Goal: Information Seeking & Learning: Find specific fact

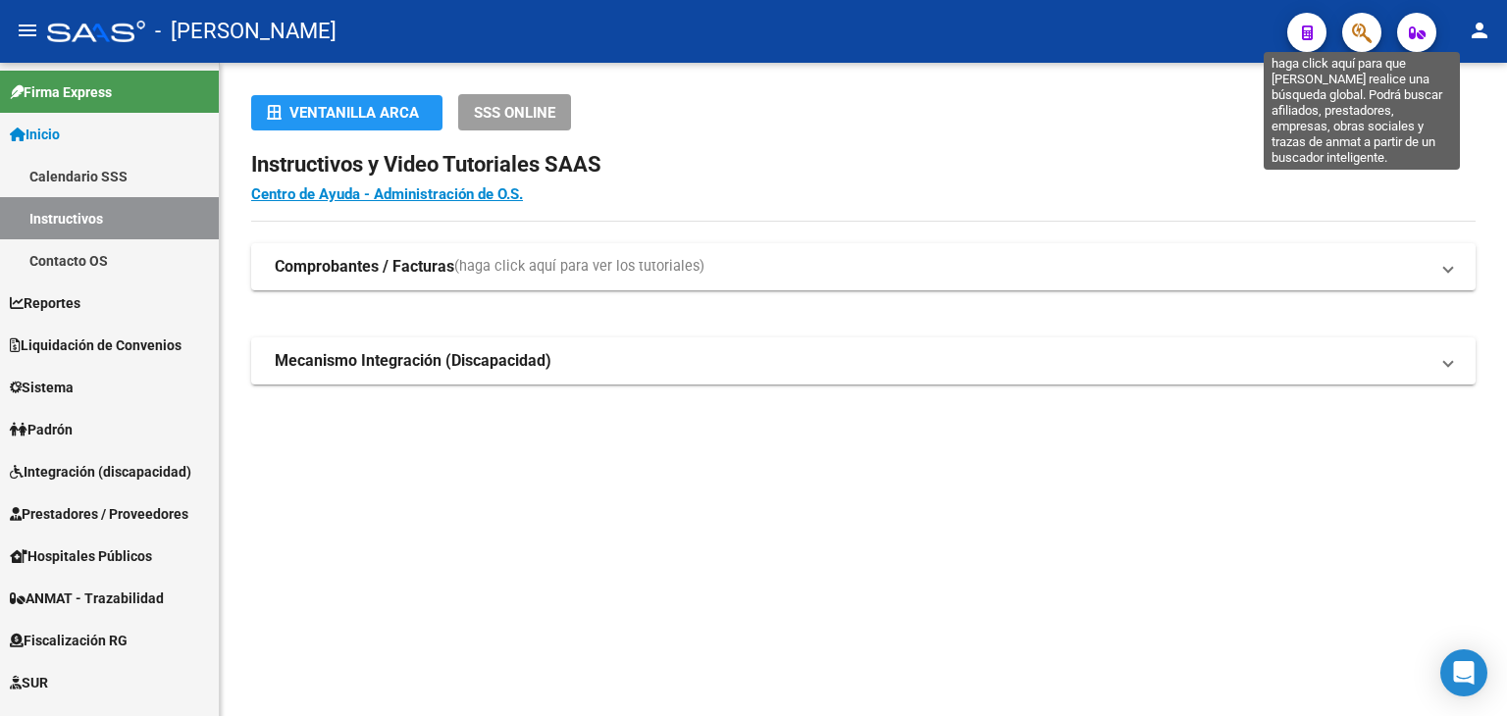
click at [1357, 36] on icon "button" at bounding box center [1362, 33] width 20 height 23
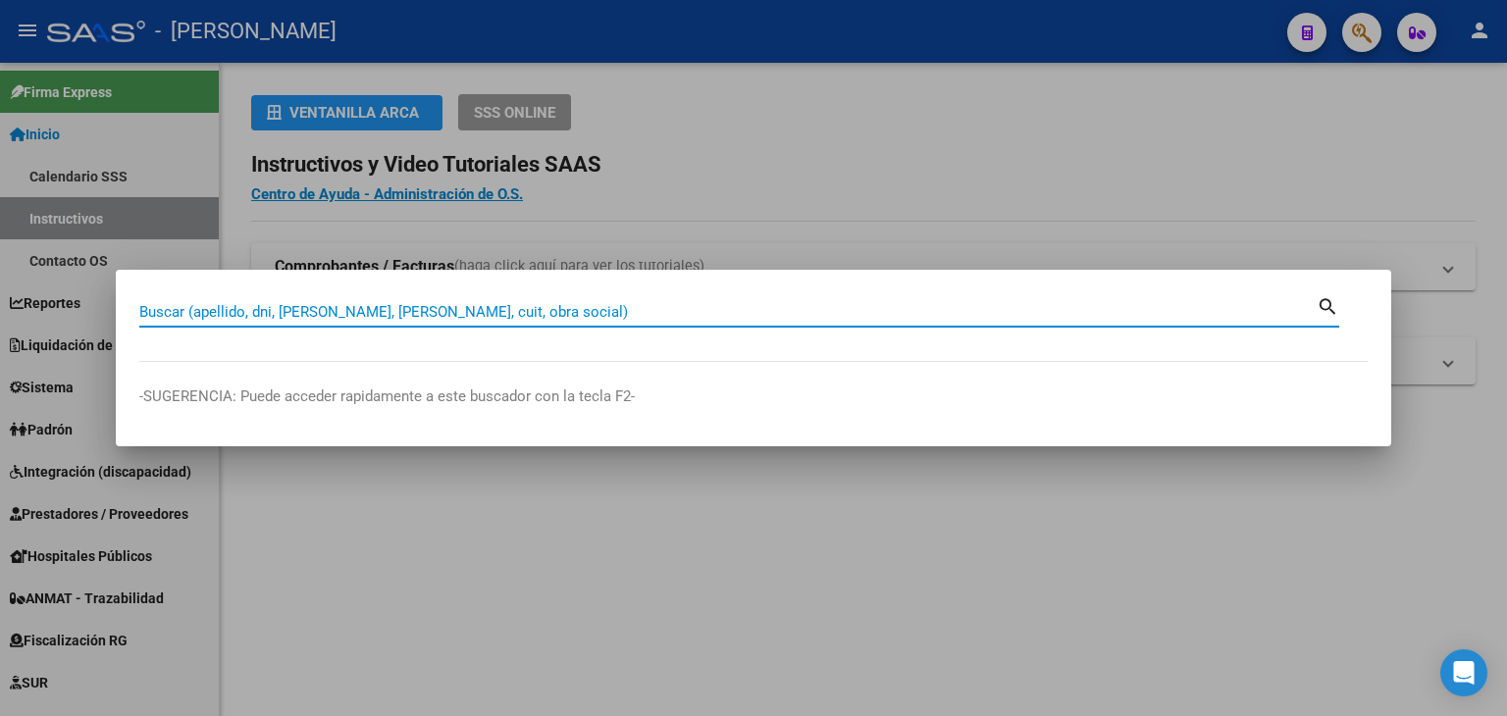
paste input "23446713434"
type input "23446713434"
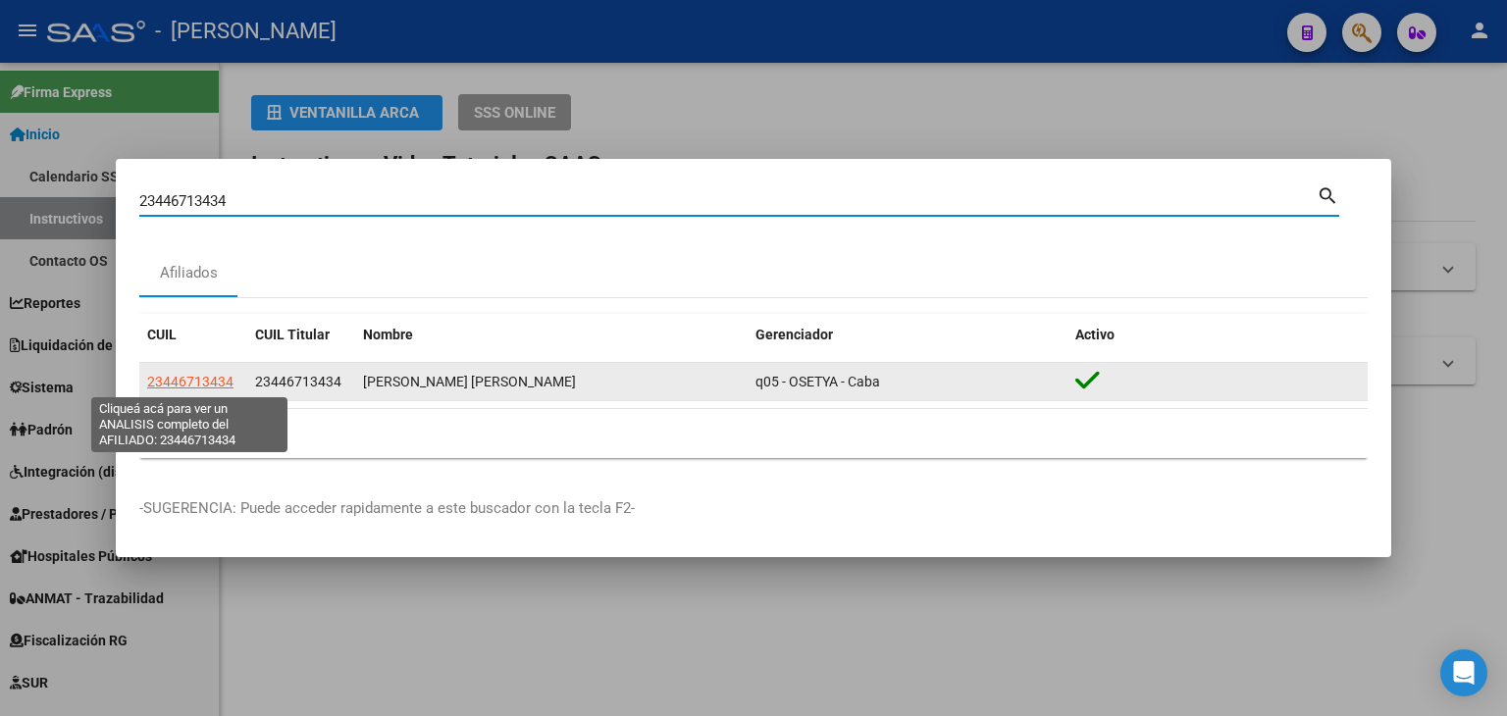
click at [189, 382] on span "23446713434" at bounding box center [190, 382] width 86 height 16
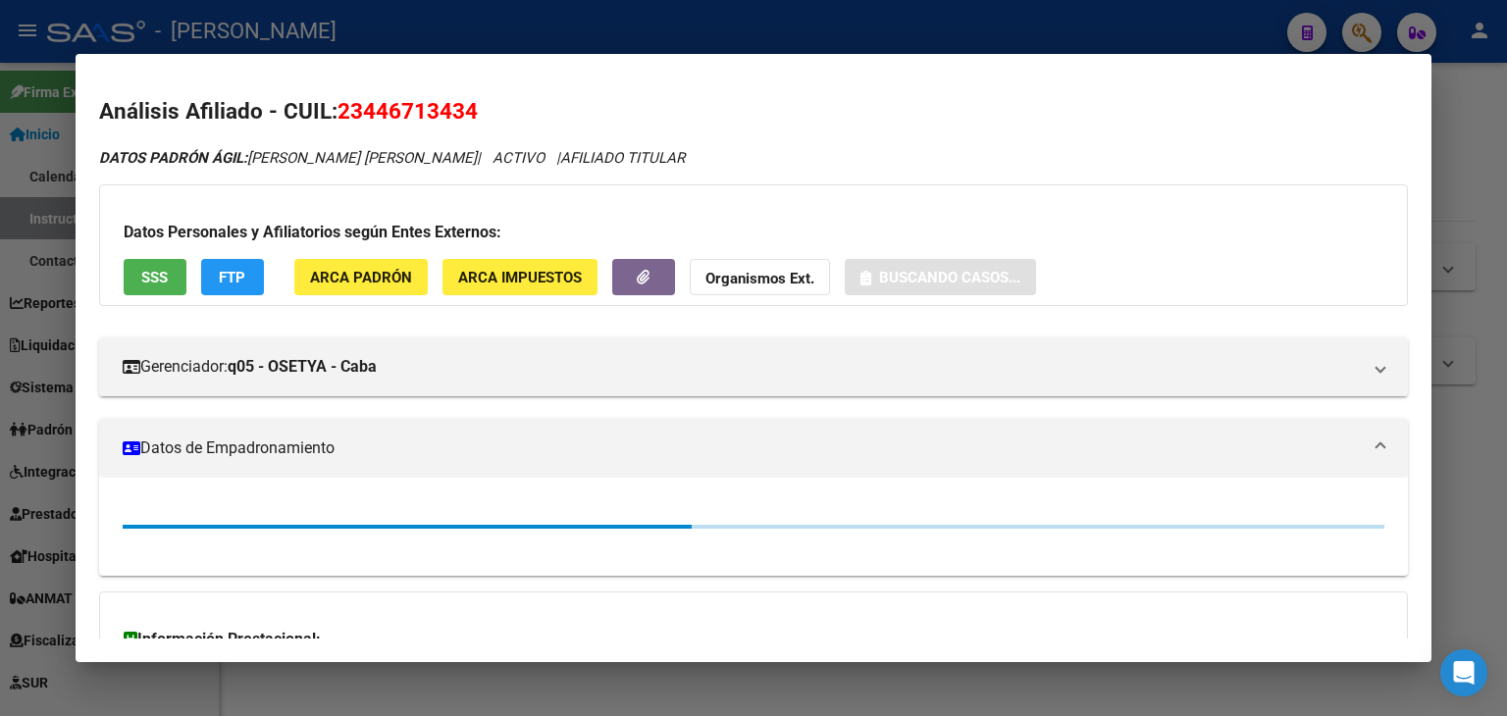
click at [326, 281] on span "ARCA Padrón" at bounding box center [361, 278] width 102 height 18
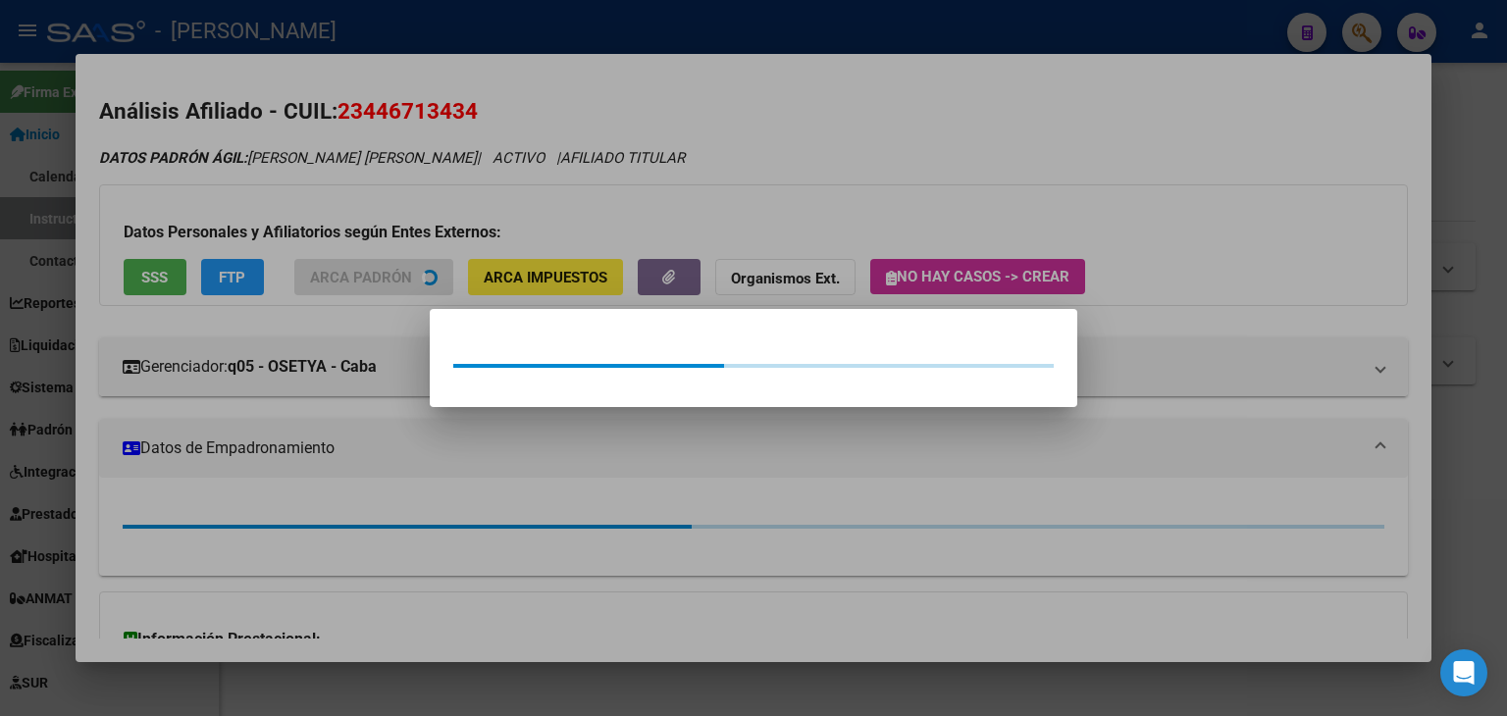
click at [299, 187] on div at bounding box center [753, 358] width 1507 height 716
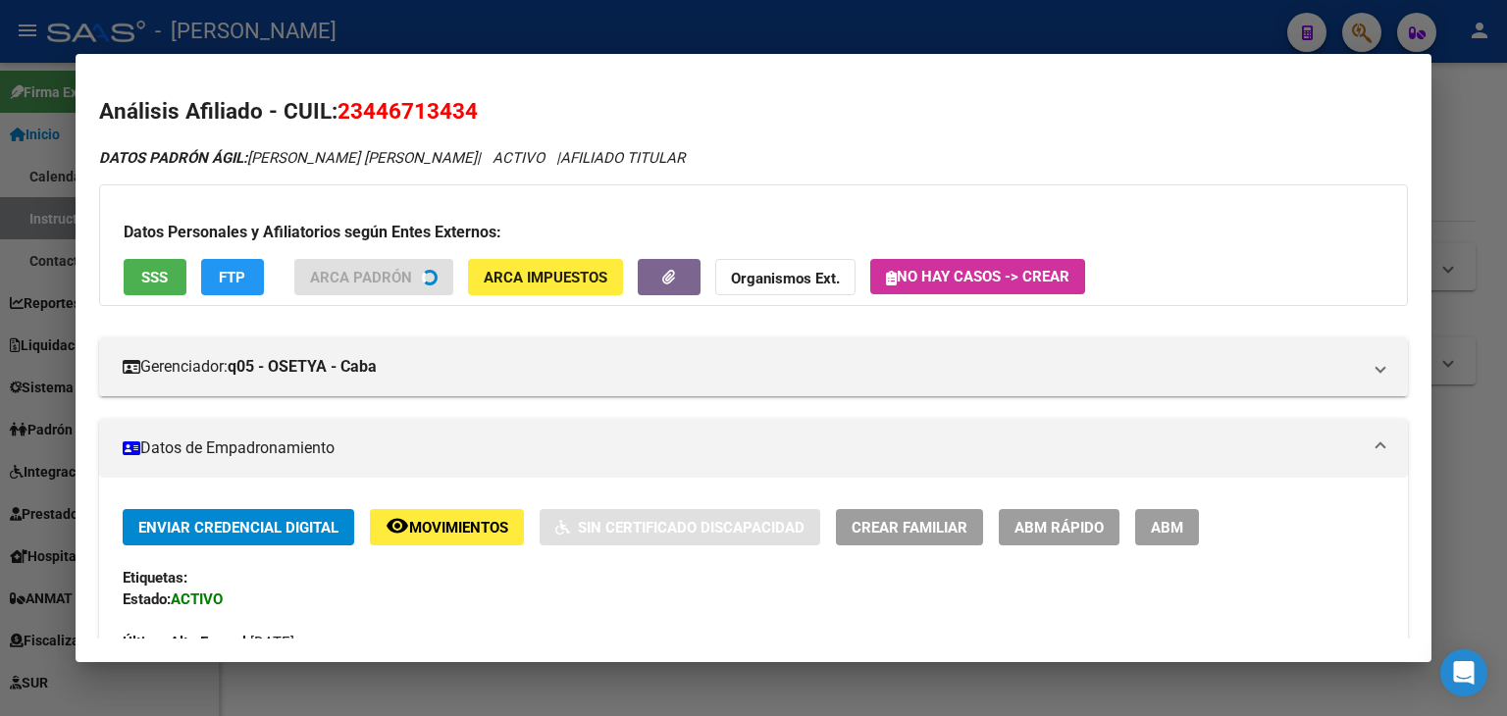
click at [133, 282] on button "SSS" at bounding box center [155, 277] width 63 height 36
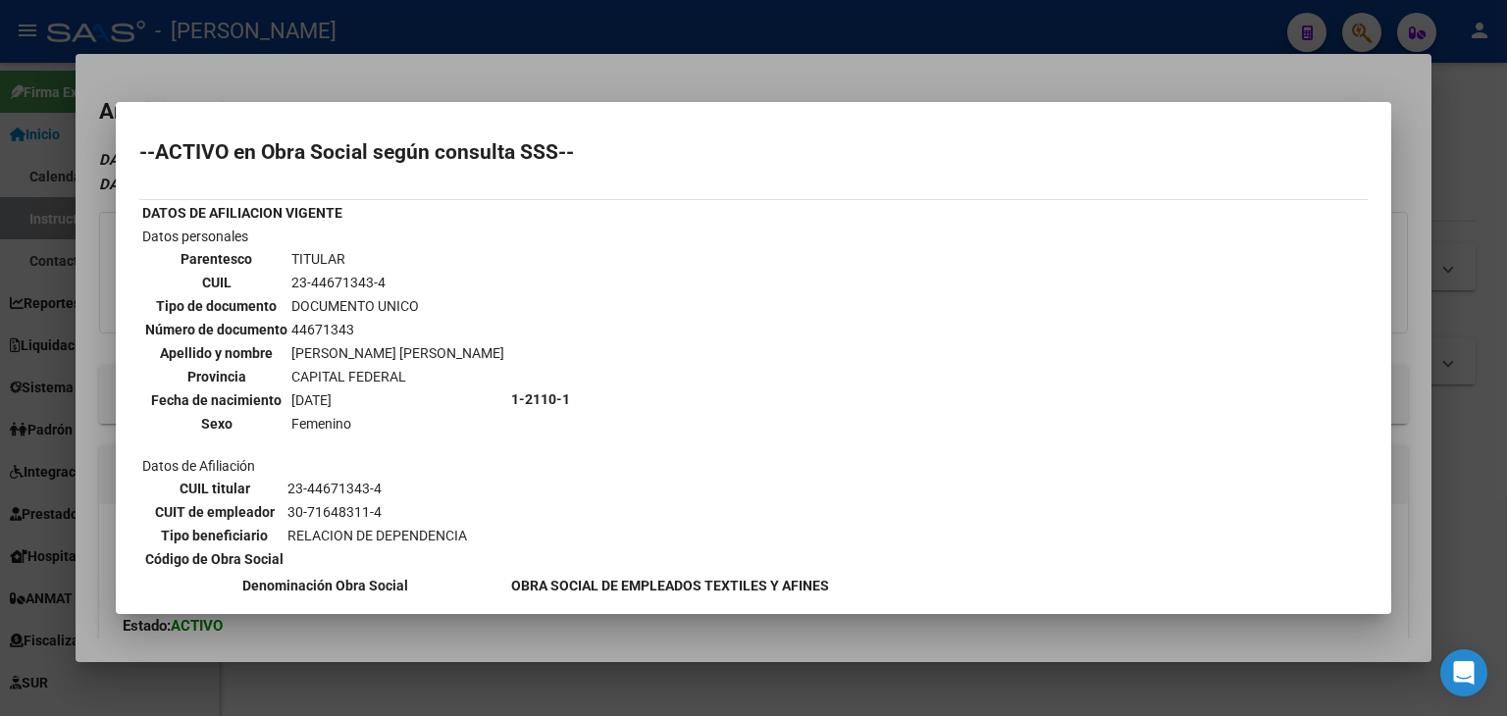
click at [262, 113] on mat-dialog-container "--ACTIVO en Obra Social según consulta SSS-- DATOS DE AFILIACION VIGENTE Datos …" at bounding box center [753, 358] width 1275 height 513
click at [271, 91] on div at bounding box center [753, 358] width 1507 height 716
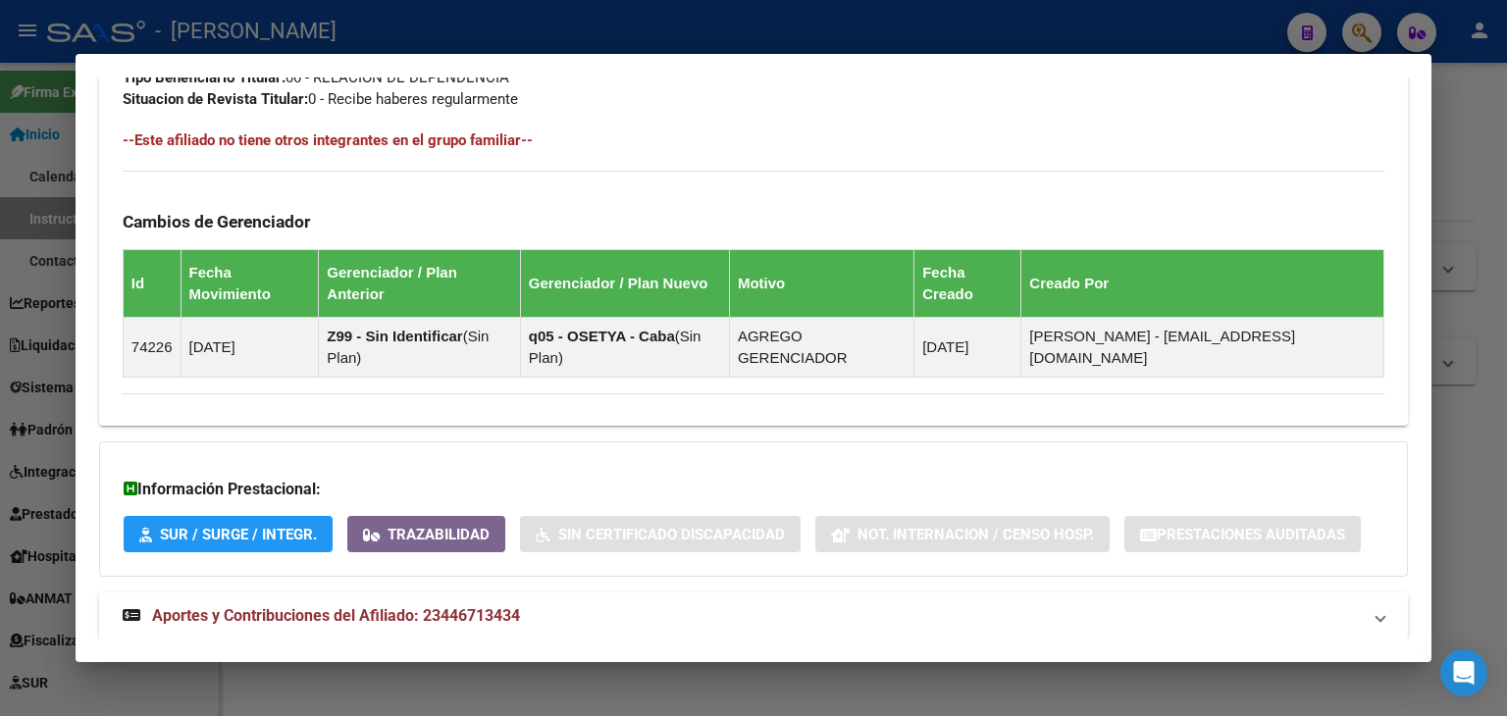
click at [408, 606] on span "Aportes y Contribuciones del Afiliado: 23446713434" at bounding box center [336, 615] width 368 height 19
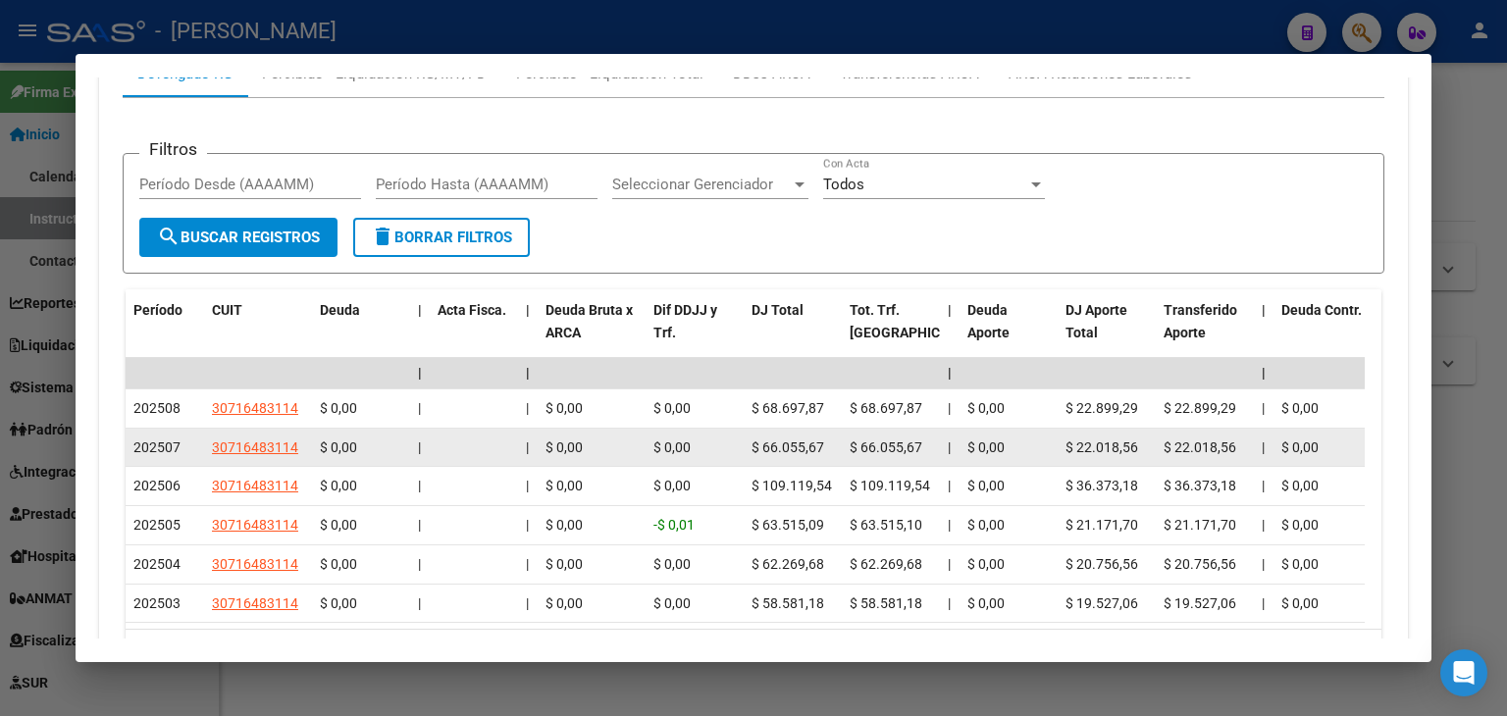
scroll to position [1681, 0]
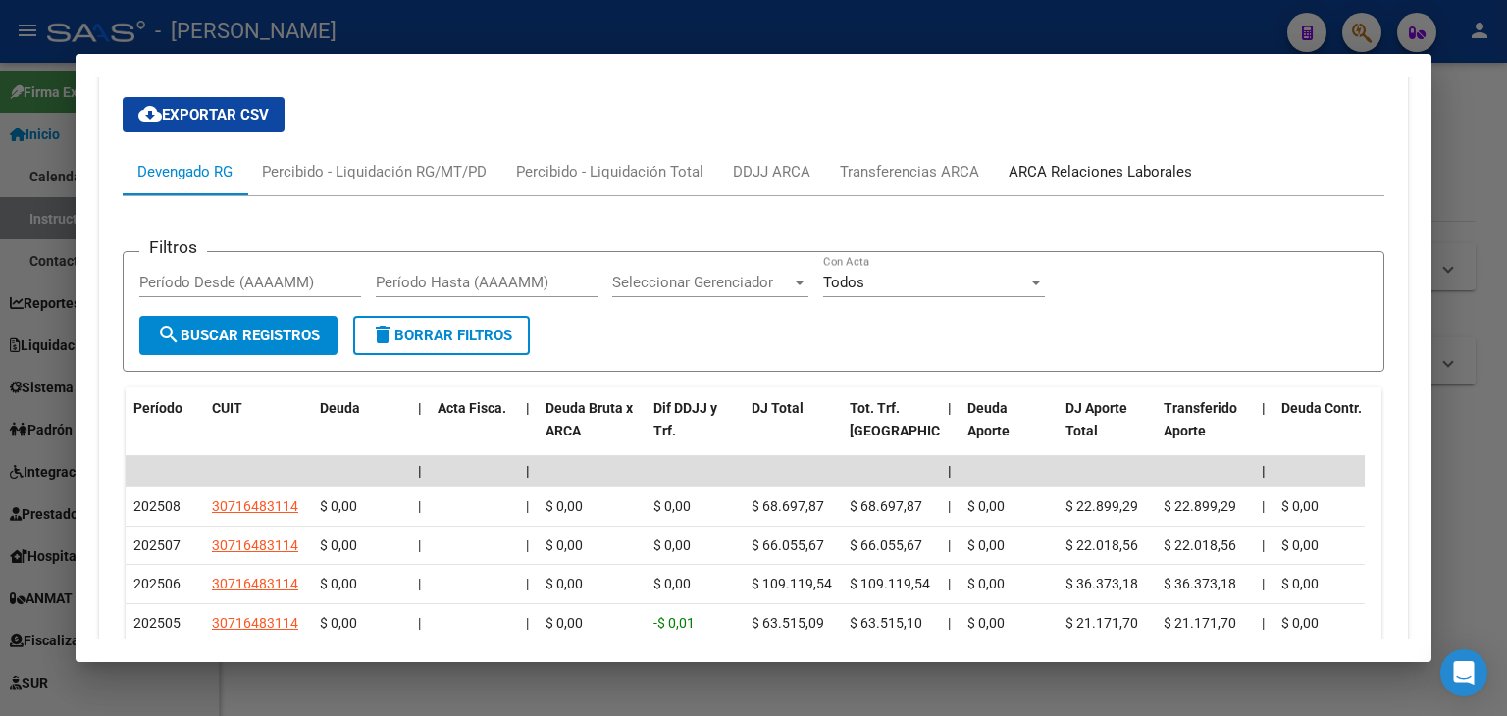
click at [1075, 161] on div "ARCA Relaciones Laborales" at bounding box center [1099, 172] width 183 height 22
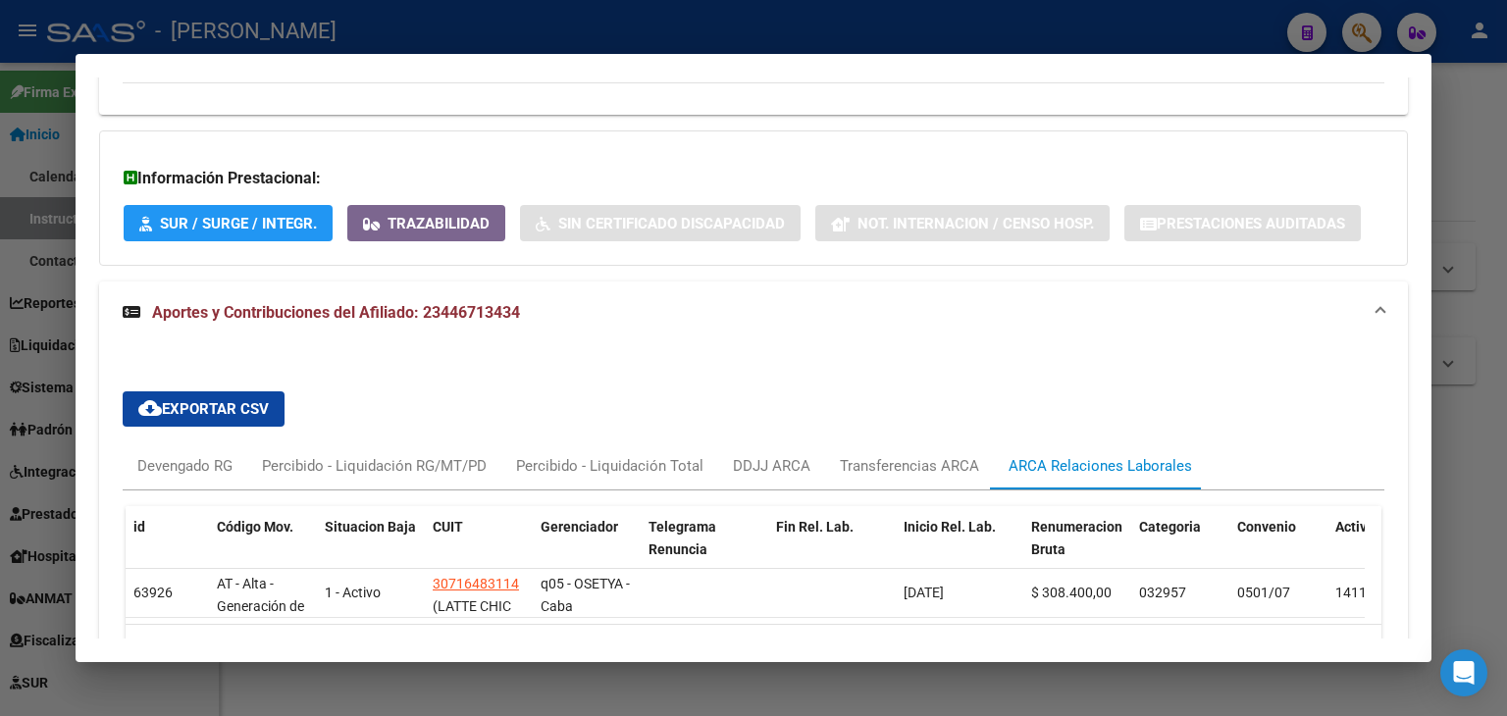
scroll to position [1479, 0]
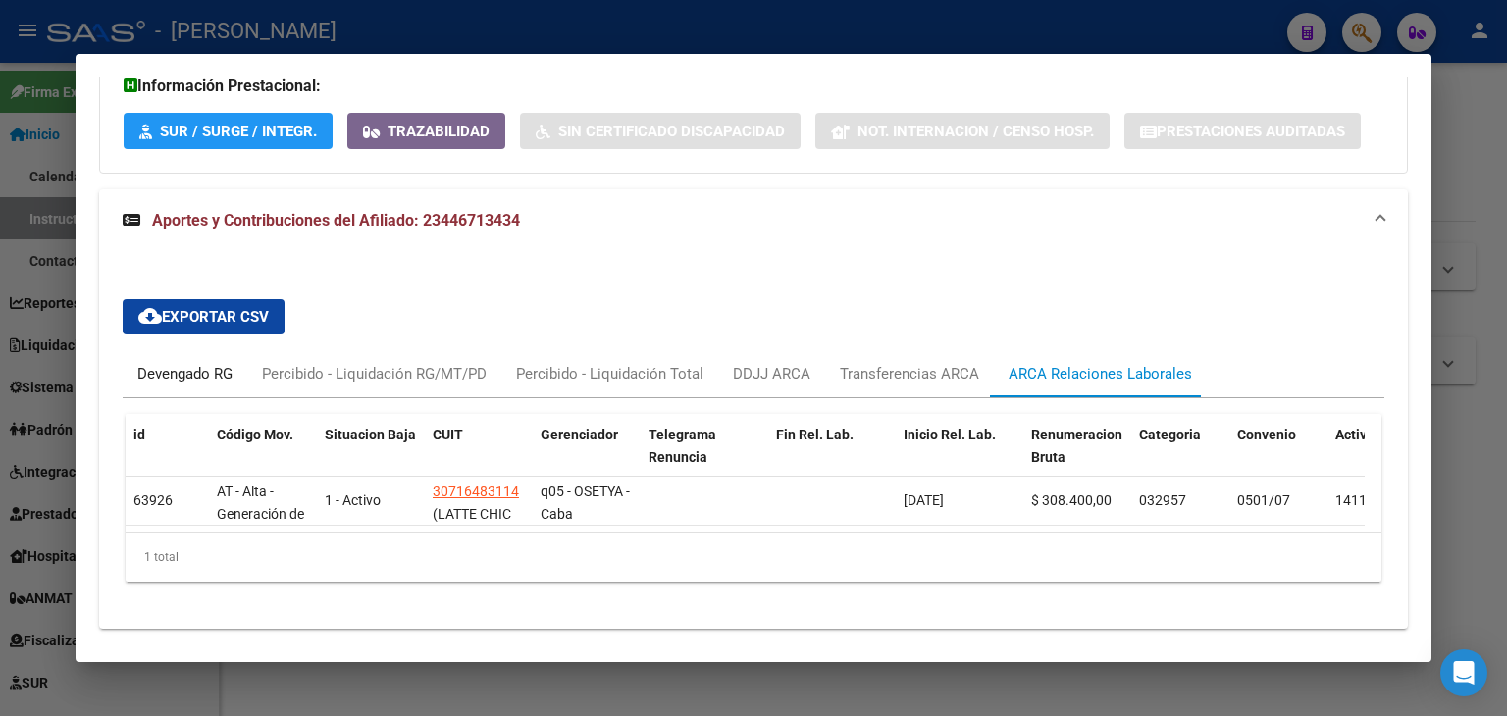
click at [151, 350] on div "Devengado RG" at bounding box center [185, 373] width 125 height 47
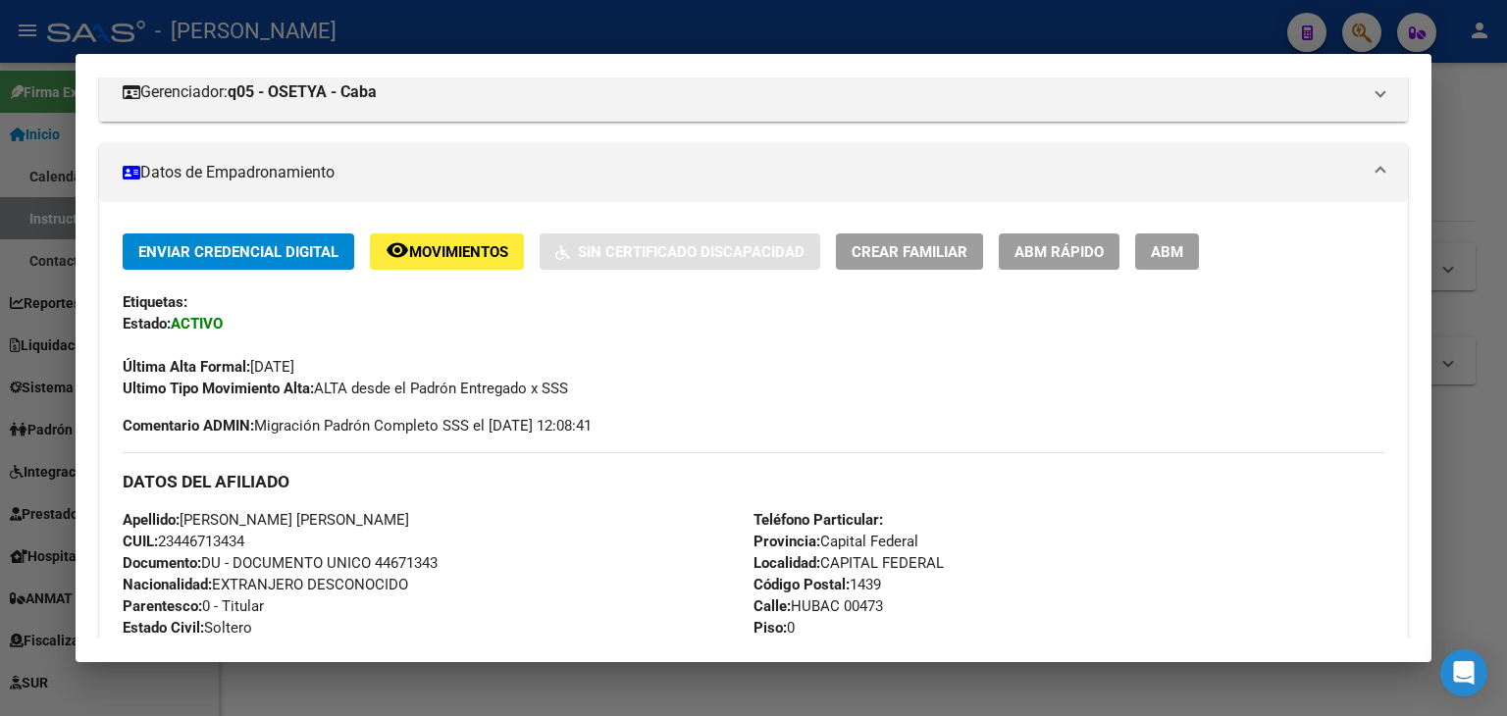
scroll to position [0, 0]
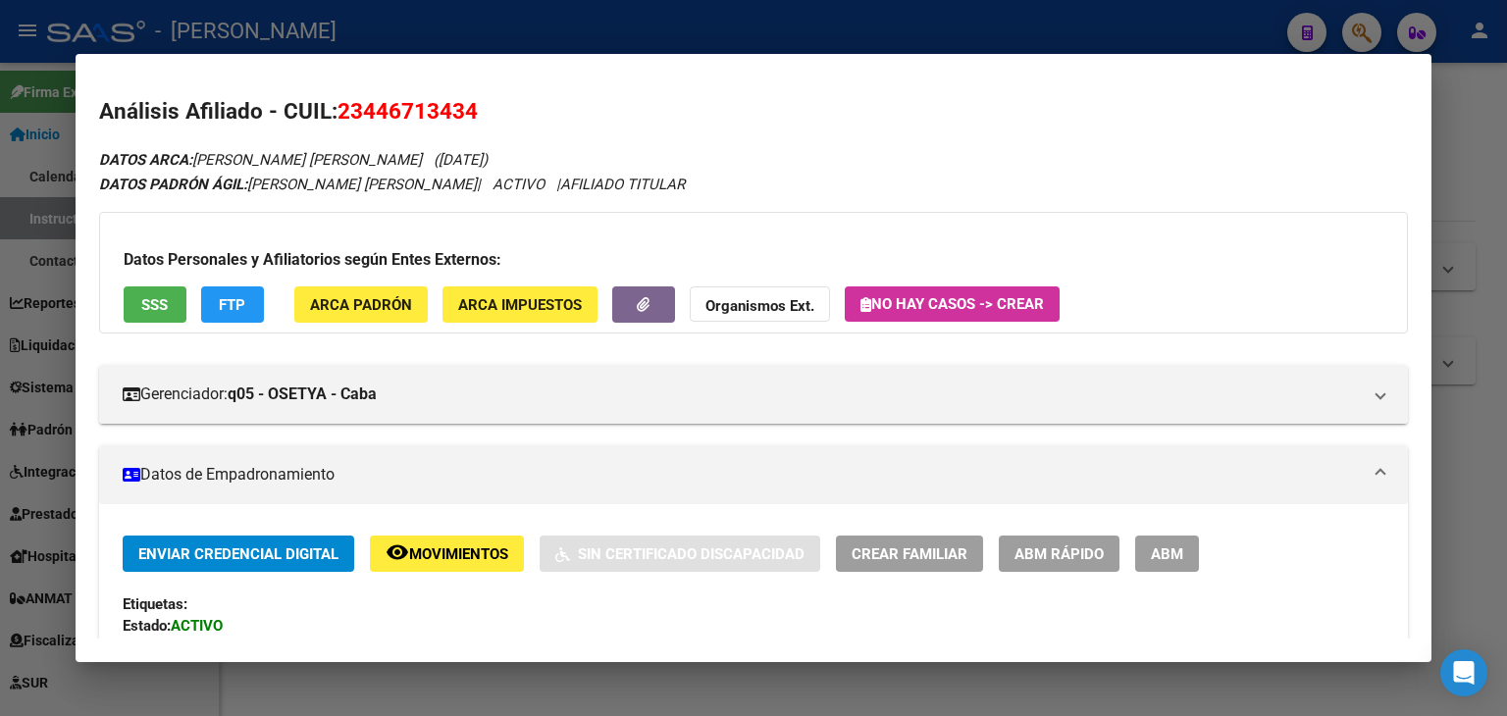
click at [390, 298] on span "ARCA Padrón" at bounding box center [361, 305] width 102 height 18
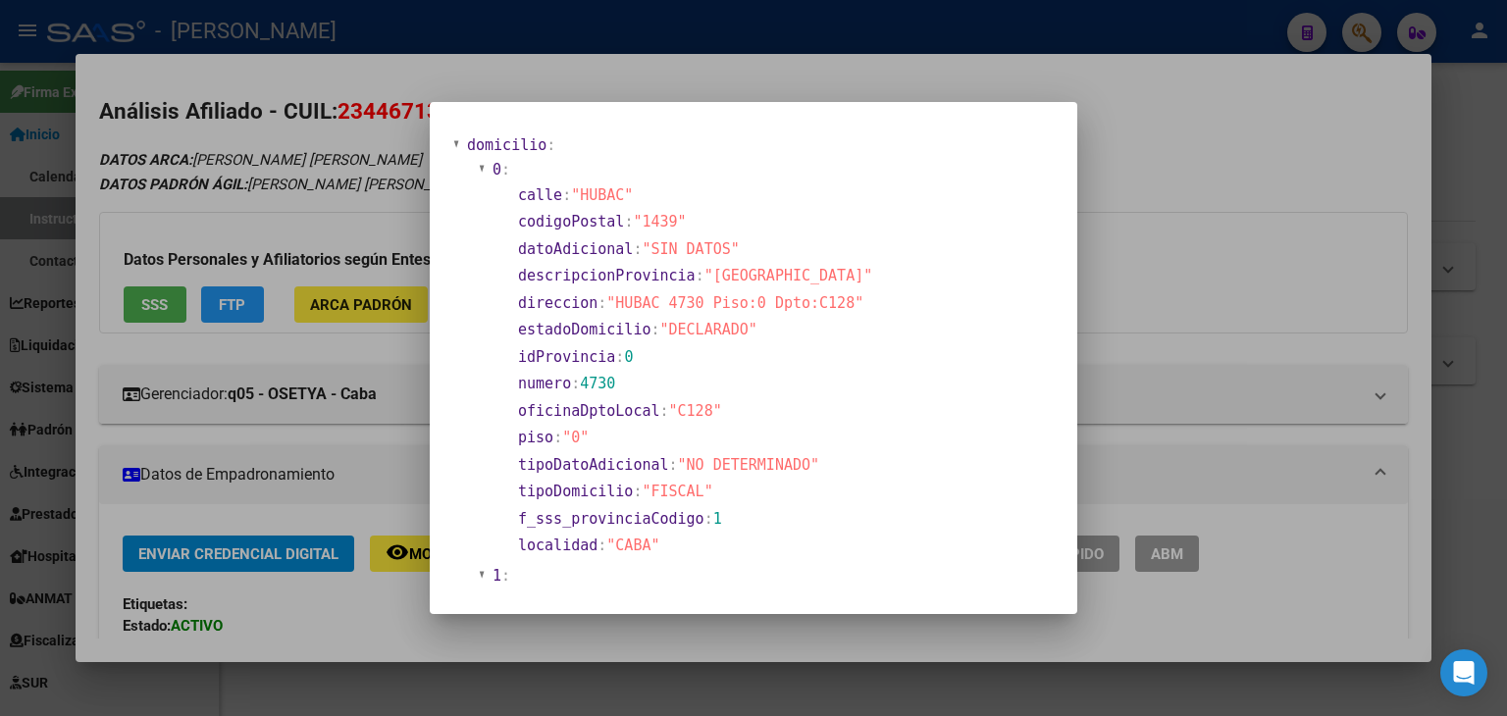
scroll to position [98, 0]
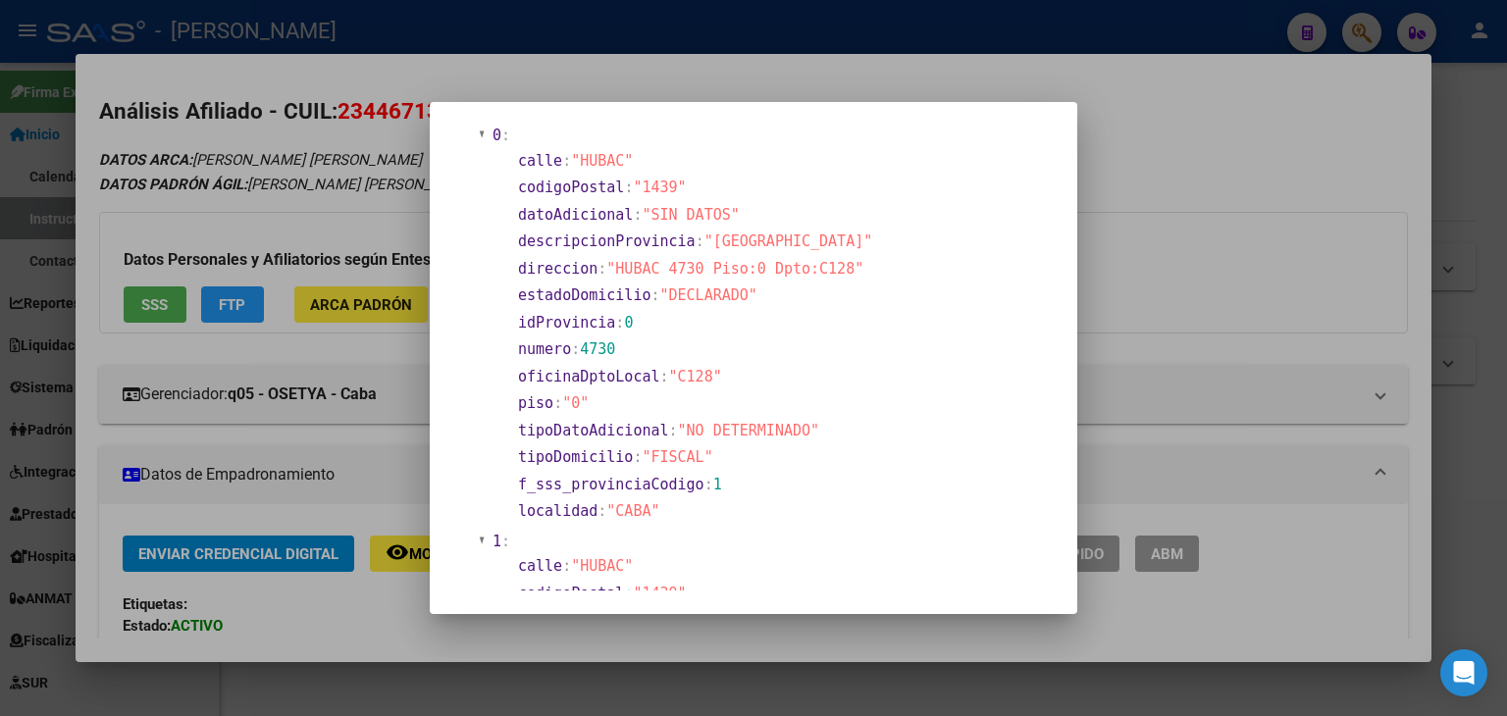
click at [286, 281] on div at bounding box center [753, 358] width 1507 height 716
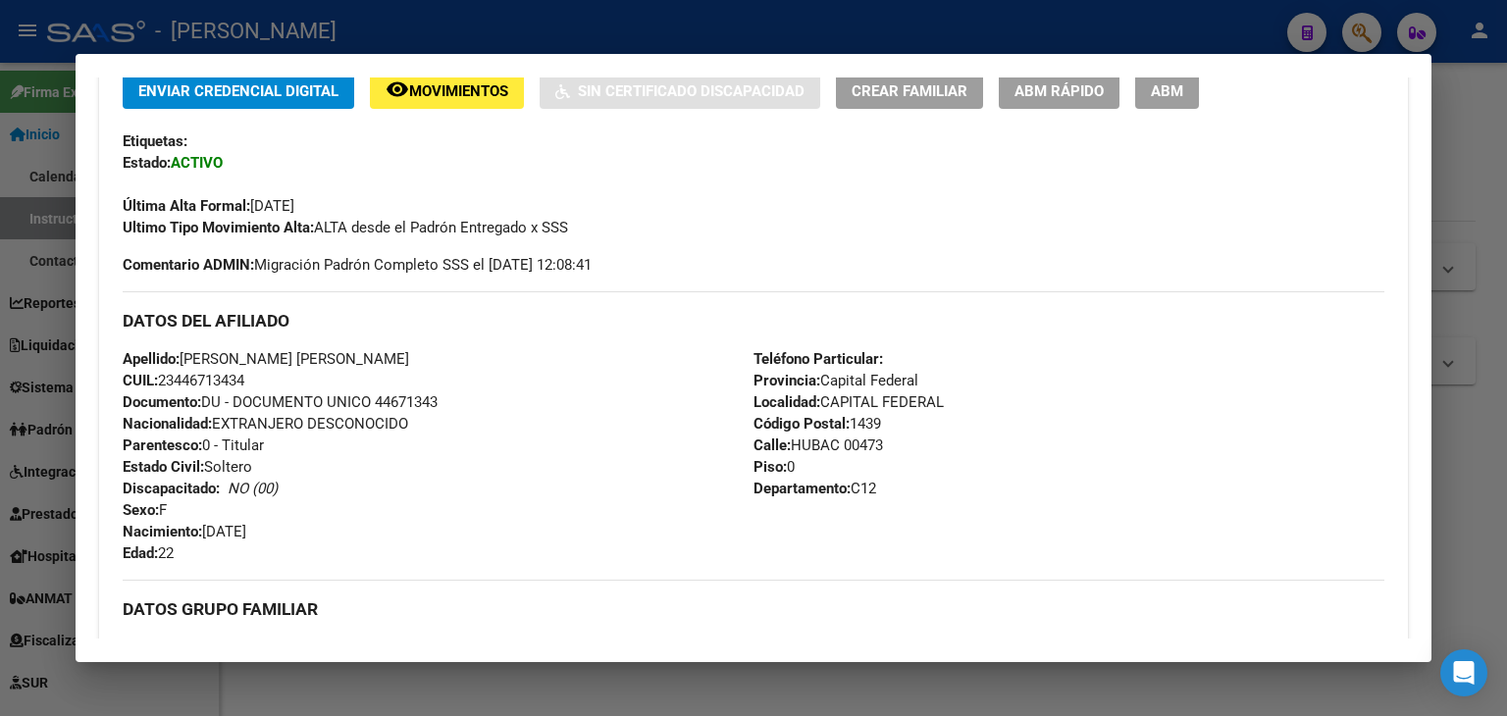
scroll to position [196, 0]
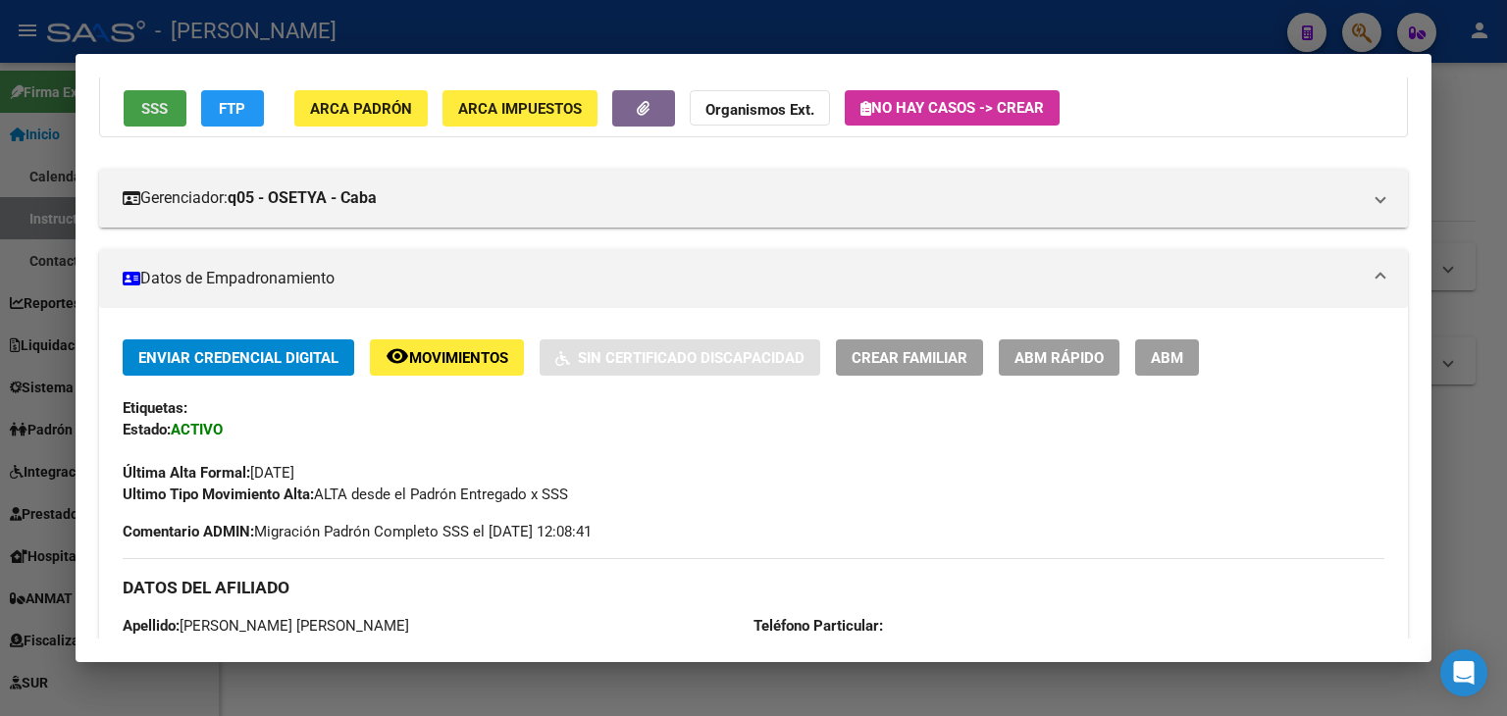
click at [153, 126] on button "SSS" at bounding box center [155, 108] width 63 height 36
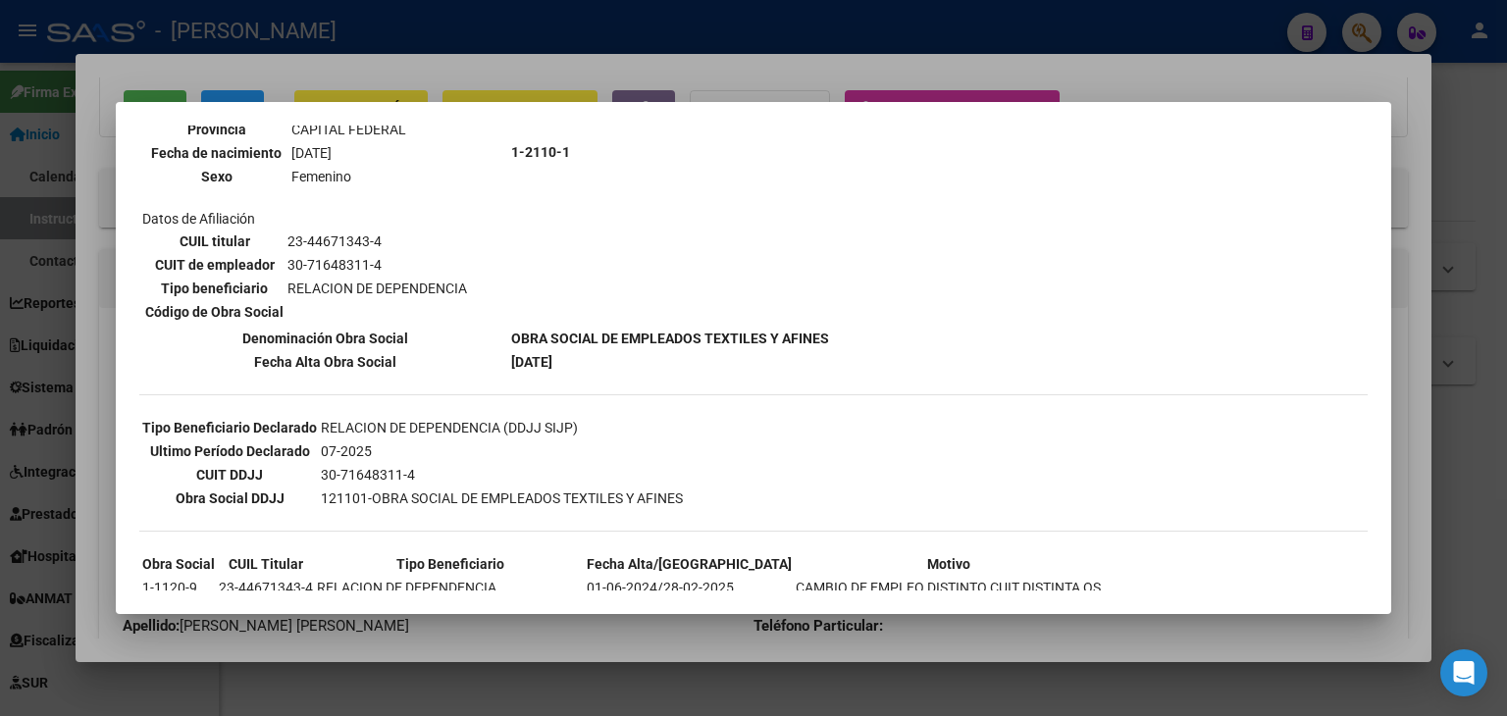
scroll to position [294, 0]
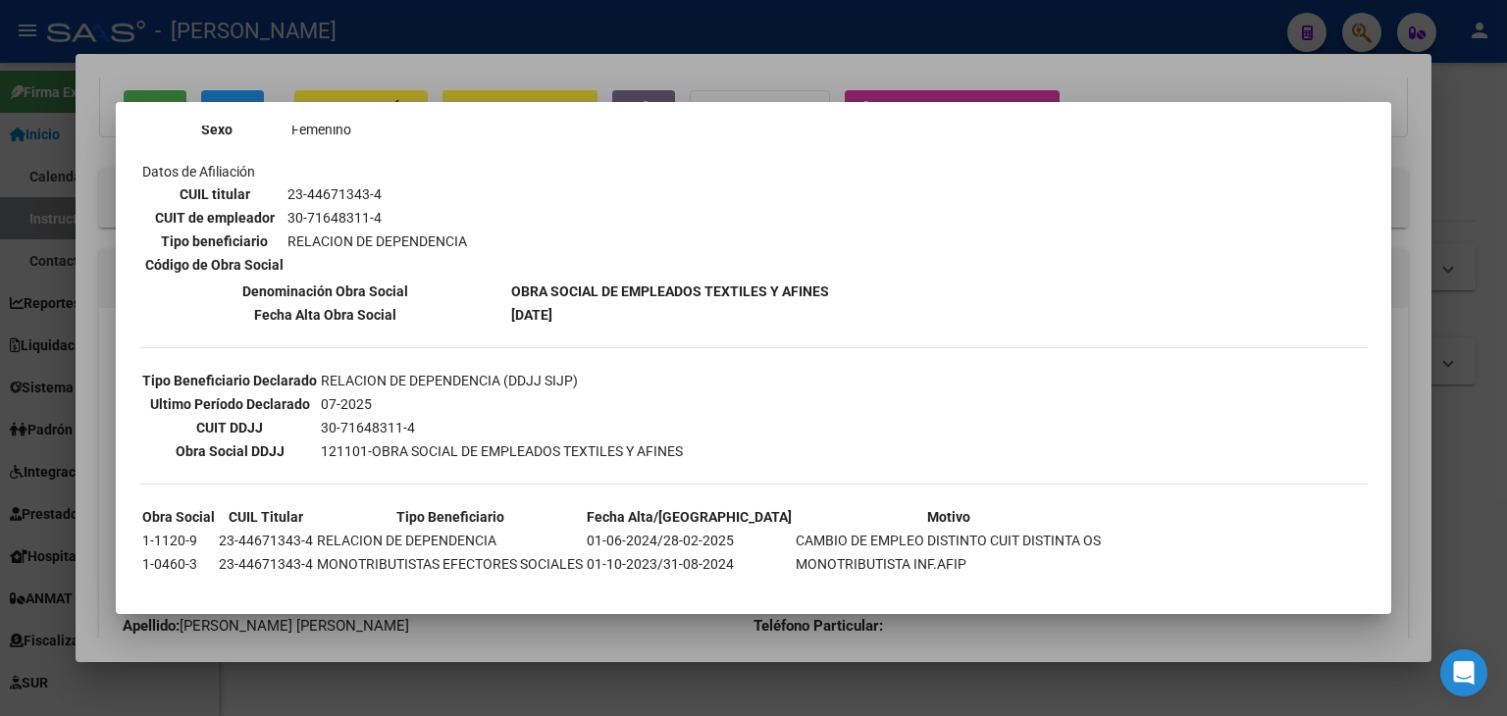
click at [378, 56] on div at bounding box center [753, 358] width 1507 height 716
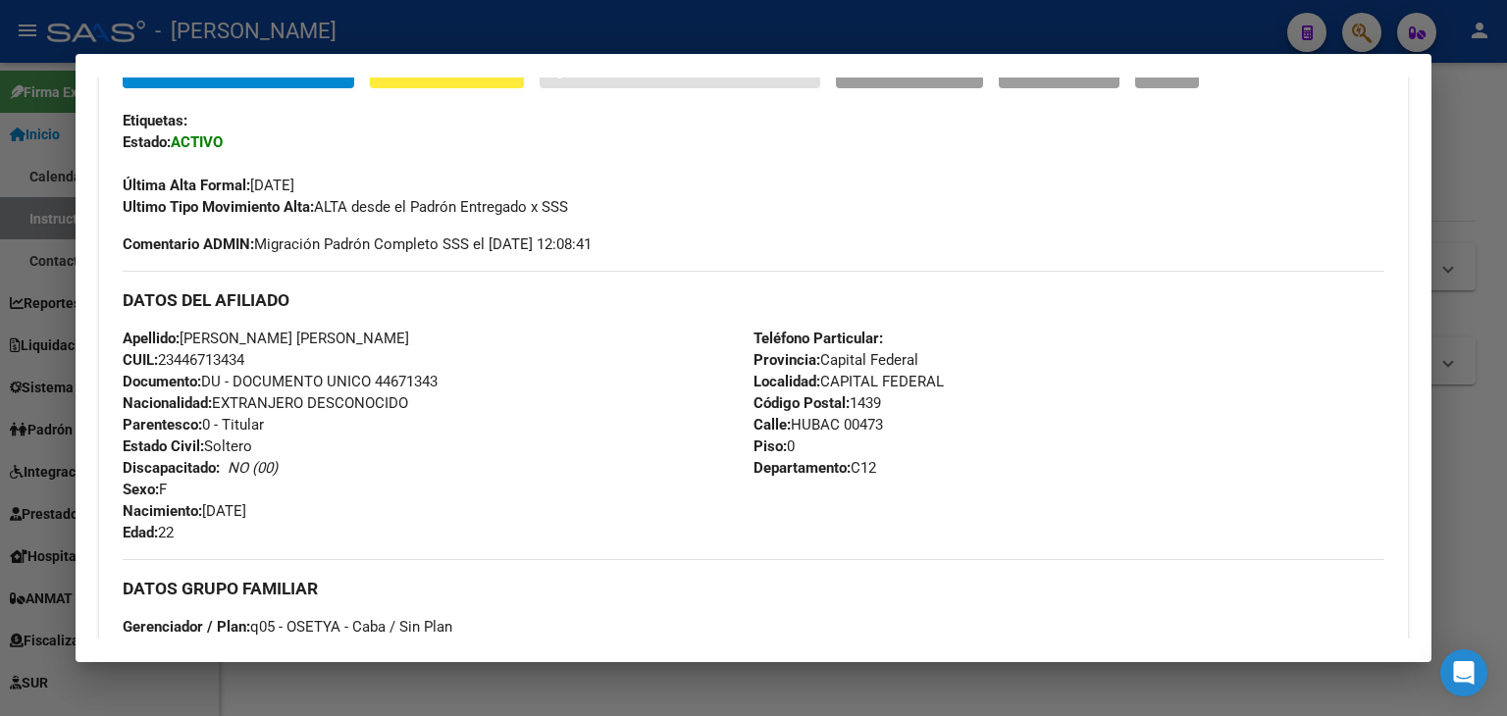
scroll to position [490, 0]
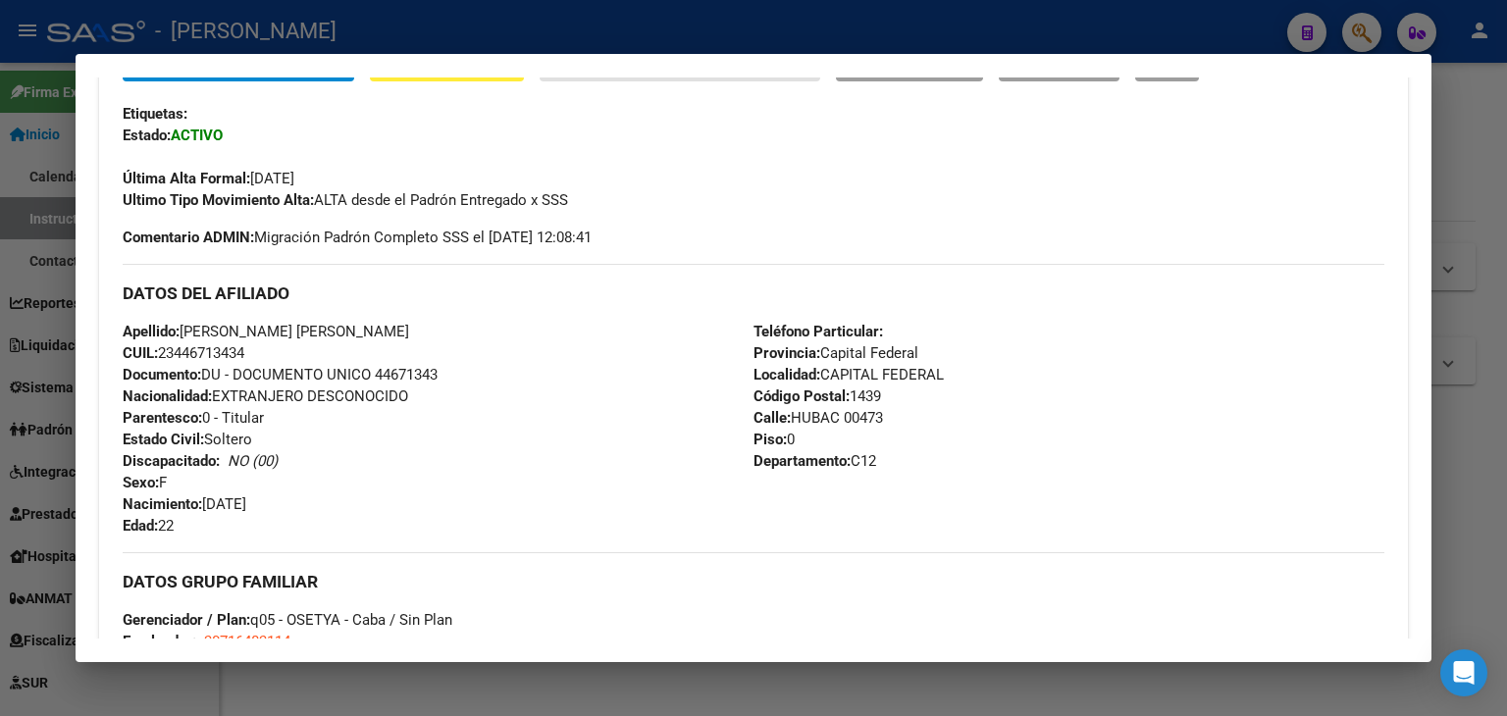
click at [403, 371] on span "Documento: DU - DOCUMENTO UNICO 44671343" at bounding box center [280, 375] width 315 height 18
copy span "44671343"
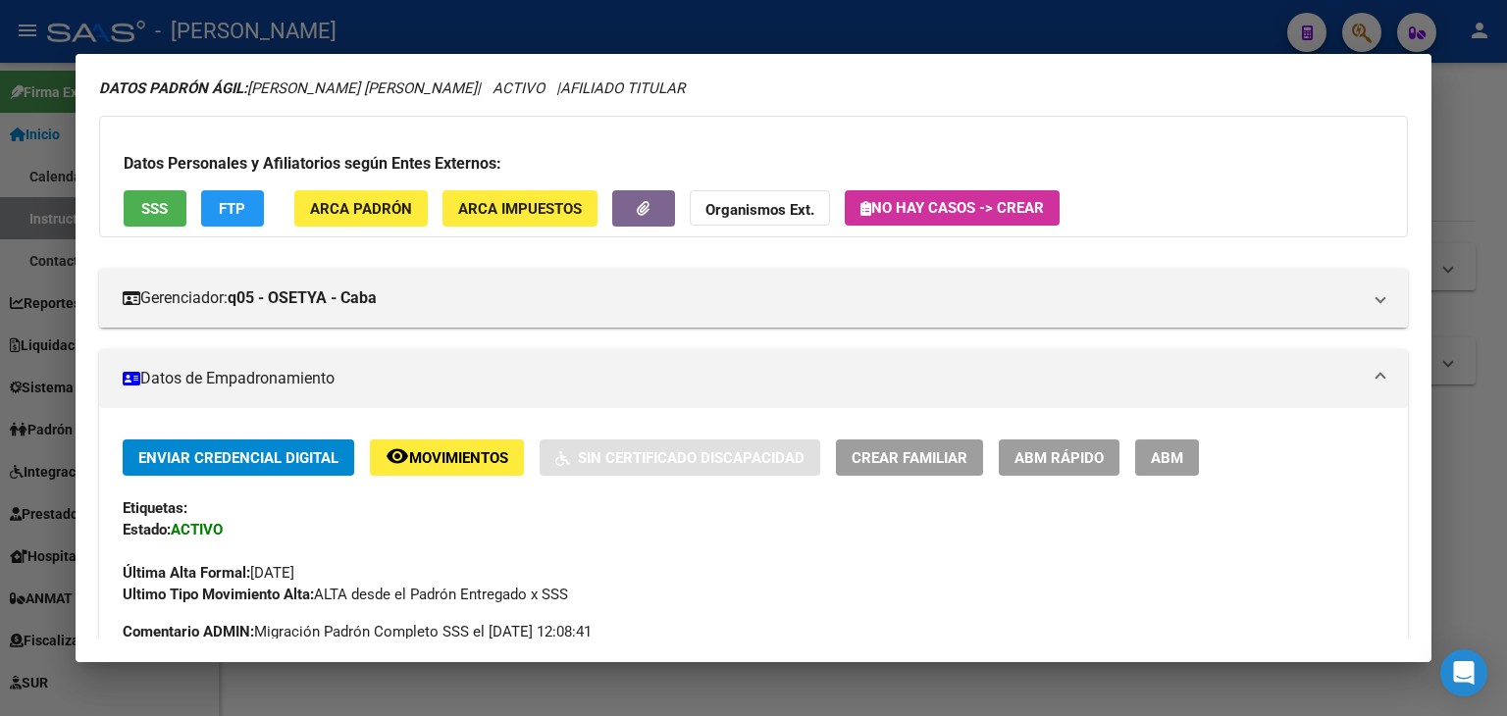
scroll to position [0, 0]
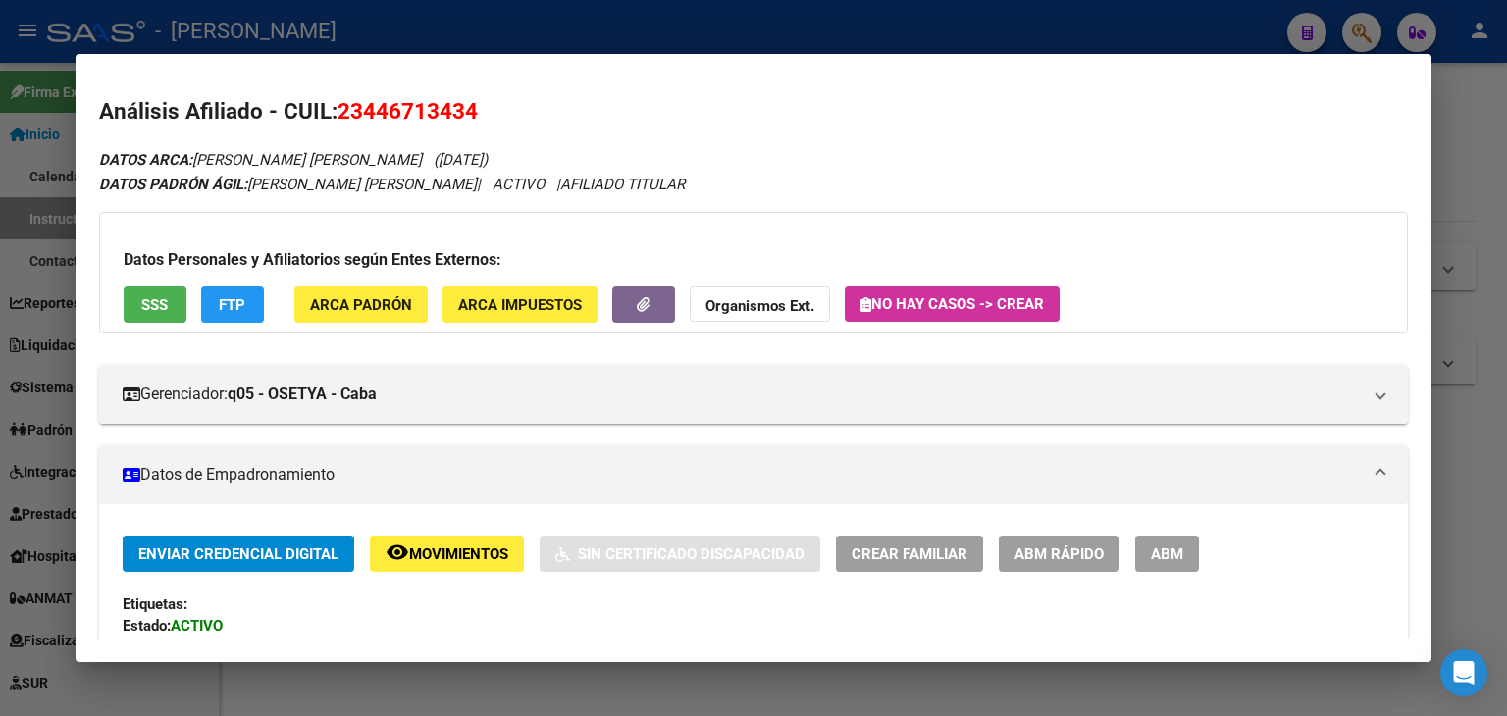
click at [379, 305] on span "ARCA Padrón" at bounding box center [361, 305] width 102 height 18
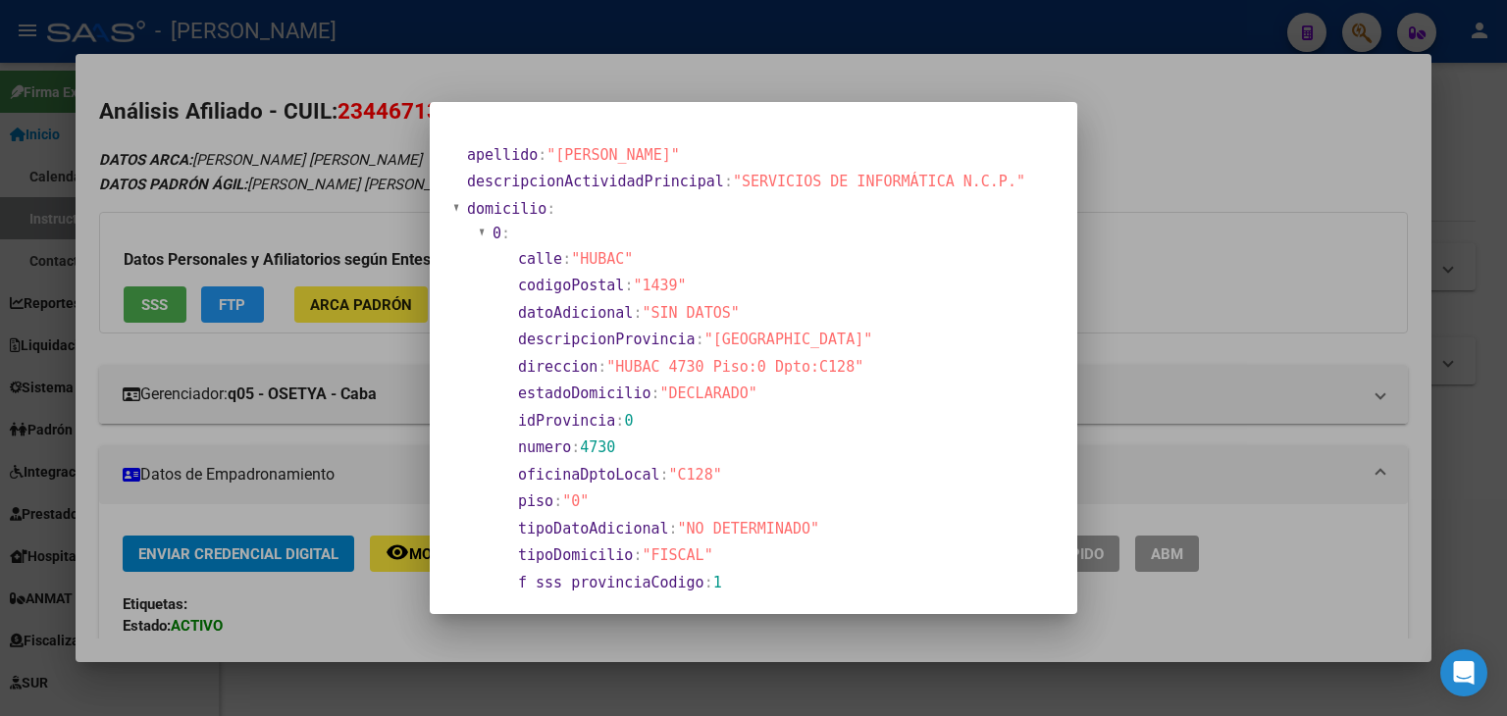
click at [359, 152] on div at bounding box center [753, 358] width 1507 height 716
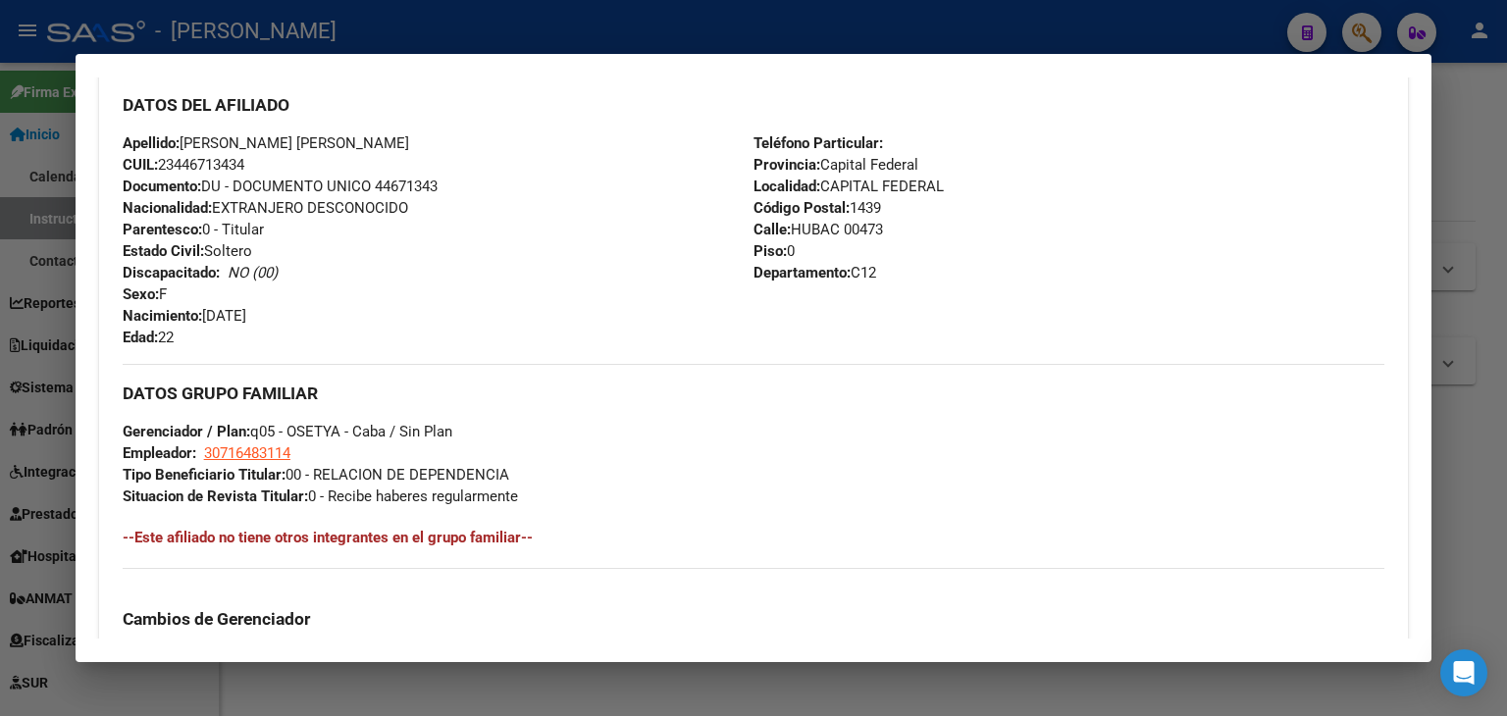
scroll to position [687, 0]
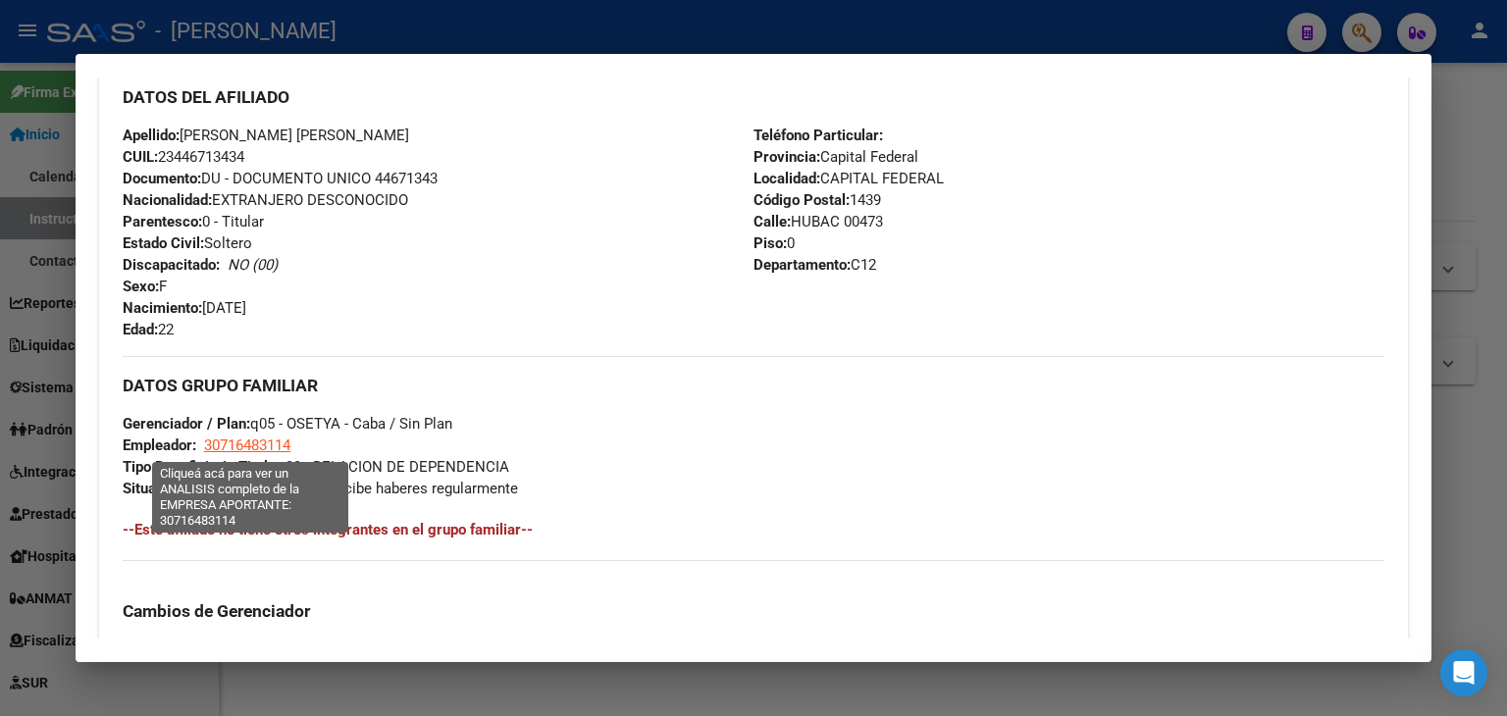
click at [251, 440] on span "30716483114" at bounding box center [247, 446] width 86 height 18
type textarea "30716483114"
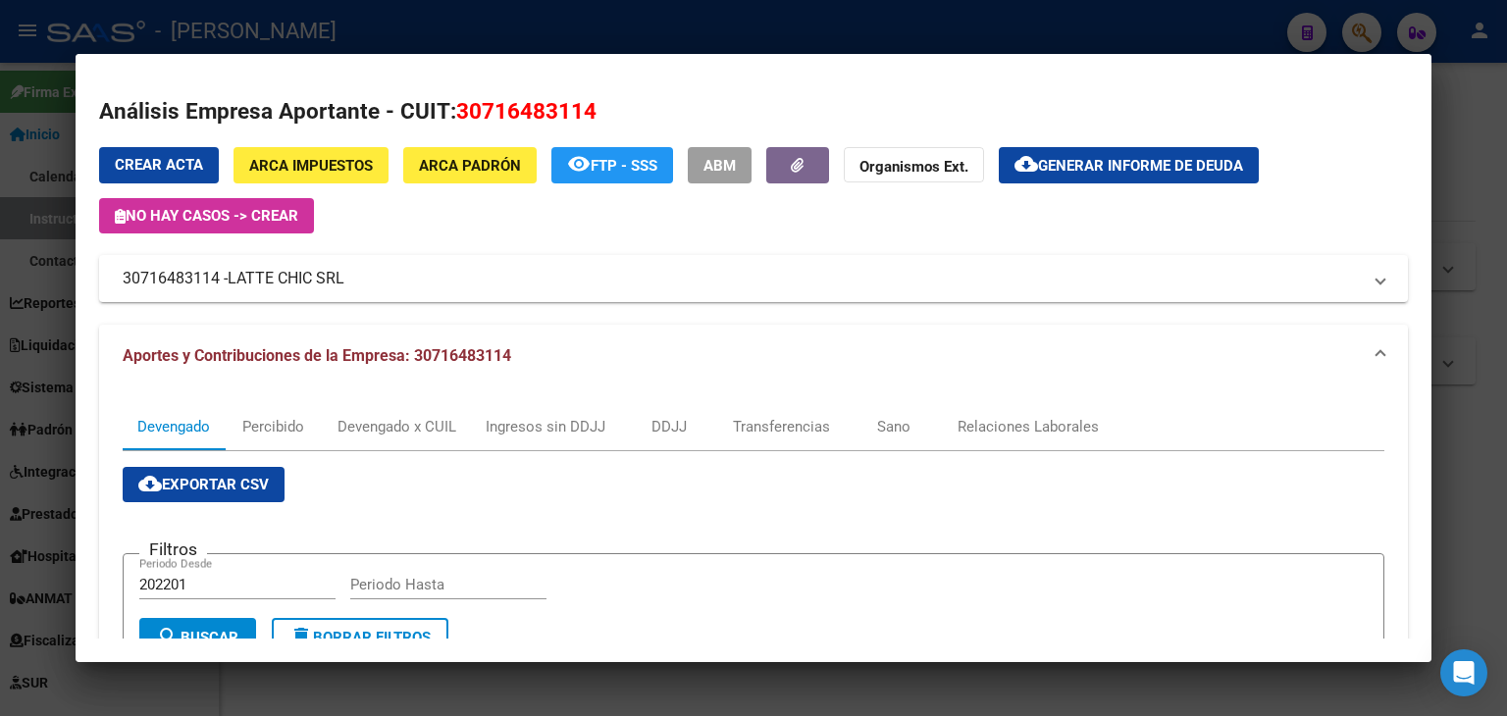
click at [376, 28] on div at bounding box center [753, 358] width 1507 height 716
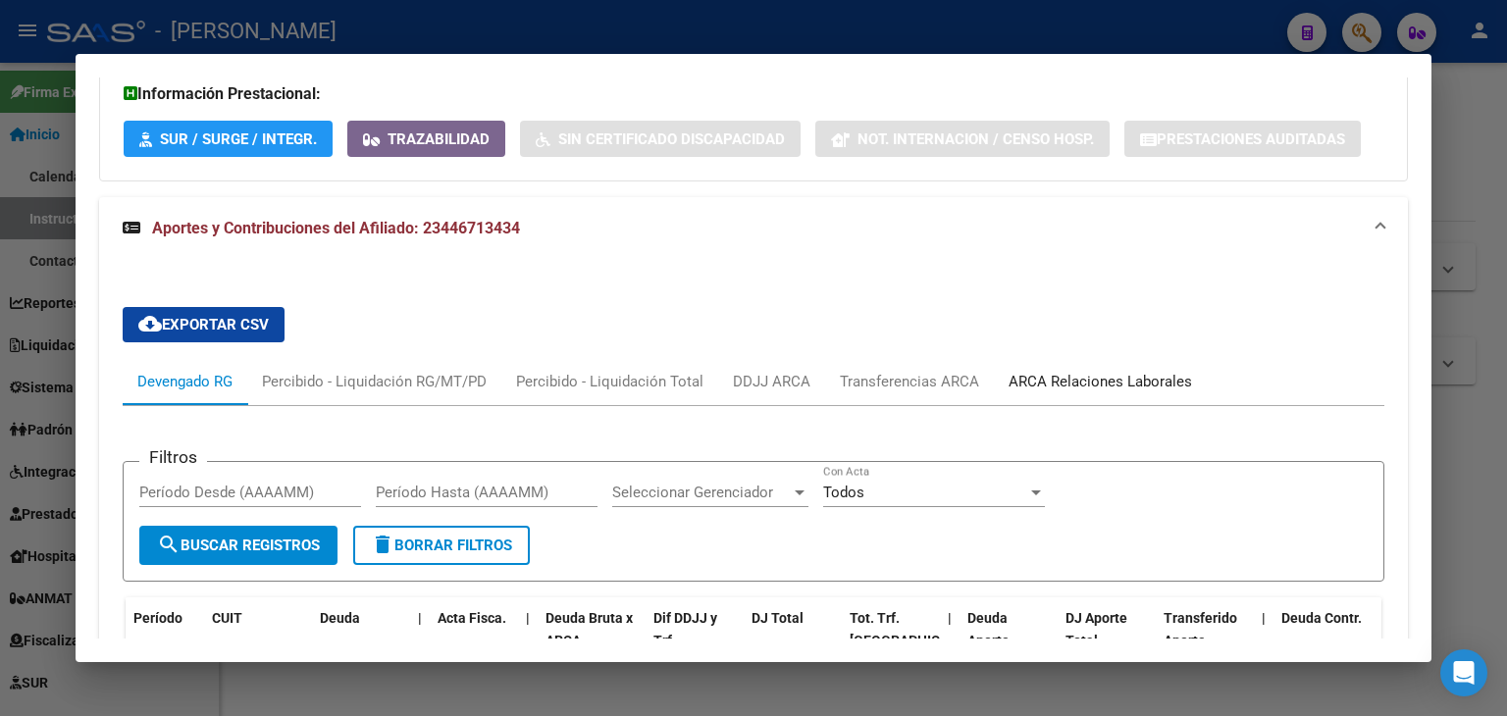
click at [1080, 358] on div "ARCA Relaciones Laborales" at bounding box center [1100, 381] width 213 height 47
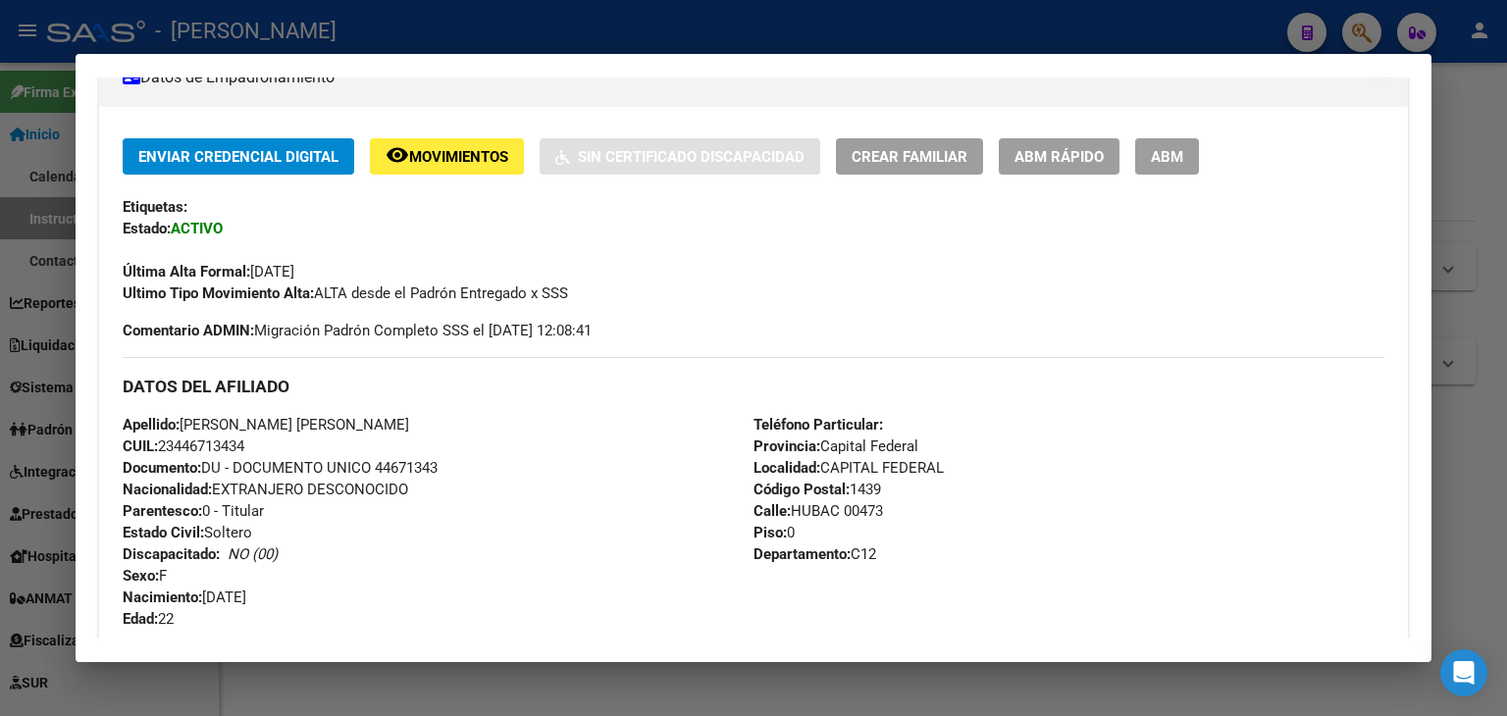
scroll to position [392, 0]
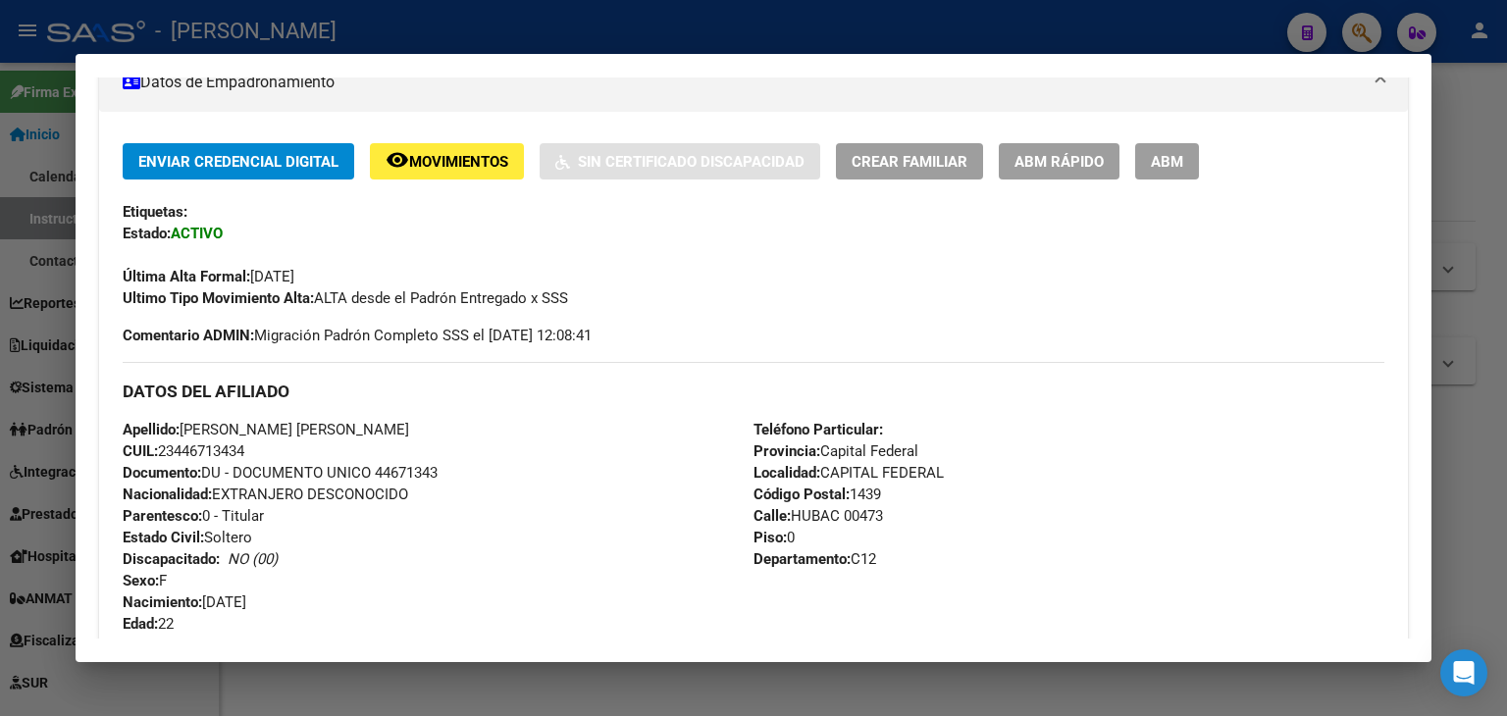
click at [334, 1] on div at bounding box center [753, 358] width 1507 height 716
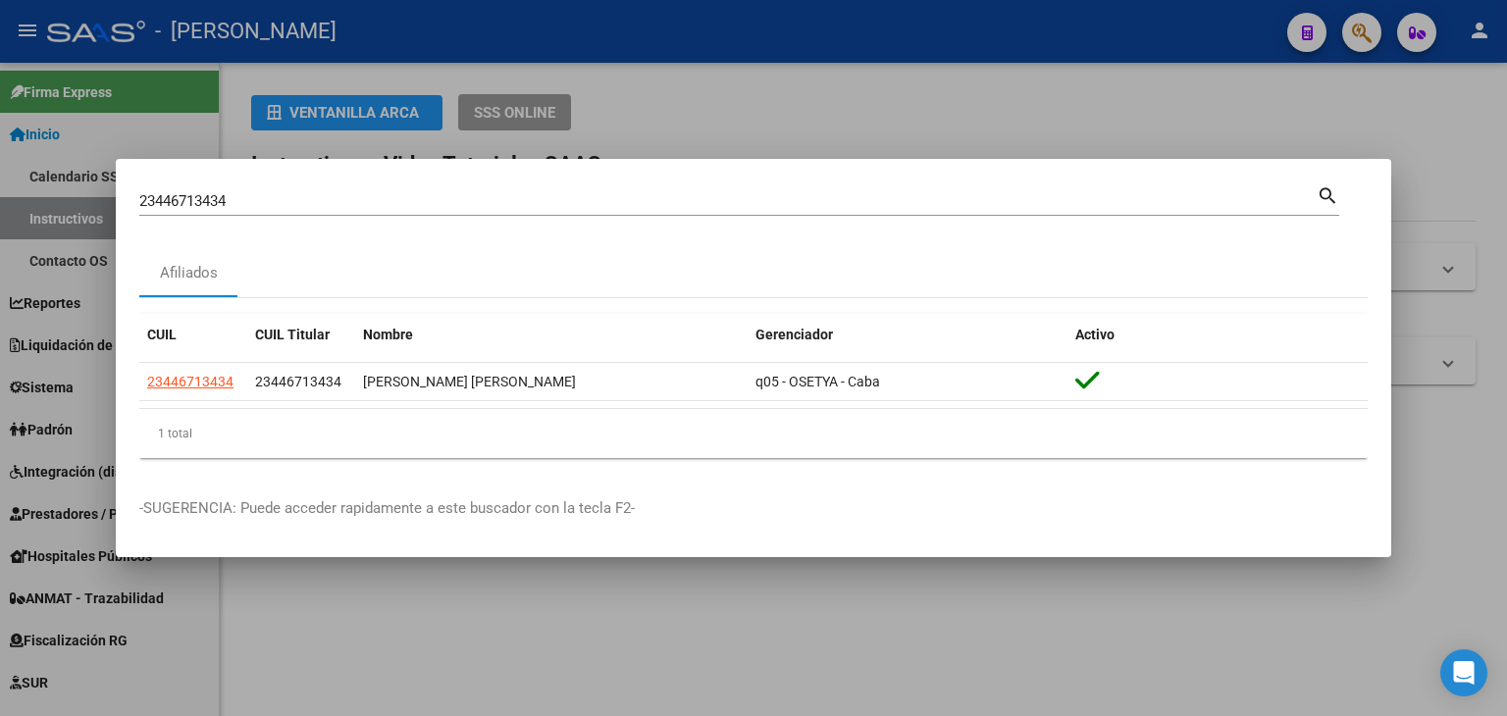
click at [348, 192] on input "23446713434" at bounding box center [727, 201] width 1177 height 18
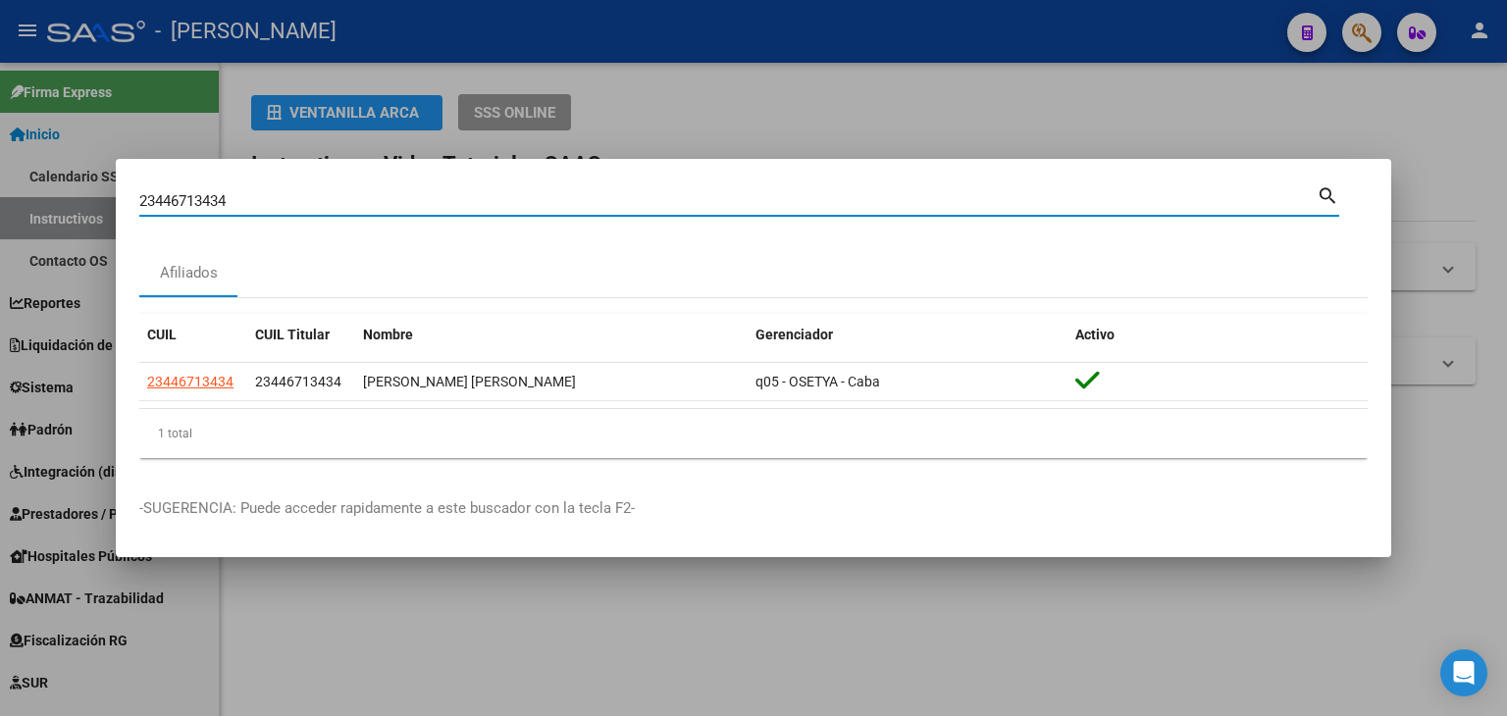
click at [348, 193] on input "23446713434" at bounding box center [727, 201] width 1177 height 18
paste input "23447380749"
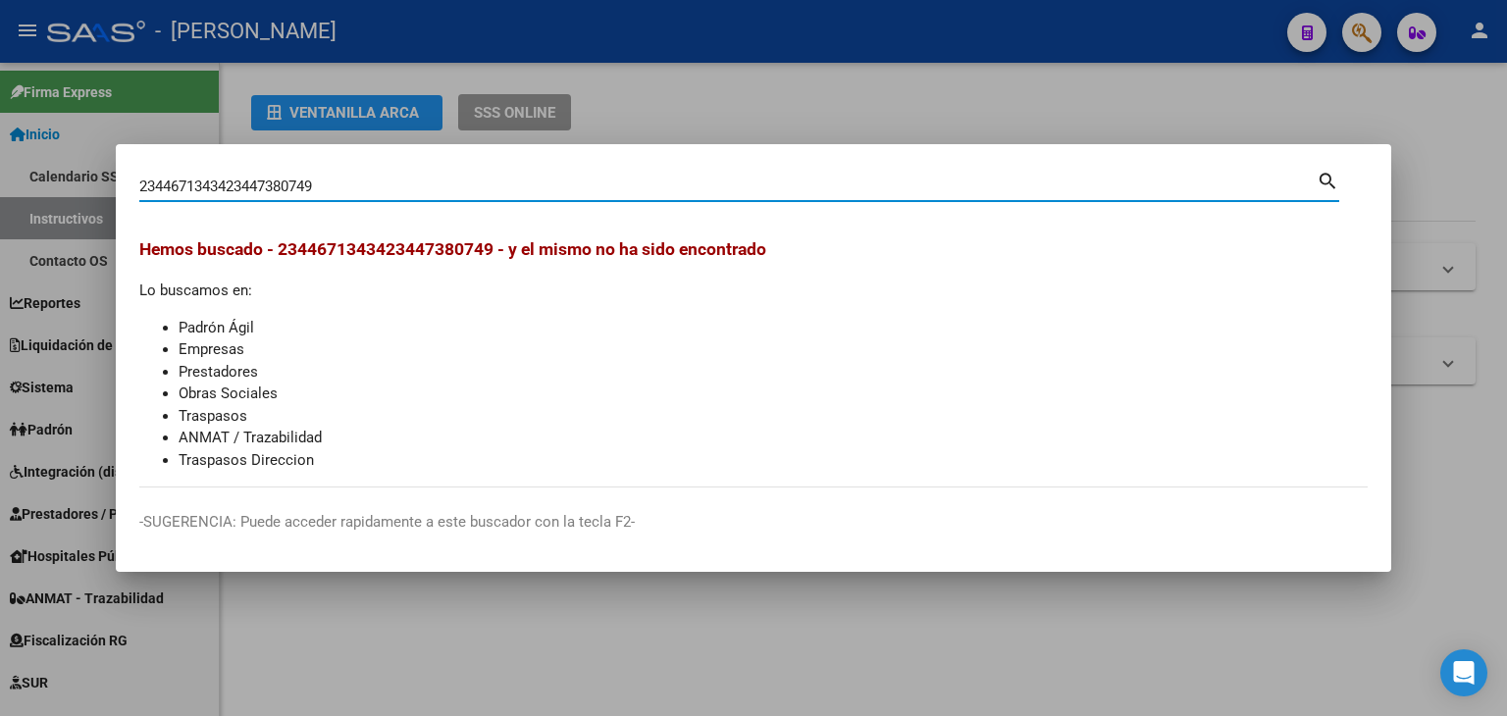
click at [332, 173] on div "2344671343423447380749 Buscar (apellido, dni, [PERSON_NAME], nro traspaso, cuit…" at bounding box center [727, 186] width 1177 height 29
click at [338, 190] on input "2344671343423447380749" at bounding box center [727, 187] width 1177 height 18
paste input
type input "23447380749"
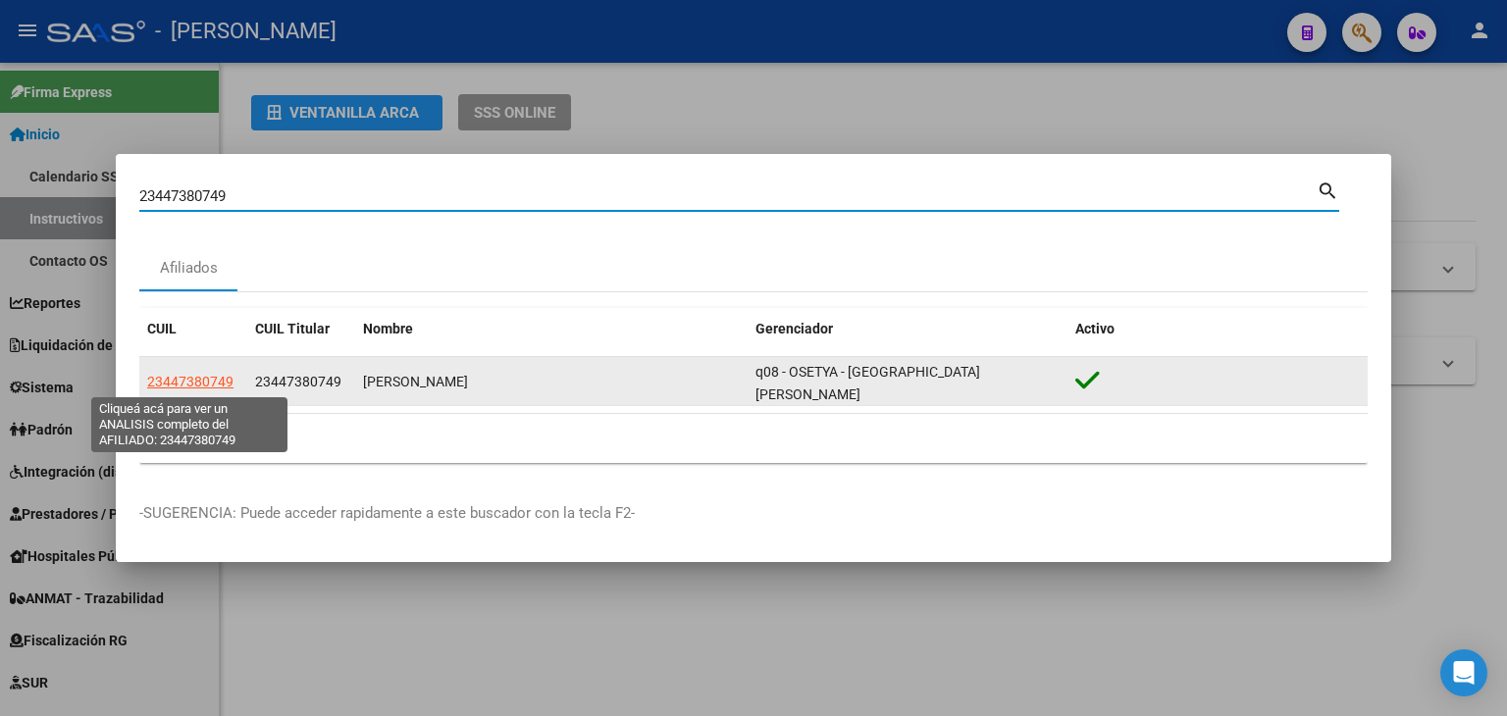
click at [166, 384] on span "23447380749" at bounding box center [190, 382] width 86 height 16
type textarea "23447380749"
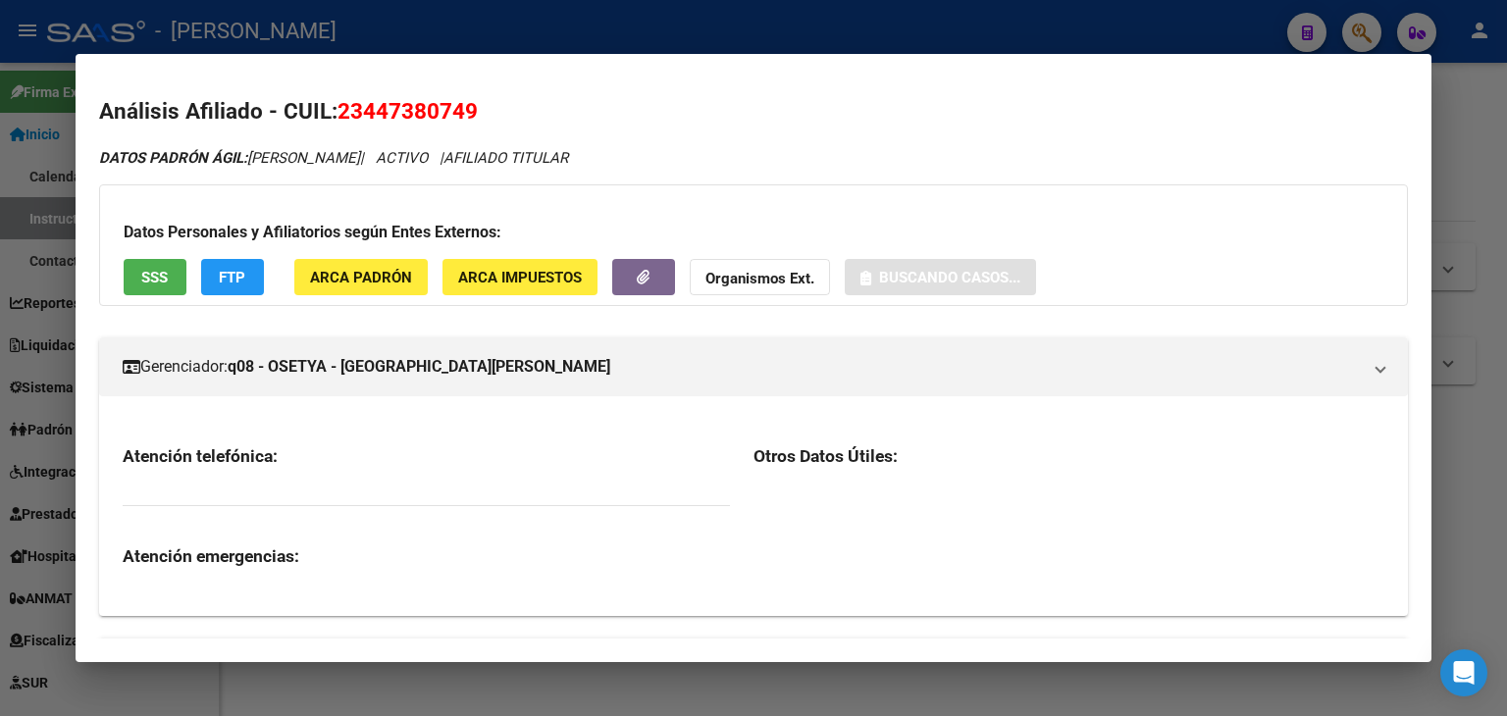
click at [353, 268] on span "ARCA Padrón" at bounding box center [361, 277] width 102 height 18
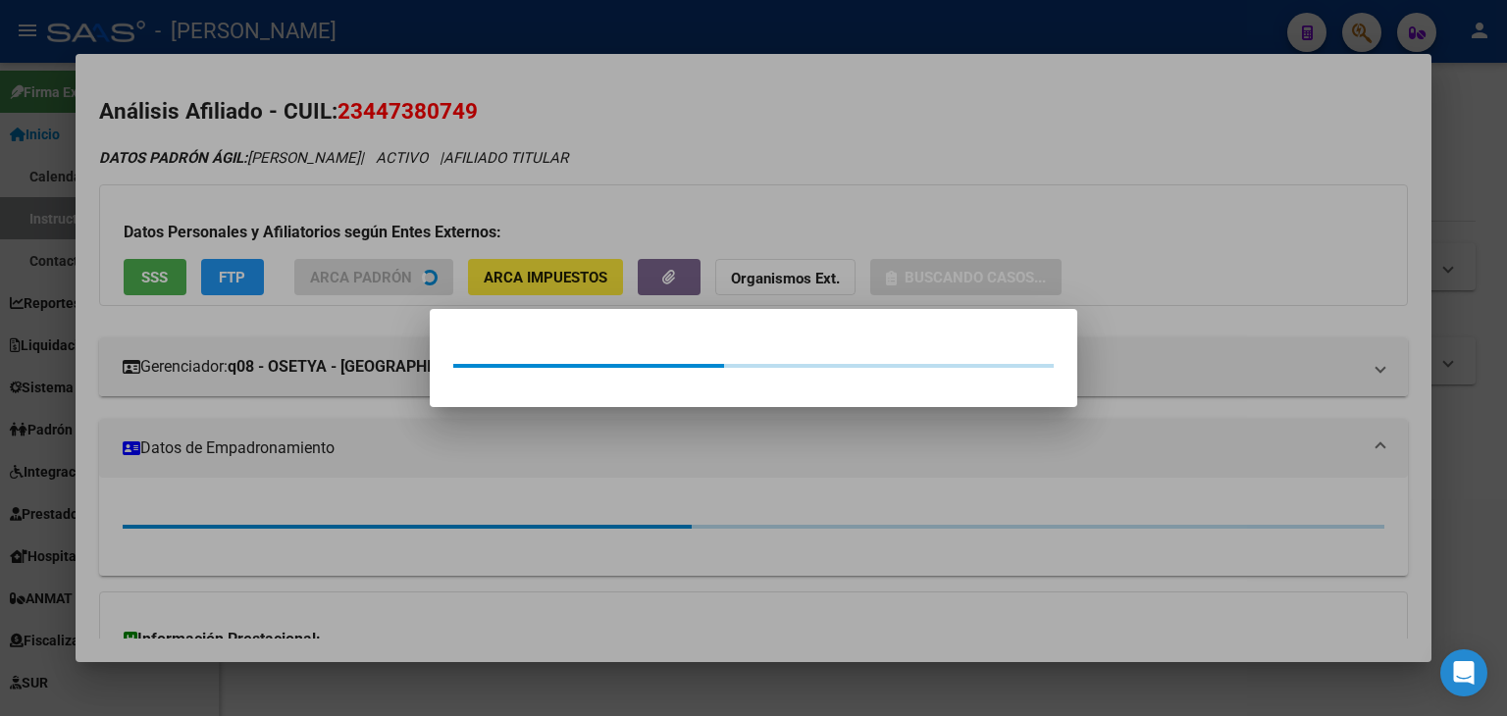
click at [340, 219] on div at bounding box center [753, 358] width 1507 height 716
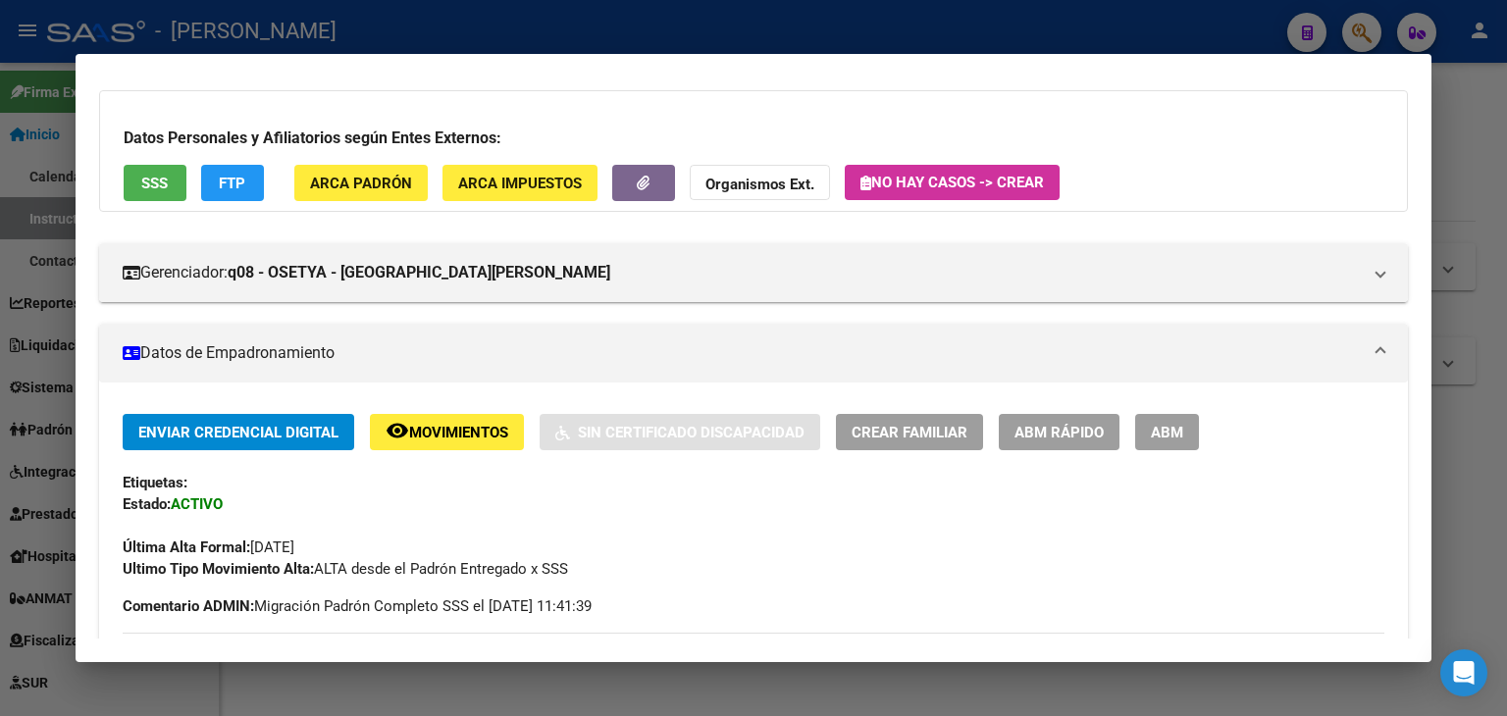
scroll to position [0, 0]
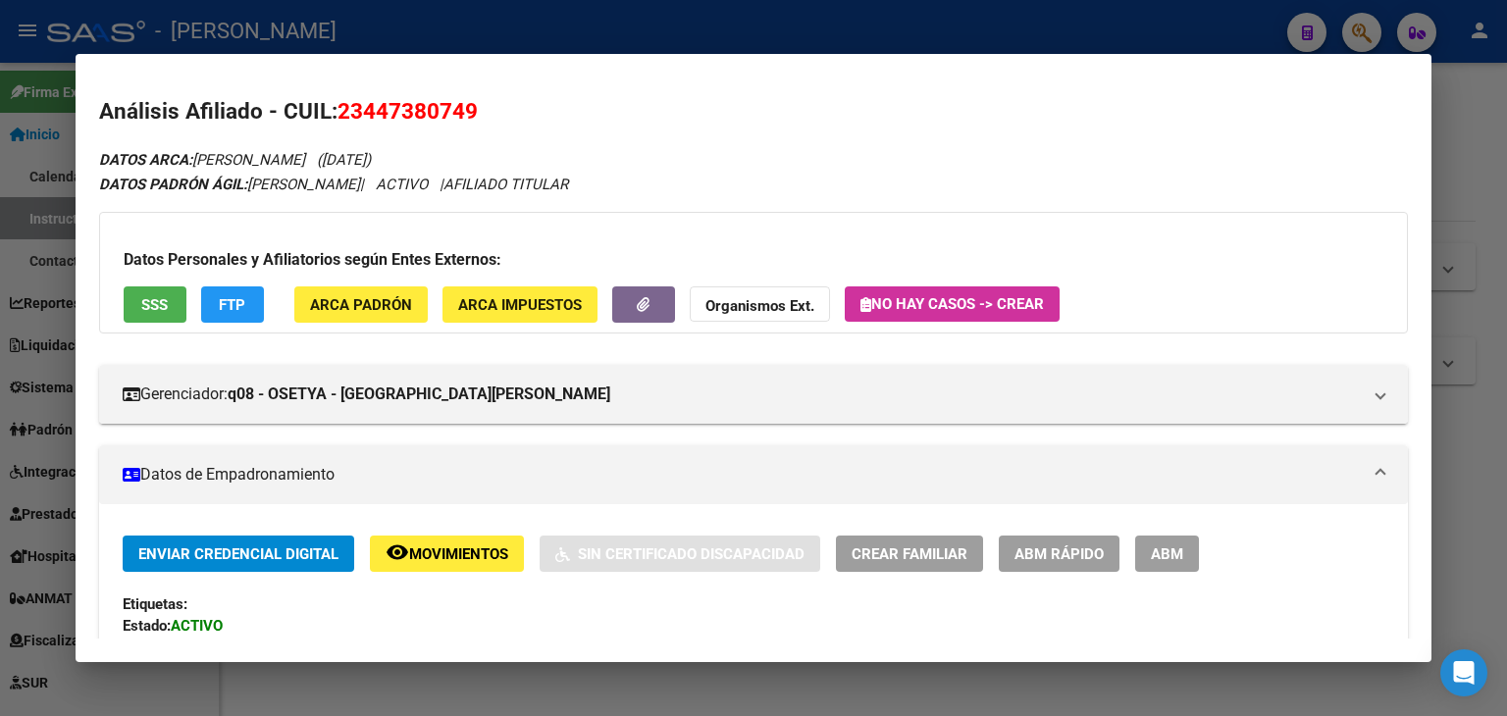
click at [167, 306] on span "SSS" at bounding box center [154, 305] width 26 height 18
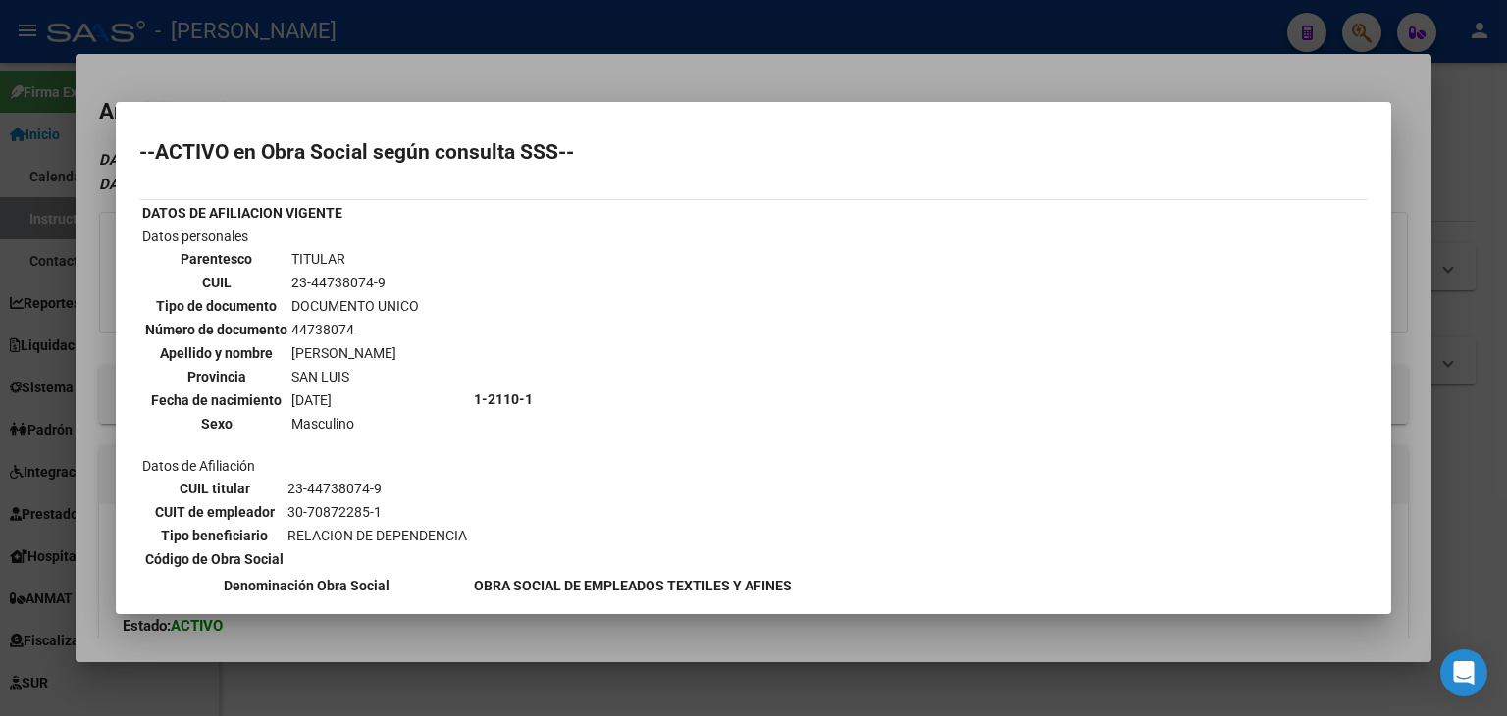
click at [436, 89] on div at bounding box center [753, 358] width 1507 height 716
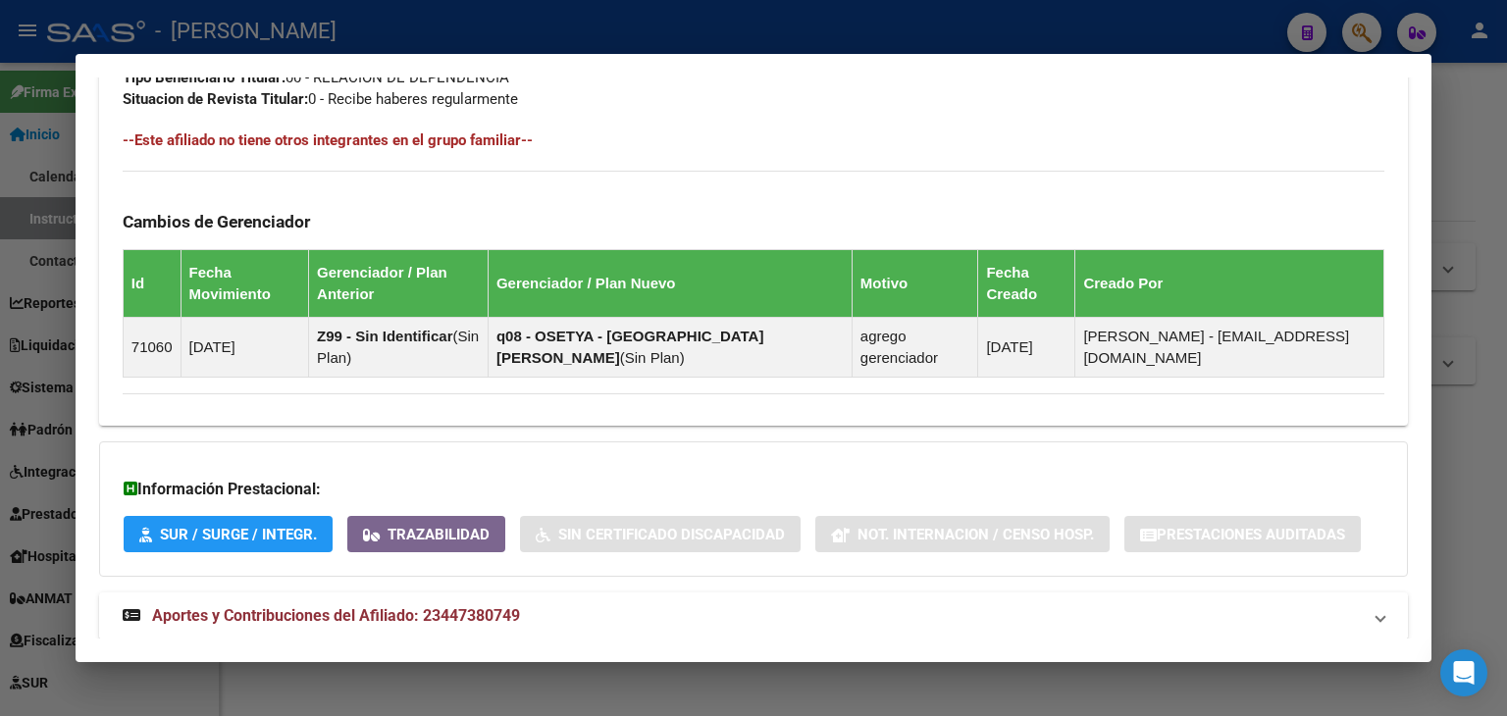
click at [437, 606] on span "Aportes y Contribuciones del Afiliado: 23447380749" at bounding box center [336, 615] width 368 height 19
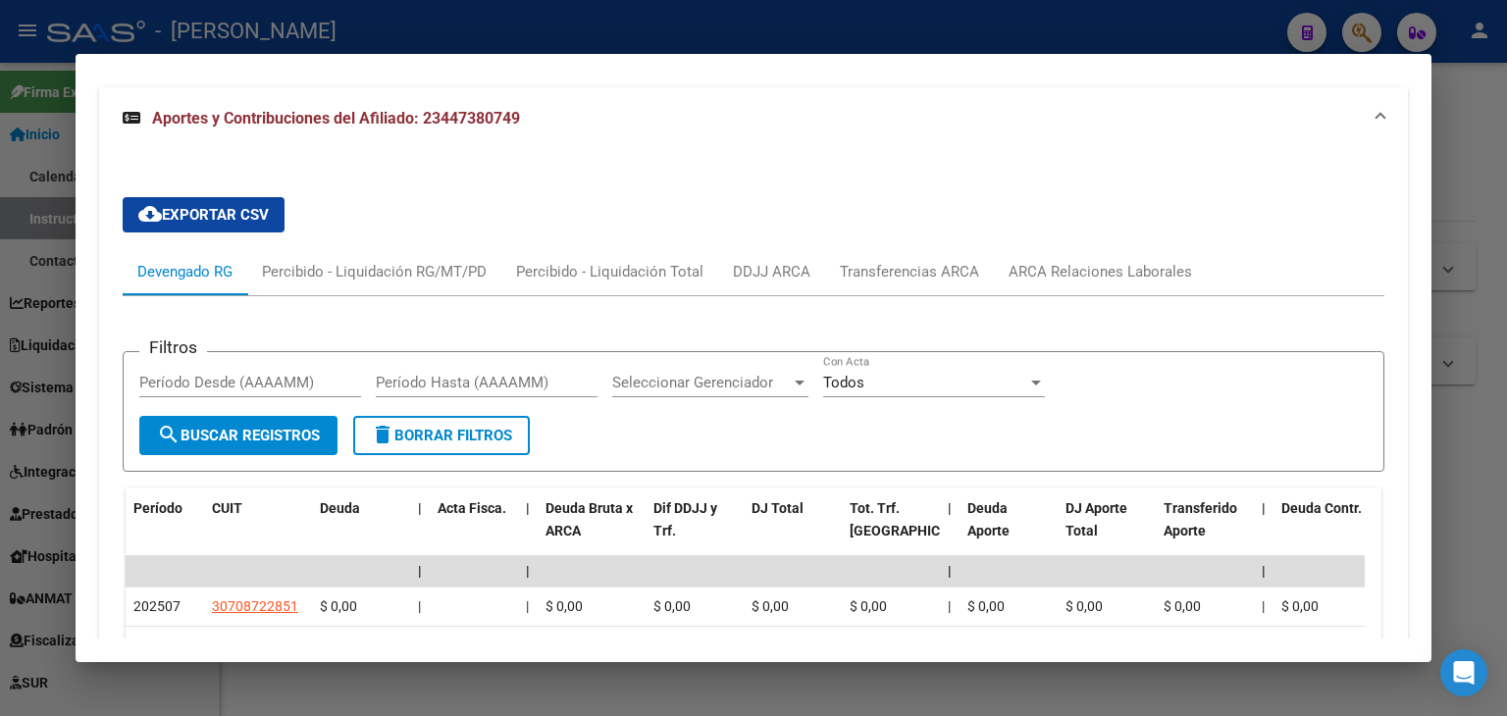
scroll to position [1583, 0]
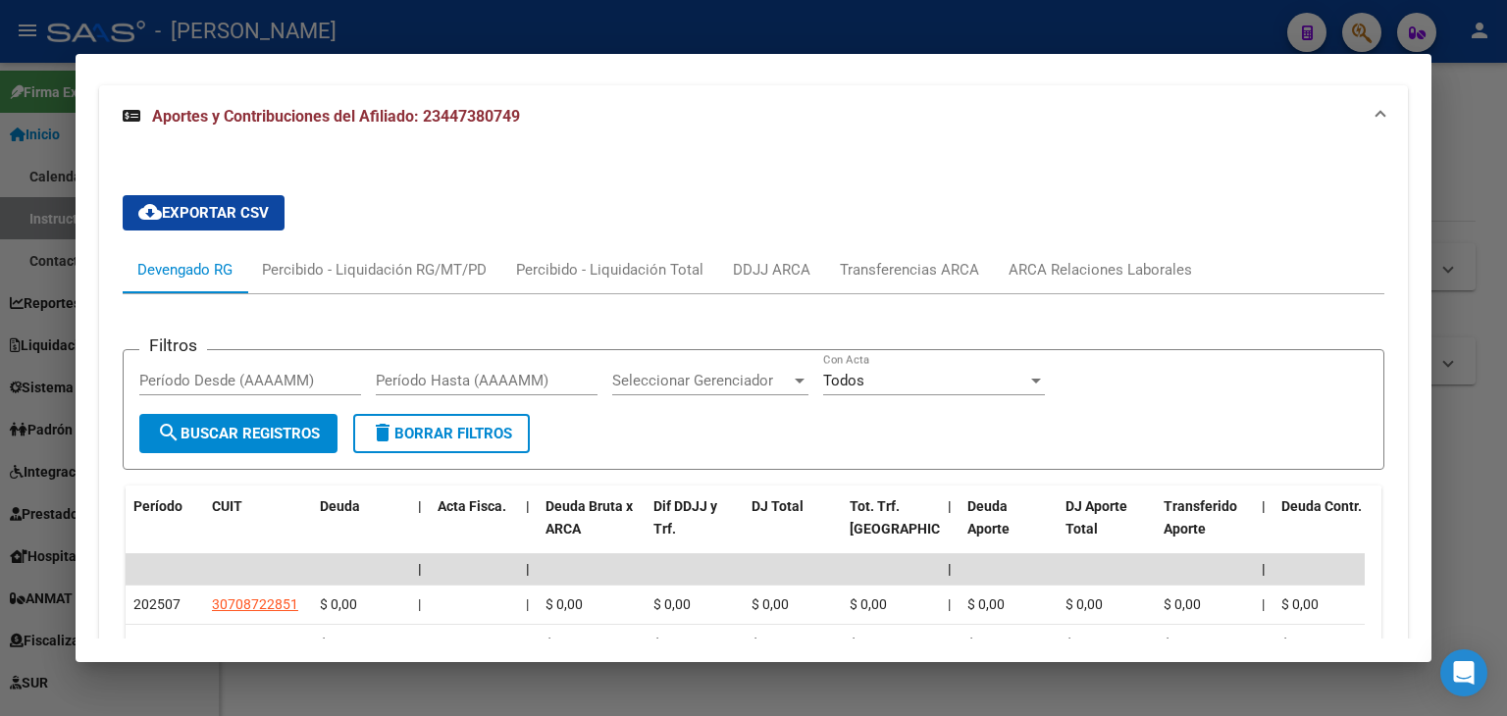
click at [266, 36] on div at bounding box center [753, 358] width 1507 height 716
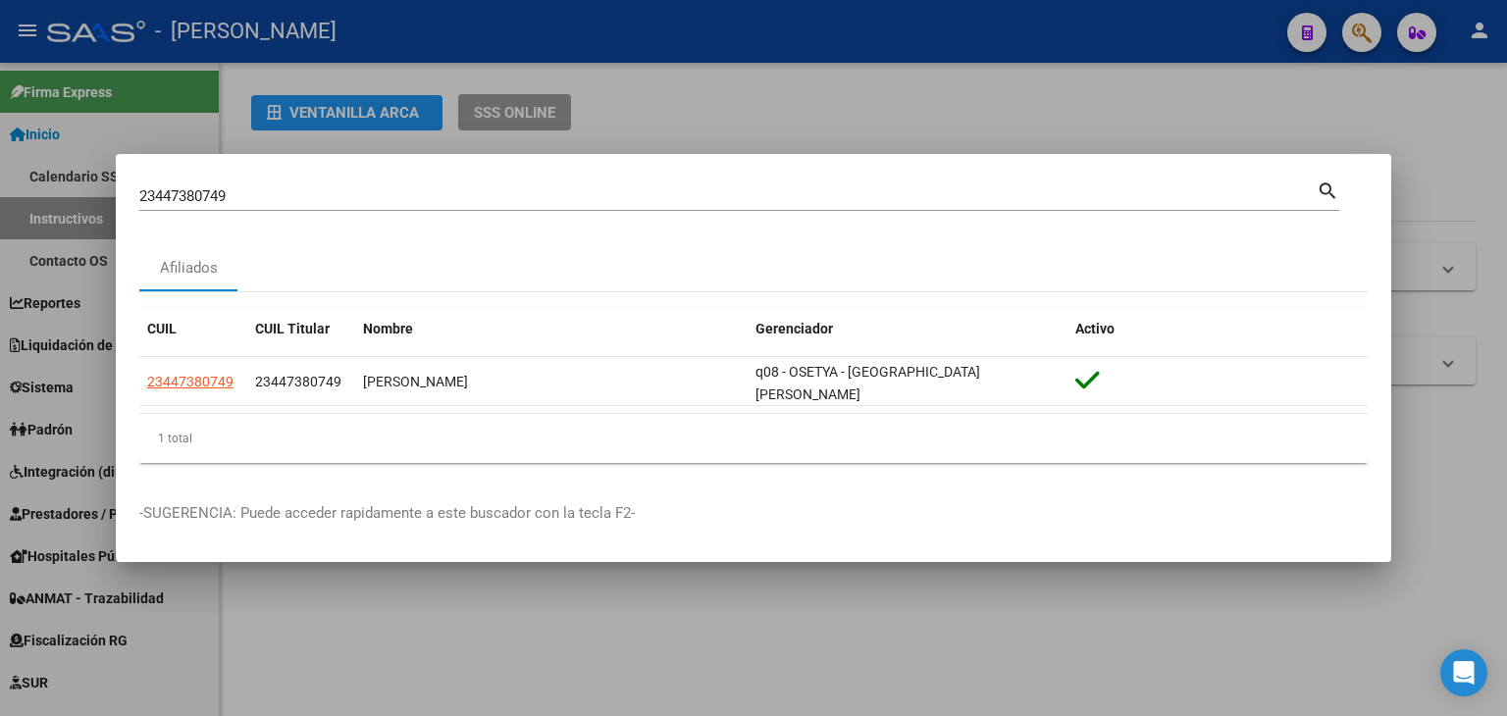
click at [217, 205] on input "23447380749" at bounding box center [727, 196] width 1177 height 18
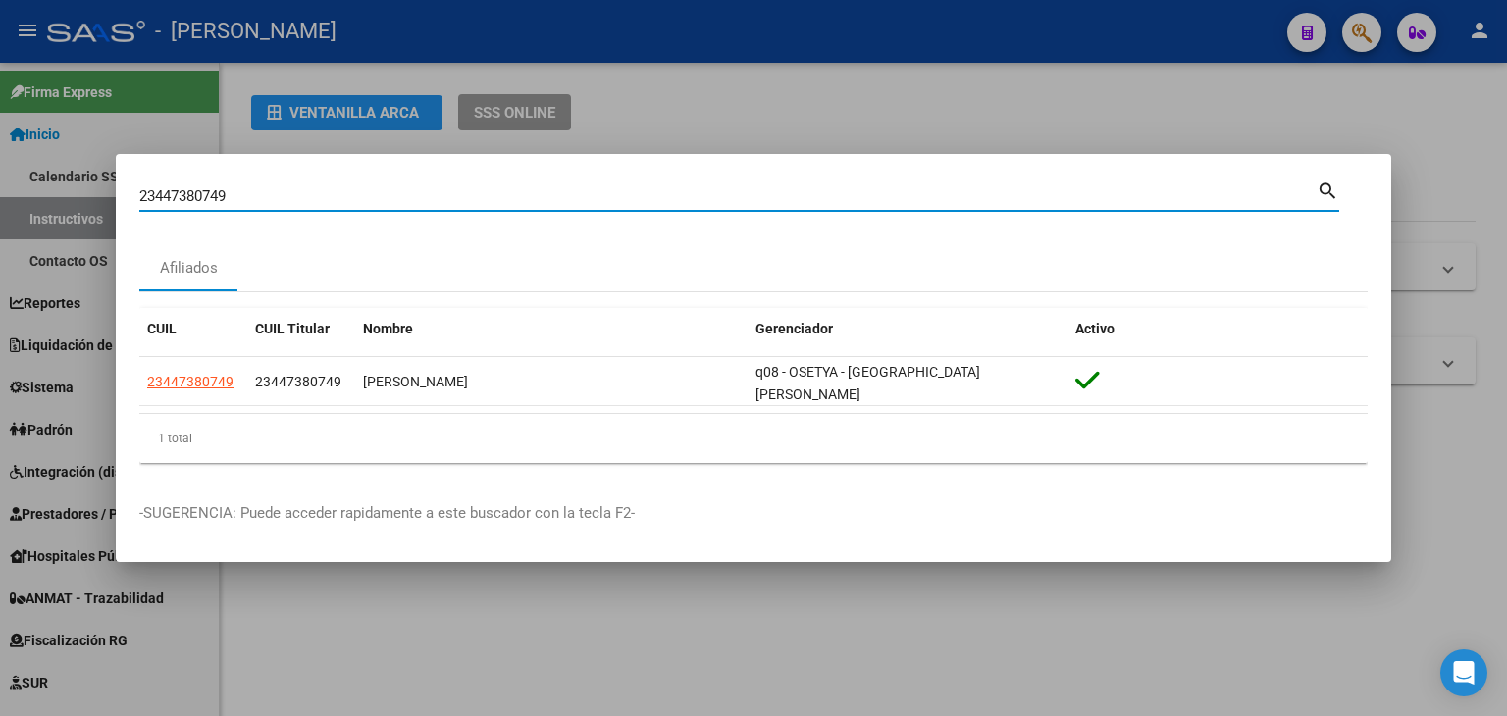
click at [217, 205] on input "23447380749" at bounding box center [727, 196] width 1177 height 18
paste input "554224"
type input "23447554224"
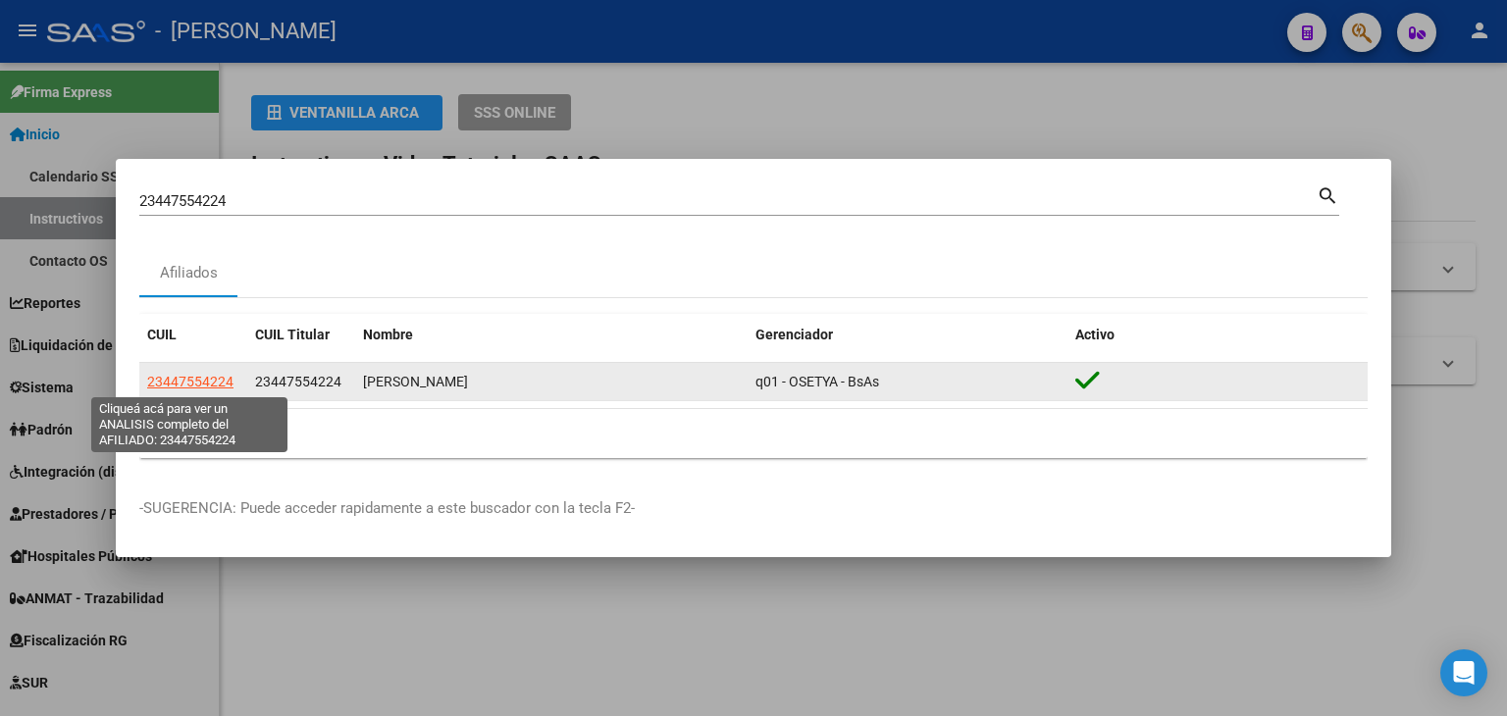
click at [188, 385] on span "23447554224" at bounding box center [190, 382] width 86 height 16
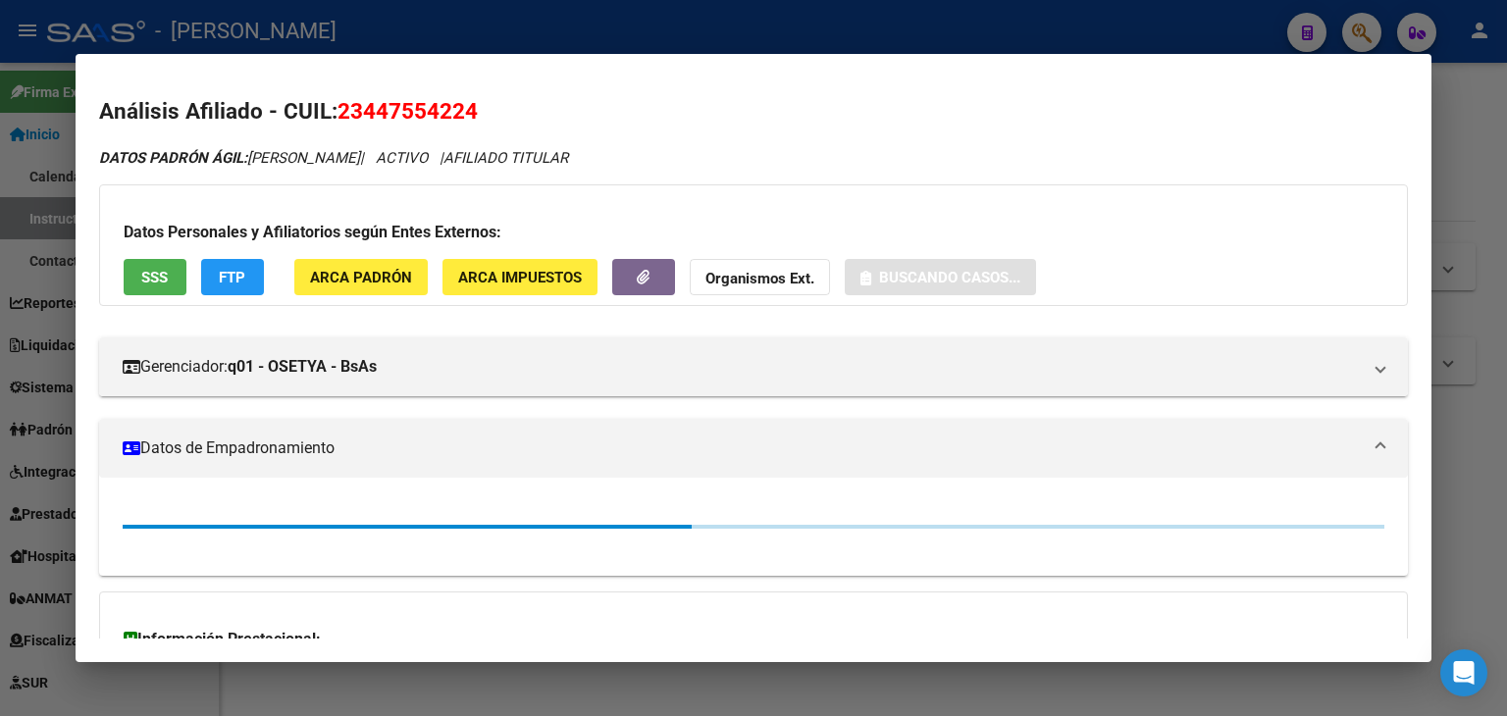
drag, startPoint x: 309, startPoint y: 256, endPoint x: 314, endPoint y: 268, distance: 12.8
click at [309, 256] on div "Datos Personales y Afiliatorios según Entes Externos: SSS FTP ARCA Padrón ARCA …" at bounding box center [753, 245] width 1309 height 122
click at [314, 268] on span "ARCA Padrón" at bounding box center [361, 277] width 102 height 18
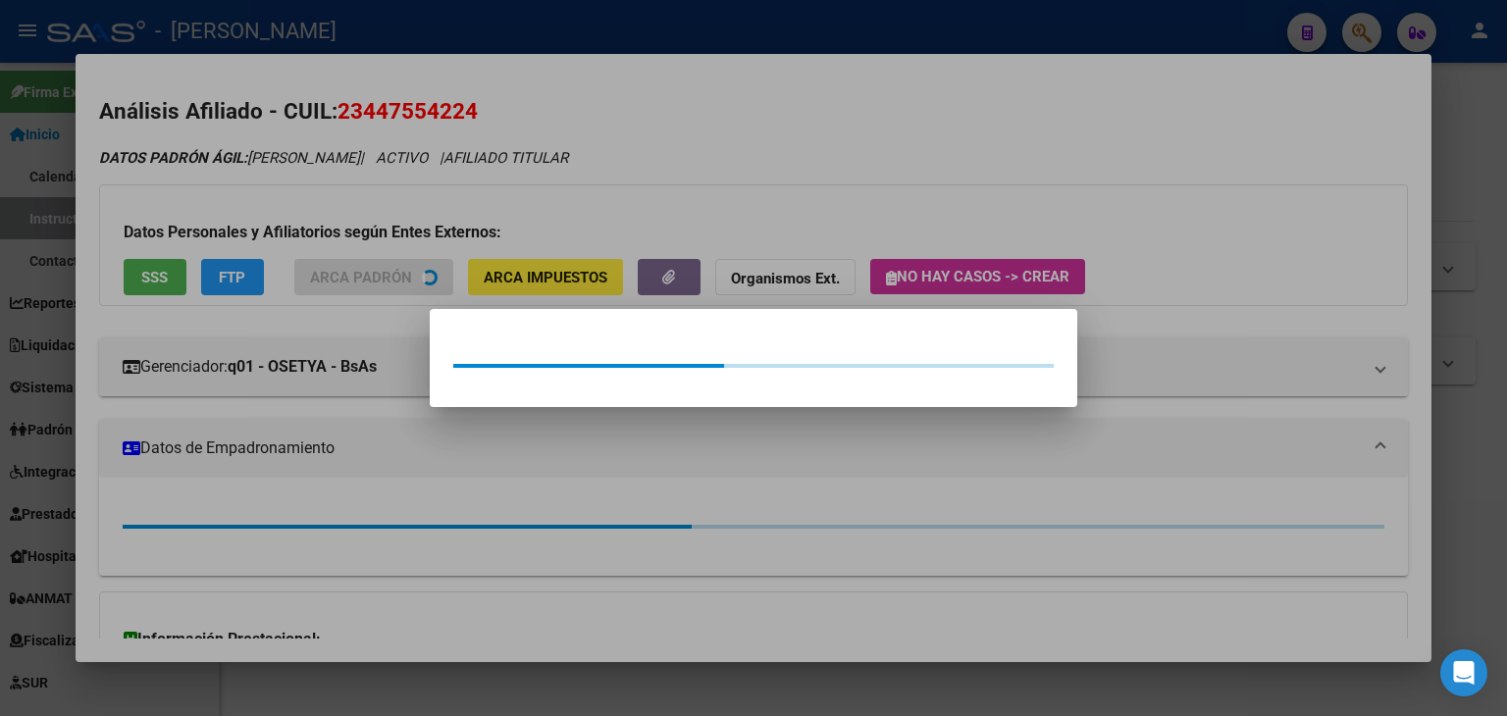
click at [279, 222] on div at bounding box center [753, 358] width 1507 height 716
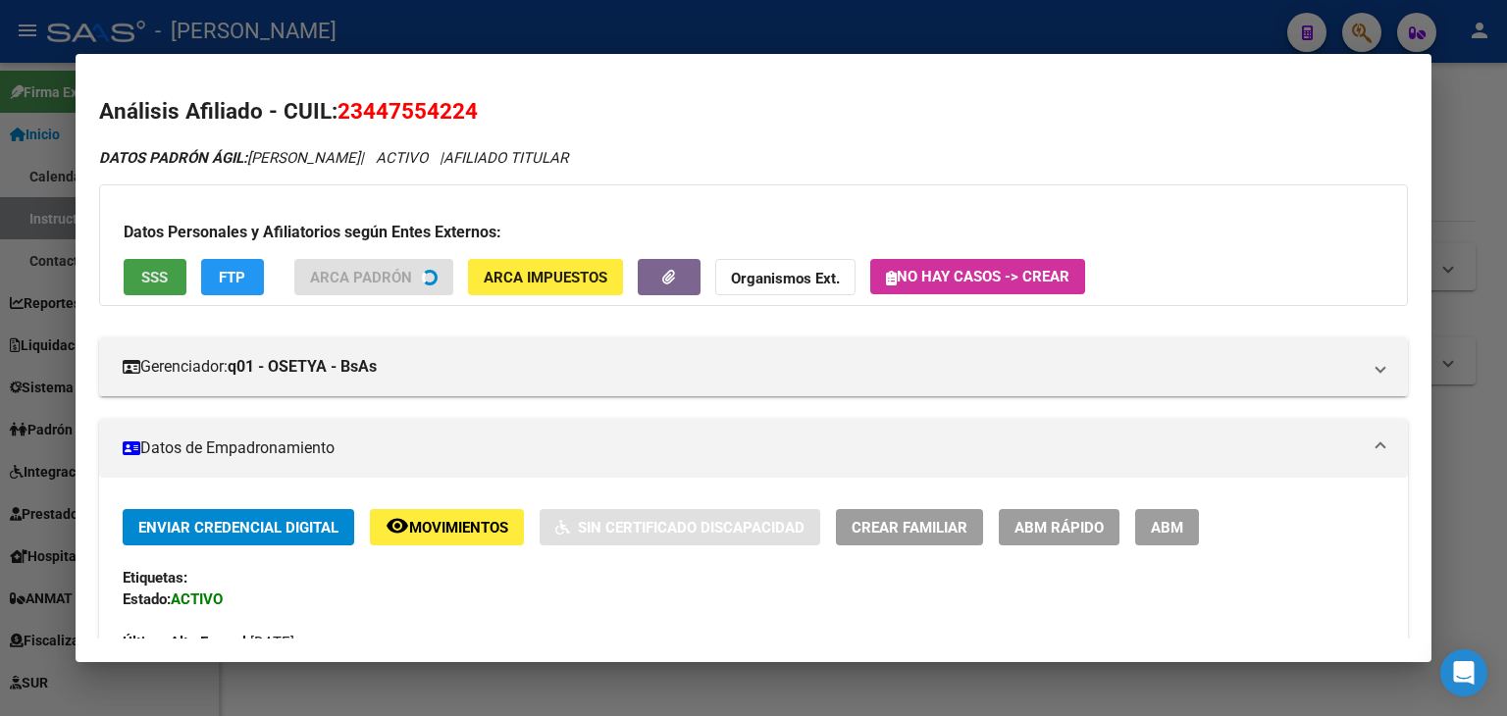
click at [161, 287] on button "SSS" at bounding box center [155, 277] width 63 height 36
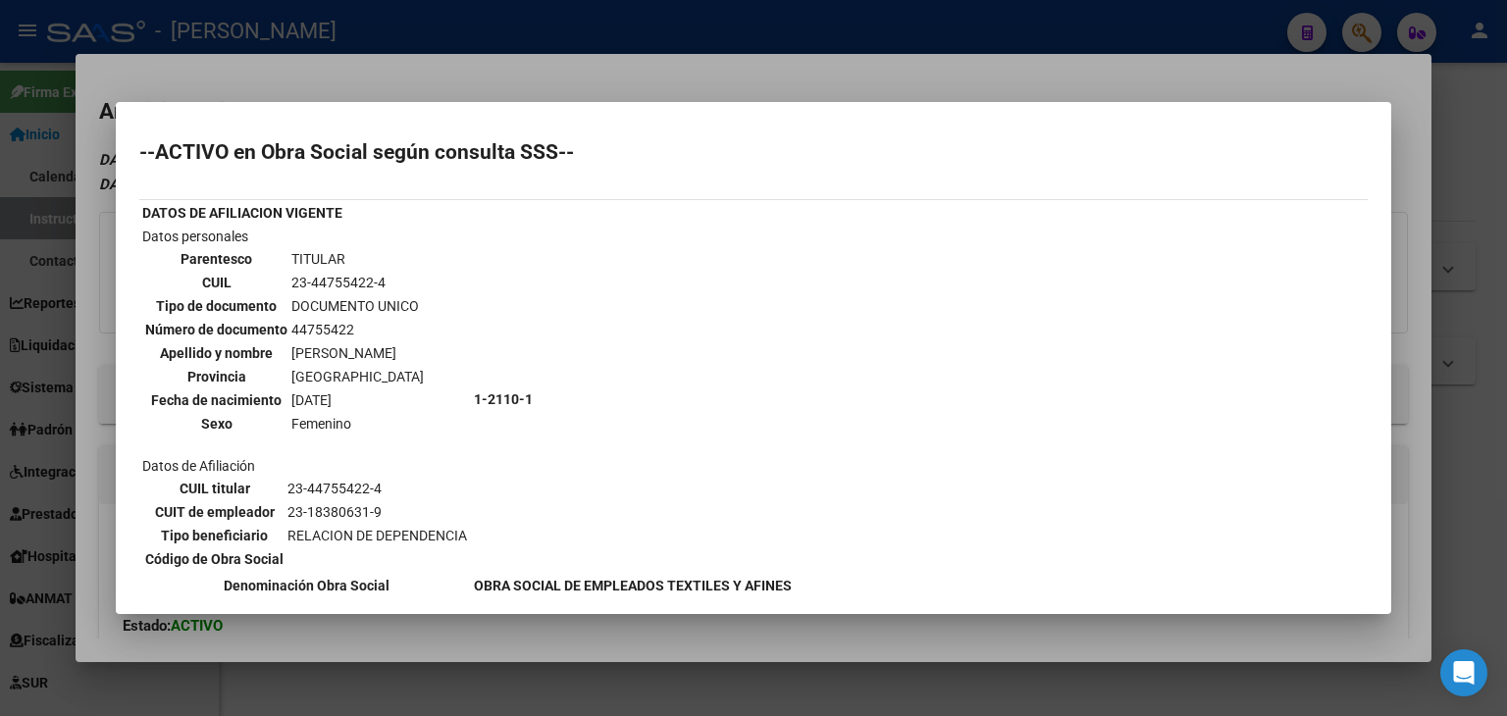
click at [345, 88] on div at bounding box center [753, 358] width 1507 height 716
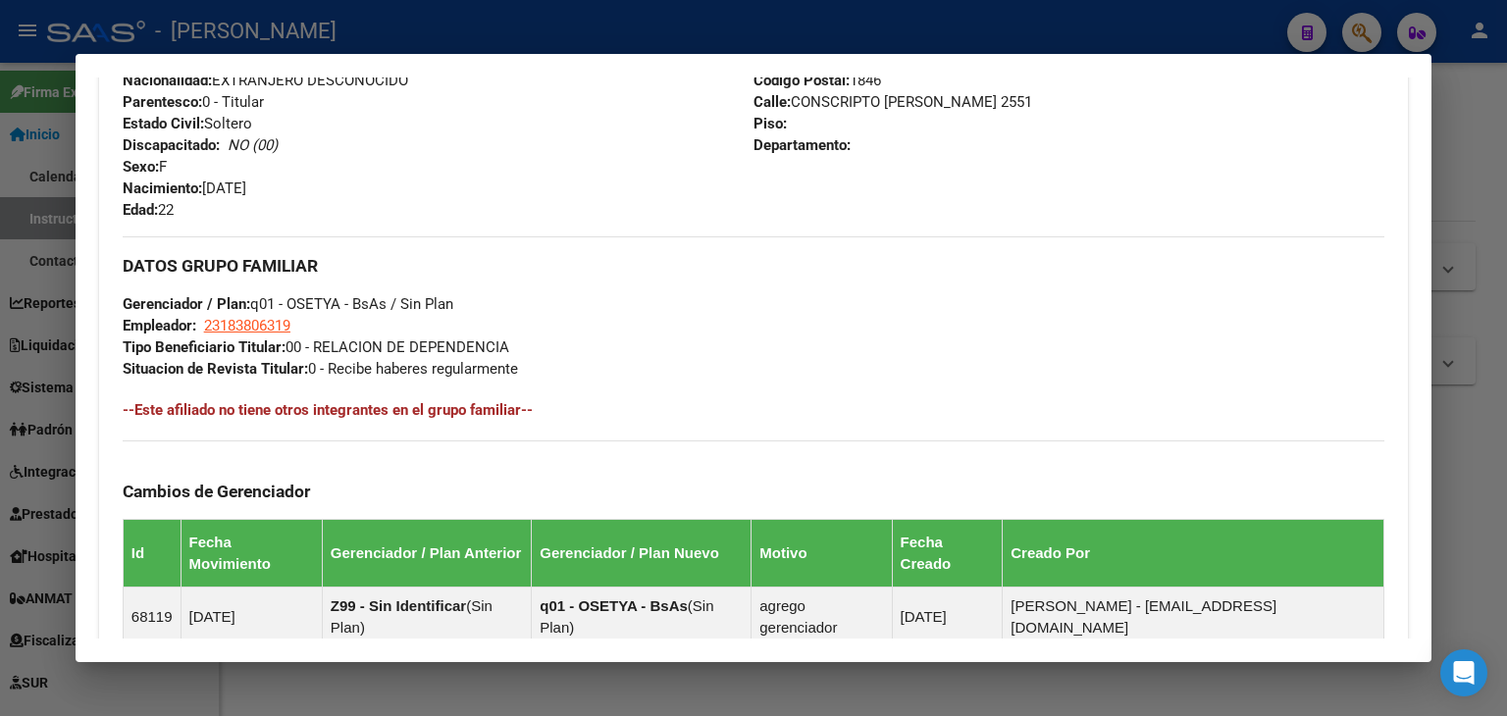
scroll to position [1076, 0]
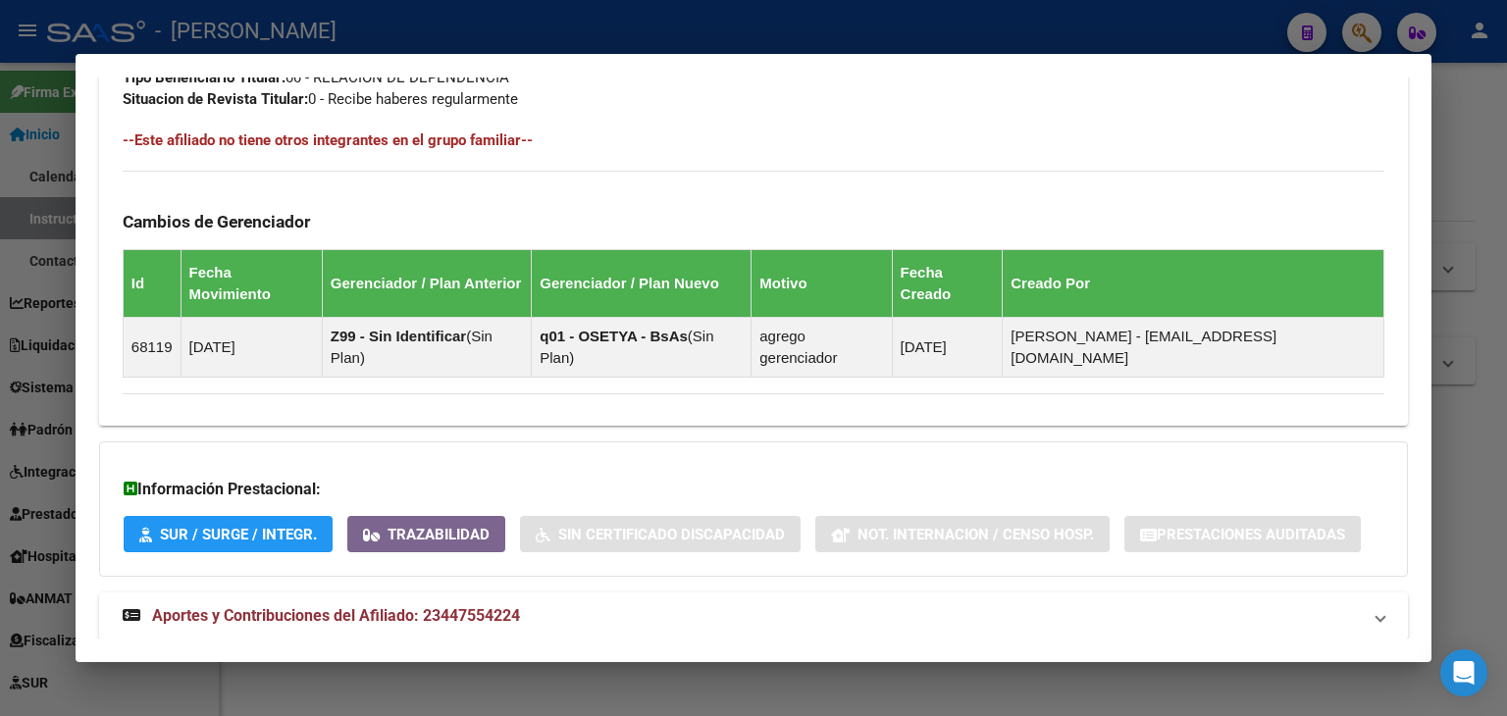
click at [479, 606] on span "Aportes y Contribuciones del Afiliado: 23447554224" at bounding box center [336, 615] width 368 height 19
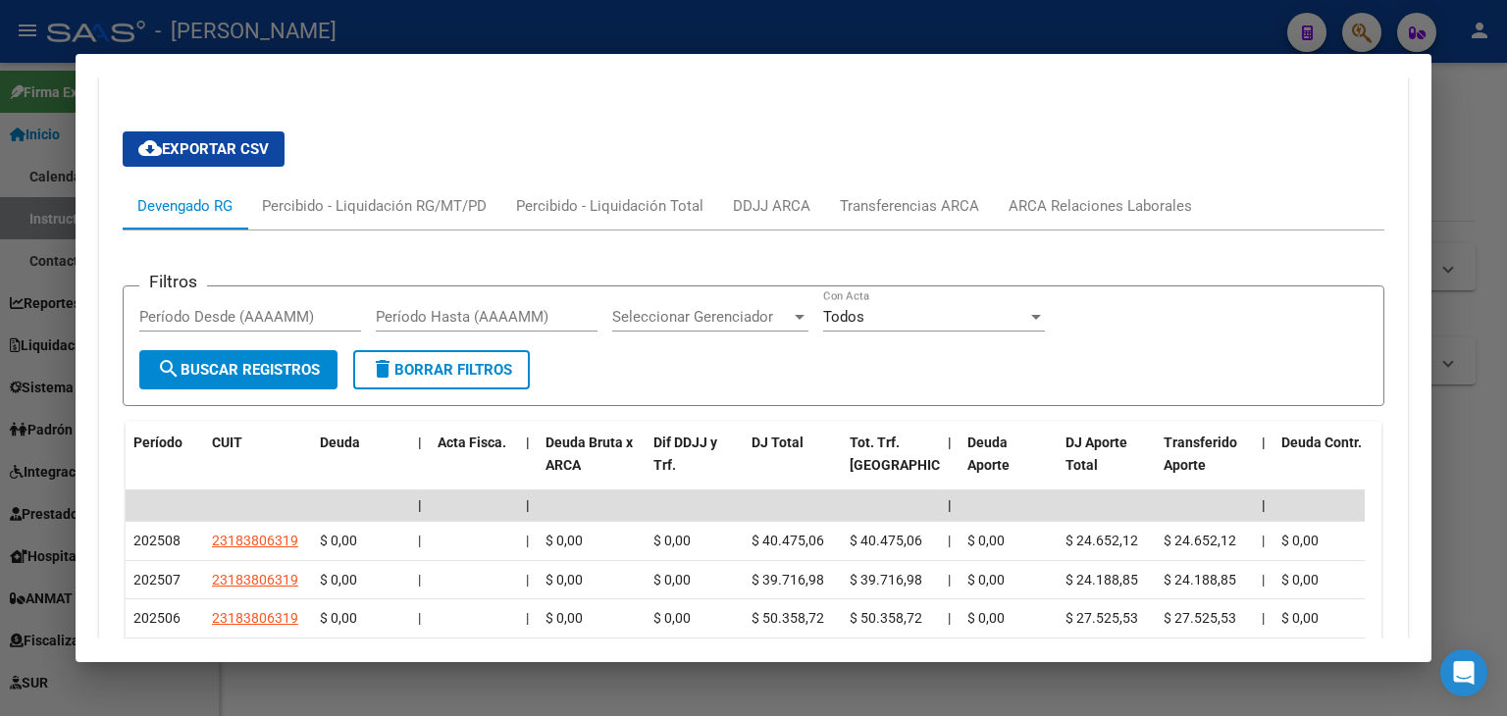
scroll to position [1681, 0]
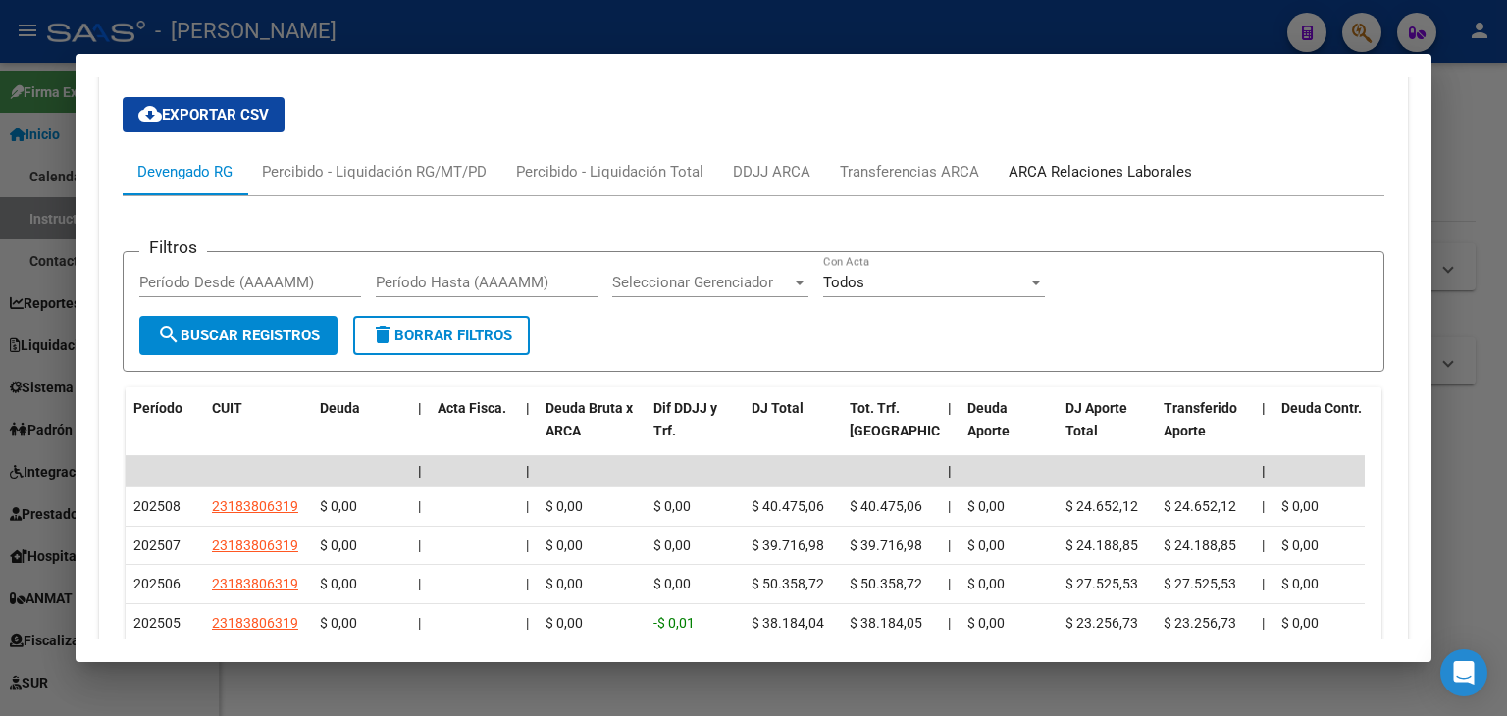
click at [1095, 161] on div "ARCA Relaciones Laborales" at bounding box center [1099, 172] width 183 height 22
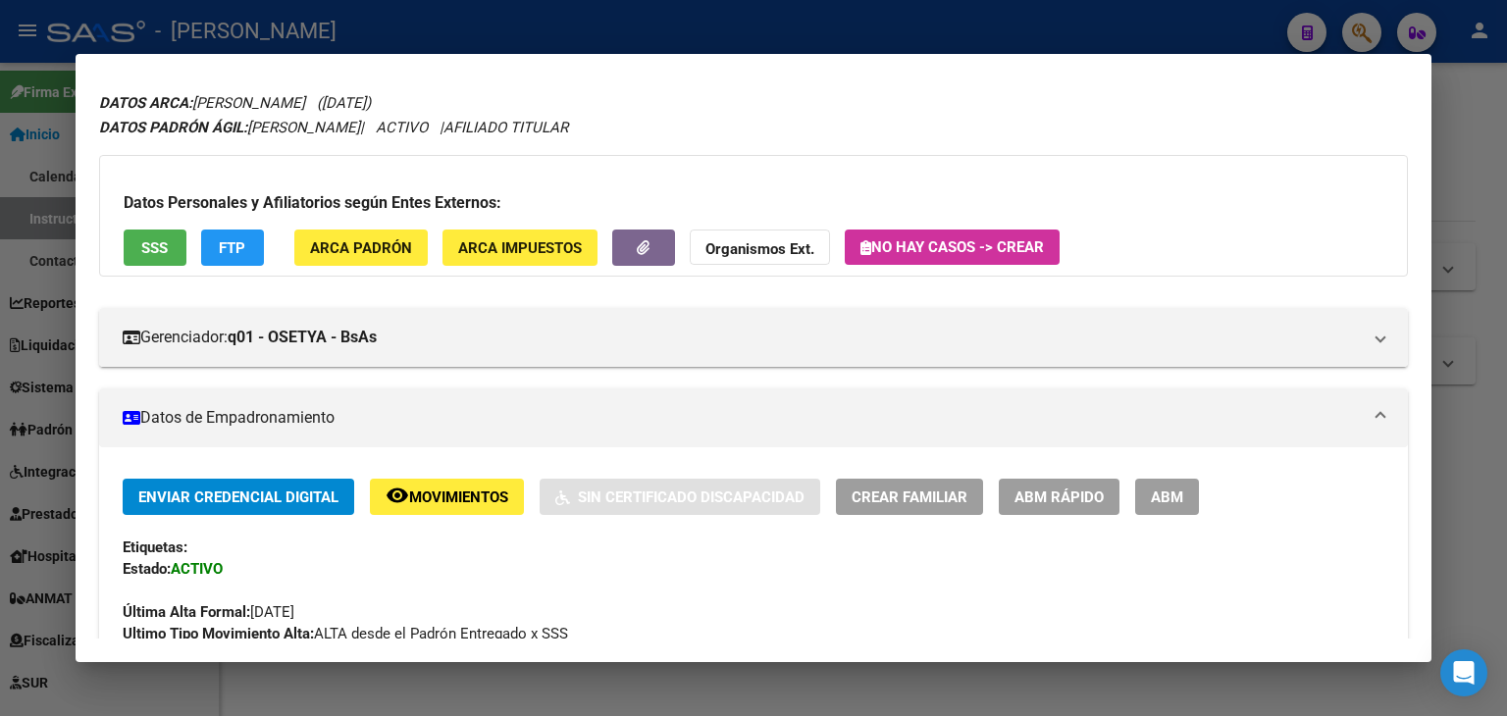
scroll to position [8, 0]
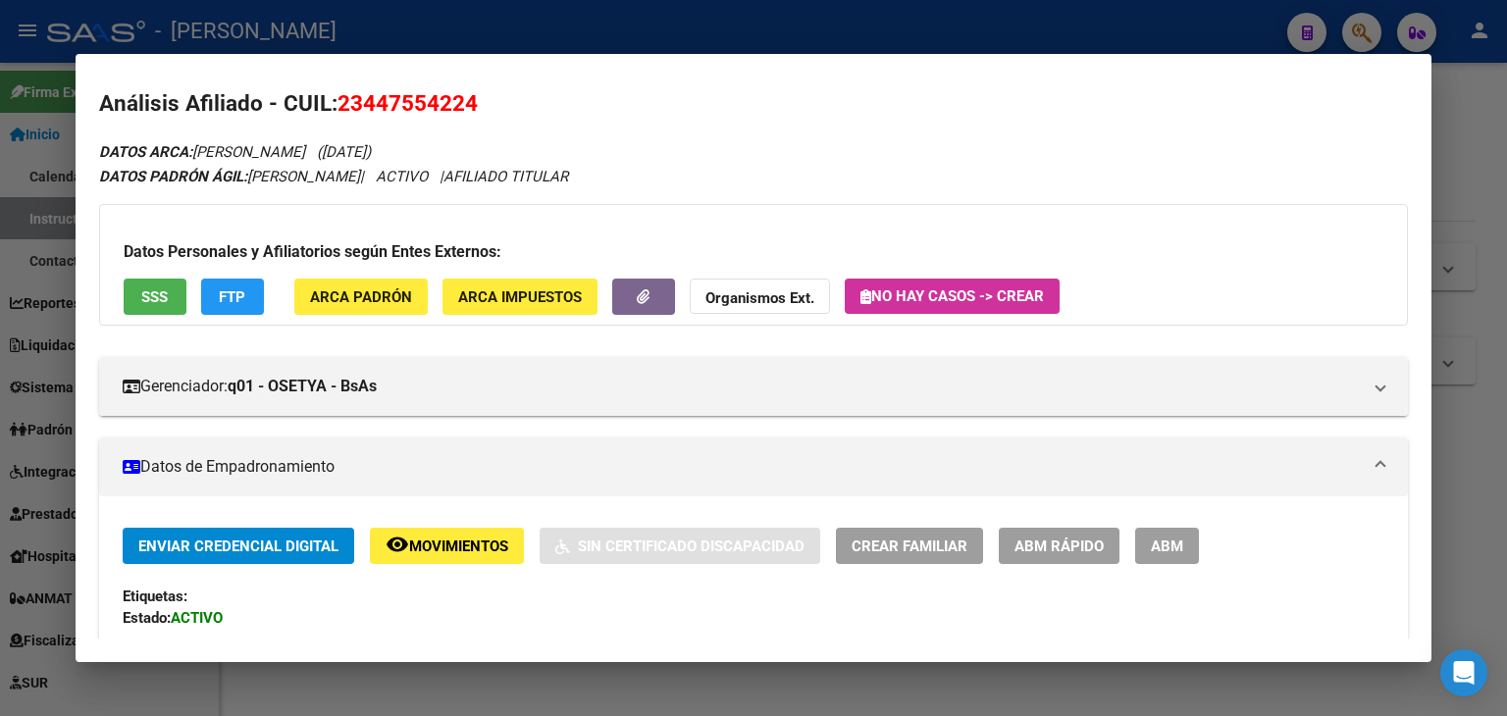
click at [392, 302] on span "ARCA Padrón" at bounding box center [361, 297] width 102 height 18
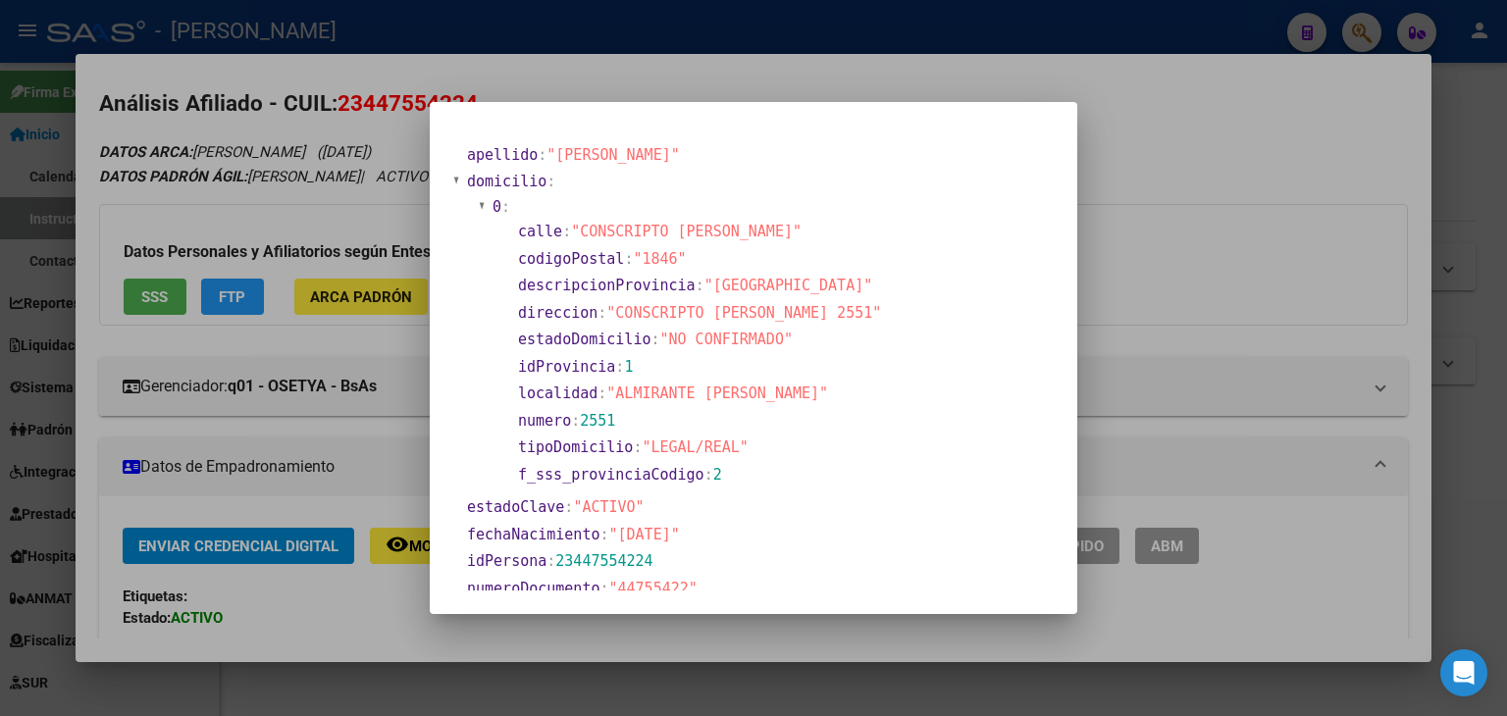
drag, startPoint x: 286, startPoint y: 201, endPoint x: 367, endPoint y: 244, distance: 91.3
click at [288, 202] on div at bounding box center [753, 358] width 1507 height 716
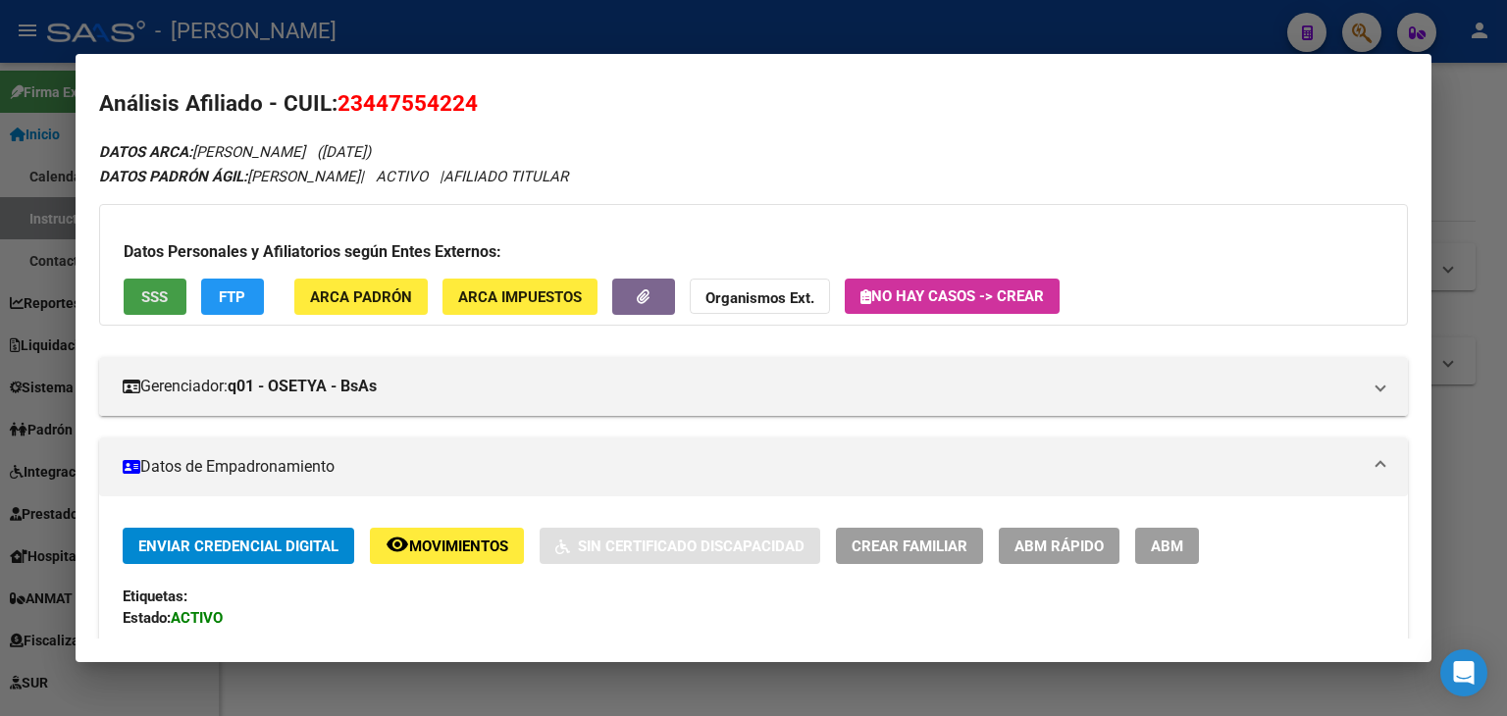
click at [183, 299] on button "SSS" at bounding box center [155, 297] width 63 height 36
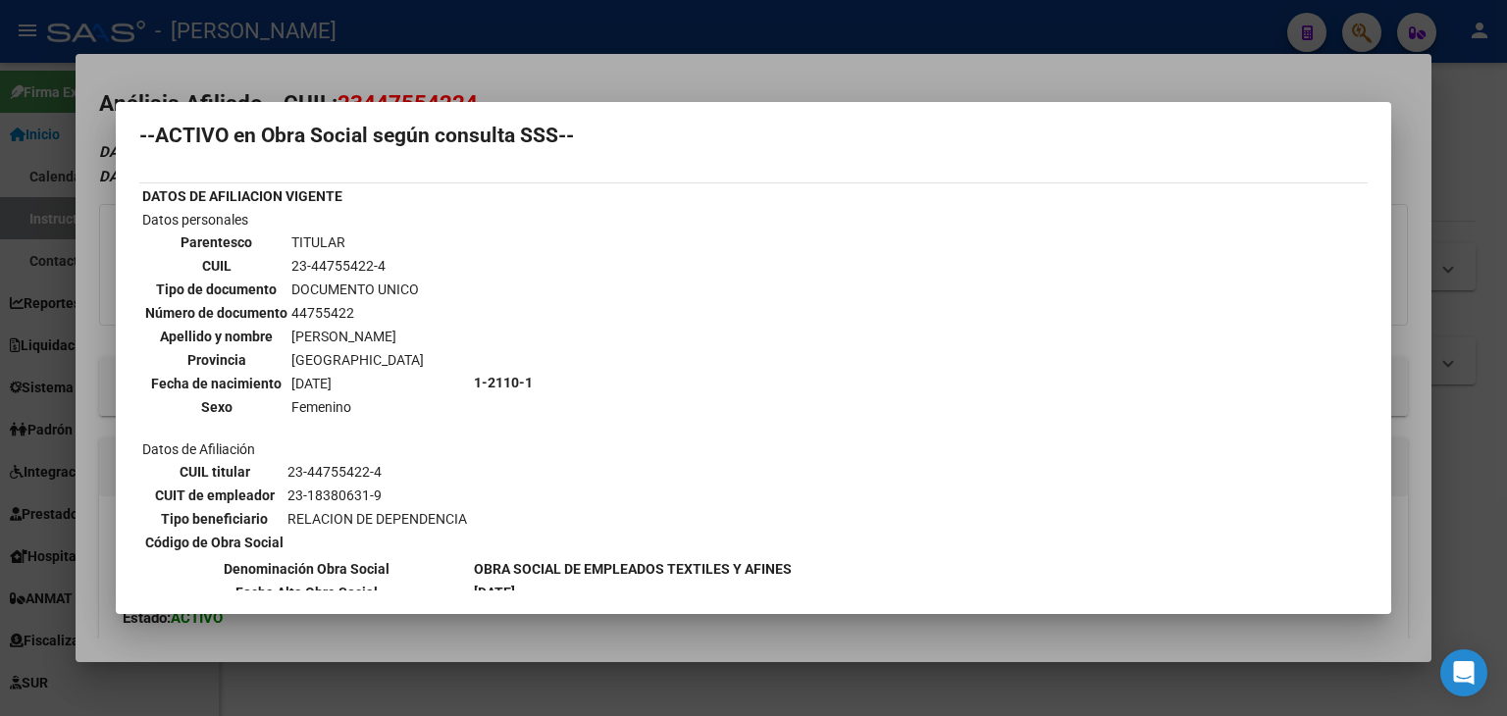
scroll to position [0, 0]
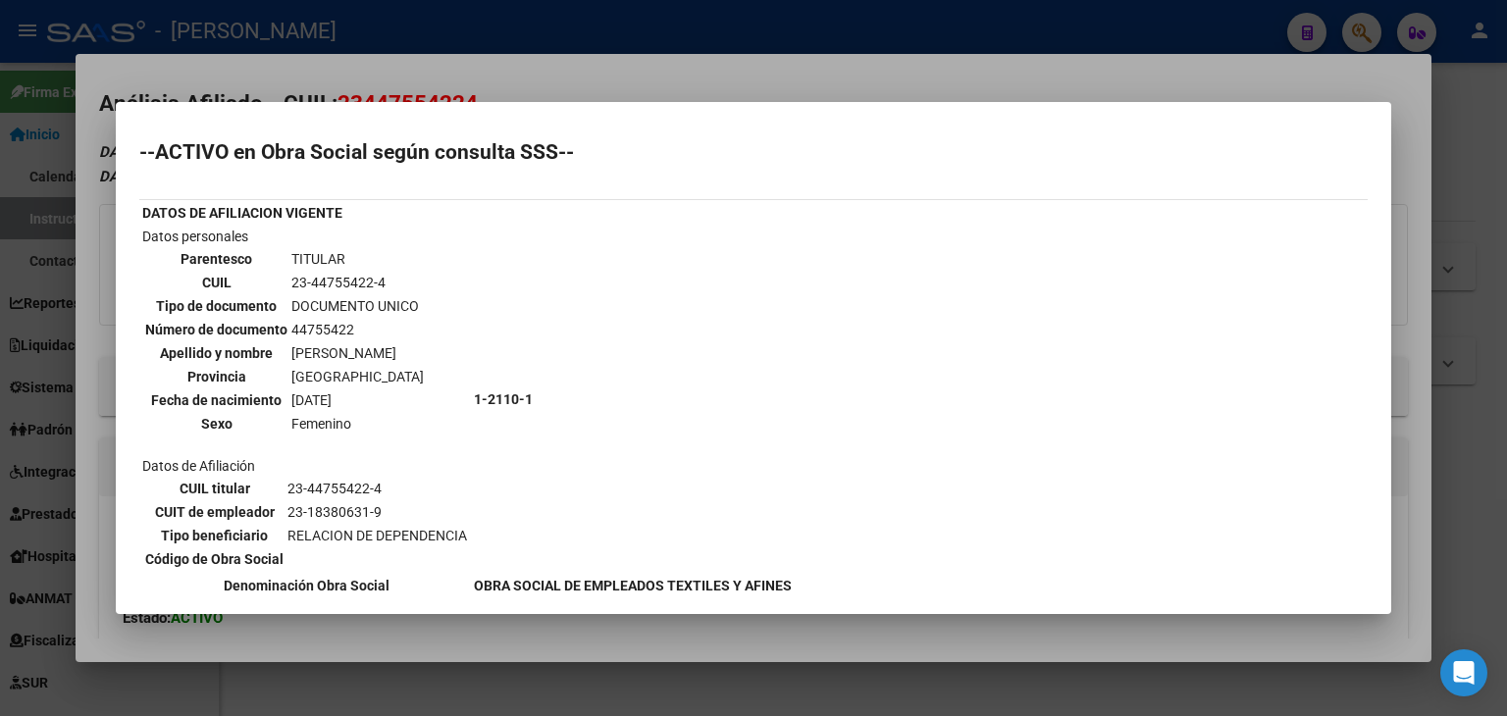
drag, startPoint x: 333, startPoint y: 79, endPoint x: 490, endPoint y: 295, distance: 267.4
click at [334, 80] on div at bounding box center [753, 358] width 1507 height 716
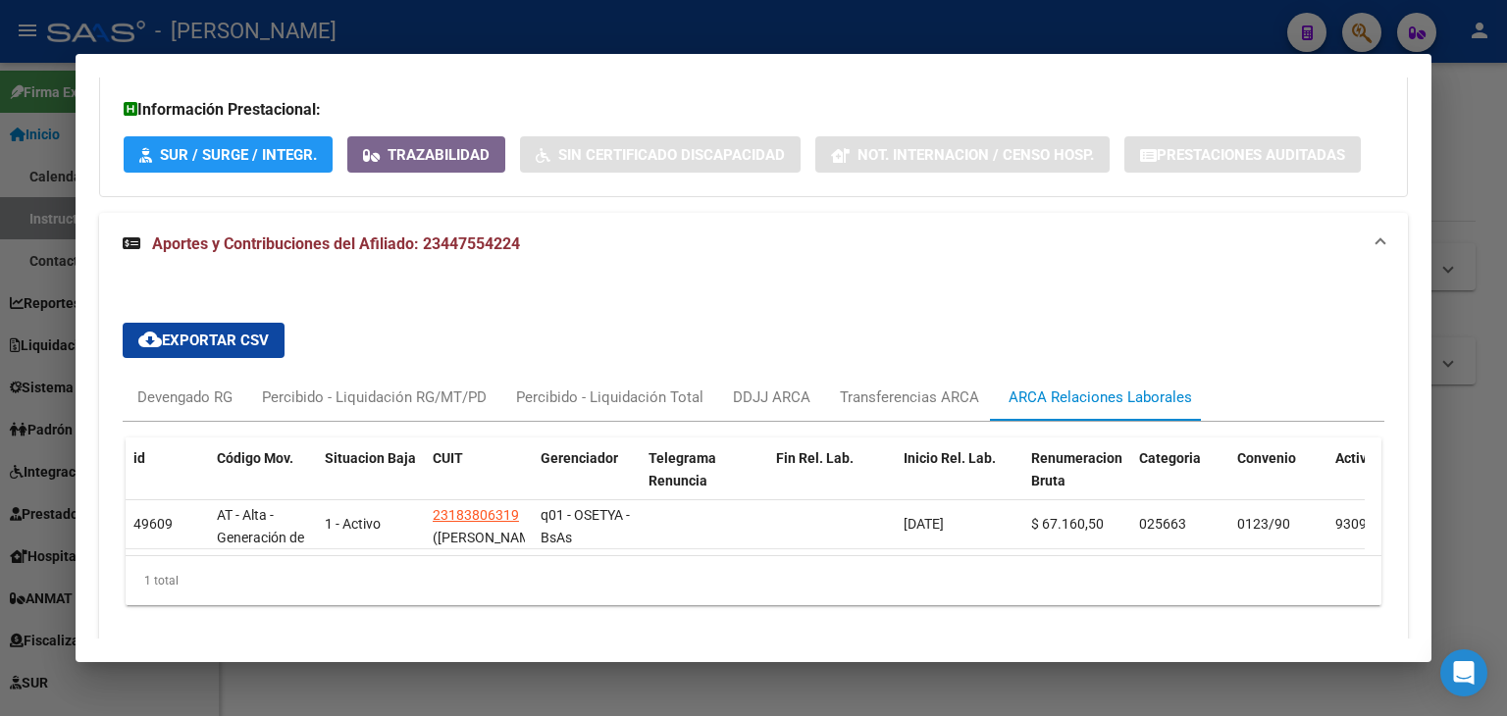
scroll to position [1479, 0]
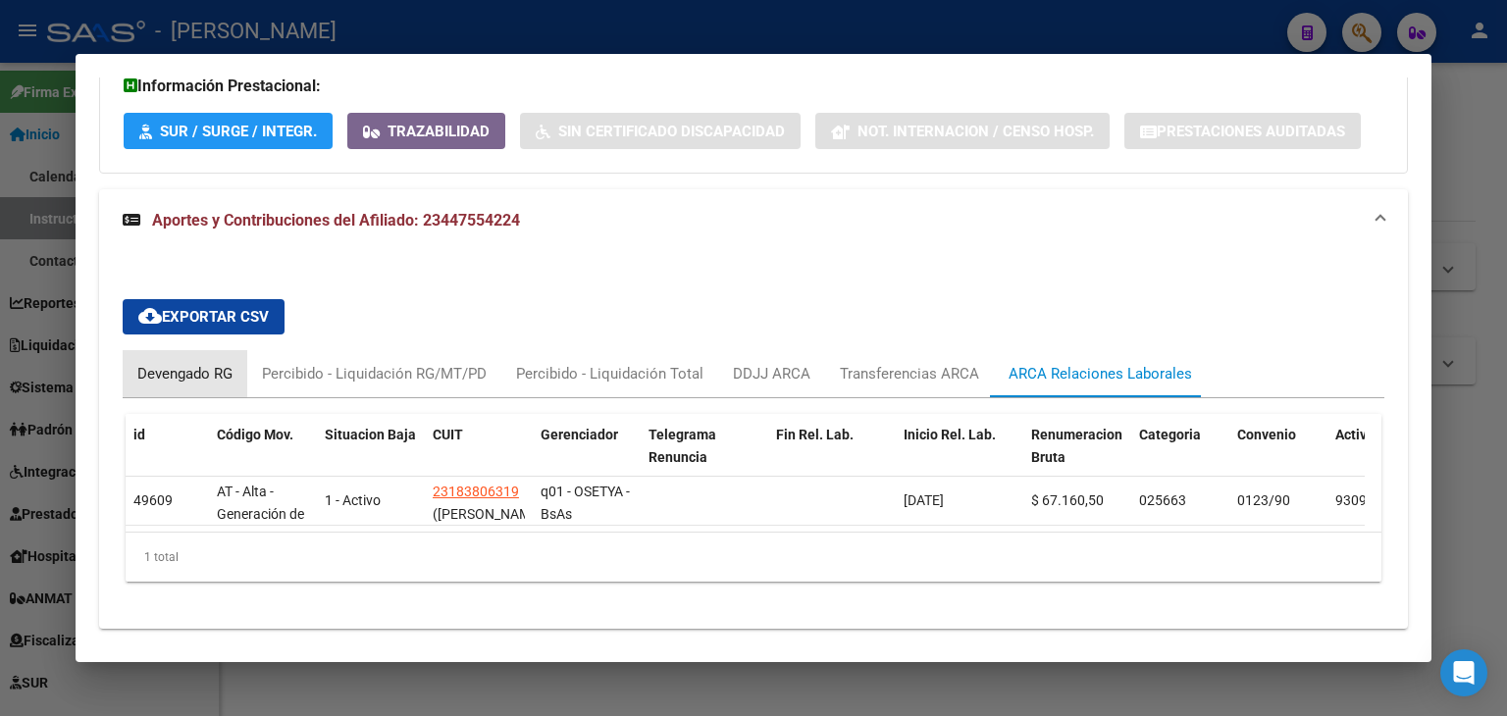
drag, startPoint x: 227, startPoint y: 317, endPoint x: 200, endPoint y: 252, distance: 69.9
click at [226, 363] on div "Devengado RG" at bounding box center [184, 374] width 95 height 22
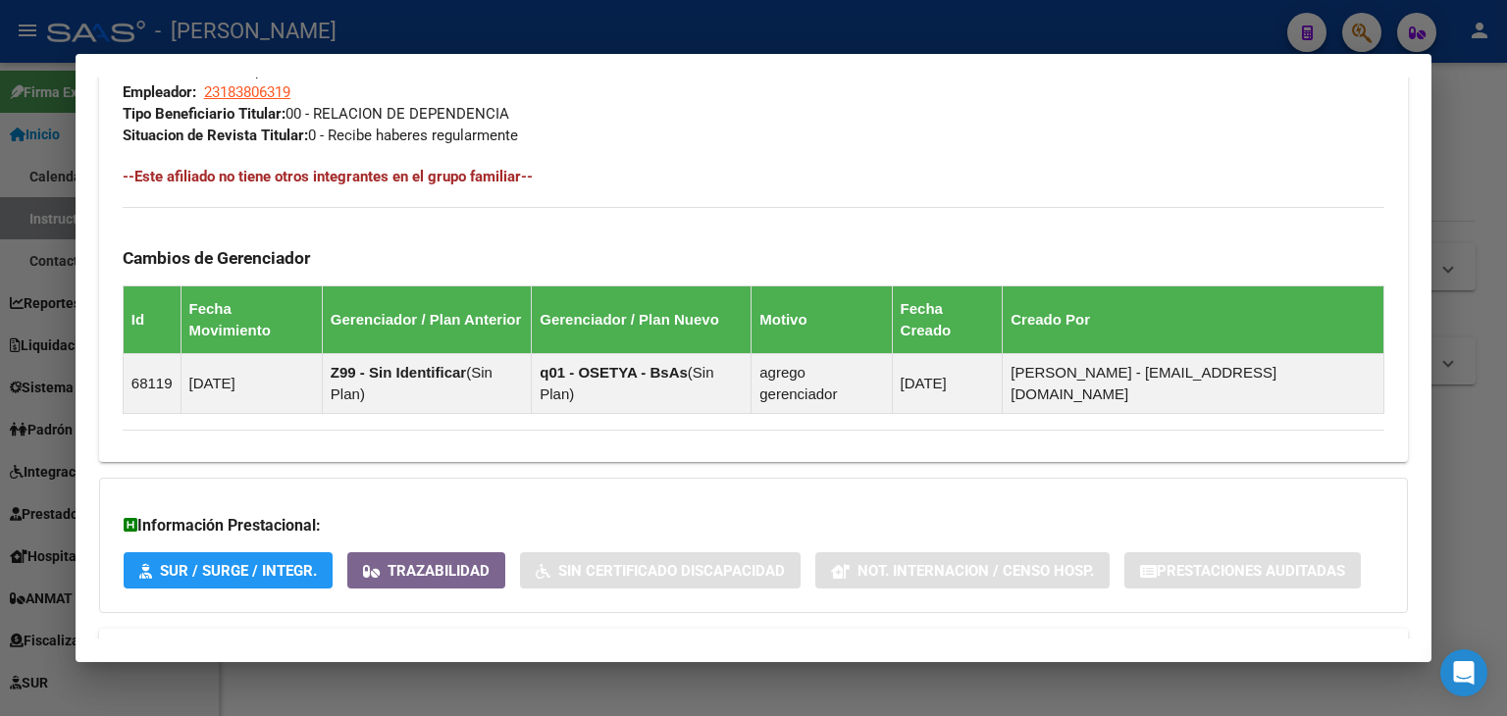
scroll to position [694, 0]
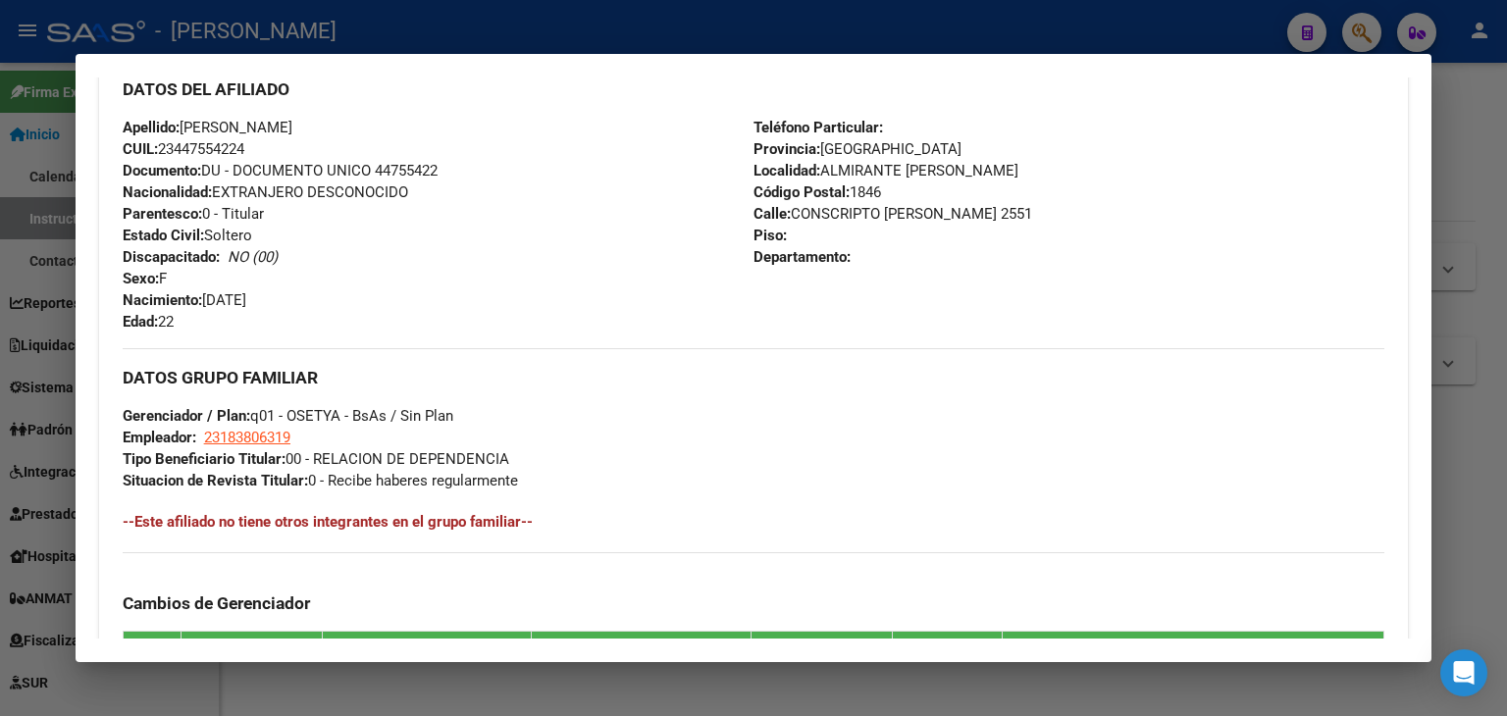
click at [413, 171] on span "Documento: DU - DOCUMENTO UNICO 44755422" at bounding box center [280, 171] width 315 height 18
copy span "44755422"
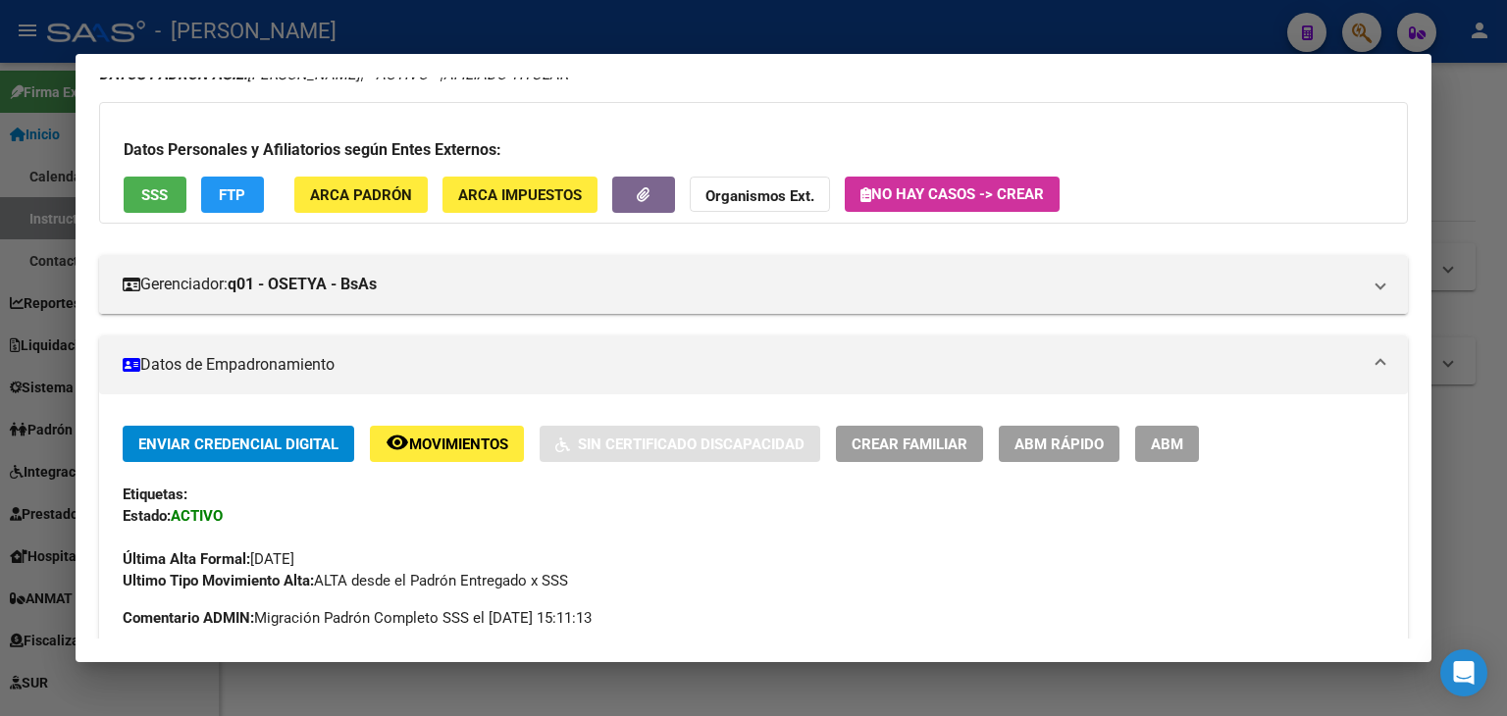
scroll to position [106, 0]
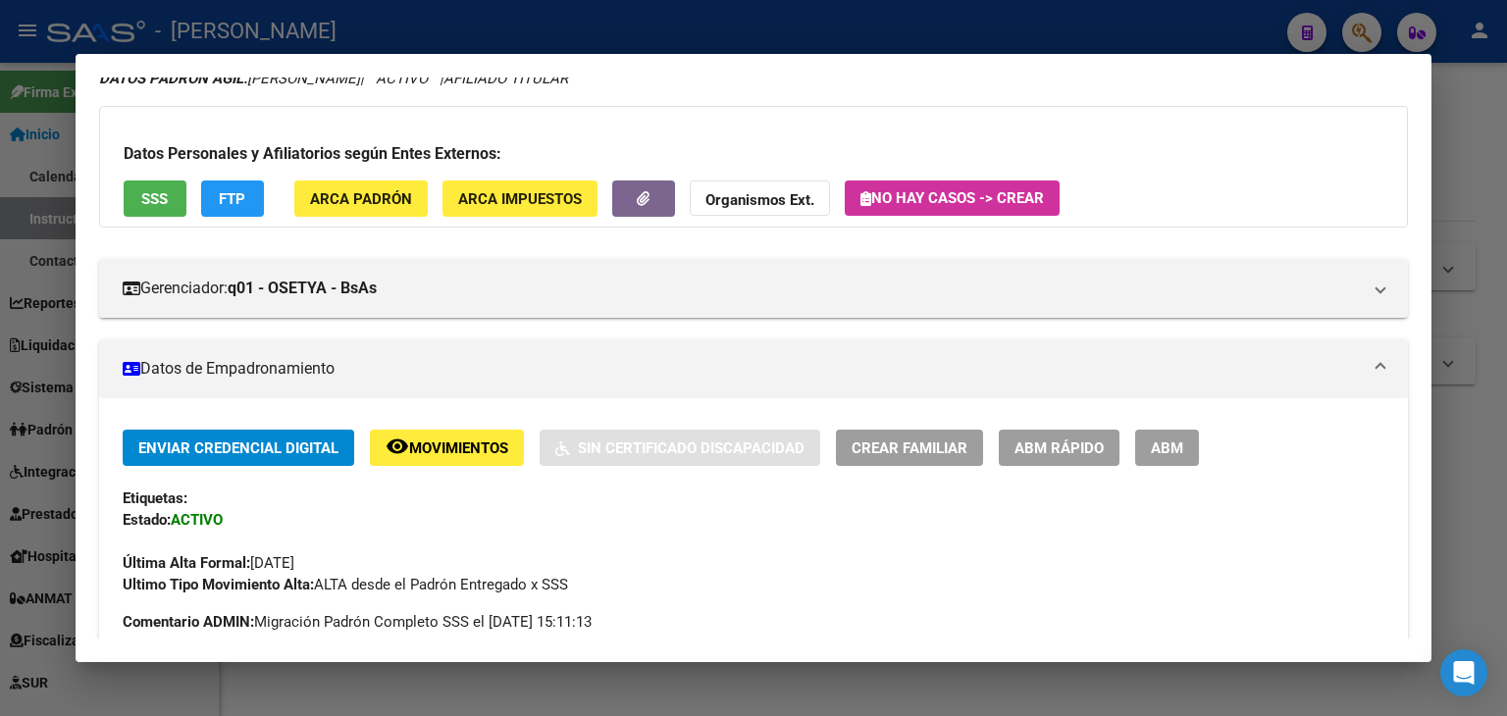
click at [365, 206] on span "ARCA Padrón" at bounding box center [361, 199] width 102 height 18
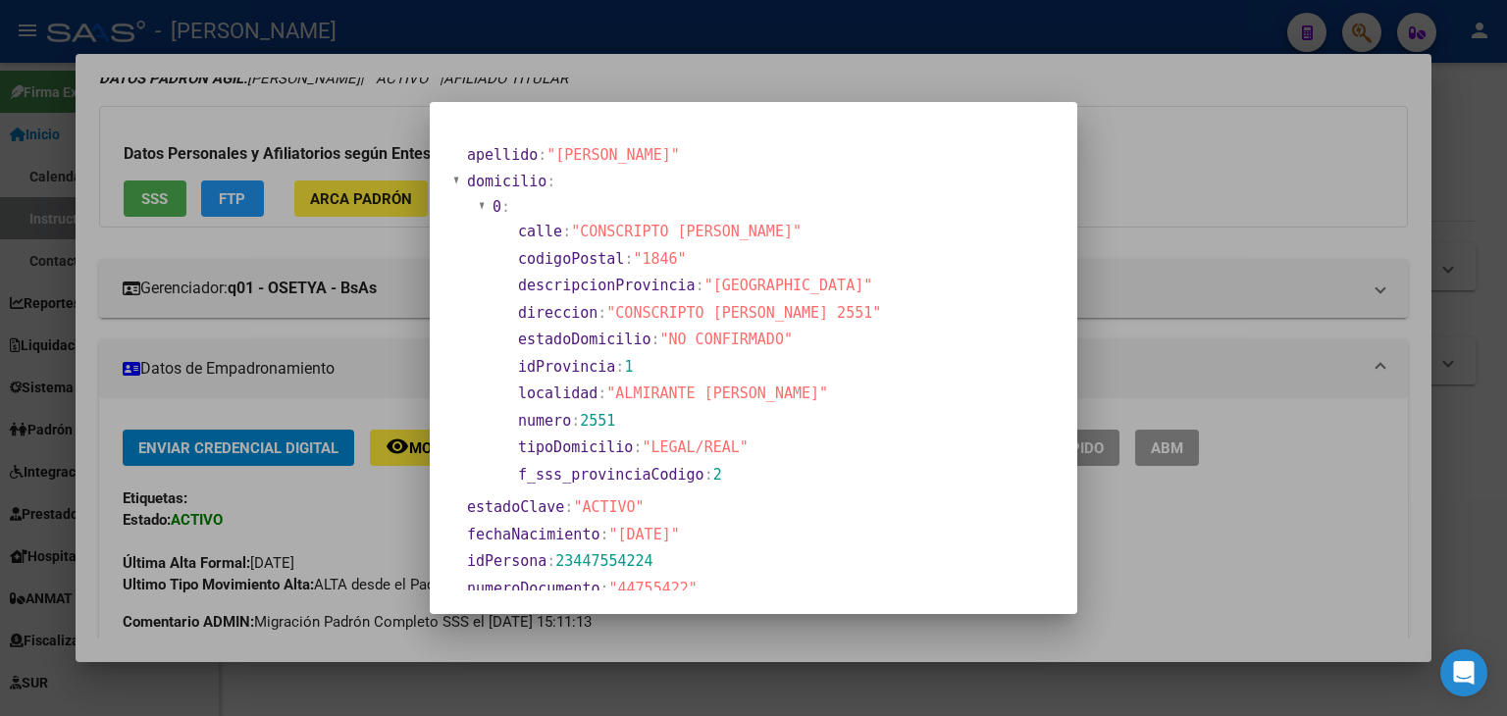
drag, startPoint x: 585, startPoint y: 231, endPoint x: 733, endPoint y: 231, distance: 148.1
click at [733, 231] on span ""CONSCRIPTO [PERSON_NAME]"" at bounding box center [686, 232] width 231 height 18
copy span "CONSCRIPTO [PERSON_NAME]"
click at [328, 96] on div at bounding box center [753, 358] width 1507 height 716
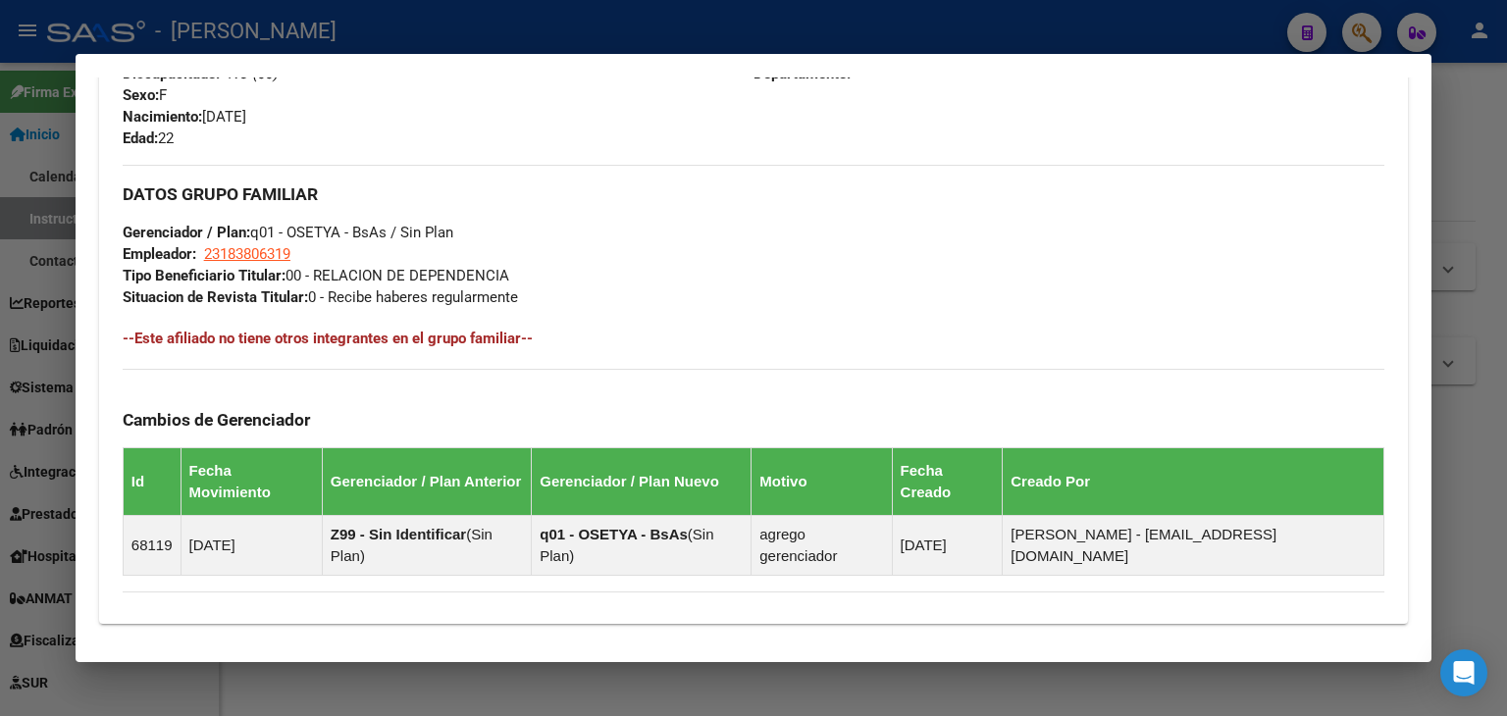
scroll to position [891, 0]
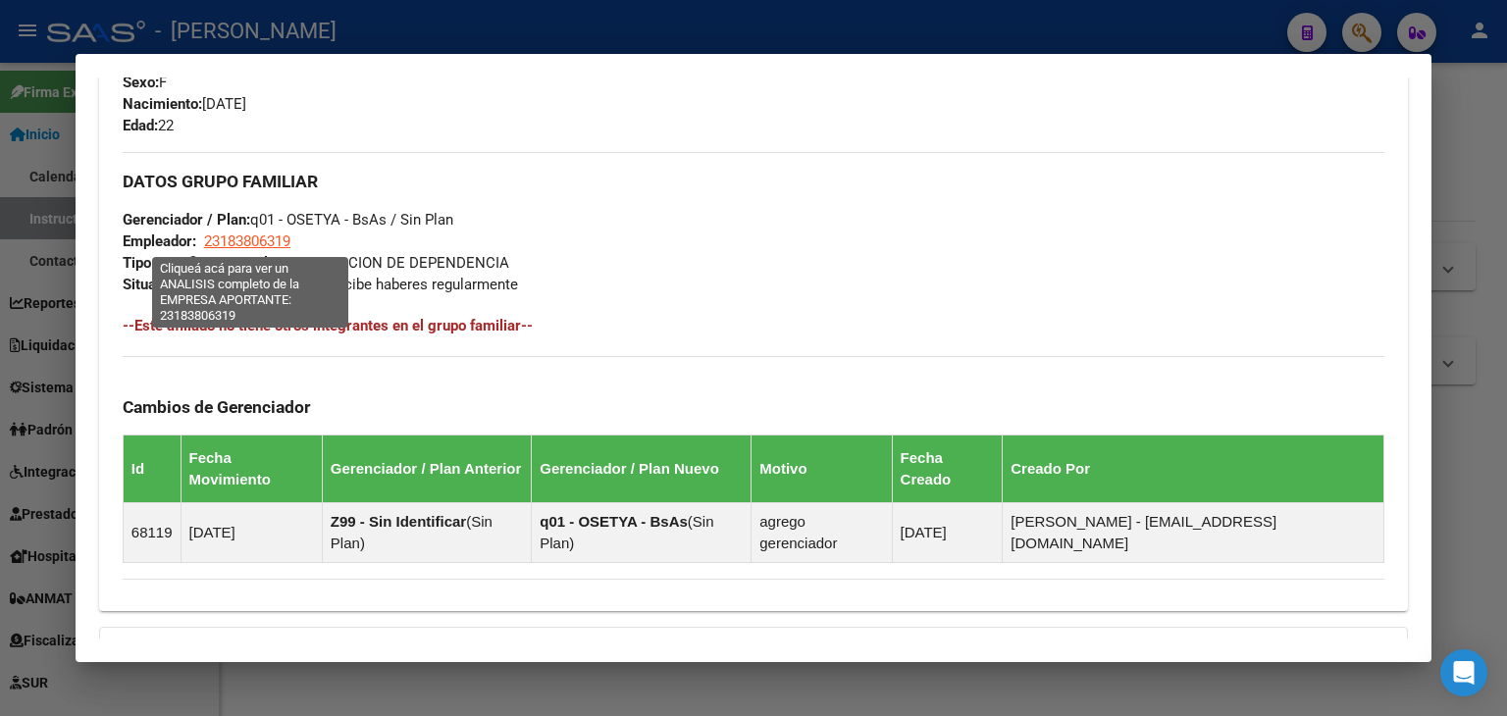
click at [233, 232] on span "23183806319" at bounding box center [247, 241] width 86 height 18
type textarea "23183806319"
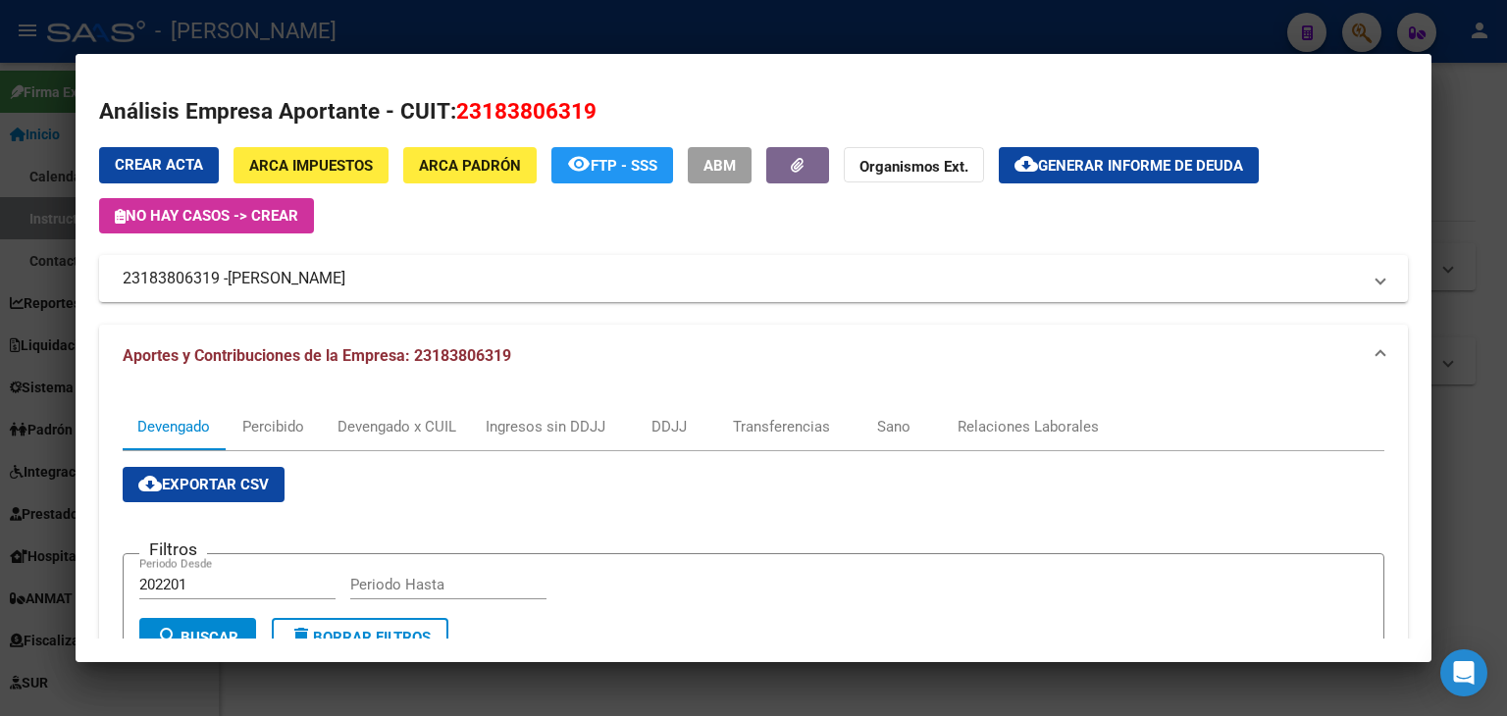
click at [358, 20] on div at bounding box center [753, 358] width 1507 height 716
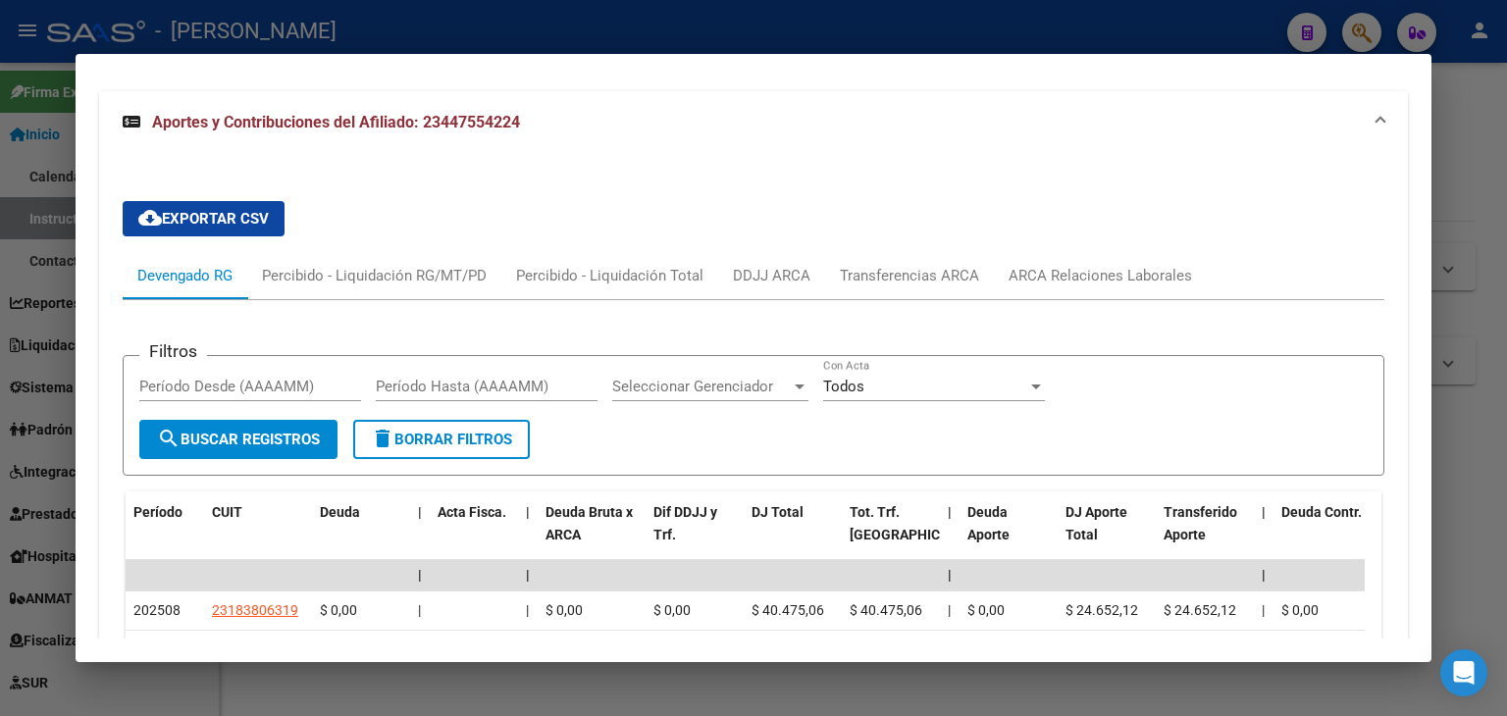
drag, startPoint x: 1051, startPoint y: 256, endPoint x: 1064, endPoint y: 231, distance: 29.0
click at [1053, 252] on mat-tab-group "Devengado RG Percibido - Liquidación RG/MT/PD Percibido - Liquidación Total DDJ…" at bounding box center [753, 652] width 1261 height 800
click at [1064, 265] on div "ARCA Relaciones Laborales" at bounding box center [1099, 276] width 183 height 22
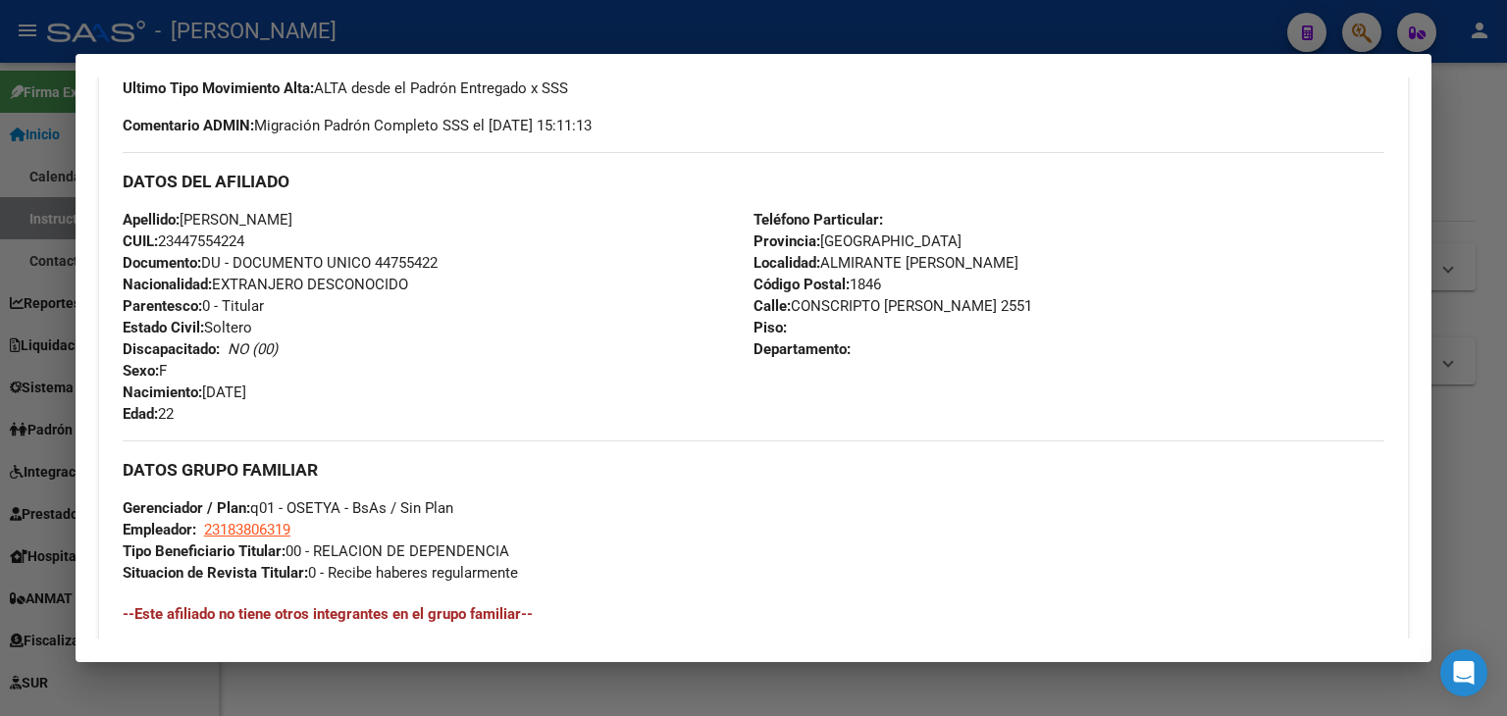
scroll to position [798, 0]
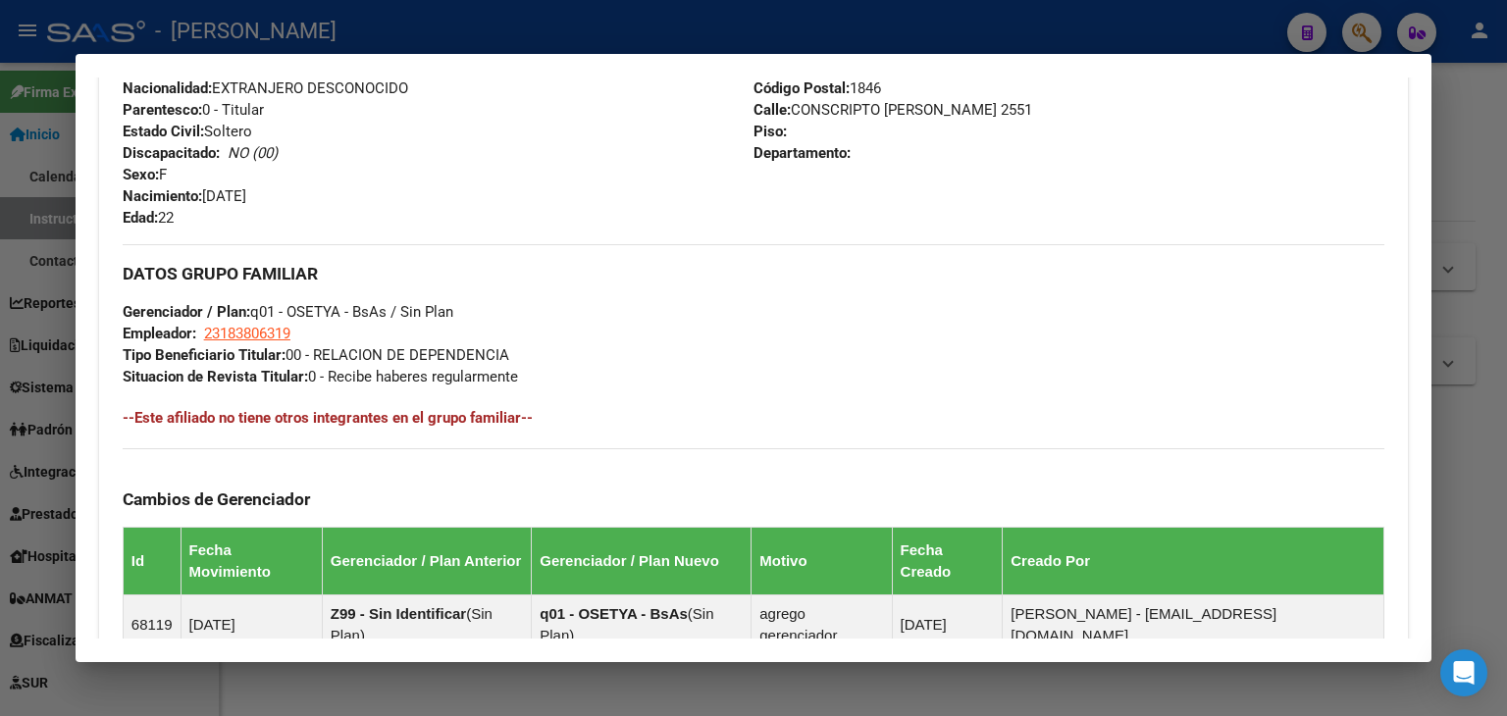
click at [340, 12] on div at bounding box center [753, 358] width 1507 height 716
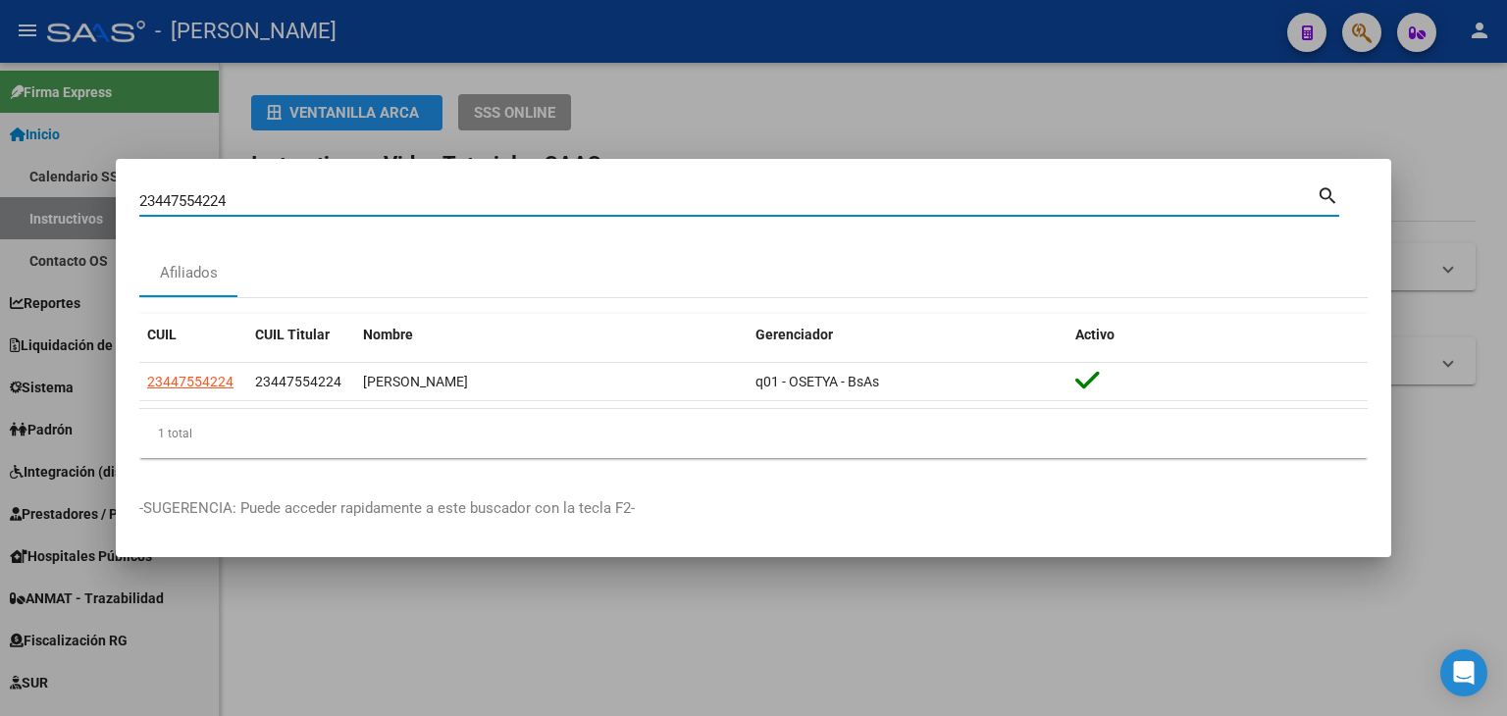
click at [292, 195] on input "23447554224" at bounding box center [727, 201] width 1177 height 18
paste input "645289"
type input "23447645289"
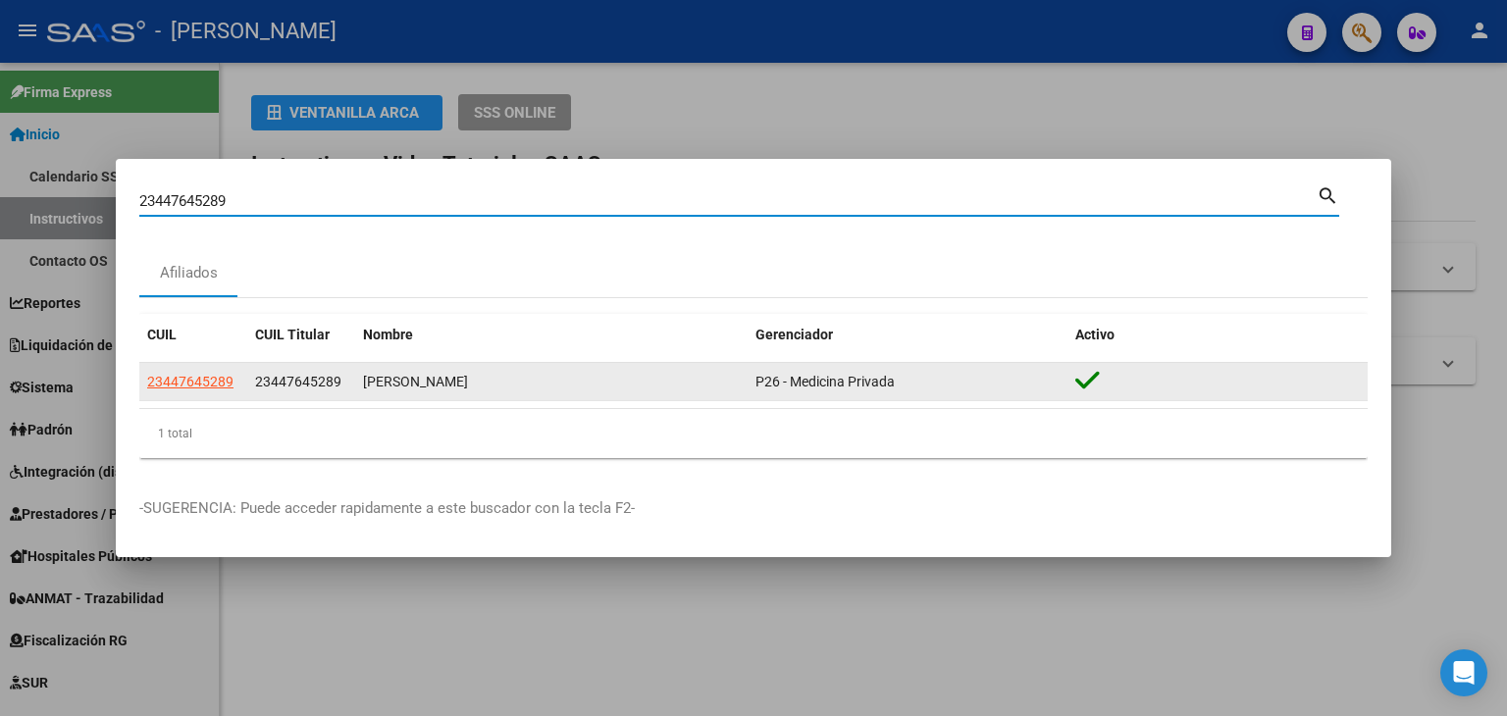
click at [186, 382] on span "23447645289" at bounding box center [190, 382] width 86 height 16
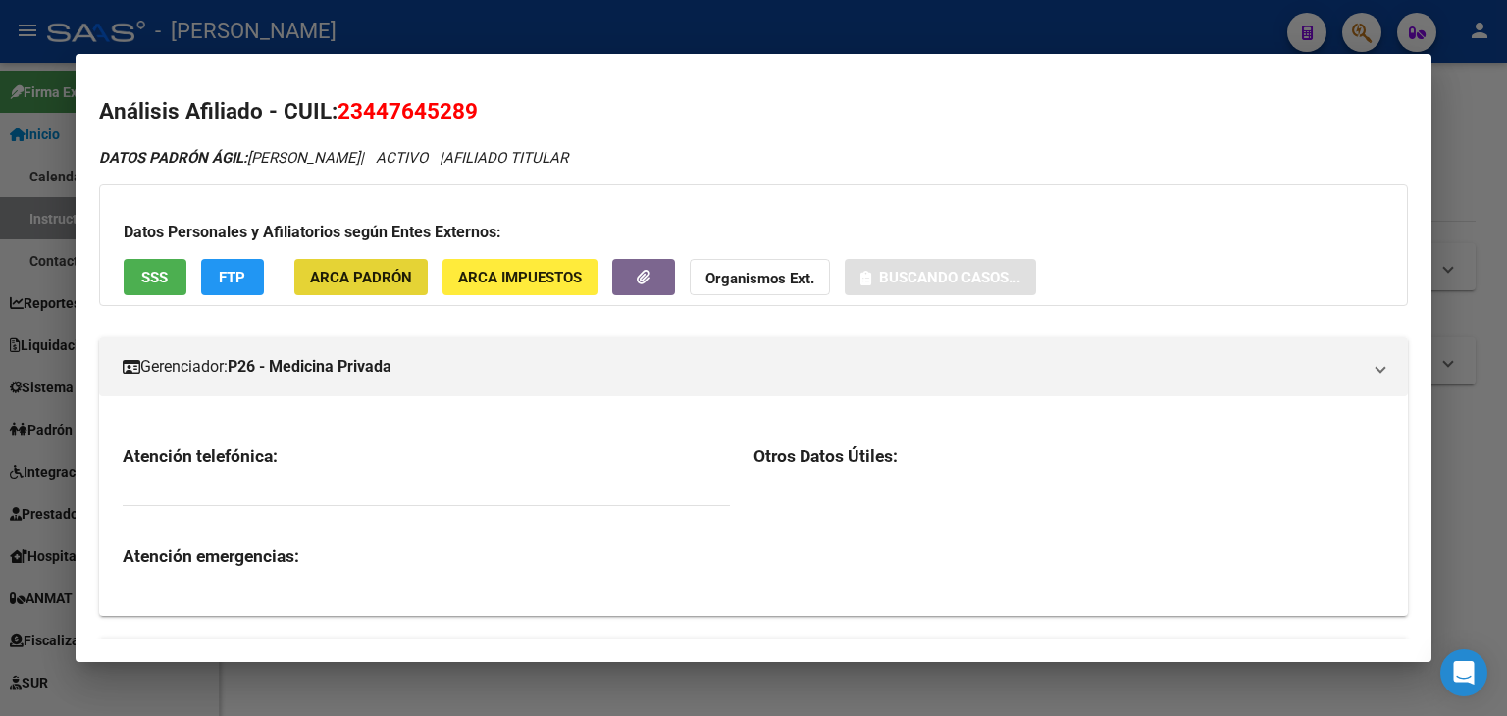
click at [380, 272] on span "ARCA Padrón" at bounding box center [361, 278] width 102 height 18
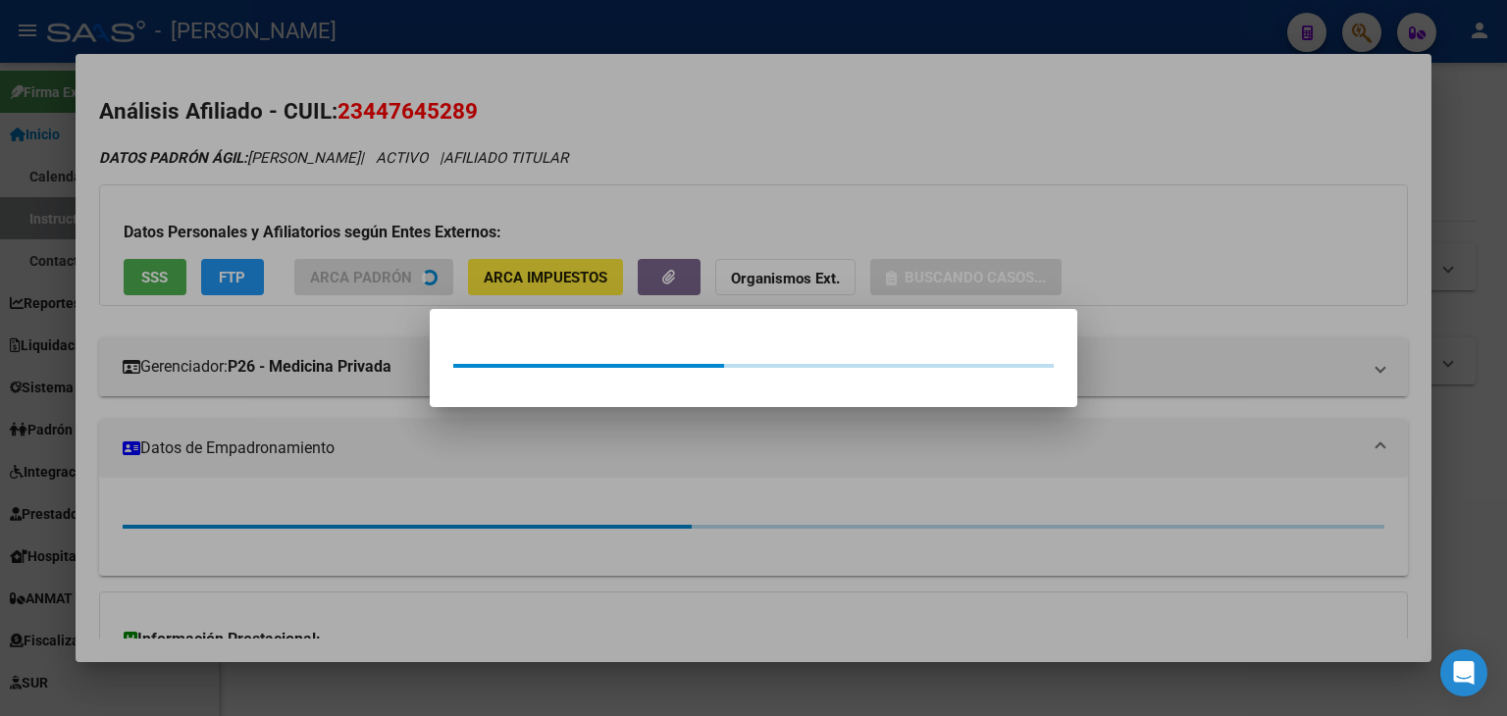
click at [345, 192] on div at bounding box center [753, 358] width 1507 height 716
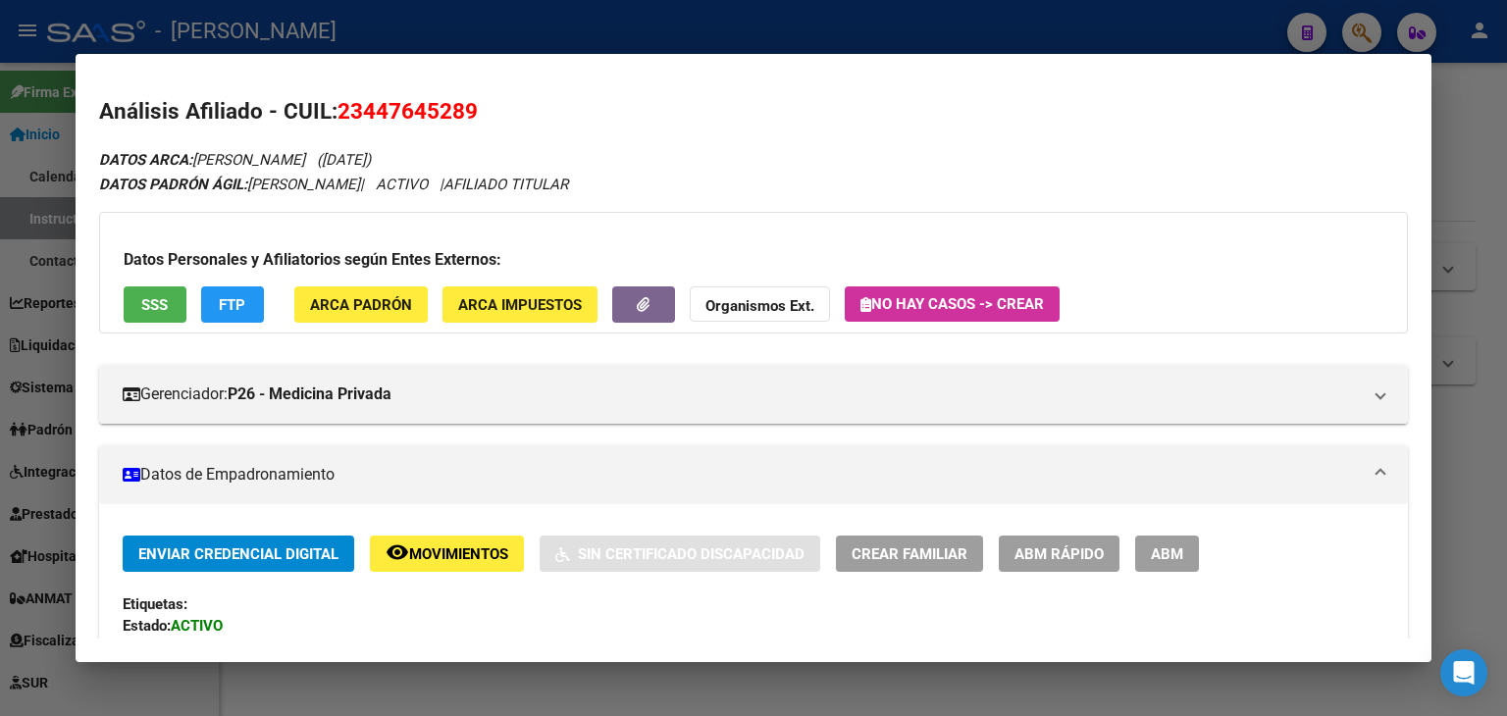
click at [135, 282] on div "Datos Personales y Afiliatorios según Entes Externos: SSS FTP ARCA Padrón ARCA …" at bounding box center [753, 273] width 1309 height 122
click at [142, 295] on span "SSS" at bounding box center [154, 304] width 26 height 18
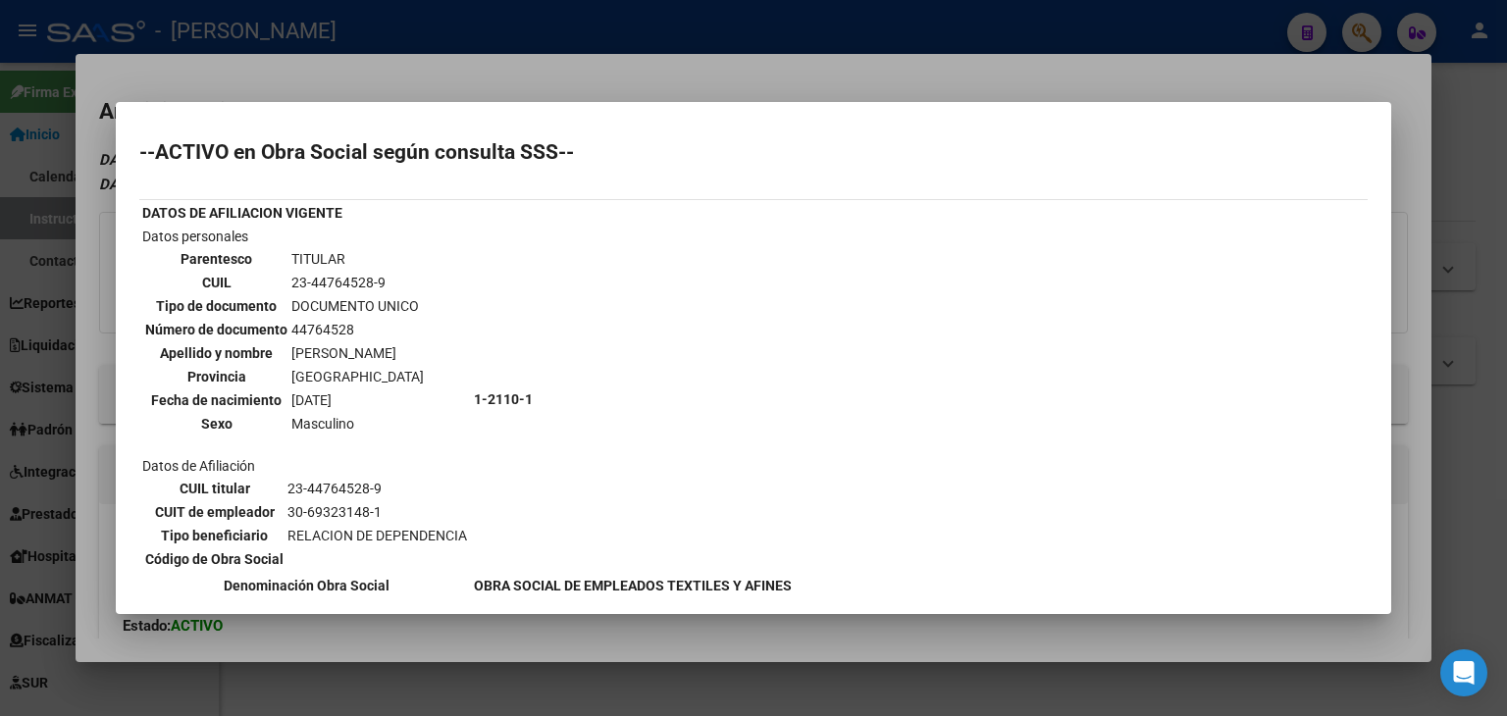
click at [306, 76] on div at bounding box center [753, 358] width 1507 height 716
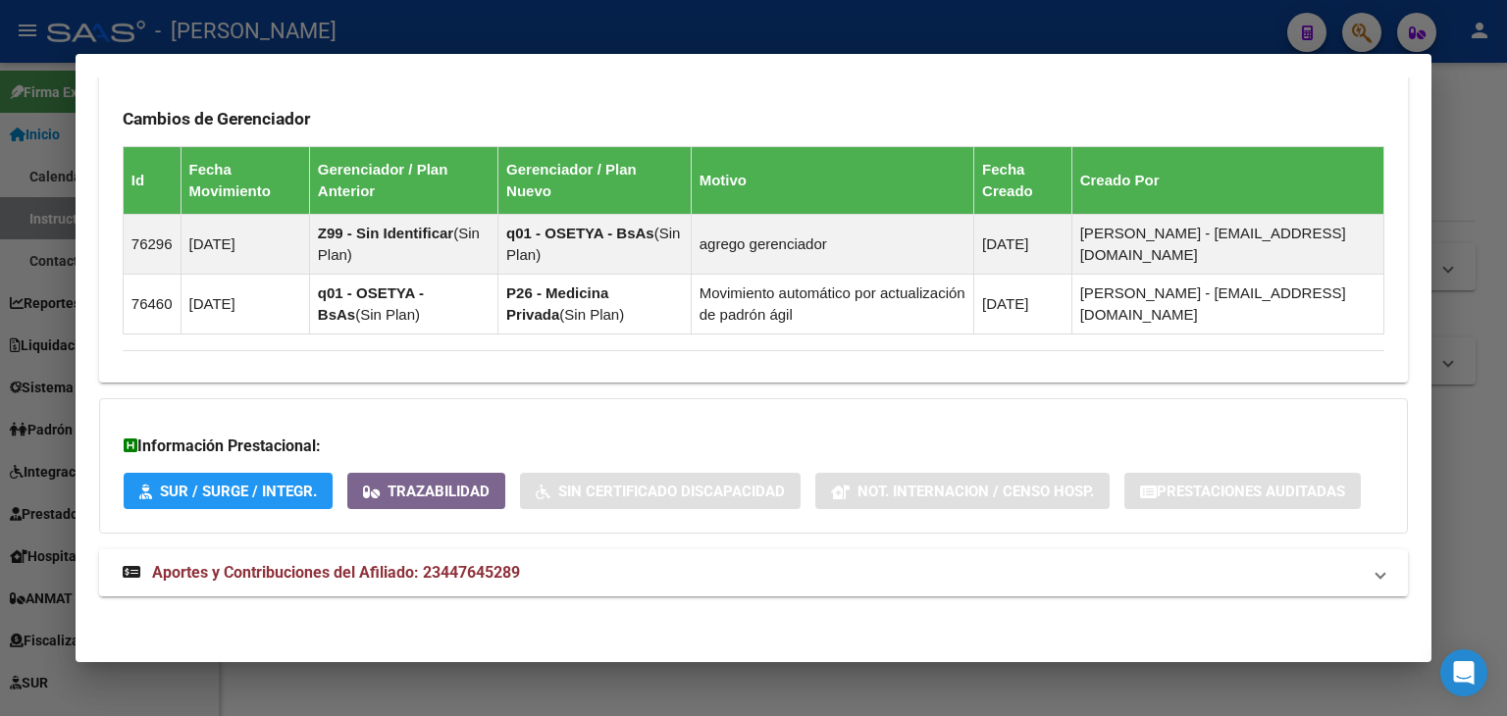
click at [510, 578] on span "Aportes y Contribuciones del Afiliado: 23447645289" at bounding box center [336, 572] width 368 height 19
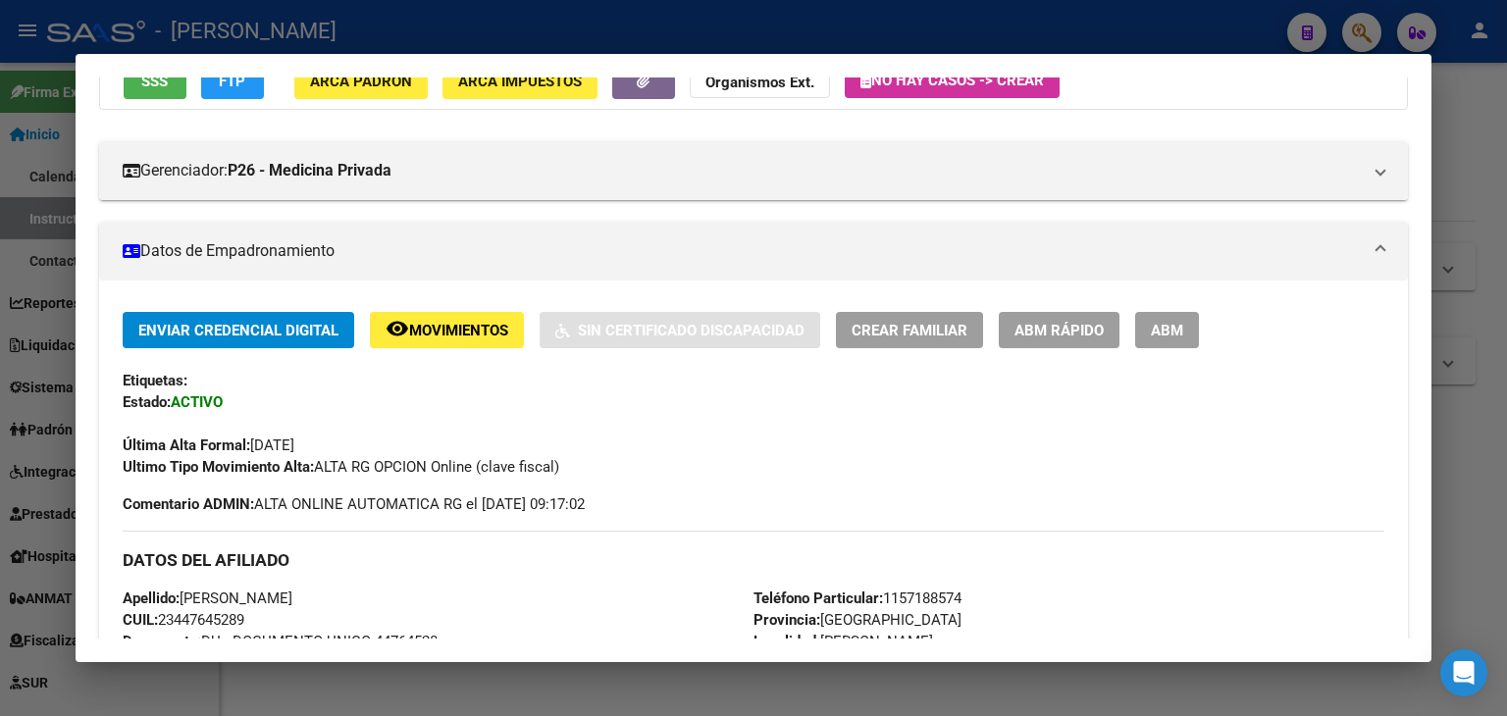
scroll to position [180, 0]
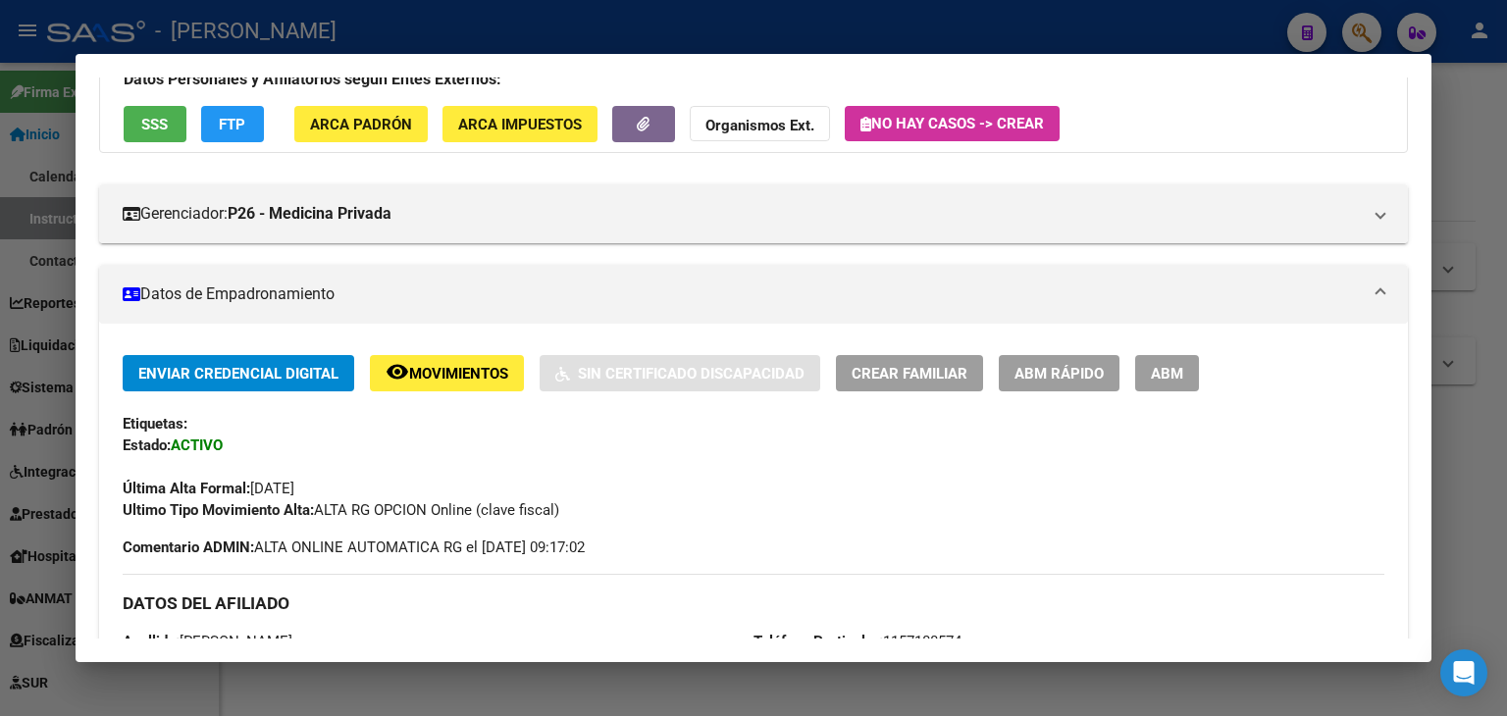
click at [396, 139] on button "ARCA Padrón" at bounding box center [360, 124] width 133 height 36
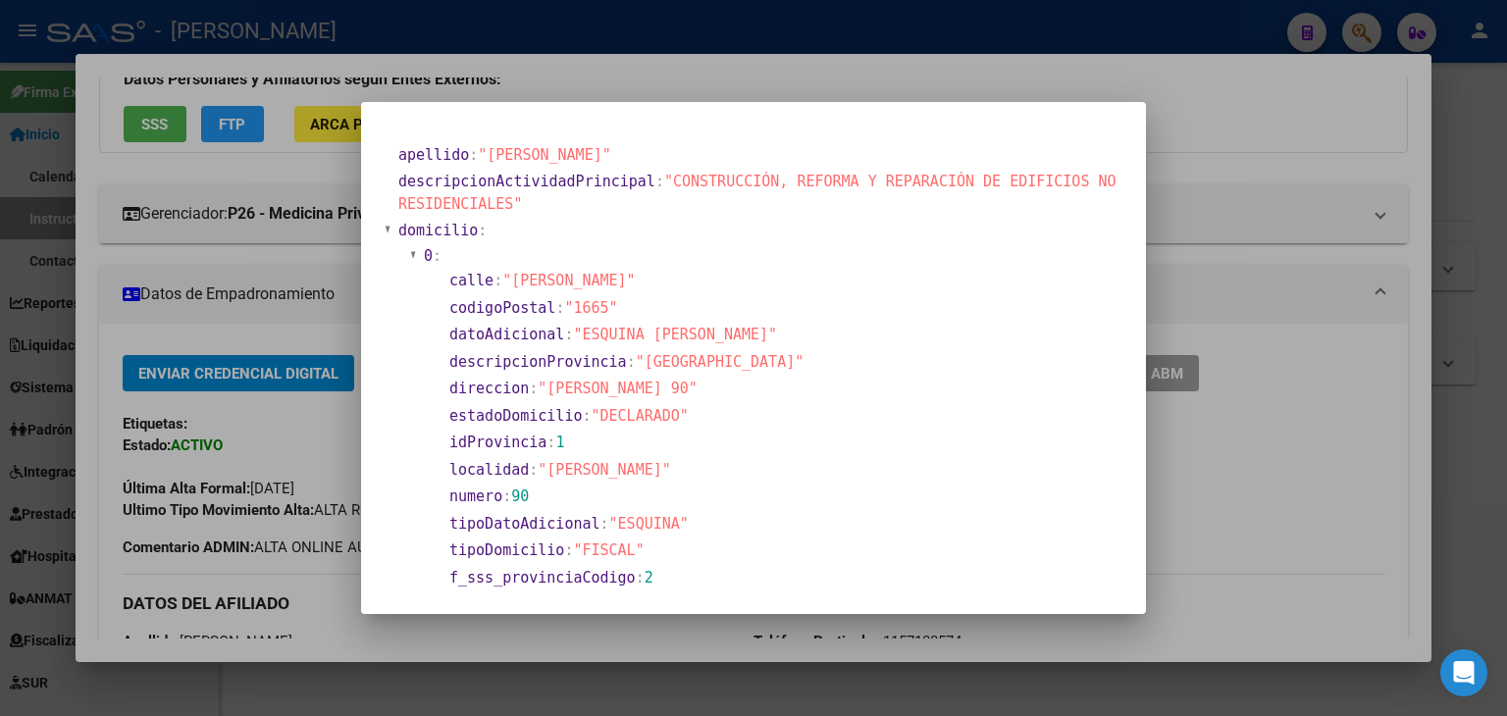
click at [293, 103] on div at bounding box center [753, 358] width 1507 height 716
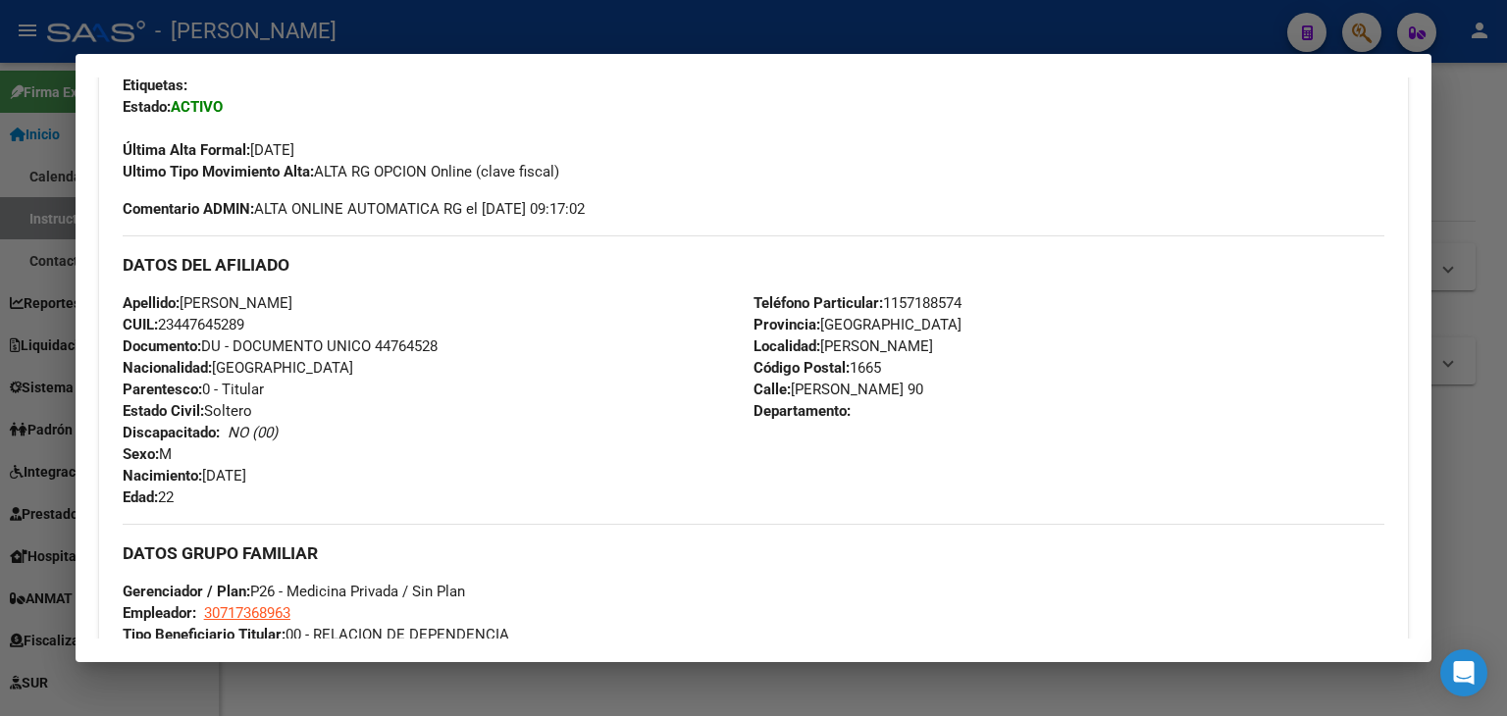
scroll to position [573, 0]
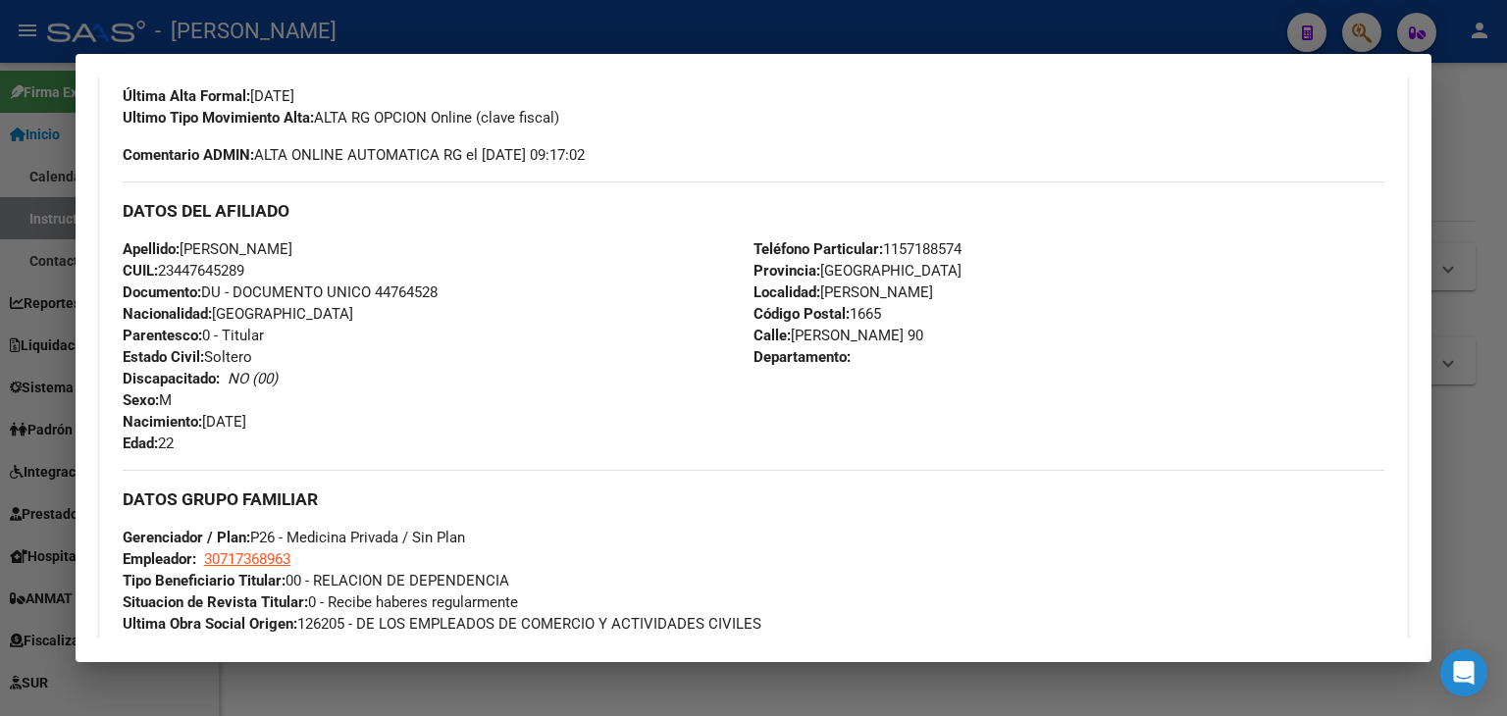
click at [421, 283] on span "Documento: DU - DOCUMENTO UNICO 44764528" at bounding box center [280, 292] width 315 height 18
copy span "44764528"
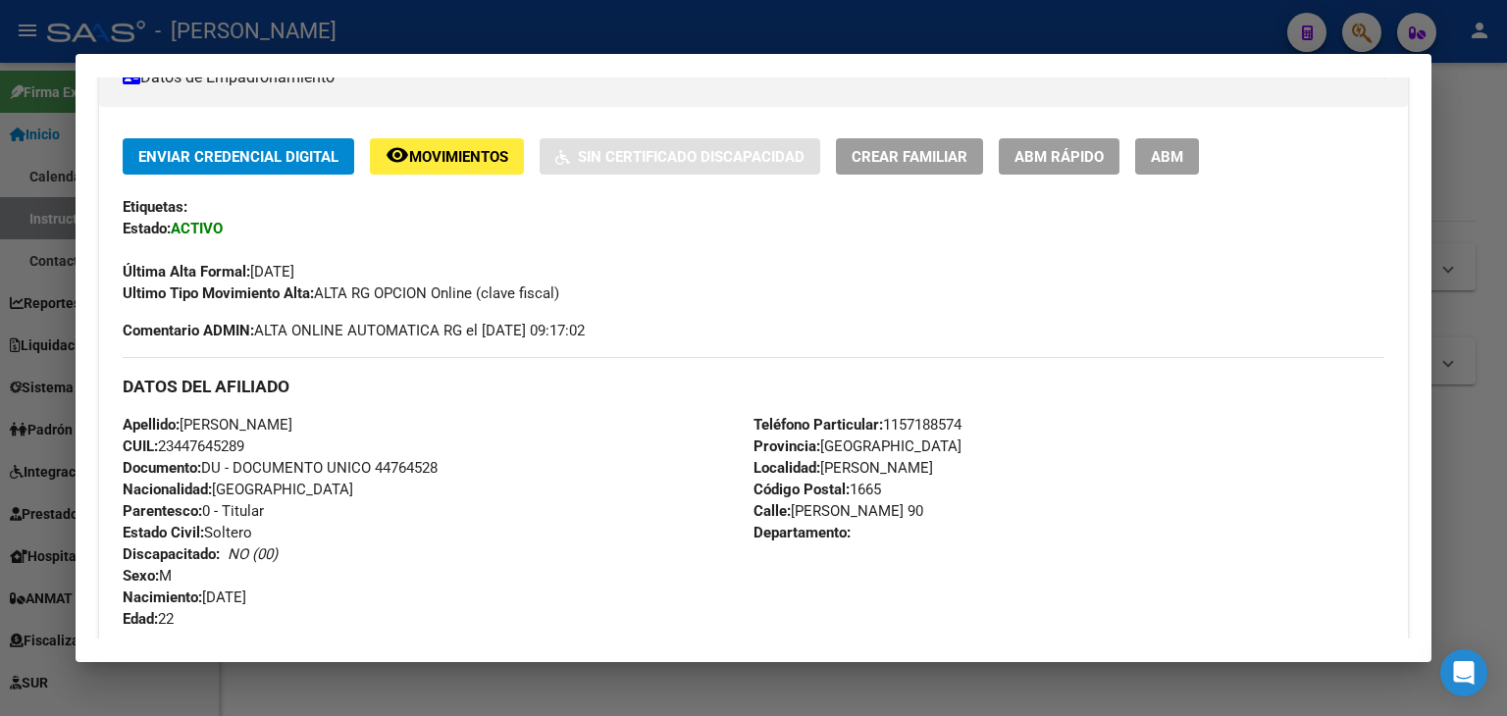
scroll to position [82, 0]
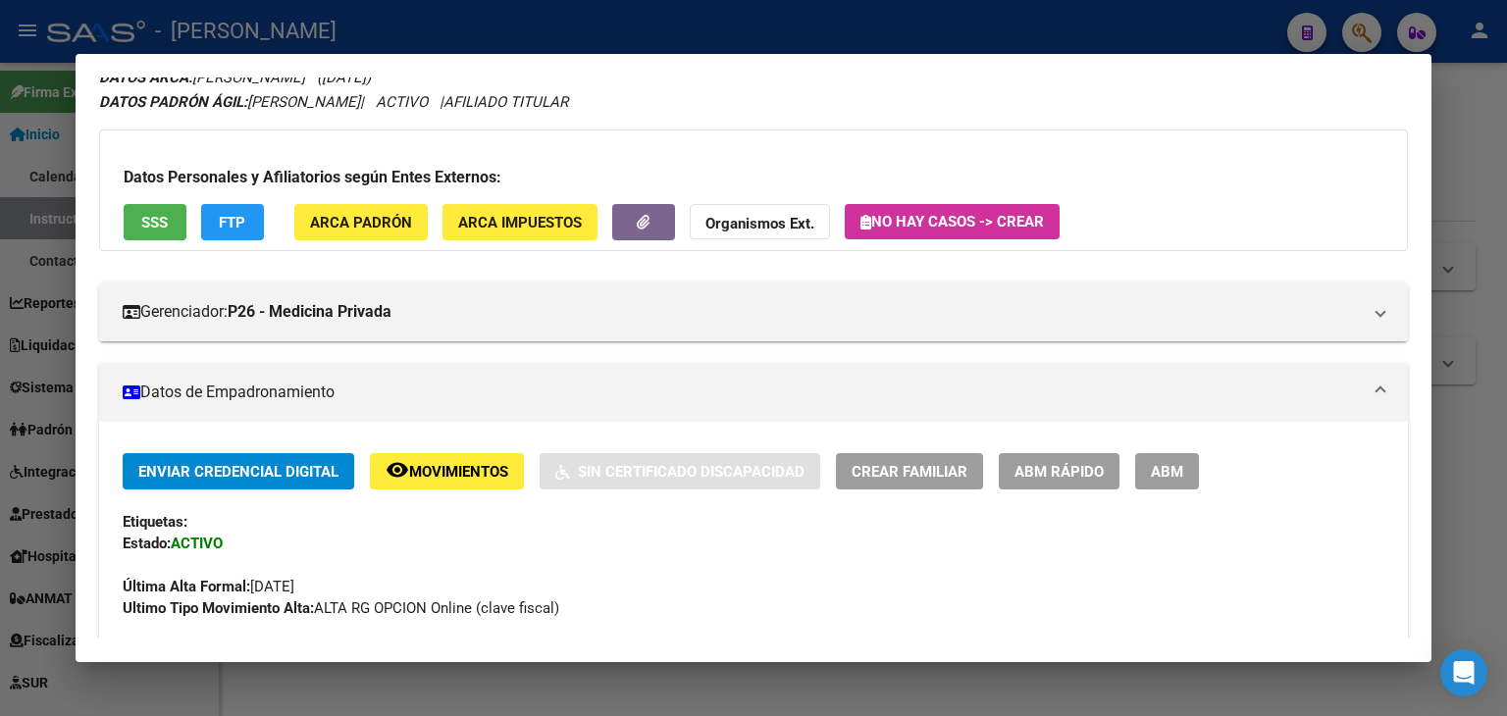
click at [377, 221] on span "ARCA Padrón" at bounding box center [361, 223] width 102 height 18
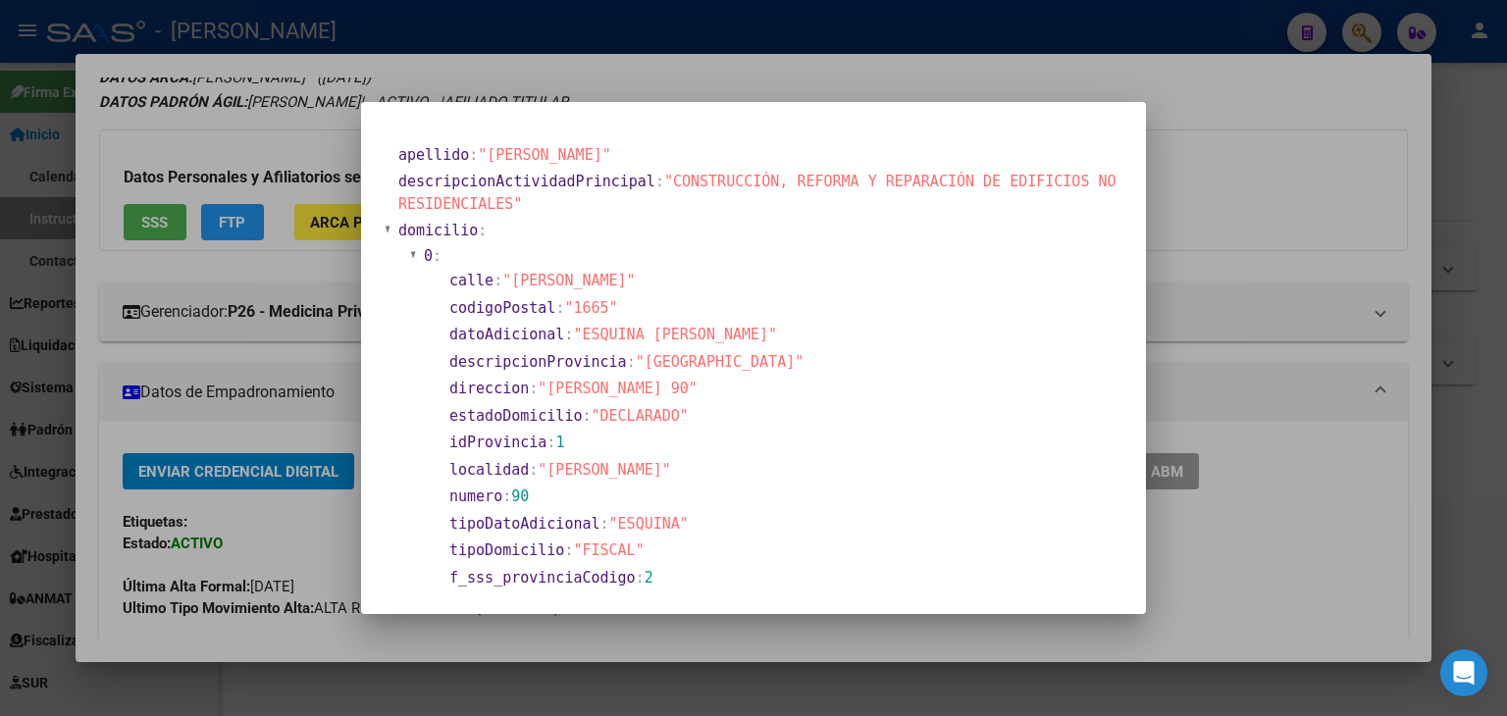
drag, startPoint x: 233, startPoint y: 153, endPoint x: 339, endPoint y: 171, distance: 107.4
click at [234, 152] on div at bounding box center [753, 358] width 1507 height 716
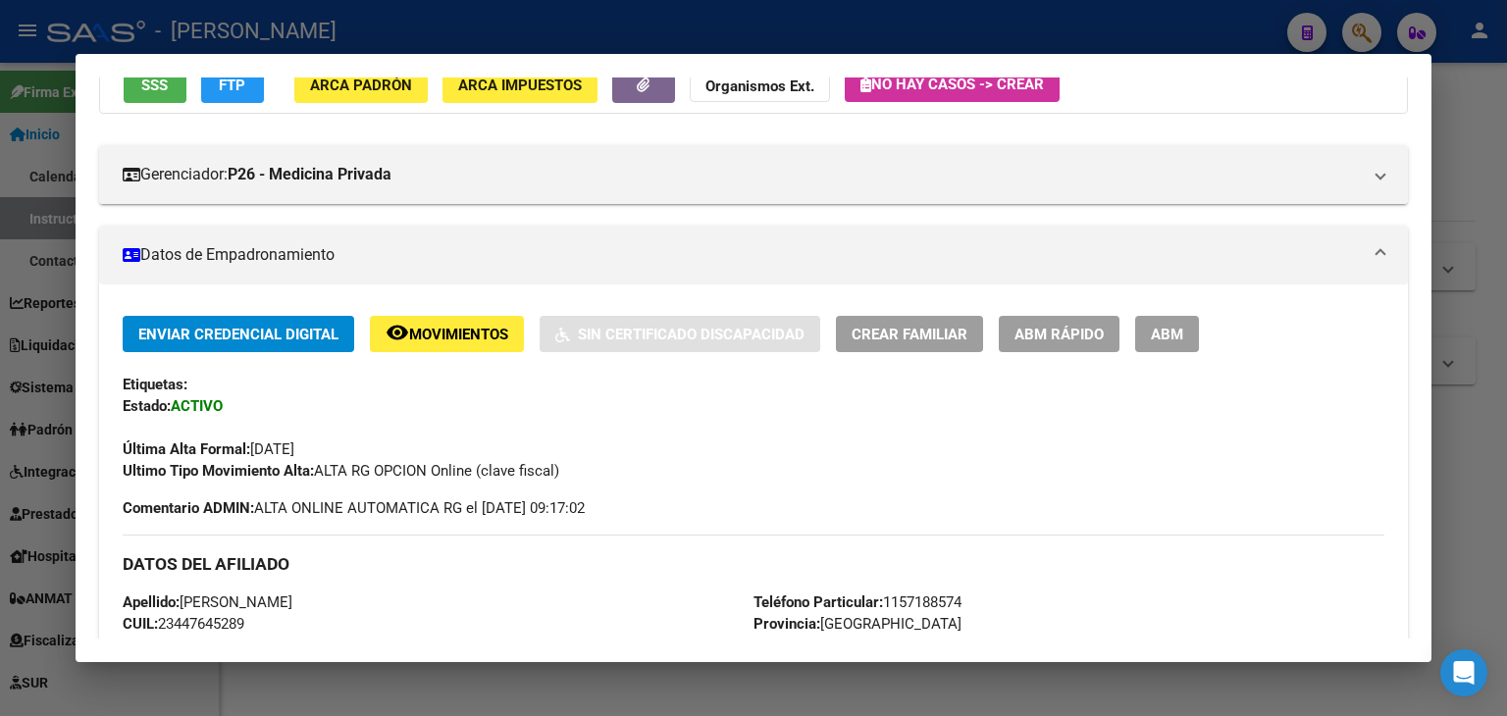
scroll to position [573, 0]
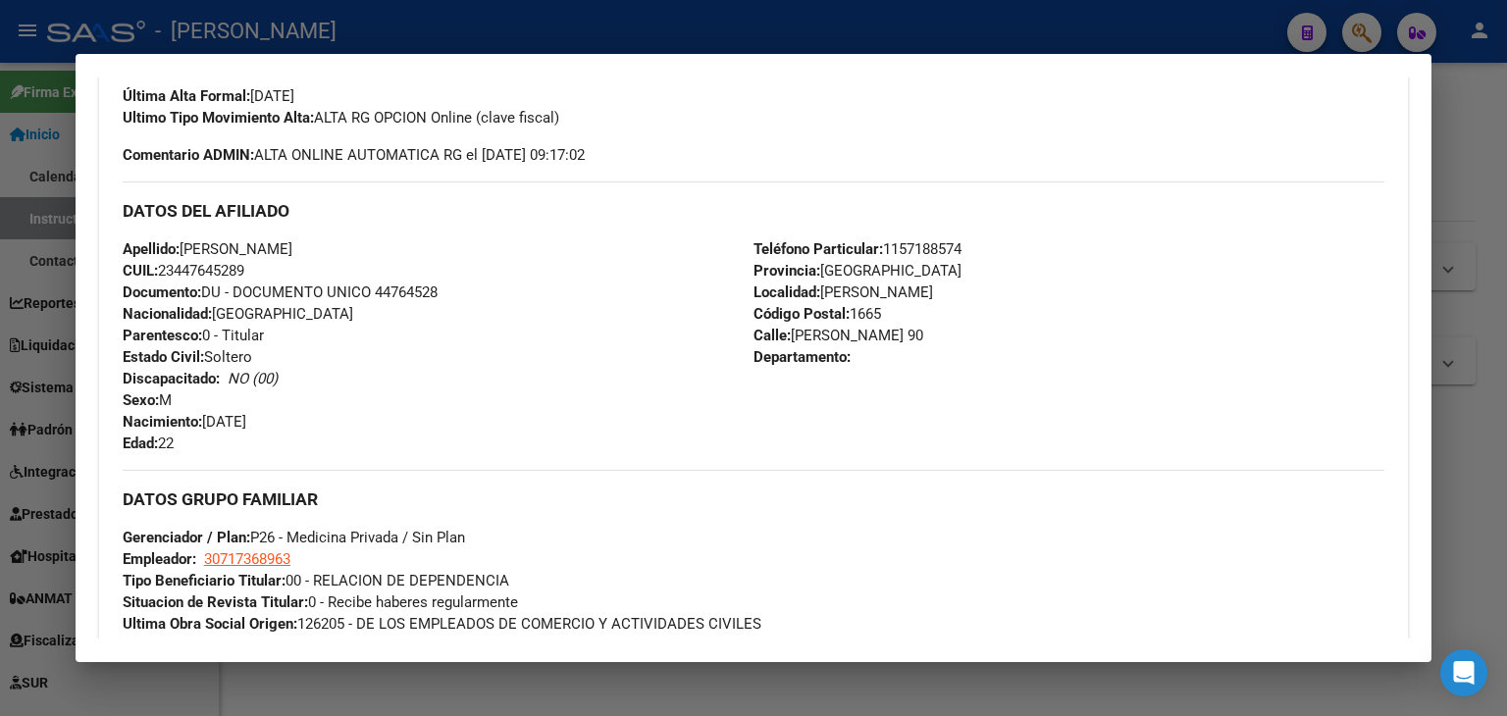
click at [930, 242] on span "Teléfono Particular: [PHONE_NUMBER]" at bounding box center [857, 249] width 208 height 18
copy span "1157188574"
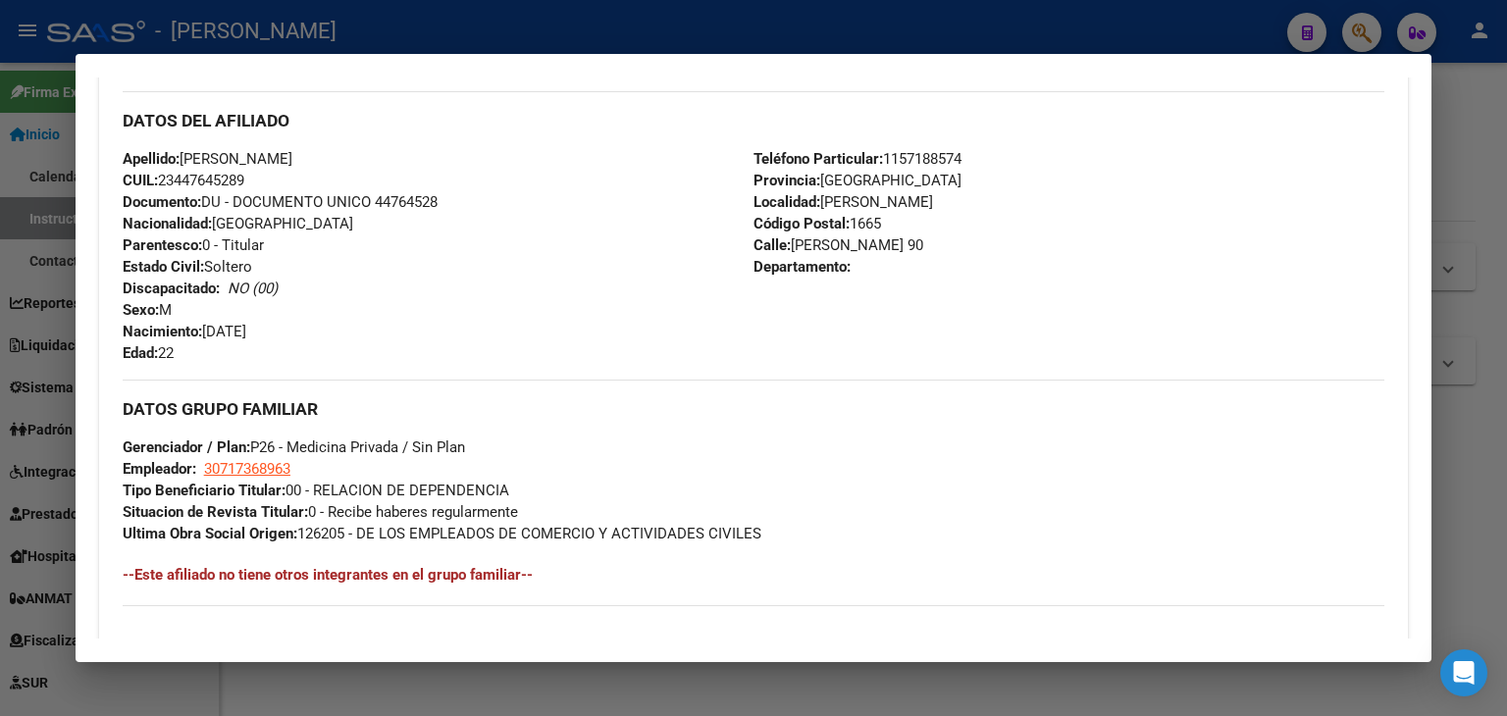
scroll to position [867, 0]
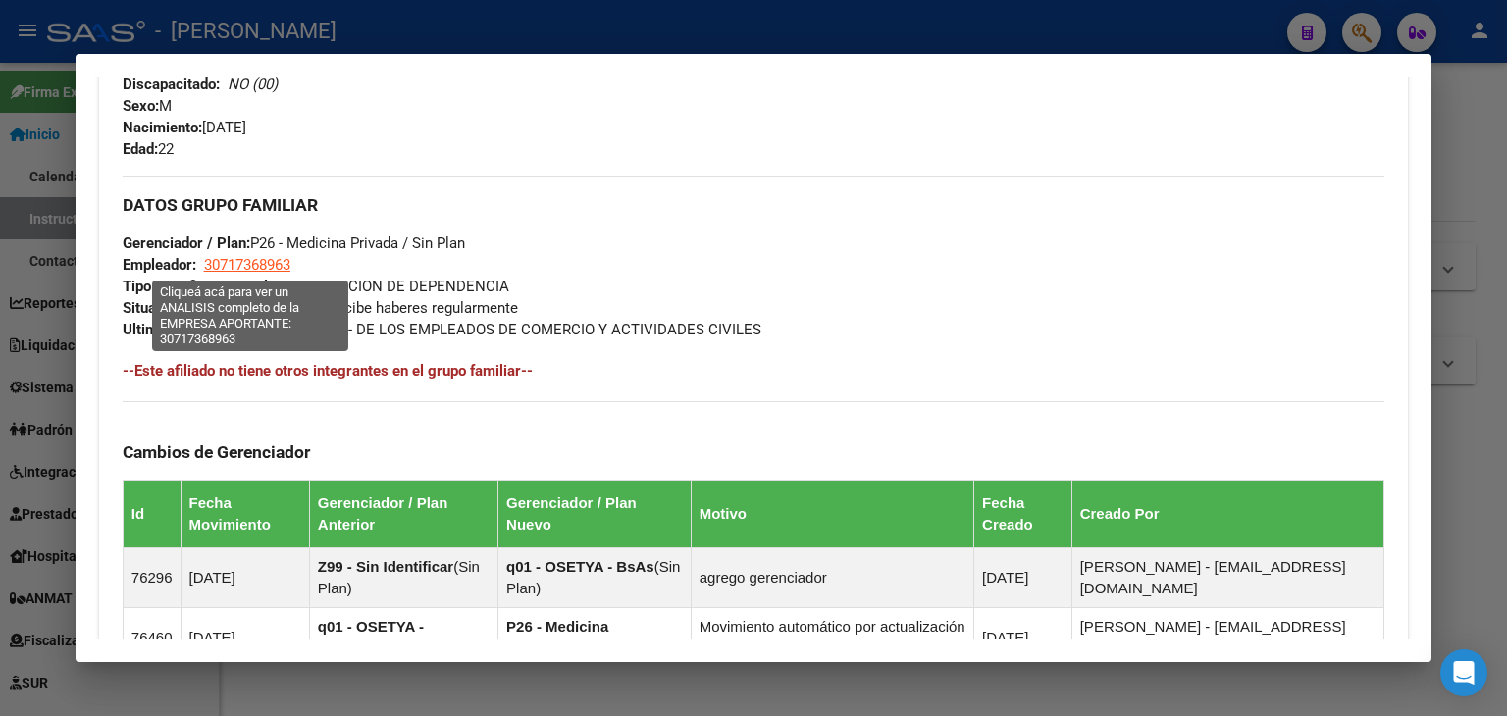
click at [285, 264] on span "30717368963" at bounding box center [247, 265] width 86 height 18
type textarea "30717368963"
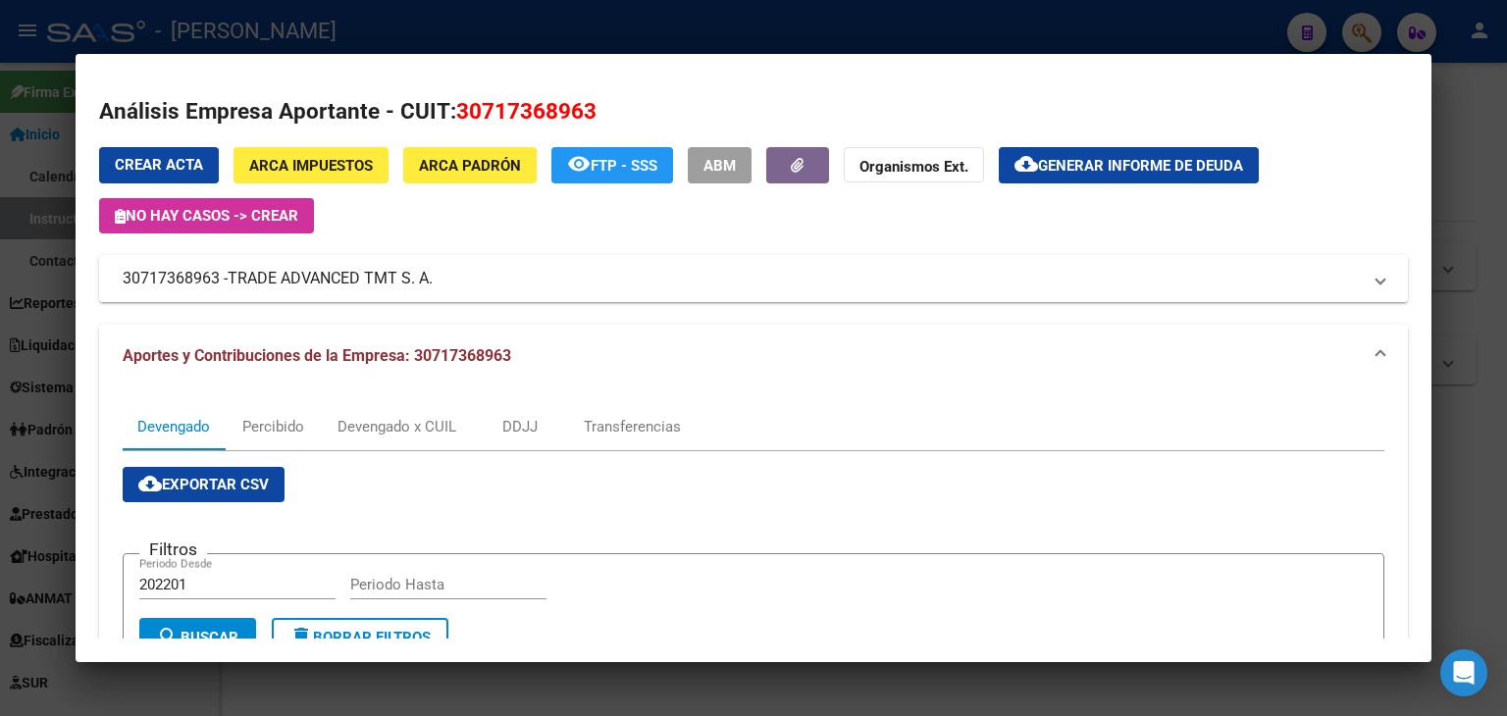
click at [318, 286] on span "TRADE ADVANCED TMT S. A." at bounding box center [330, 279] width 205 height 24
click at [319, 286] on span "TRADE ADVANCED TMT S. A." at bounding box center [330, 279] width 205 height 24
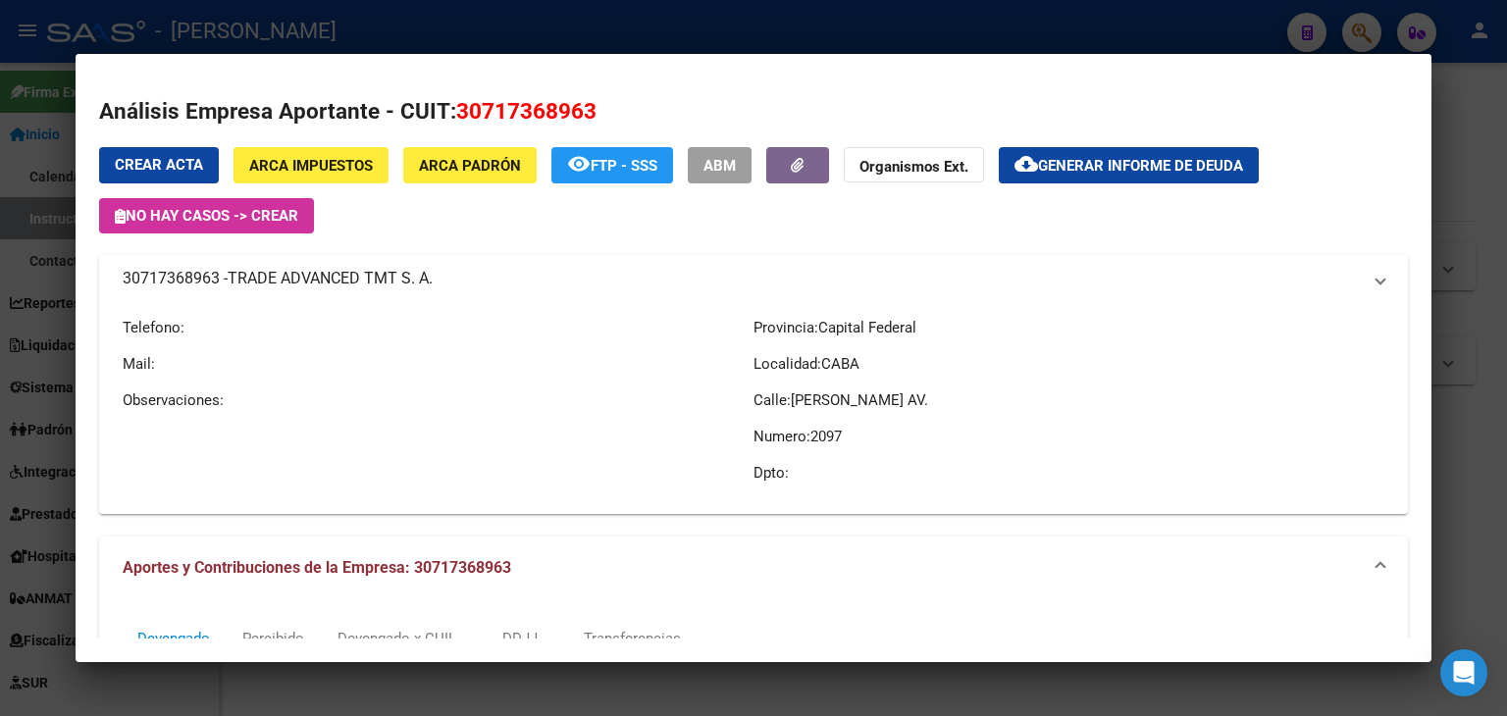
click at [319, 286] on span "TRADE ADVANCED TMT S. A." at bounding box center [330, 279] width 205 height 24
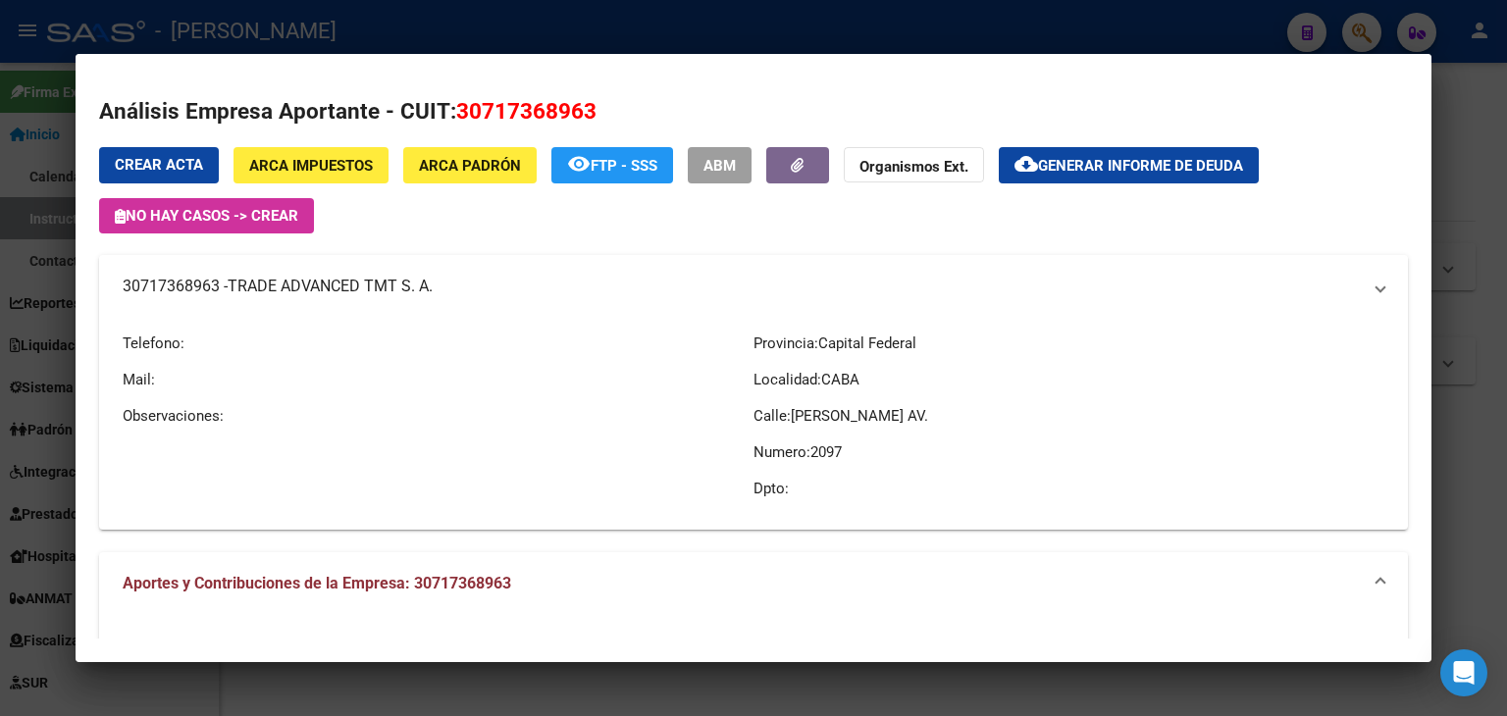
copy span "TRADE ADVANCED TMT S. A."
click at [386, 9] on div at bounding box center [753, 358] width 1507 height 716
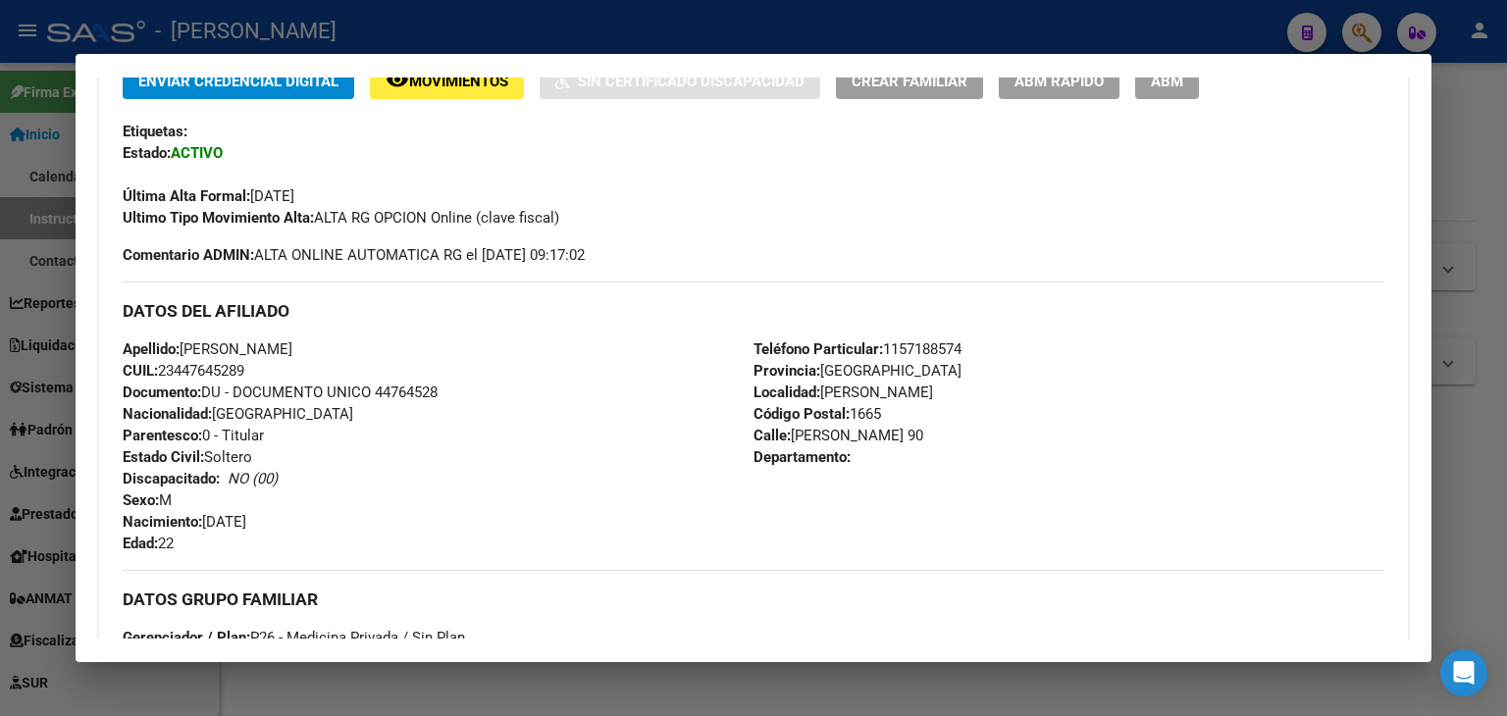
scroll to position [377, 0]
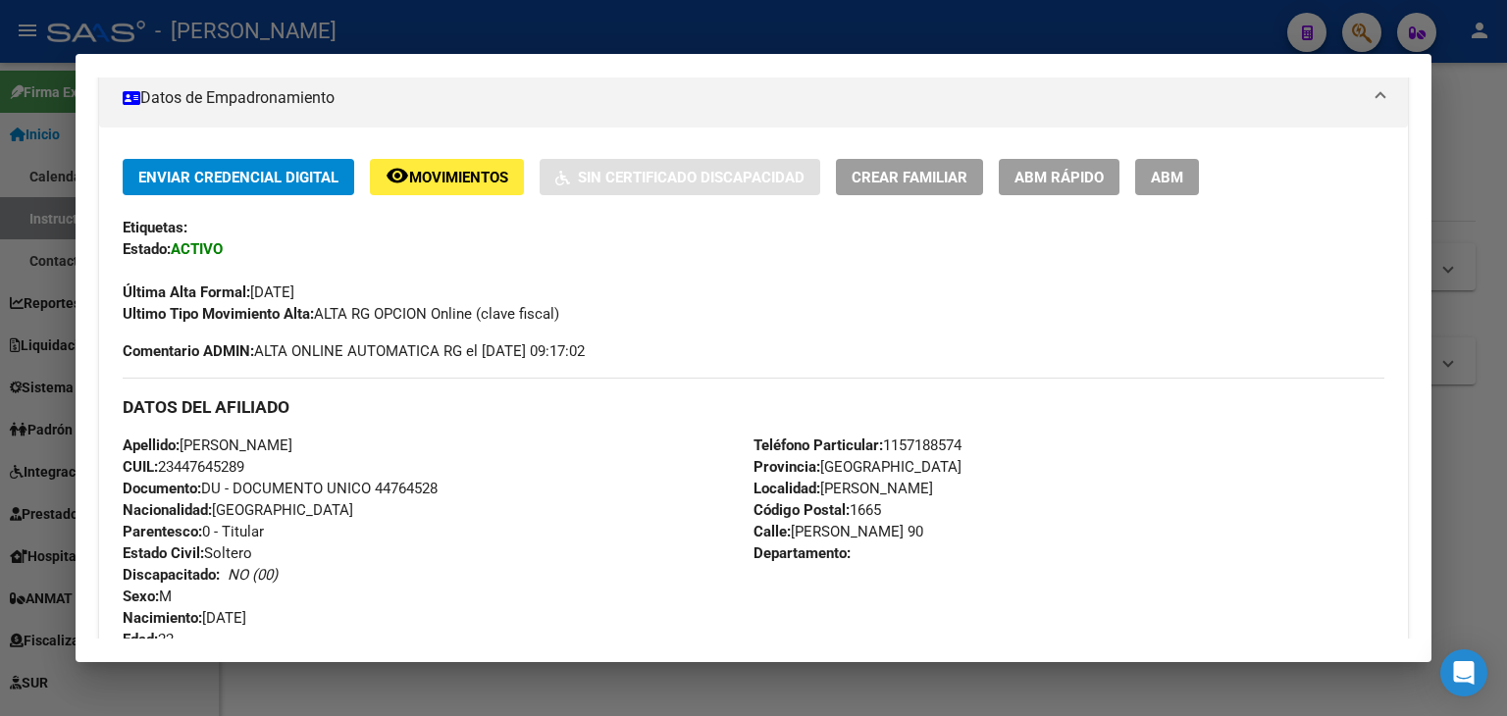
click at [309, 17] on div at bounding box center [753, 358] width 1507 height 716
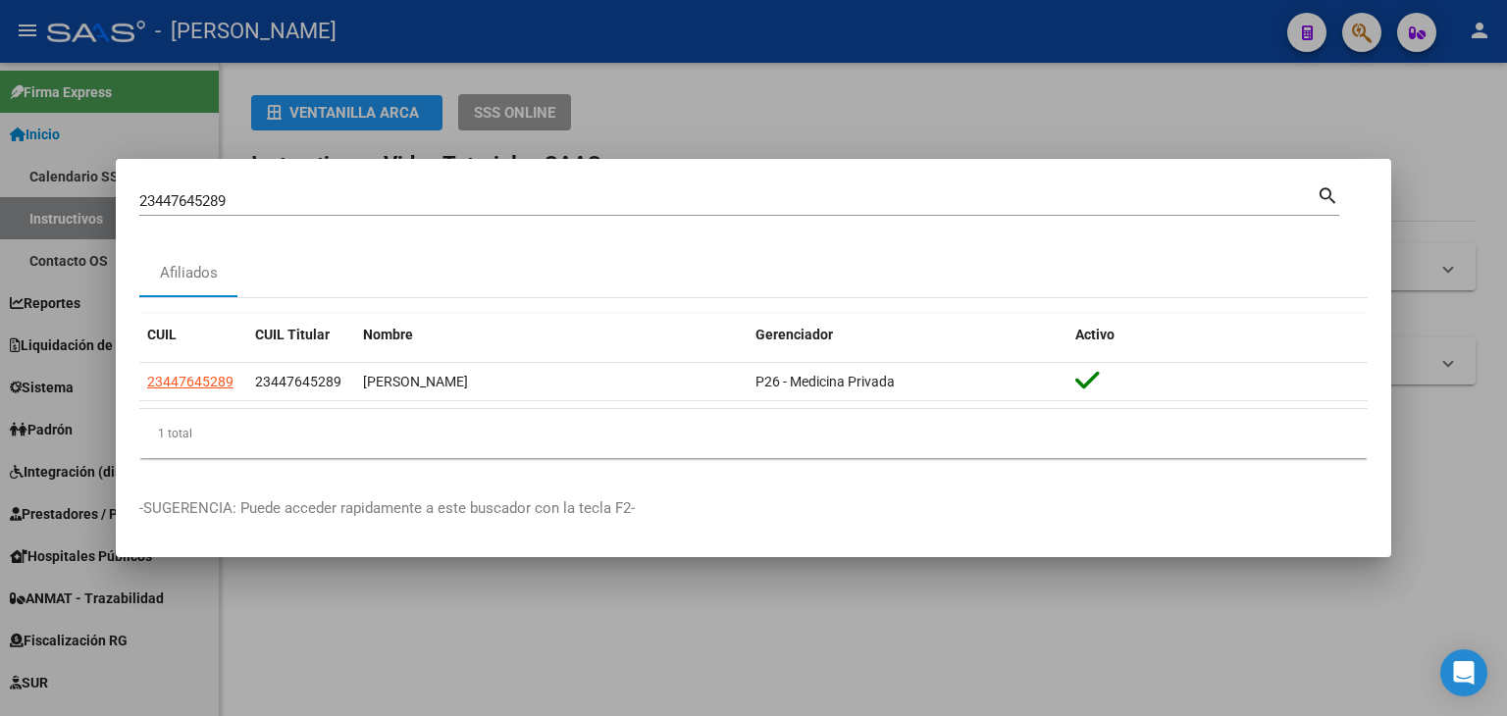
click at [259, 189] on div "23447645289 Buscar (apellido, dni, [PERSON_NAME], [PERSON_NAME], cuit, obra soc…" at bounding box center [727, 200] width 1177 height 29
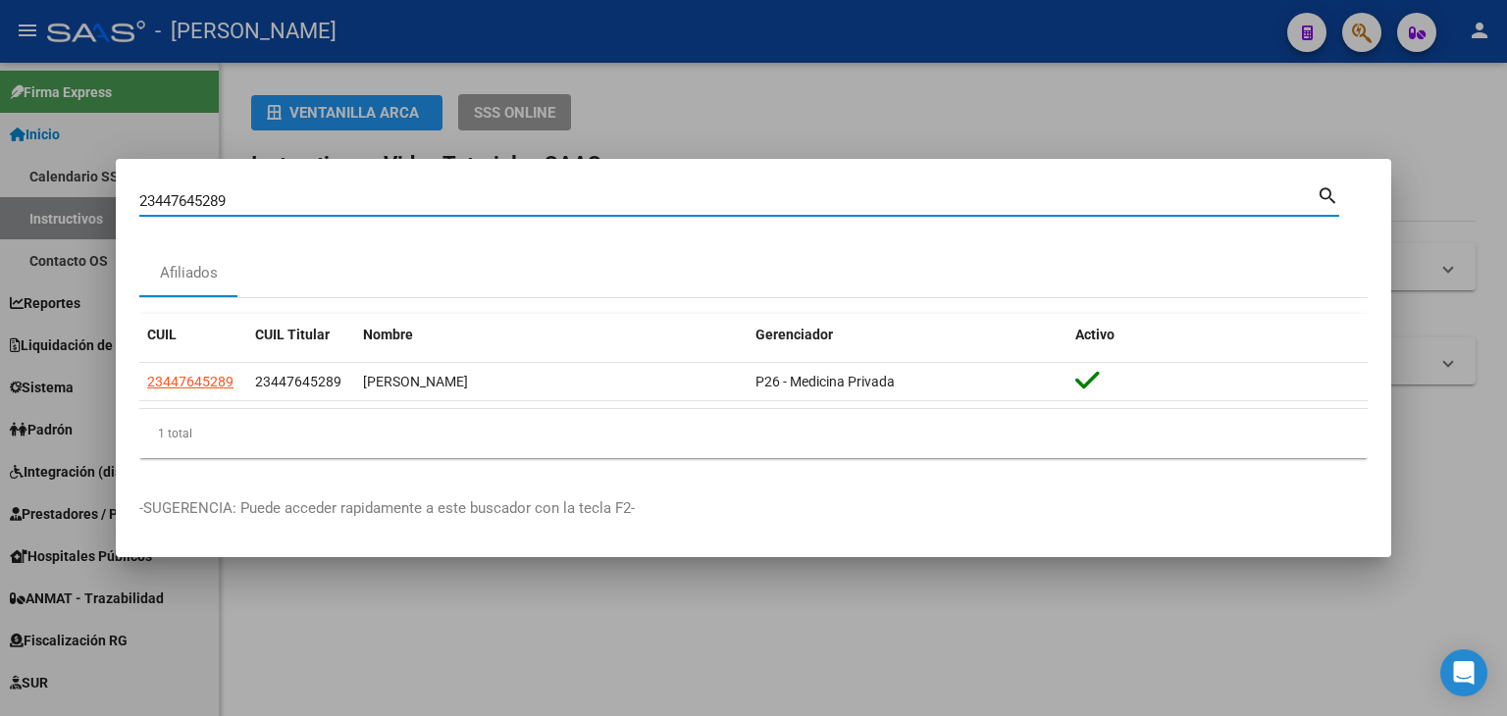
click at [259, 193] on input "23447645289" at bounding box center [727, 201] width 1177 height 18
paste input "8290174"
type input "23448290174"
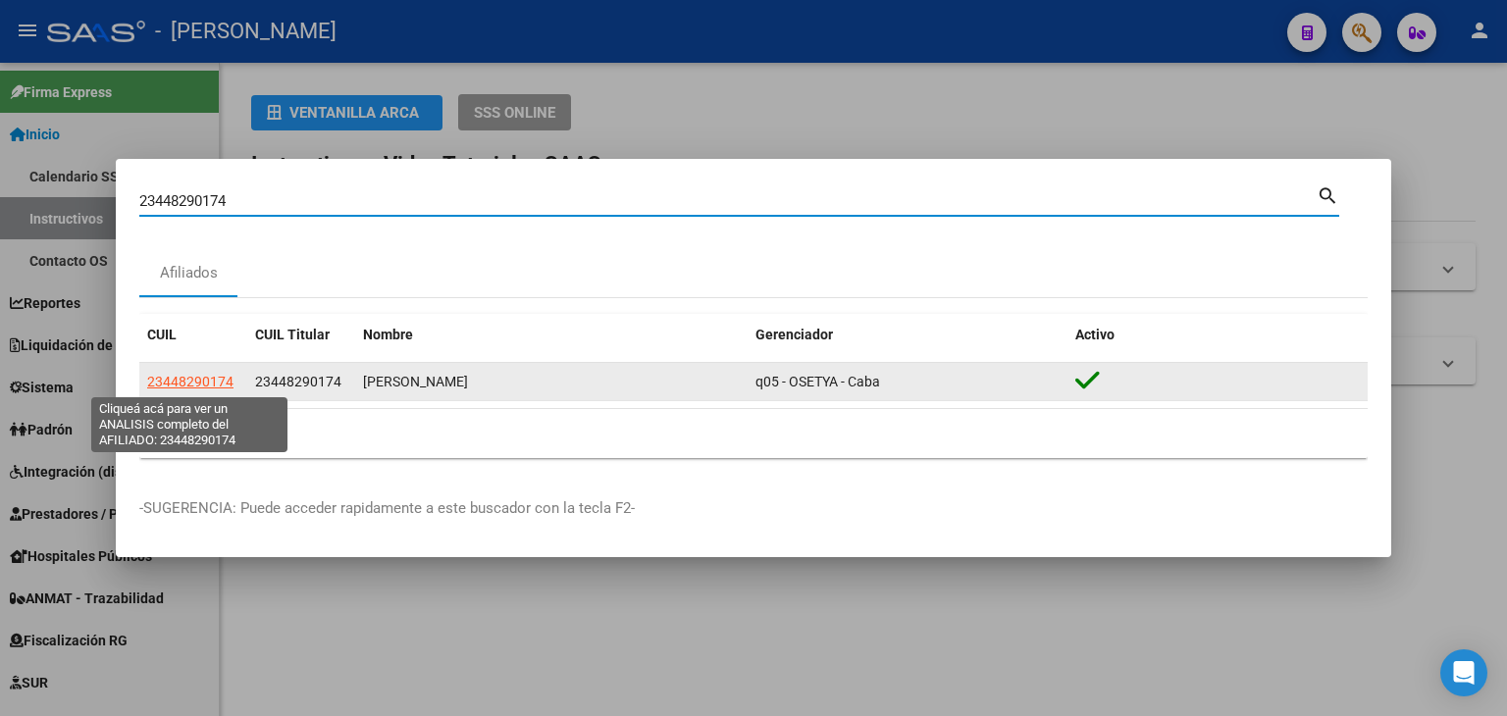
click at [228, 383] on span "23448290174" at bounding box center [190, 382] width 86 height 16
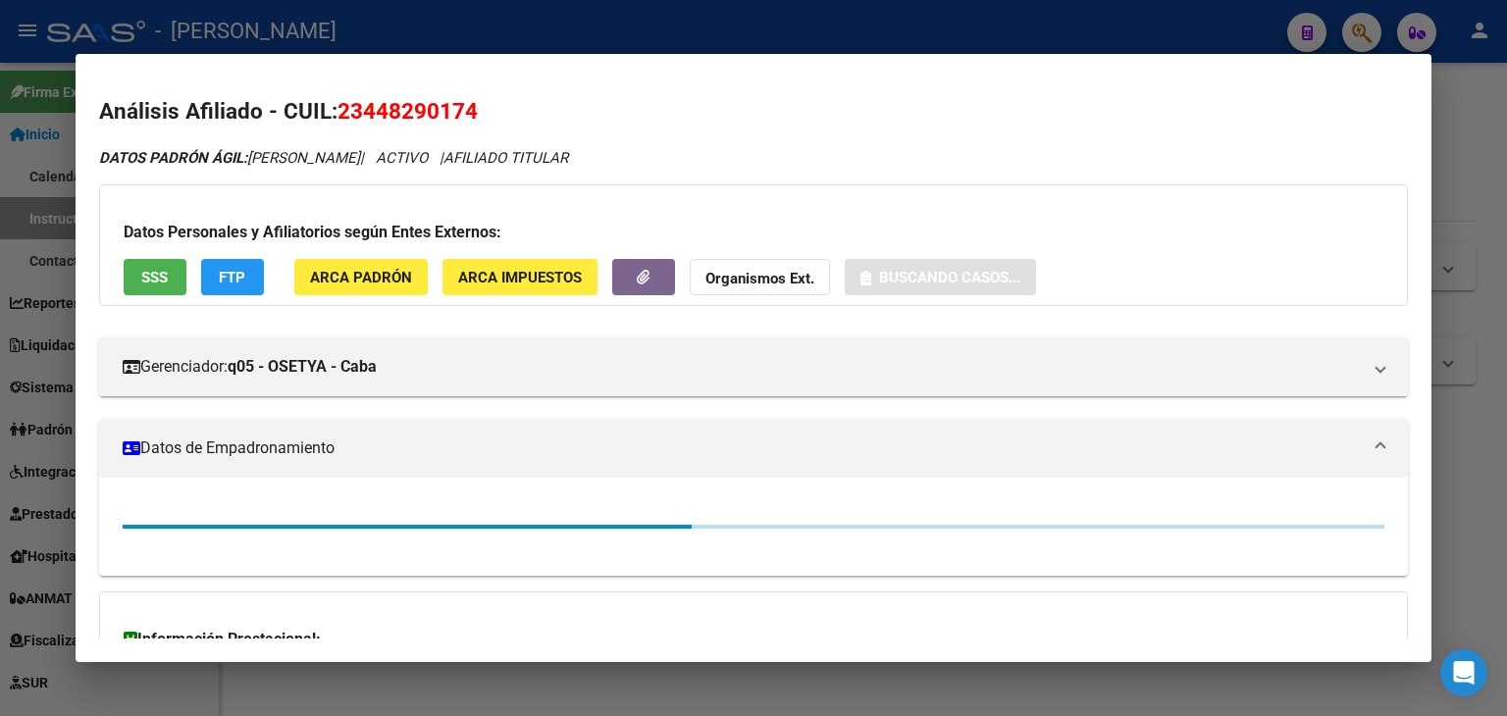
click at [425, 292] on button "ARCA Padrón" at bounding box center [360, 277] width 133 height 36
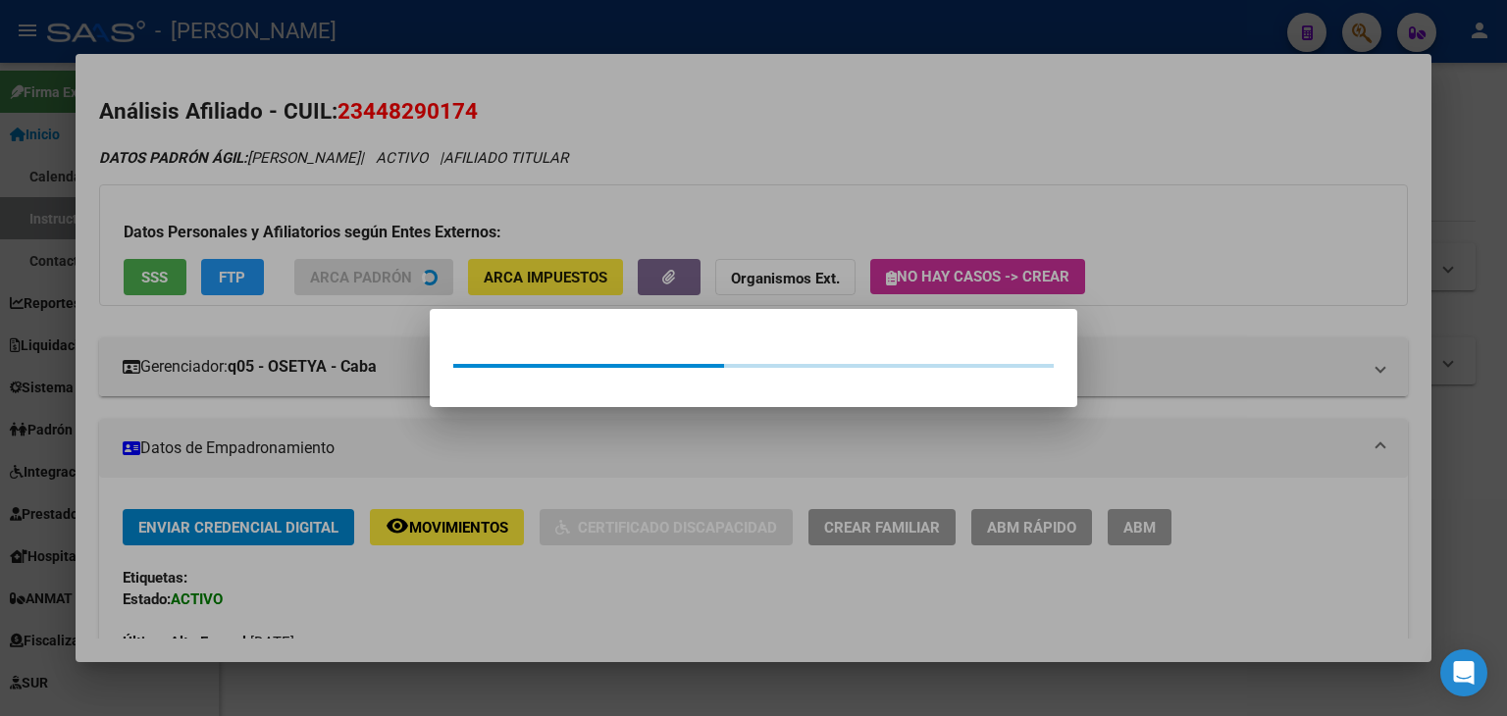
drag, startPoint x: 332, startPoint y: 215, endPoint x: 263, endPoint y: 244, distance: 74.7
click at [297, 225] on div at bounding box center [753, 358] width 1507 height 716
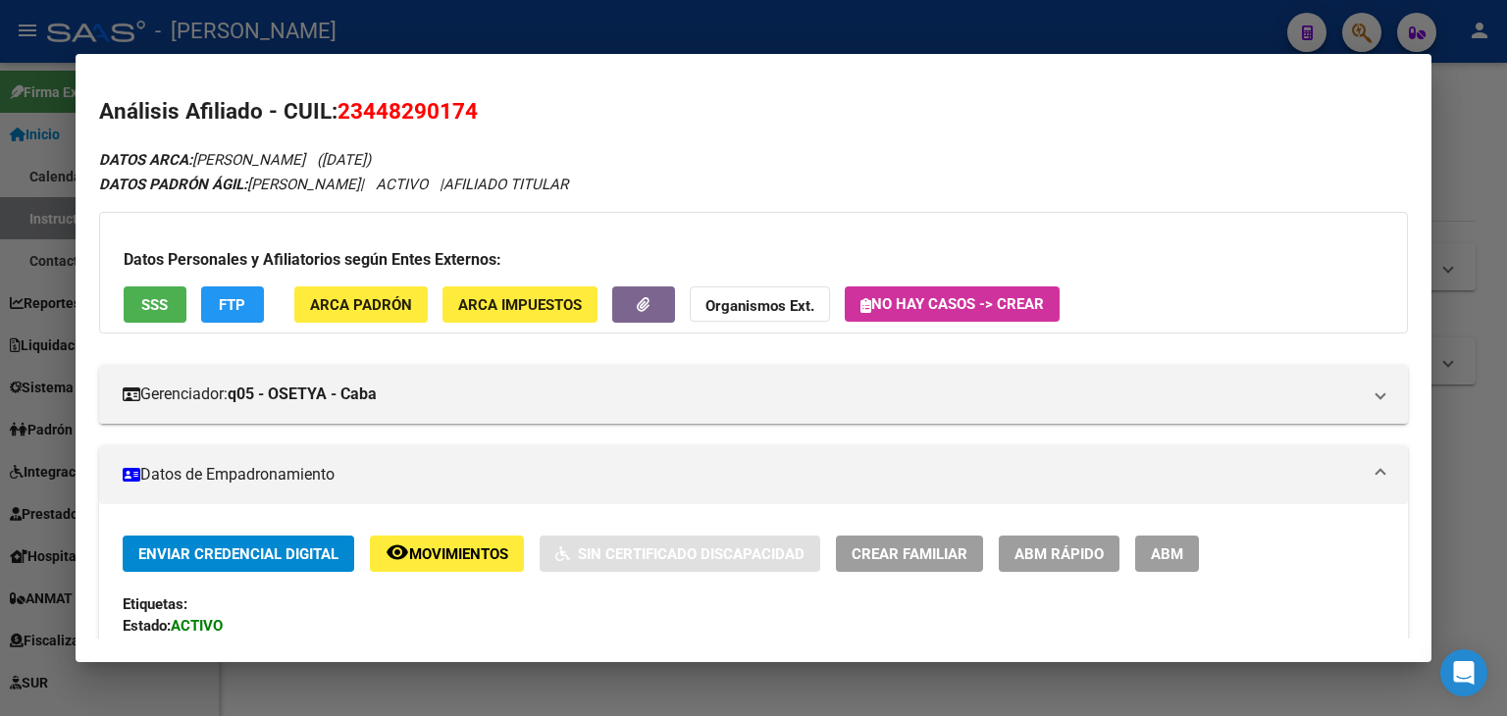
click at [169, 257] on h3 "Datos Personales y Afiliatorios según Entes Externos:" at bounding box center [753, 260] width 1259 height 24
click at [165, 258] on h3 "Datos Personales y Afiliatorios según Entes Externos:" at bounding box center [753, 260] width 1259 height 24
drag, startPoint x: 161, startPoint y: 277, endPoint x: 162, endPoint y: 289, distance: 12.8
click at [161, 279] on div "Datos Personales y Afiliatorios según Entes Externos: SSS FTP ARCA Padrón ARCA …" at bounding box center [753, 273] width 1309 height 122
click at [162, 289] on button "SSS" at bounding box center [155, 304] width 63 height 36
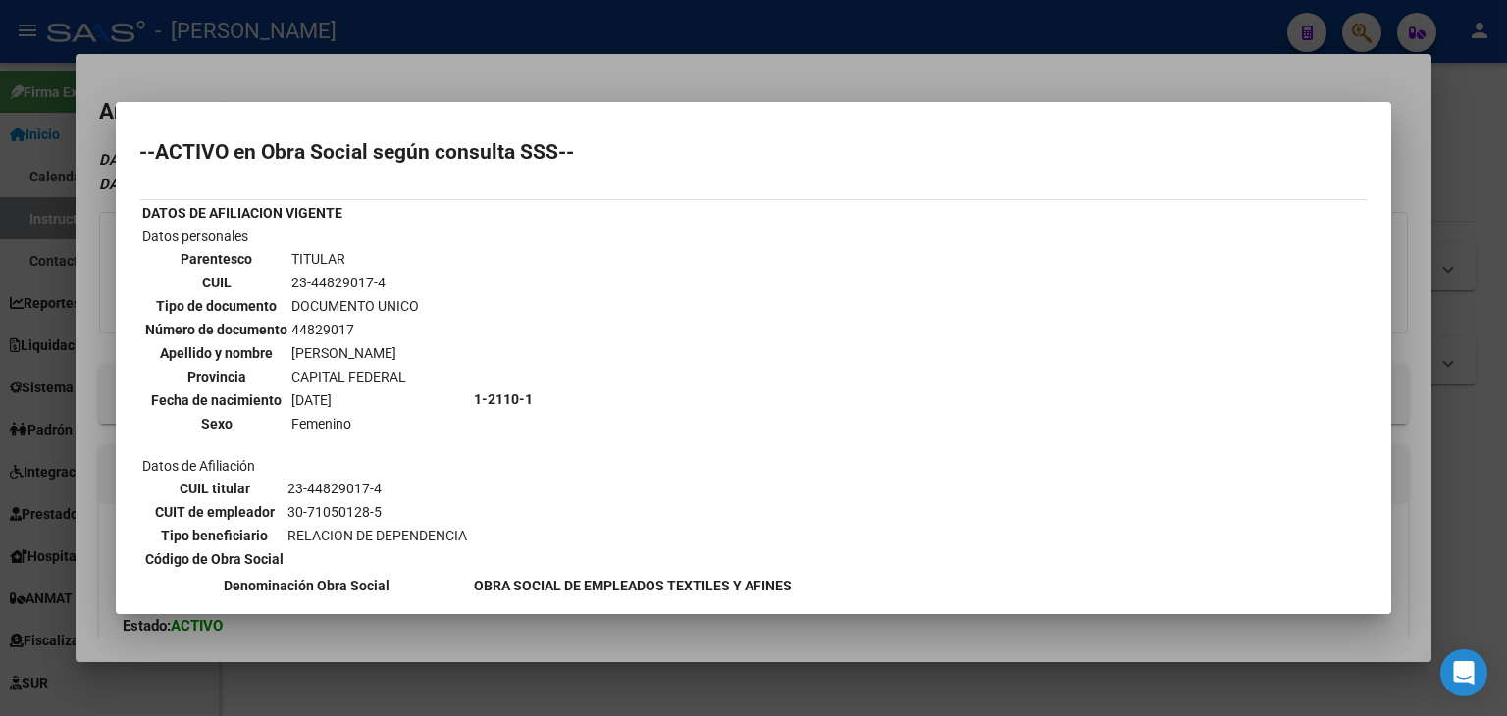
click at [266, 95] on div at bounding box center [753, 358] width 1507 height 716
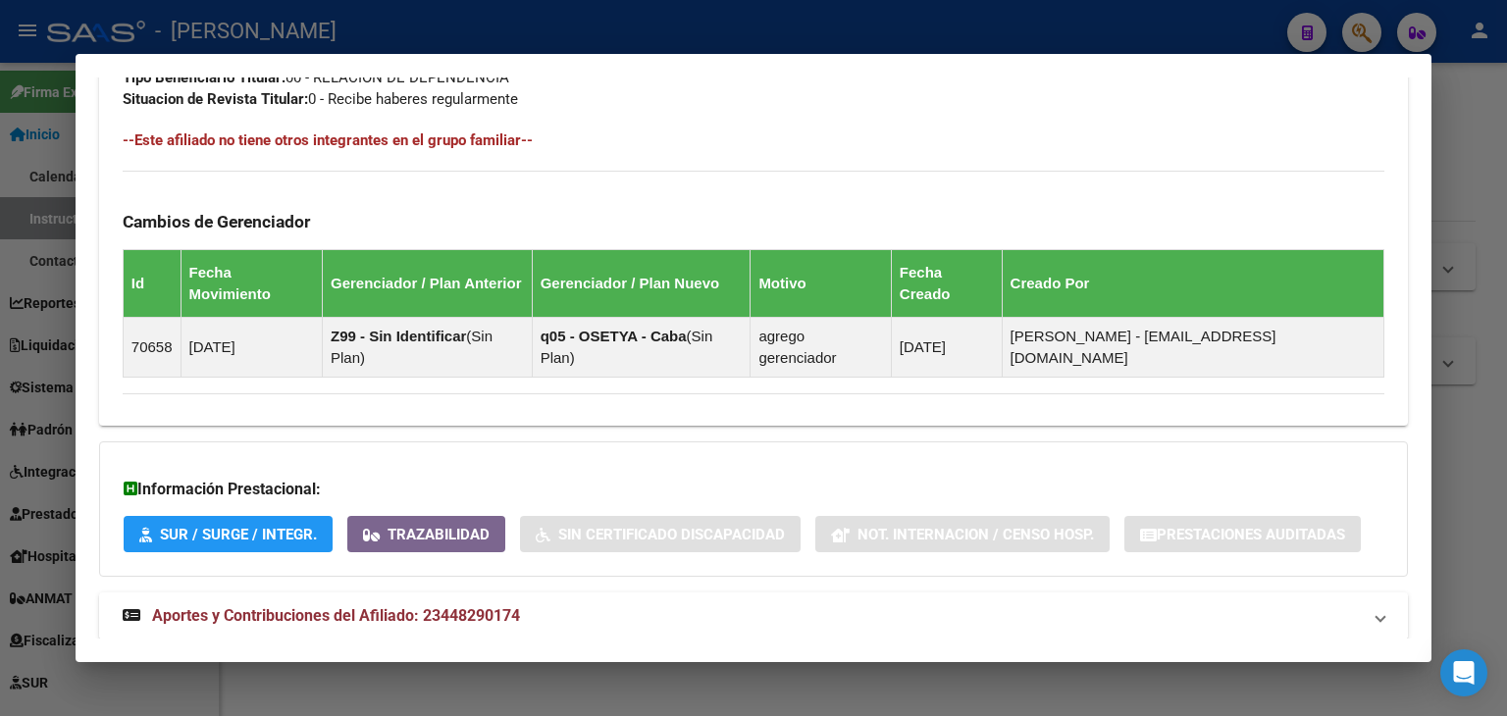
click at [503, 592] on mat-expansion-panel-header "Aportes y Contribuciones del Afiliado: 23448290174" at bounding box center [753, 615] width 1309 height 47
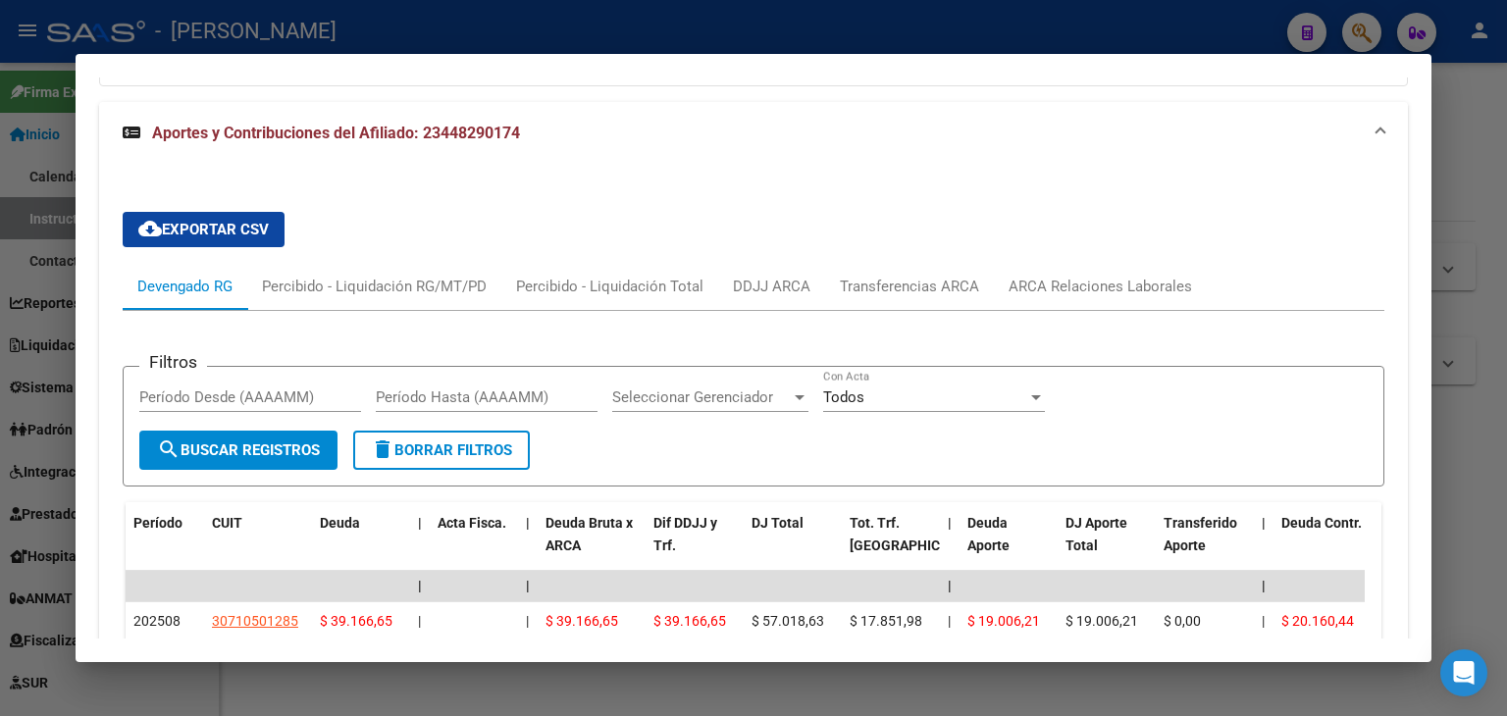
scroll to position [1665, 0]
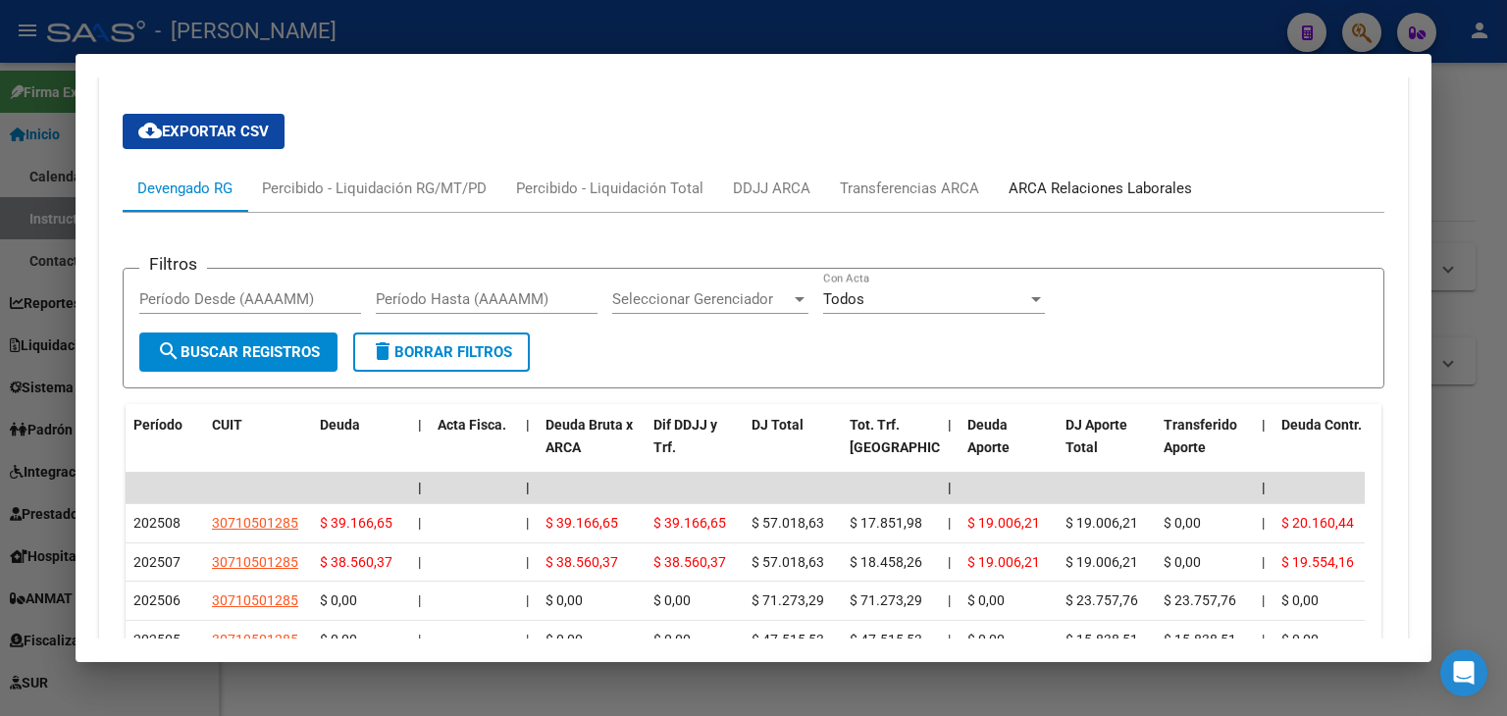
click at [1088, 178] on div "ARCA Relaciones Laborales" at bounding box center [1099, 189] width 183 height 22
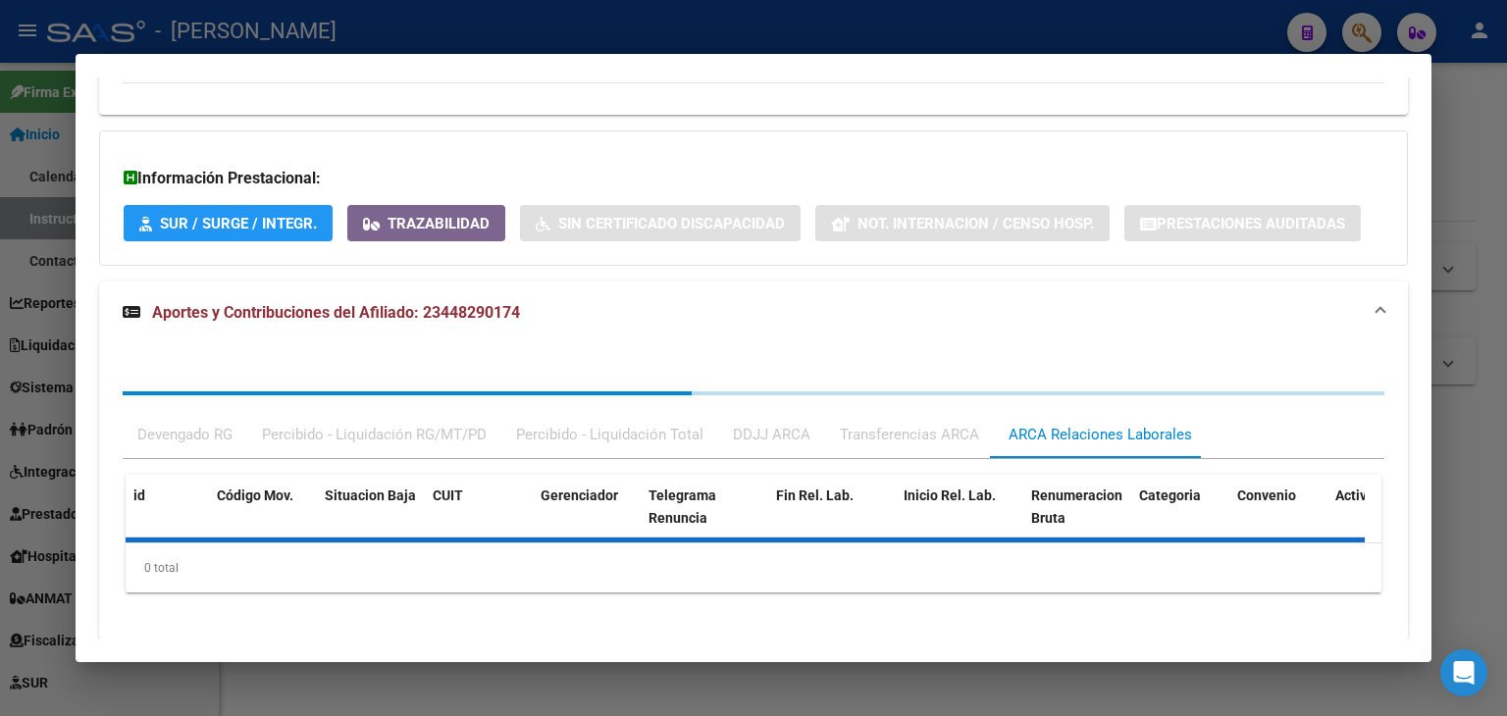
scroll to position [1479, 0]
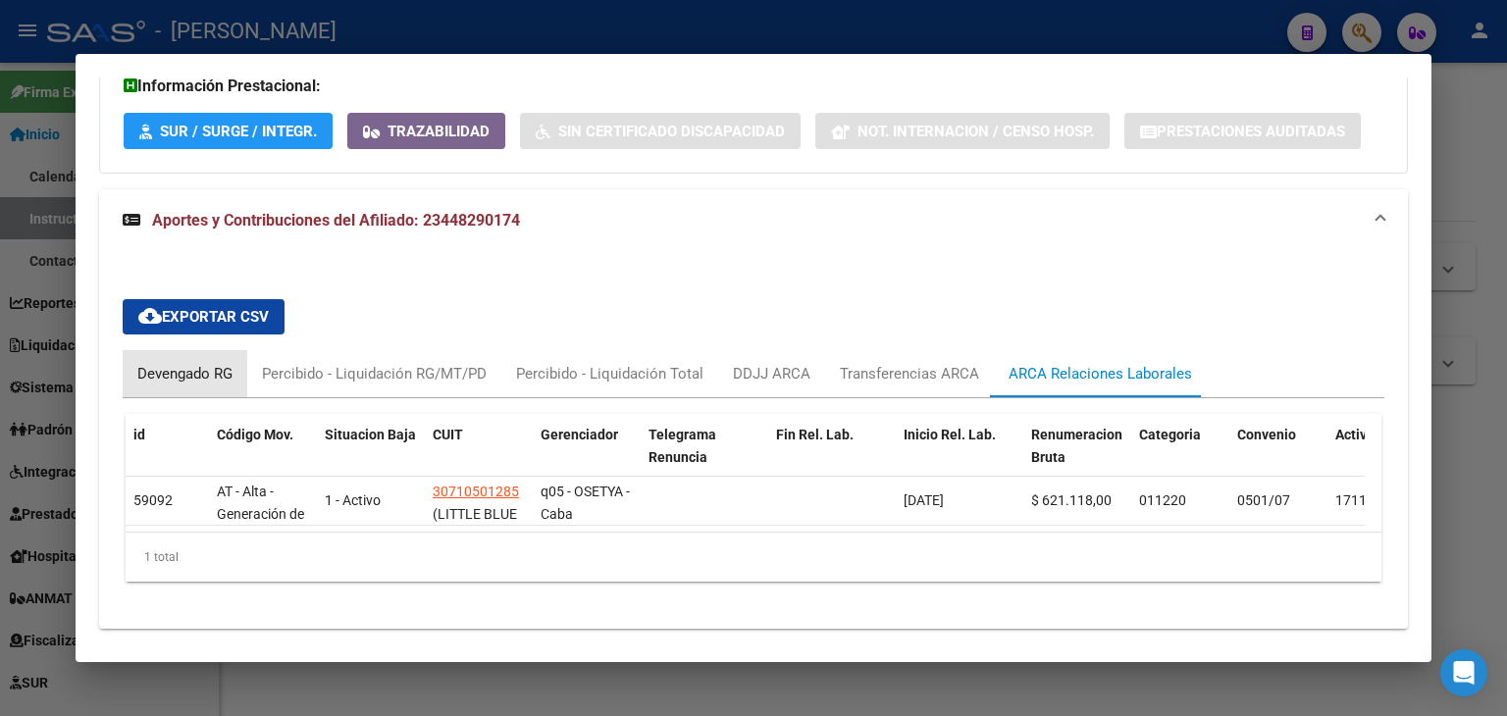
click at [183, 363] on div "Devengado RG" at bounding box center [184, 374] width 95 height 22
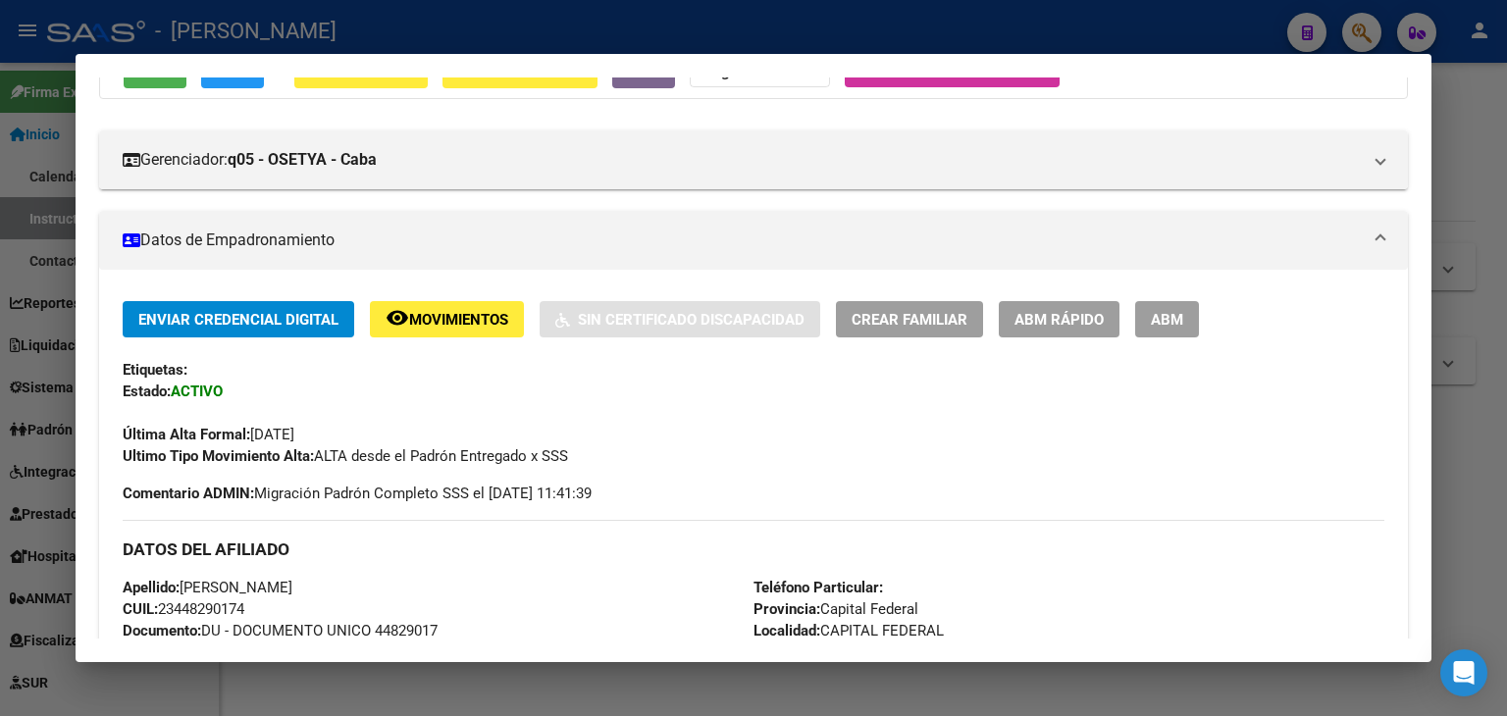
scroll to position [8, 0]
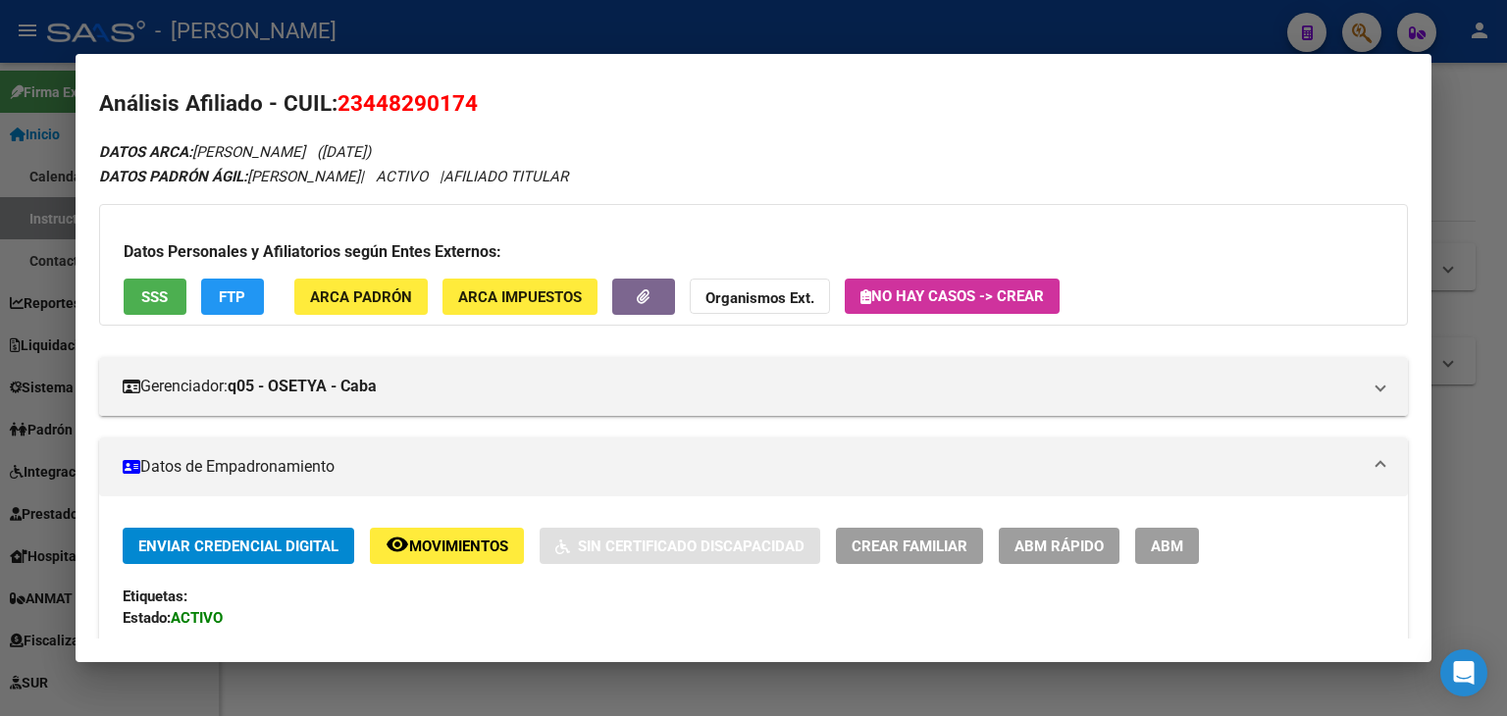
click at [388, 303] on span "ARCA Padrón" at bounding box center [361, 297] width 102 height 18
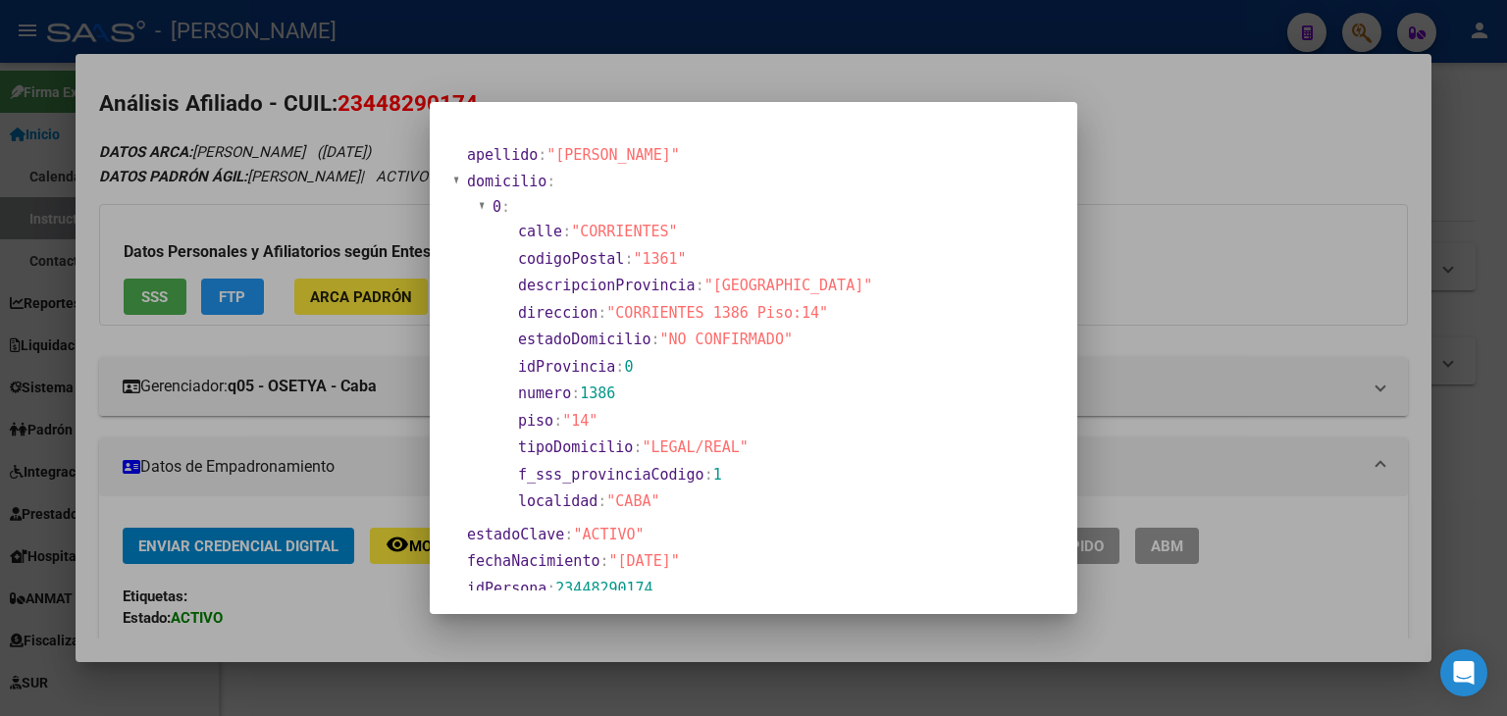
click at [341, 299] on div at bounding box center [753, 358] width 1507 height 716
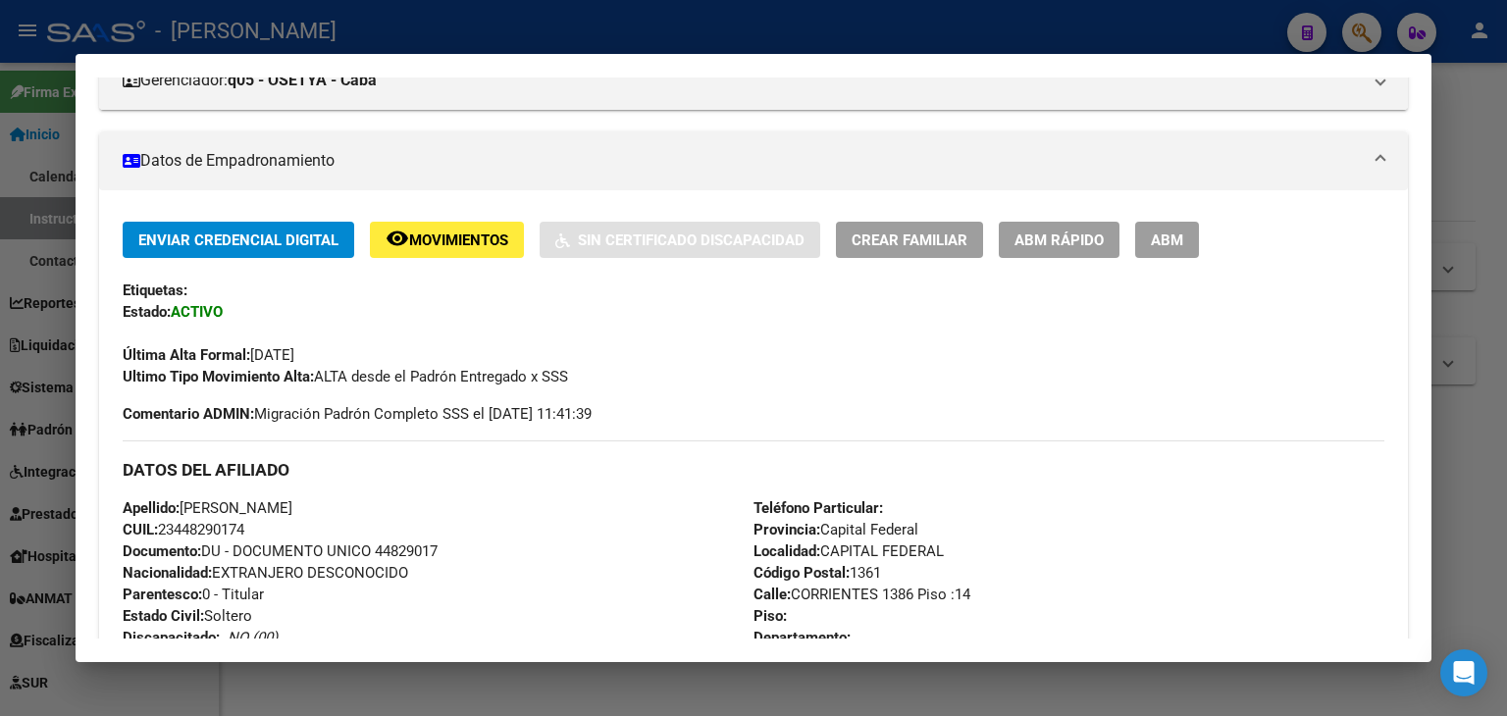
scroll to position [106, 0]
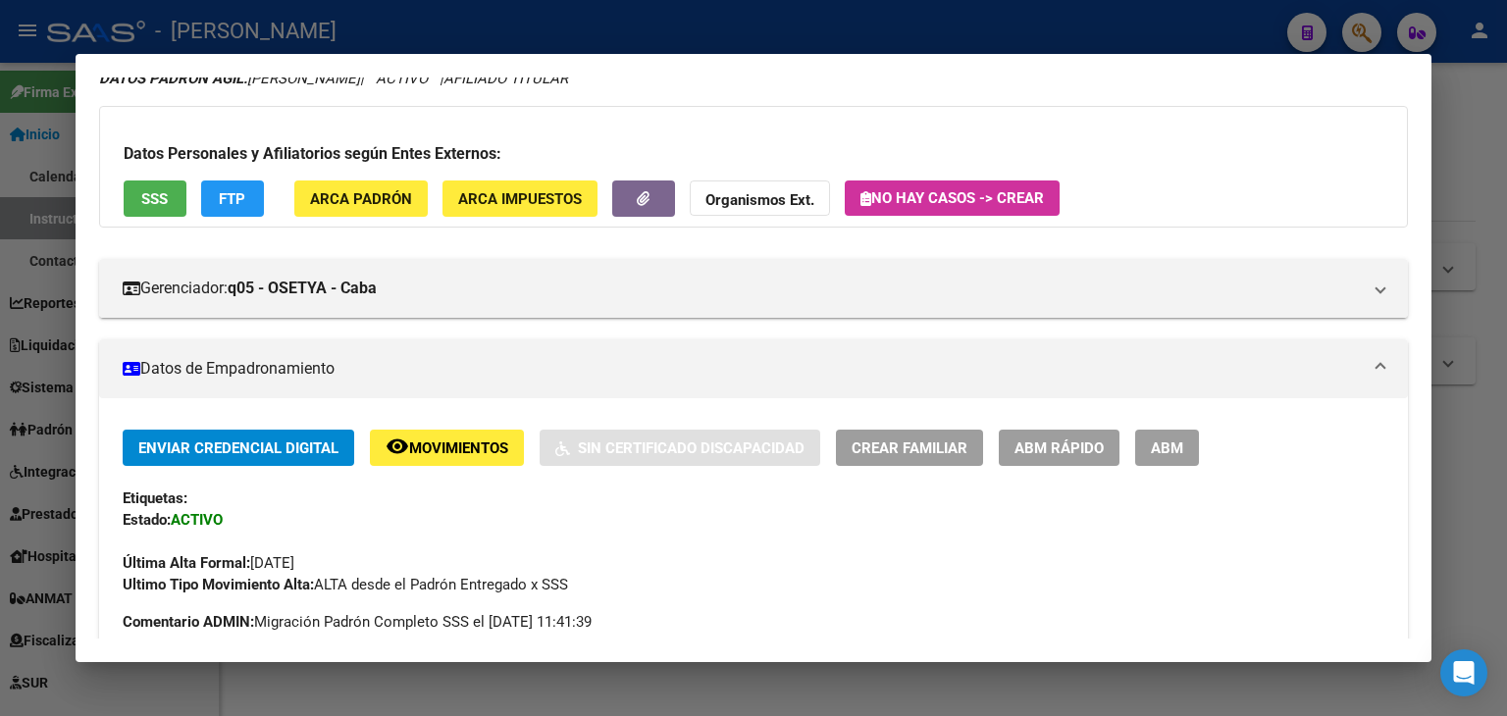
click at [171, 221] on div "Datos Personales y Afiliatorios según Entes Externos: SSS FTP ARCA Padrón ARCA …" at bounding box center [753, 167] width 1309 height 122
click at [171, 204] on button "SSS" at bounding box center [155, 198] width 63 height 36
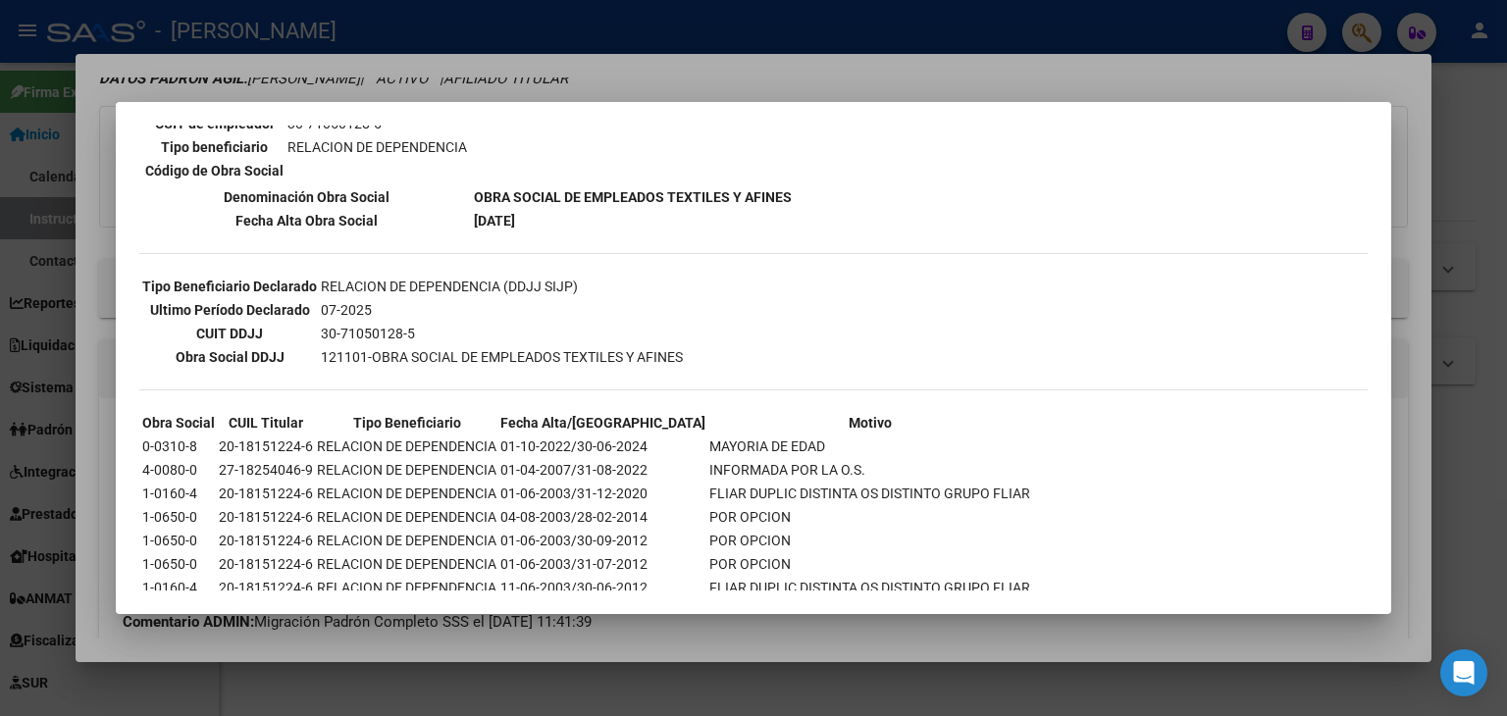
scroll to position [517, 0]
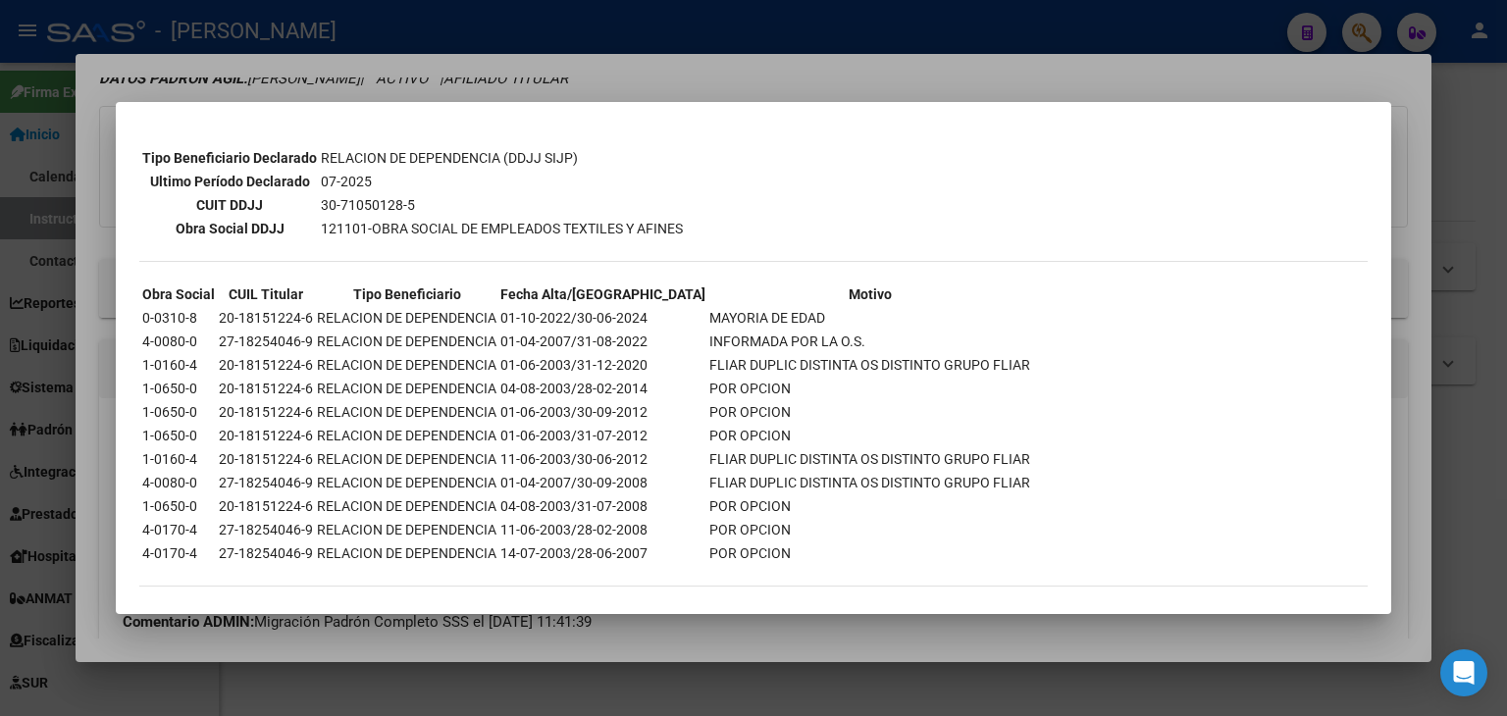
click at [335, 171] on td "07-2025" at bounding box center [502, 182] width 364 height 22
click at [338, 104] on mat-dialog-container "--ACTIVO en Obra Social según consulta SSS-- DATOS DE AFILIACION VIGENTE Datos …" at bounding box center [753, 358] width 1275 height 513
drag, startPoint x: 345, startPoint y: 79, endPoint x: 437, endPoint y: 282, distance: 222.1
click at [345, 80] on div at bounding box center [753, 358] width 1507 height 716
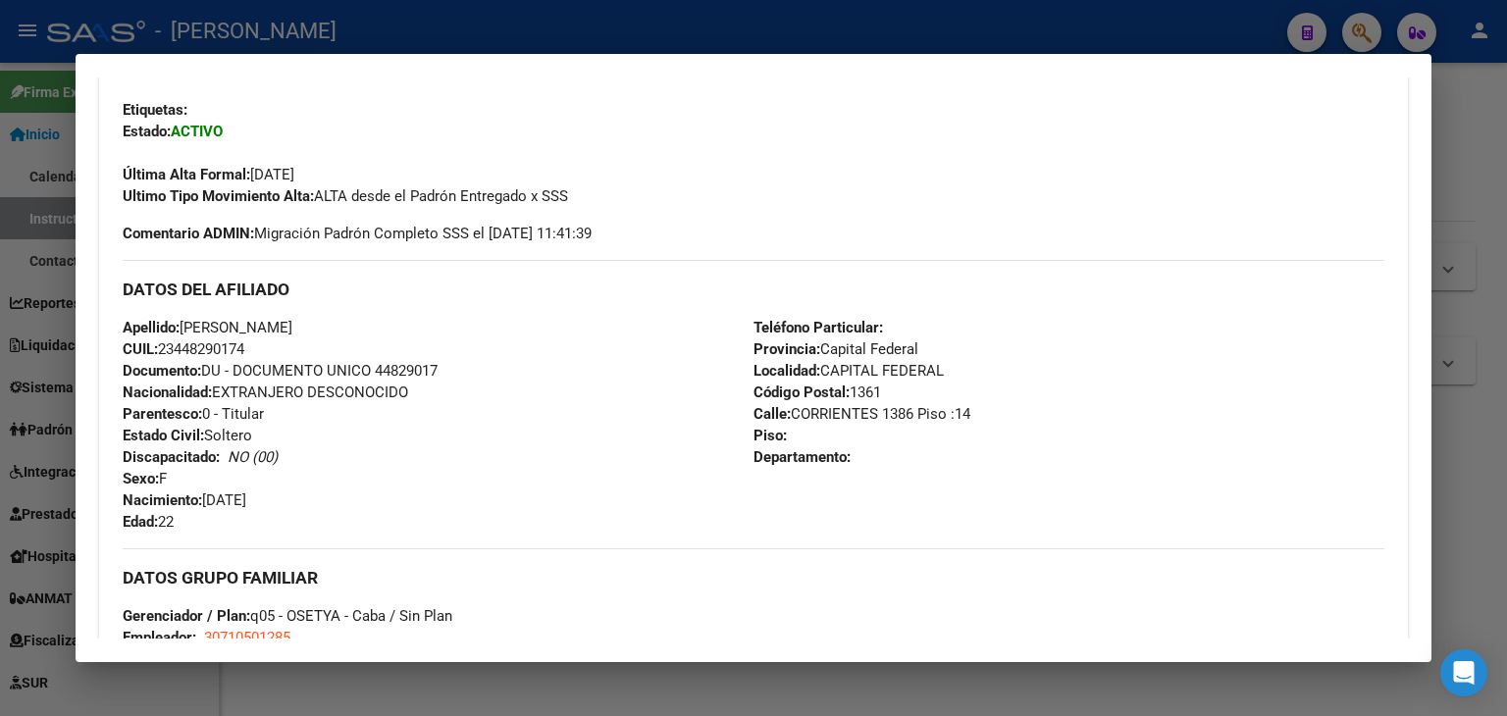
scroll to position [498, 0]
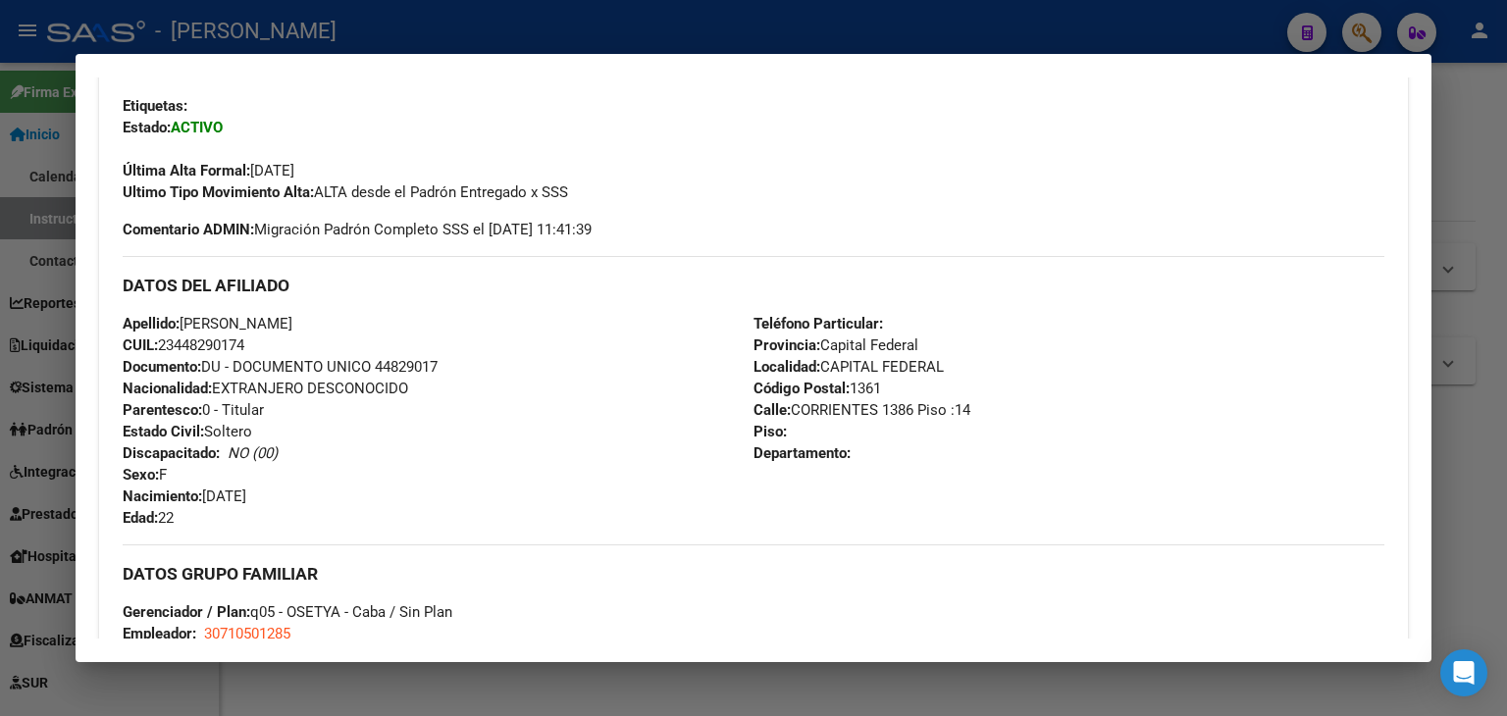
click at [395, 366] on span "Documento: DU - DOCUMENTO UNICO 44829017" at bounding box center [280, 367] width 315 height 18
copy span "44829017"
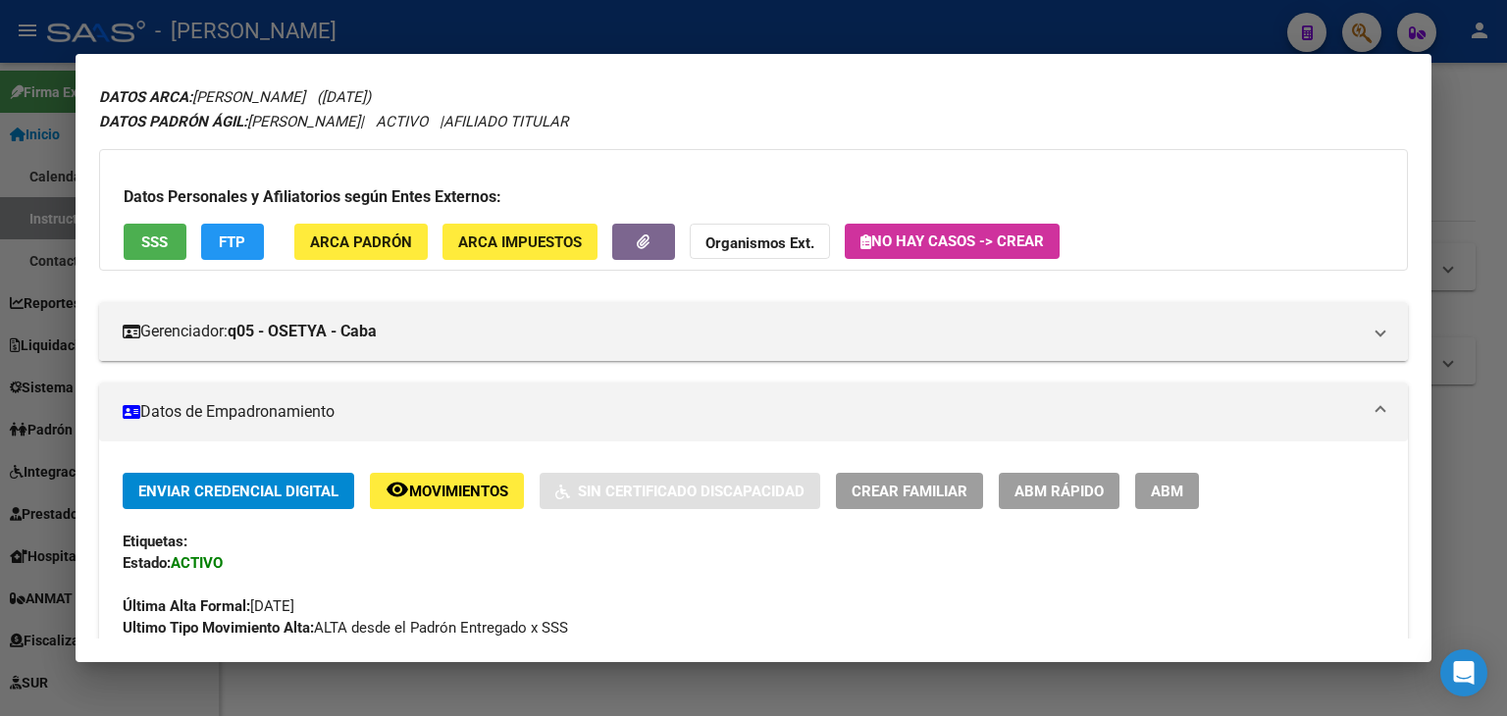
scroll to position [0, 0]
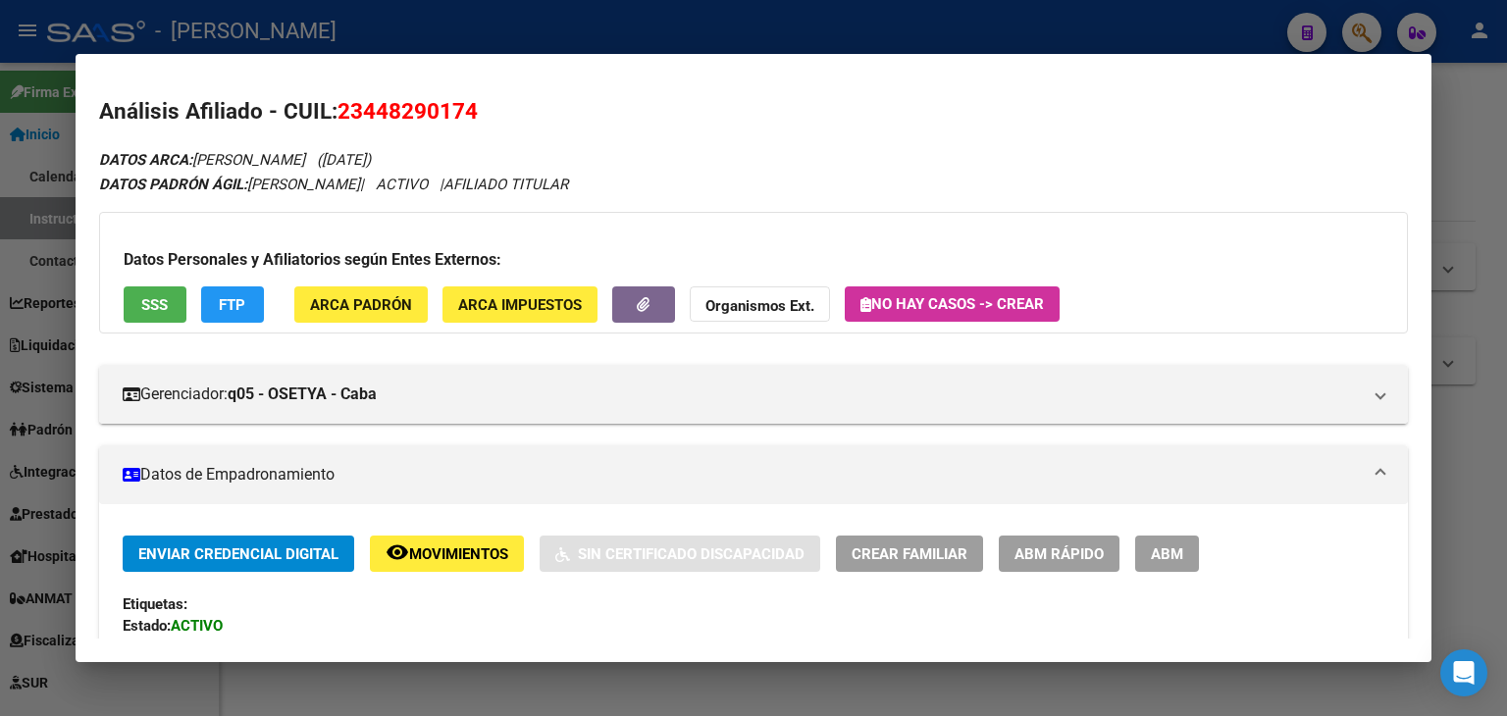
click at [367, 290] on button "ARCA Padrón" at bounding box center [360, 304] width 133 height 36
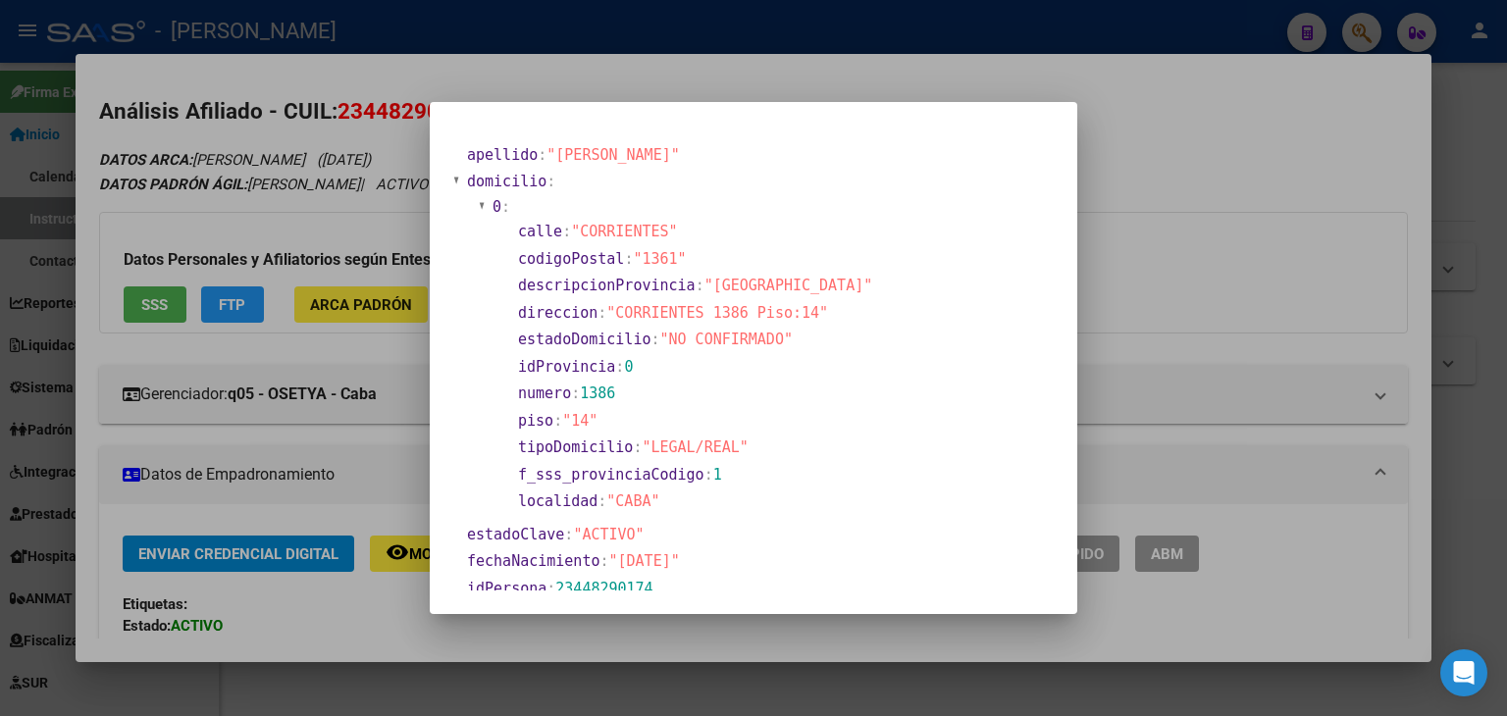
drag, startPoint x: 310, startPoint y: 48, endPoint x: 499, endPoint y: 202, distance: 244.0
click at [310, 52] on div at bounding box center [753, 358] width 1507 height 716
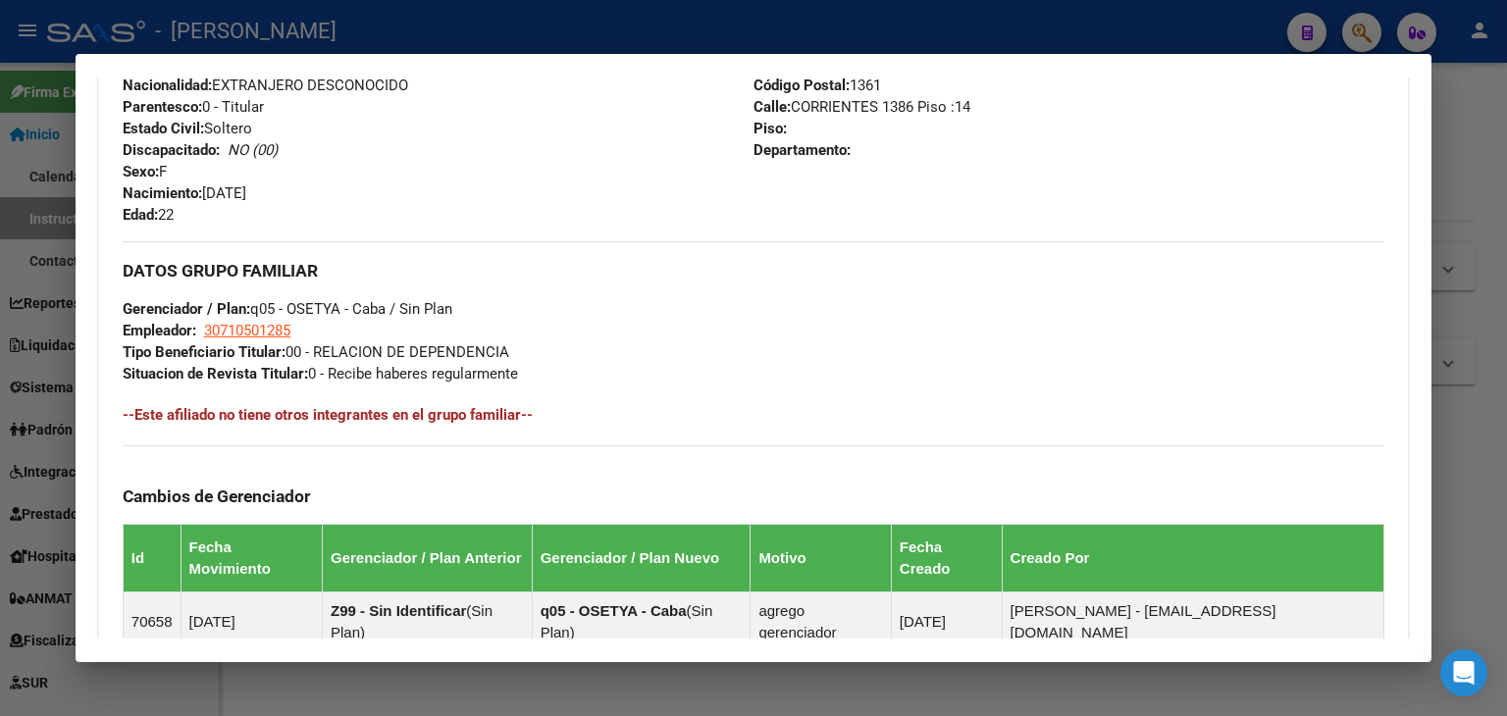
scroll to position [883, 0]
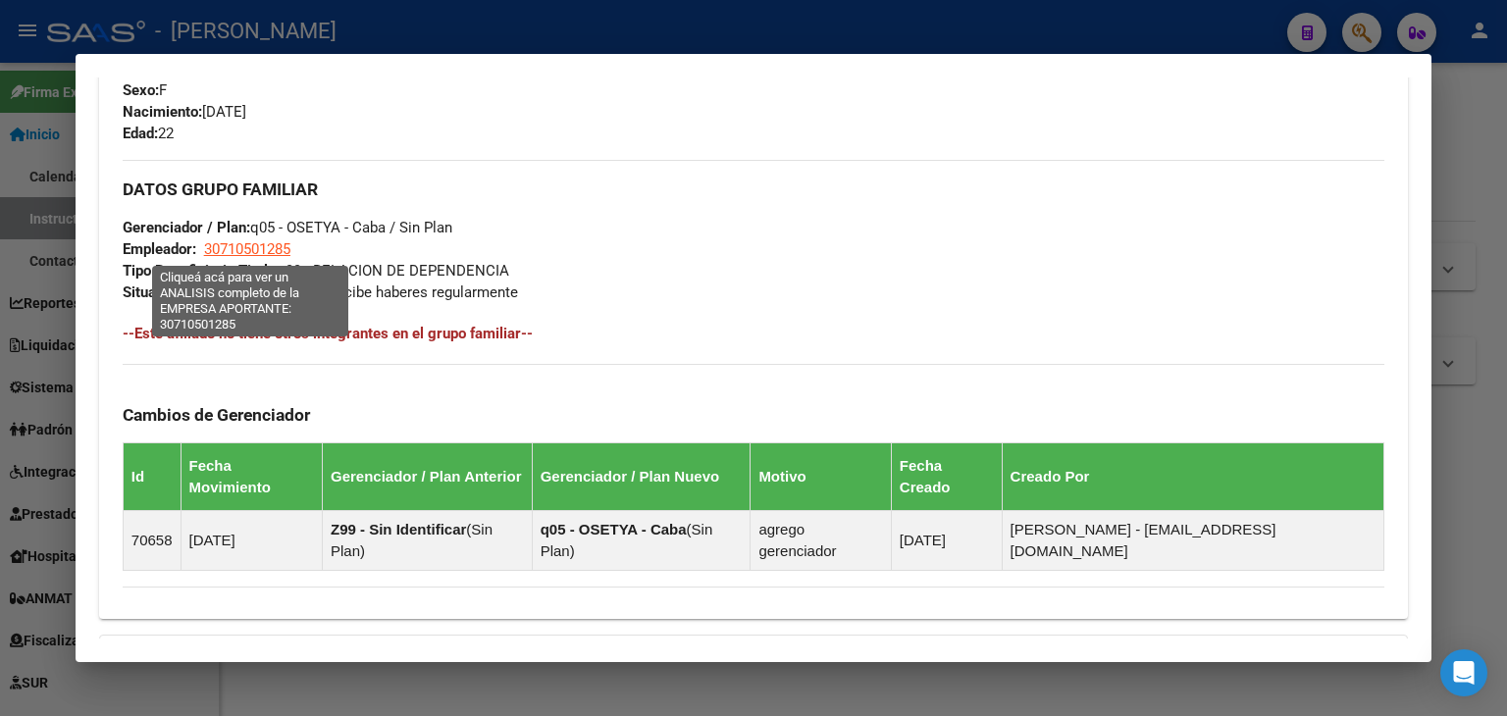
click at [290, 250] on span "30710501285" at bounding box center [247, 249] width 86 height 18
type textarea "30710501285"
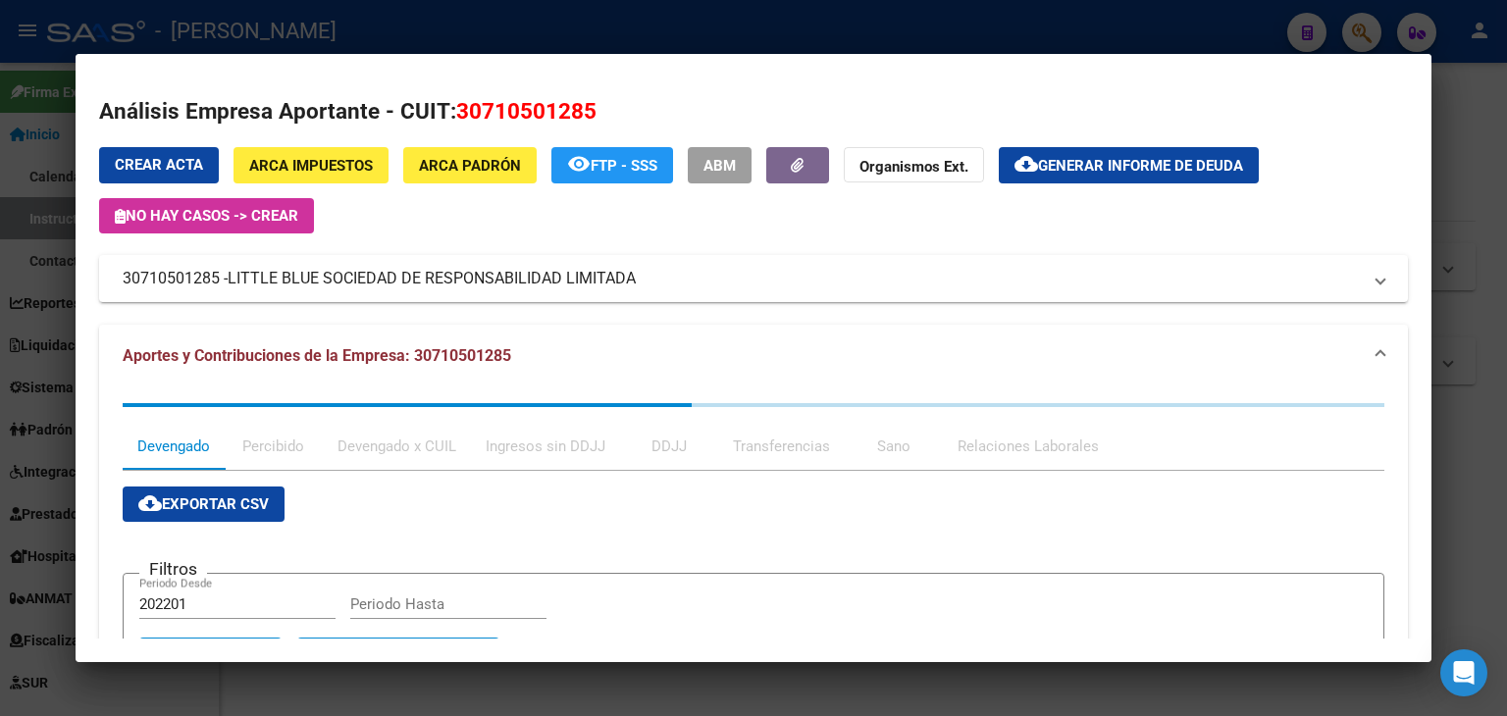
click at [401, 34] on div at bounding box center [753, 358] width 1507 height 716
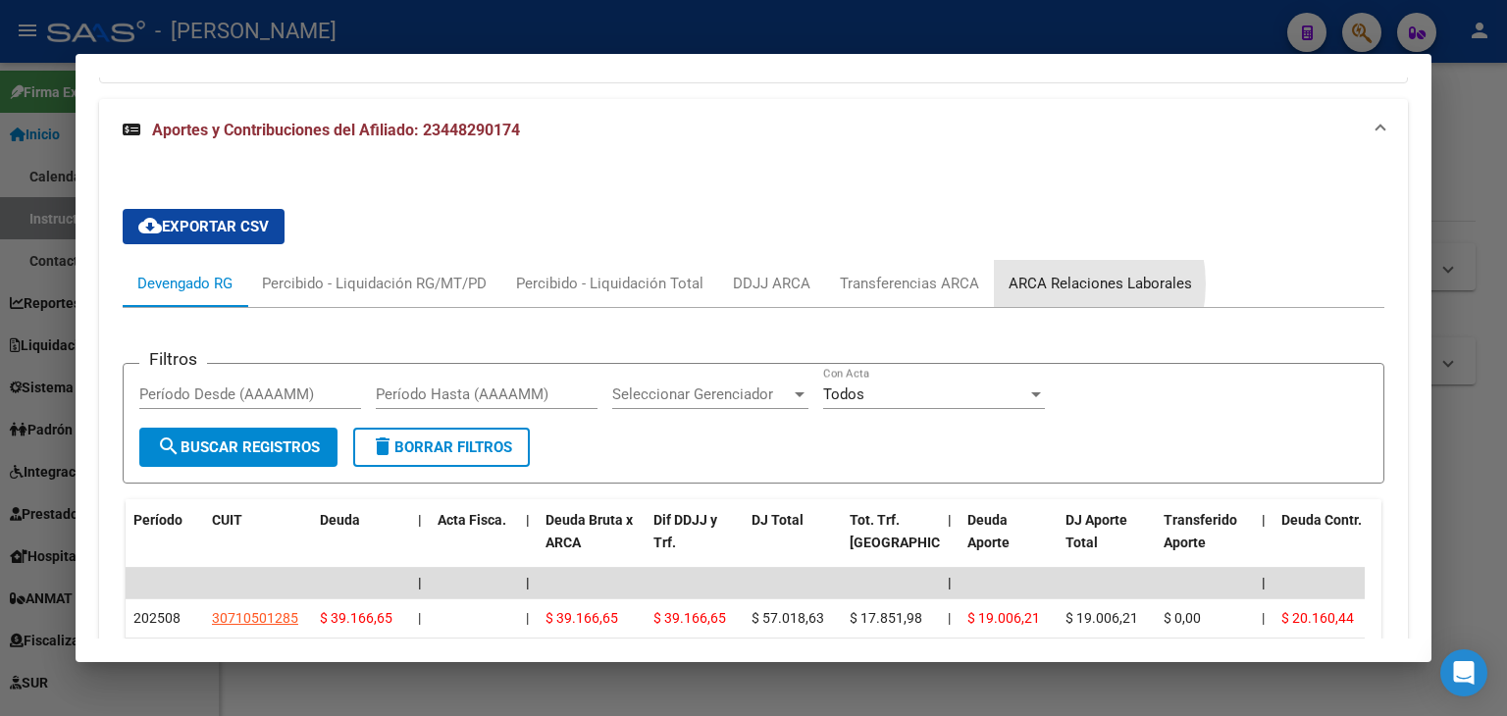
click at [1049, 273] on div "ARCA Relaciones Laborales" at bounding box center [1099, 284] width 183 height 22
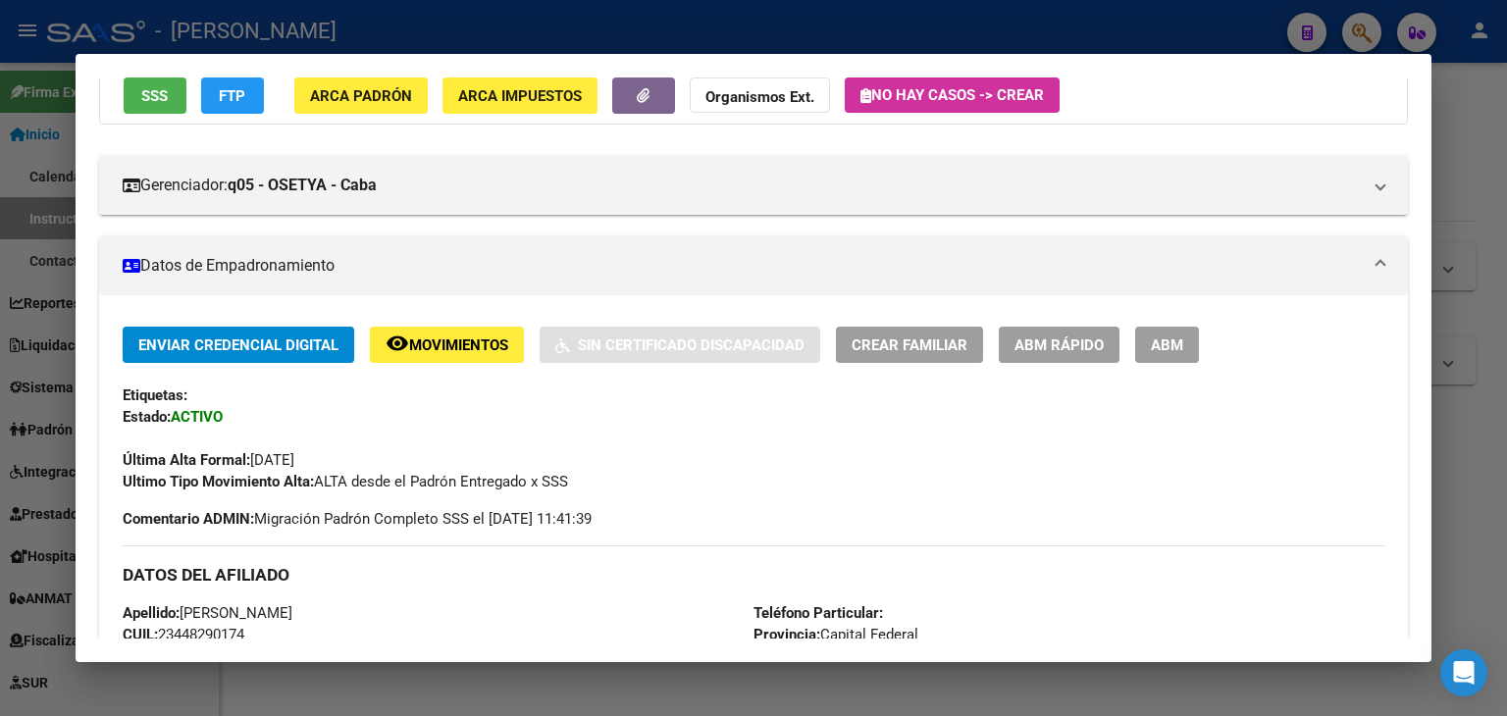
scroll to position [0, 0]
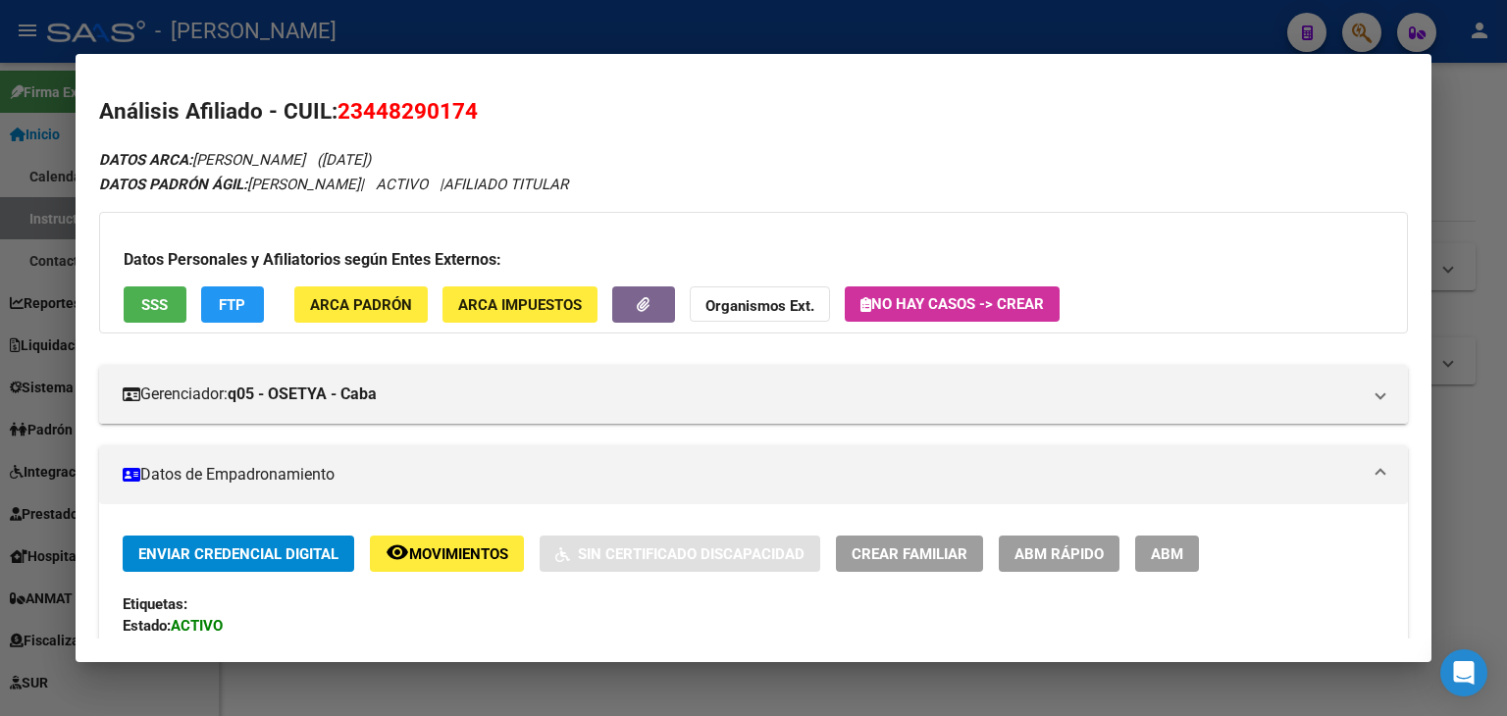
click at [340, 20] on div at bounding box center [753, 358] width 1507 height 716
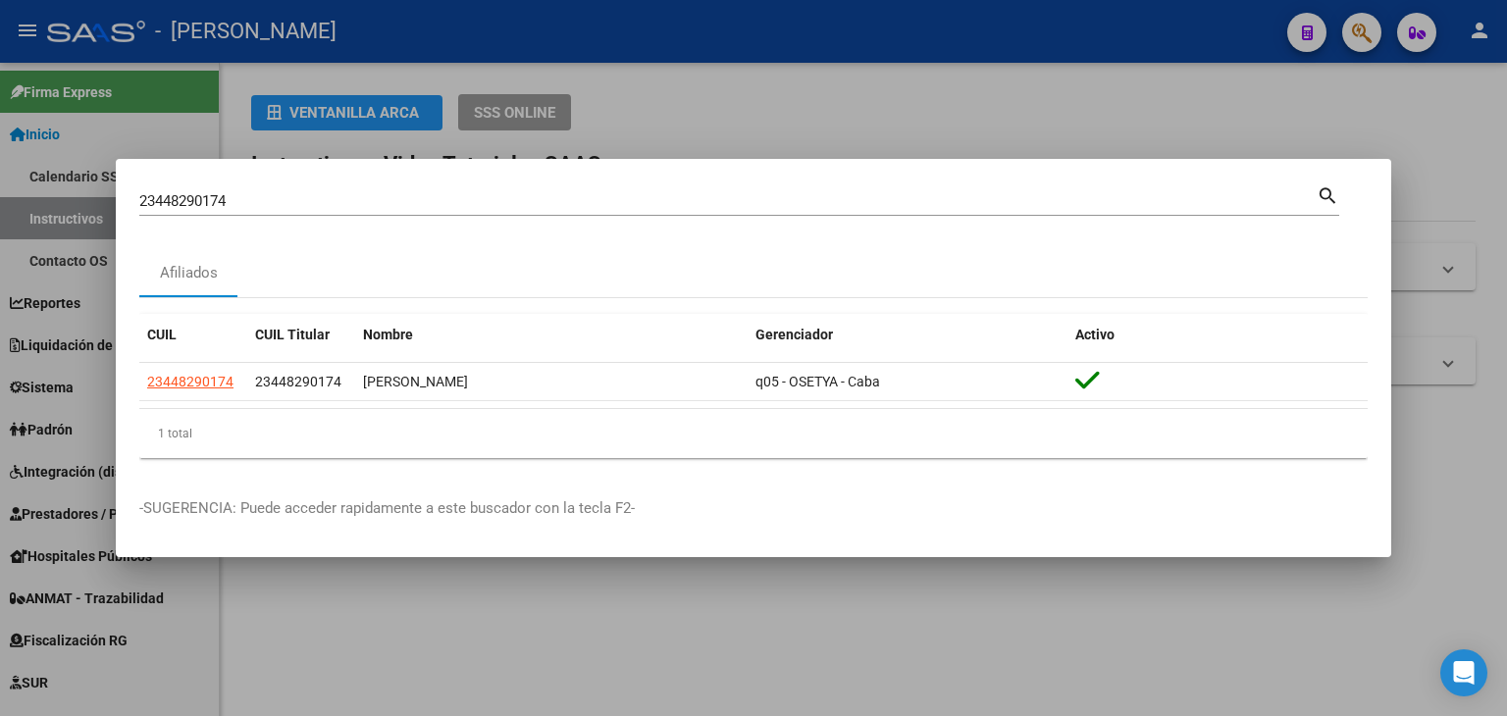
click at [298, 202] on input "23448290174" at bounding box center [727, 201] width 1177 height 18
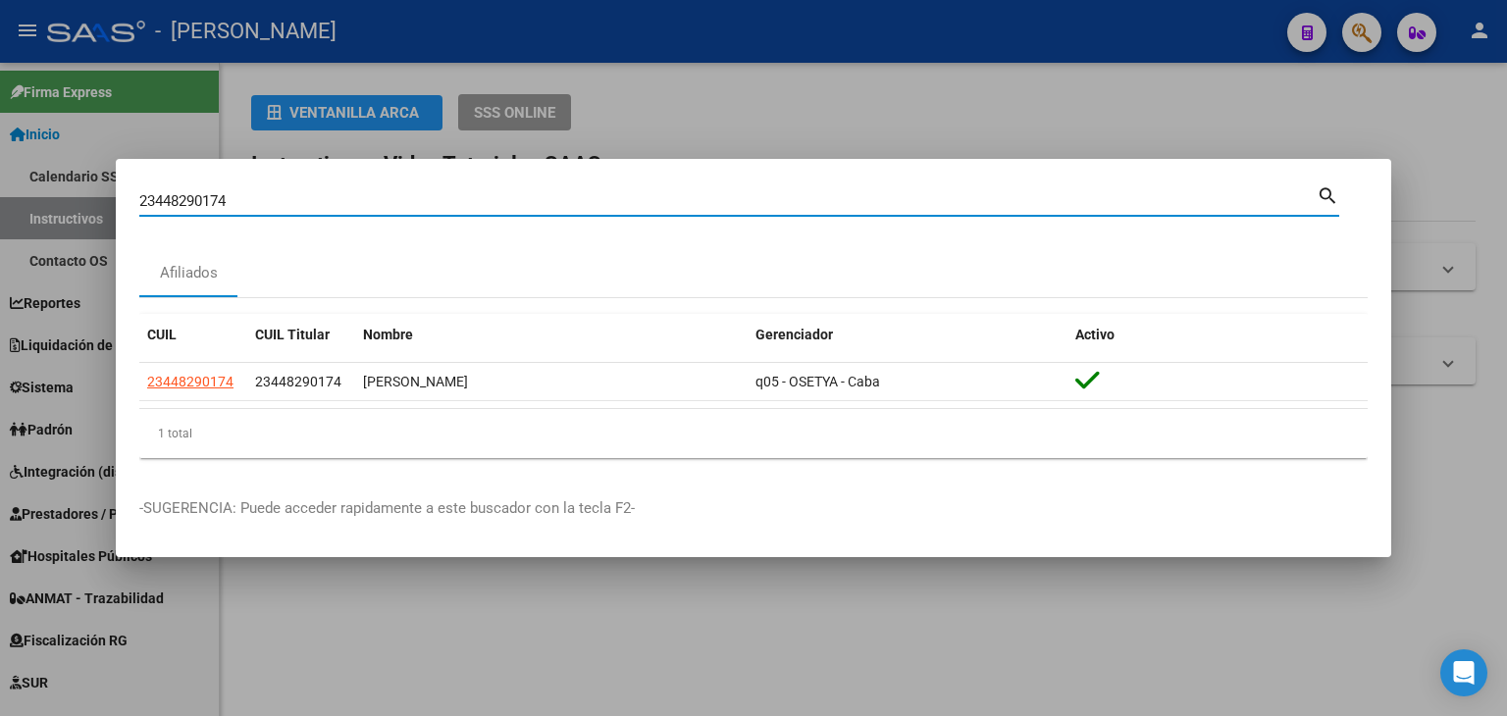
drag, startPoint x: 298, startPoint y: 202, endPoint x: 310, endPoint y: 216, distance: 18.1
click at [307, 209] on input "23448290174" at bounding box center [727, 201] width 1177 height 18
paste input "906639"
type input "23448906639"
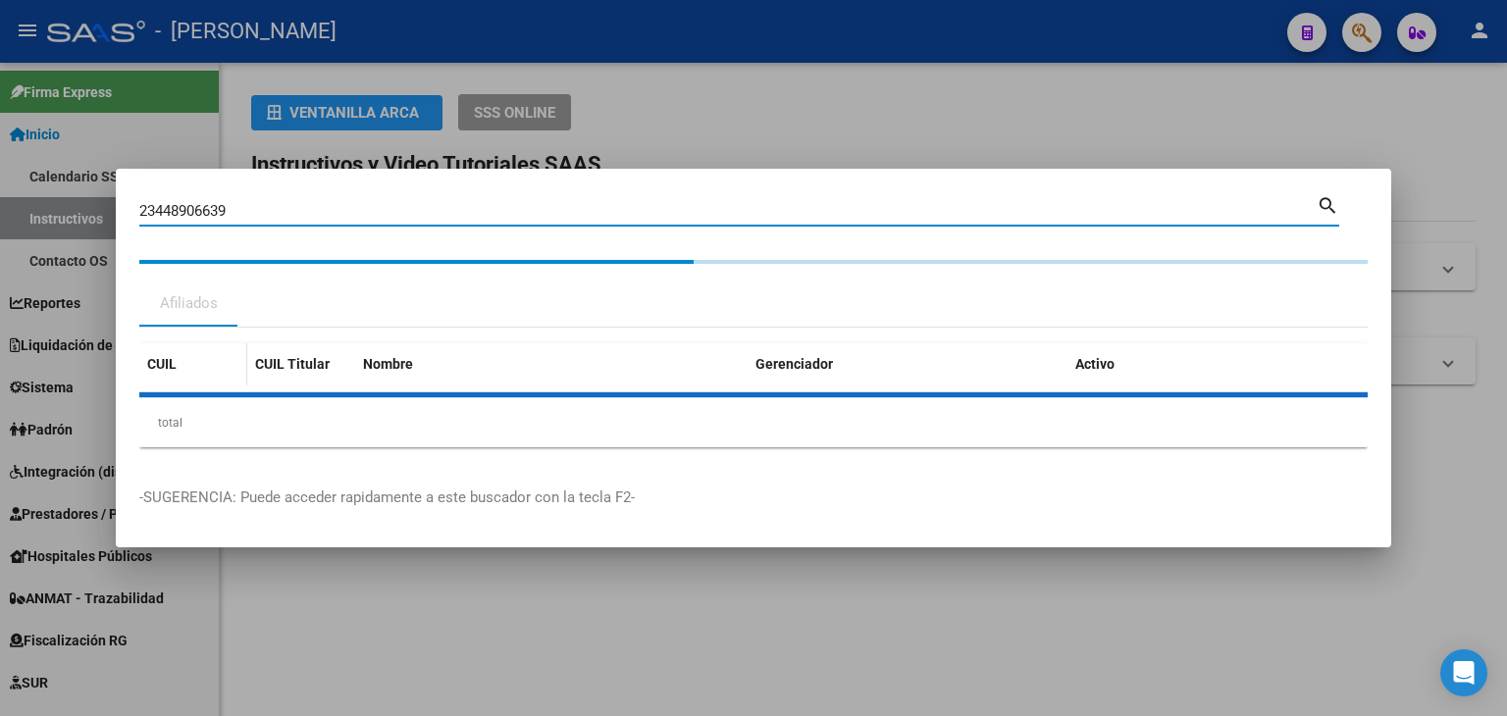
type textarea "23448906639"
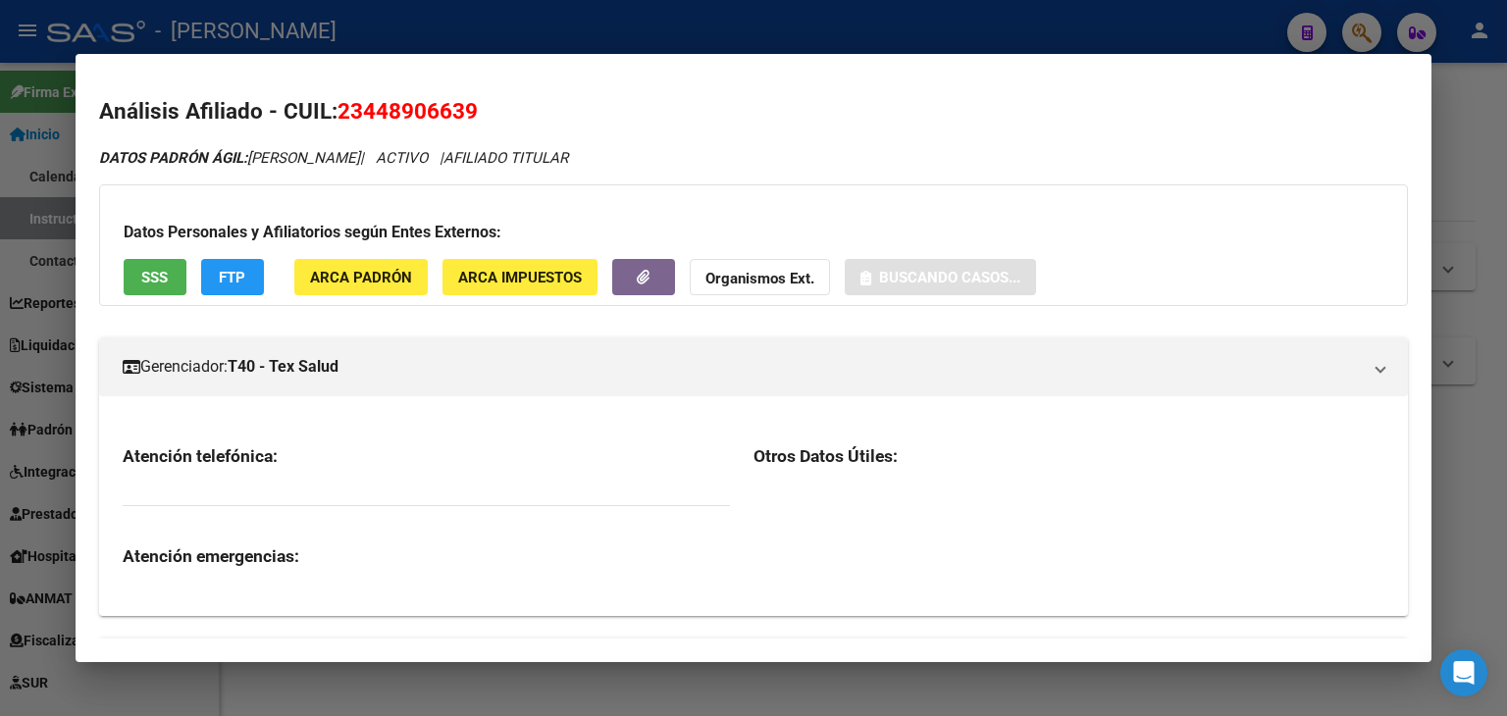
click at [349, 269] on span "ARCA Padrón" at bounding box center [361, 278] width 102 height 18
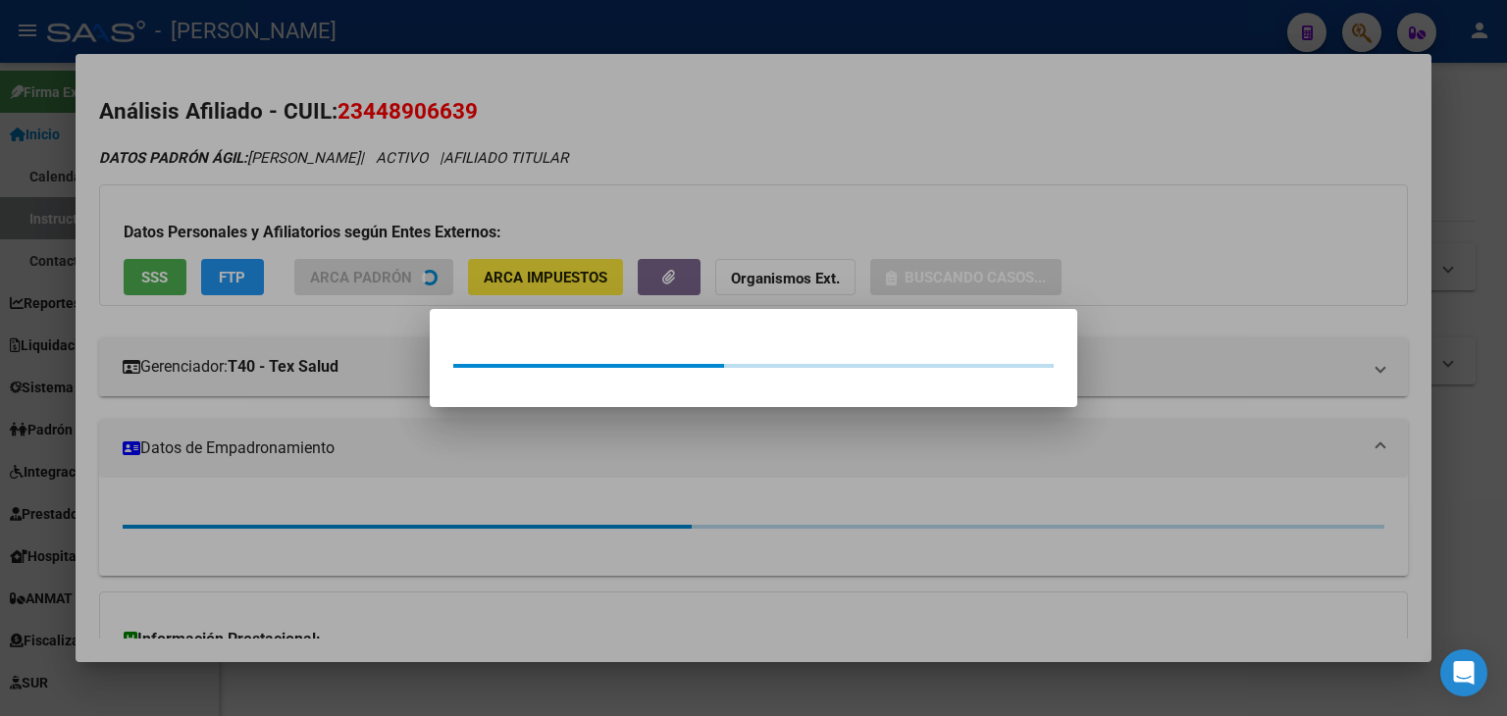
drag, startPoint x: 337, startPoint y: 228, endPoint x: 267, endPoint y: 217, distance: 71.4
click at [334, 222] on div at bounding box center [753, 358] width 1507 height 716
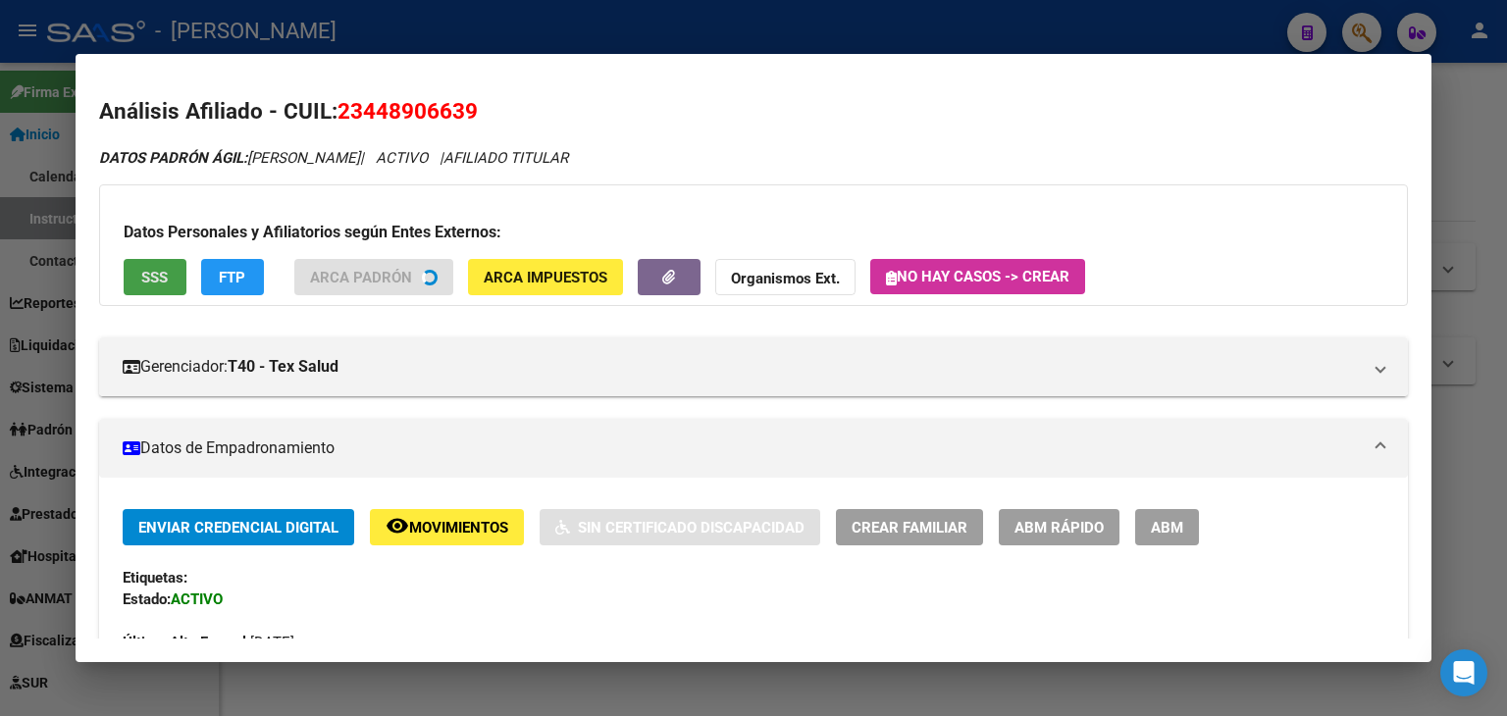
click at [163, 295] on div "Datos Personales y Afiliatorios según Entes Externos: SSS FTP ARCA Padrón ARCA …" at bounding box center [753, 245] width 1309 height 122
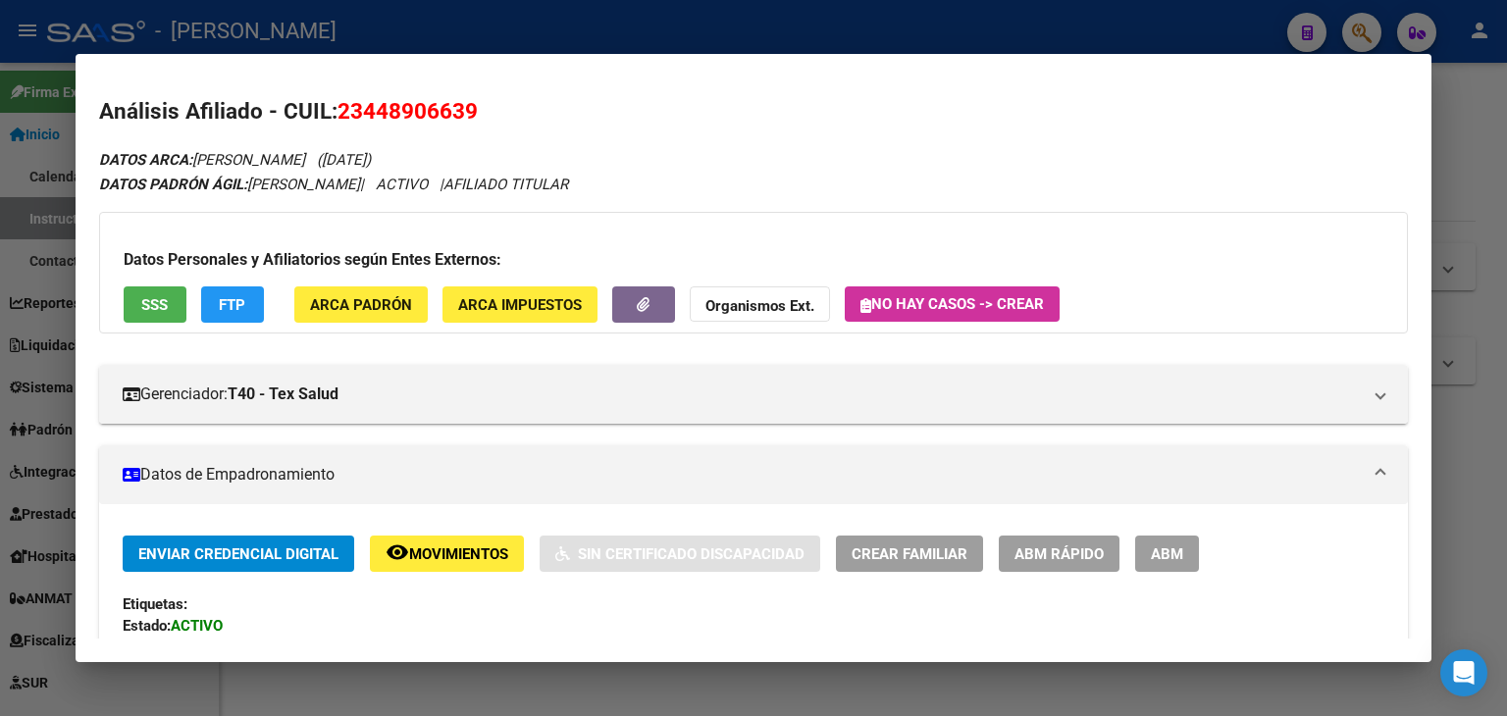
click at [173, 283] on div "Datos Personales y Afiliatorios según Entes Externos: SSS FTP ARCA Padrón ARCA …" at bounding box center [753, 273] width 1309 height 122
click at [169, 299] on button "SSS" at bounding box center [155, 304] width 63 height 36
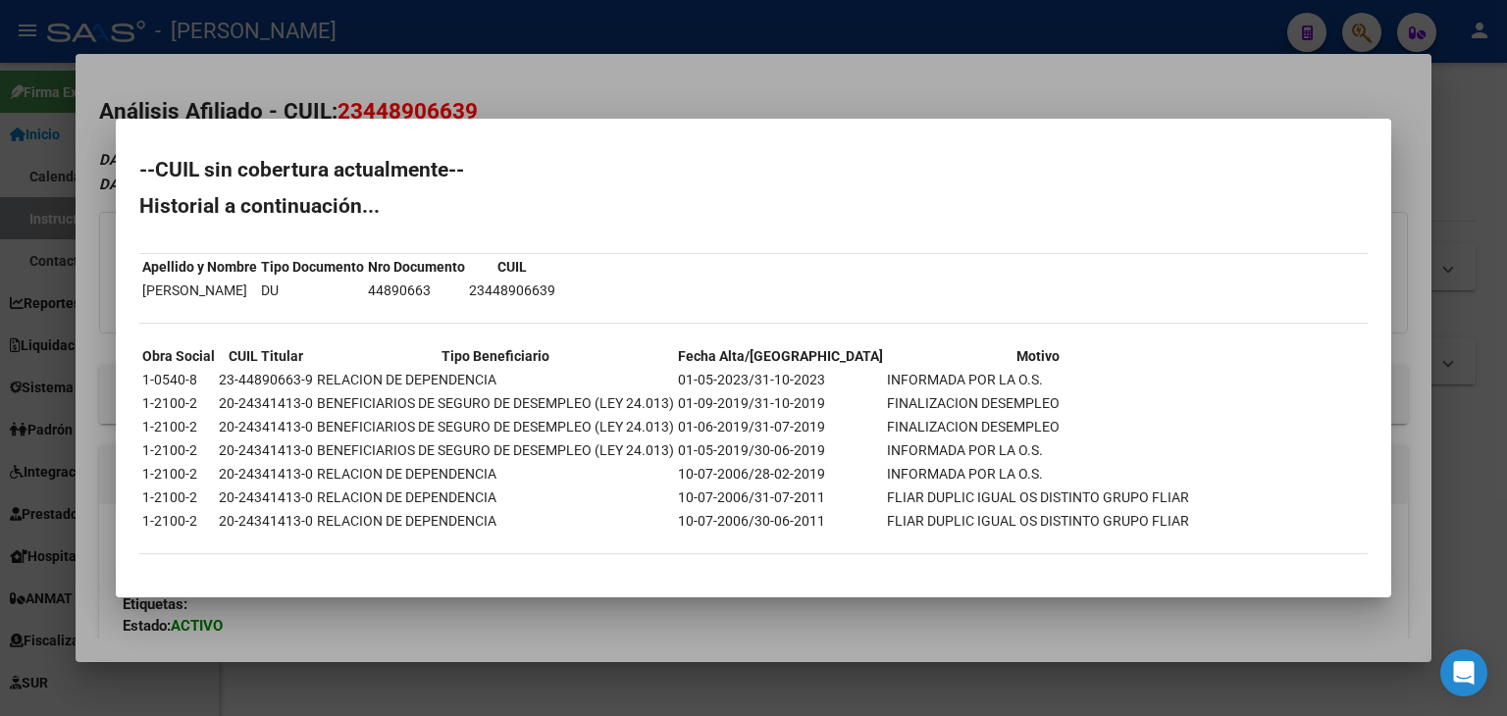
click at [271, 87] on div at bounding box center [753, 358] width 1507 height 716
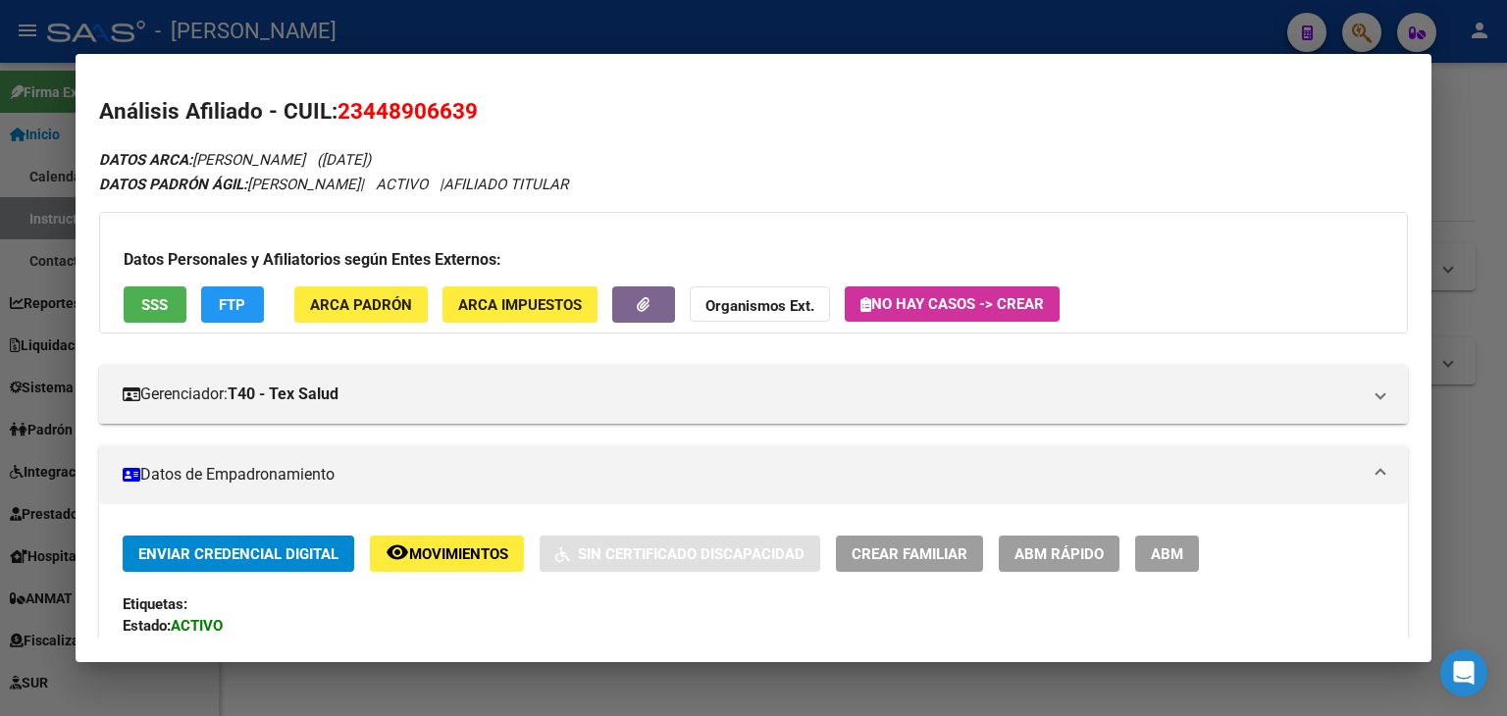
click at [332, 28] on div at bounding box center [753, 358] width 1507 height 716
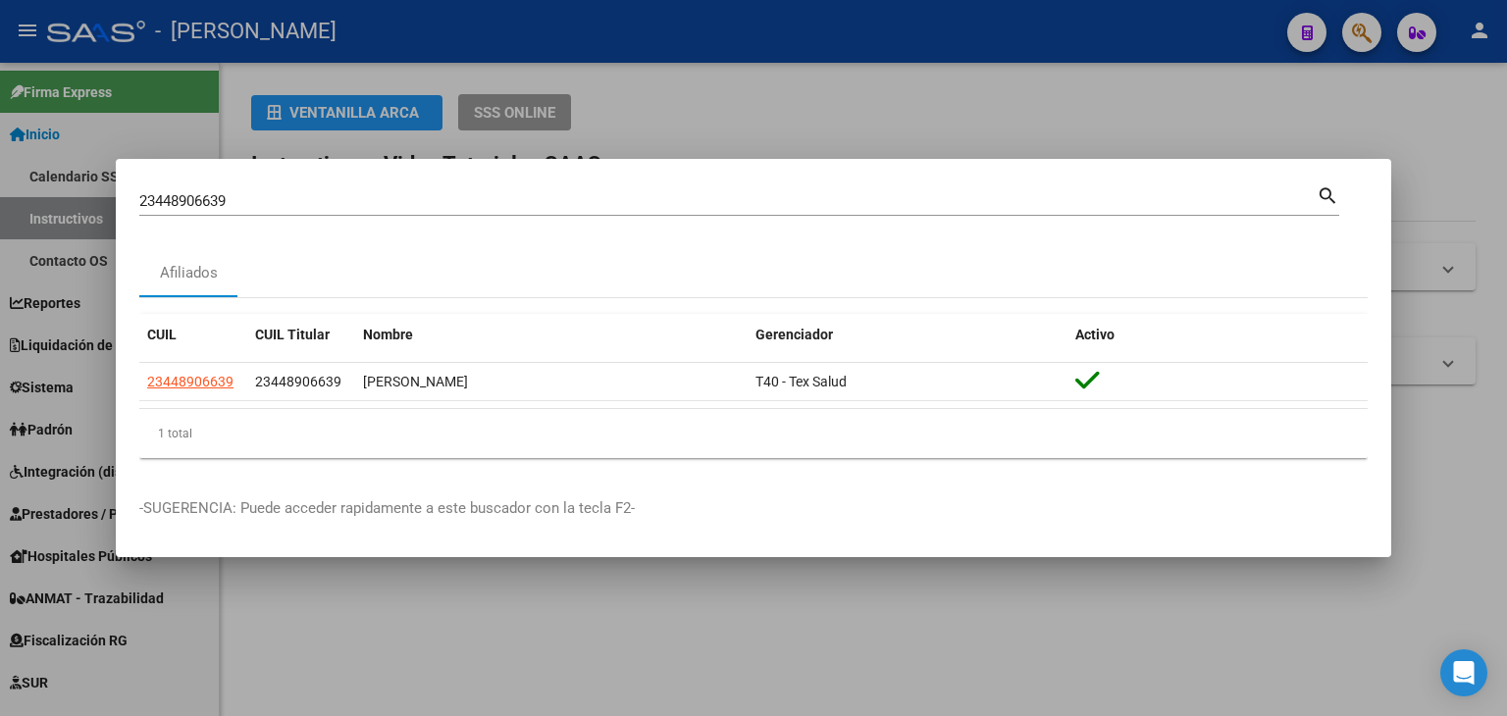
click at [289, 197] on input "23448906639" at bounding box center [727, 201] width 1177 height 18
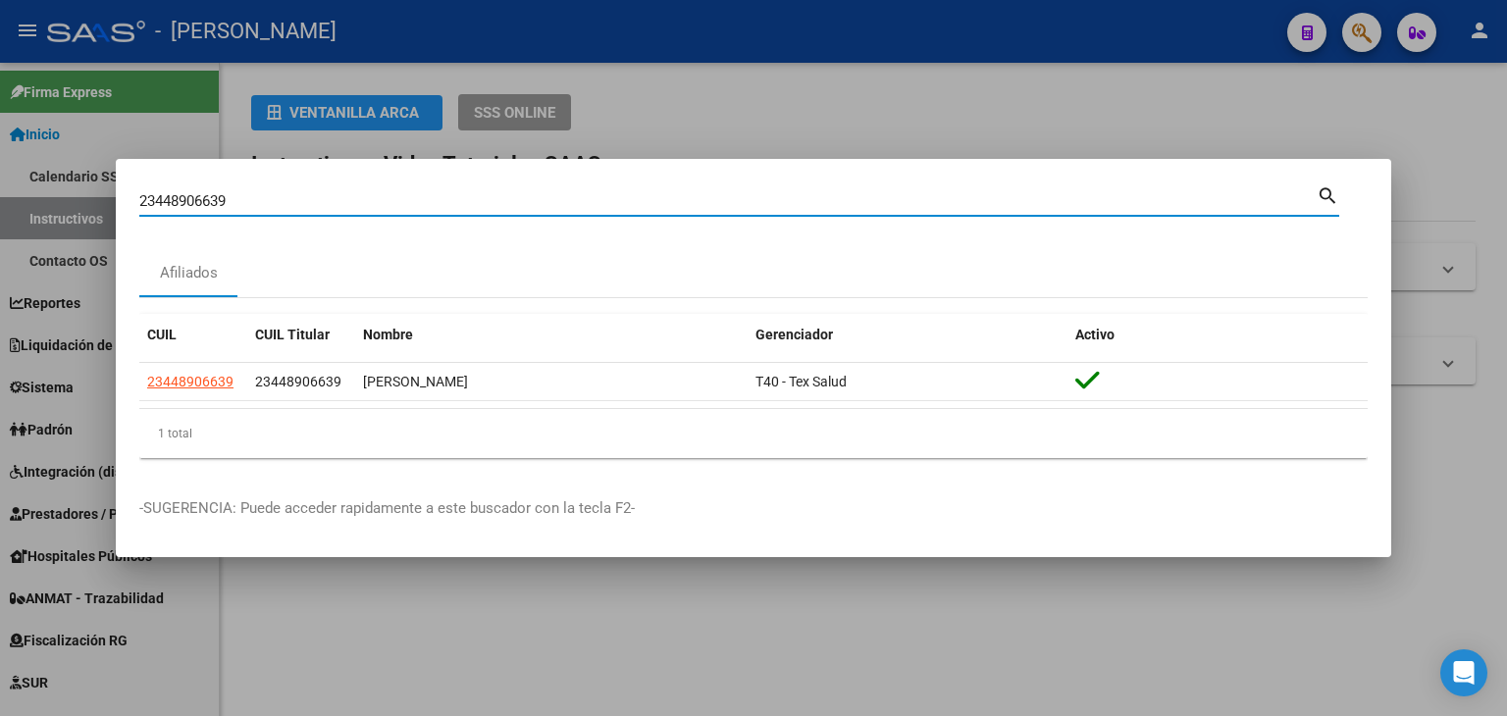
click at [289, 197] on input "23448906639" at bounding box center [727, 201] width 1177 height 18
paste input "9361164"
type input "23449361164"
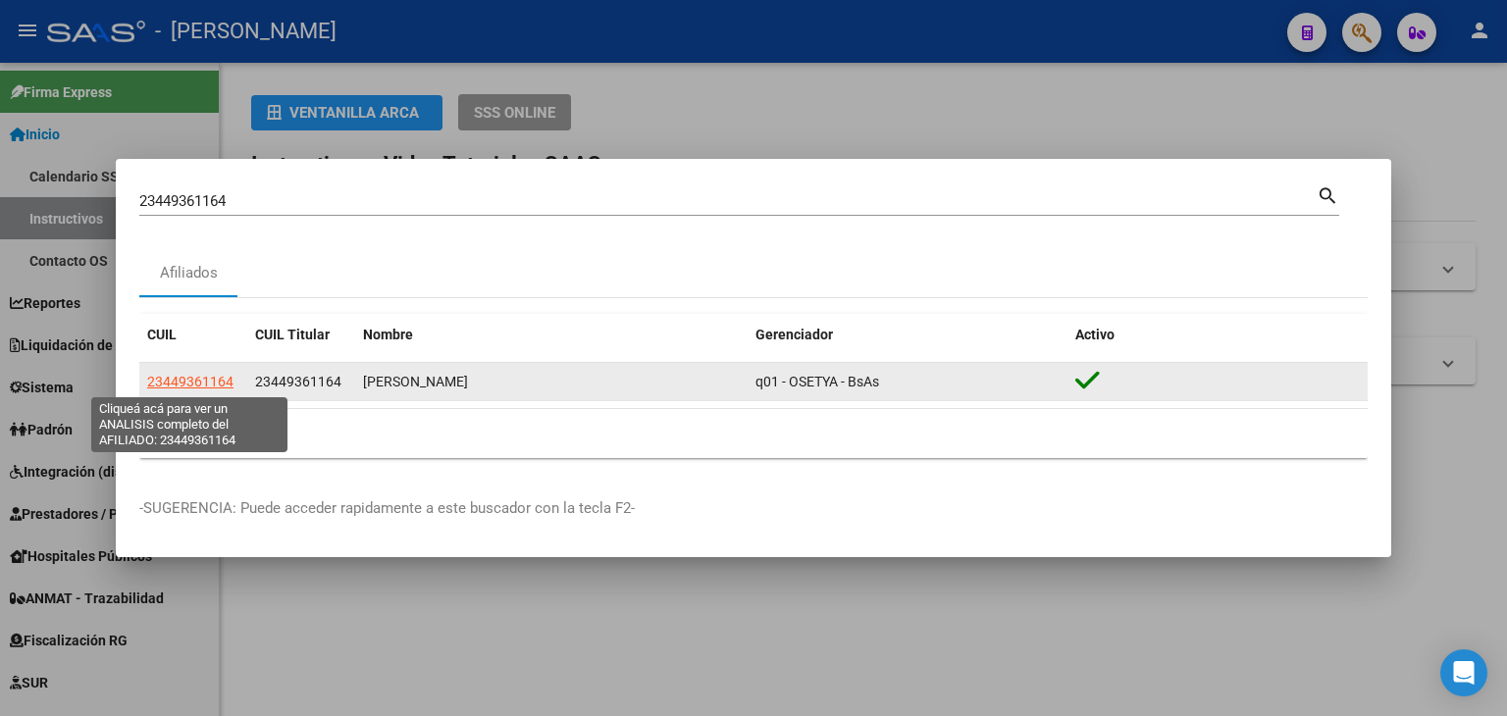
click at [200, 383] on span "23449361164" at bounding box center [190, 382] width 86 height 16
type textarea "23449361164"
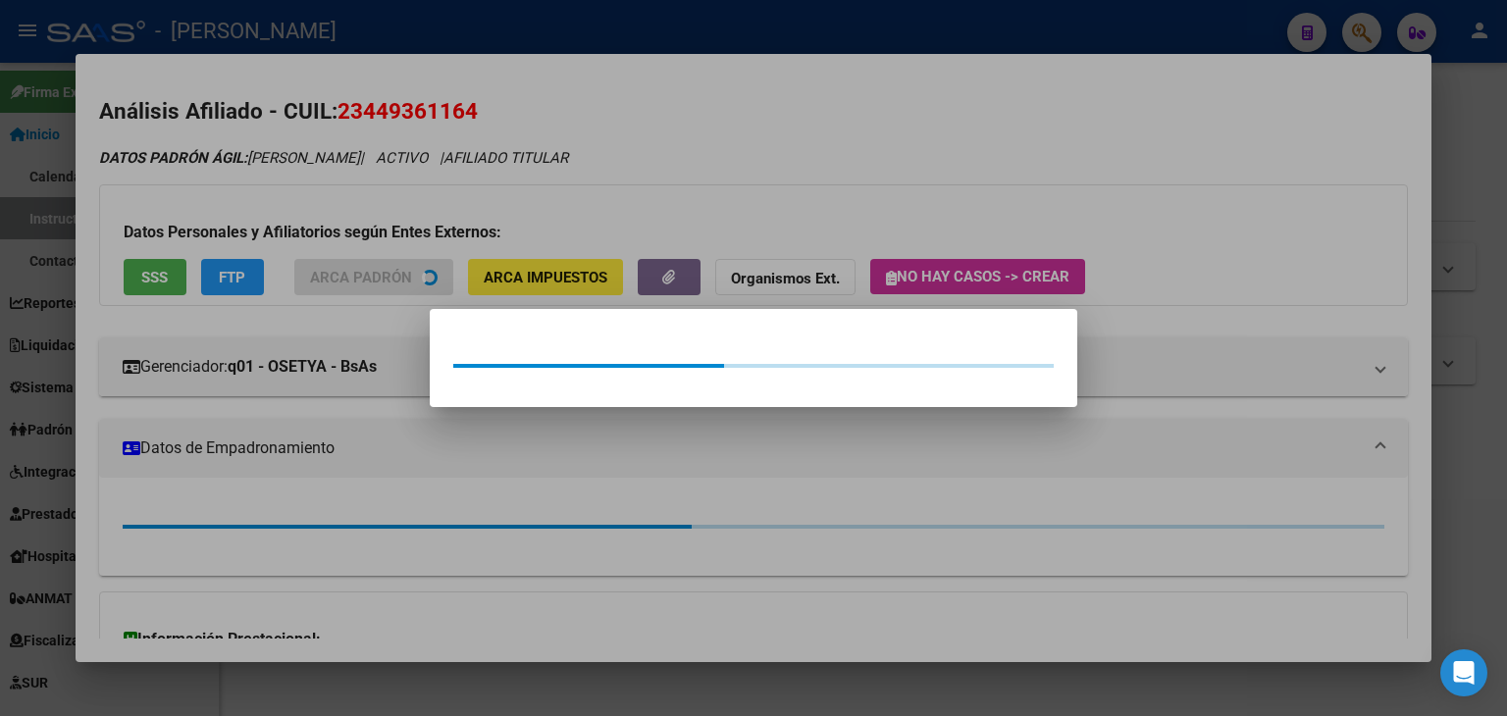
drag, startPoint x: 332, startPoint y: 244, endPoint x: 243, endPoint y: 255, distance: 88.9
click at [330, 244] on div at bounding box center [753, 358] width 1507 height 716
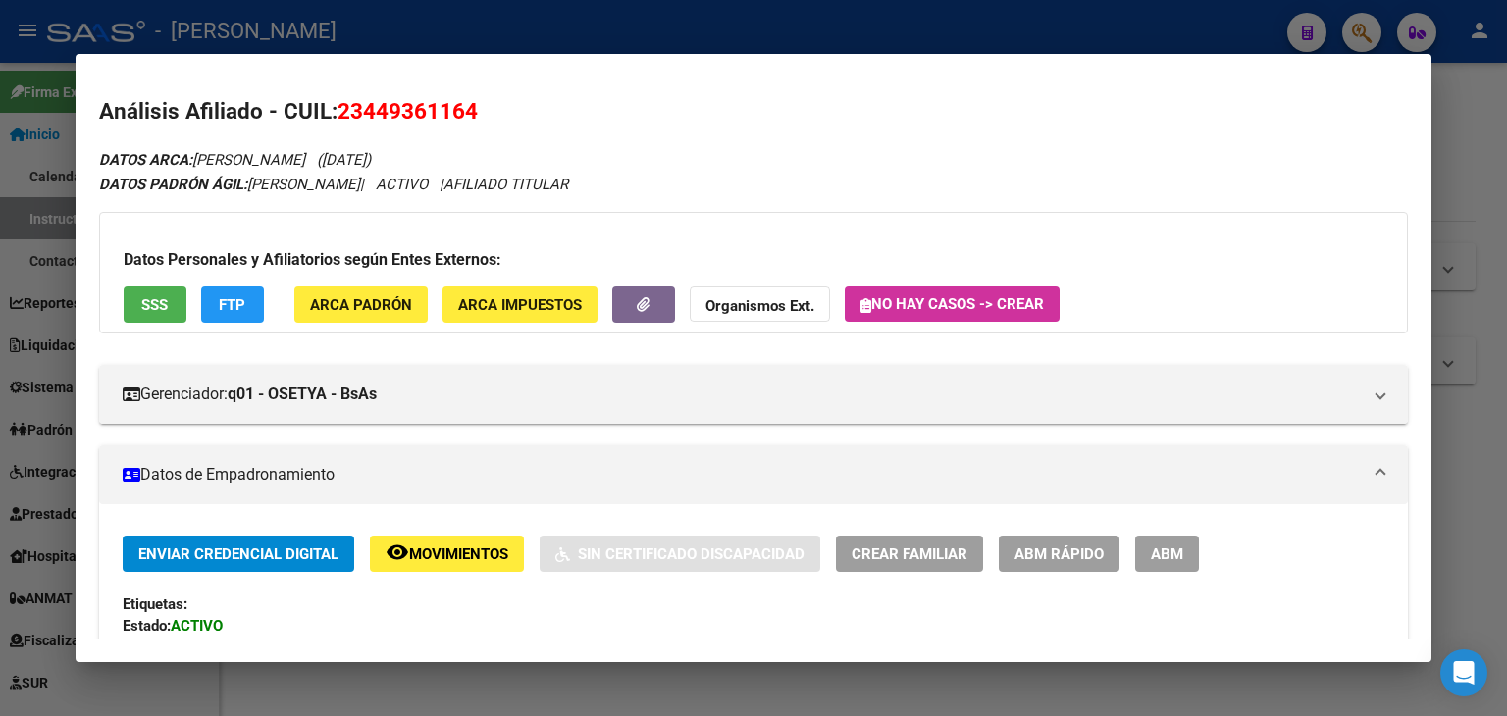
click at [155, 278] on div "Datos Personales y Afiliatorios según Entes Externos: SSS FTP ARCA Padrón ARCA …" at bounding box center [753, 273] width 1309 height 122
click at [161, 304] on span "SSS" at bounding box center [154, 305] width 26 height 18
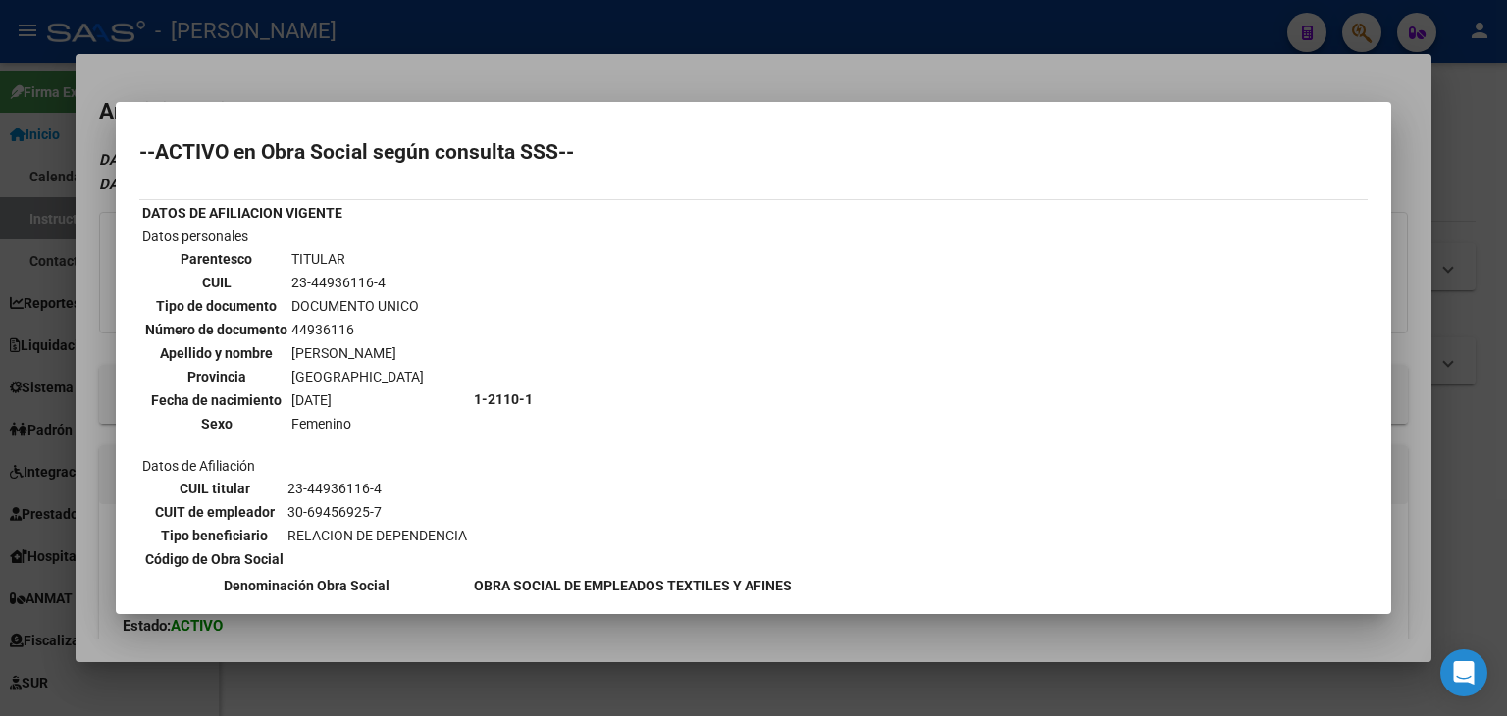
click at [253, 77] on div at bounding box center [753, 358] width 1507 height 716
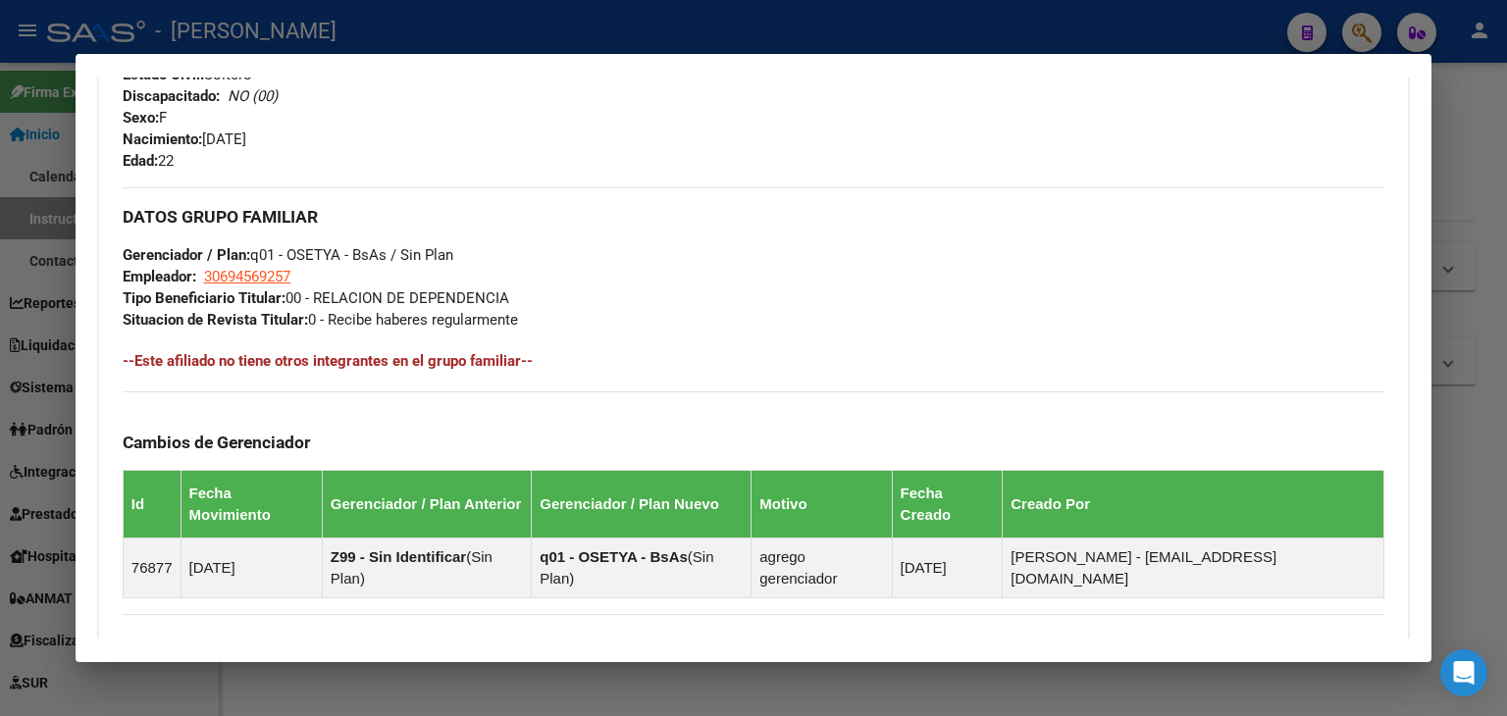
scroll to position [1076, 0]
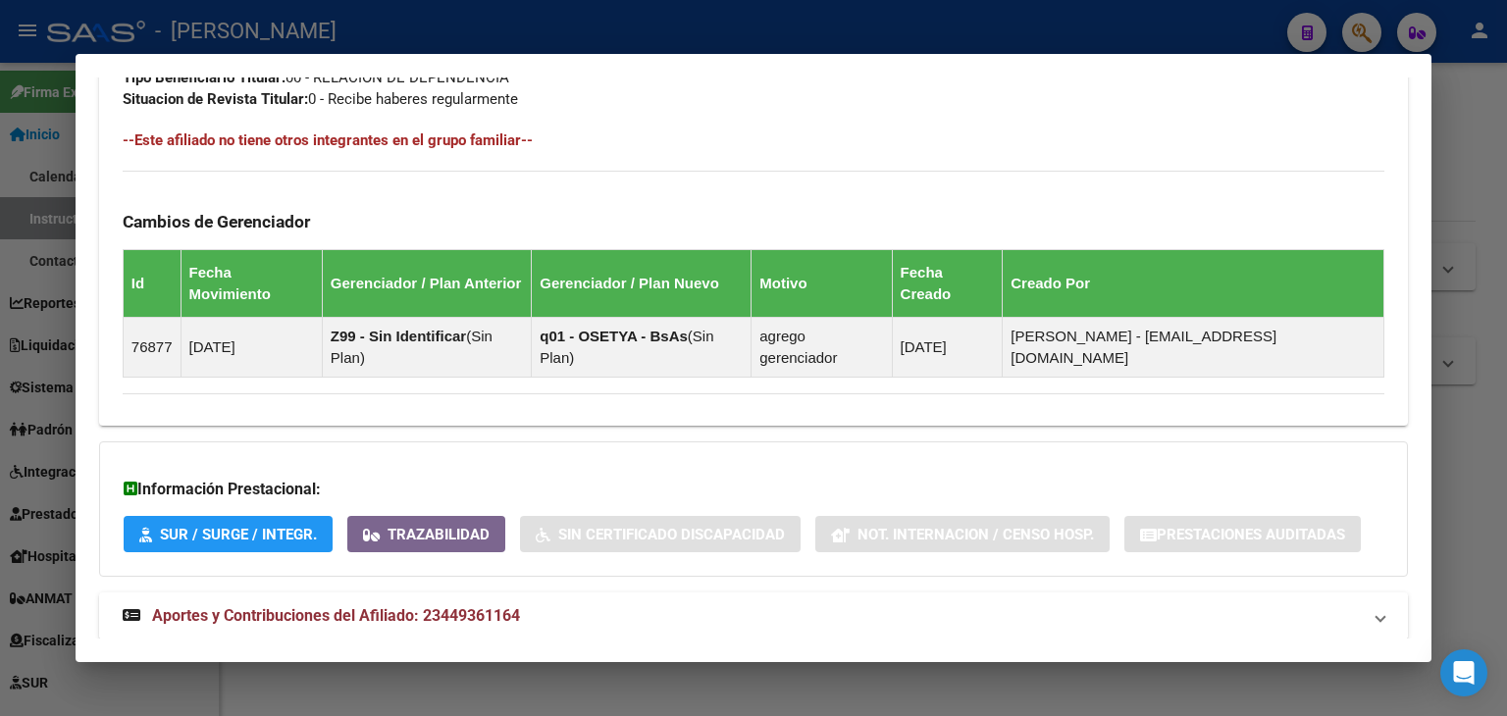
click at [592, 604] on mat-panel-title "Aportes y Contribuciones del Afiliado: 23449361164" at bounding box center [742, 616] width 1238 height 24
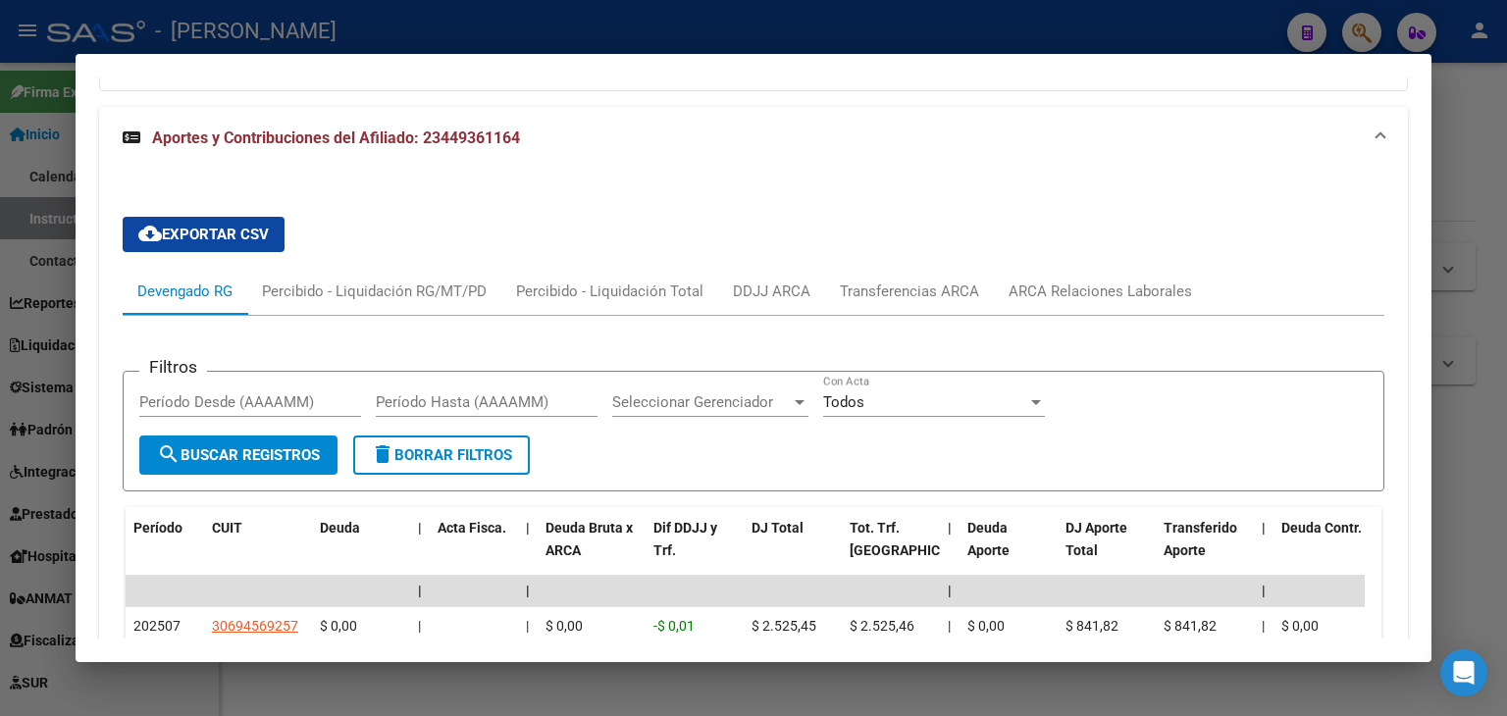
scroll to position [1763, 0]
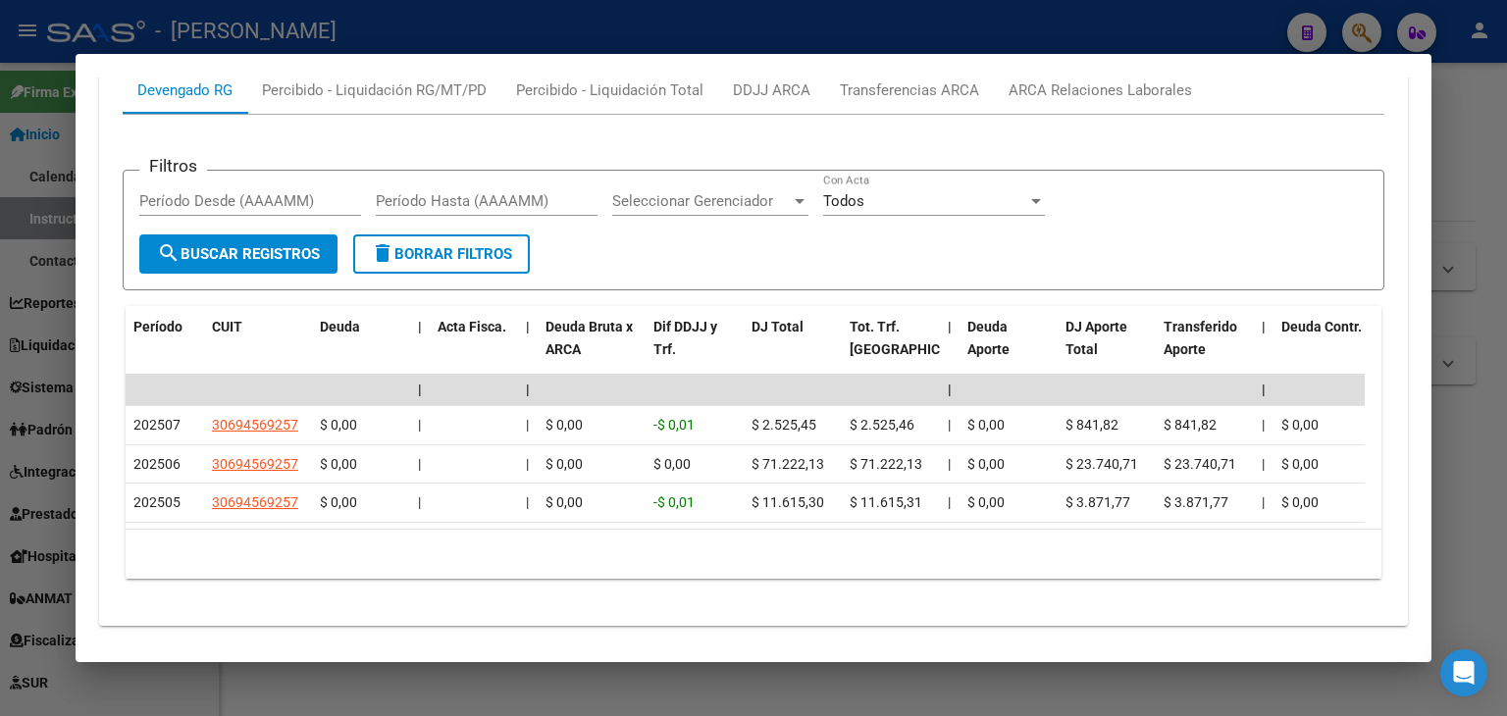
click at [362, 27] on div at bounding box center [753, 358] width 1507 height 716
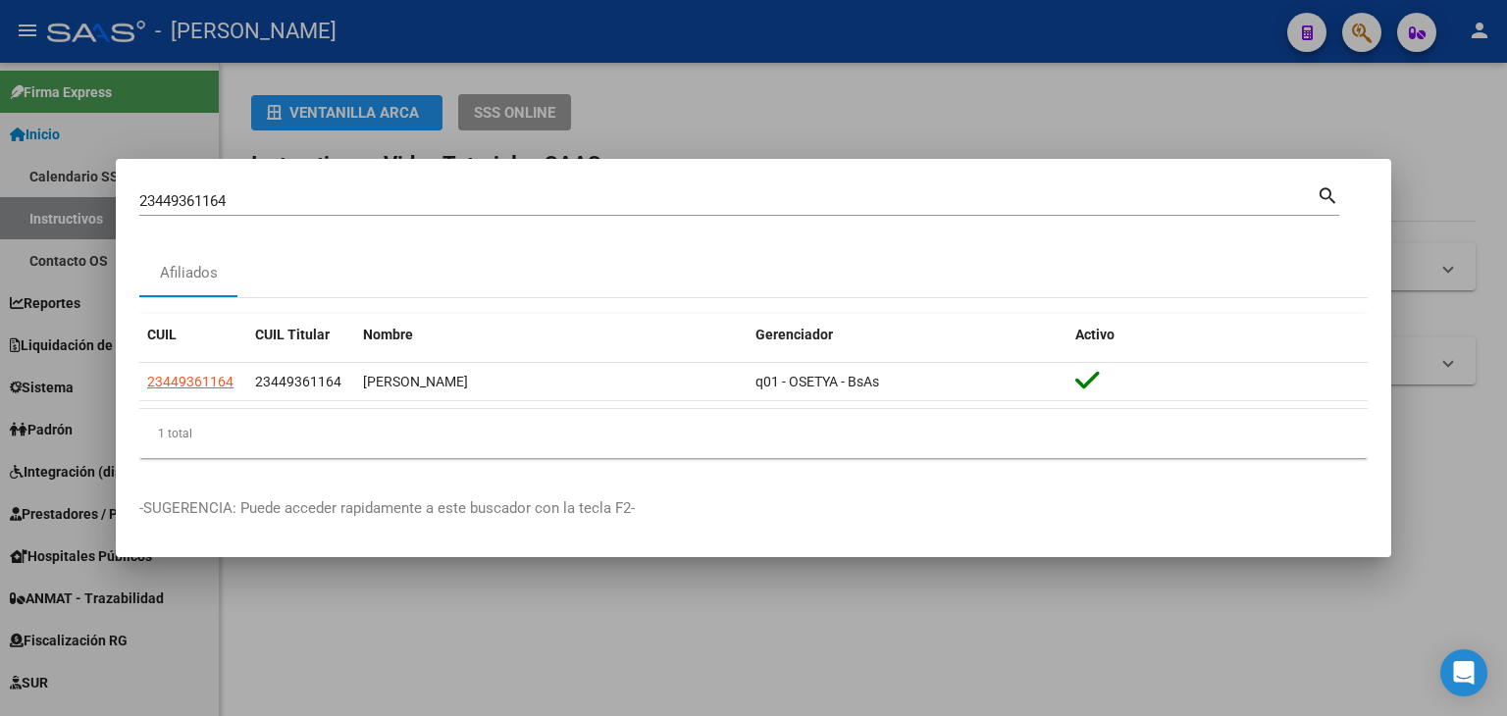
click at [268, 193] on input "23449361164" at bounding box center [727, 201] width 1177 height 18
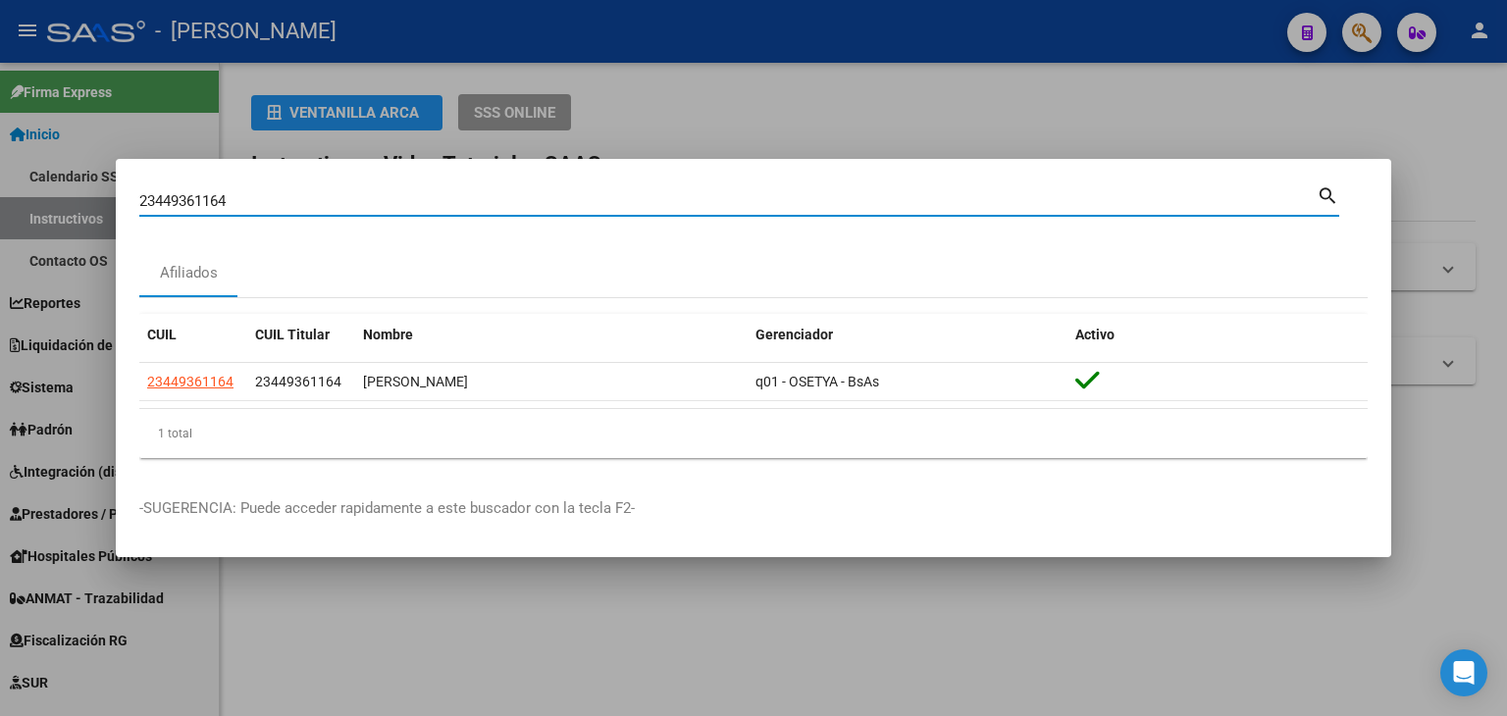
click at [268, 193] on input "23449361164" at bounding box center [727, 201] width 1177 height 18
paste input "5150587"
type input "23451505874"
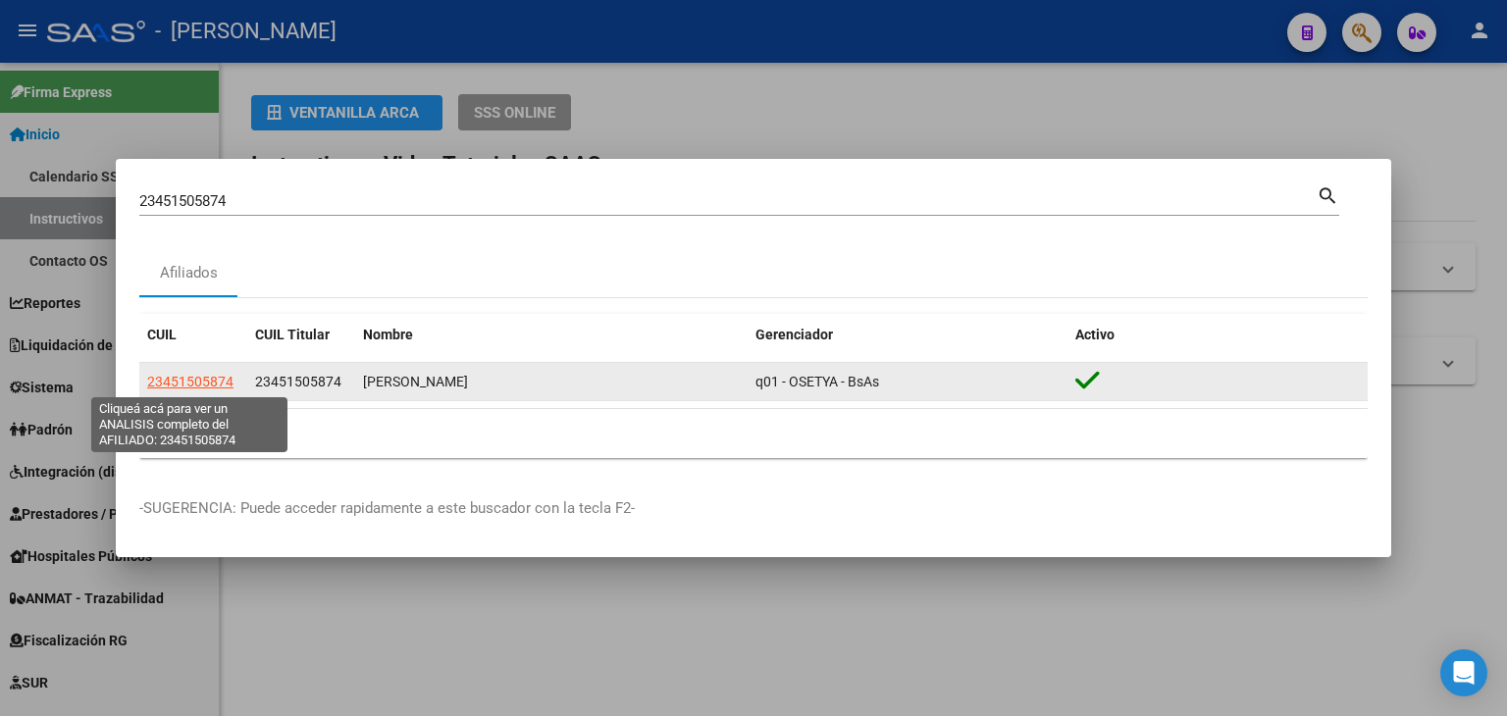
click at [197, 387] on span "23451505874" at bounding box center [190, 382] width 86 height 16
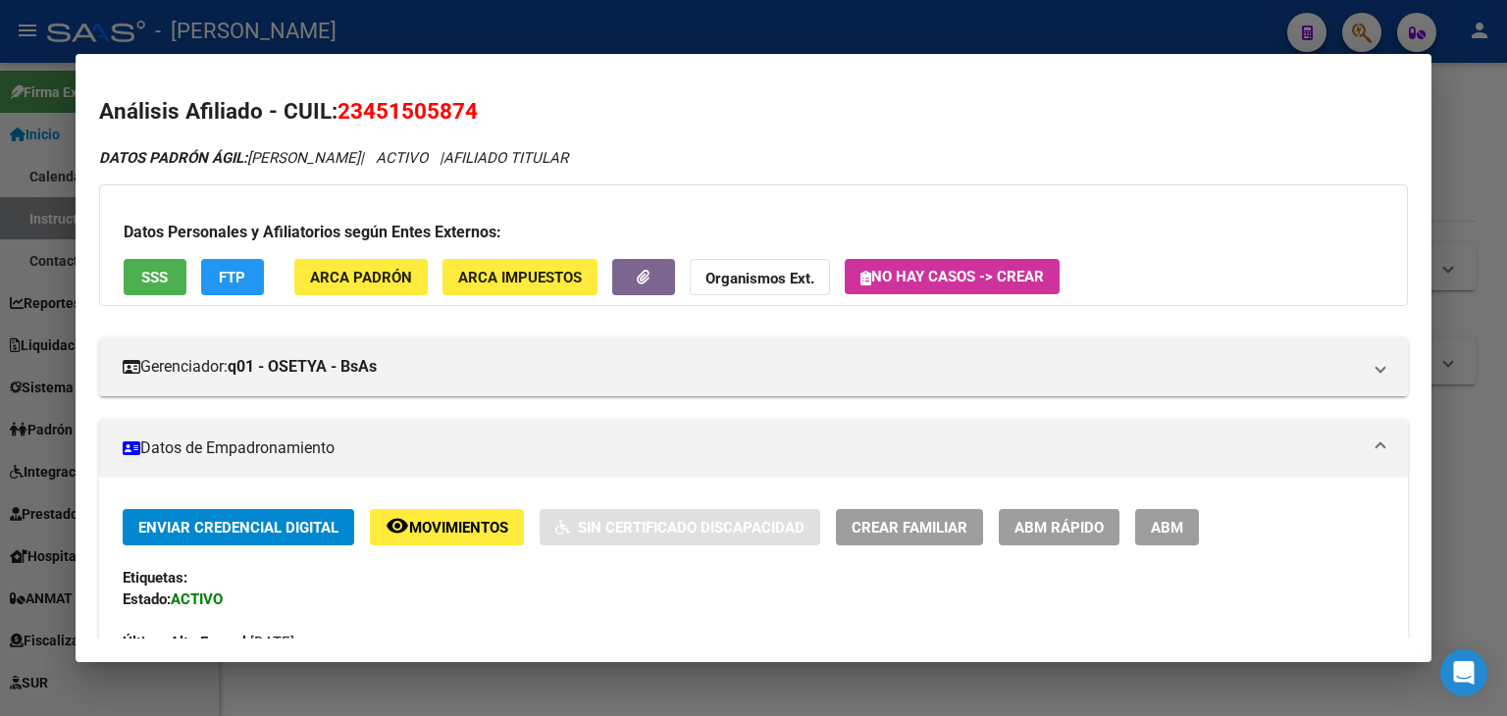
click at [304, 285] on button "ARCA Padrón" at bounding box center [360, 277] width 133 height 36
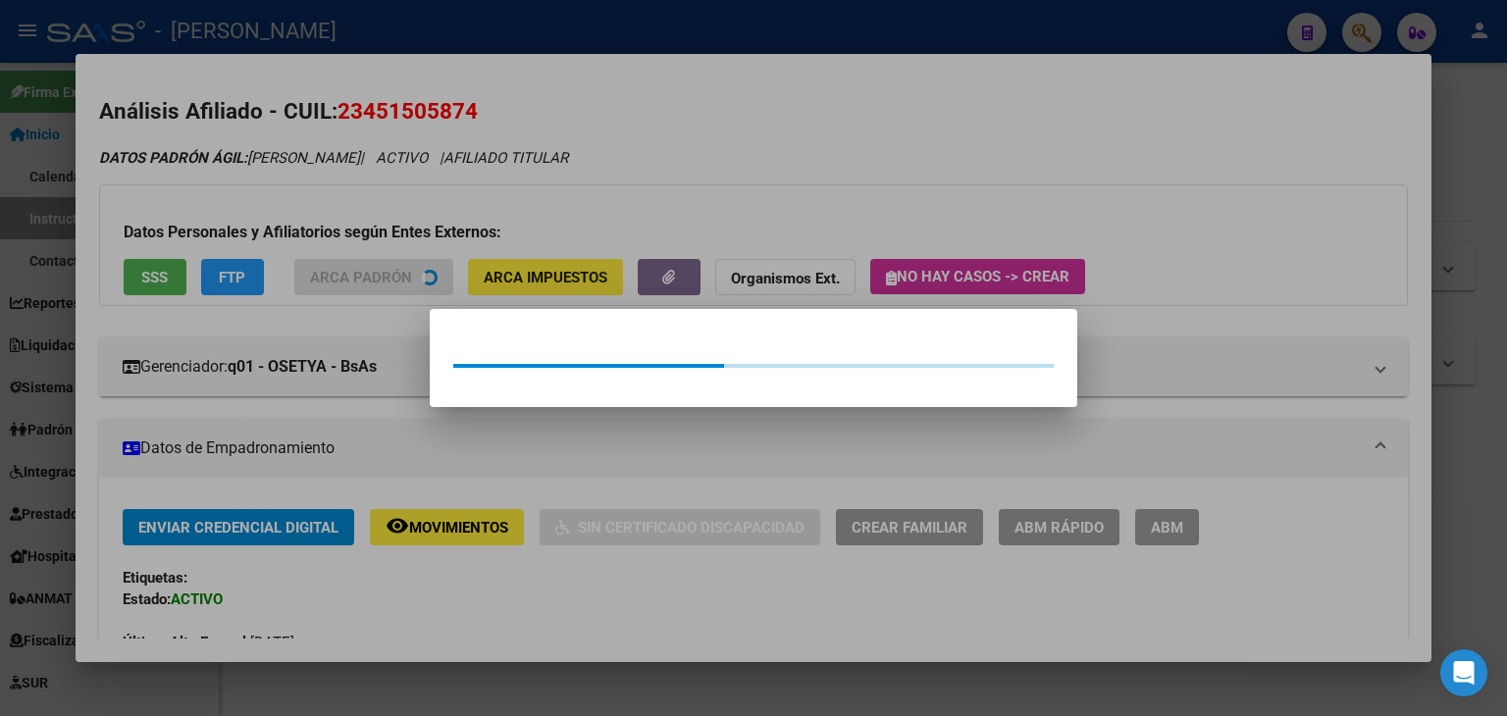
drag, startPoint x: 228, startPoint y: 213, endPoint x: 164, endPoint y: 293, distance: 102.6
click at [225, 215] on div at bounding box center [753, 358] width 1507 height 716
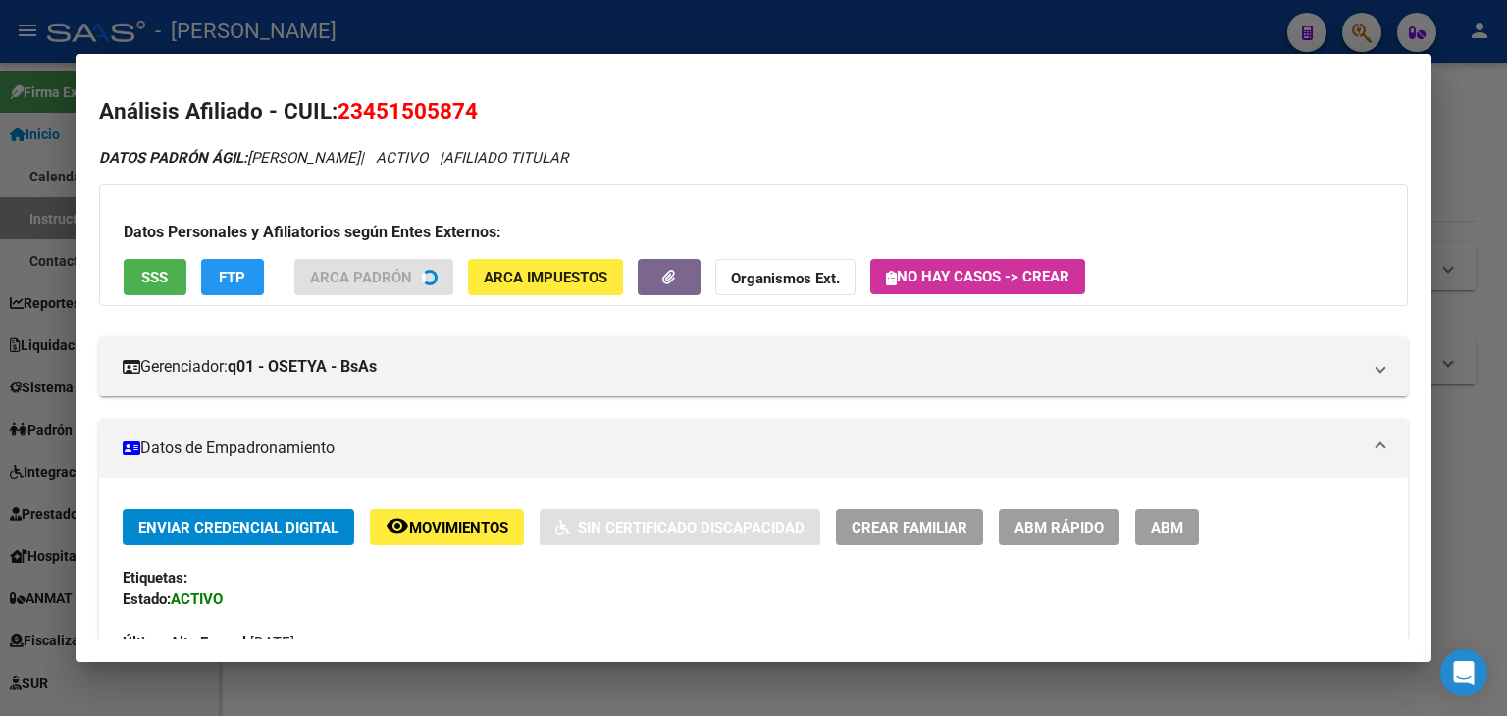
click at [159, 291] on button "SSS" at bounding box center [155, 277] width 63 height 36
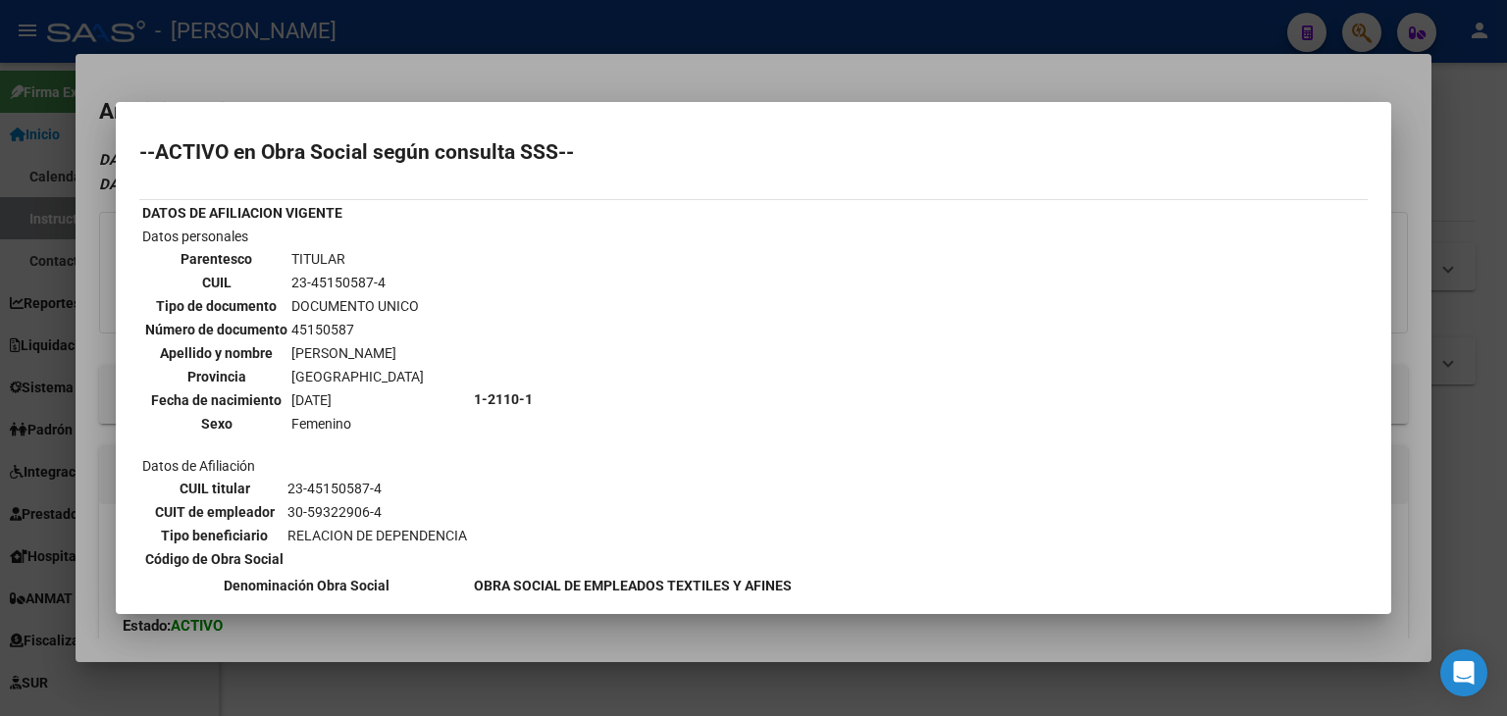
click at [308, 78] on div at bounding box center [753, 358] width 1507 height 716
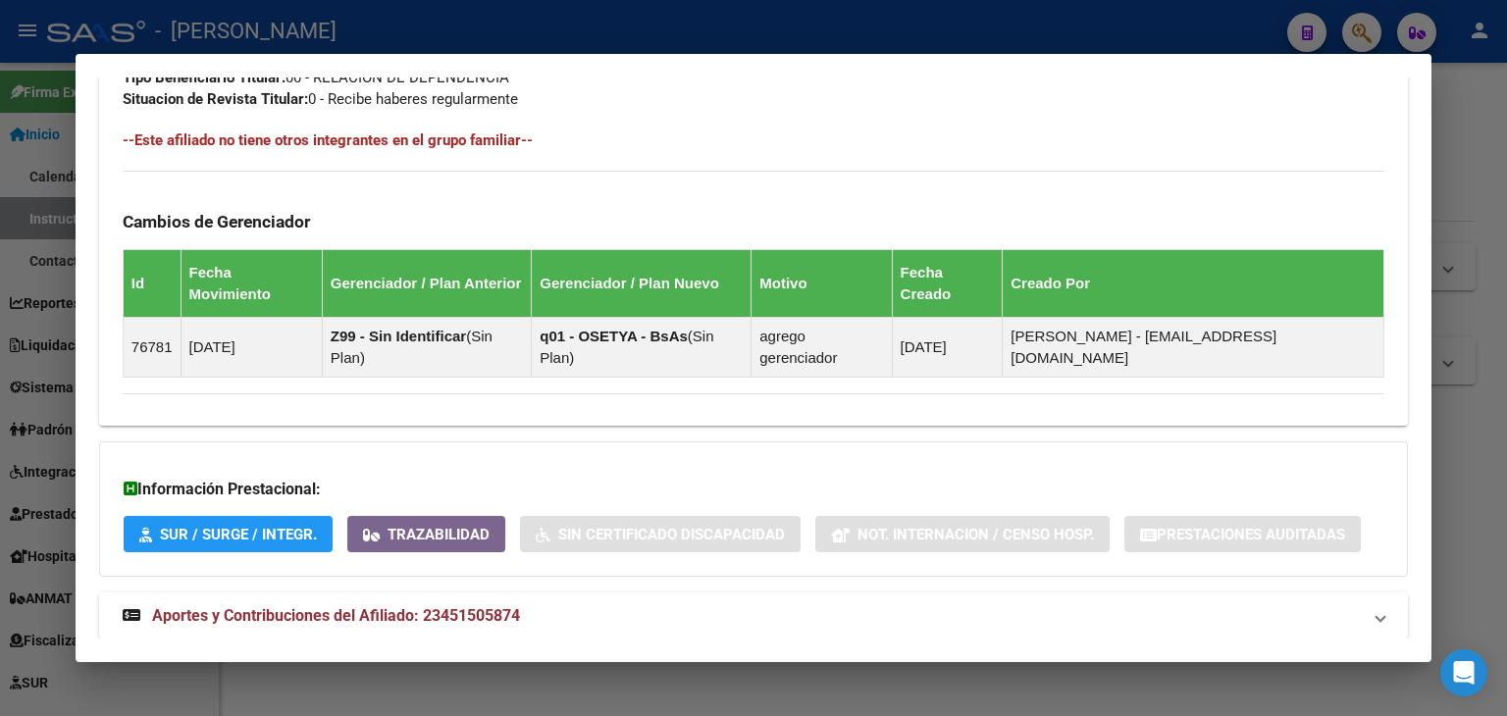
click at [520, 606] on span "Aportes y Contribuciones del Afiliado: 23451505874" at bounding box center [336, 615] width 368 height 19
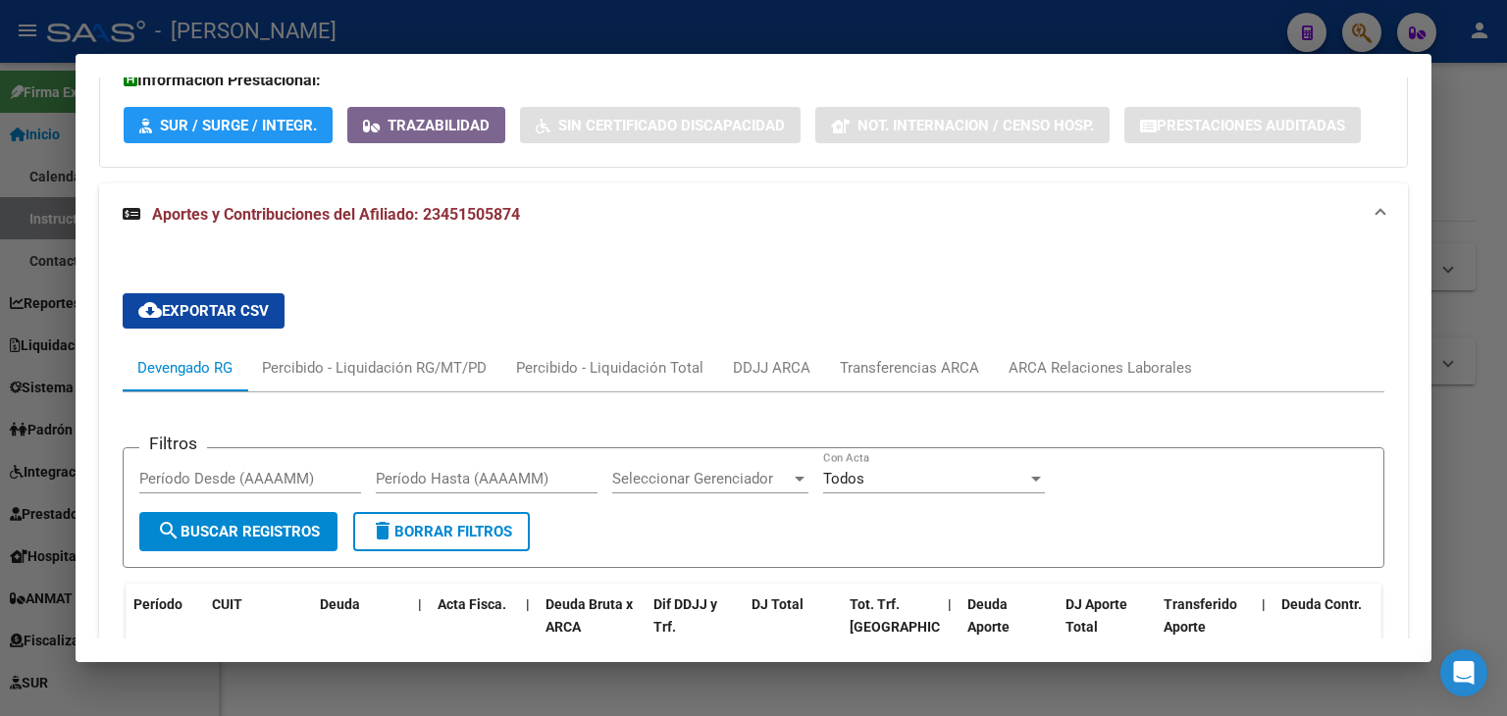
scroll to position [1681, 0]
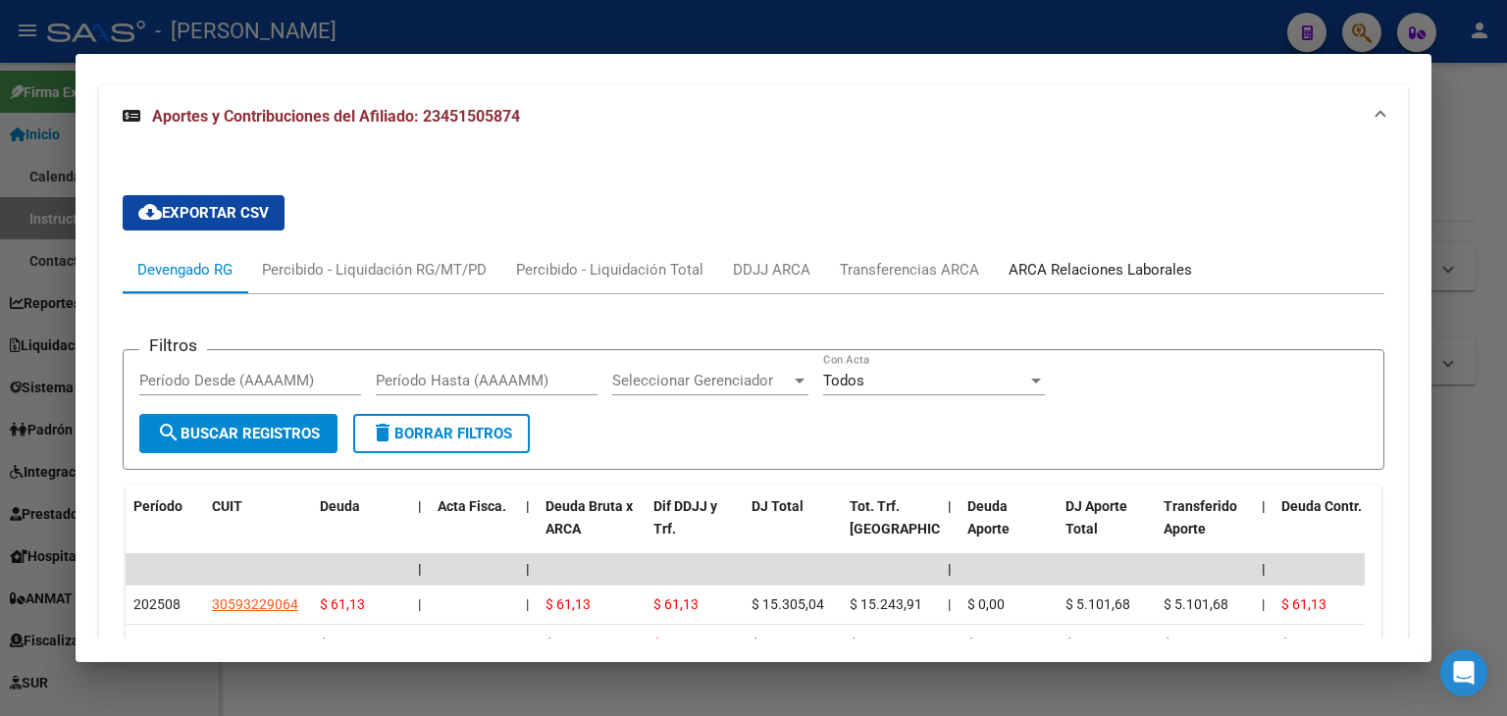
click at [1130, 259] on div "ARCA Relaciones Laborales" at bounding box center [1099, 270] width 183 height 22
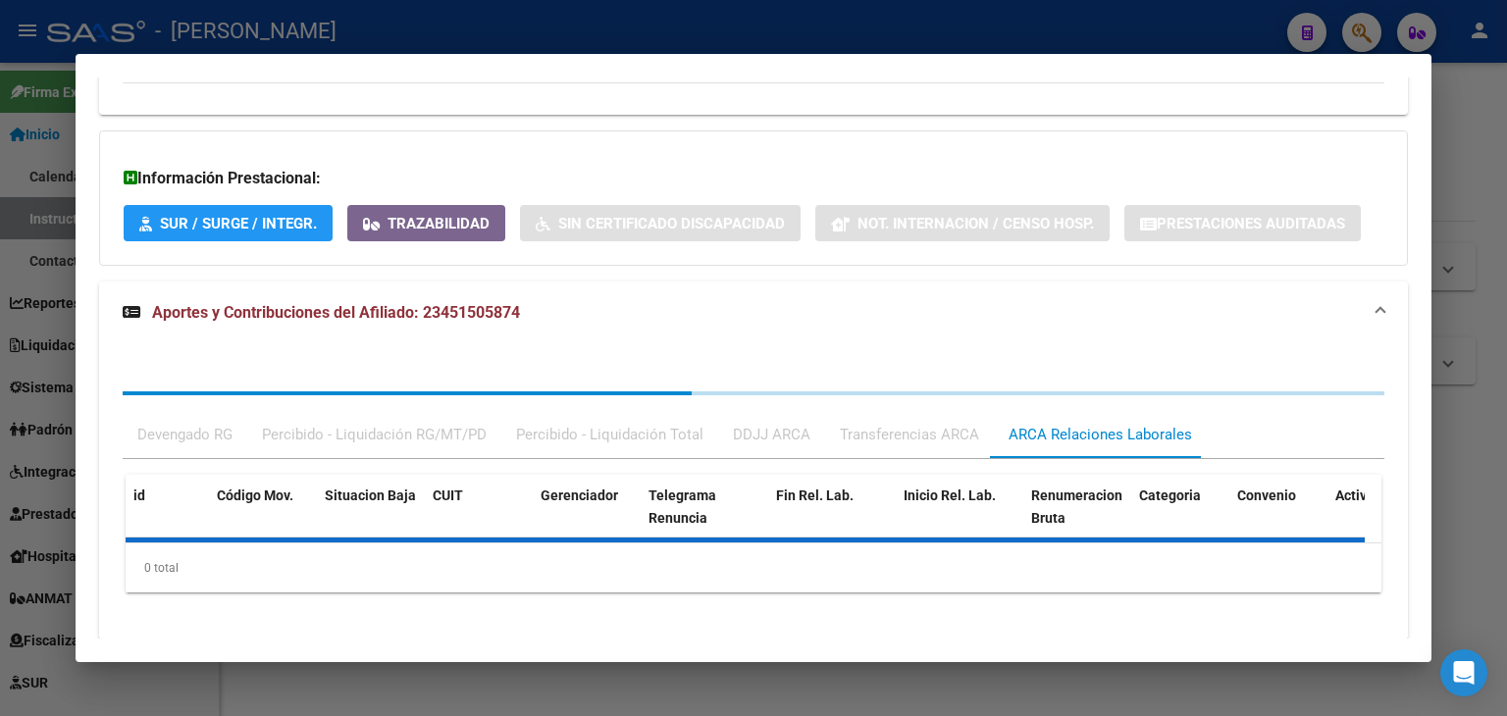
scroll to position [1534, 0]
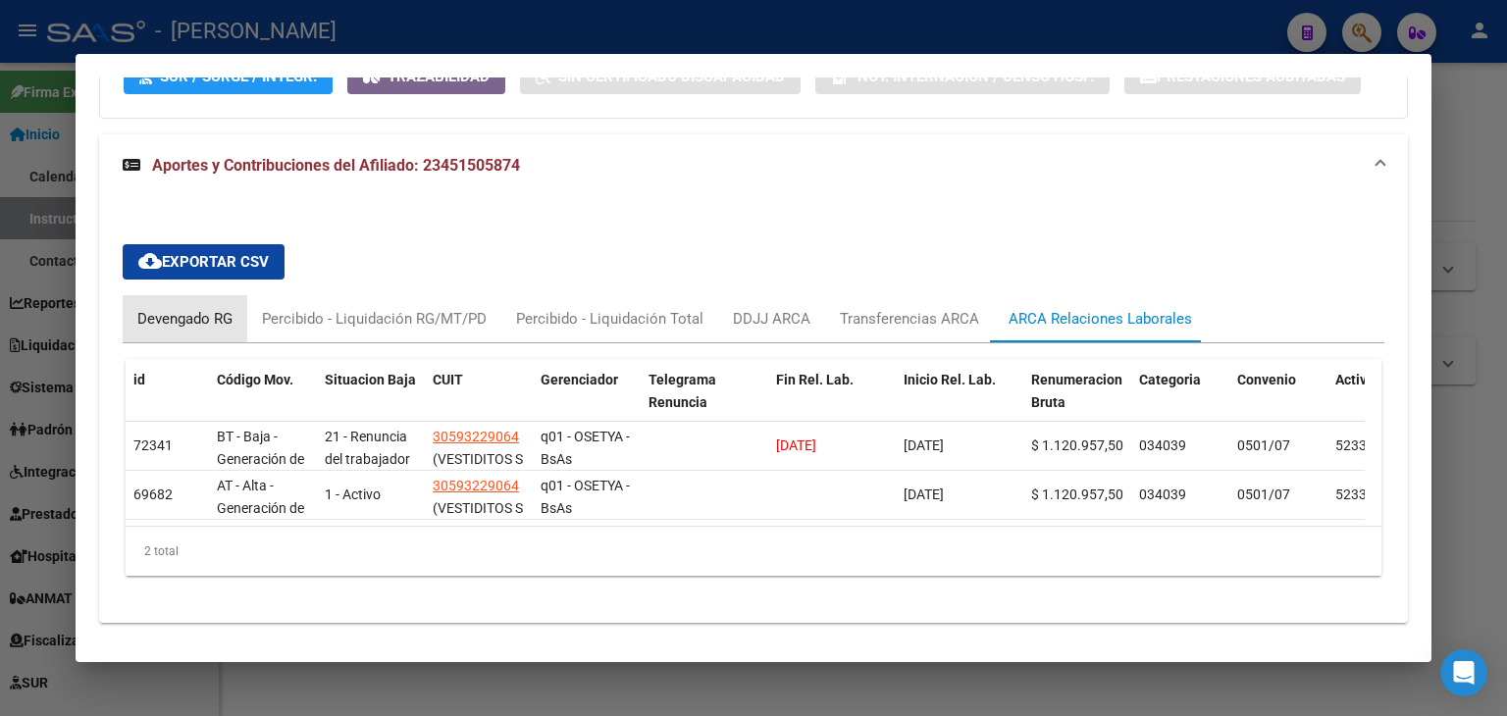
click at [205, 308] on div "Devengado RG" at bounding box center [184, 319] width 95 height 22
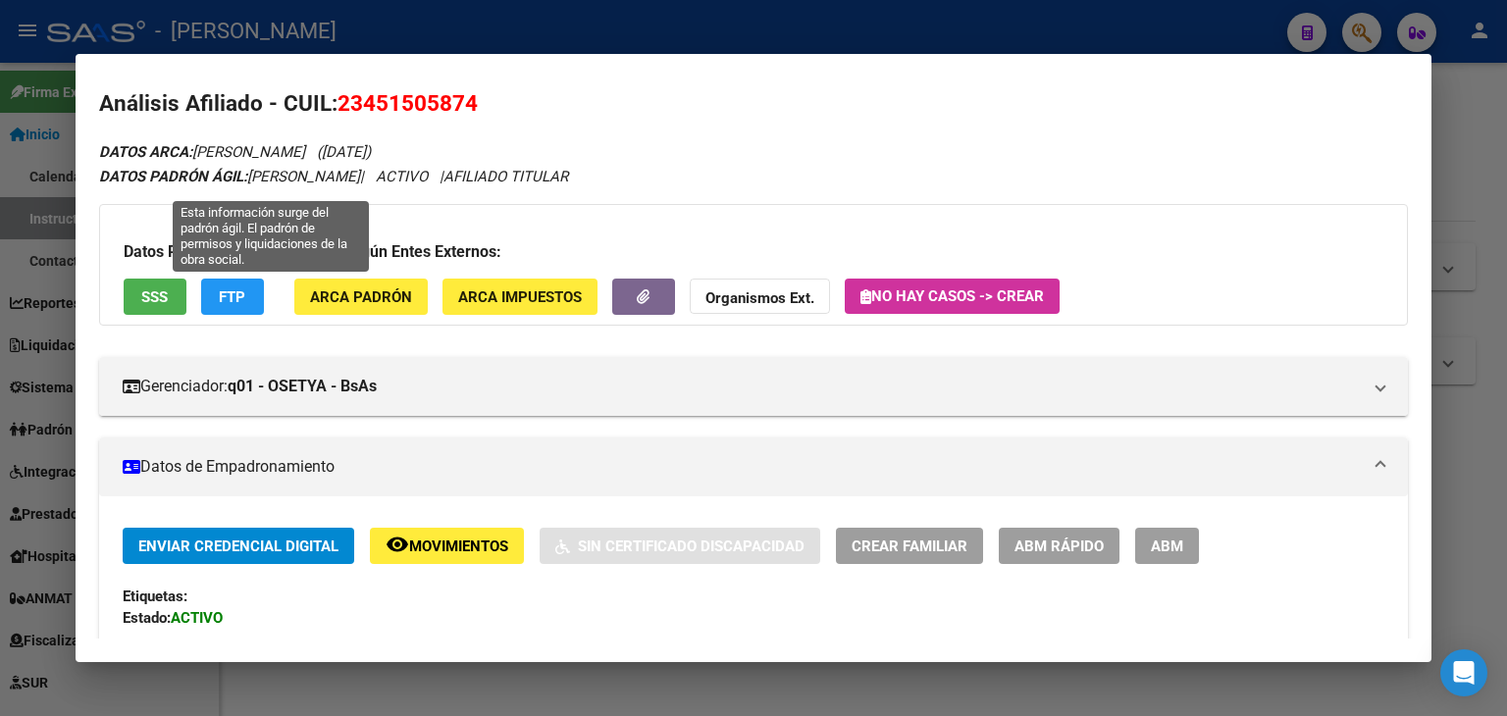
scroll to position [0, 0]
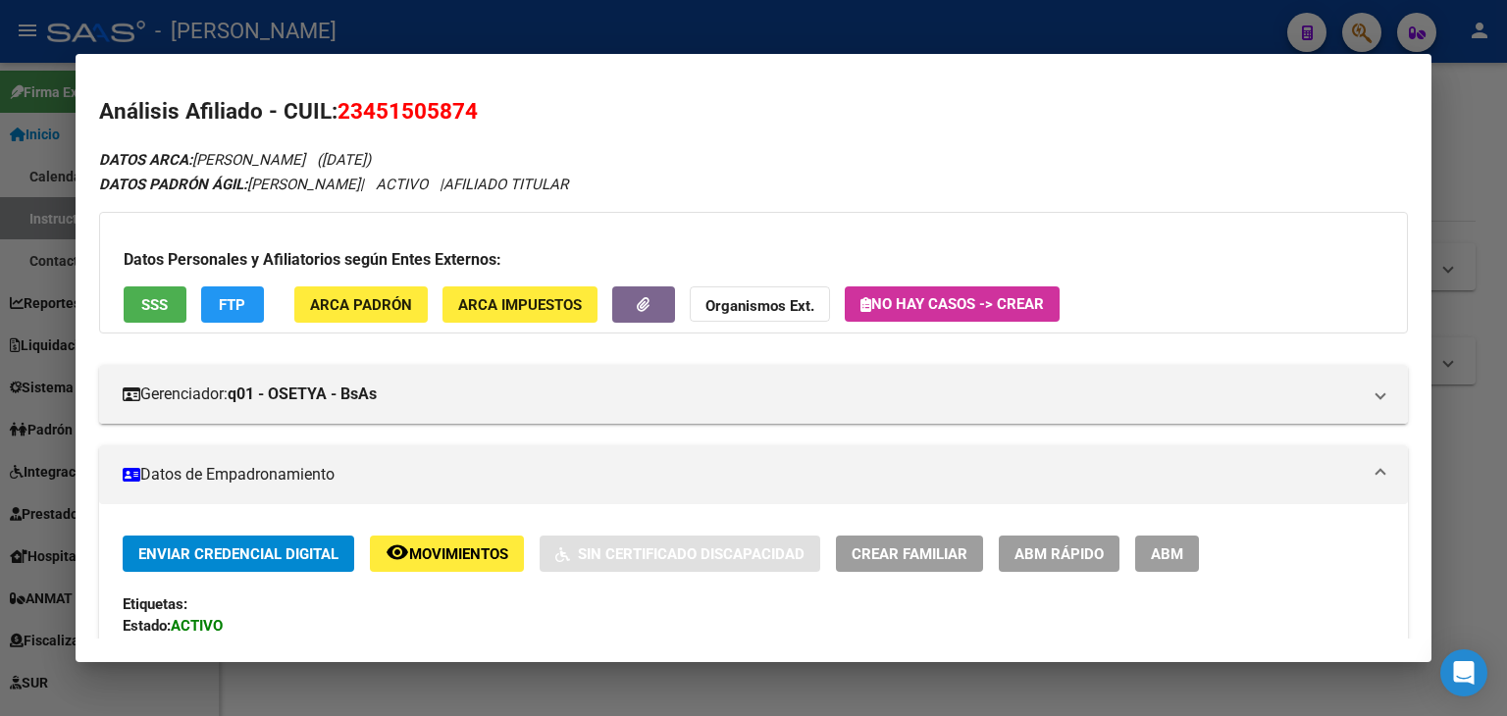
click at [361, 304] on span "ARCA Padrón" at bounding box center [361, 305] width 102 height 18
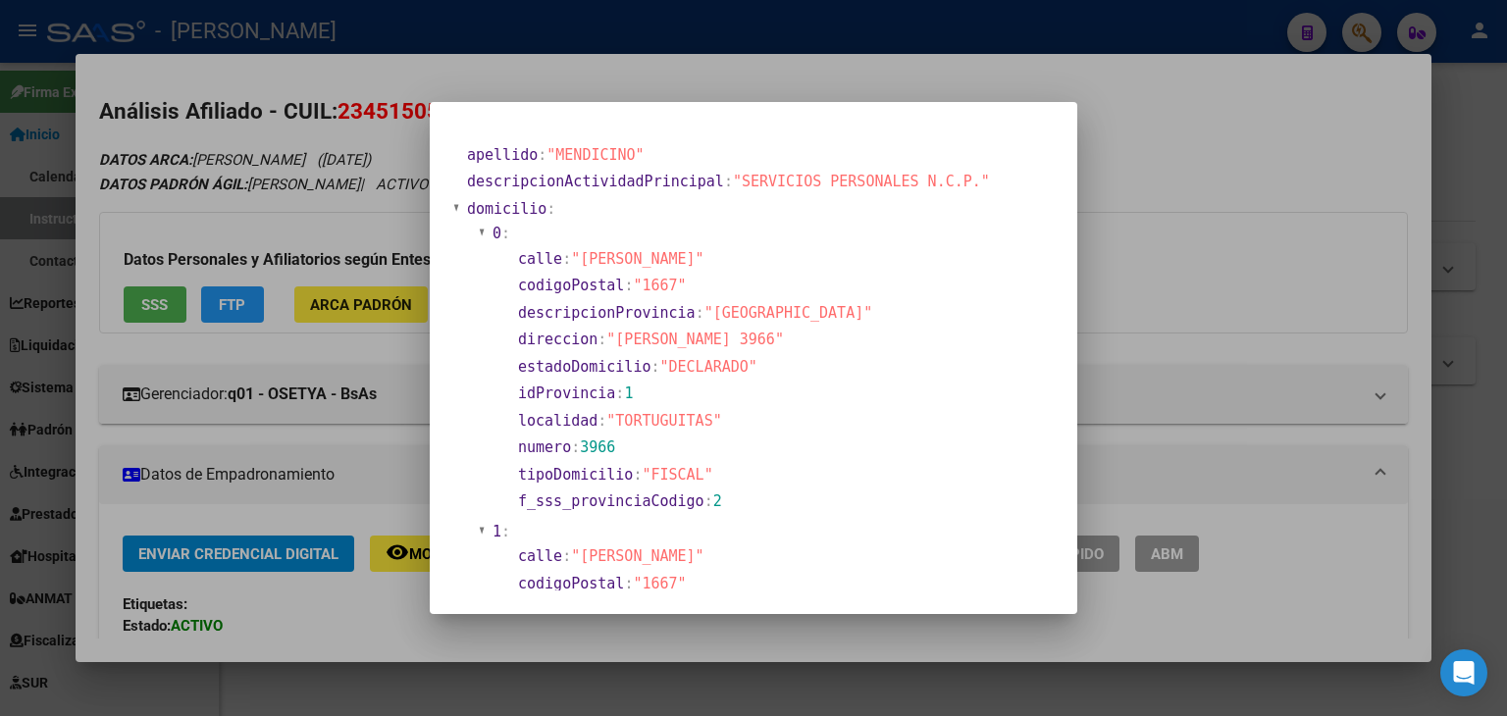
click at [349, 157] on div at bounding box center [753, 358] width 1507 height 716
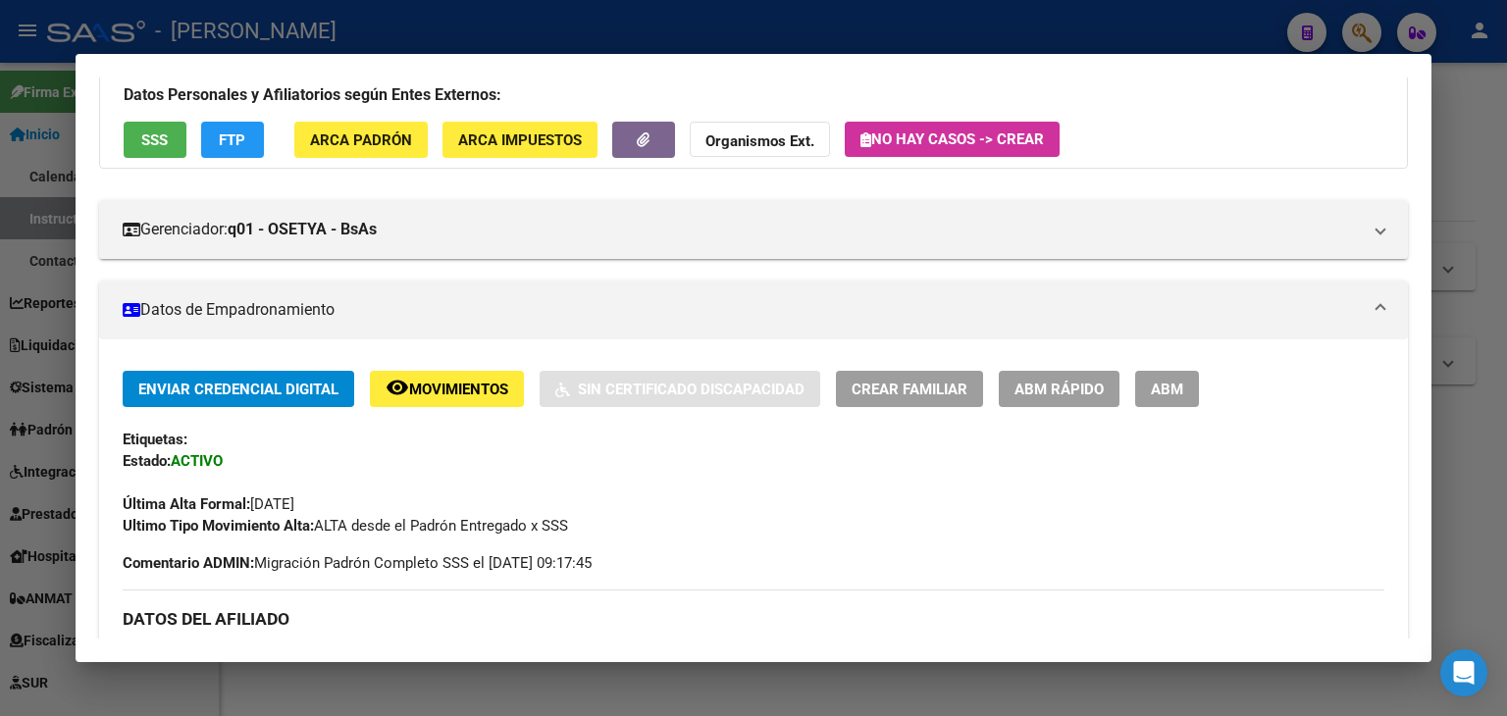
scroll to position [98, 0]
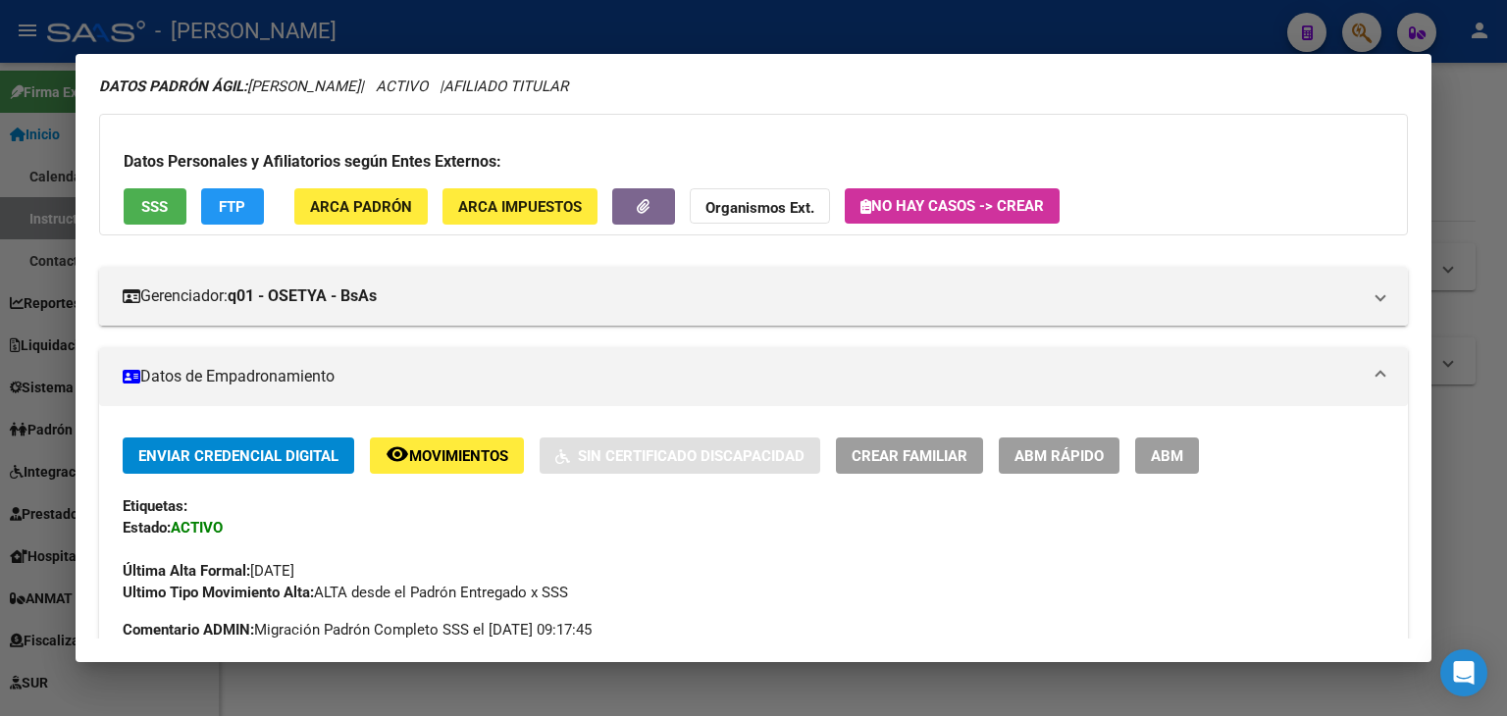
click at [159, 225] on div "Datos Personales y Afiliatorios según Entes Externos: SSS FTP ARCA Padrón ARCA …" at bounding box center [753, 175] width 1309 height 122
click at [159, 221] on button "SSS" at bounding box center [155, 206] width 63 height 36
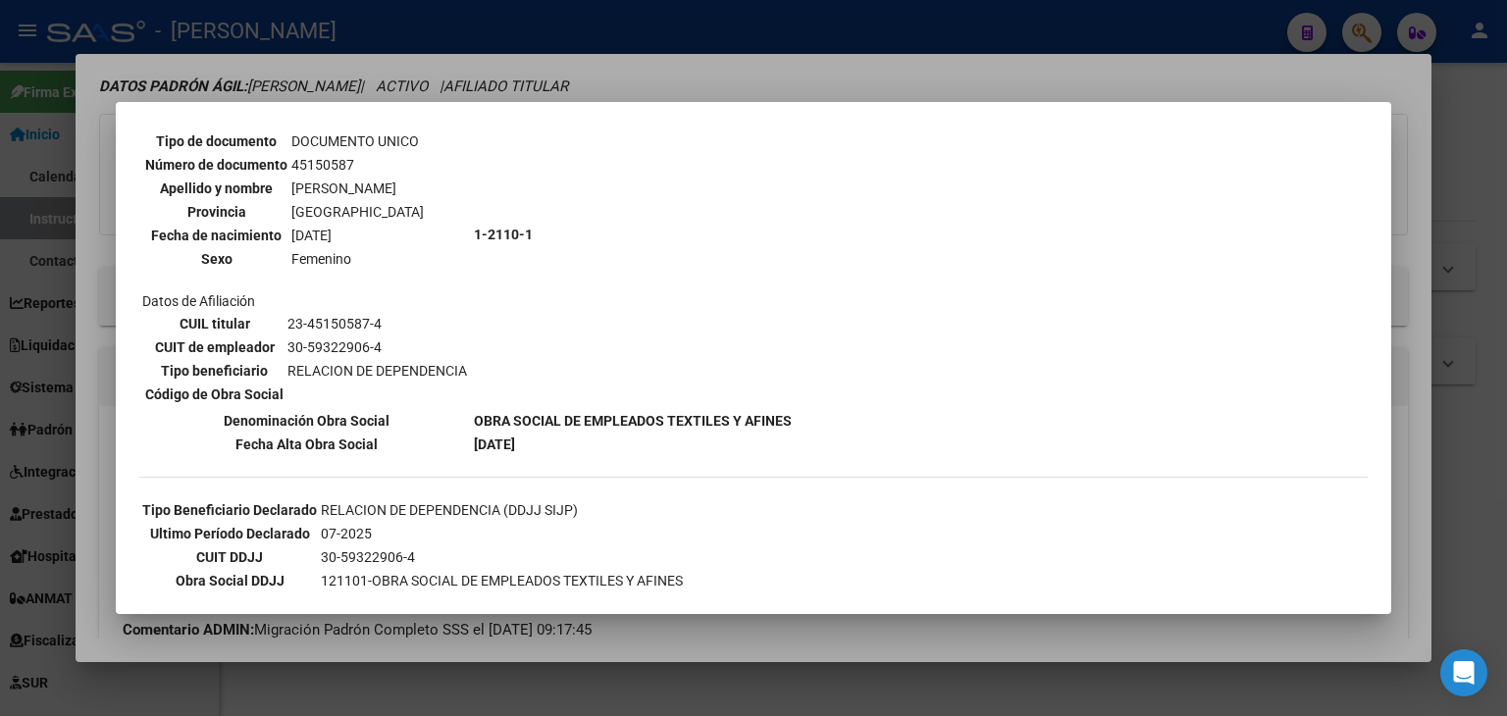
scroll to position [354, 0]
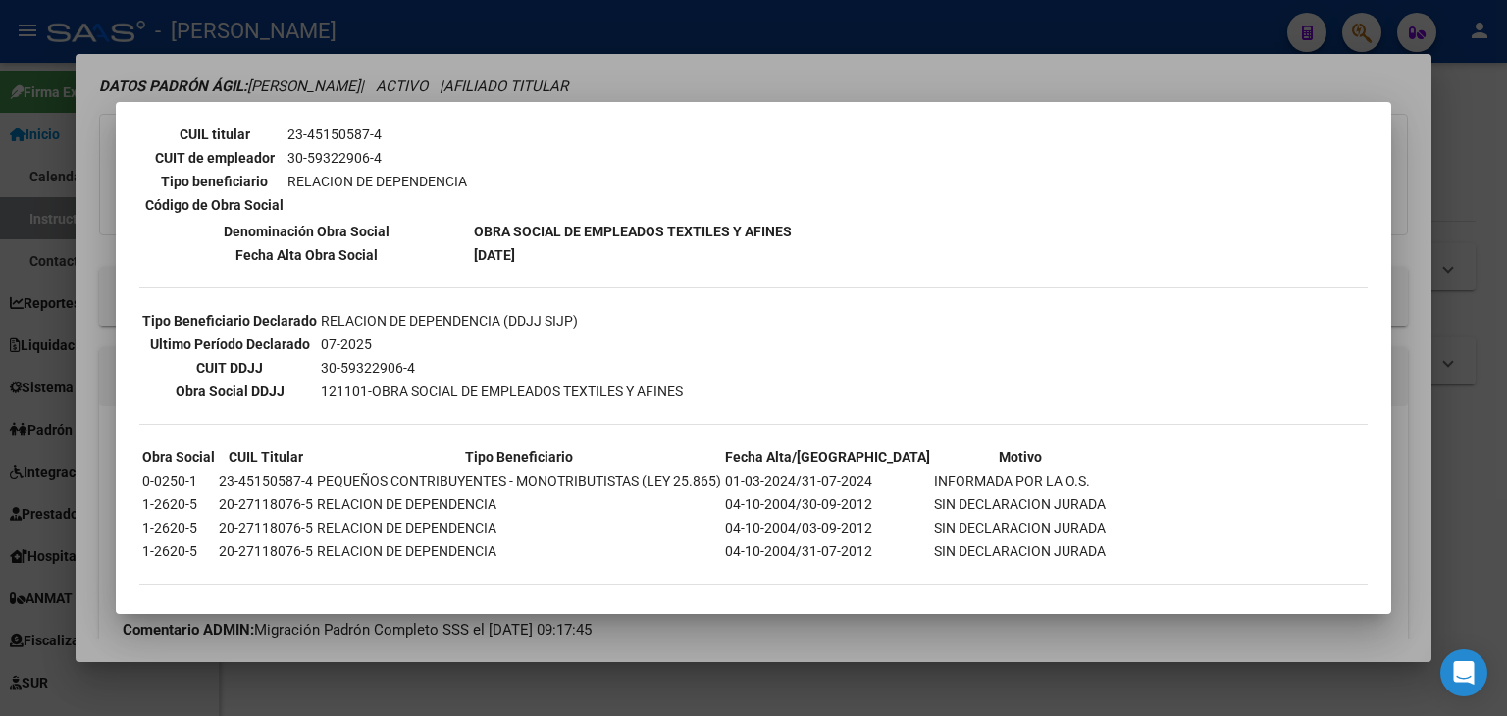
click at [363, 68] on div at bounding box center [753, 358] width 1507 height 716
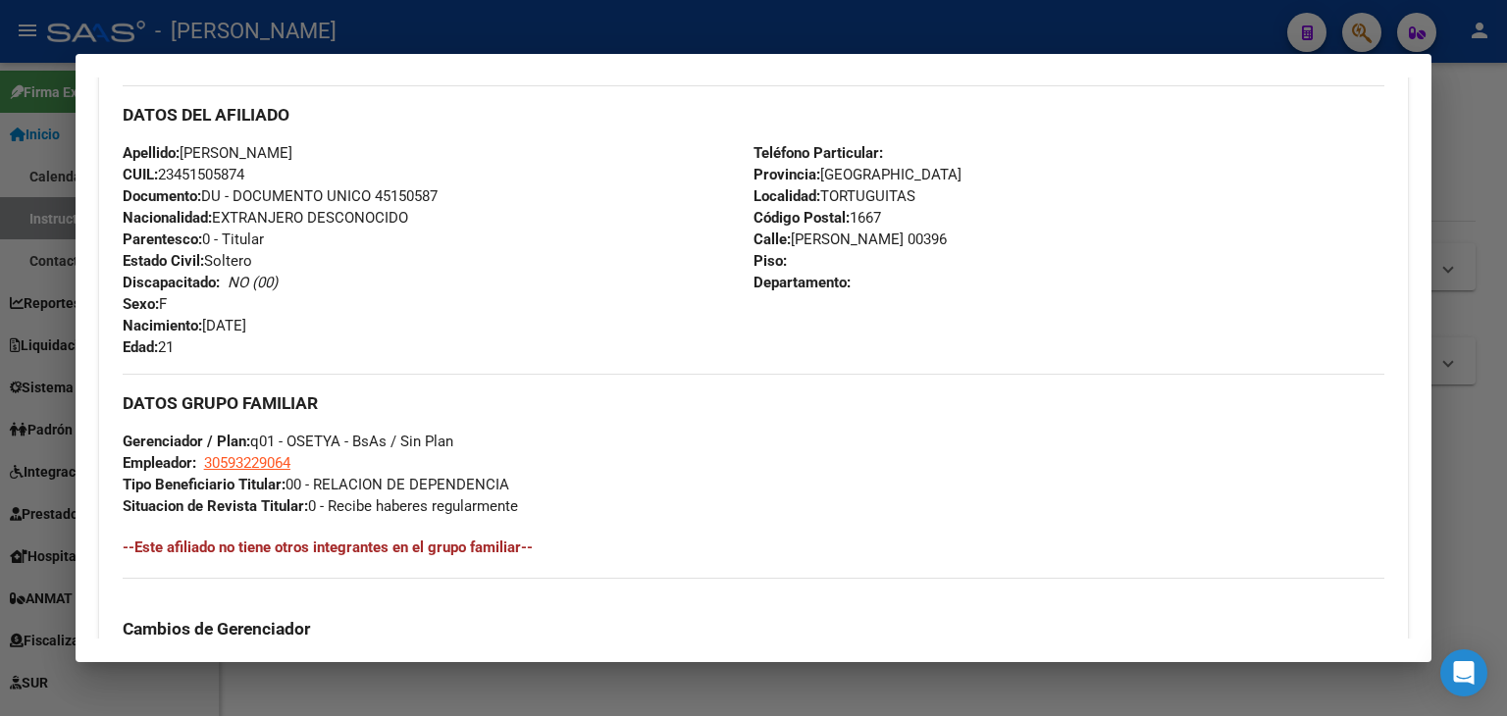
scroll to position [687, 0]
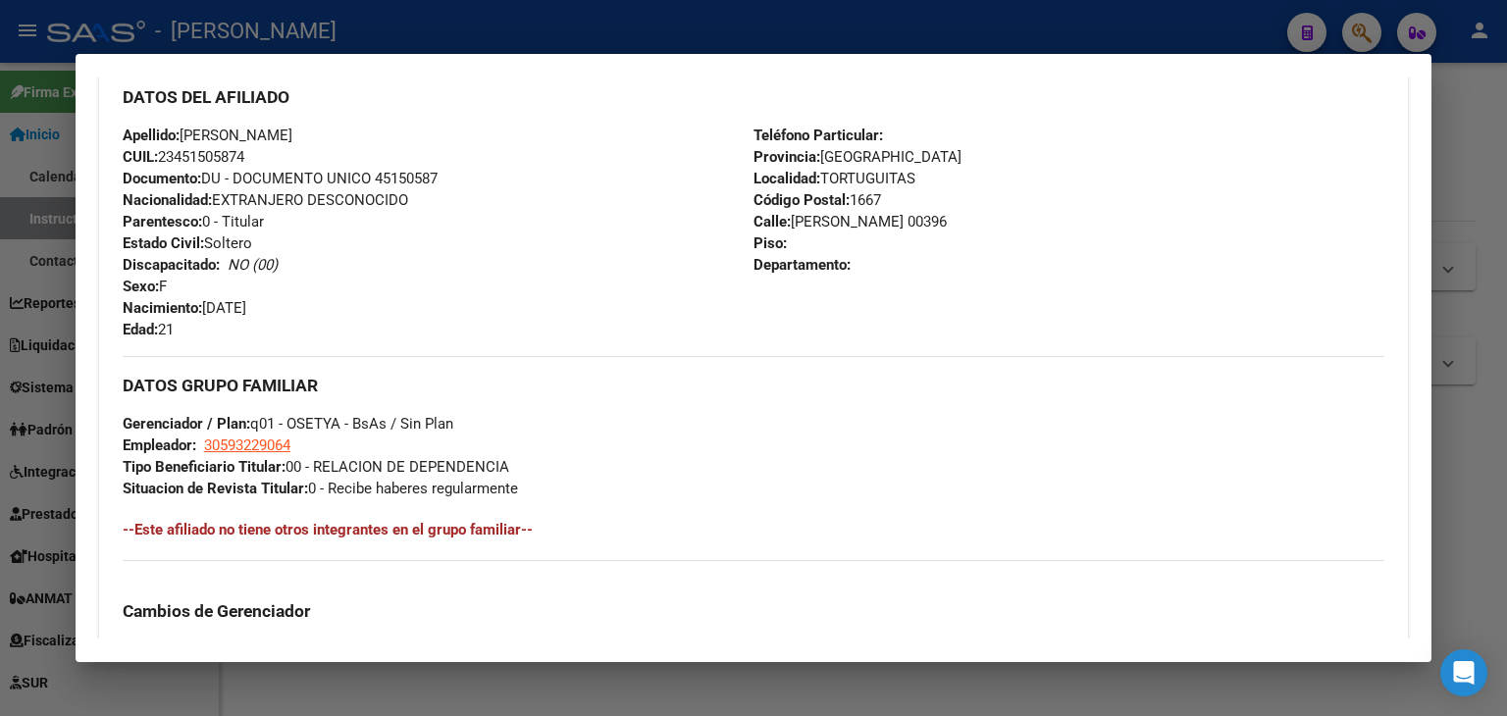
click at [422, 181] on span "Documento: DU - DOCUMENTO UNICO 45150587" at bounding box center [280, 179] width 315 height 18
copy span "45150587"
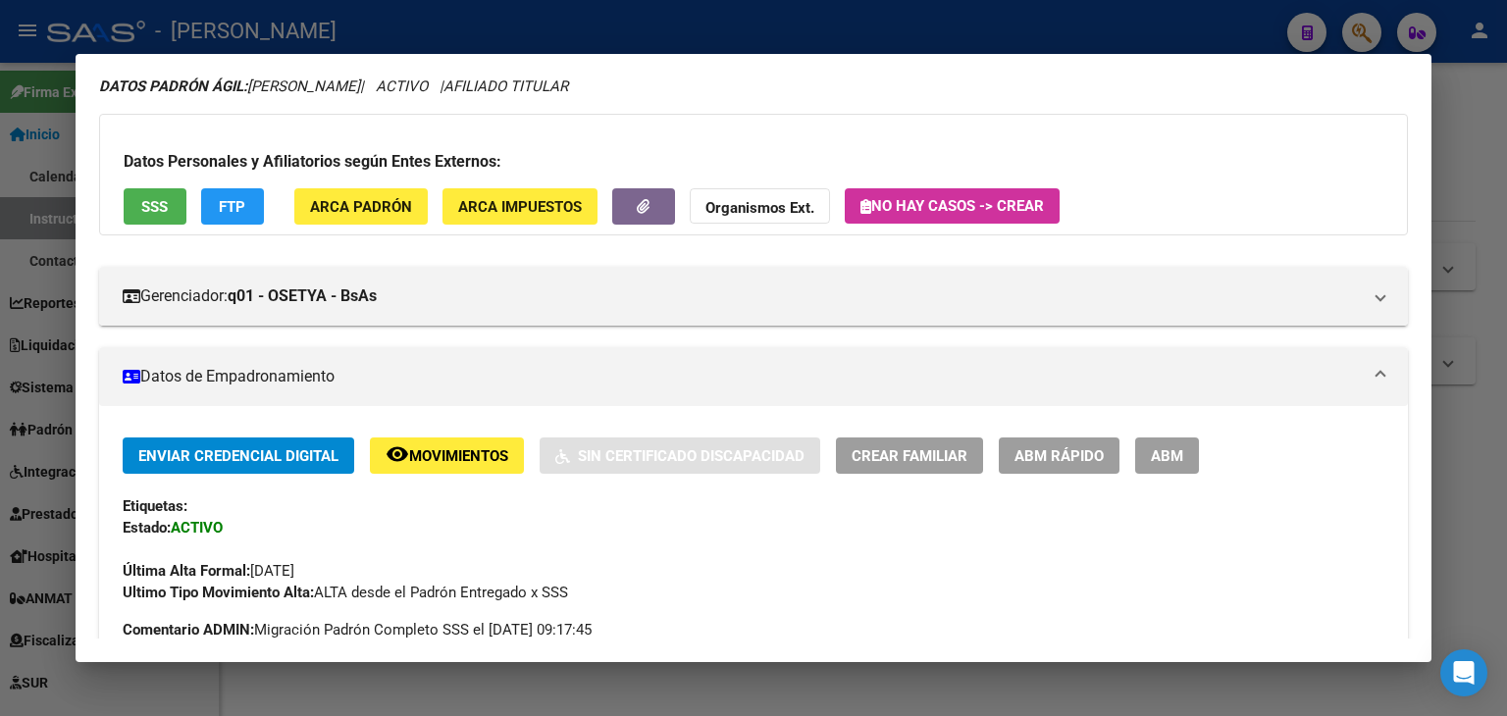
scroll to position [98, 0]
drag, startPoint x: 412, startPoint y: 233, endPoint x: 400, endPoint y: 197, distance: 38.2
click at [410, 221] on div "Datos Personales y Afiliatorios según Entes Externos: SSS FTP ARCA Padrón ARCA …" at bounding box center [753, 175] width 1309 height 122
click at [396, 197] on span "ARCA Padrón" at bounding box center [361, 206] width 102 height 18
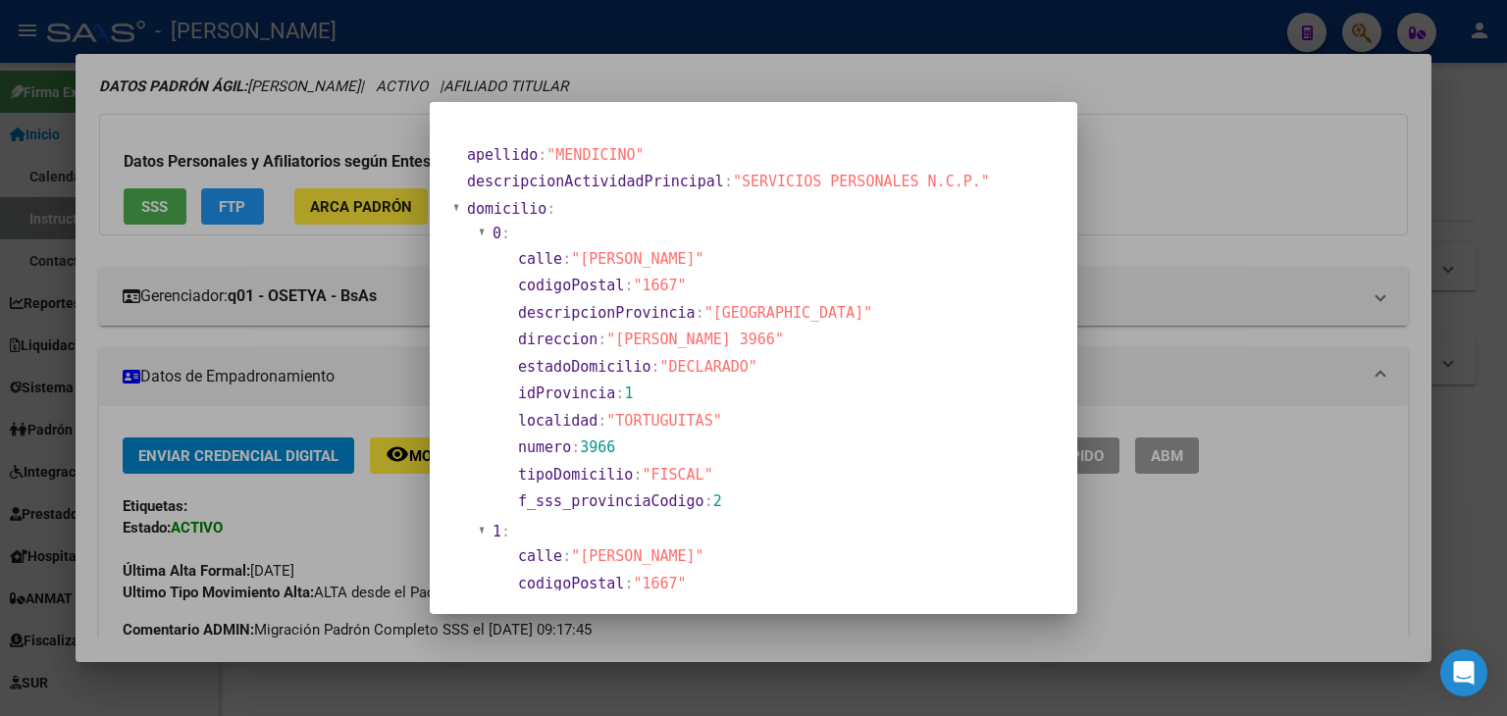
click at [290, 162] on div at bounding box center [753, 358] width 1507 height 716
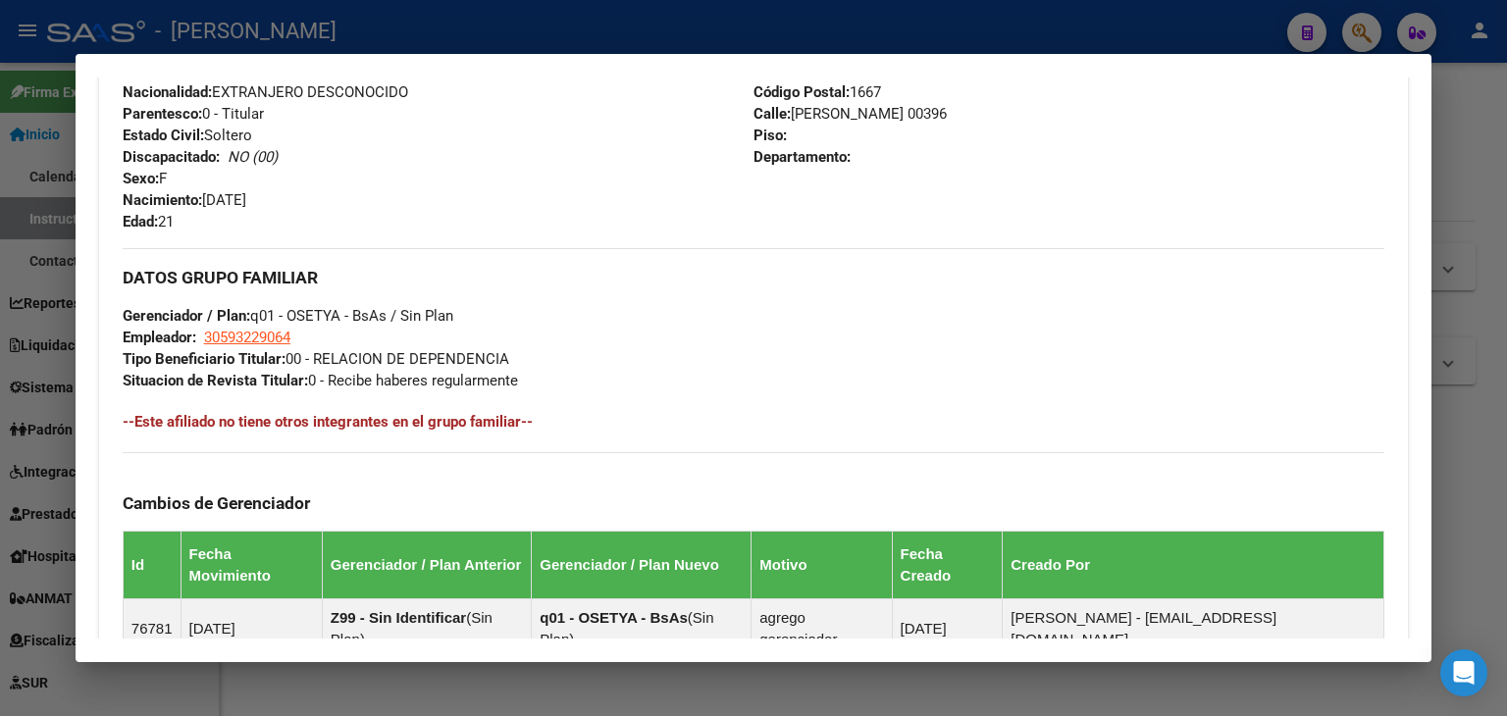
scroll to position [981, 0]
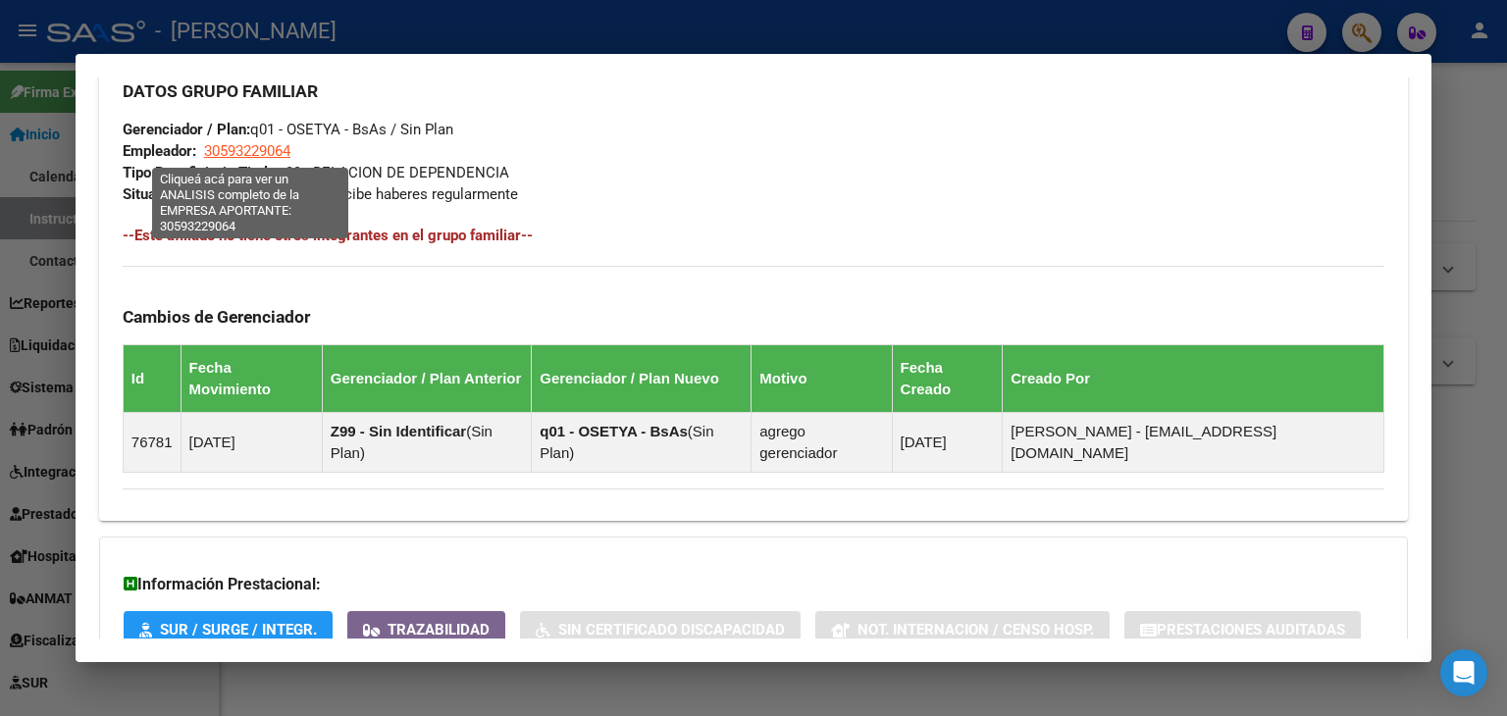
click at [263, 147] on span "30593229064" at bounding box center [247, 151] width 86 height 18
type textarea "30593229064"
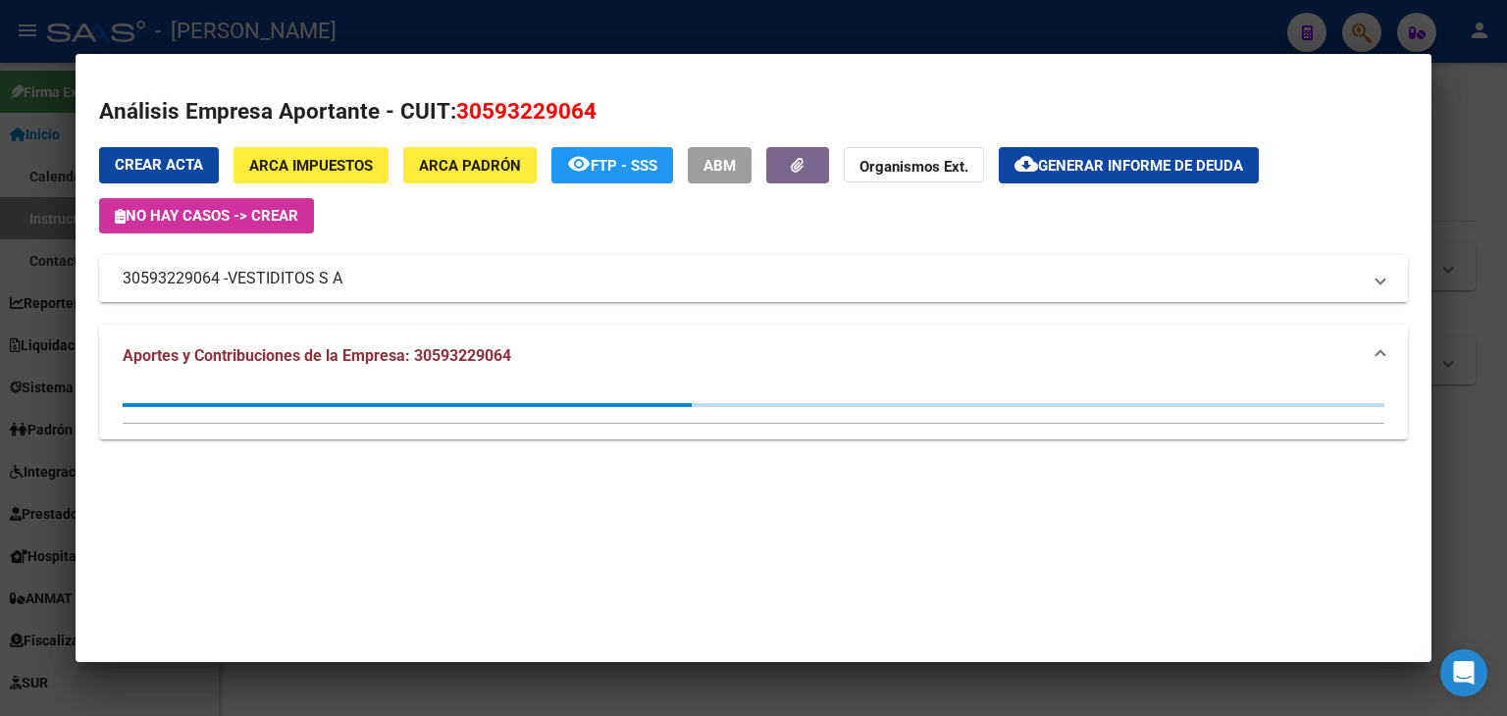
click at [357, 17] on div at bounding box center [753, 358] width 1507 height 716
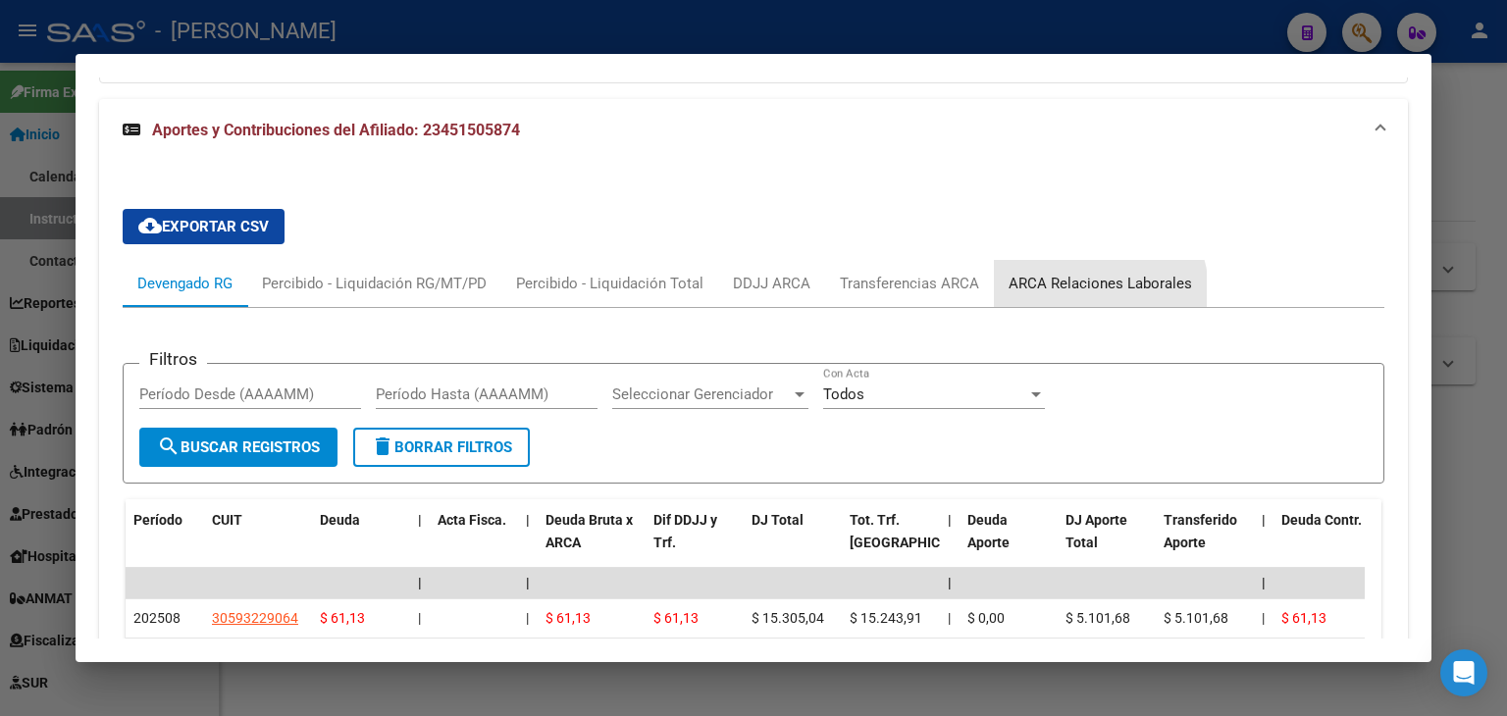
click at [1075, 273] on div "ARCA Relaciones Laborales" at bounding box center [1099, 284] width 183 height 22
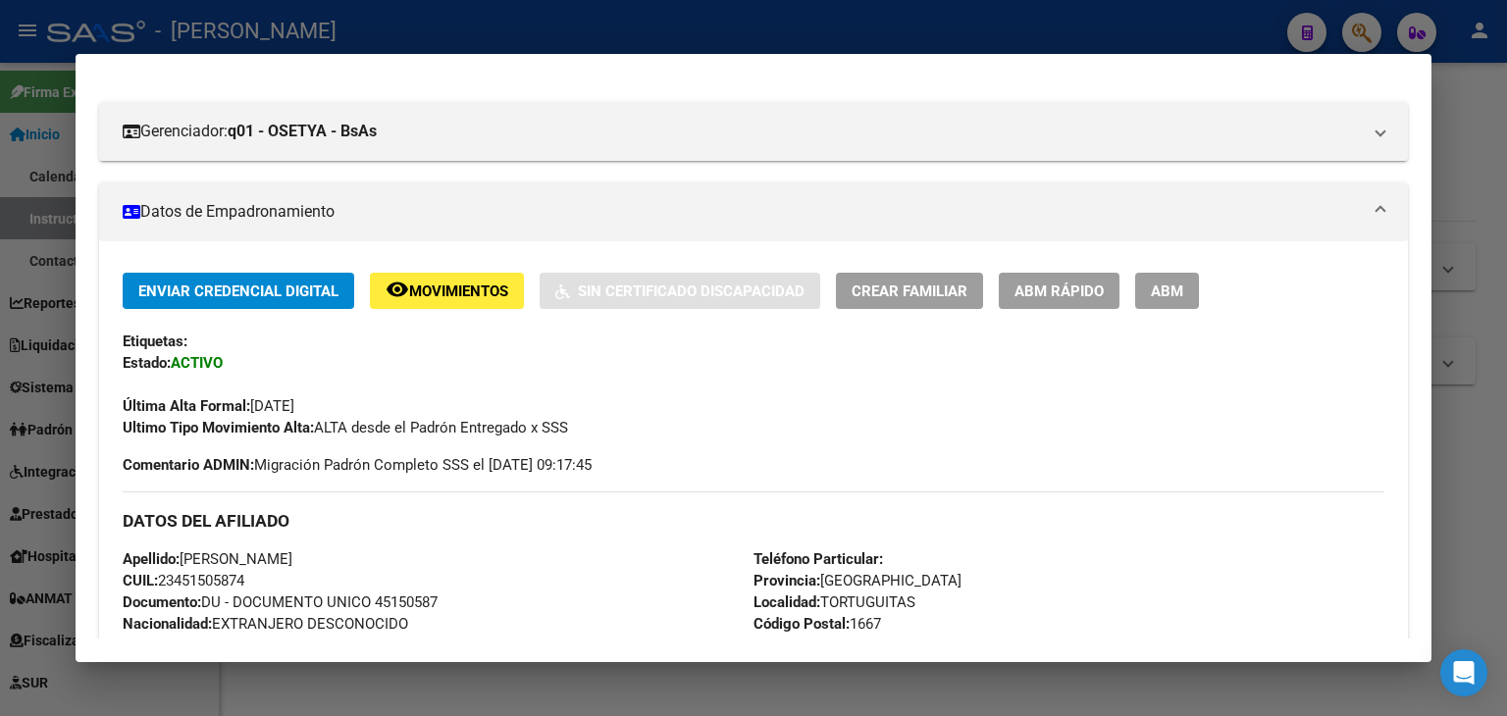
scroll to position [259, 0]
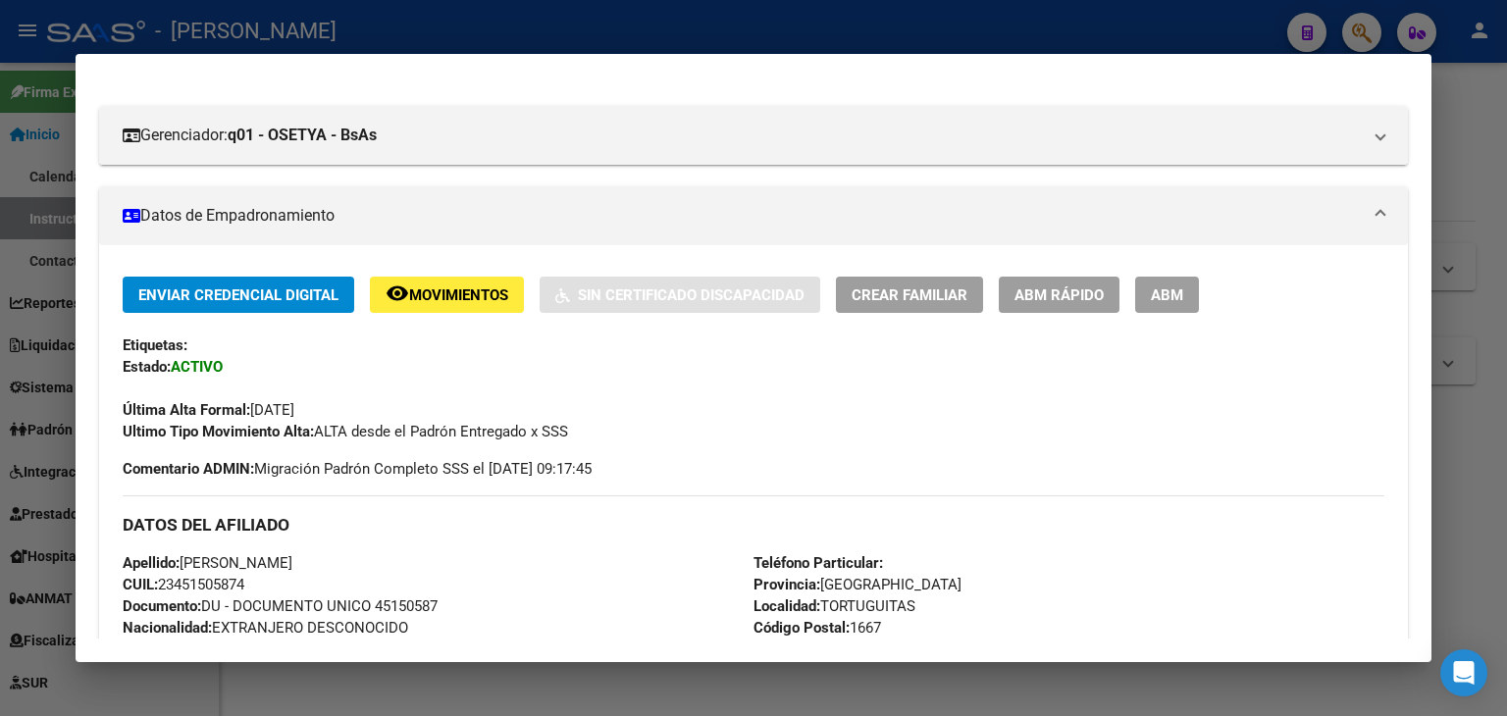
click at [326, 17] on div at bounding box center [753, 358] width 1507 height 716
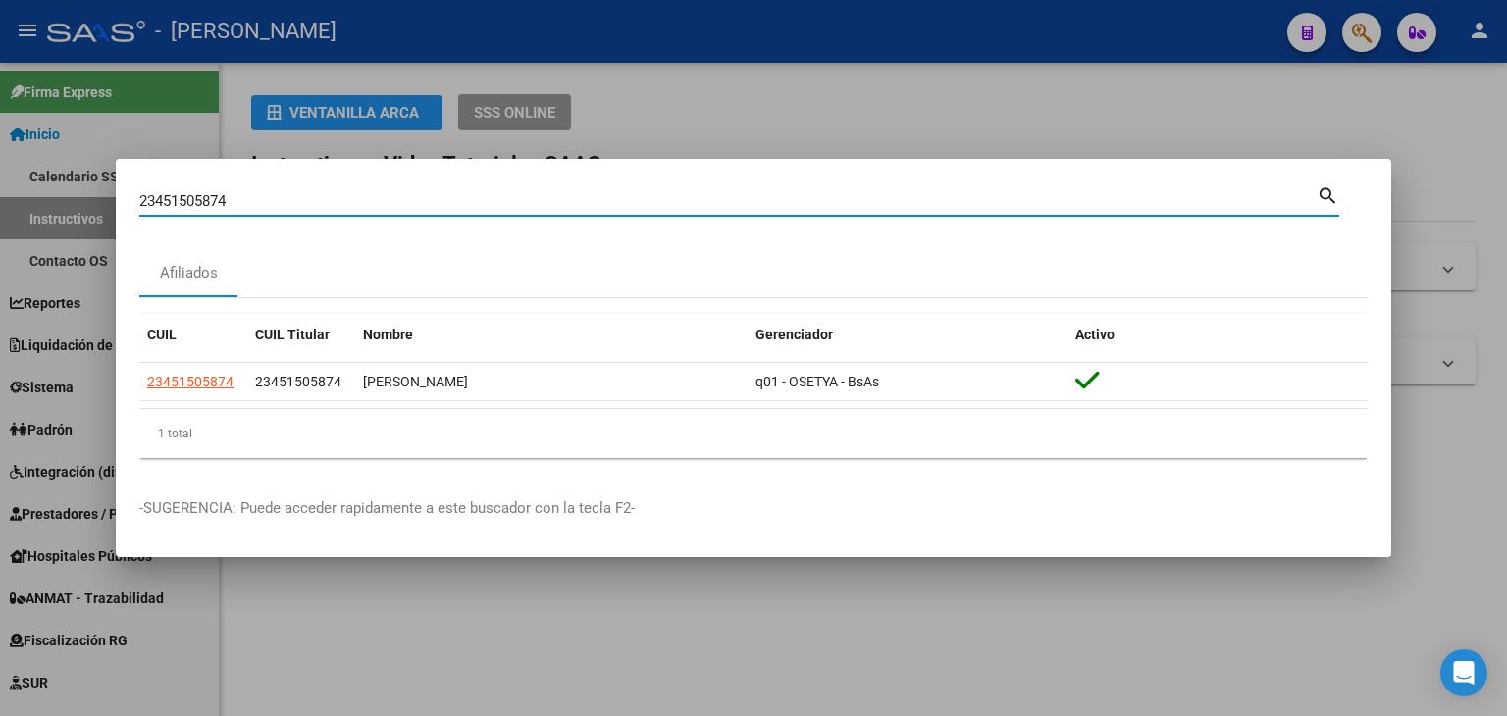
click at [269, 203] on input "23451505874" at bounding box center [727, 201] width 1177 height 18
paste input "2600439"
type input "23452600439"
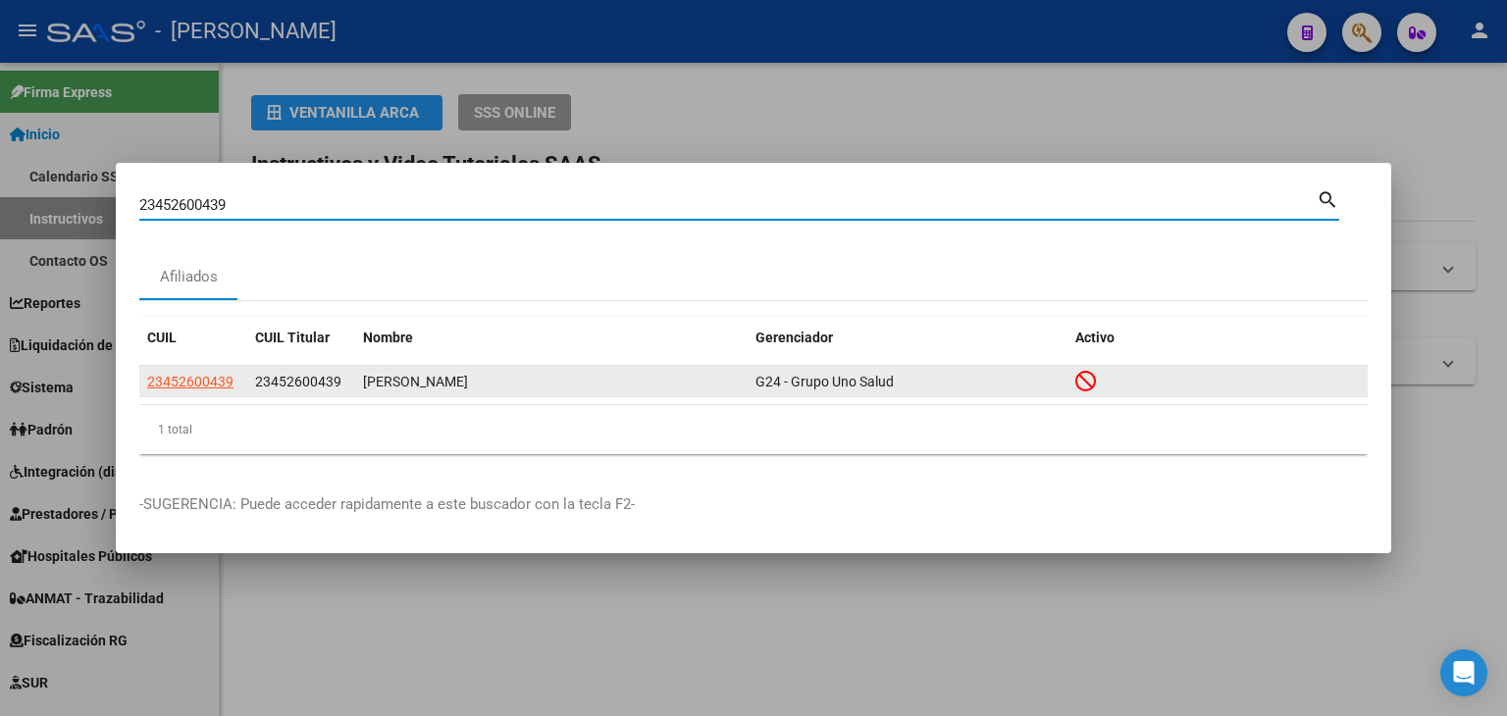
click at [188, 389] on app-link-go-to "23452600439" at bounding box center [190, 382] width 86 height 23
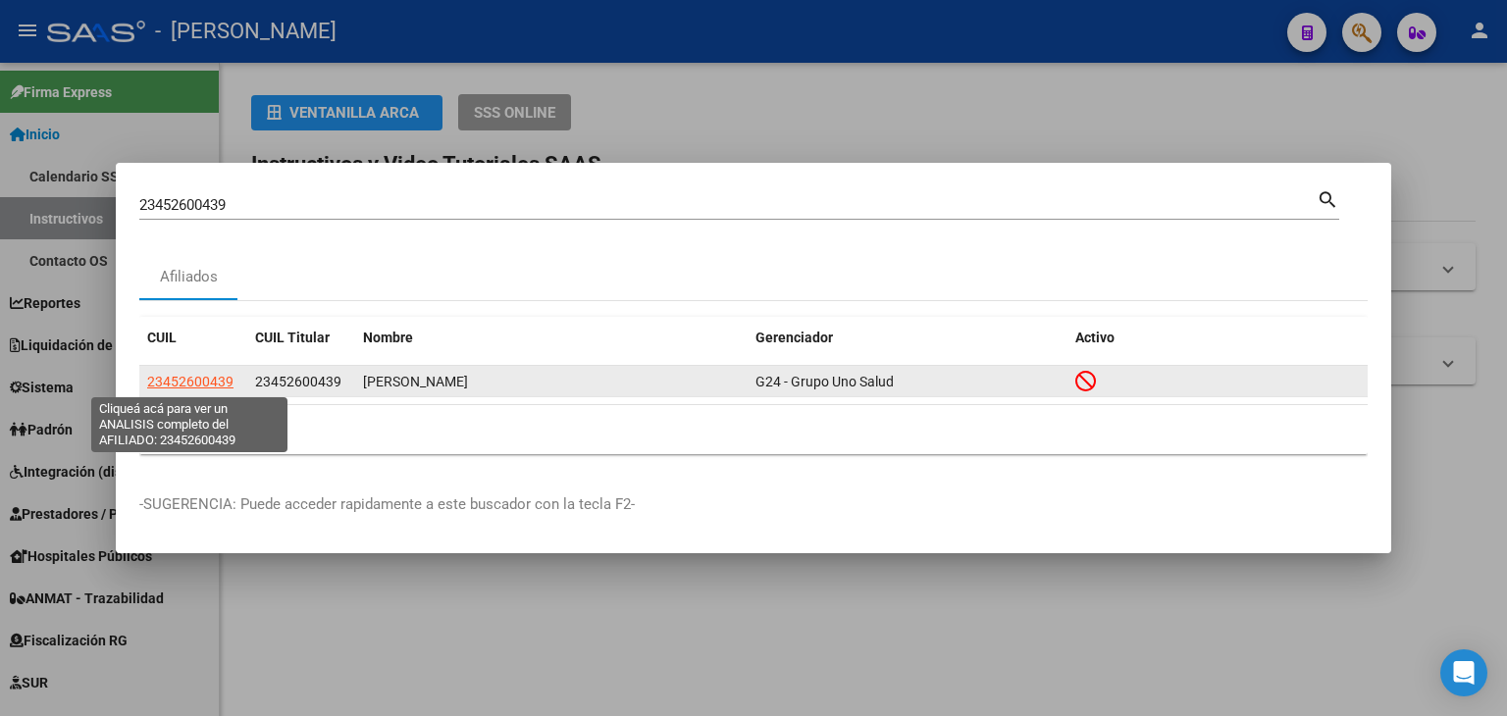
click at [190, 386] on span "23452600439" at bounding box center [190, 382] width 86 height 16
type textarea "23452600439"
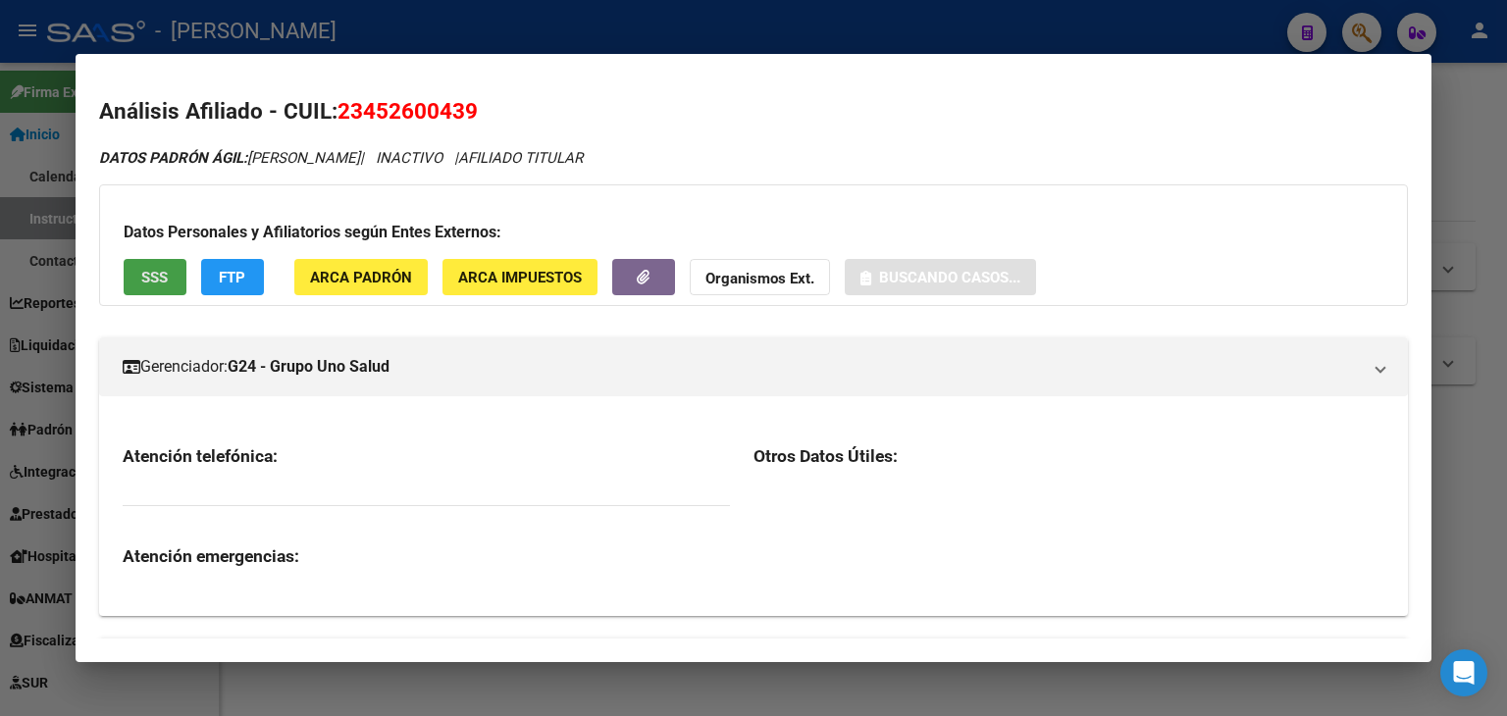
click at [156, 270] on span "SSS" at bounding box center [154, 278] width 26 height 18
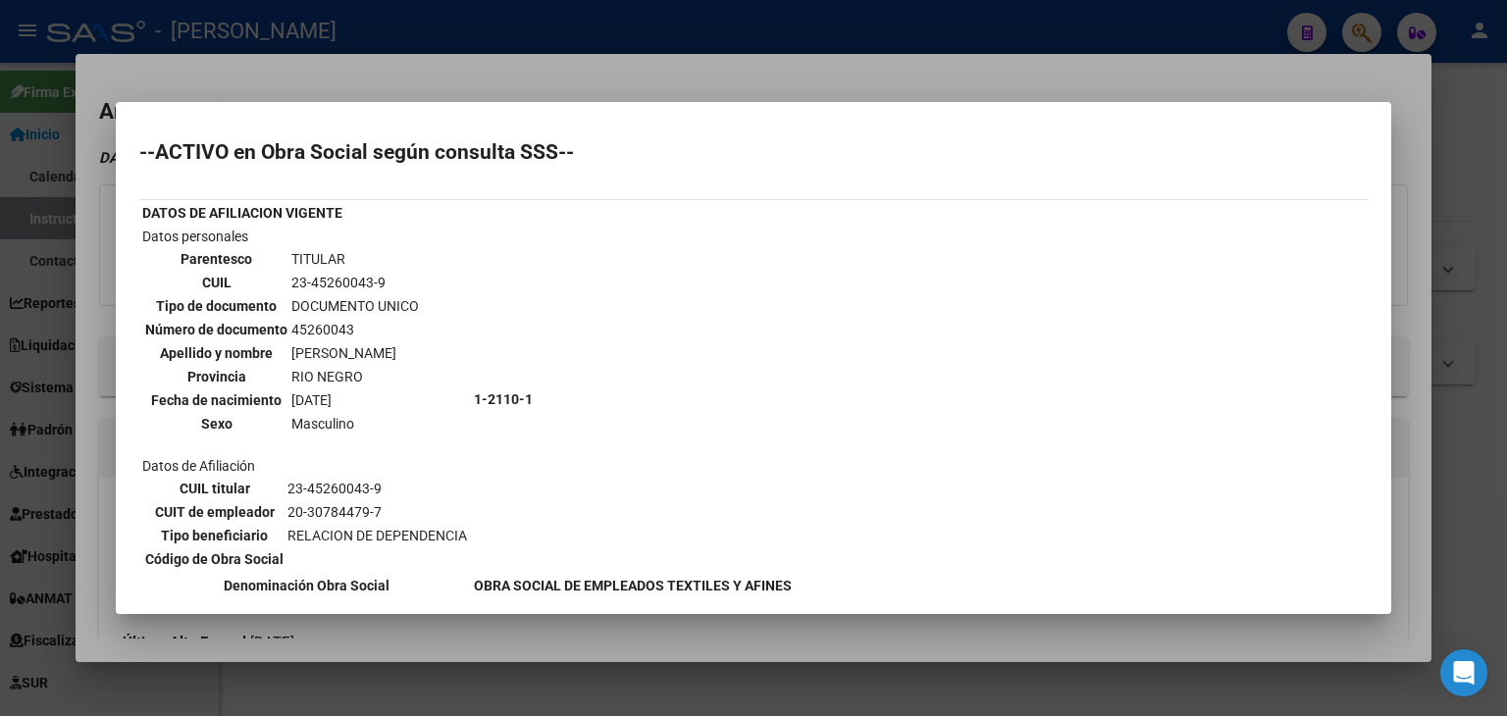
click at [263, 86] on div at bounding box center [753, 358] width 1507 height 716
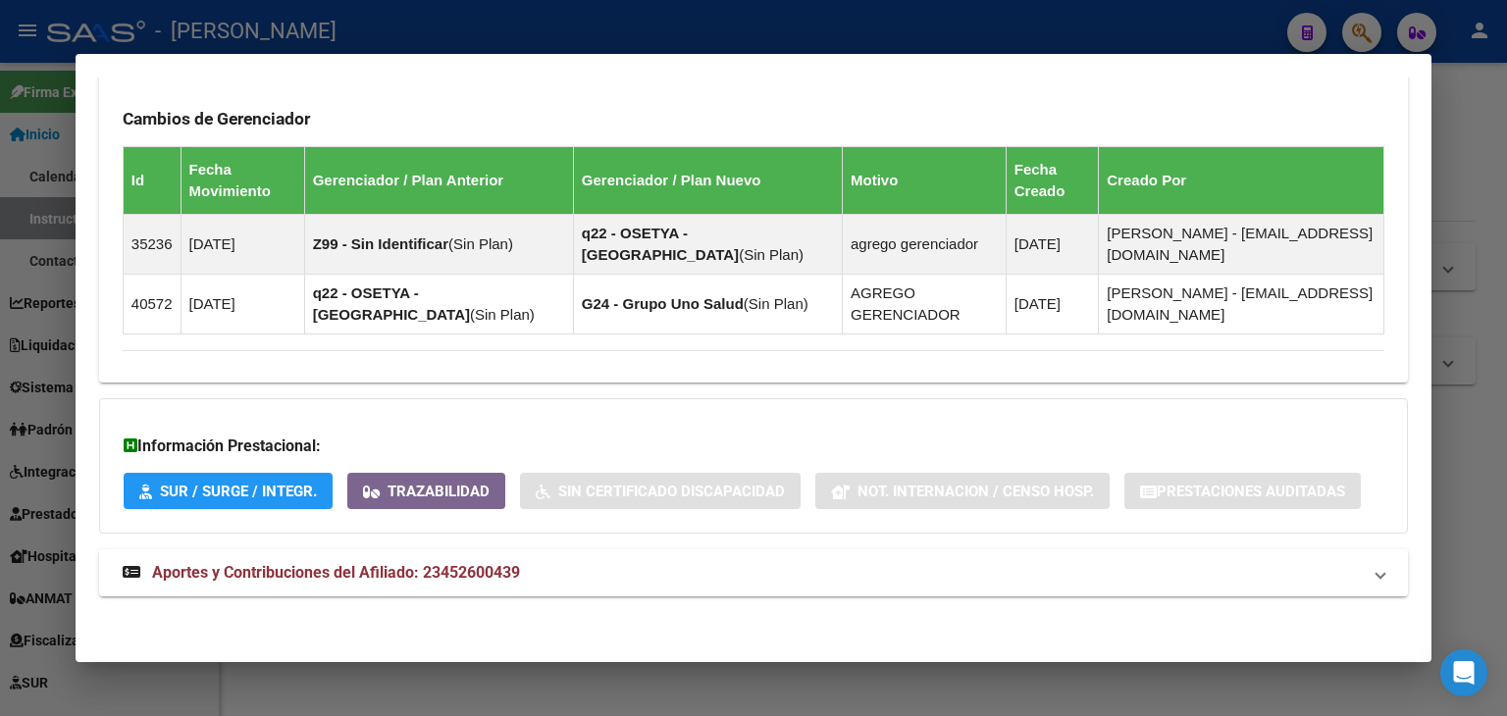
click at [555, 578] on mat-panel-title "Aportes y Contribuciones del Afiliado: 23452600439" at bounding box center [742, 573] width 1238 height 24
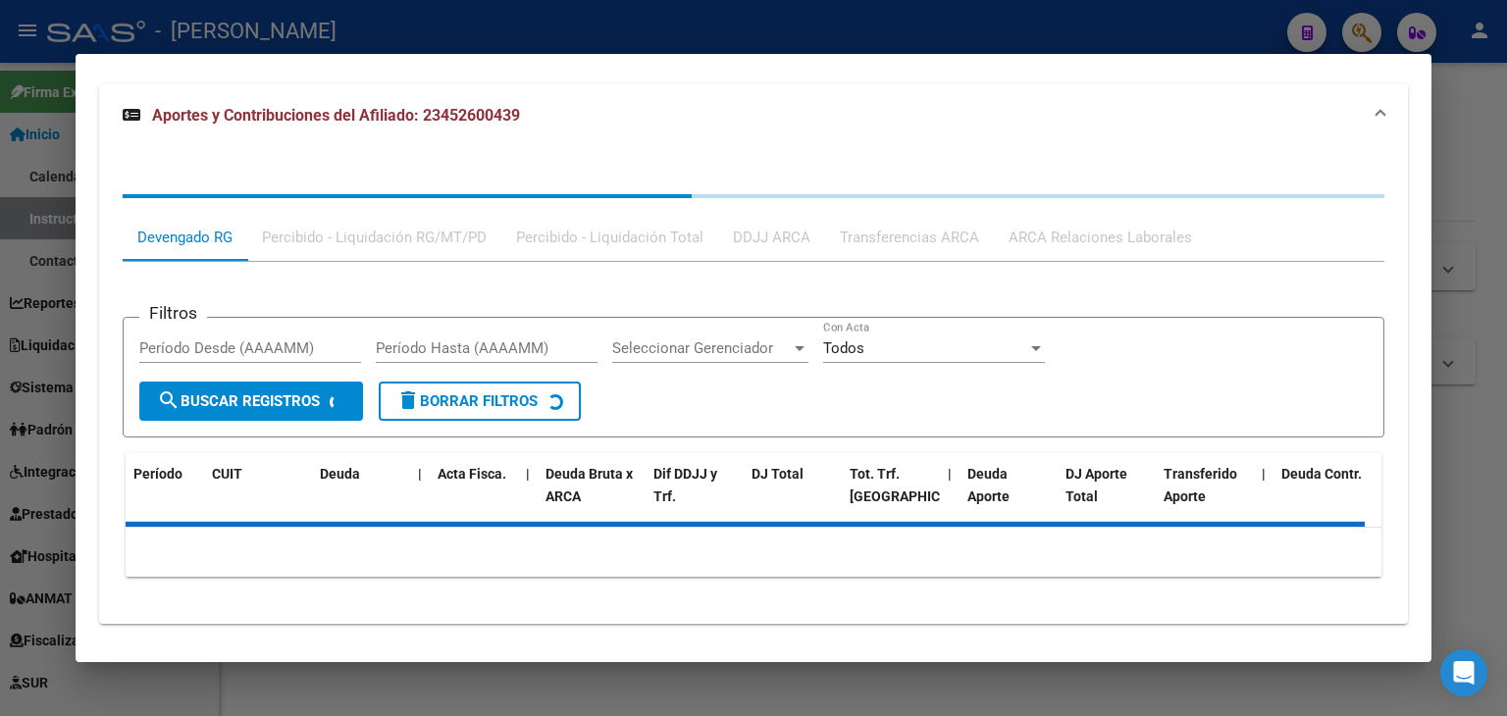
scroll to position [1686, 0]
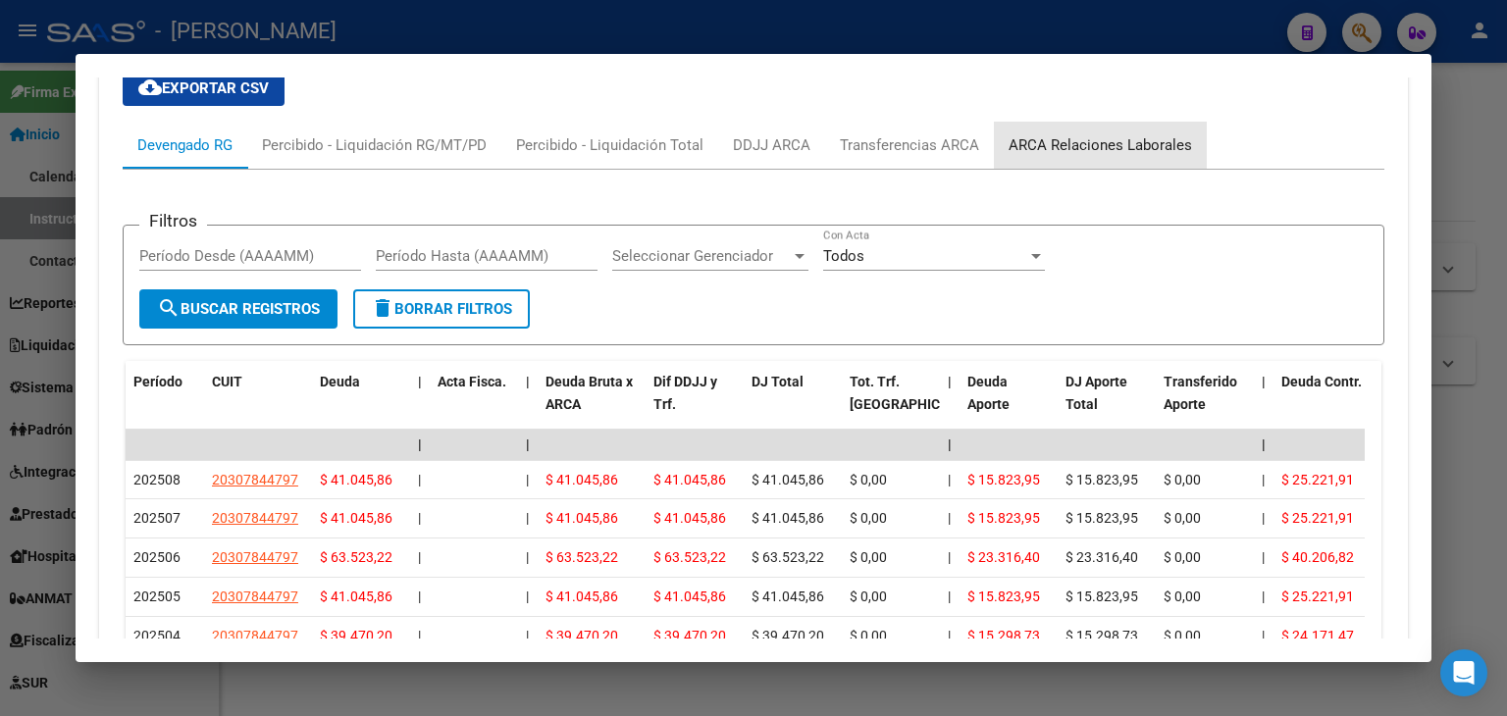
click at [1110, 146] on div "ARCA Relaciones Laborales" at bounding box center [1099, 145] width 183 height 22
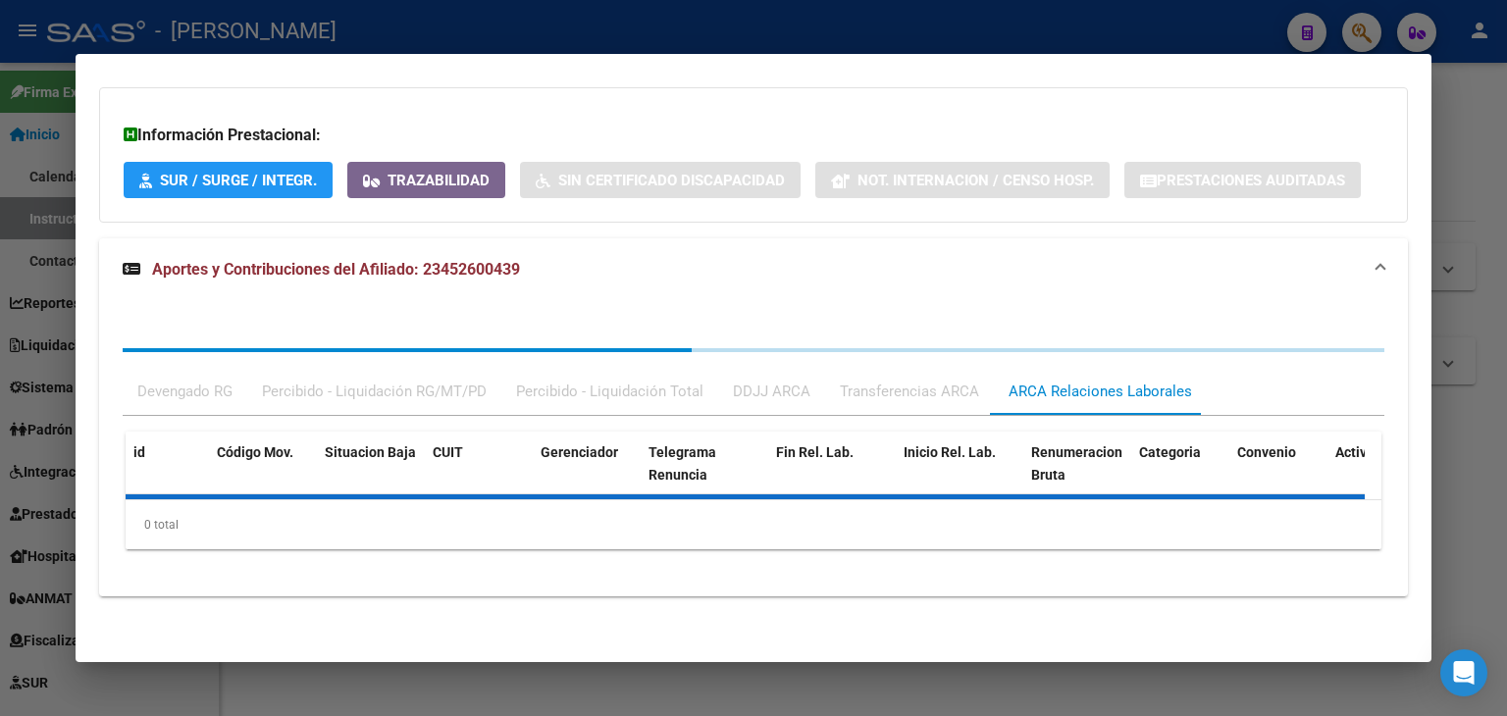
scroll to position [1599, 0]
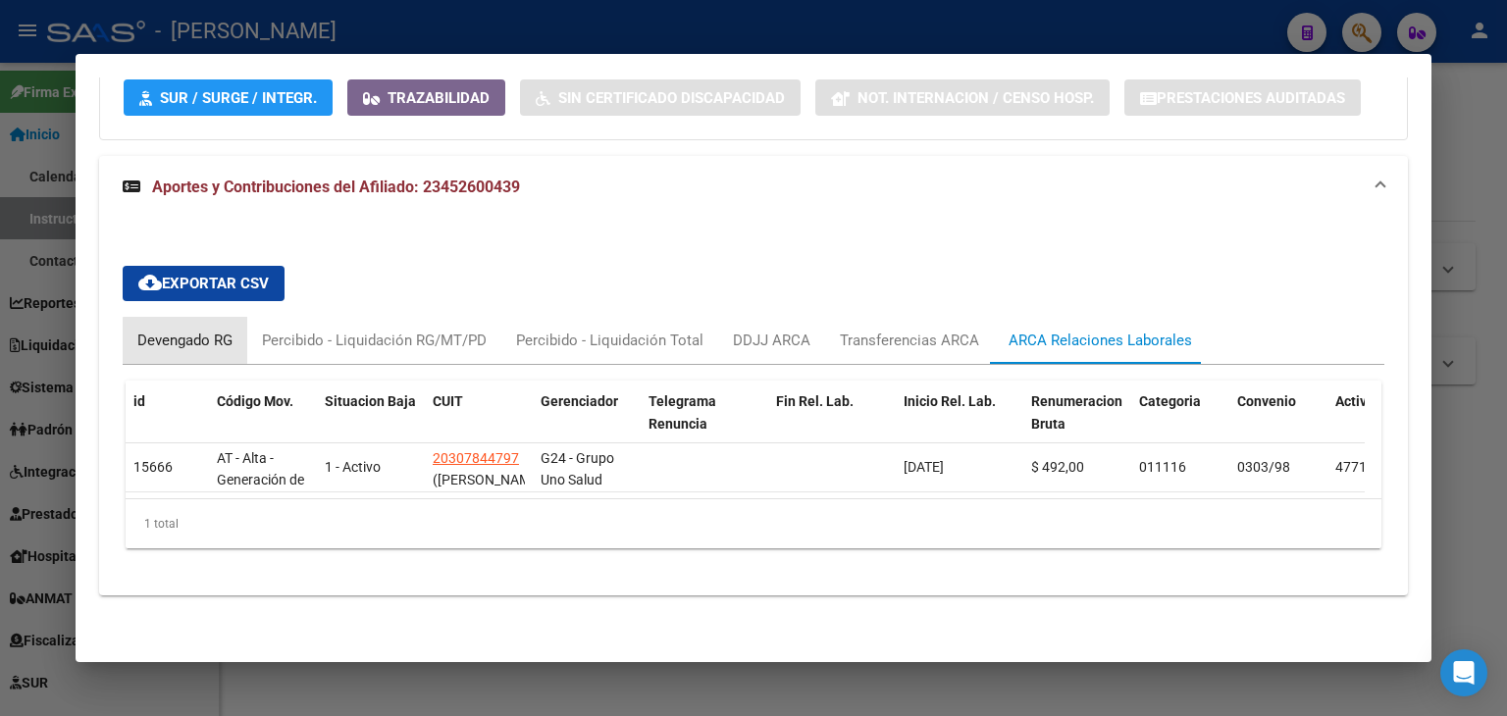
click at [192, 330] on div "Devengado RG" at bounding box center [184, 341] width 95 height 22
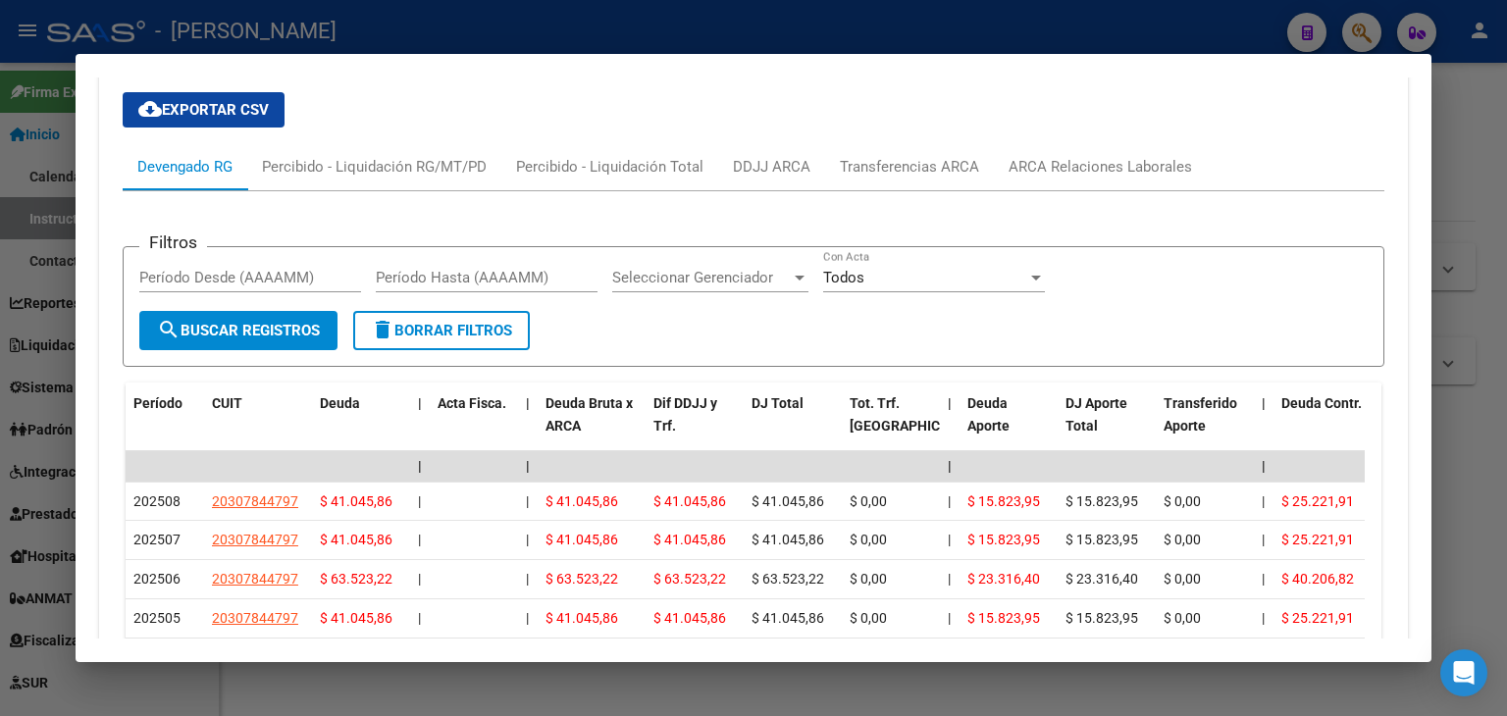
scroll to position [2023, 0]
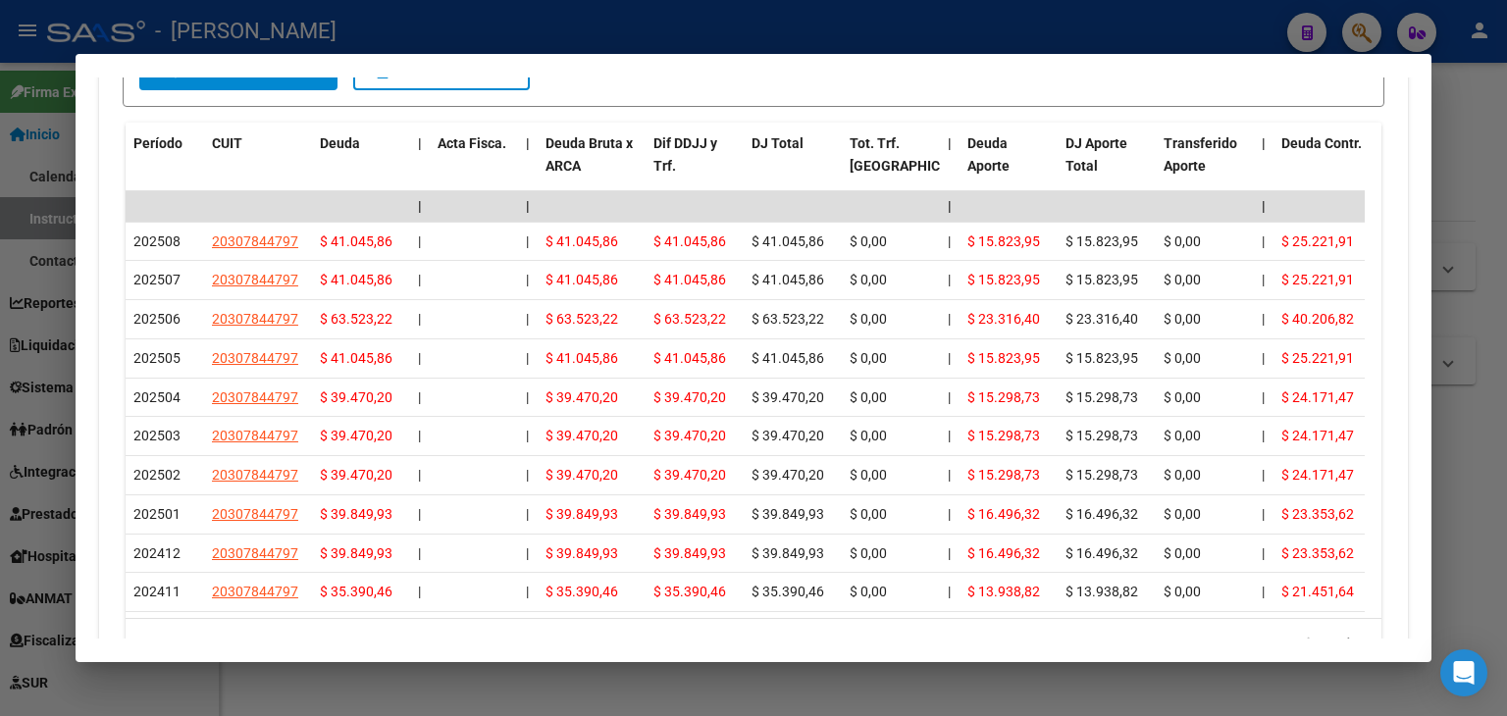
click at [303, 33] on div at bounding box center [753, 358] width 1507 height 716
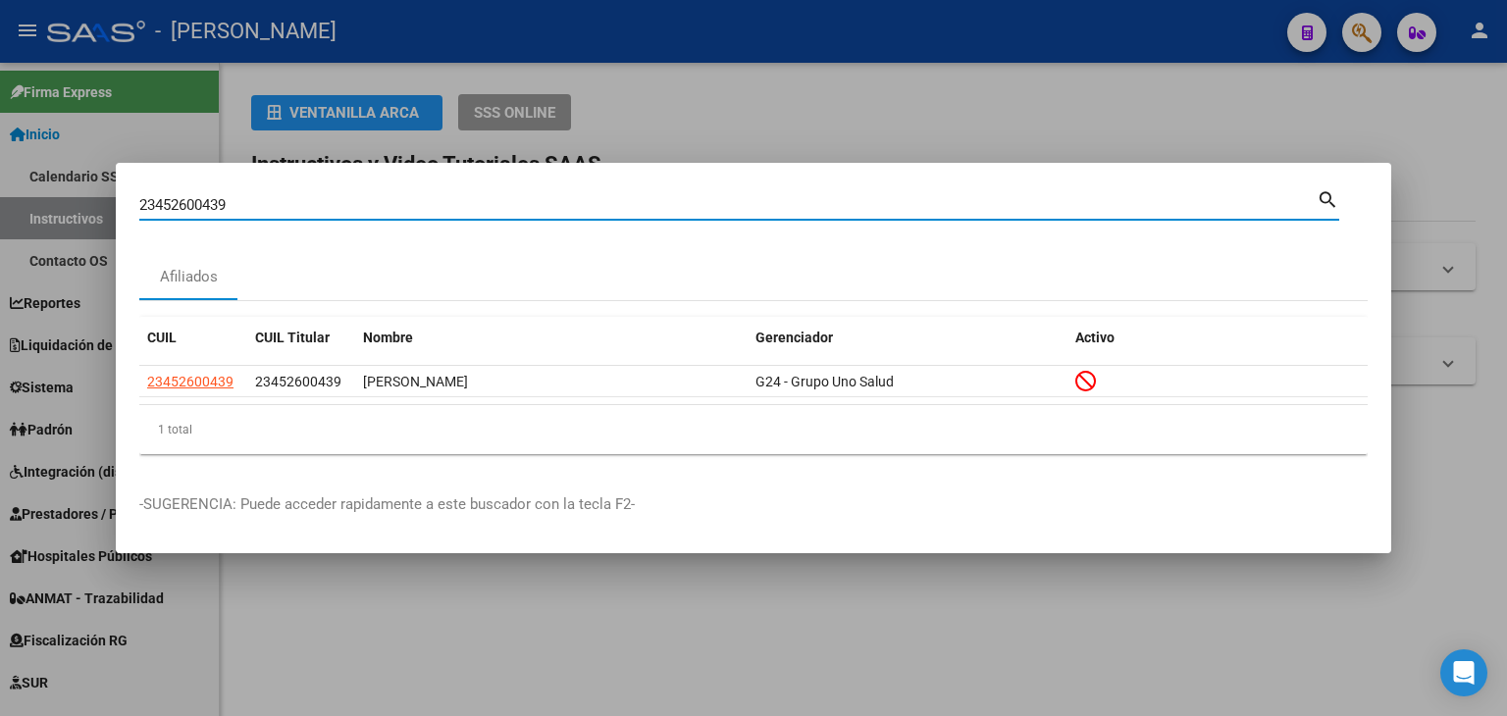
click at [237, 196] on input "23452600439" at bounding box center [727, 205] width 1177 height 18
paste input "3256294"
type input "23453256294"
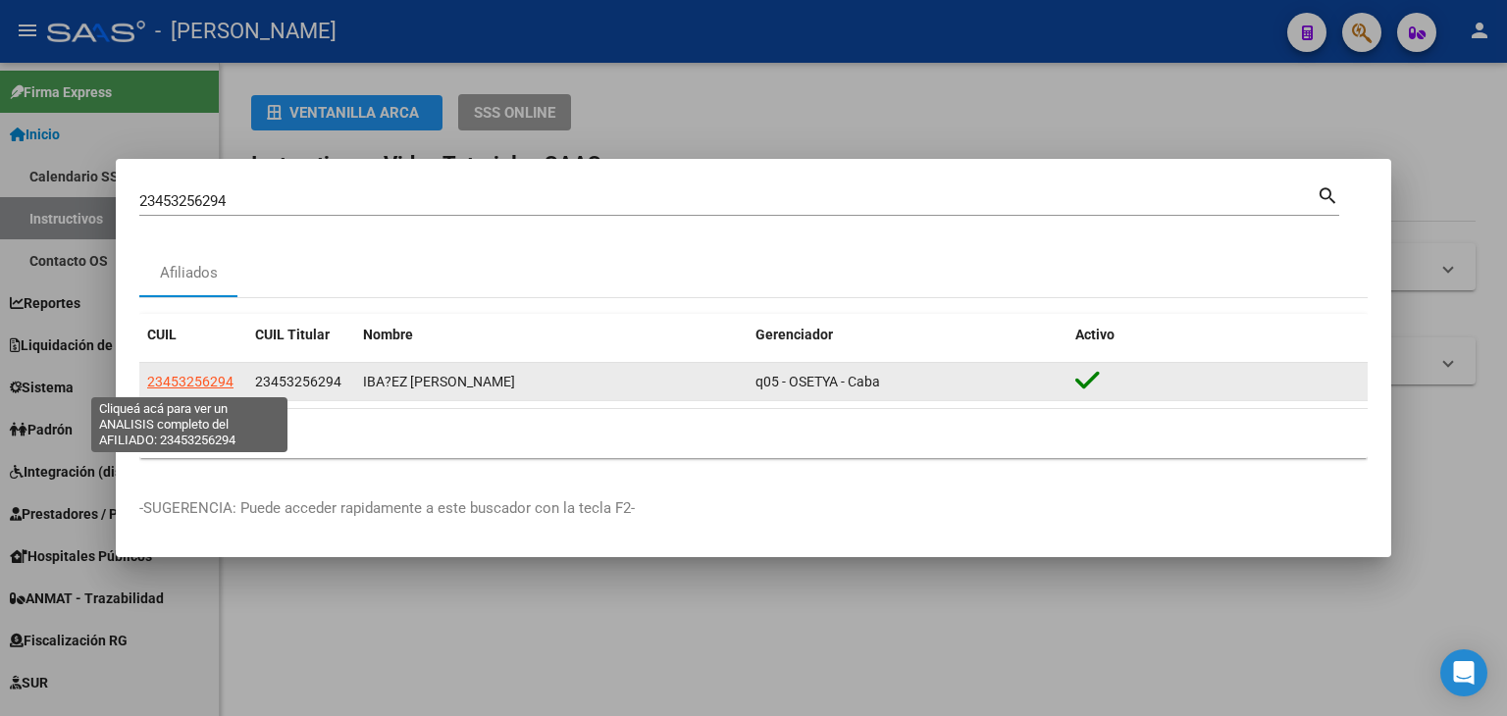
click at [220, 378] on span "23453256294" at bounding box center [190, 382] width 86 height 16
type textarea "23453256294"
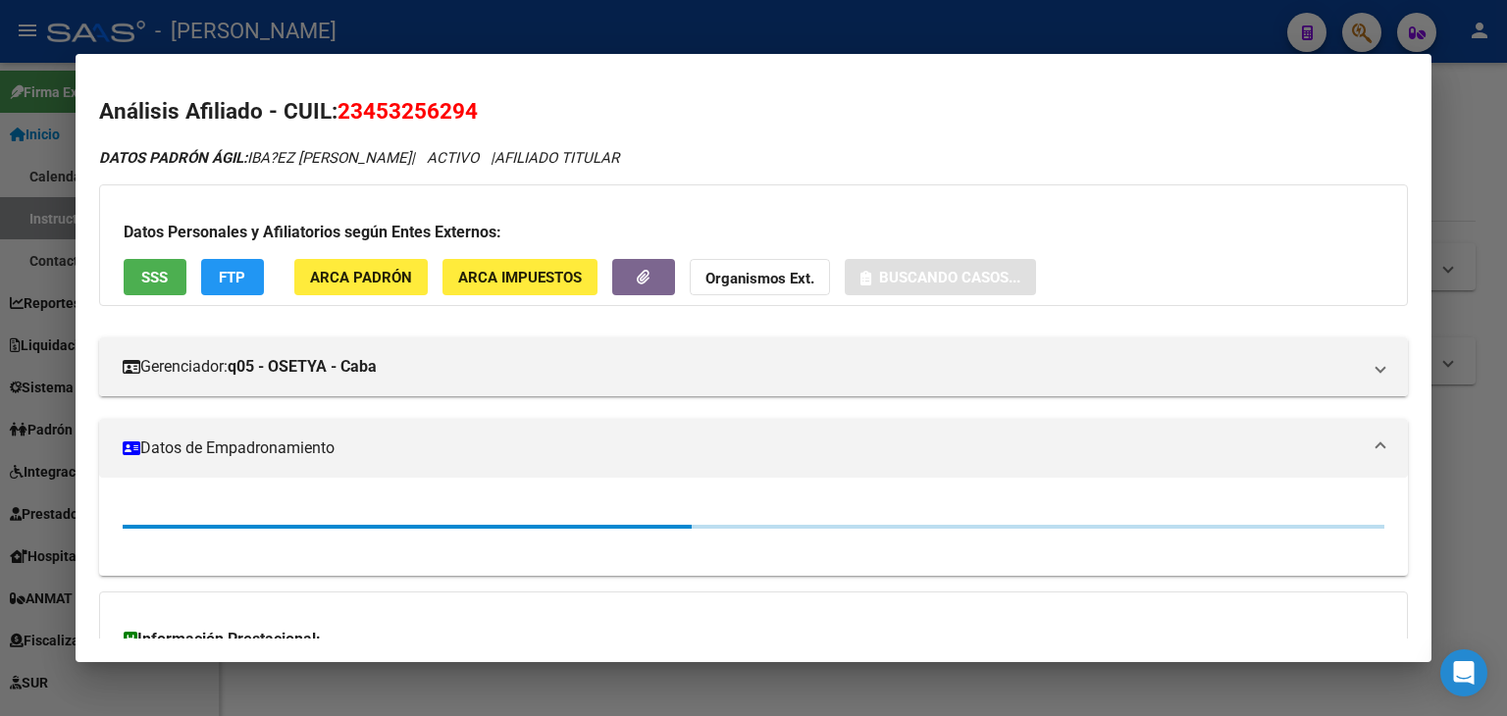
click at [329, 269] on span "ARCA Padrón" at bounding box center [361, 278] width 102 height 18
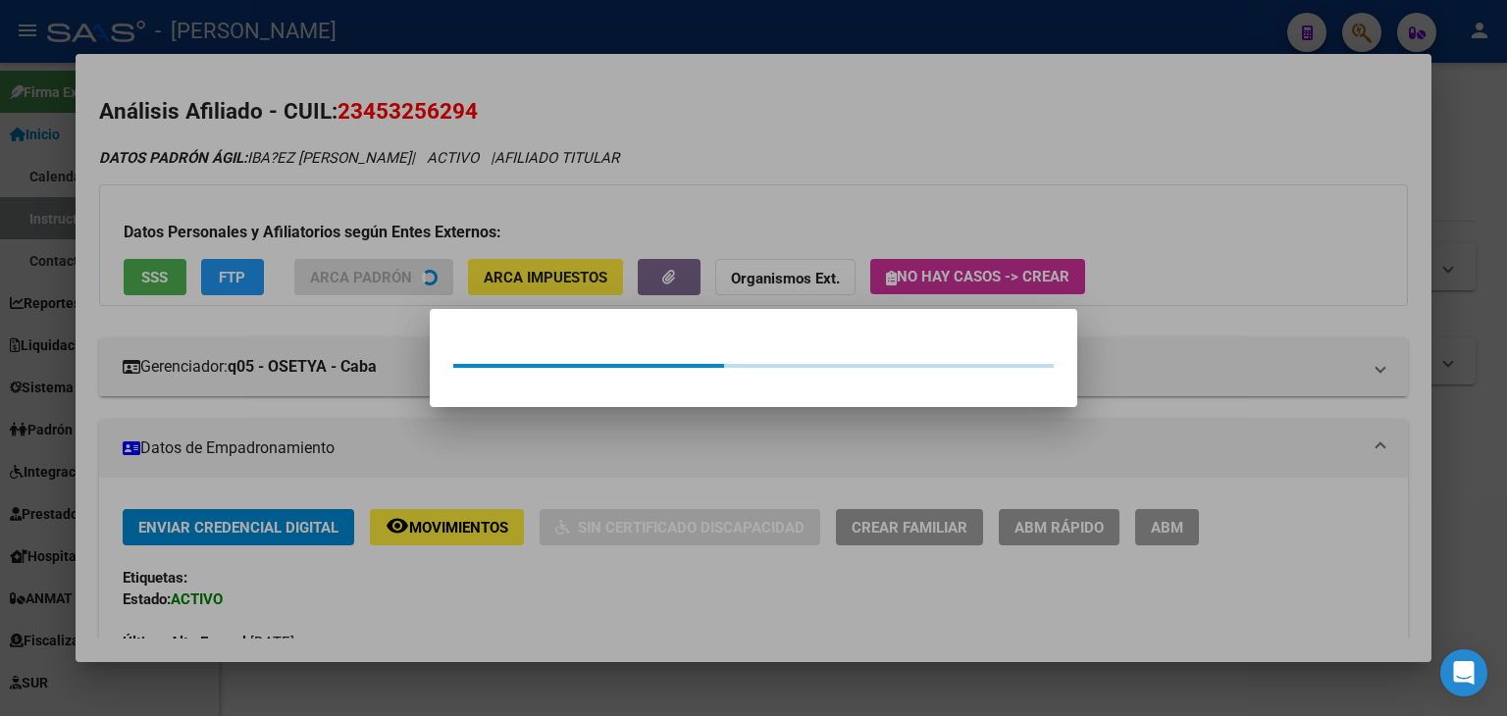
click at [334, 179] on div at bounding box center [753, 358] width 1507 height 716
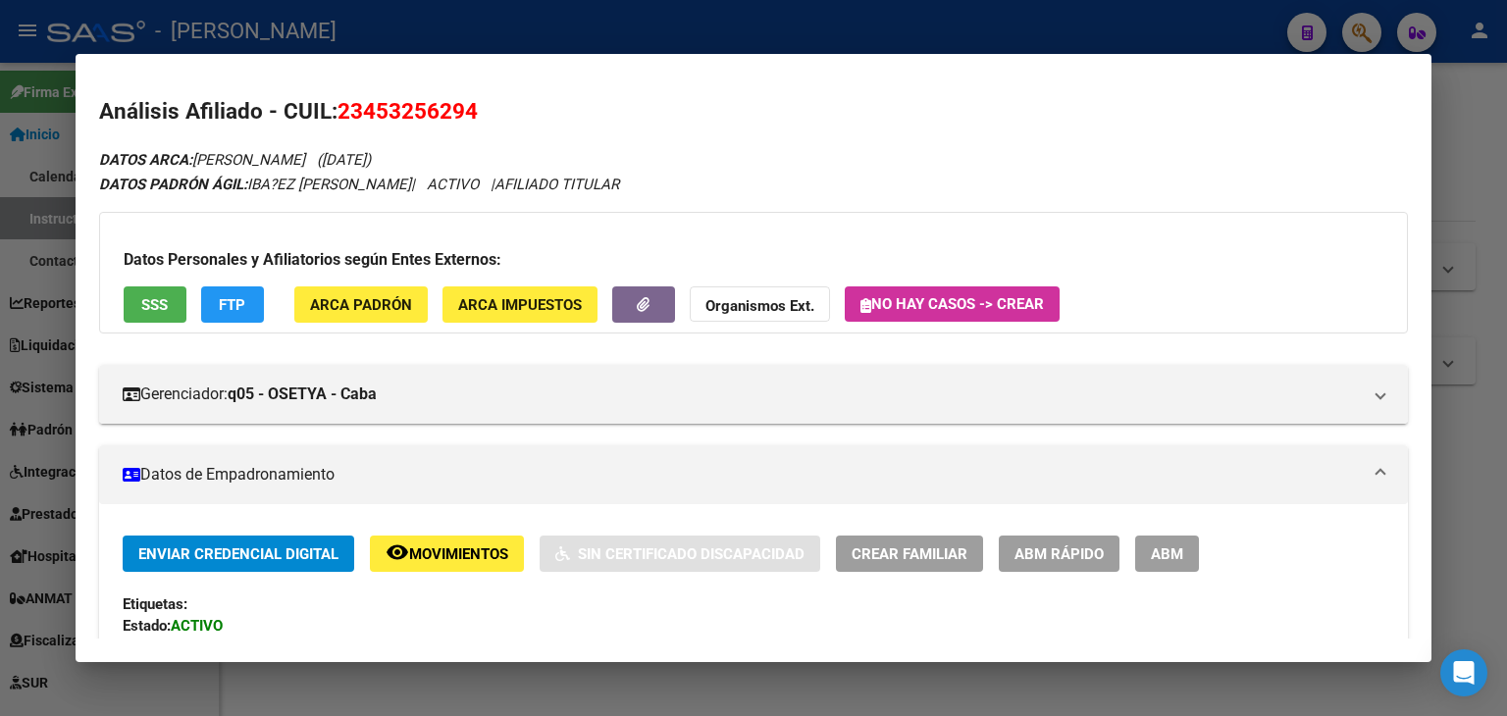
click at [162, 277] on div "Datos Personales y Afiliatorios según Entes Externos: SSS FTP ARCA Padrón ARCA …" at bounding box center [753, 273] width 1309 height 122
click at [169, 310] on button "SSS" at bounding box center [155, 304] width 63 height 36
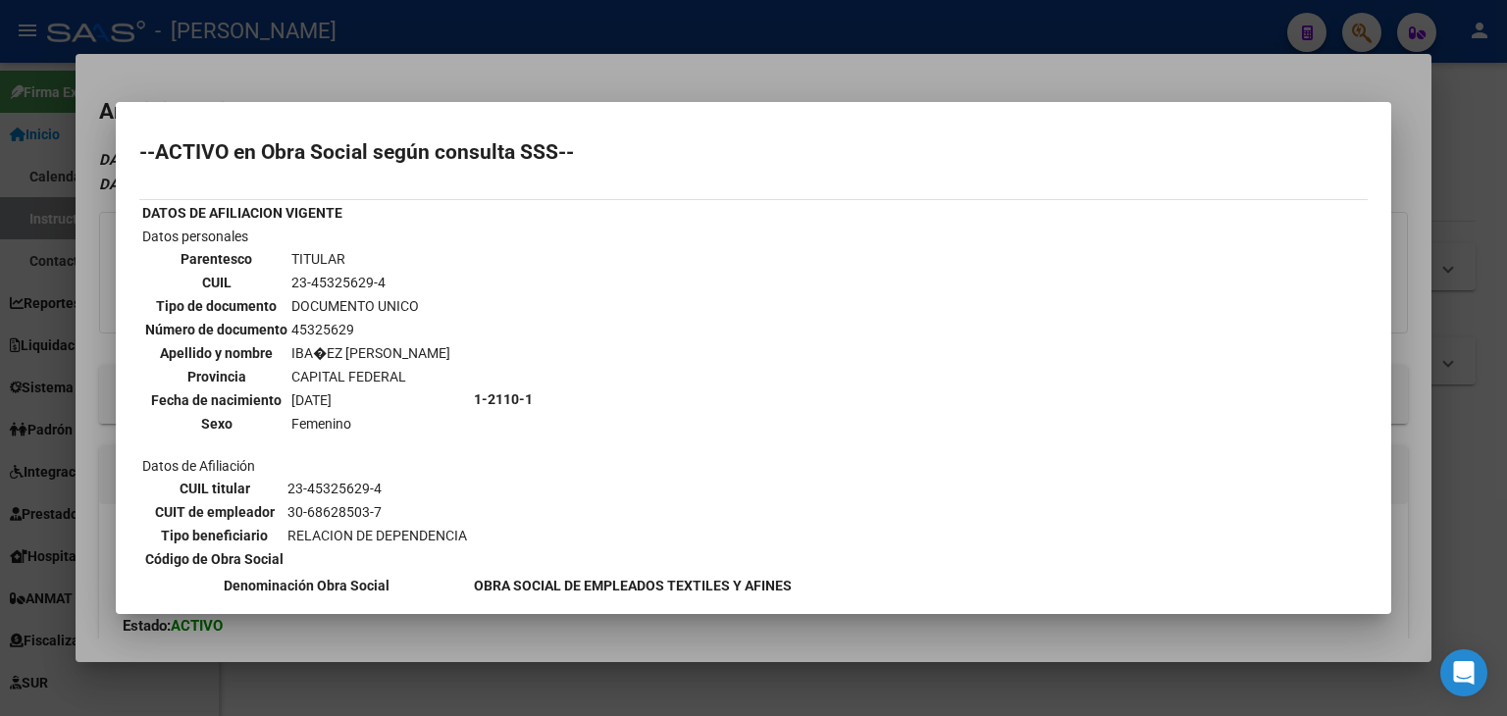
click at [379, 41] on div at bounding box center [753, 358] width 1507 height 716
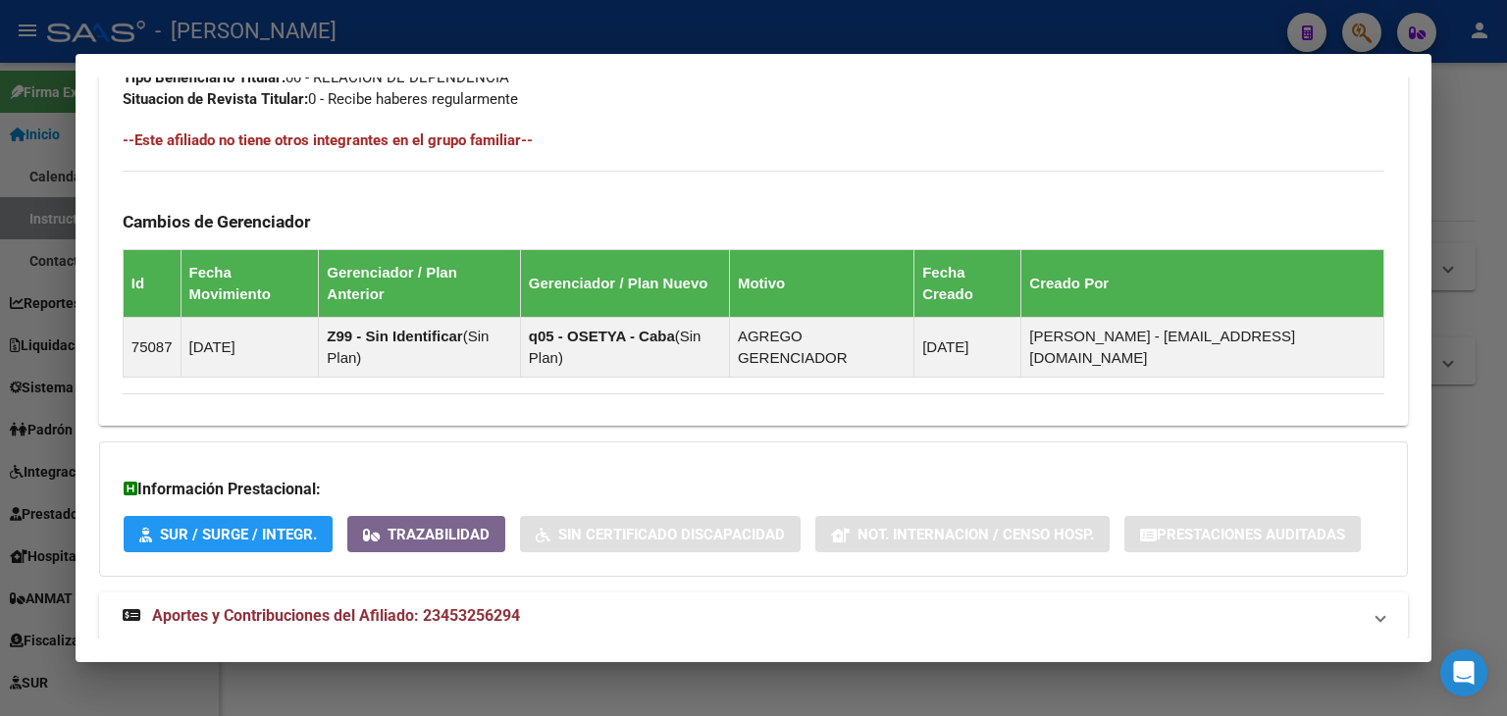
click at [555, 604] on mat-panel-title "Aportes y Contribuciones del Afiliado: 23453256294" at bounding box center [742, 616] width 1238 height 24
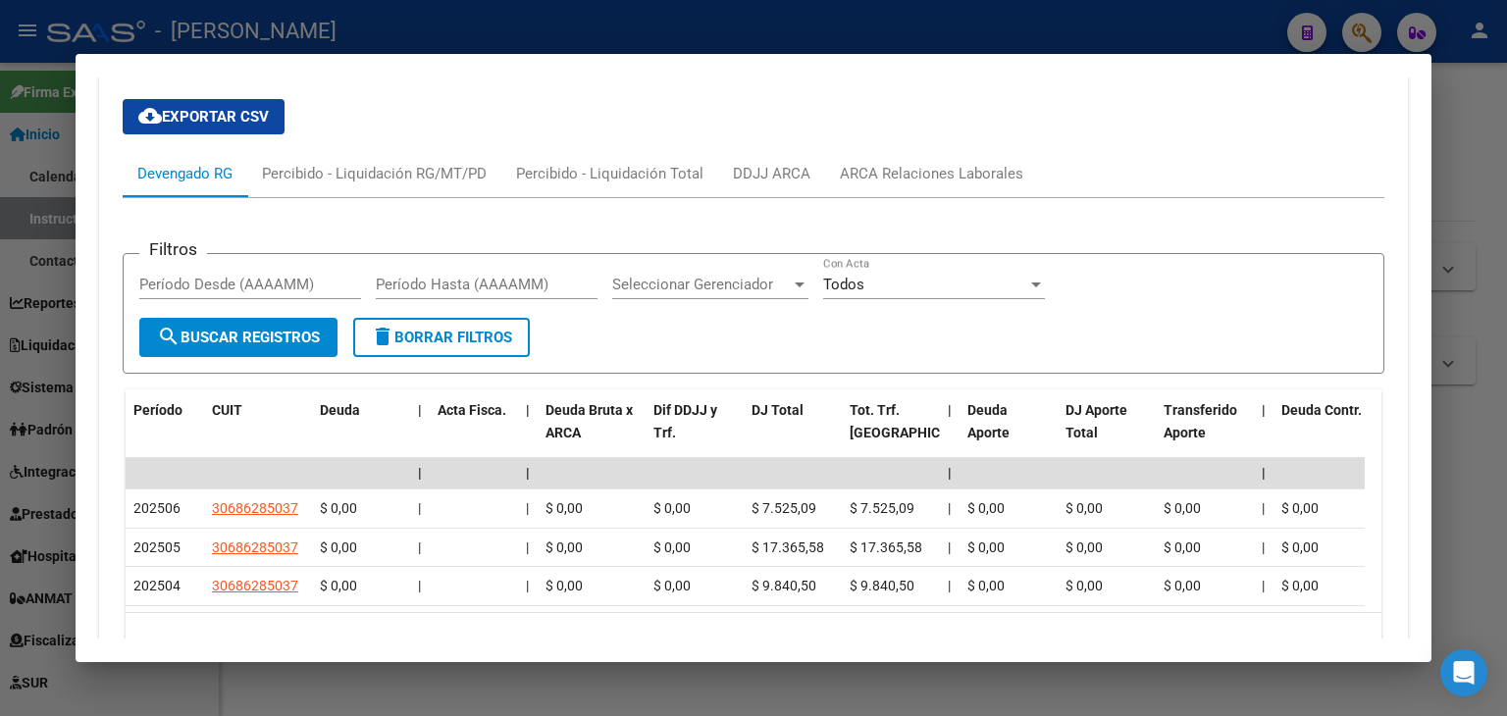
scroll to position [1681, 0]
click at [916, 161] on div "ARCA Relaciones Laborales" at bounding box center [931, 172] width 183 height 22
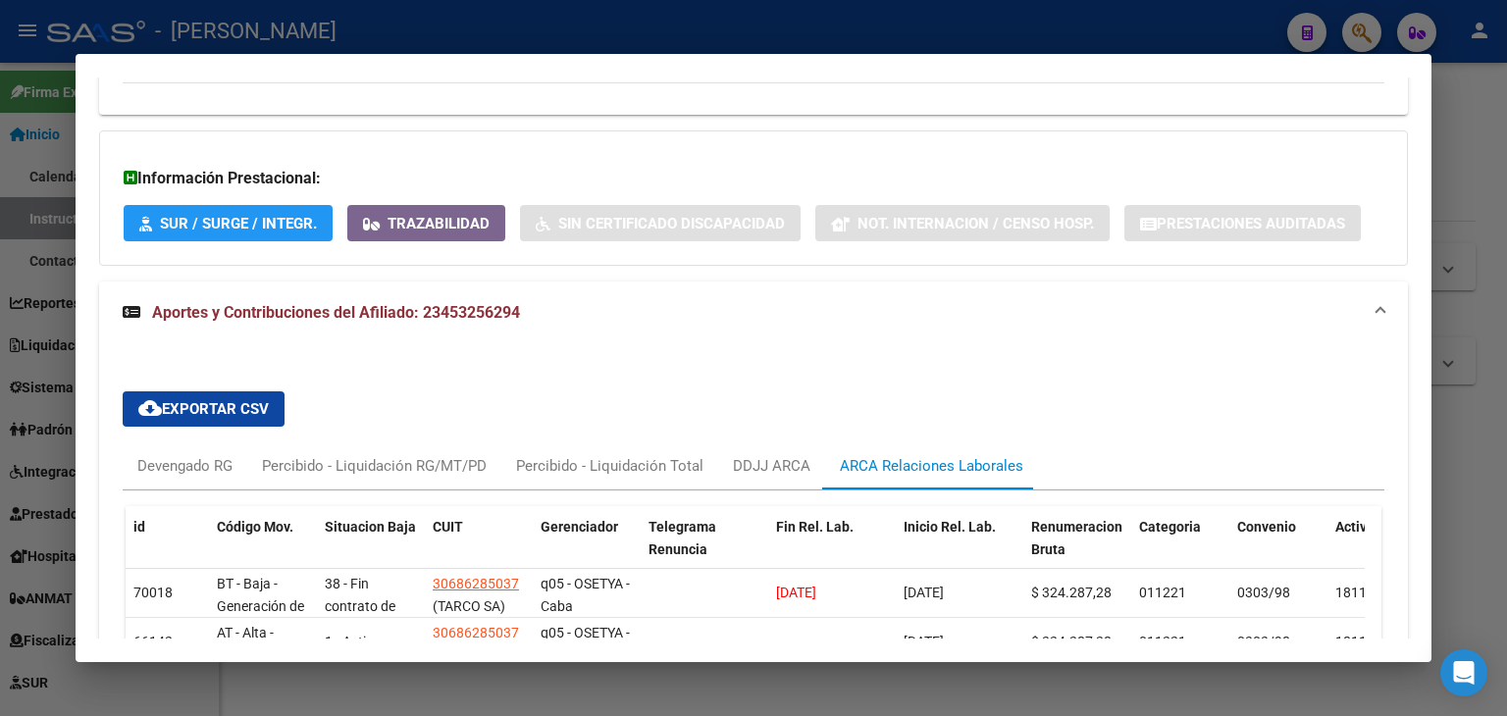
scroll to position [1479, 0]
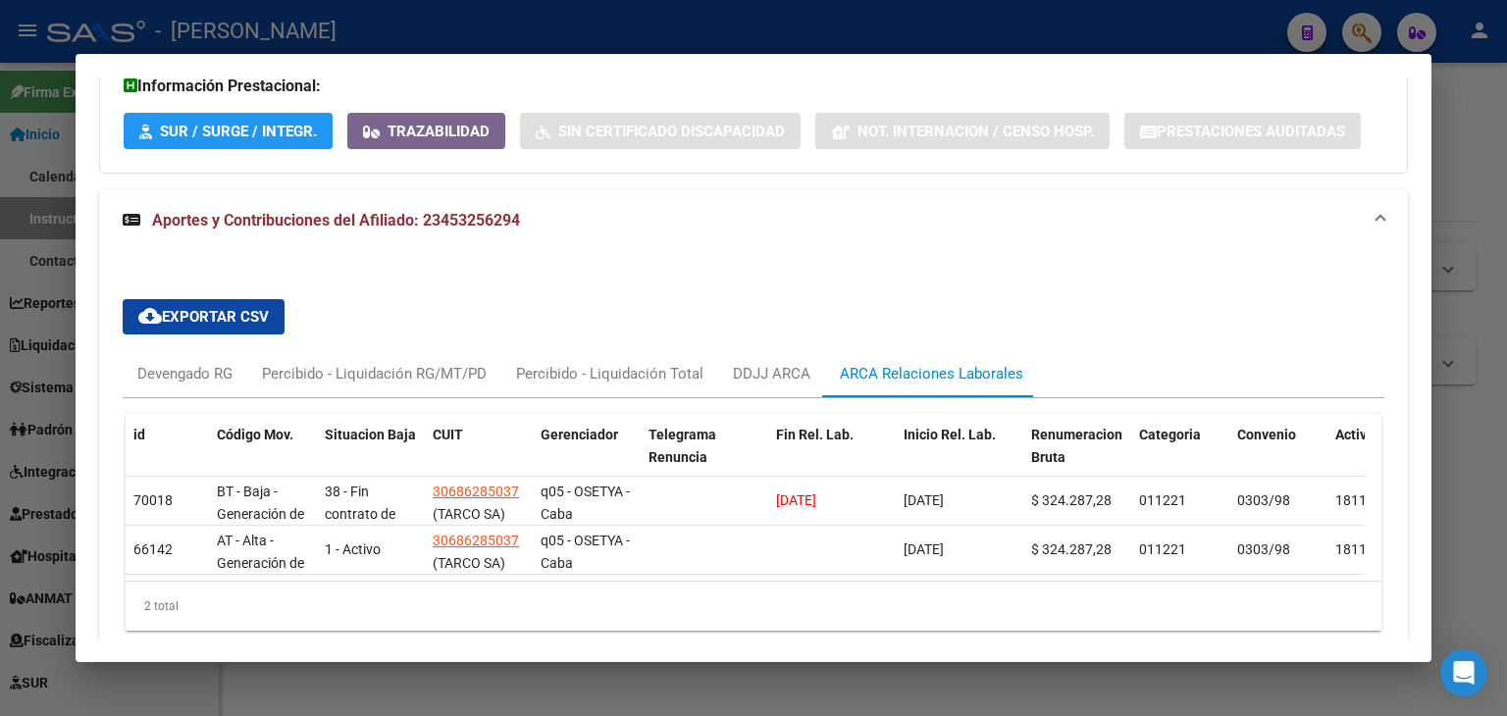
drag, startPoint x: 304, startPoint y: 28, endPoint x: 249, endPoint y: 5, distance: 59.8
click at [298, 27] on div at bounding box center [753, 358] width 1507 height 716
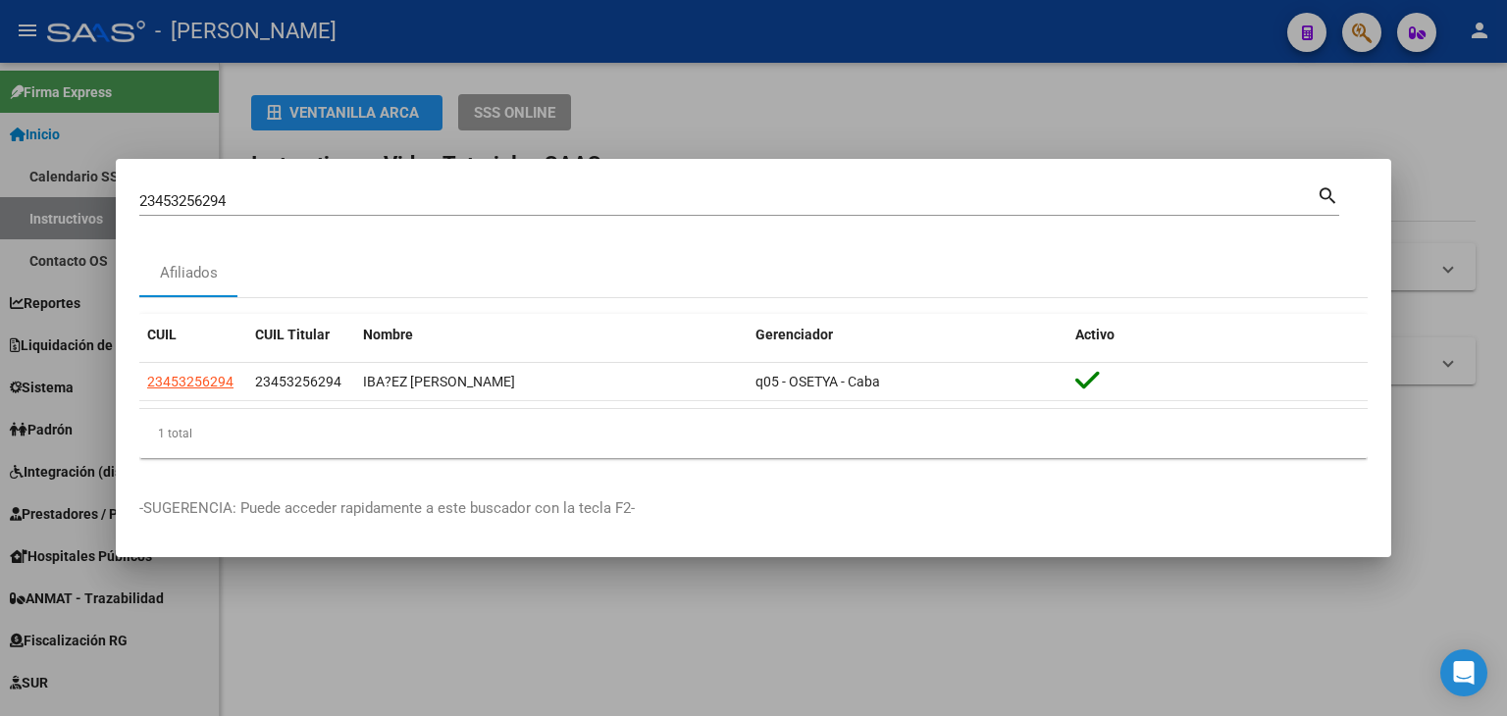
click at [306, 193] on input "23453256294" at bounding box center [727, 201] width 1177 height 18
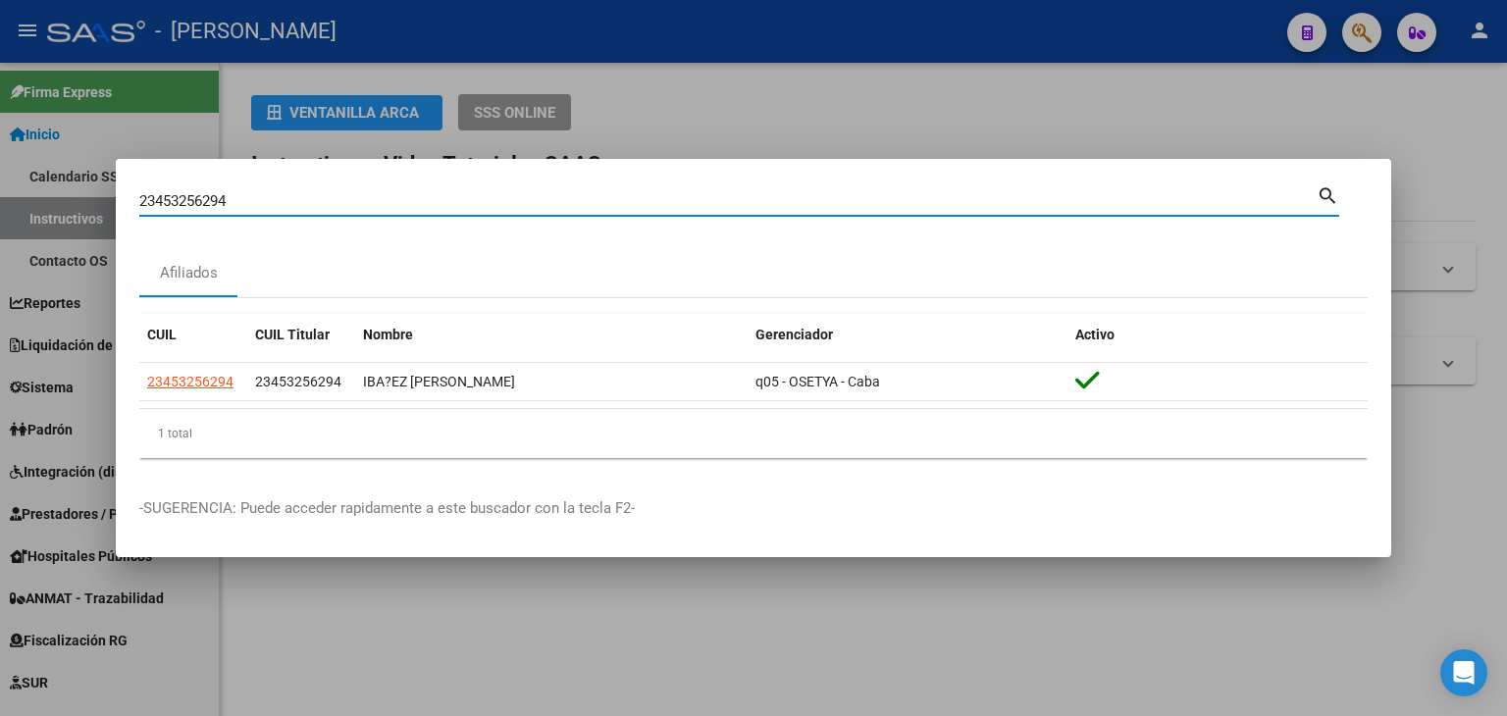
click at [306, 193] on input "23453256294" at bounding box center [727, 201] width 1177 height 18
paste input "4134389"
type input "23454134389"
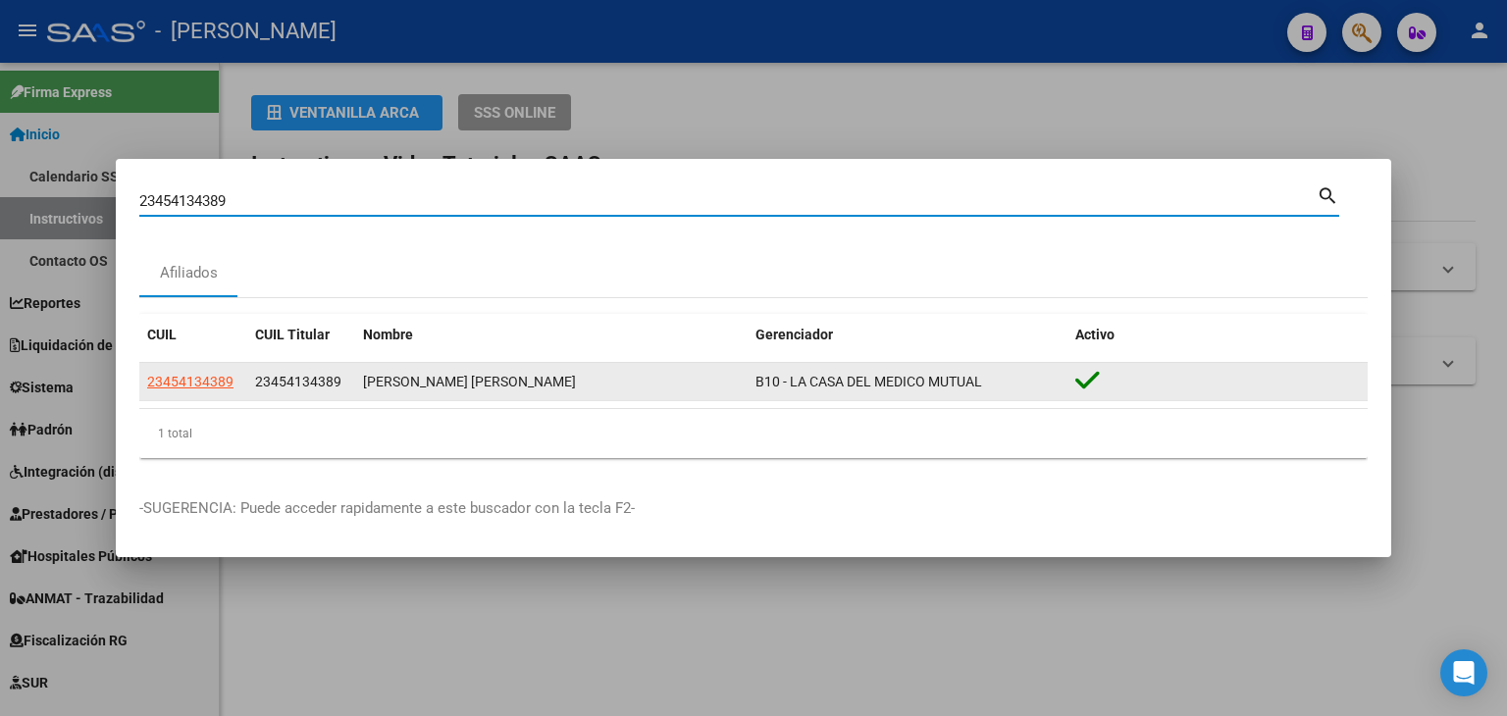
click at [162, 393] on datatable-body-cell "23454134389" at bounding box center [193, 382] width 108 height 38
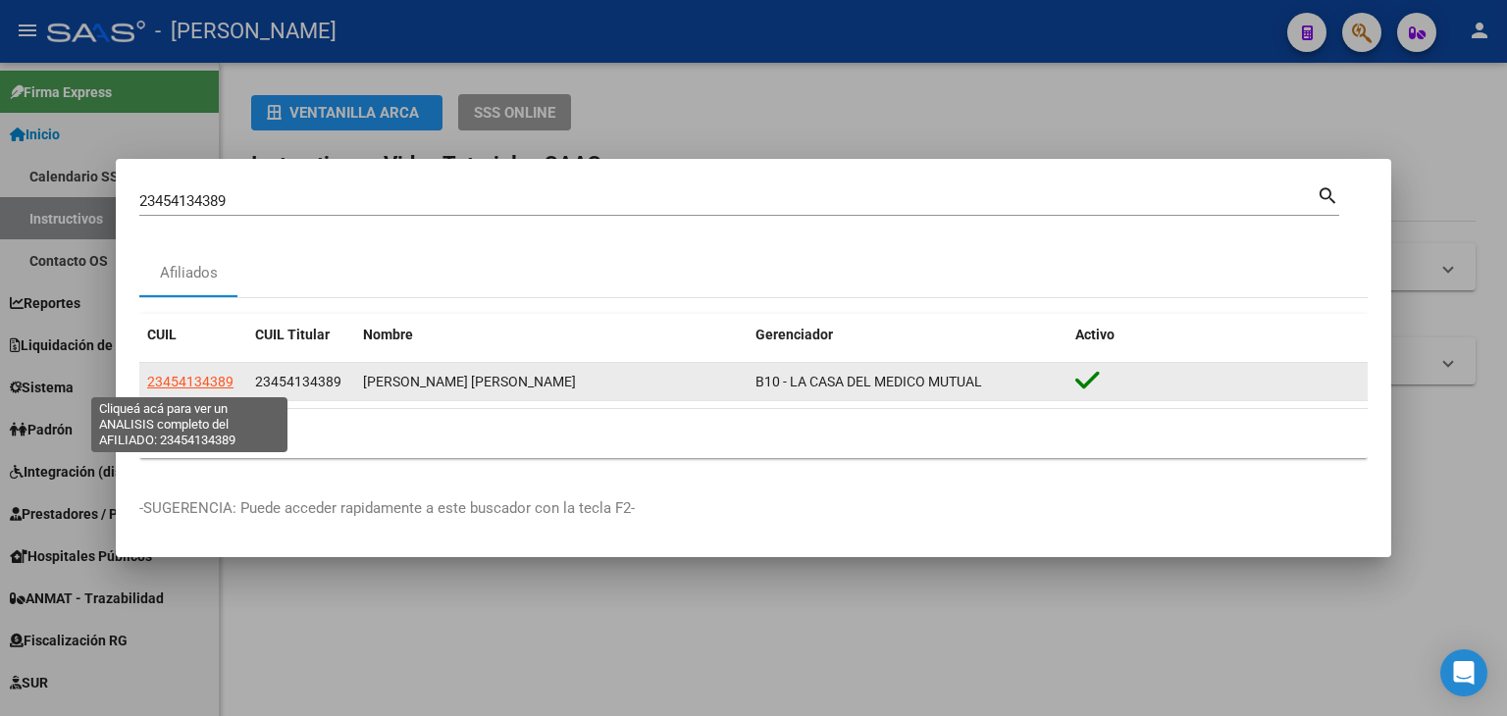
click at [169, 381] on span "23454134389" at bounding box center [190, 382] width 86 height 16
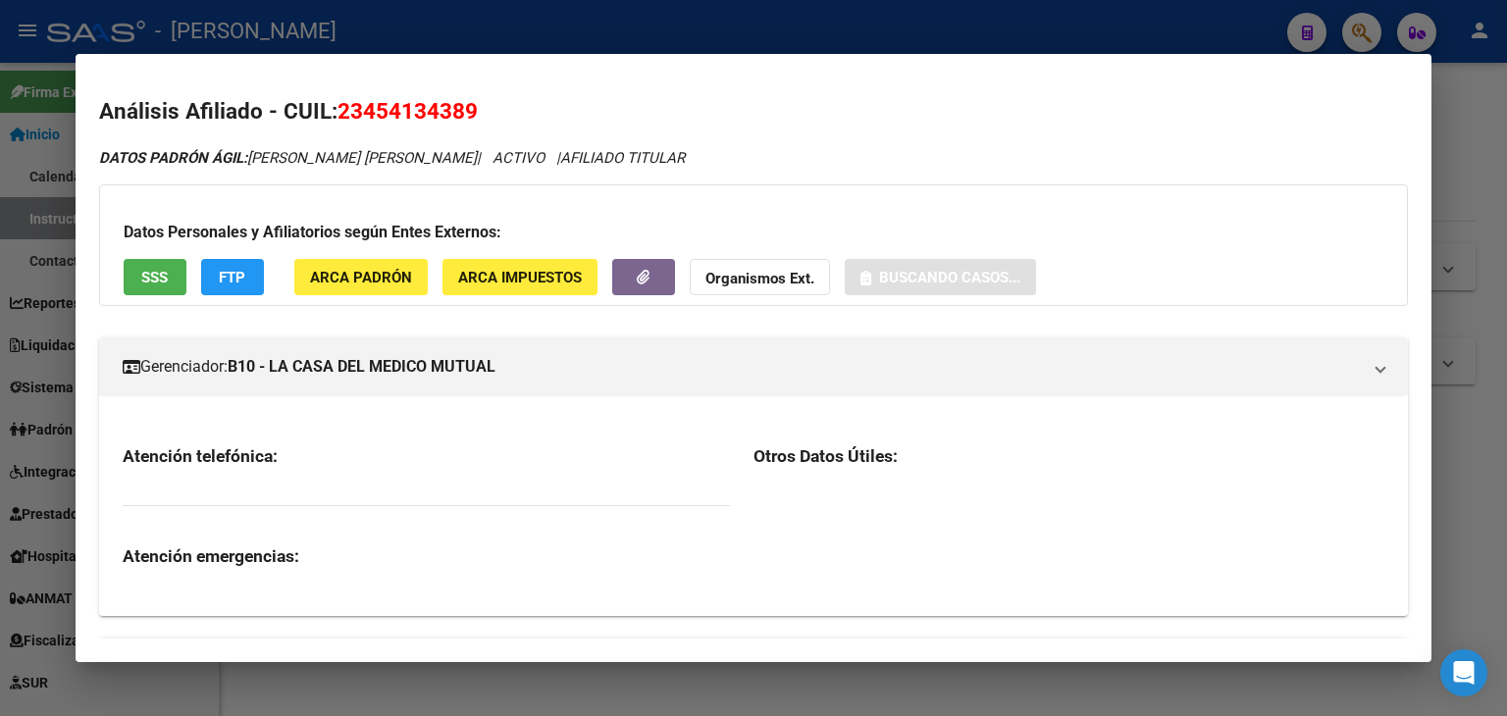
click at [334, 268] on span "ARCA Padrón" at bounding box center [361, 277] width 102 height 18
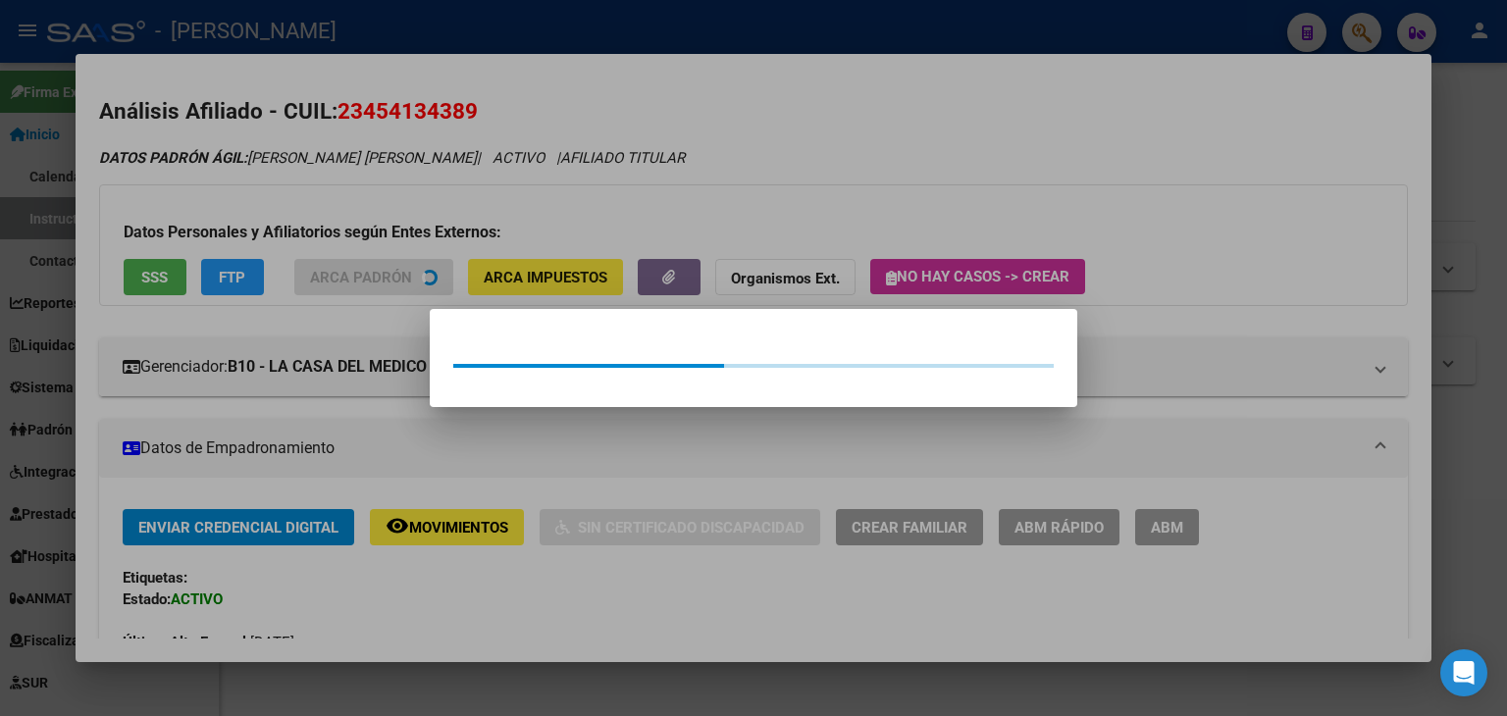
drag, startPoint x: 271, startPoint y: 217, endPoint x: 186, endPoint y: 282, distance: 106.3
click at [270, 217] on div at bounding box center [753, 358] width 1507 height 716
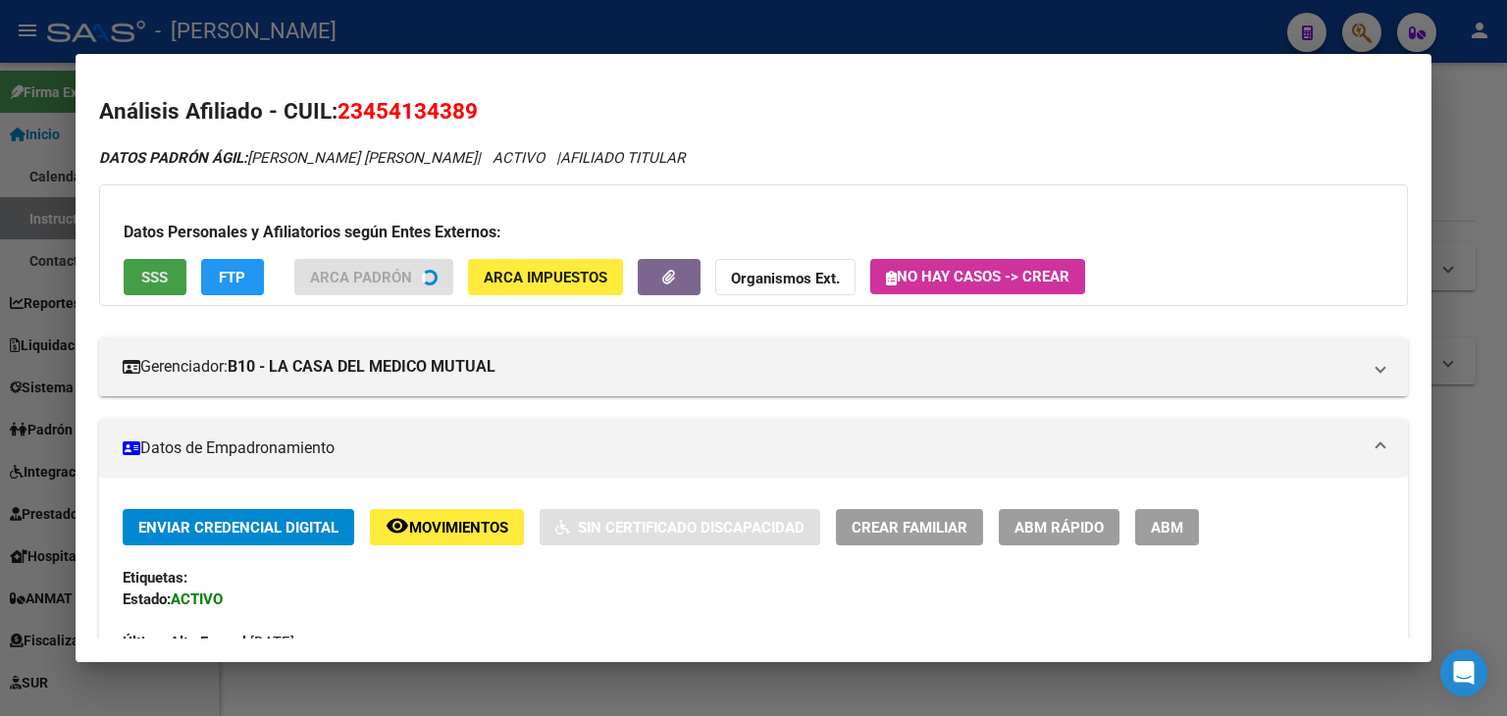
click at [165, 291] on button "SSS" at bounding box center [155, 277] width 63 height 36
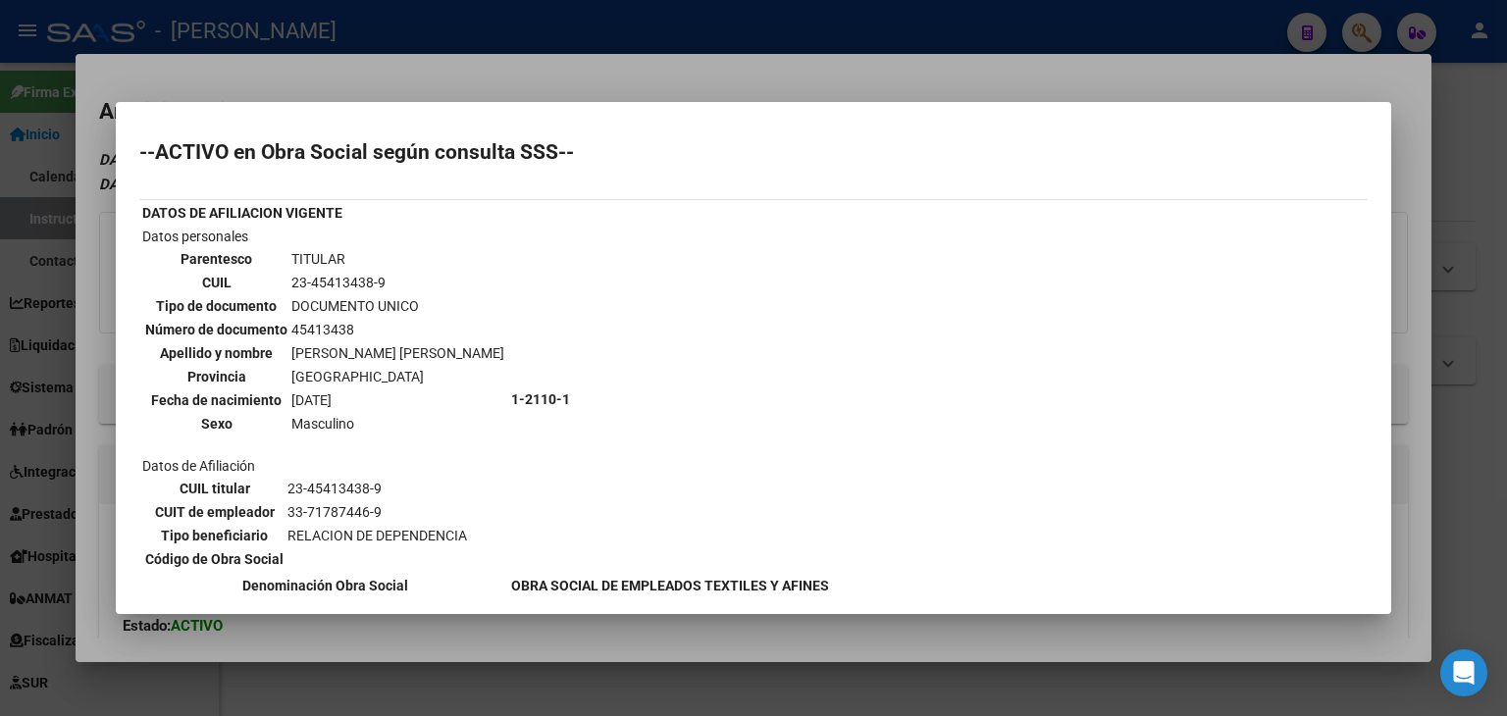
click at [283, 84] on div at bounding box center [753, 358] width 1507 height 716
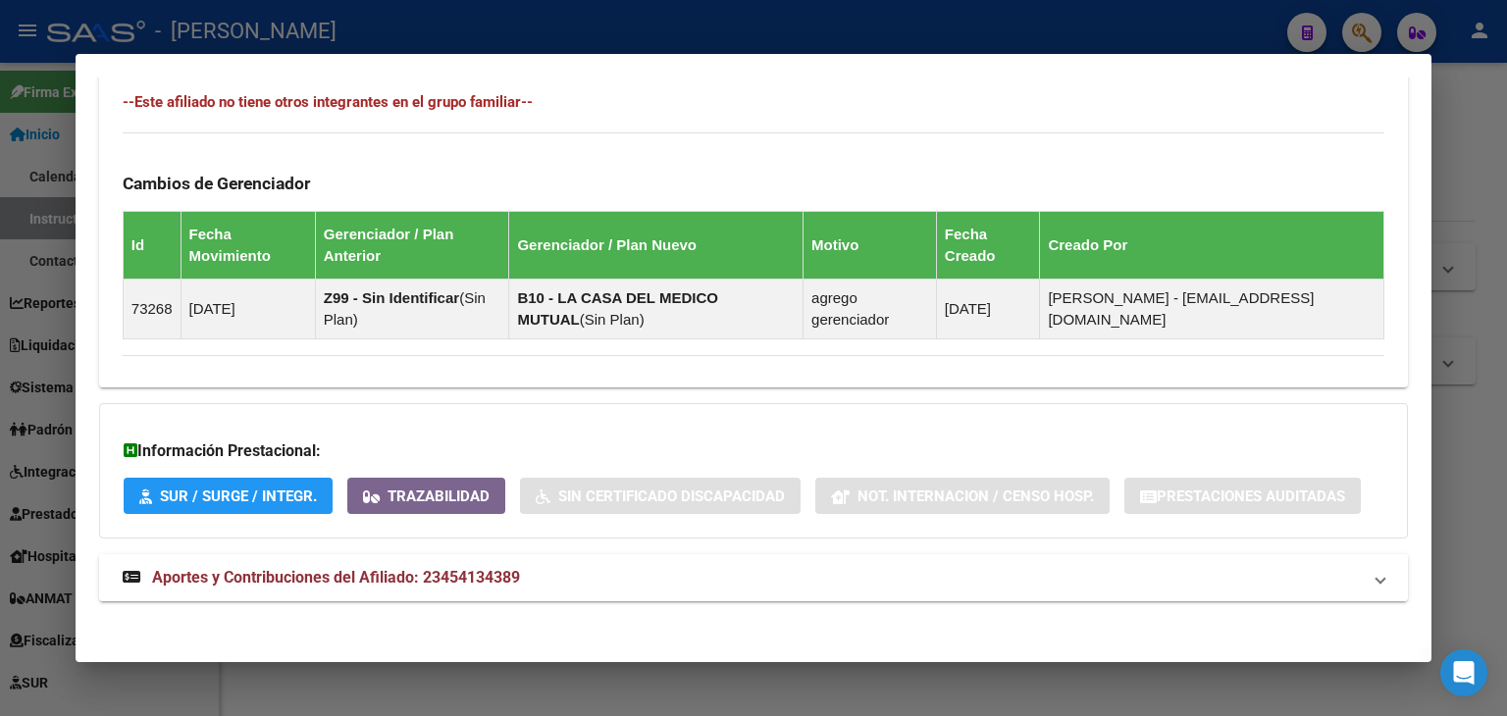
scroll to position [1119, 0]
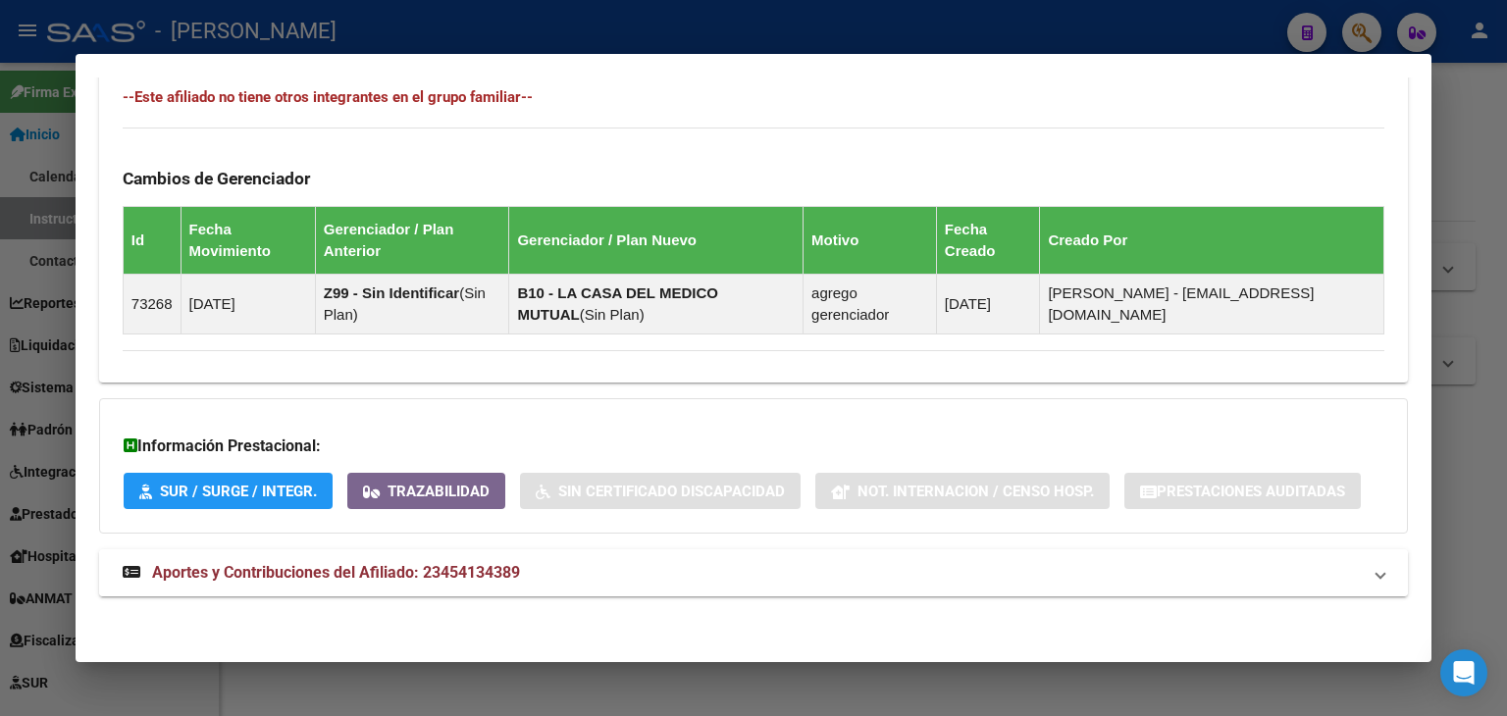
click at [463, 591] on mat-expansion-panel-header "Aportes y Contribuciones del Afiliado: 23454134389" at bounding box center [753, 572] width 1309 height 47
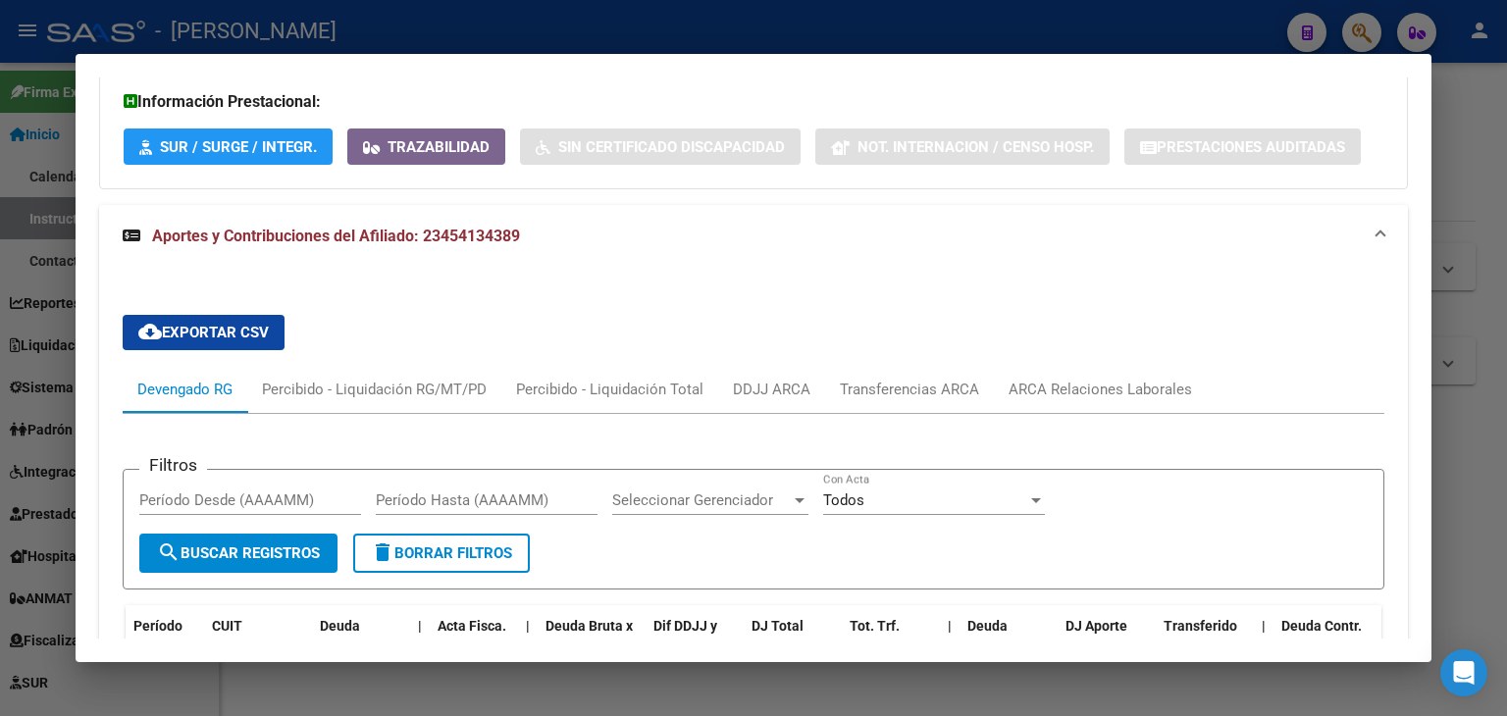
scroll to position [1610, 0]
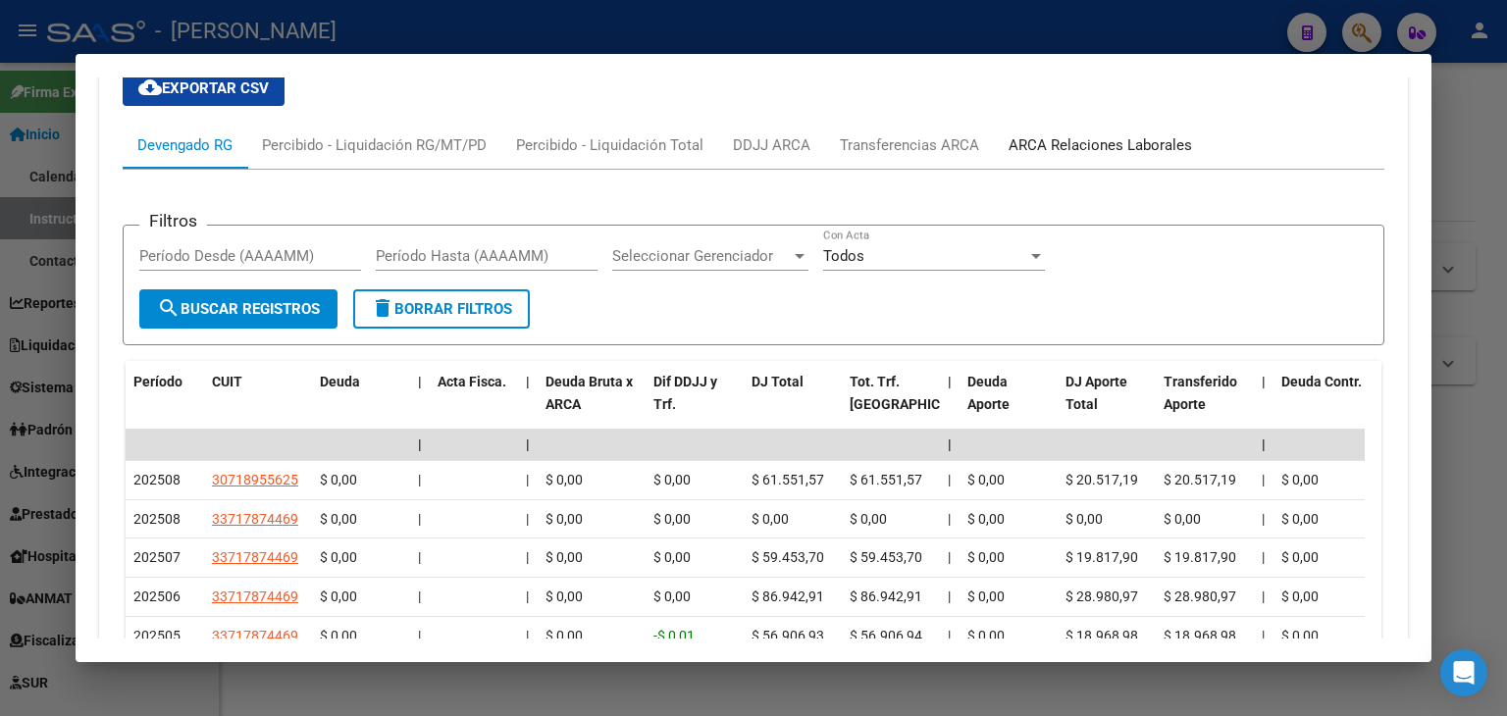
click at [1084, 147] on div "ARCA Relaciones Laborales" at bounding box center [1099, 145] width 183 height 22
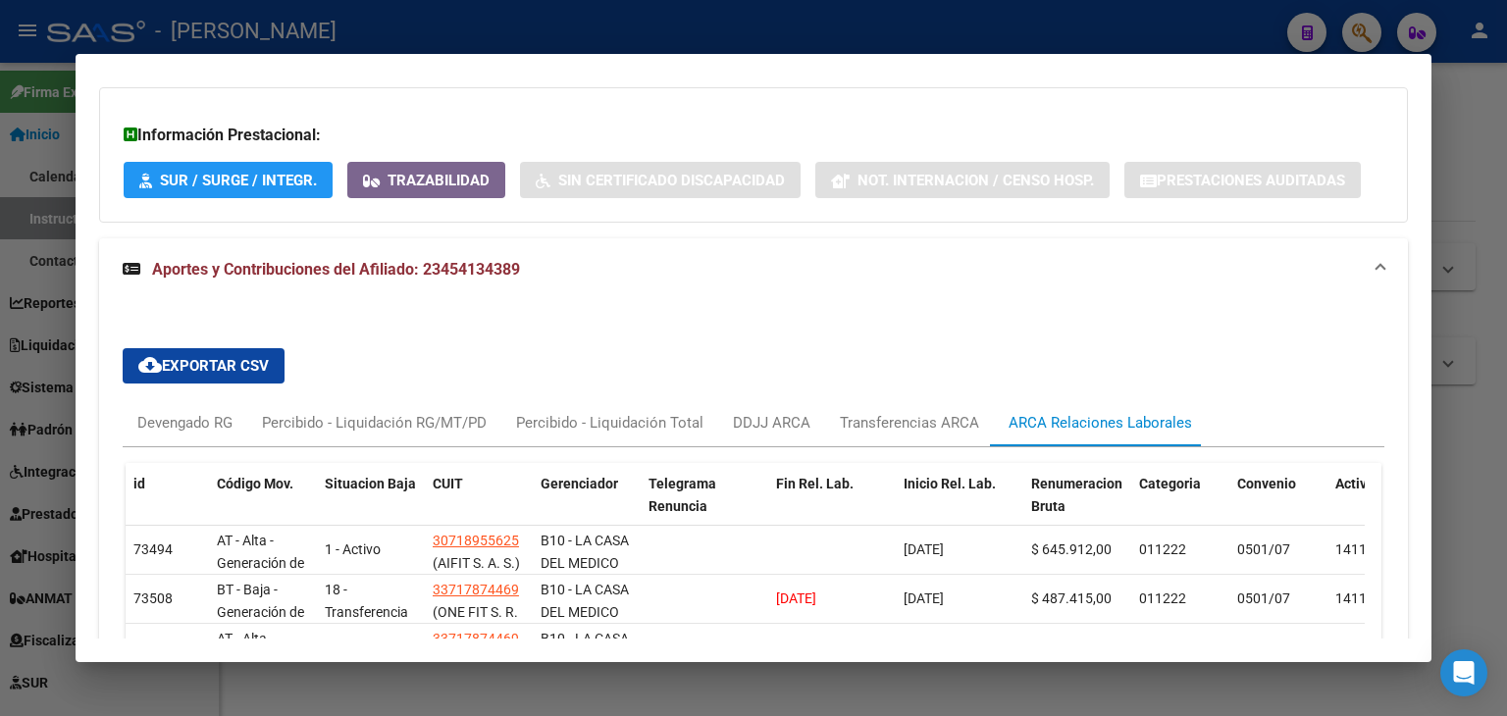
scroll to position [1522, 0]
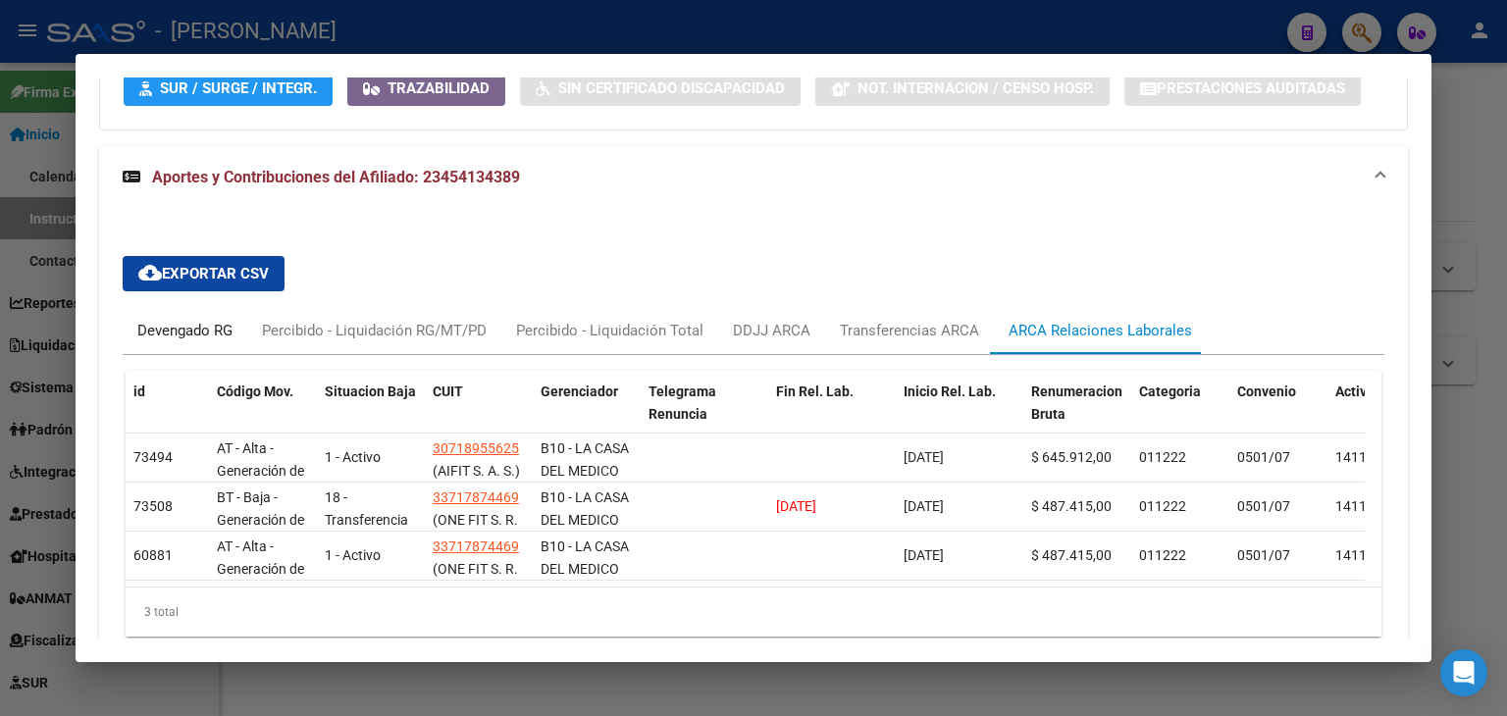
click at [180, 346] on div "Devengado RG" at bounding box center [185, 330] width 125 height 47
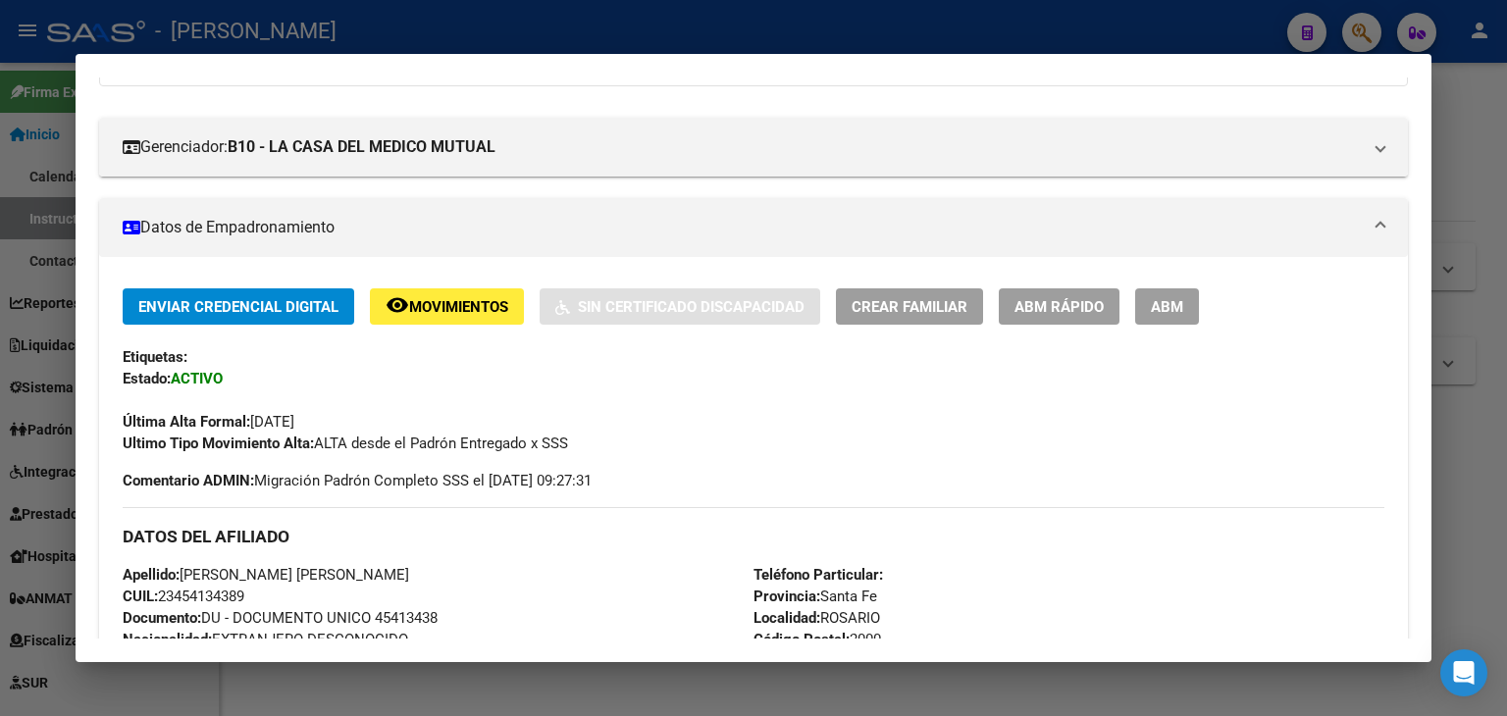
scroll to position [51, 0]
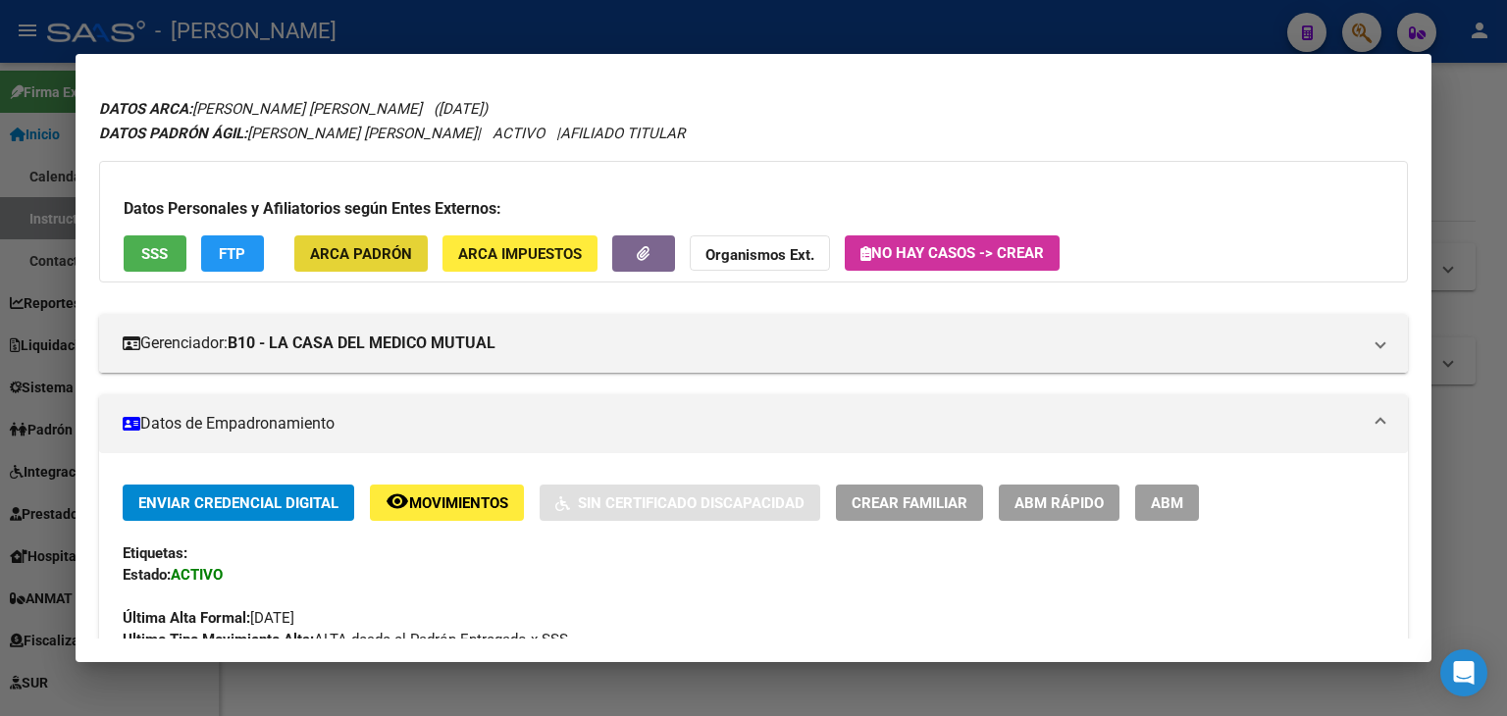
click at [353, 257] on span "ARCA Padrón" at bounding box center [361, 254] width 102 height 18
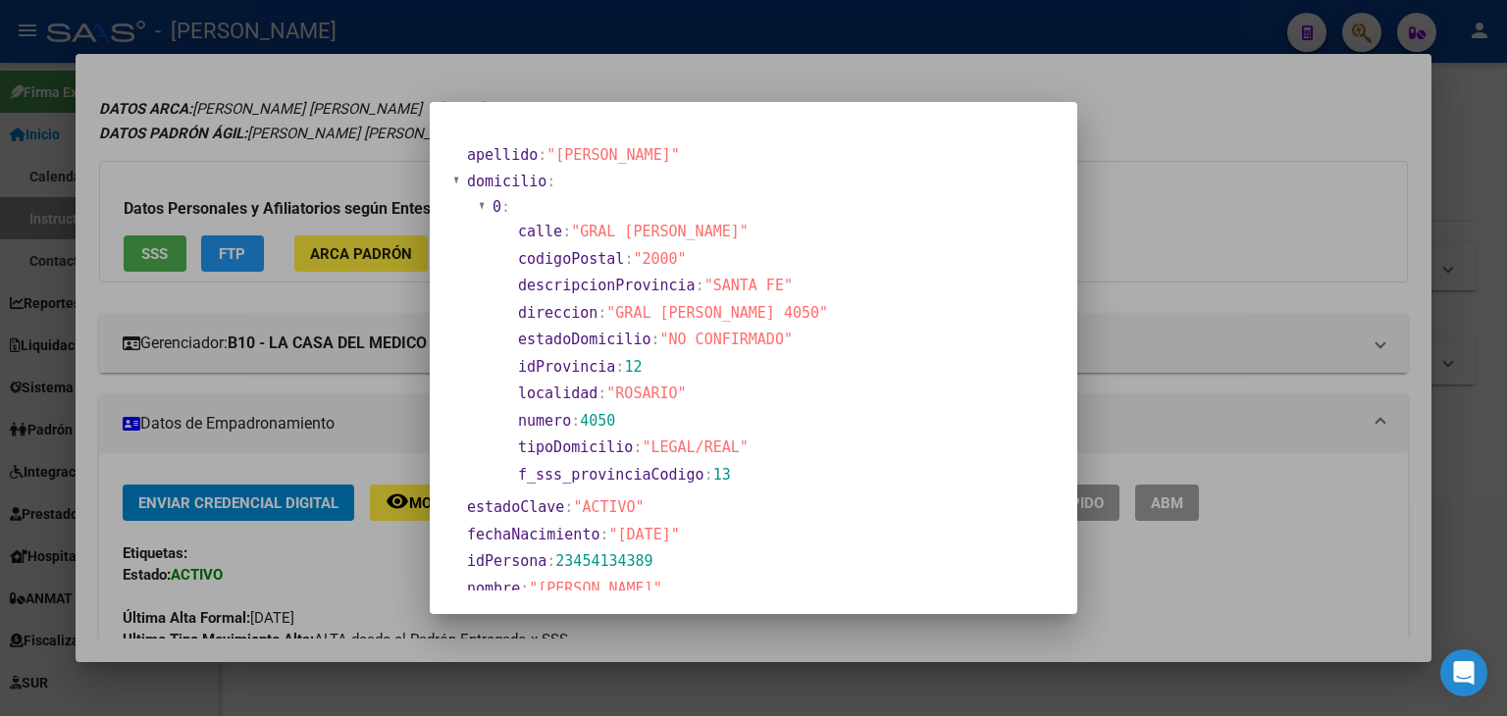
click at [349, 225] on div at bounding box center [753, 358] width 1507 height 716
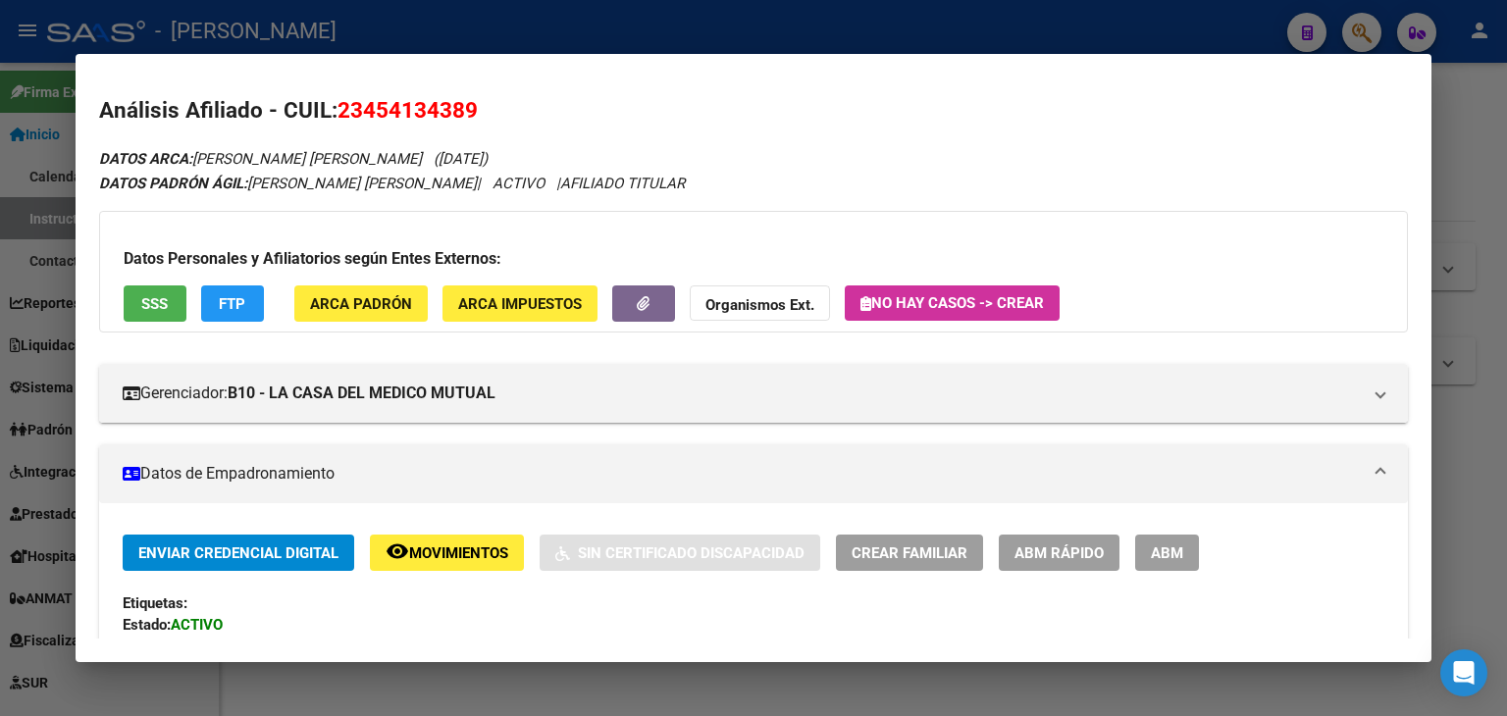
scroll to position [0, 0]
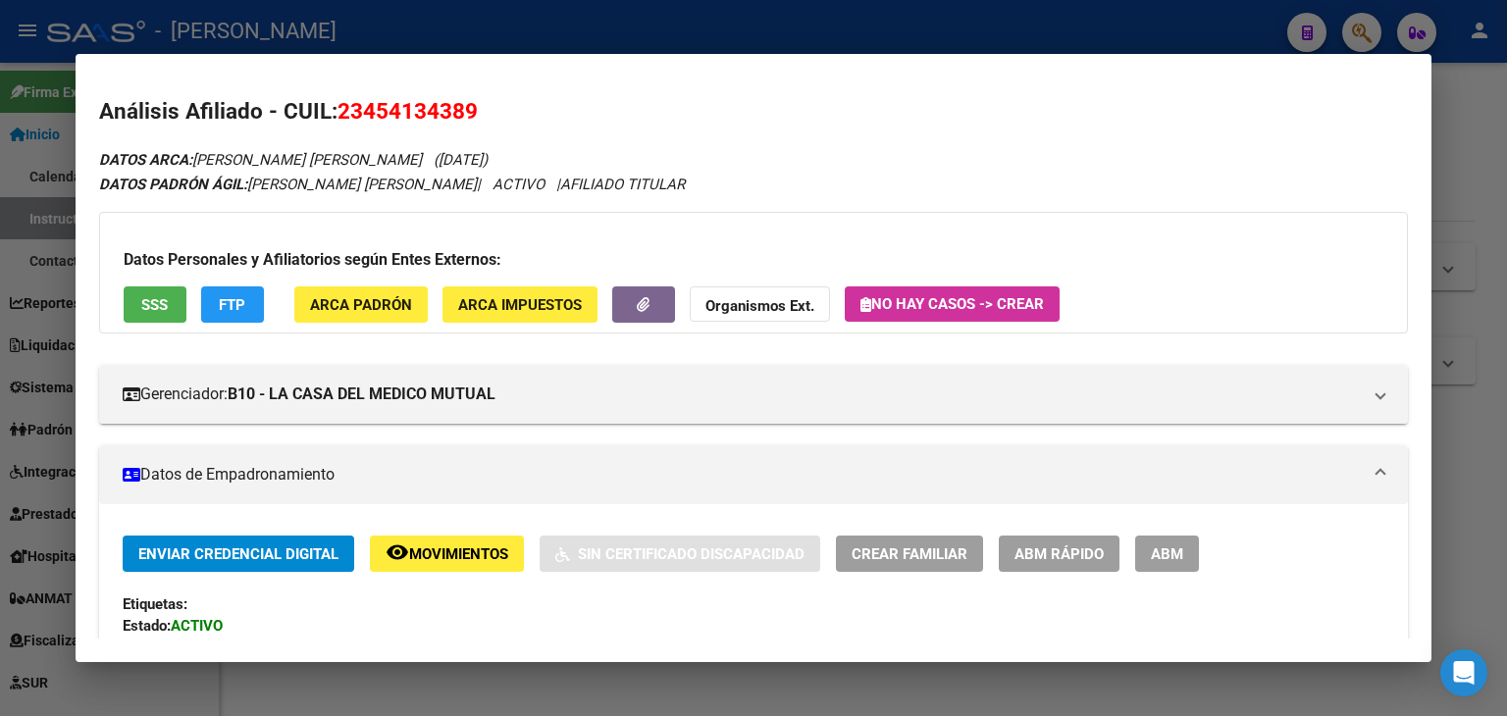
click at [128, 321] on button "SSS" at bounding box center [155, 304] width 63 height 36
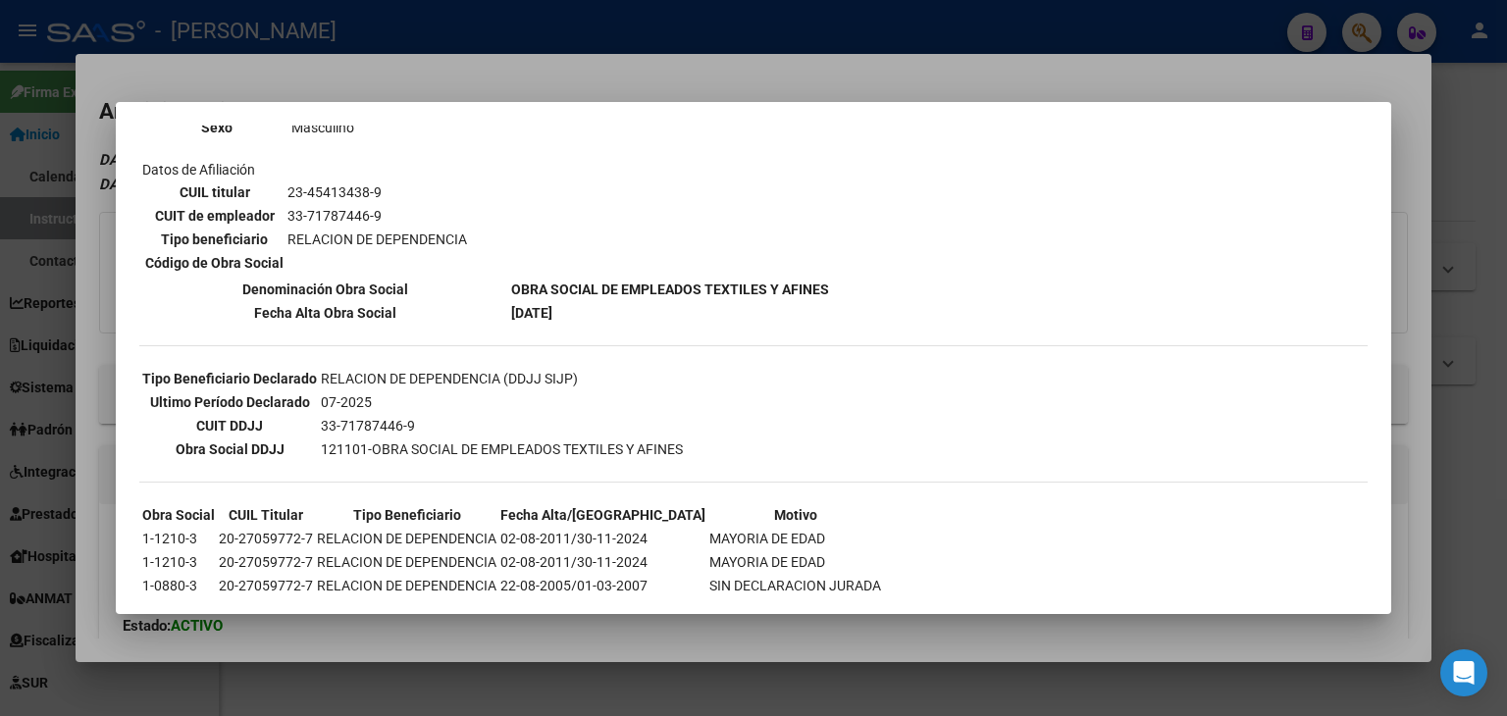
scroll to position [332, 0]
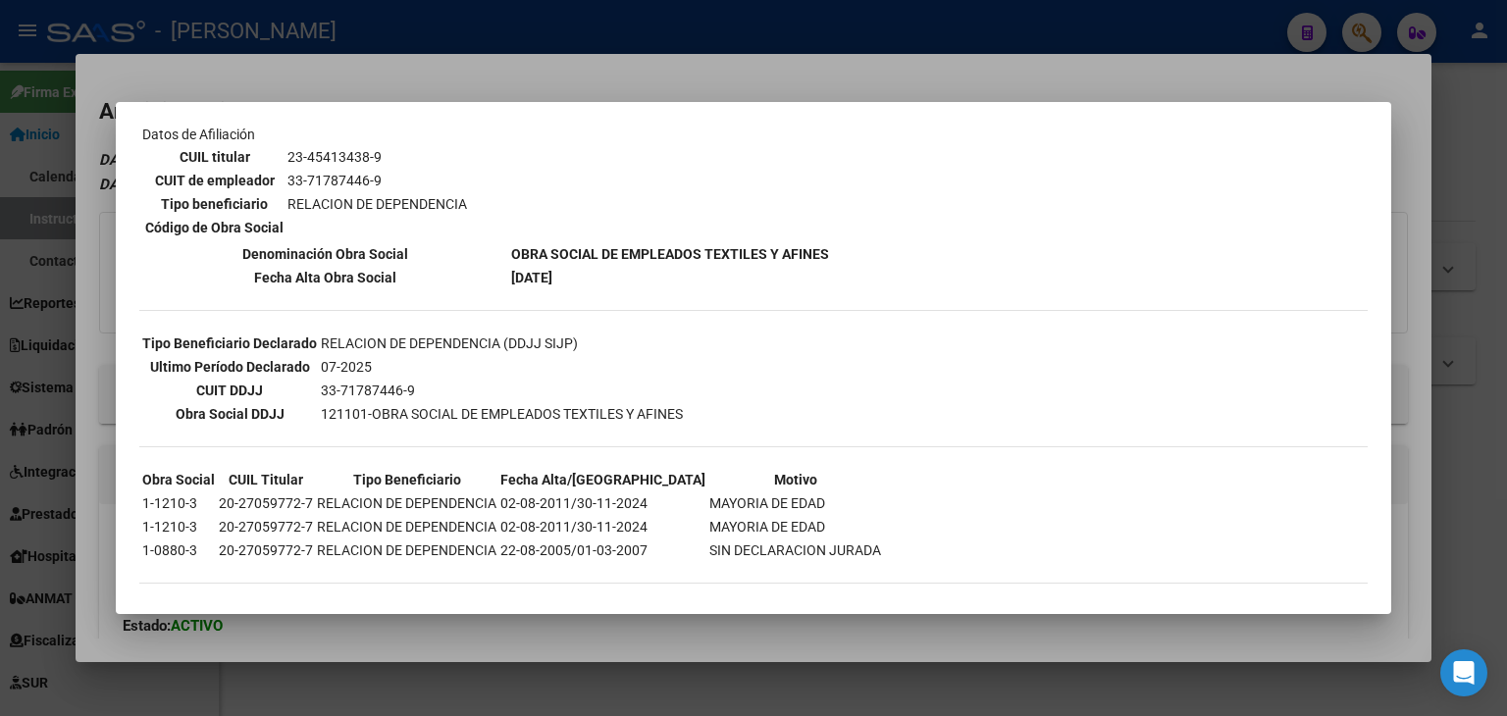
click at [350, 48] on div at bounding box center [753, 358] width 1507 height 716
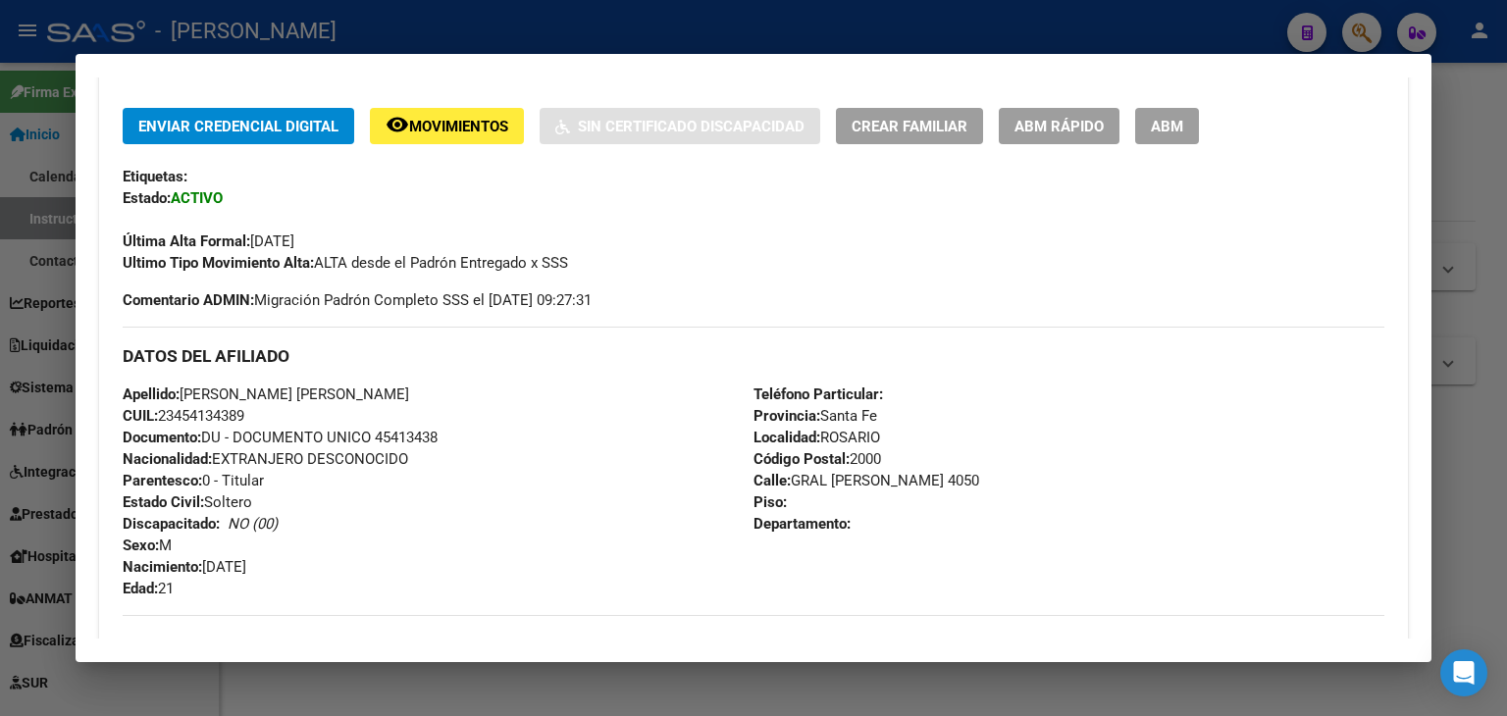
scroll to position [589, 0]
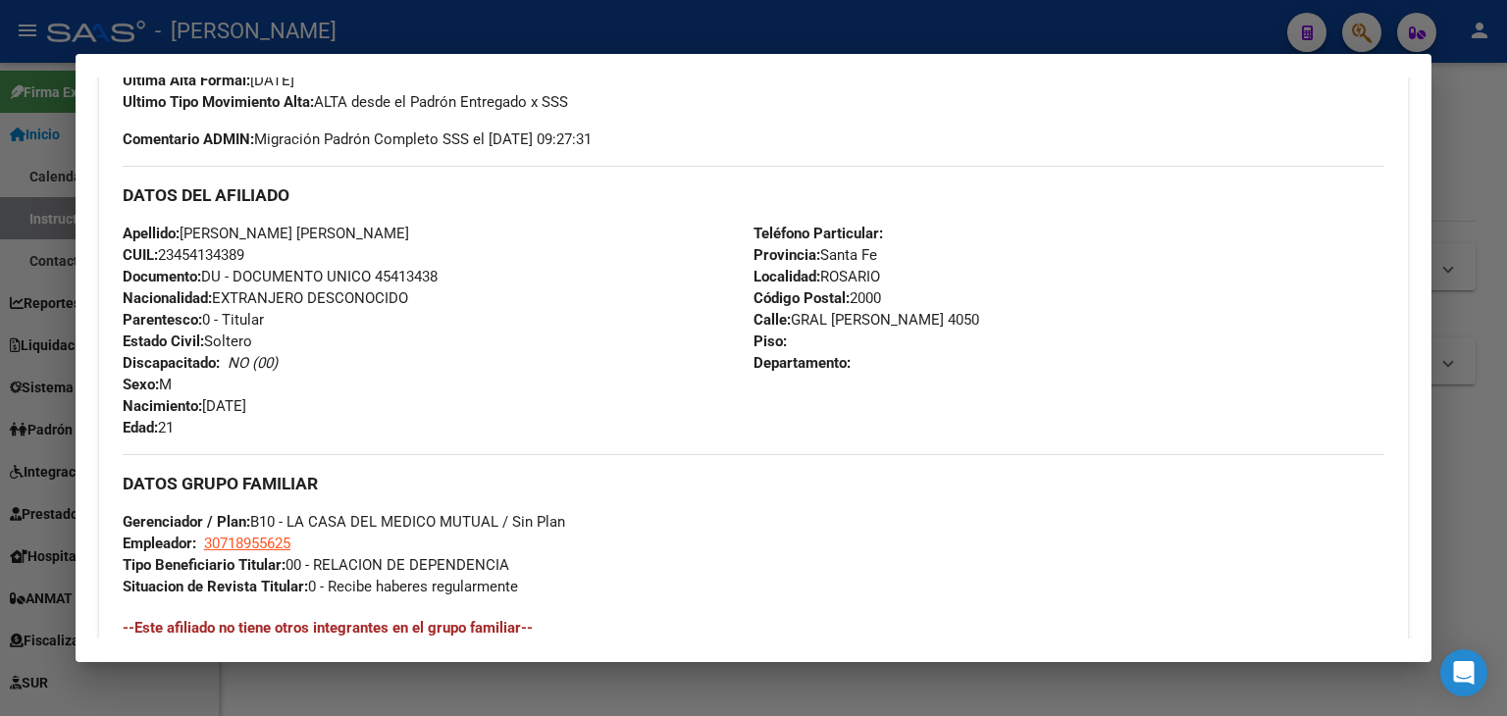
click at [405, 276] on span "Documento: DU - DOCUMENTO UNICO 45413438" at bounding box center [280, 277] width 315 height 18
copy span "45413438"
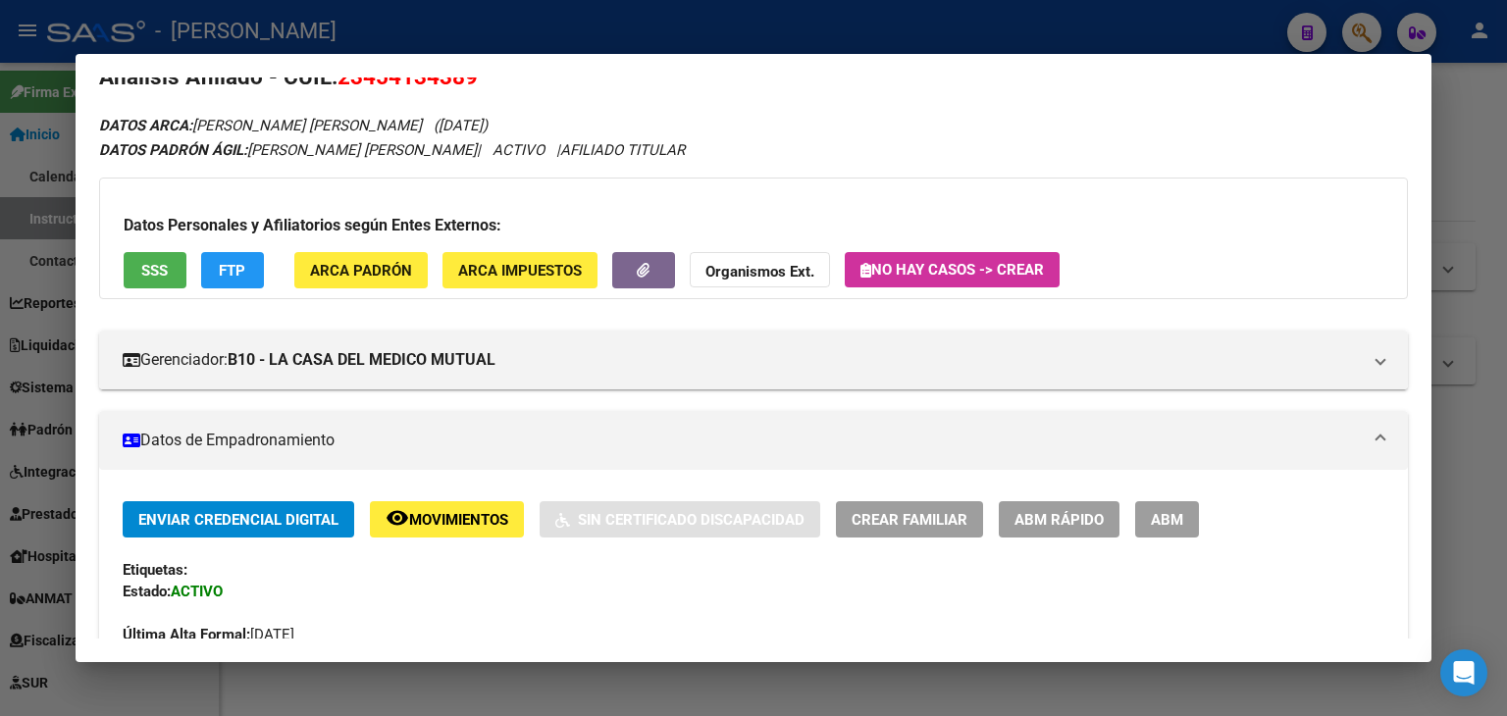
scroll to position [0, 0]
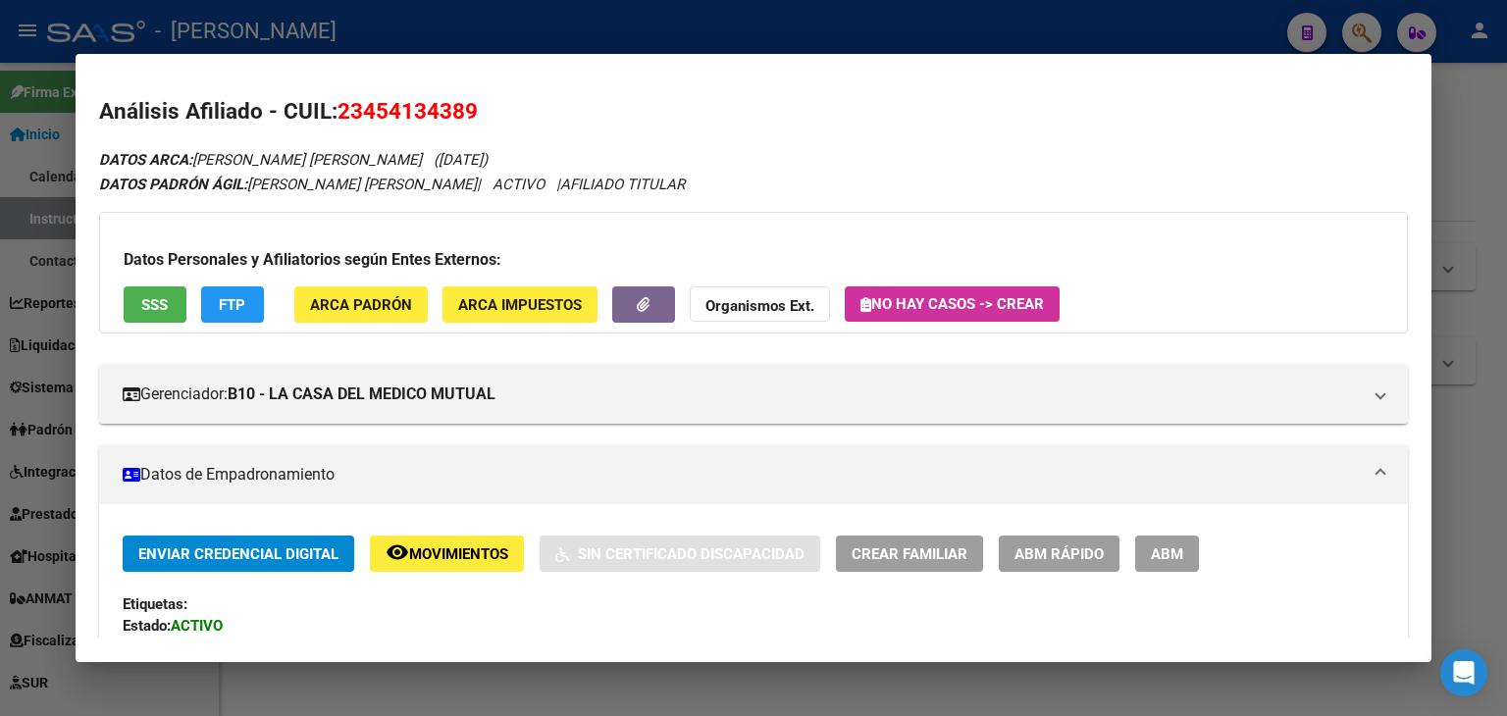
click at [352, 297] on span "ARCA Padrón" at bounding box center [361, 305] width 102 height 18
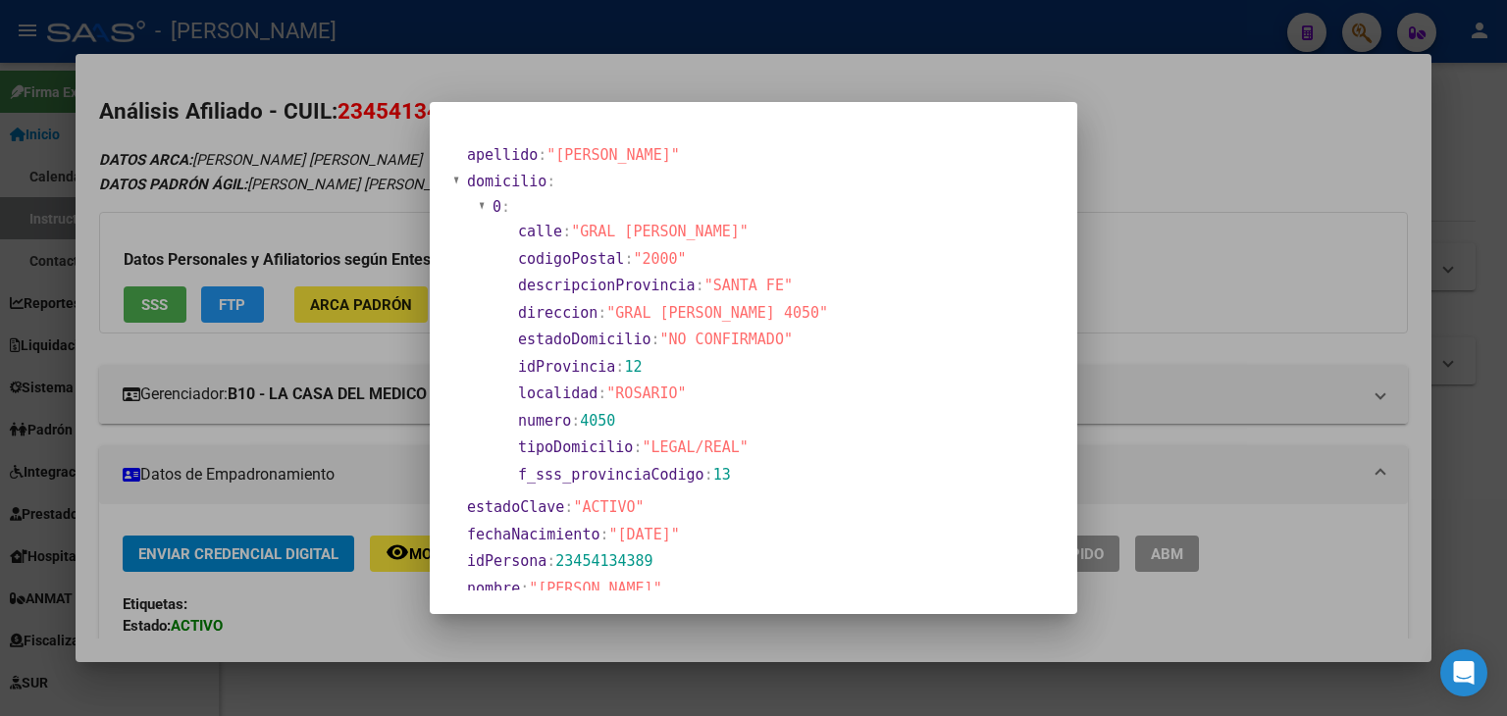
drag, startPoint x: 583, startPoint y: 233, endPoint x: 745, endPoint y: 240, distance: 163.0
click at [745, 240] on section "calle : "GRAL [PERSON_NAME]"" at bounding box center [673, 232] width 310 height 23
copy span "GRAL [PERSON_NAME]"
click at [300, 167] on div at bounding box center [753, 358] width 1507 height 716
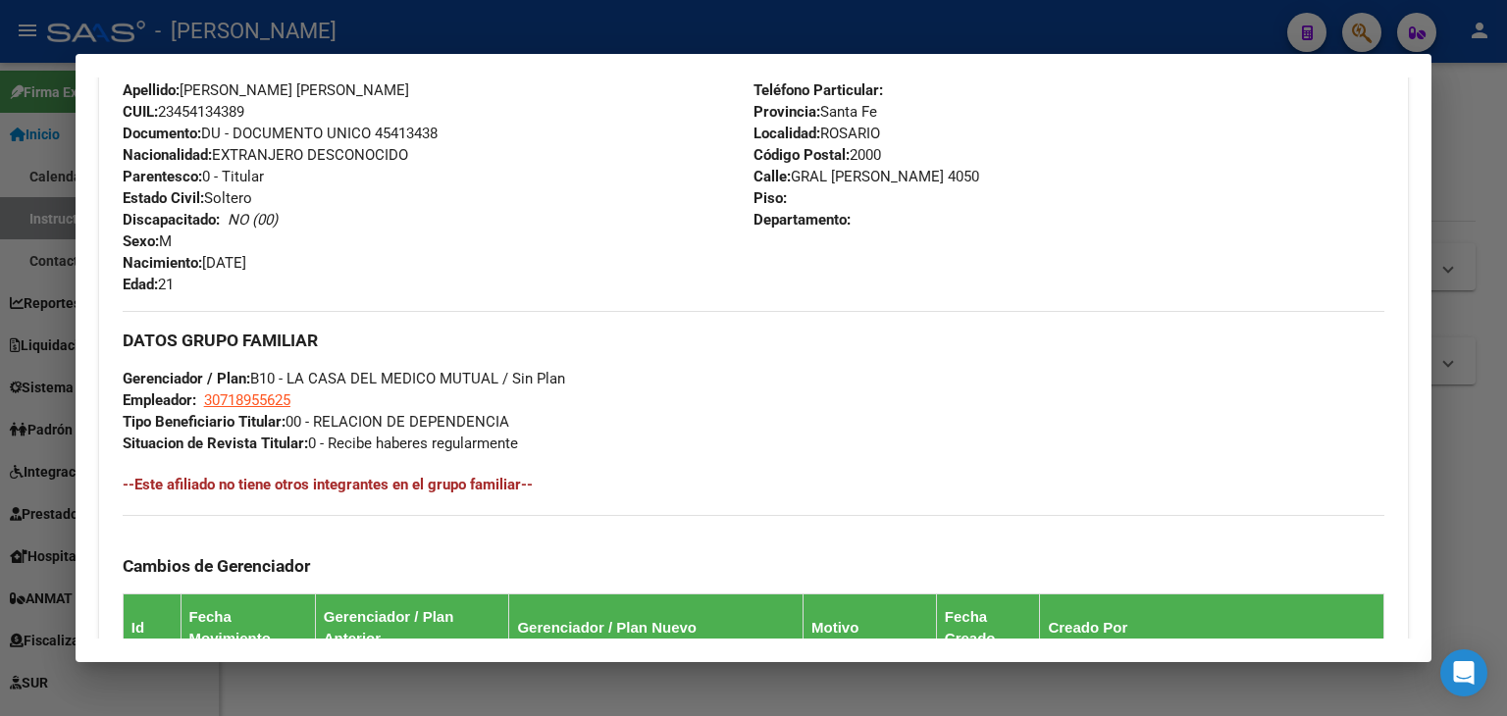
scroll to position [883, 0]
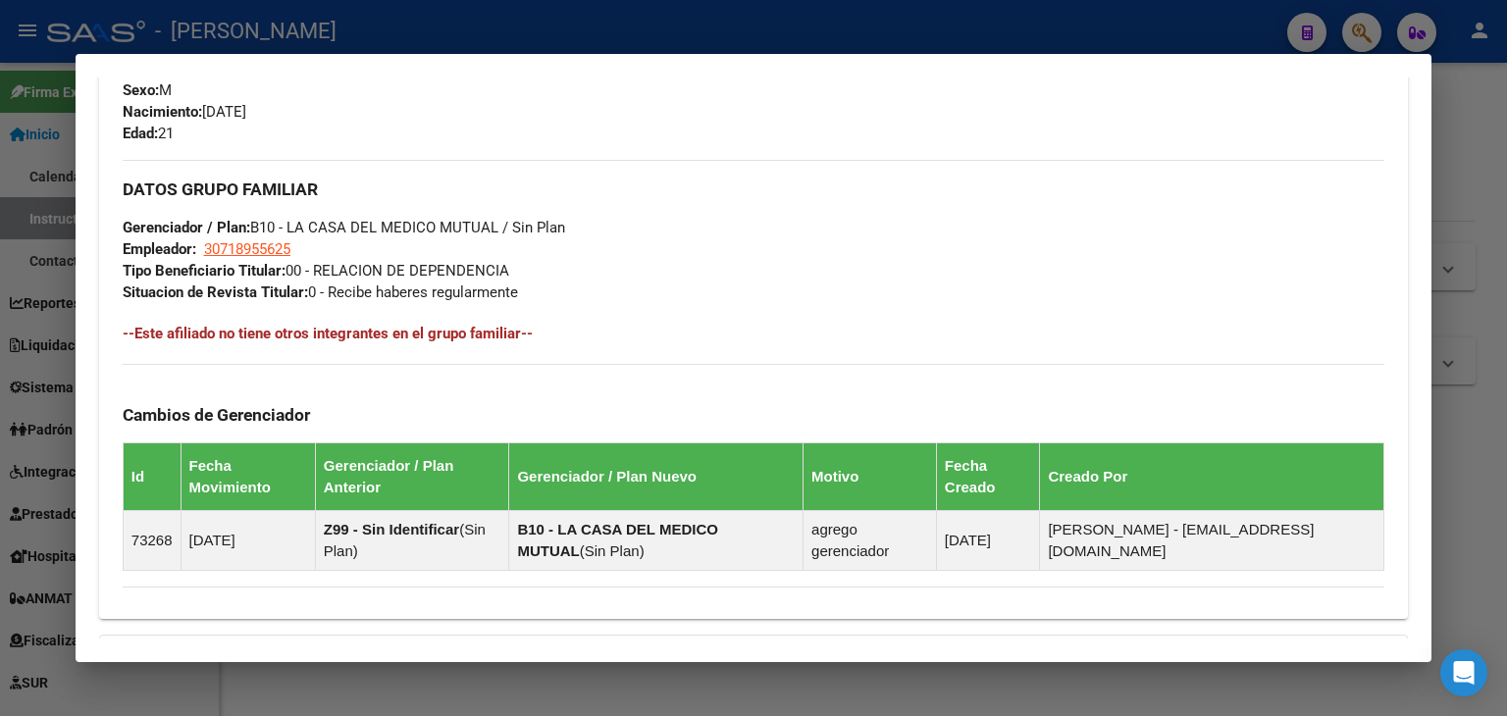
click at [233, 260] on div "DATOS GRUPO FAMILIAR Gerenciador / Plan: B10 - LA CASA DEL MEDICO MUTUAL / Sin …" at bounding box center [753, 231] width 1261 height 143
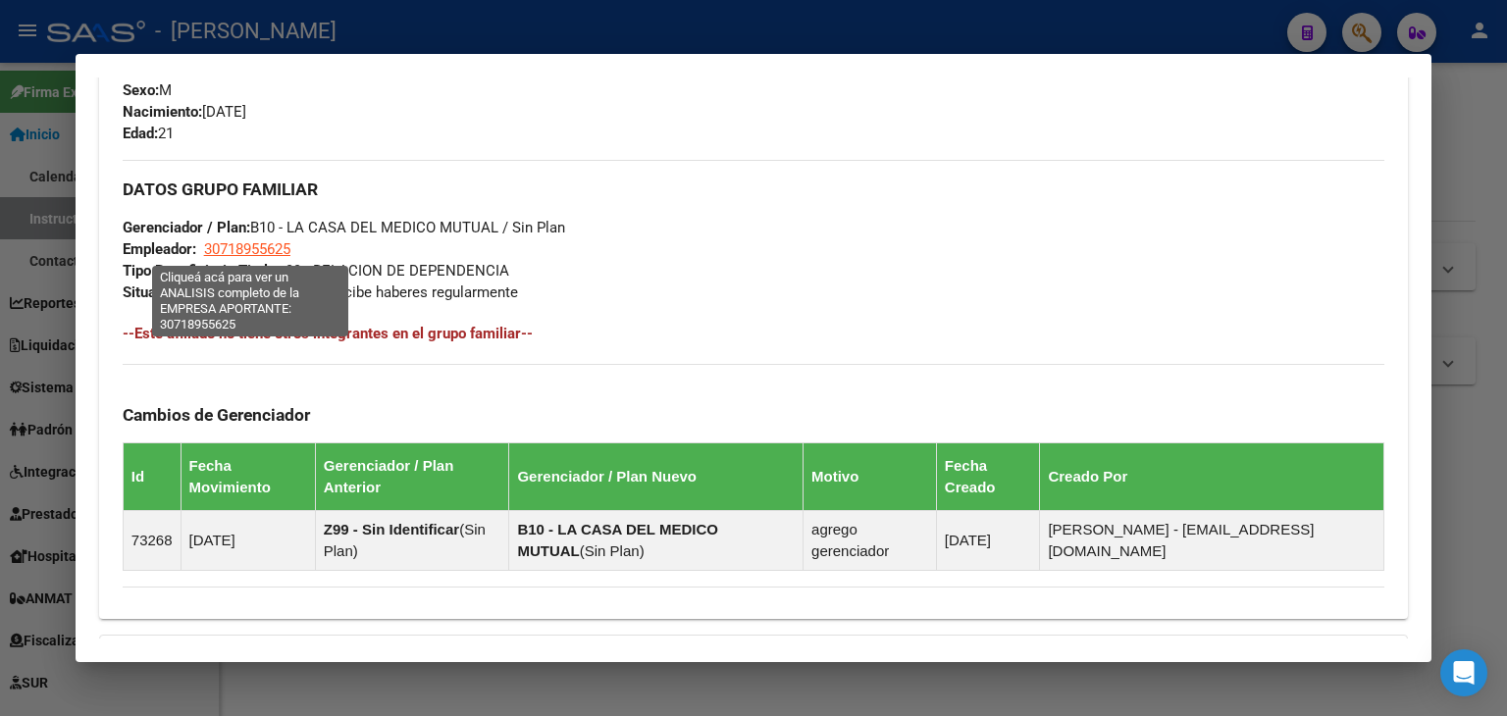
click at [233, 254] on span "30718955625" at bounding box center [247, 249] width 86 height 18
type textarea "30718955625"
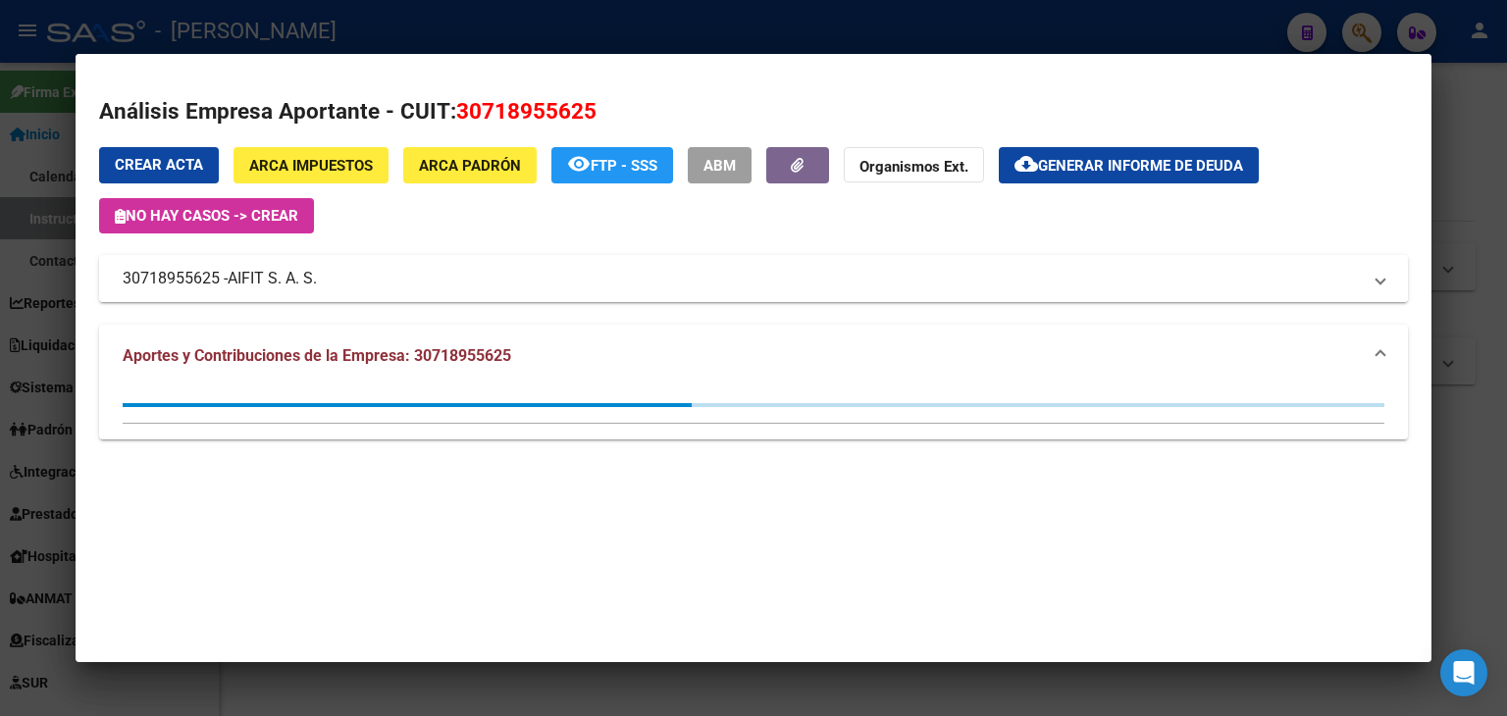
click at [279, 283] on span "AIFIT S. A. S." at bounding box center [272, 279] width 89 height 24
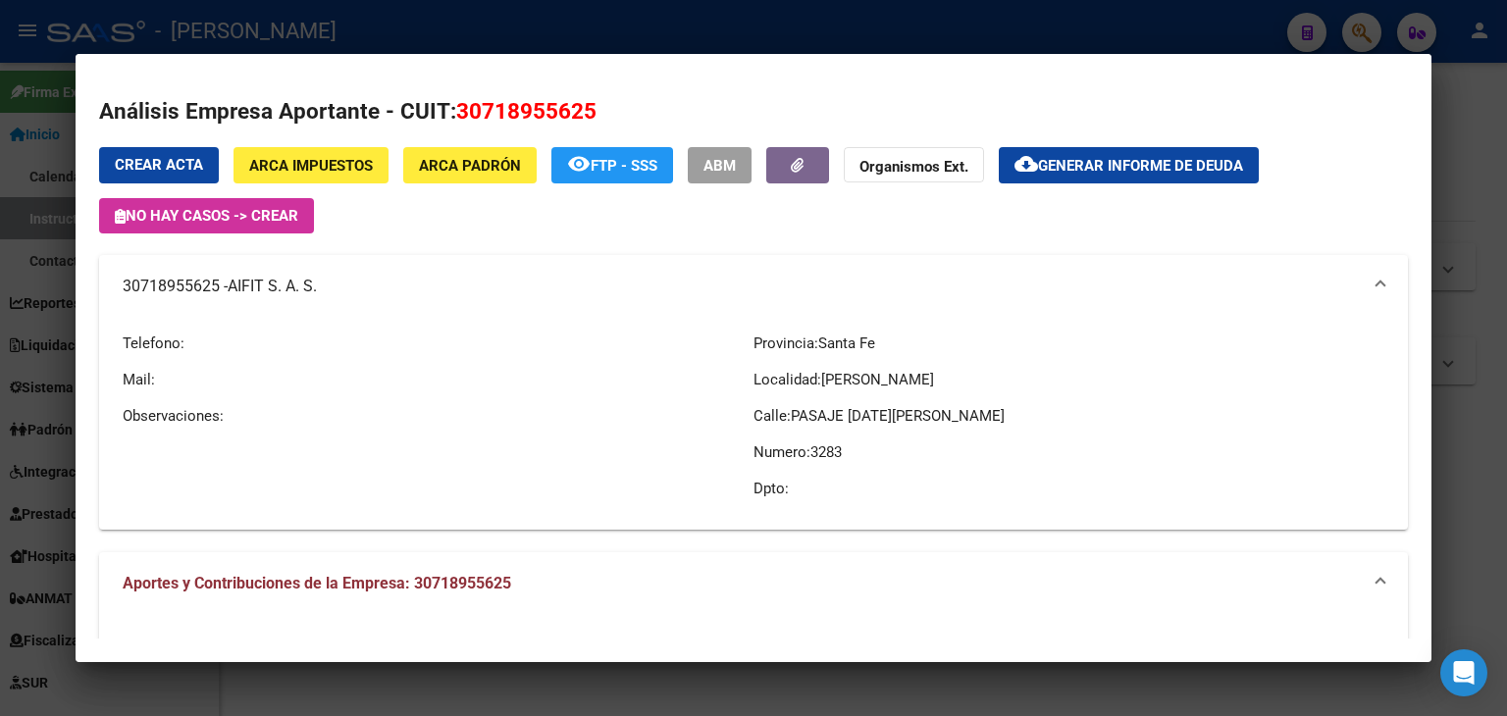
click at [356, 43] on div at bounding box center [753, 358] width 1507 height 716
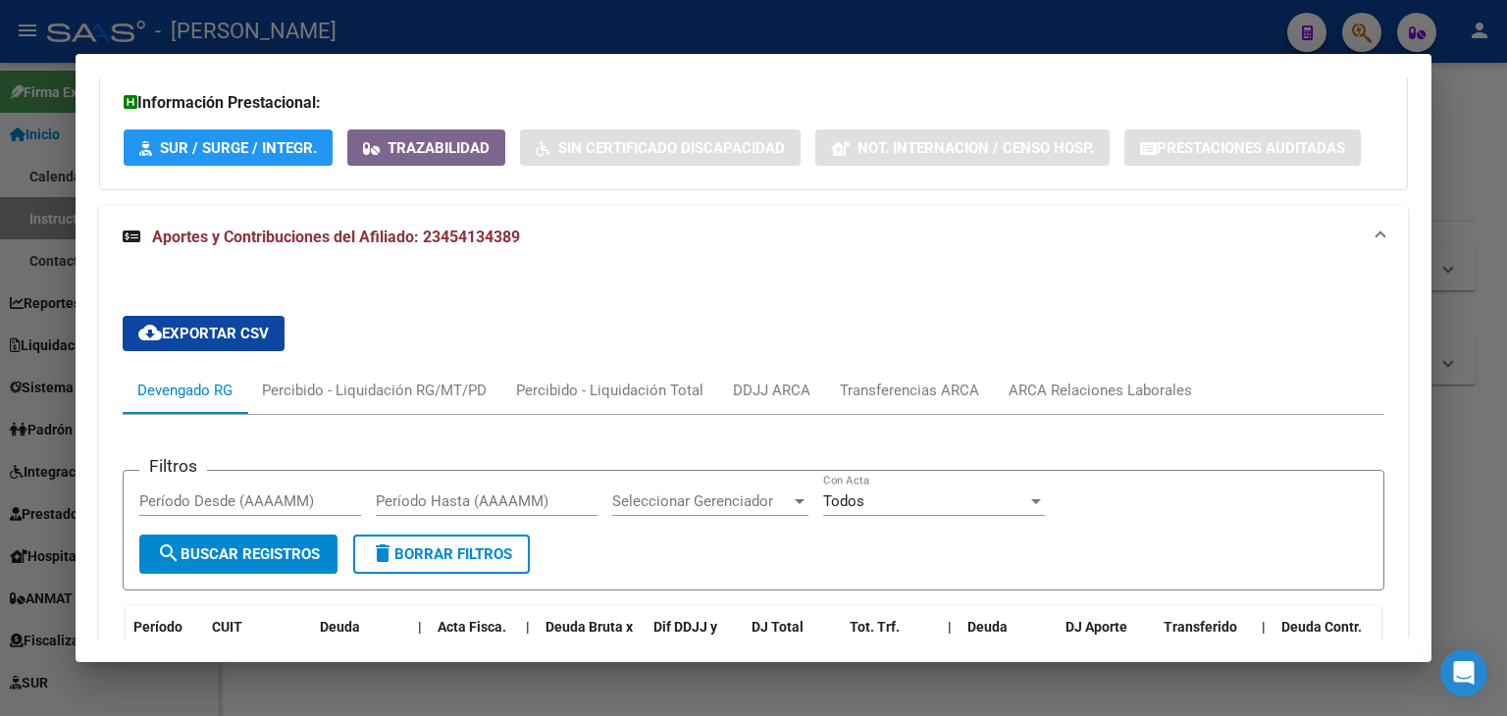
scroll to position [1569, 0]
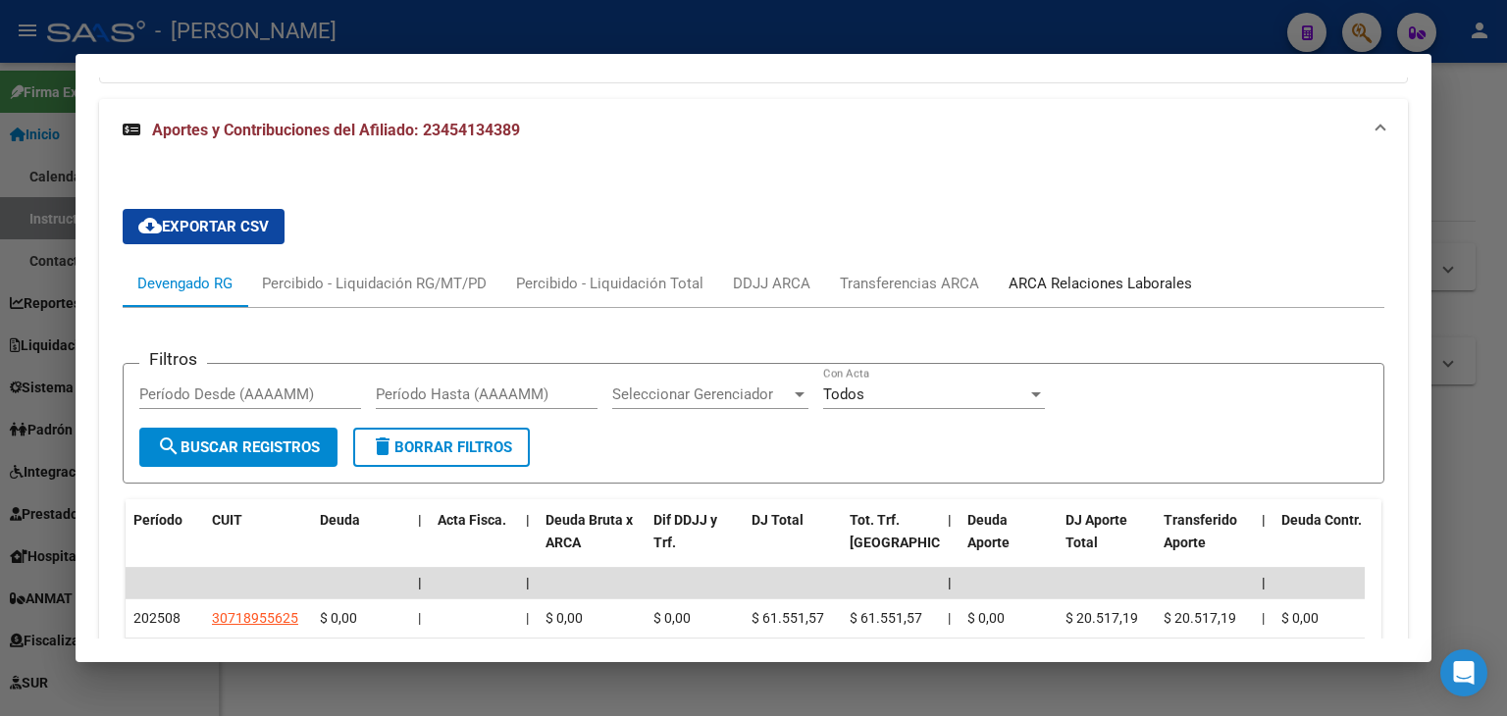
click at [1146, 294] on div "ARCA Relaciones Laborales" at bounding box center [1100, 283] width 213 height 47
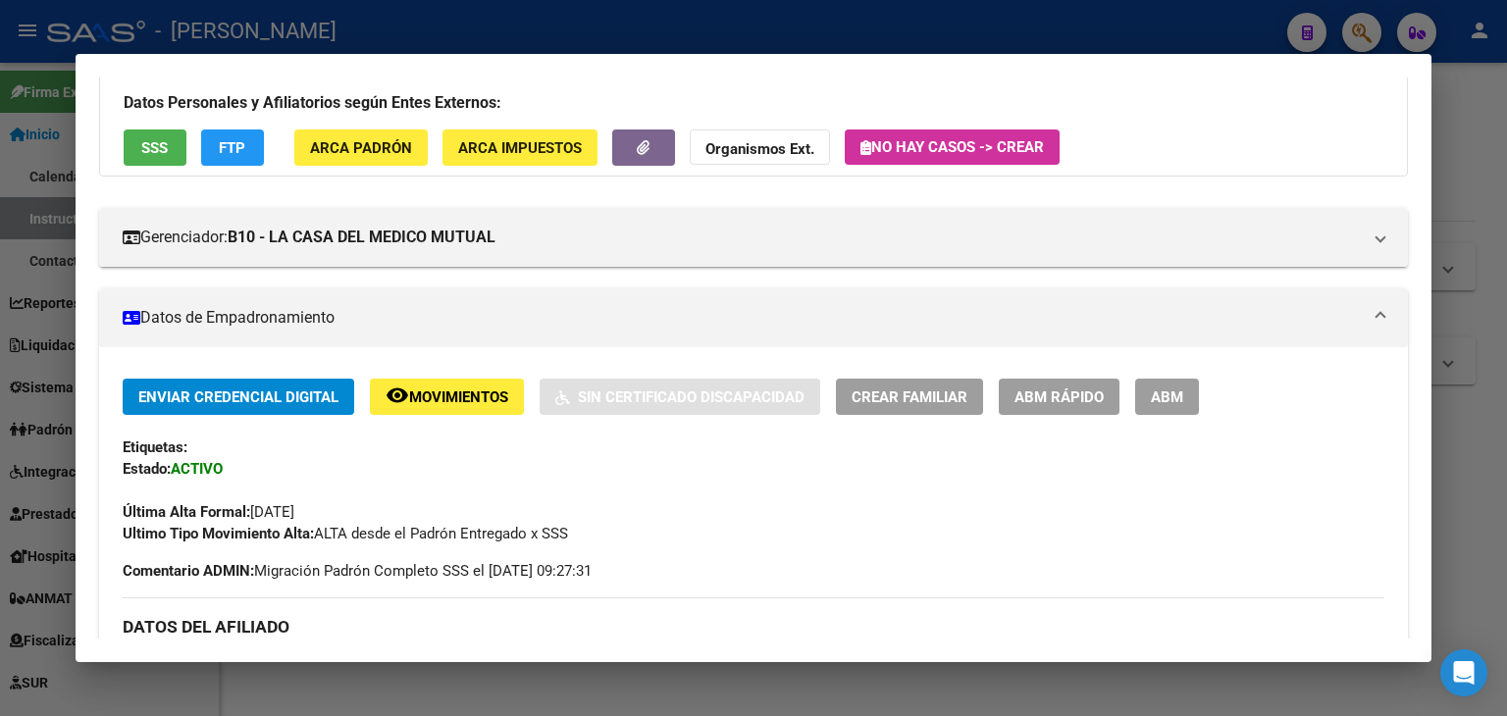
scroll to position [0, 0]
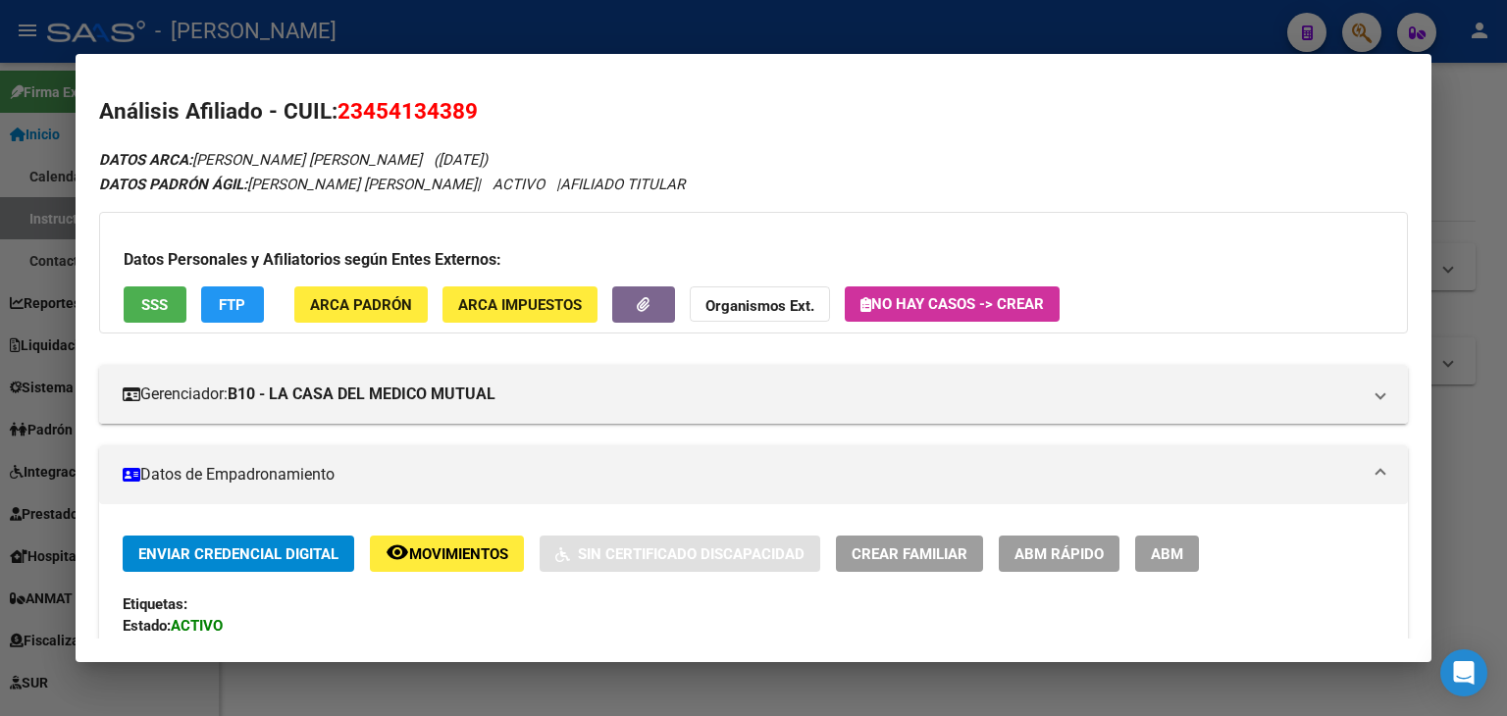
click at [314, 40] on div at bounding box center [753, 358] width 1507 height 716
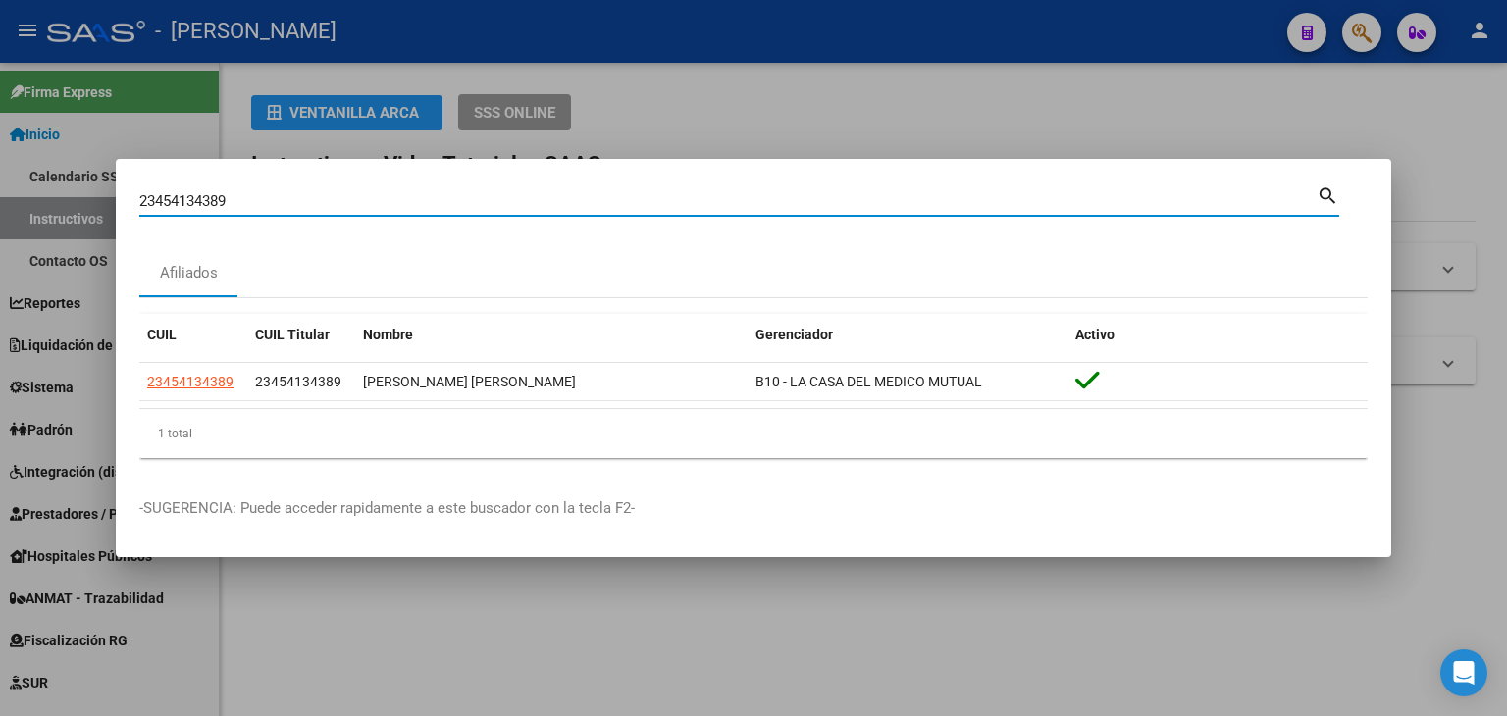
click at [291, 197] on input "23454134389" at bounding box center [727, 201] width 1177 height 18
paste input "302354"
type input "23454302354"
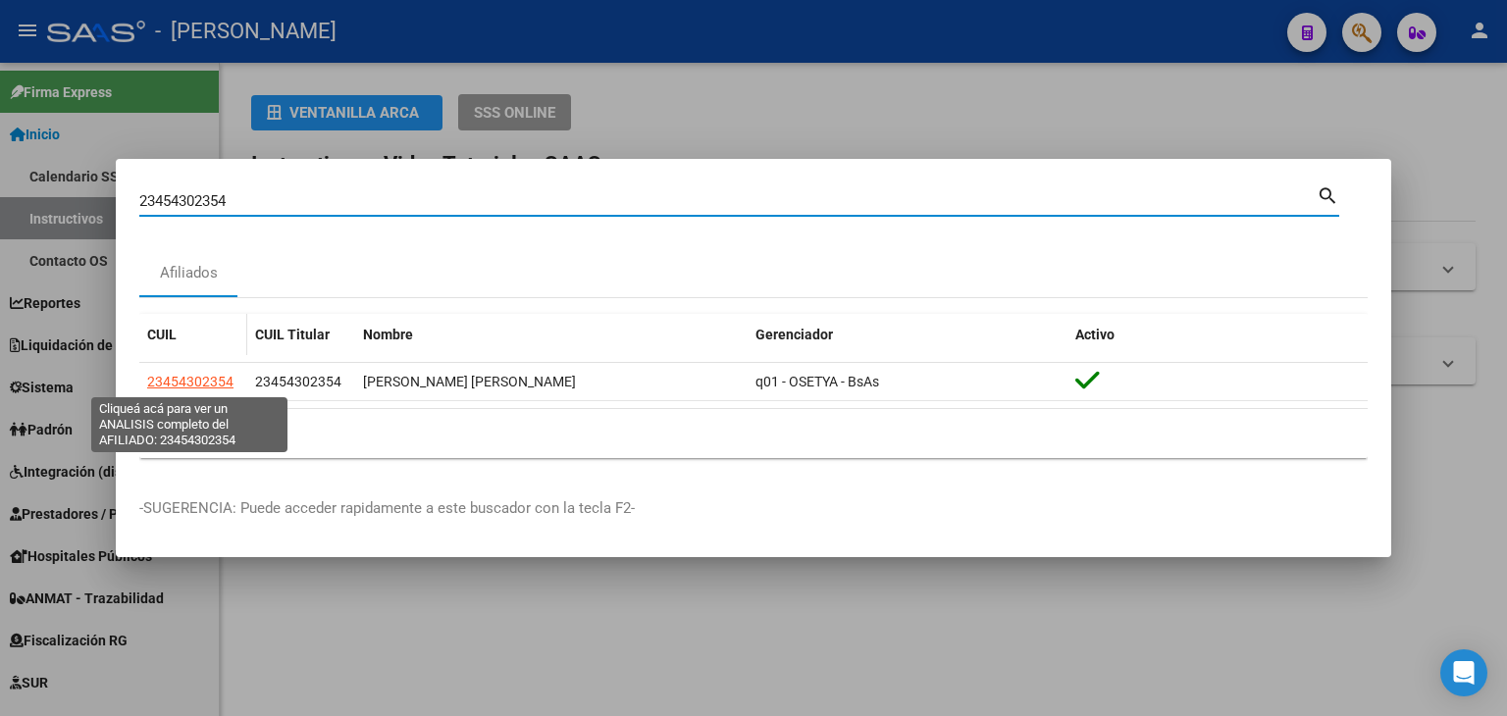
click at [197, 380] on span "23454302354" at bounding box center [190, 382] width 86 height 16
type textarea "23454302354"
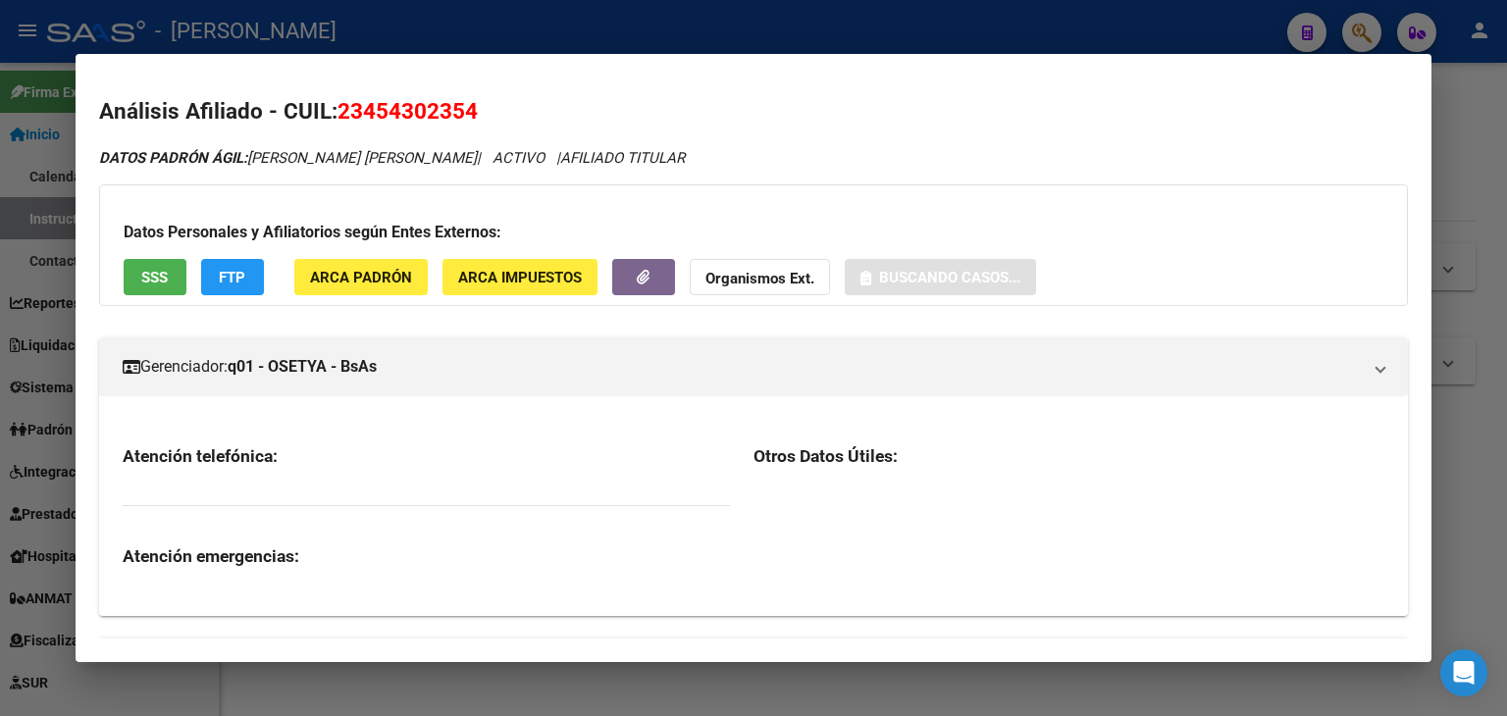
click at [383, 283] on span "ARCA Padrón" at bounding box center [361, 278] width 102 height 18
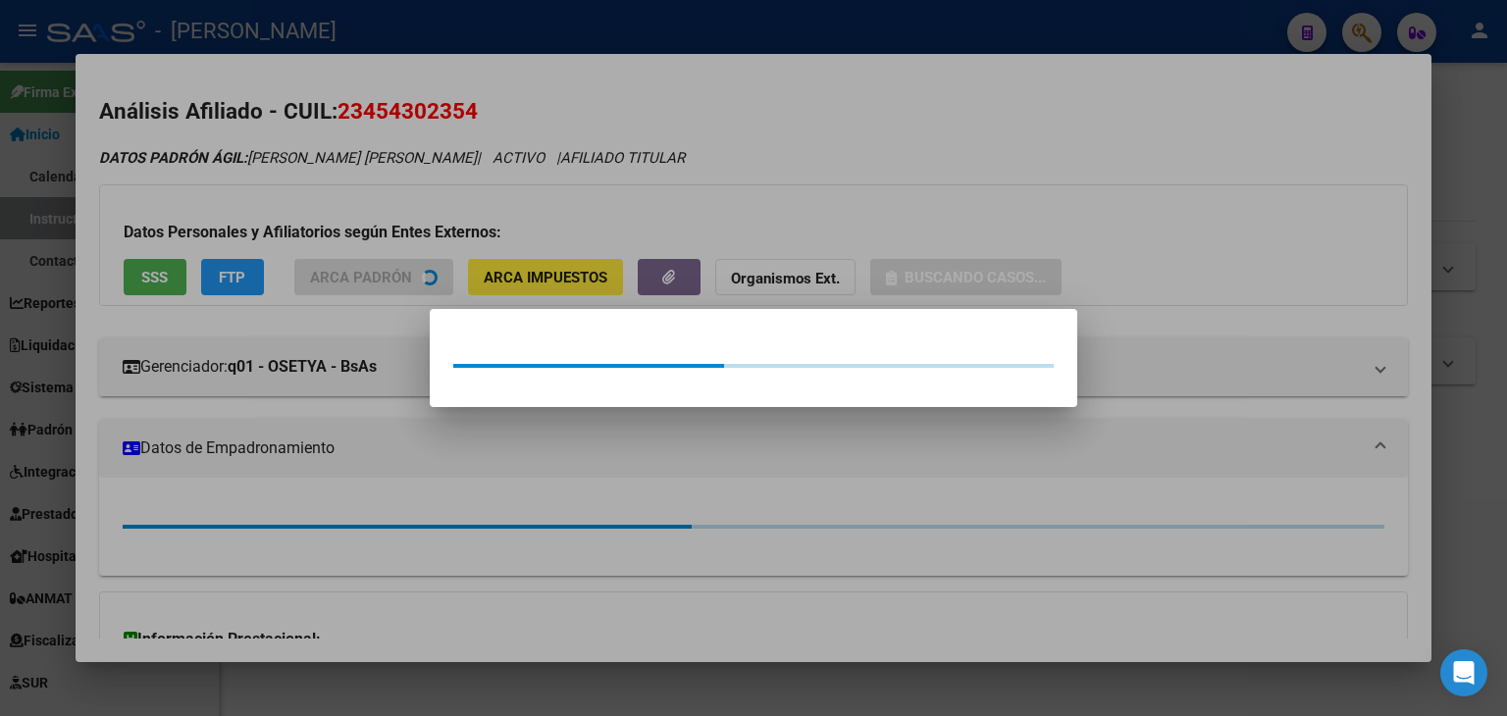
drag, startPoint x: 358, startPoint y: 196, endPoint x: 204, endPoint y: 265, distance: 168.6
click at [356, 196] on div at bounding box center [753, 358] width 1507 height 716
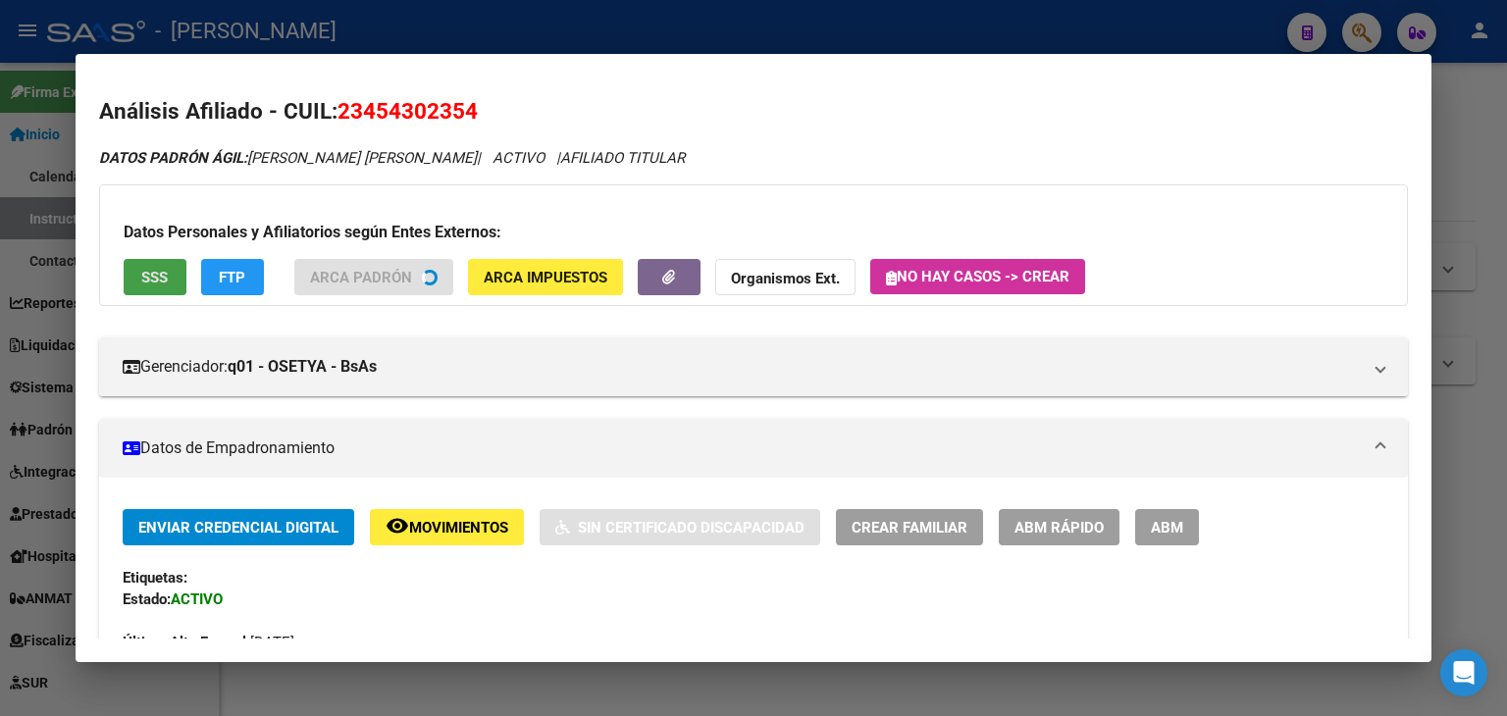
click at [166, 291] on button "SSS" at bounding box center [155, 277] width 63 height 36
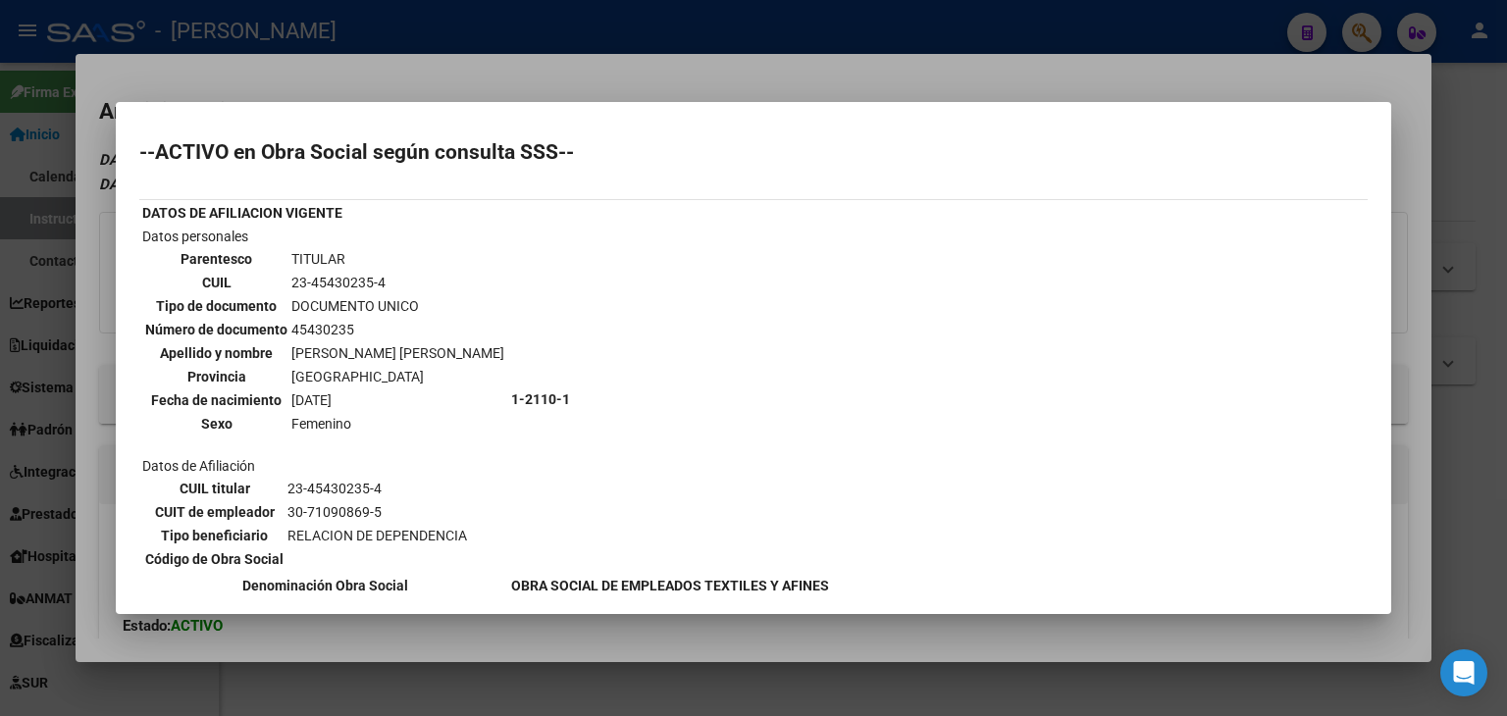
click at [267, 89] on div at bounding box center [753, 358] width 1507 height 716
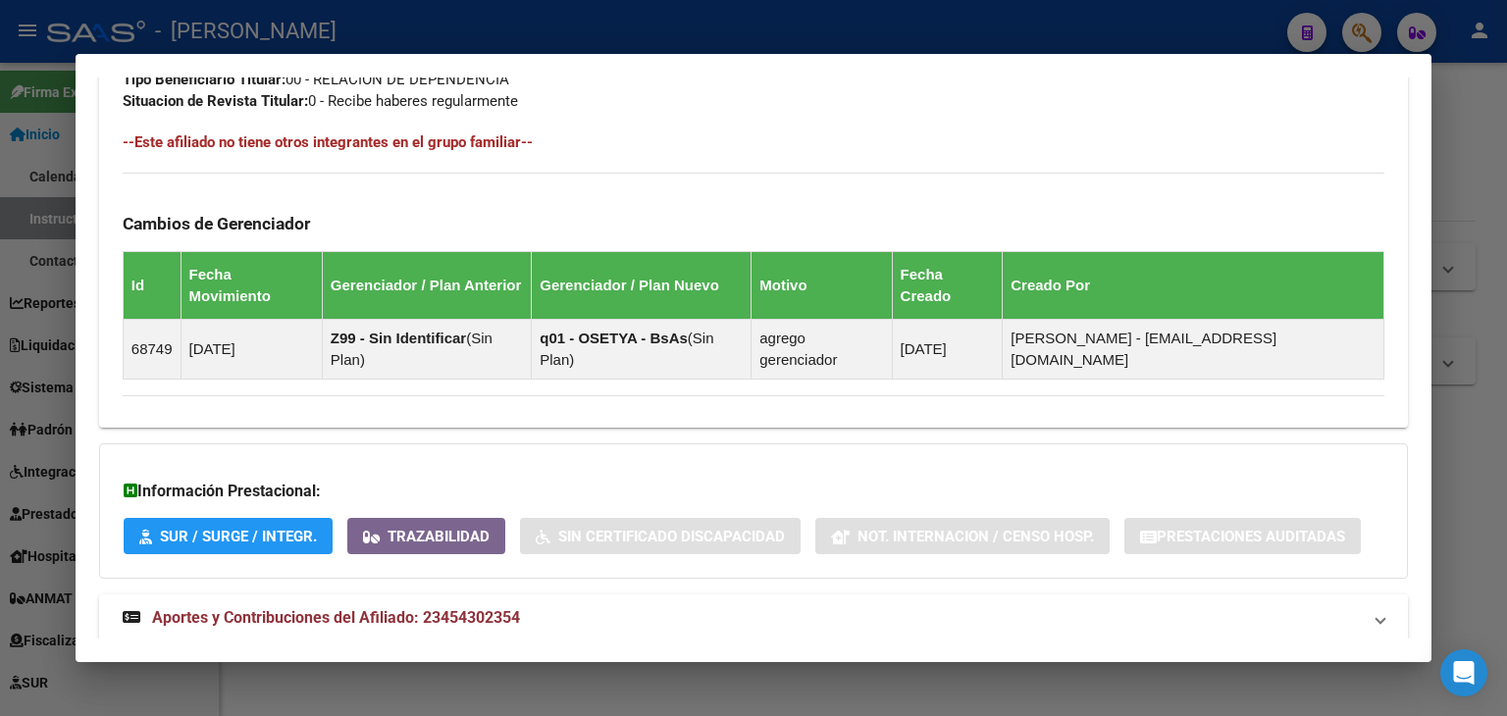
scroll to position [1076, 0]
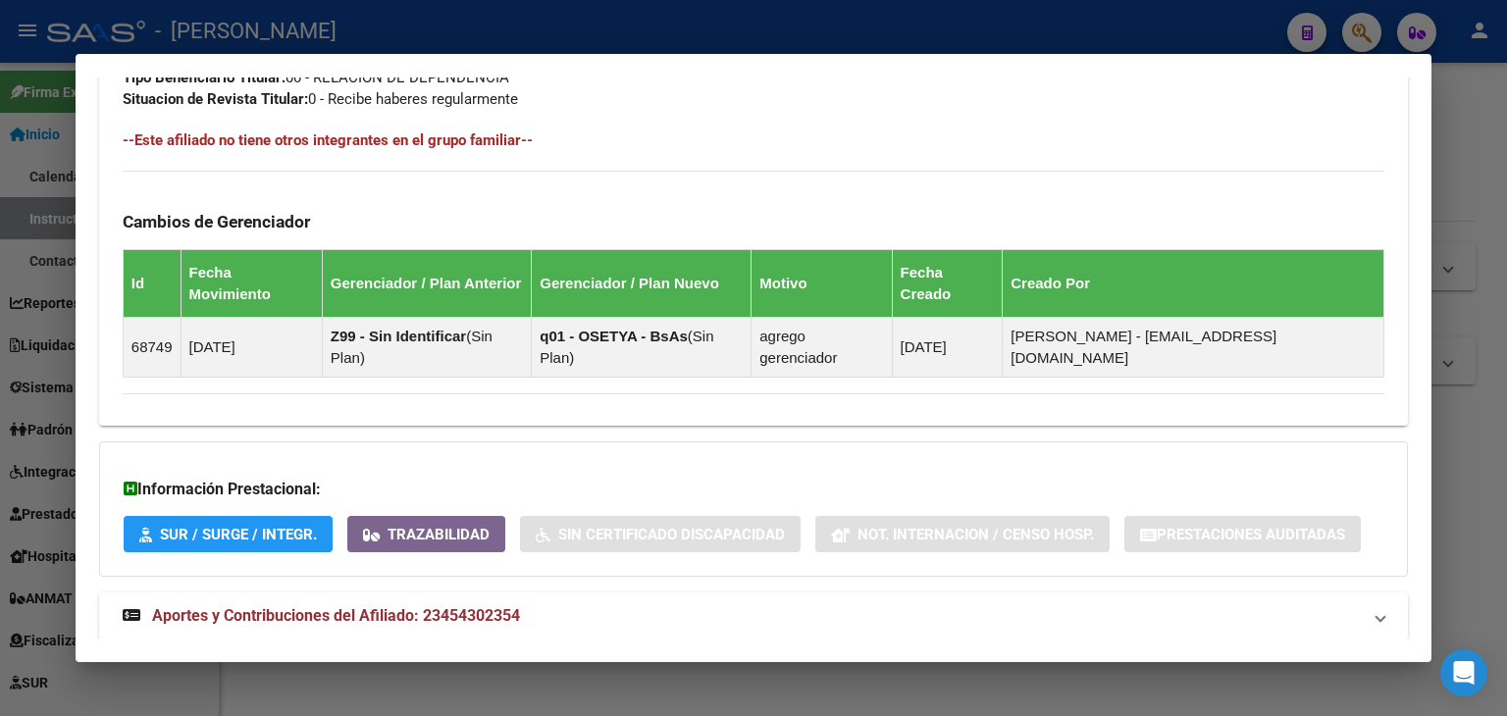
click at [518, 592] on mat-expansion-panel-header "Aportes y Contribuciones del Afiliado: 23454302354" at bounding box center [753, 615] width 1309 height 47
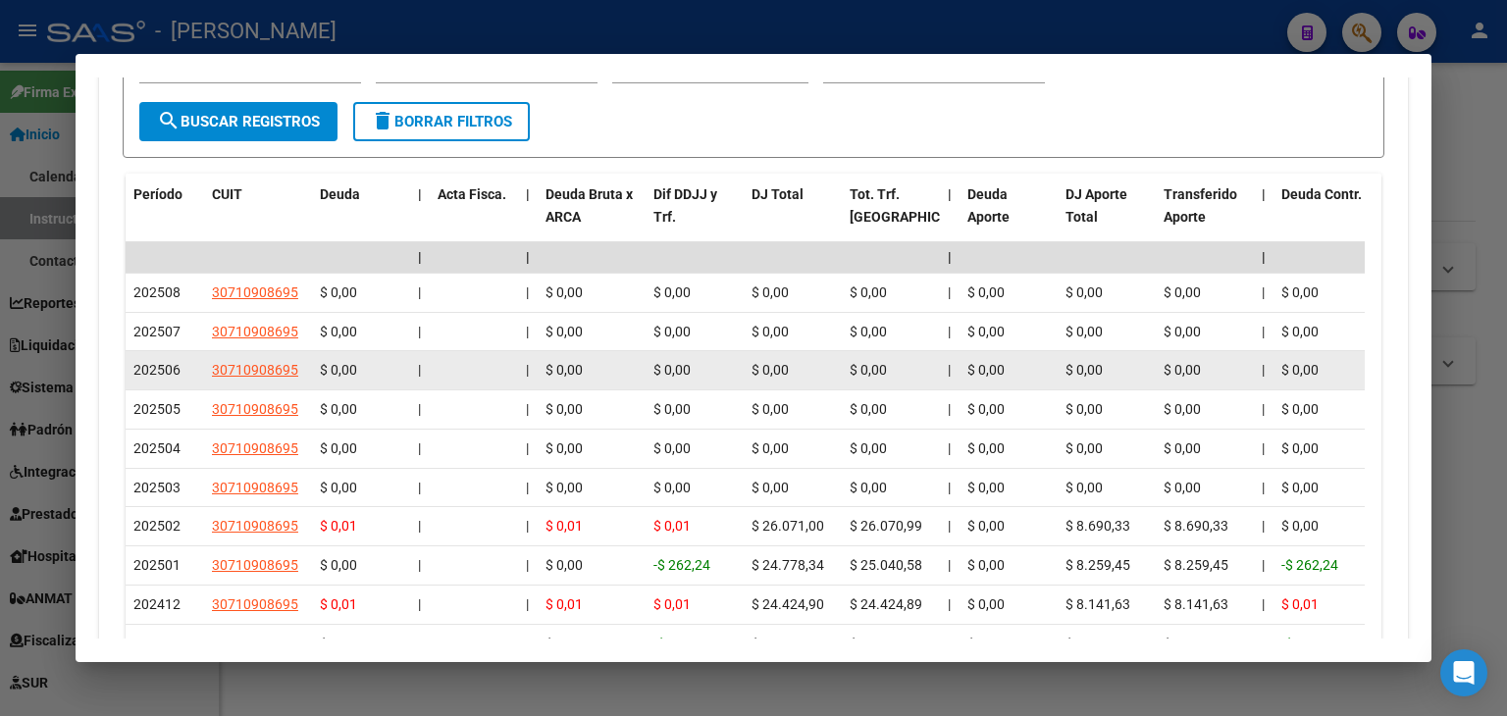
scroll to position [1861, 0]
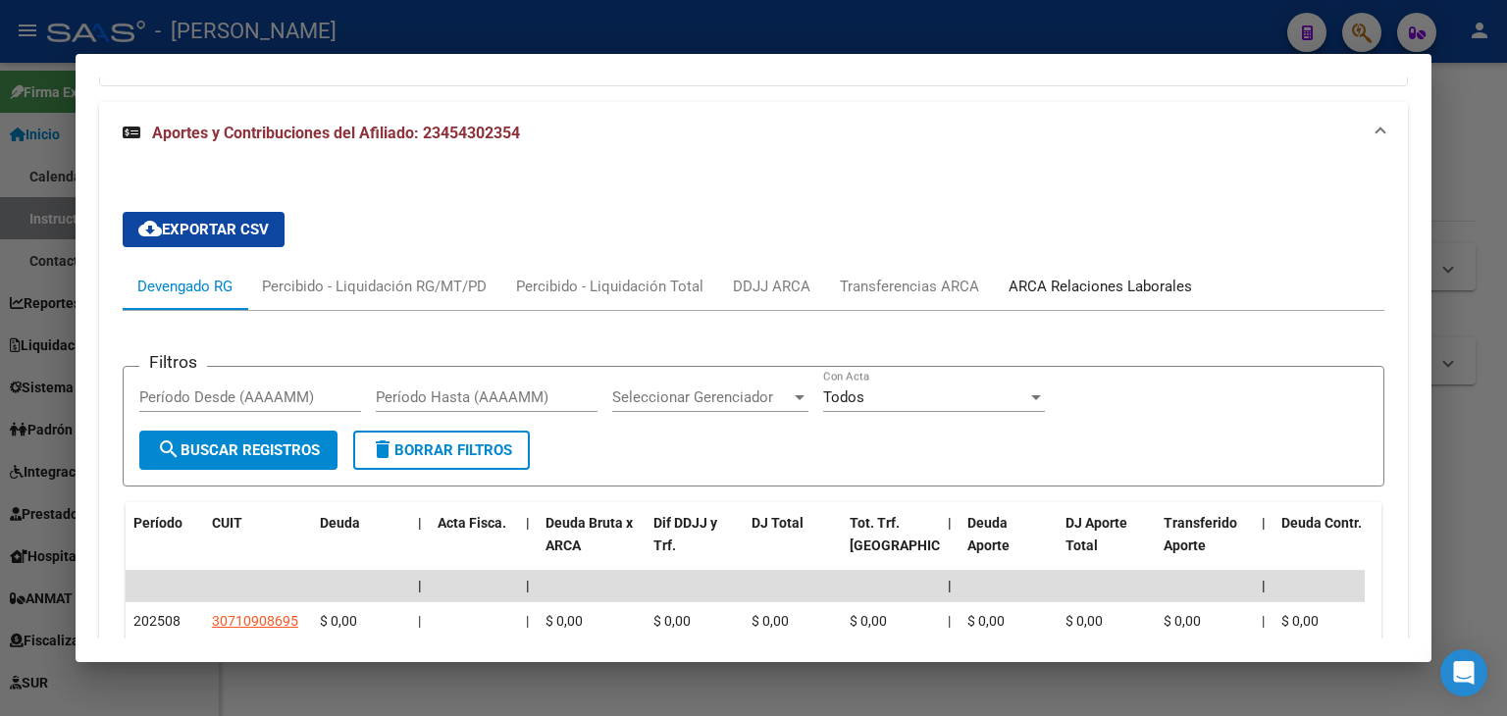
click at [1069, 276] on div "ARCA Relaciones Laborales" at bounding box center [1099, 287] width 183 height 22
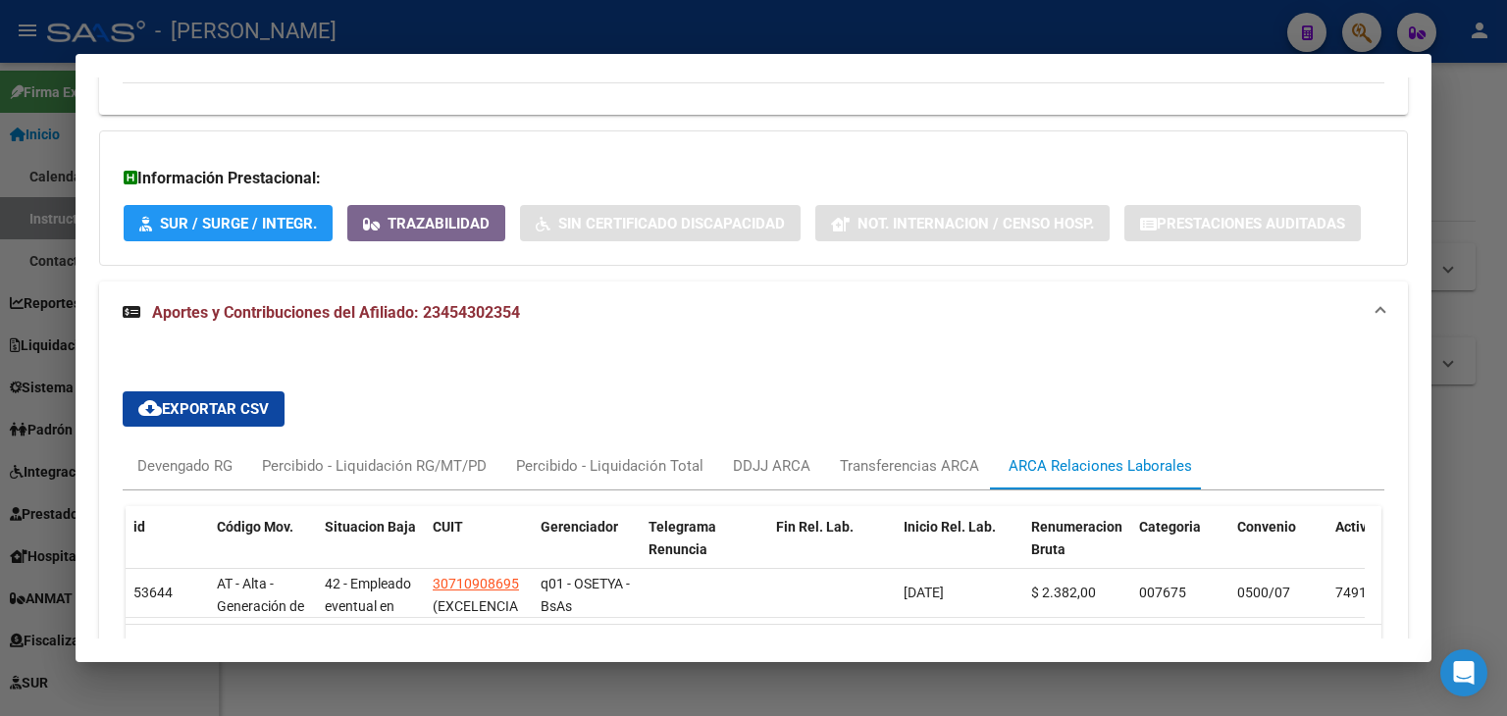
scroll to position [1485, 0]
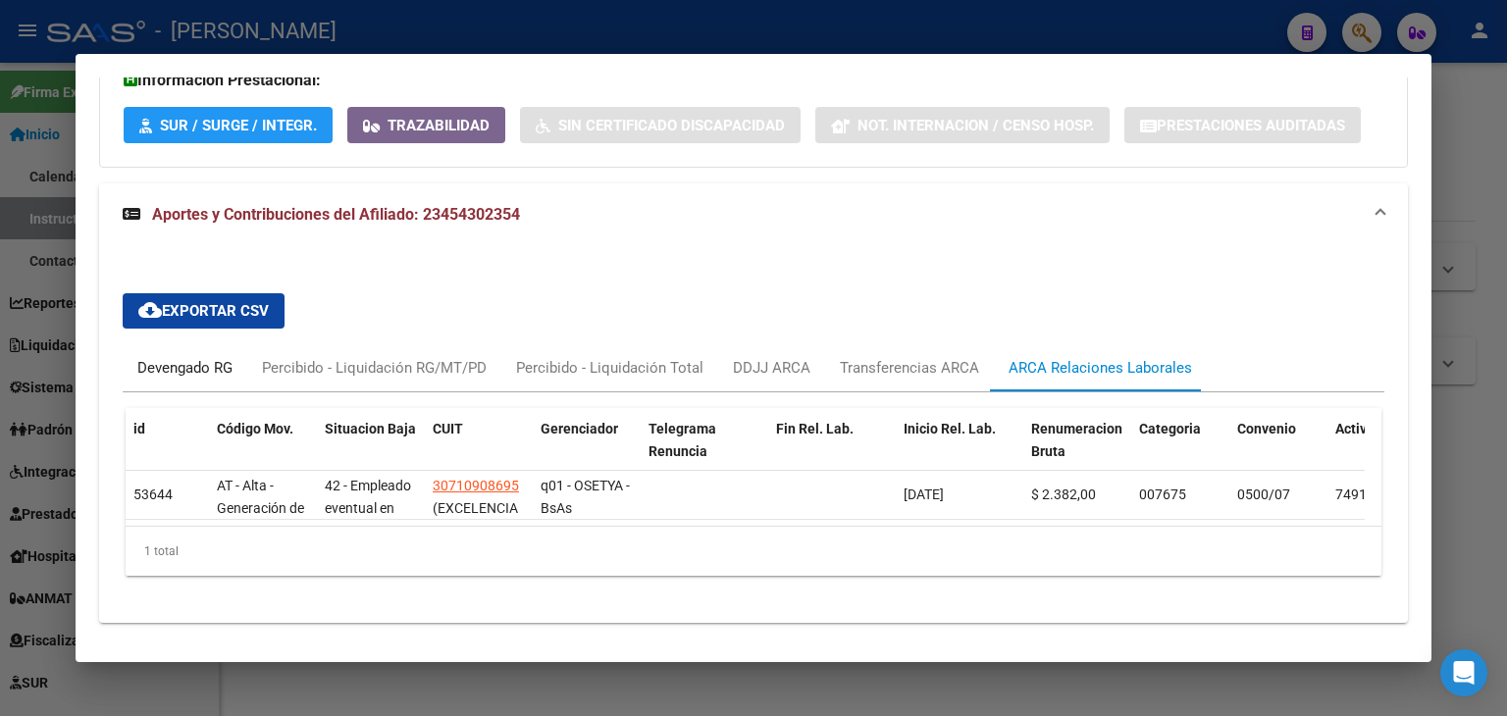
click at [169, 357] on div "Devengado RG" at bounding box center [184, 368] width 95 height 22
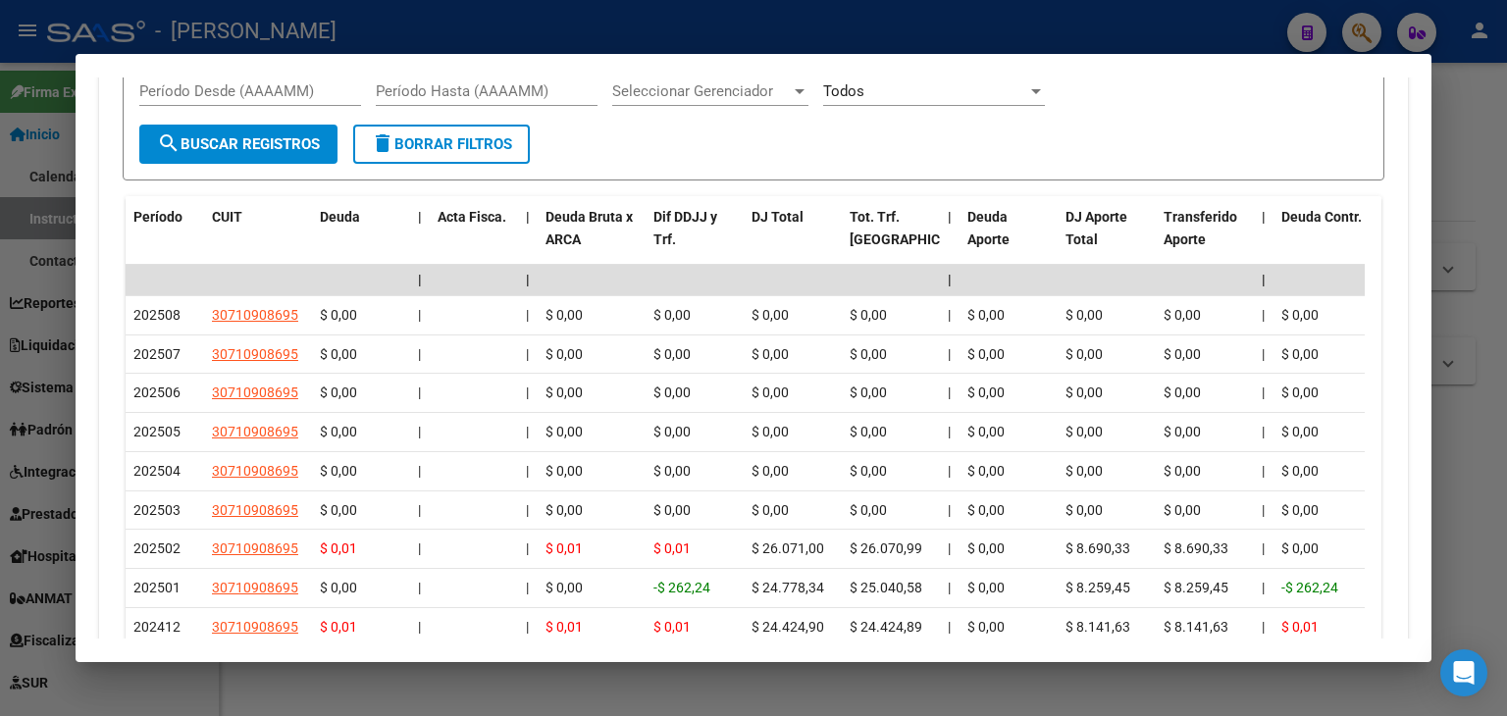
scroll to position [1877, 0]
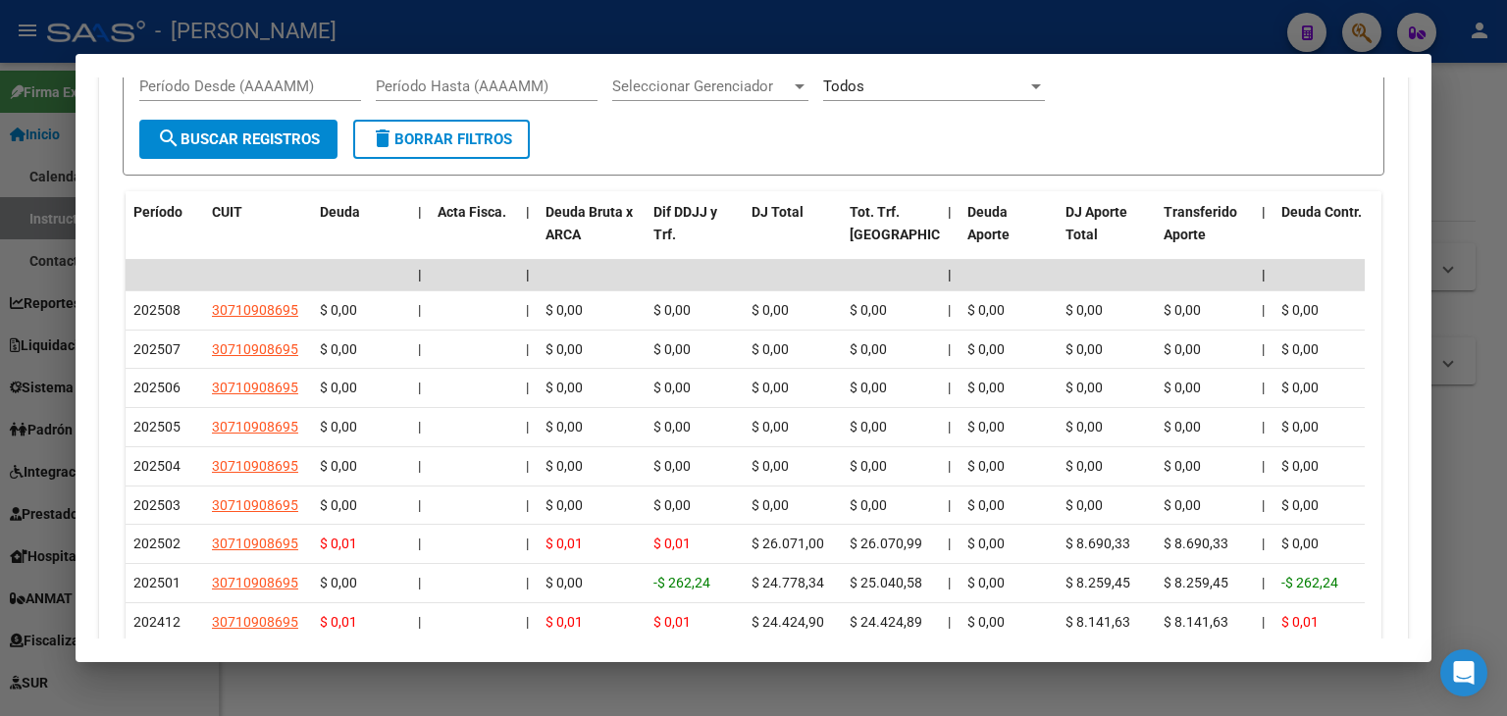
click at [303, 30] on div at bounding box center [753, 358] width 1507 height 716
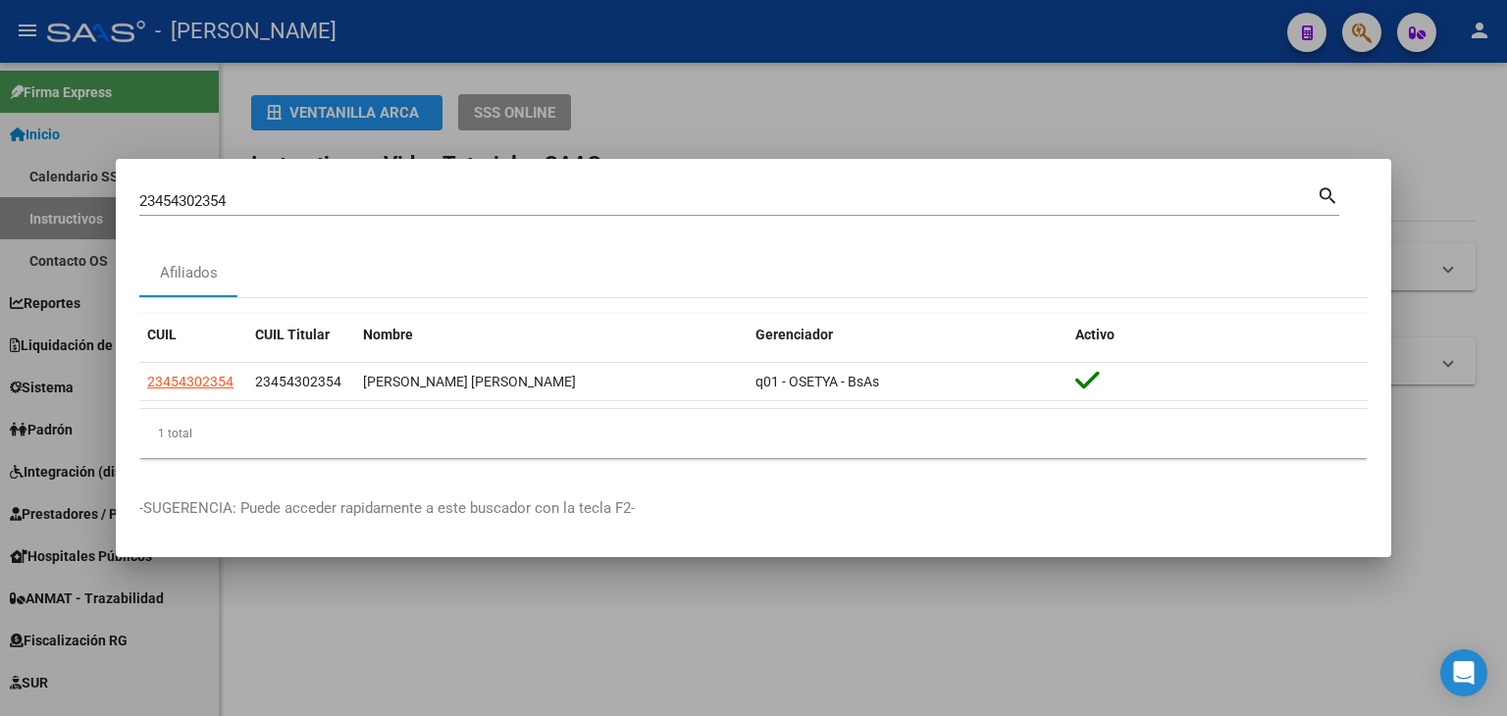
click at [301, 205] on input "23454302354" at bounding box center [727, 201] width 1177 height 18
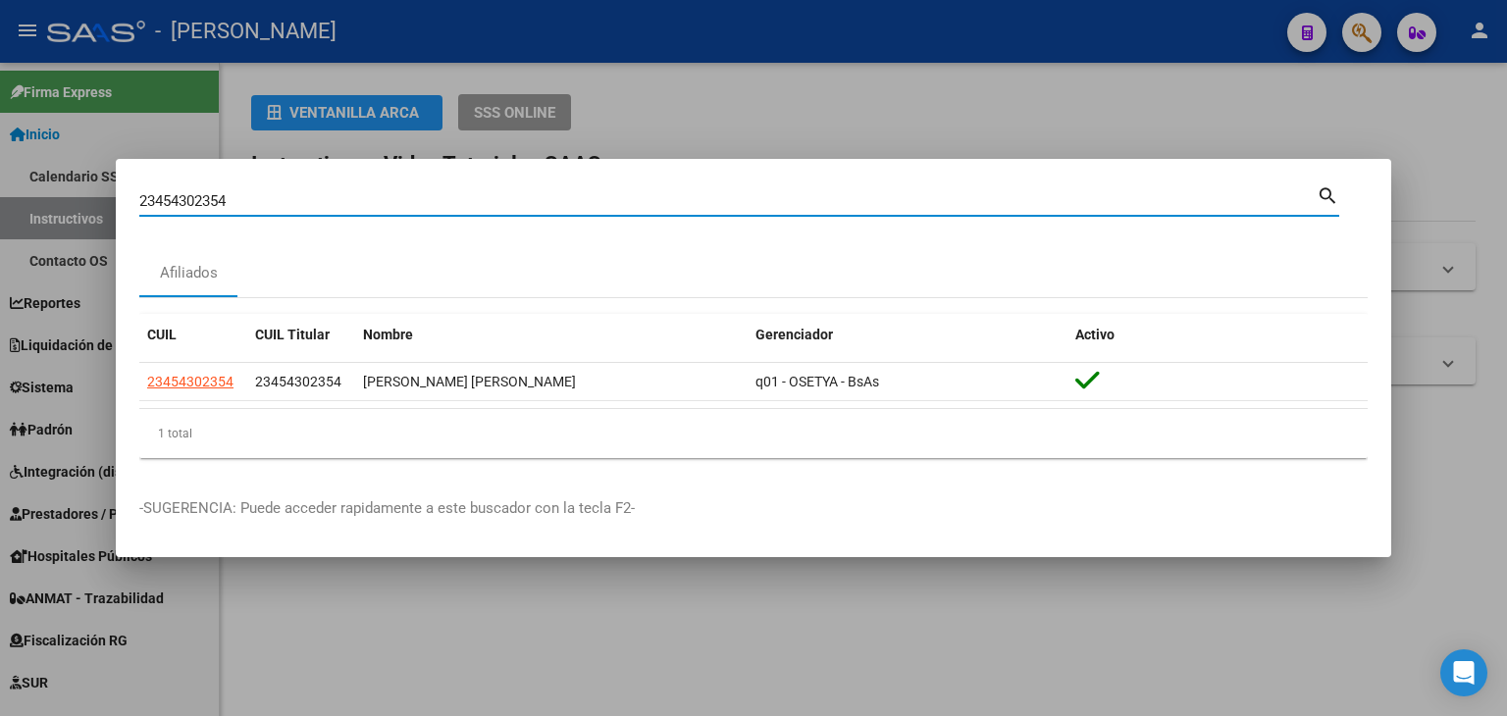
click at [301, 205] on input "23454302354" at bounding box center [727, 201] width 1177 height 18
paste input "674529"
type input "23454674529"
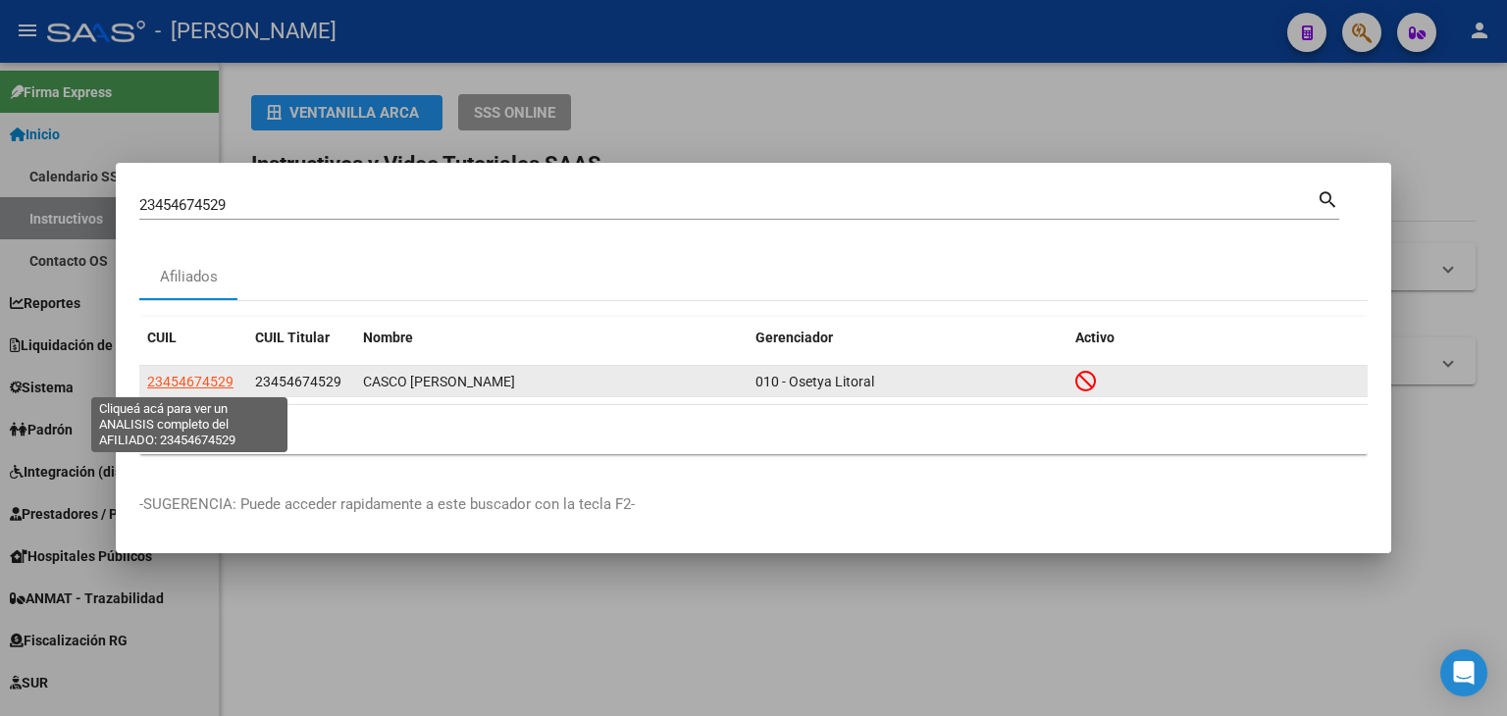
click at [213, 388] on span "23454674529" at bounding box center [190, 382] width 86 height 16
type textarea "23454674529"
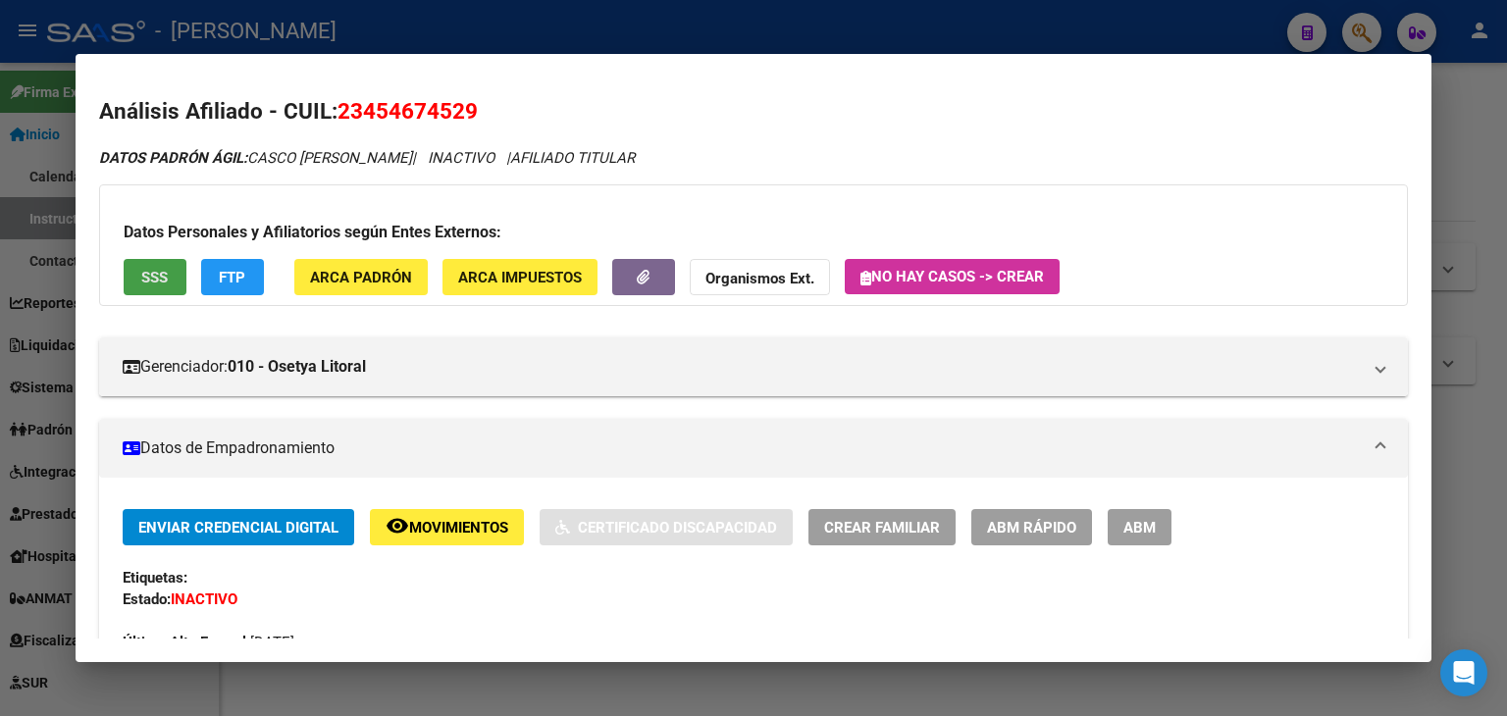
click at [176, 291] on button "SSS" at bounding box center [155, 277] width 63 height 36
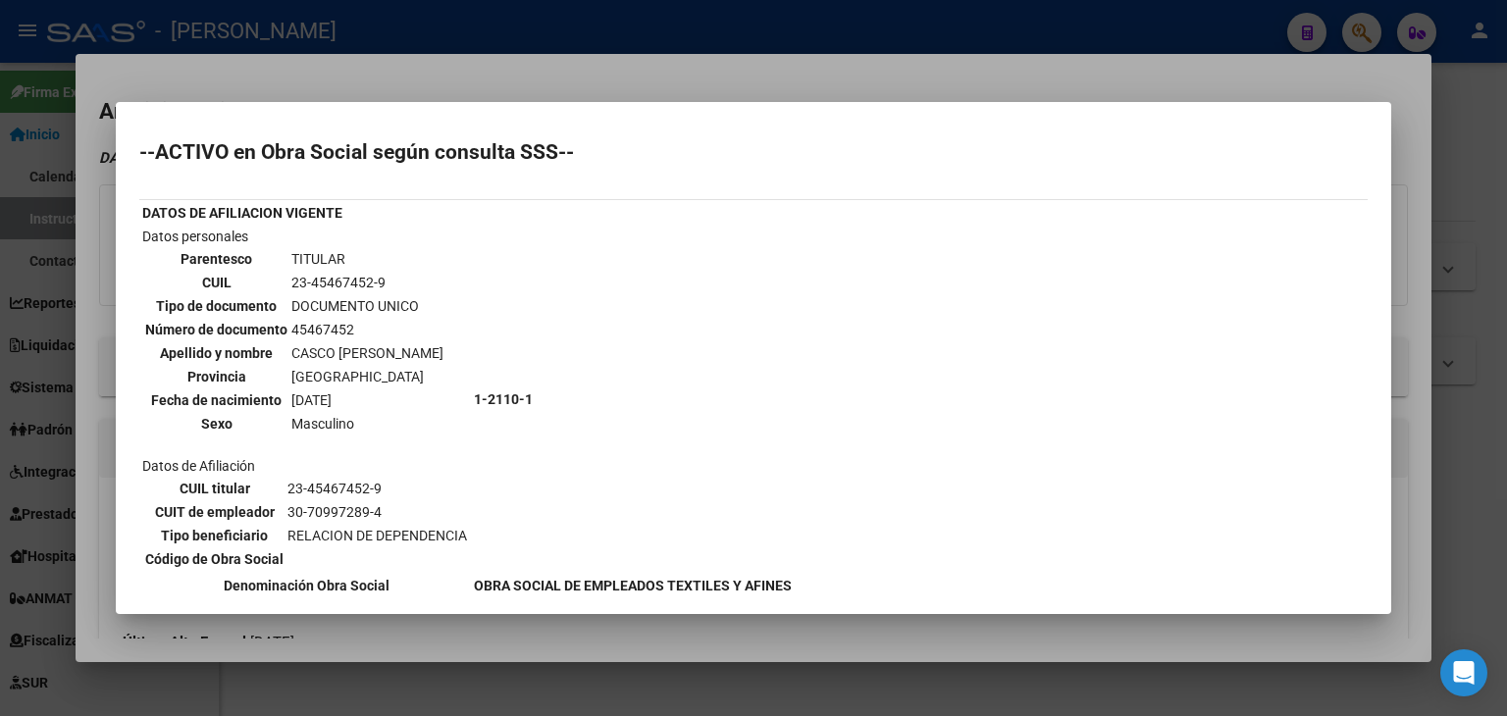
click at [274, 83] on div at bounding box center [753, 358] width 1507 height 716
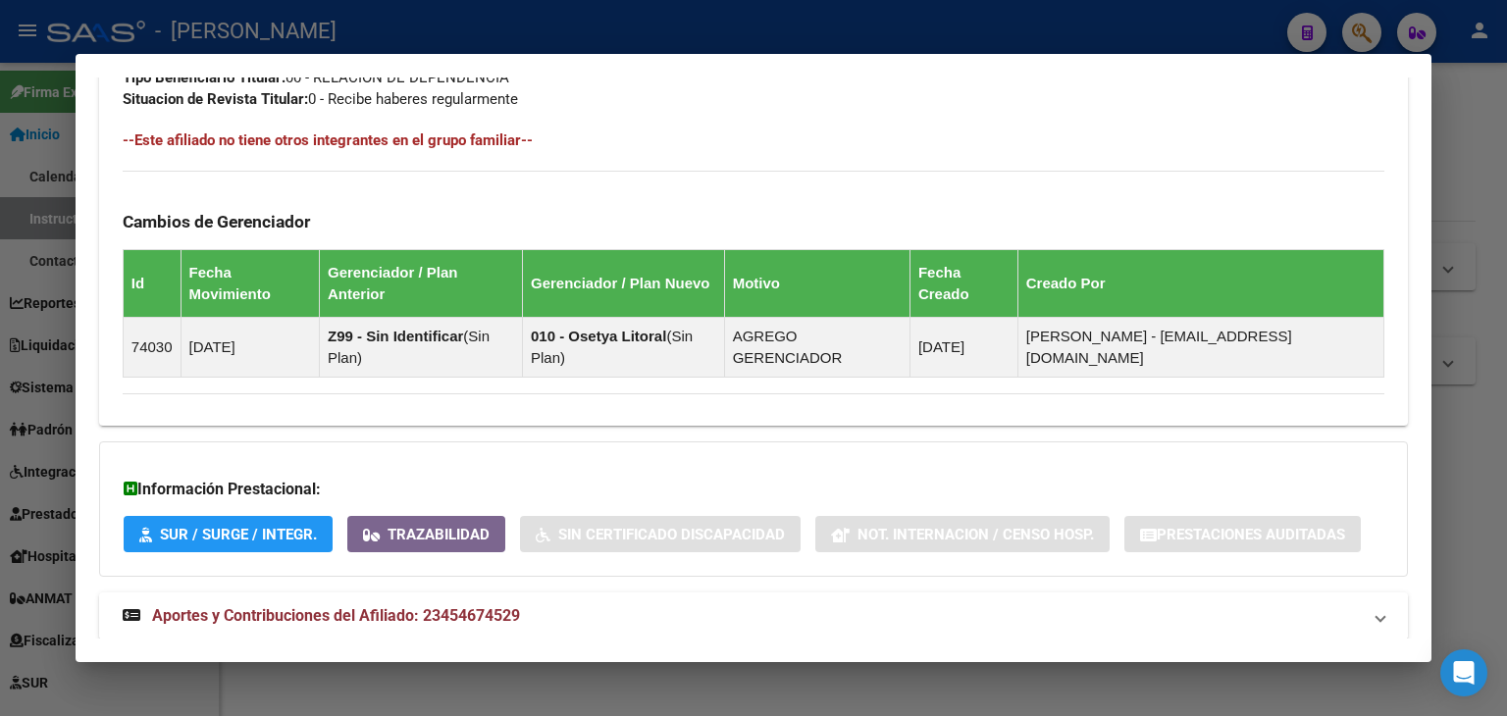
click at [463, 606] on span "Aportes y Contribuciones del Afiliado: 23454674529" at bounding box center [336, 615] width 368 height 19
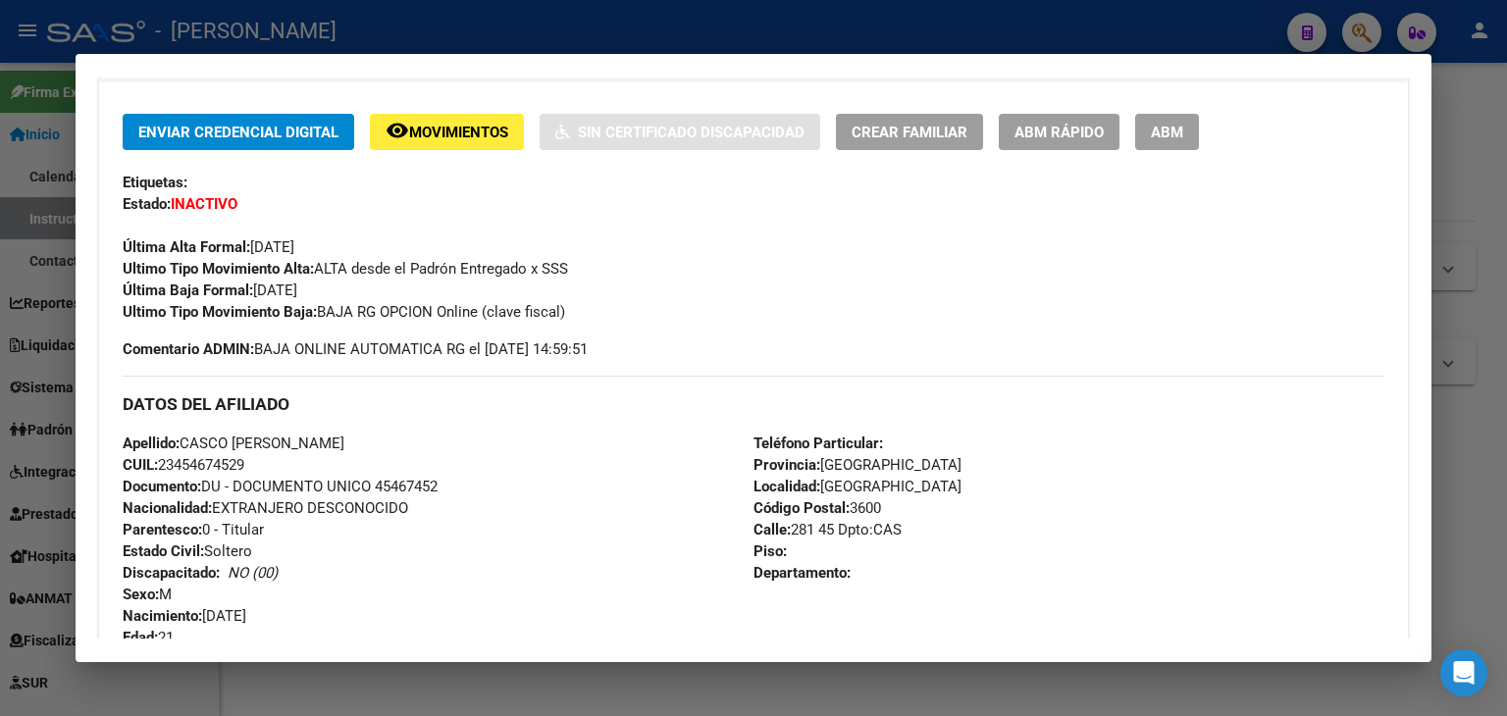
scroll to position [227, 0]
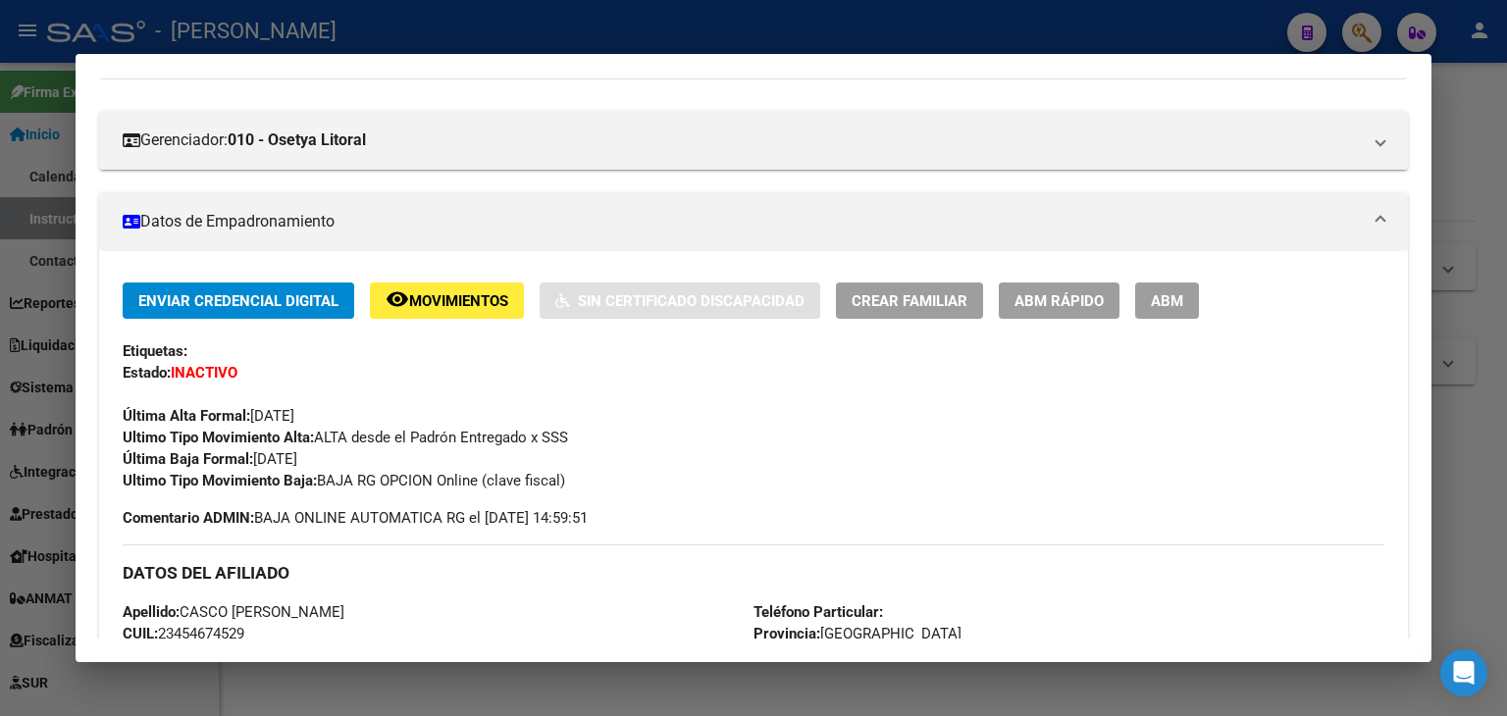
click at [387, 47] on div at bounding box center [753, 358] width 1507 height 716
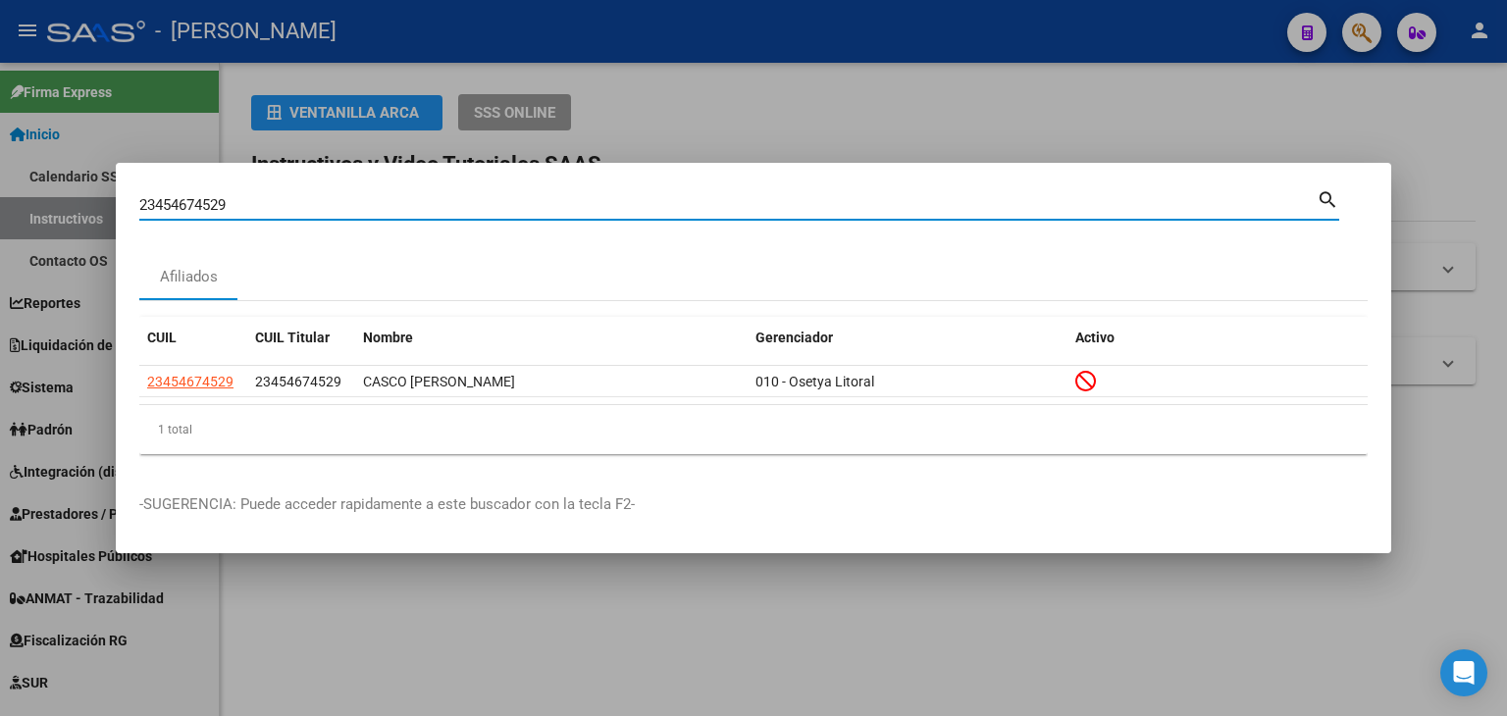
click at [314, 199] on input "23454674529" at bounding box center [727, 205] width 1177 height 18
paste input "897544"
type input "23454897544"
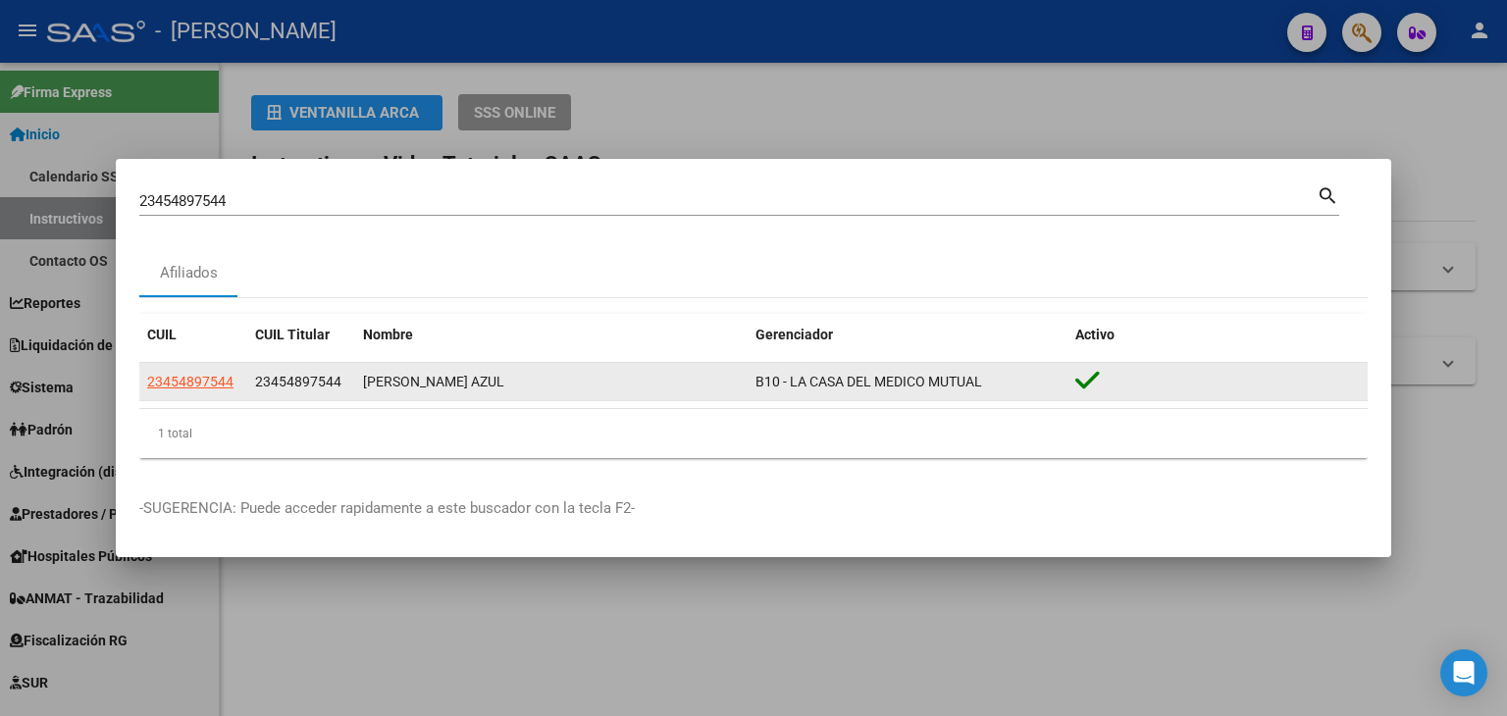
click at [222, 388] on span "23454897544" at bounding box center [190, 382] width 86 height 16
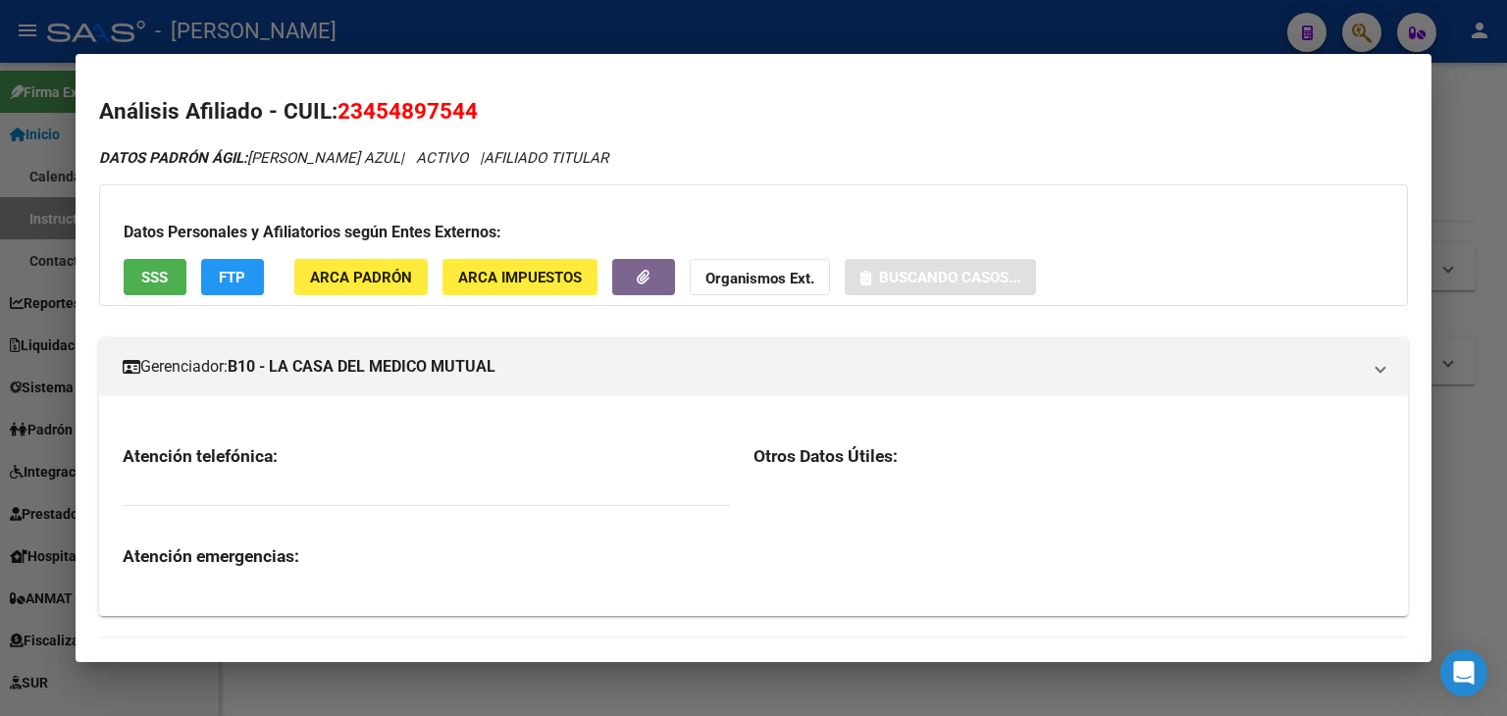
click at [321, 297] on div "Datos Personales y Afiliatorios según Entes Externos: SSS FTP ARCA Padrón ARCA …" at bounding box center [753, 245] width 1309 height 122
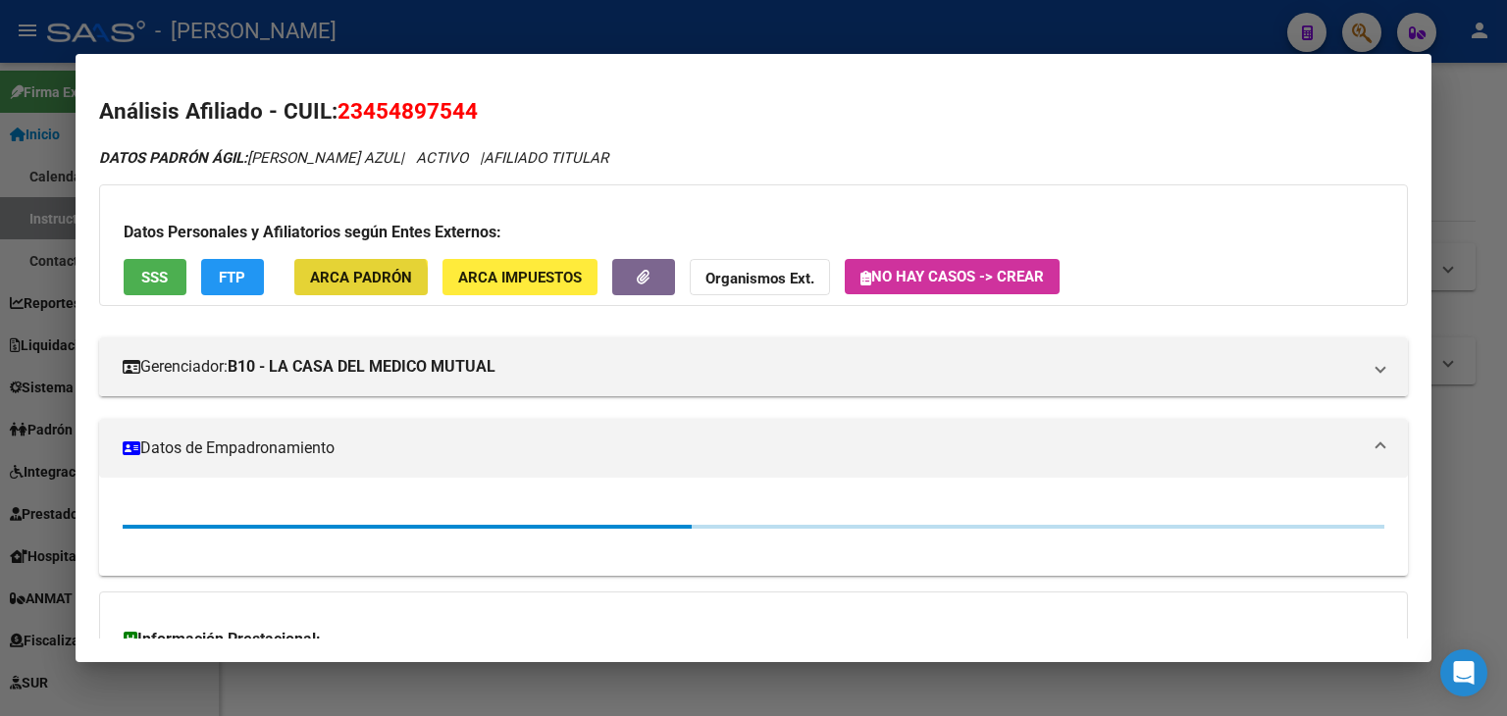
click at [326, 288] on button "ARCA Padrón" at bounding box center [360, 277] width 133 height 36
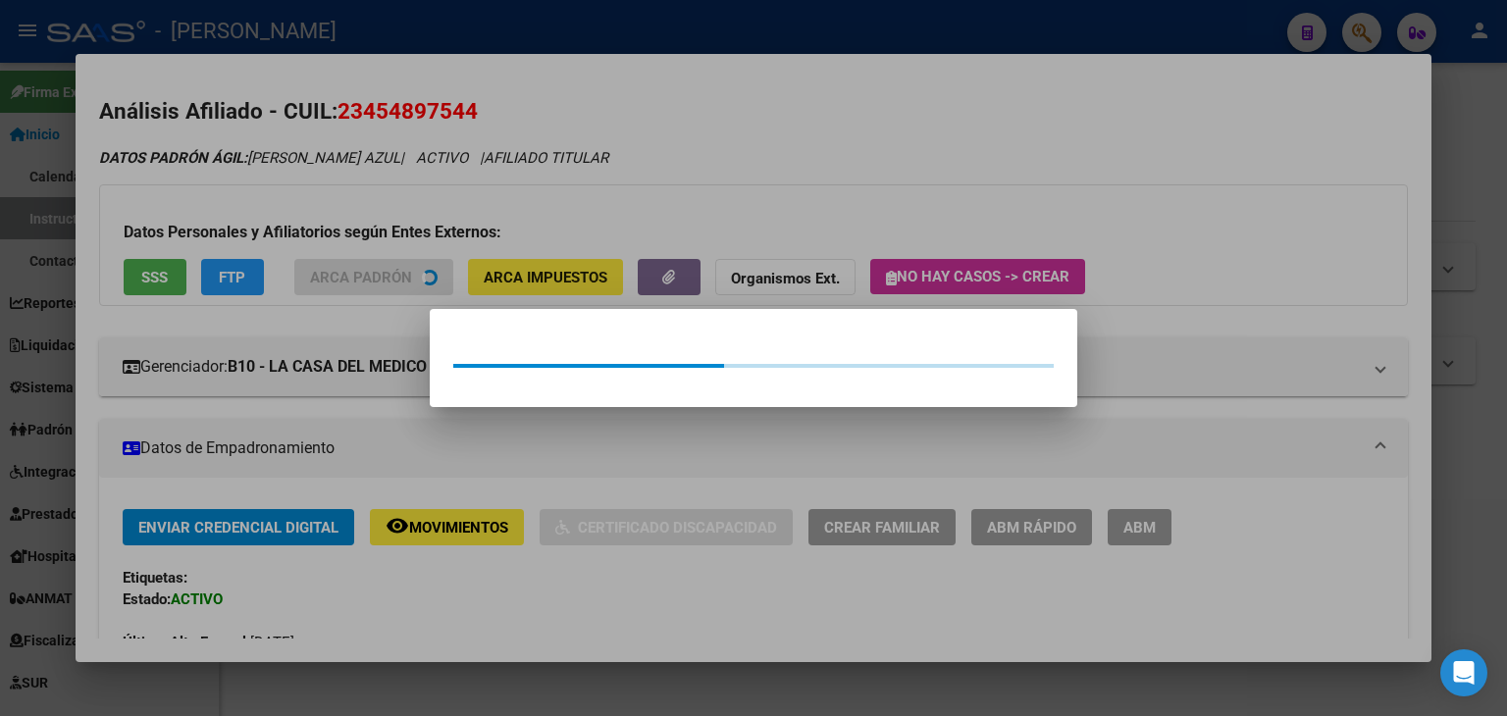
drag, startPoint x: 271, startPoint y: 210, endPoint x: 233, endPoint y: 222, distance: 39.1
click at [270, 209] on div at bounding box center [753, 358] width 1507 height 716
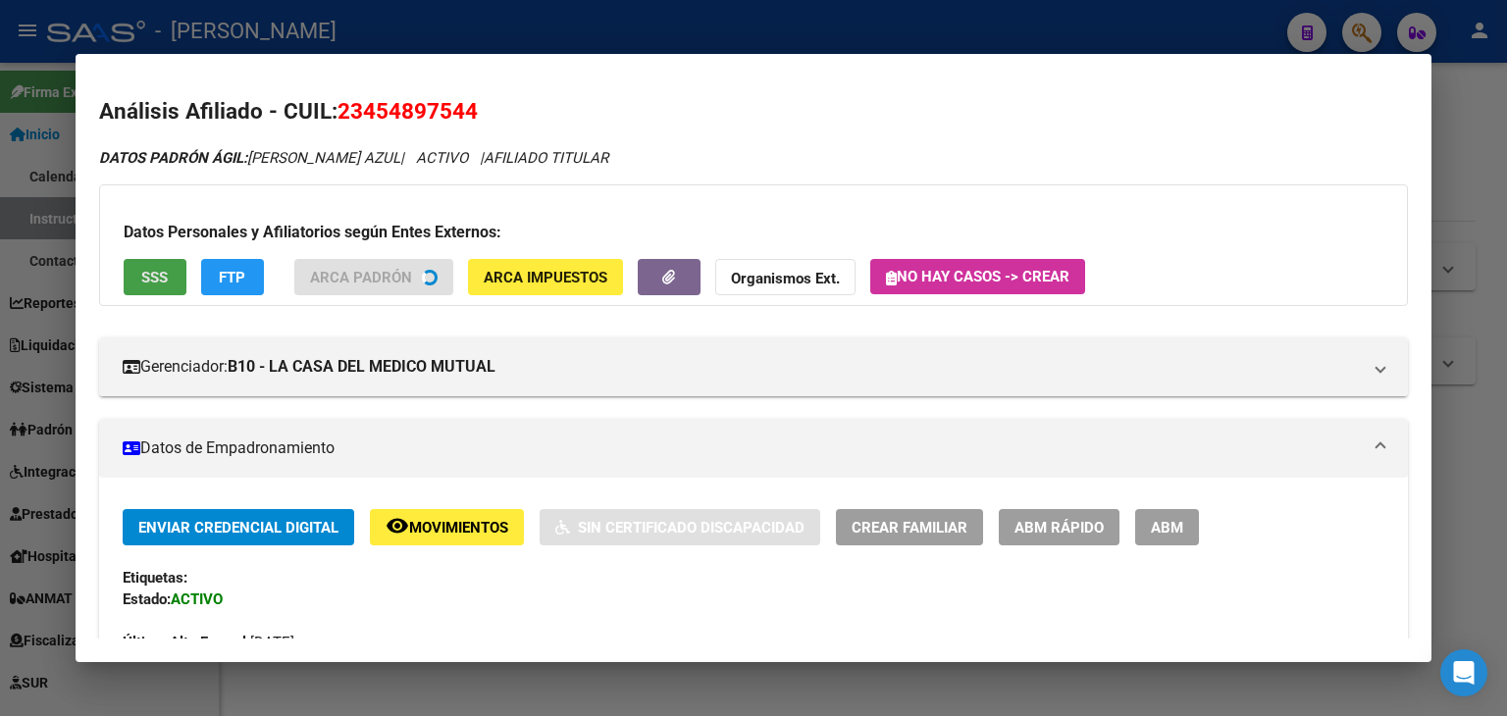
click at [132, 261] on button "SSS" at bounding box center [155, 277] width 63 height 36
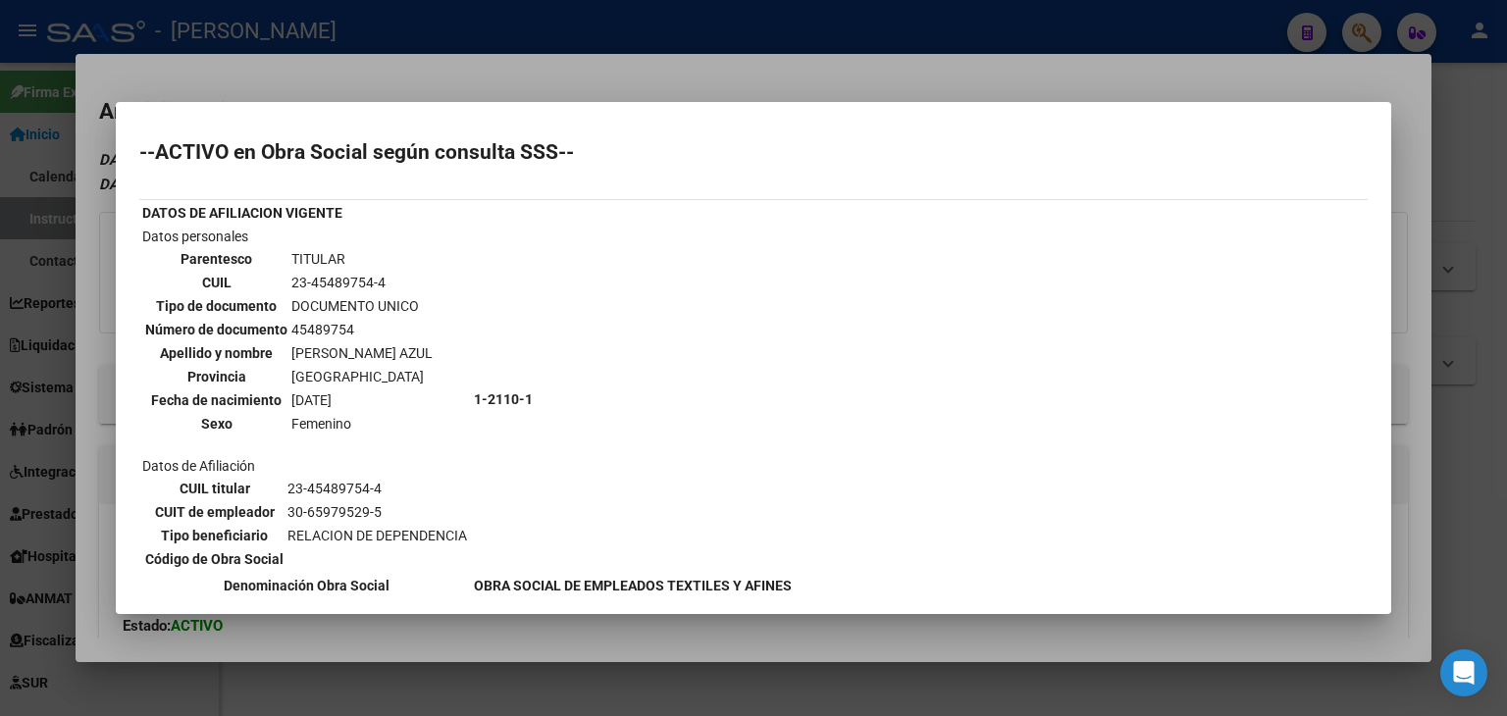
click at [341, 69] on div at bounding box center [753, 358] width 1507 height 716
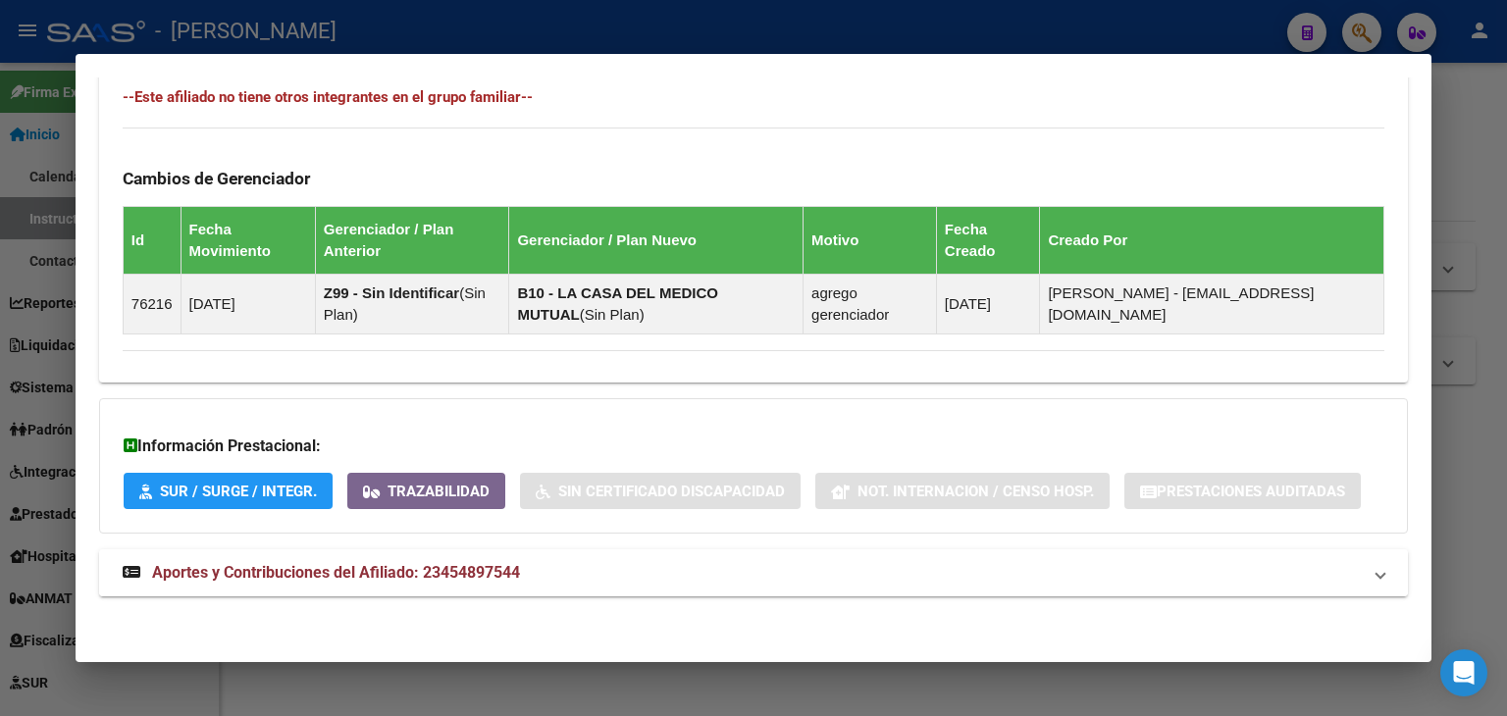
drag, startPoint x: 434, startPoint y: 535, endPoint x: 444, endPoint y: 559, distance: 26.8
click at [444, 561] on strong "Aportes y Contribuciones del Afiliado: 23454897544" at bounding box center [321, 573] width 397 height 24
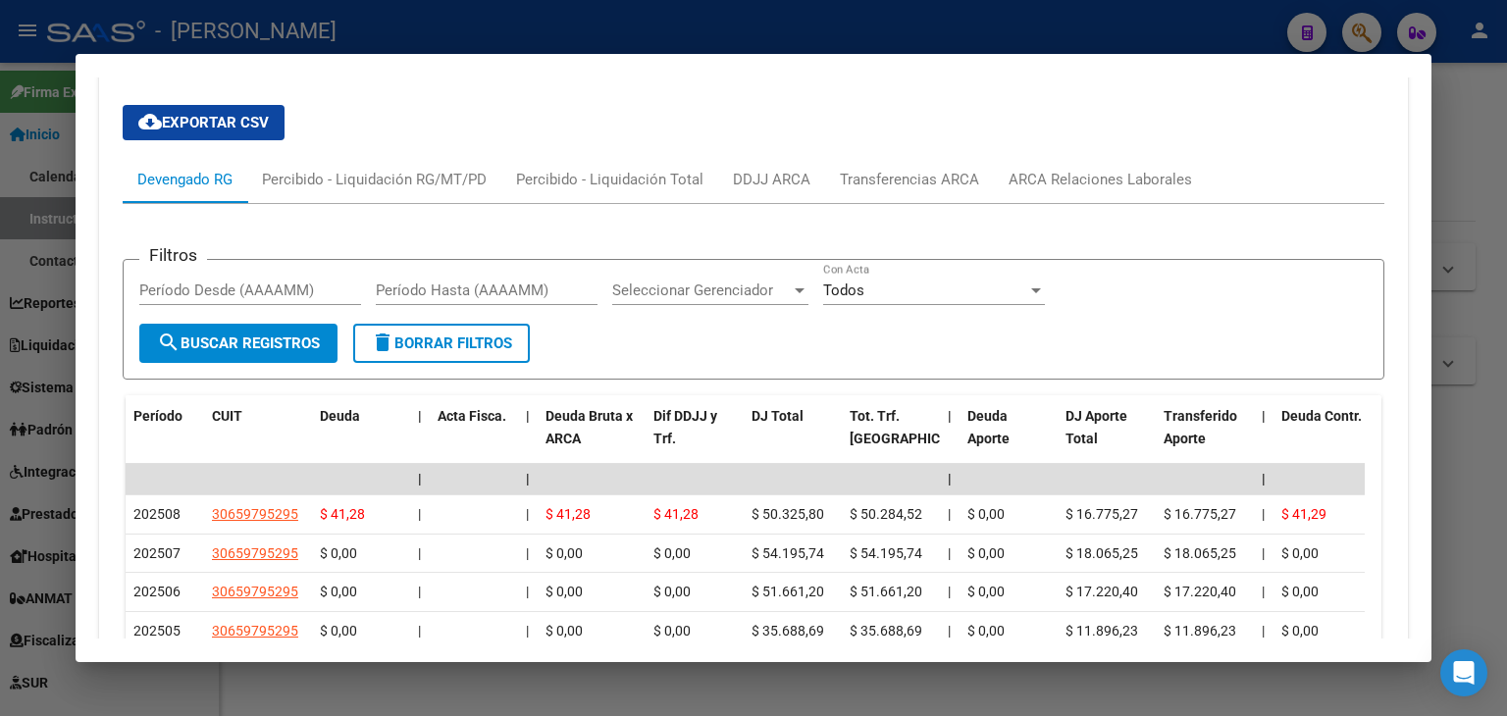
scroll to position [1708, 0]
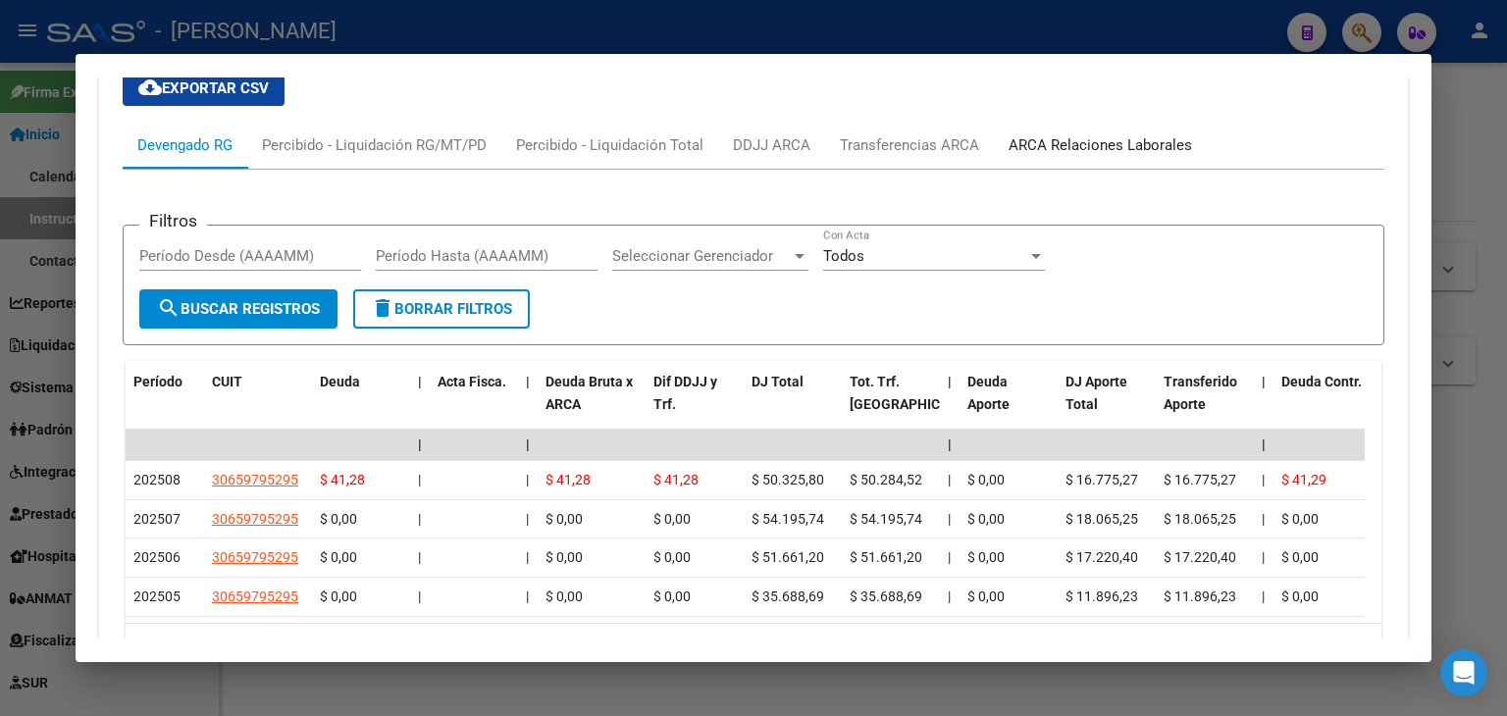
click at [1056, 152] on div "ARCA Relaciones Laborales" at bounding box center [1099, 145] width 183 height 22
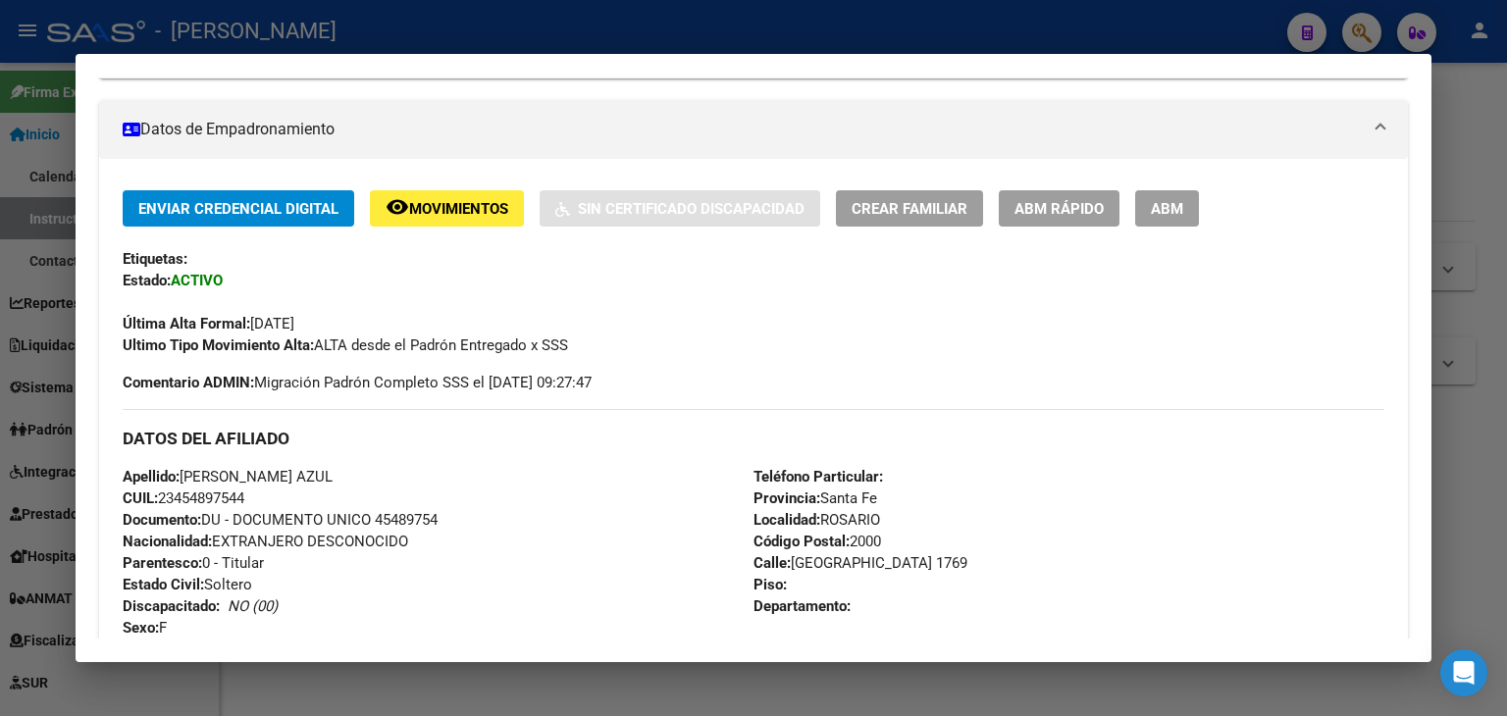
scroll to position [0, 0]
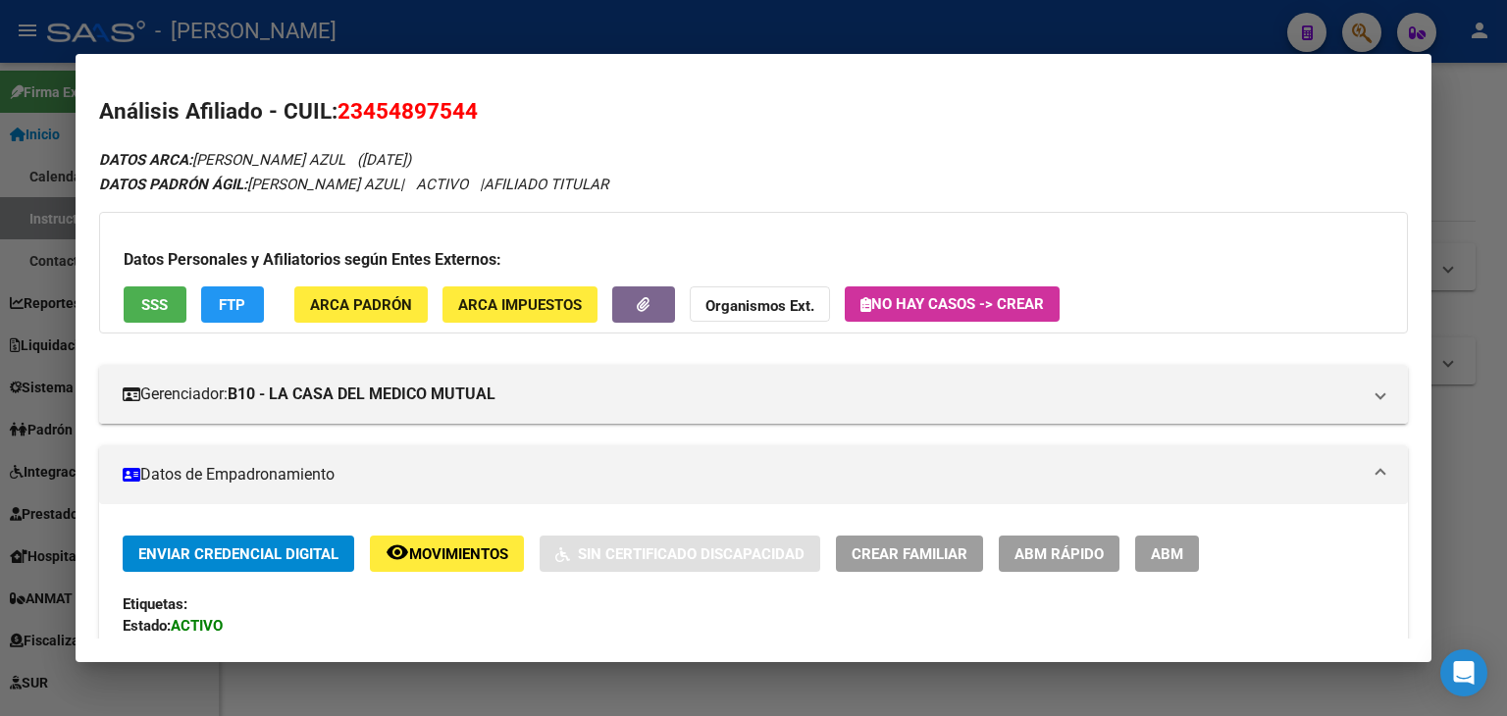
click at [381, 290] on button "ARCA Padrón" at bounding box center [360, 304] width 133 height 36
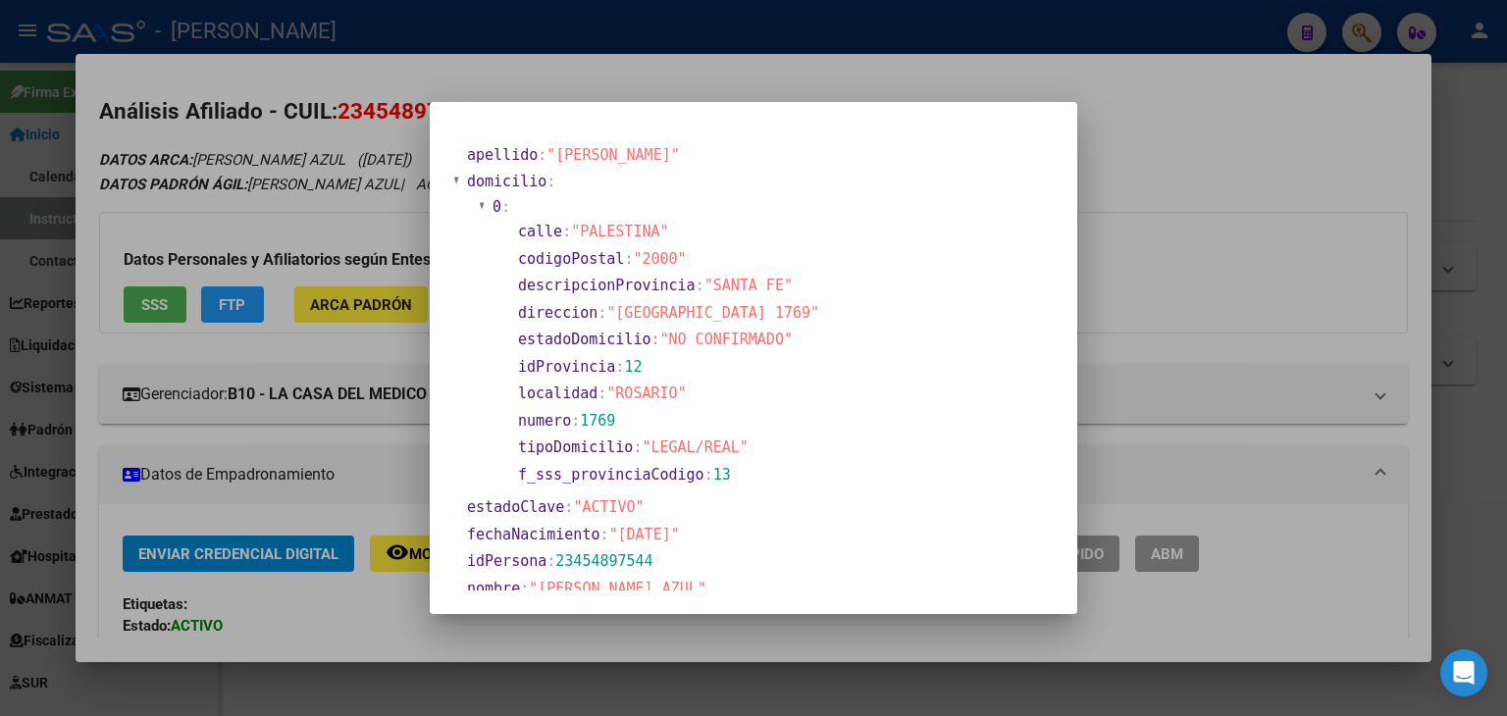
drag, startPoint x: 244, startPoint y: 151, endPoint x: 404, endPoint y: 211, distance: 170.7
click at [245, 153] on div at bounding box center [753, 358] width 1507 height 716
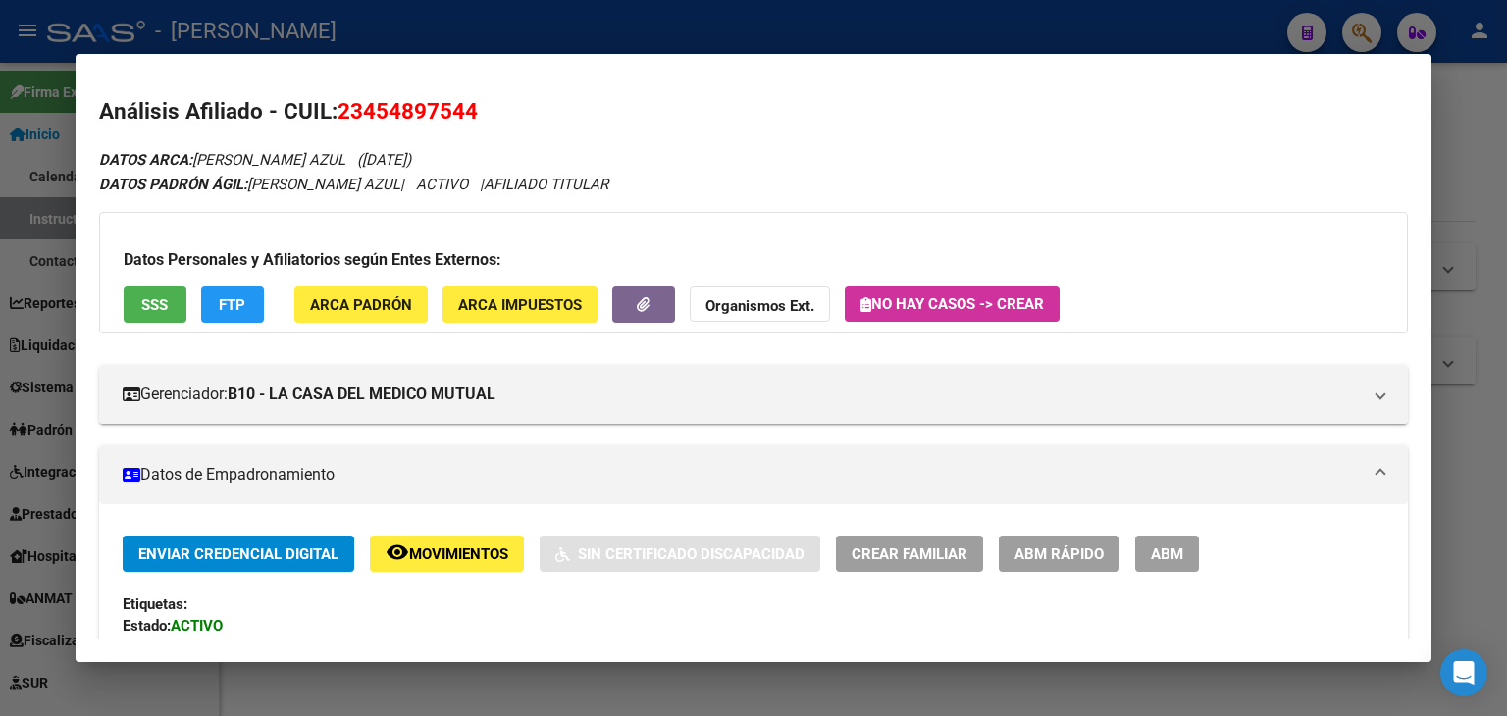
click at [145, 299] on span "SSS" at bounding box center [154, 305] width 26 height 18
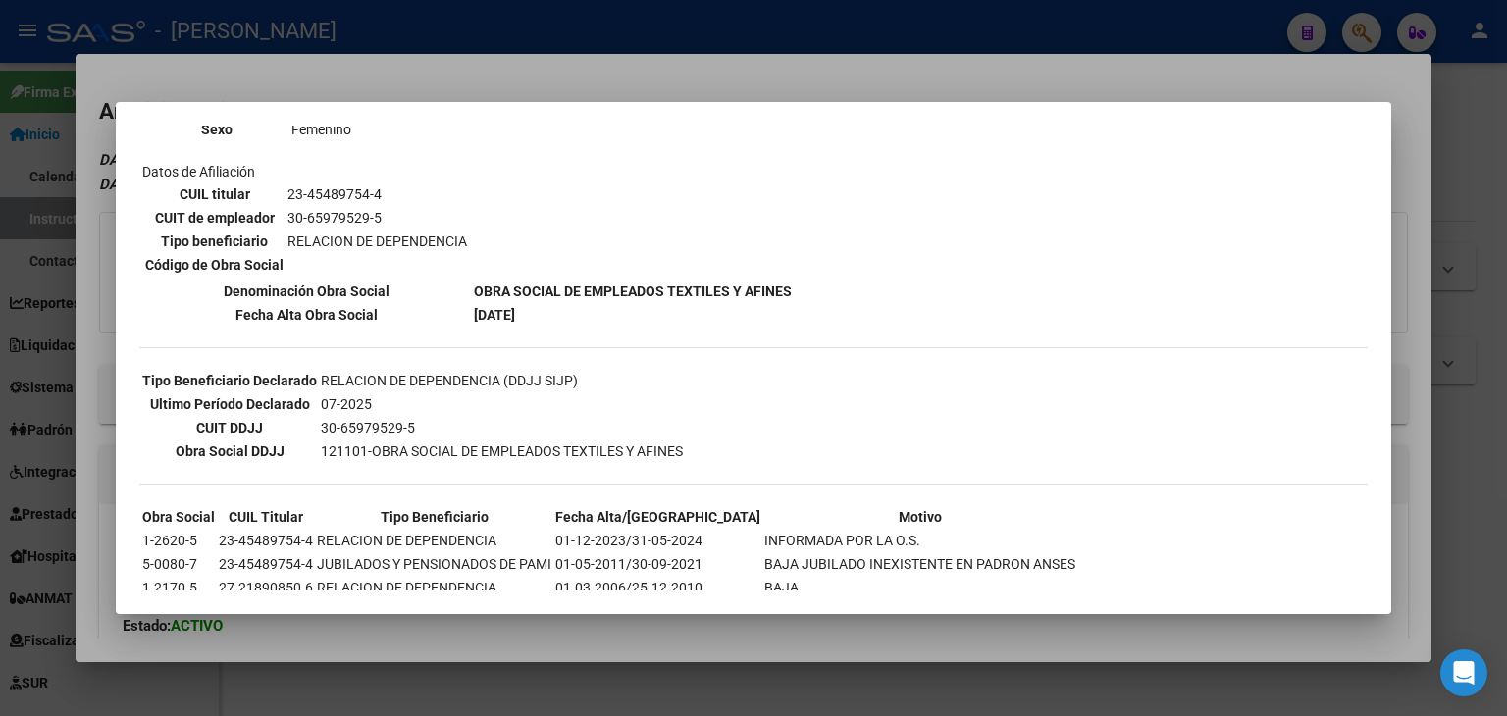
scroll to position [332, 0]
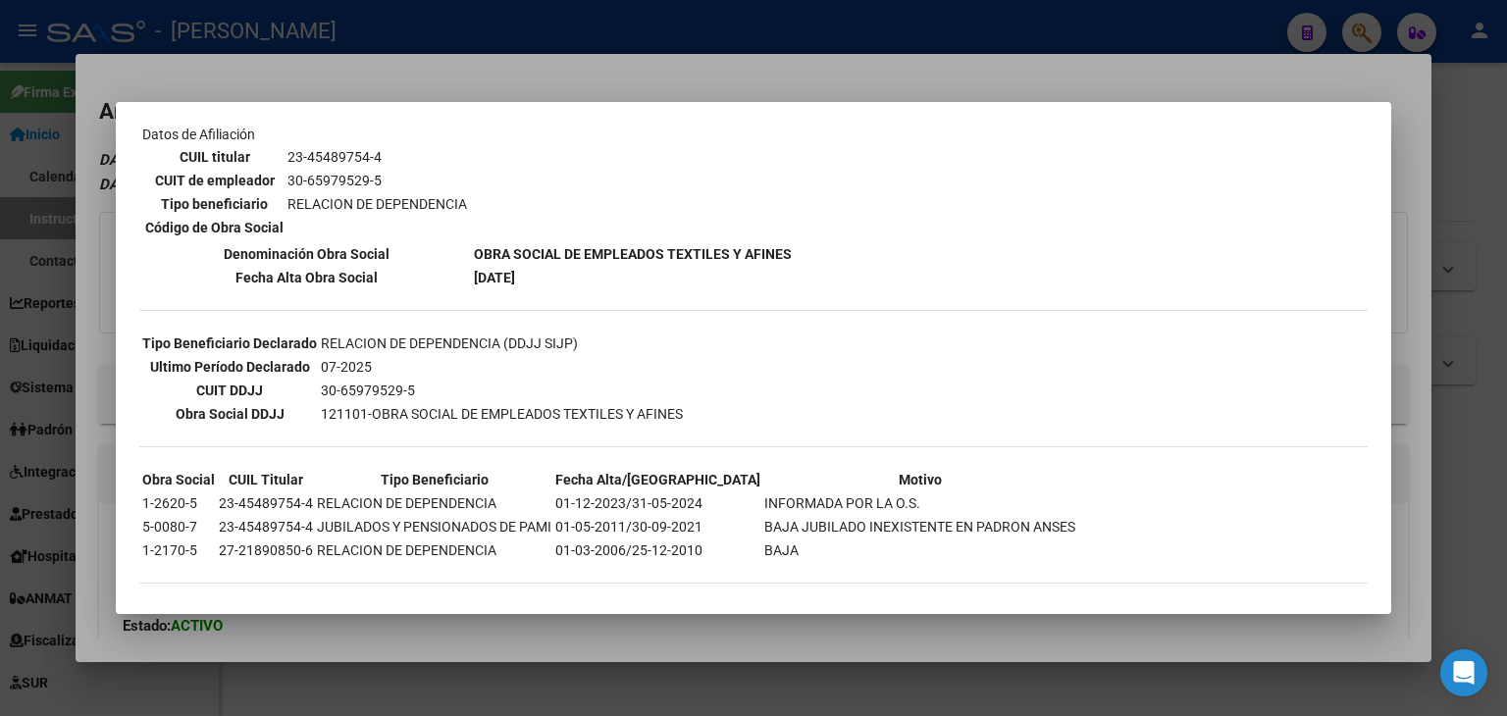
click at [257, 106] on mat-dialog-container "--ACTIVO en Obra Social según consulta SSS-- DATOS DE AFILIACION VIGENTE Datos …" at bounding box center [753, 358] width 1275 height 513
click at [263, 88] on div at bounding box center [753, 358] width 1507 height 716
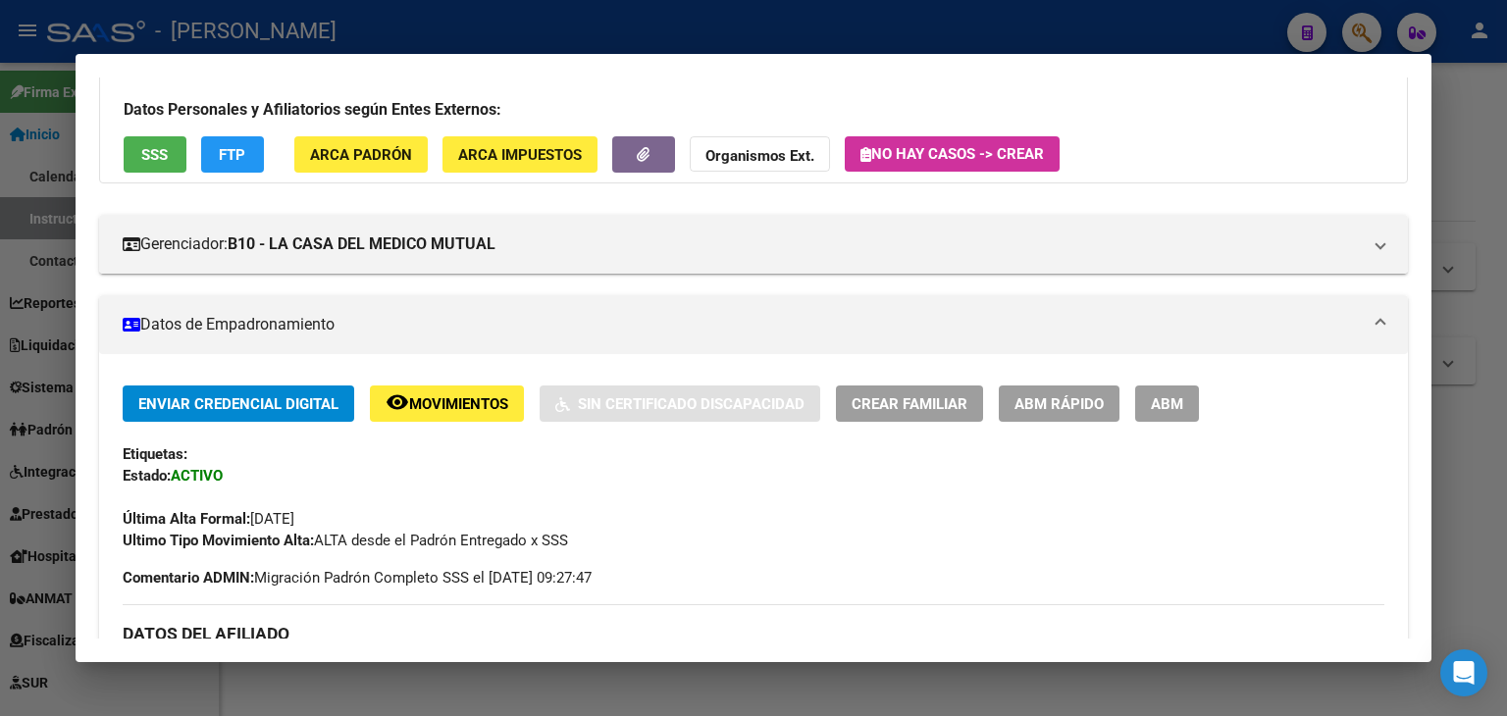
scroll to position [392, 0]
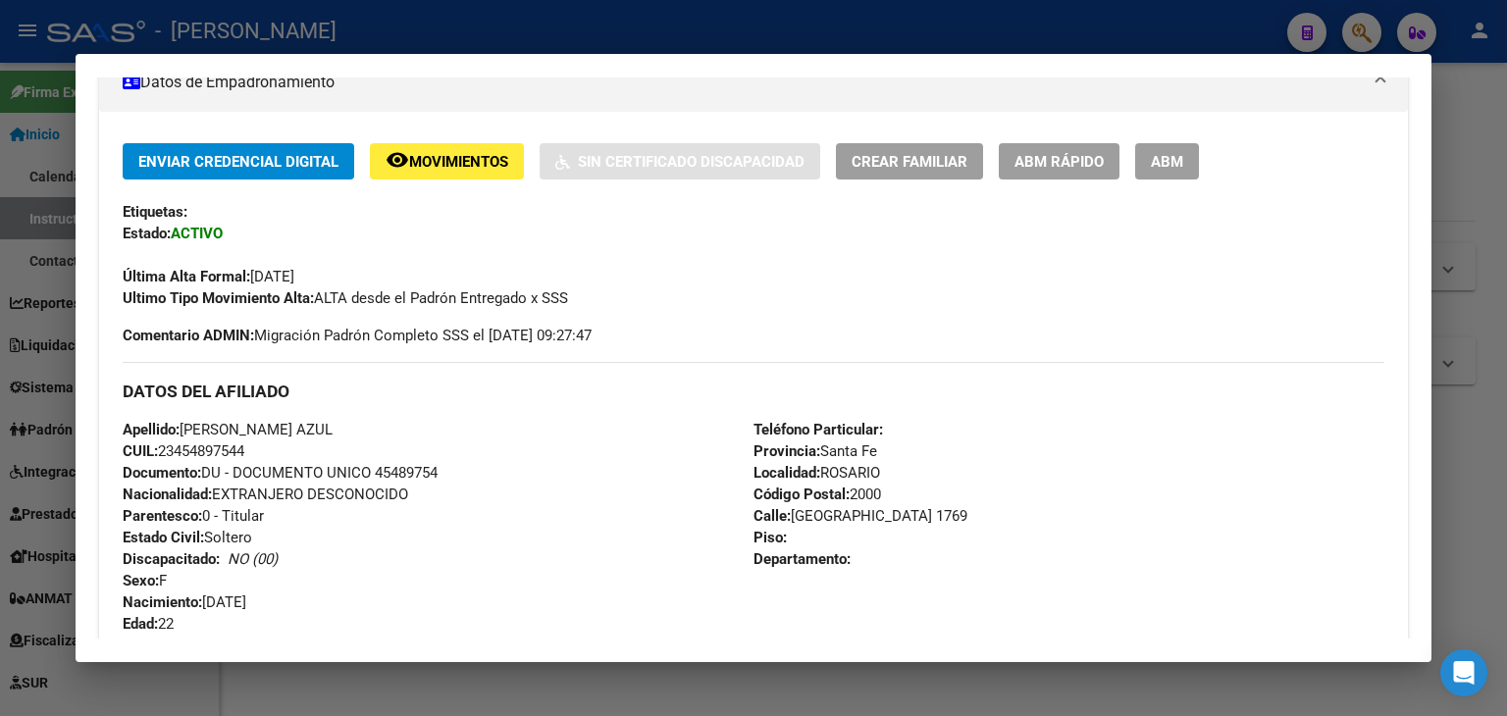
click at [428, 478] on span "Documento: DU - DOCUMENTO UNICO 45489754" at bounding box center [280, 473] width 315 height 18
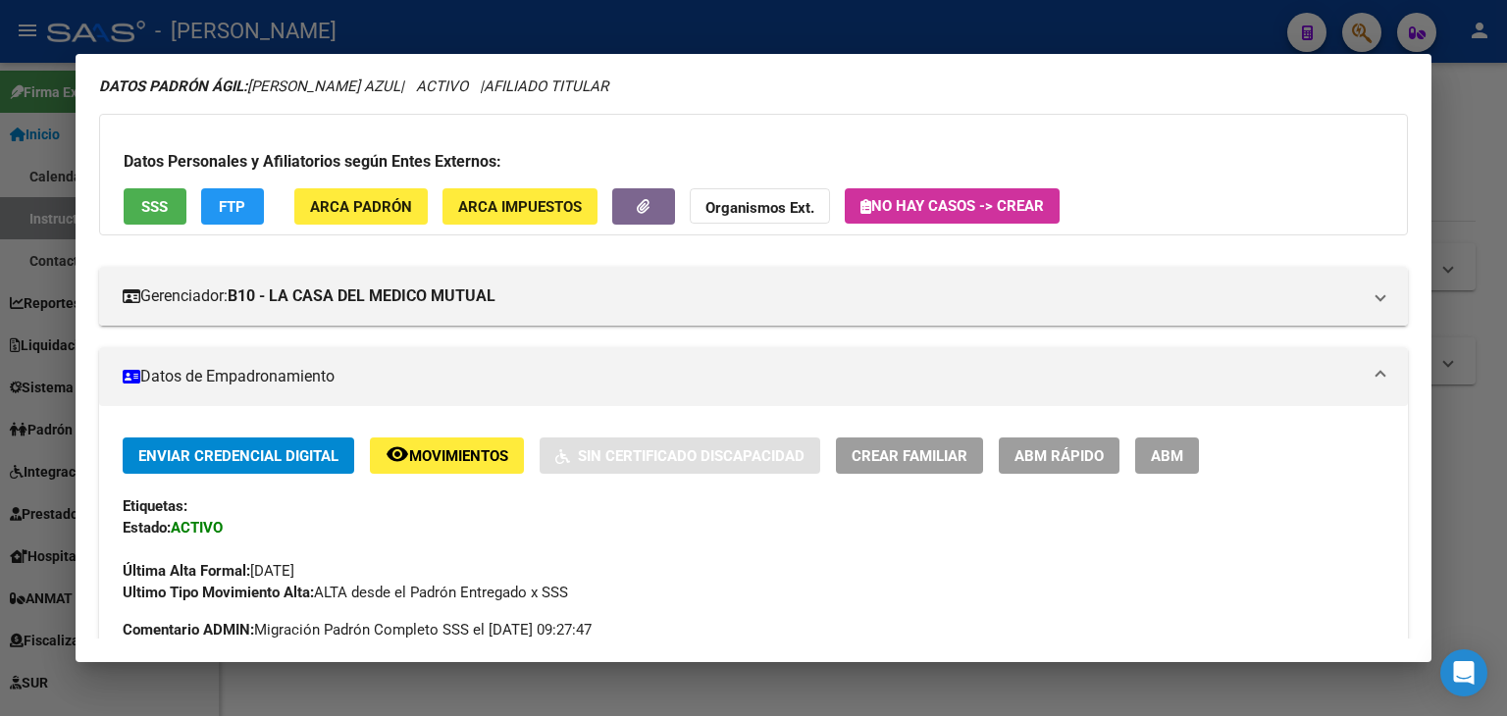
scroll to position [98, 0]
click at [351, 222] on div "Datos Personales y Afiliatorios según Entes Externos: SSS FTP ARCA Padrón ARCA …" at bounding box center [753, 175] width 1309 height 122
click at [355, 210] on span "ARCA Padrón" at bounding box center [361, 207] width 102 height 18
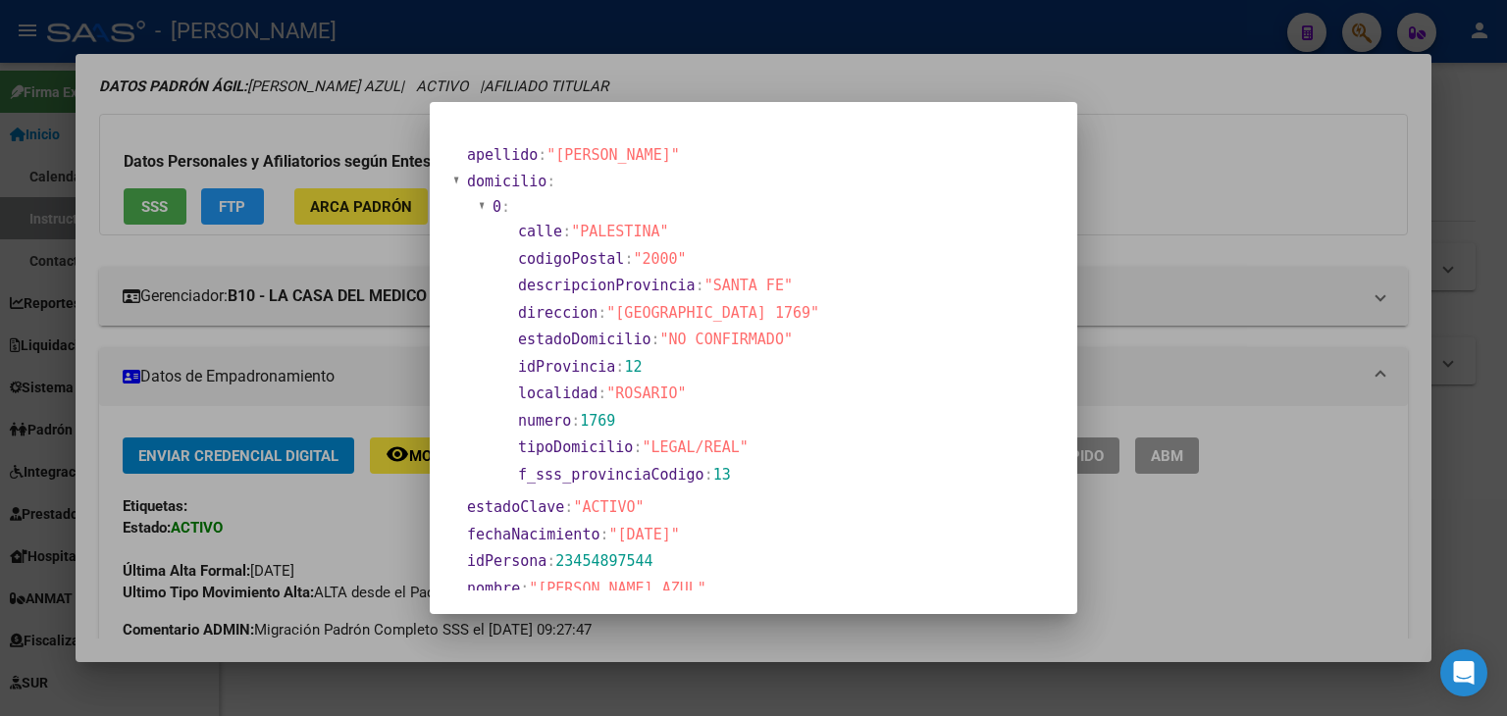
drag, startPoint x: 318, startPoint y: 126, endPoint x: 332, endPoint y: 135, distance: 16.9
click at [318, 127] on div at bounding box center [753, 358] width 1507 height 716
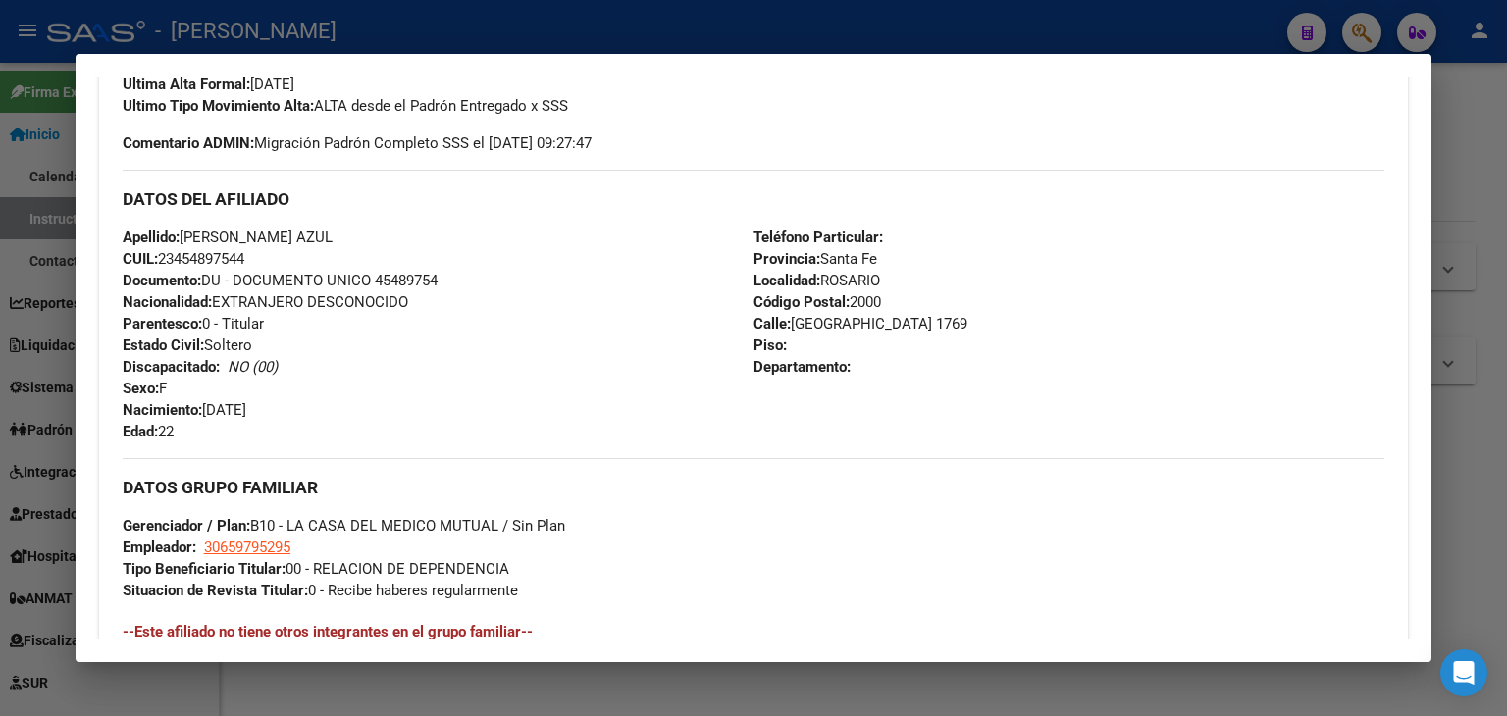
scroll to position [589, 0]
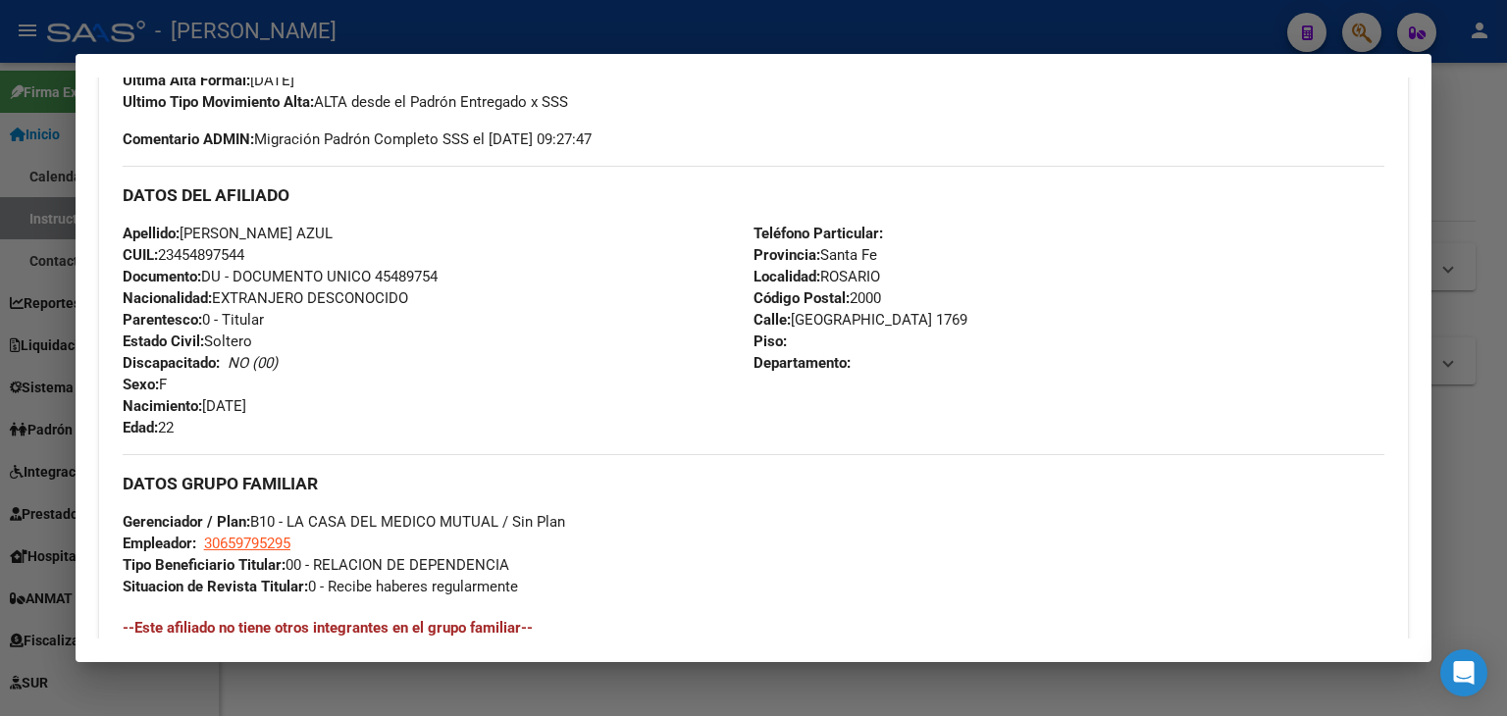
click at [258, 524] on span "Gerenciador / Plan: B10 - LA CASA DEL MEDICO MUTUAL / Sin Plan" at bounding box center [344, 522] width 442 height 18
click at [259, 535] on app-link-go-to "30659795295" at bounding box center [247, 544] width 86 height 22
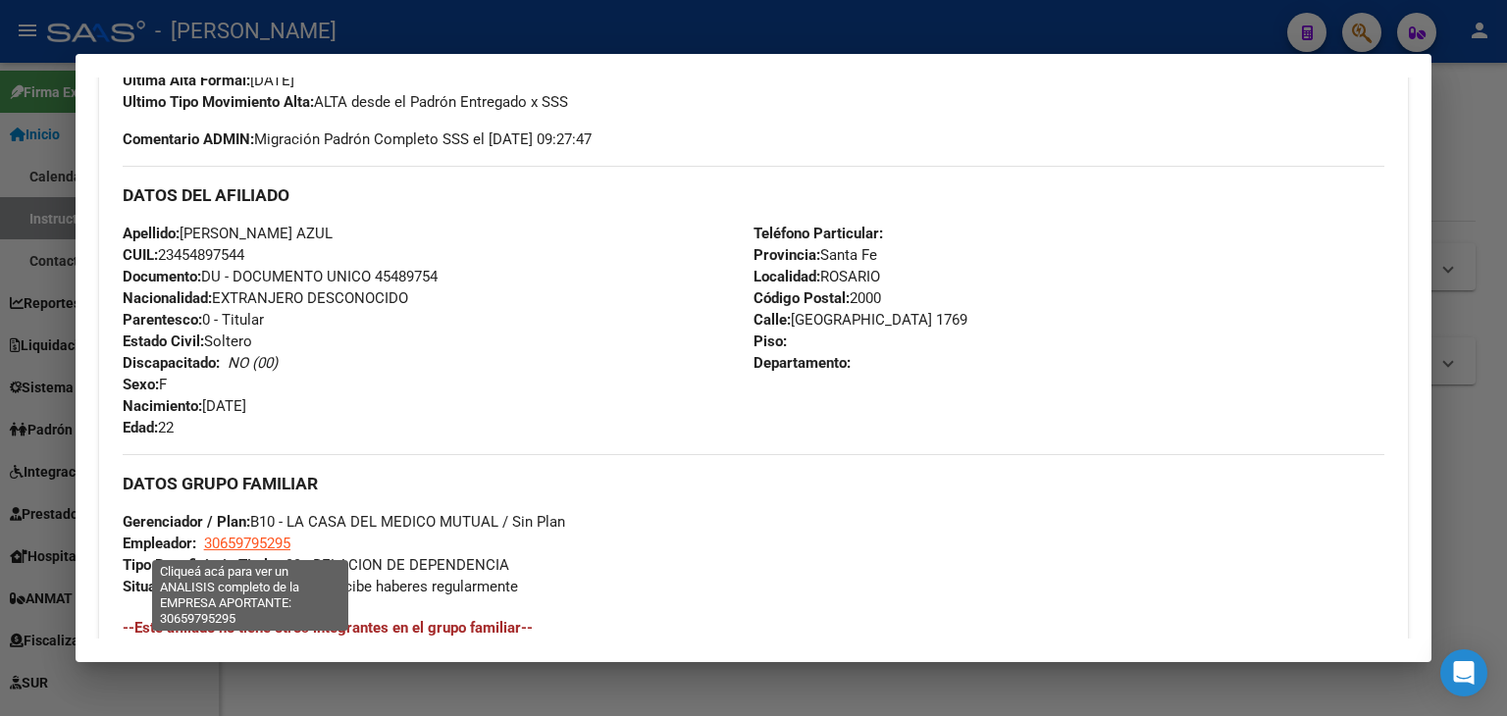
click at [261, 538] on span "30659795295" at bounding box center [247, 544] width 86 height 18
type textarea "30659795295"
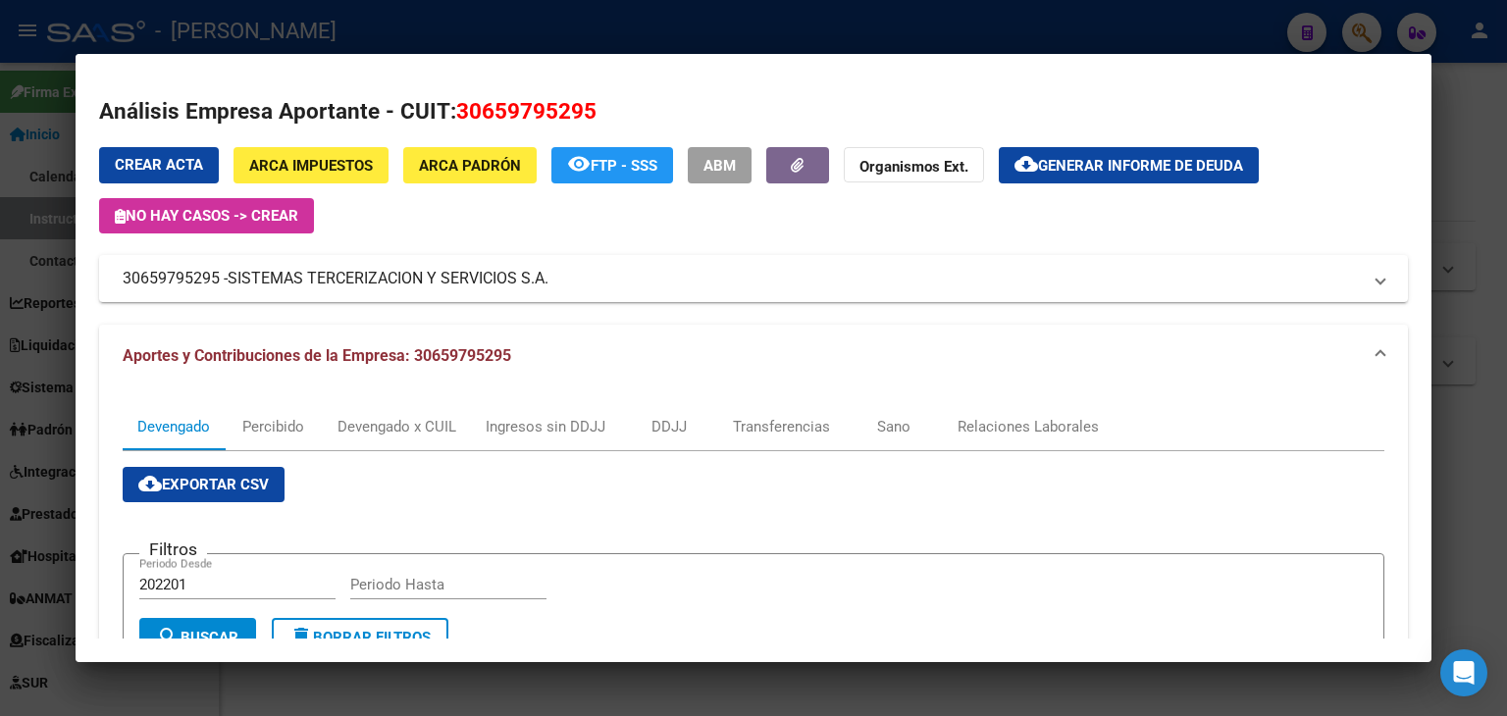
click at [338, 32] on div at bounding box center [753, 358] width 1507 height 716
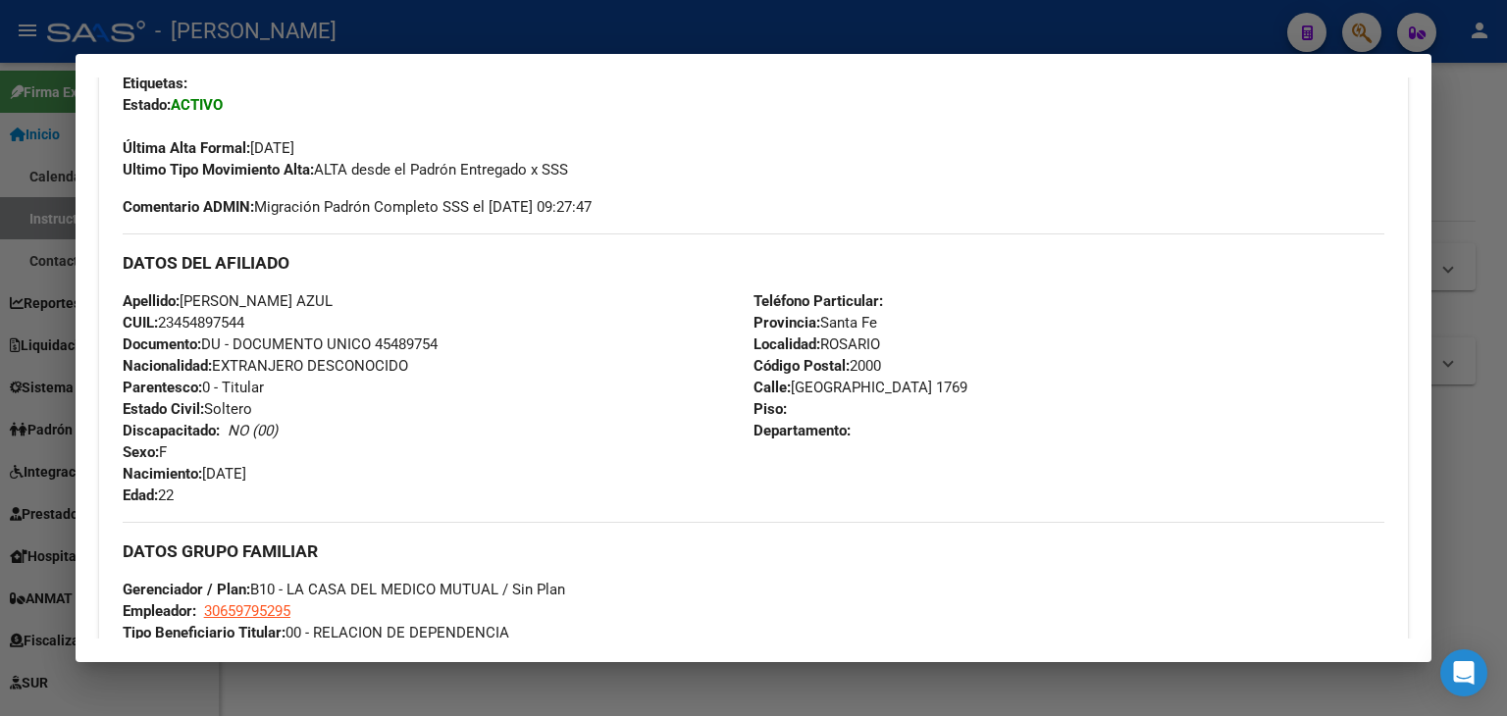
scroll to position [325, 0]
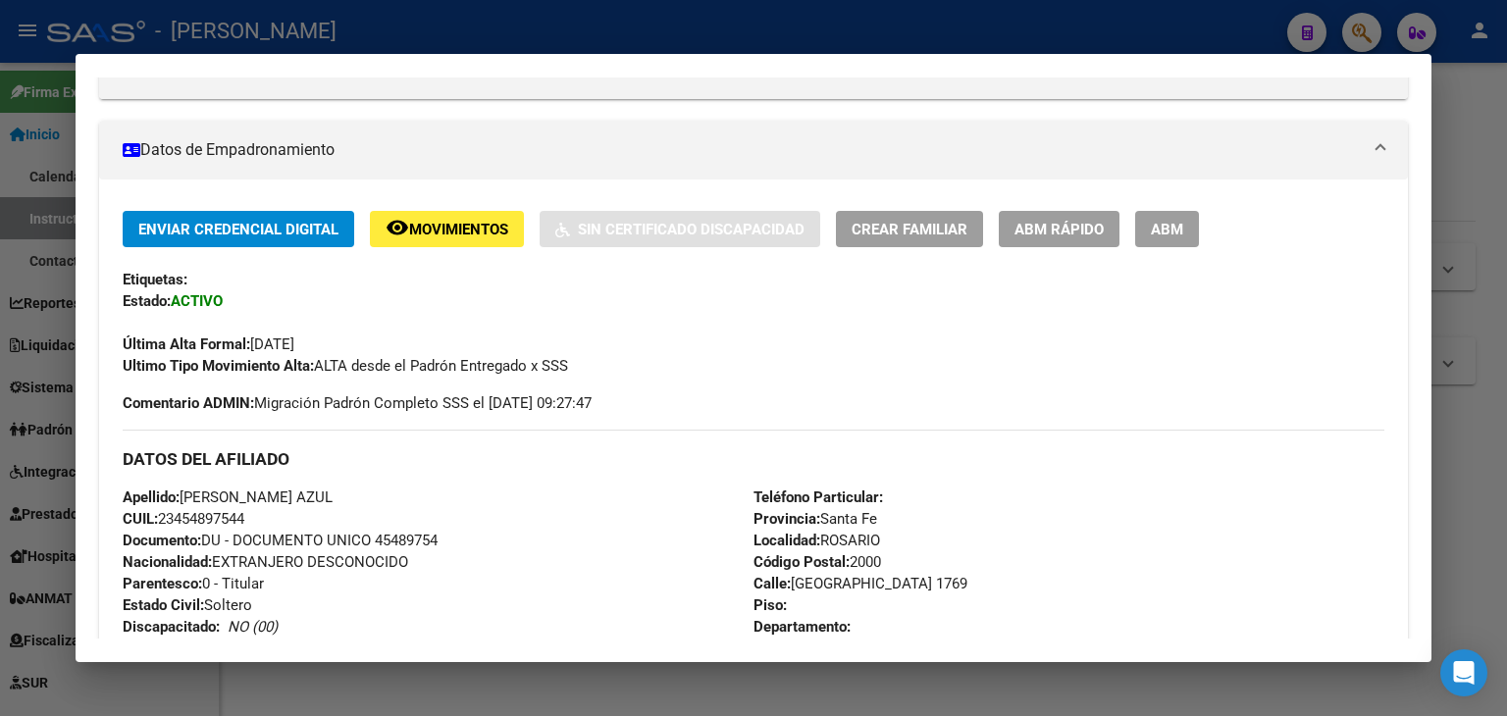
click at [339, 11] on div at bounding box center [753, 358] width 1507 height 716
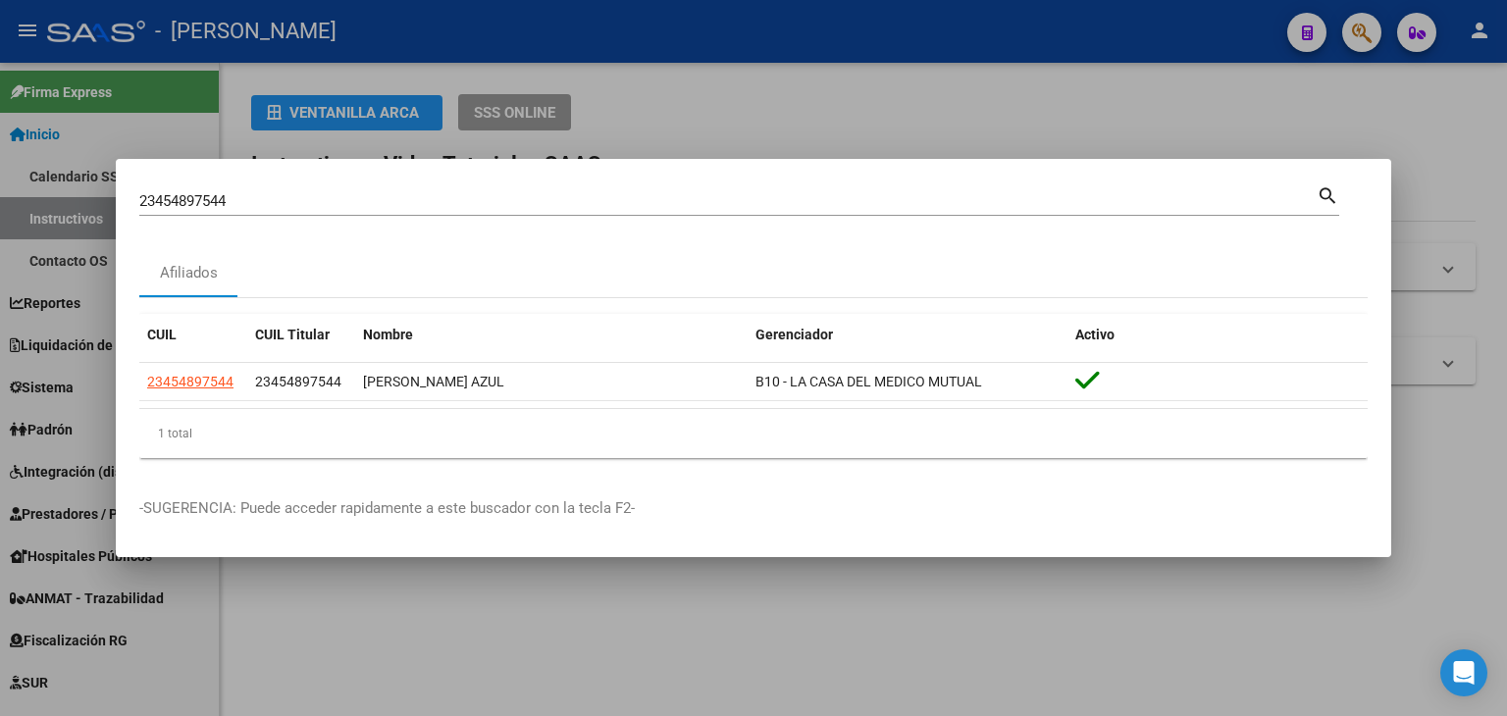
click at [242, 193] on input "23454897544" at bounding box center [727, 201] width 1177 height 18
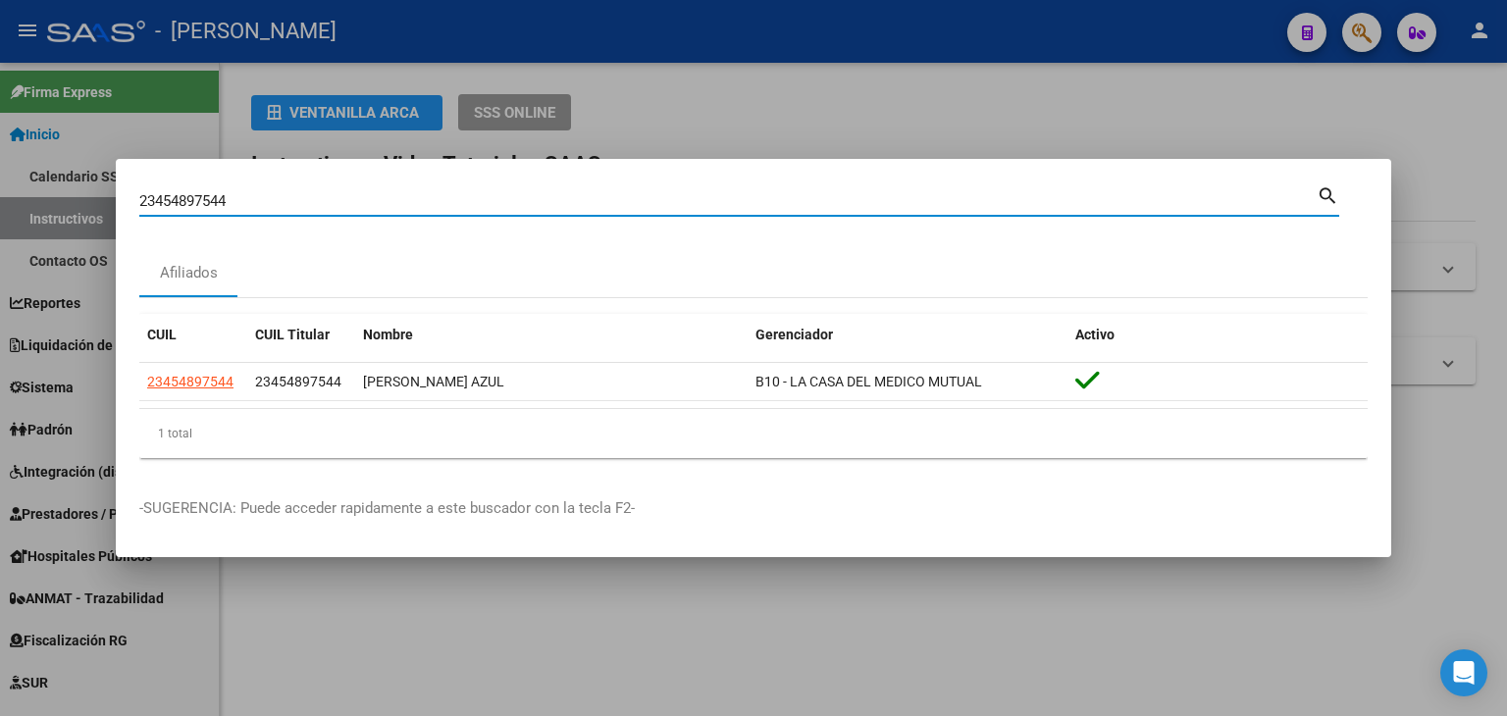
click at [242, 193] on input "23454897544" at bounding box center [727, 201] width 1177 height 18
paste input "98650"
type input "23454986504"
click at [208, 369] on datatable-body-cell "23454986504" at bounding box center [193, 382] width 108 height 38
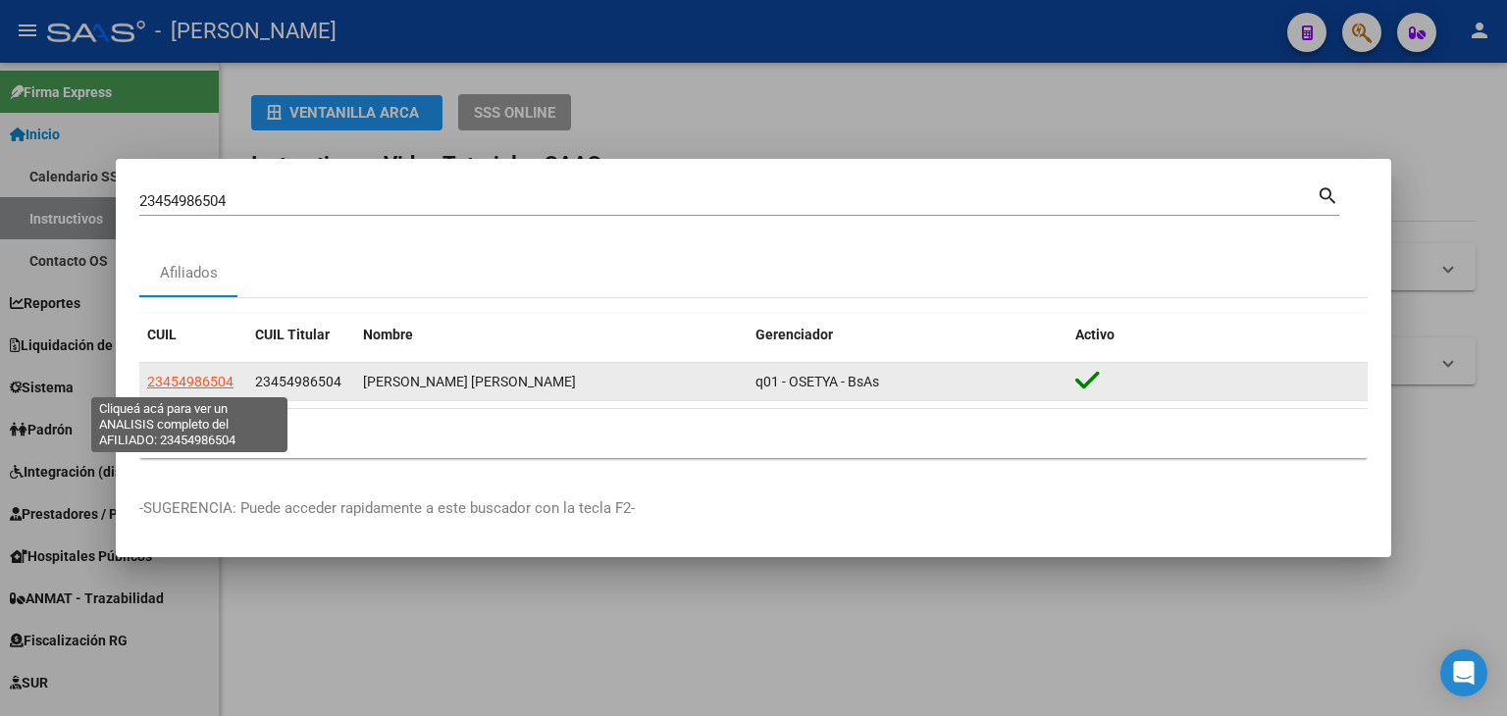
click at [202, 380] on span "23454986504" at bounding box center [190, 382] width 86 height 16
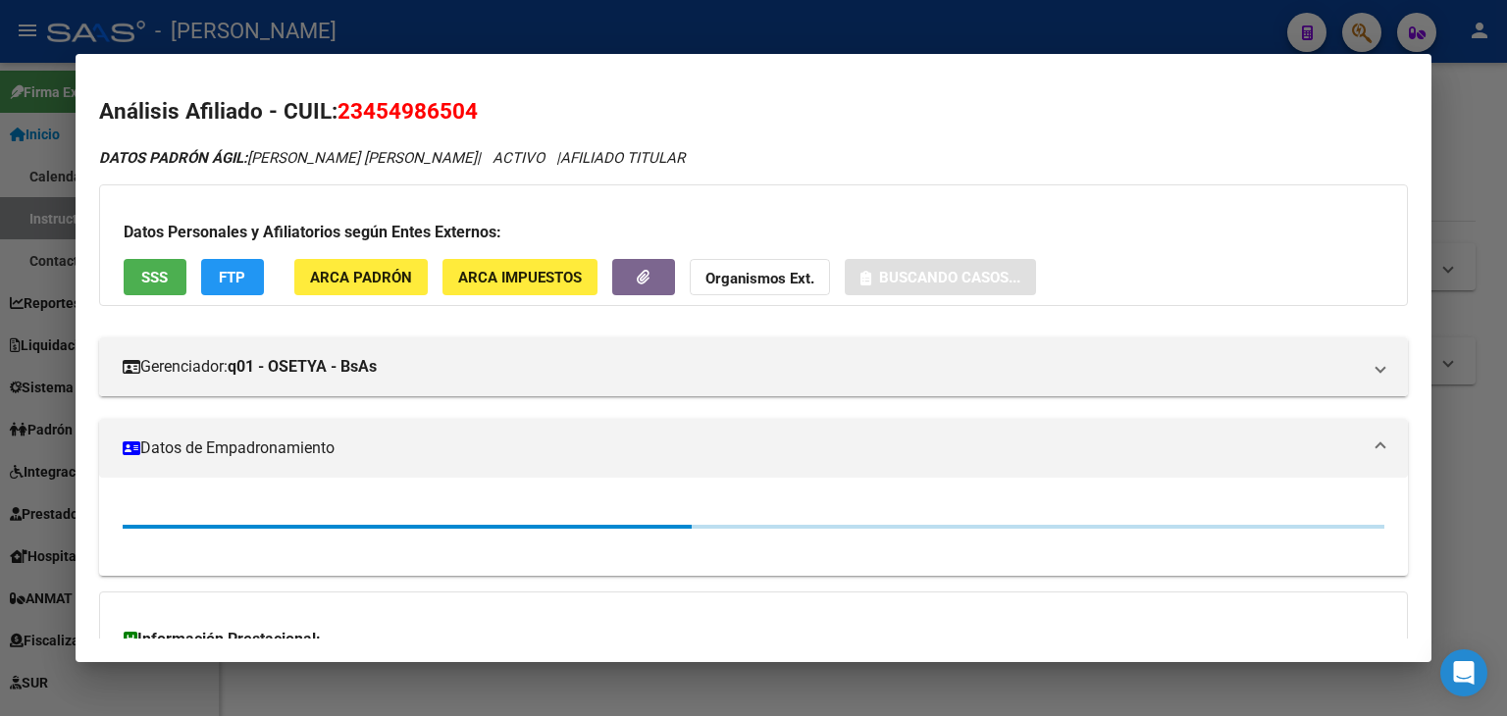
click at [377, 285] on span "ARCA Padrón" at bounding box center [361, 278] width 102 height 18
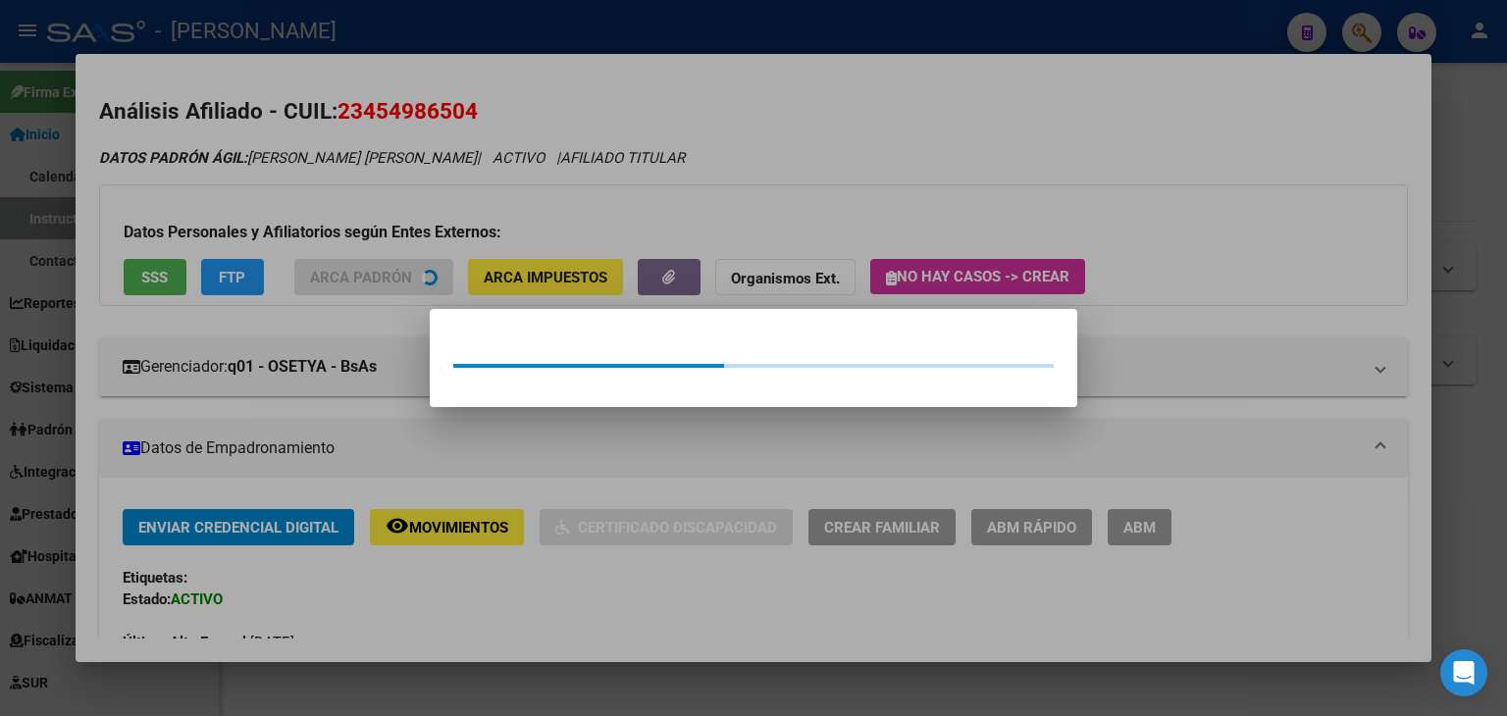
drag, startPoint x: 345, startPoint y: 199, endPoint x: 196, endPoint y: 248, distance: 157.0
click at [341, 199] on div at bounding box center [753, 358] width 1507 height 716
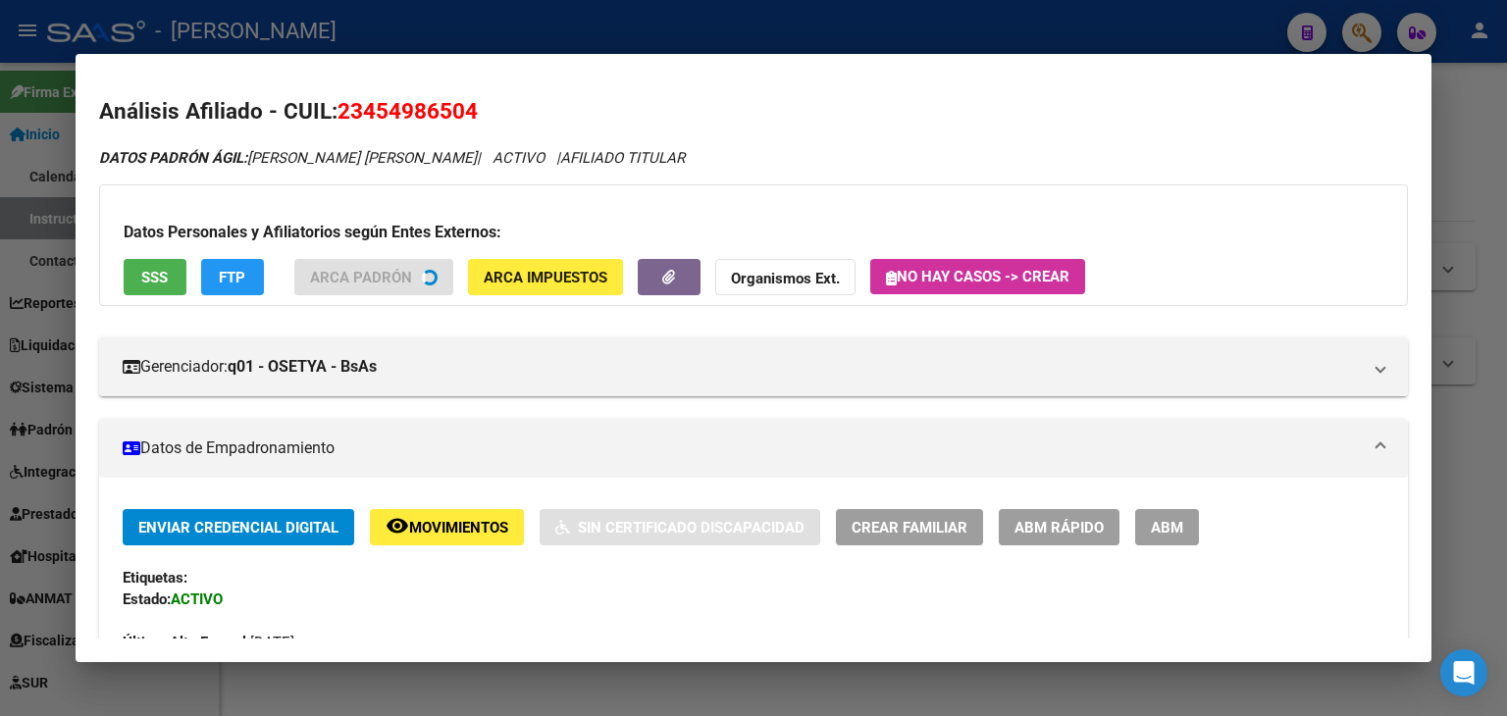
click at [170, 260] on button "SSS" at bounding box center [155, 277] width 63 height 36
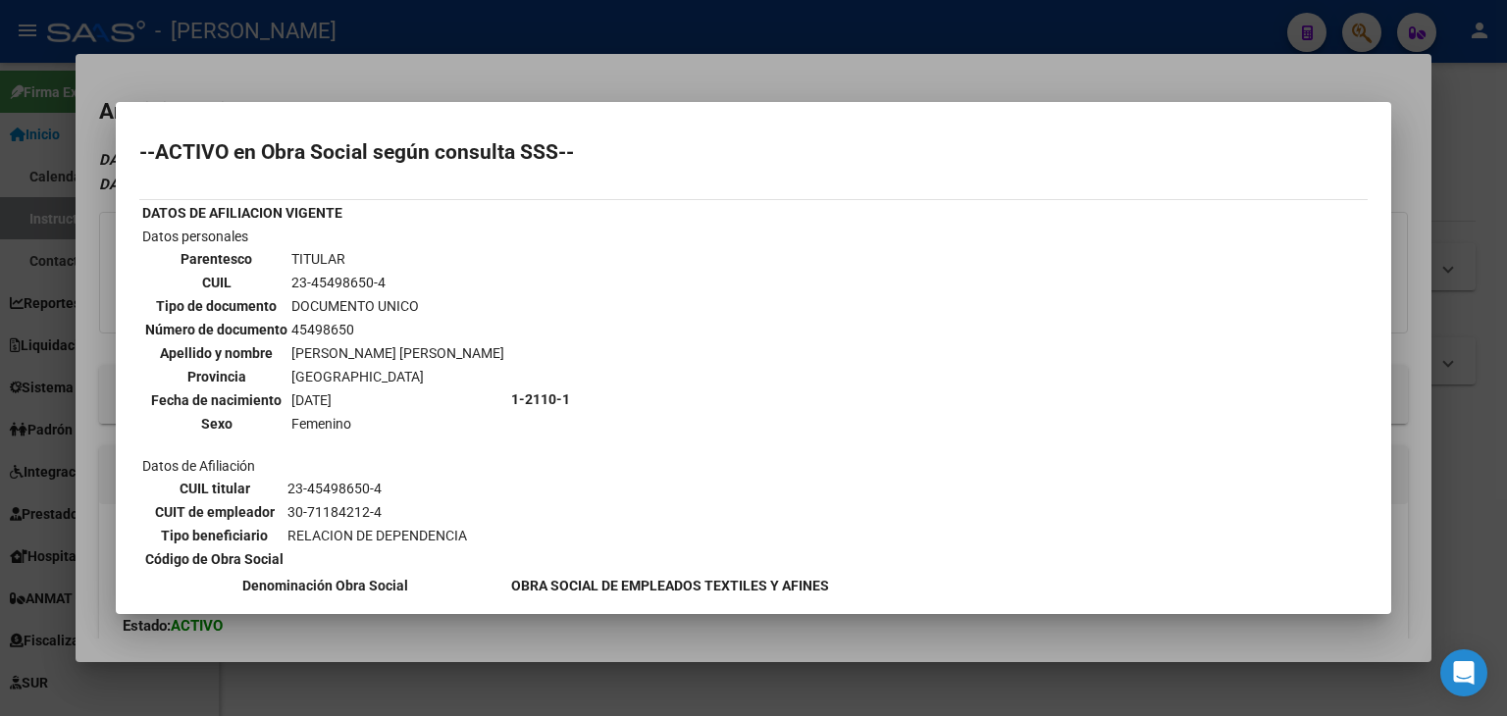
click at [305, 86] on div at bounding box center [753, 358] width 1507 height 716
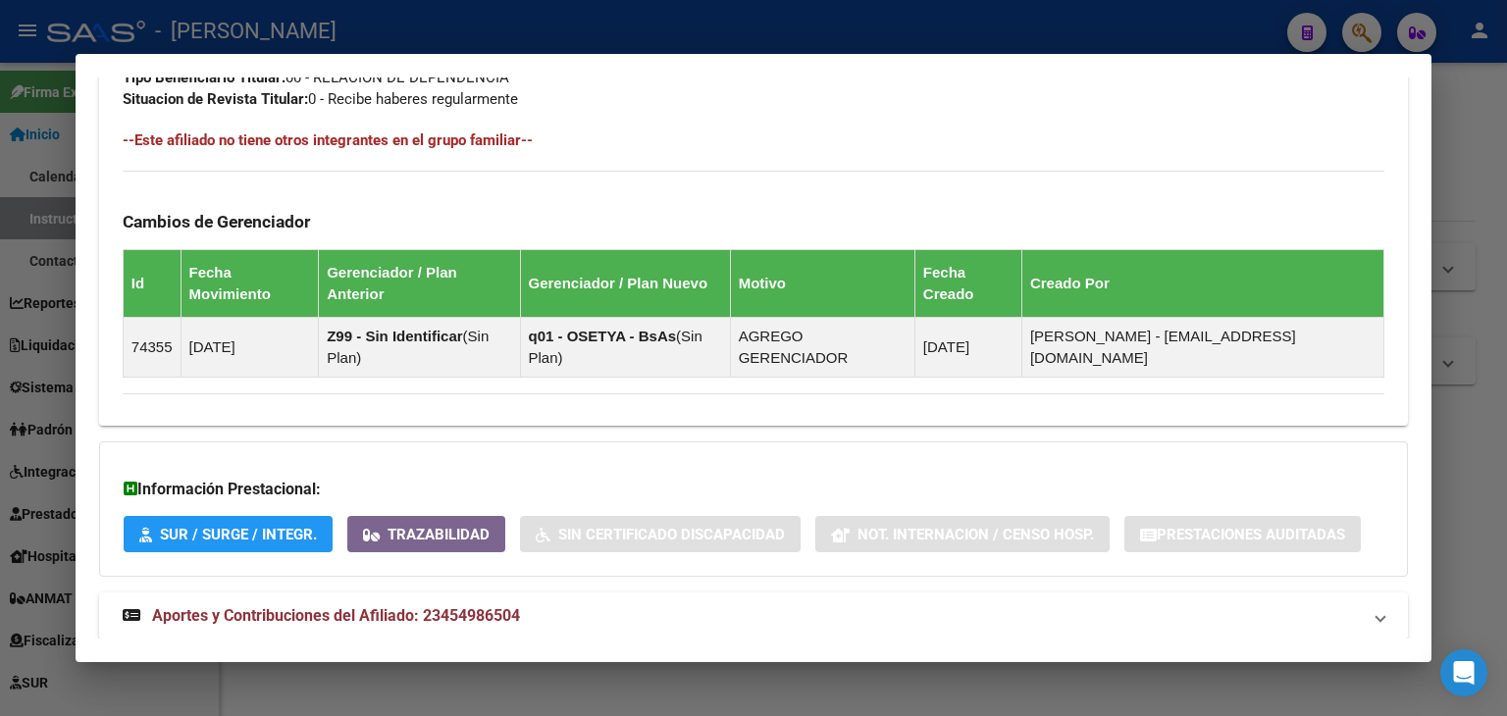
drag, startPoint x: 538, startPoint y: 592, endPoint x: 558, endPoint y: 558, distance: 40.0
click at [540, 592] on mat-expansion-panel-header "Aportes y Contribuciones del Afiliado: 23454986504" at bounding box center [753, 615] width 1309 height 47
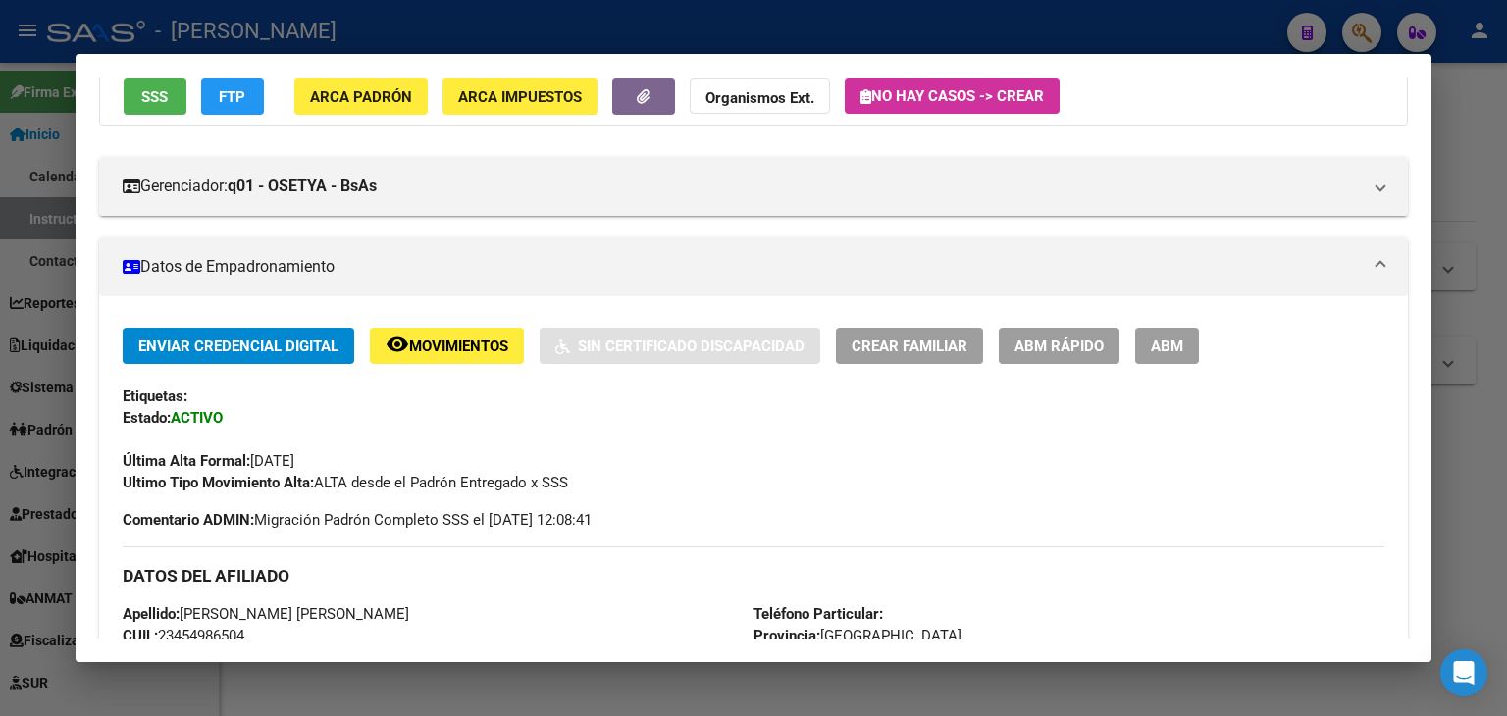
scroll to position [196, 0]
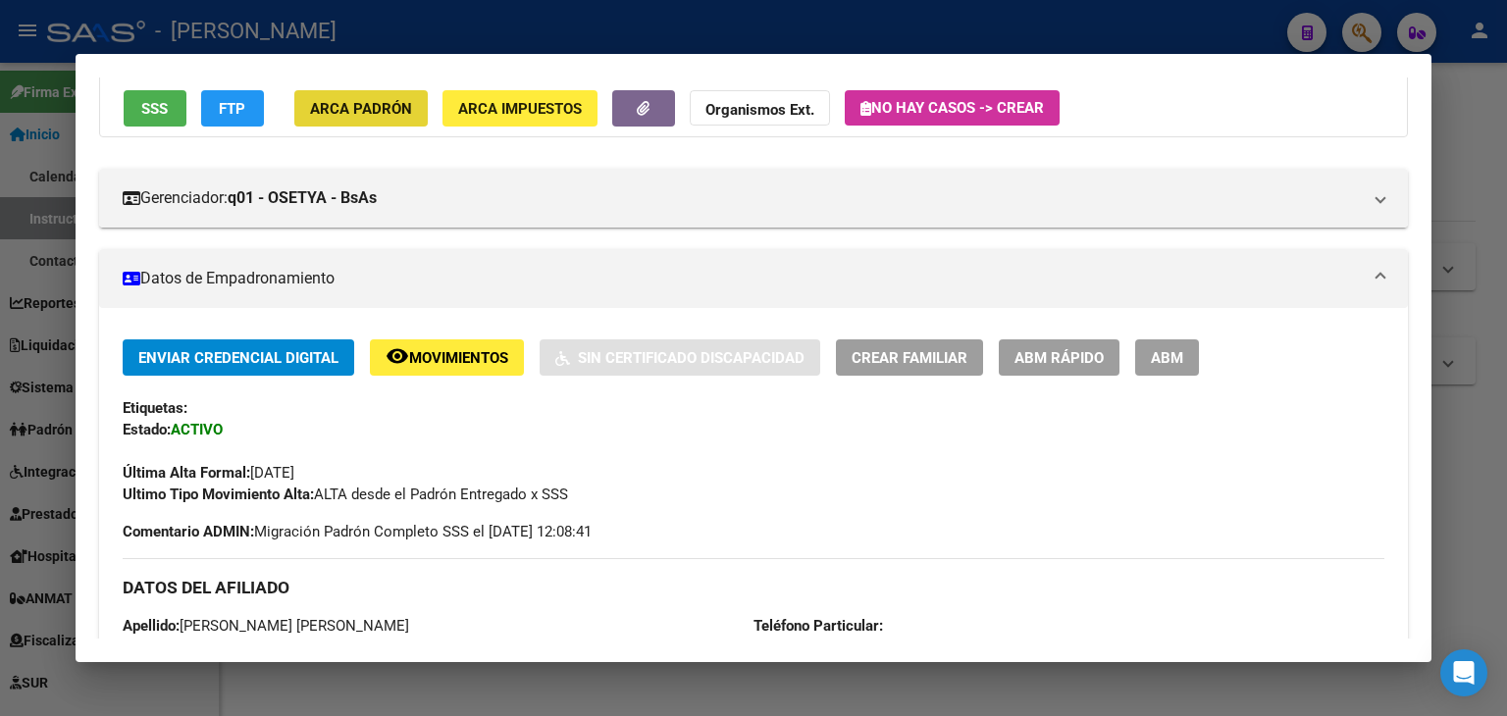
click at [373, 100] on span "ARCA Padrón" at bounding box center [361, 109] width 102 height 18
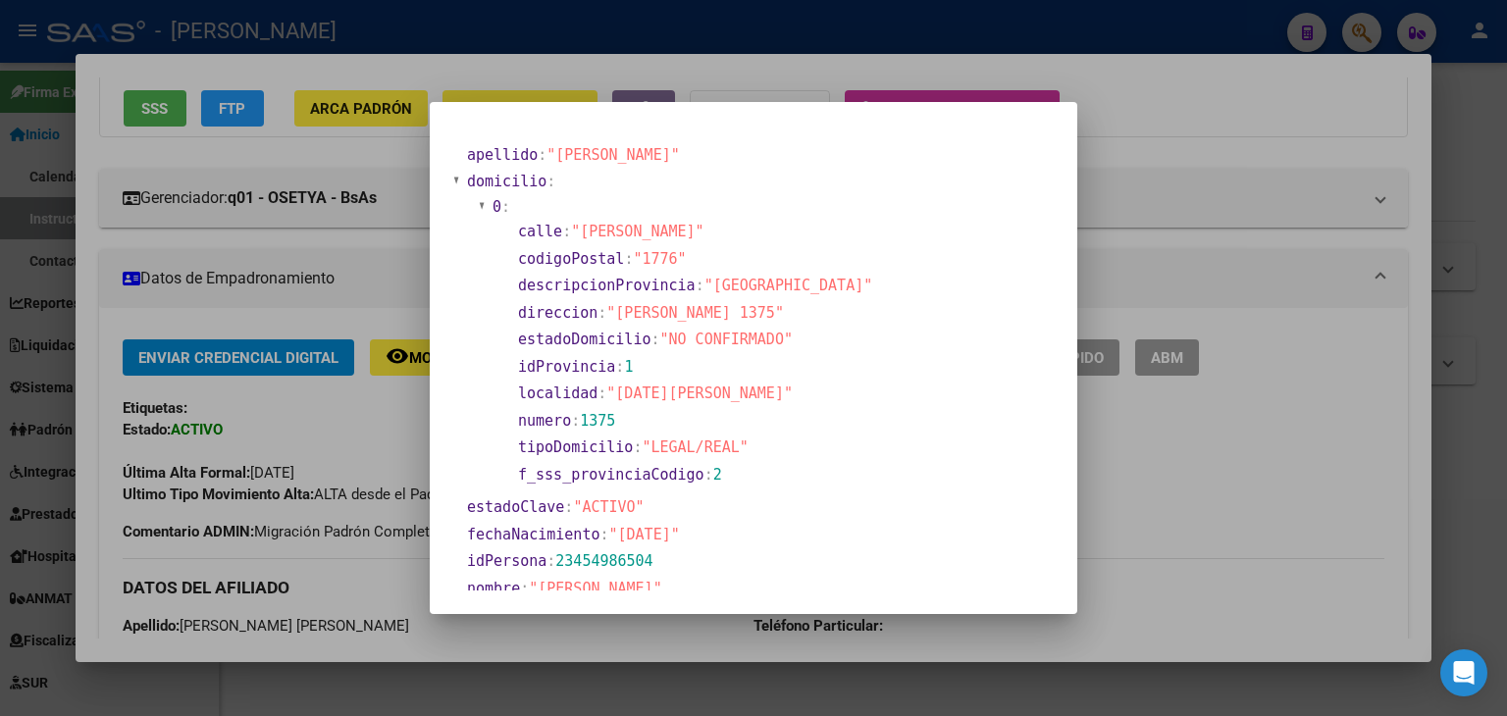
click at [326, 67] on div at bounding box center [753, 358] width 1507 height 716
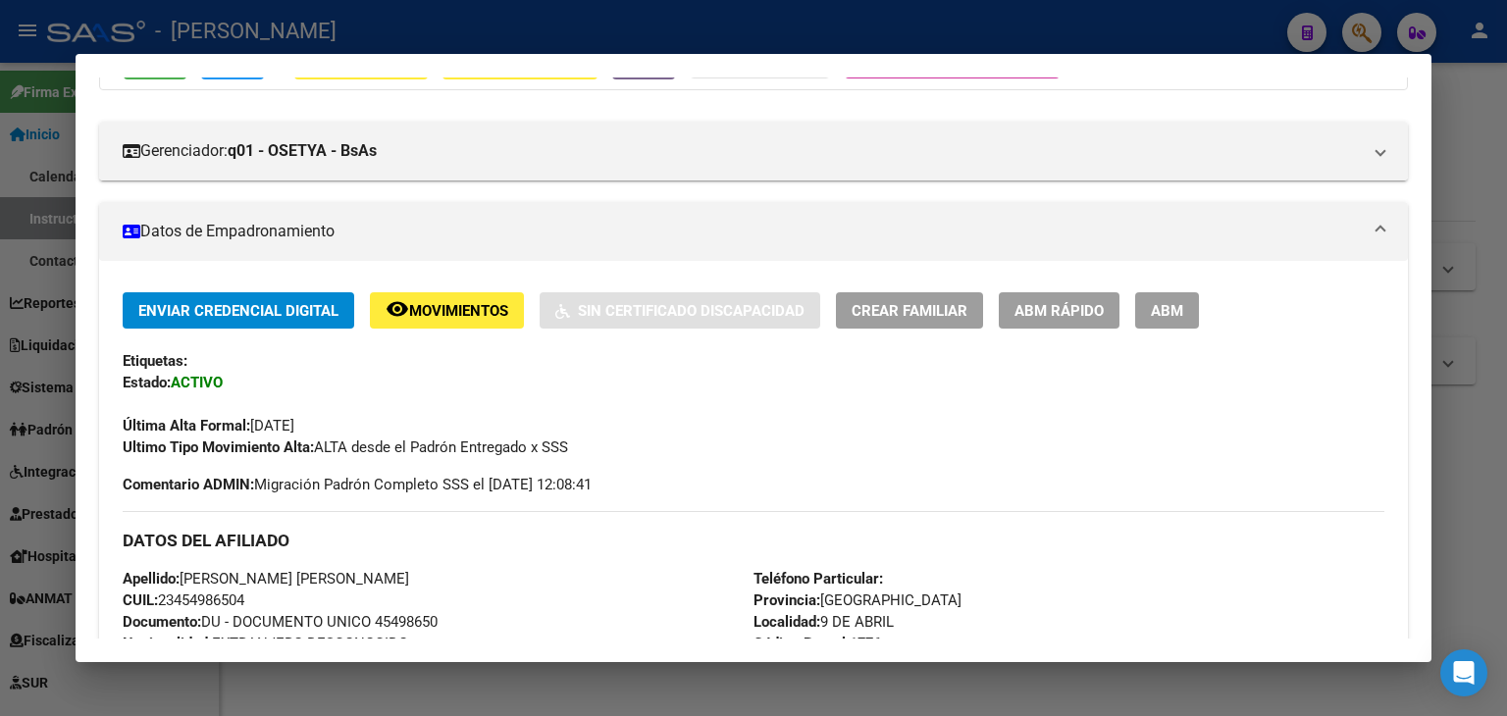
scroll to position [0, 0]
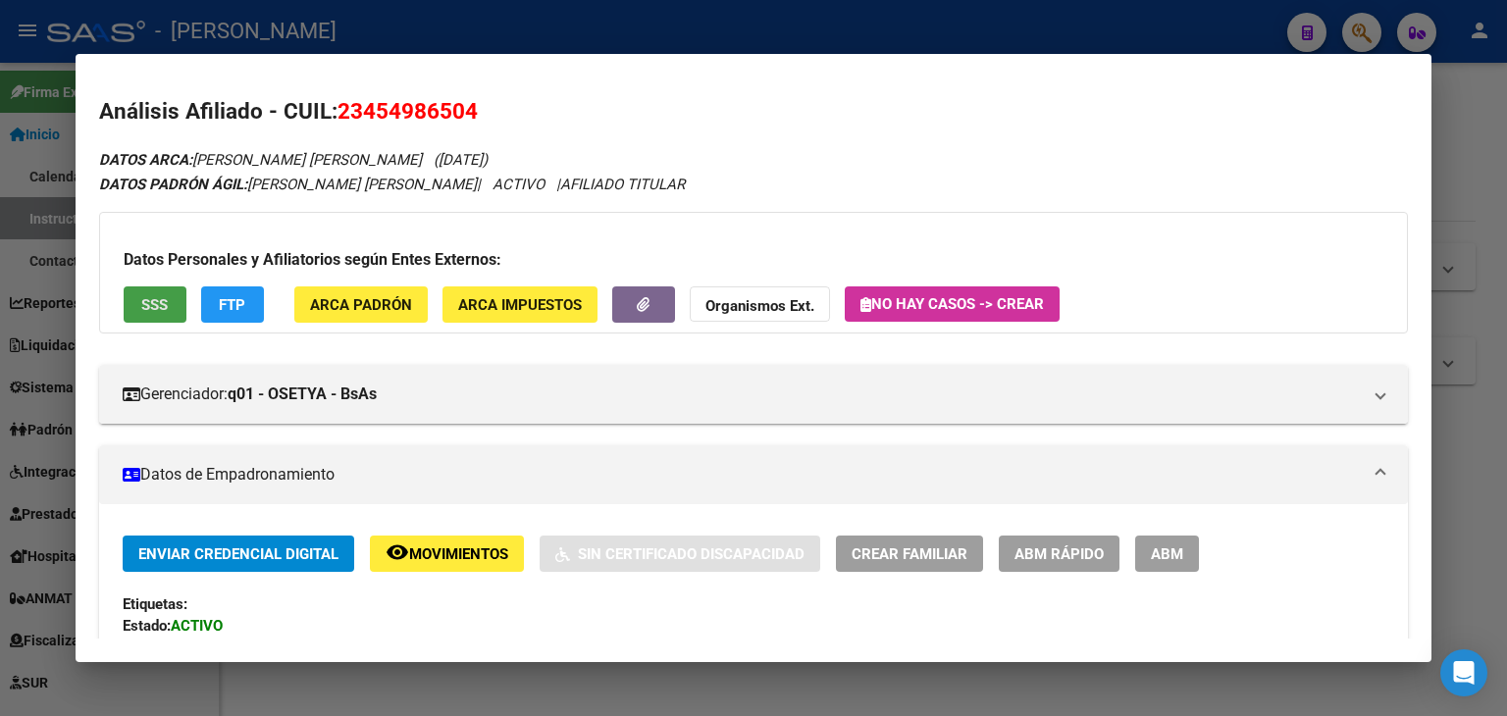
click at [155, 311] on span "SSS" at bounding box center [154, 305] width 26 height 18
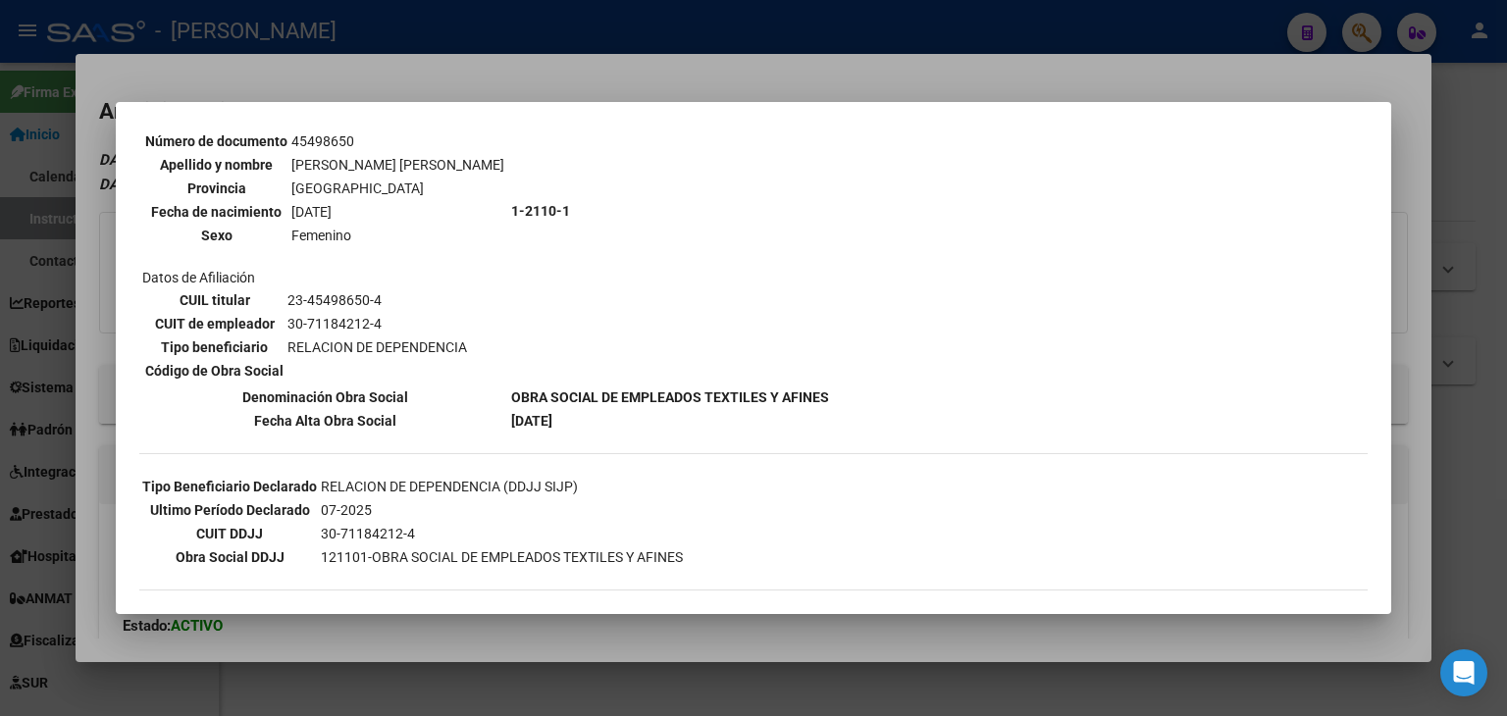
scroll to position [285, 0]
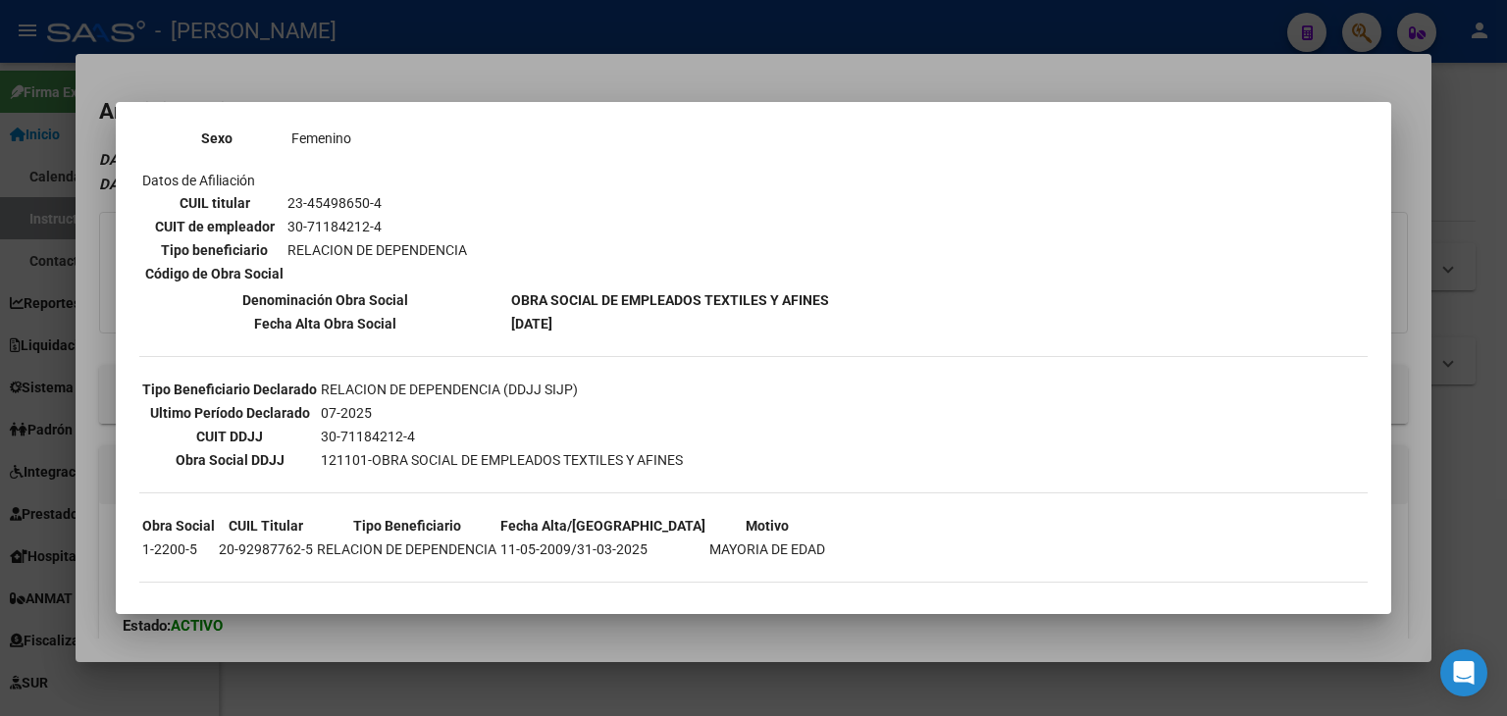
click at [329, 92] on div at bounding box center [753, 358] width 1507 height 716
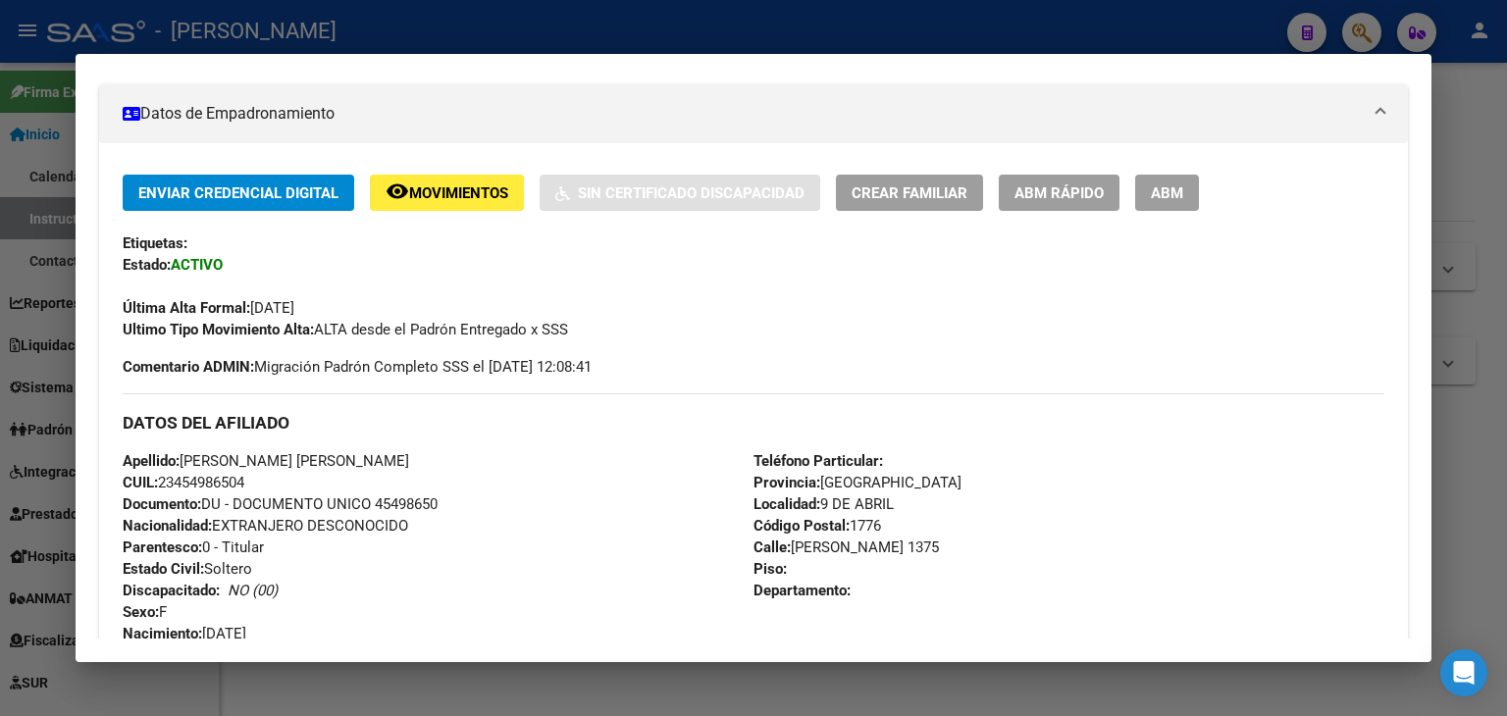
scroll to position [392, 0]
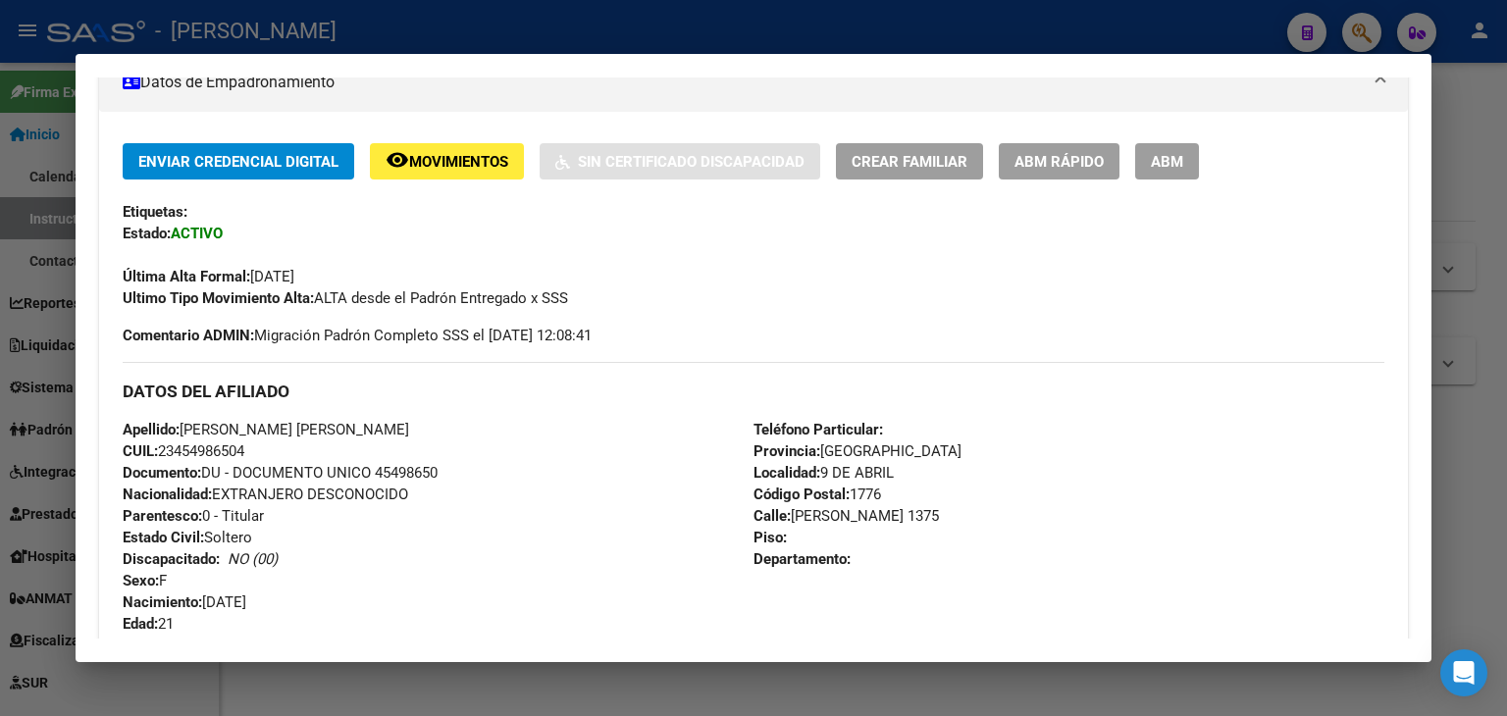
click at [411, 464] on span "Documento: DU - DOCUMENTO UNICO 45498650" at bounding box center [280, 473] width 315 height 18
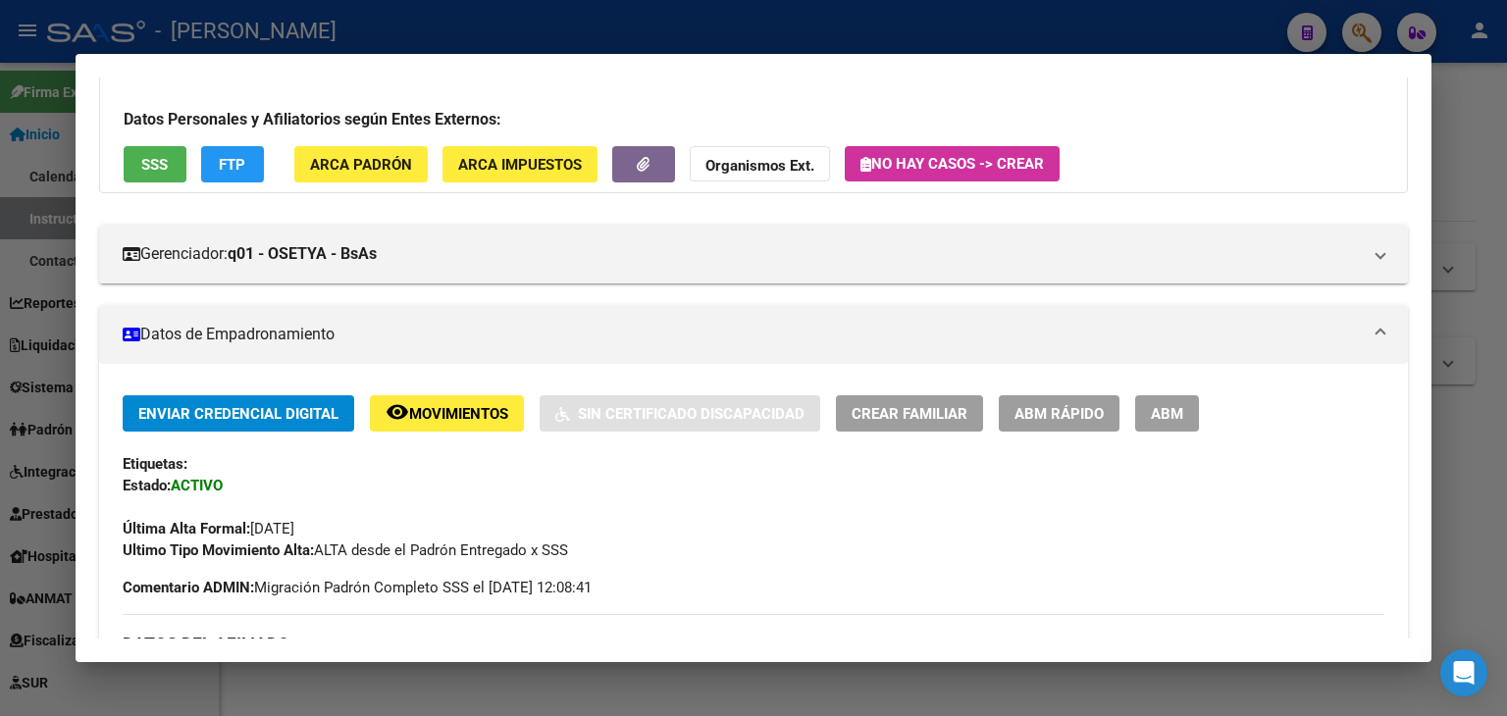
scroll to position [0, 0]
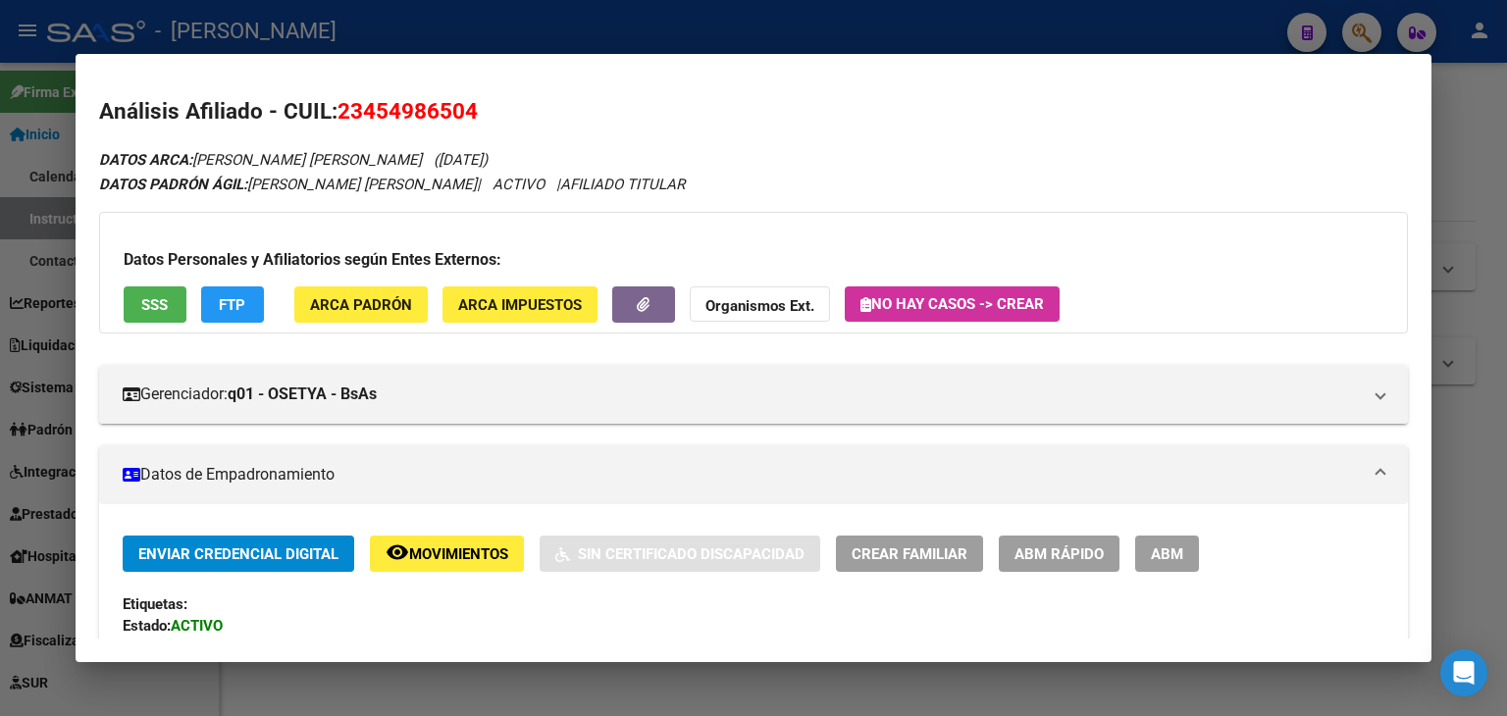
click at [366, 305] on span "ARCA Padrón" at bounding box center [361, 305] width 102 height 18
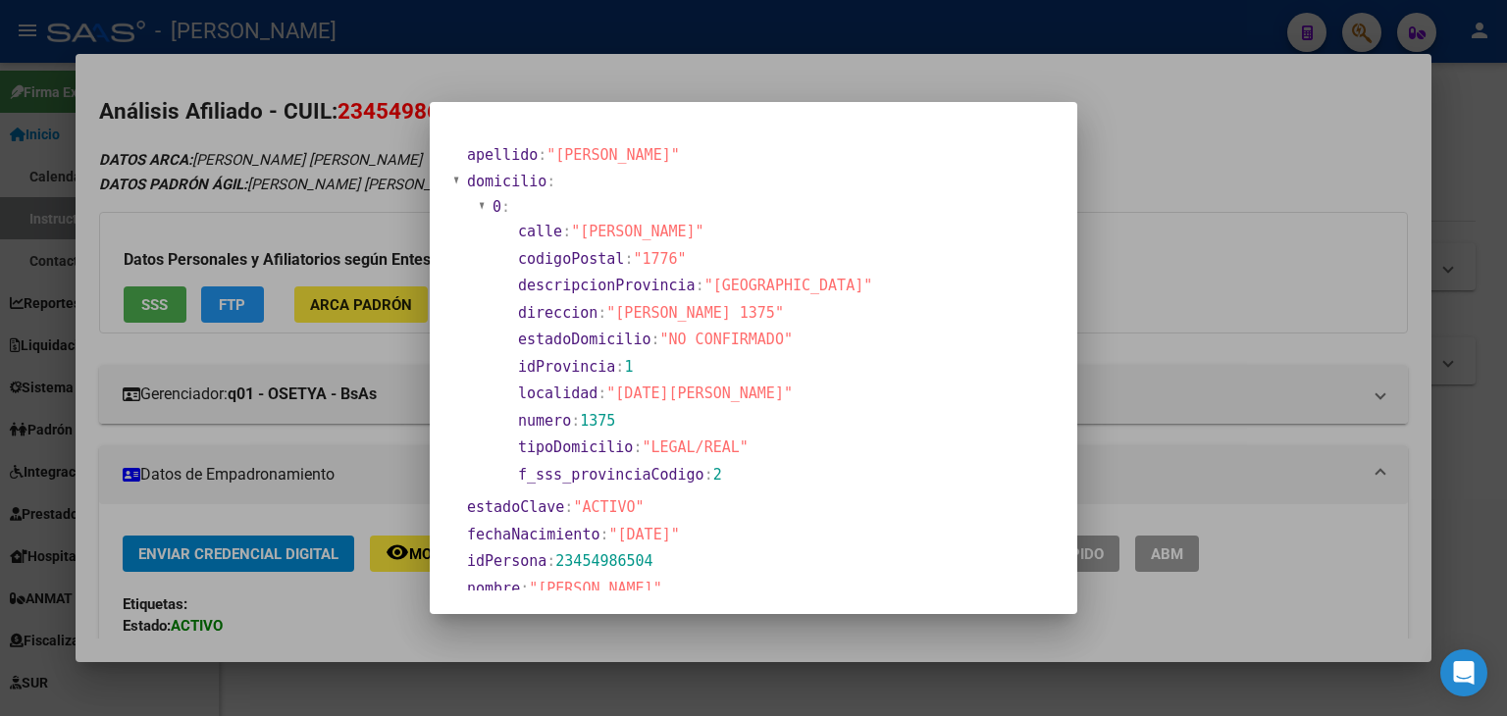
click at [282, 137] on div at bounding box center [753, 358] width 1507 height 716
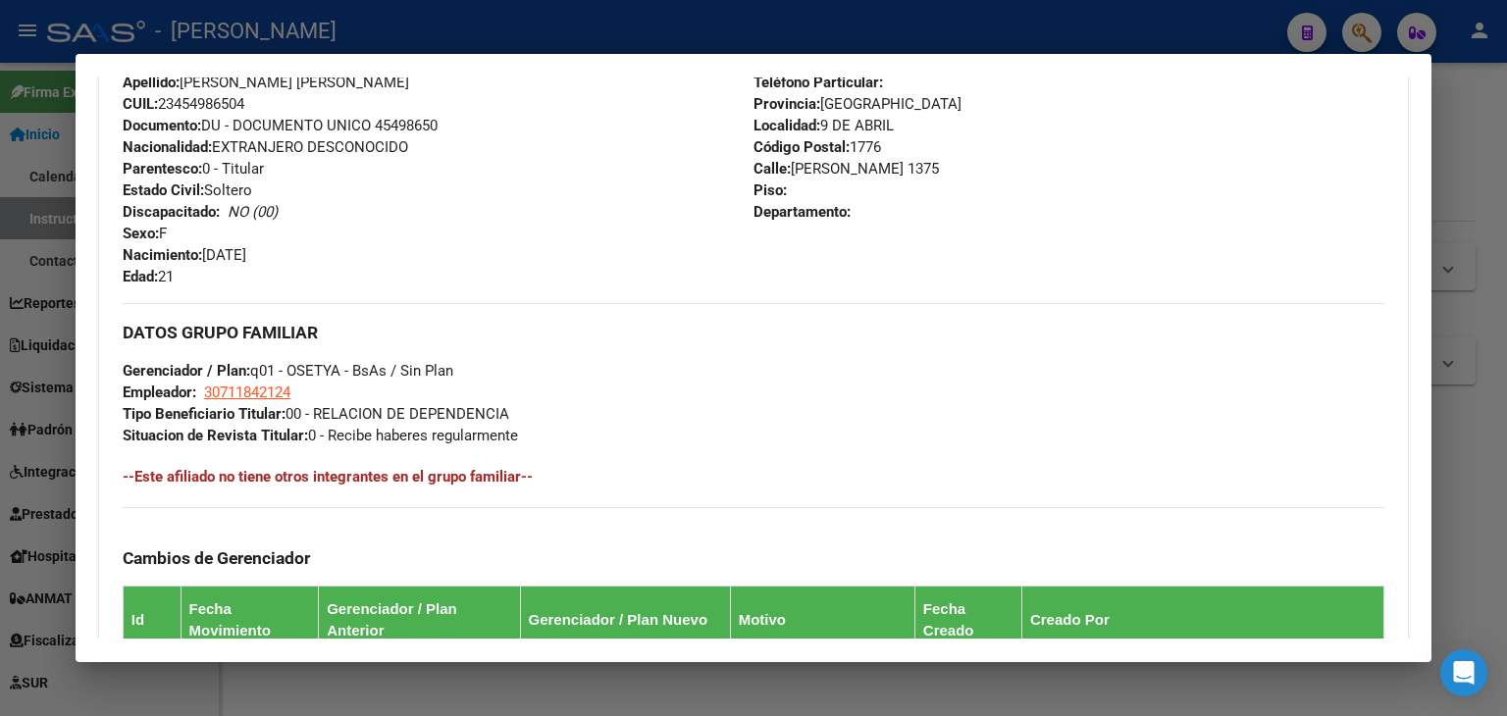
scroll to position [785, 0]
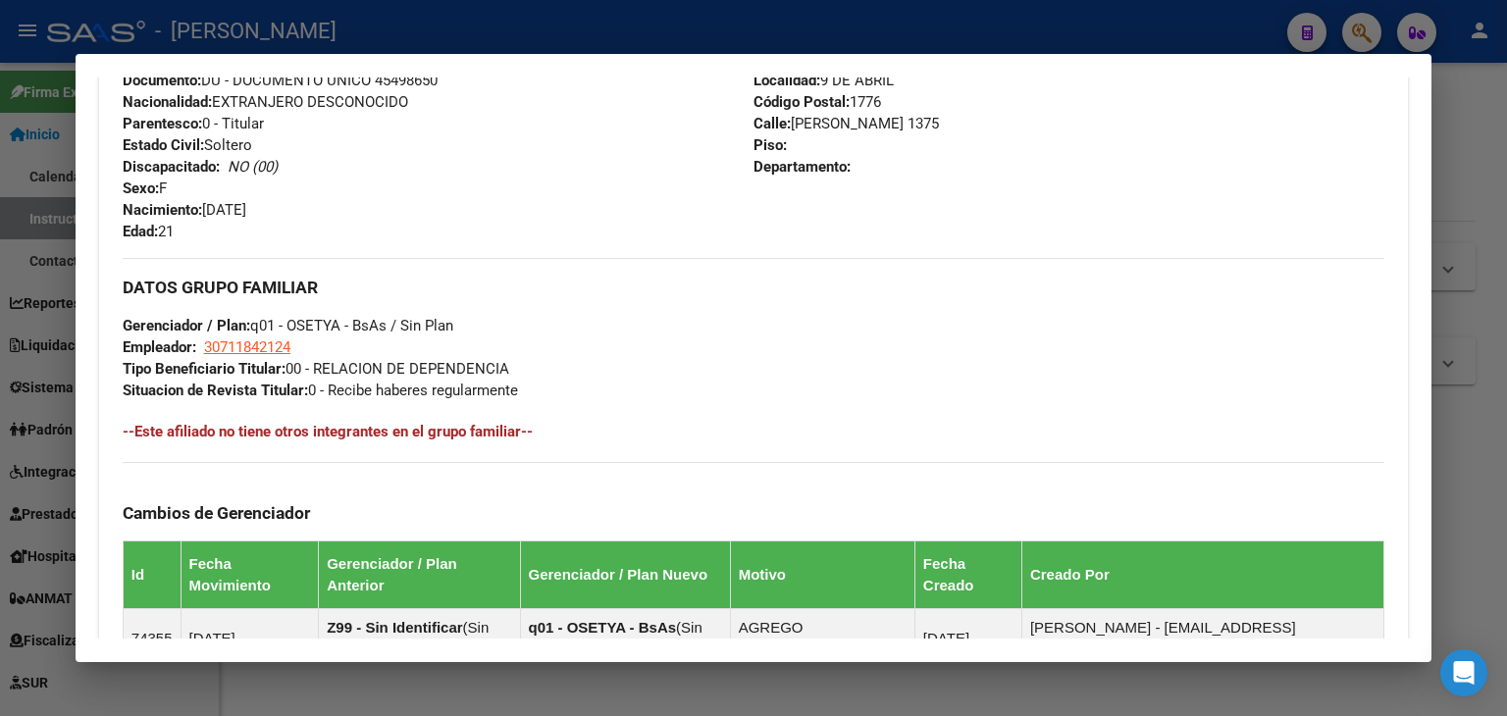
click at [274, 360] on strong "Tipo Beneficiario Titular:" at bounding box center [204, 369] width 163 height 18
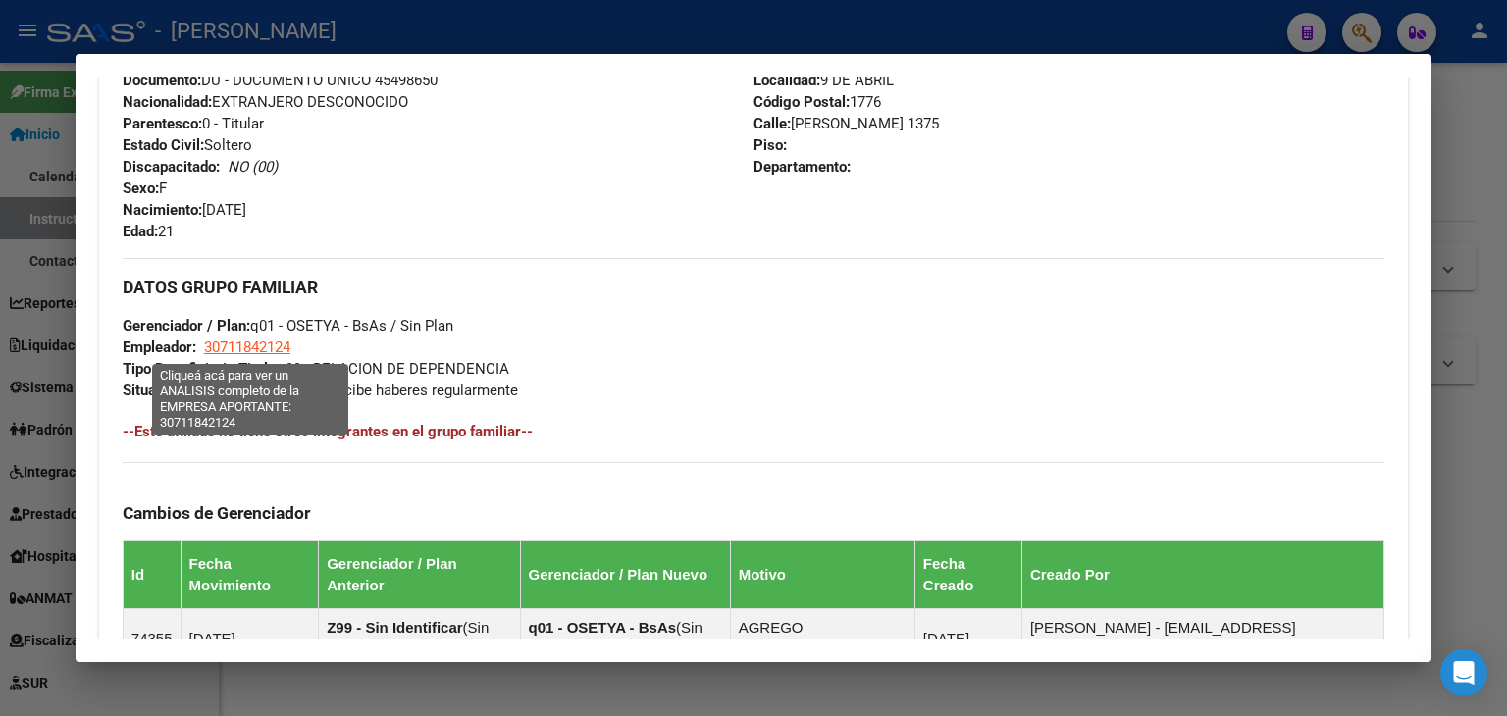
click at [274, 355] on span "30711842124" at bounding box center [247, 347] width 86 height 18
type textarea "30711842124"
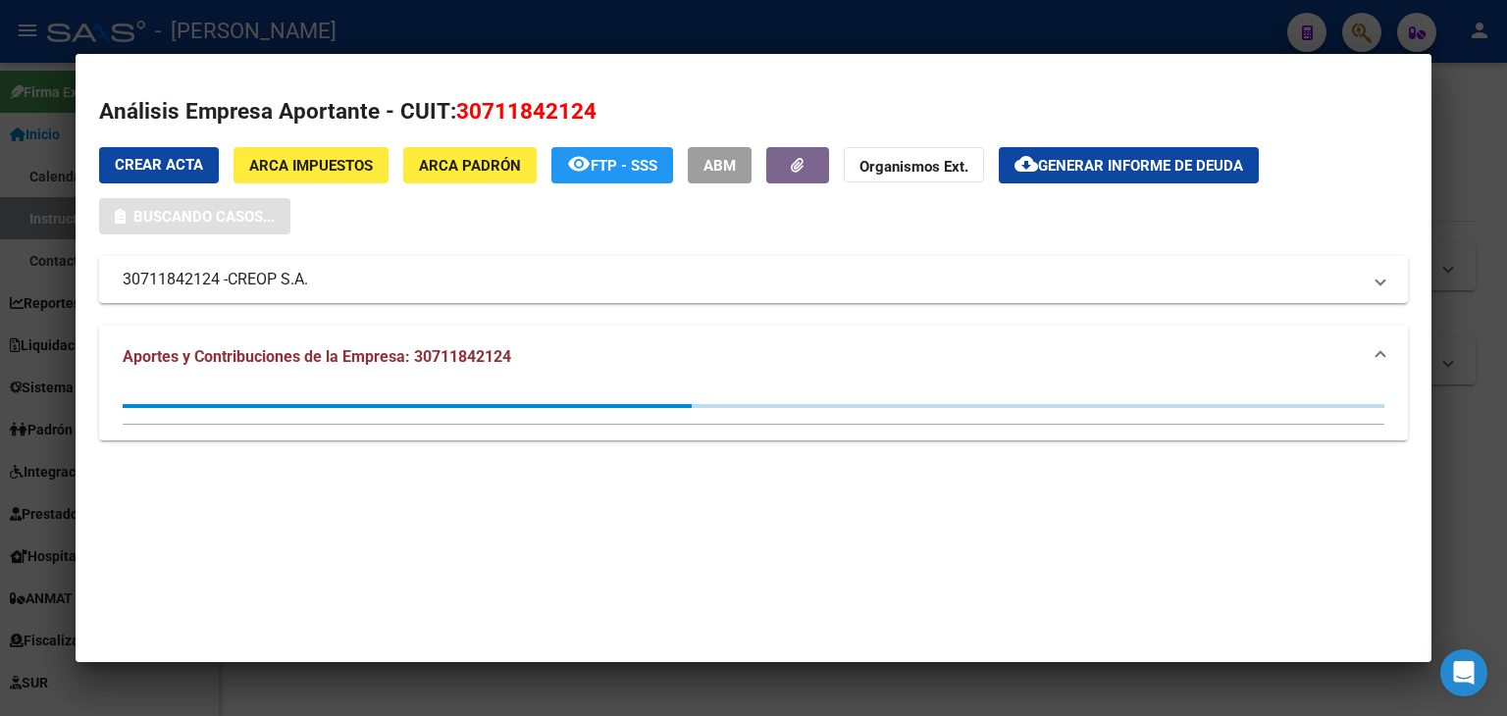
click at [311, 28] on div at bounding box center [753, 358] width 1507 height 716
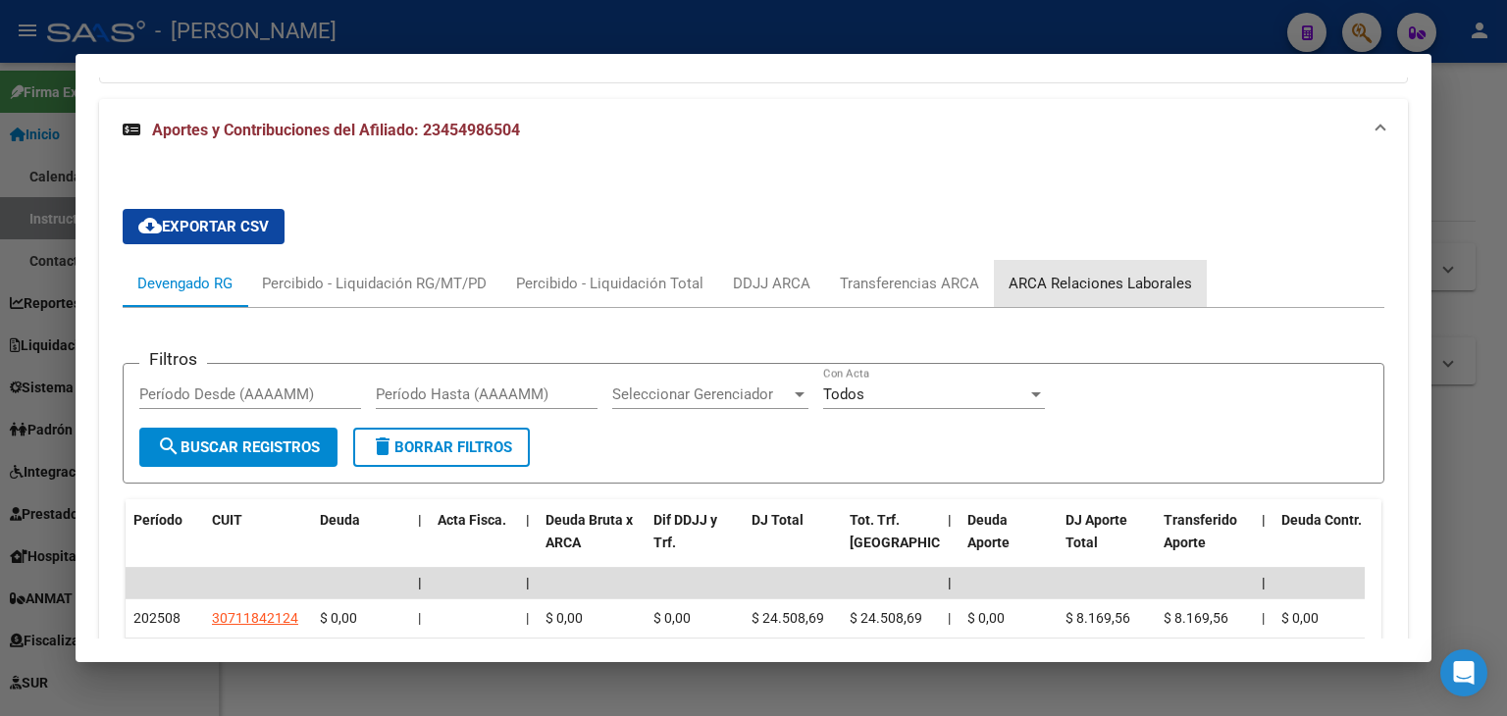
click at [1136, 260] on div "ARCA Relaciones Laborales" at bounding box center [1100, 283] width 213 height 47
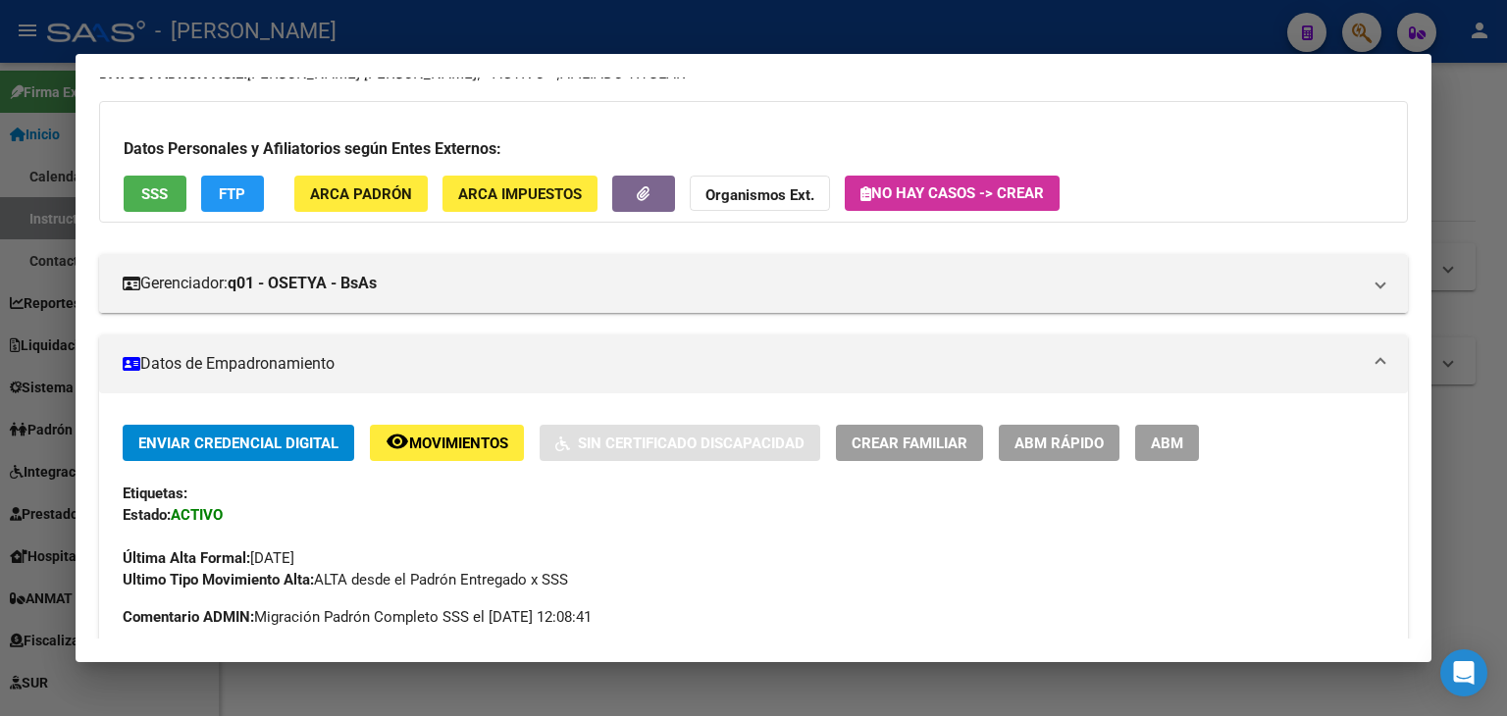
scroll to position [0, 0]
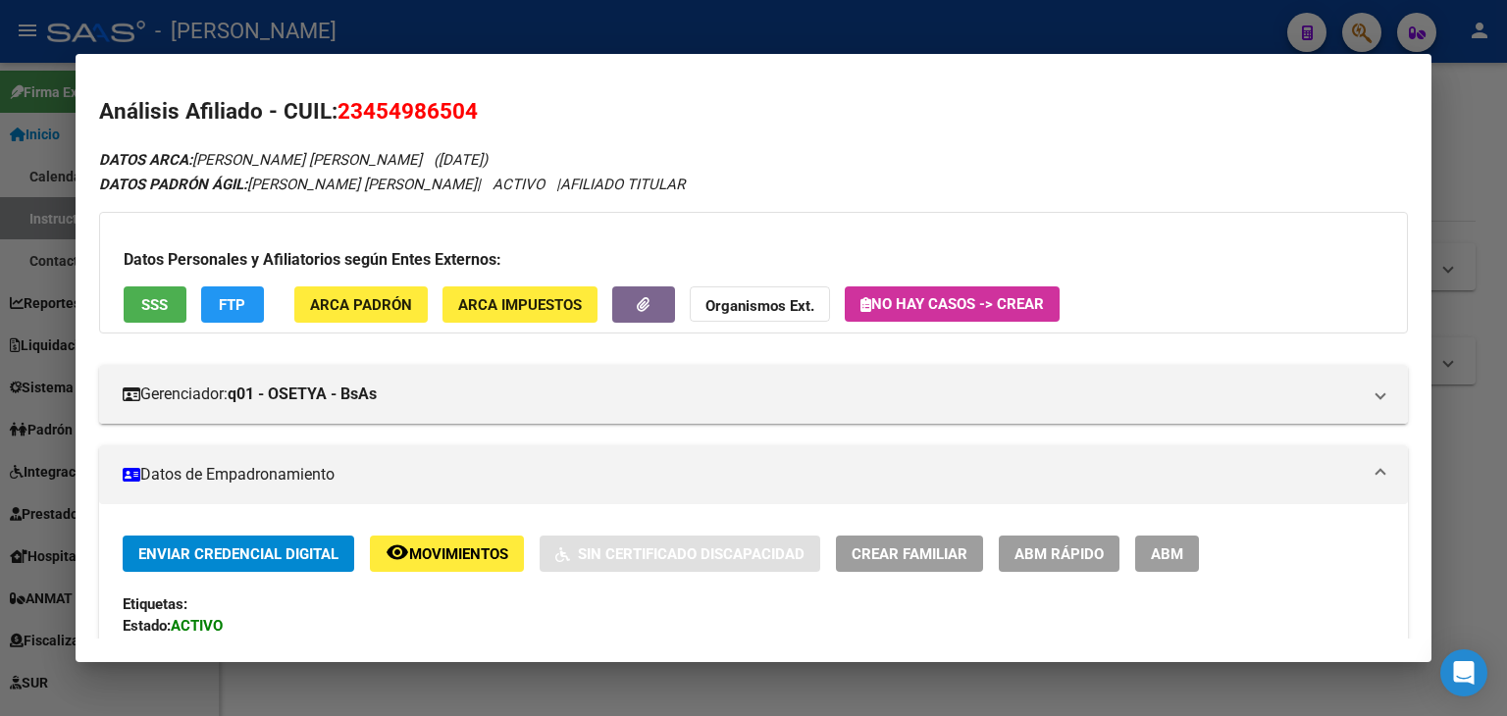
click at [381, 20] on div at bounding box center [753, 358] width 1507 height 716
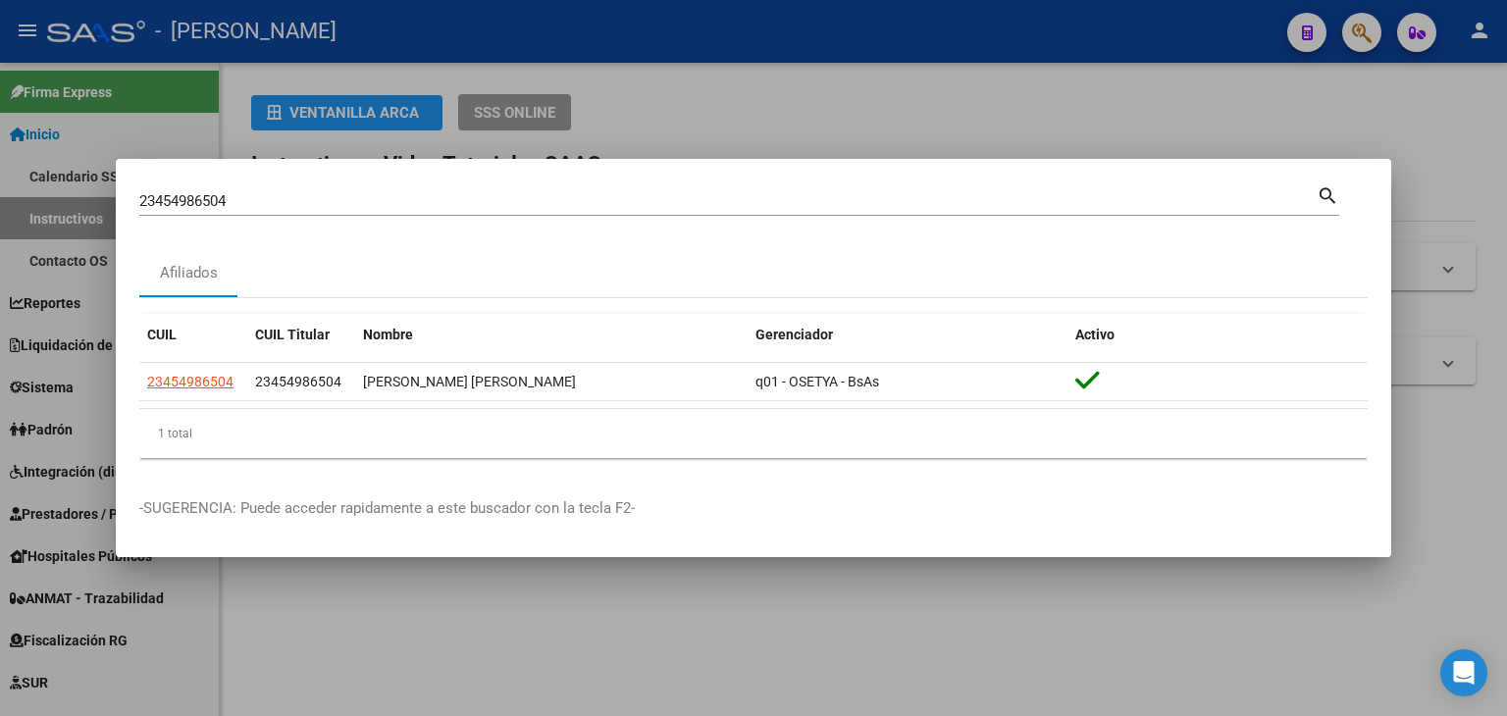
click at [278, 205] on input "23454986504" at bounding box center [727, 201] width 1177 height 18
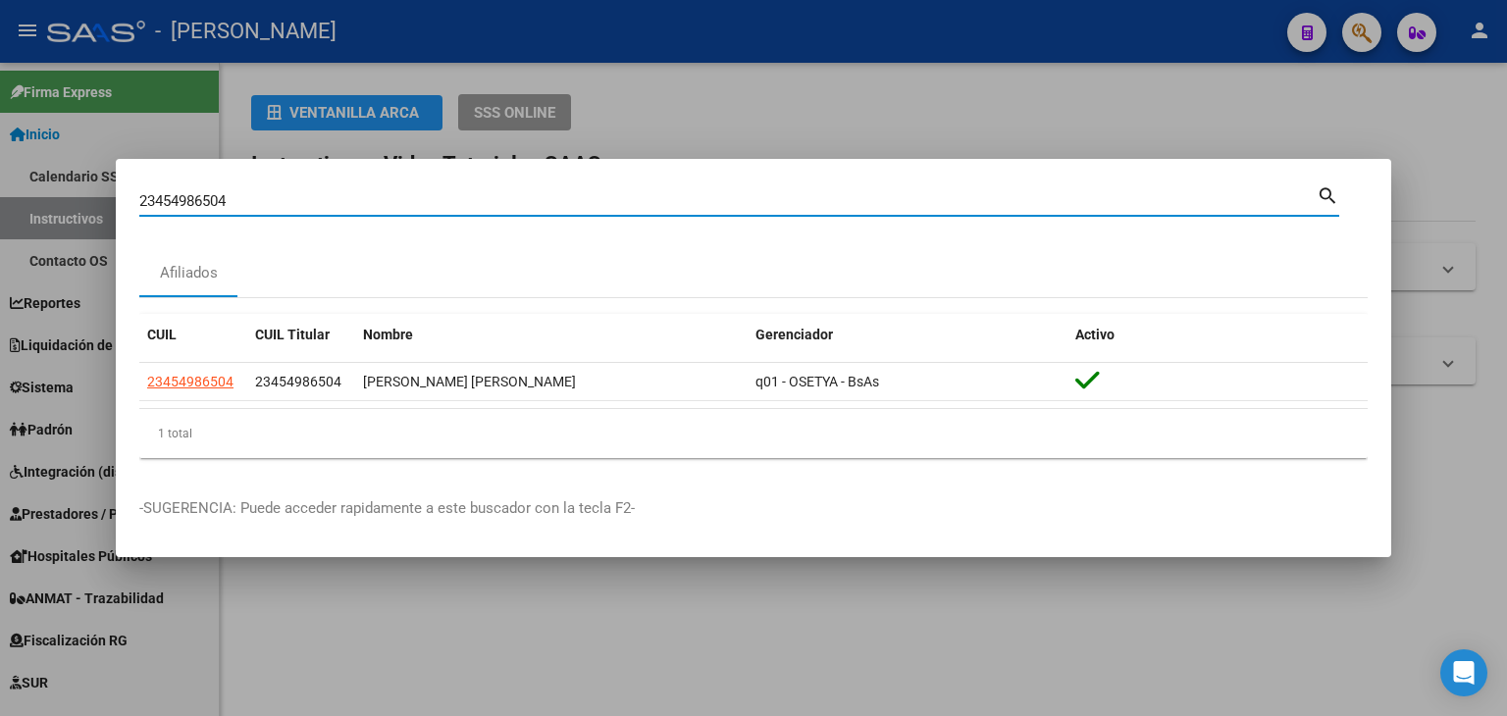
click at [278, 205] on input "23454986504" at bounding box center [727, 201] width 1177 height 18
paste input "5212219"
type input "23455212219"
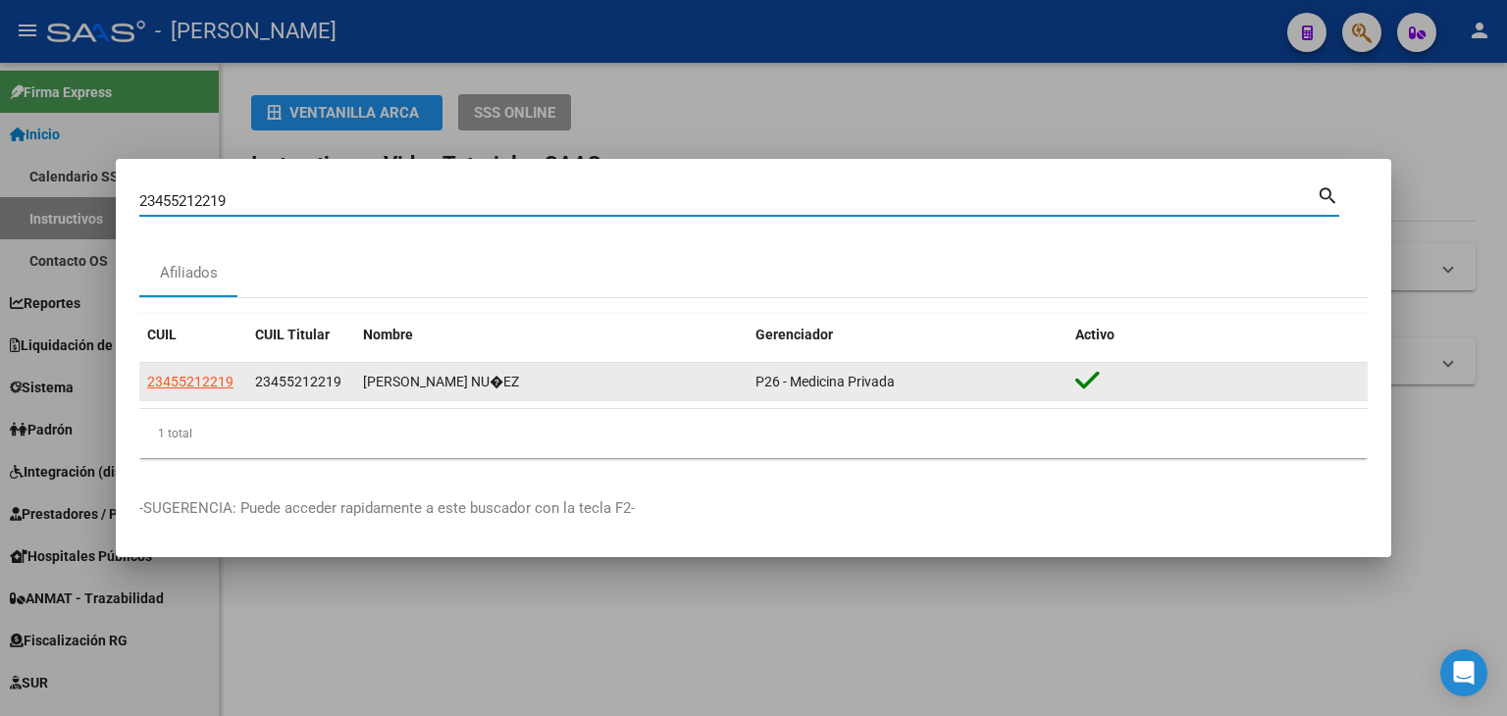
click at [208, 389] on app-link-go-to "23455212219" at bounding box center [190, 382] width 86 height 23
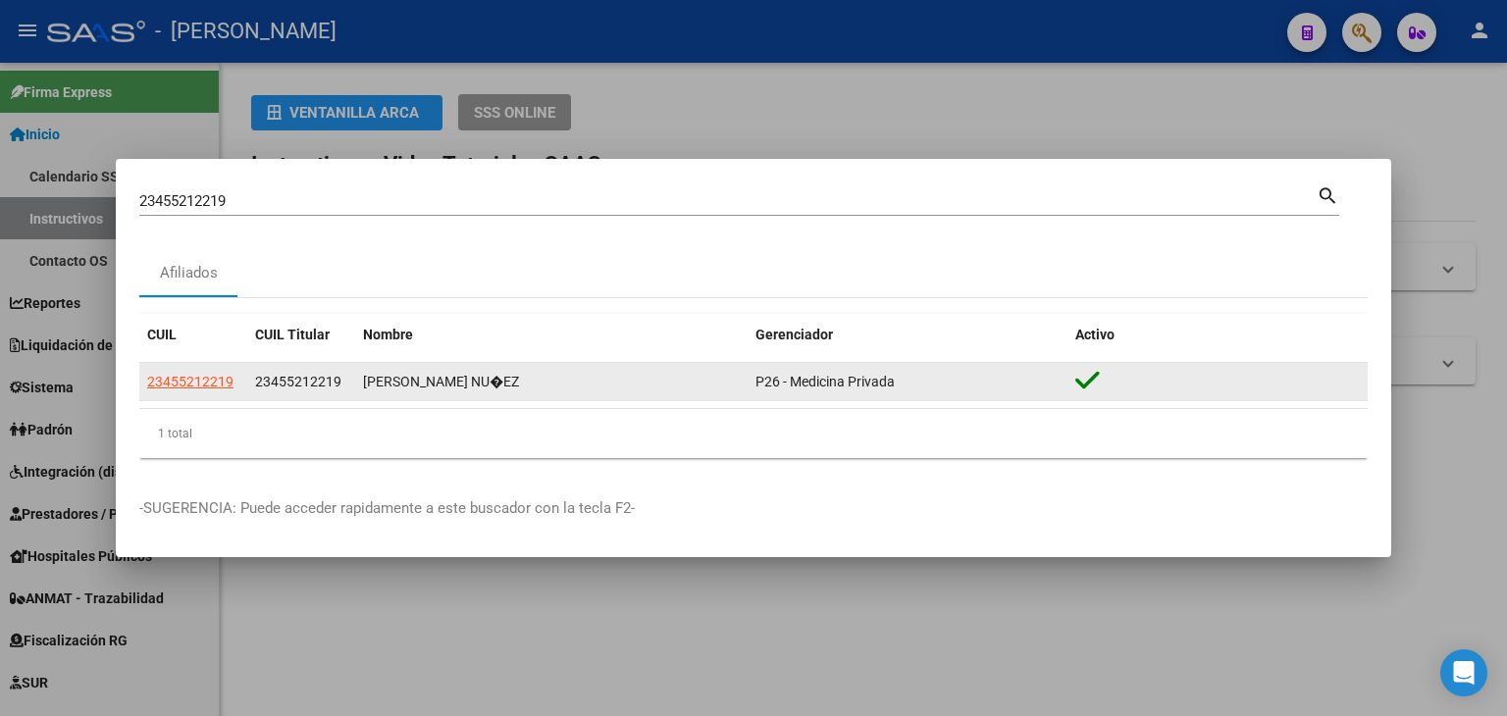
click at [209, 383] on span "23455212219" at bounding box center [190, 382] width 86 height 16
type textarea "23455212219"
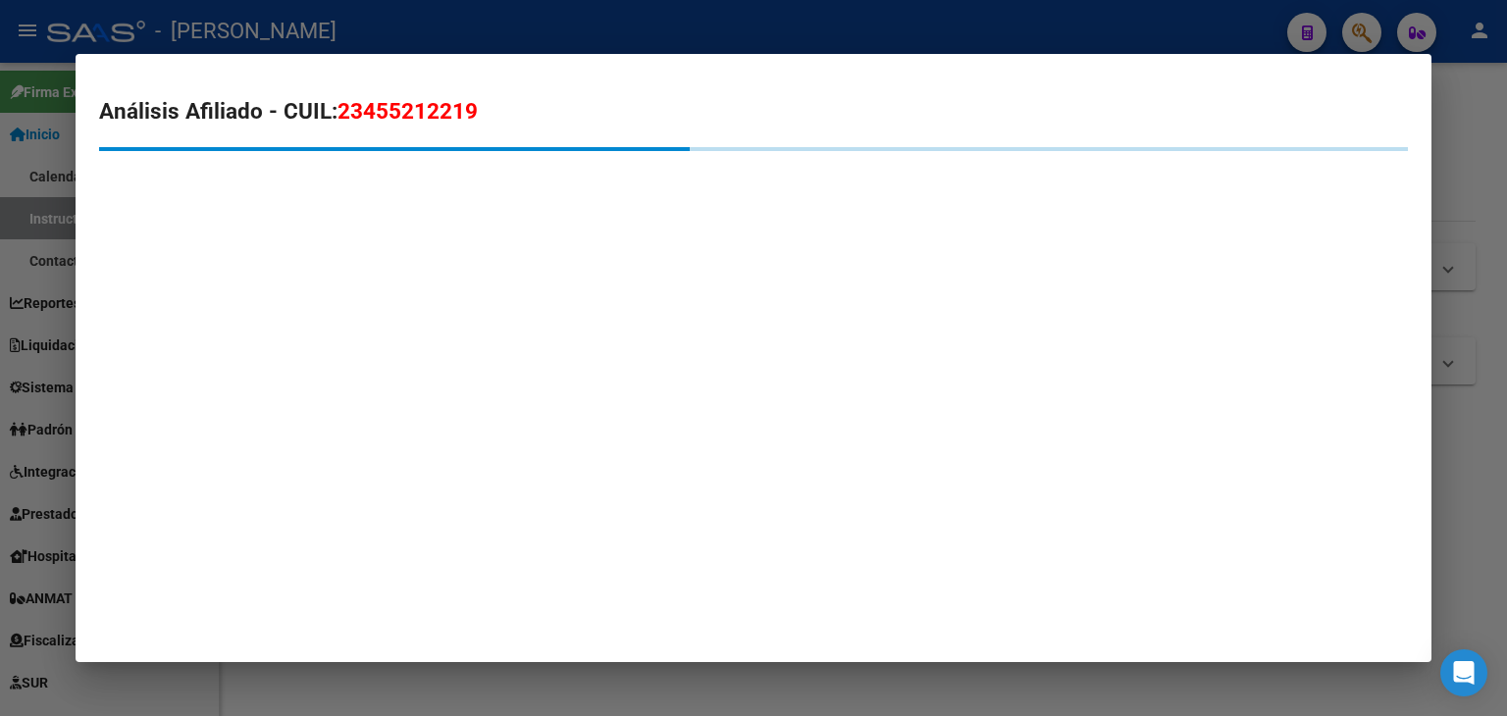
click at [351, 211] on div at bounding box center [753, 179] width 1309 height 64
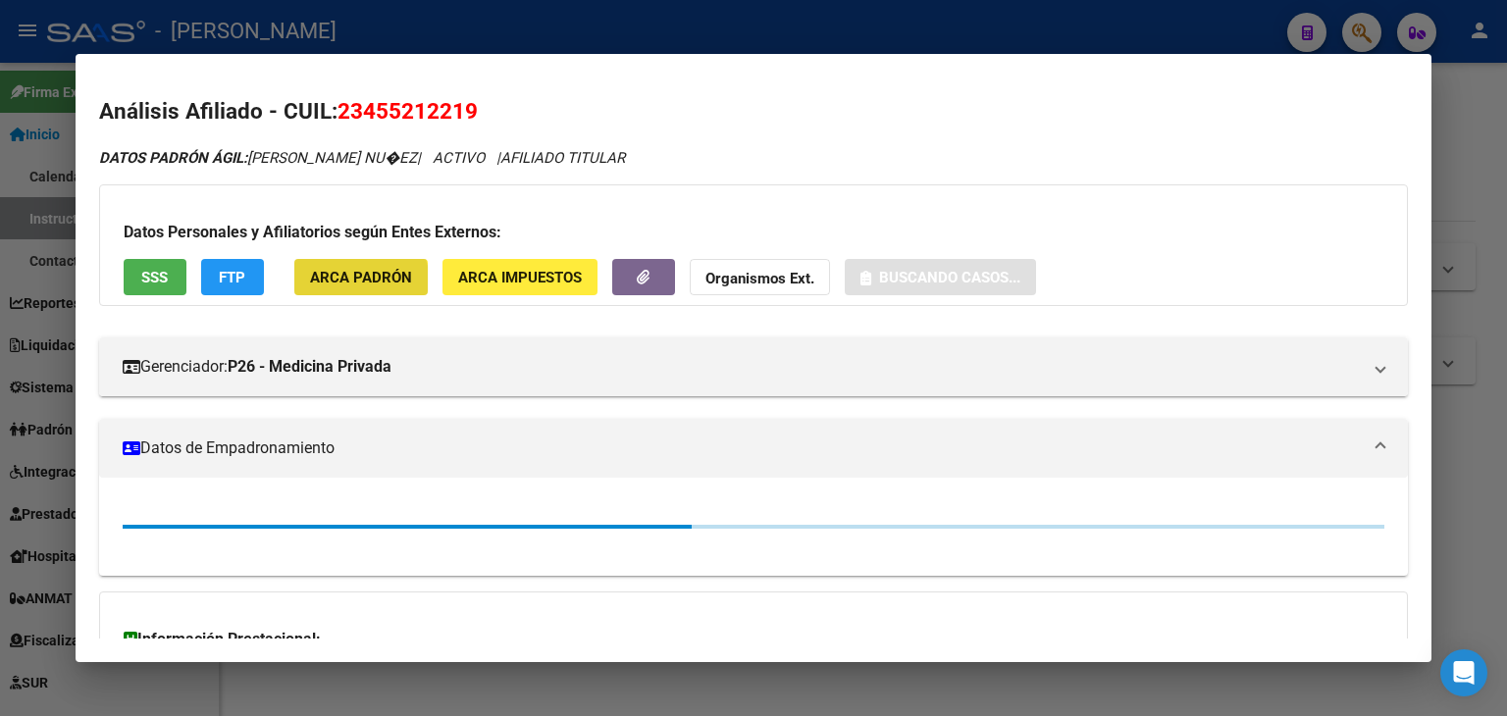
click at [351, 283] on span "ARCA Padrón" at bounding box center [361, 278] width 102 height 18
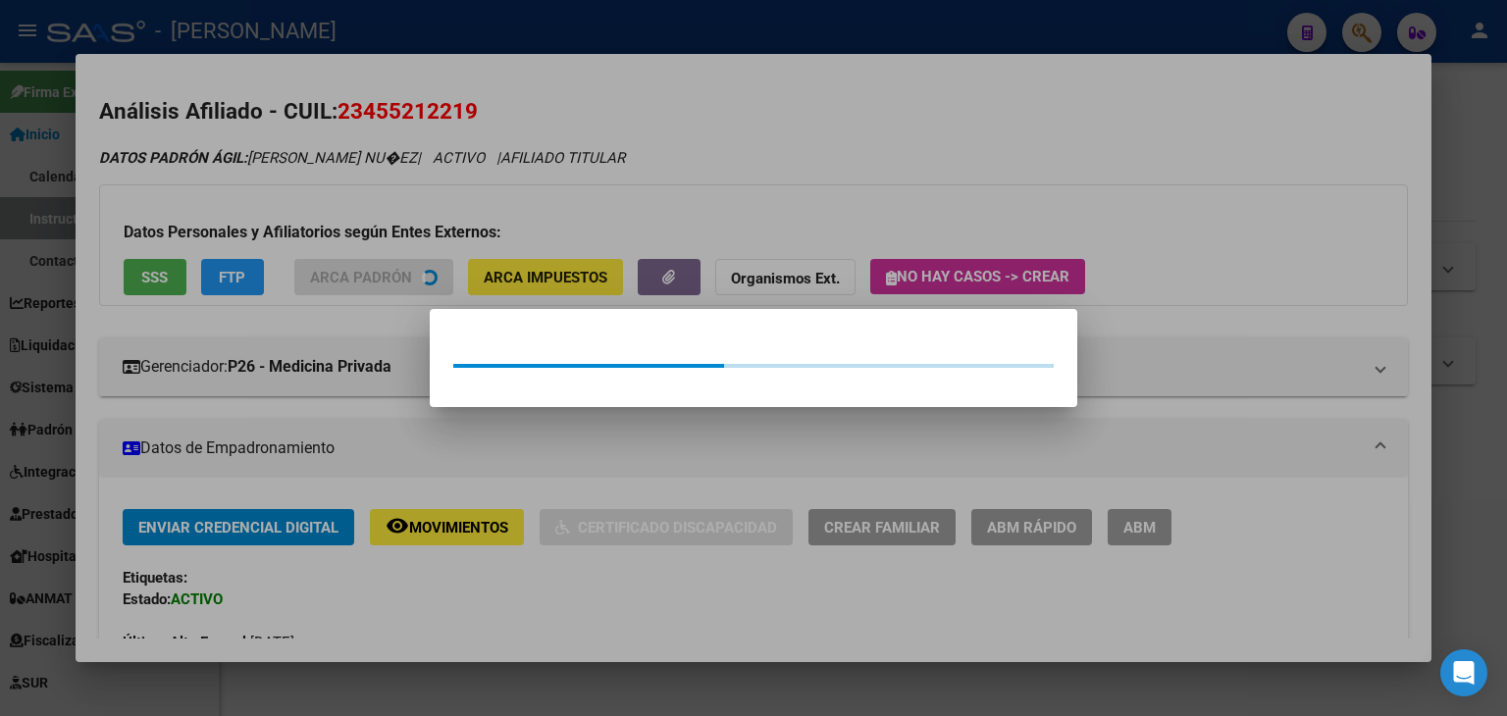
click at [324, 209] on div at bounding box center [753, 358] width 1507 height 716
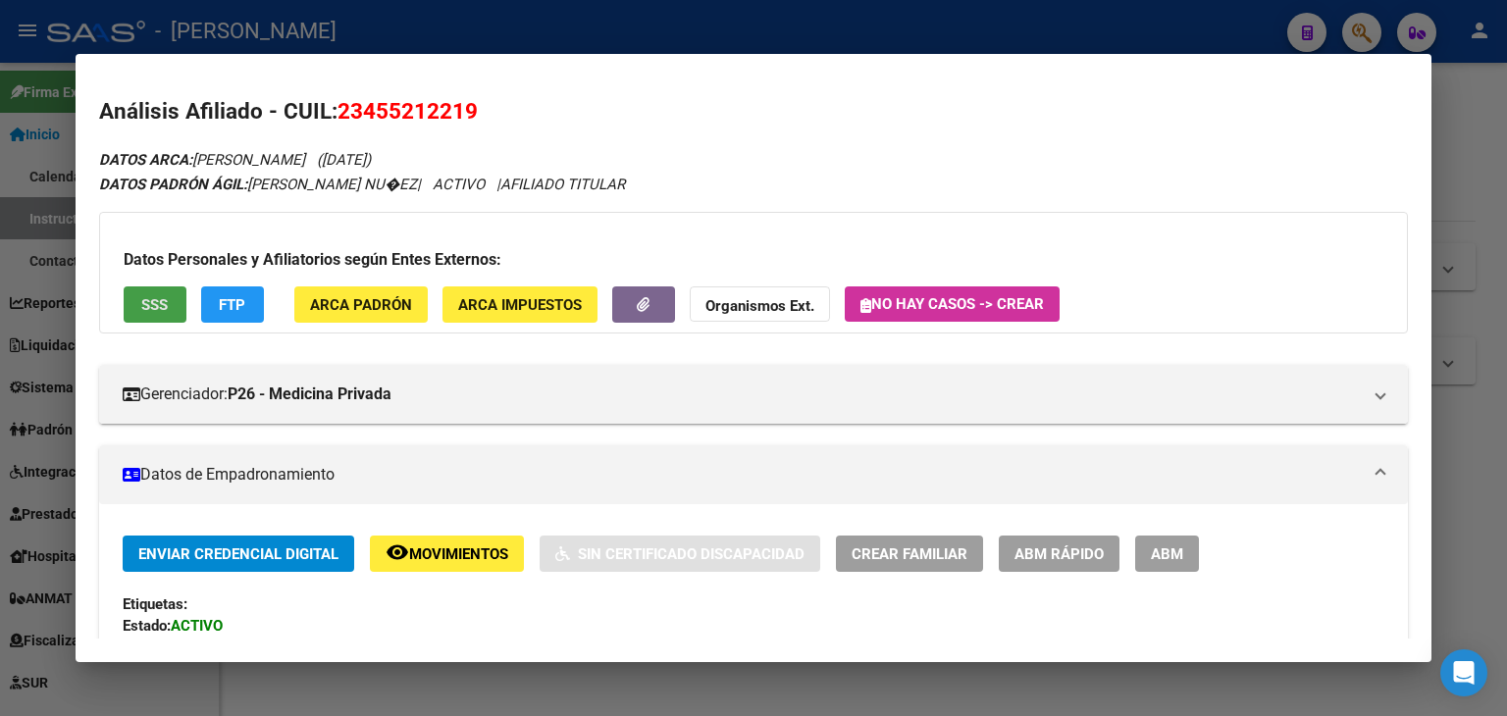
click at [143, 286] on button "SSS" at bounding box center [155, 304] width 63 height 36
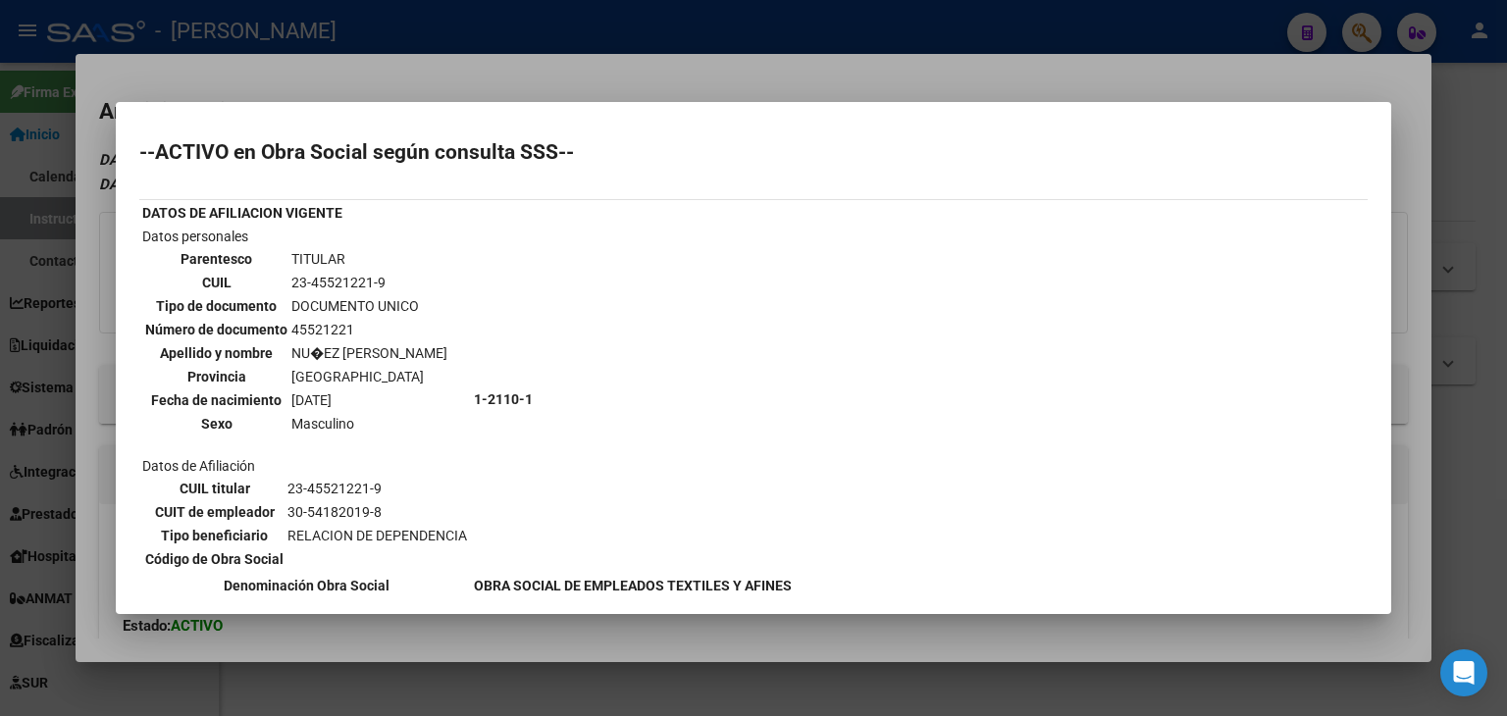
click at [388, 63] on div at bounding box center [753, 358] width 1507 height 716
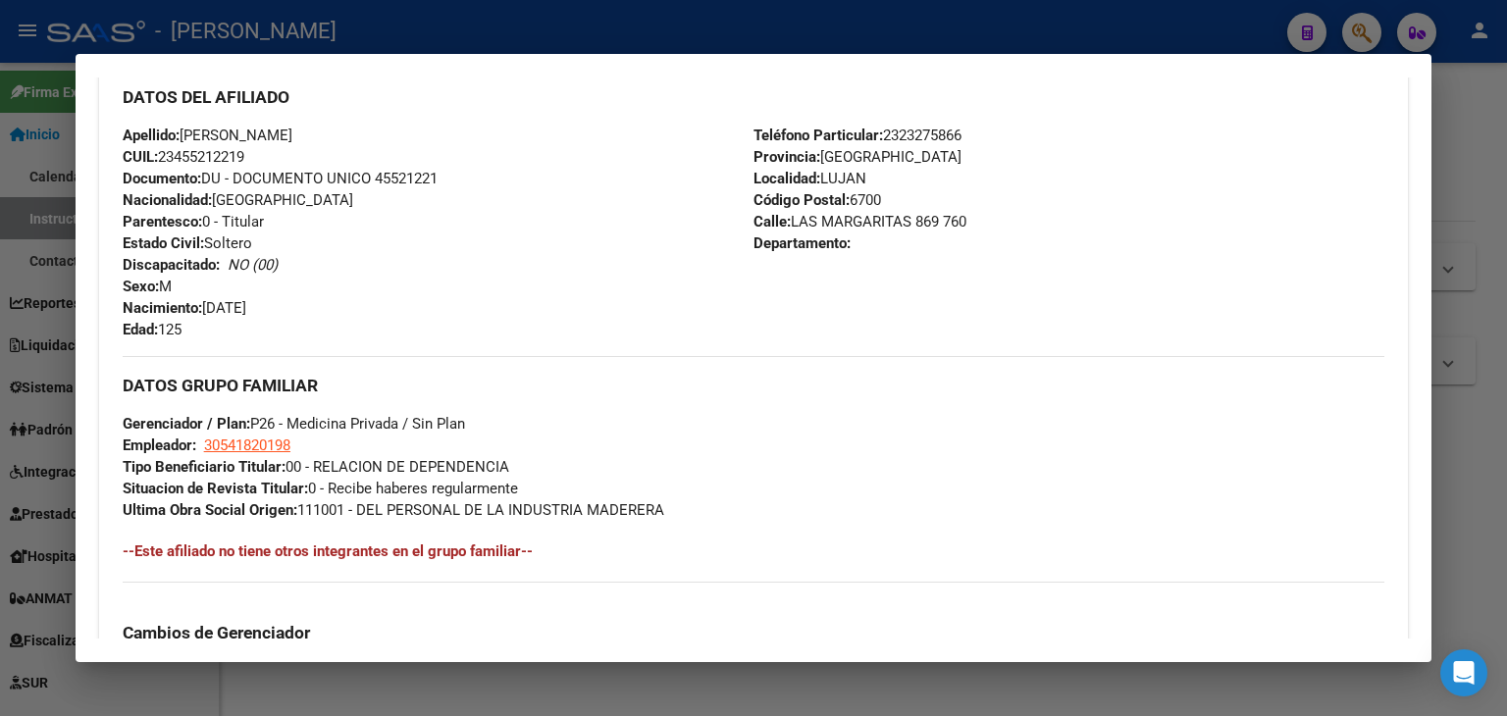
scroll to position [1201, 0]
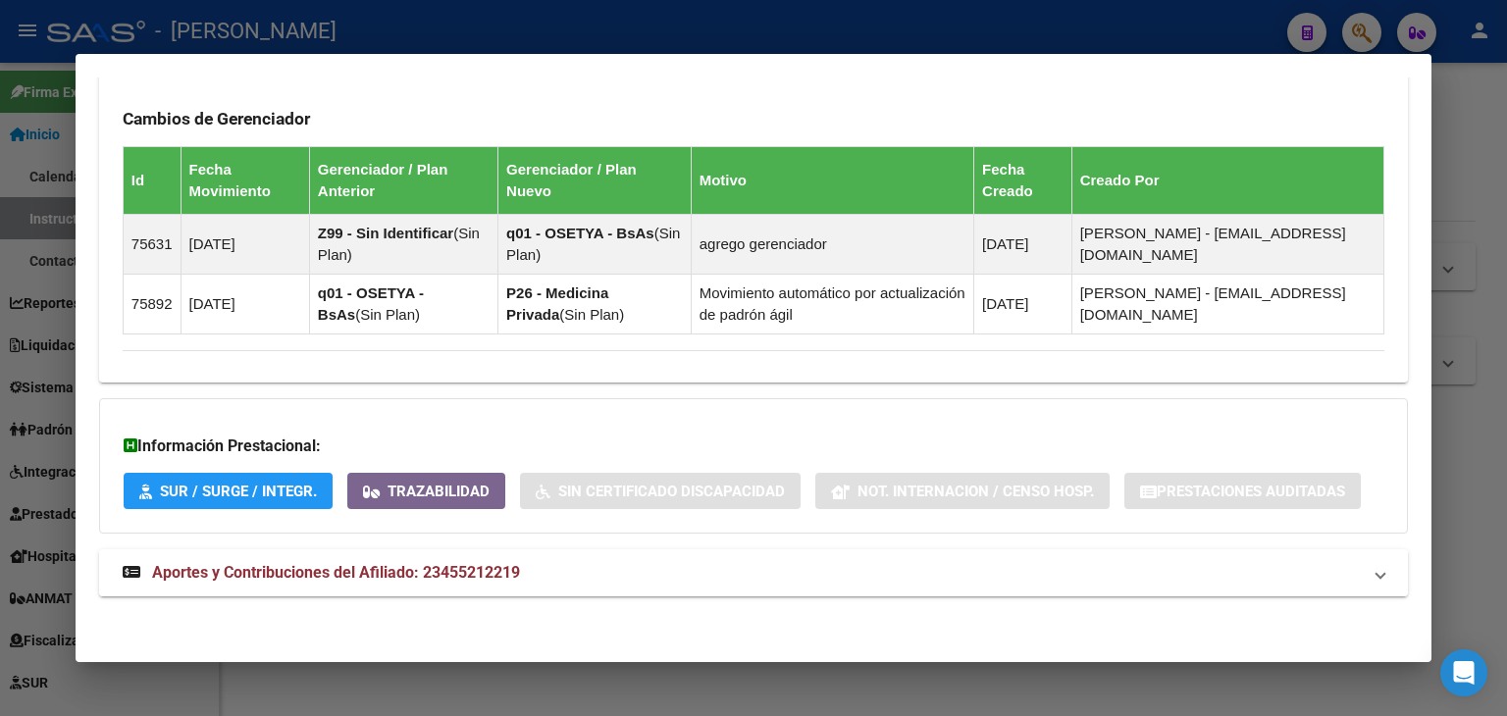
click at [539, 575] on mat-panel-title "Aportes y Contribuciones del Afiliado: 23455212219" at bounding box center [742, 573] width 1238 height 24
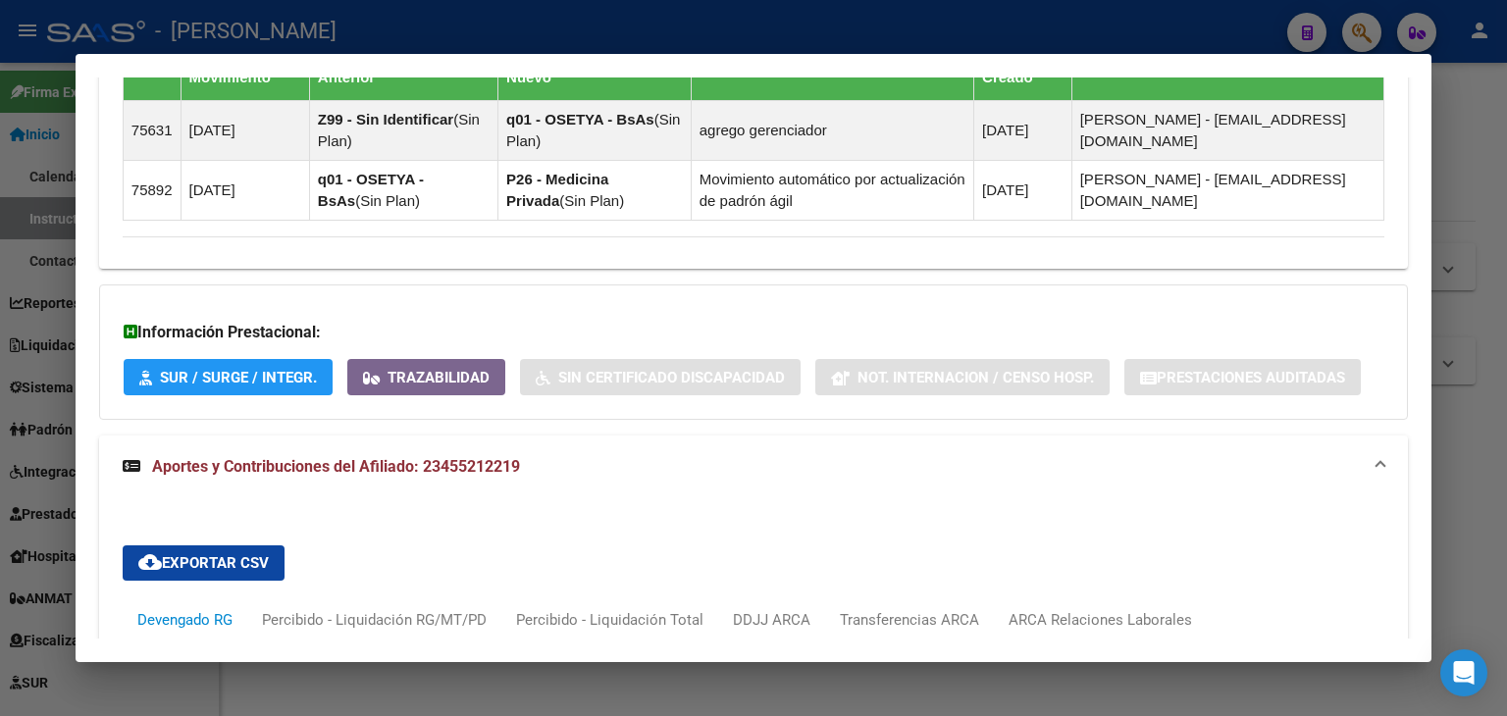
scroll to position [1691, 0]
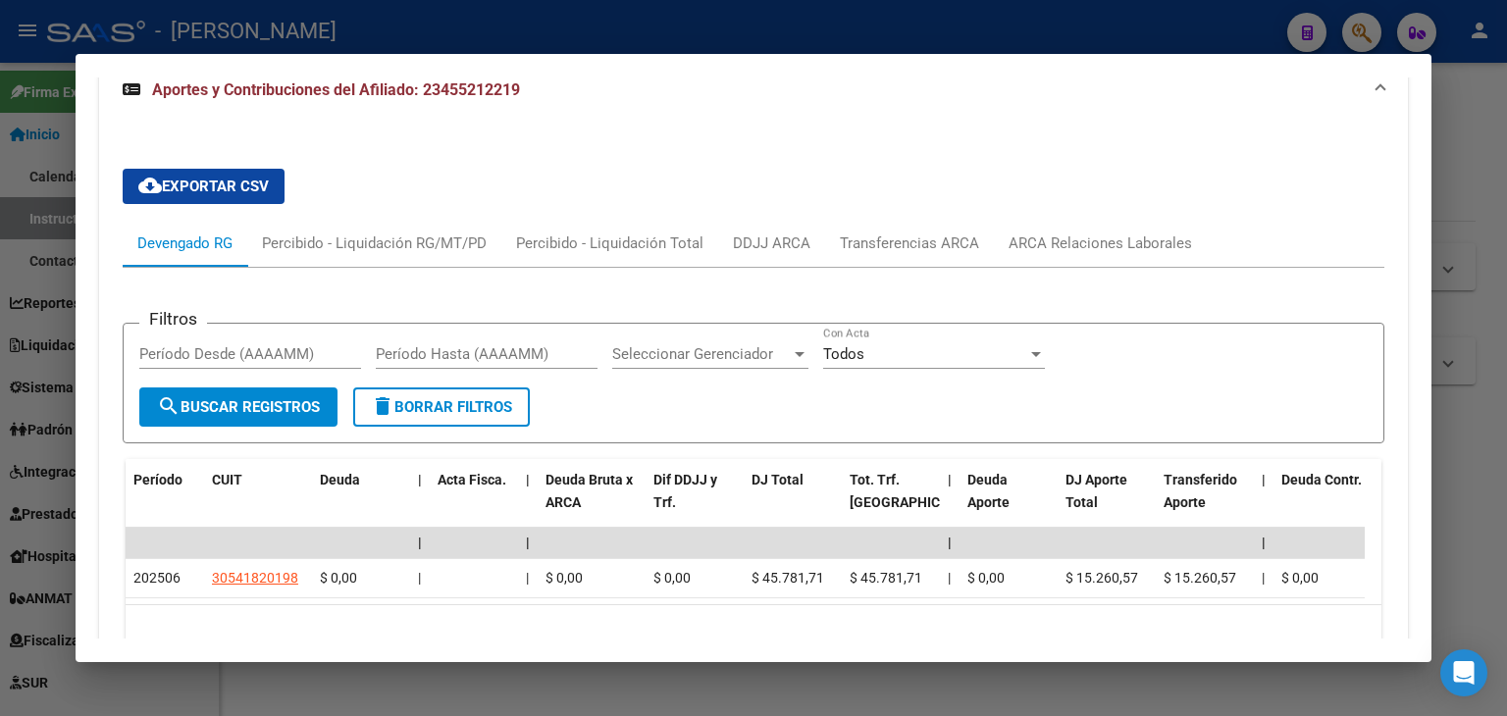
click at [334, 13] on div at bounding box center [753, 358] width 1507 height 716
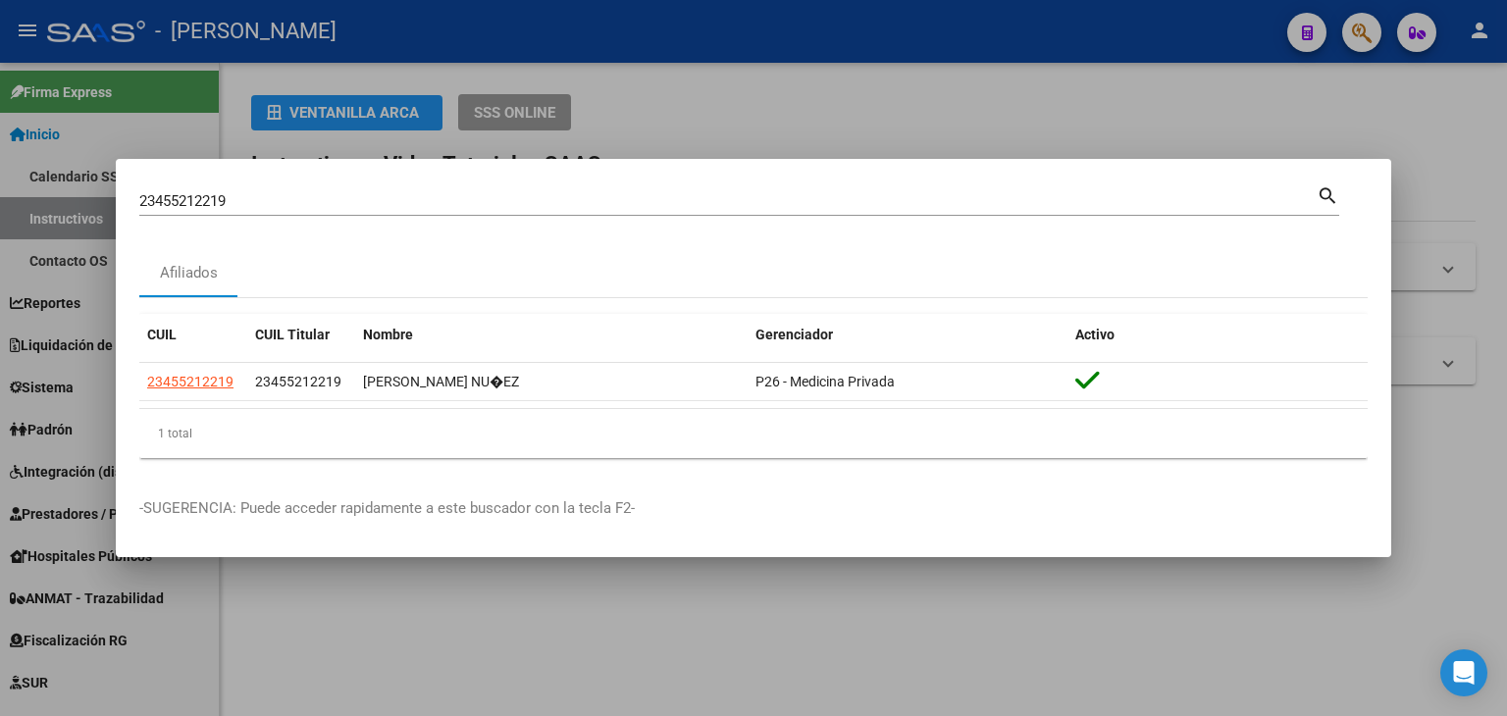
click at [292, 209] on input "23455212219" at bounding box center [727, 201] width 1177 height 18
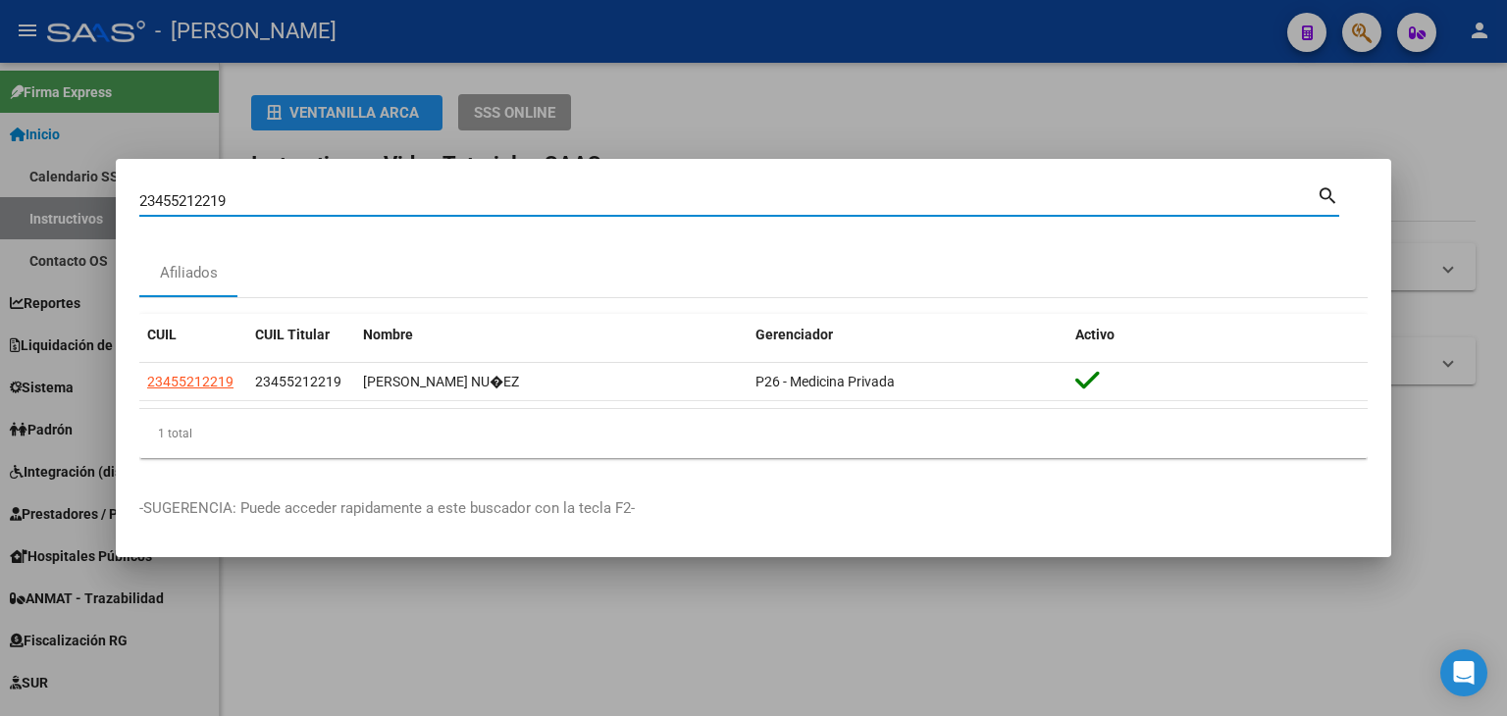
click at [292, 209] on input "23455212219" at bounding box center [727, 201] width 1177 height 18
paste input "738504"
type input "23455738504"
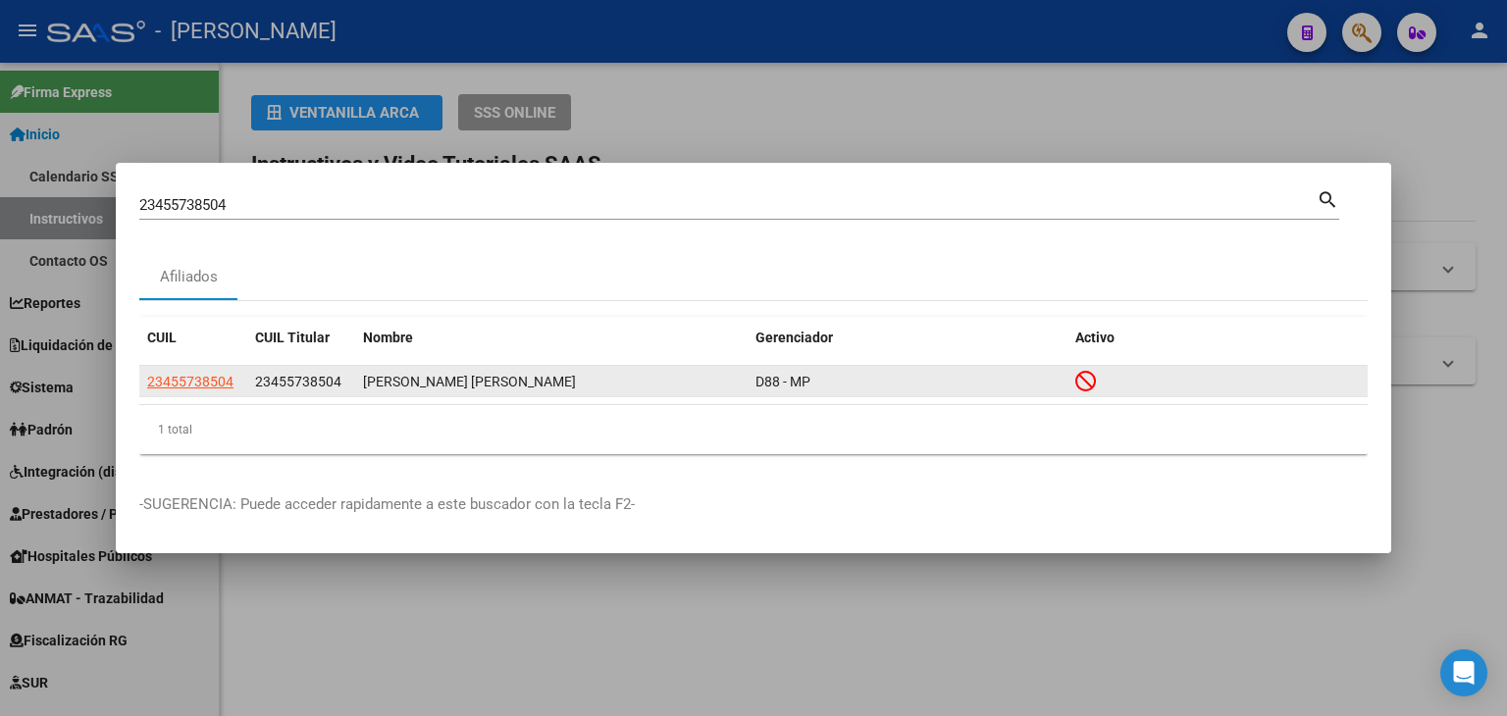
click at [200, 371] on app-link-go-to "23455738504" at bounding box center [190, 382] width 86 height 23
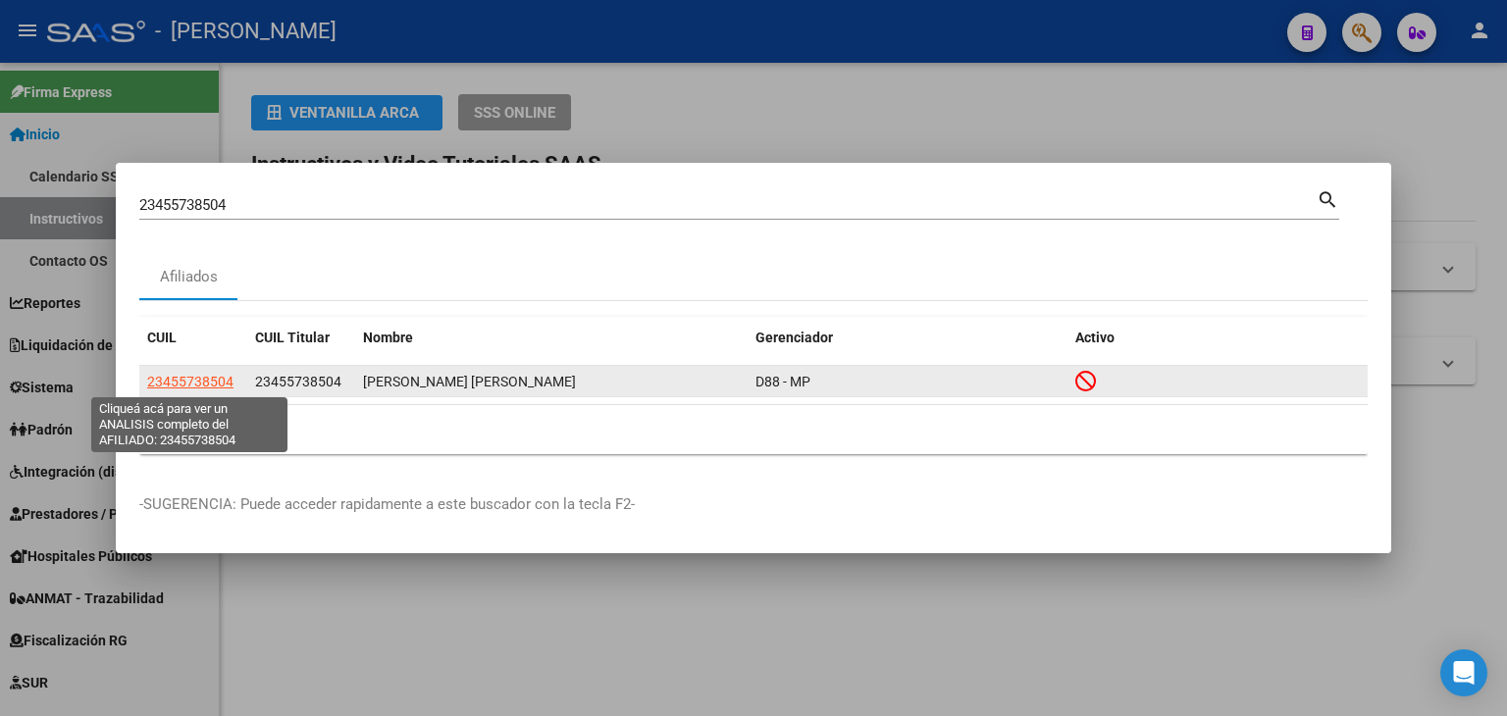
click at [204, 382] on span "23455738504" at bounding box center [190, 382] width 86 height 16
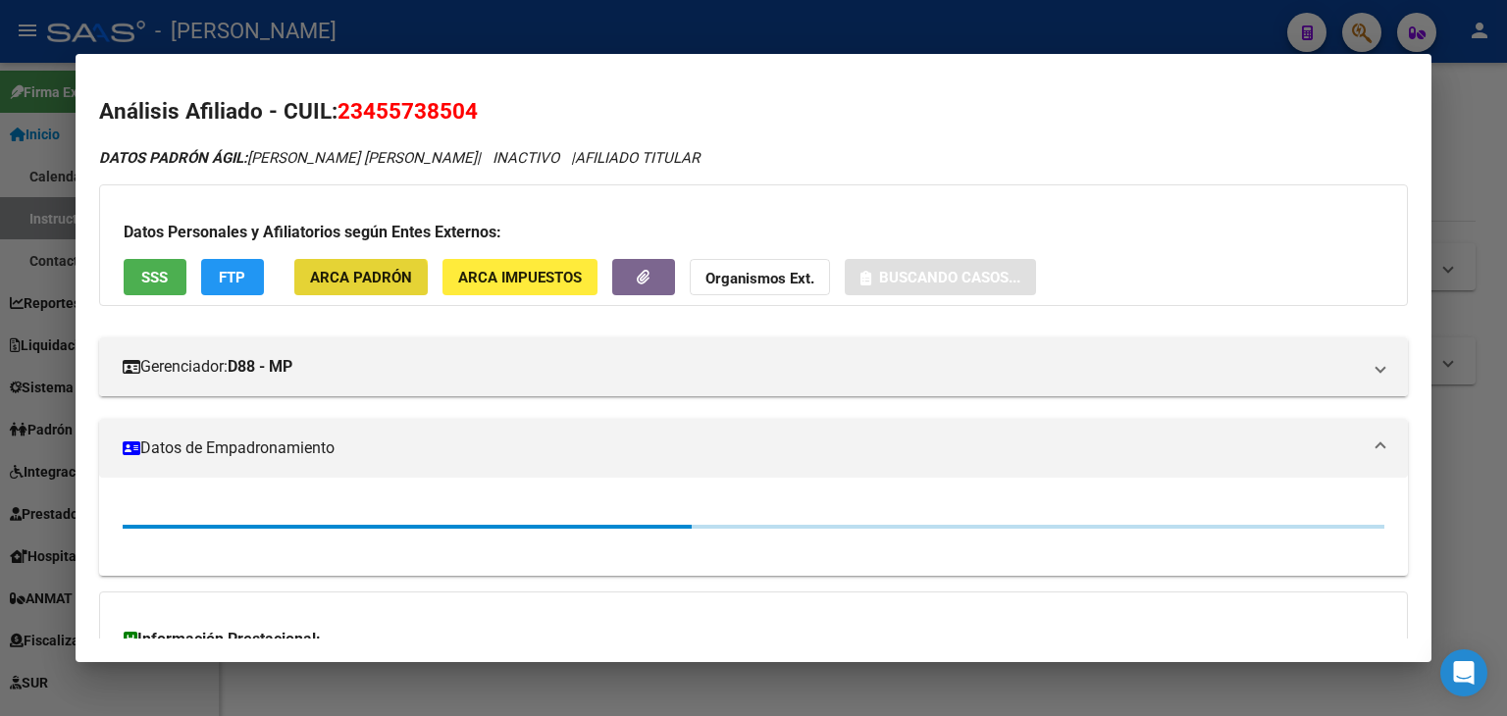
click at [350, 287] on button "ARCA Padrón" at bounding box center [360, 277] width 133 height 36
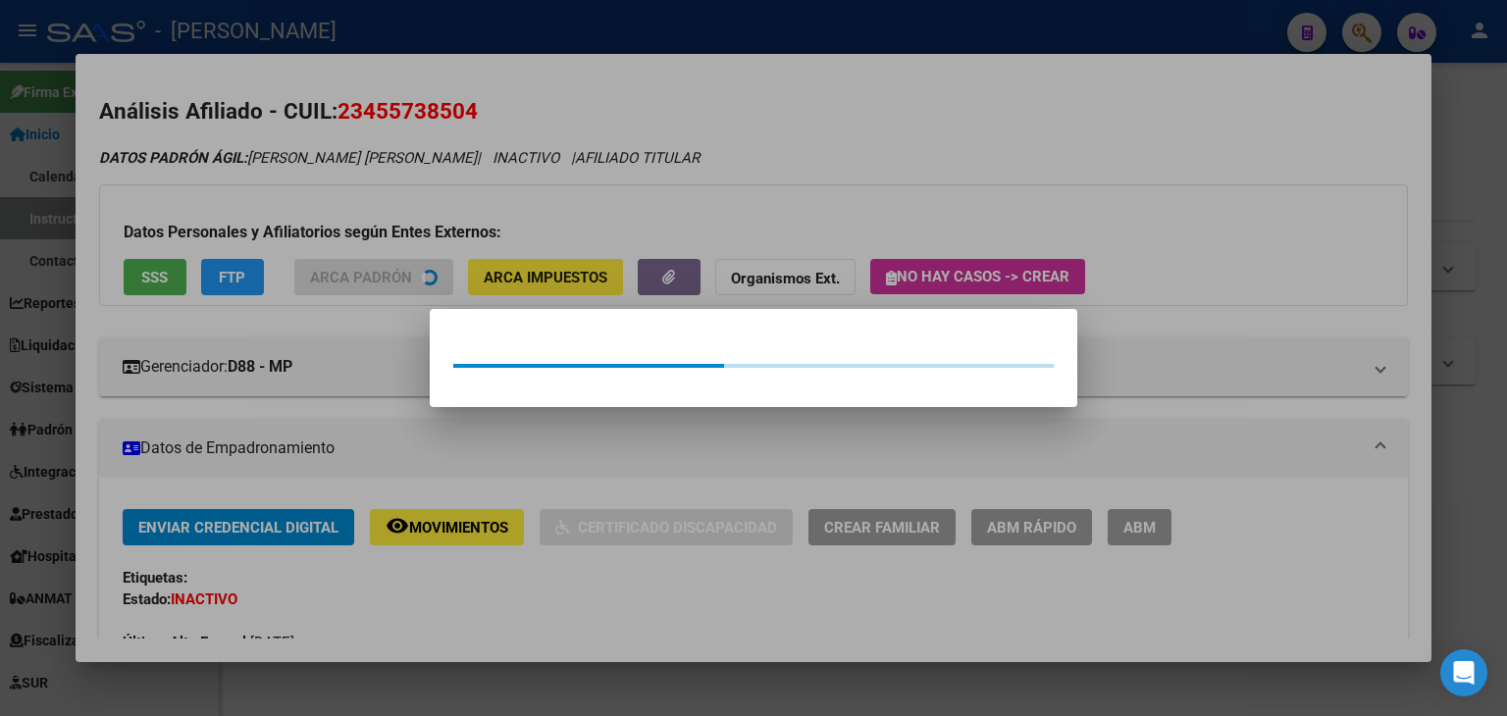
click at [307, 253] on div at bounding box center [753, 358] width 1507 height 716
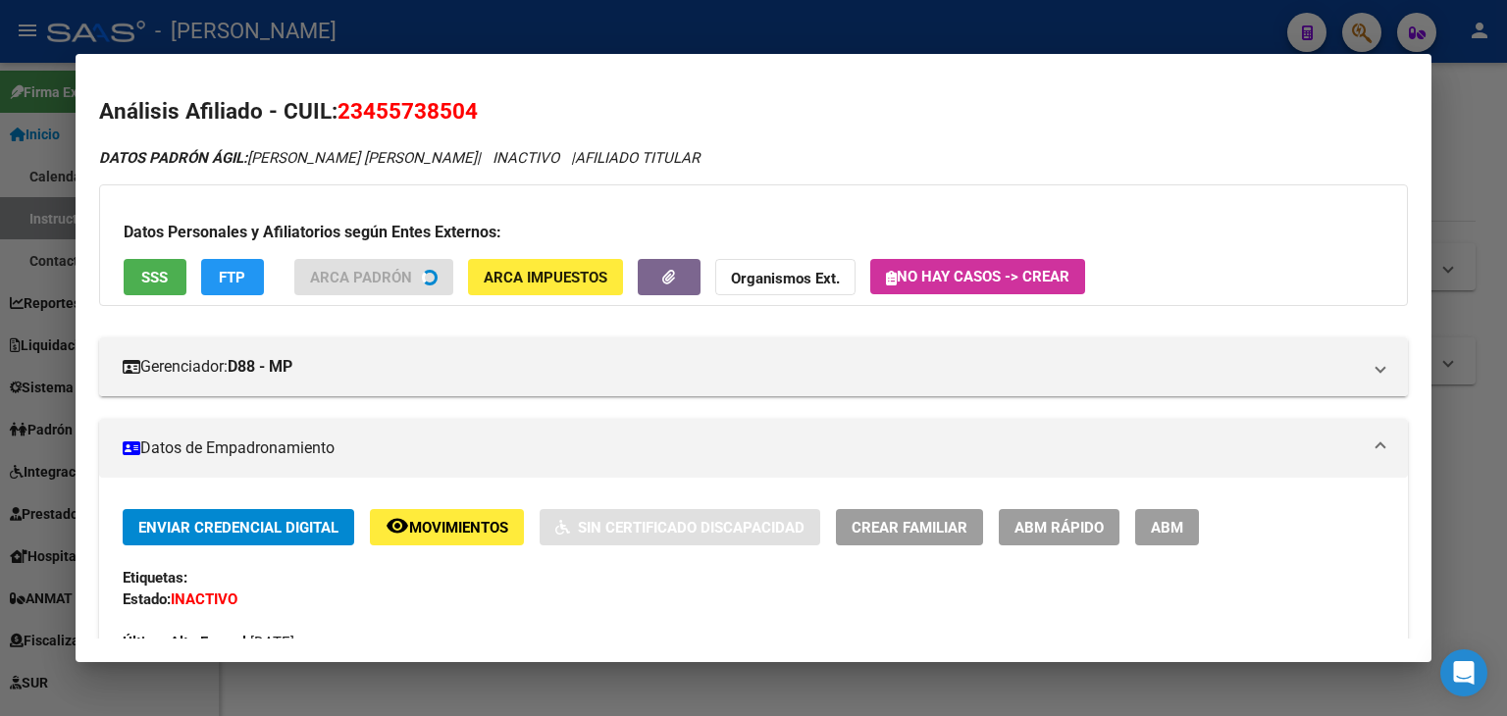
click at [168, 287] on button "SSS" at bounding box center [155, 277] width 63 height 36
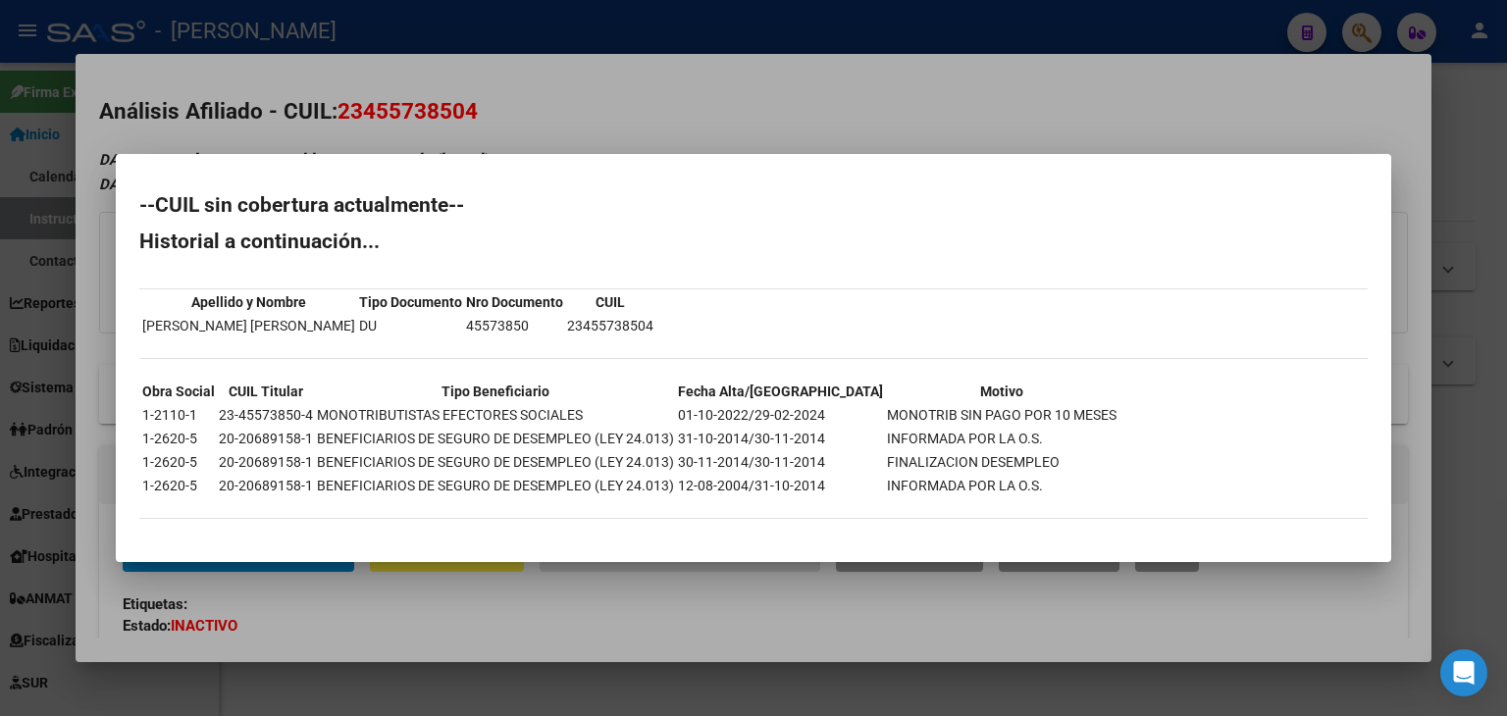
drag, startPoint x: 247, startPoint y: 116, endPoint x: 453, endPoint y: 397, distance: 348.8
click at [247, 117] on div at bounding box center [753, 358] width 1507 height 716
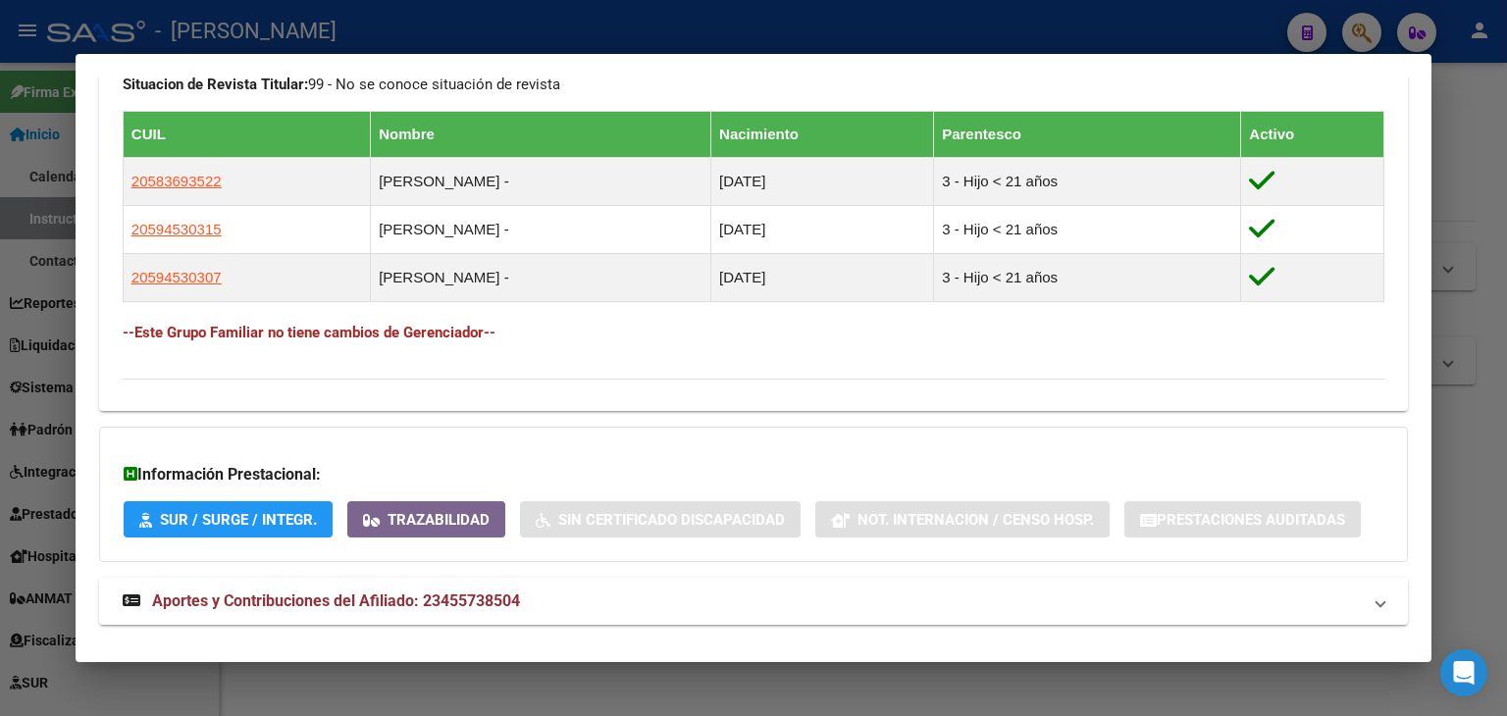
scroll to position [1163, 0]
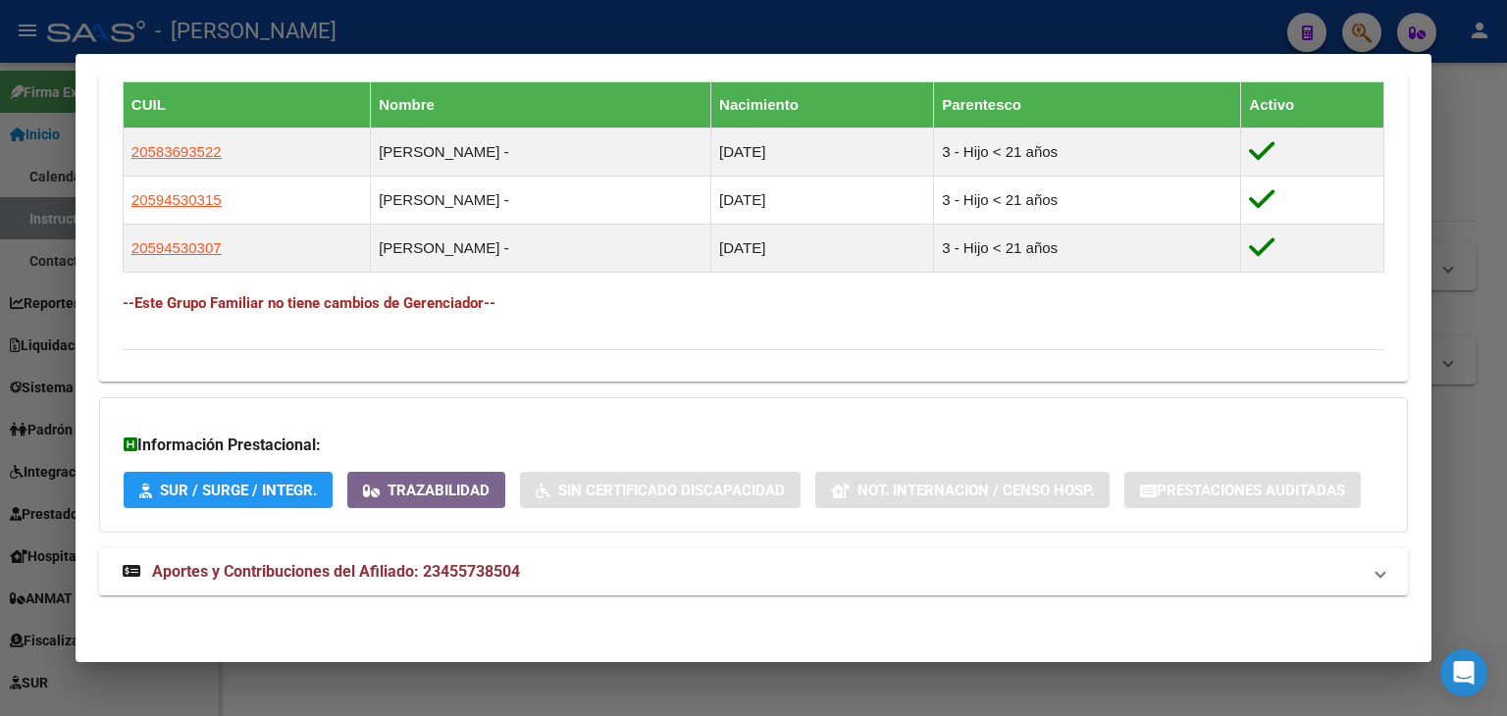
click at [519, 591] on mat-expansion-panel-header "Aportes y Contribuciones del Afiliado: 23455738504" at bounding box center [753, 571] width 1309 height 47
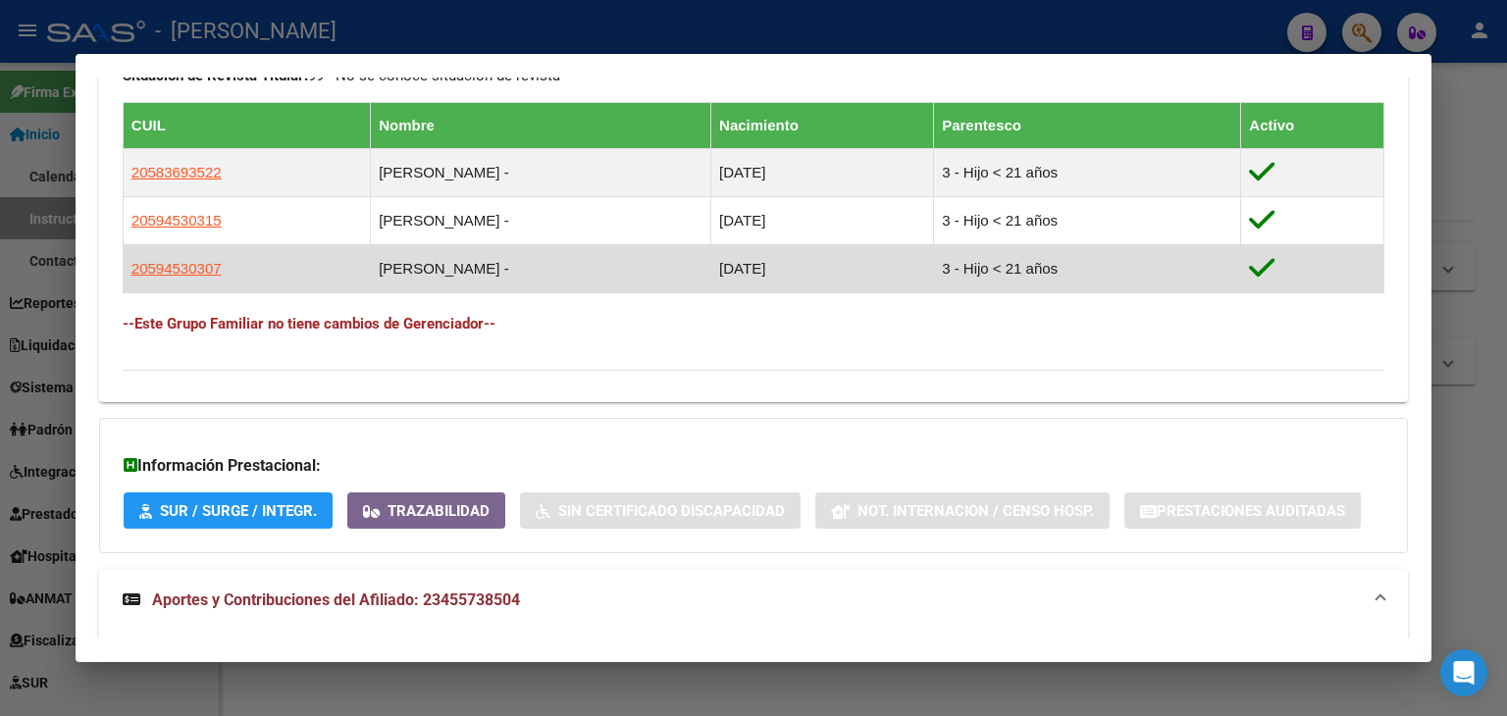
scroll to position [967, 0]
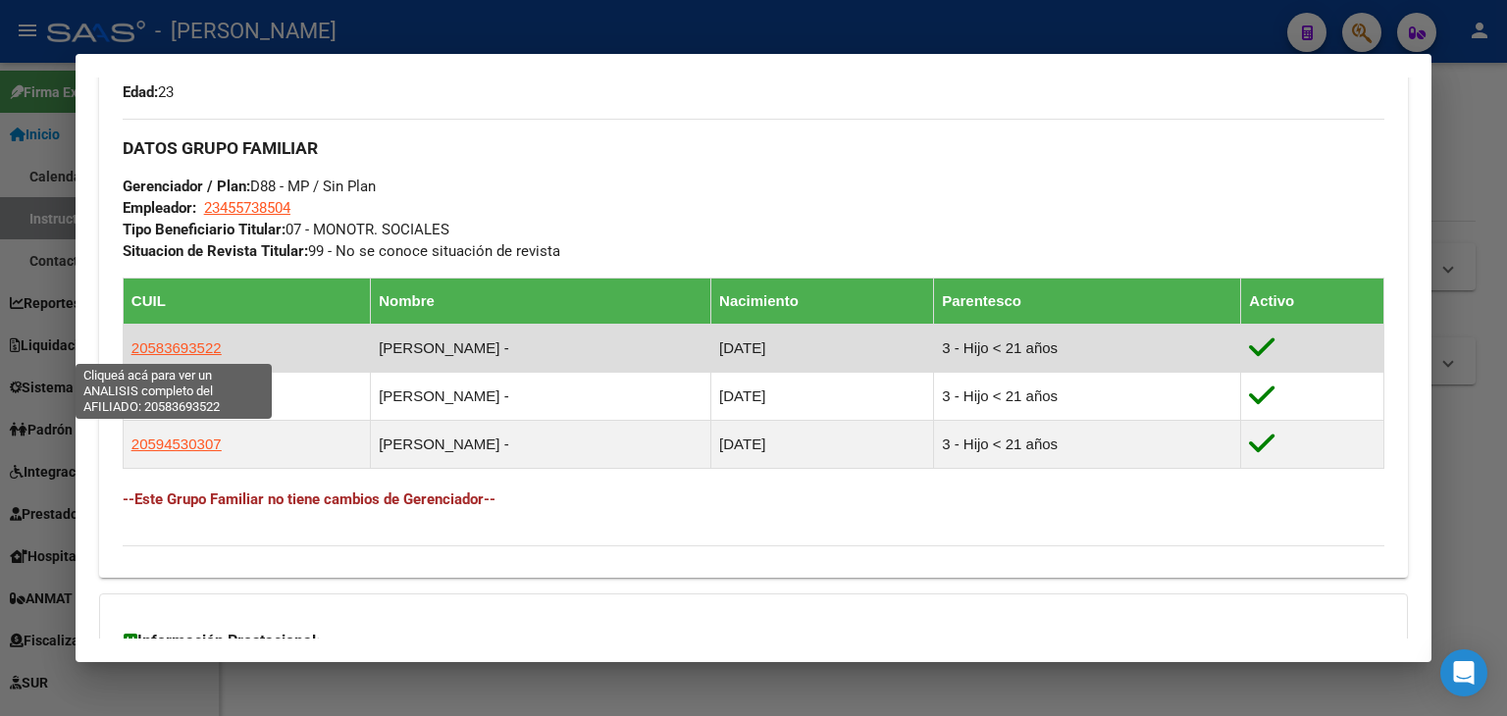
click at [212, 348] on span "20583693522" at bounding box center [176, 347] width 90 height 17
type textarea "20583693522"
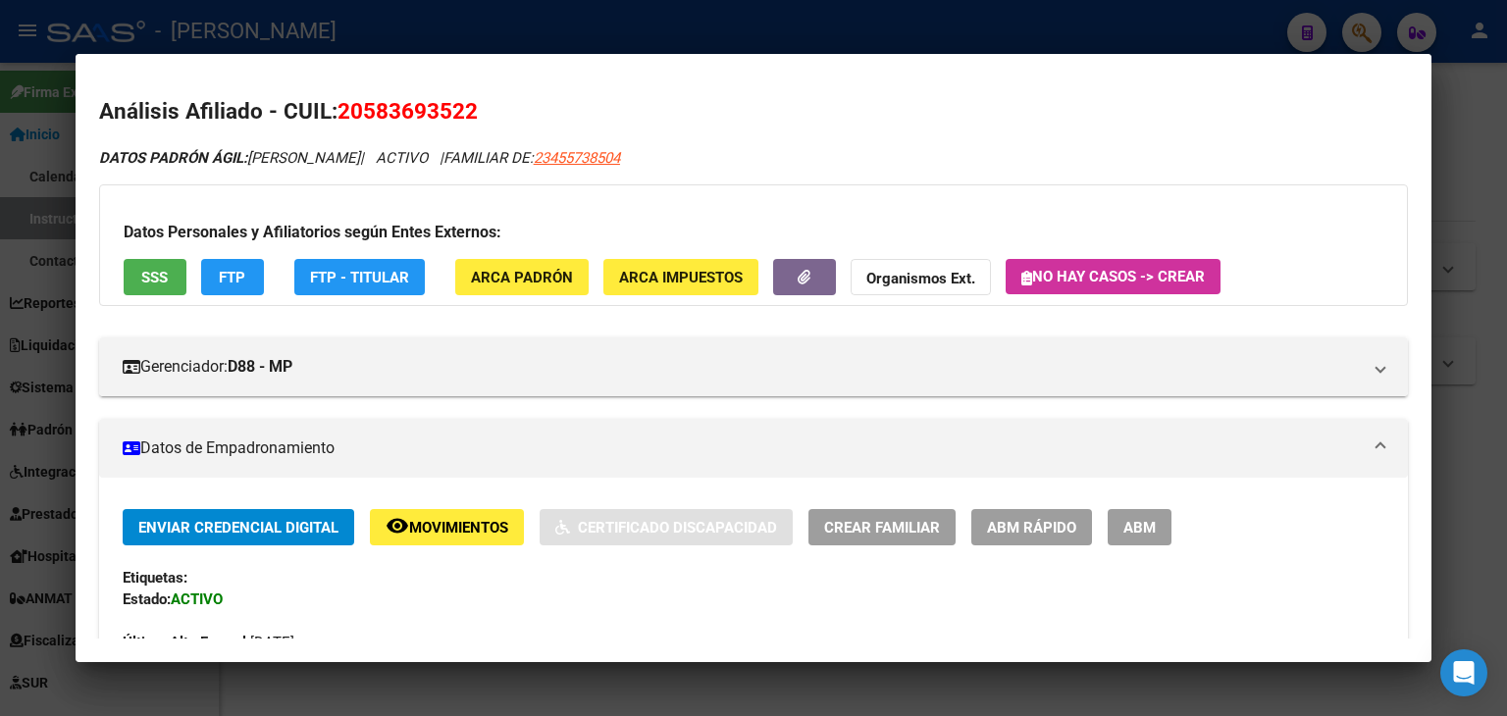
click at [155, 251] on div "Datos Personales y Afiliatorios según Entes Externos: SSS FTP FTP - Titular ARC…" at bounding box center [753, 245] width 1309 height 122
click at [157, 262] on button "SSS" at bounding box center [155, 277] width 63 height 36
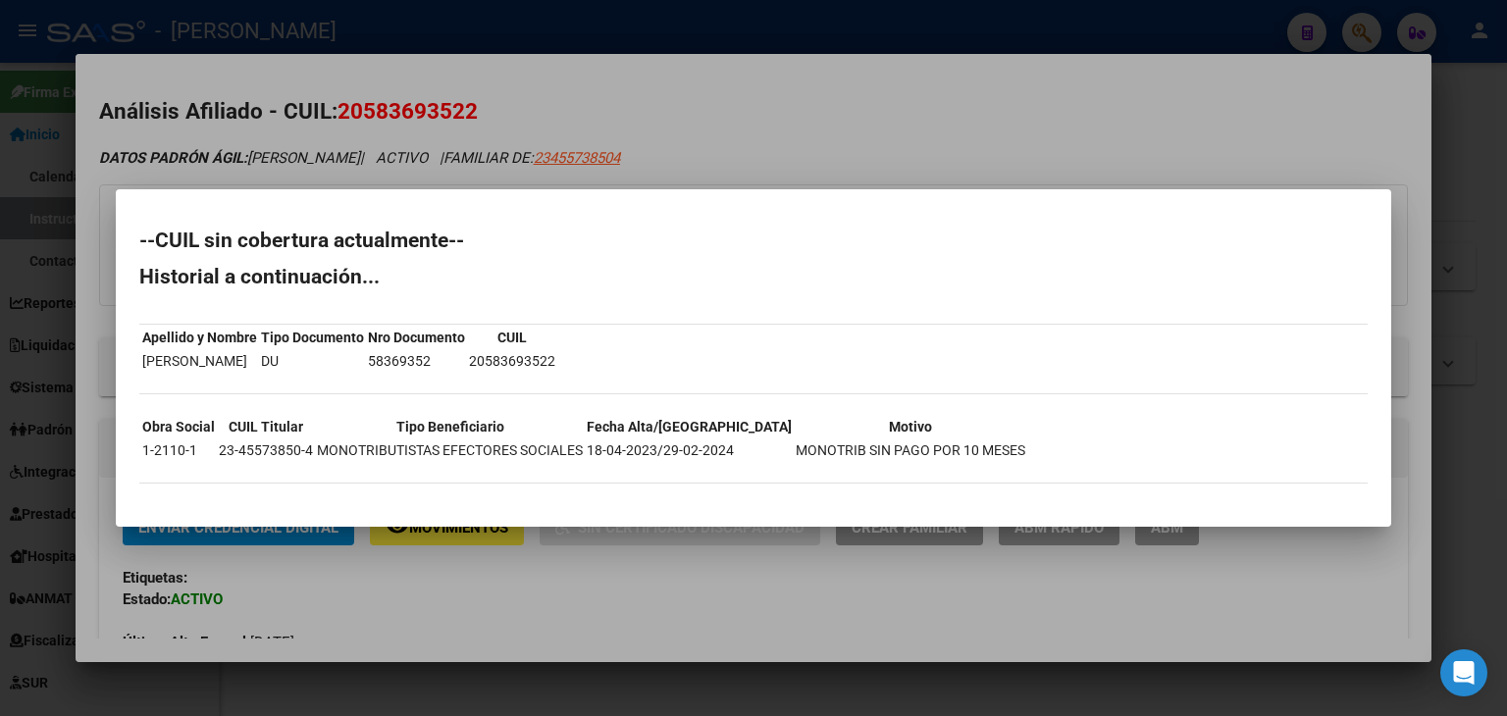
click at [271, 82] on div at bounding box center [753, 358] width 1507 height 716
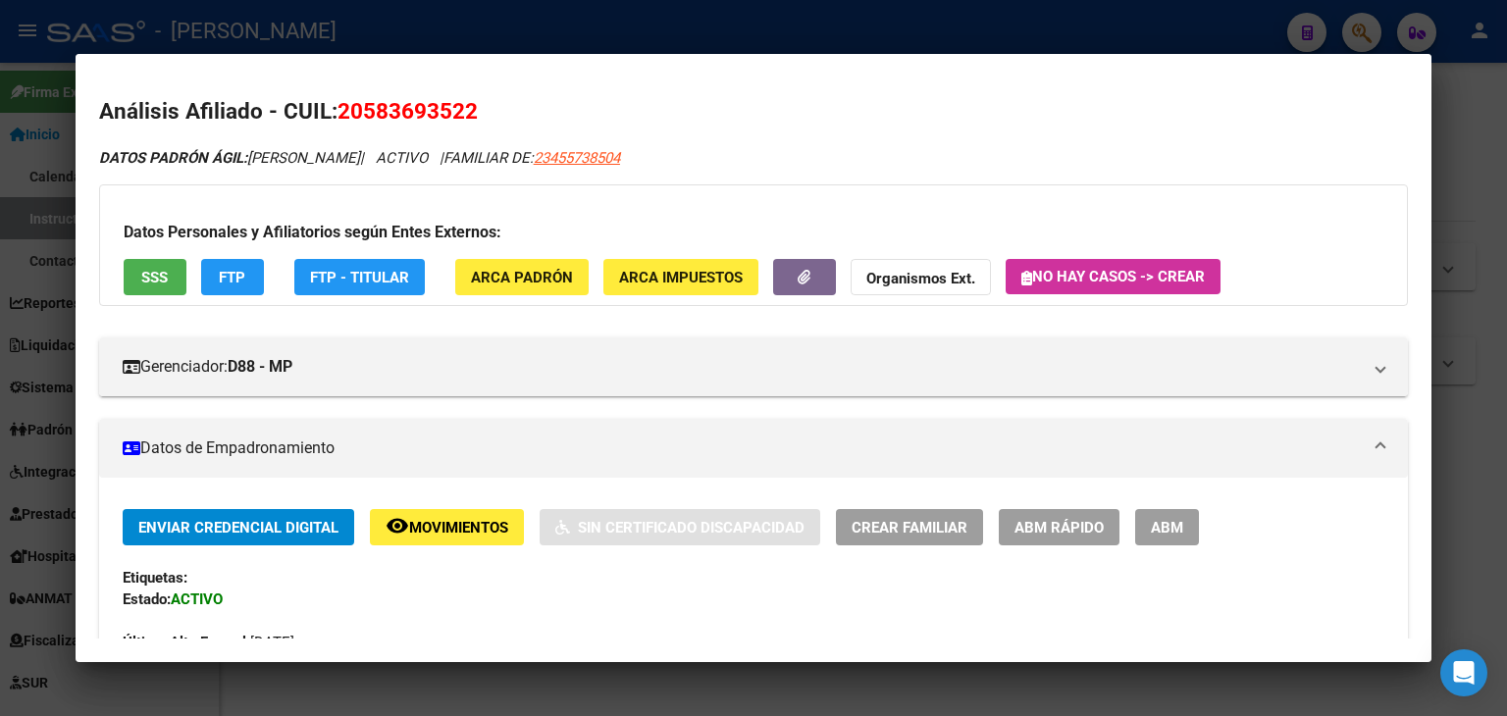
click at [275, 25] on div at bounding box center [753, 358] width 1507 height 716
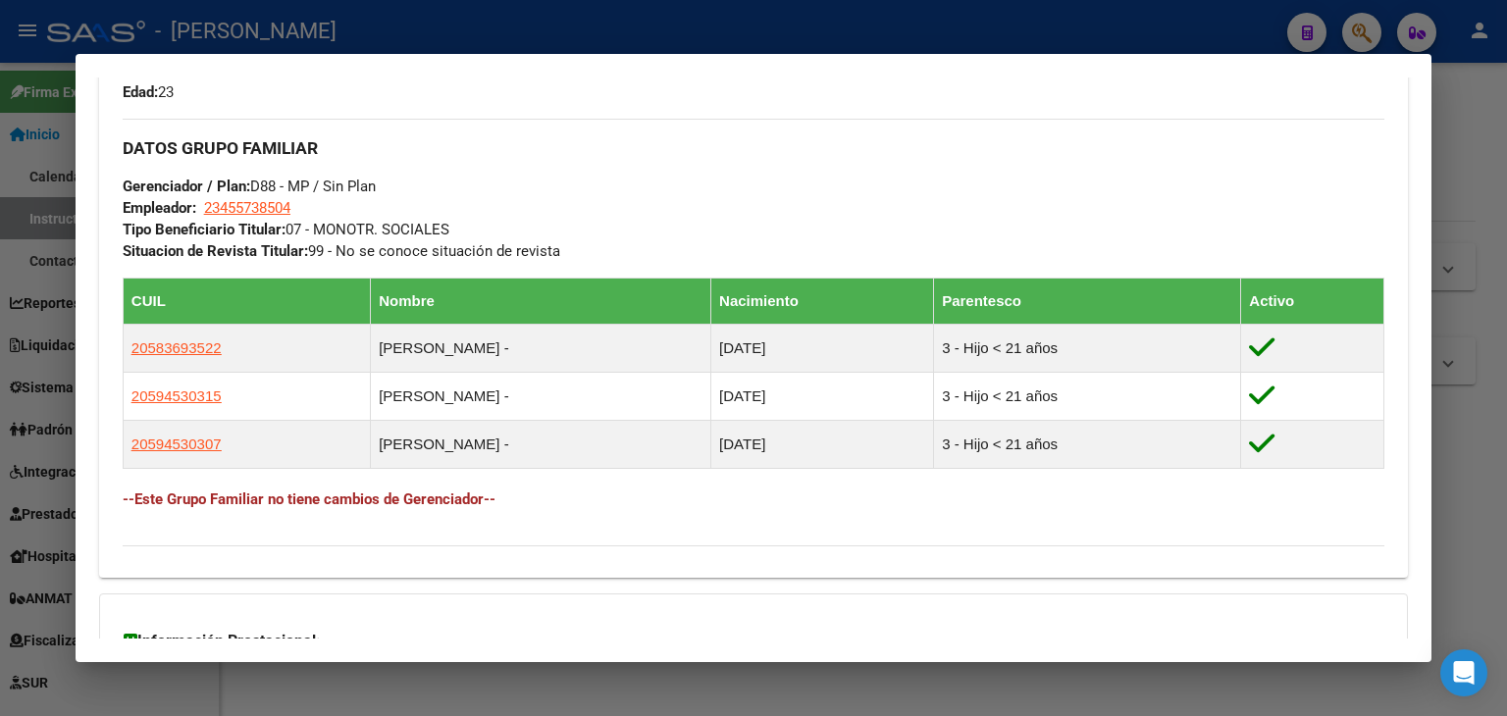
click at [332, 12] on div at bounding box center [753, 358] width 1507 height 716
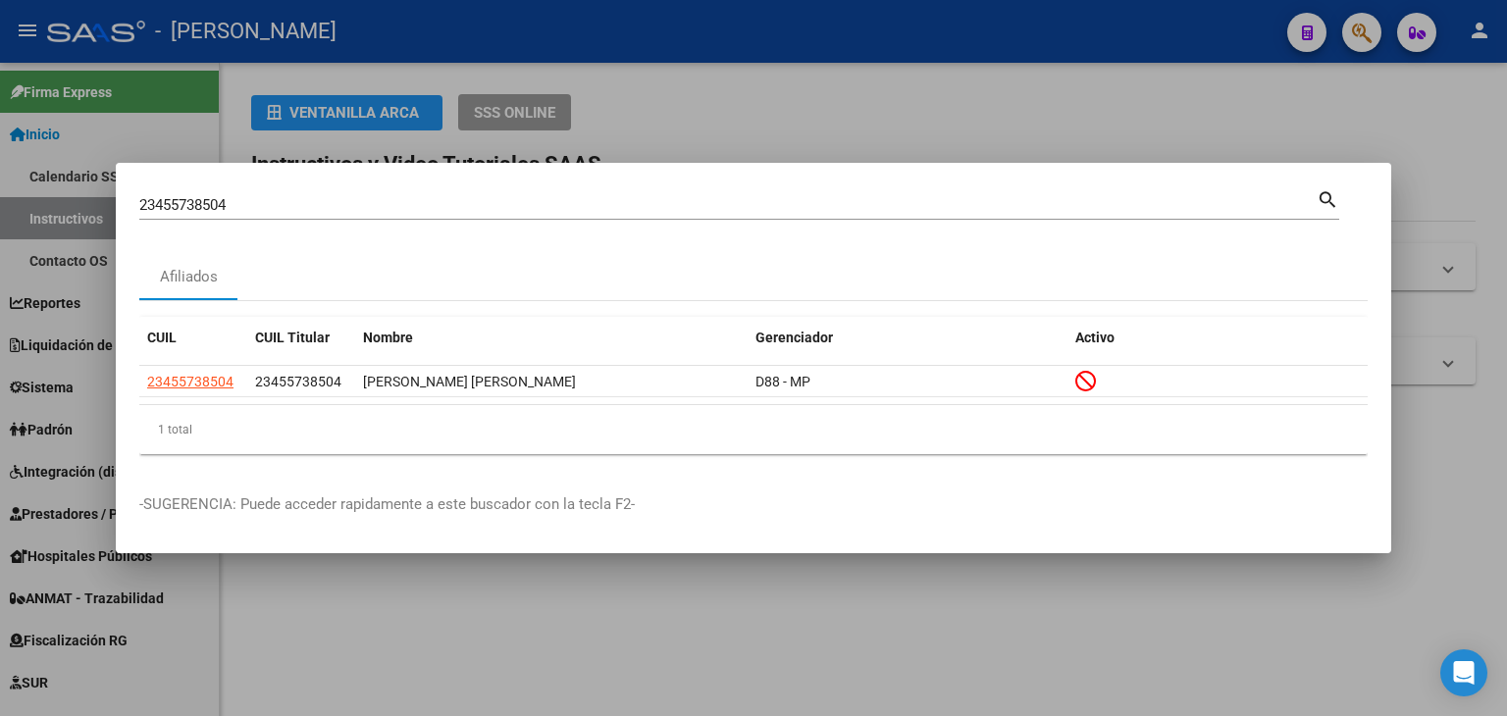
click at [242, 196] on input "23455738504" at bounding box center [727, 205] width 1177 height 18
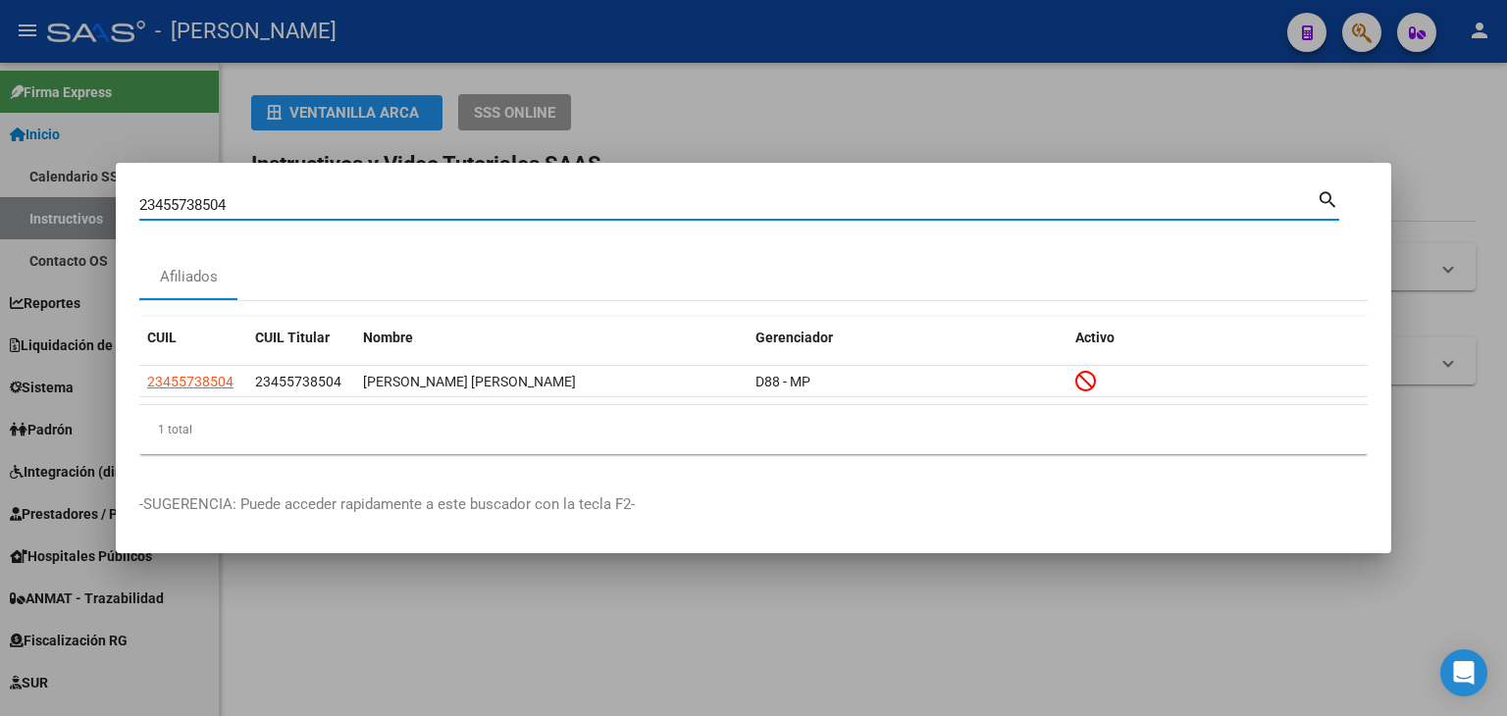
click at [242, 196] on input "23455738504" at bounding box center [727, 205] width 1177 height 18
paste input "603591"
type input "23456035914"
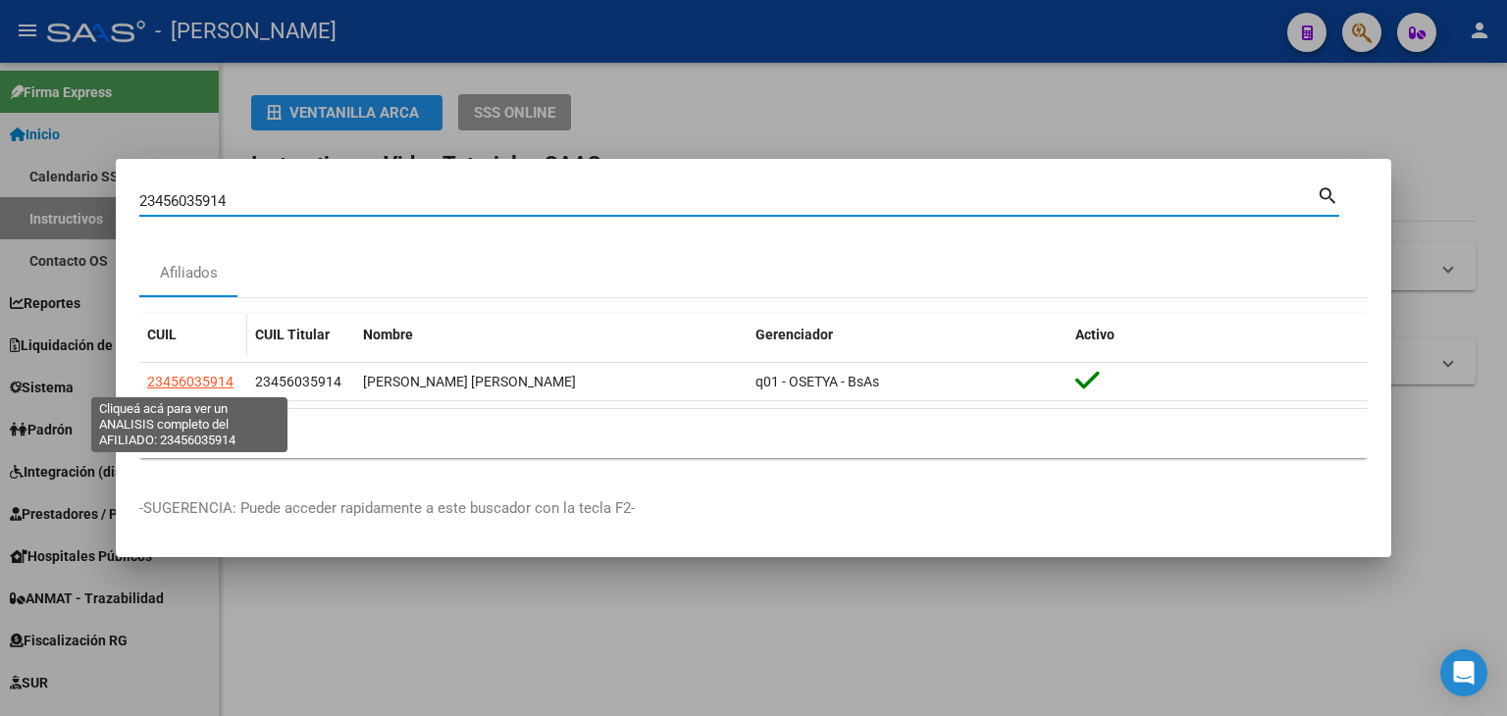
click at [211, 381] on span "23456035914" at bounding box center [190, 382] width 86 height 16
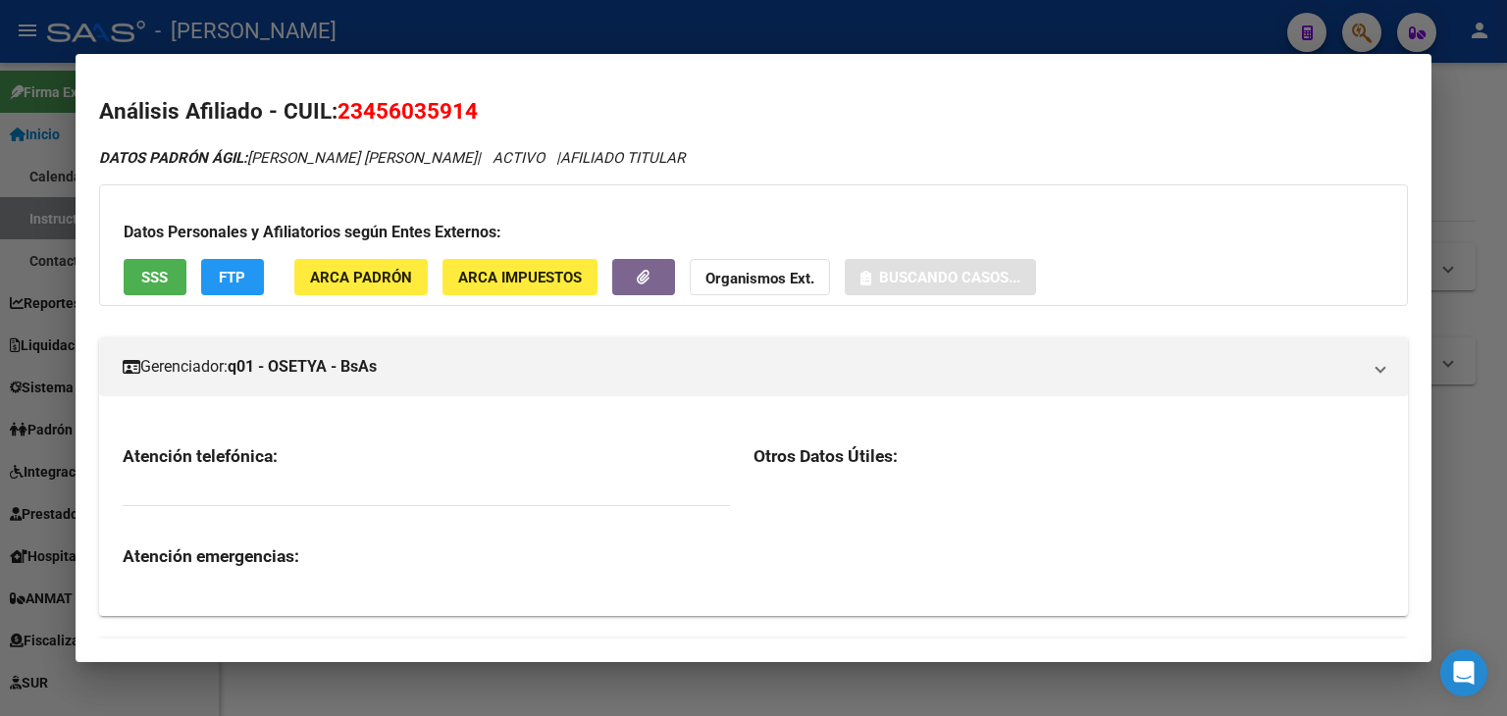
click at [388, 295] on div "Datos Personales y Afiliatorios según Entes Externos: SSS FTP ARCA Padrón ARCA …" at bounding box center [753, 245] width 1309 height 122
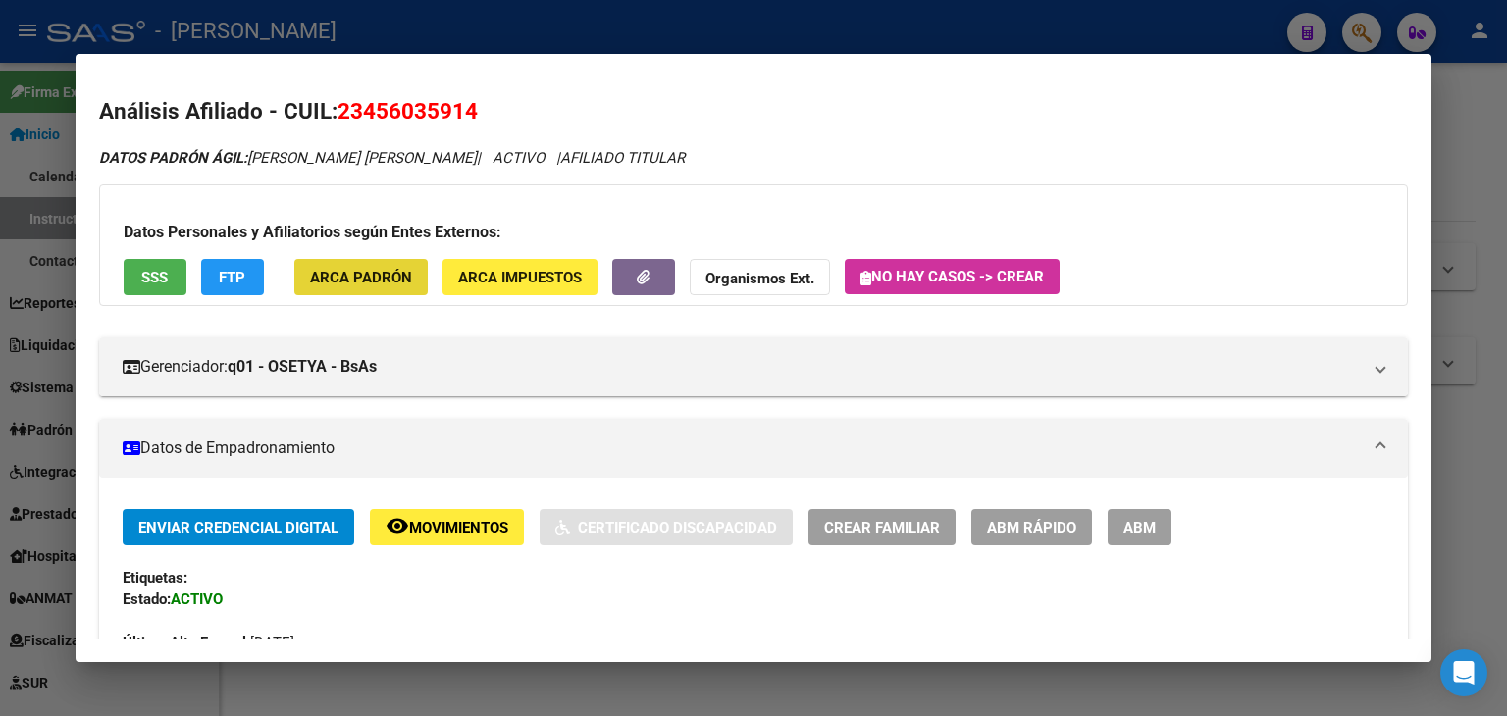
click at [388, 286] on span "ARCA Padrón" at bounding box center [361, 278] width 102 height 18
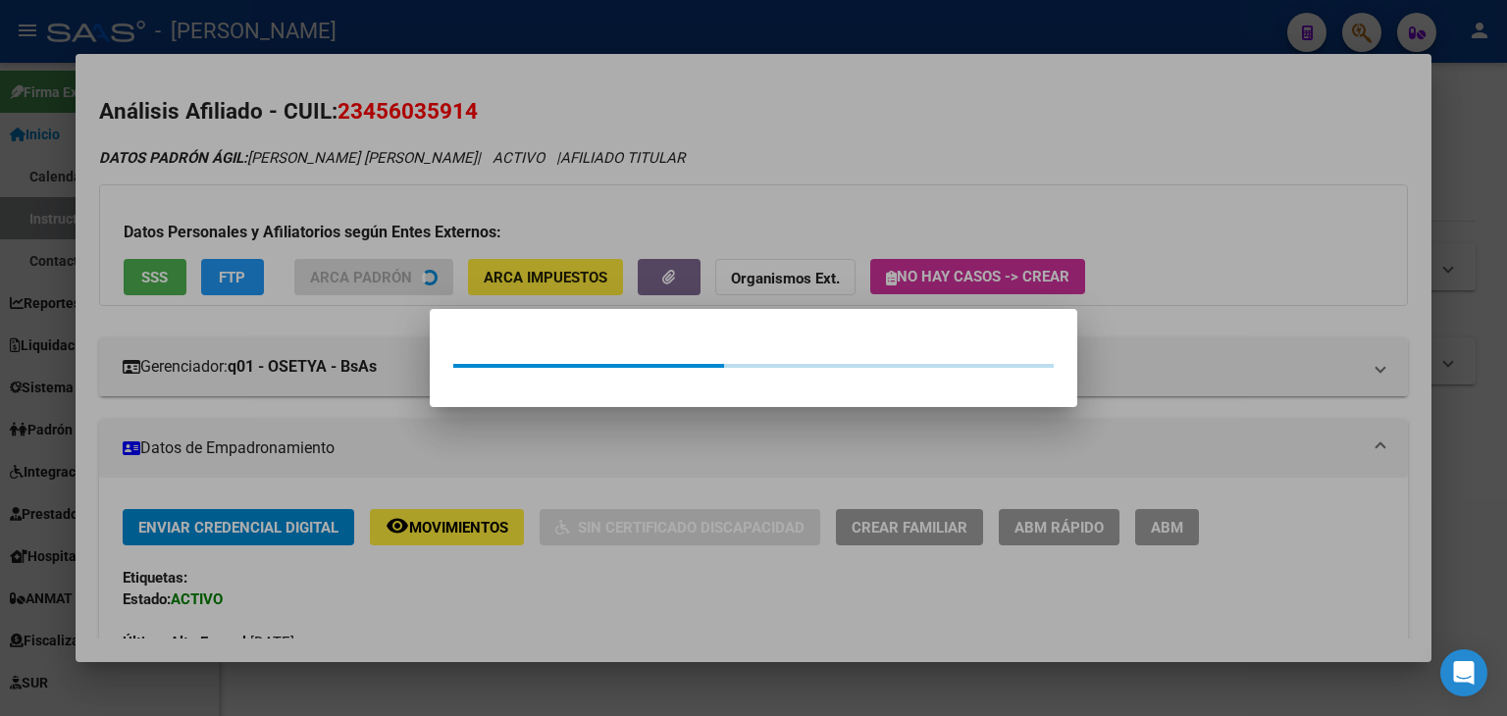
click at [343, 207] on div at bounding box center [753, 358] width 1507 height 716
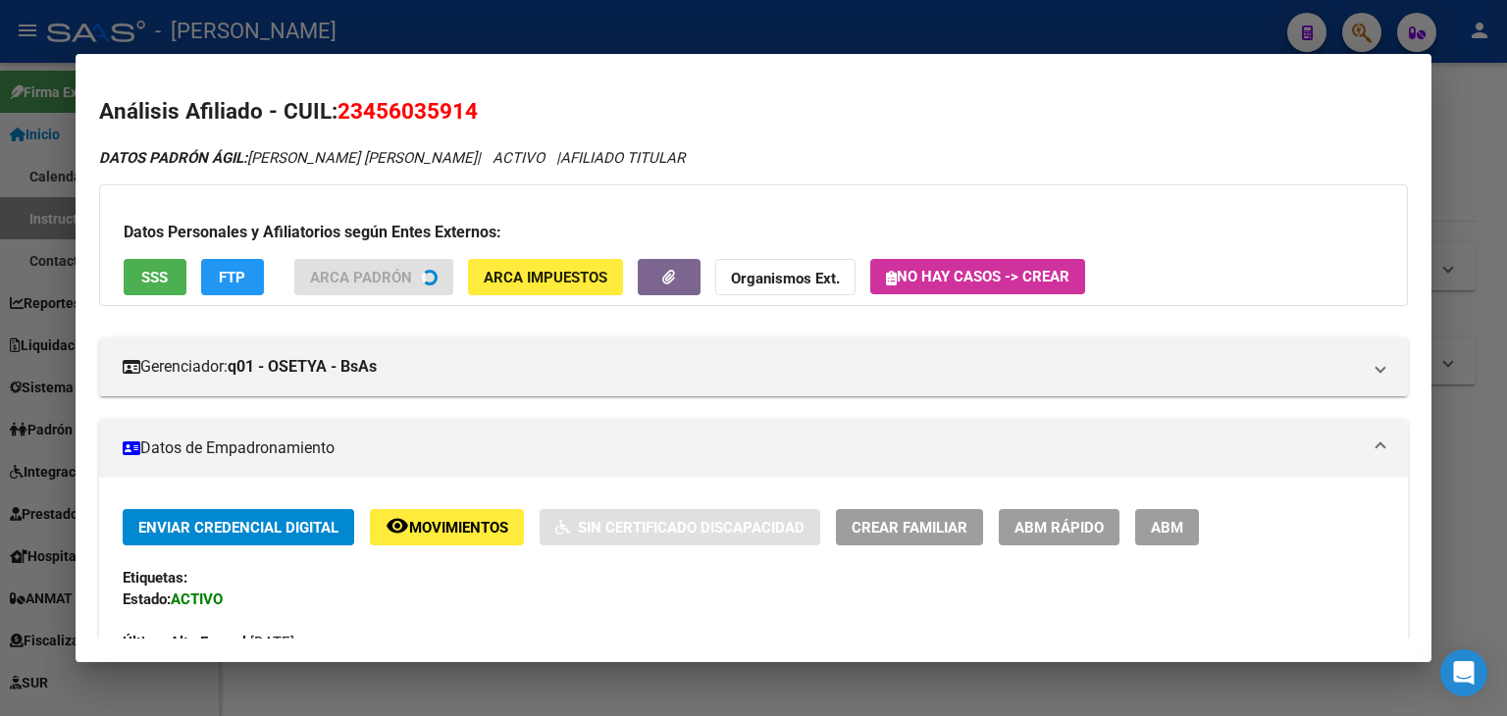
click at [189, 281] on div "Datos Personales y Afiliatorios según Entes Externos: SSS FTP ARCA Padrón ARCA …" at bounding box center [753, 245] width 1309 height 122
click at [173, 280] on div "Datos Personales y Afiliatorios según Entes Externos: SSS FTP ARCA Padrón ARCA …" at bounding box center [753, 245] width 1309 height 122
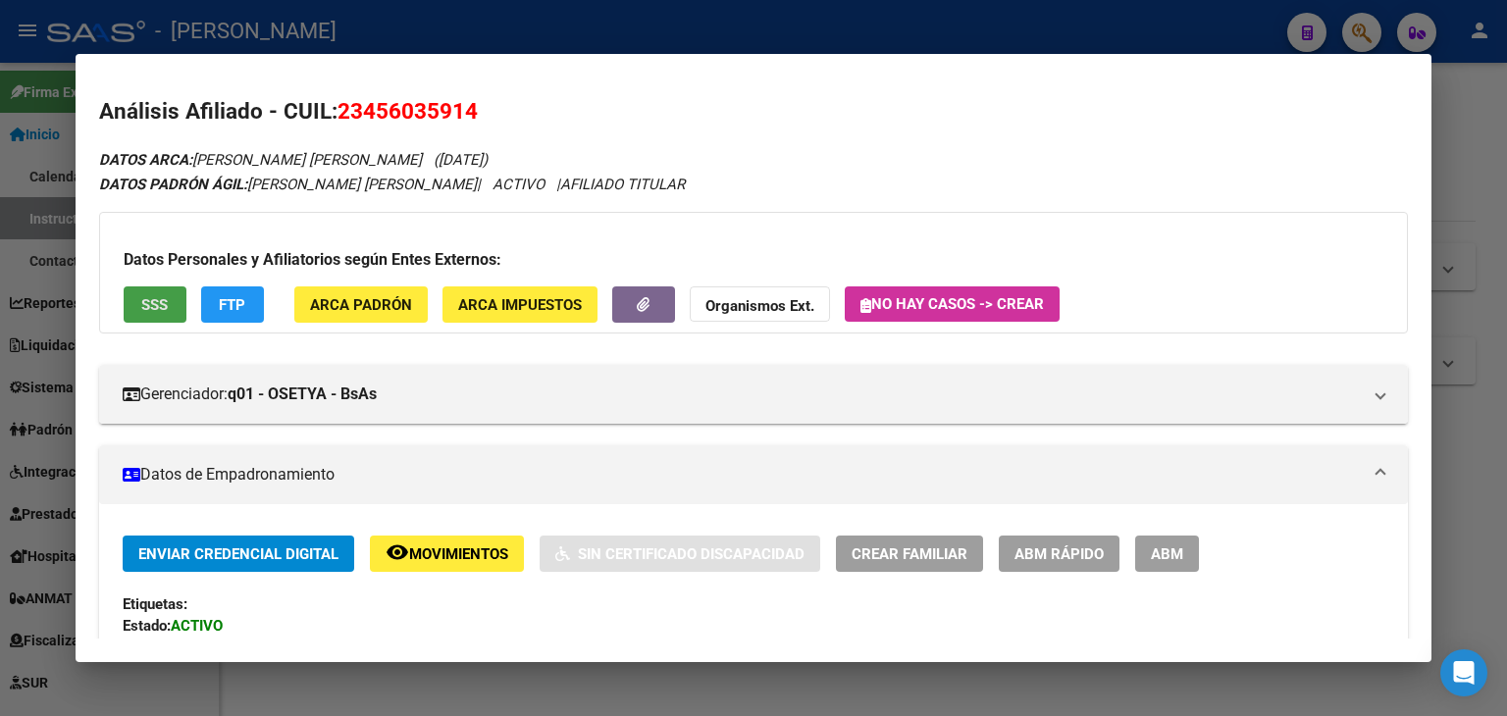
click at [178, 311] on button "SSS" at bounding box center [155, 304] width 63 height 36
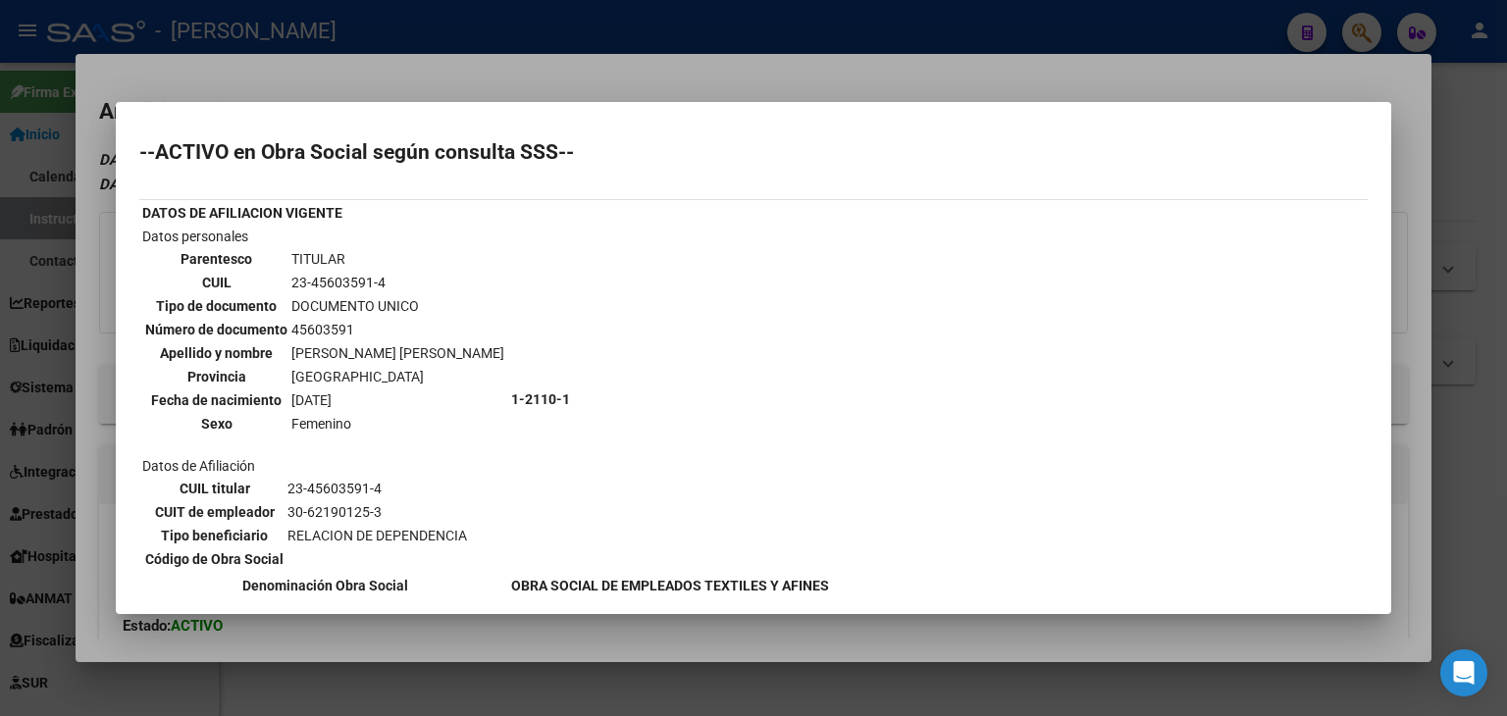
click at [369, 71] on div at bounding box center [753, 358] width 1507 height 716
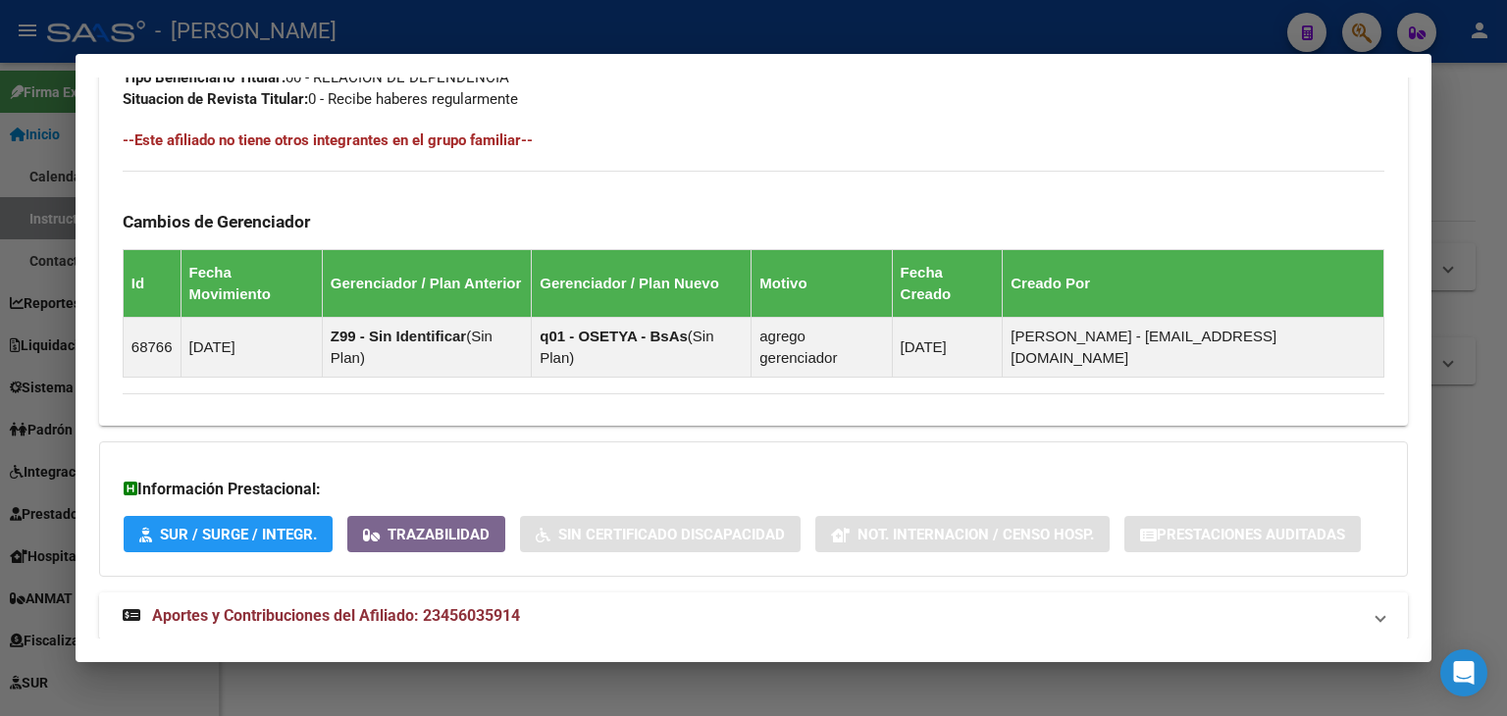
click at [495, 592] on mat-expansion-panel-header "Aportes y Contribuciones del Afiliado: 23456035914" at bounding box center [753, 615] width 1309 height 47
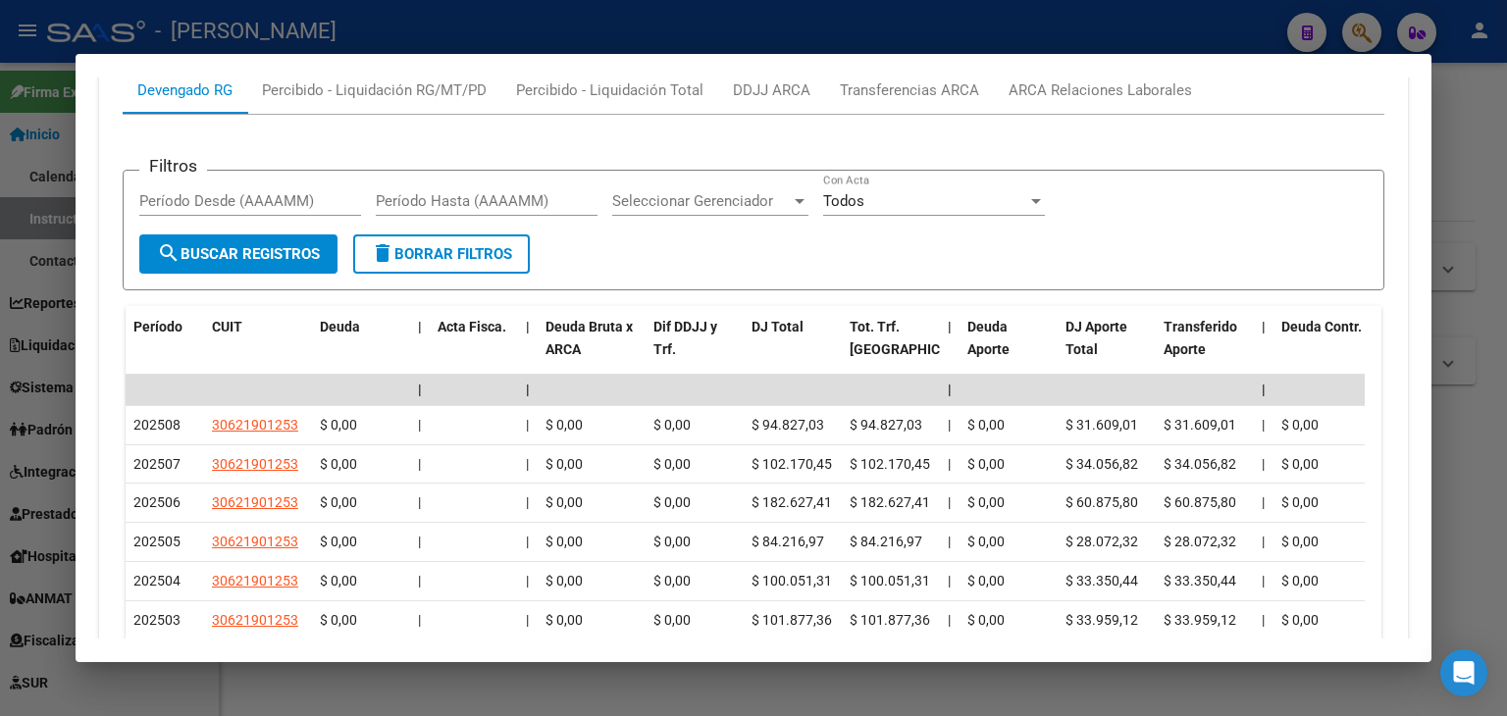
scroll to position [1665, 0]
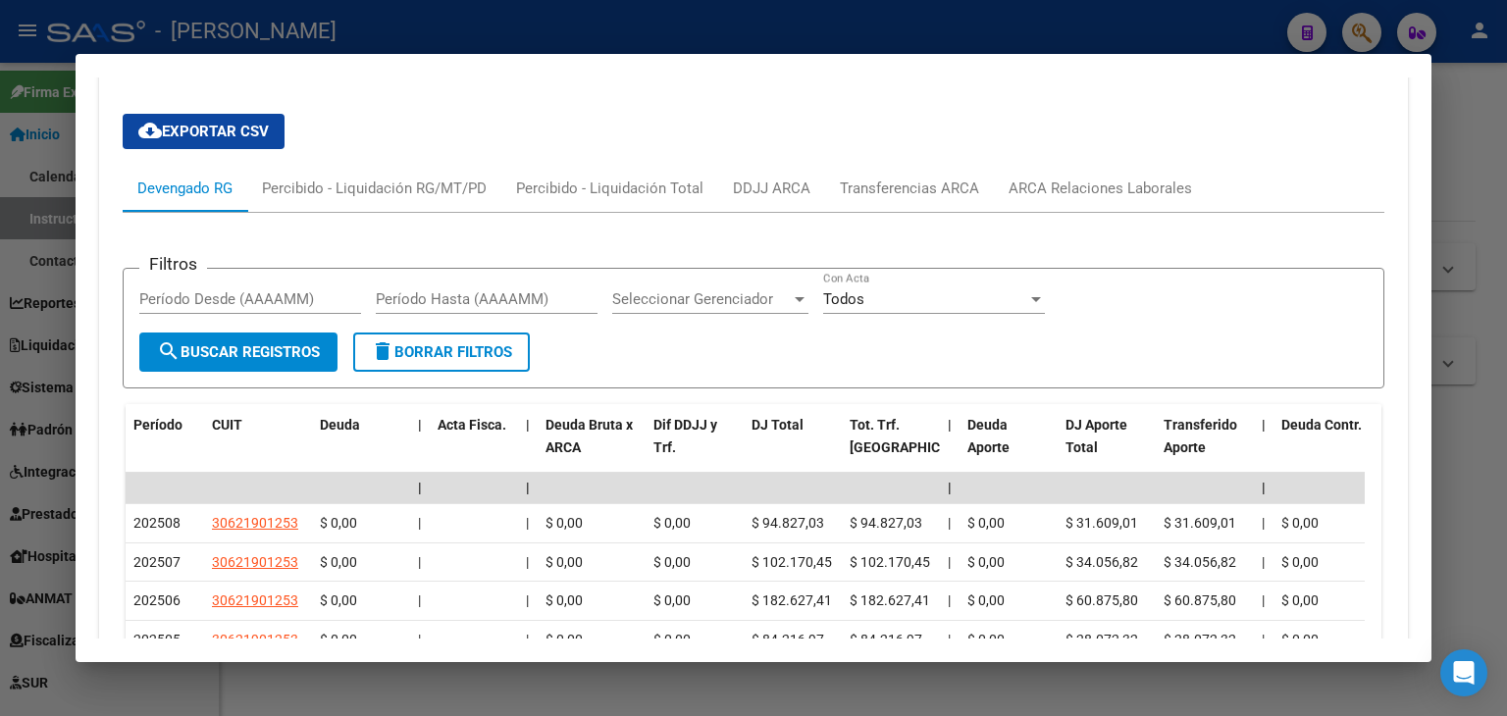
click at [1103, 213] on div "Filtros Período Desde (AAAAMM) Período Hasta (AAAAMM) Seleccionar Gerenciador S…" at bounding box center [753, 589] width 1261 height 752
click at [1106, 165] on div "ARCA Relaciones Laborales" at bounding box center [1100, 188] width 213 height 47
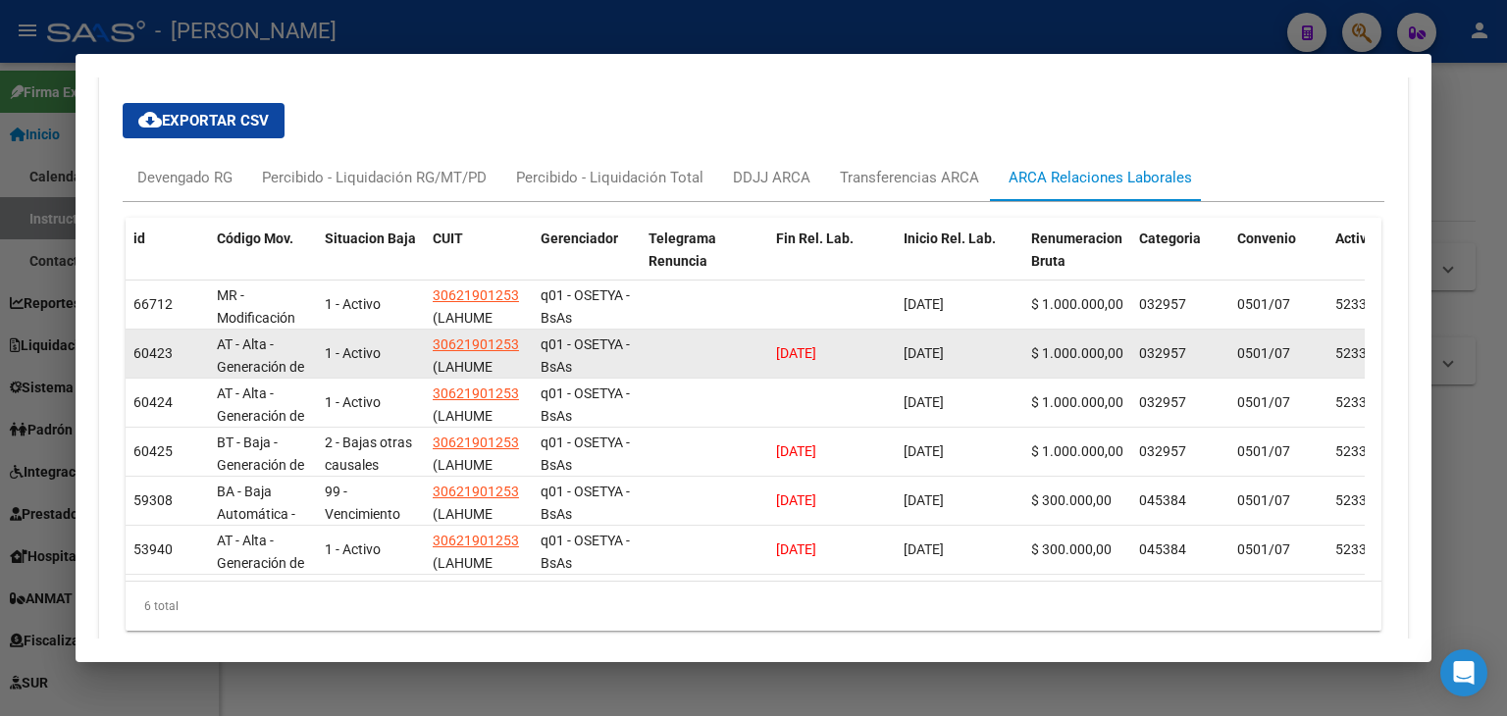
scroll to position [1577, 0]
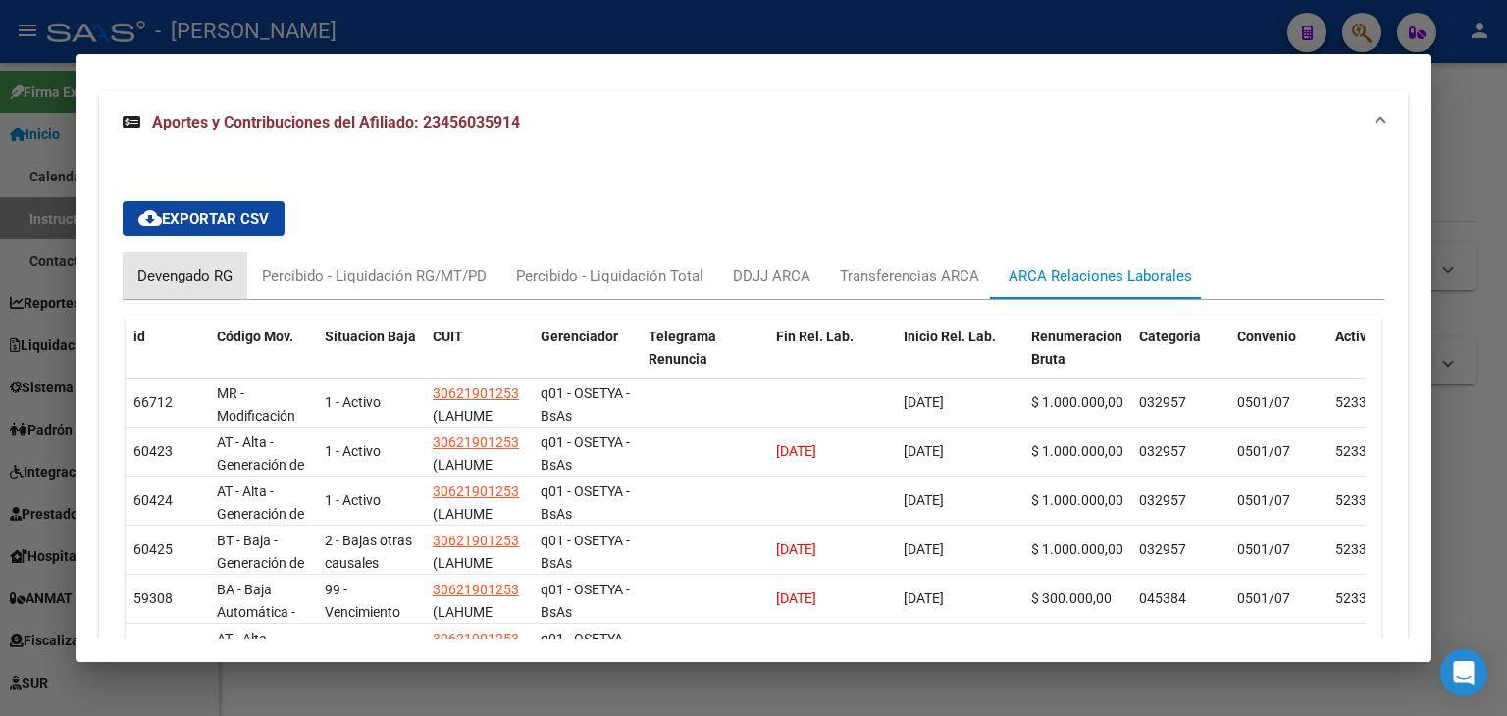
click at [198, 253] on div "Devengado RG" at bounding box center [185, 275] width 125 height 47
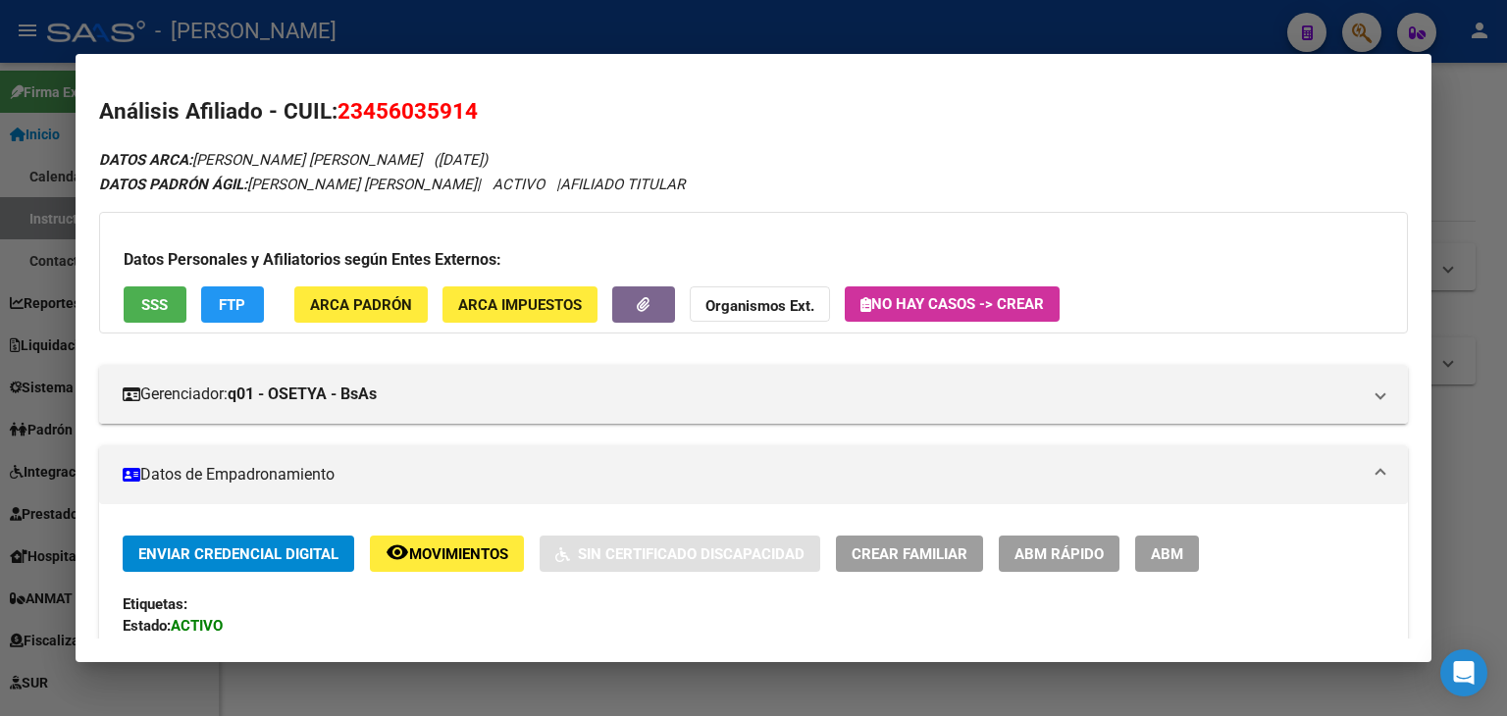
scroll to position [0, 0]
click at [361, 295] on span "ARCA Padrón" at bounding box center [361, 304] width 102 height 18
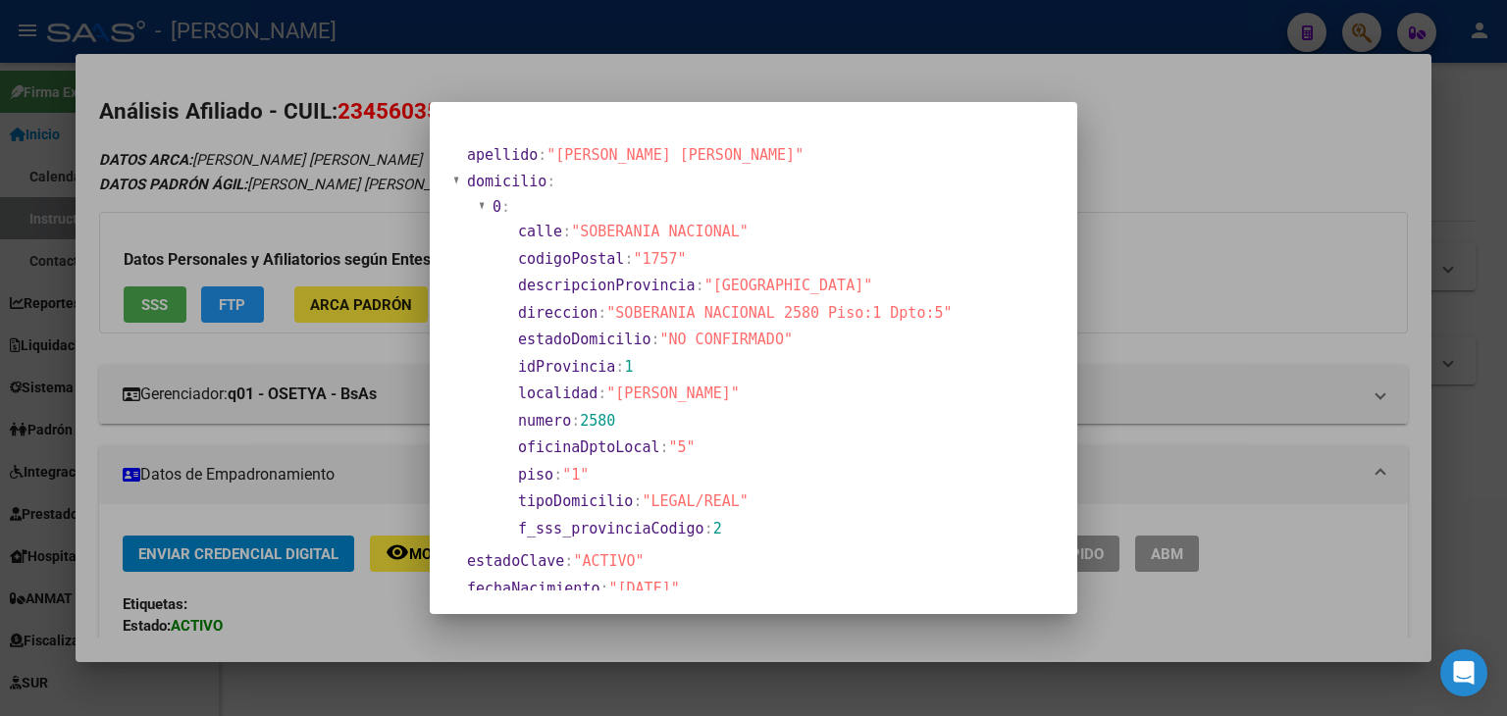
drag, startPoint x: 275, startPoint y: 156, endPoint x: 287, endPoint y: 236, distance: 81.4
click at [275, 158] on div at bounding box center [753, 358] width 1507 height 716
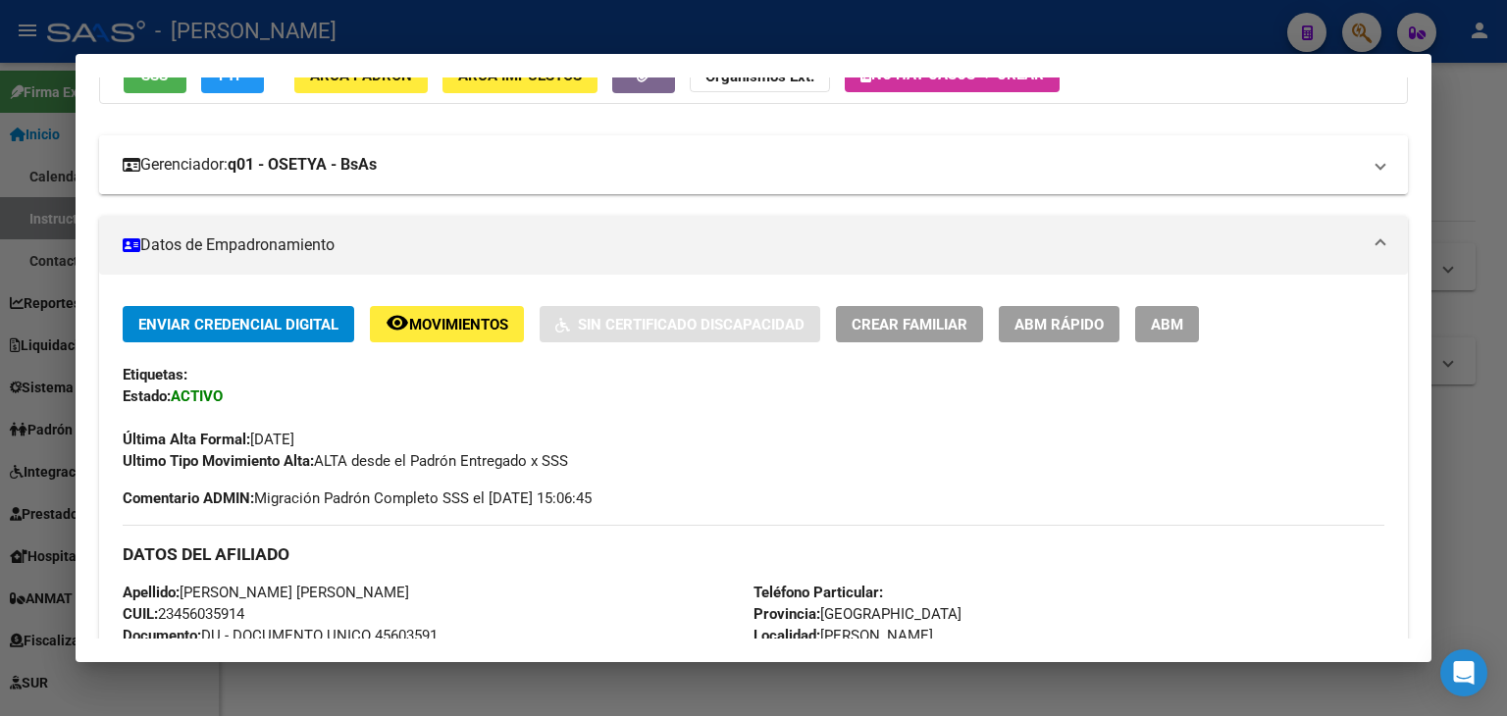
scroll to position [196, 0]
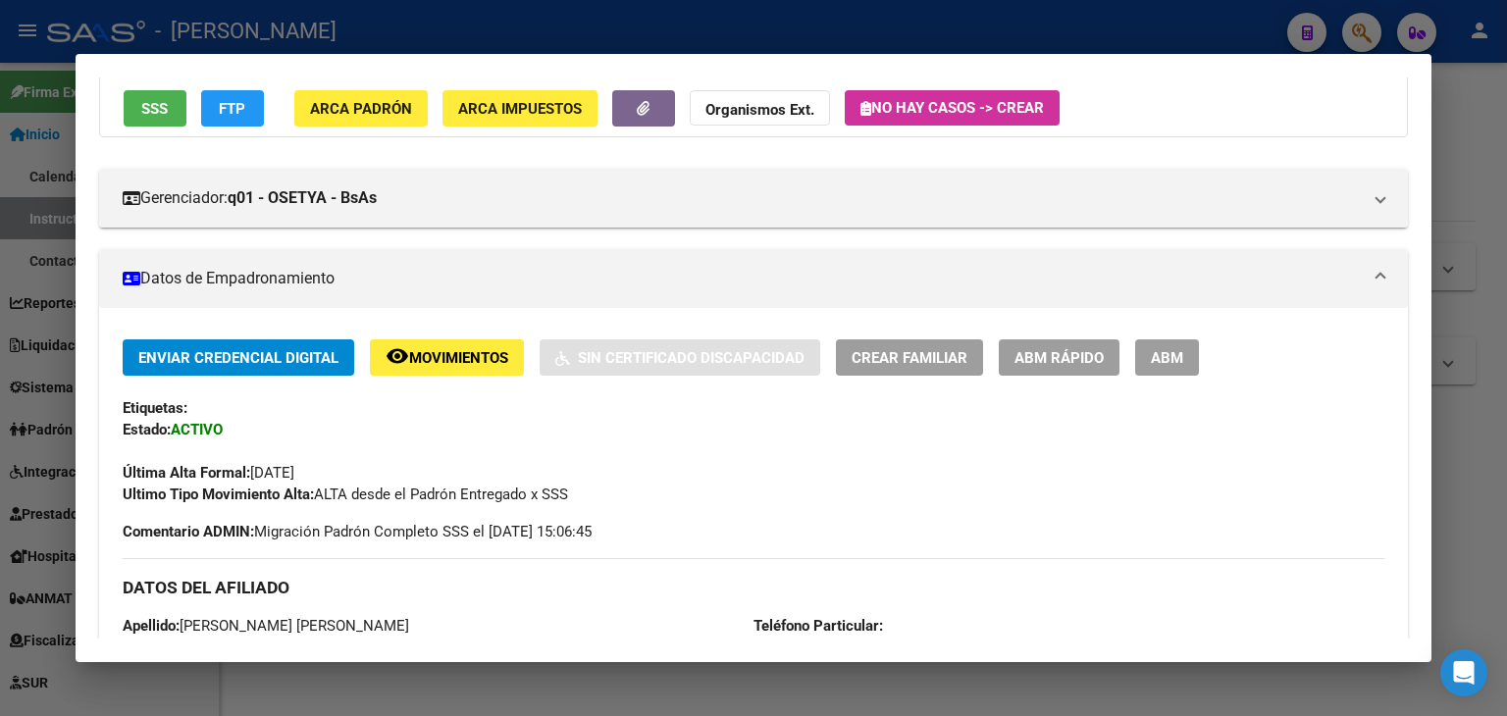
click at [174, 117] on button "SSS" at bounding box center [155, 108] width 63 height 36
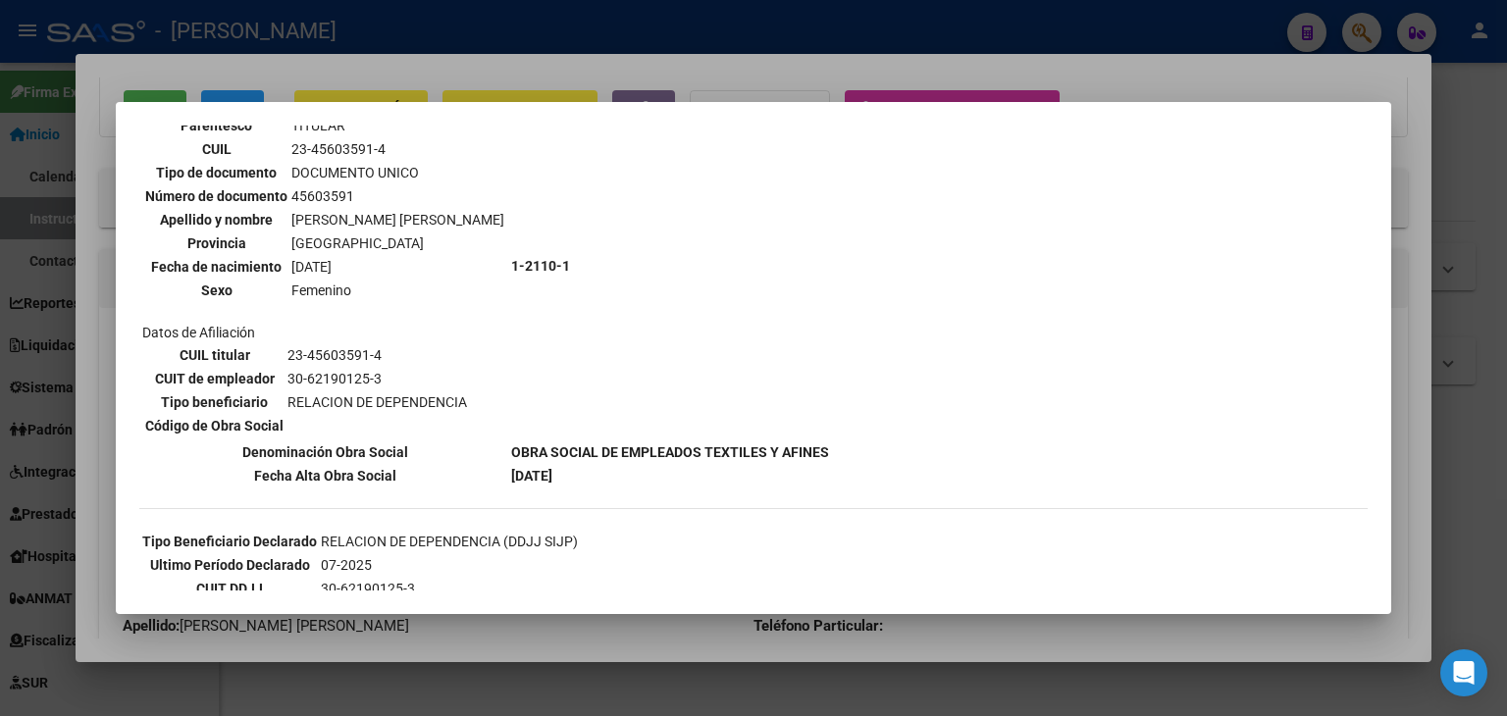
scroll to position [332, 0]
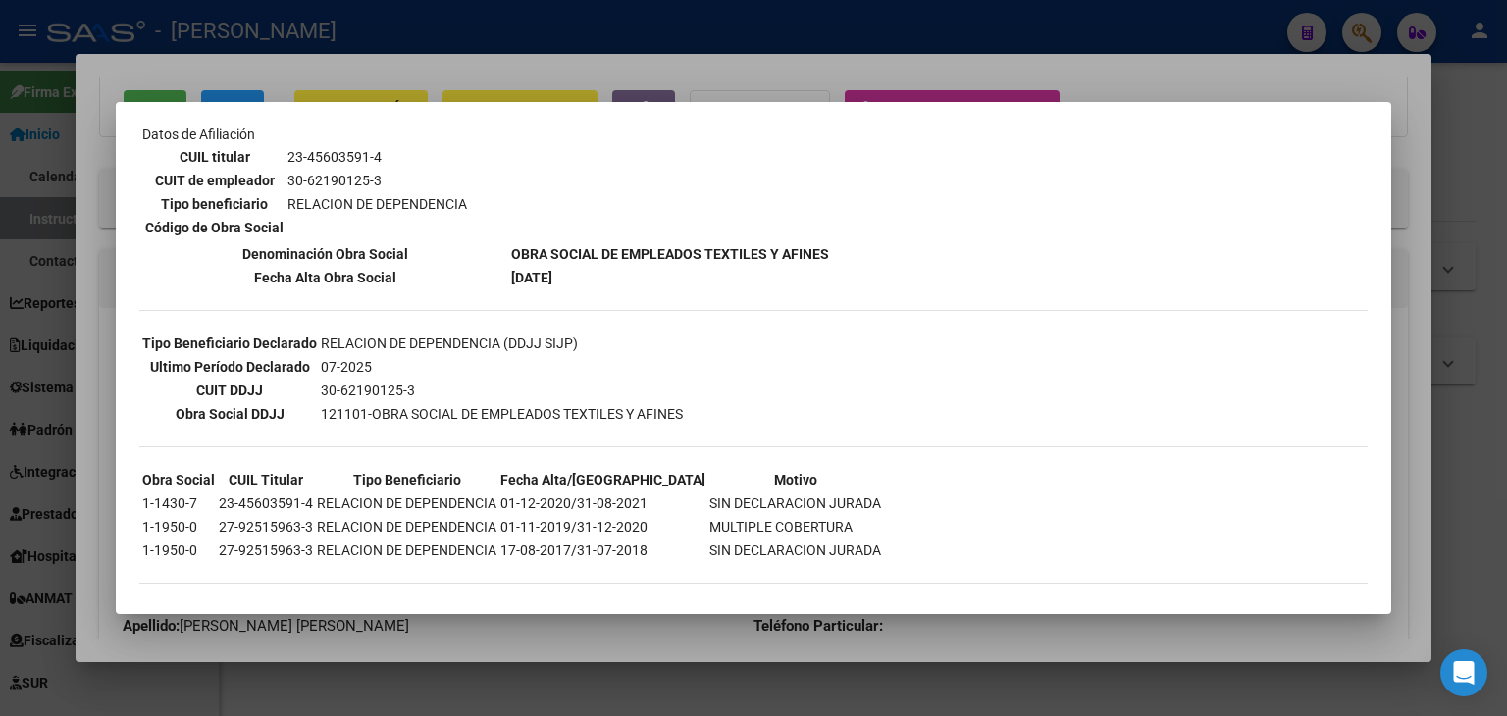
click at [266, 129] on td "Datos personales Parentesco TITULAR CUIL 23-45603591-4 Tipo de documento DOCUME…" at bounding box center [324, 67] width 367 height 347
click at [283, 85] on div at bounding box center [753, 358] width 1507 height 716
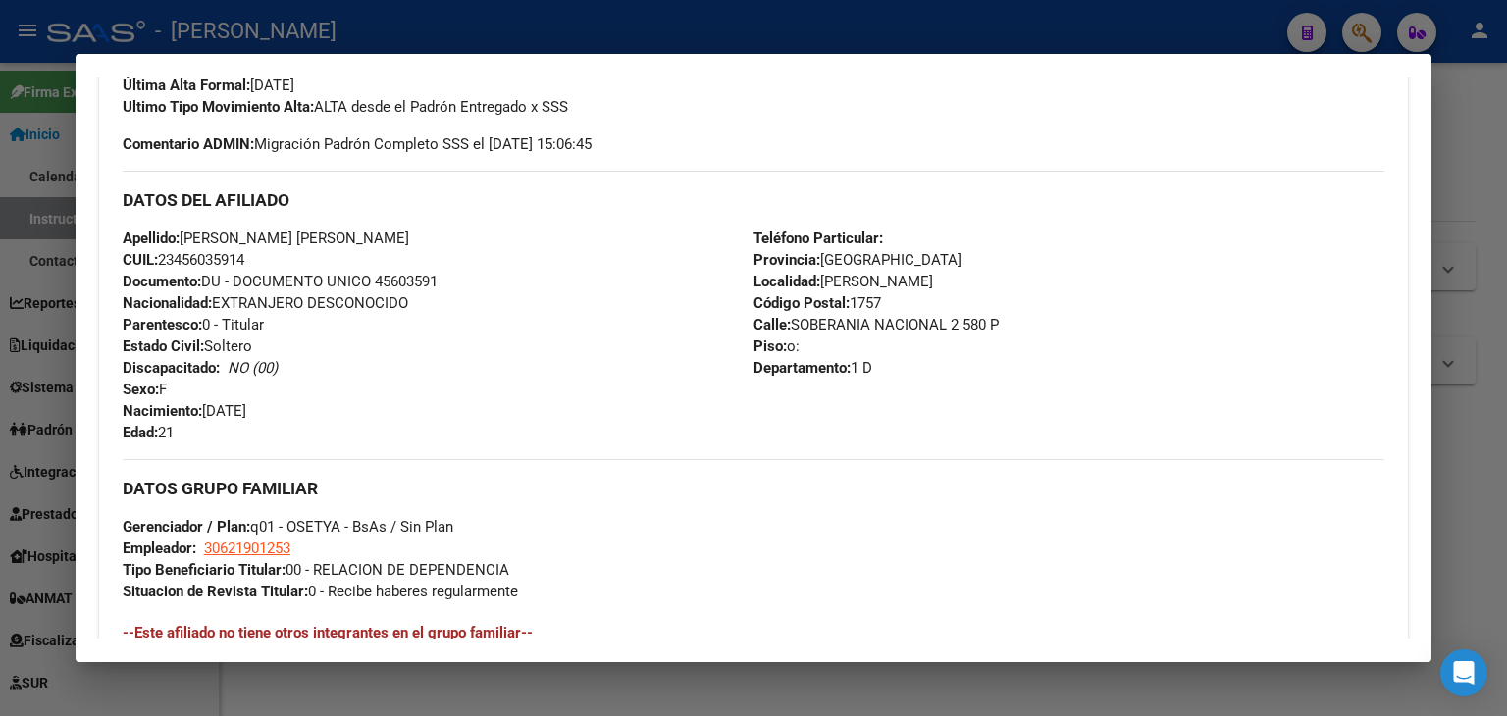
scroll to position [589, 0]
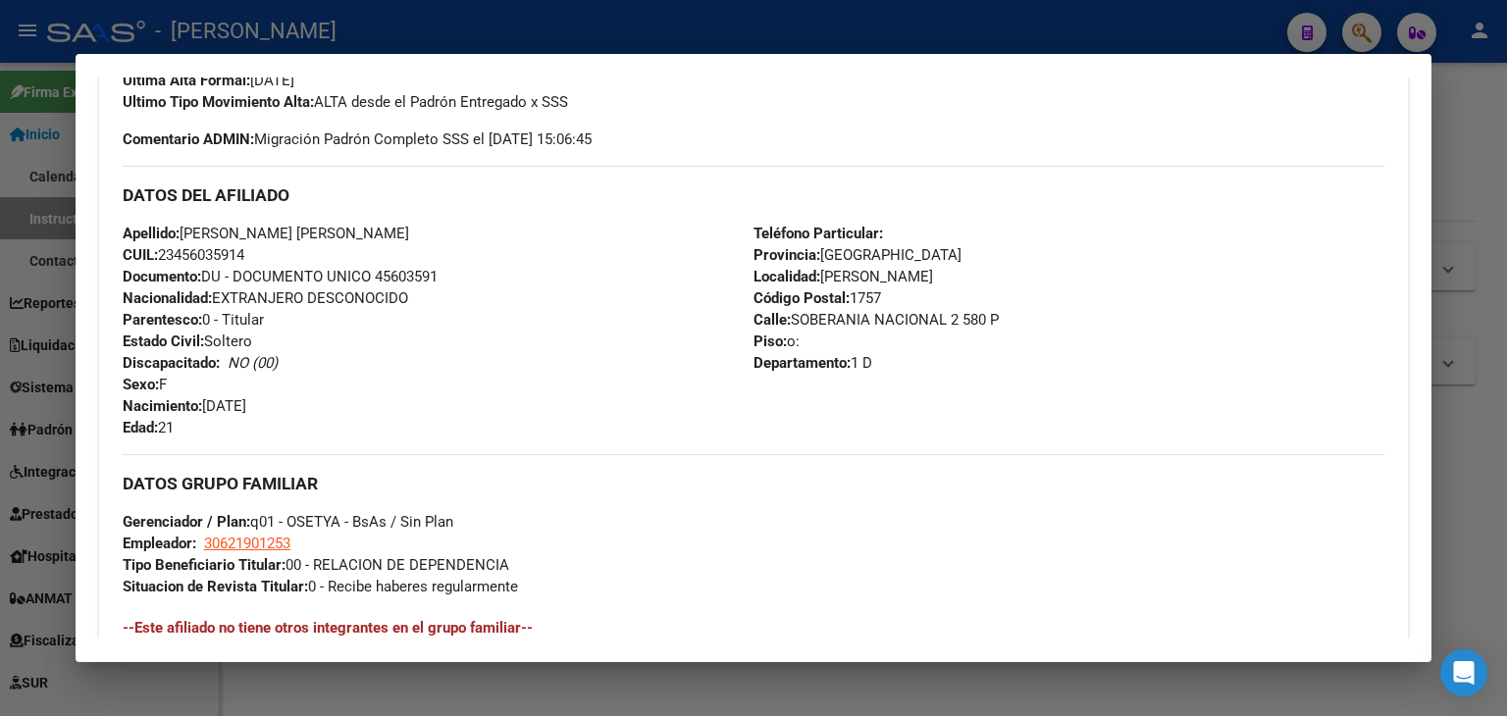
click at [392, 276] on span "Documento: DU - DOCUMENTO UNICO 45603591" at bounding box center [280, 277] width 315 height 18
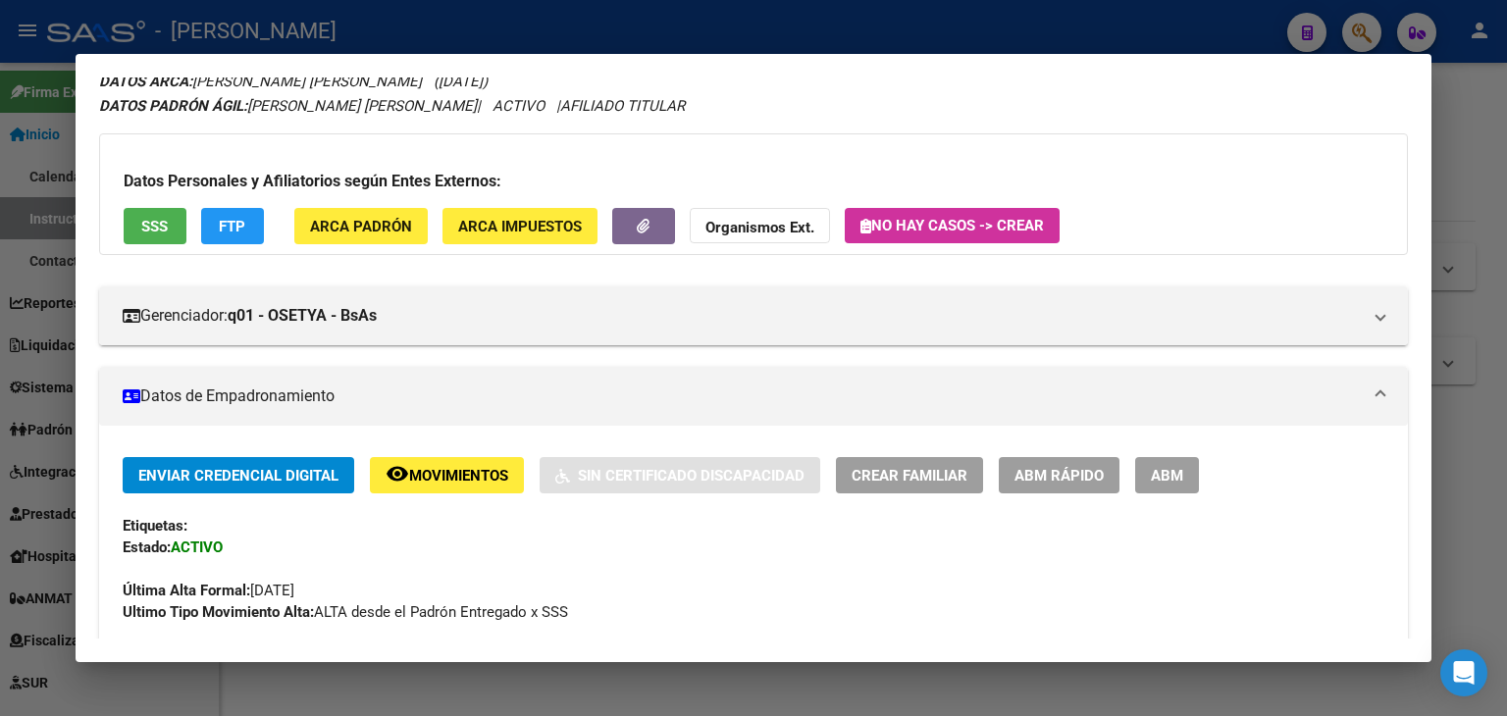
scroll to position [0, 0]
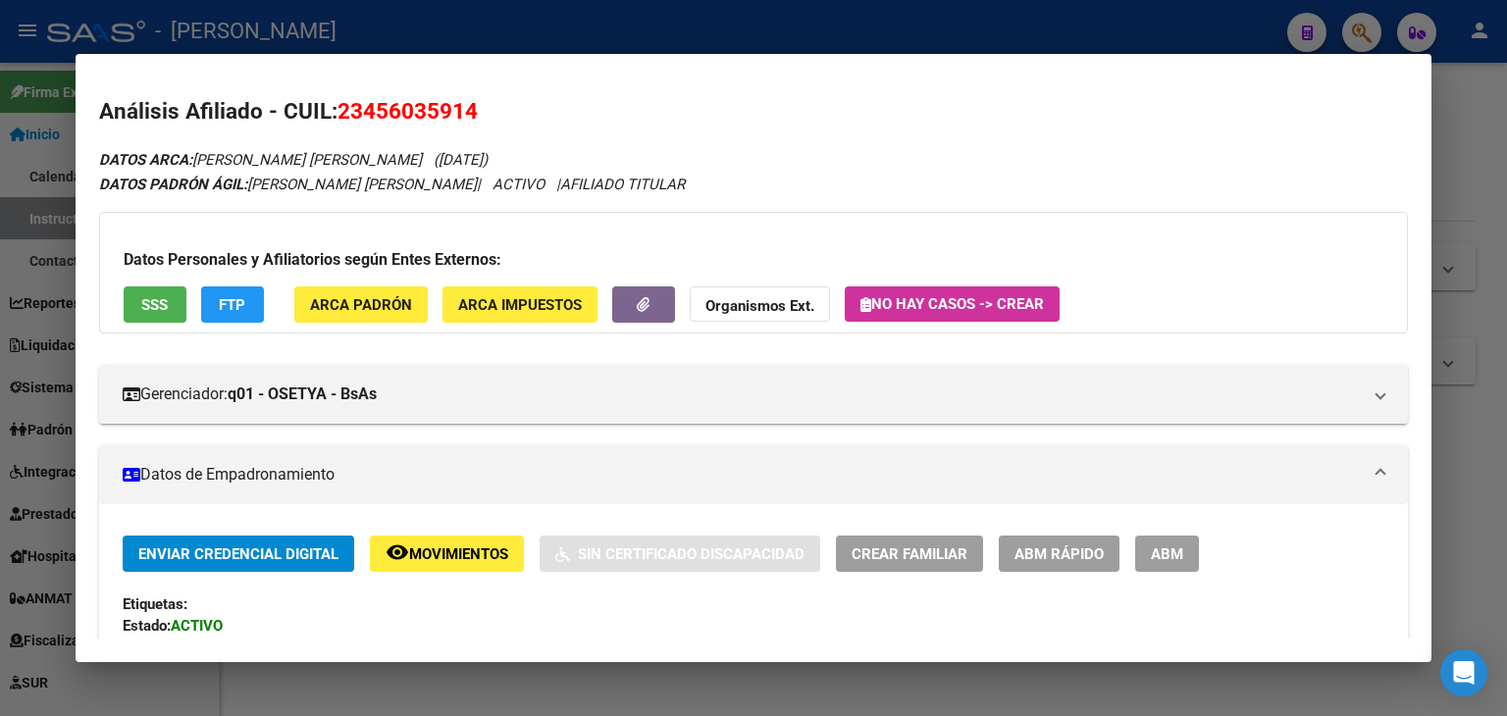
click at [395, 291] on button "ARCA Padrón" at bounding box center [360, 304] width 133 height 36
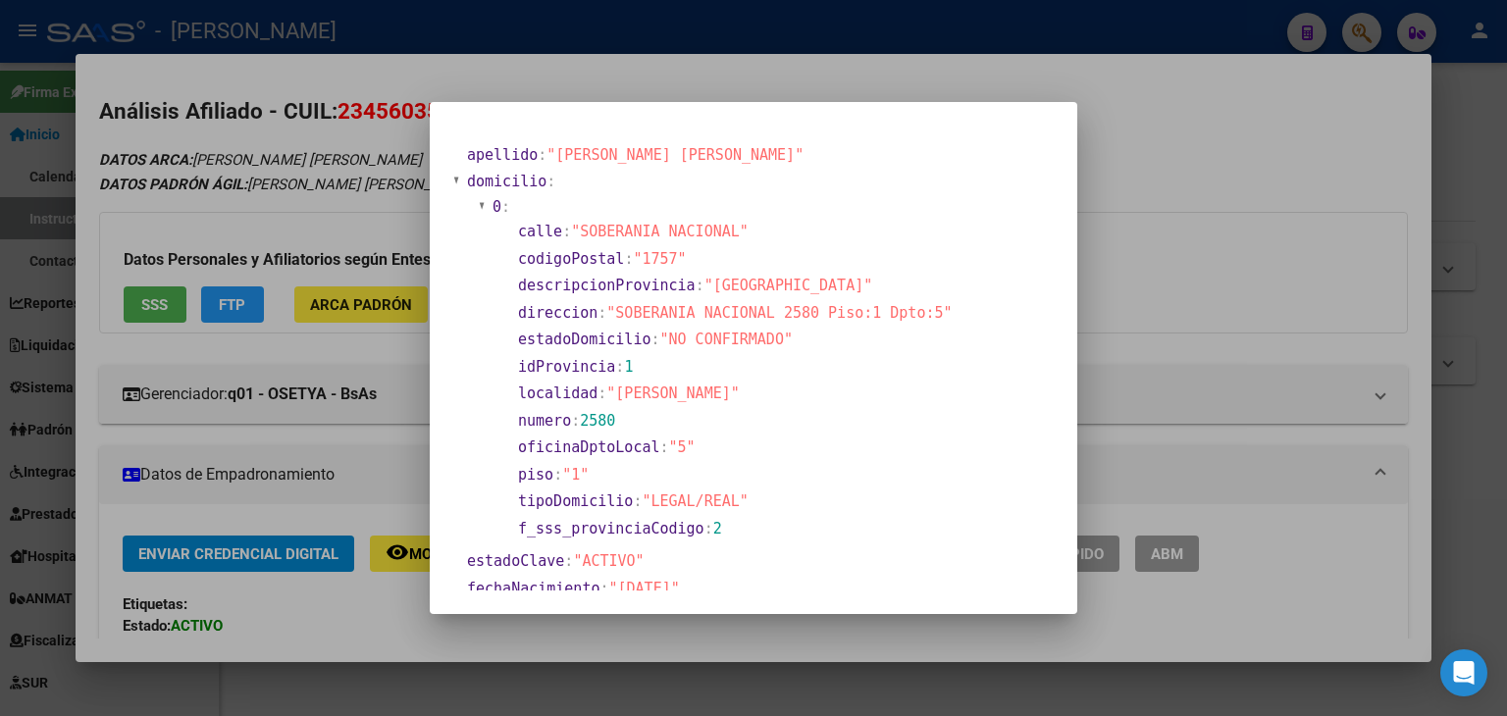
drag, startPoint x: 359, startPoint y: 111, endPoint x: 705, endPoint y: 178, distance: 352.6
click at [359, 111] on div at bounding box center [753, 358] width 1507 height 716
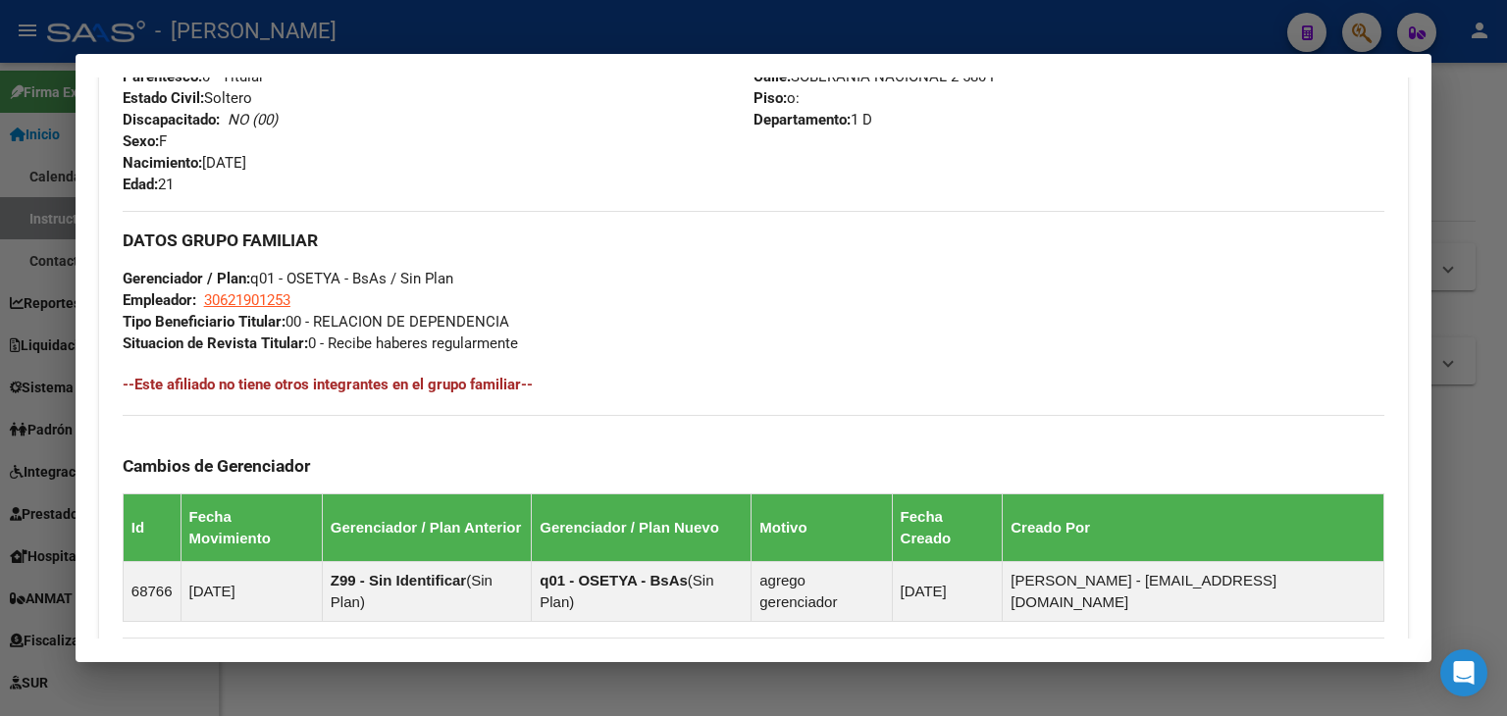
scroll to position [883, 0]
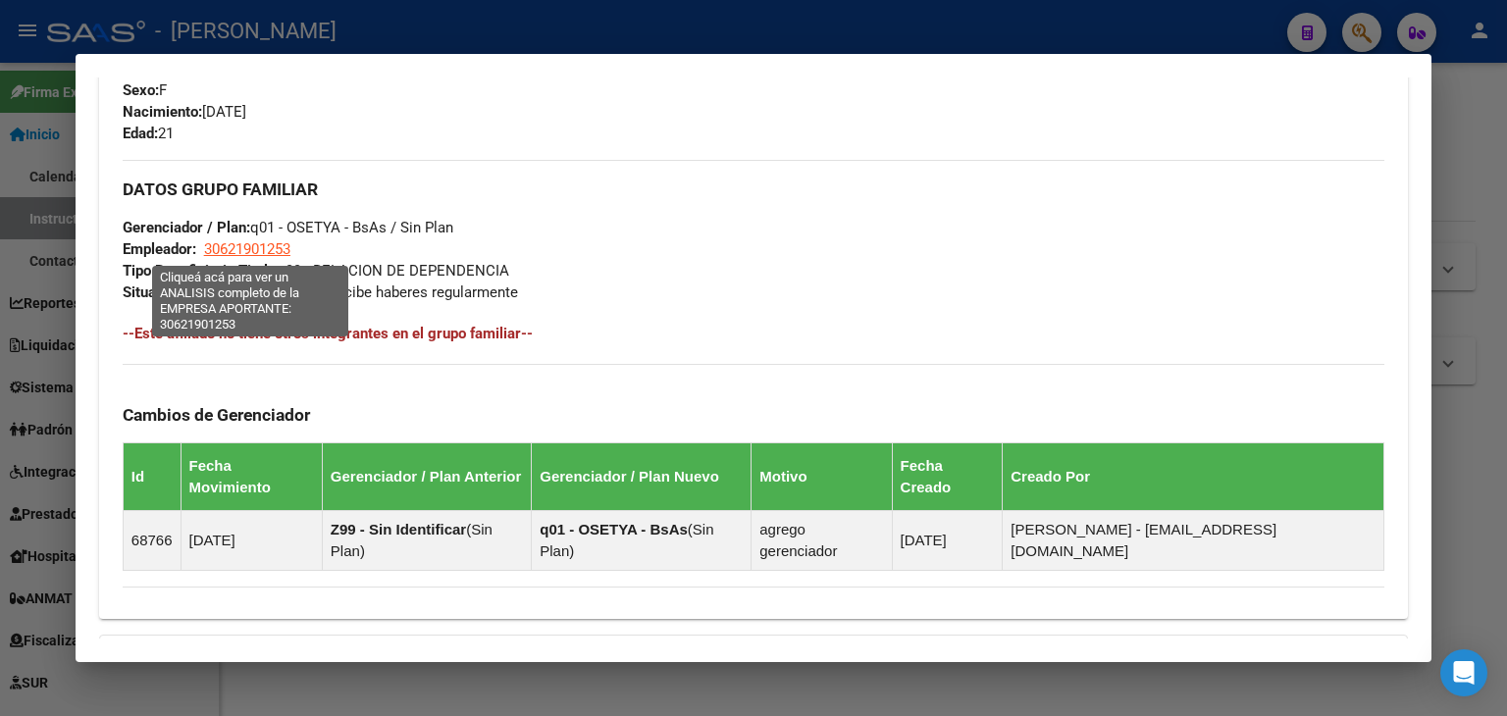
click at [271, 248] on span "30621901253" at bounding box center [247, 249] width 86 height 18
type textarea "30621901253"
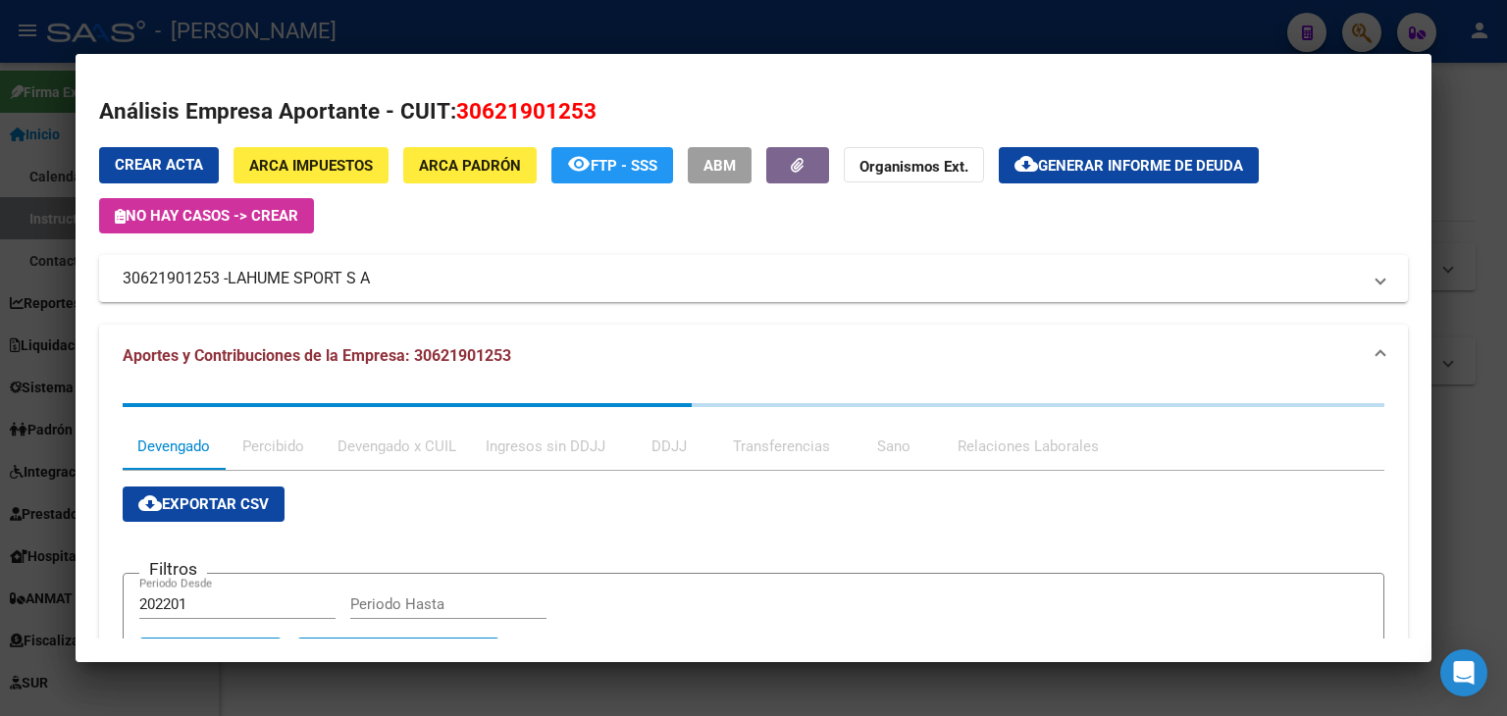
click at [388, 34] on div at bounding box center [753, 358] width 1507 height 716
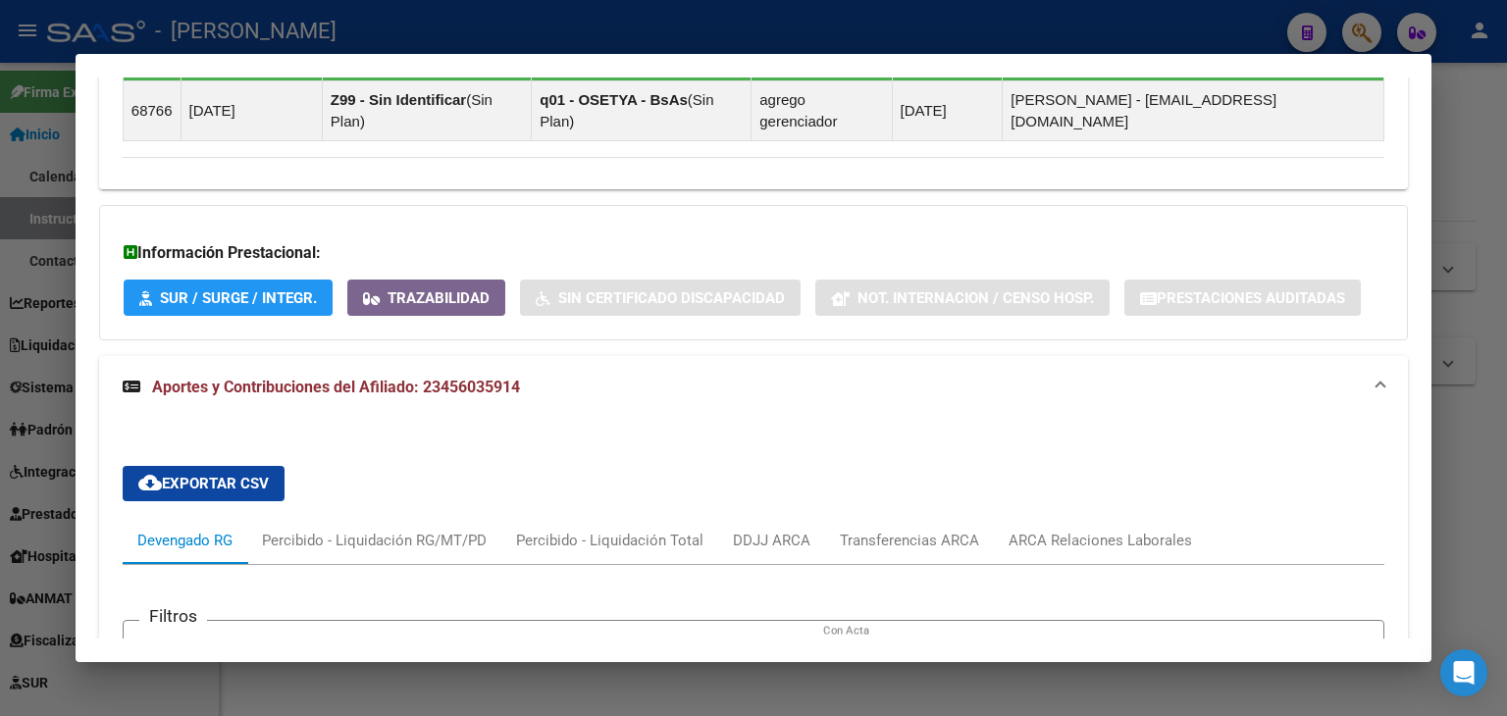
scroll to position [1569, 0]
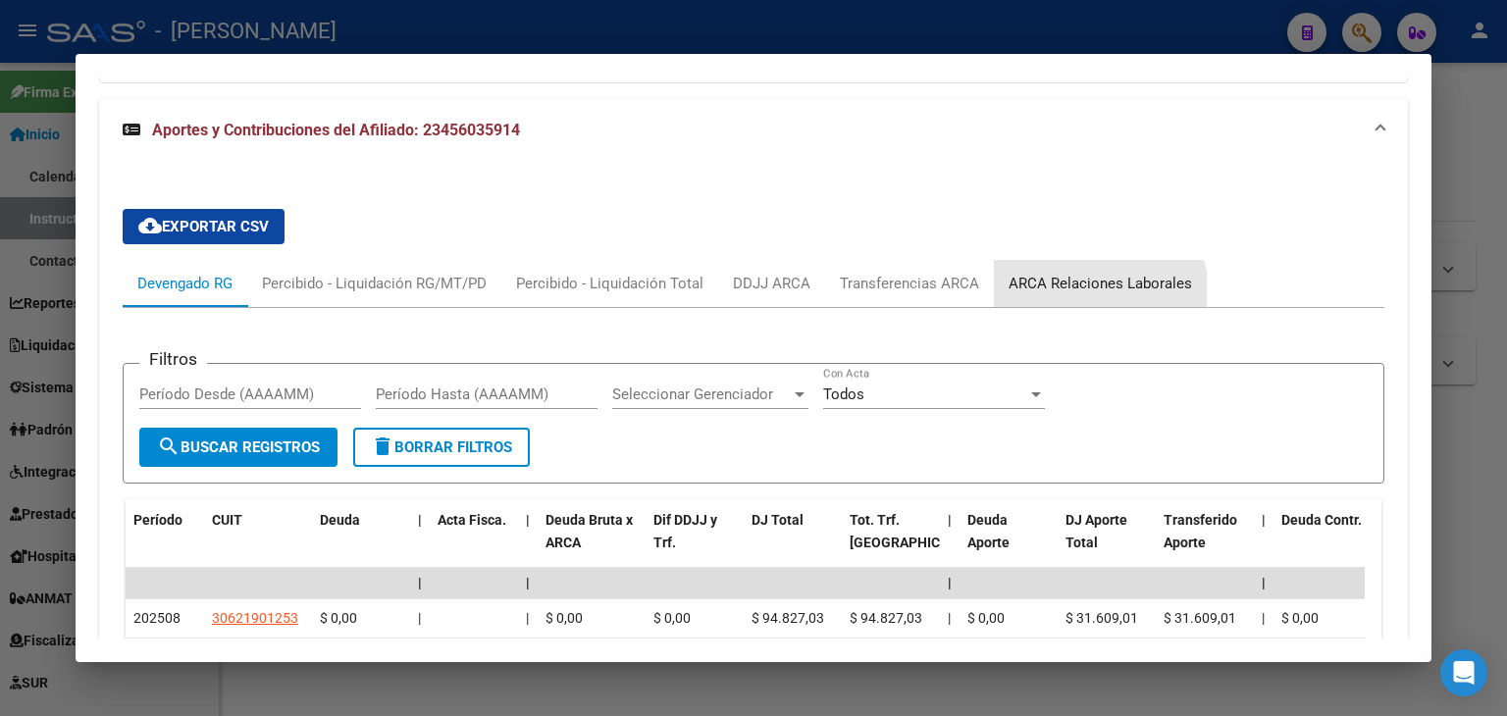
click at [1091, 260] on div "ARCA Relaciones Laborales" at bounding box center [1100, 283] width 213 height 47
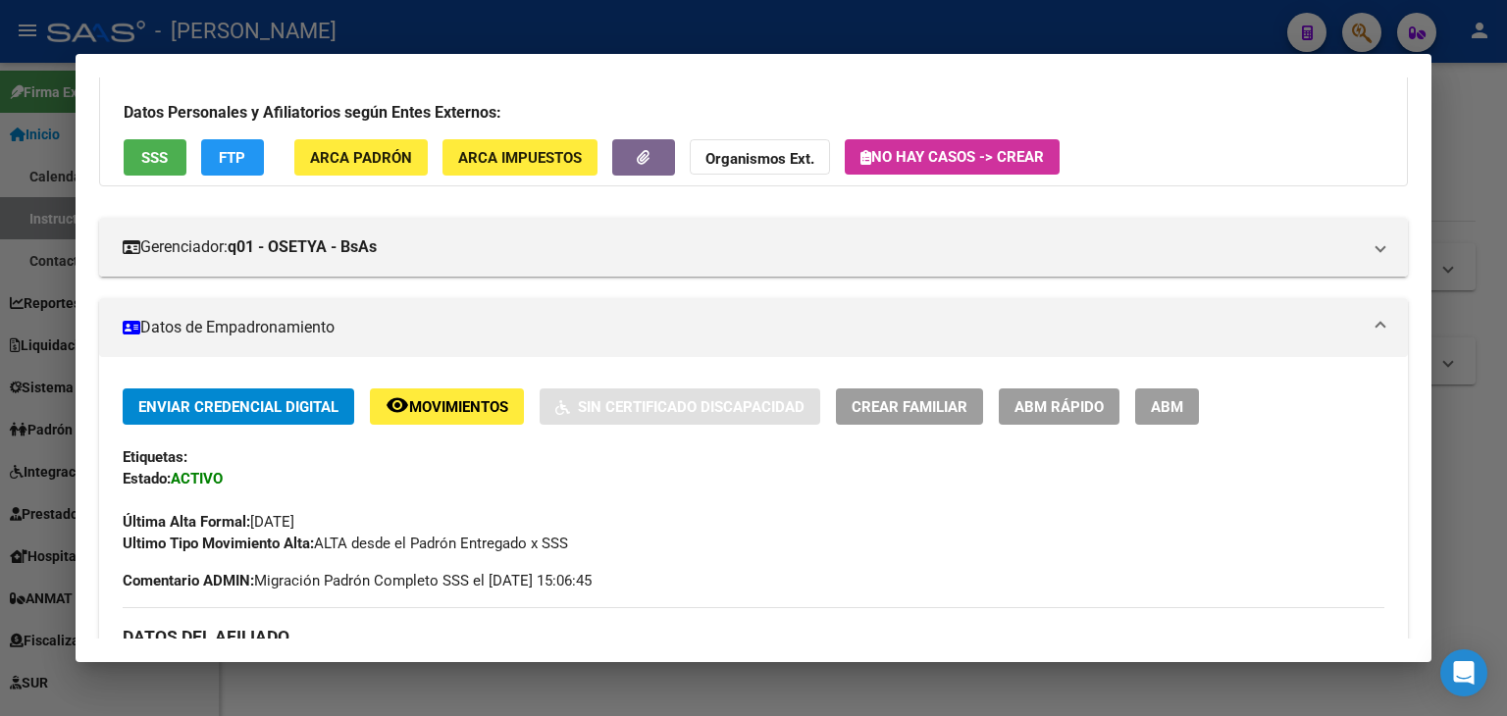
scroll to position [0, 0]
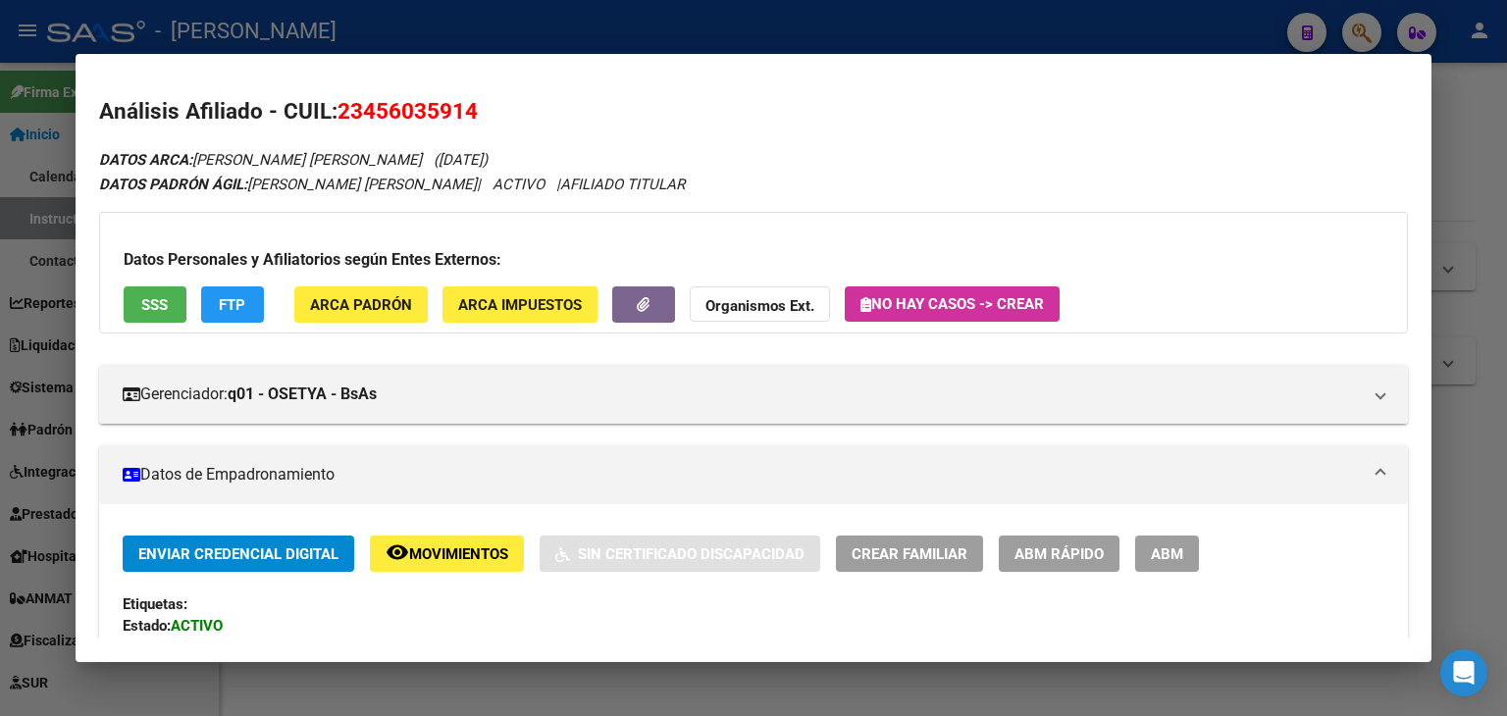
click at [376, 46] on div at bounding box center [753, 358] width 1507 height 716
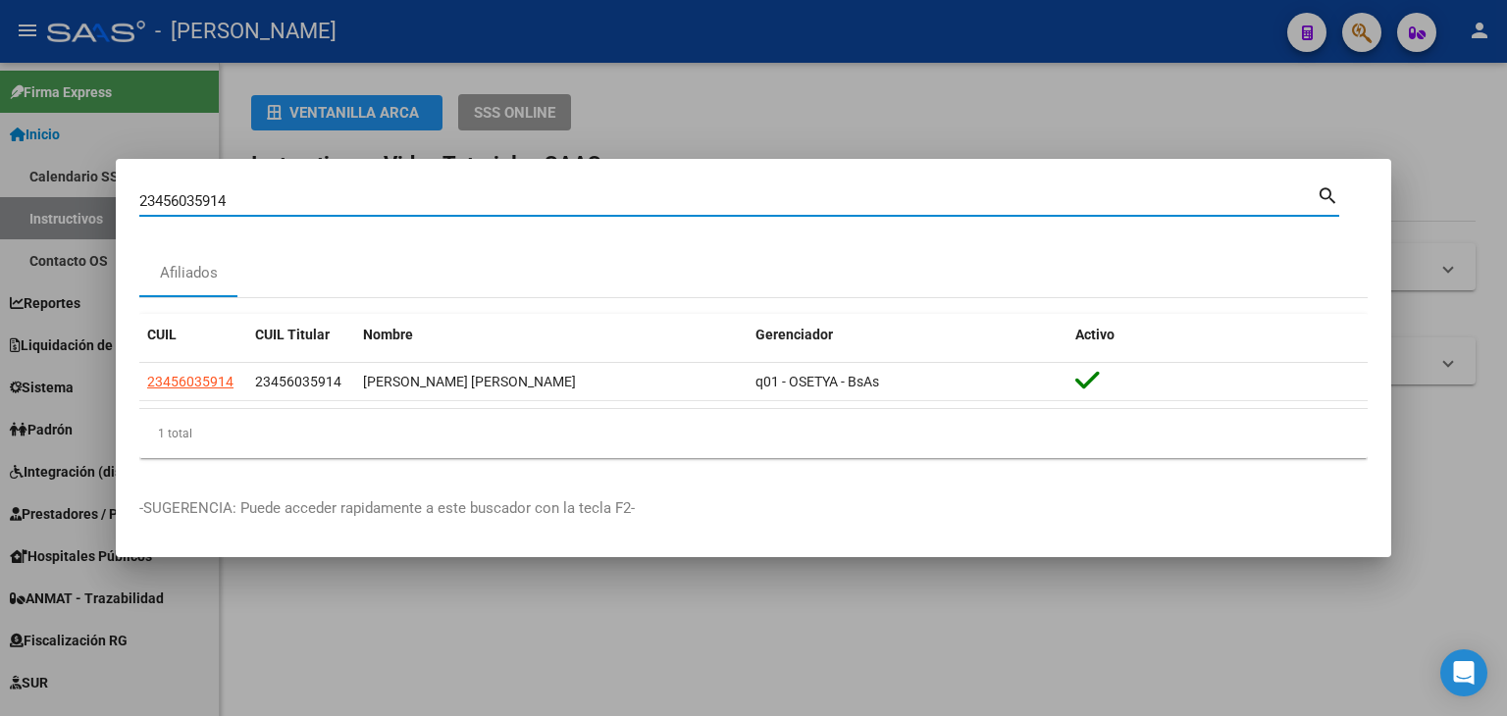
click at [311, 202] on input "23456035914" at bounding box center [727, 201] width 1177 height 18
paste input "304699"
type input "23456304699"
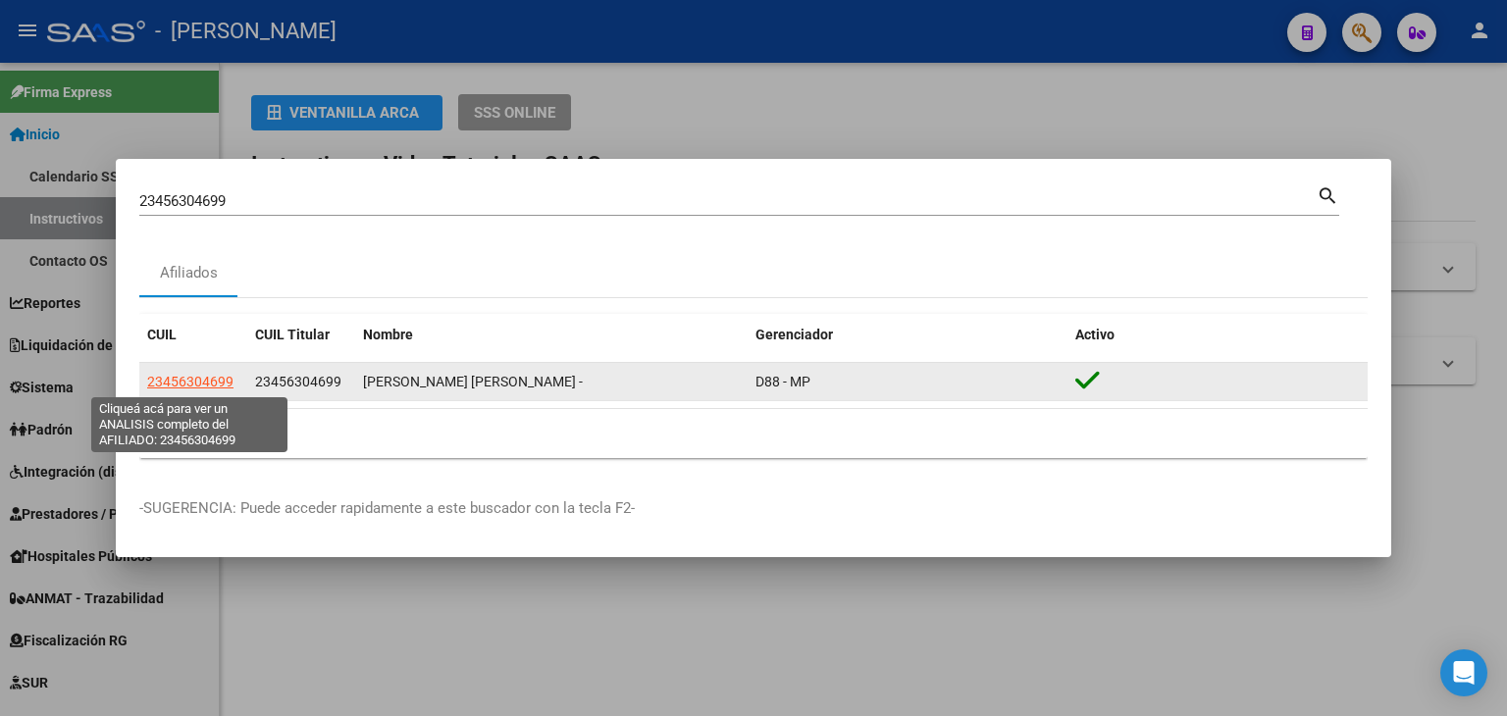
click at [190, 379] on span "23456304699" at bounding box center [190, 382] width 86 height 16
type textarea "23456304699"
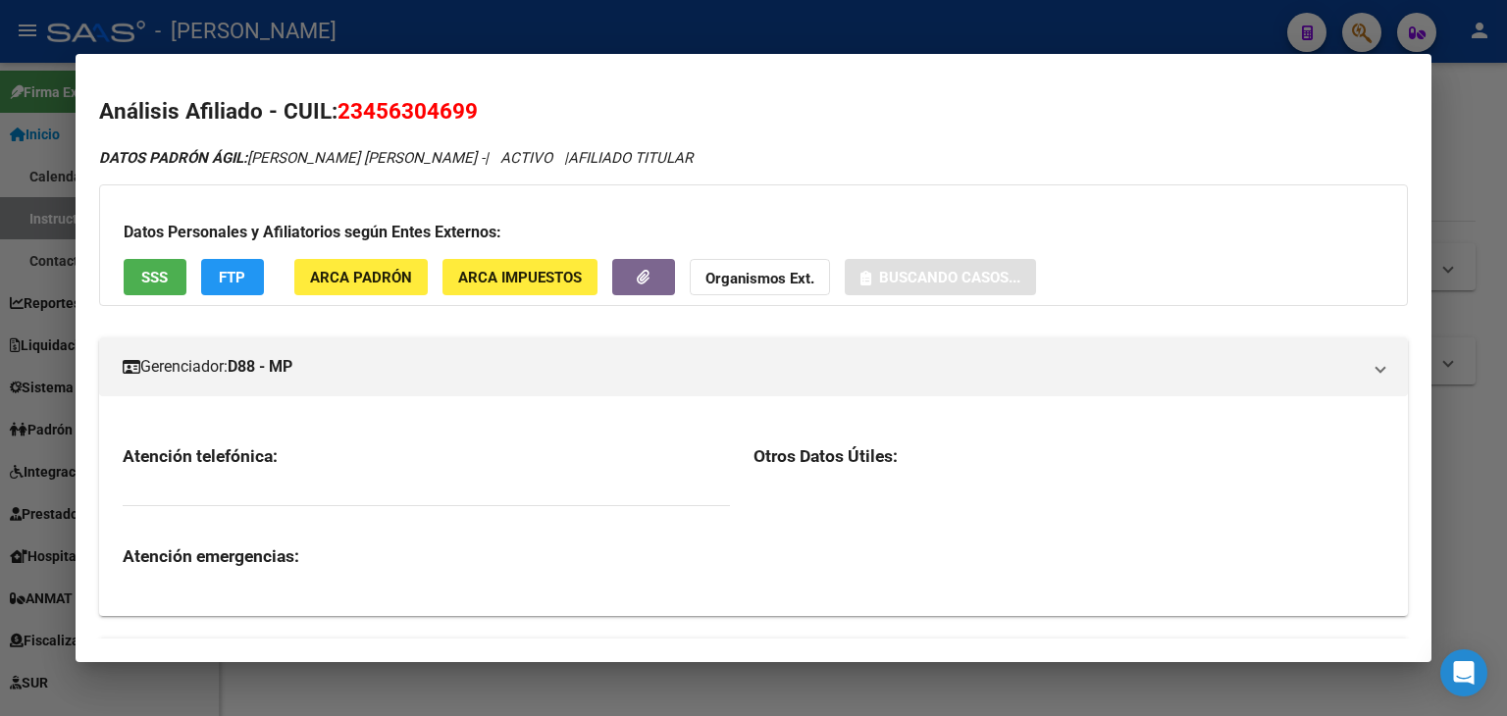
click at [344, 300] on div "Datos Personales y Afiliatorios según Entes Externos: SSS FTP ARCA Padrón ARCA …" at bounding box center [753, 245] width 1309 height 122
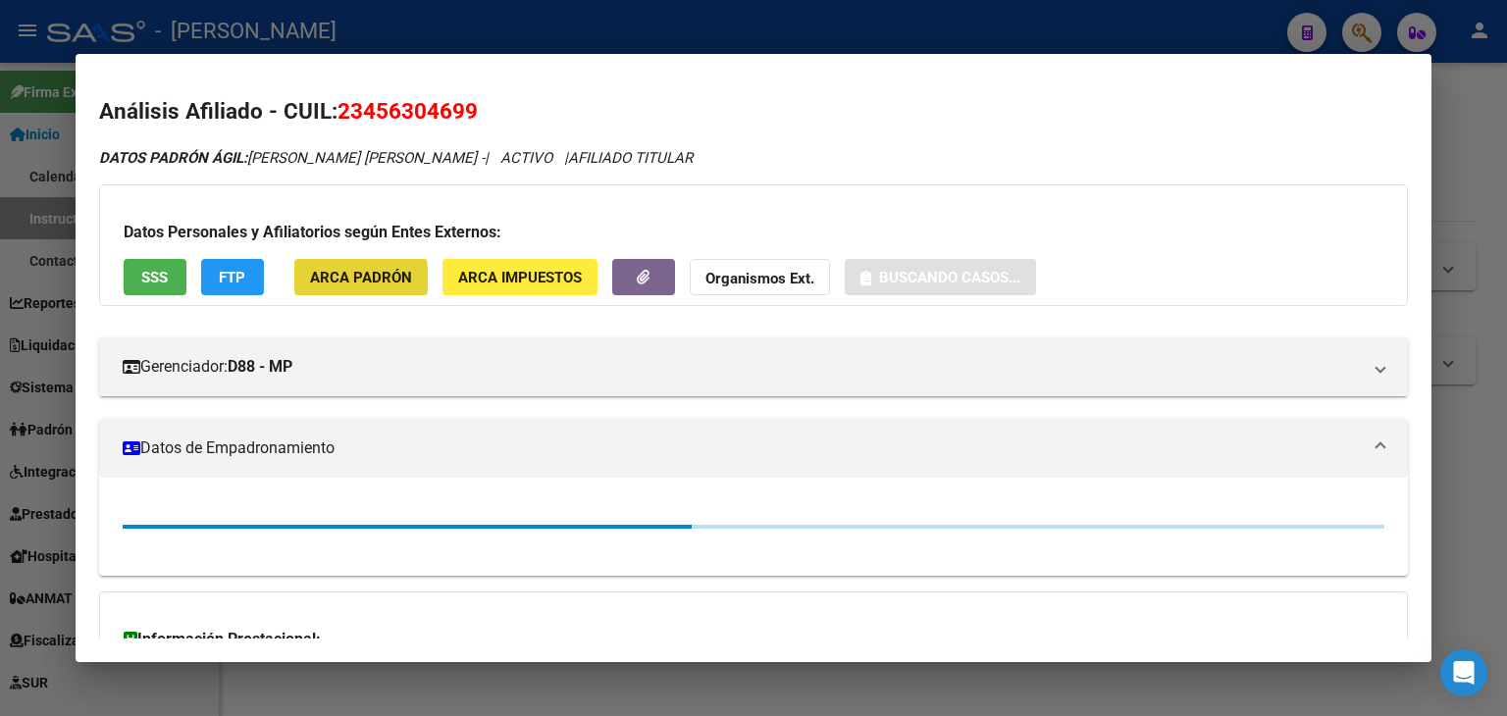
click at [348, 281] on span "ARCA Padrón" at bounding box center [361, 278] width 102 height 18
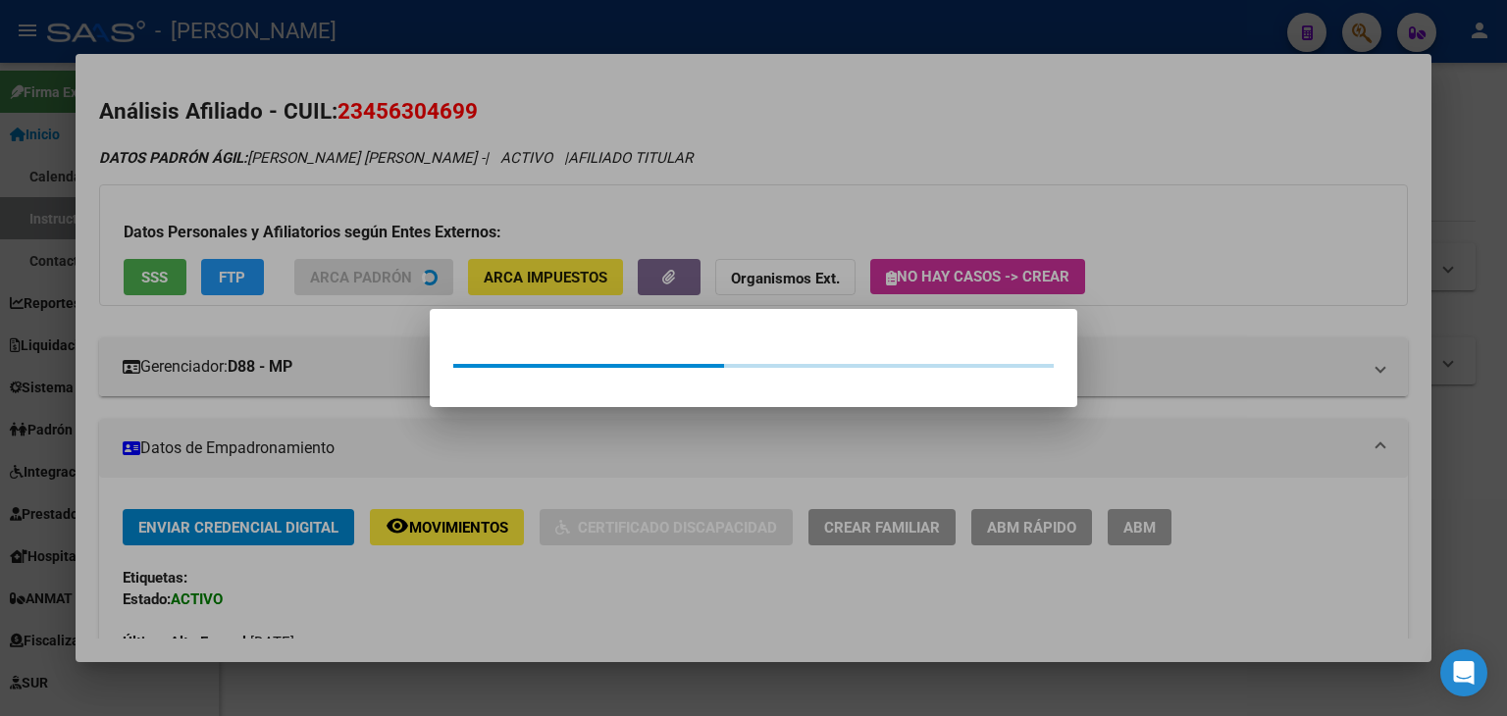
drag, startPoint x: 298, startPoint y: 180, endPoint x: 172, endPoint y: 231, distance: 136.8
click at [293, 180] on div at bounding box center [753, 358] width 1507 height 716
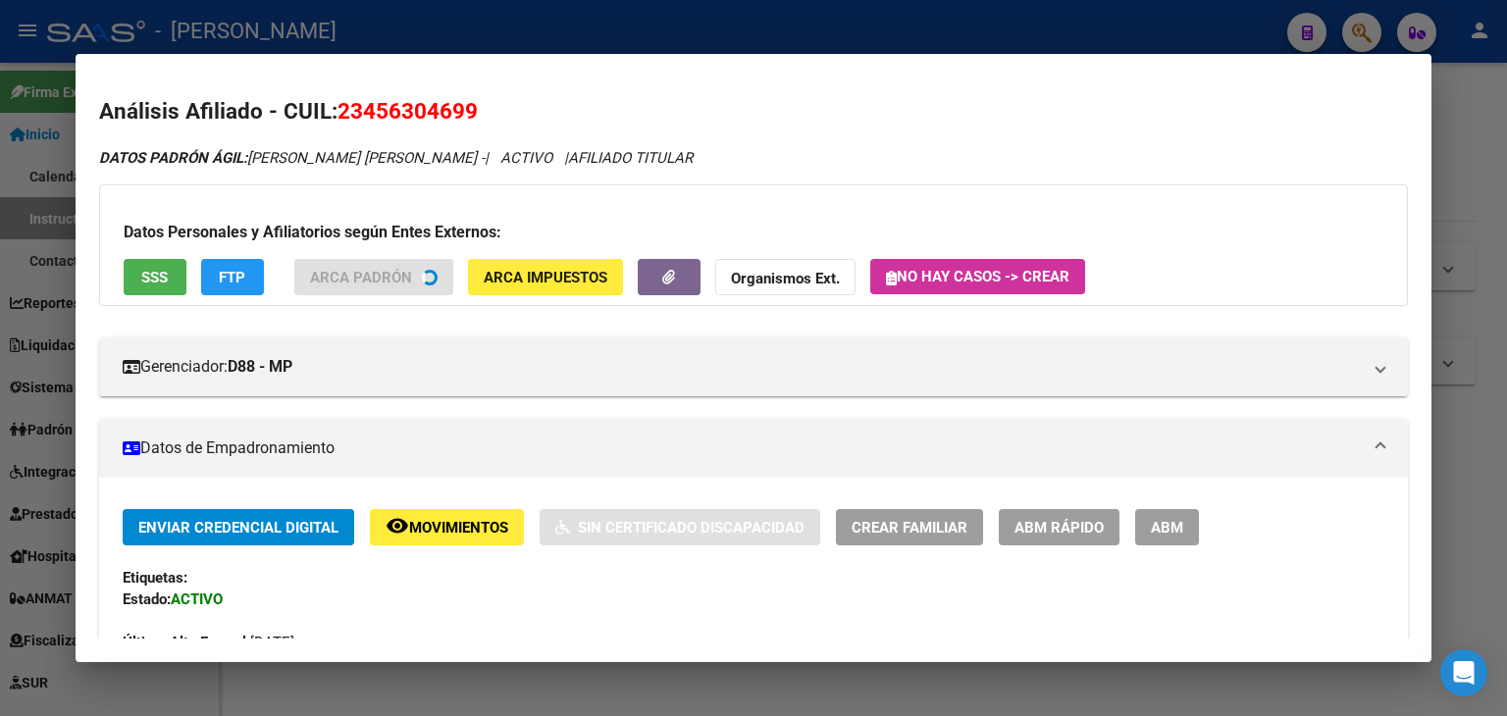
drag, startPoint x: 99, startPoint y: 271, endPoint x: 141, endPoint y: 279, distance: 42.9
click at [99, 272] on div "Datos Personales y Afiliatorios según Entes Externos: SSS FTP ARCA Padrón ARCA …" at bounding box center [753, 245] width 1309 height 122
click at [154, 279] on span "SSS" at bounding box center [154, 278] width 26 height 18
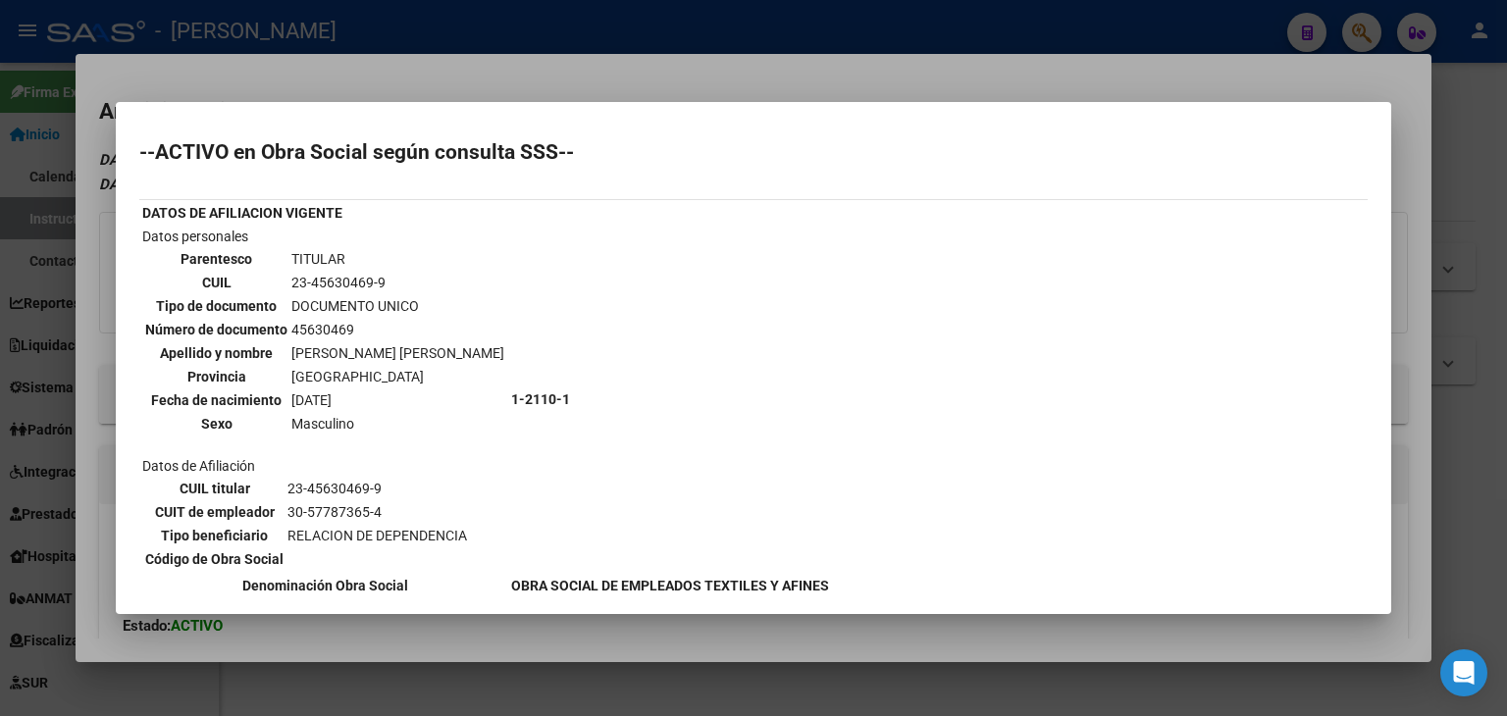
drag, startPoint x: 360, startPoint y: 62, endPoint x: 375, endPoint y: 118, distance: 57.8
click at [360, 63] on div at bounding box center [753, 358] width 1507 height 716
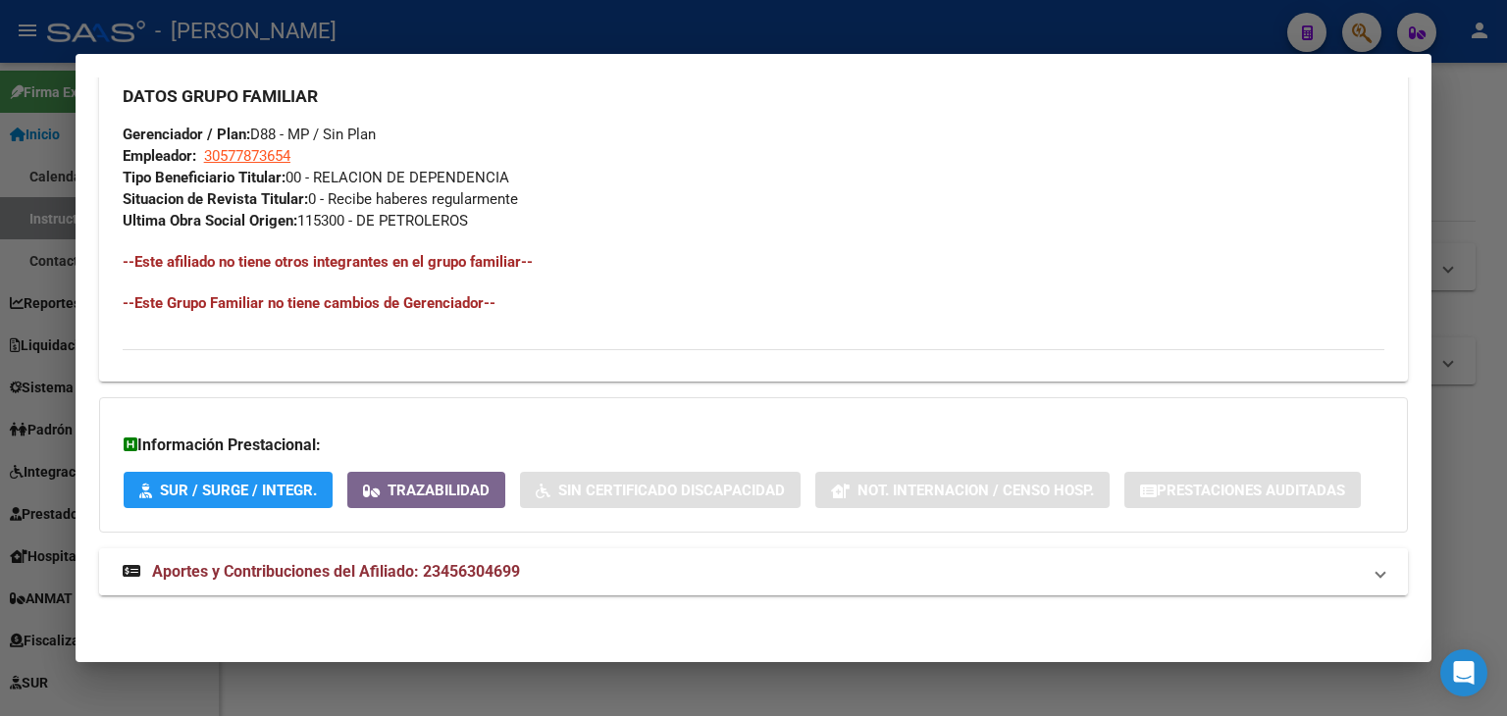
click at [488, 574] on span "Aportes y Contribuciones del Afiliado: 23456304699" at bounding box center [336, 571] width 368 height 19
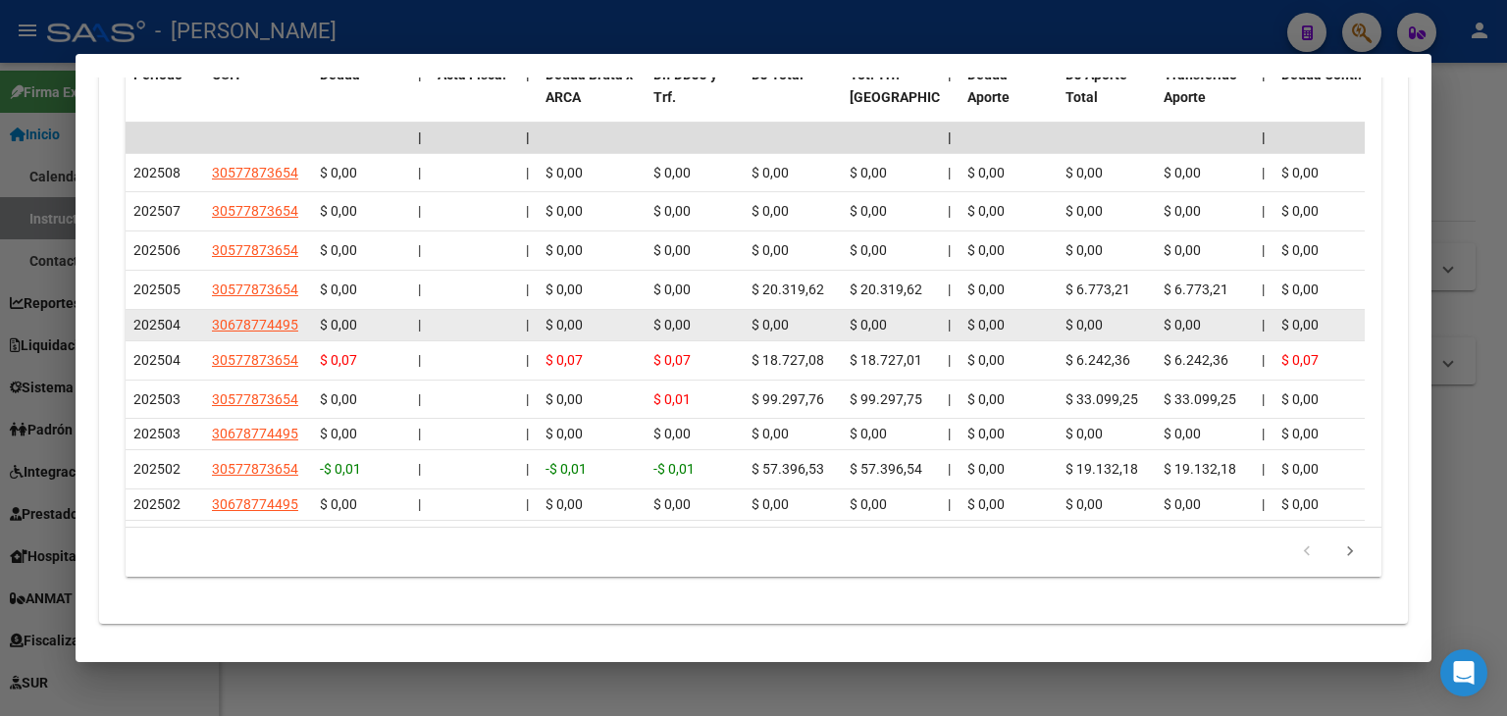
scroll to position [1876, 0]
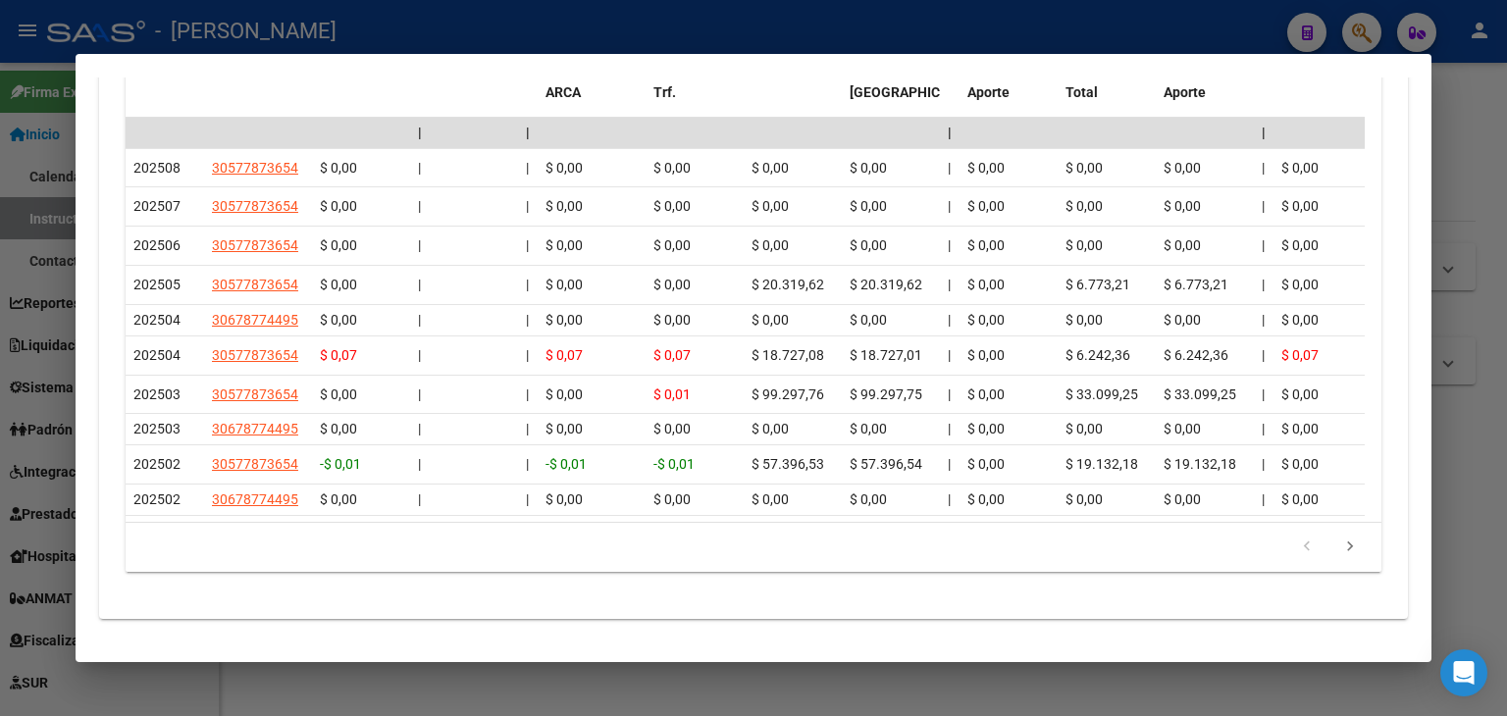
click at [310, 19] on div at bounding box center [753, 358] width 1507 height 716
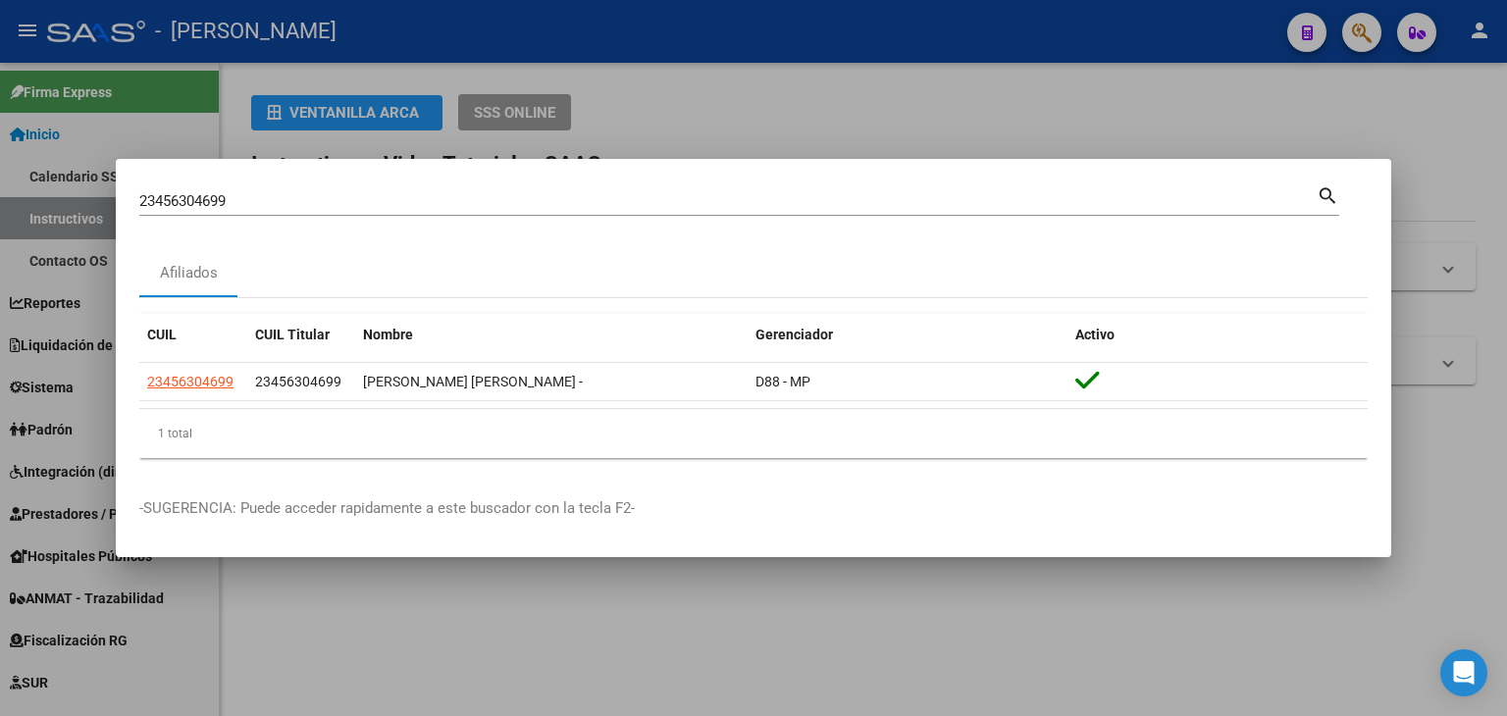
click at [270, 199] on input "23456304699" at bounding box center [727, 201] width 1177 height 18
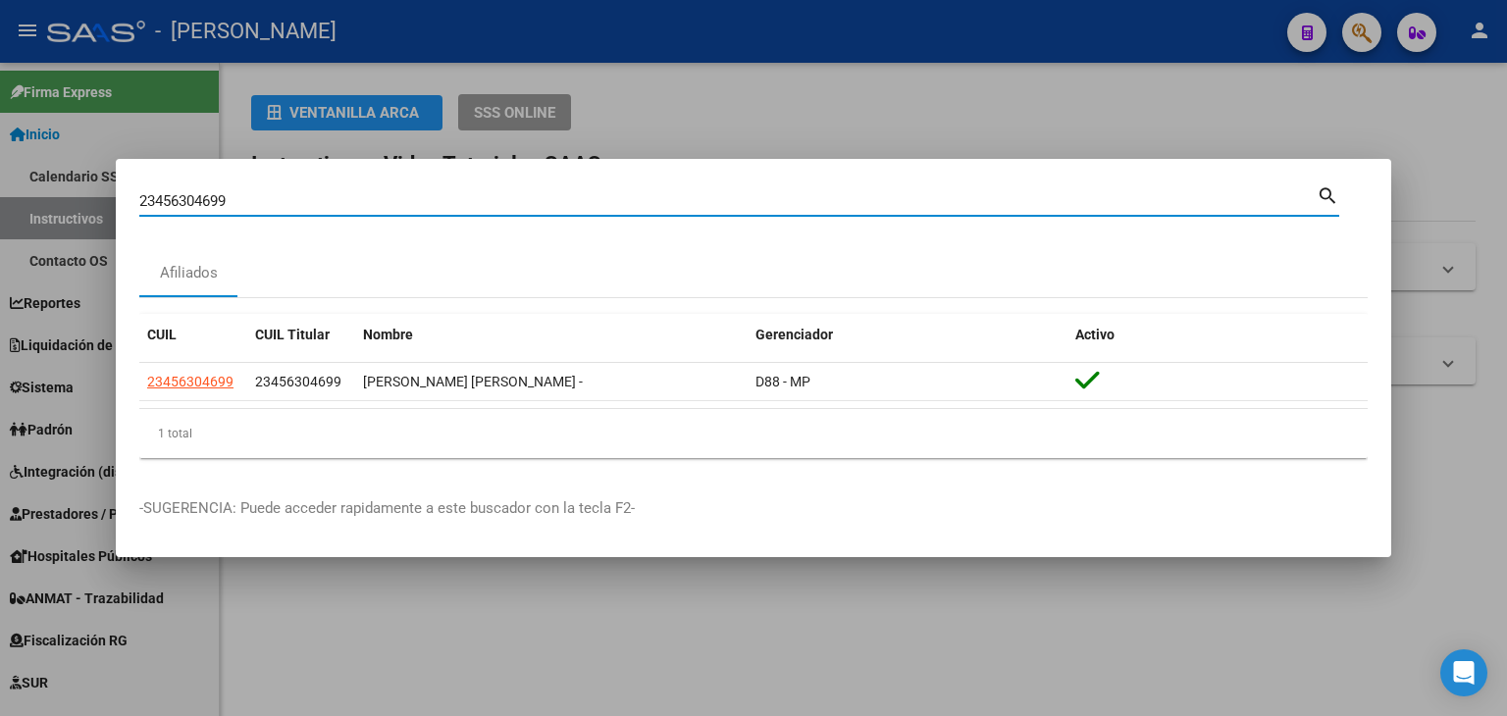
click at [270, 199] on input "23456304699" at bounding box center [727, 201] width 1177 height 18
paste input "83267"
type input "23456832679"
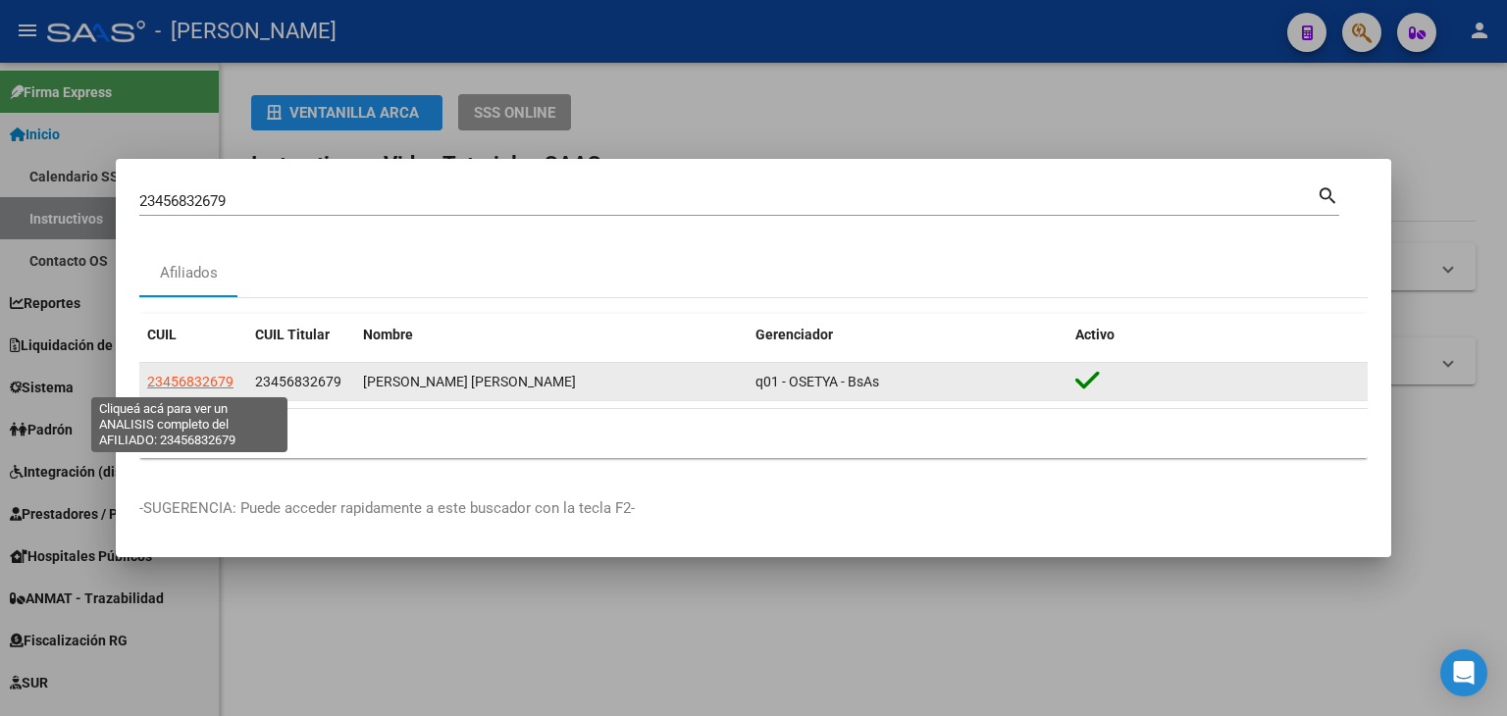
click at [176, 375] on span "23456832679" at bounding box center [190, 382] width 86 height 16
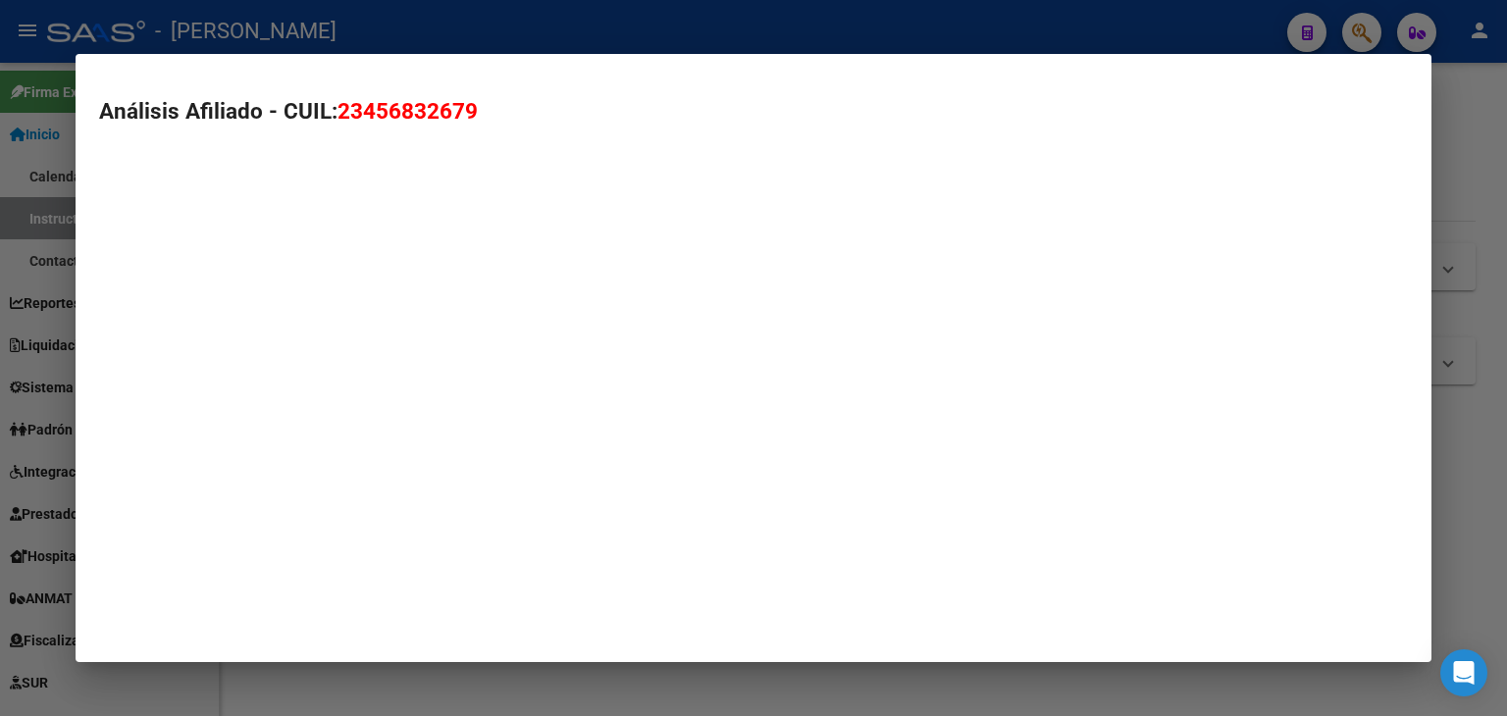
click at [176, 375] on mat-dialog-container "Análisis Afiliado - CUIL: 23456832679" at bounding box center [754, 358] width 1356 height 609
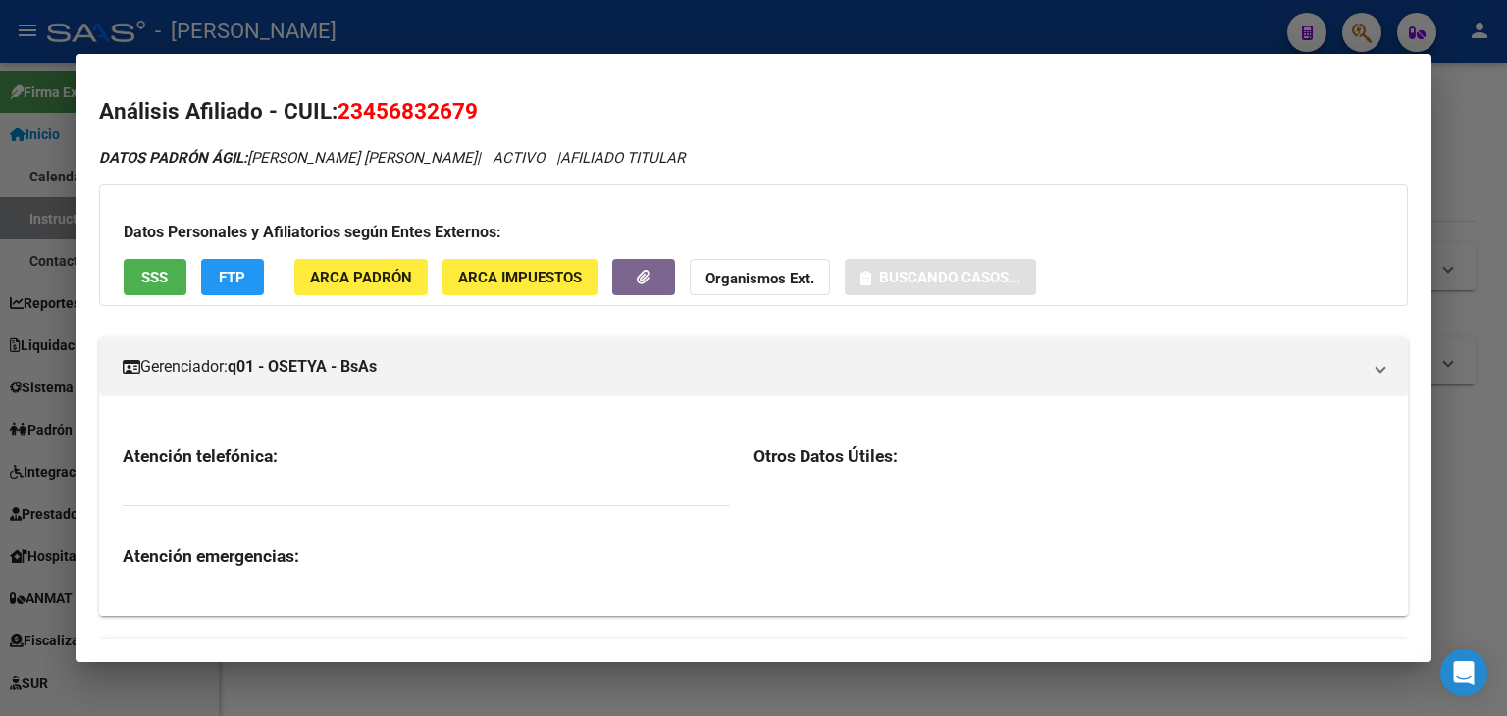
click at [334, 285] on span "ARCA Padrón" at bounding box center [361, 278] width 102 height 18
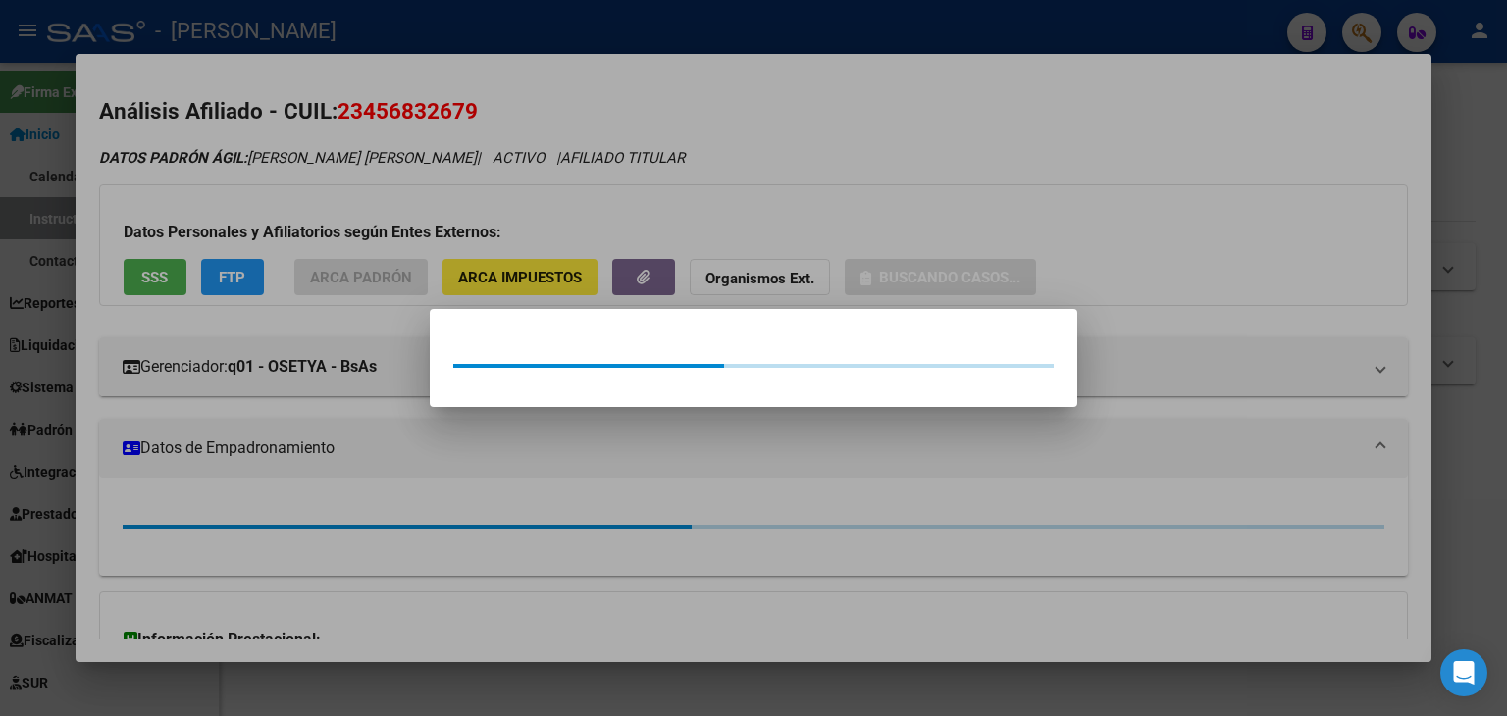
drag, startPoint x: 298, startPoint y: 228, endPoint x: 284, endPoint y: 232, distance: 14.6
click at [296, 228] on div at bounding box center [753, 358] width 1507 height 716
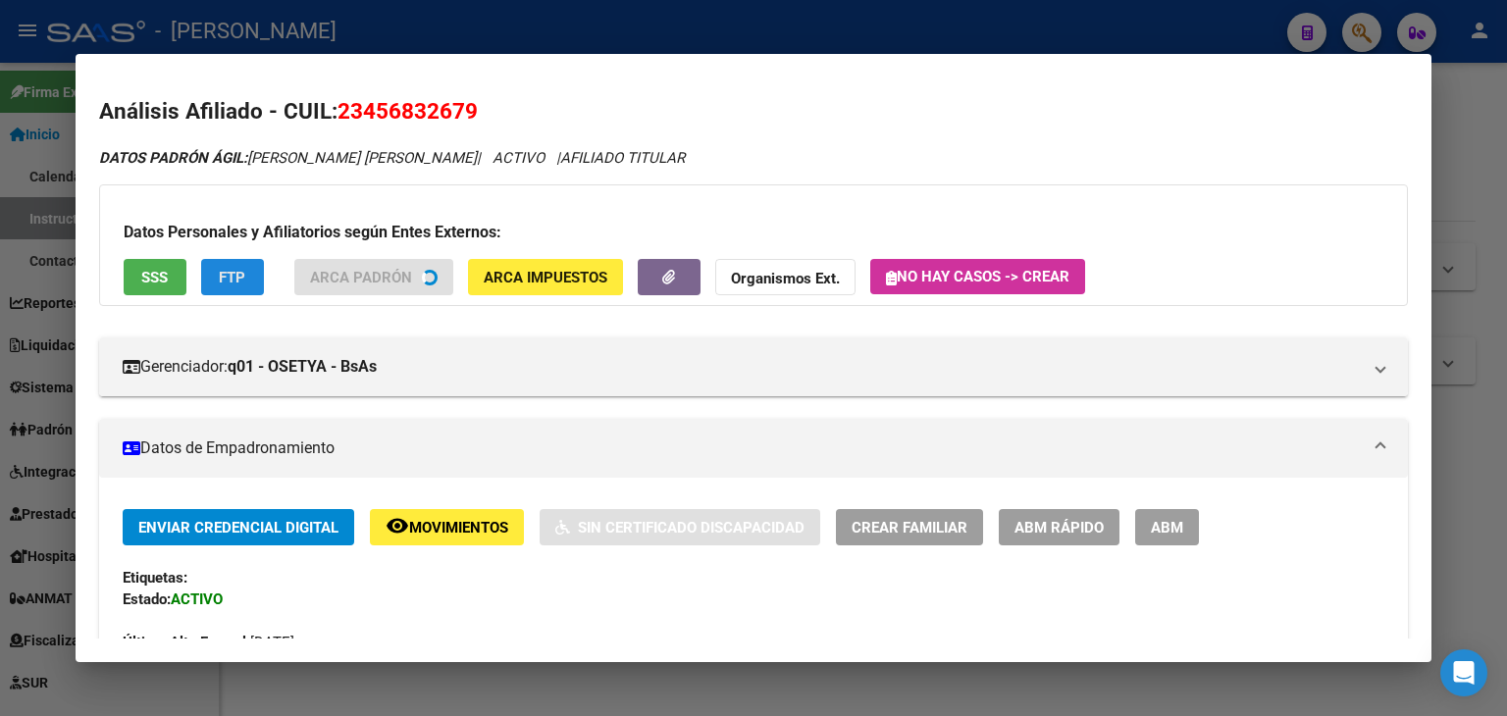
click at [208, 259] on button "FTP" at bounding box center [232, 277] width 63 height 36
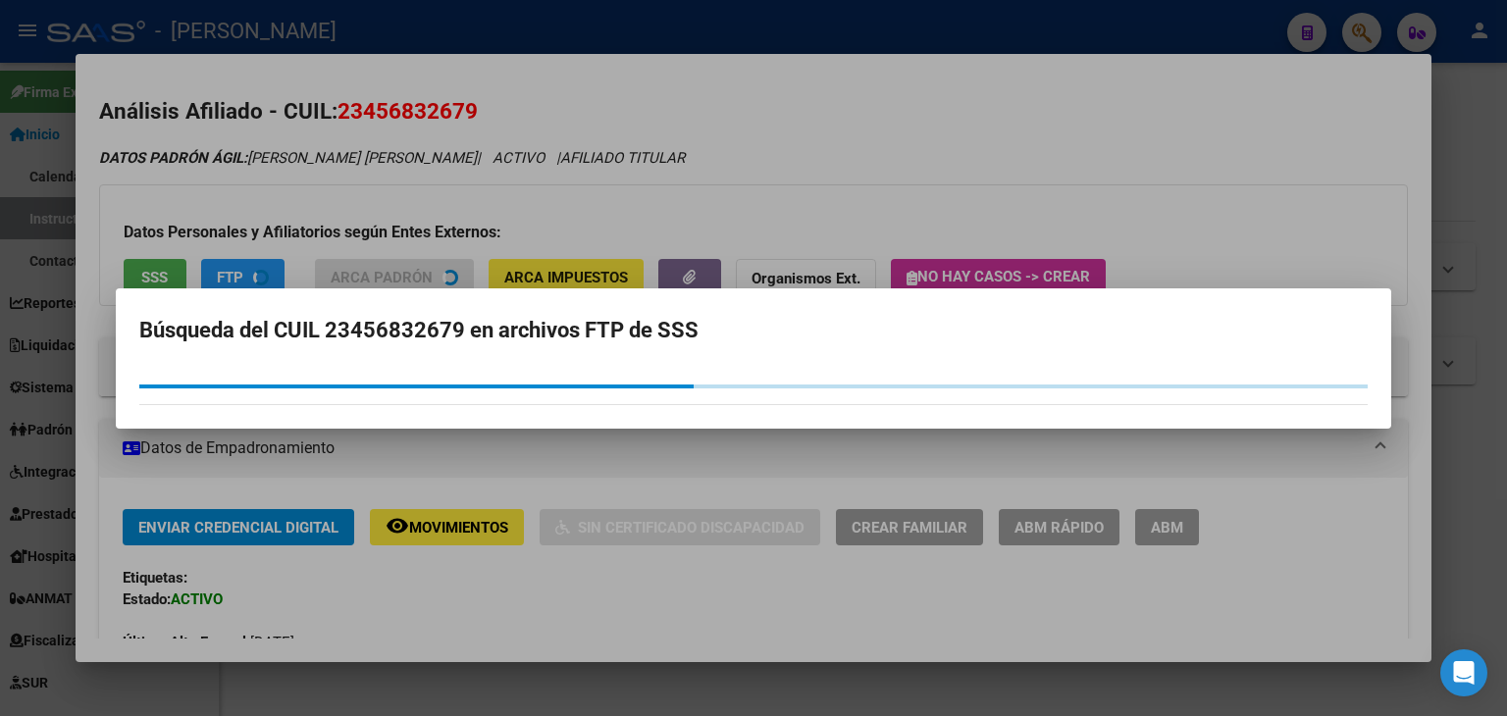
click at [147, 295] on mat-dialog-container "Búsqueda del CUIL 23456832679 en archivos FTP de SSS" at bounding box center [753, 358] width 1275 height 140
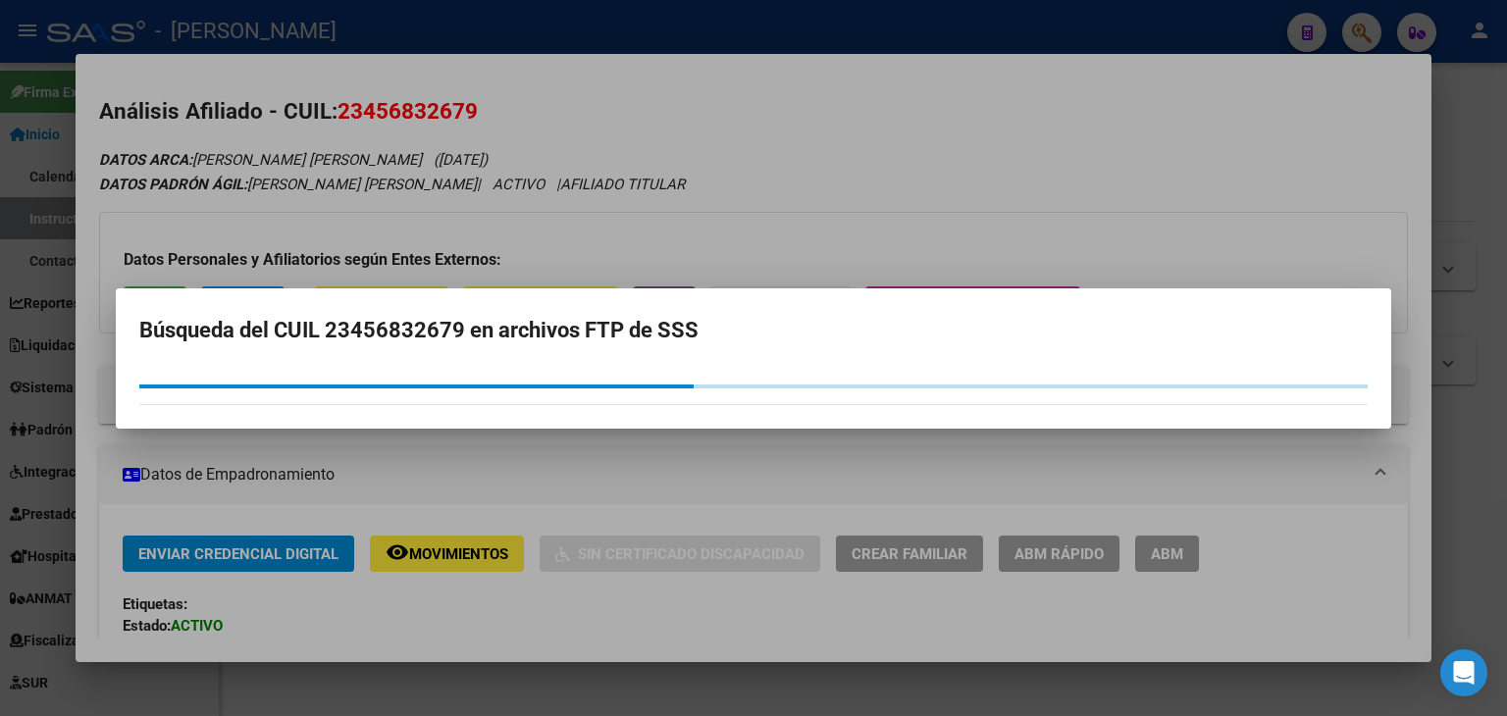
click at [177, 208] on div at bounding box center [753, 358] width 1507 height 716
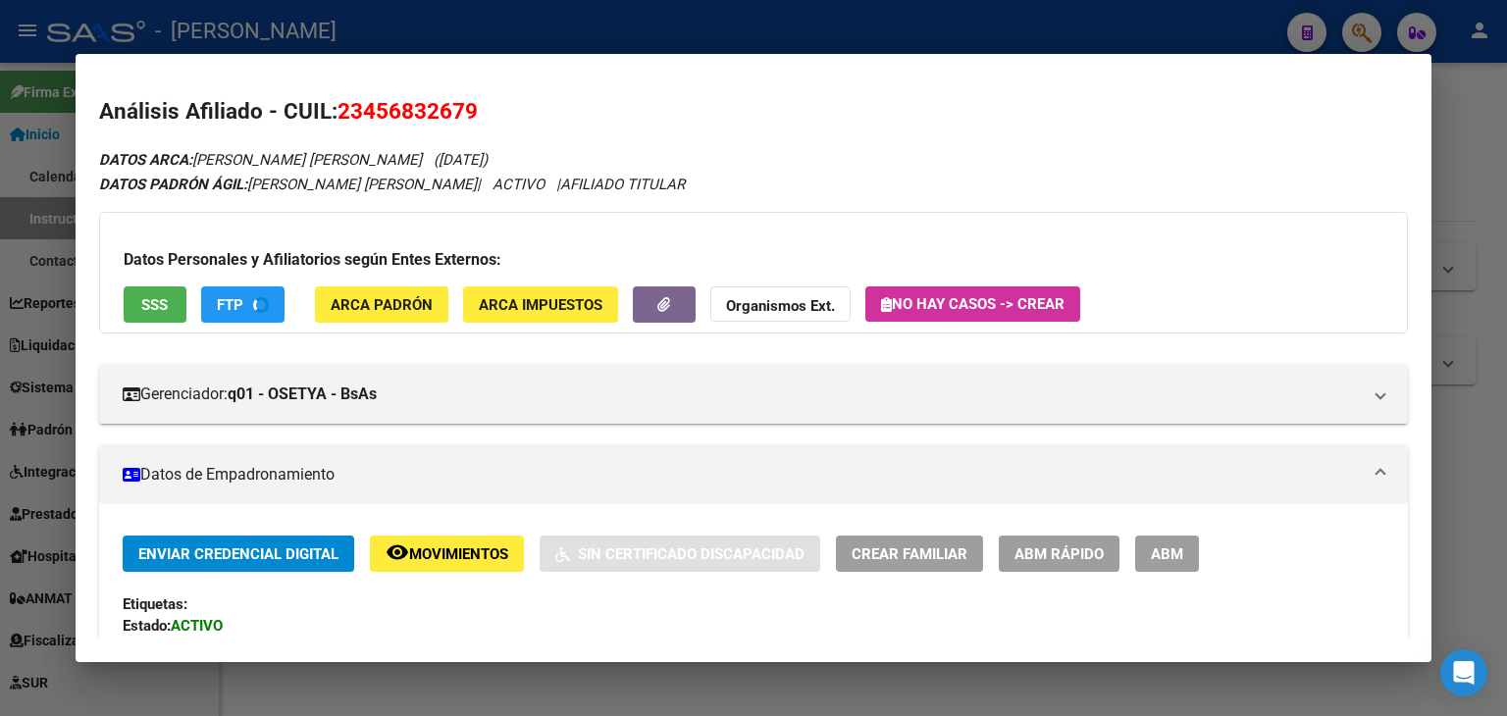
click at [153, 284] on div "Datos Personales y Afiliatorios según Entes Externos: SSS FTP ARCA Padrón ARCA …" at bounding box center [753, 273] width 1309 height 122
click at [155, 295] on span "SSS" at bounding box center [154, 304] width 26 height 18
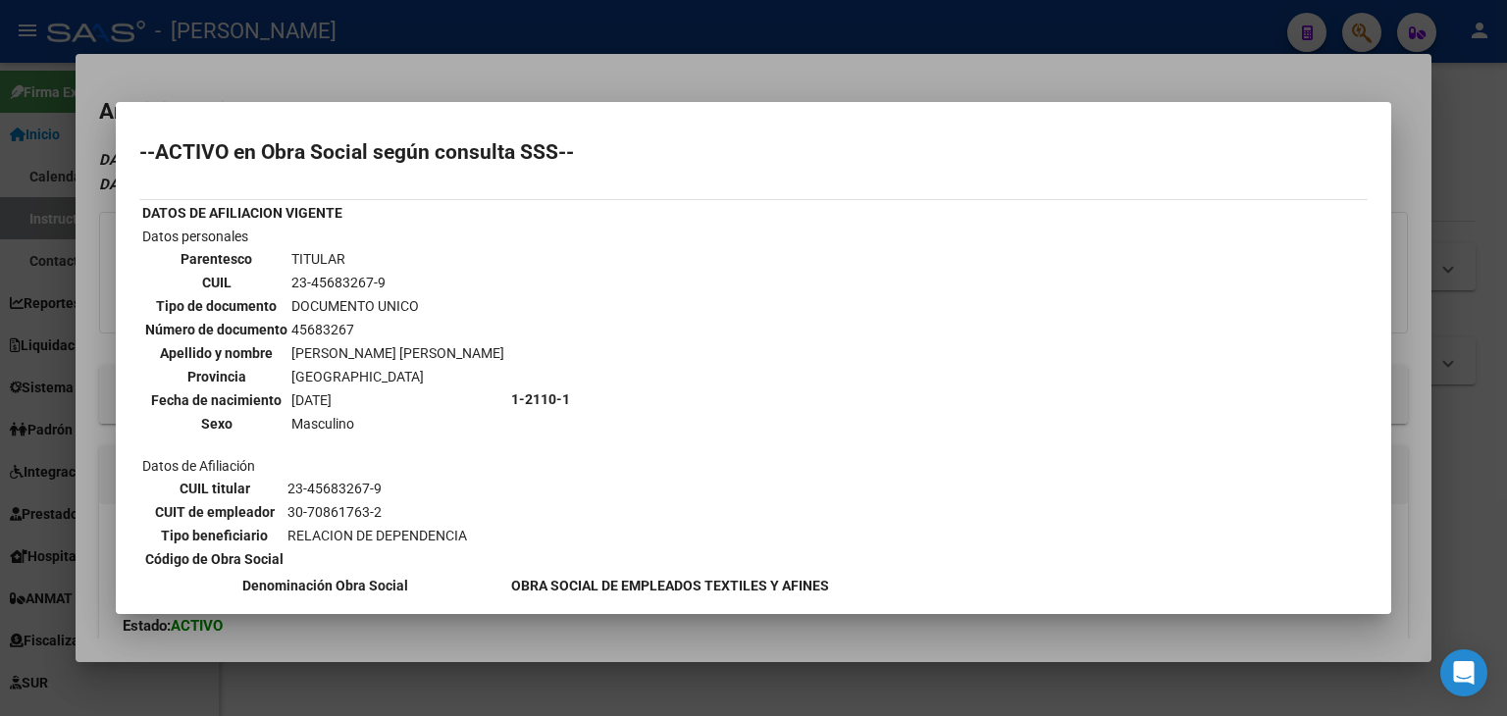
drag, startPoint x: 319, startPoint y: 69, endPoint x: 520, endPoint y: 360, distance: 354.0
click at [319, 74] on div at bounding box center [753, 358] width 1507 height 716
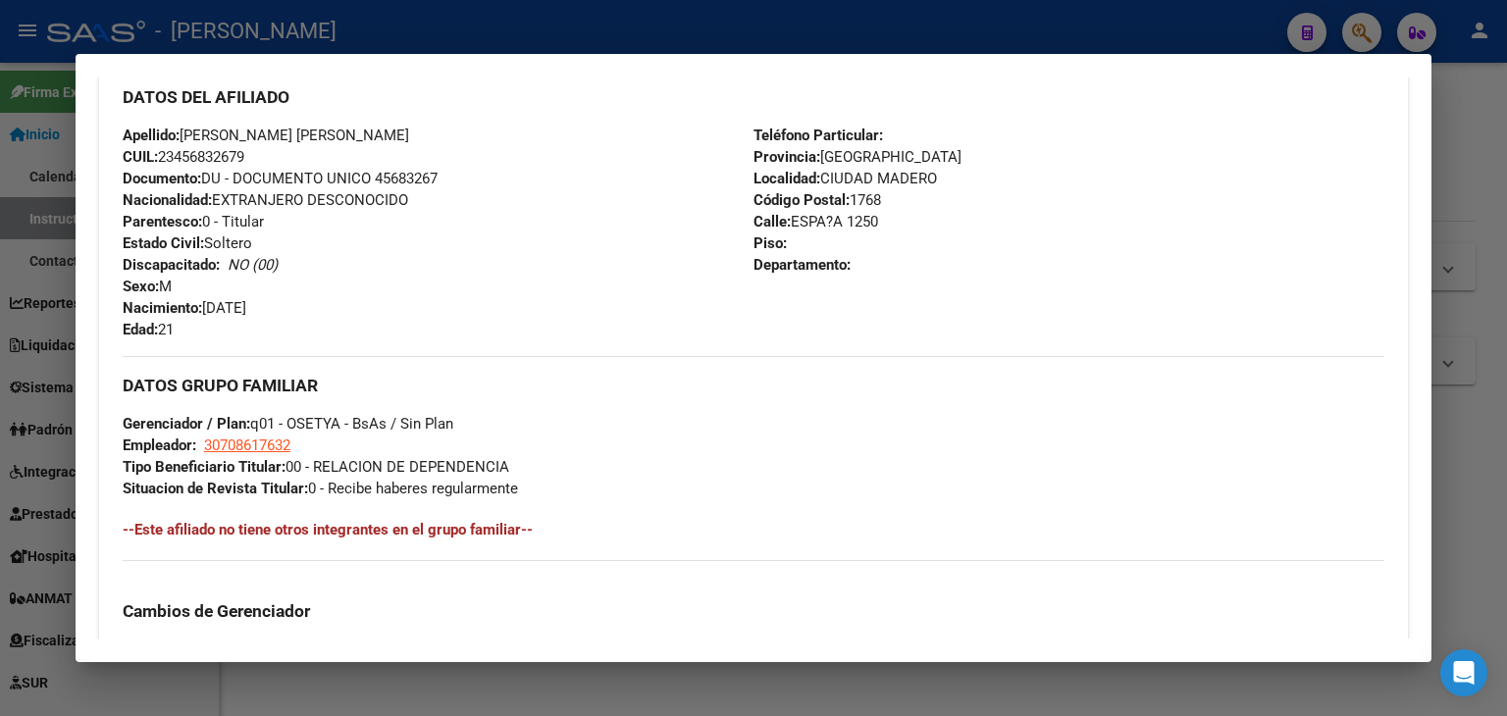
scroll to position [1076, 0]
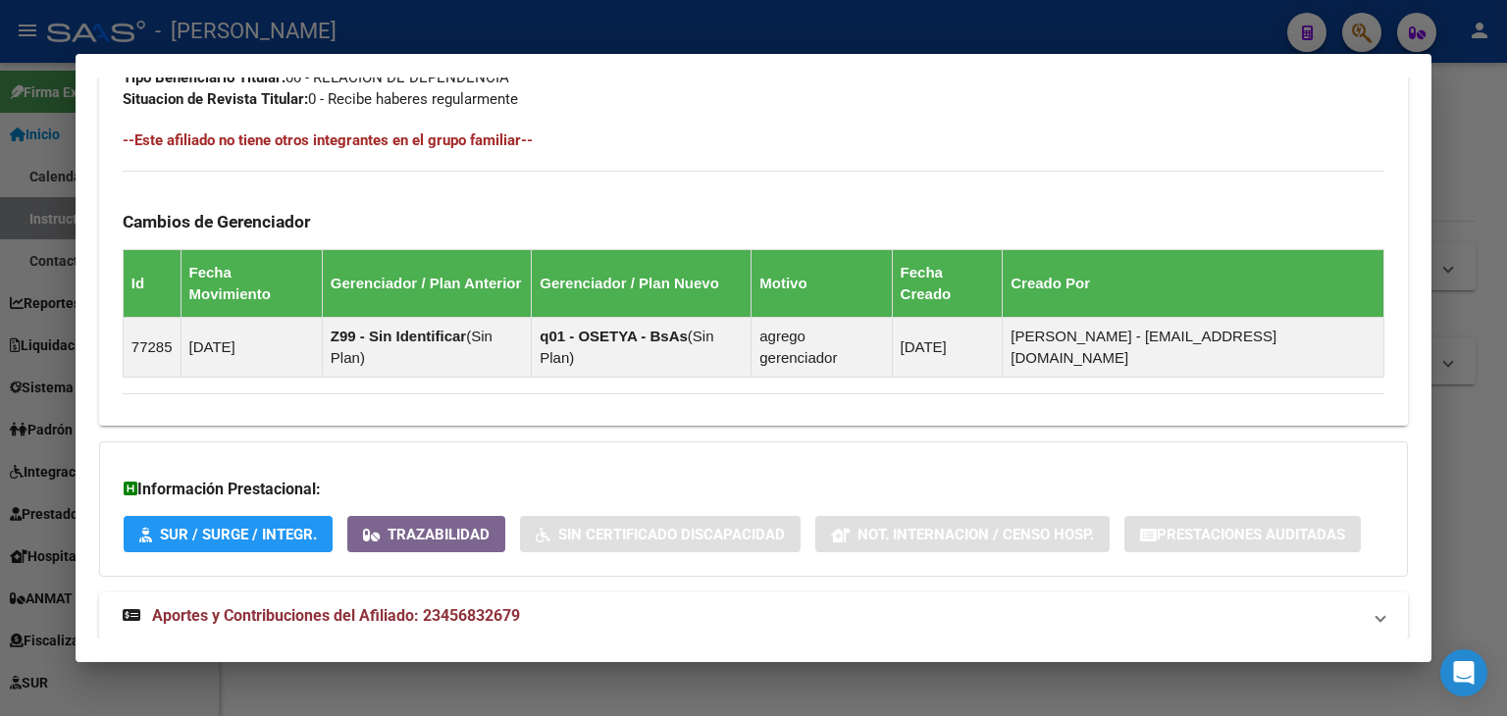
click at [593, 592] on mat-expansion-panel-header "Aportes y Contribuciones del Afiliado: 23456832679" at bounding box center [753, 615] width 1309 height 47
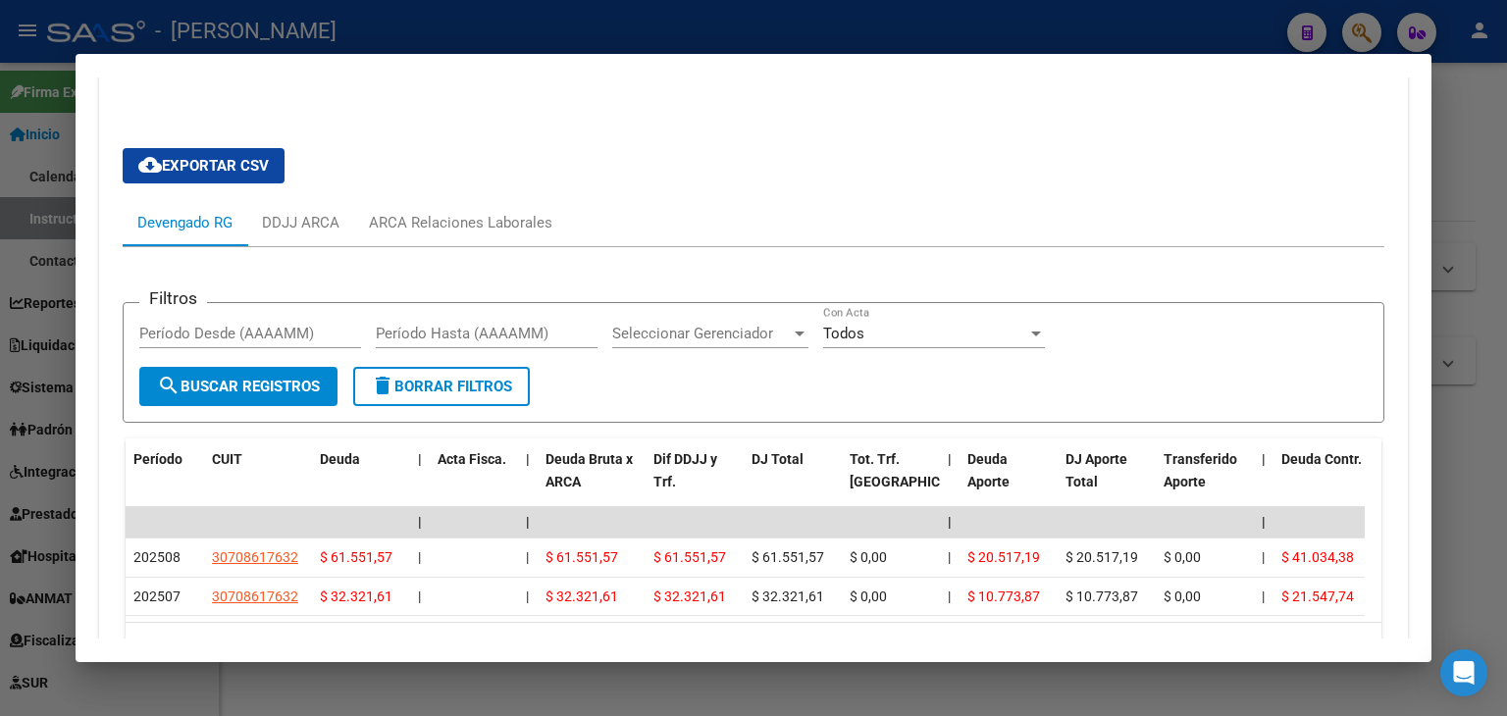
scroll to position [1665, 0]
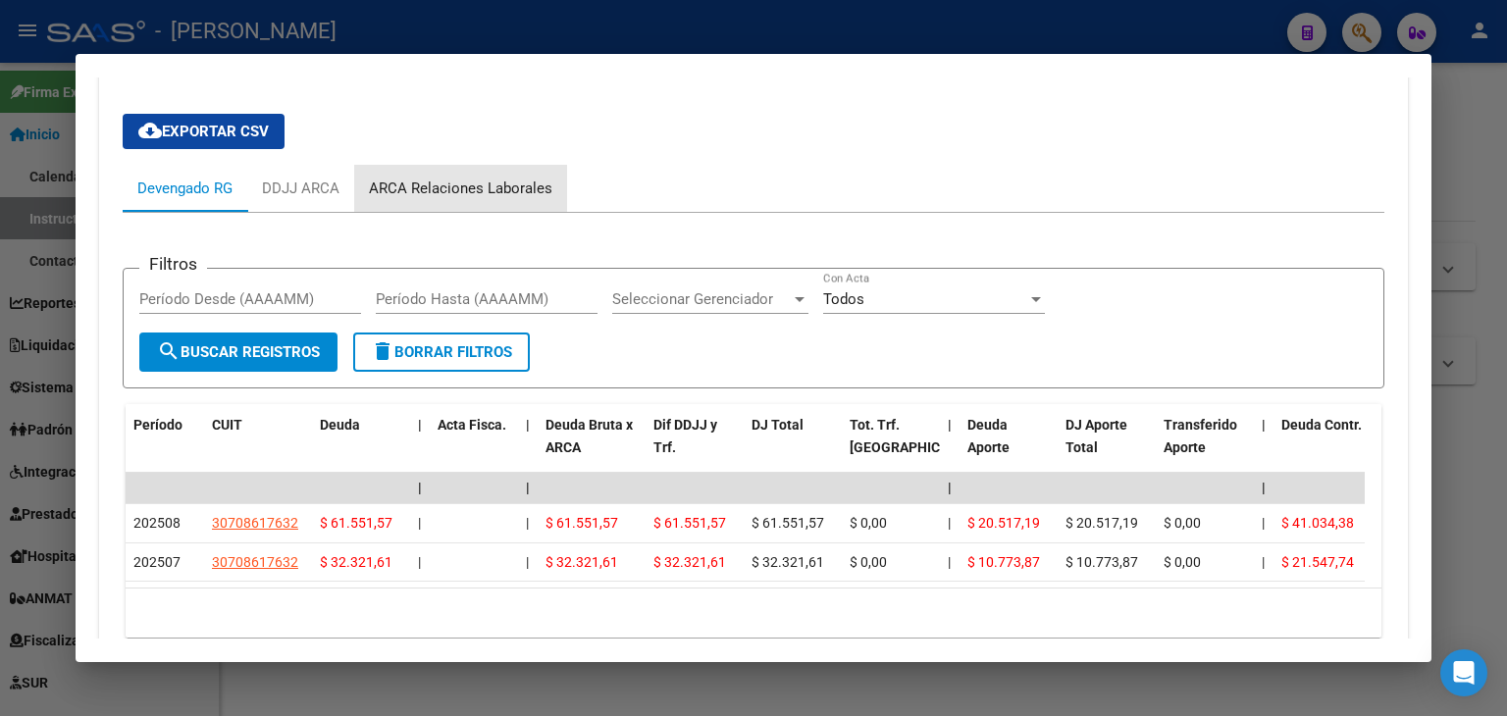
click at [498, 165] on div "ARCA Relaciones Laborales" at bounding box center [460, 188] width 213 height 47
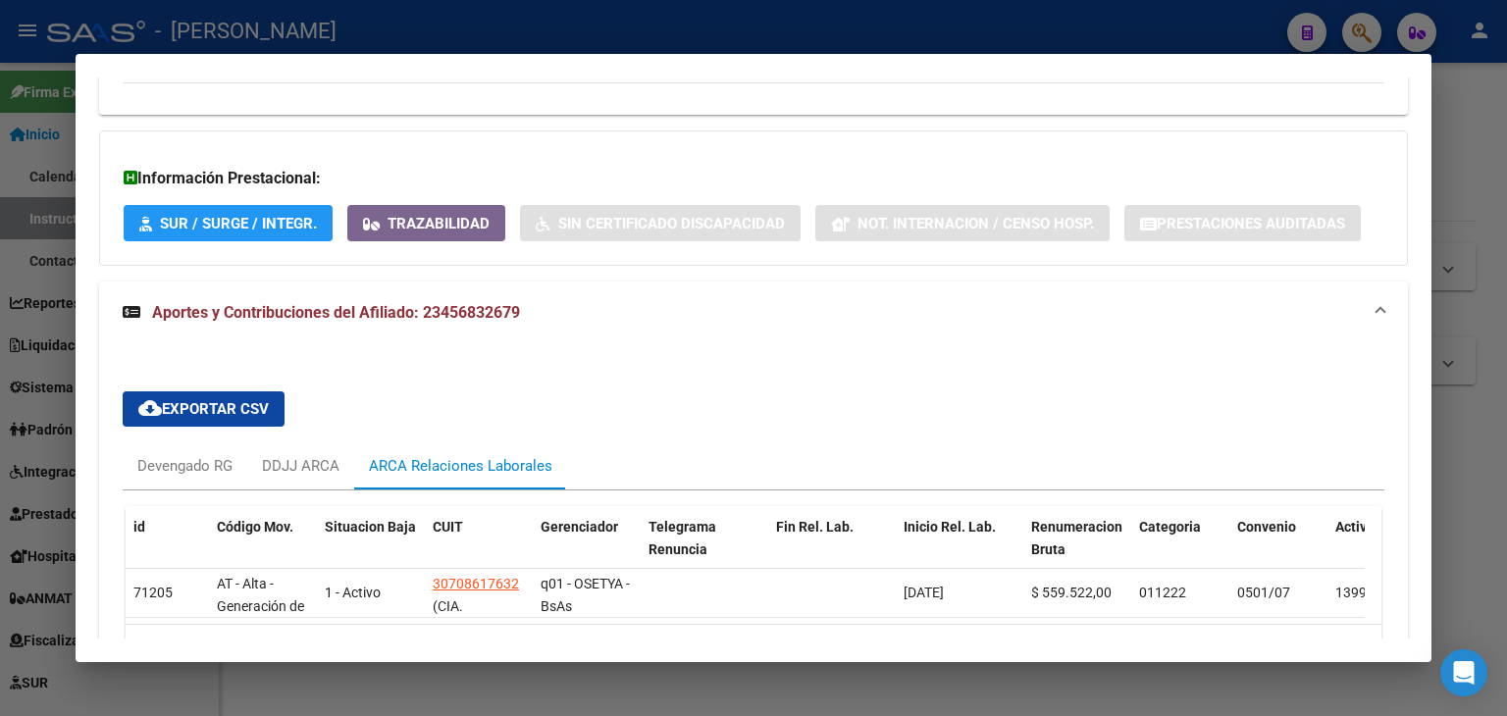
scroll to position [1479, 0]
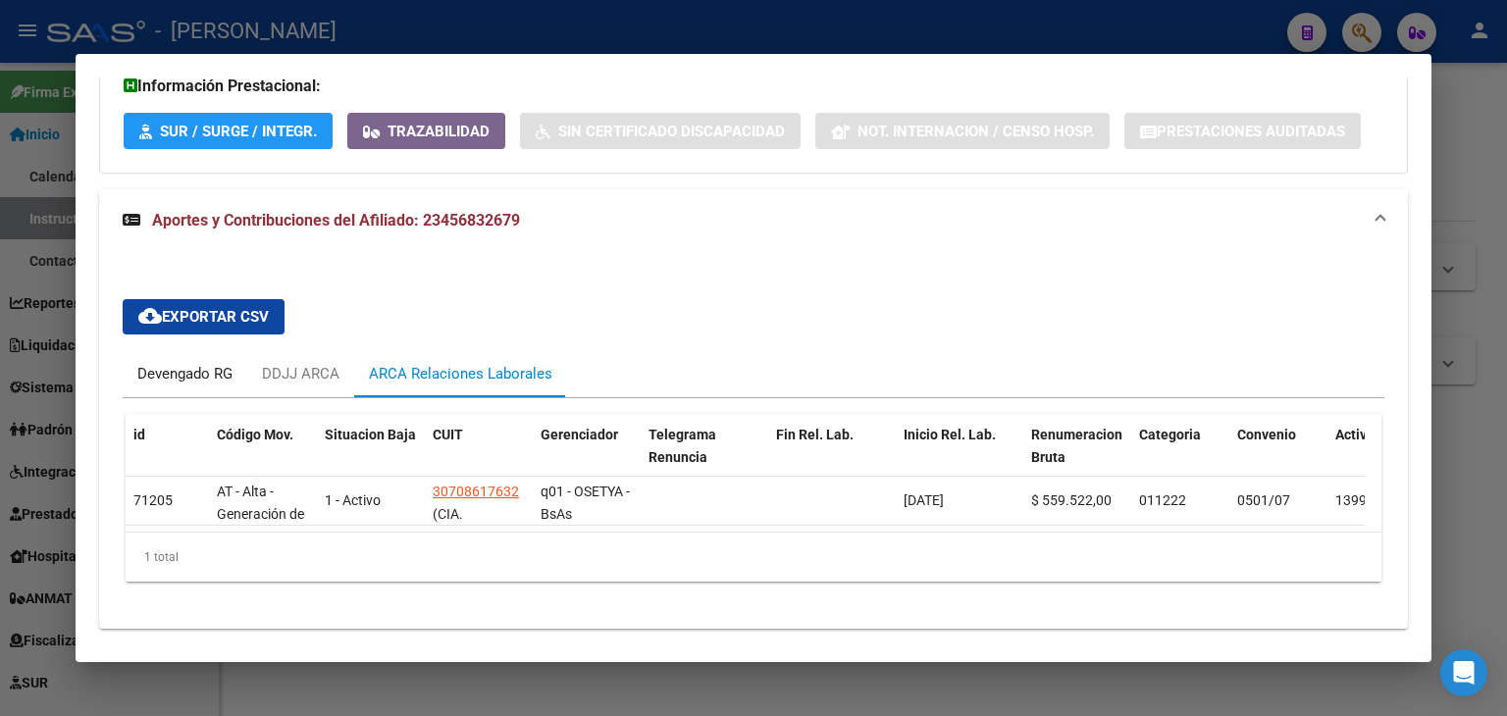
click at [208, 363] on div "Devengado RG" at bounding box center [184, 374] width 95 height 22
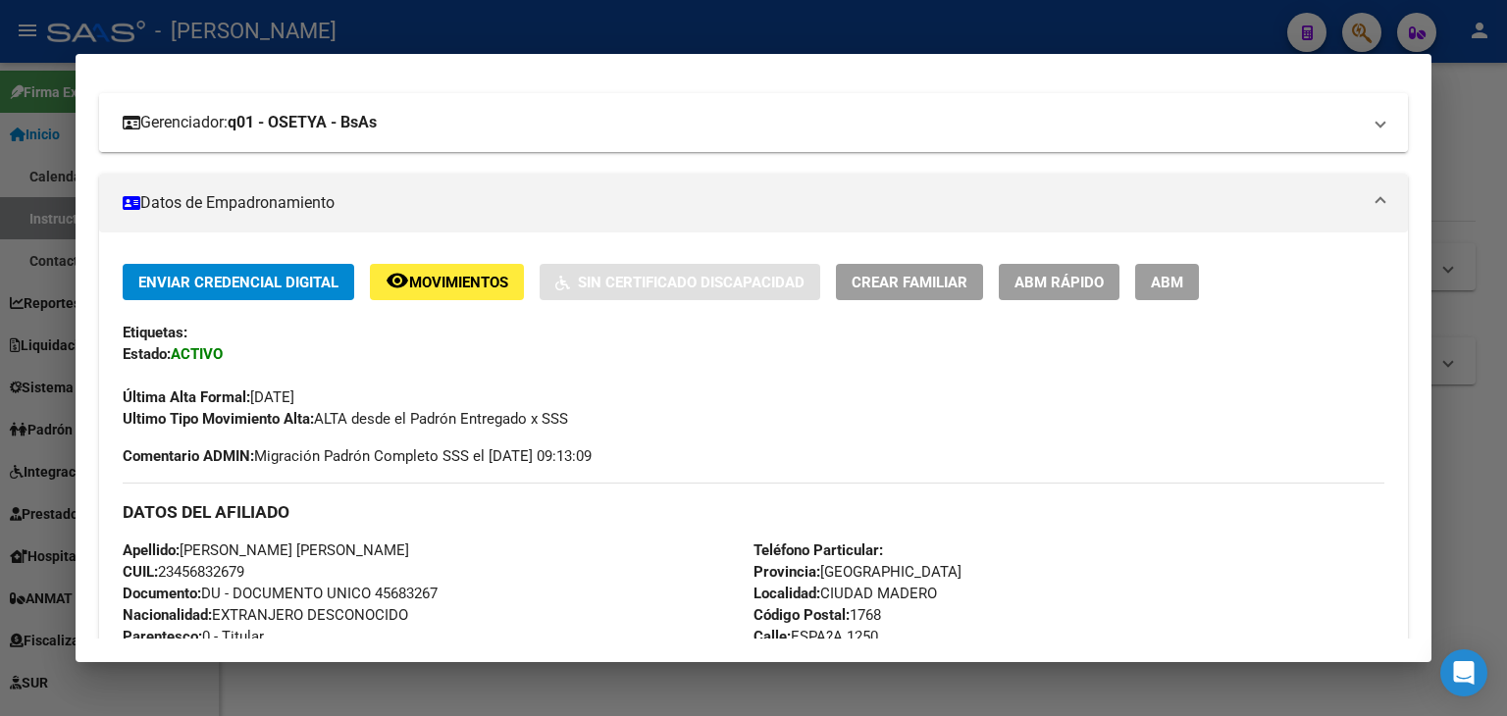
scroll to position [155, 0]
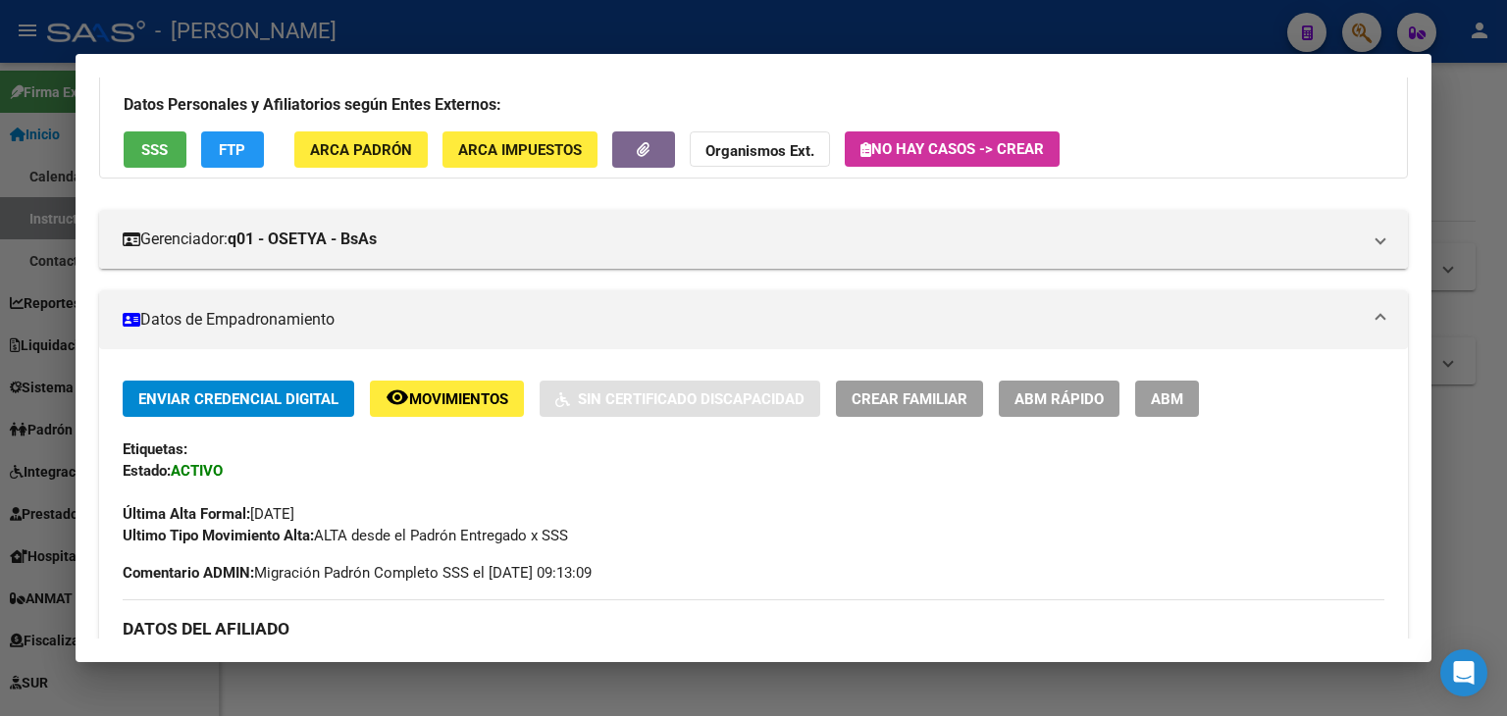
click at [388, 170] on div "Datos Personales y Afiliatorios según Entes Externos: SSS FTP ARCA Padrón ARCA …" at bounding box center [753, 118] width 1309 height 122
click at [388, 154] on span "ARCA Padrón" at bounding box center [361, 150] width 102 height 18
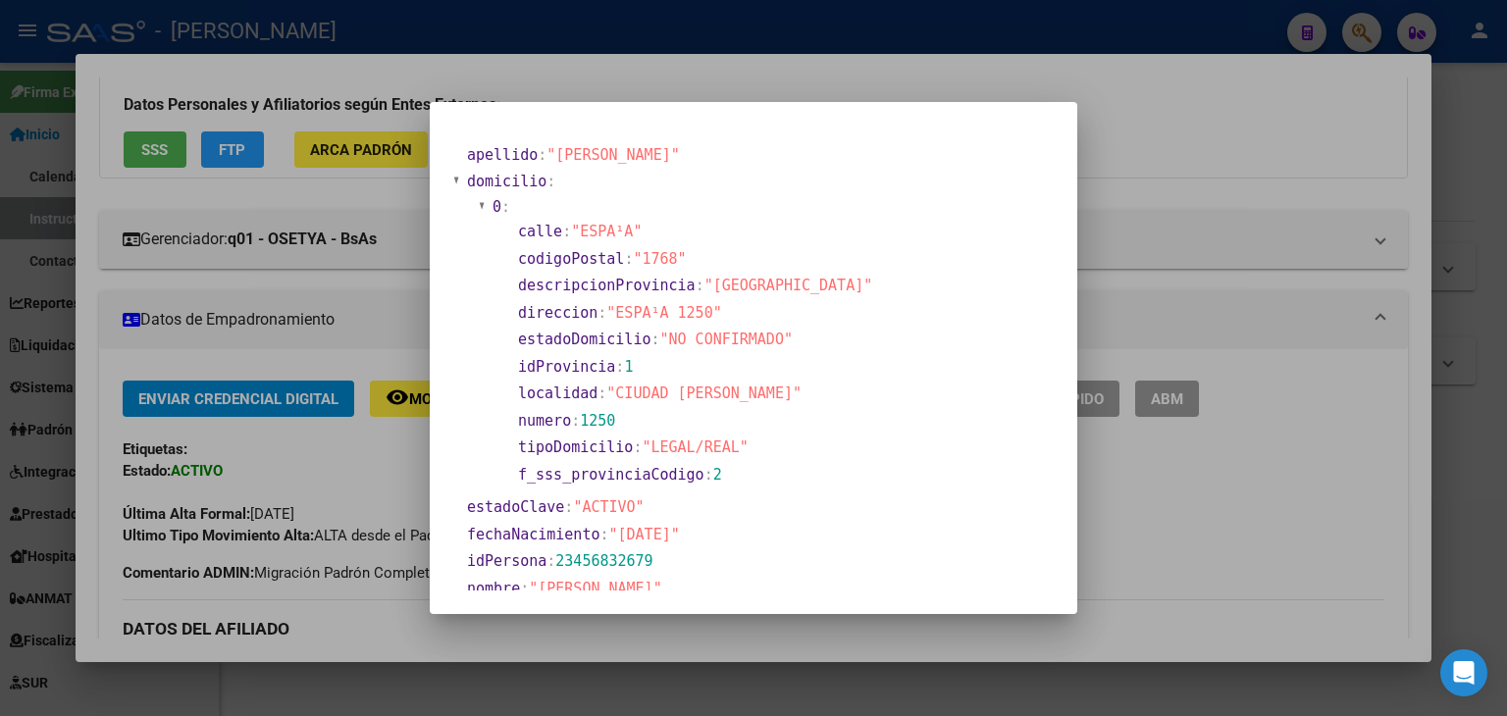
drag, startPoint x: 311, startPoint y: 291, endPoint x: 326, endPoint y: 306, distance: 20.8
click at [313, 292] on div at bounding box center [753, 358] width 1507 height 716
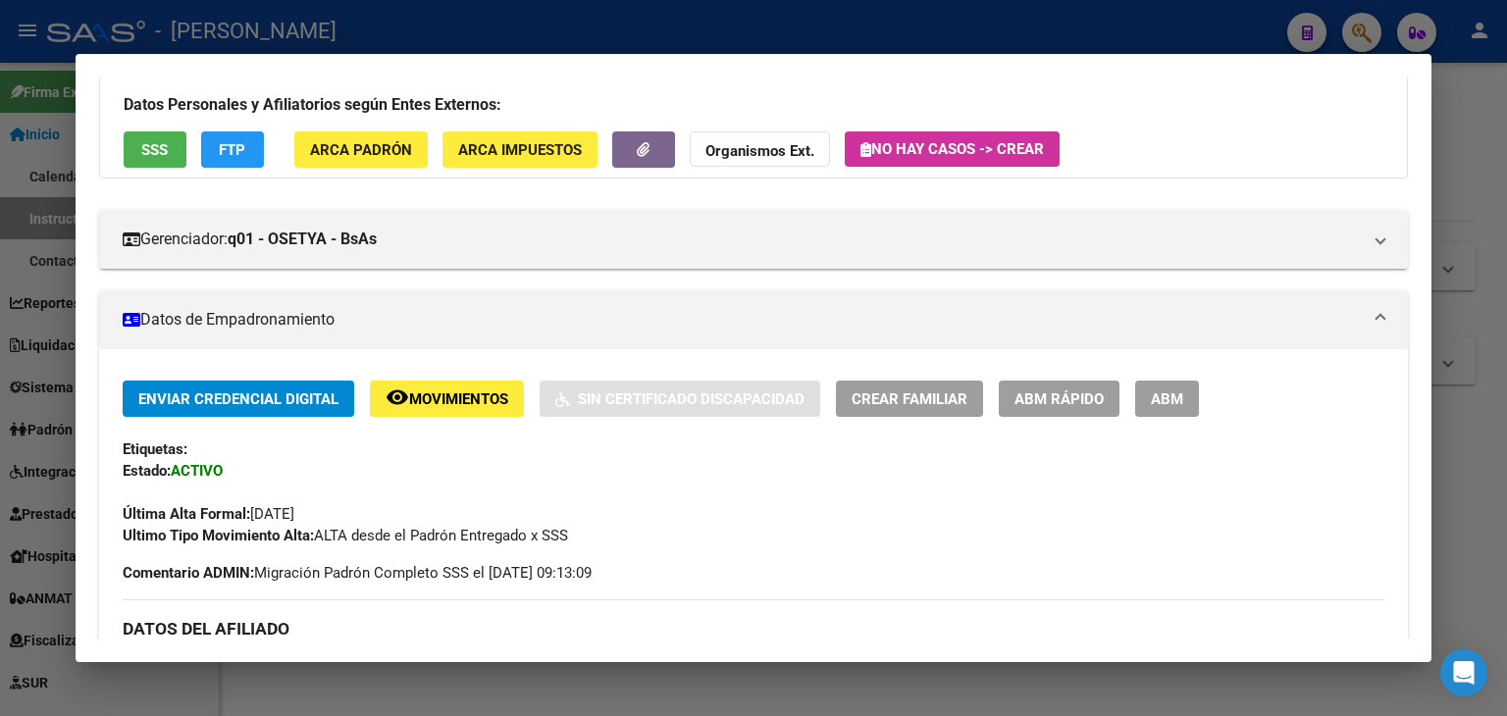
click at [172, 139] on button "SSS" at bounding box center [155, 149] width 63 height 36
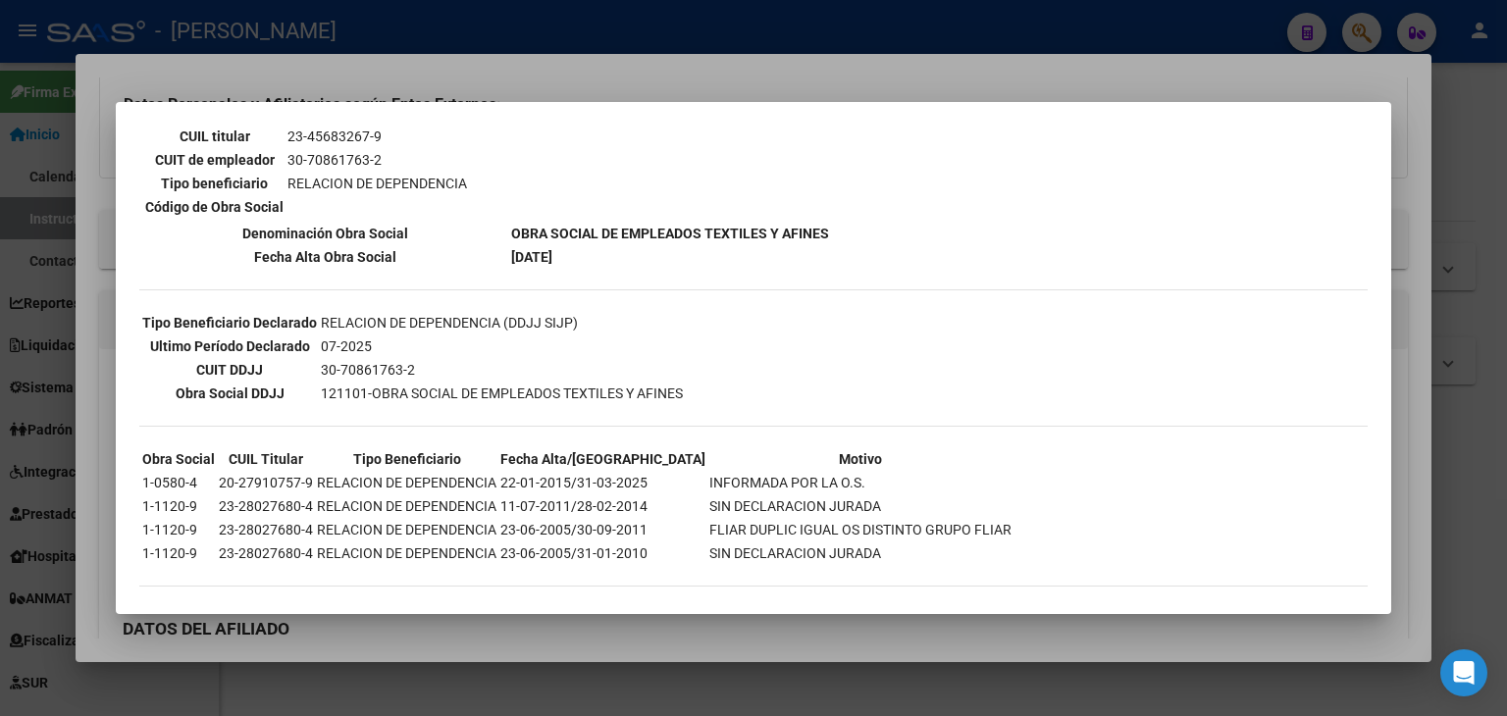
scroll to position [354, 0]
click at [304, 147] on td "30-70861763-2" at bounding box center [376, 158] width 181 height 22
click at [365, 97] on div at bounding box center [753, 358] width 1507 height 716
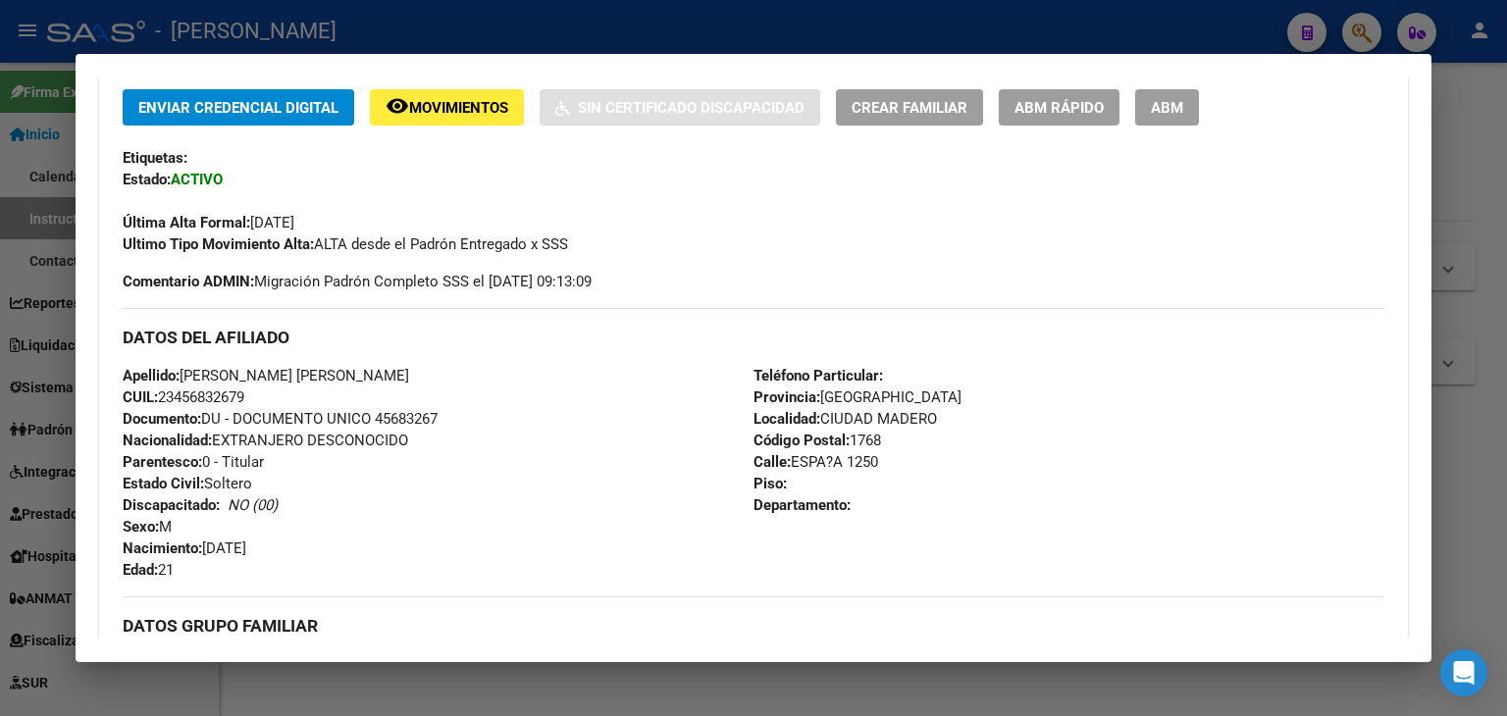
scroll to position [449, 0]
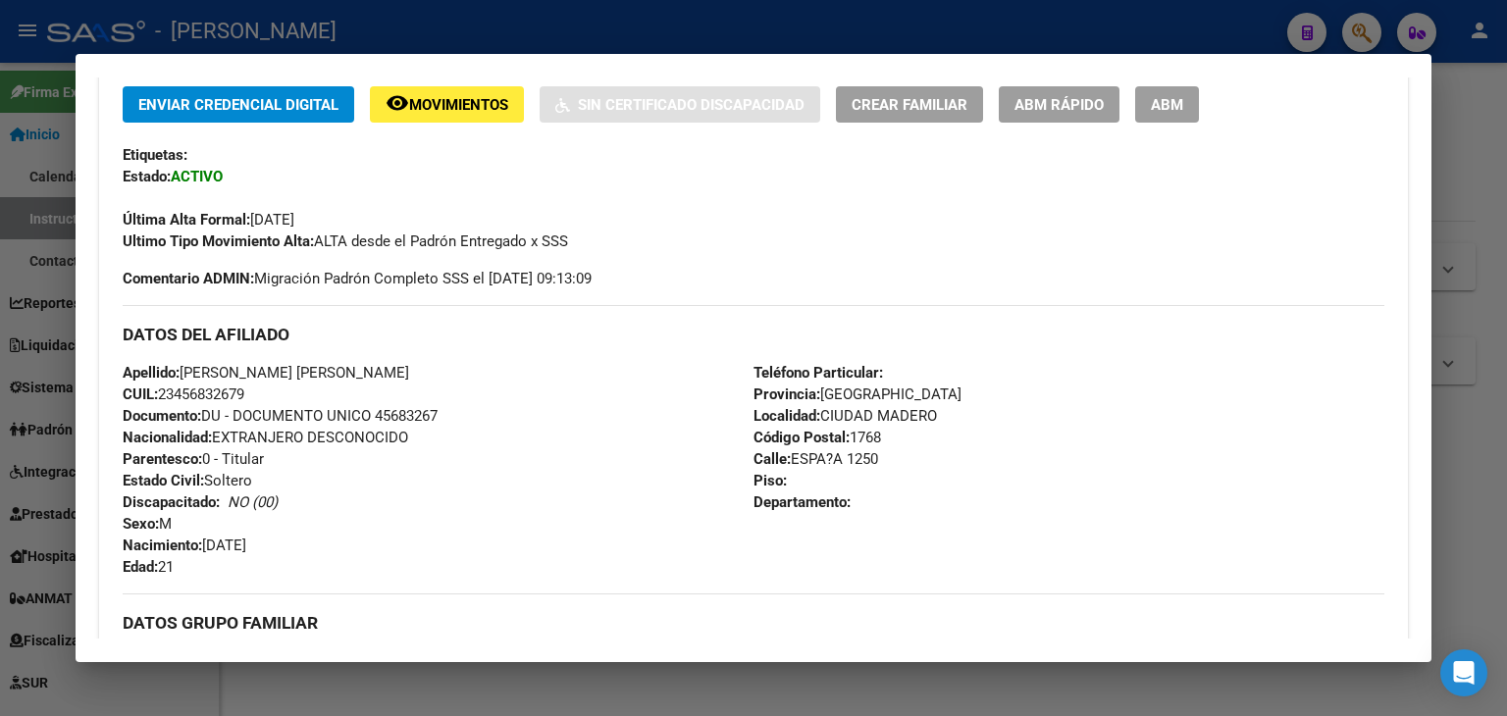
click at [395, 414] on span "Documento: DU - DOCUMENTO UNICO 45683267" at bounding box center [280, 416] width 315 height 18
drag, startPoint x: 224, startPoint y: 370, endPoint x: 424, endPoint y: 365, distance: 200.2
click at [424, 365] on div "Apellido: [PERSON_NAME] [PERSON_NAME] CUIL: 23456832679 Documento: DU - DOCUMEN…" at bounding box center [438, 470] width 631 height 216
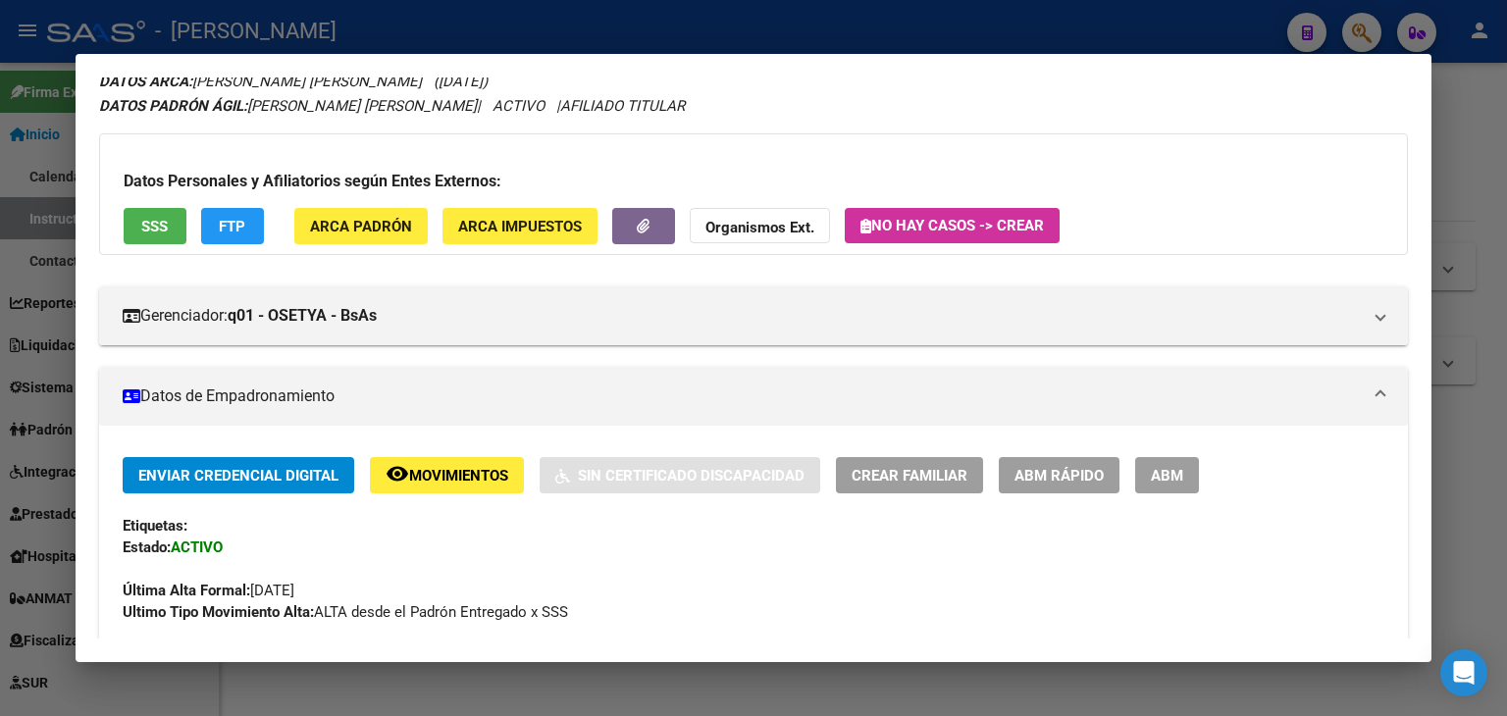
scroll to position [57, 0]
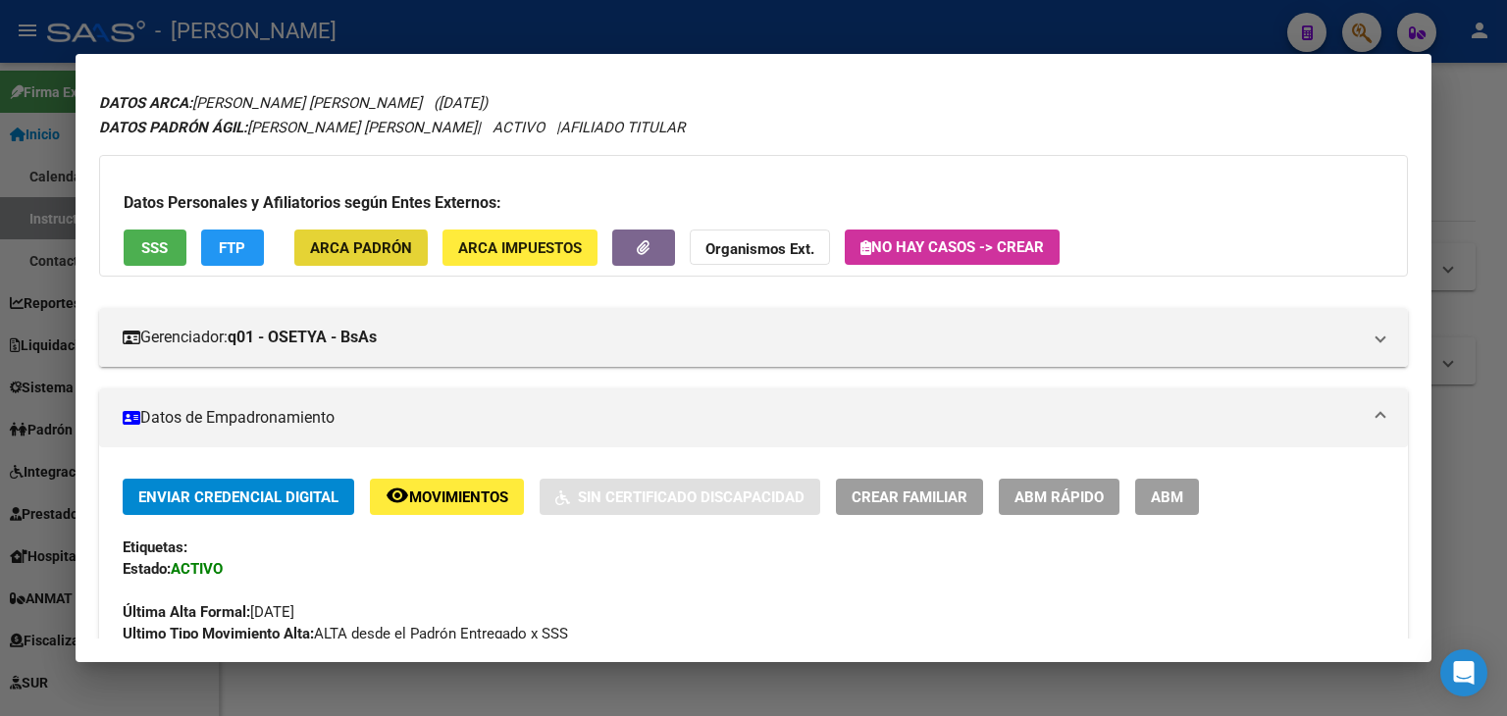
click at [350, 249] on span "ARCA Padrón" at bounding box center [361, 248] width 102 height 18
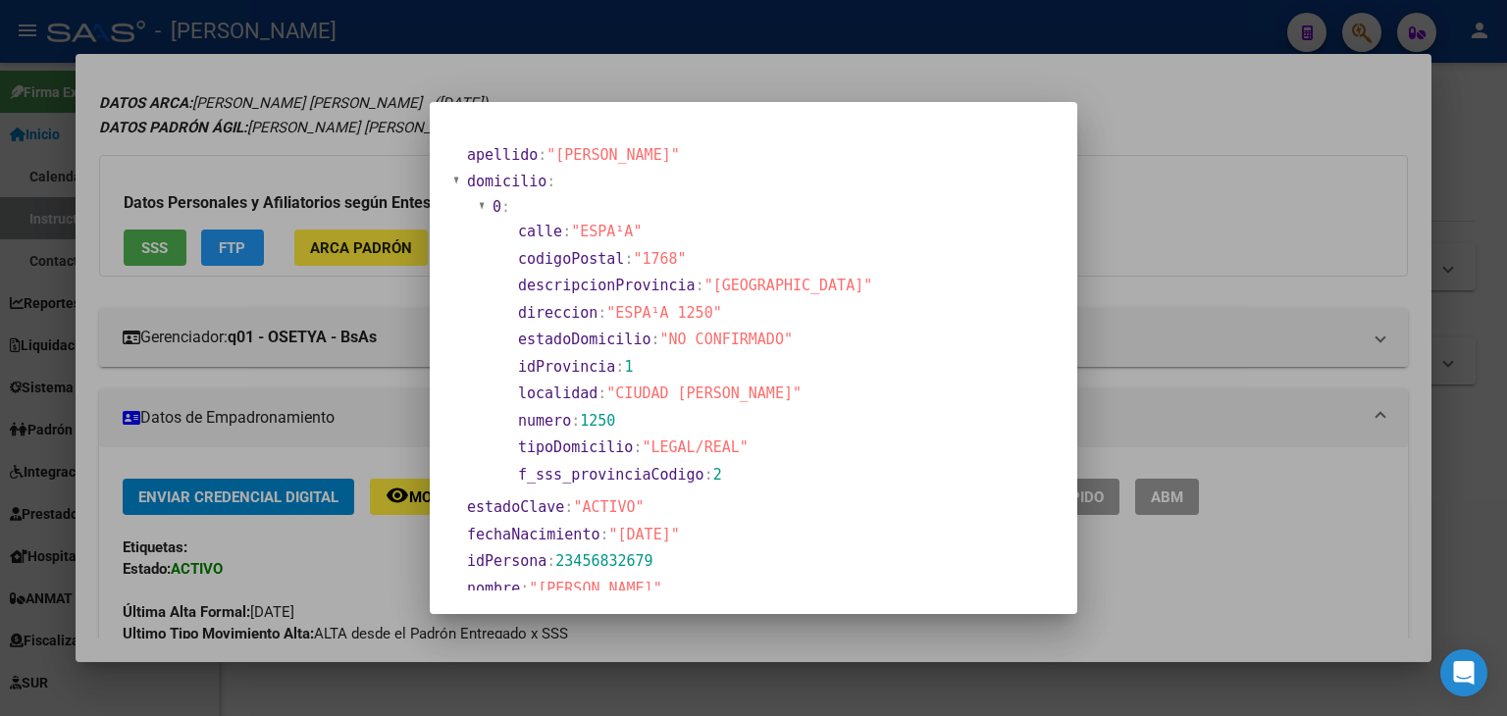
click at [322, 119] on div at bounding box center [753, 358] width 1507 height 716
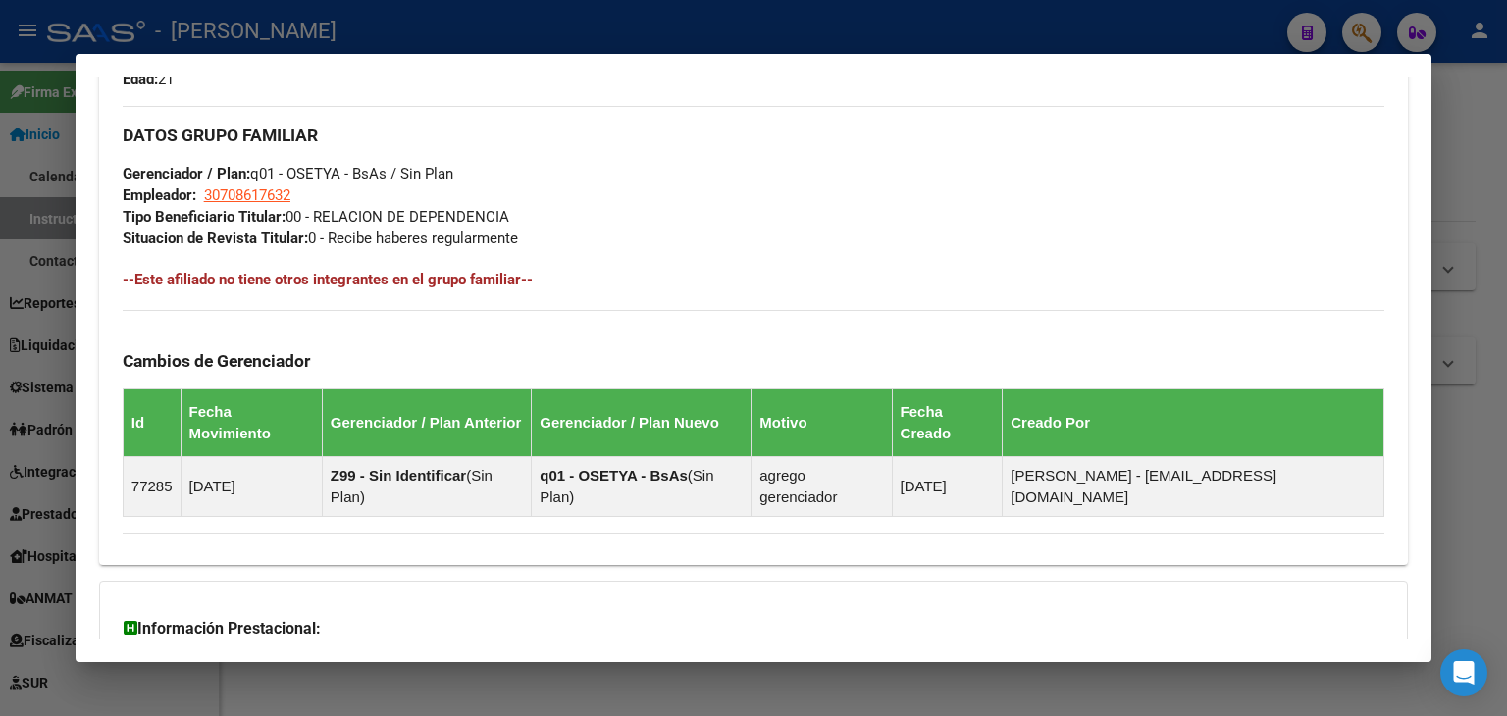
scroll to position [940, 0]
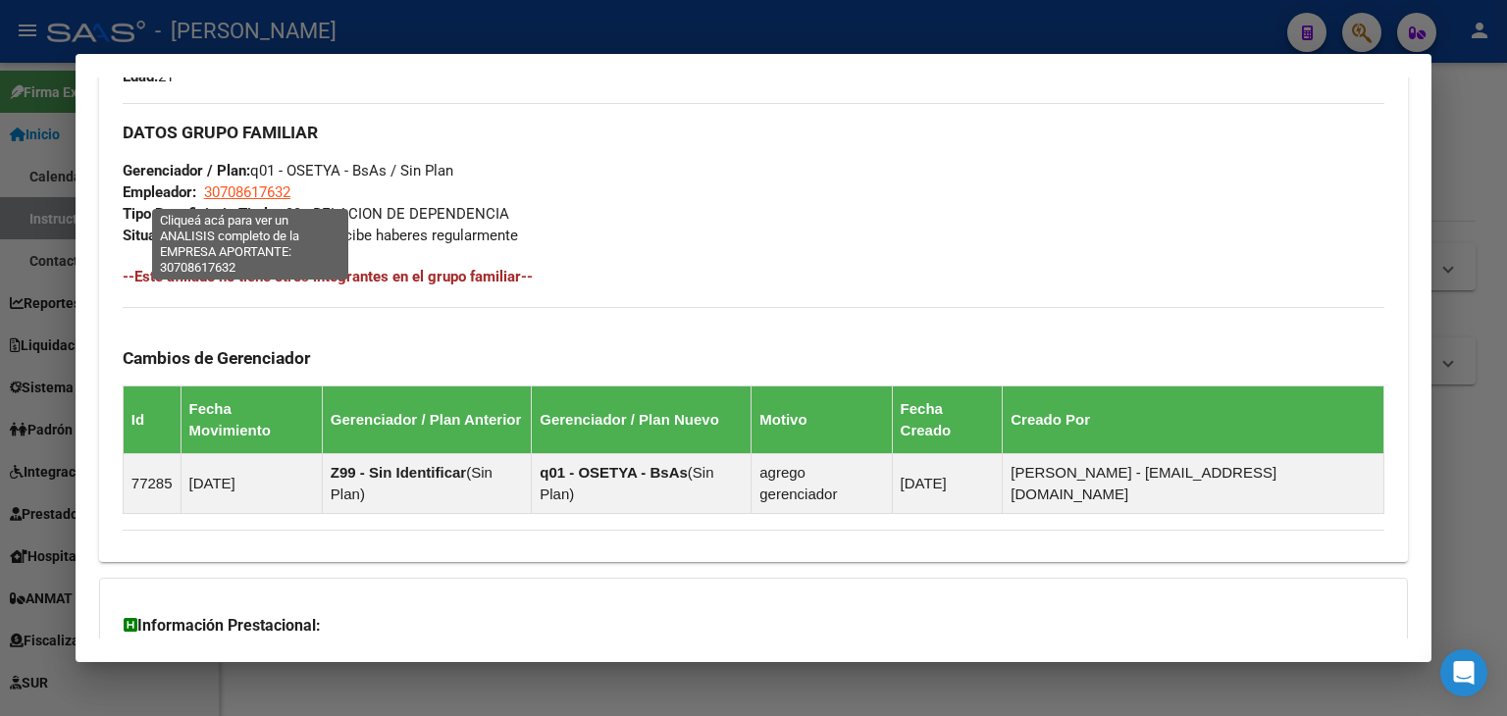
click at [290, 191] on span "30708617632" at bounding box center [247, 192] width 86 height 18
type textarea "30708617632"
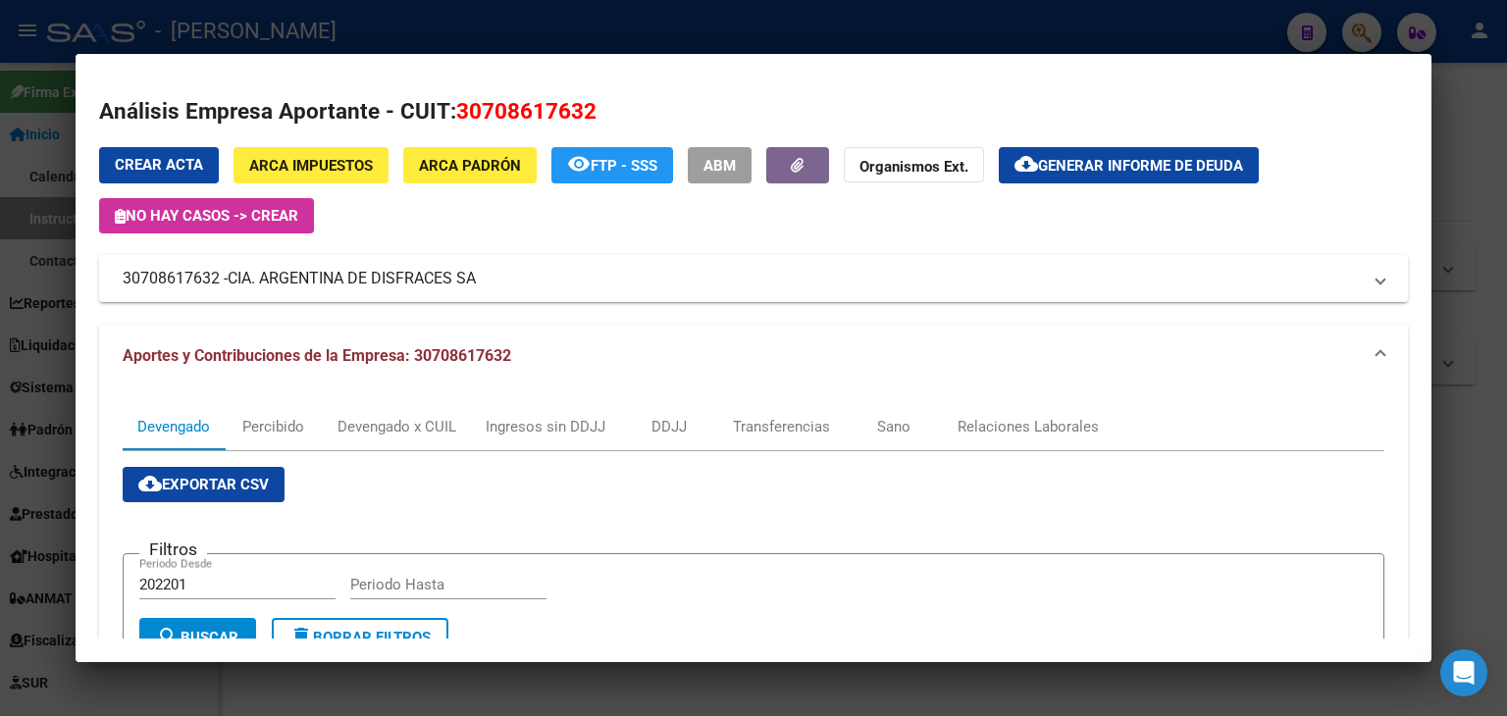
click at [367, 32] on div at bounding box center [753, 358] width 1507 height 716
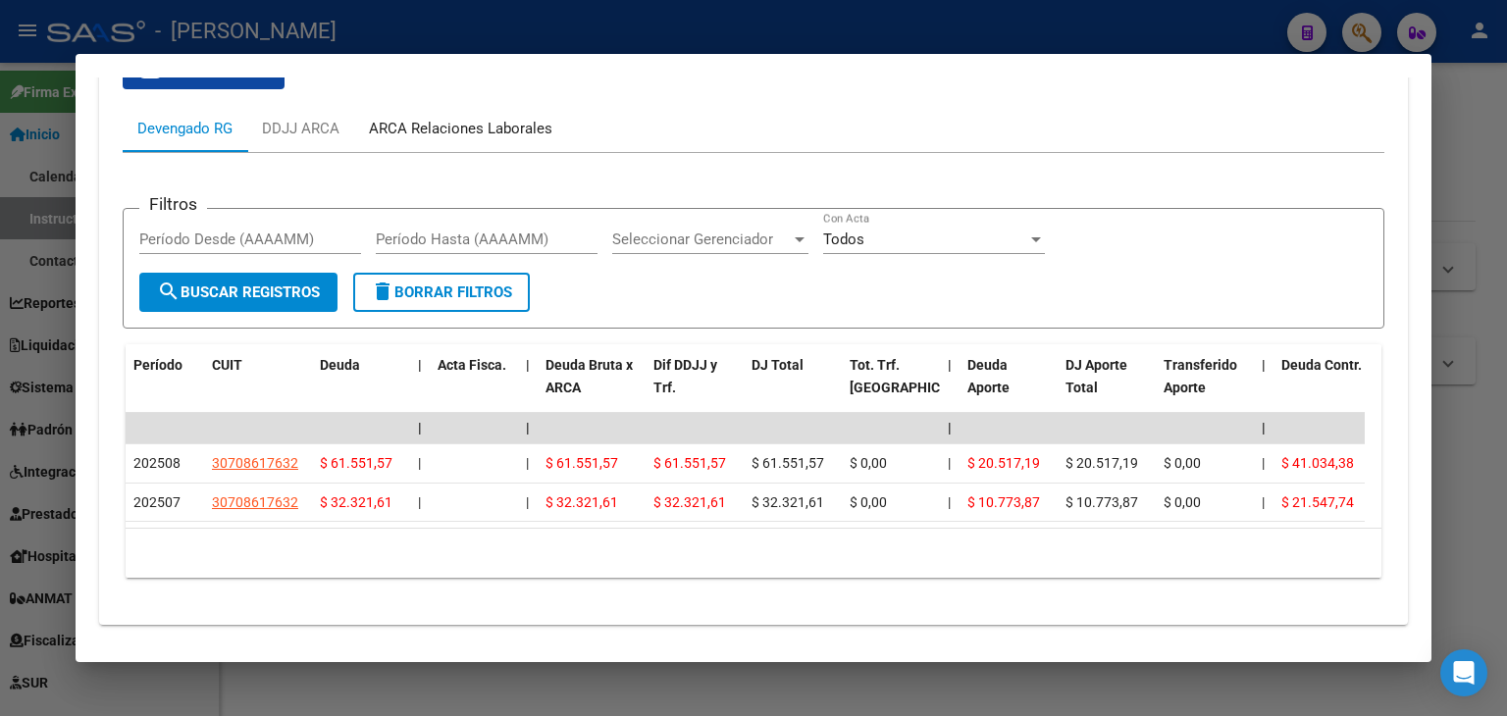
click at [506, 105] on div "ARCA Relaciones Laborales" at bounding box center [460, 128] width 213 height 47
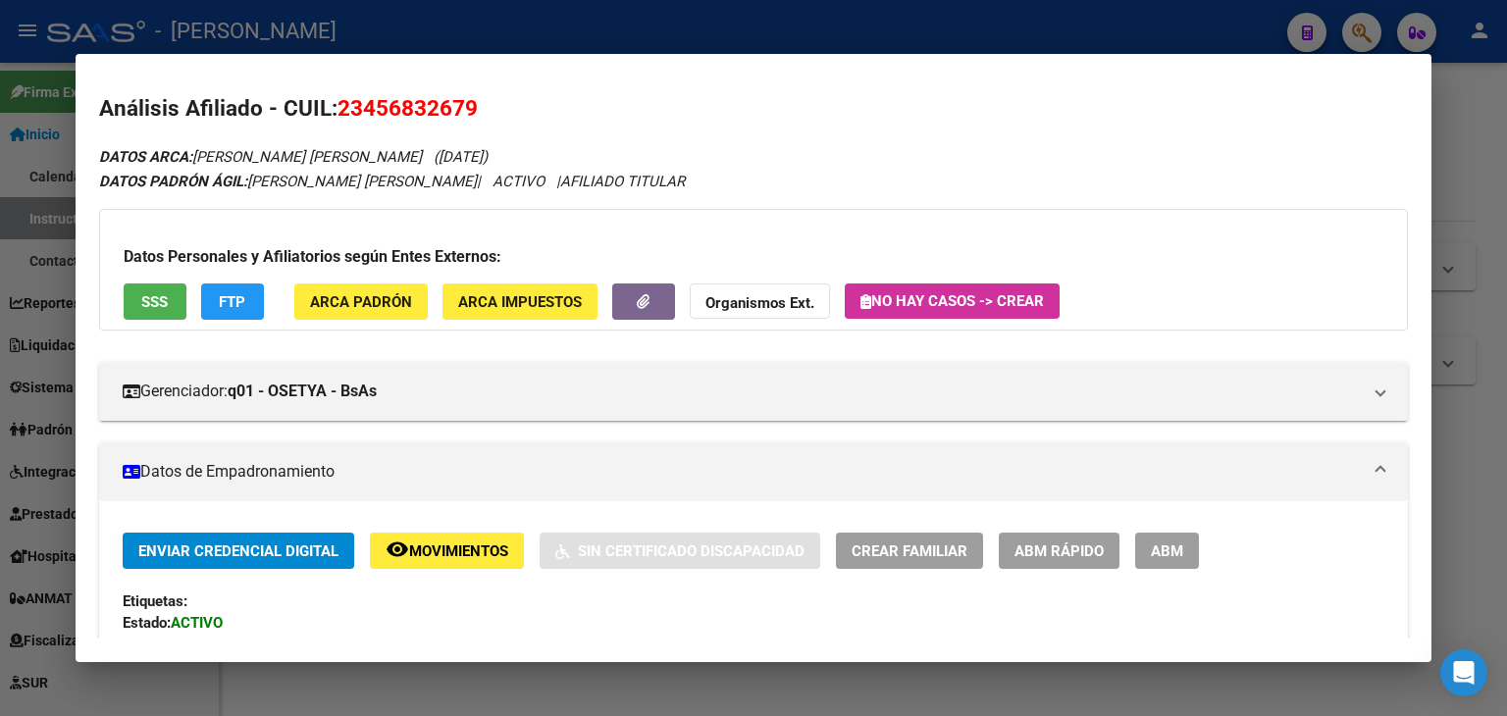
scroll to position [0, 0]
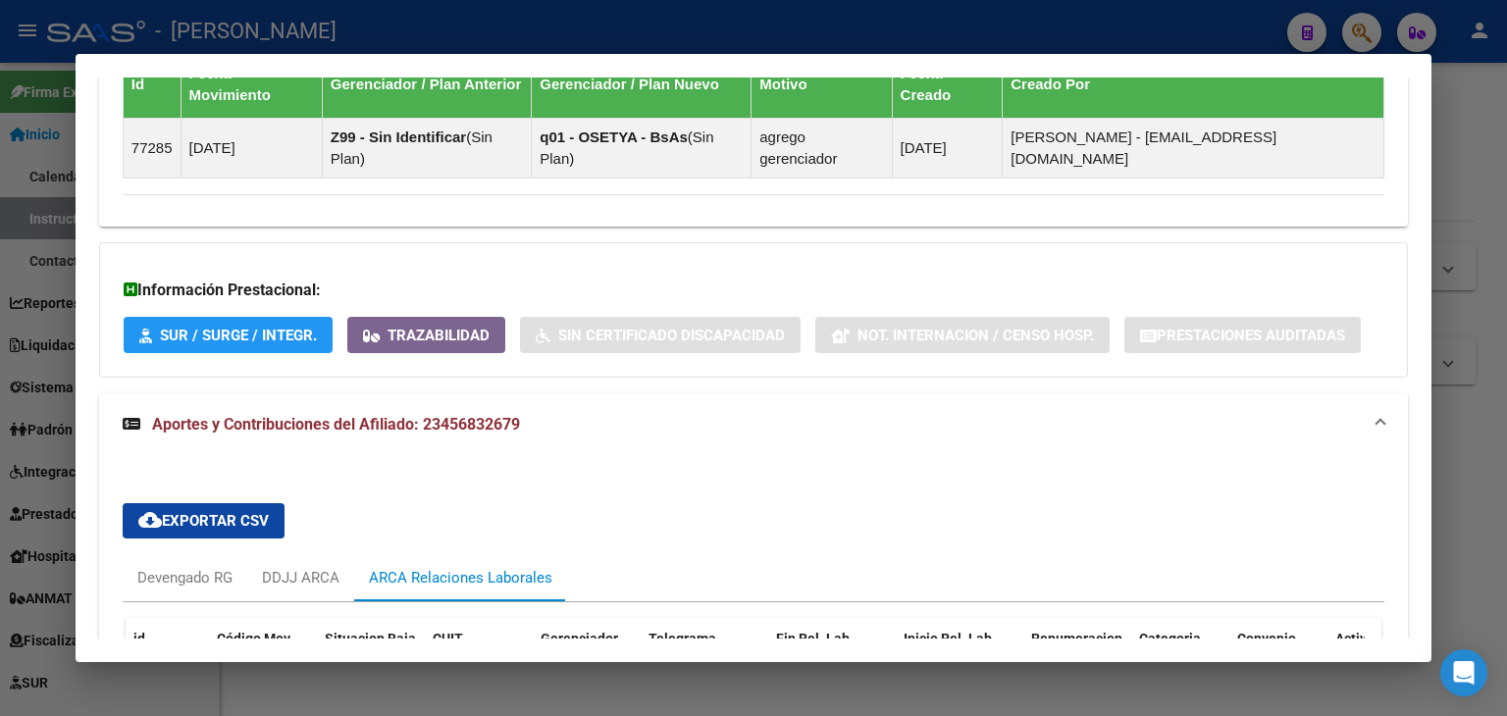
click at [367, 602] on div "id Código Mov. Situacion Baja CUIT Gerenciador Telegrama Renuncia Fin Rel. Lab.…" at bounding box center [753, 701] width 1261 height 199
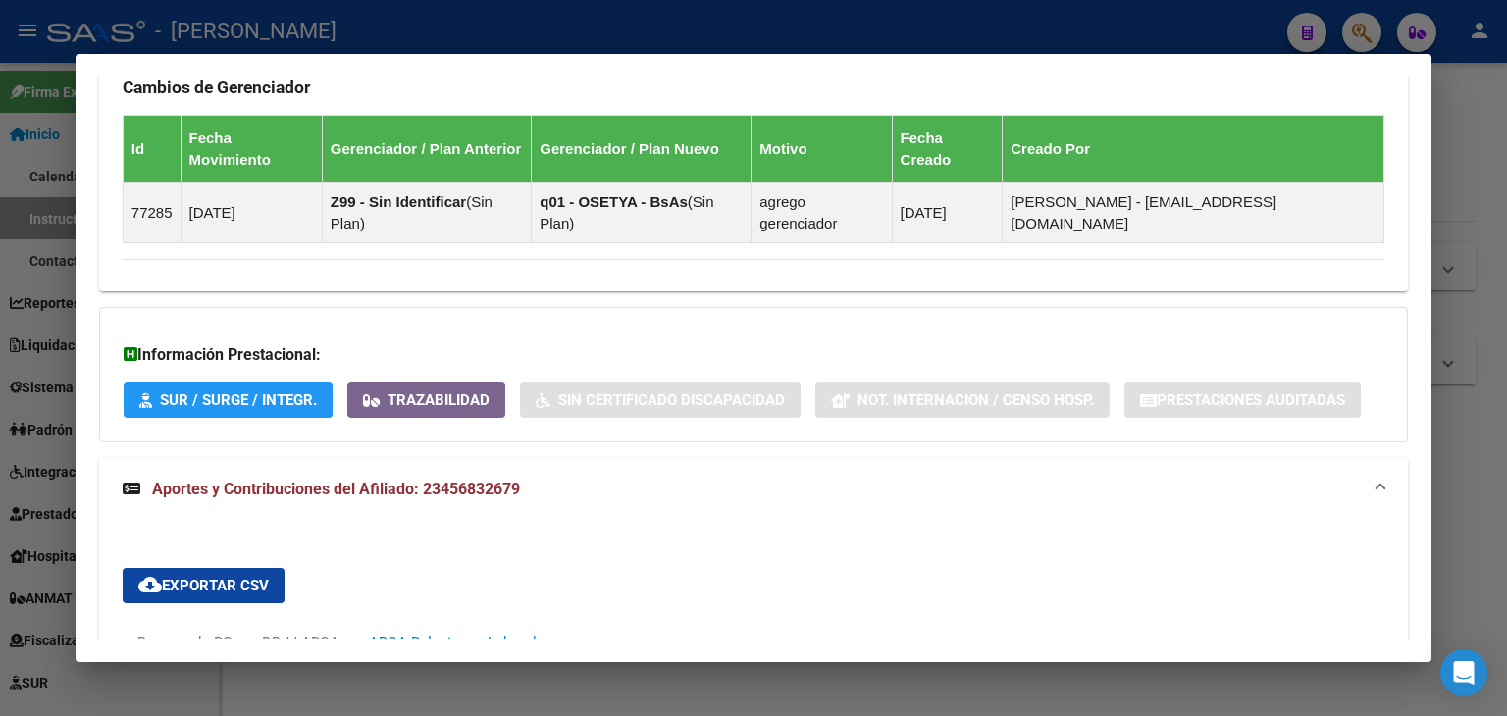
scroll to position [1177, 0]
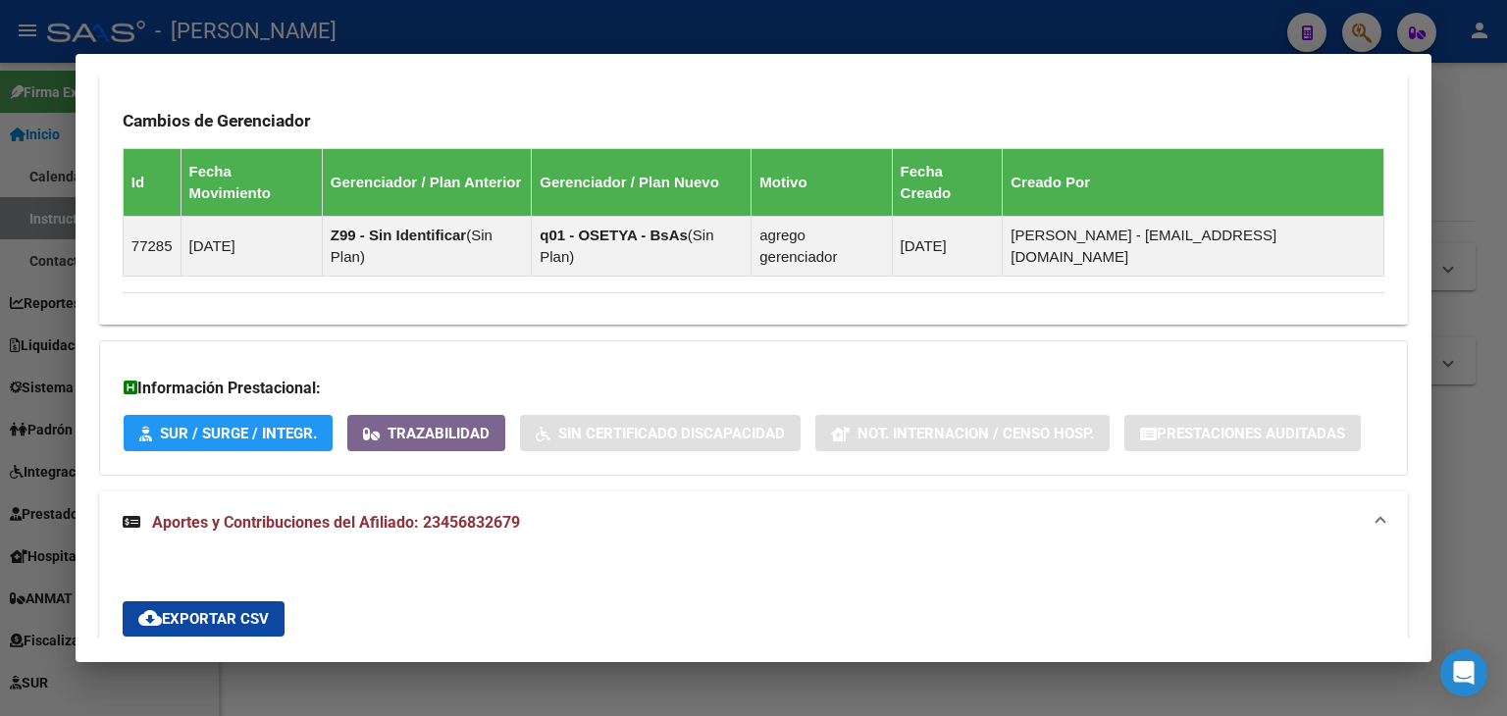
drag, startPoint x: 241, startPoint y: 36, endPoint x: 235, endPoint y: 8, distance: 29.0
click at [241, 32] on div at bounding box center [753, 358] width 1507 height 716
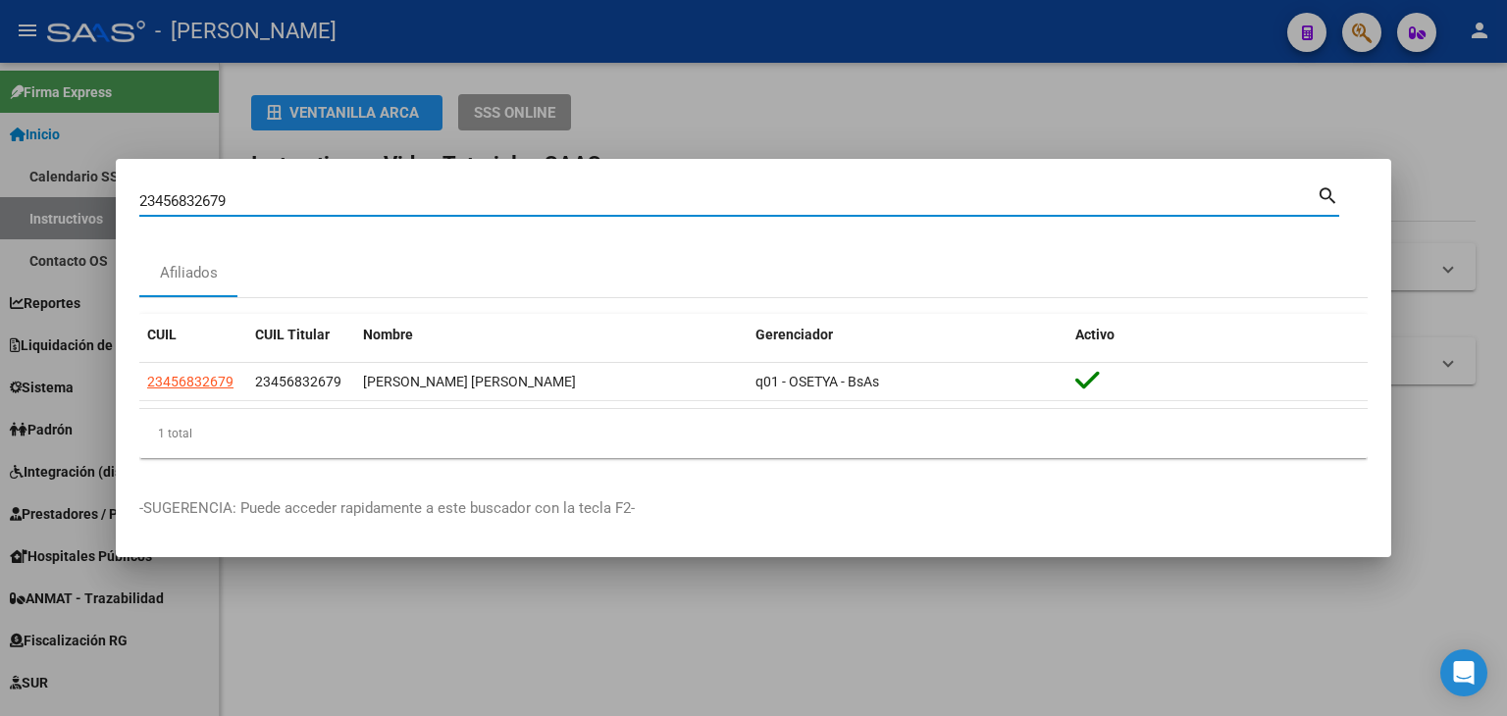
click at [365, 198] on input "23456832679" at bounding box center [727, 201] width 1177 height 18
paste input "743886"
type input "23457438869"
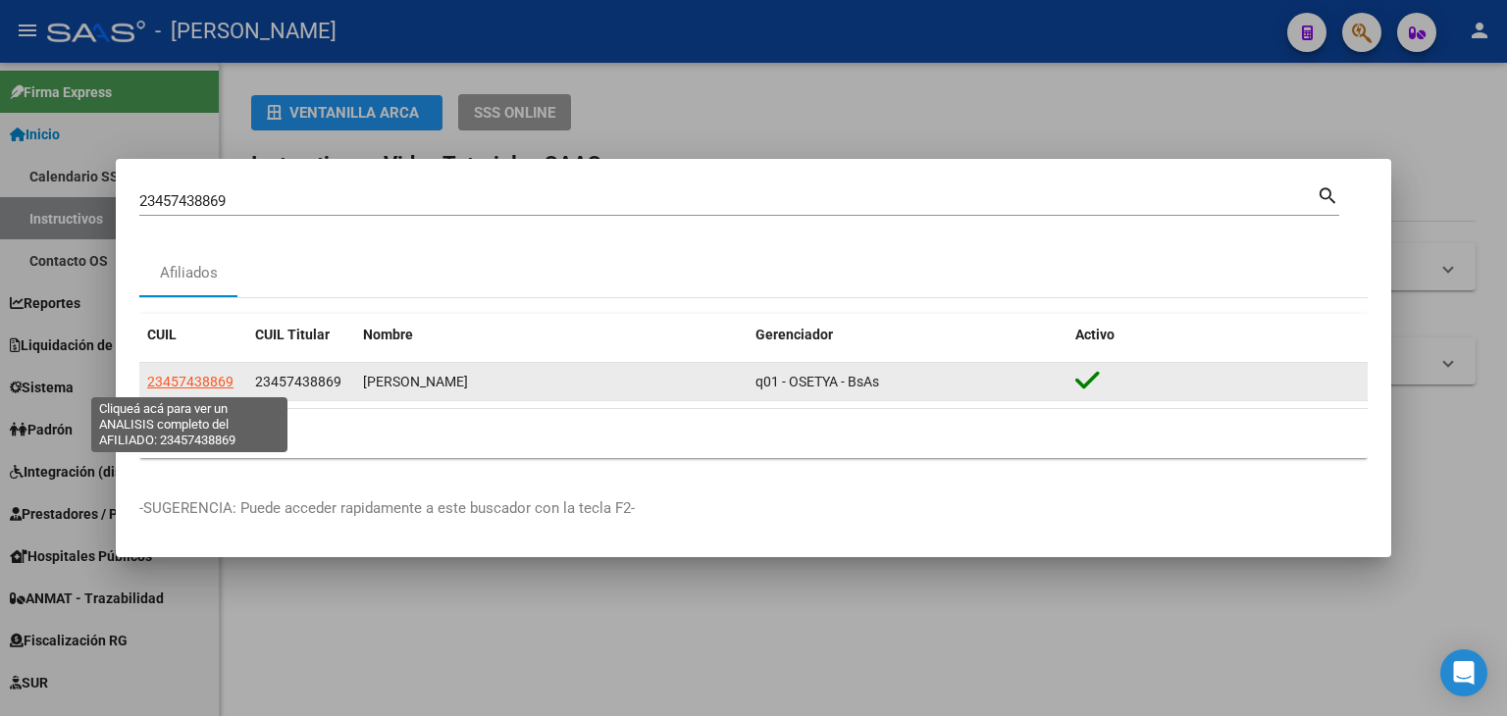
click at [188, 385] on span "23457438869" at bounding box center [190, 382] width 86 height 16
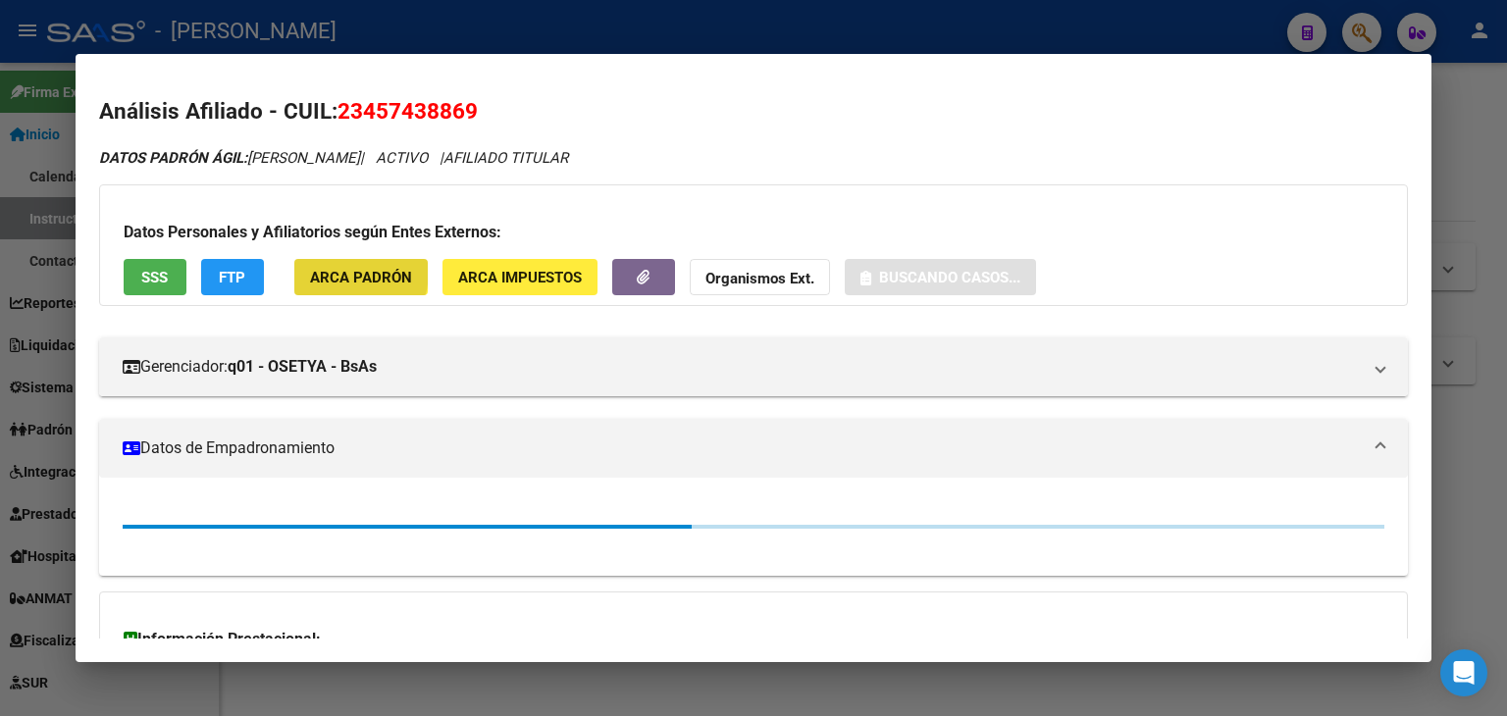
click at [341, 272] on span "ARCA Padrón" at bounding box center [361, 278] width 102 height 18
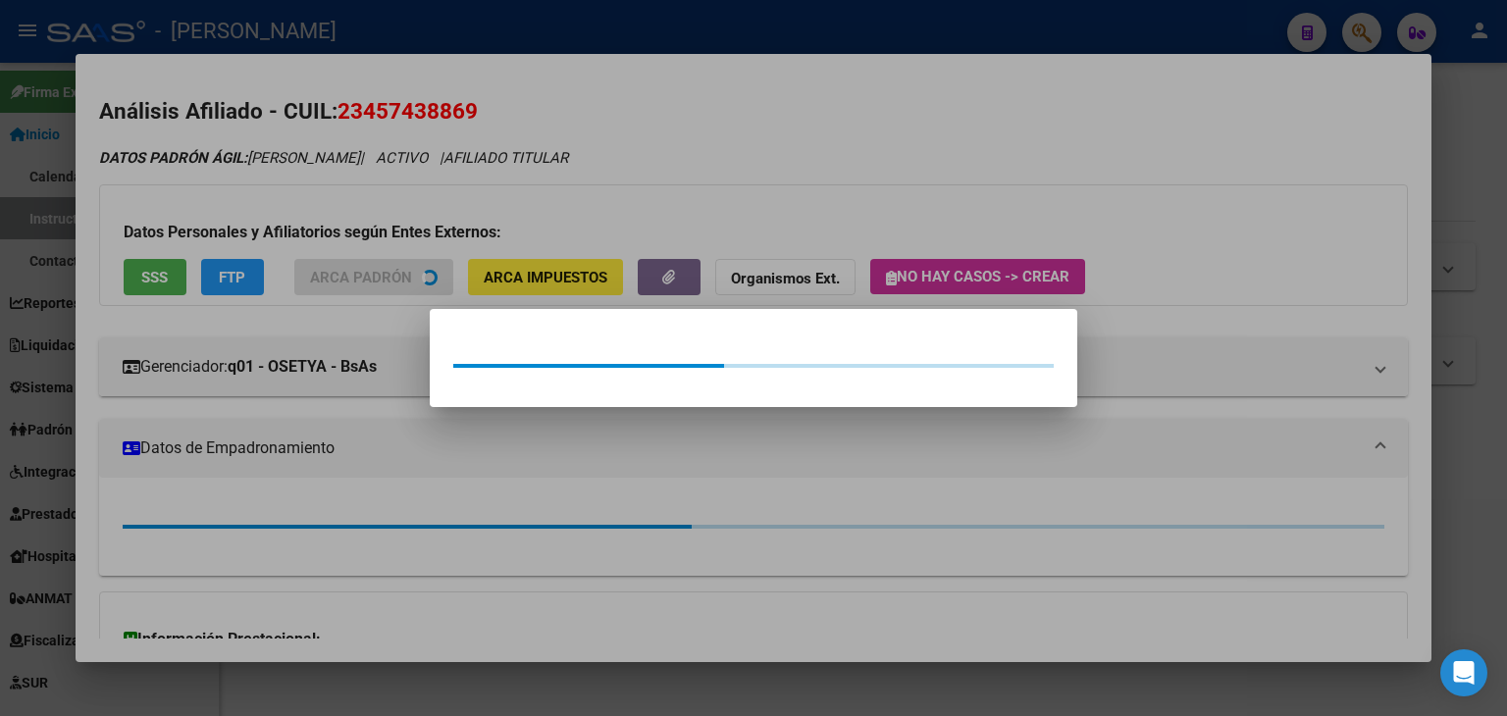
click at [339, 225] on div at bounding box center [753, 358] width 1507 height 716
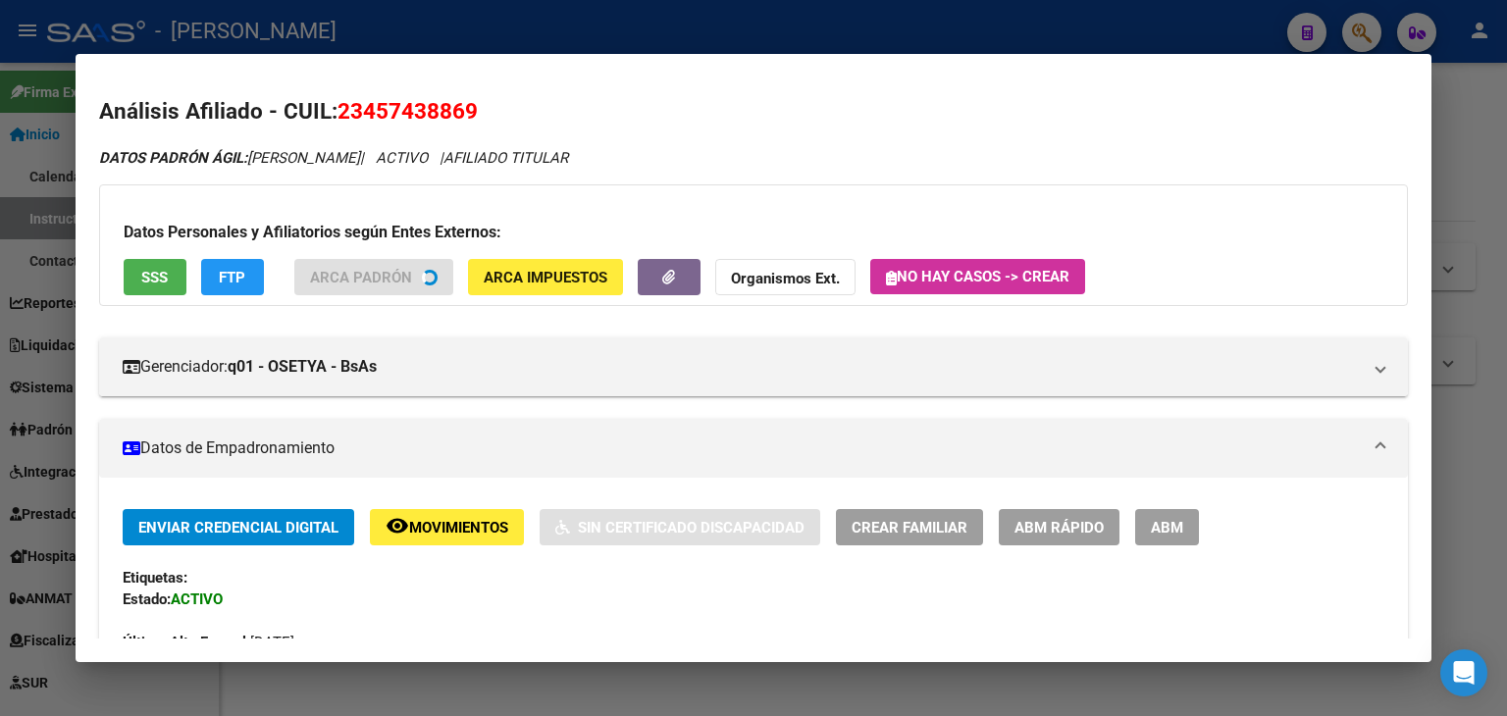
click at [155, 294] on div "Datos Personales y Afiliatorios según Entes Externos: SSS FTP ARCA Padrón ARCA …" at bounding box center [753, 245] width 1309 height 122
click at [161, 277] on span "SSS" at bounding box center [154, 278] width 26 height 18
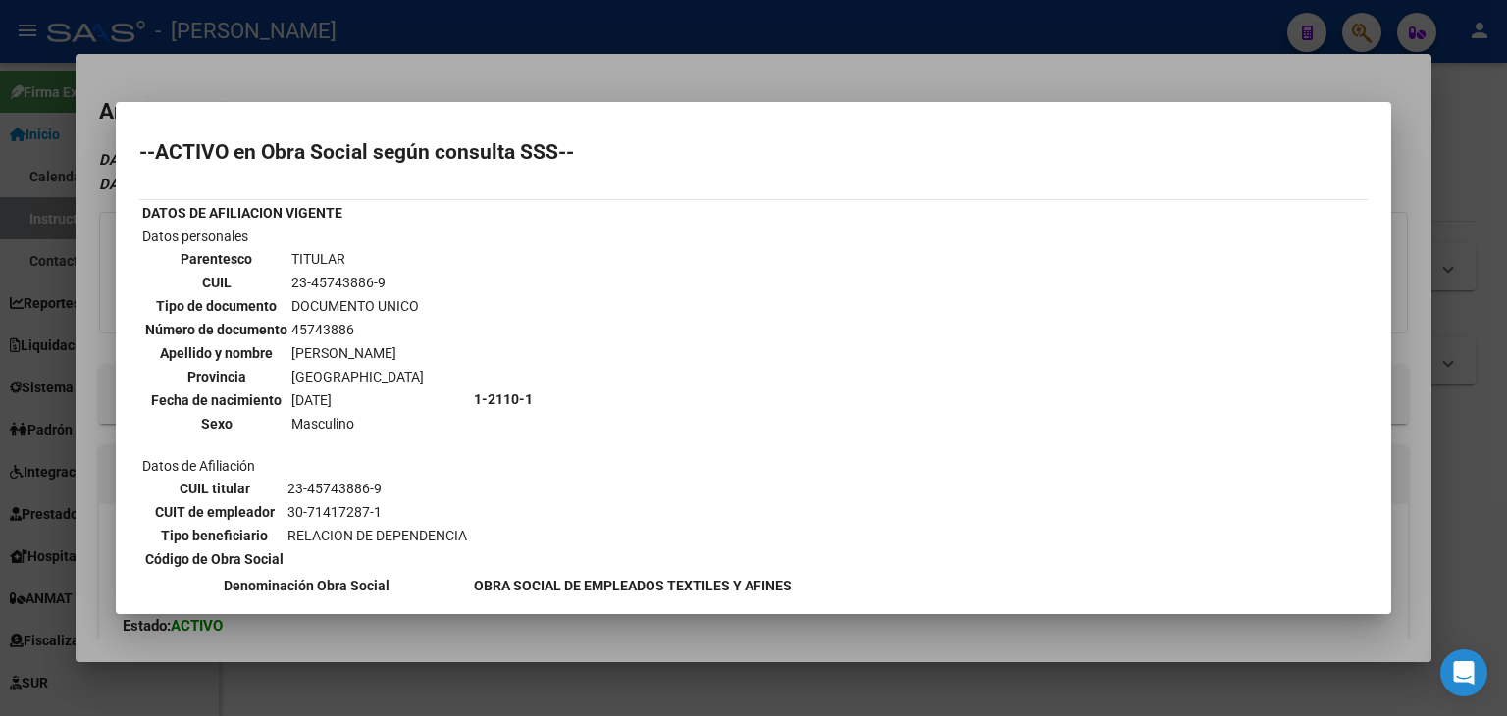
click at [314, 79] on div at bounding box center [753, 358] width 1507 height 716
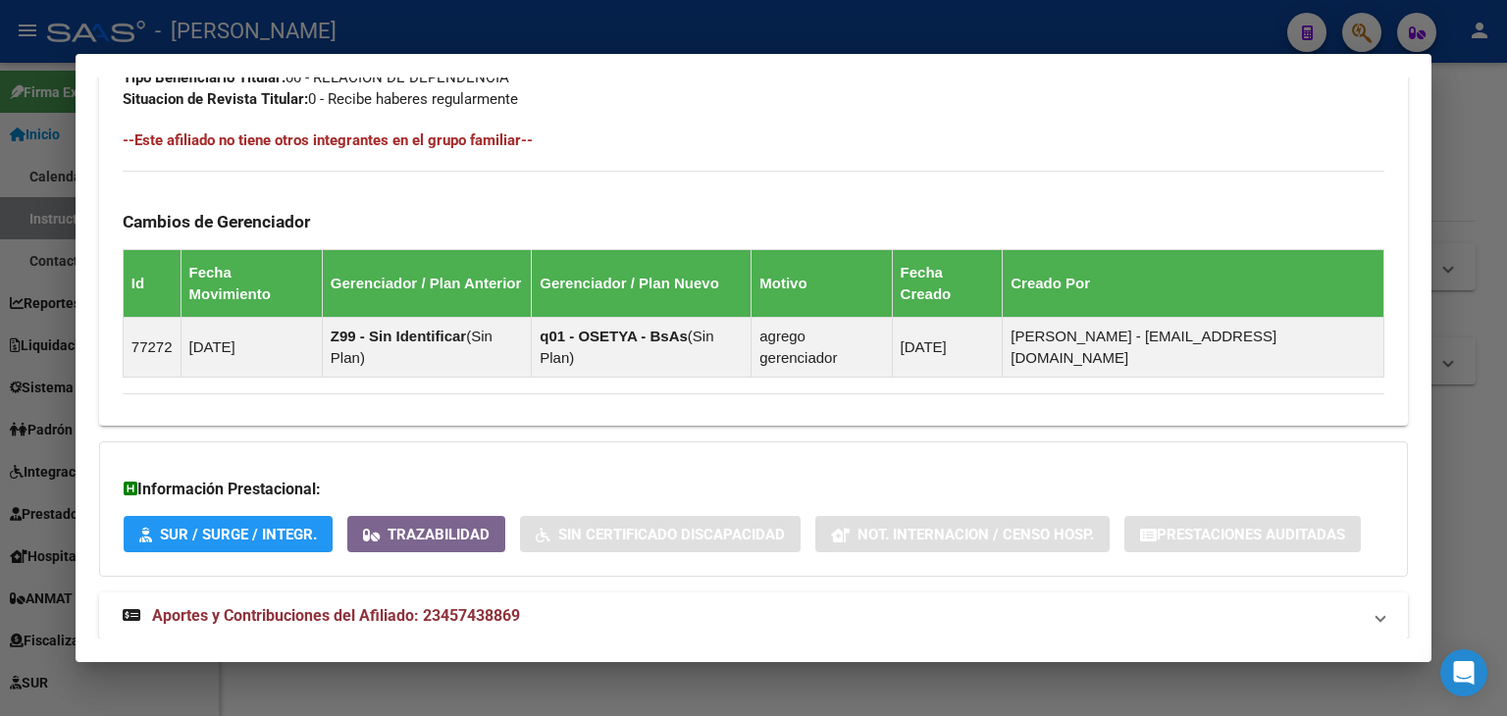
click at [489, 592] on mat-expansion-panel-header "Aportes y Contribuciones del Afiliado: 23457438869" at bounding box center [753, 615] width 1309 height 47
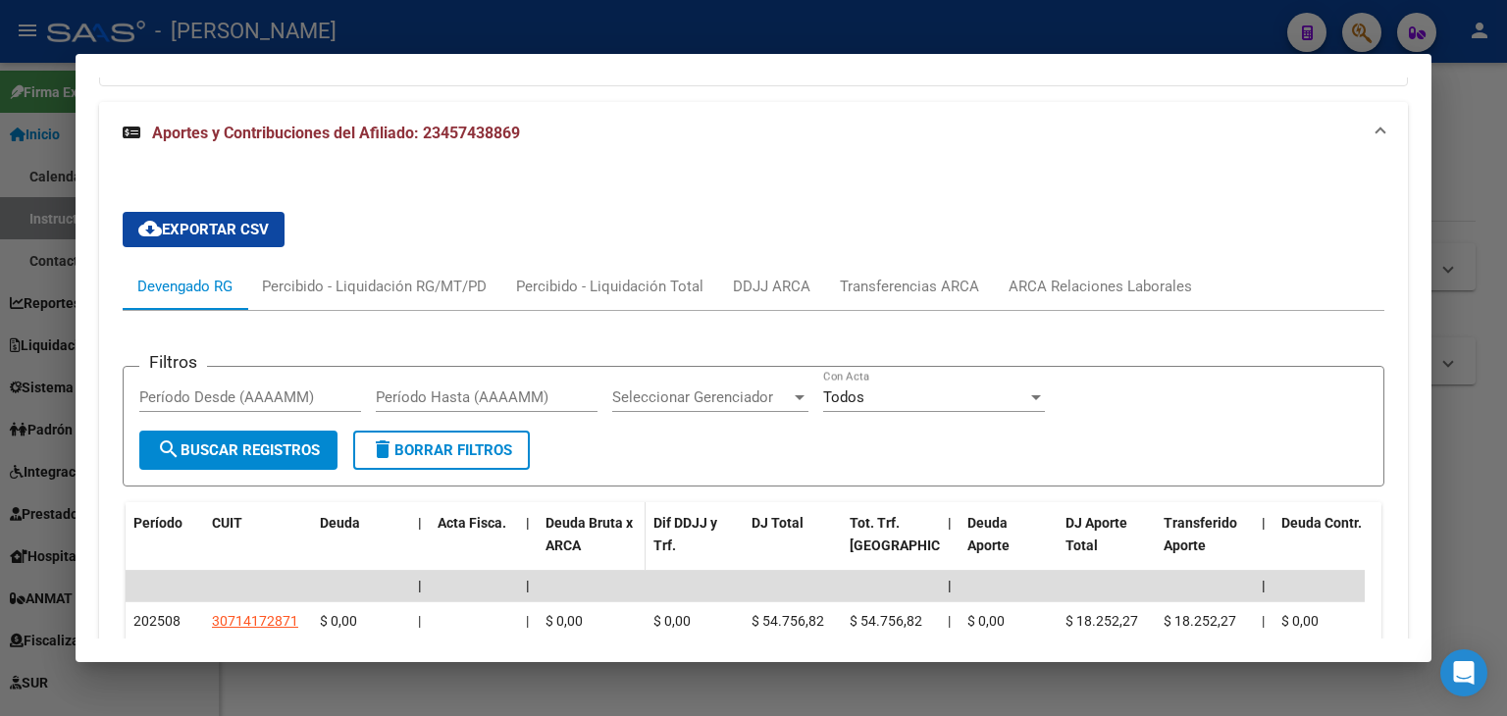
scroll to position [1665, 0]
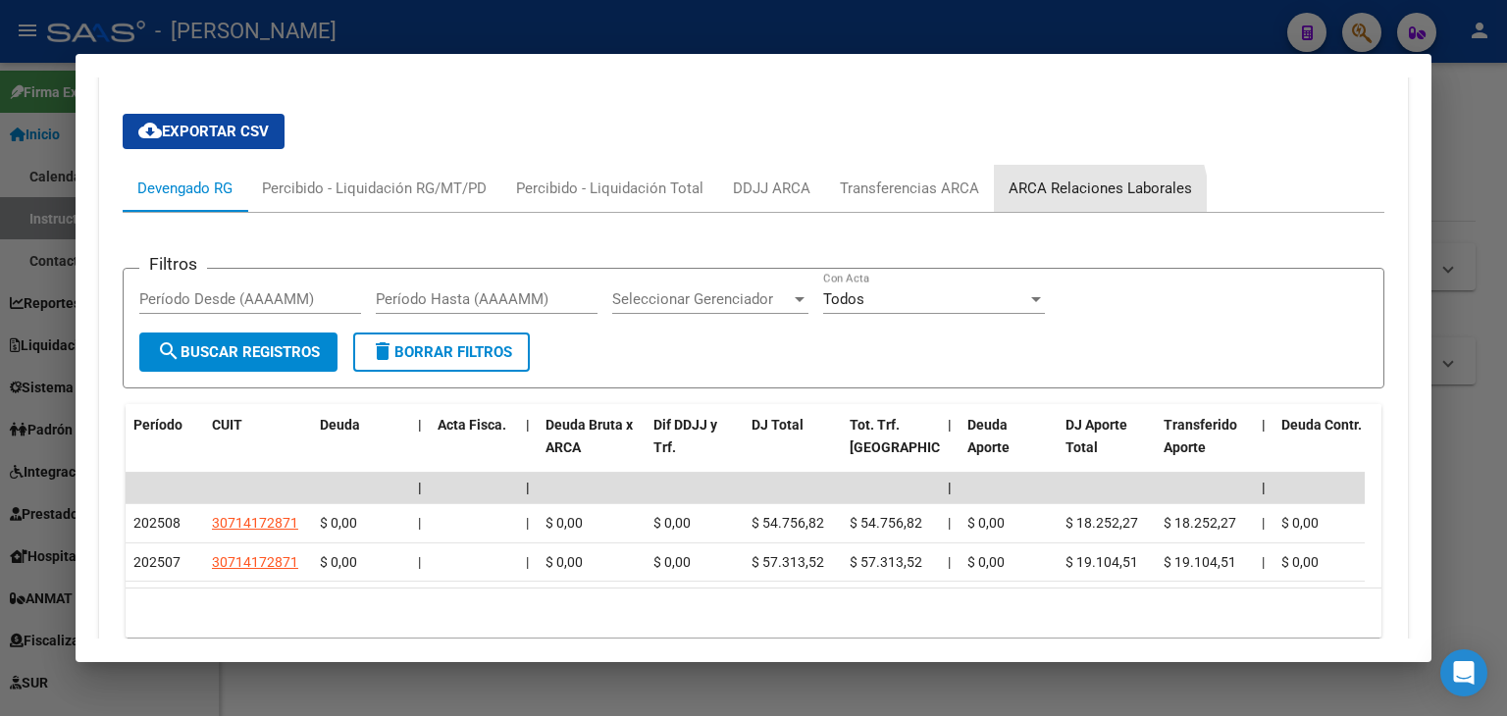
click at [1037, 165] on div "ARCA Relaciones Laborales" at bounding box center [1100, 188] width 213 height 47
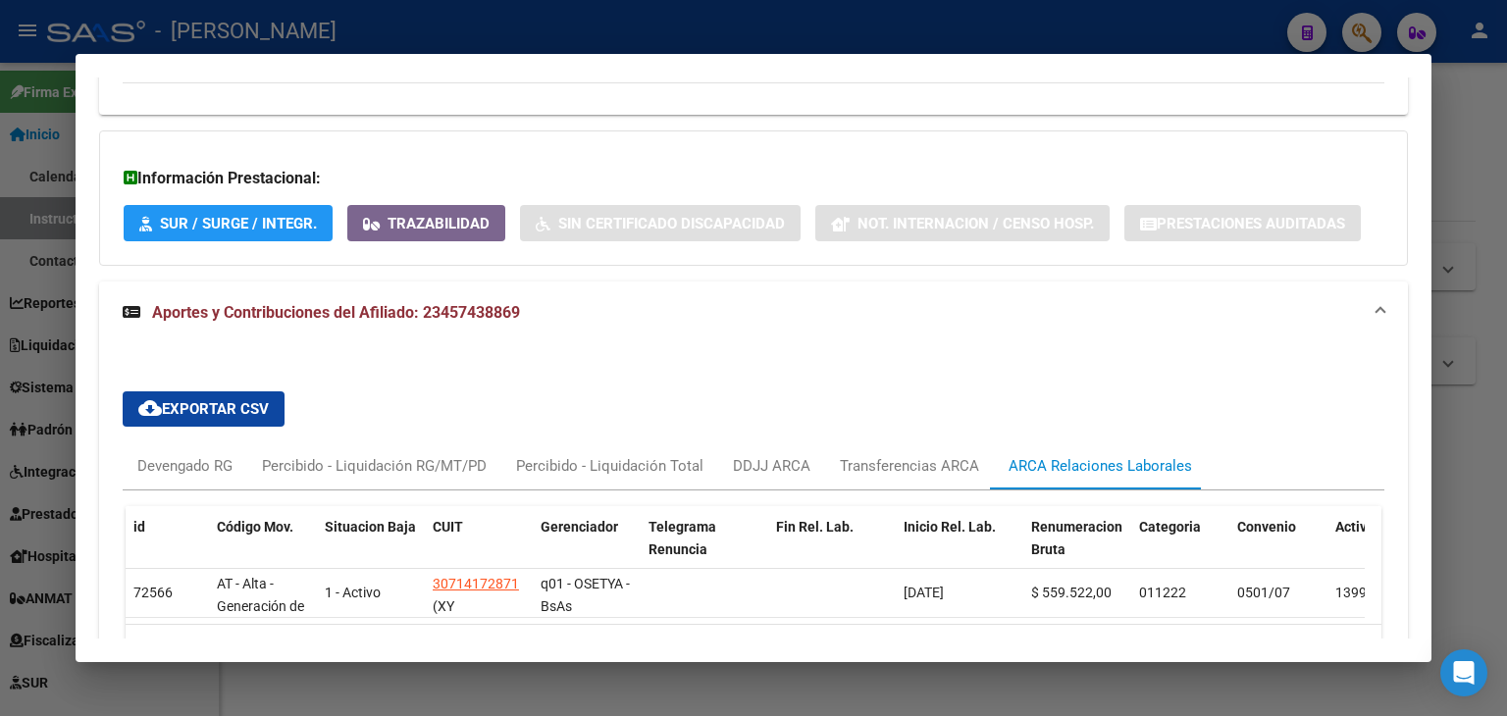
scroll to position [1479, 0]
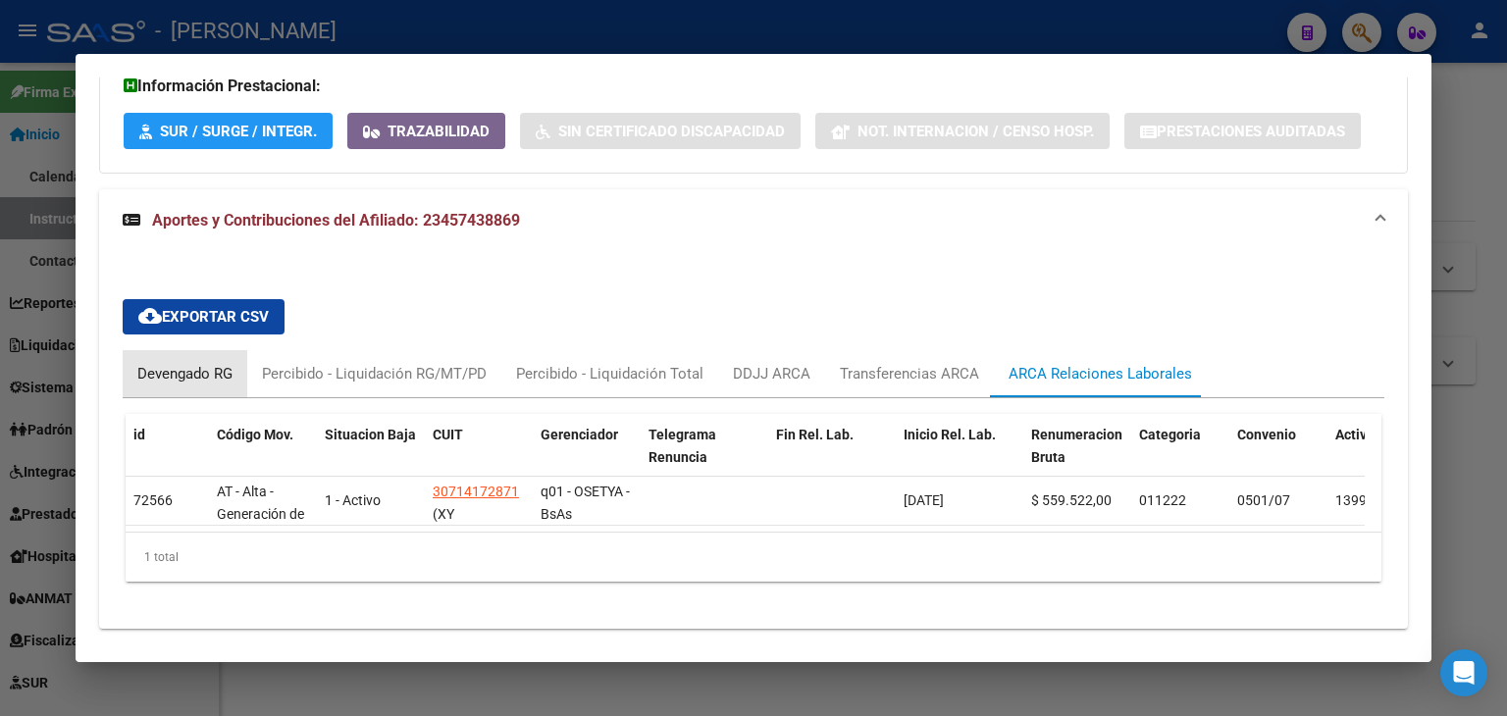
click at [201, 350] on div "Devengado RG" at bounding box center [185, 373] width 125 height 47
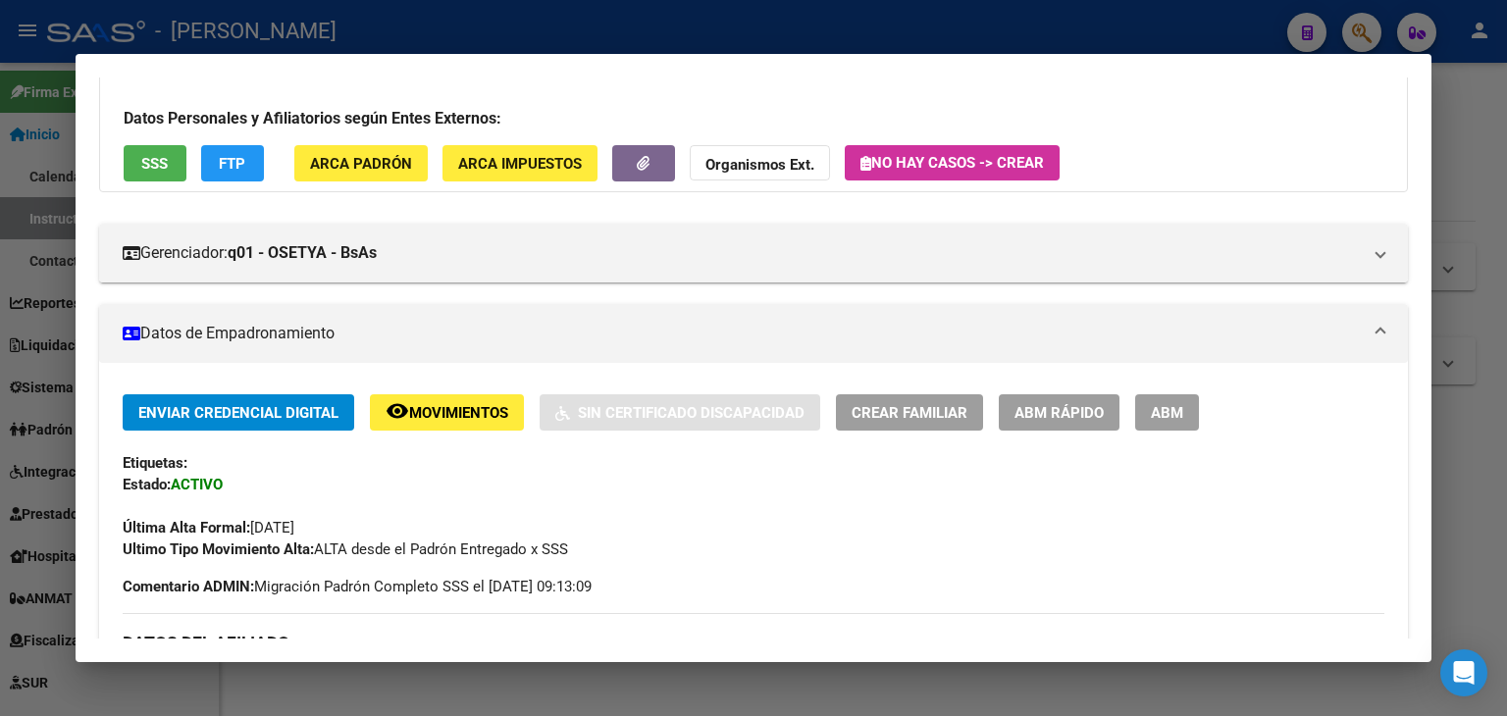
scroll to position [0, 0]
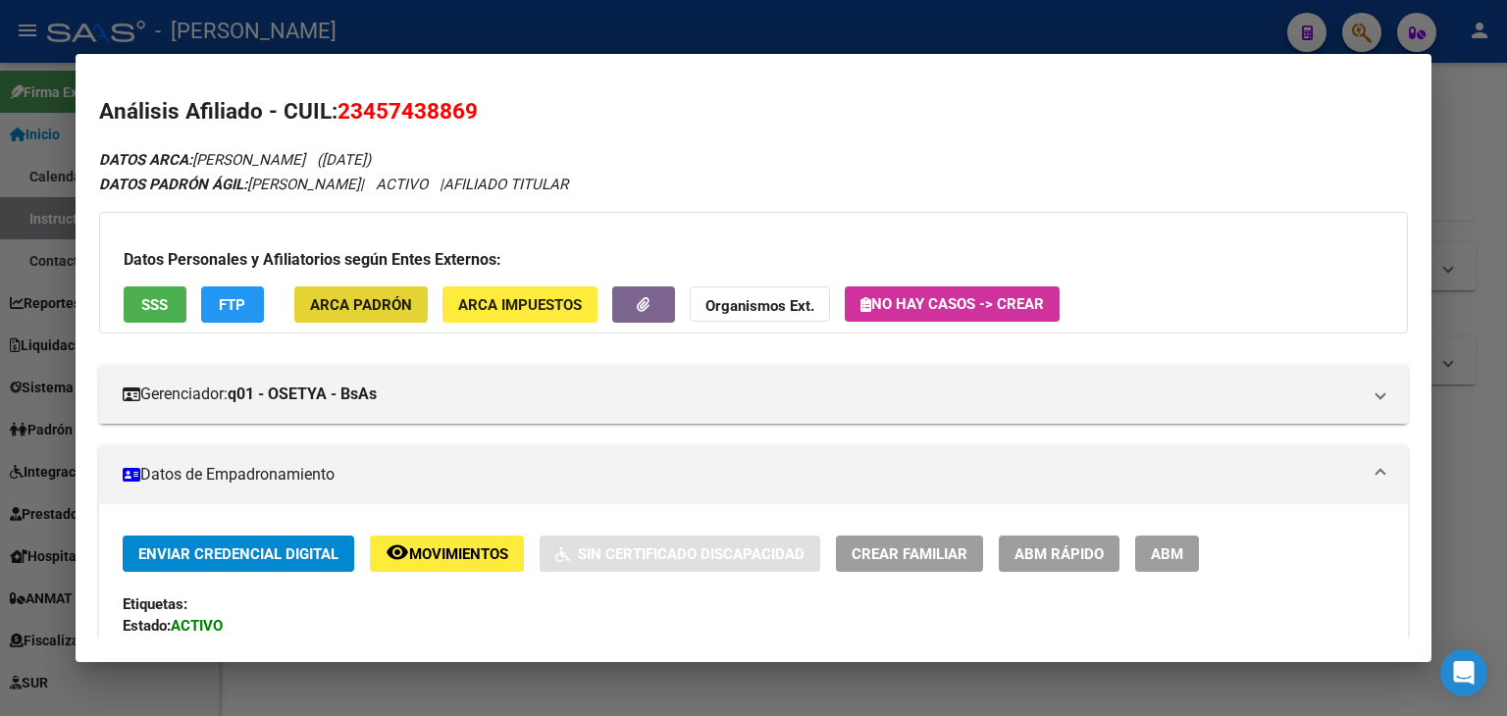
click at [339, 287] on button "ARCA Padrón" at bounding box center [360, 304] width 133 height 36
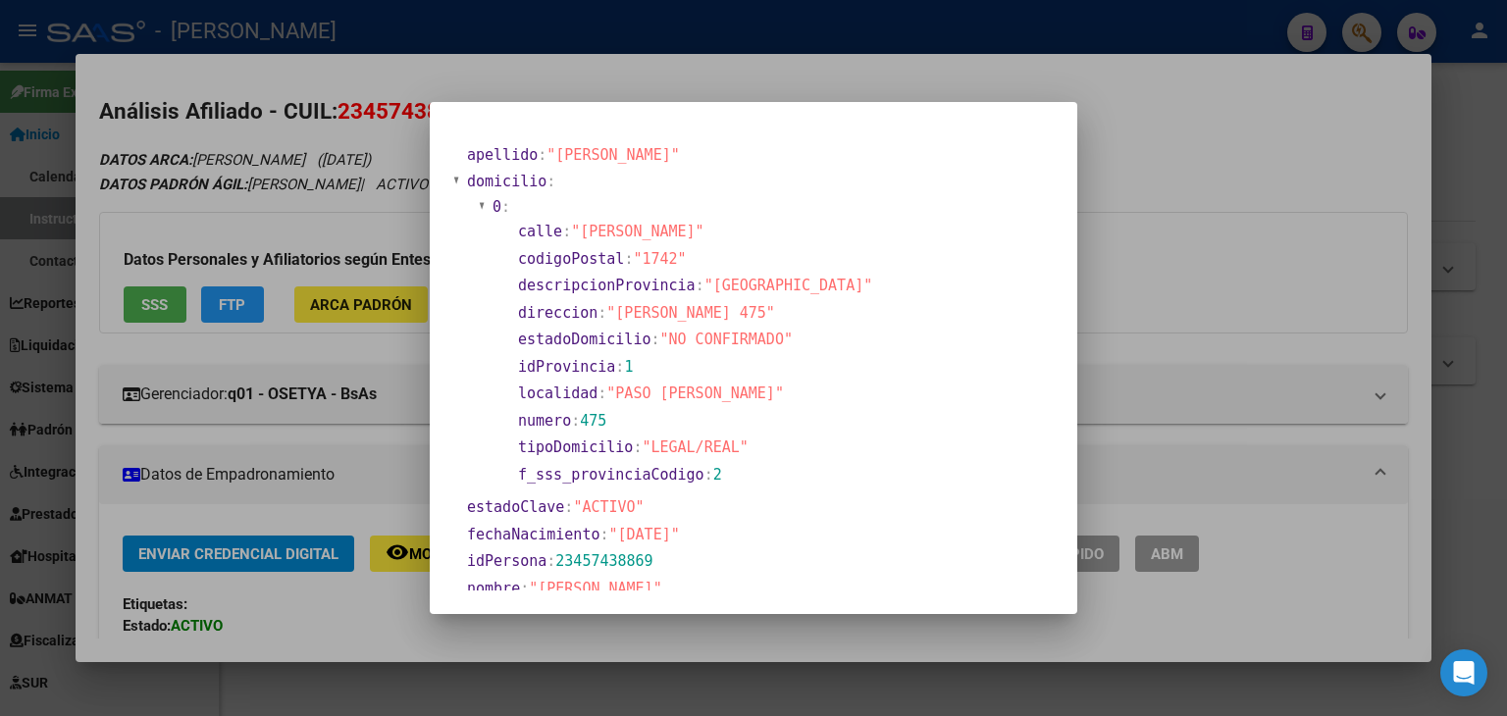
drag, startPoint x: 334, startPoint y: 77, endPoint x: 457, endPoint y: 205, distance: 177.6
click at [334, 78] on div at bounding box center [753, 358] width 1507 height 716
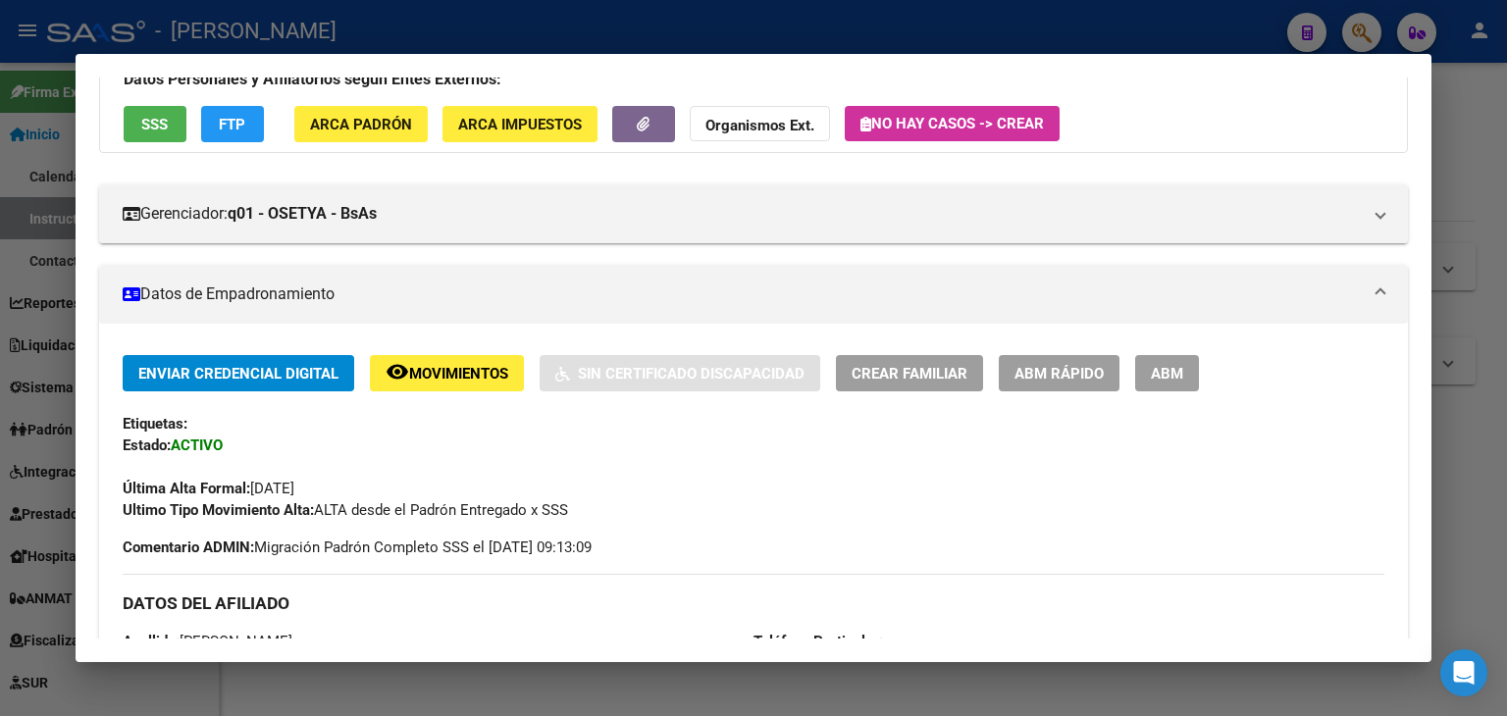
scroll to position [392, 0]
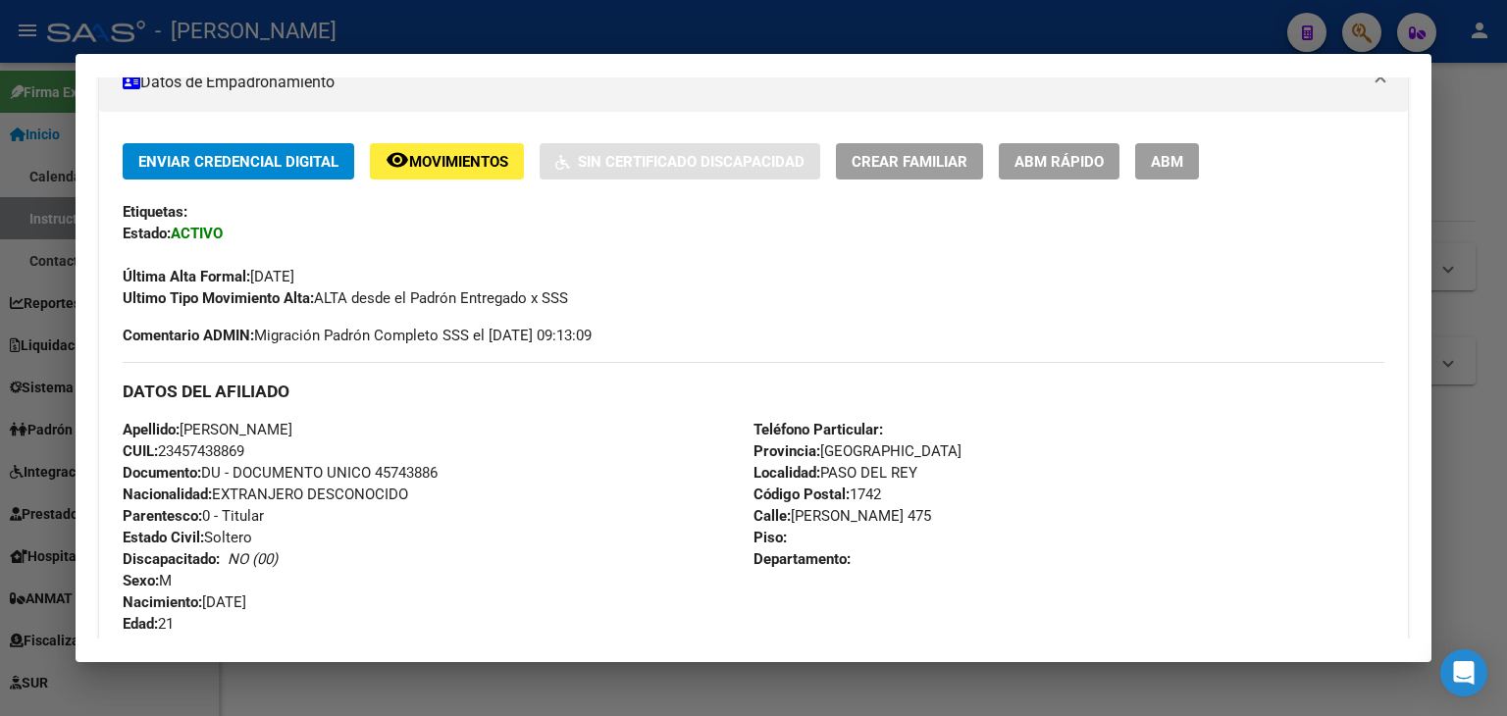
click at [394, 476] on span "Documento: DU - DOCUMENTO UNICO 45743886" at bounding box center [280, 473] width 315 height 18
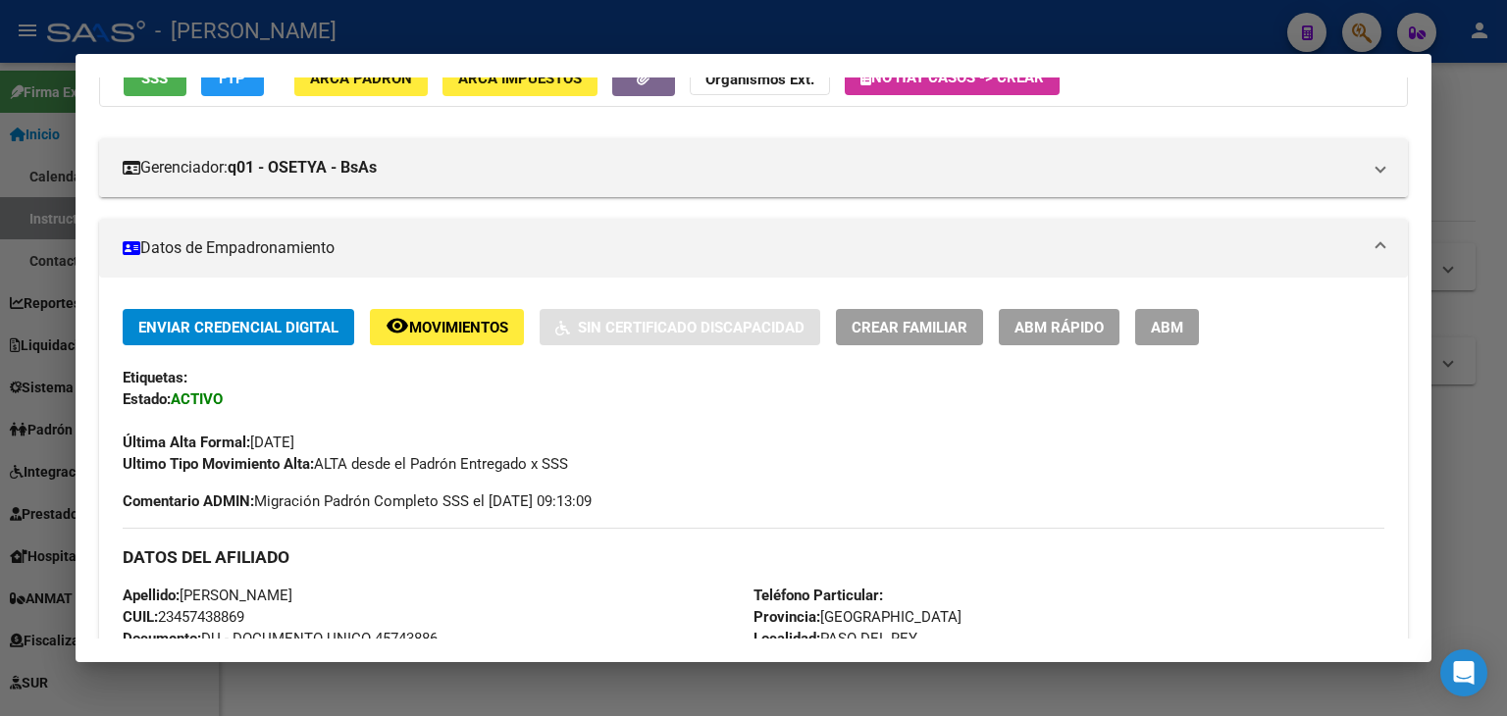
scroll to position [196, 0]
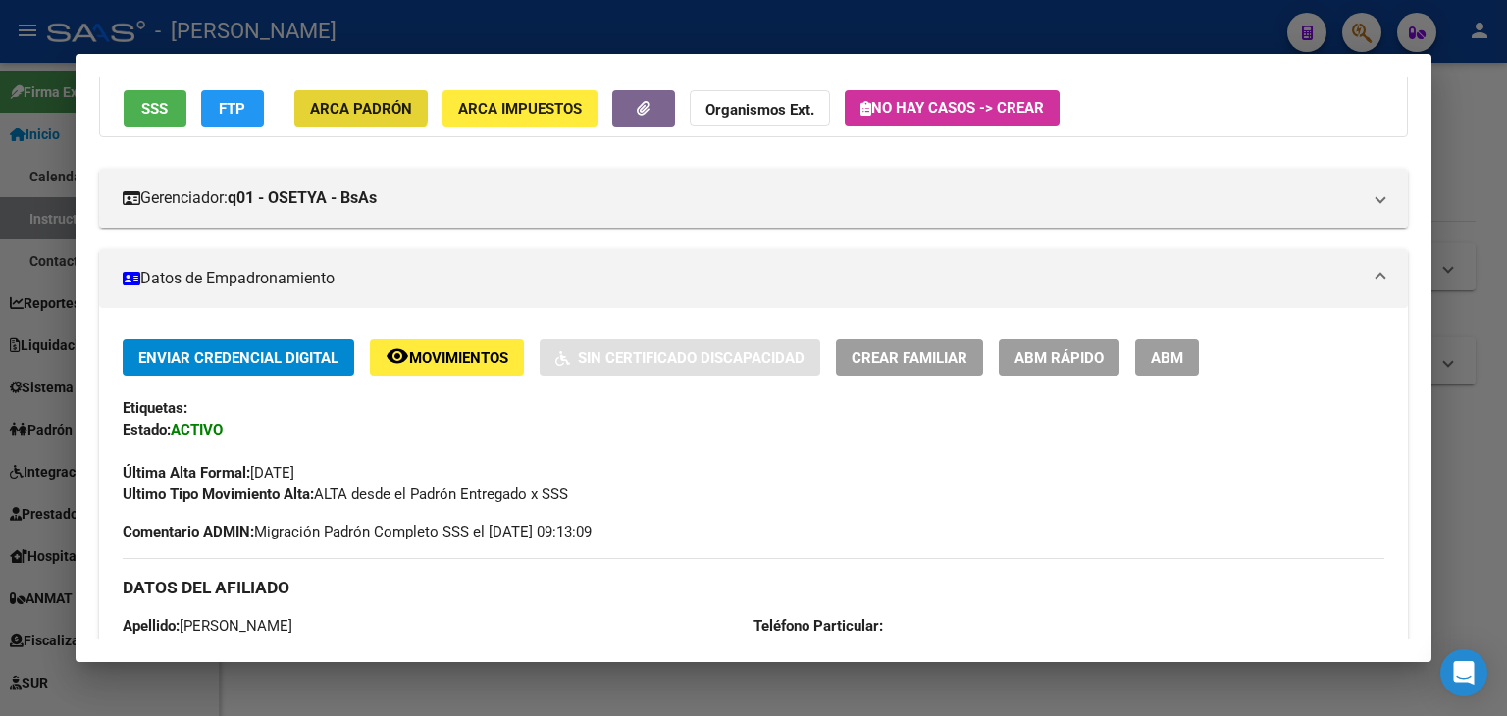
click at [348, 92] on button "ARCA Padrón" at bounding box center [360, 108] width 133 height 36
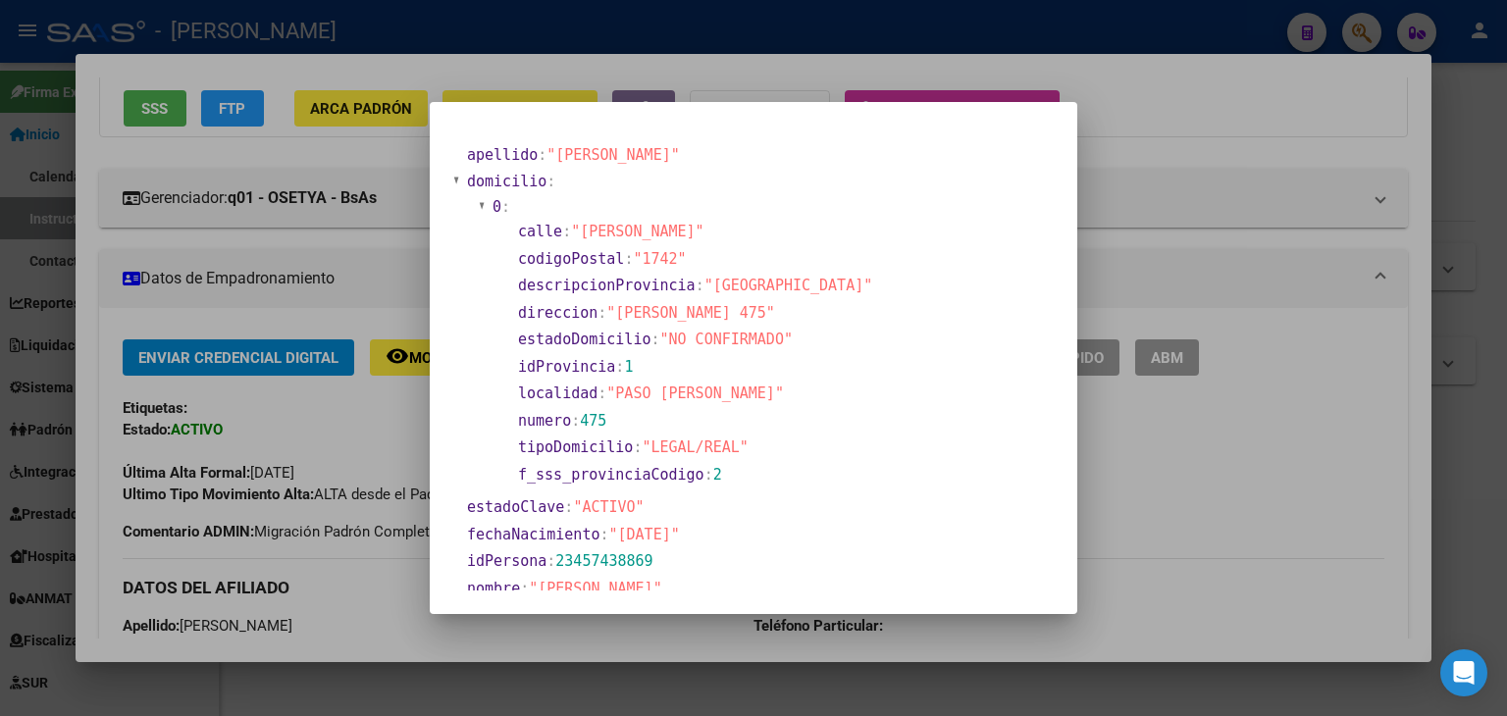
click at [273, 240] on div at bounding box center [753, 358] width 1507 height 716
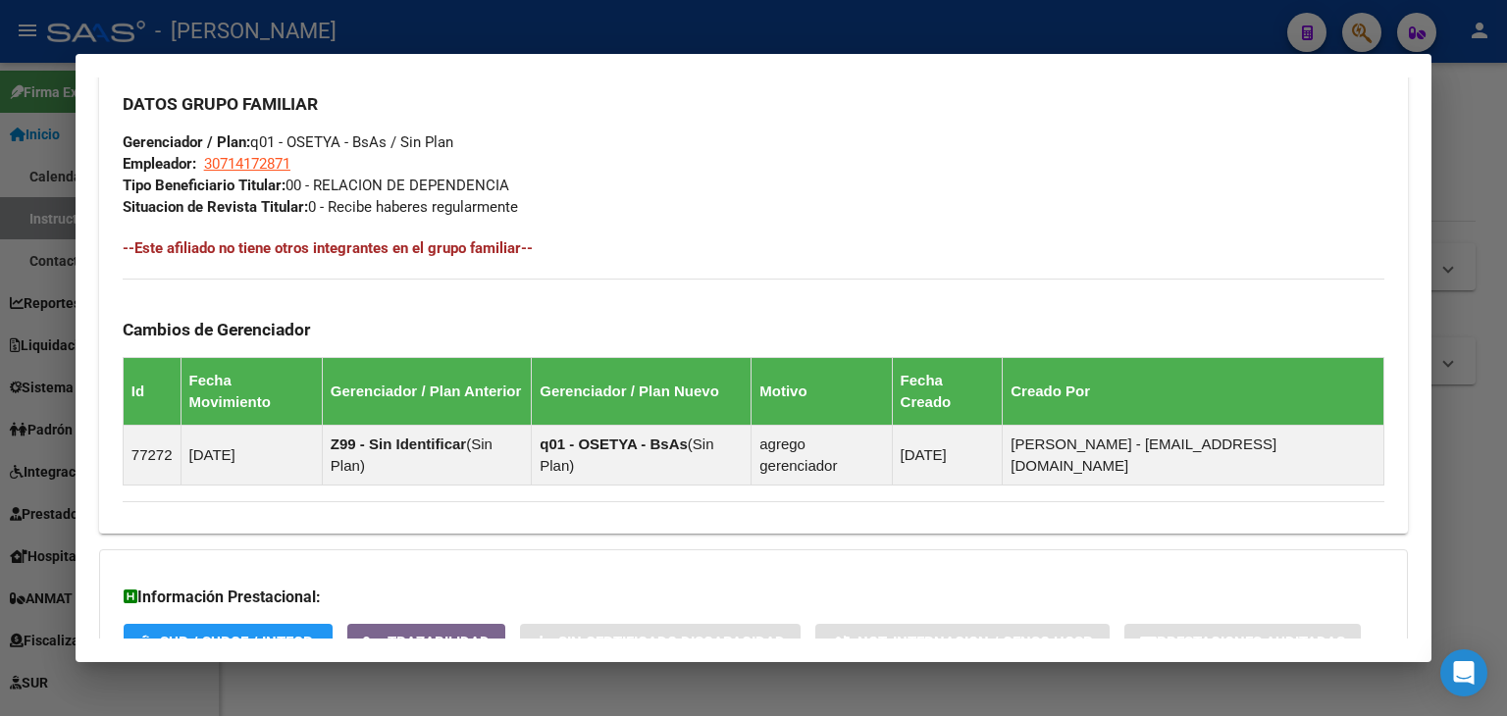
scroll to position [981, 0]
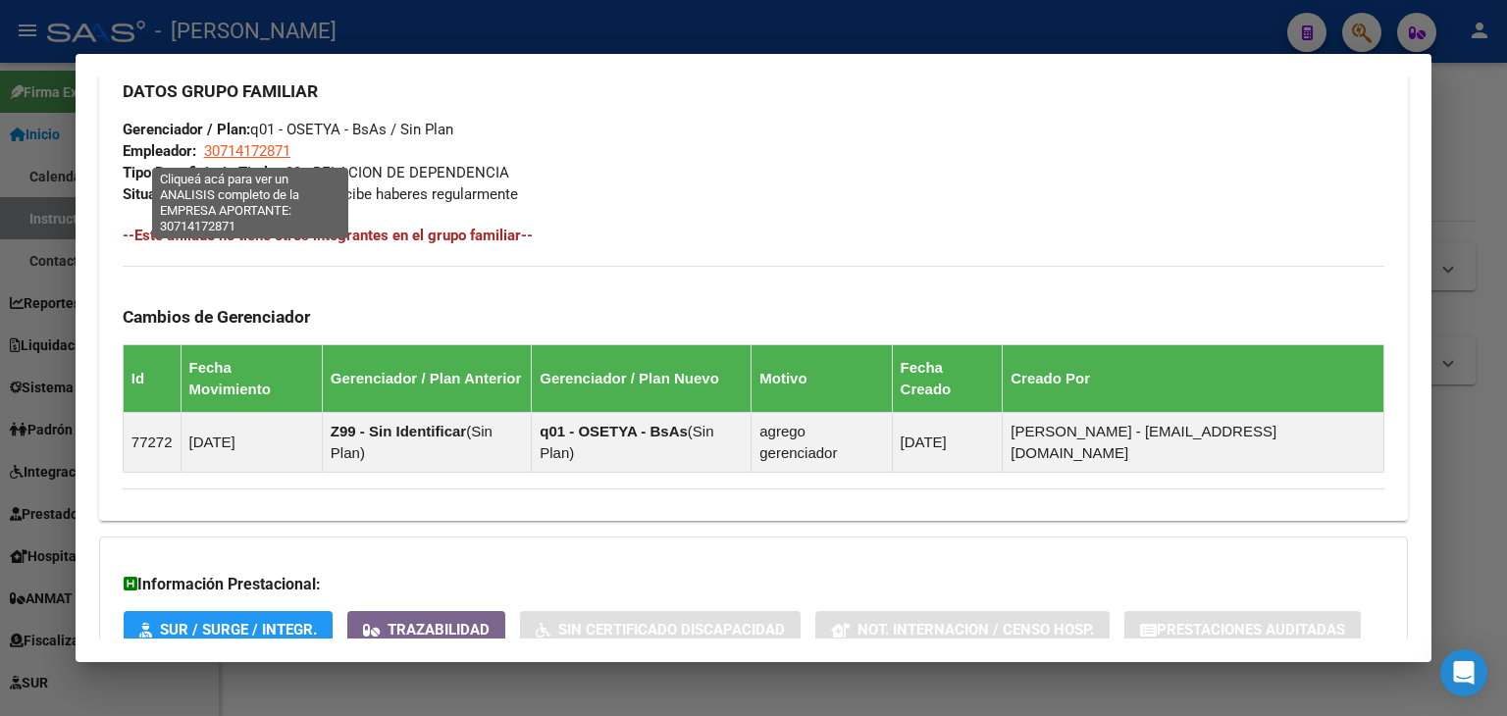
click at [277, 156] on span "30714172871" at bounding box center [247, 151] width 86 height 18
type textarea "30714172871"
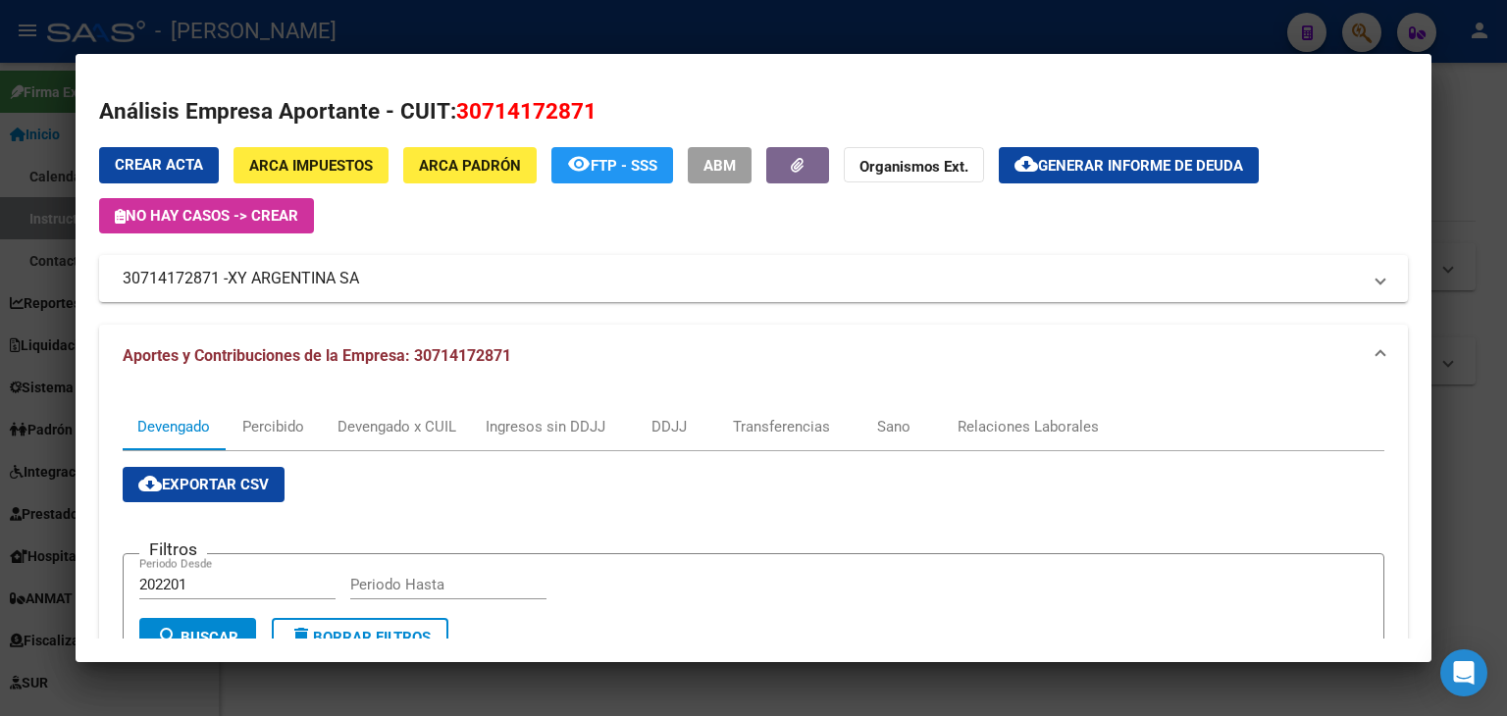
click at [372, 18] on div at bounding box center [753, 358] width 1507 height 716
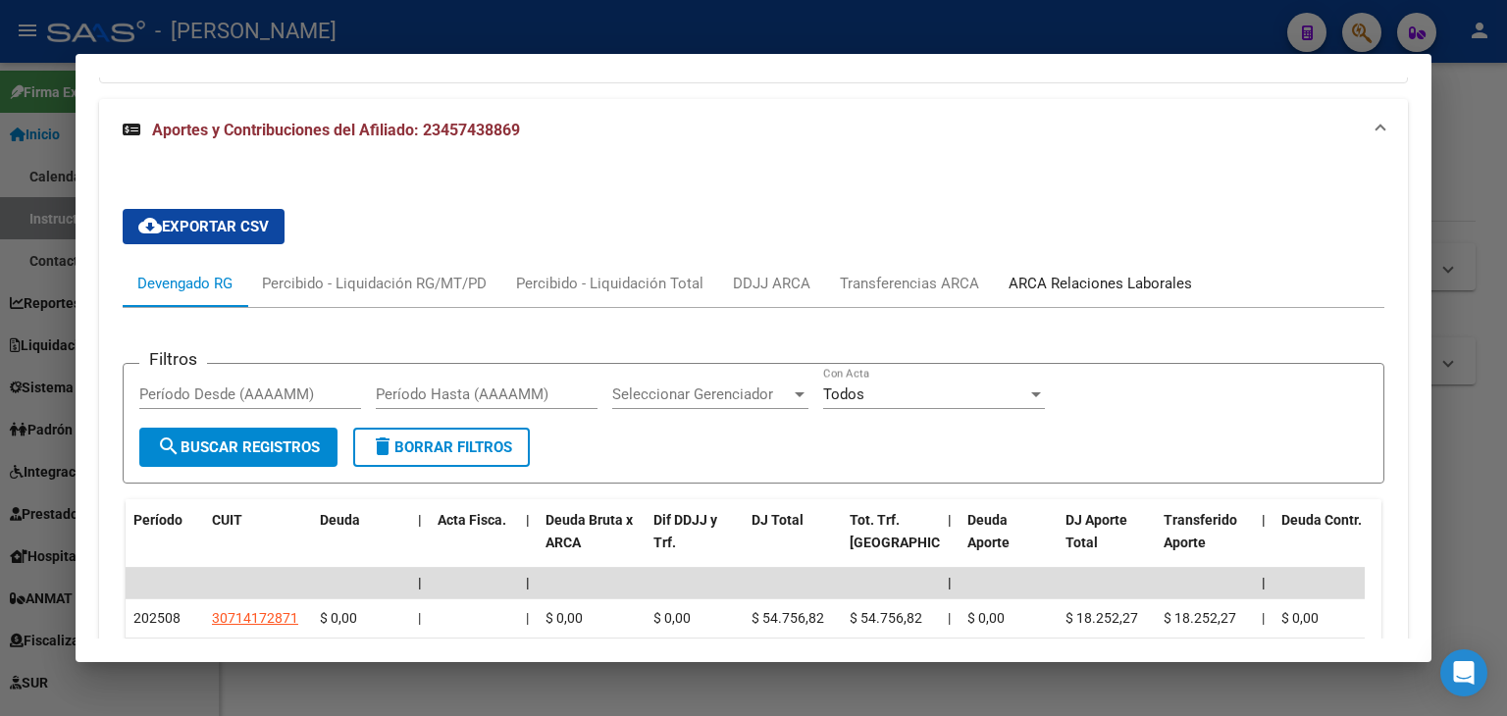
click at [1110, 273] on div "ARCA Relaciones Laborales" at bounding box center [1099, 284] width 183 height 22
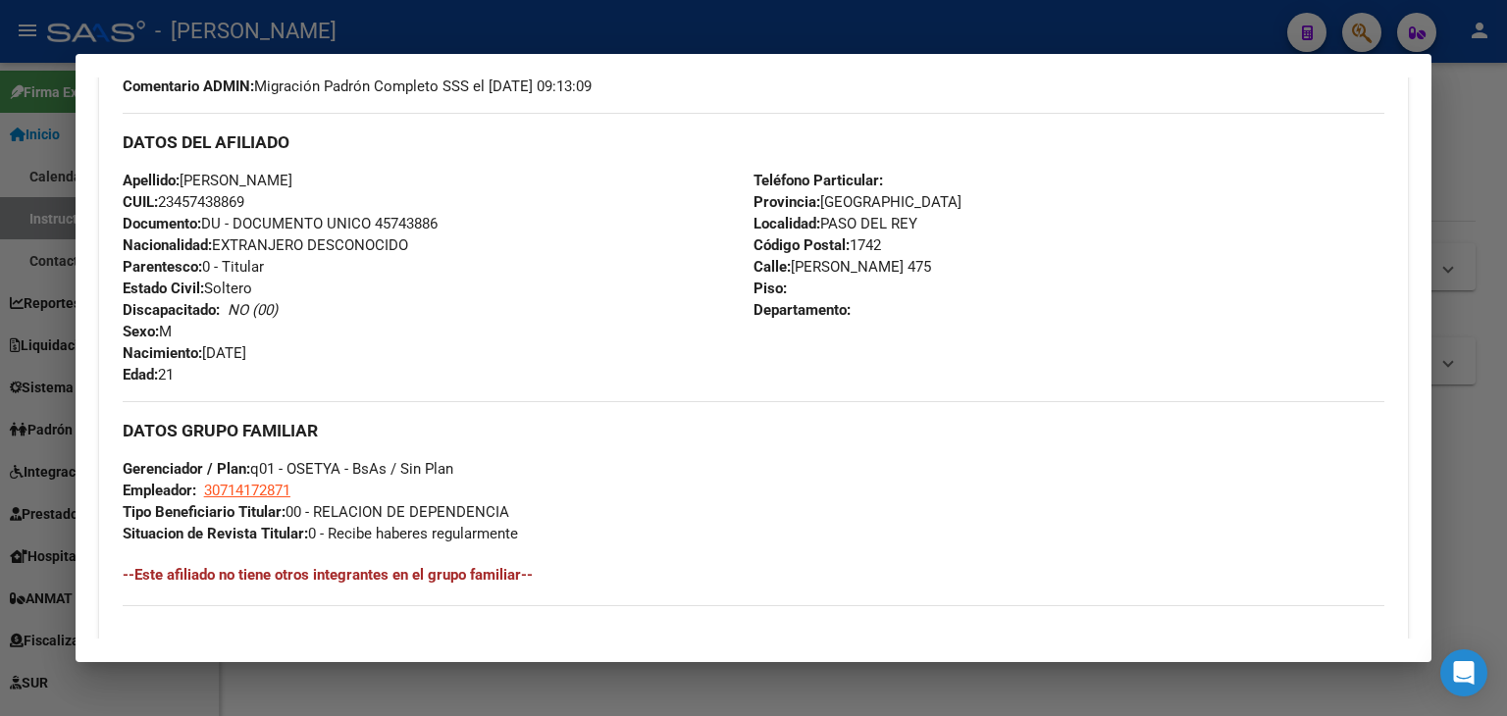
scroll to position [897, 0]
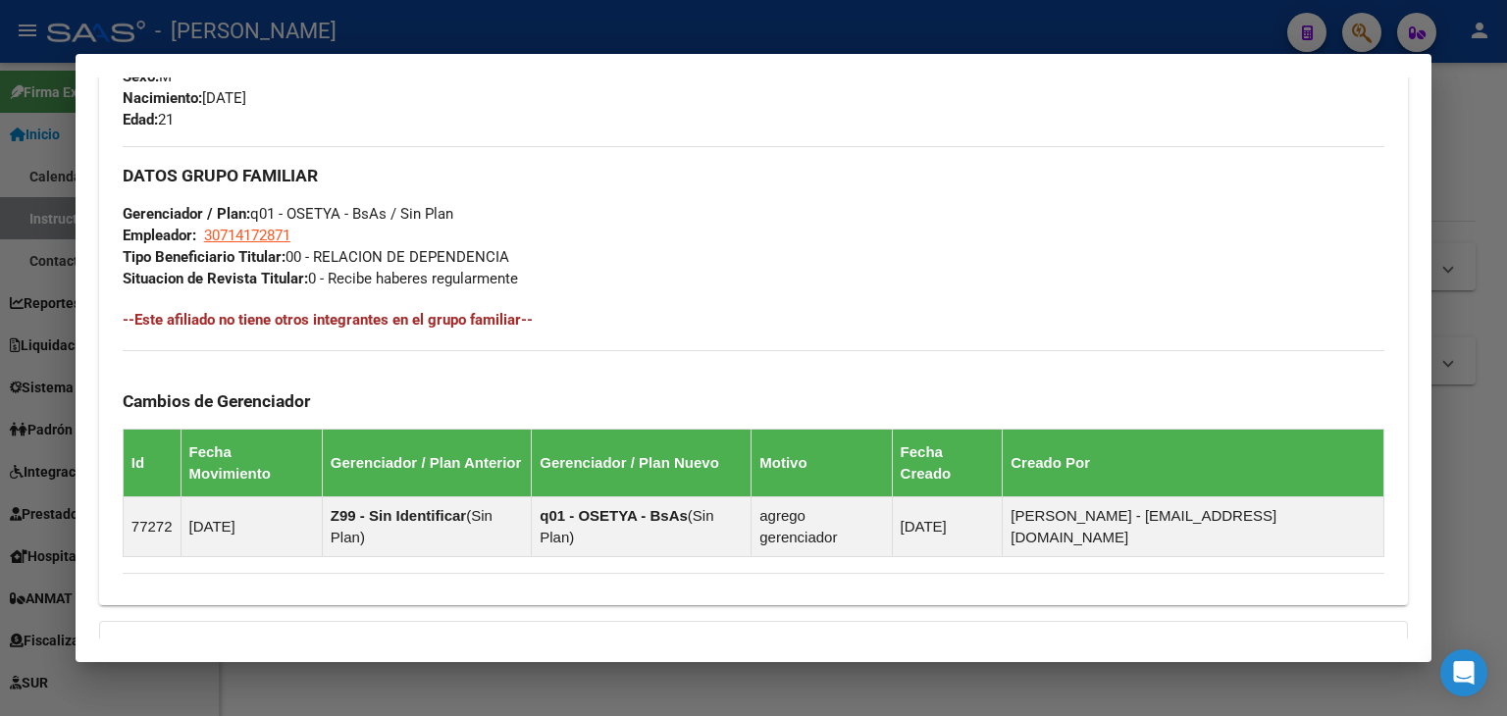
click at [308, 31] on div at bounding box center [753, 358] width 1507 height 716
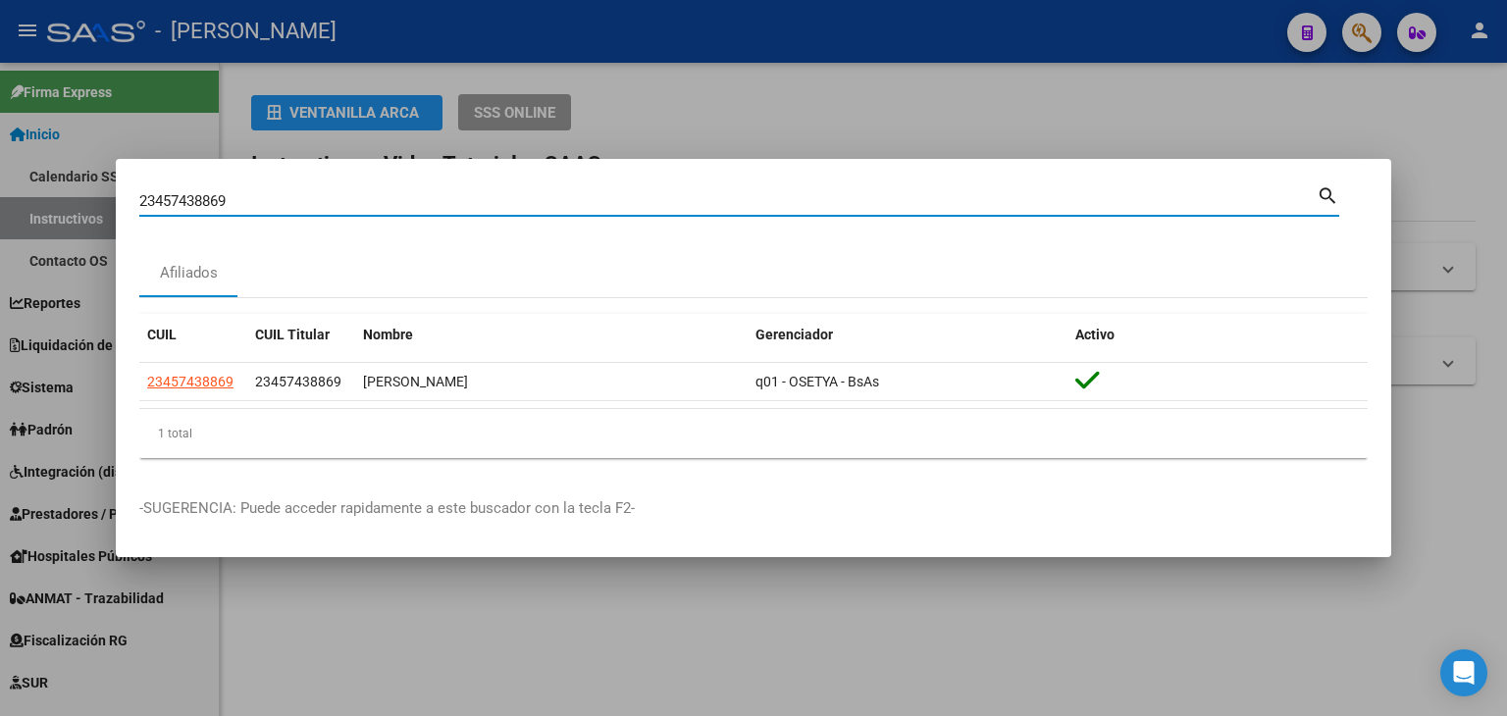
click at [279, 198] on input "23457438869" at bounding box center [727, 201] width 1177 height 18
click at [279, 200] on input "23457438869" at bounding box center [727, 201] width 1177 height 18
paste input "77651"
type input "23457776519"
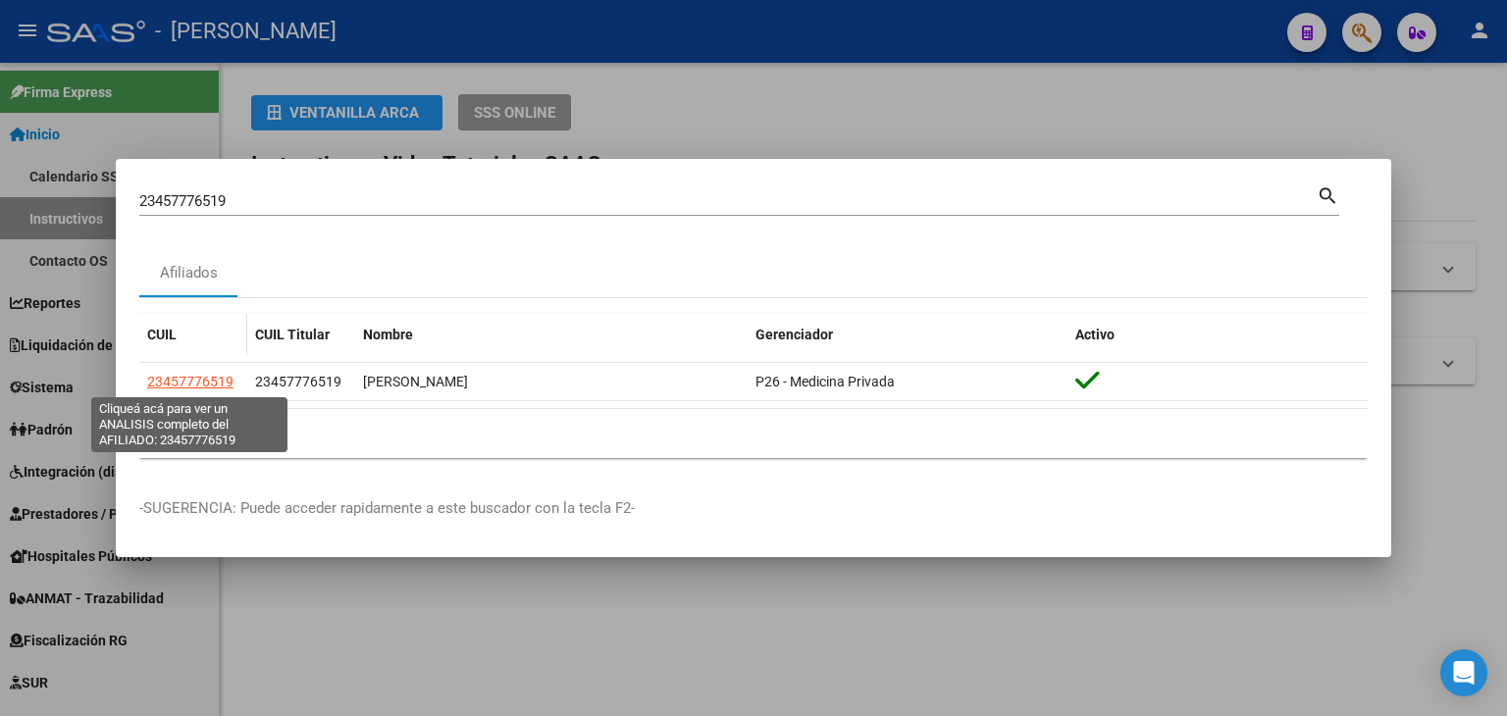
click at [204, 375] on span "23457776519" at bounding box center [190, 382] width 86 height 16
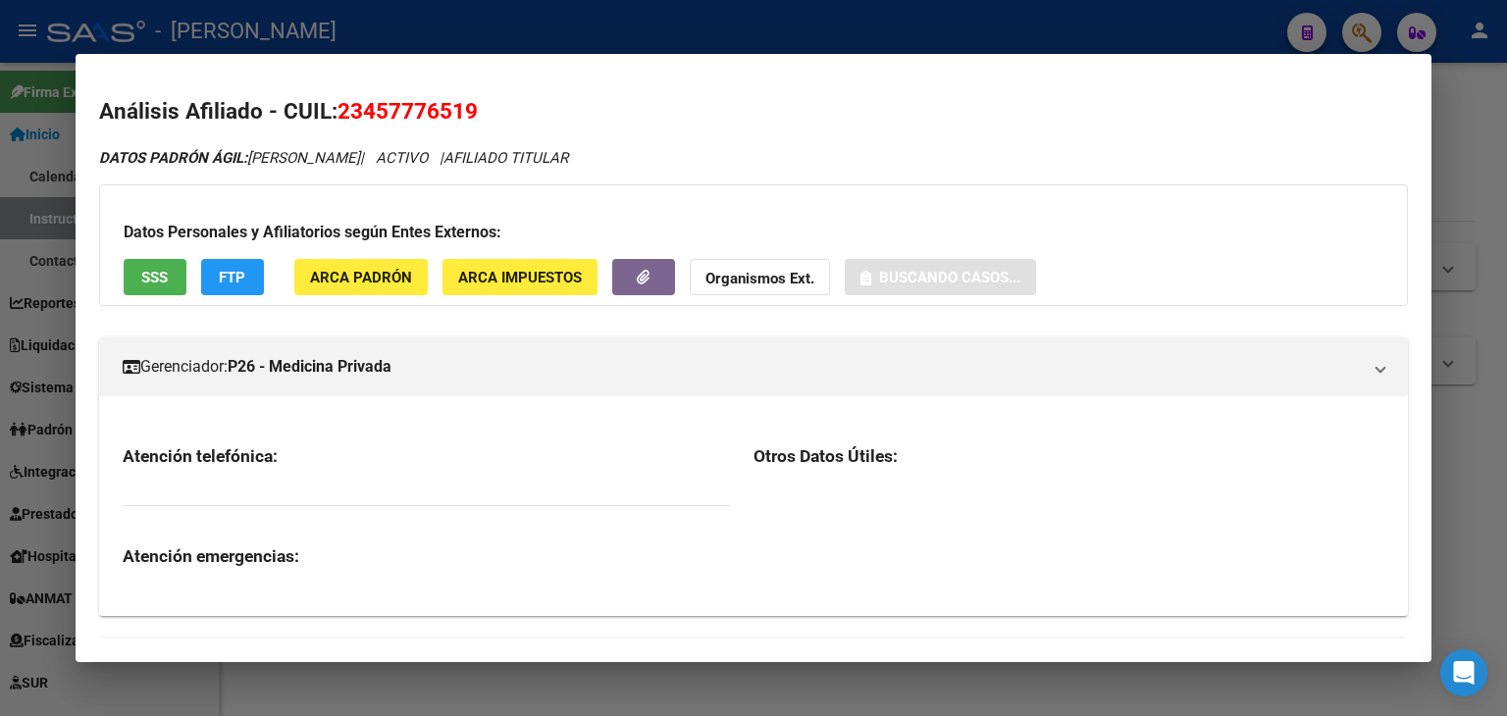
click at [408, 287] on button "ARCA Padrón" at bounding box center [360, 277] width 133 height 36
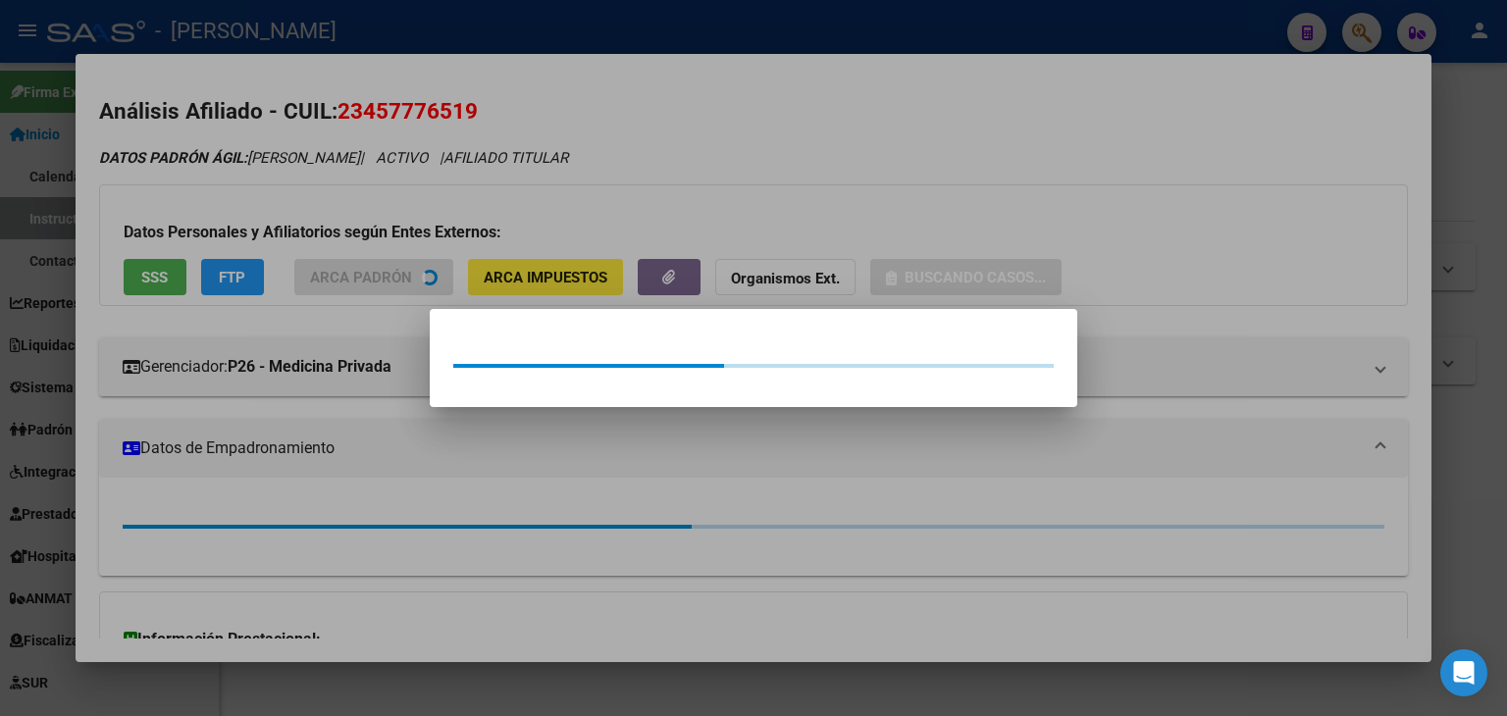
click at [365, 201] on div at bounding box center [753, 358] width 1507 height 716
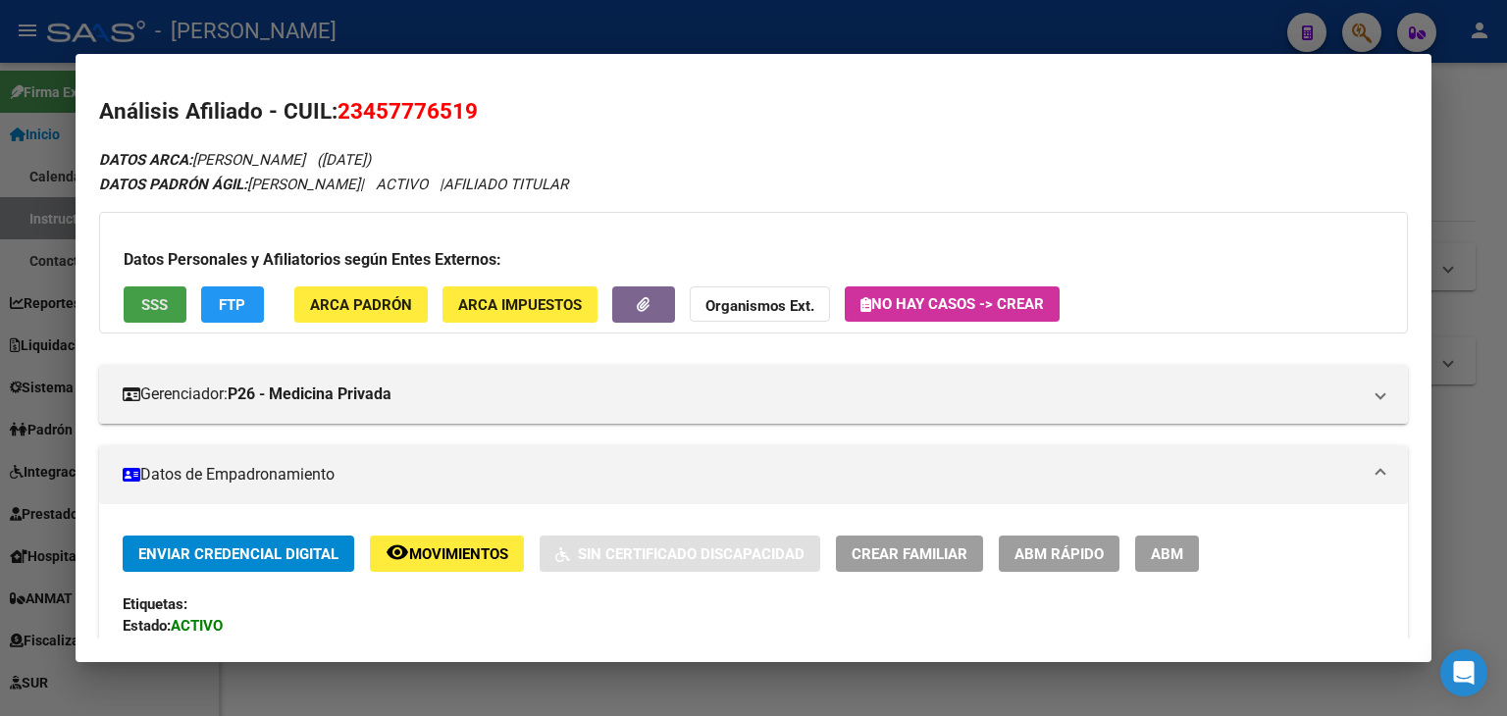
click at [179, 286] on button "SSS" at bounding box center [155, 304] width 63 height 36
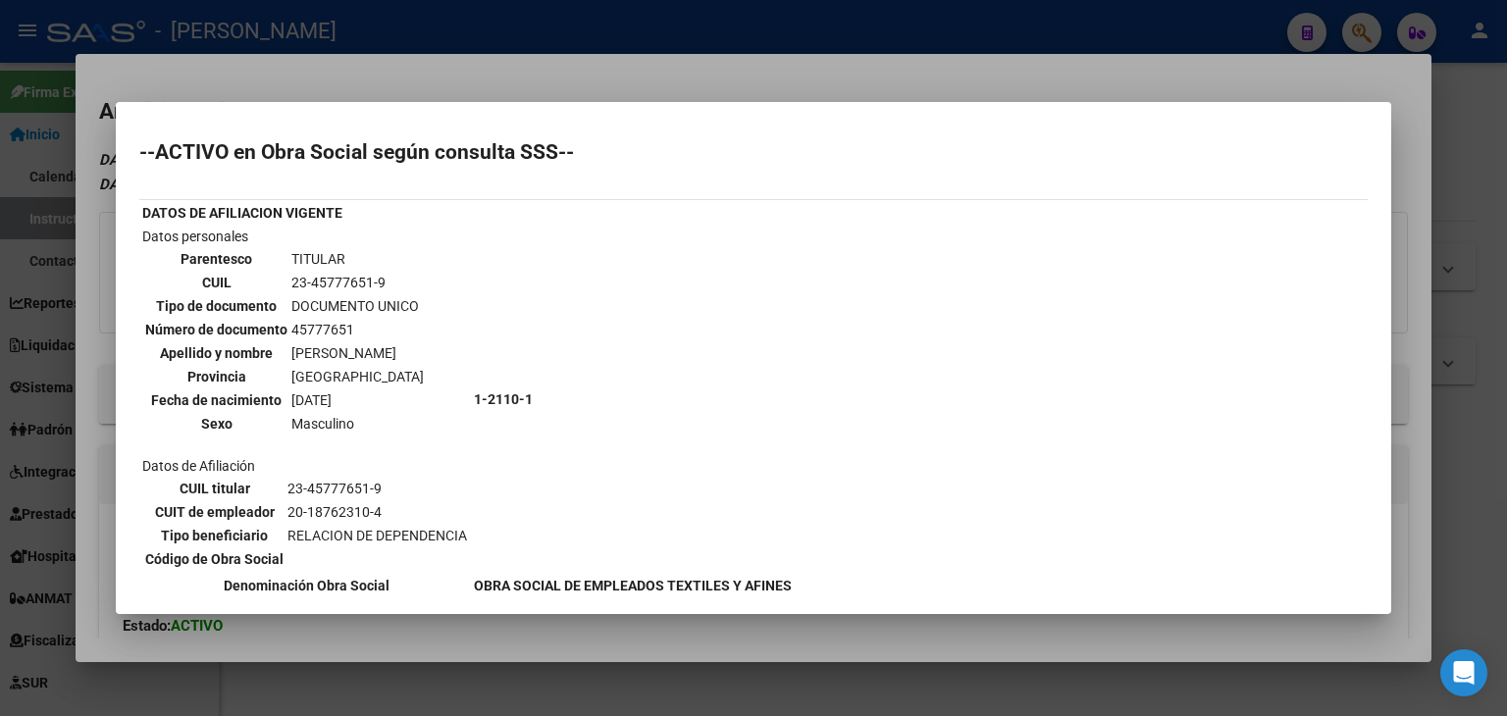
click at [459, 18] on div at bounding box center [753, 358] width 1507 height 716
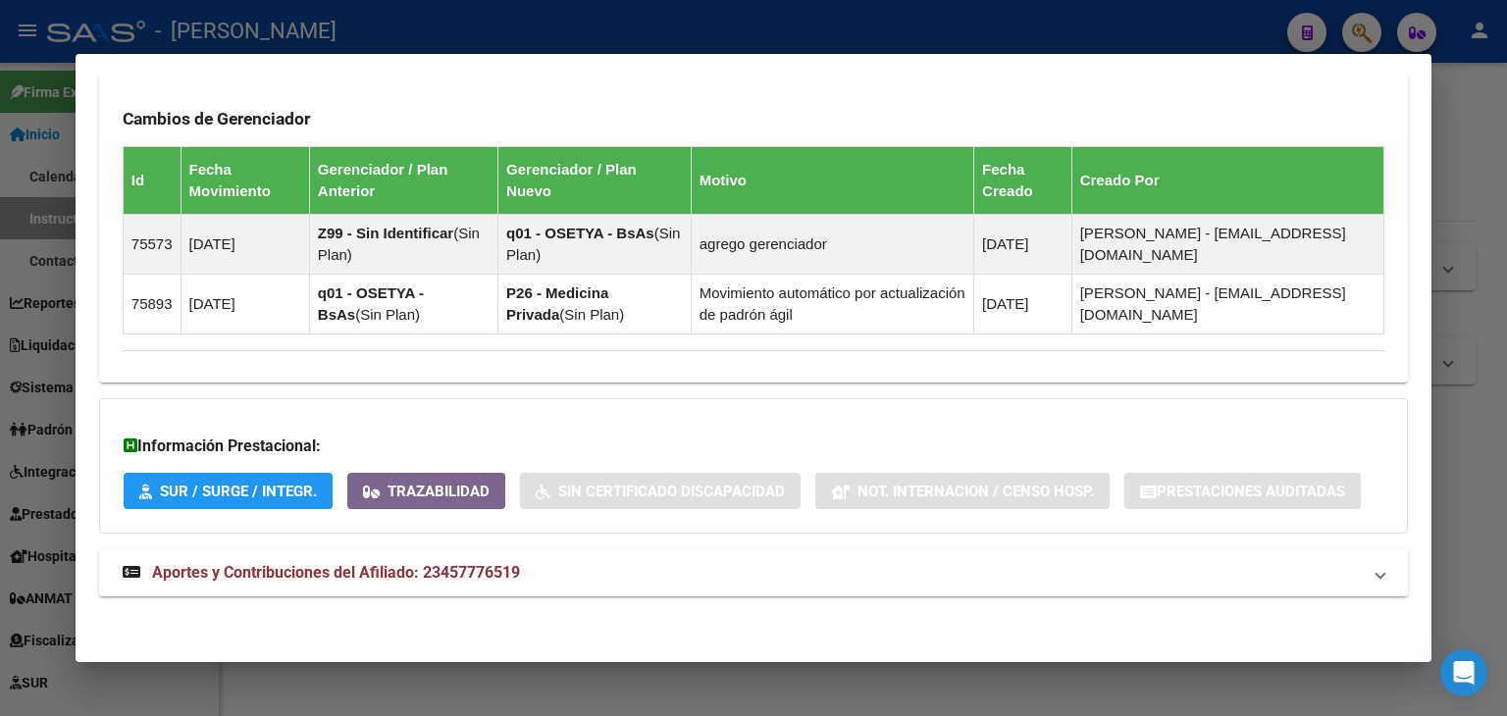
click at [468, 570] on span "Aportes y Contribuciones del Afiliado: 23457776519" at bounding box center [336, 572] width 368 height 19
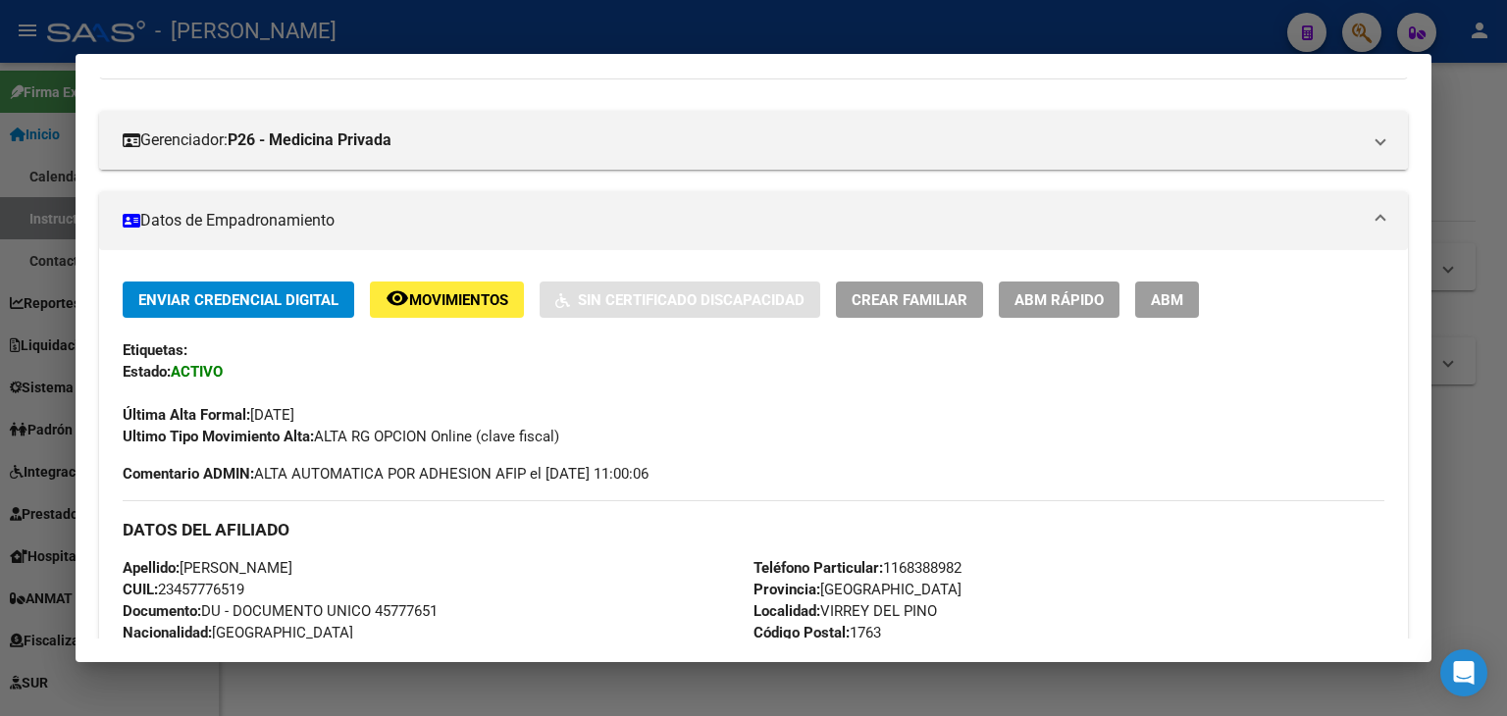
scroll to position [220, 0]
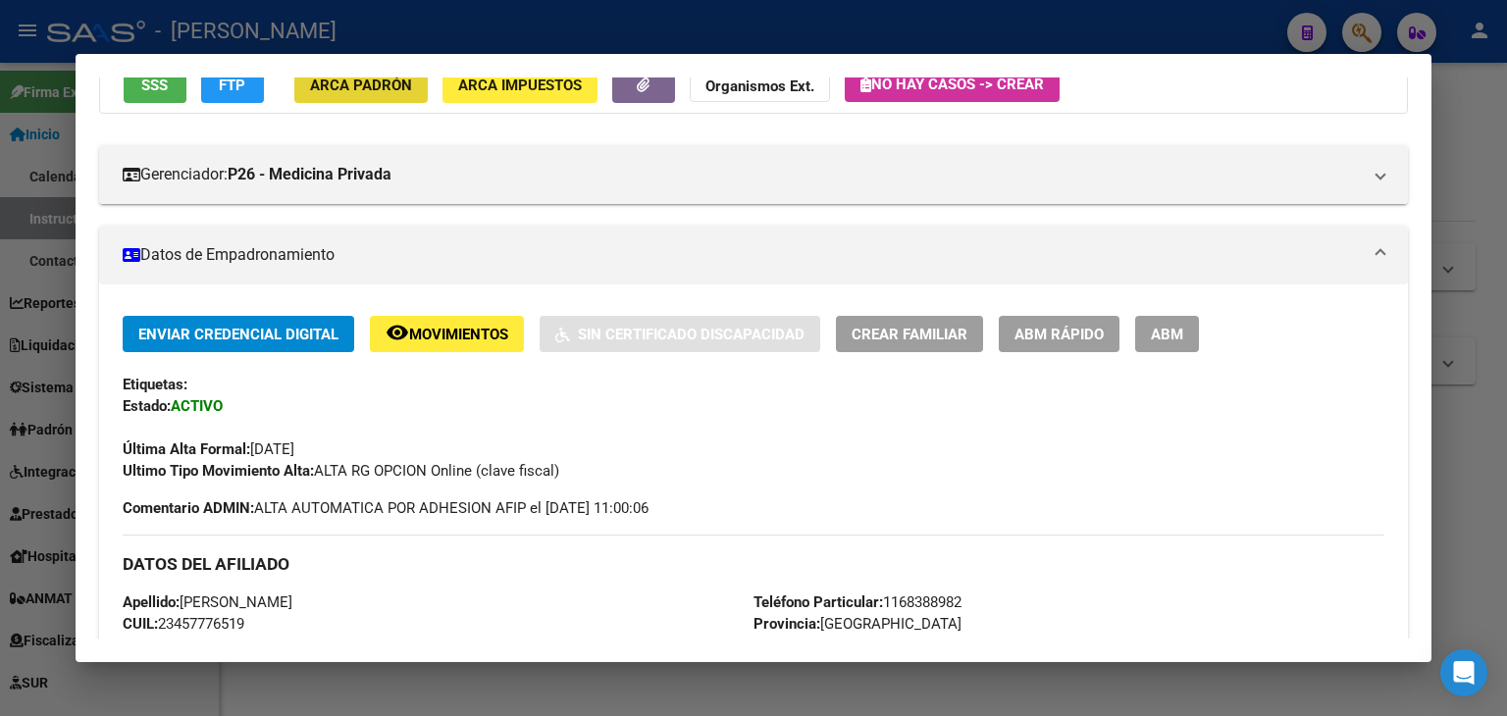
click at [355, 86] on span "ARCA Padrón" at bounding box center [361, 86] width 102 height 18
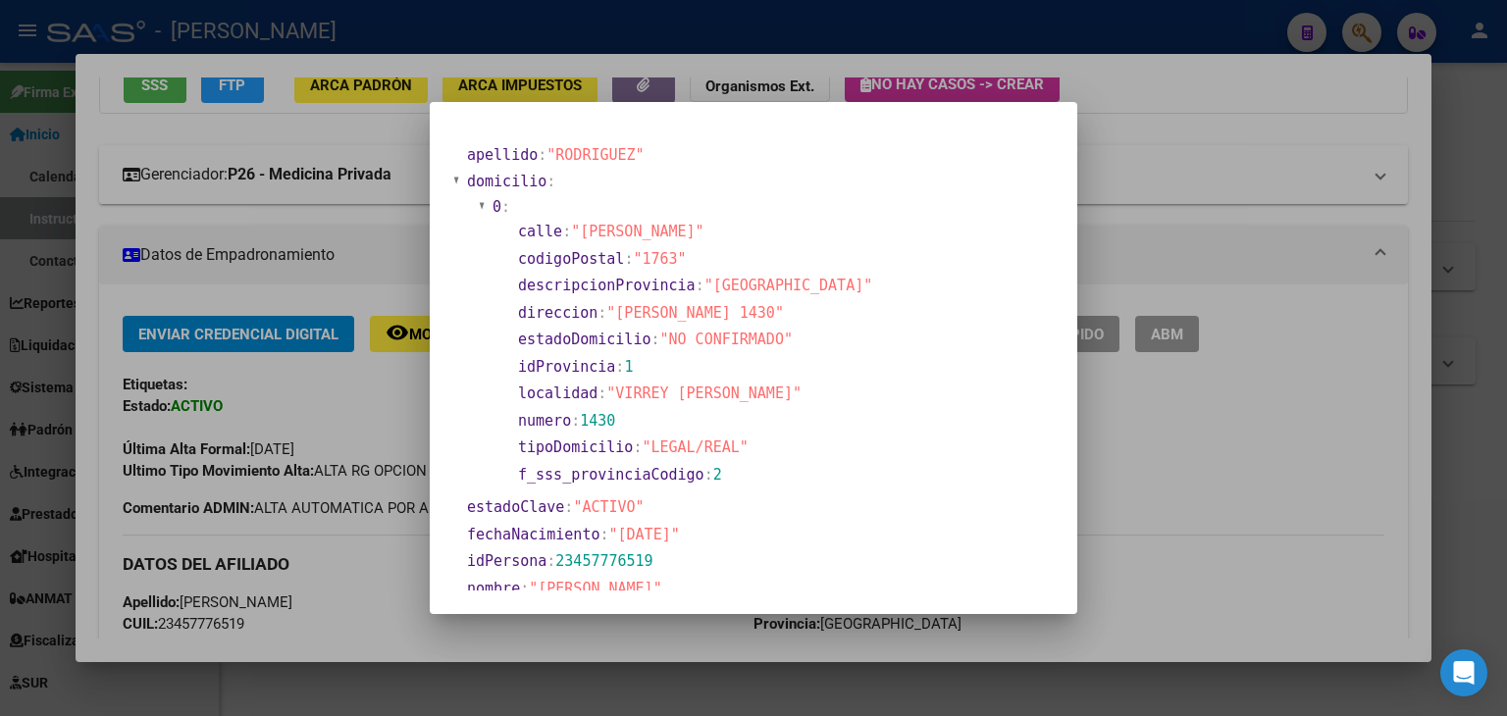
drag, startPoint x: 283, startPoint y: 110, endPoint x: 295, endPoint y: 147, distance: 39.1
click at [283, 114] on div at bounding box center [753, 358] width 1507 height 716
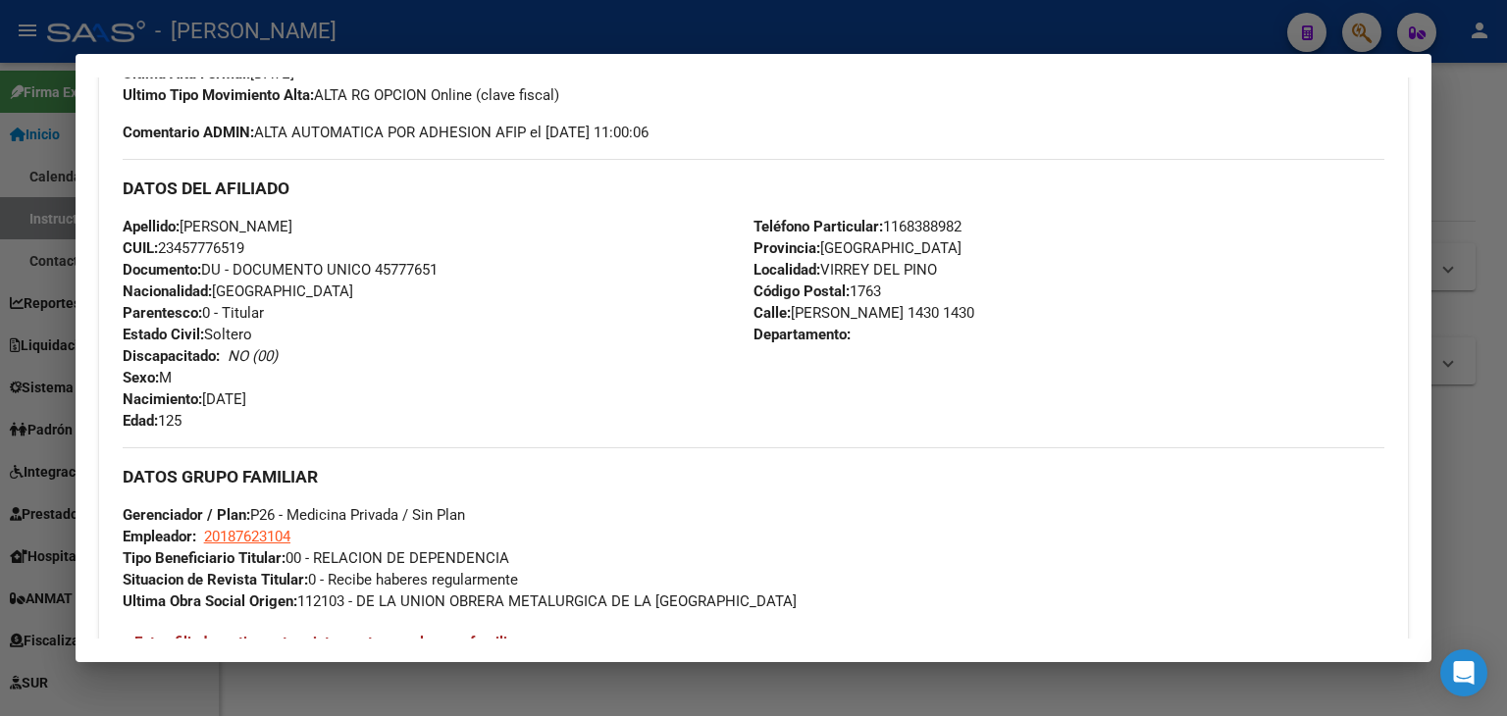
scroll to position [600, 0]
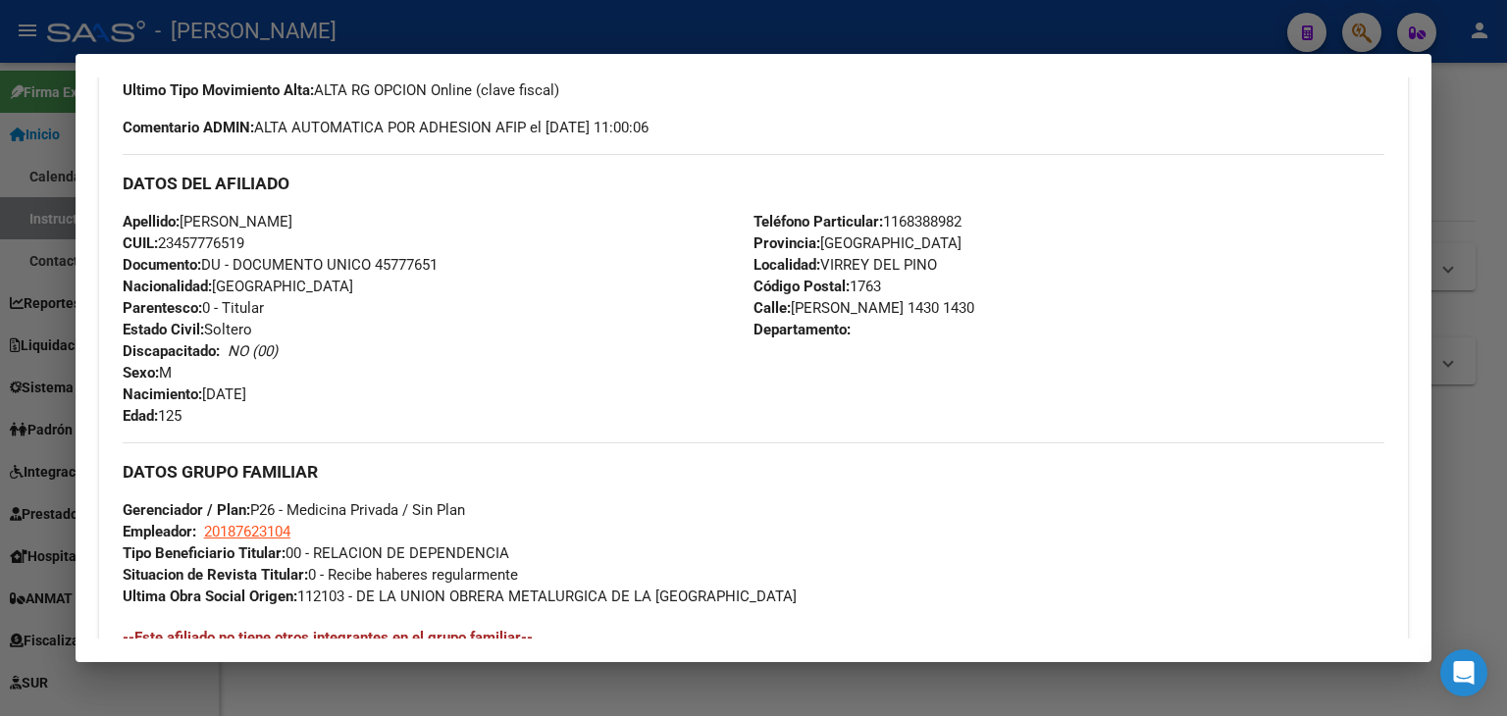
click at [407, 267] on span "Documento: DU - DOCUMENTO UNICO 45777651" at bounding box center [280, 265] width 315 height 18
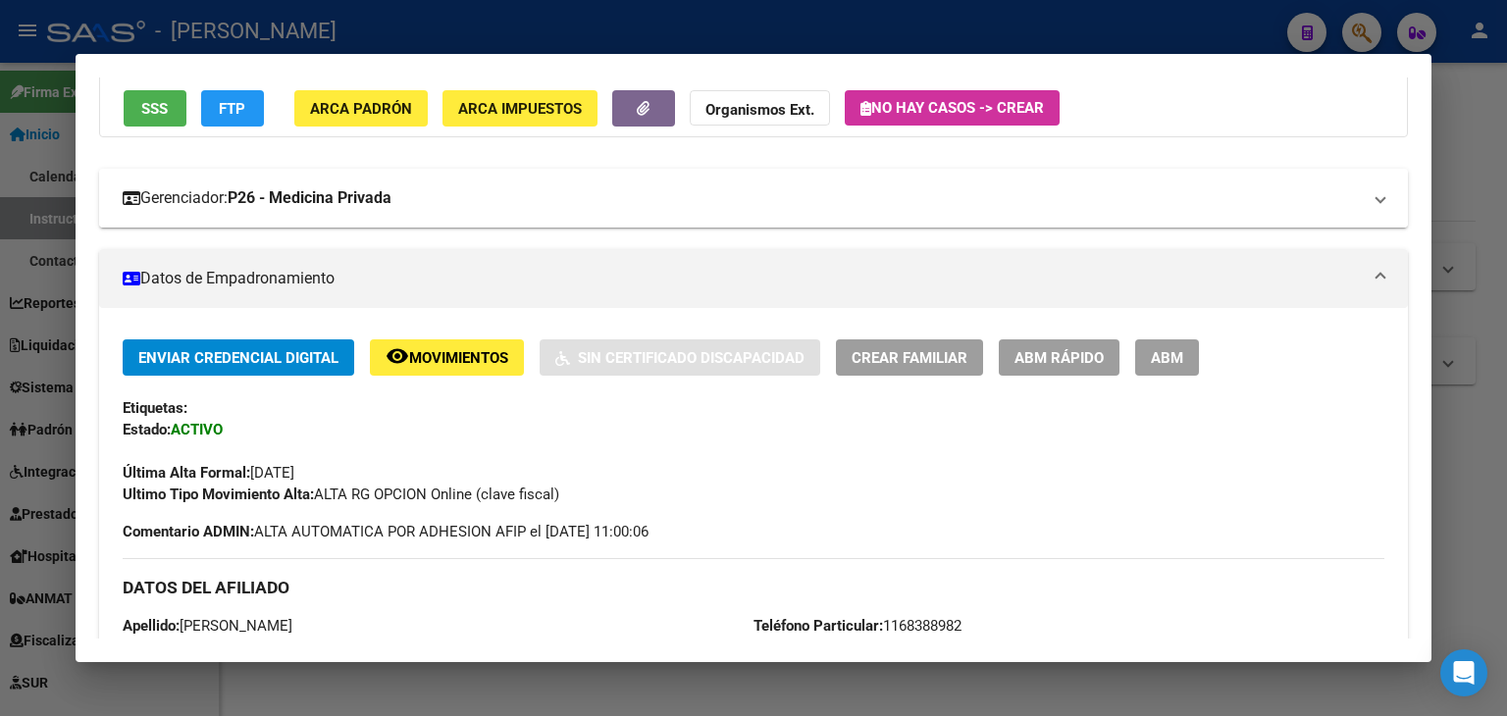
scroll to position [0, 0]
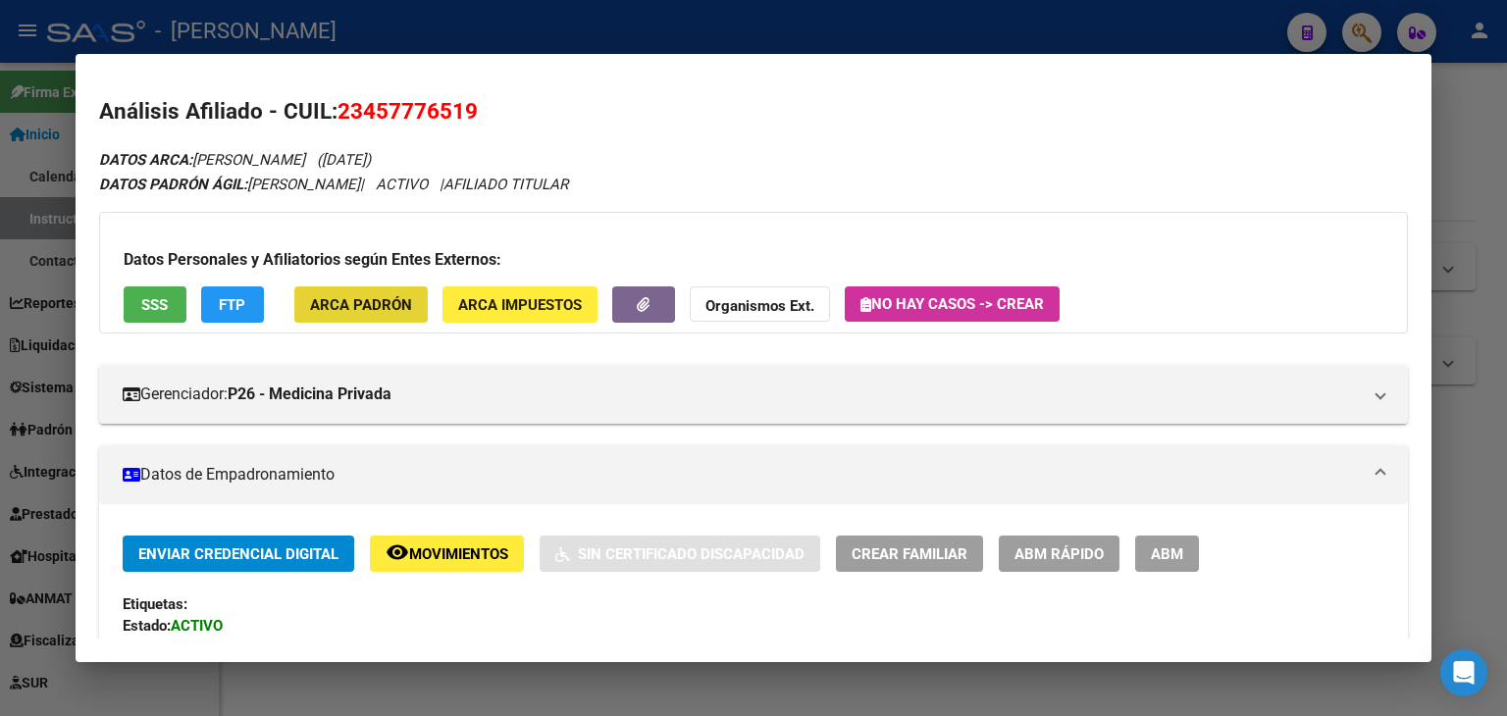
click at [373, 290] on button "ARCA Padrón" at bounding box center [360, 304] width 133 height 36
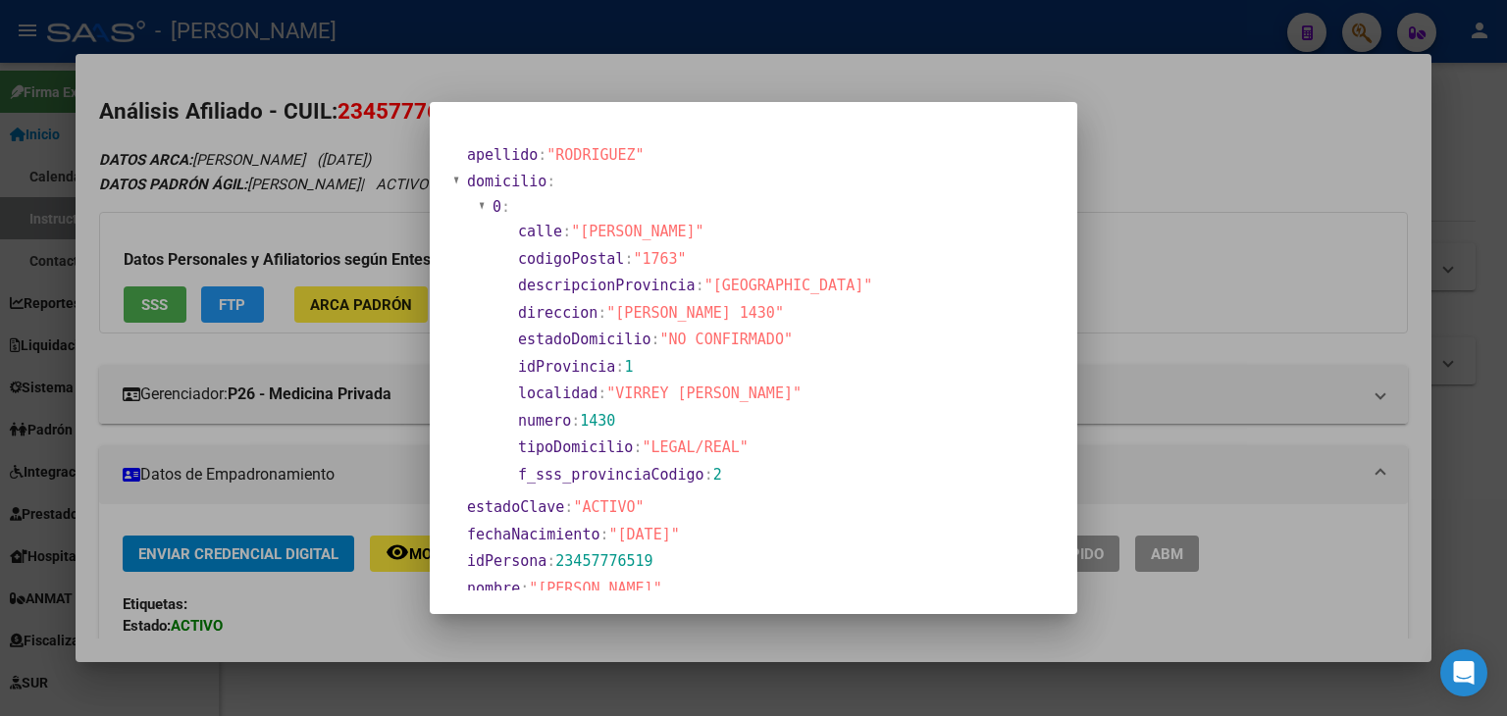
drag, startPoint x: 335, startPoint y: 62, endPoint x: 535, endPoint y: 230, distance: 260.4
click at [335, 67] on div at bounding box center [753, 358] width 1507 height 716
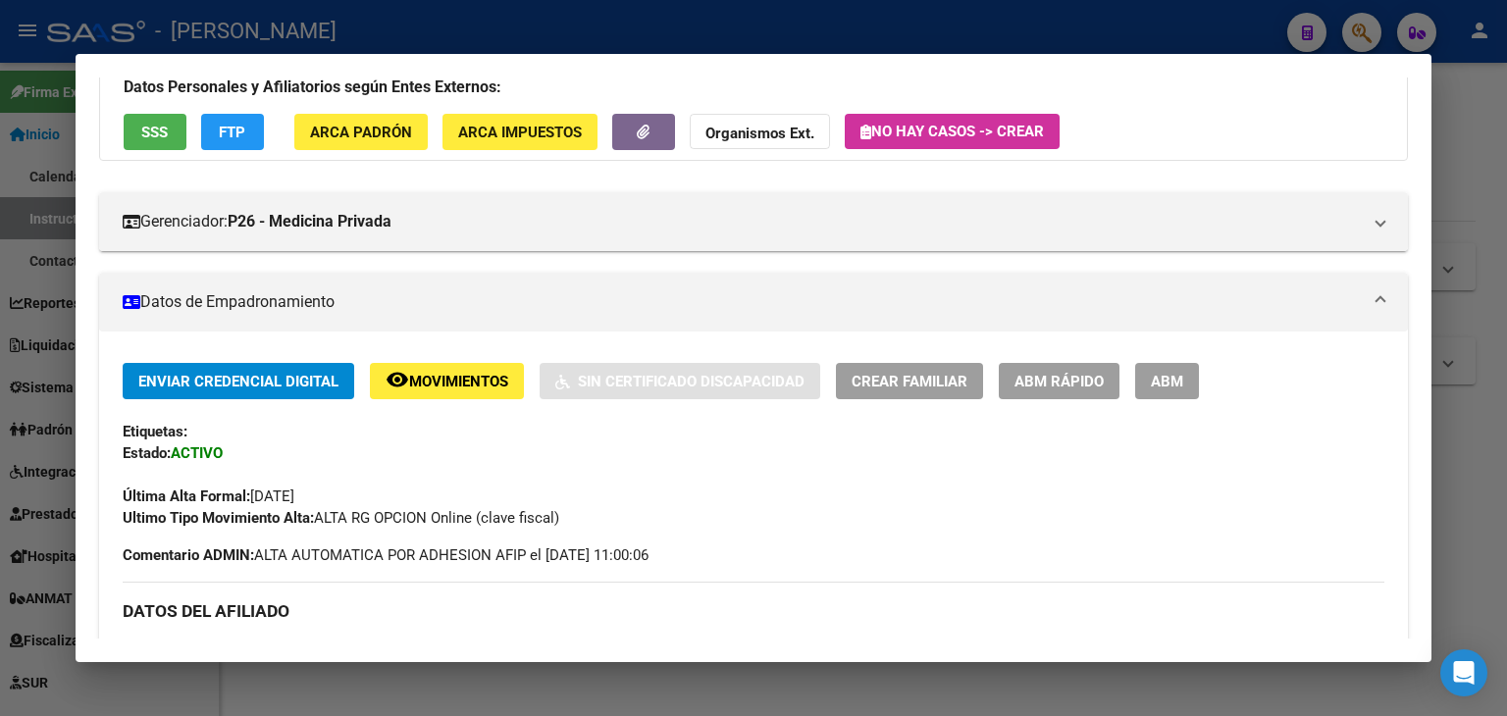
scroll to position [392, 0]
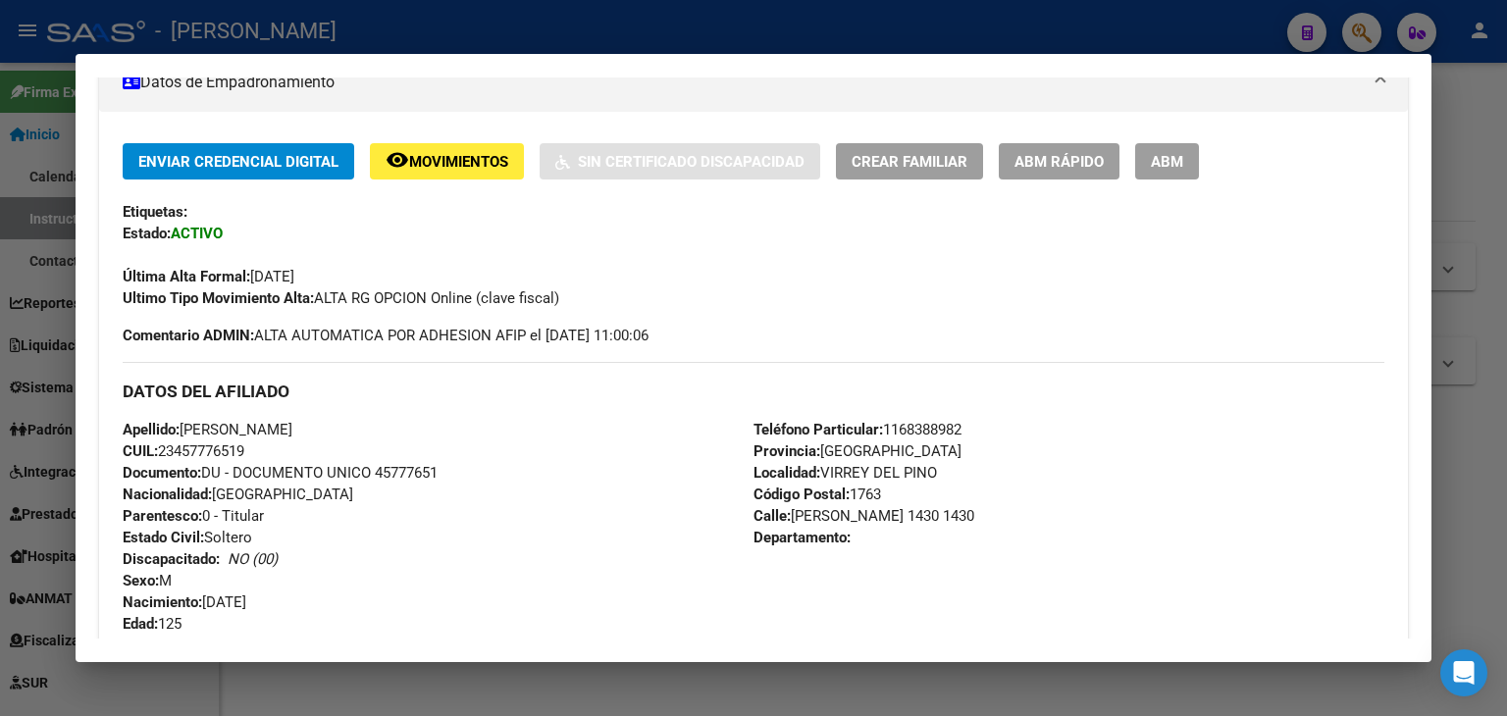
click at [908, 428] on span "Teléfono Particular: [PHONE_NUMBER]" at bounding box center [857, 430] width 208 height 18
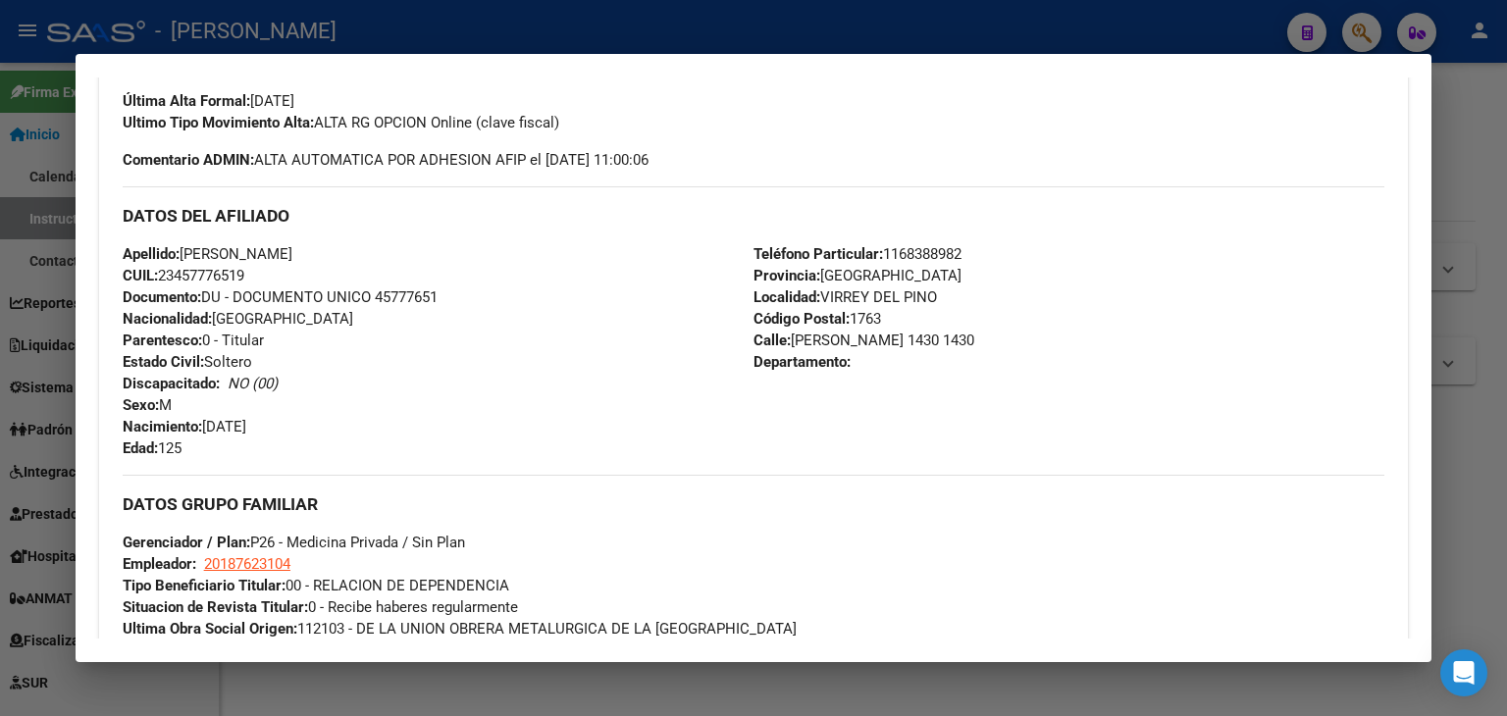
scroll to position [687, 0]
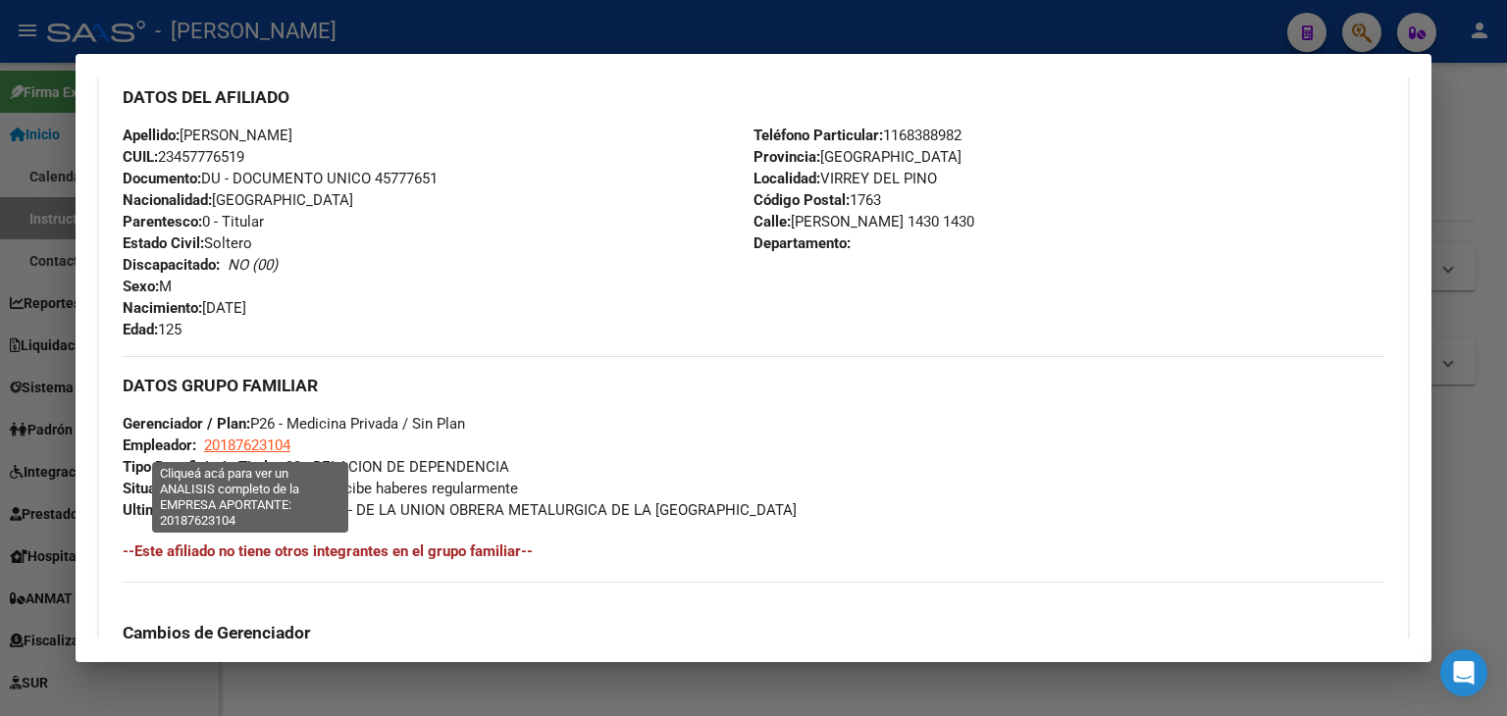
click at [253, 448] on span "20187623104" at bounding box center [247, 446] width 86 height 18
type textarea "20187623104"
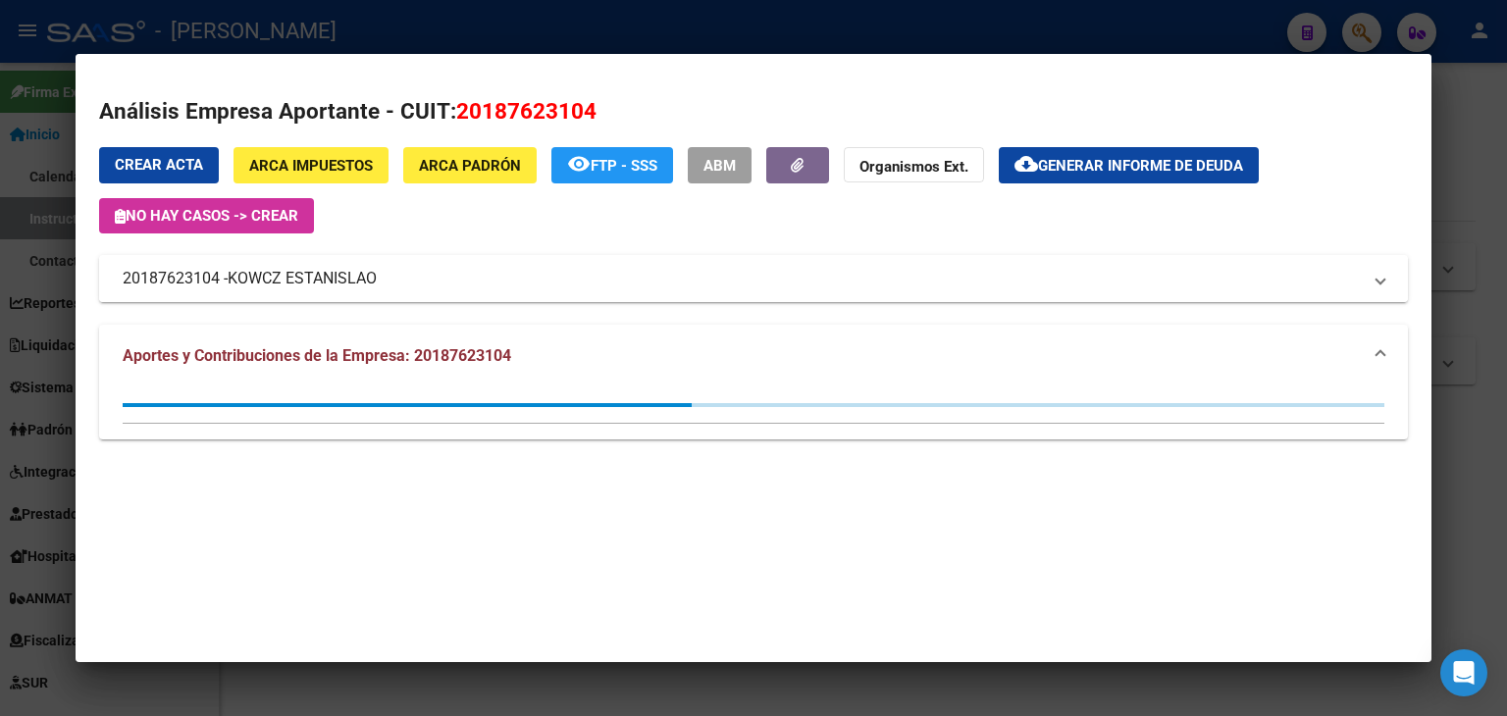
click at [272, 283] on span "KOWCZ ESTANISLAO" at bounding box center [302, 279] width 149 height 24
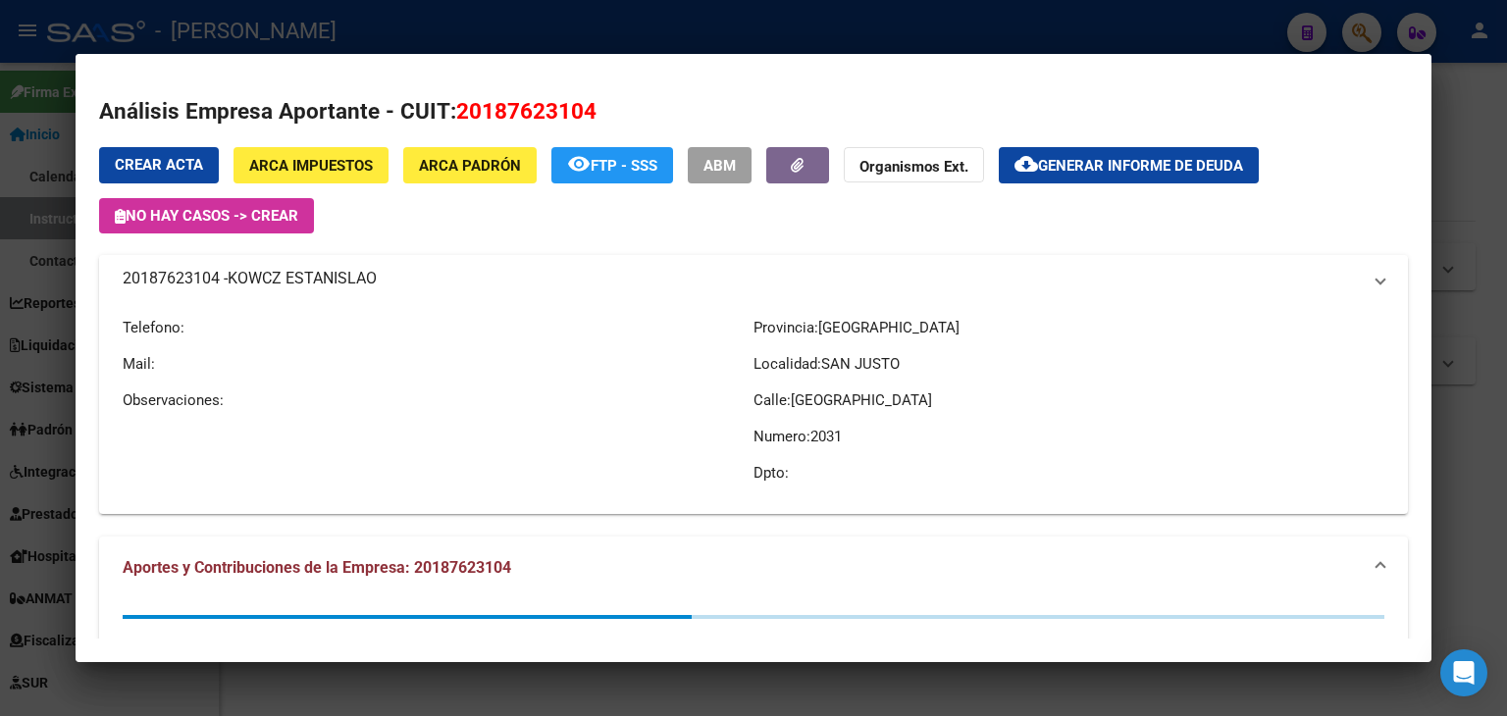
click at [272, 283] on span "KOWCZ ESTANISLAO" at bounding box center [302, 279] width 149 height 24
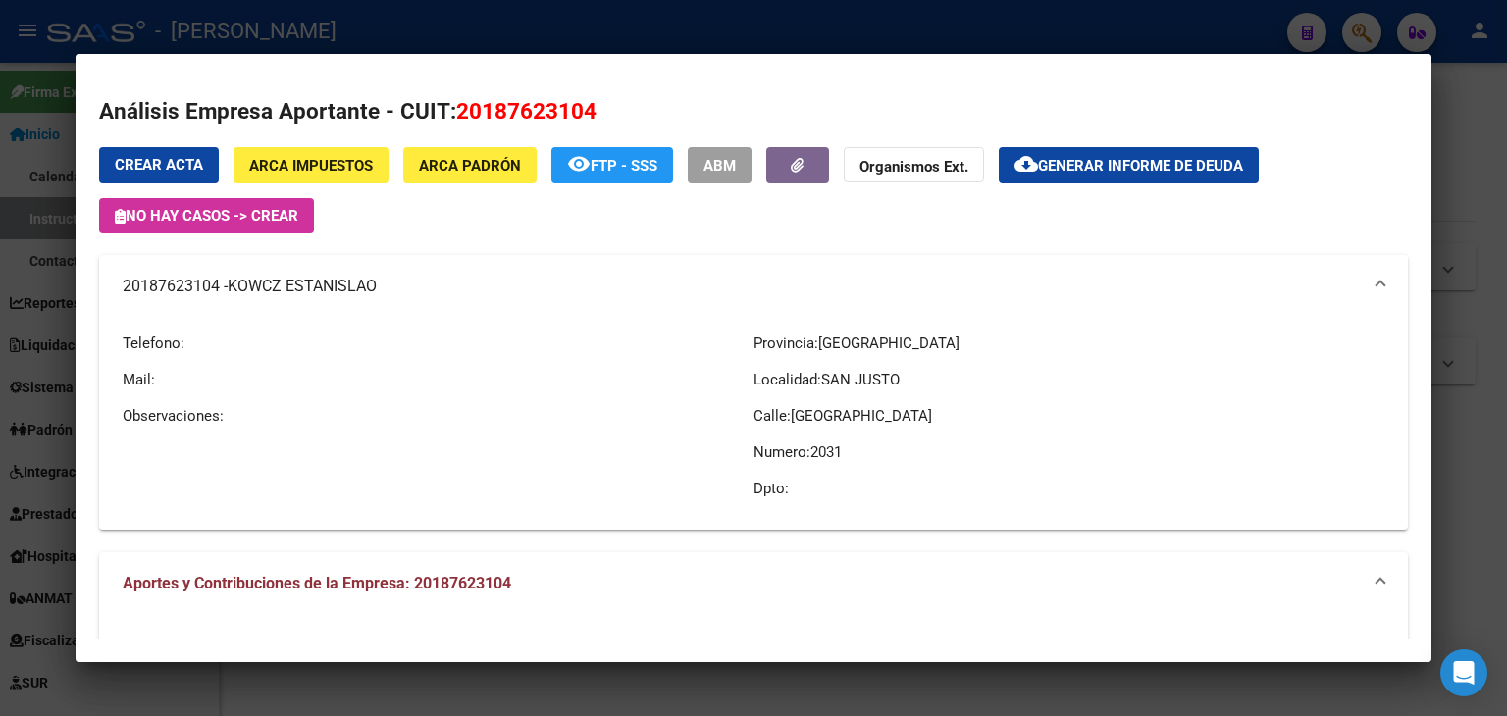
click at [335, 28] on div at bounding box center [753, 358] width 1507 height 716
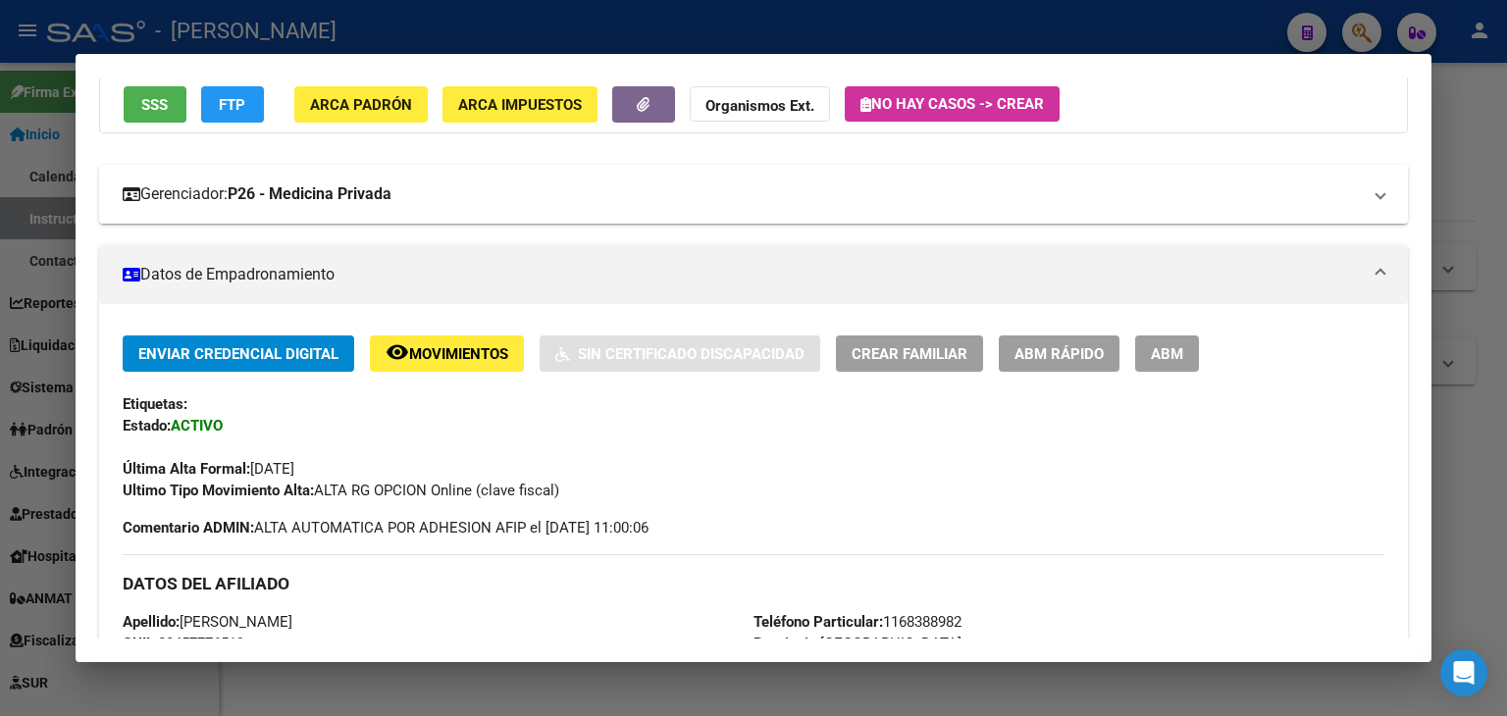
scroll to position [0, 0]
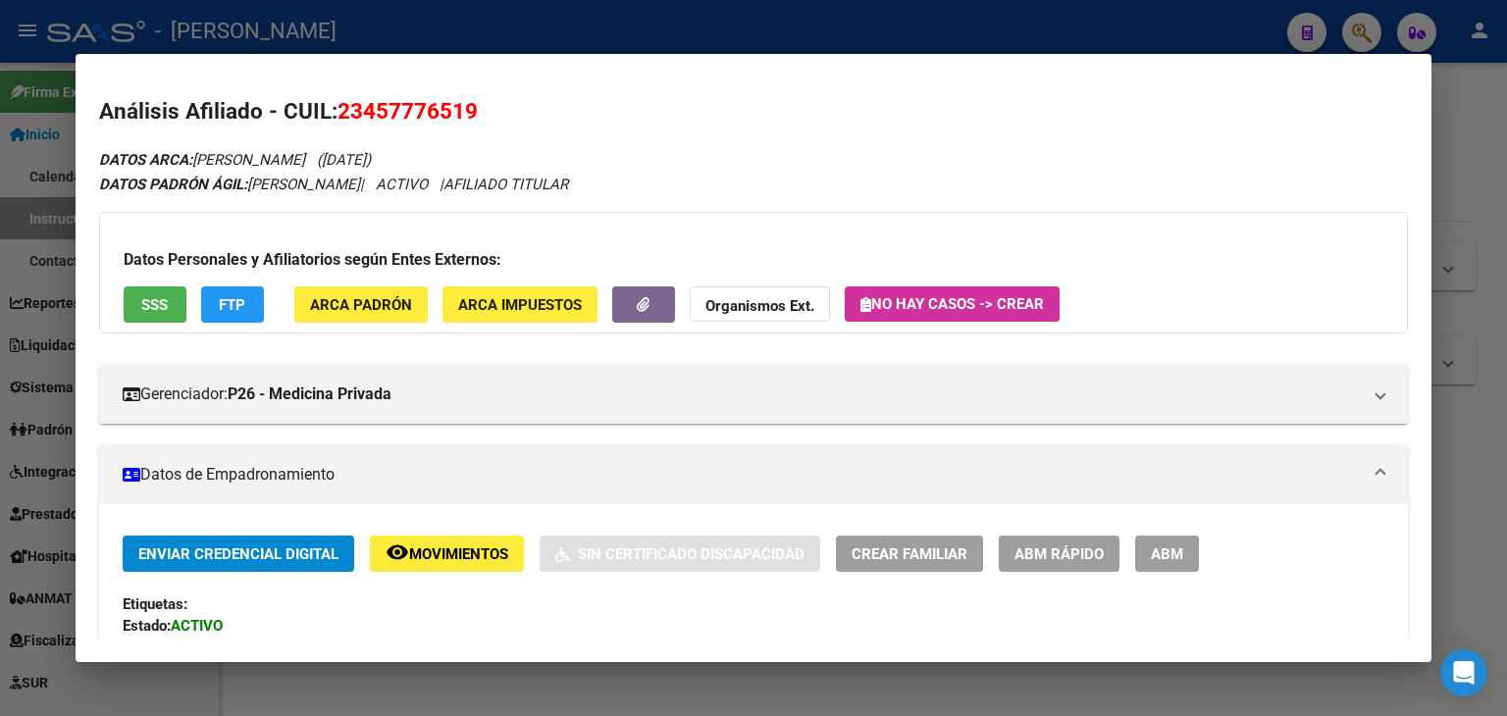
click at [335, 23] on div at bounding box center [753, 358] width 1507 height 716
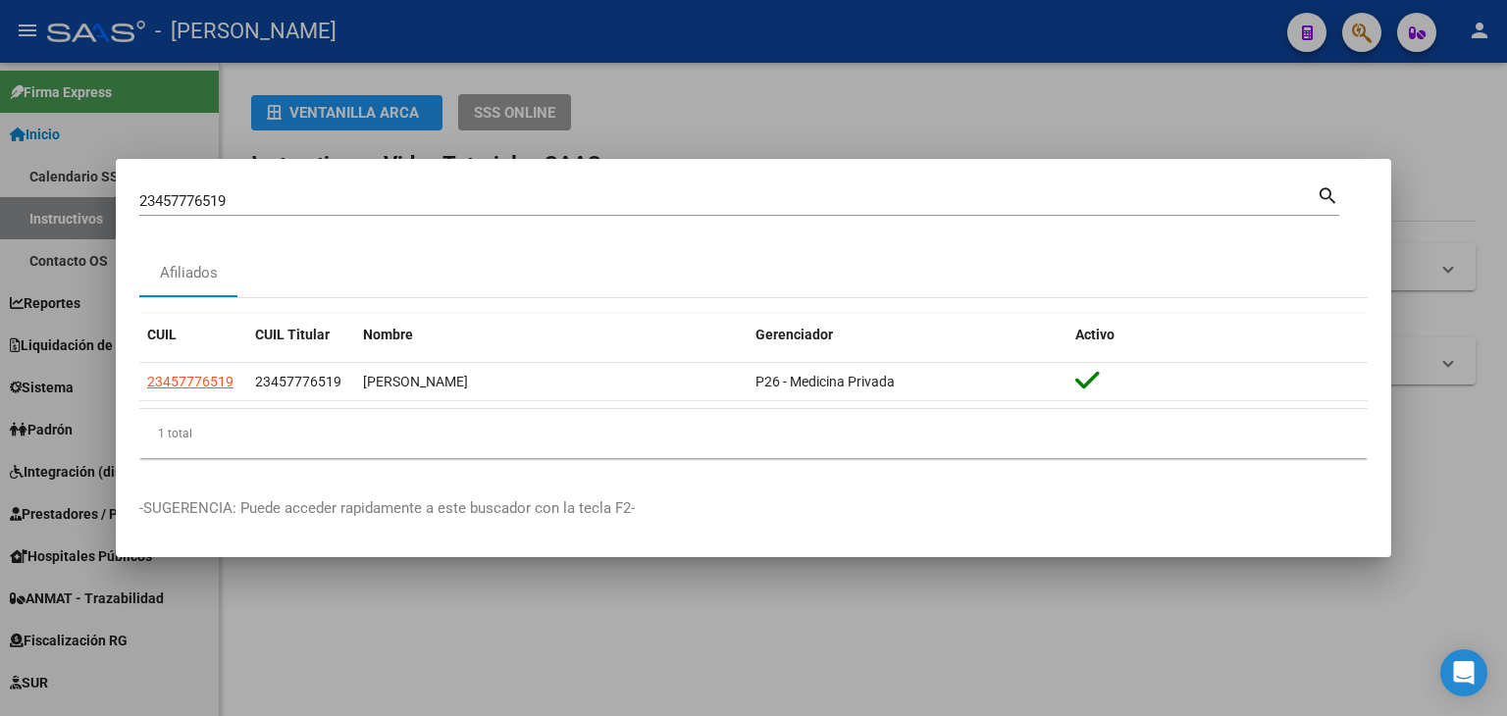
click at [314, 190] on div "23457776519 Buscar (apellido, dni, [PERSON_NAME], [PERSON_NAME], cuit, obra soc…" at bounding box center [727, 200] width 1177 height 29
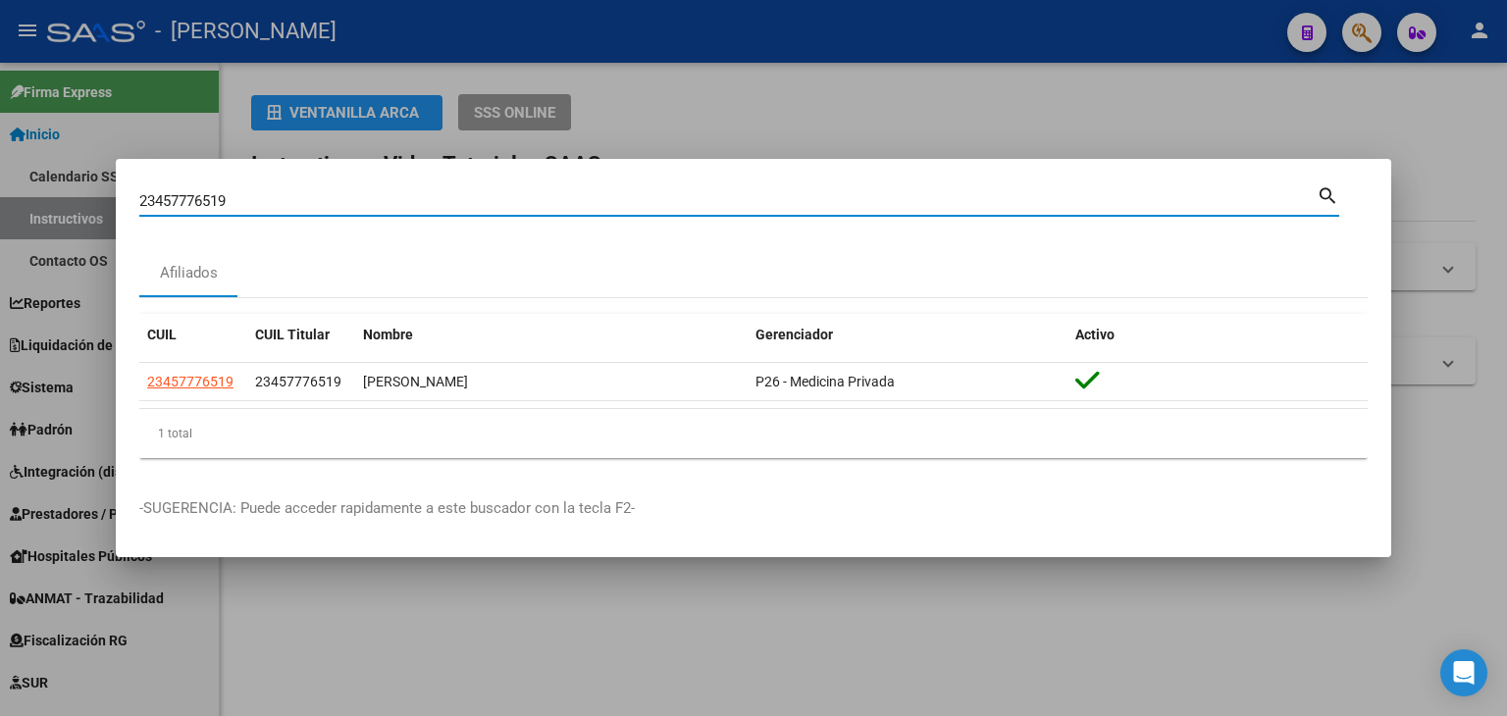
click at [315, 193] on div "23457776519 Buscar (apellido, dni, [PERSON_NAME], [PERSON_NAME], cuit, obra soc…" at bounding box center [727, 200] width 1177 height 29
click at [315, 198] on input "23457776519" at bounding box center [727, 201] width 1177 height 18
paste input "8049084"
type input "23458049084"
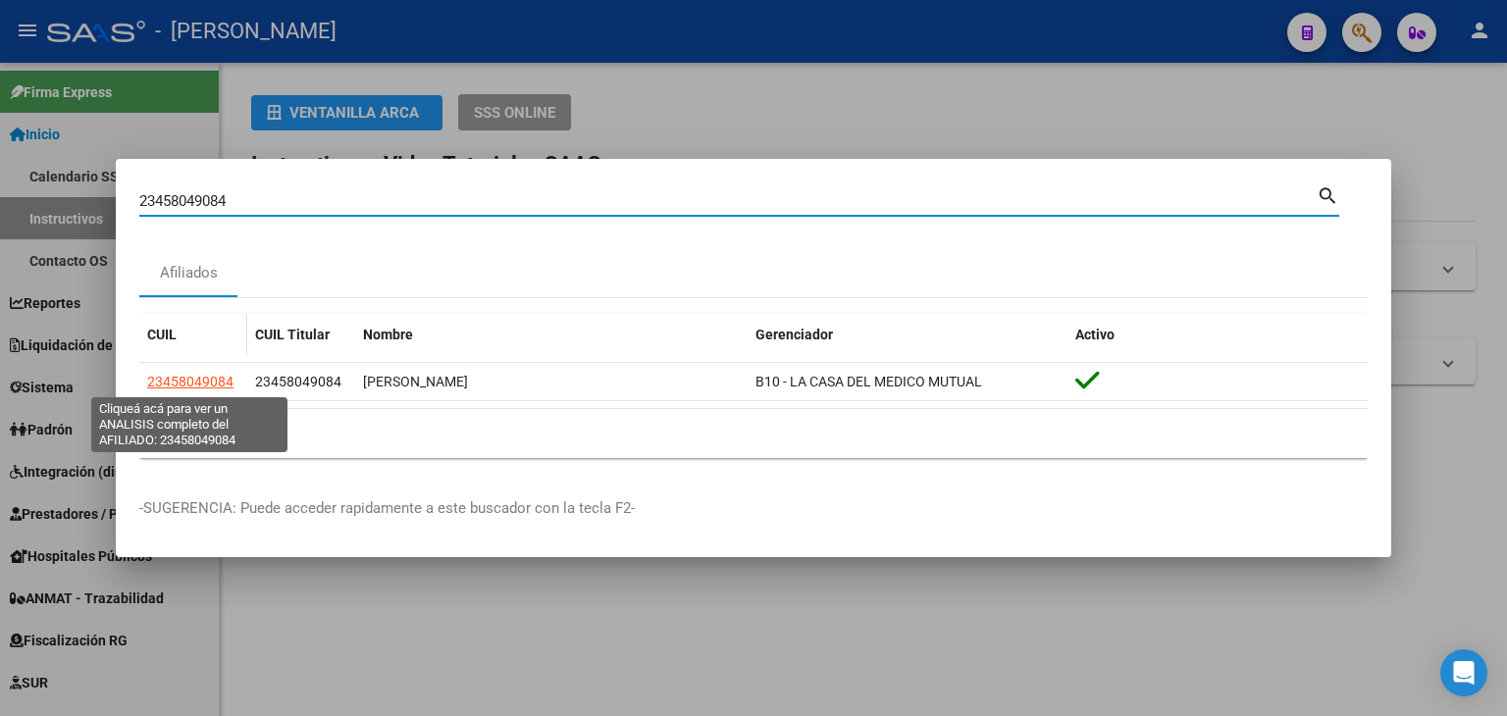
click at [184, 378] on span "23458049084" at bounding box center [190, 382] width 86 height 16
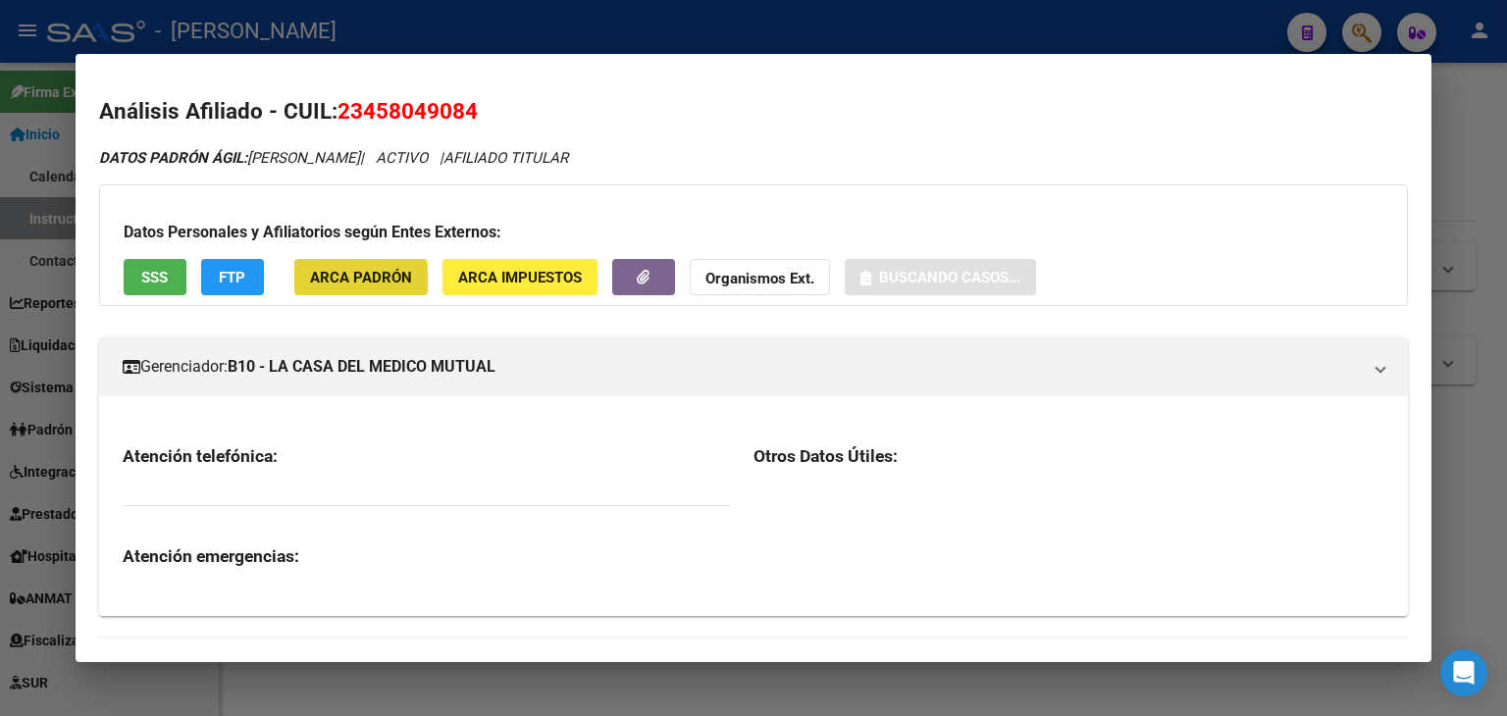
click at [326, 295] on button "ARCA Padrón" at bounding box center [360, 277] width 133 height 36
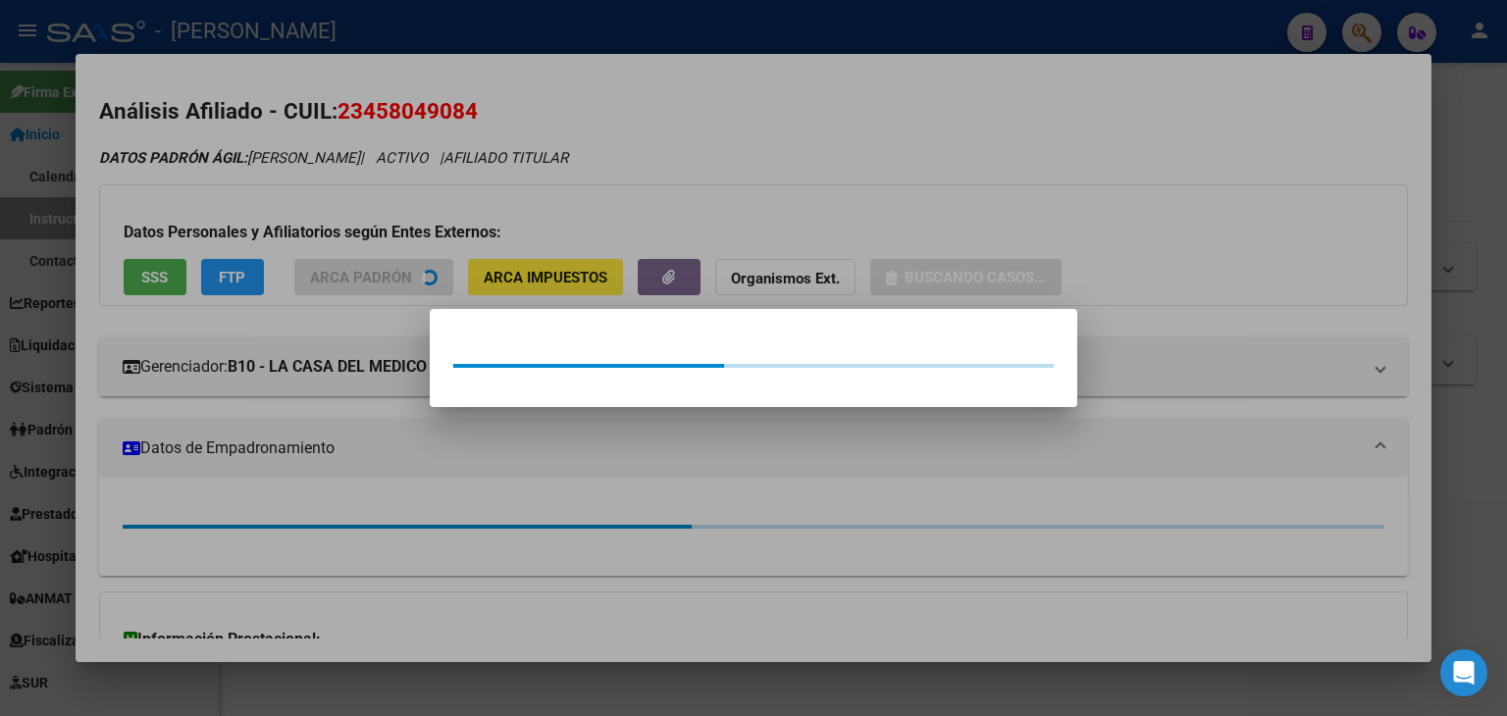
click at [290, 183] on div at bounding box center [753, 358] width 1507 height 716
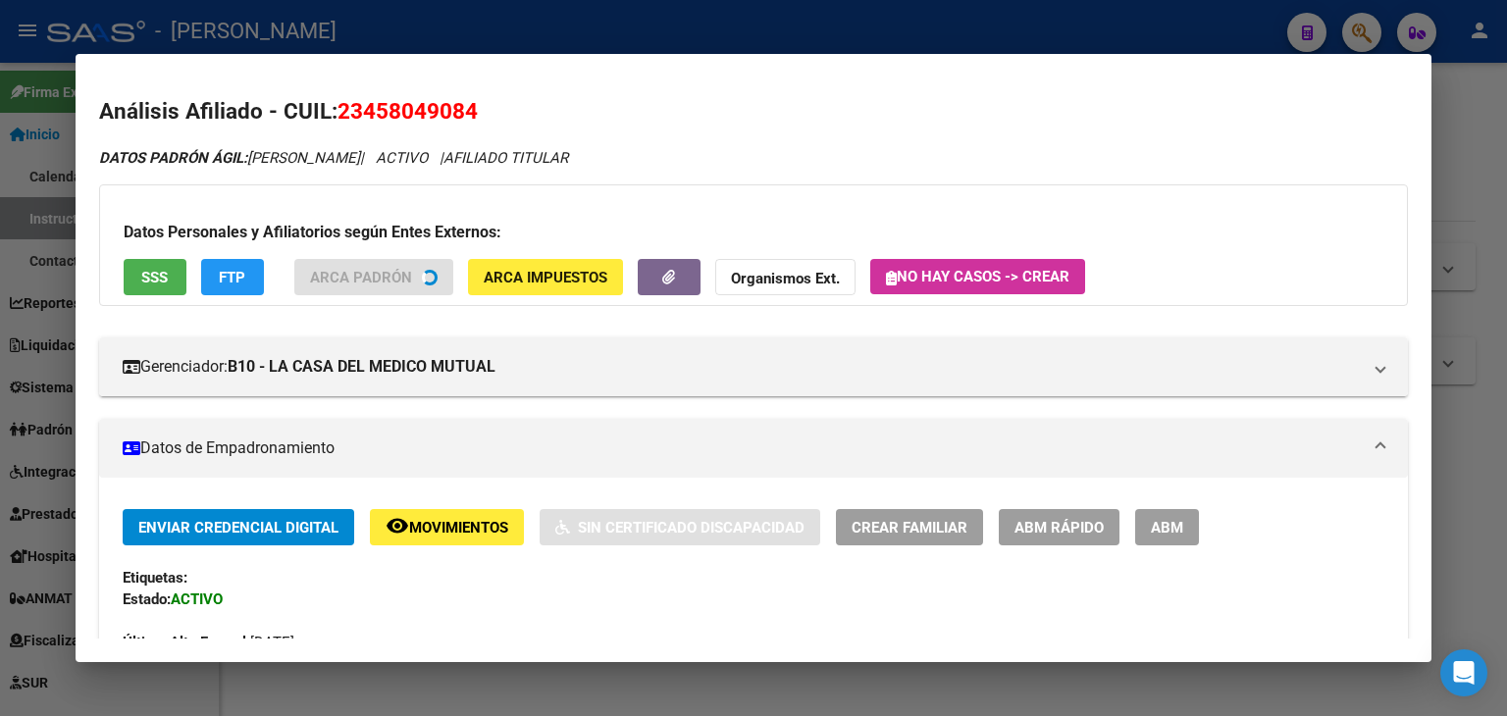
click at [126, 283] on button "SSS" at bounding box center [155, 277] width 63 height 36
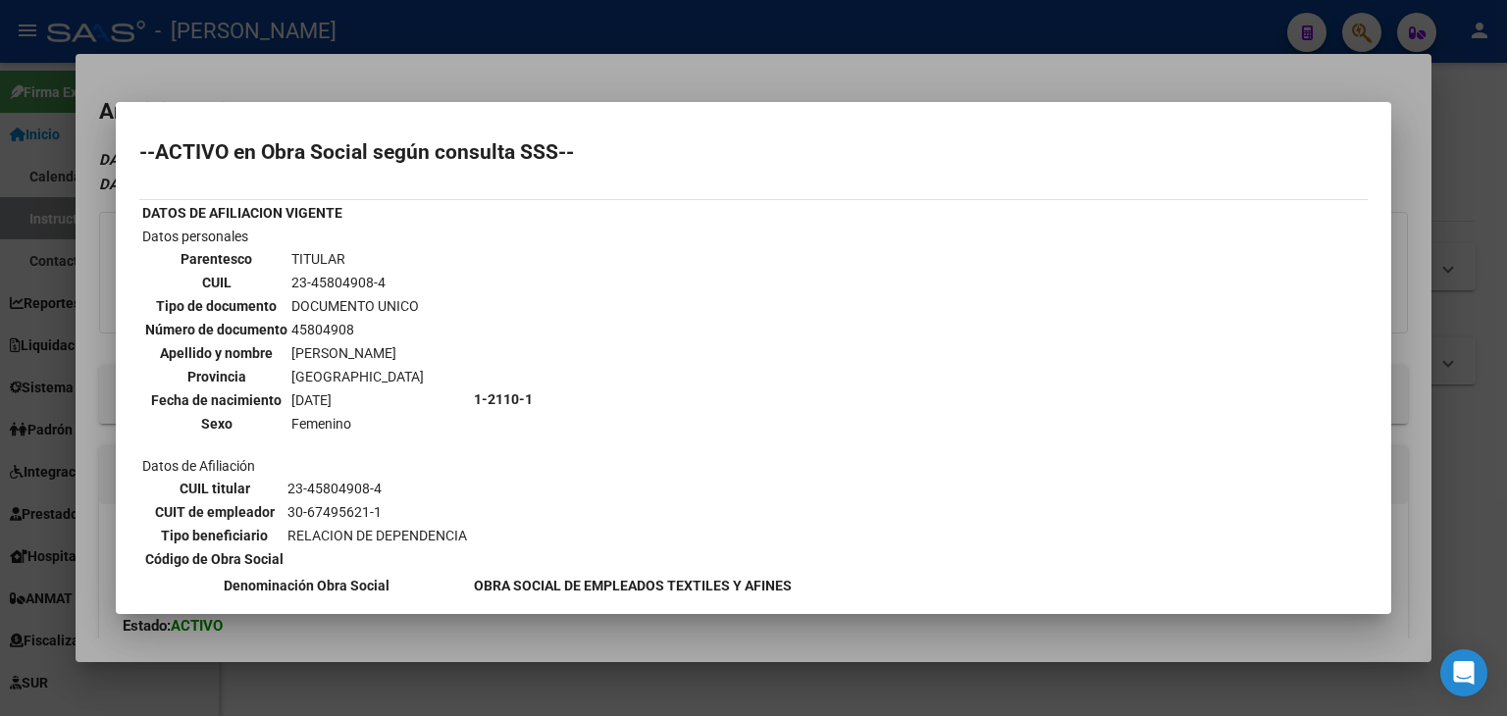
click at [355, 77] on div at bounding box center [753, 358] width 1507 height 716
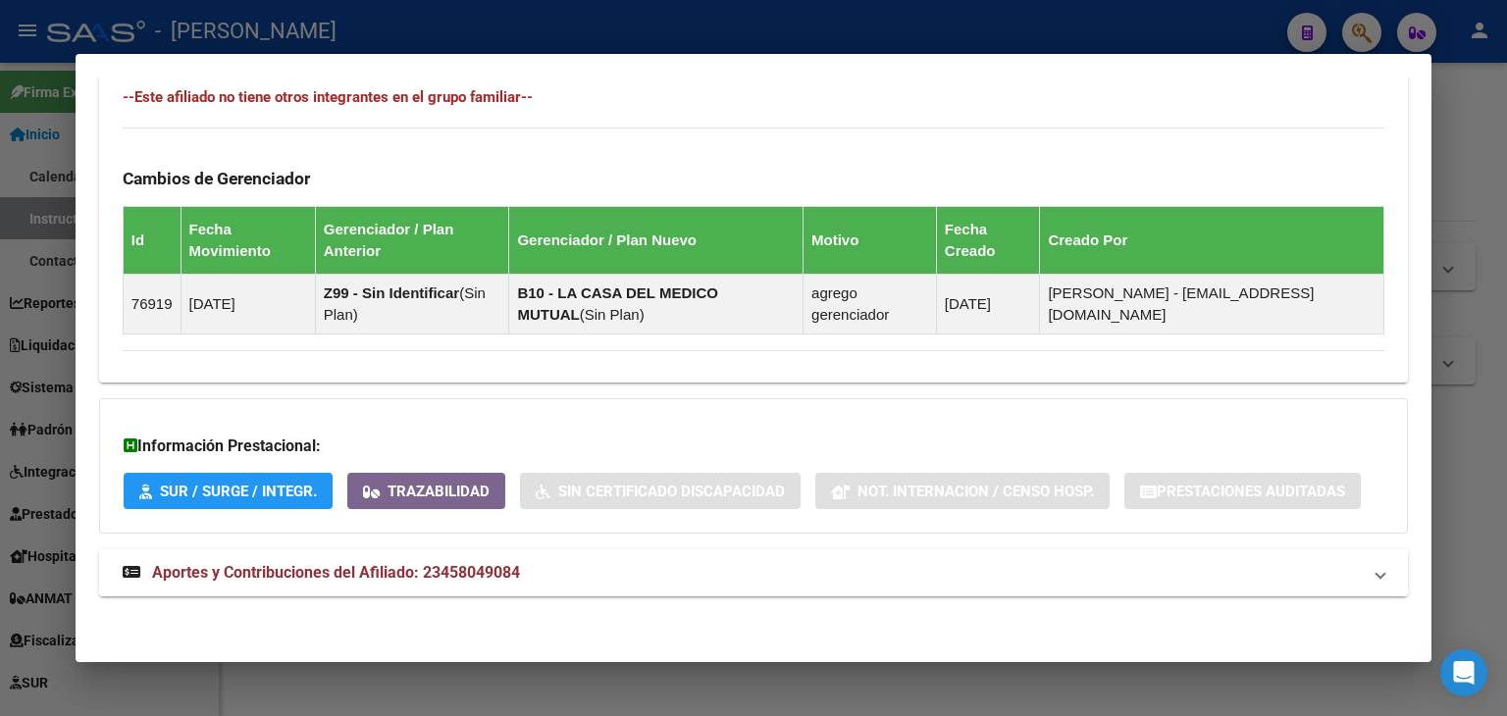
click at [581, 574] on mat-panel-title "Aportes y Contribuciones del Afiliado: 23458049084" at bounding box center [742, 573] width 1238 height 24
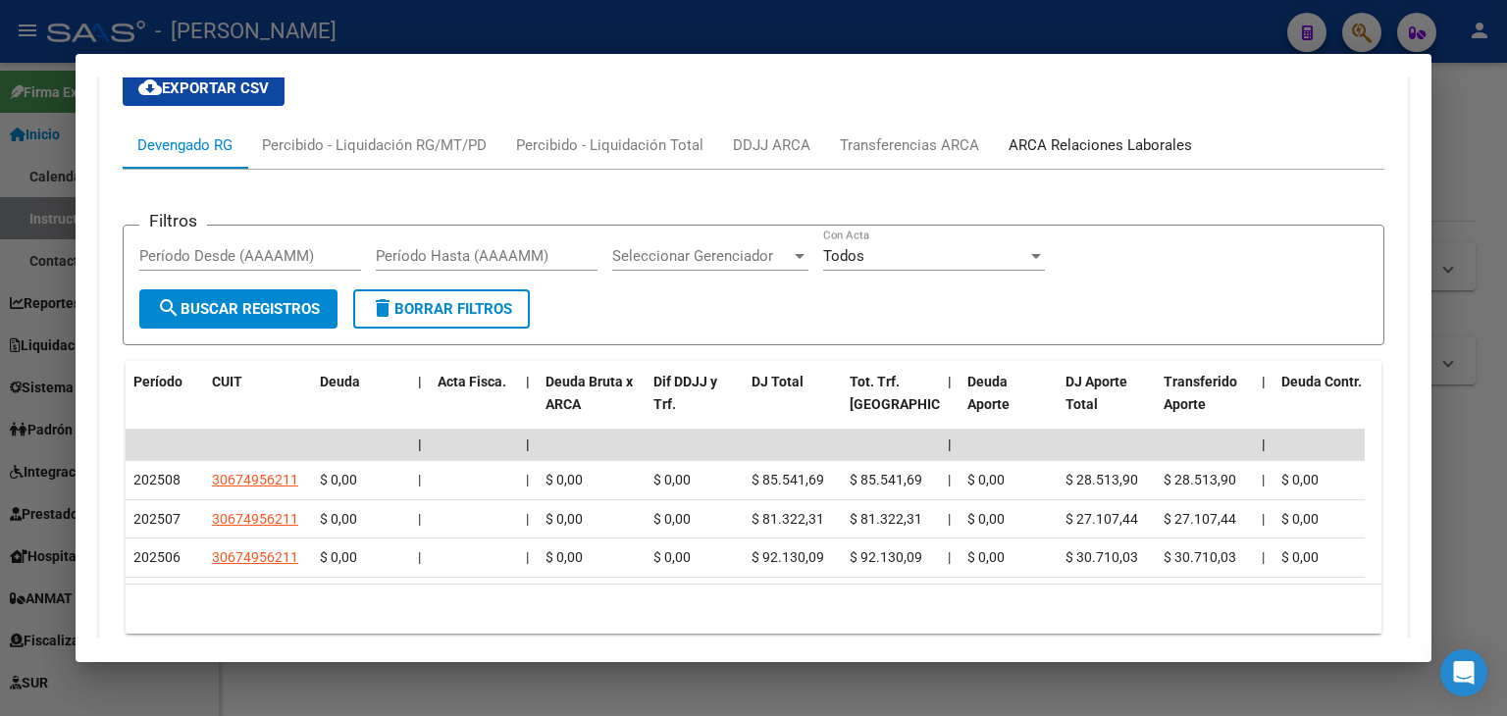
click at [1036, 154] on div "ARCA Relaciones Laborales" at bounding box center [1100, 145] width 213 height 47
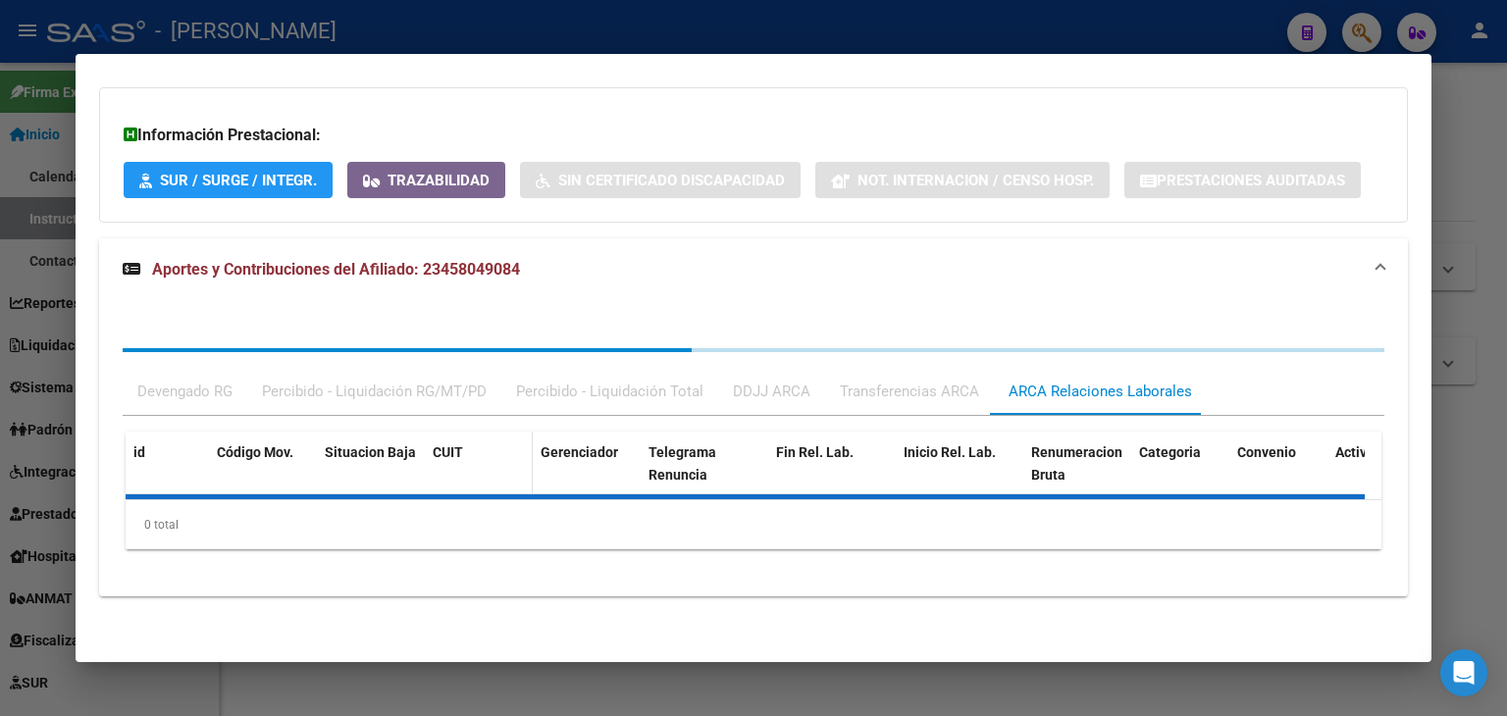
scroll to position [1522, 0]
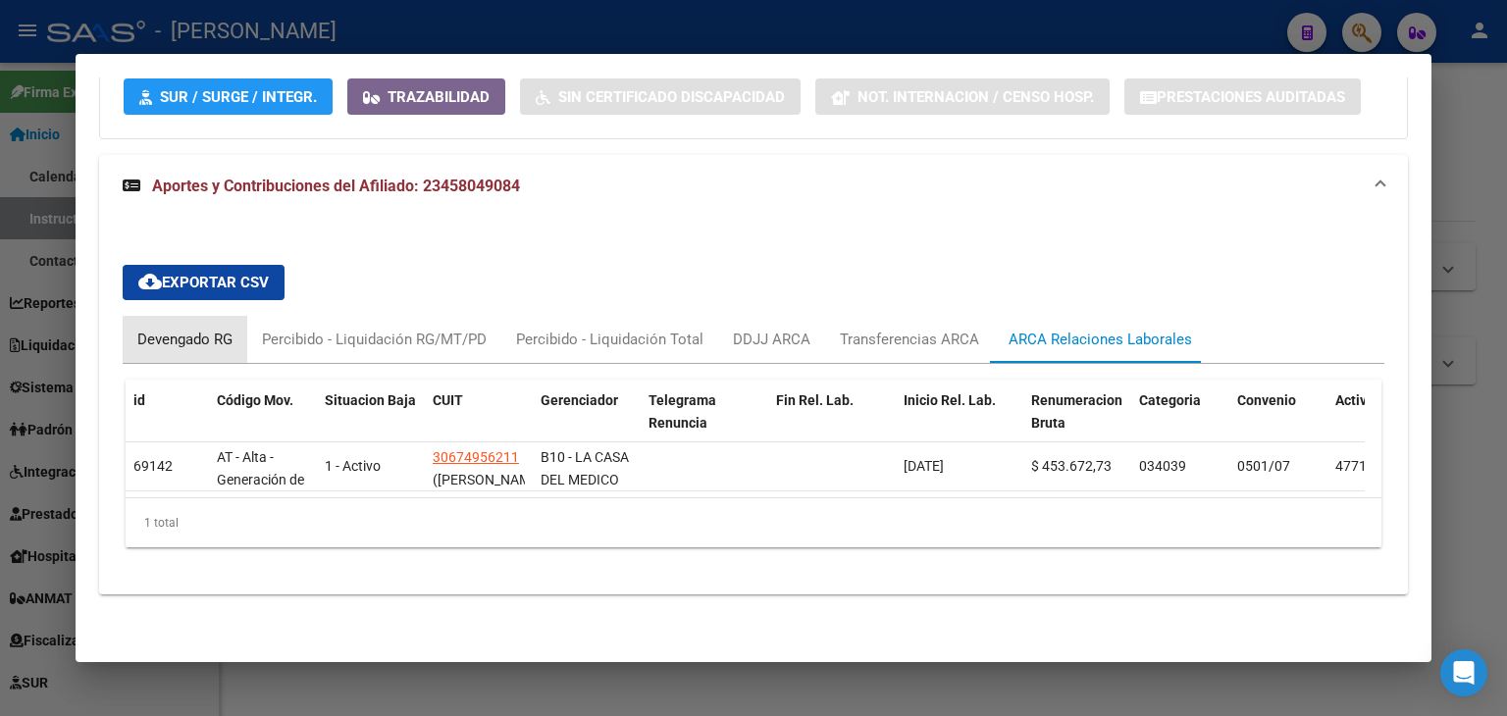
click at [201, 335] on div "Devengado RG" at bounding box center [184, 340] width 95 height 22
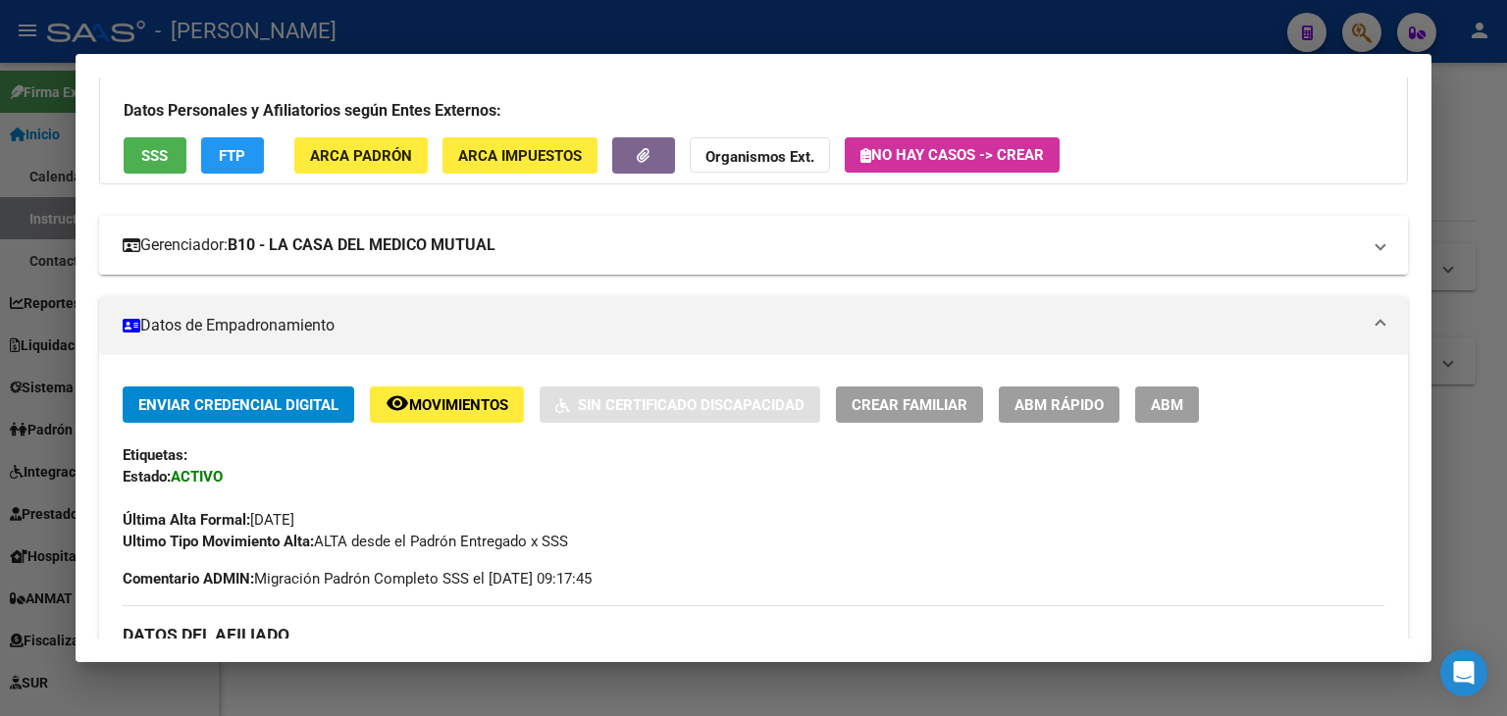
scroll to position [0, 0]
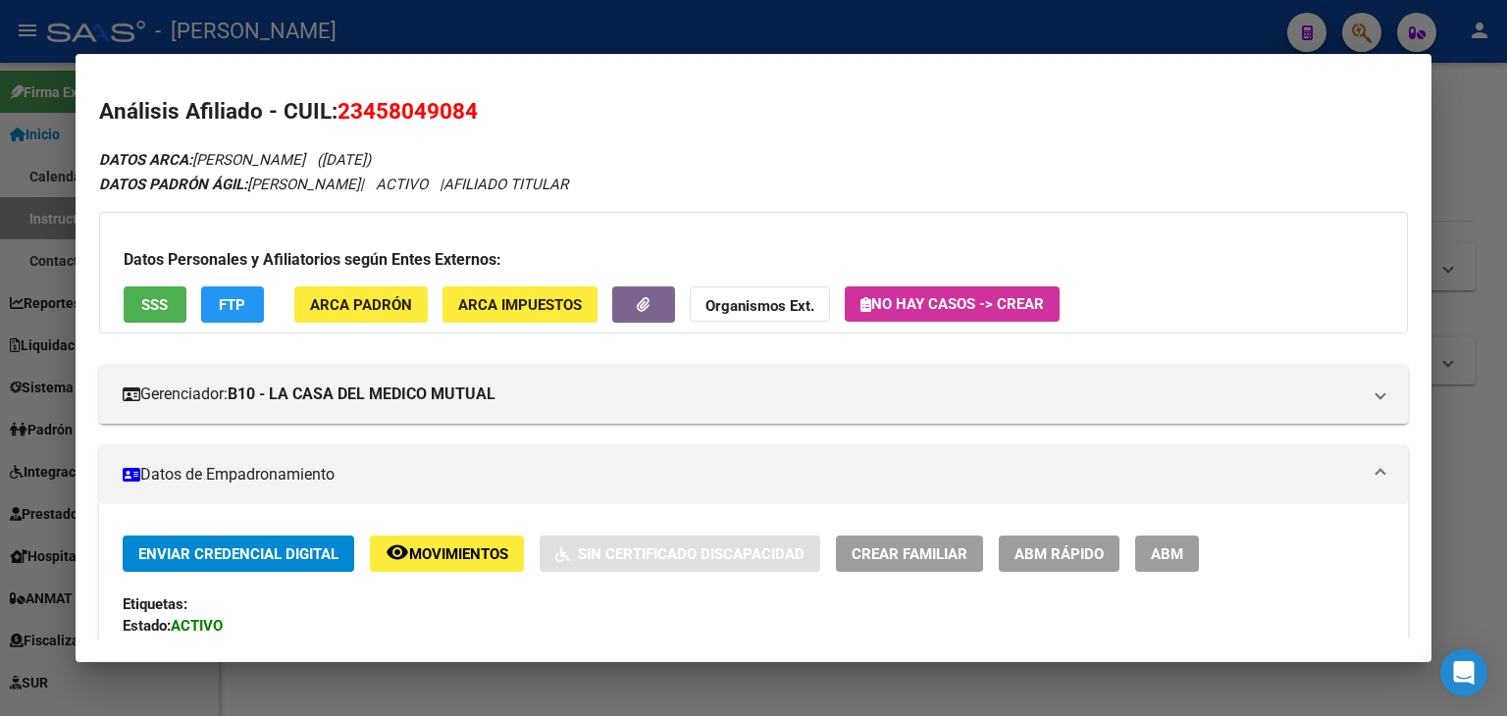
click at [373, 298] on span "ARCA Padrón" at bounding box center [361, 305] width 102 height 18
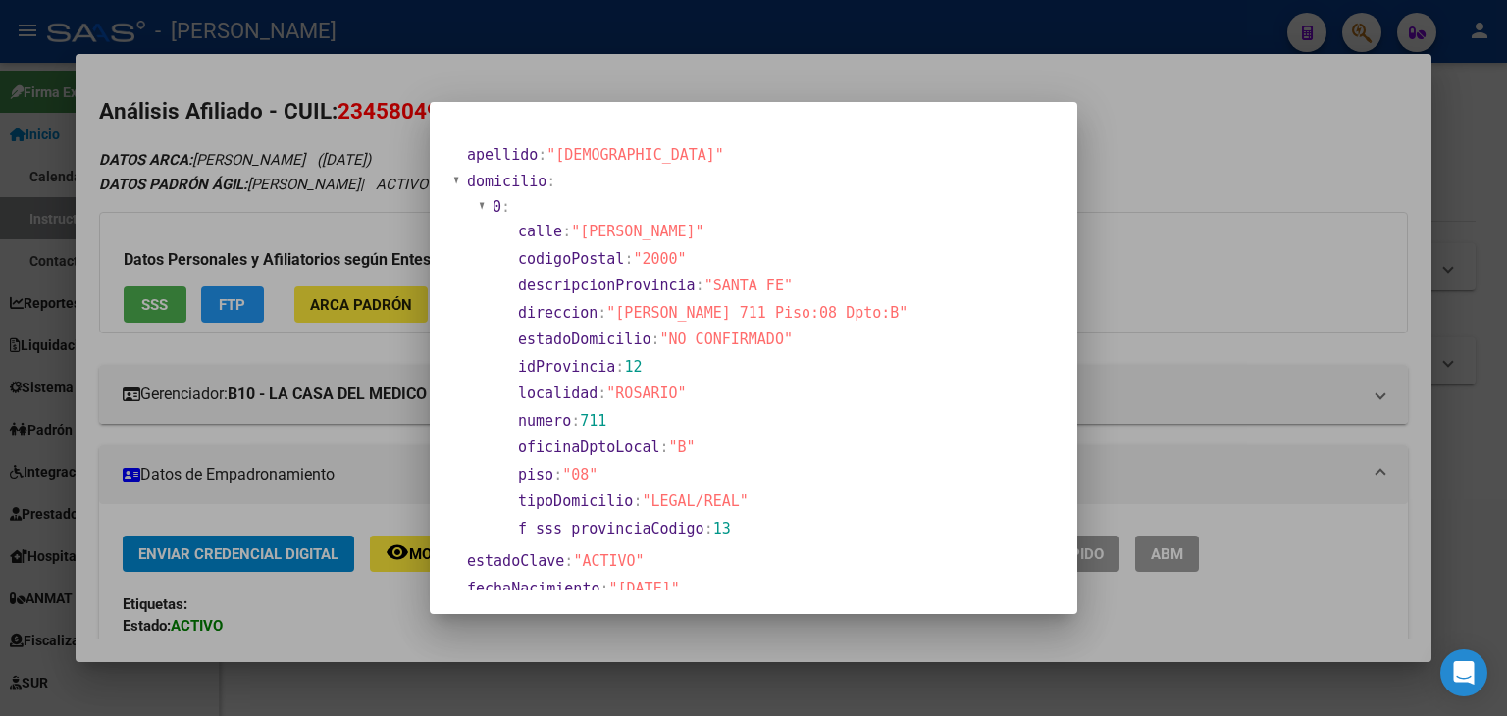
drag, startPoint x: 265, startPoint y: 117, endPoint x: 271, endPoint y: 143, distance: 27.1
click at [268, 134] on div at bounding box center [753, 358] width 1507 height 716
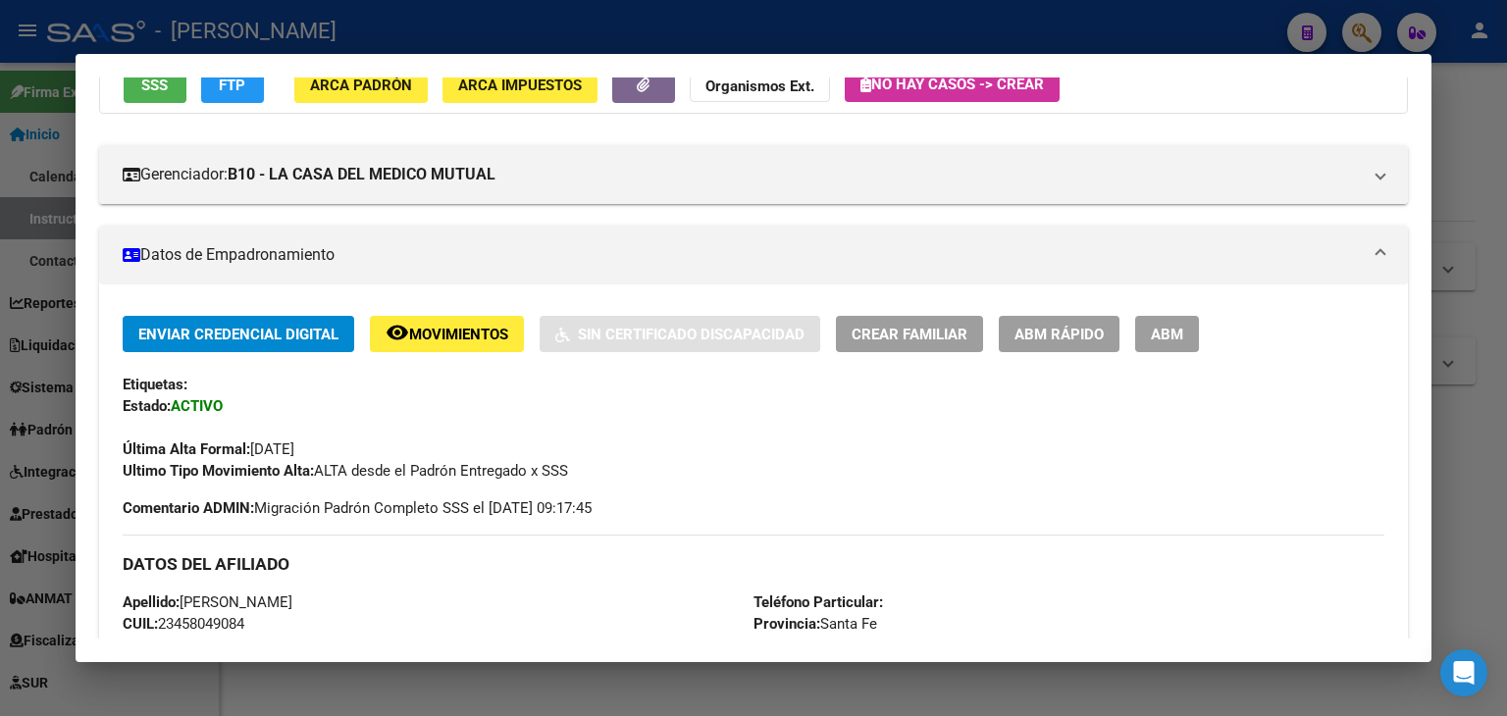
scroll to position [196, 0]
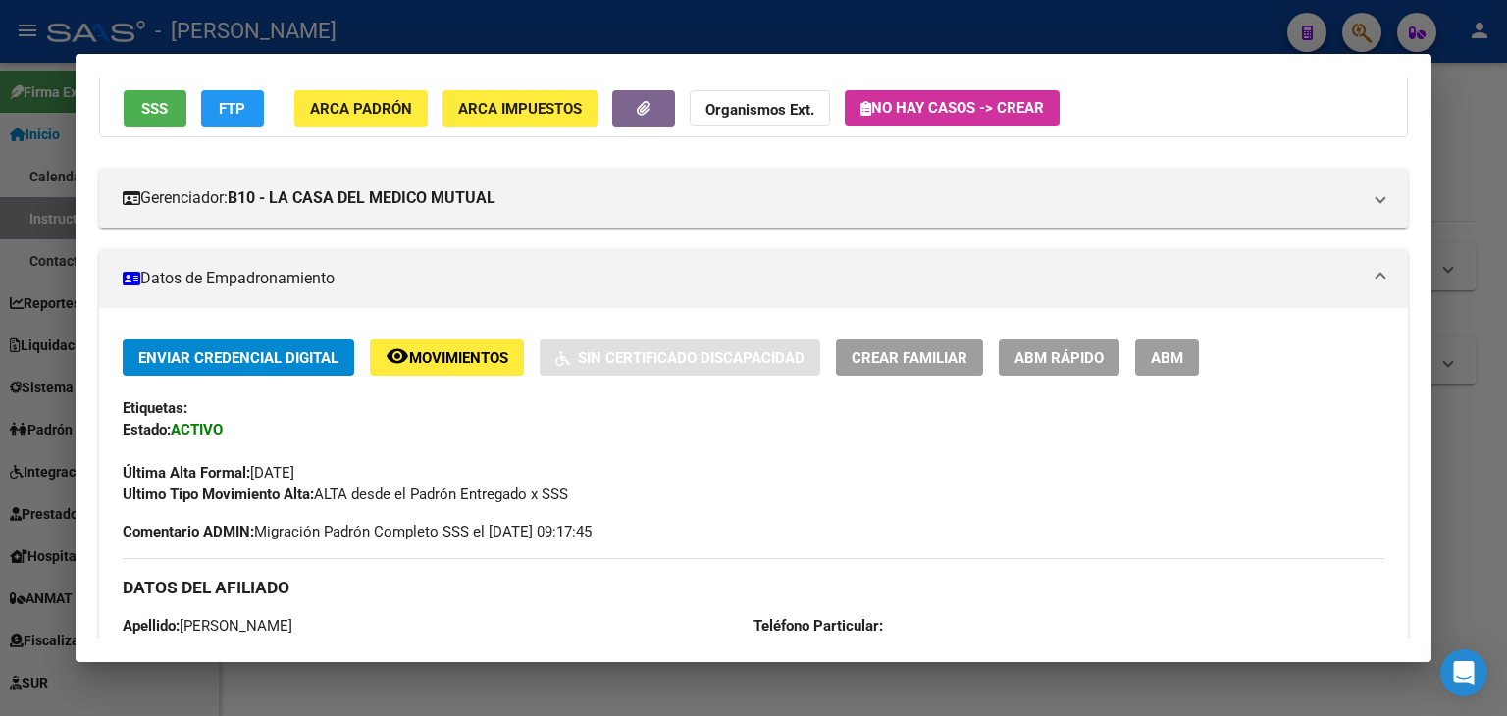
click at [141, 128] on div "Datos Personales y Afiliatorios según Entes Externos: SSS FTP ARCA Padrón ARCA …" at bounding box center [753, 77] width 1309 height 122
click at [141, 129] on div "Datos Personales y Afiliatorios según Entes Externos: SSS FTP ARCA Padrón ARCA …" at bounding box center [753, 77] width 1309 height 122
click at [146, 113] on span "SSS" at bounding box center [154, 109] width 26 height 18
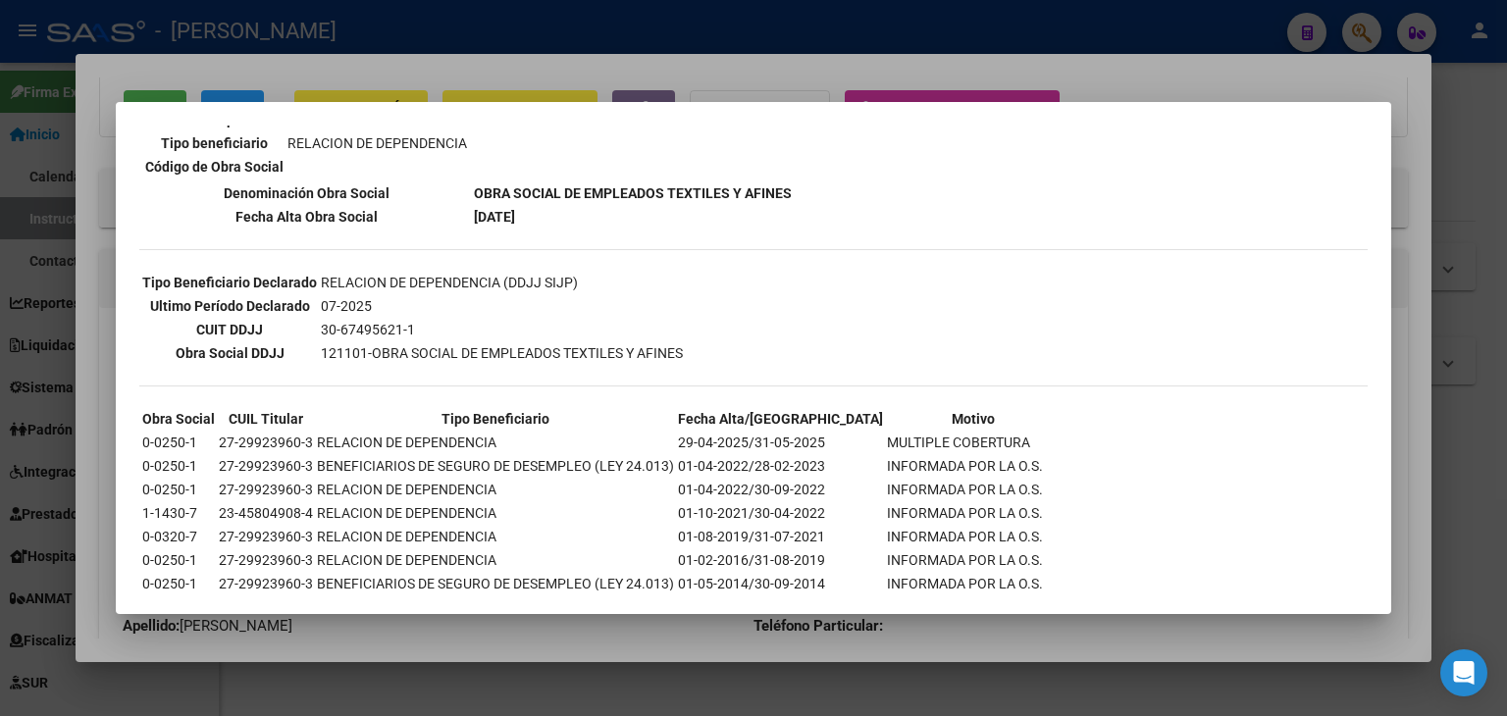
scroll to position [490, 0]
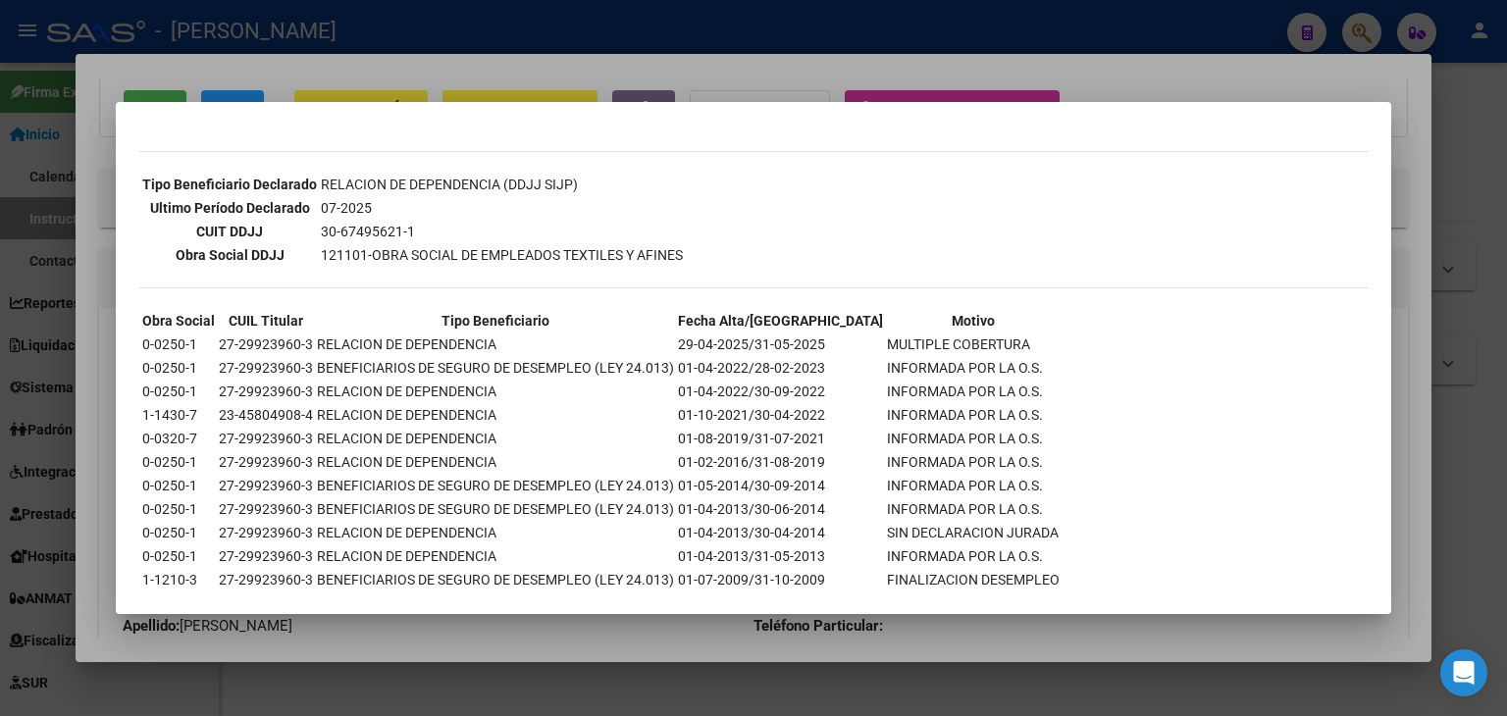
click at [325, 100] on div "23458049084 Buscar (apellido, dni, cuil, nro traspaso, cuit, obra social) searc…" at bounding box center [753, 358] width 1507 height 716
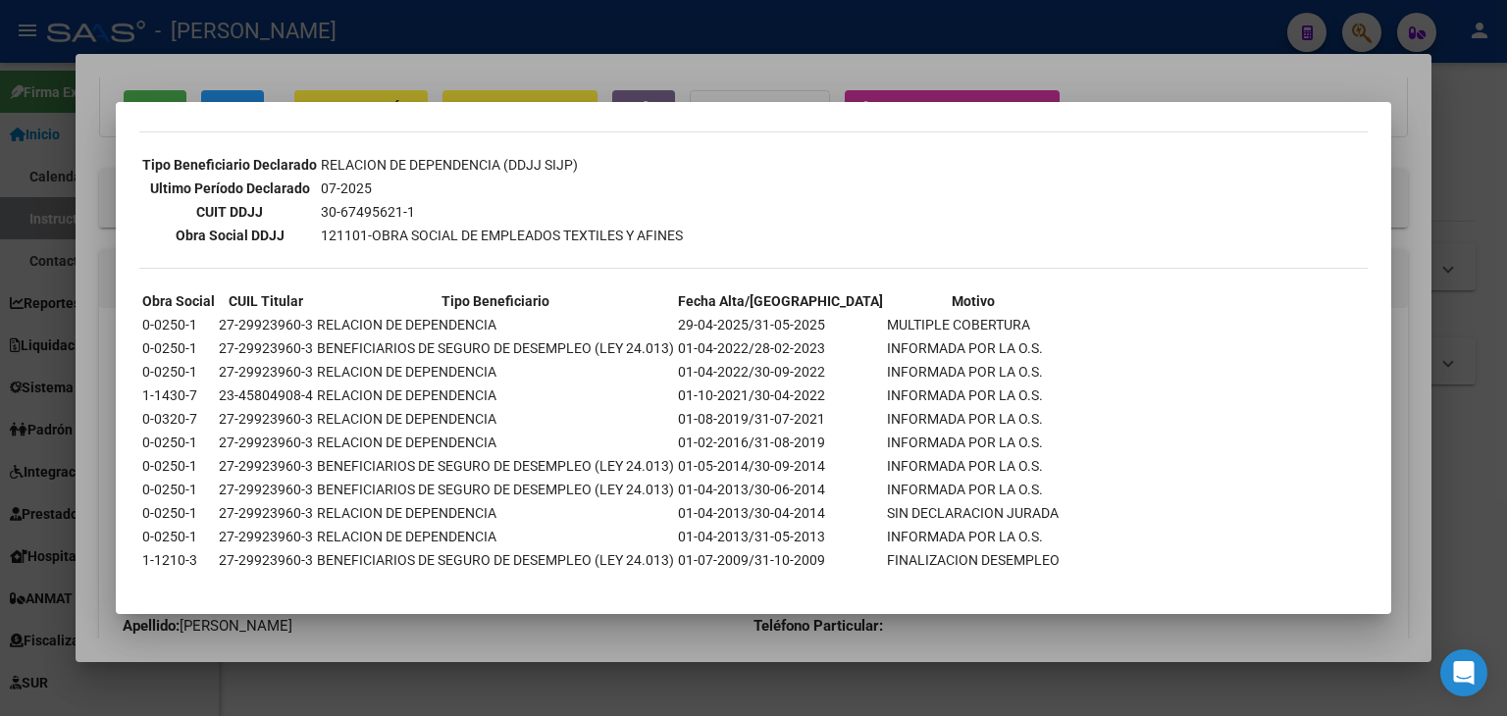
scroll to position [517, 0]
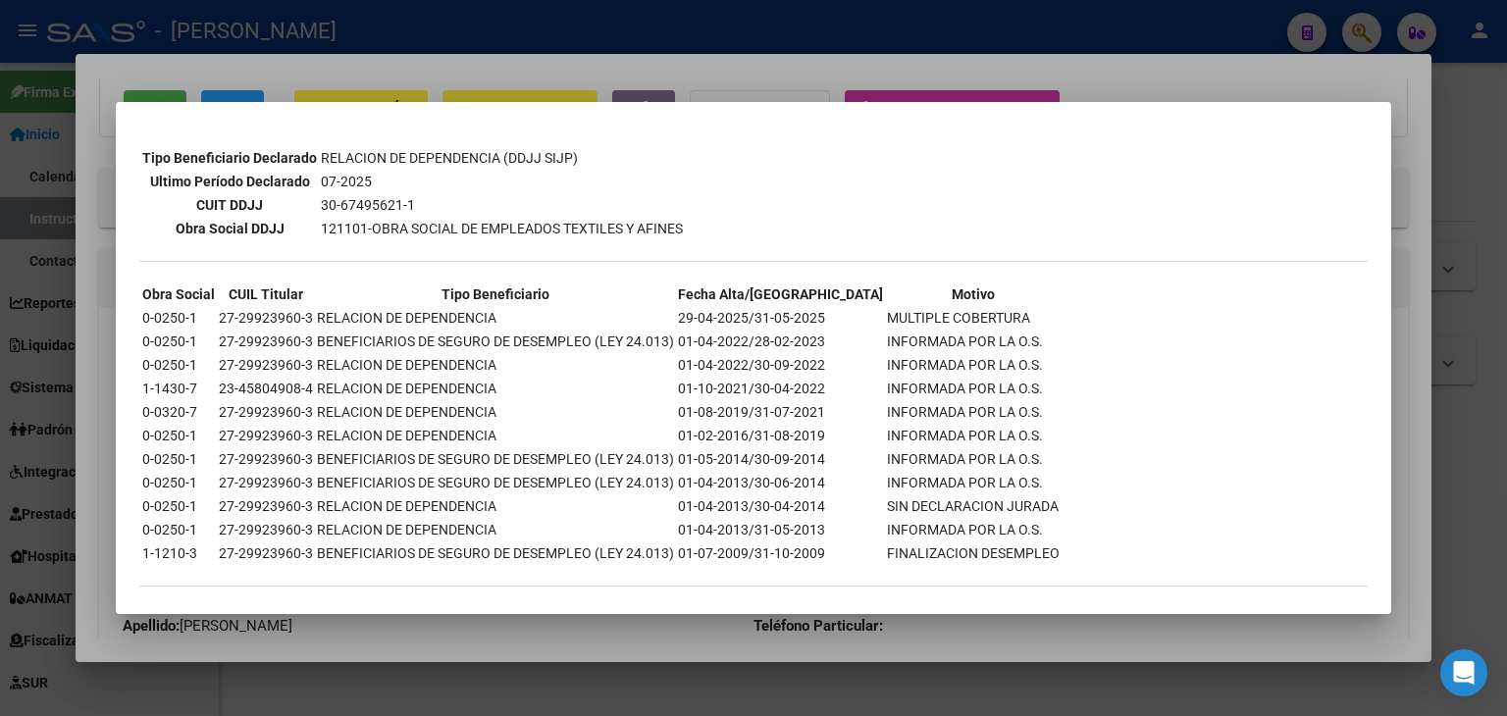
click at [327, 69] on div at bounding box center [753, 358] width 1507 height 716
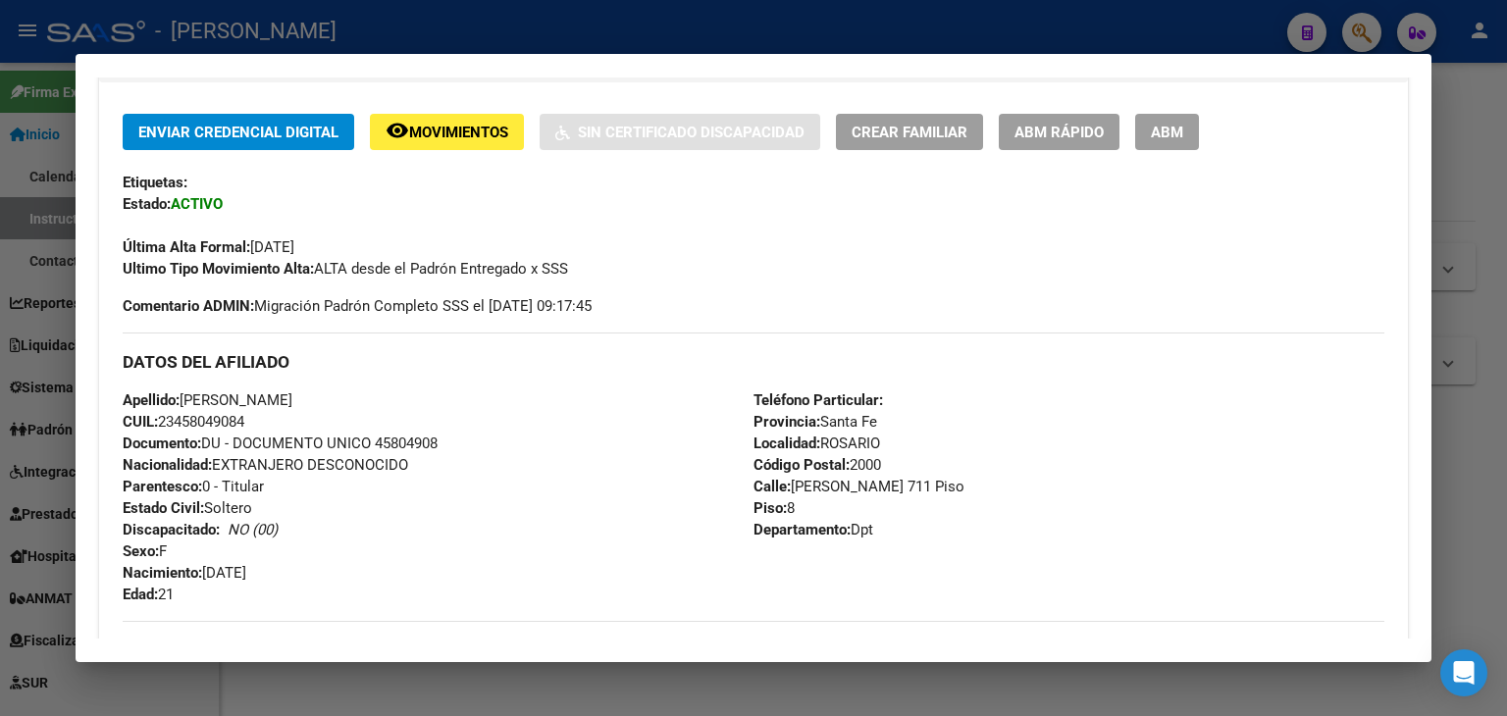
scroll to position [687, 0]
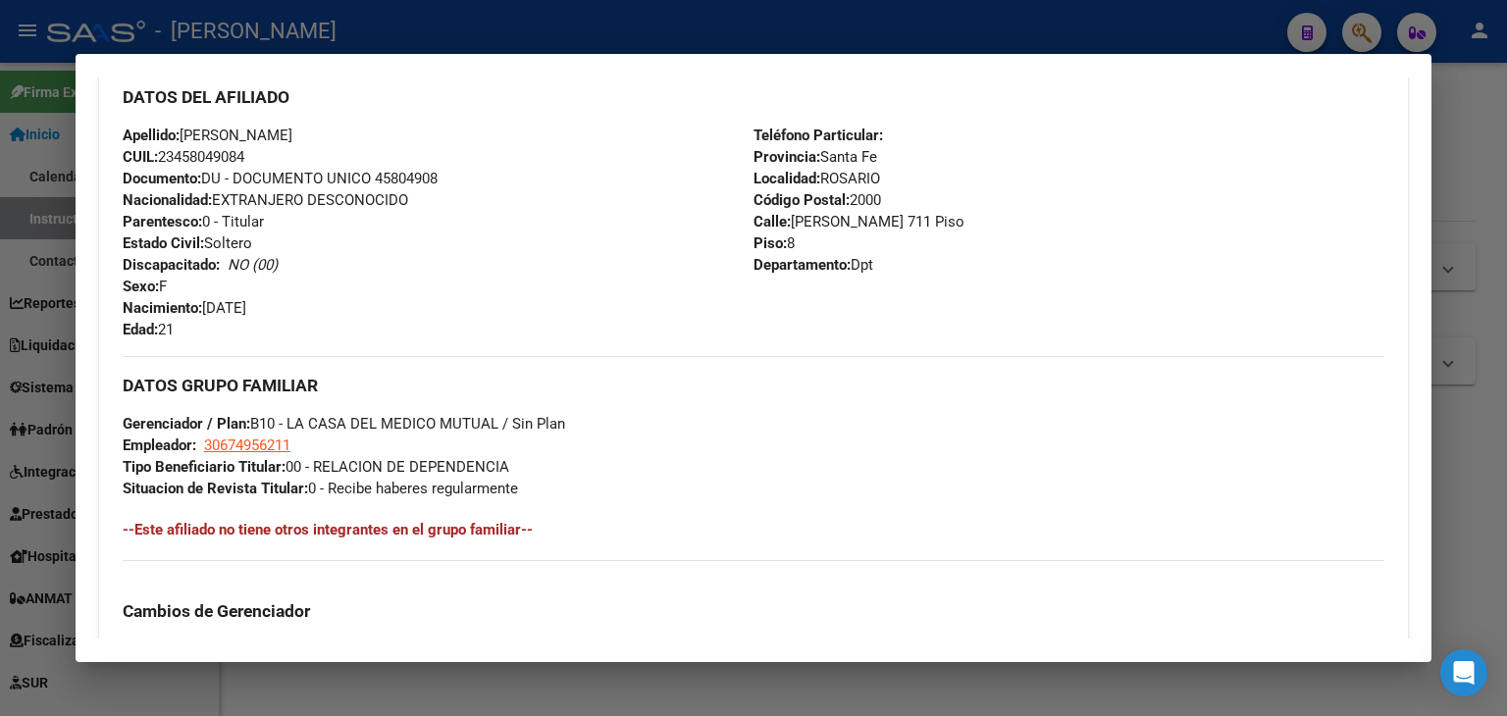
click at [404, 167] on div "Apellido: [PERSON_NAME] CUIL: 23458049084 Documento: DU - DOCUMENTO UNICO 45804…" at bounding box center [438, 233] width 631 height 216
click at [404, 182] on span "Documento: DU - DOCUMENTO UNICO 45804908" at bounding box center [280, 179] width 315 height 18
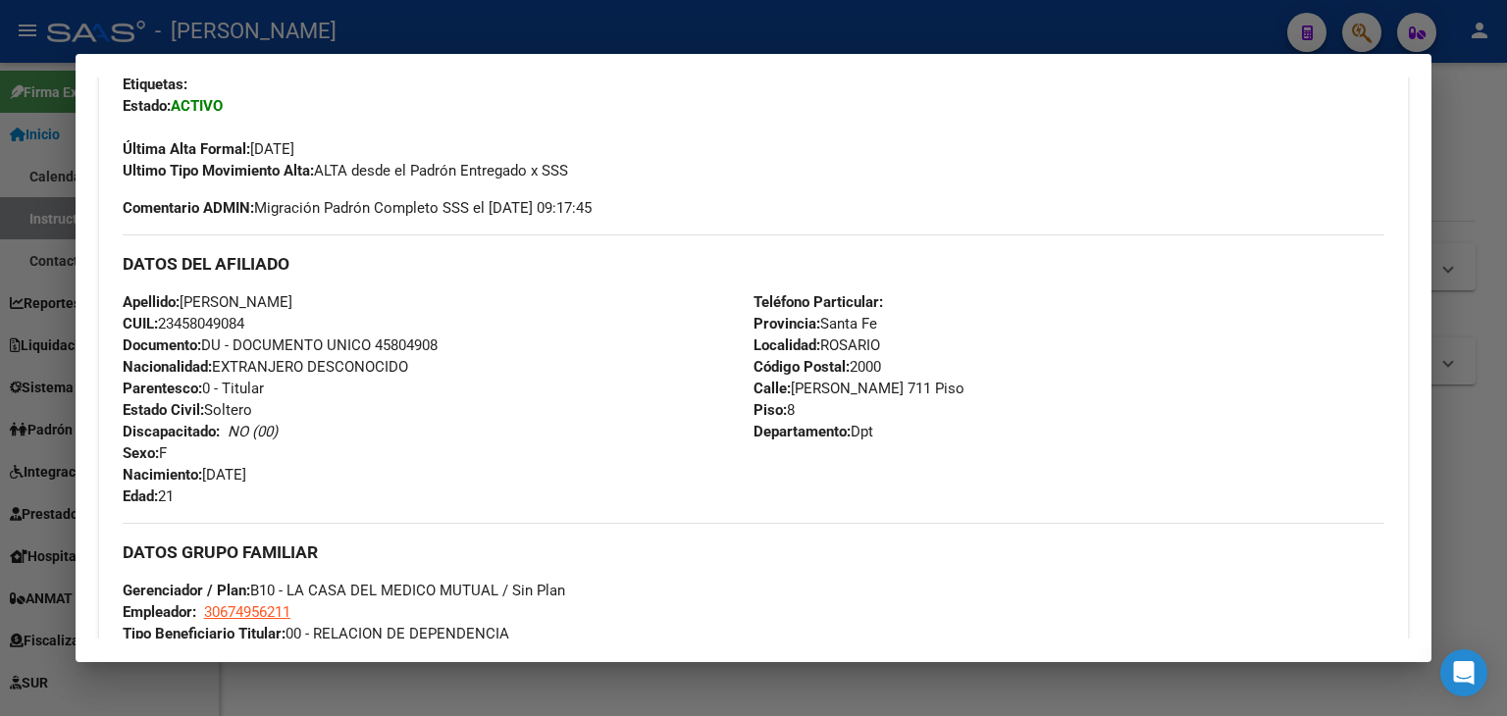
scroll to position [196, 0]
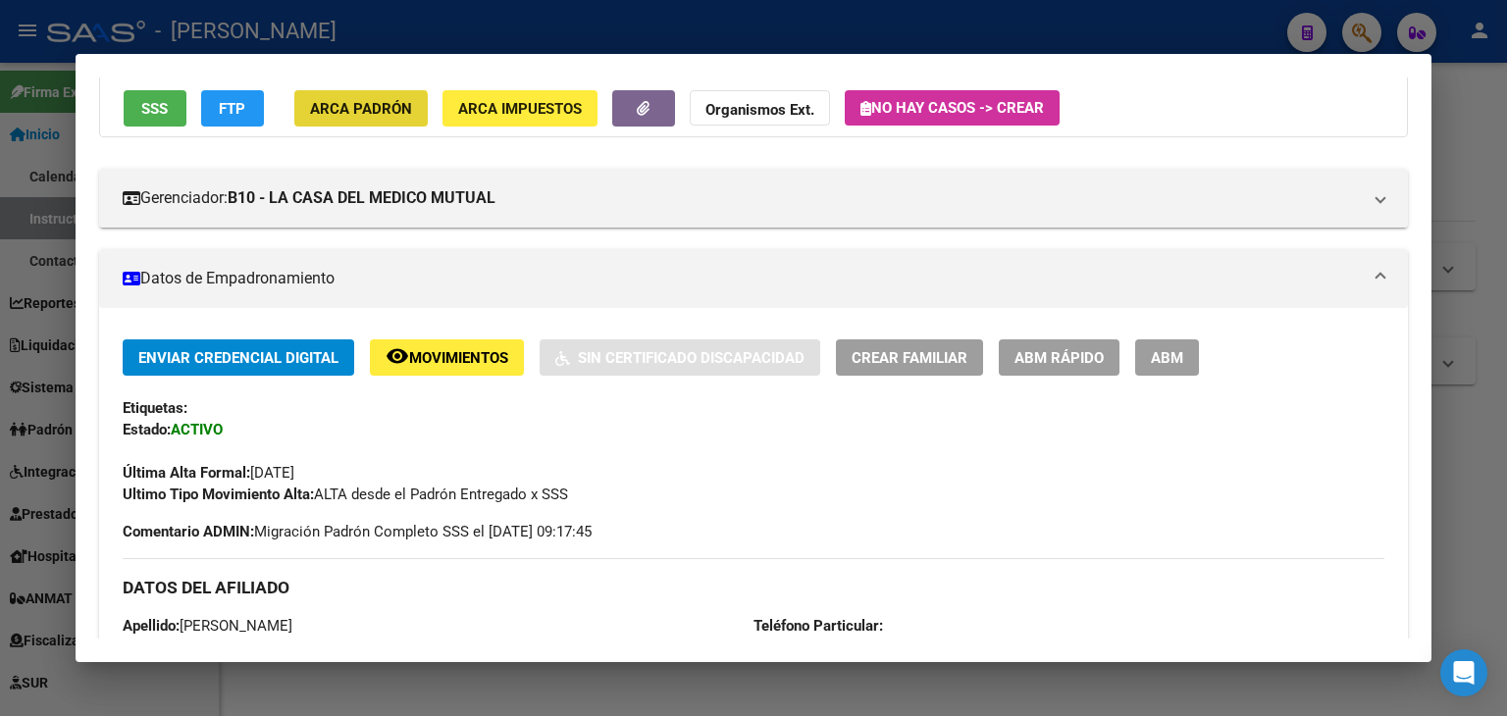
click at [357, 116] on span "ARCA Padrón" at bounding box center [361, 109] width 102 height 18
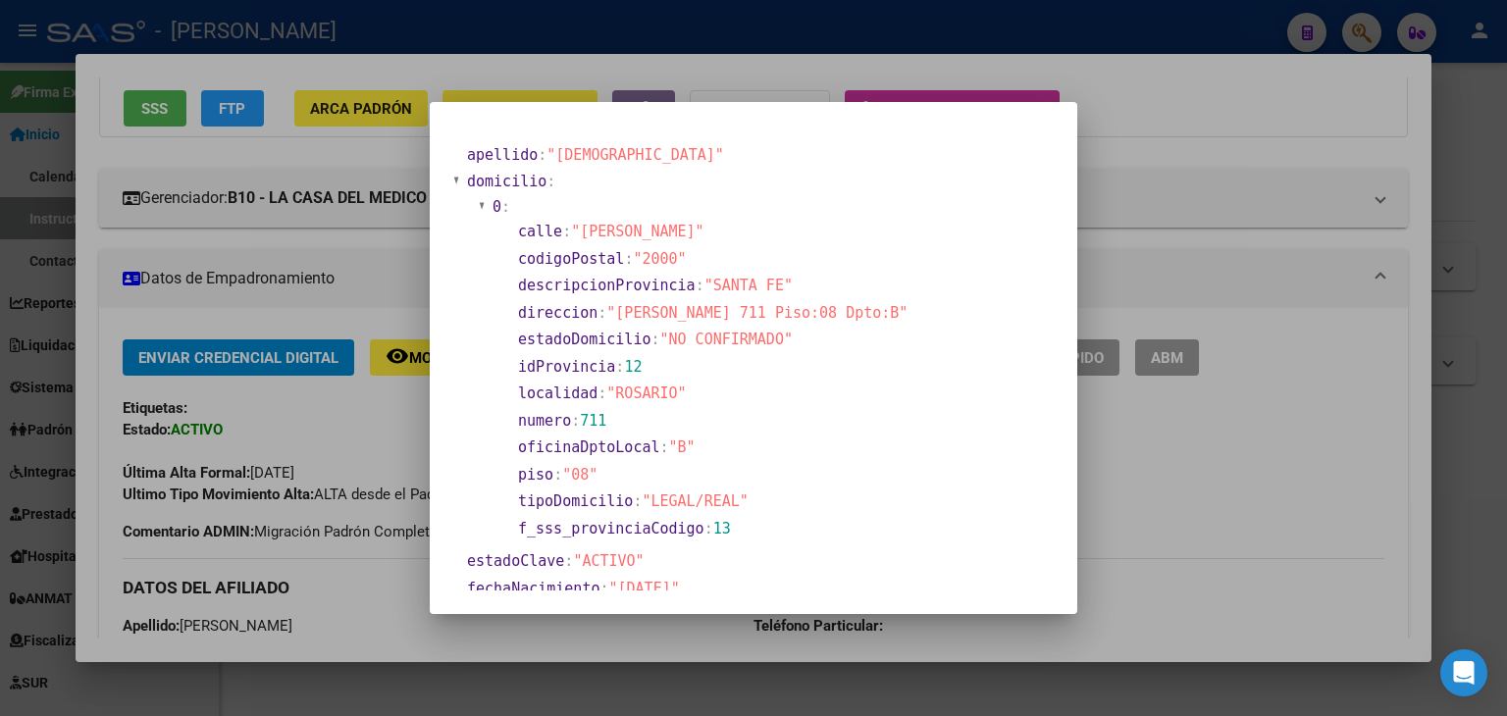
drag, startPoint x: 326, startPoint y: 185, endPoint x: 487, endPoint y: 193, distance: 161.1
click at [326, 186] on div at bounding box center [753, 358] width 1507 height 716
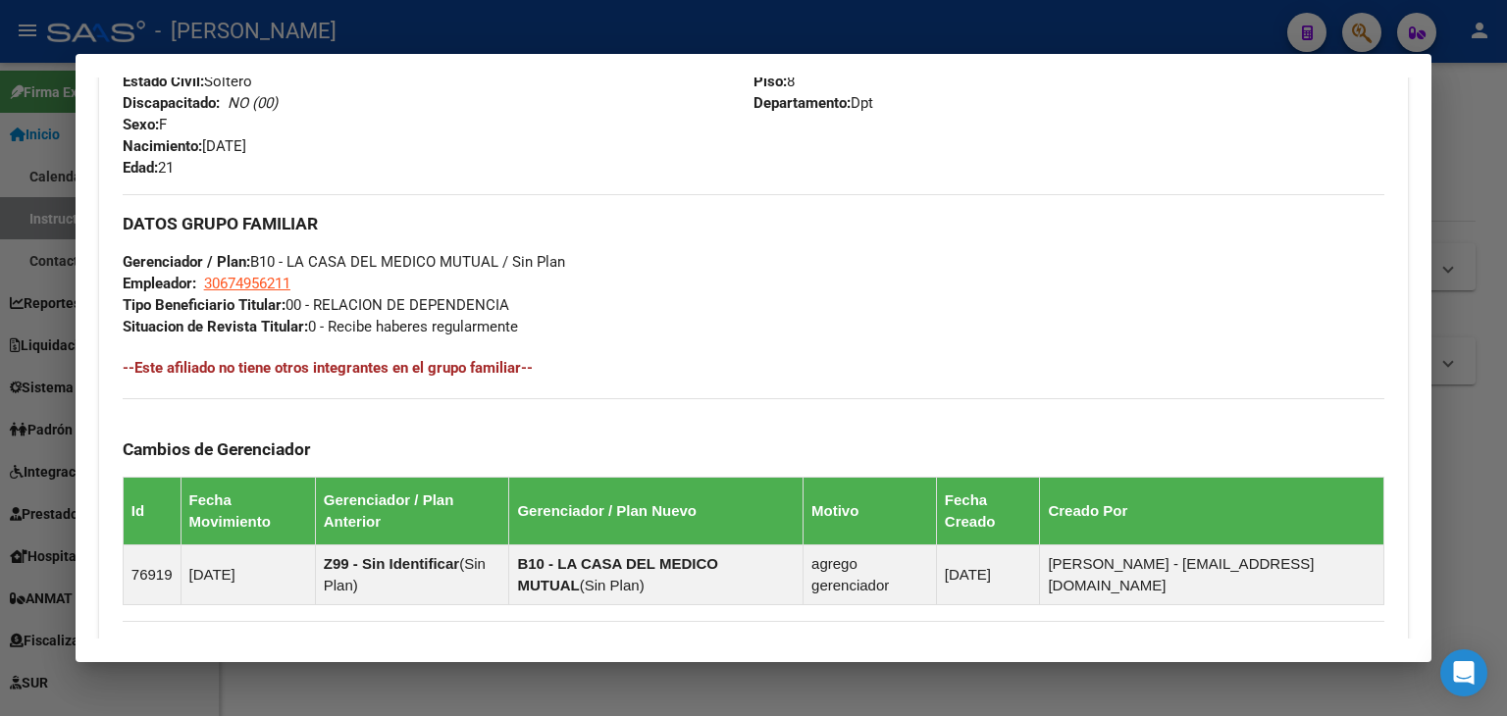
scroll to position [883, 0]
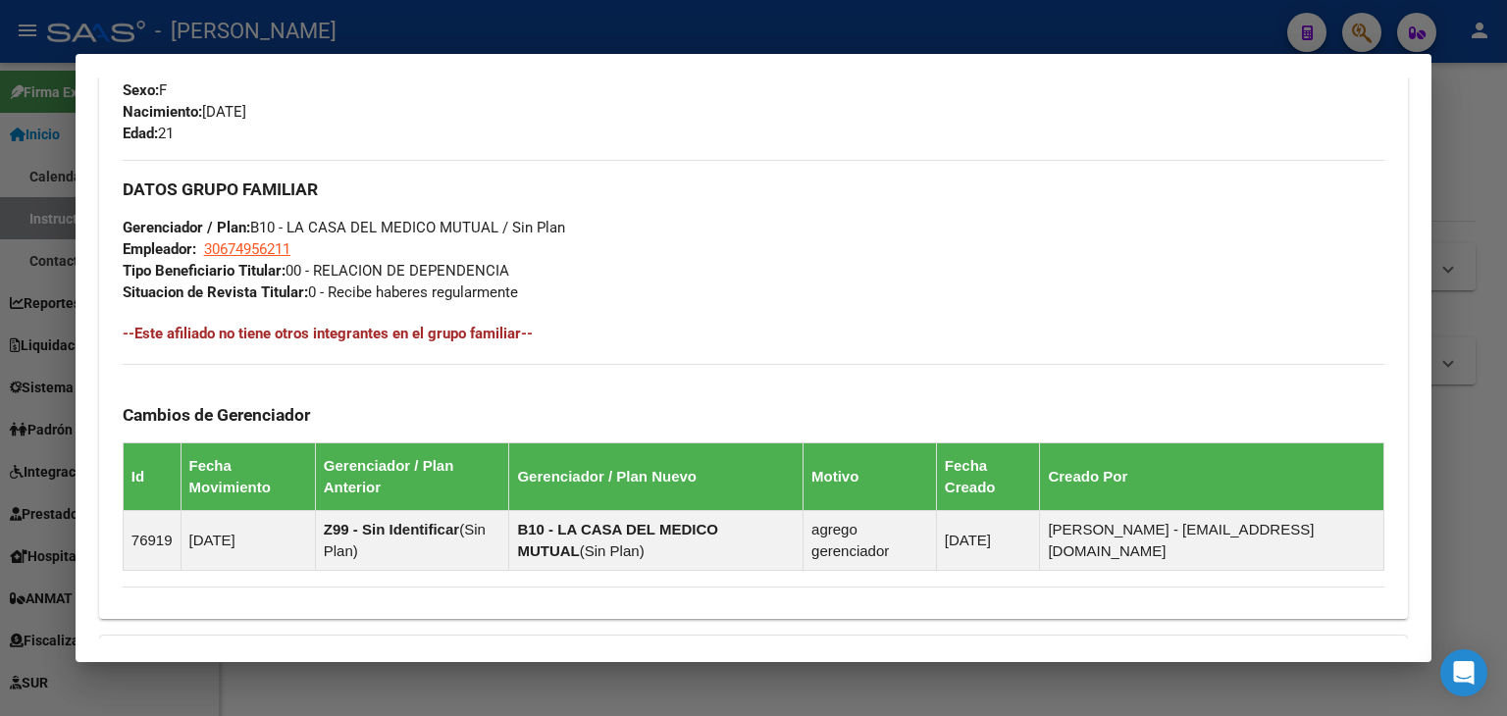
click at [238, 237] on div "DATOS GRUPO FAMILIAR Gerenciador / Plan: B10 - LA CASA DEL MEDICO MUTUAL / Sin …" at bounding box center [753, 231] width 1261 height 143
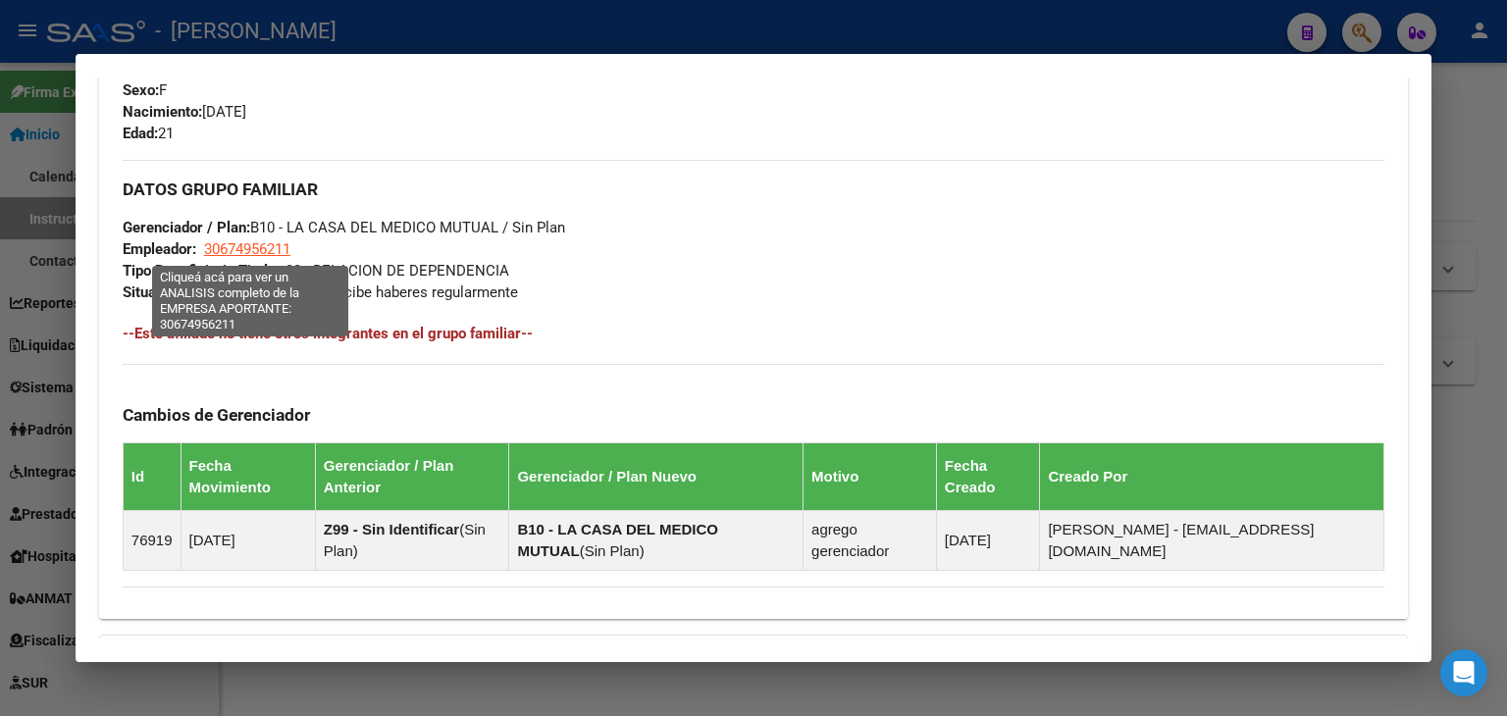
click at [239, 243] on span "30674956211" at bounding box center [247, 249] width 86 height 18
type textarea "30674956211"
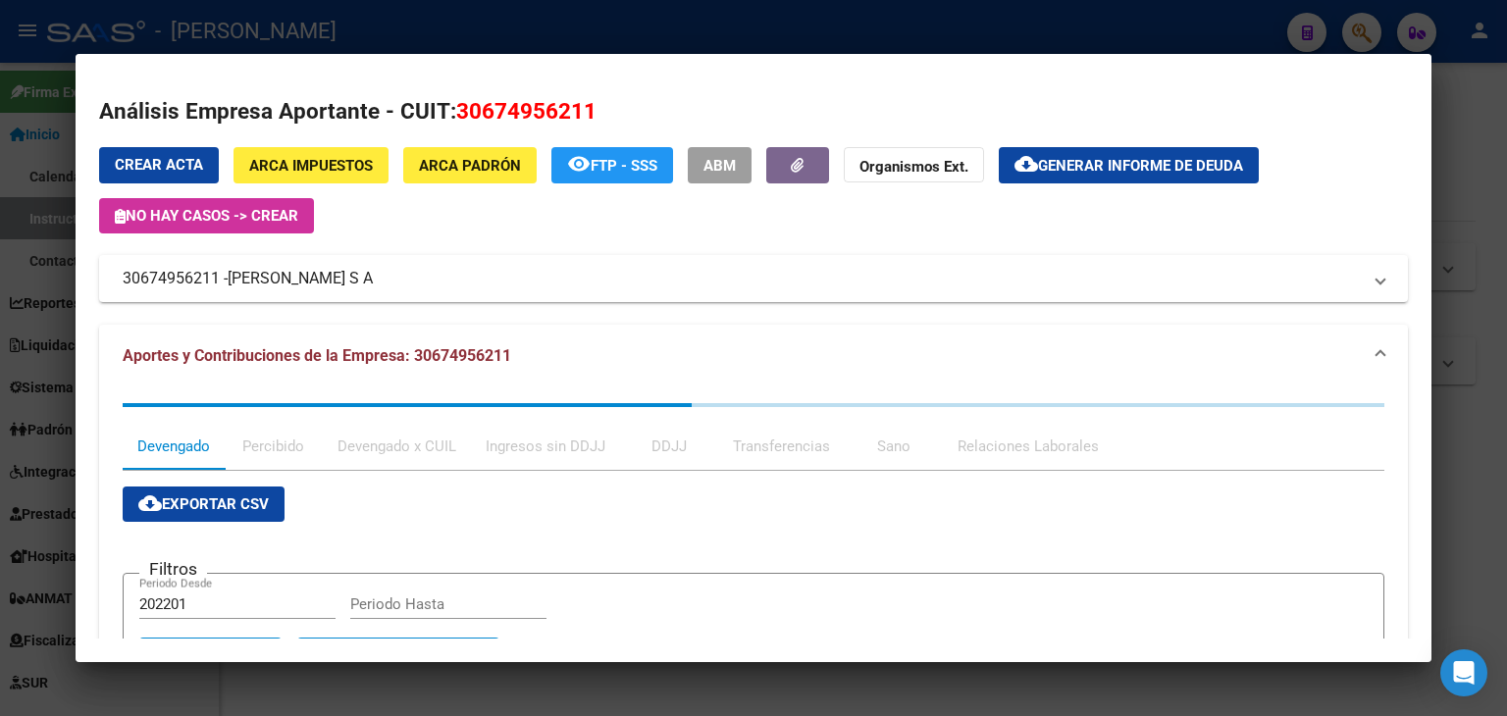
click at [351, 20] on div at bounding box center [753, 358] width 1507 height 716
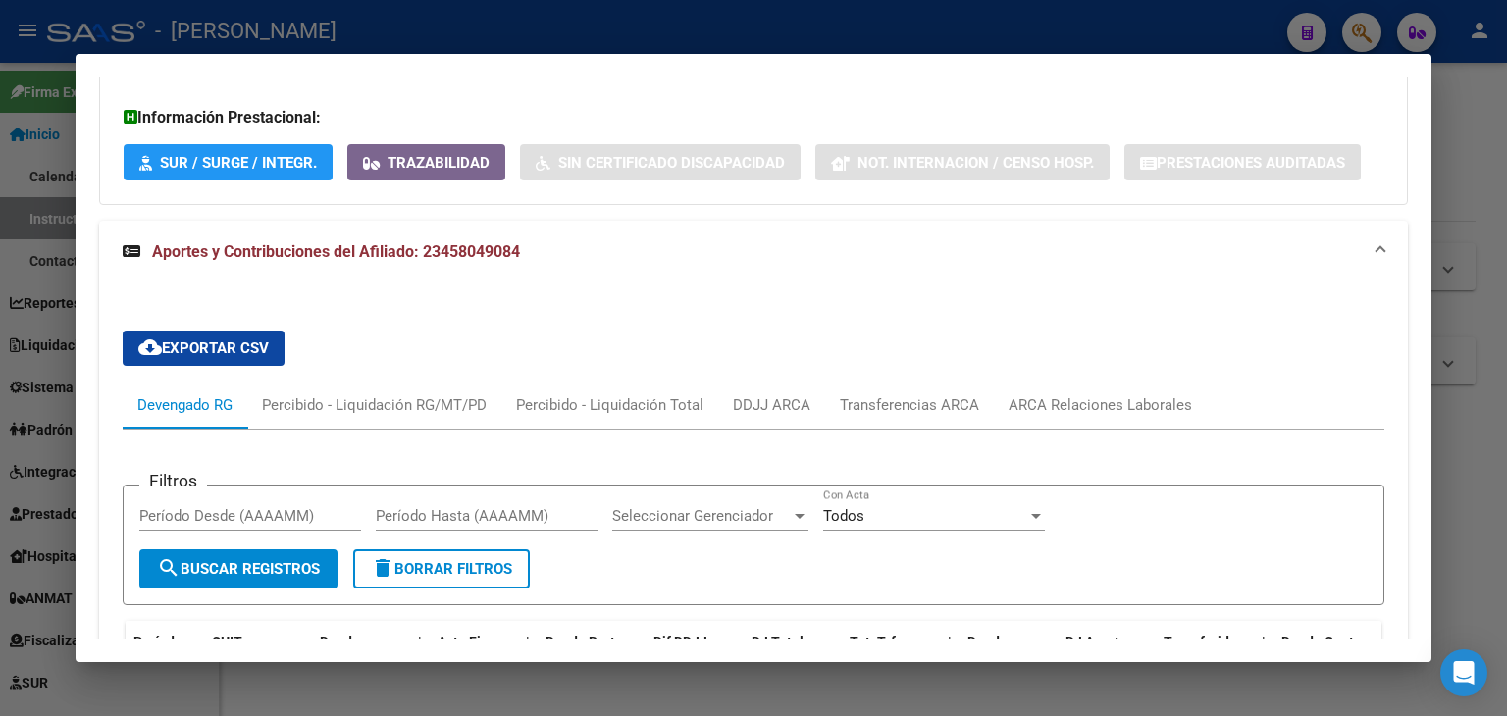
scroll to position [1471, 0]
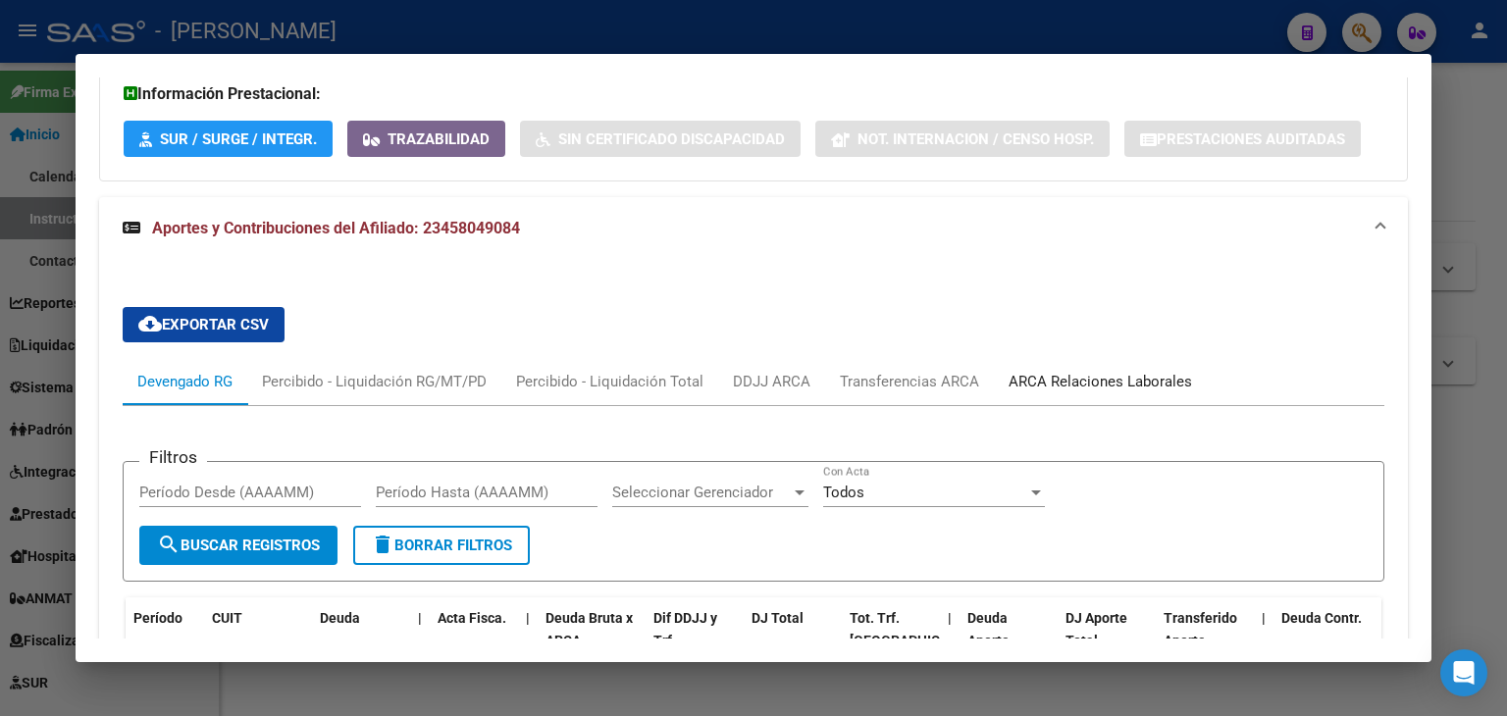
click at [1086, 382] on div "ARCA Relaciones Laborales" at bounding box center [1099, 382] width 183 height 22
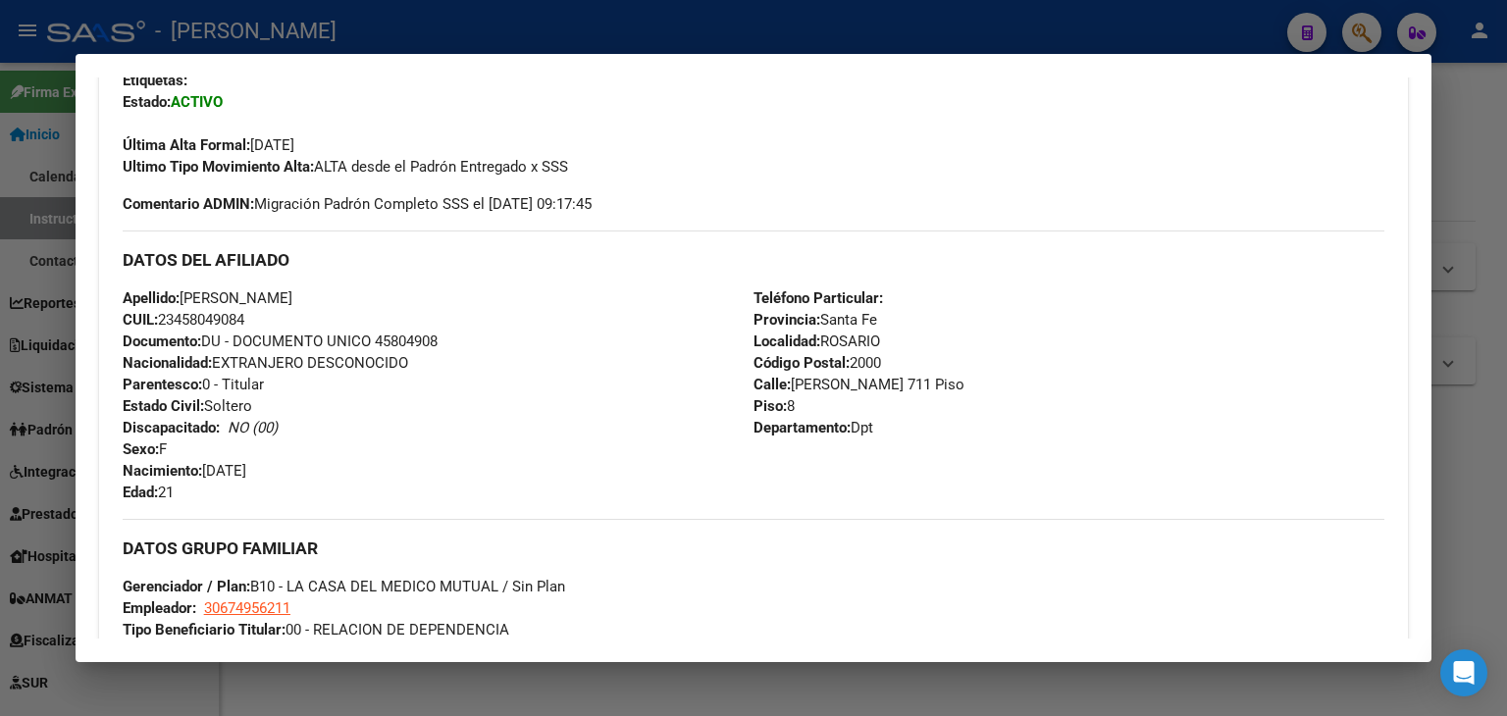
scroll to position [490, 0]
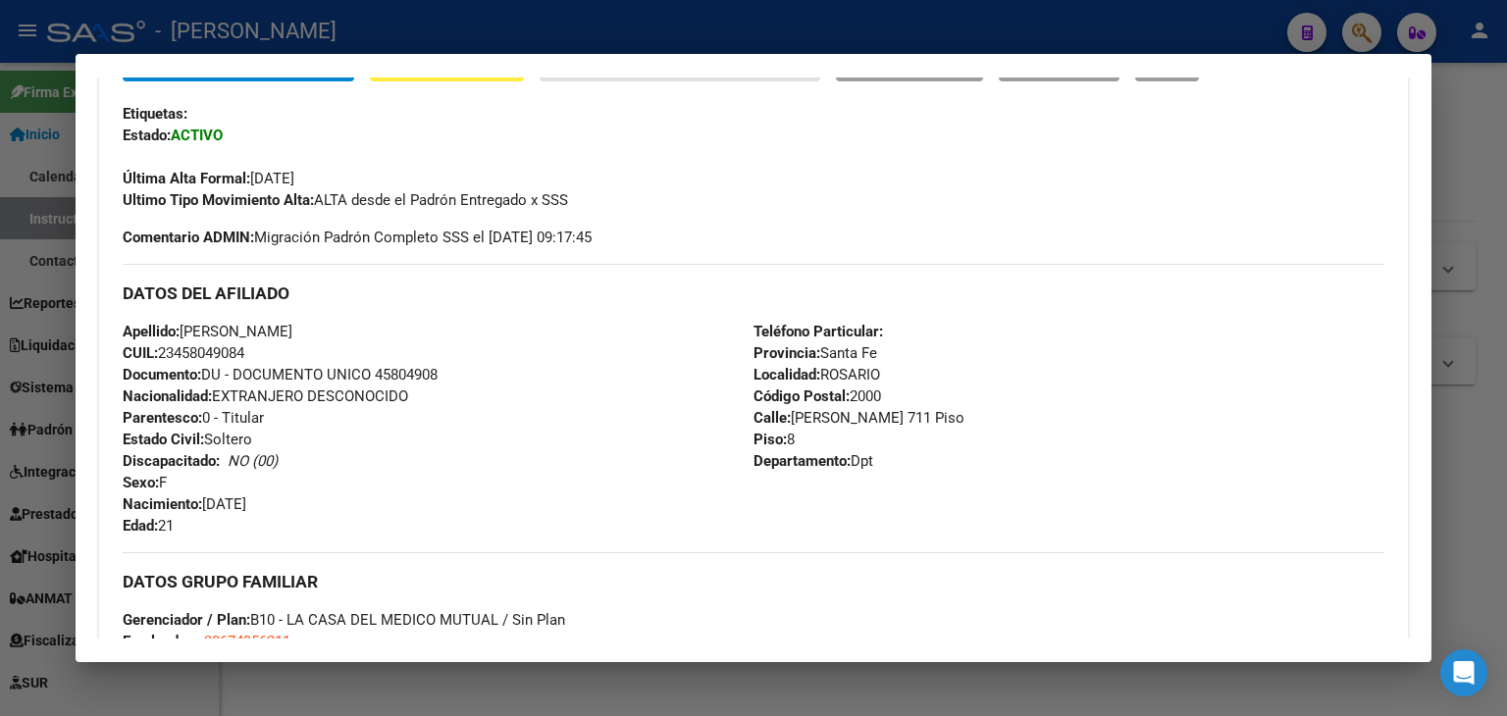
click at [373, 4] on div at bounding box center [753, 358] width 1507 height 716
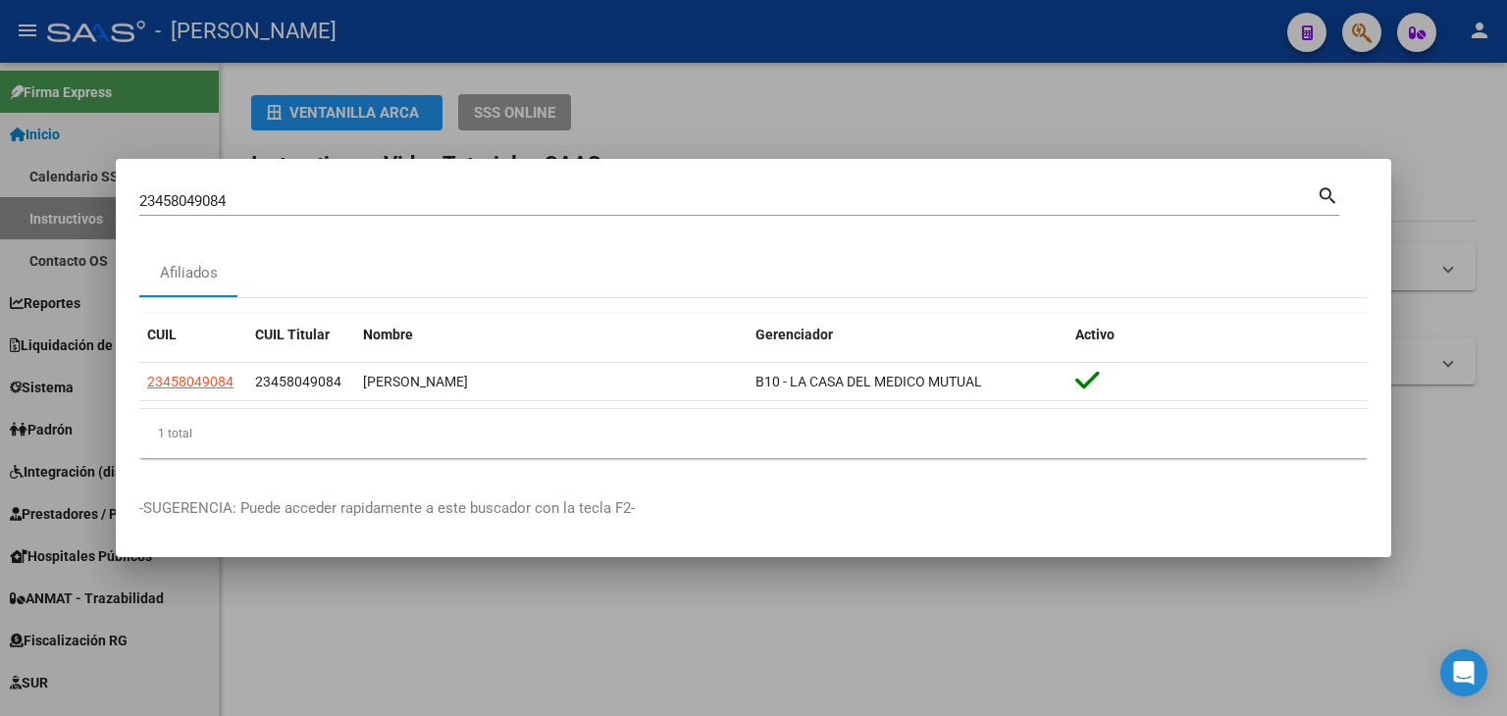
click at [288, 192] on input "23458049084" at bounding box center [727, 201] width 1177 height 18
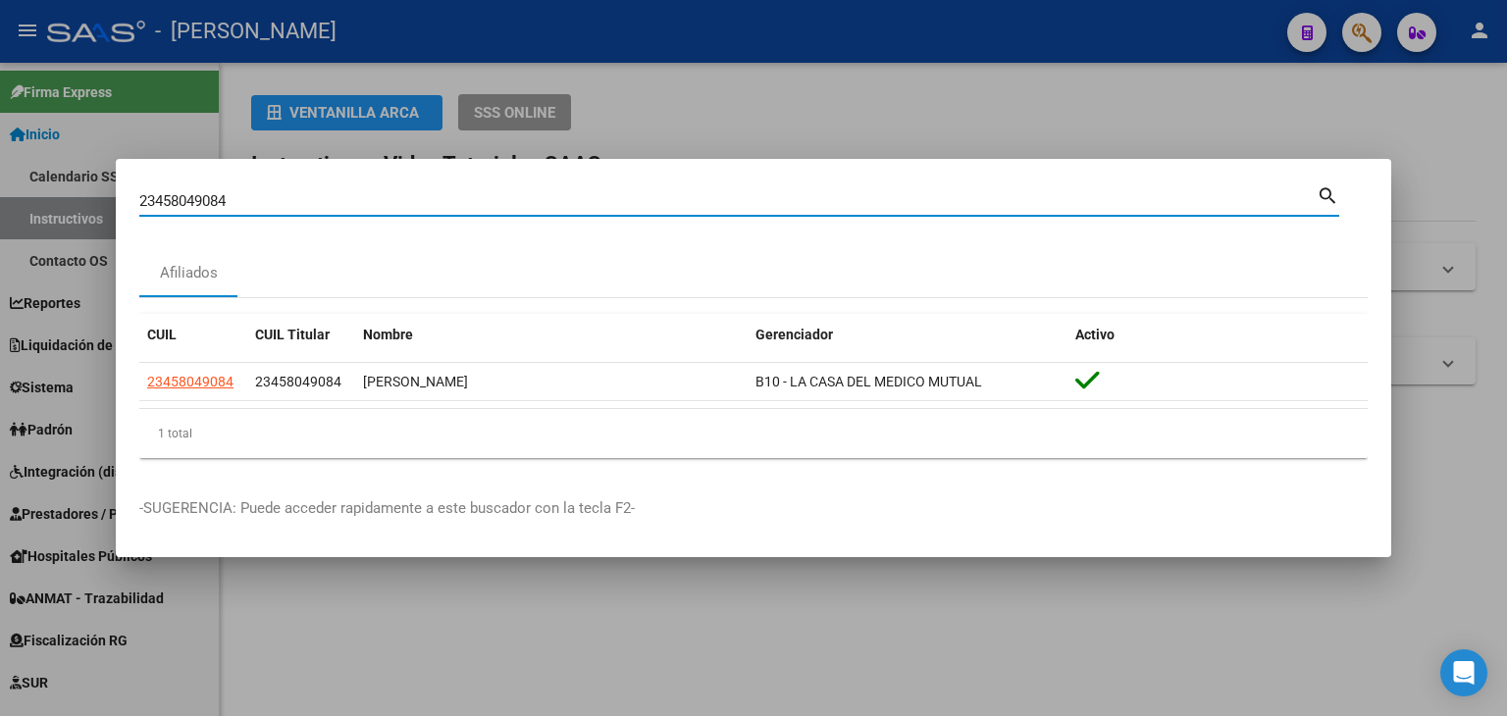
click at [288, 202] on input "23458049084" at bounding box center [727, 201] width 1177 height 18
paste input "919623"
type input "23459196234"
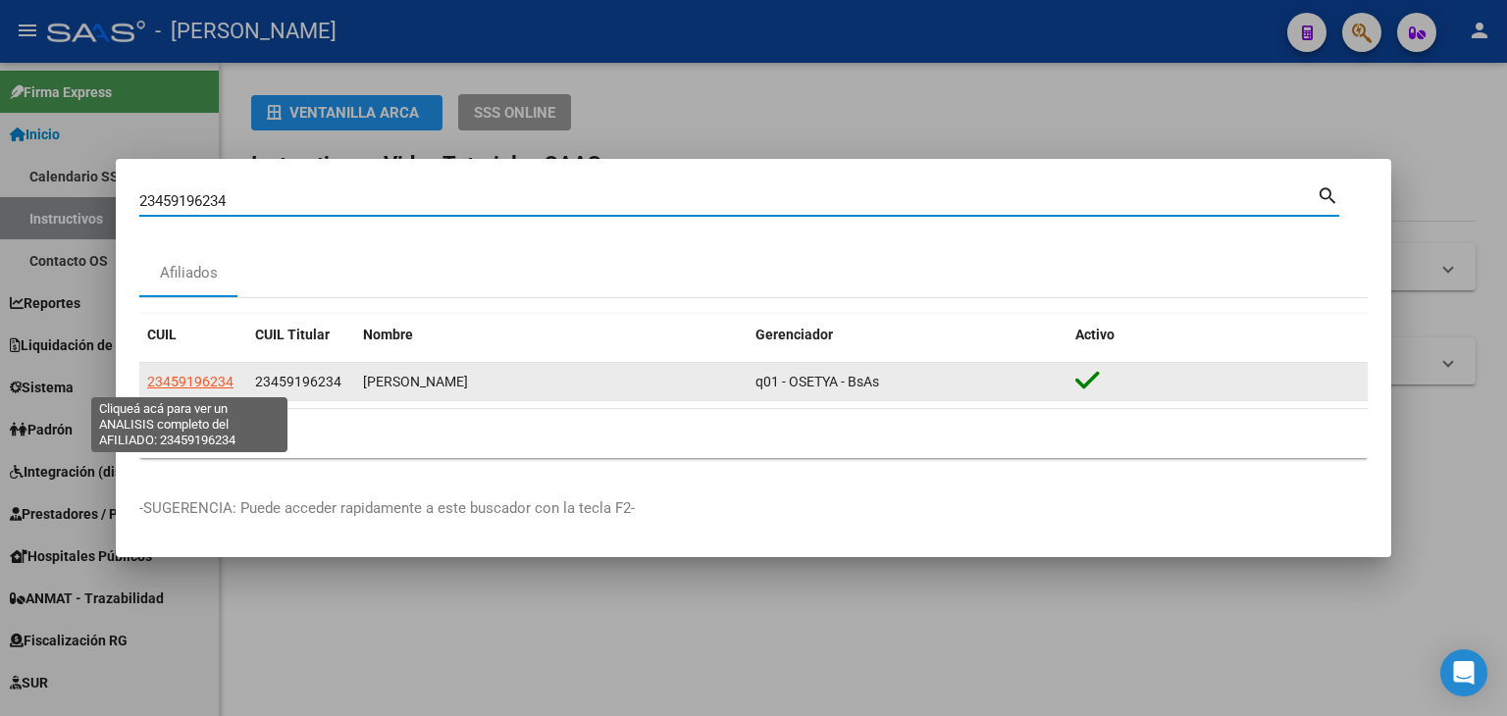
click at [228, 374] on span "23459196234" at bounding box center [190, 382] width 86 height 16
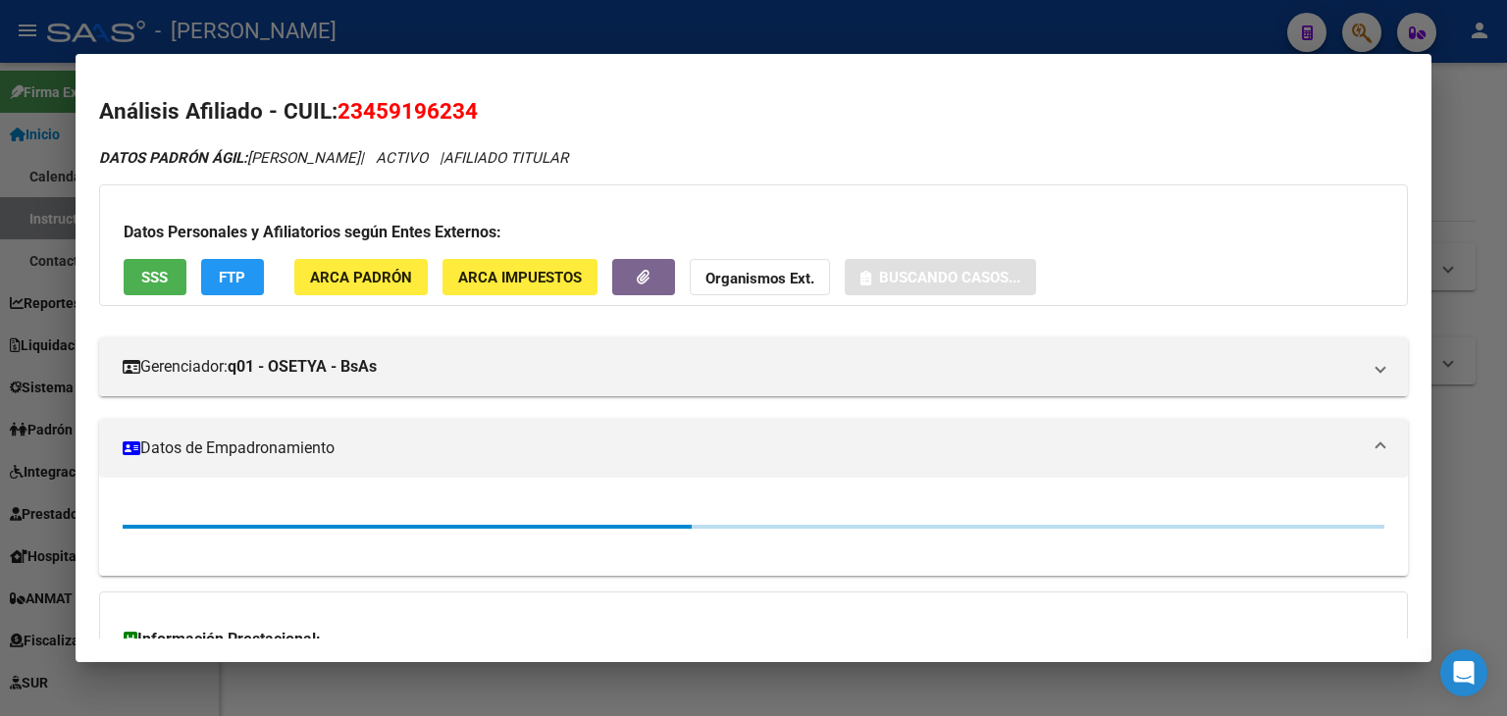
drag, startPoint x: 345, startPoint y: 251, endPoint x: 350, endPoint y: 265, distance: 14.6
click at [347, 252] on div "Datos Personales y Afiliatorios según Entes Externos: SSS FTP ARCA Padrón ARCA …" at bounding box center [753, 245] width 1309 height 122
click at [350, 265] on button "ARCA Padrón" at bounding box center [360, 277] width 133 height 36
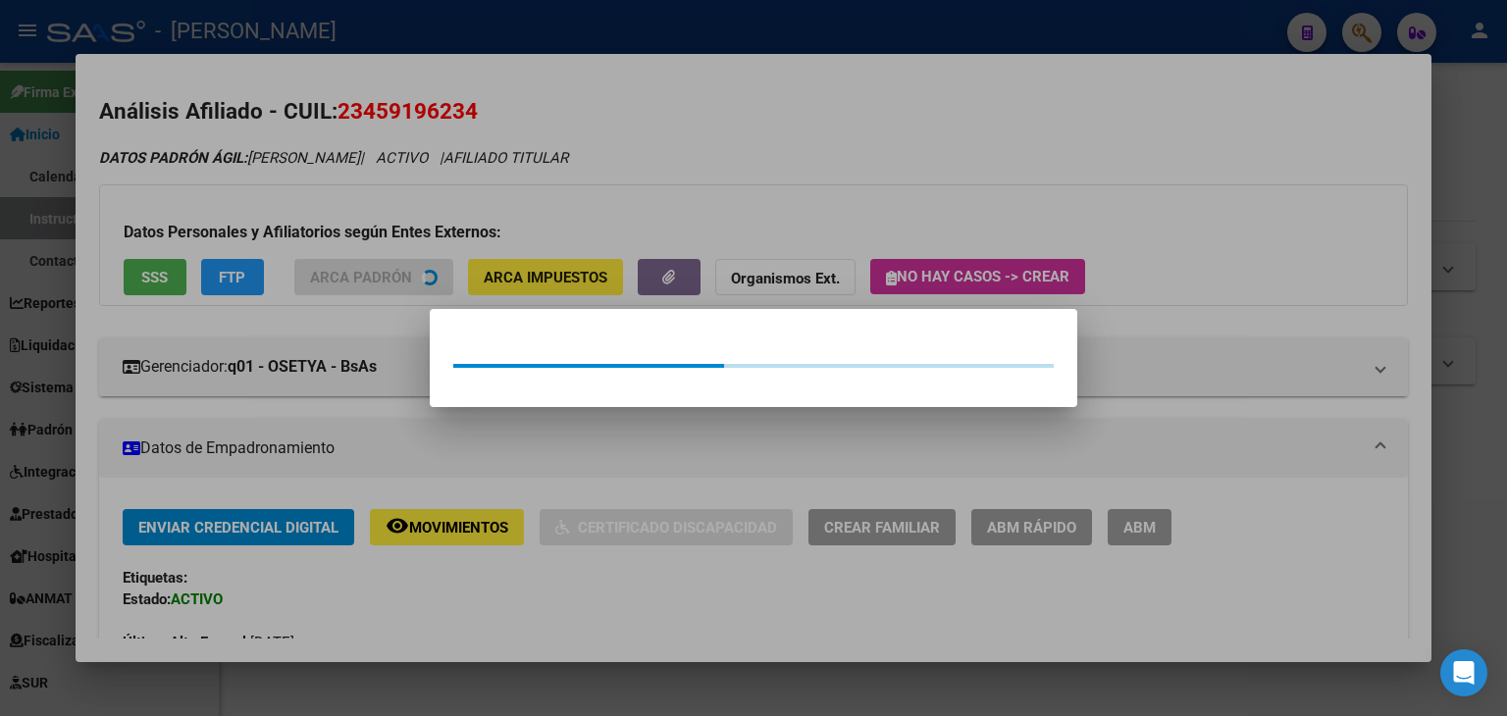
click at [350, 180] on div at bounding box center [753, 358] width 1507 height 716
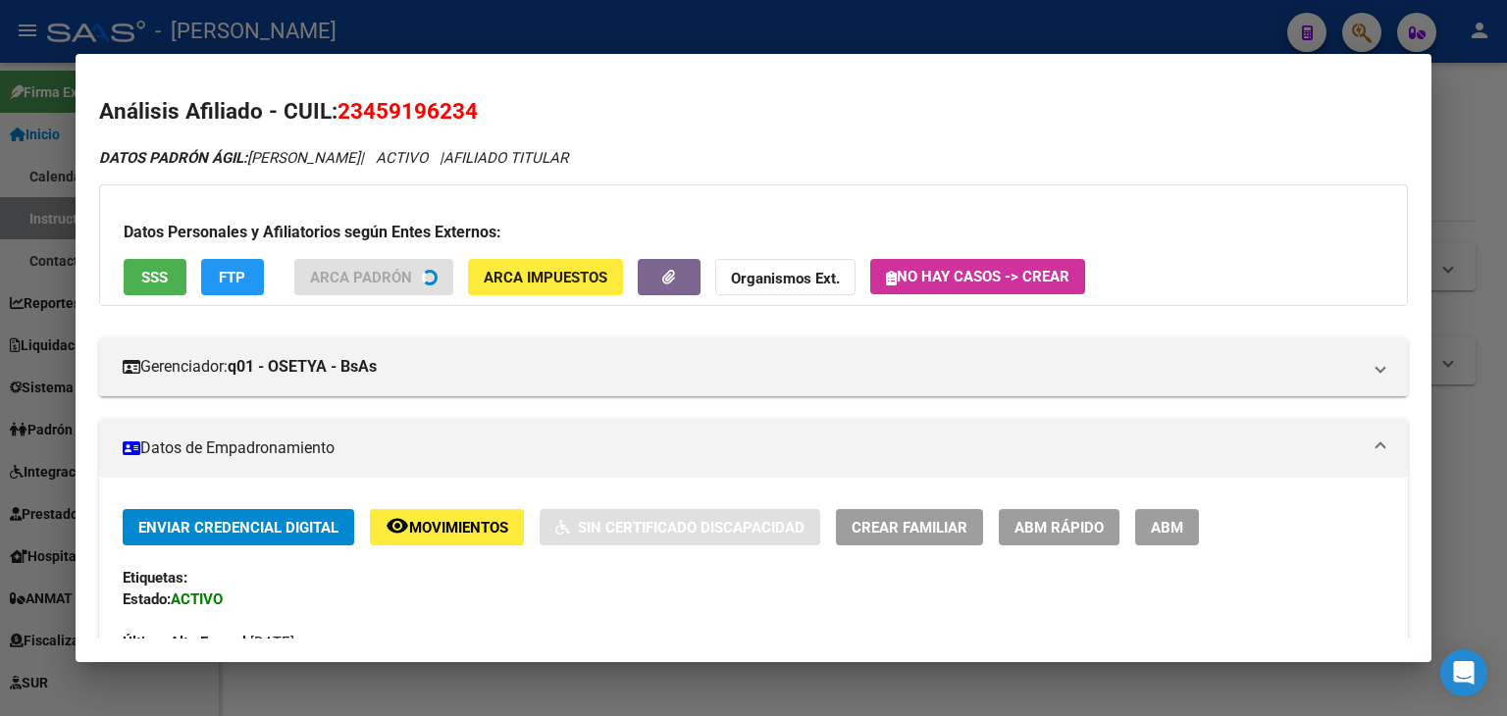
click at [179, 283] on button "SSS" at bounding box center [155, 277] width 63 height 36
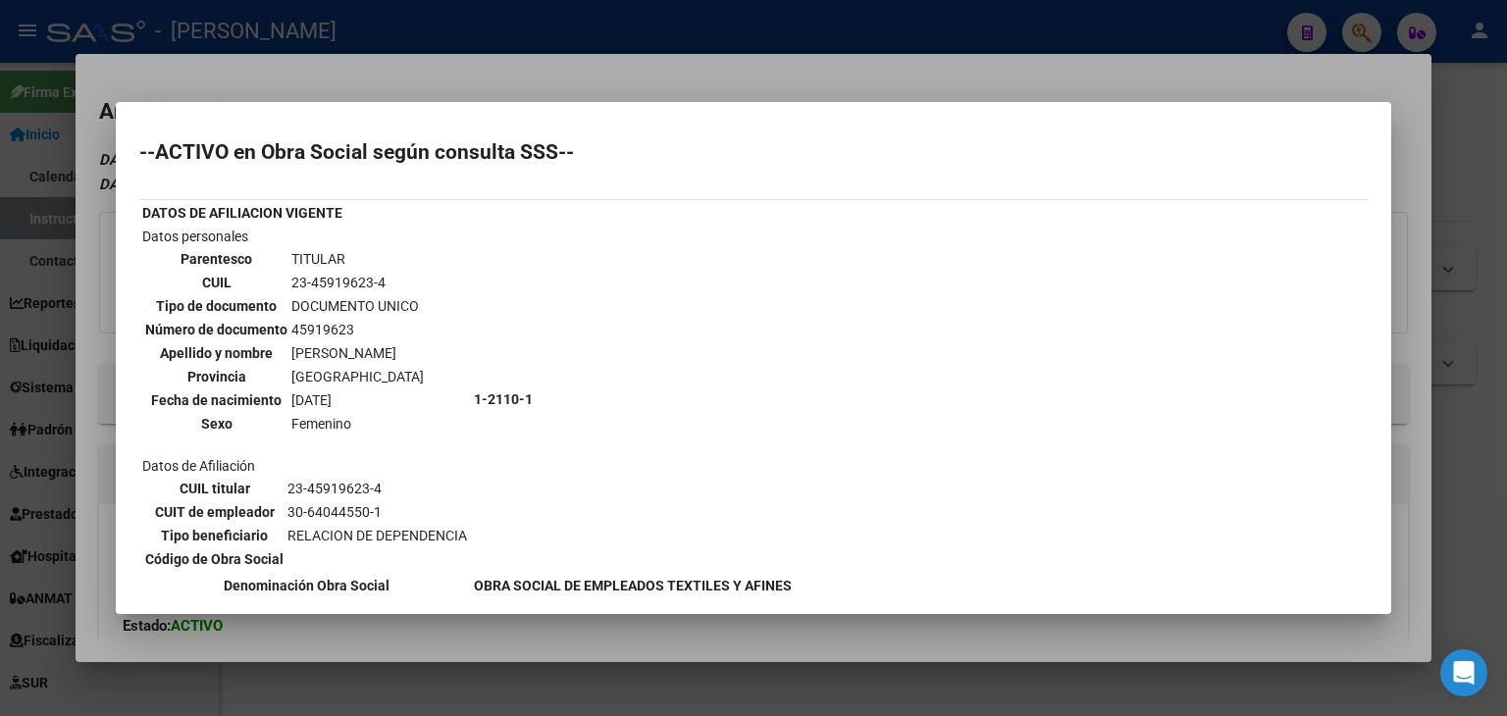
click at [323, 95] on div at bounding box center [753, 358] width 1507 height 716
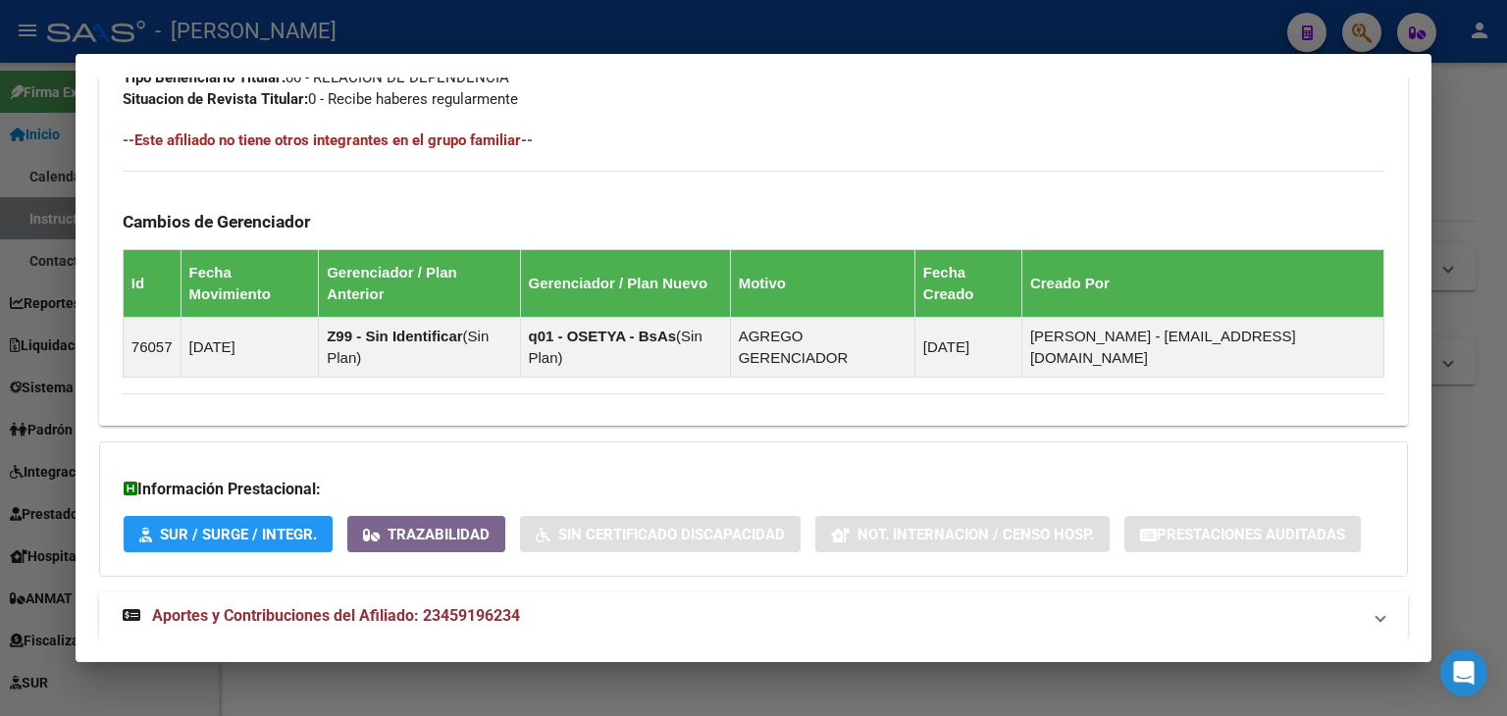
click at [456, 604] on strong "Aportes y Contribuciones del Afiliado: 23459196234" at bounding box center [321, 616] width 397 height 24
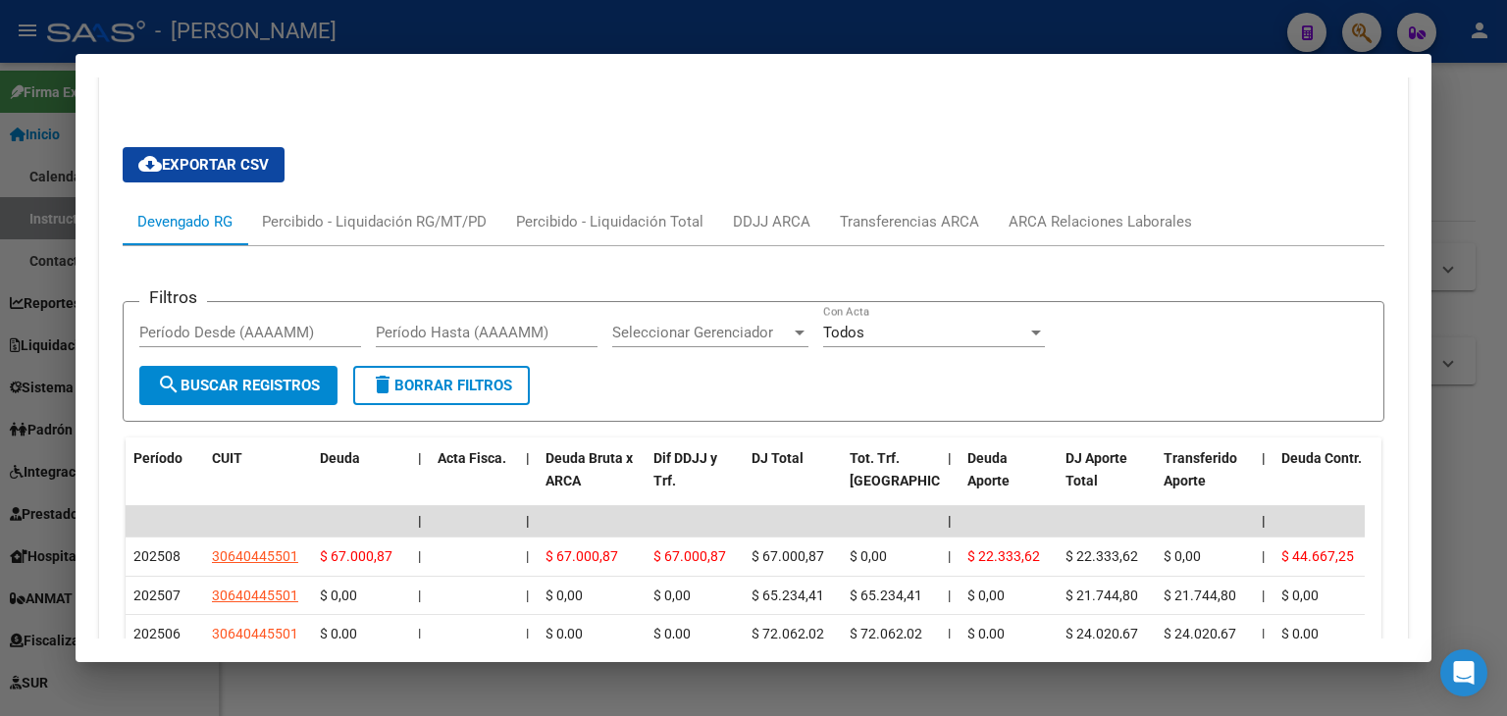
scroll to position [1665, 0]
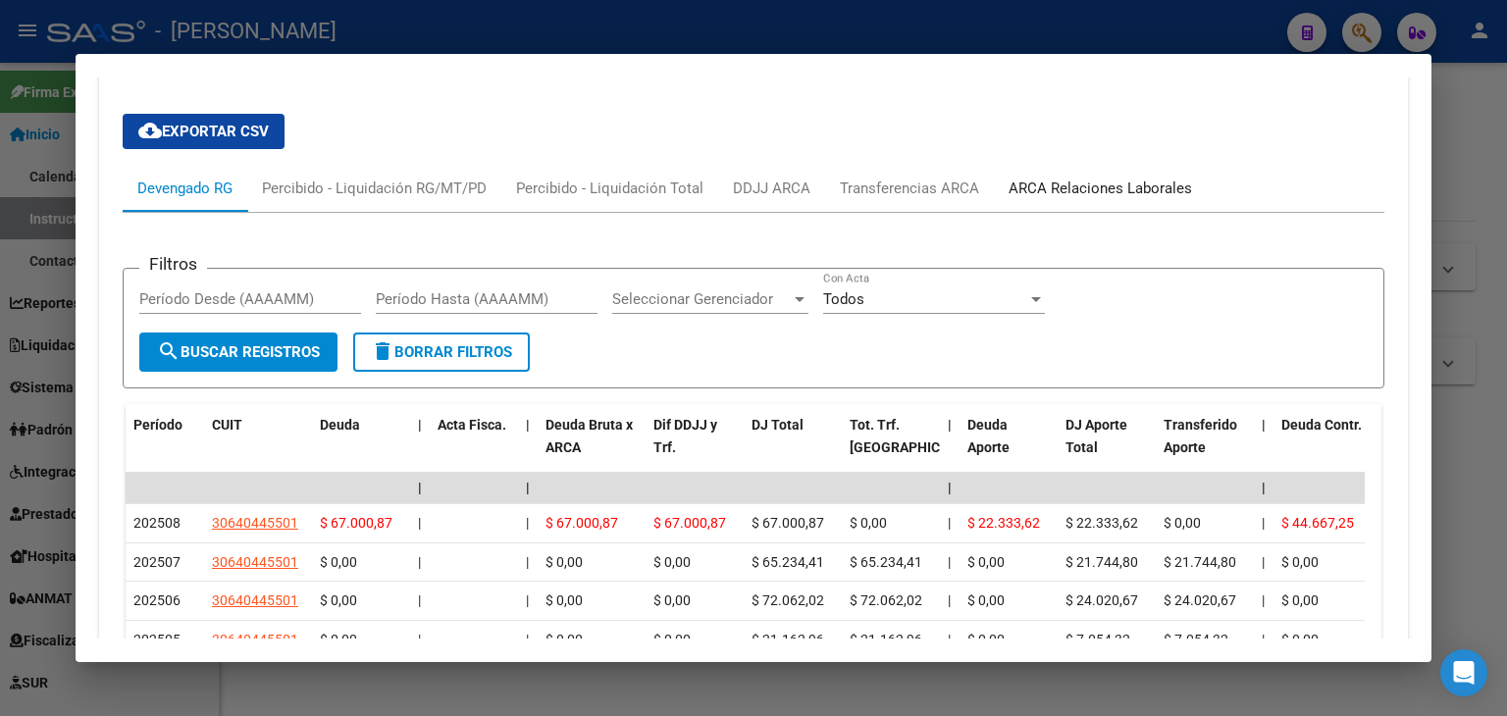
click at [1099, 165] on div "ARCA Relaciones Laborales" at bounding box center [1100, 188] width 213 height 47
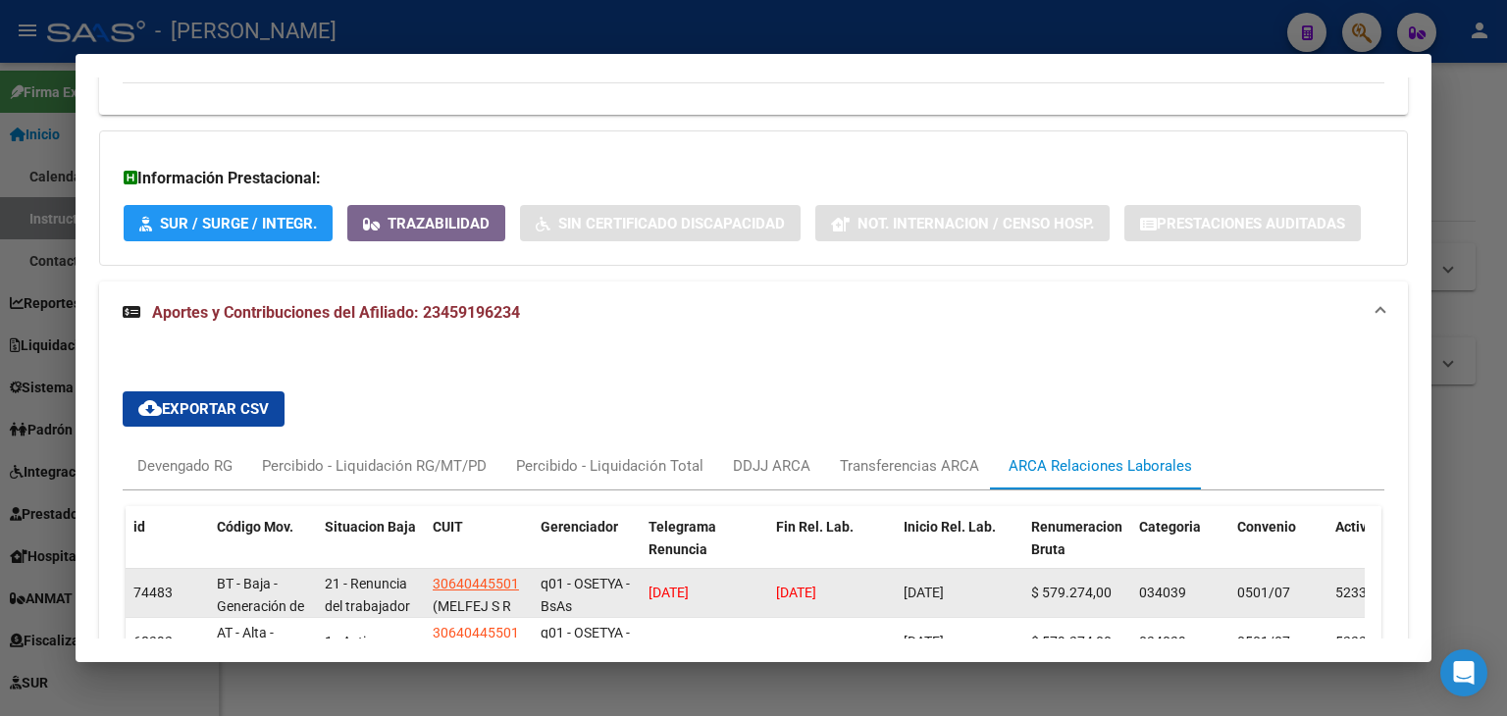
scroll to position [1479, 0]
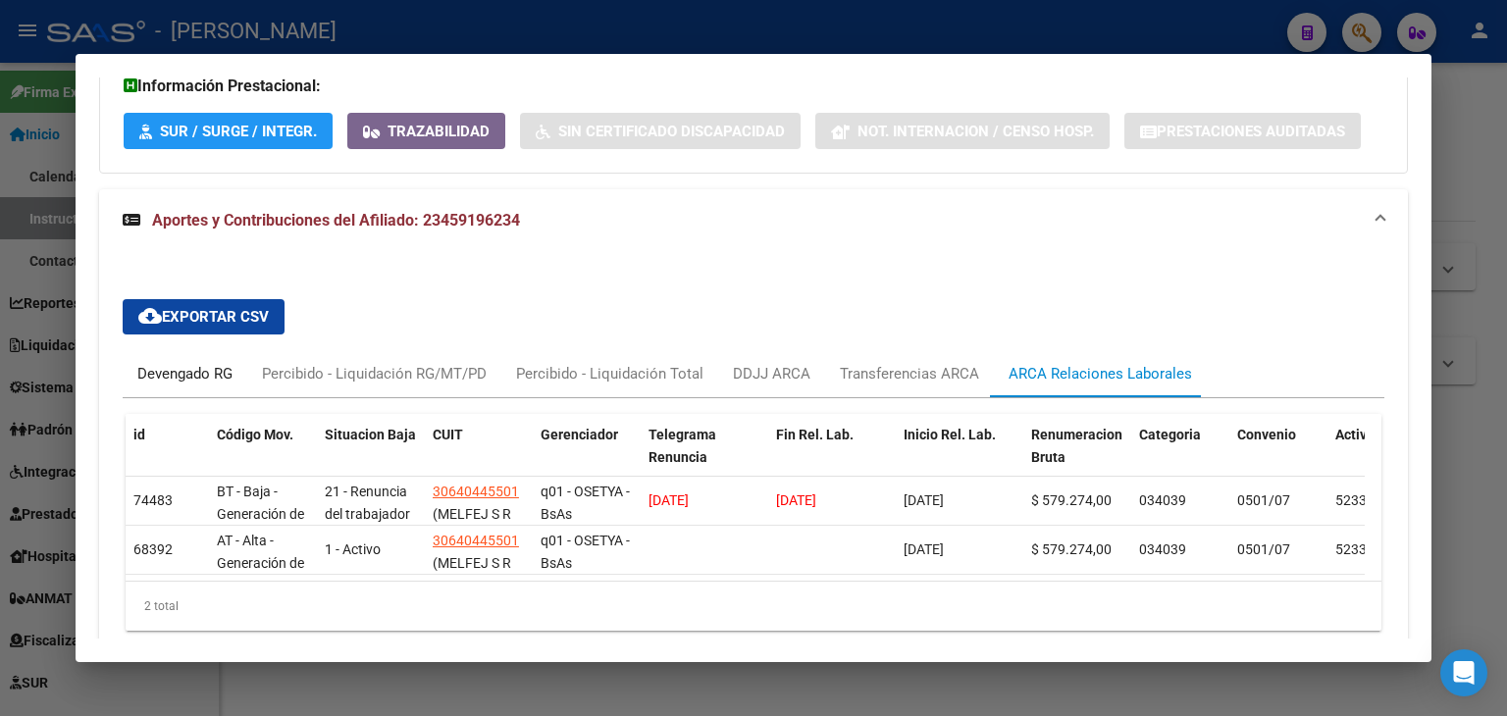
click at [153, 363] on div "Devengado RG" at bounding box center [184, 374] width 95 height 22
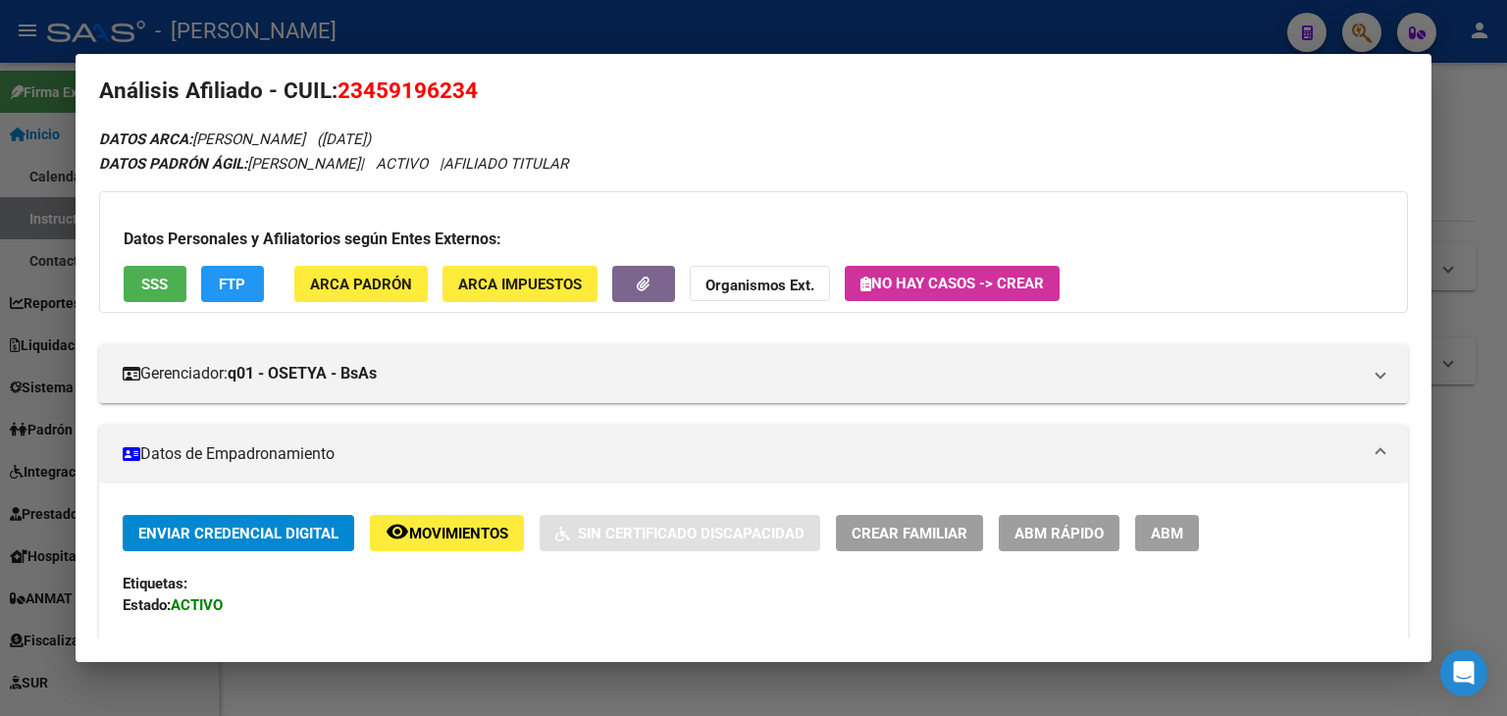
scroll to position [8, 0]
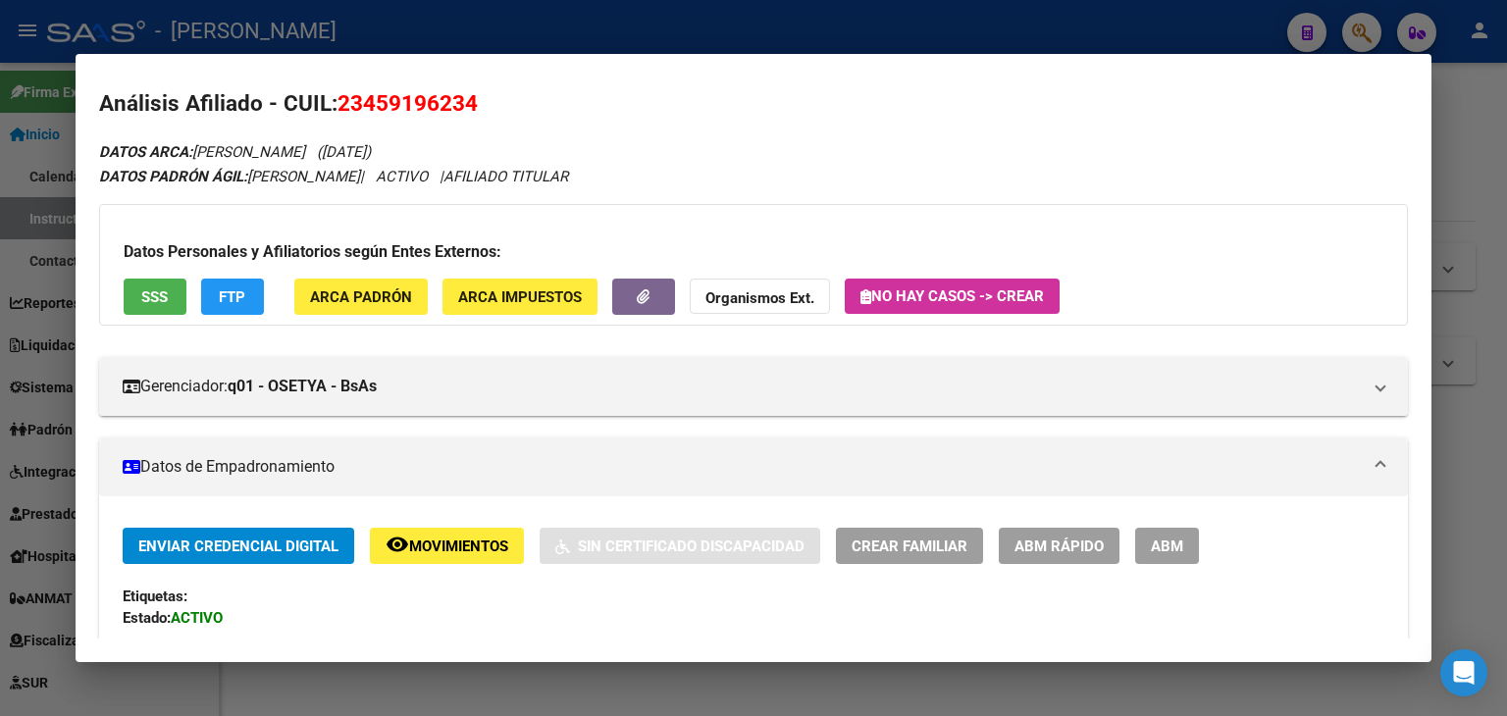
click at [382, 300] on span "ARCA Padrón" at bounding box center [361, 297] width 102 height 18
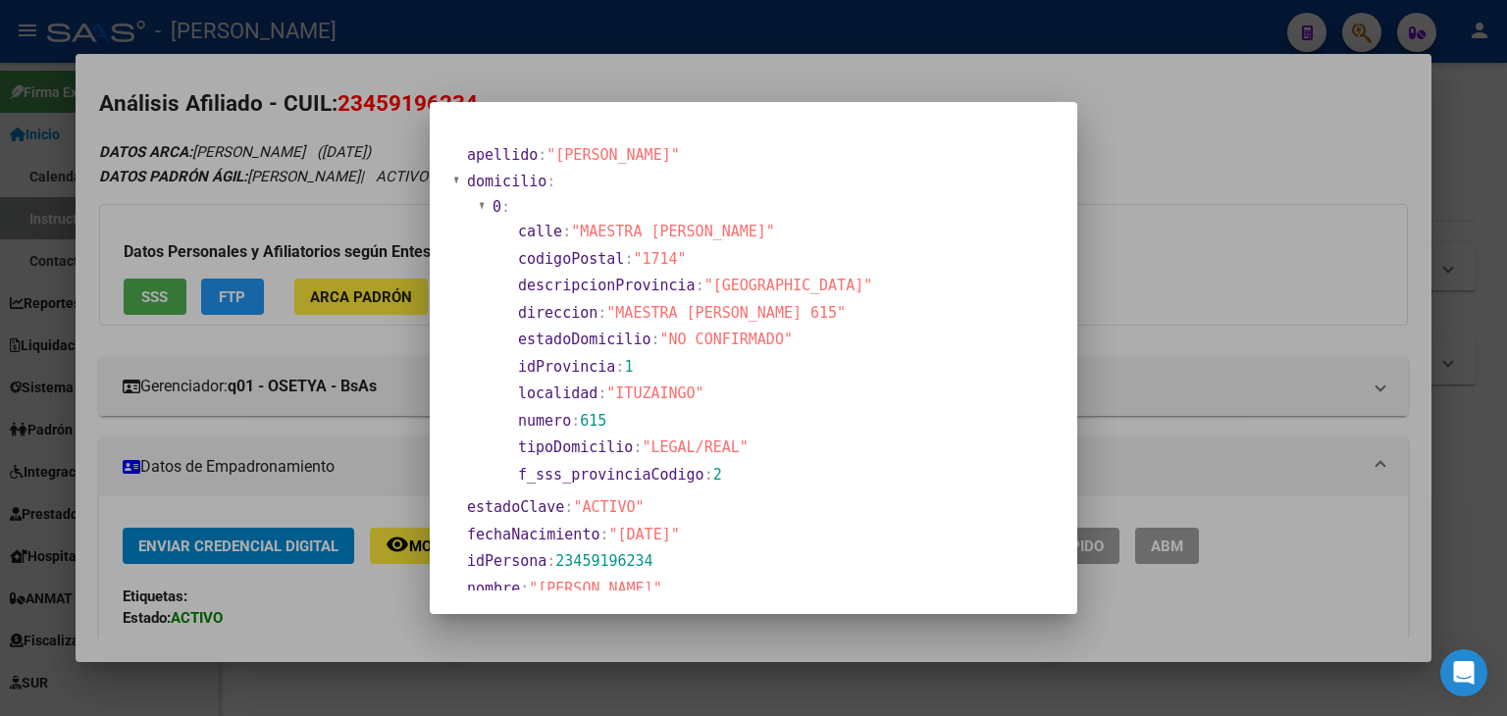
drag, startPoint x: 298, startPoint y: 169, endPoint x: 311, endPoint y: 210, distance: 43.1
click at [298, 173] on div at bounding box center [753, 358] width 1507 height 716
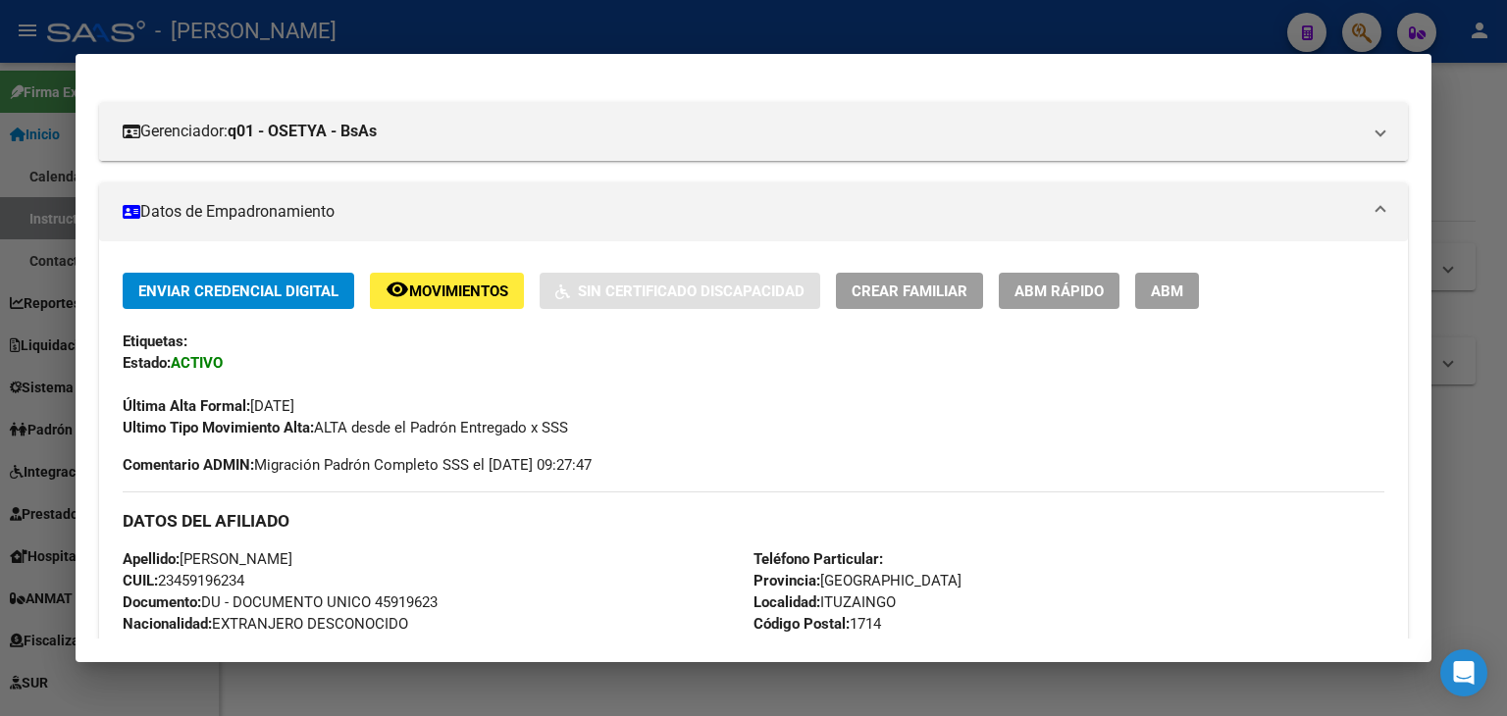
scroll to position [106, 0]
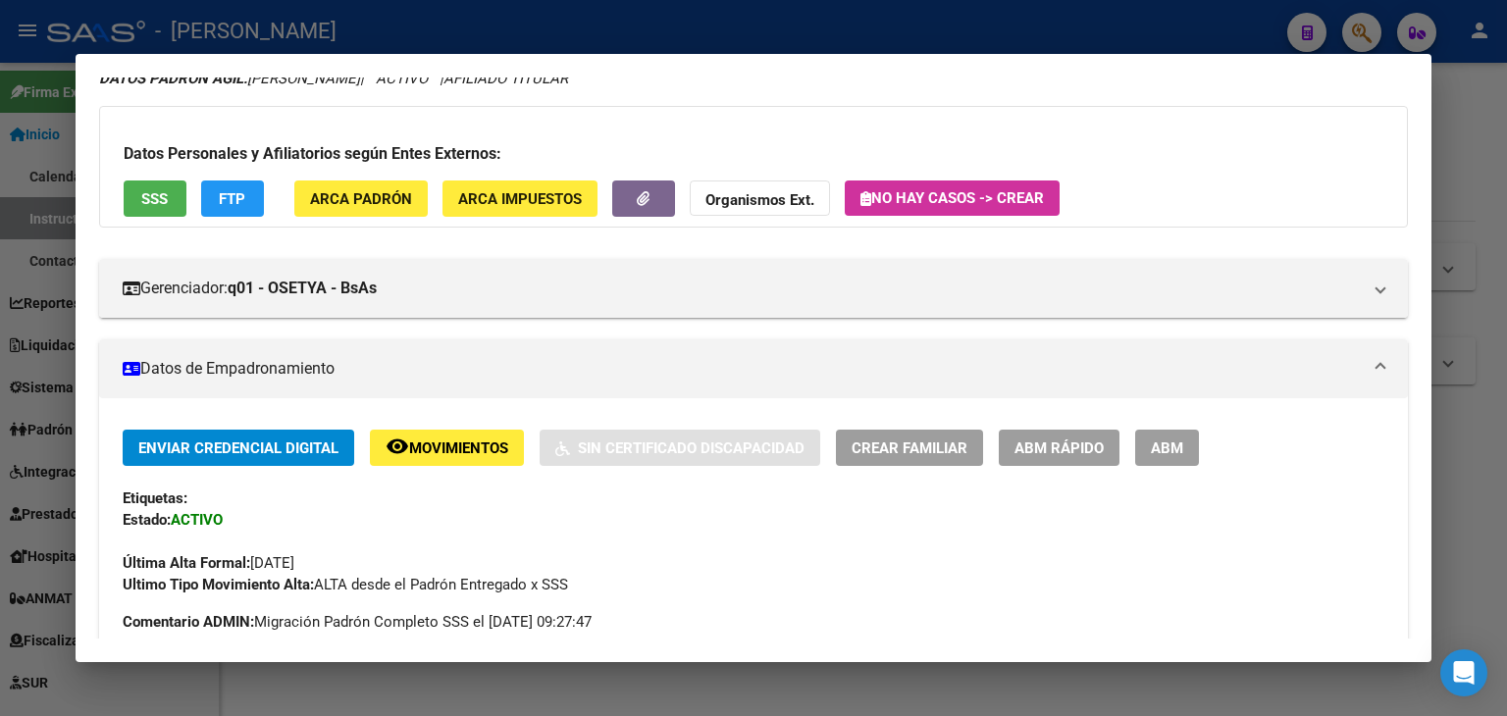
click at [170, 213] on button "SSS" at bounding box center [155, 198] width 63 height 36
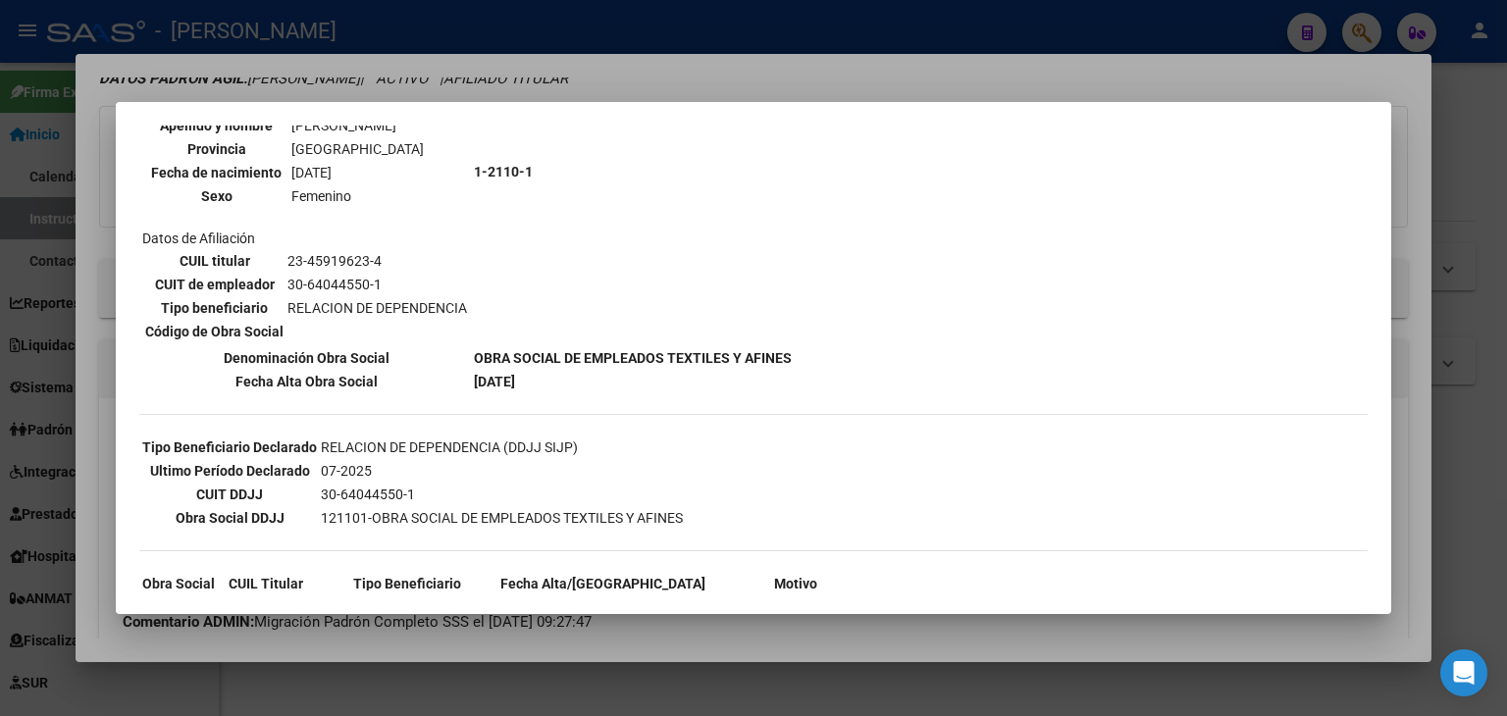
scroll to position [392, 0]
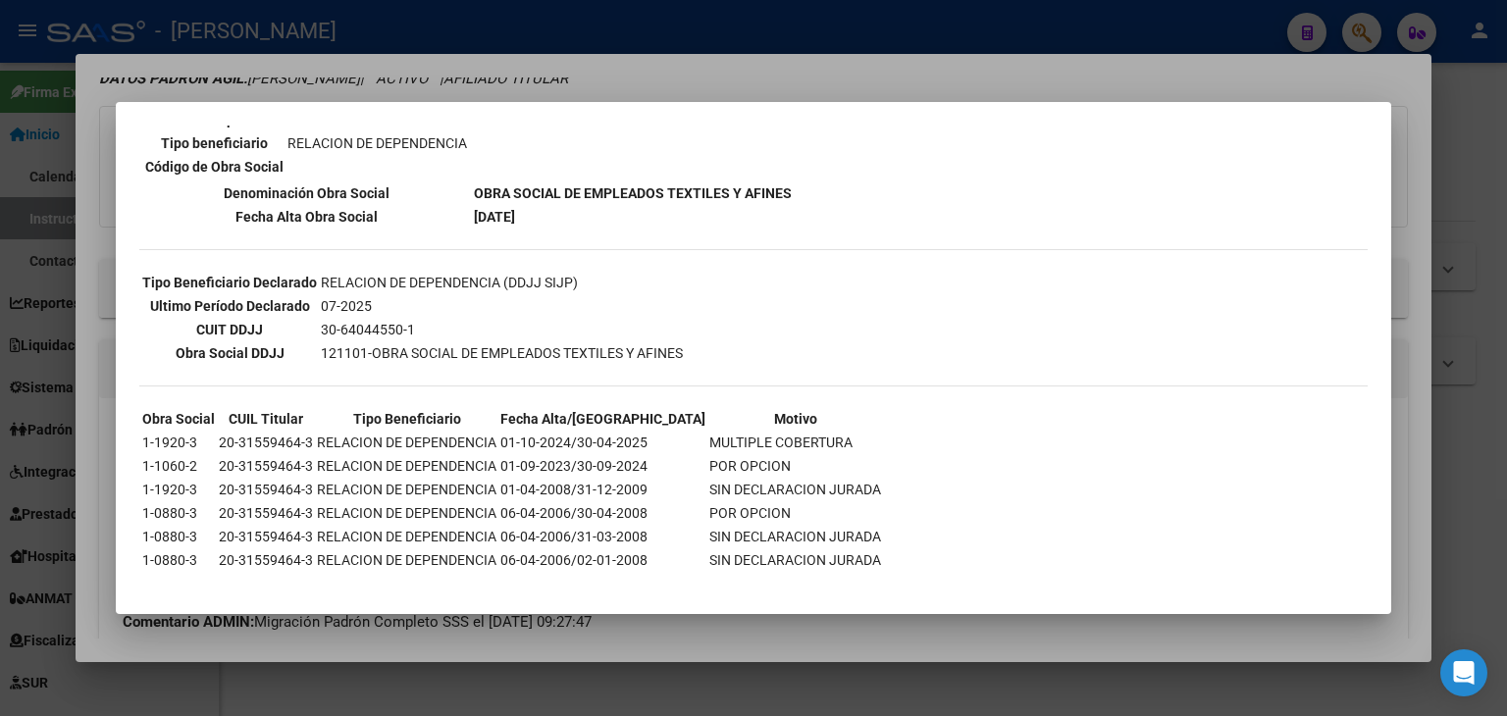
click at [310, 113] on mat-dialog-container "--ACTIVO en Obra Social según consulta SSS-- DATOS DE AFILIACION VIGENTE Datos …" at bounding box center [753, 358] width 1275 height 513
click at [345, 58] on div at bounding box center [753, 358] width 1507 height 716
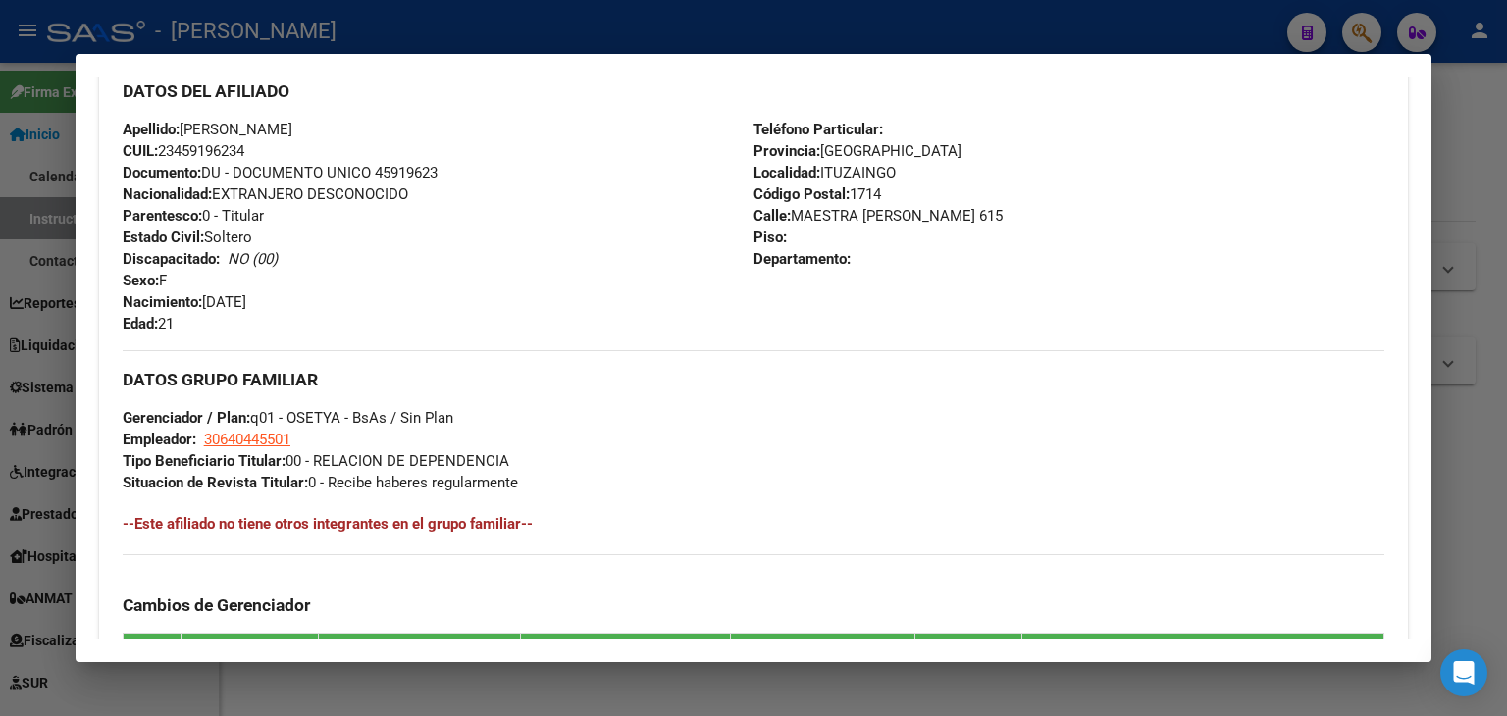
scroll to position [694, 0]
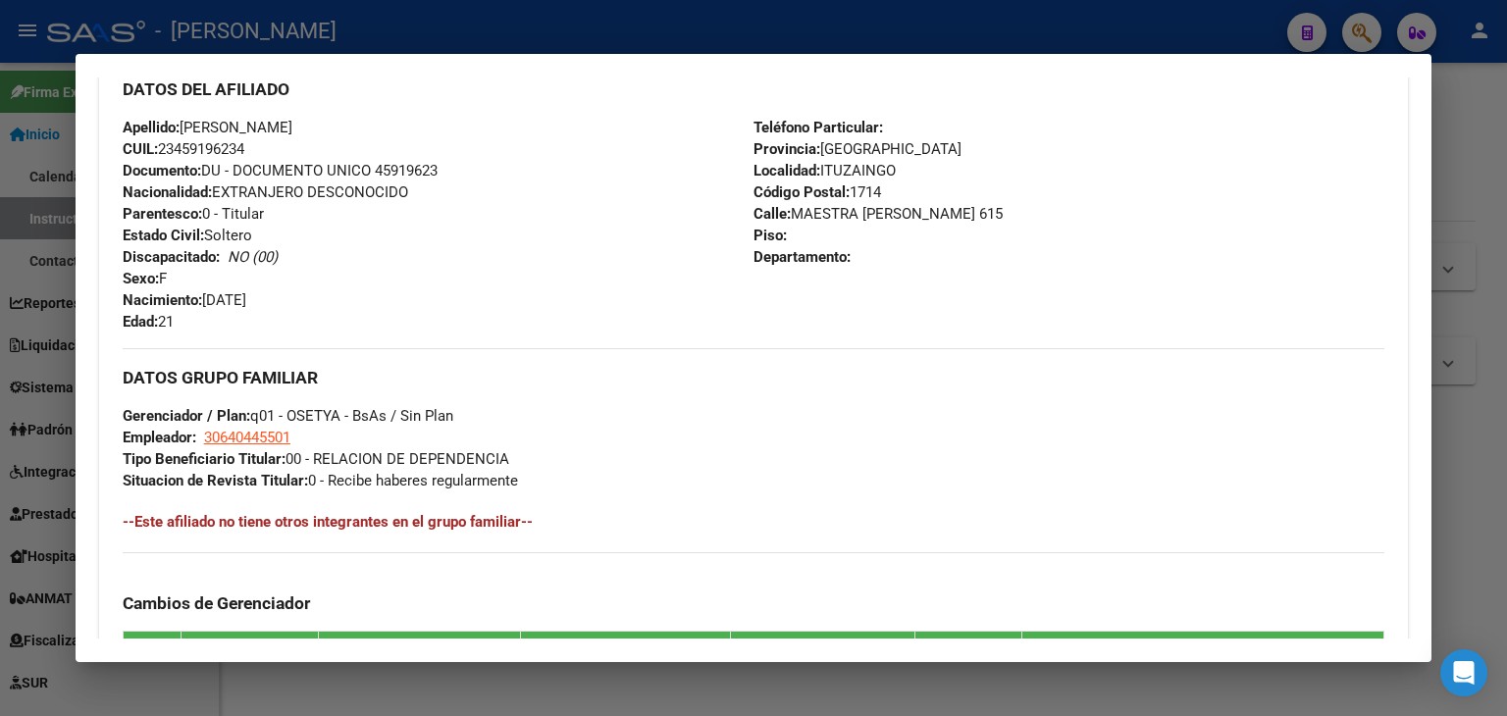
click at [396, 176] on span "Documento: DU - DOCUMENTO UNICO 45919623" at bounding box center [280, 171] width 315 height 18
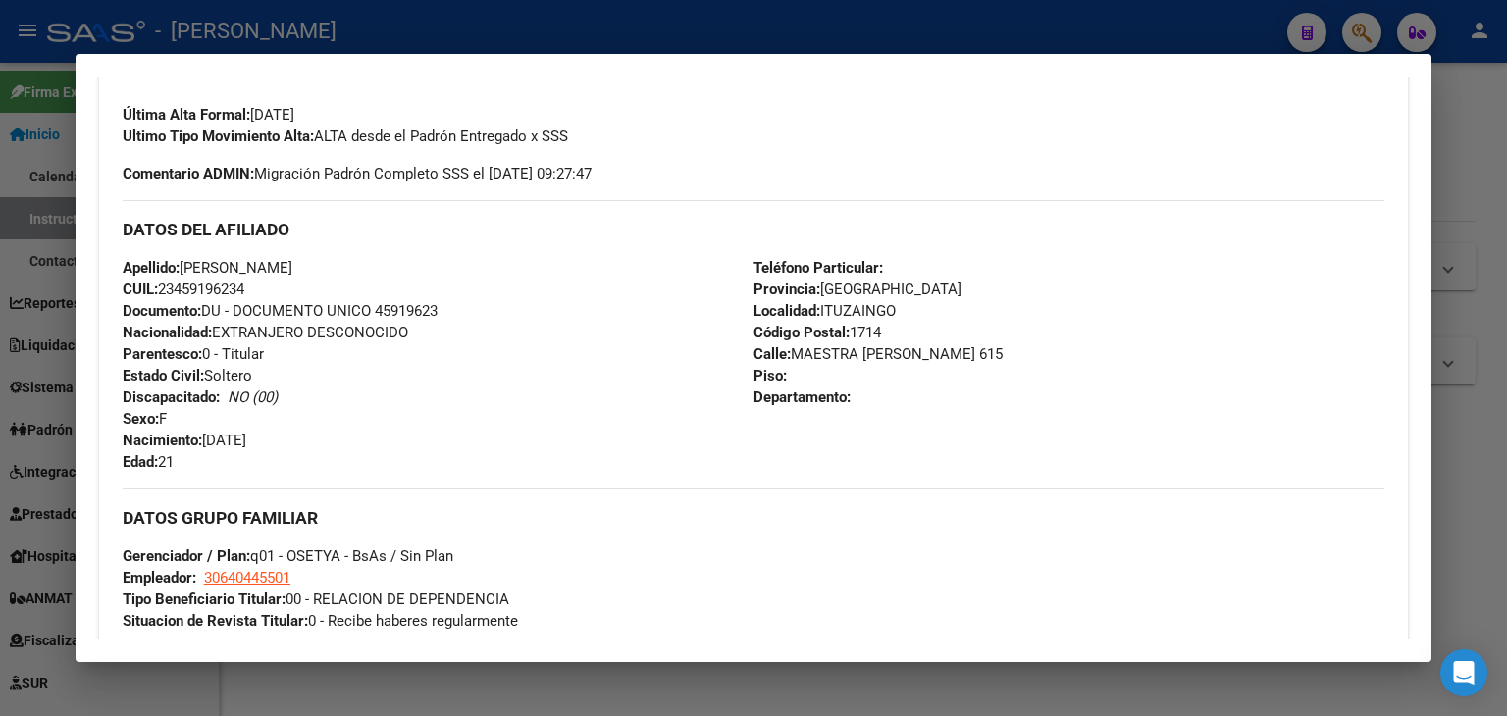
scroll to position [204, 0]
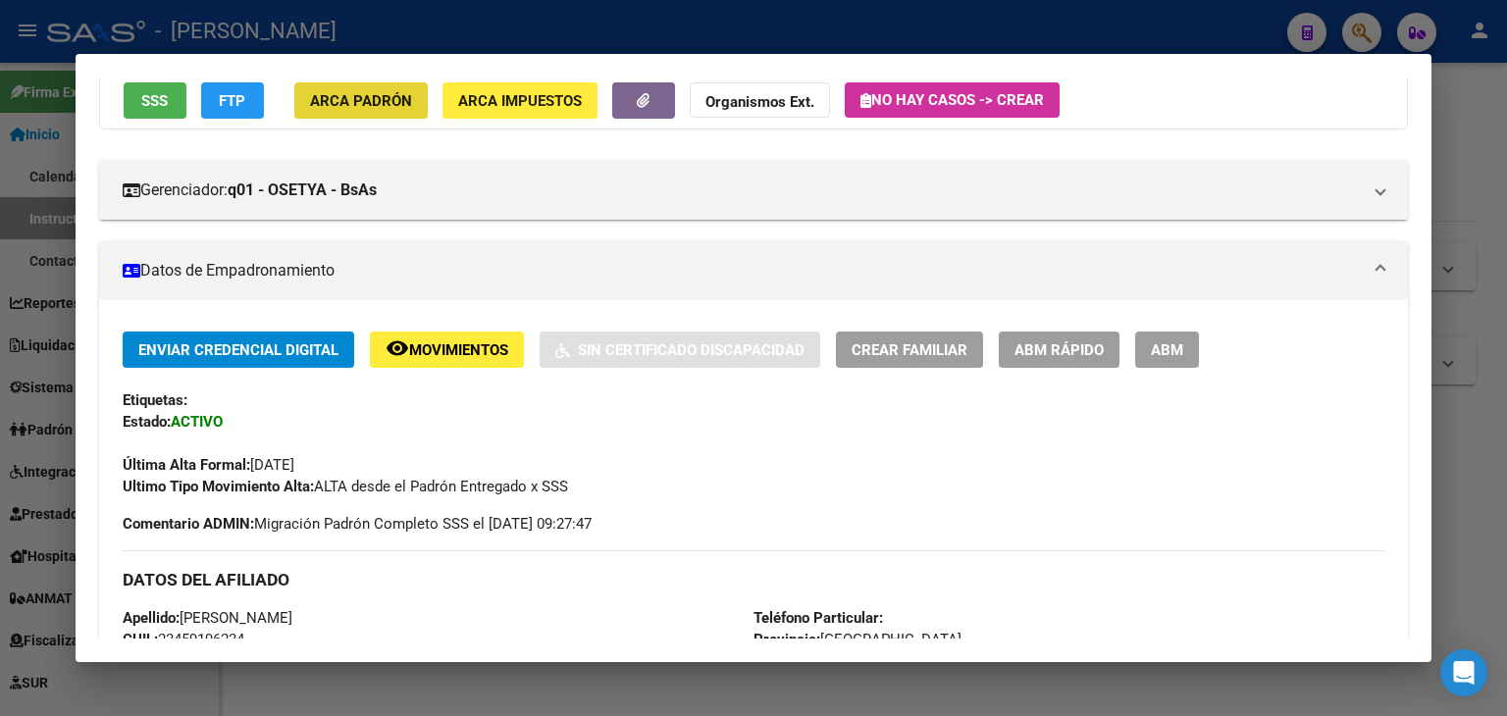
click at [363, 109] on button "ARCA Padrón" at bounding box center [360, 100] width 133 height 36
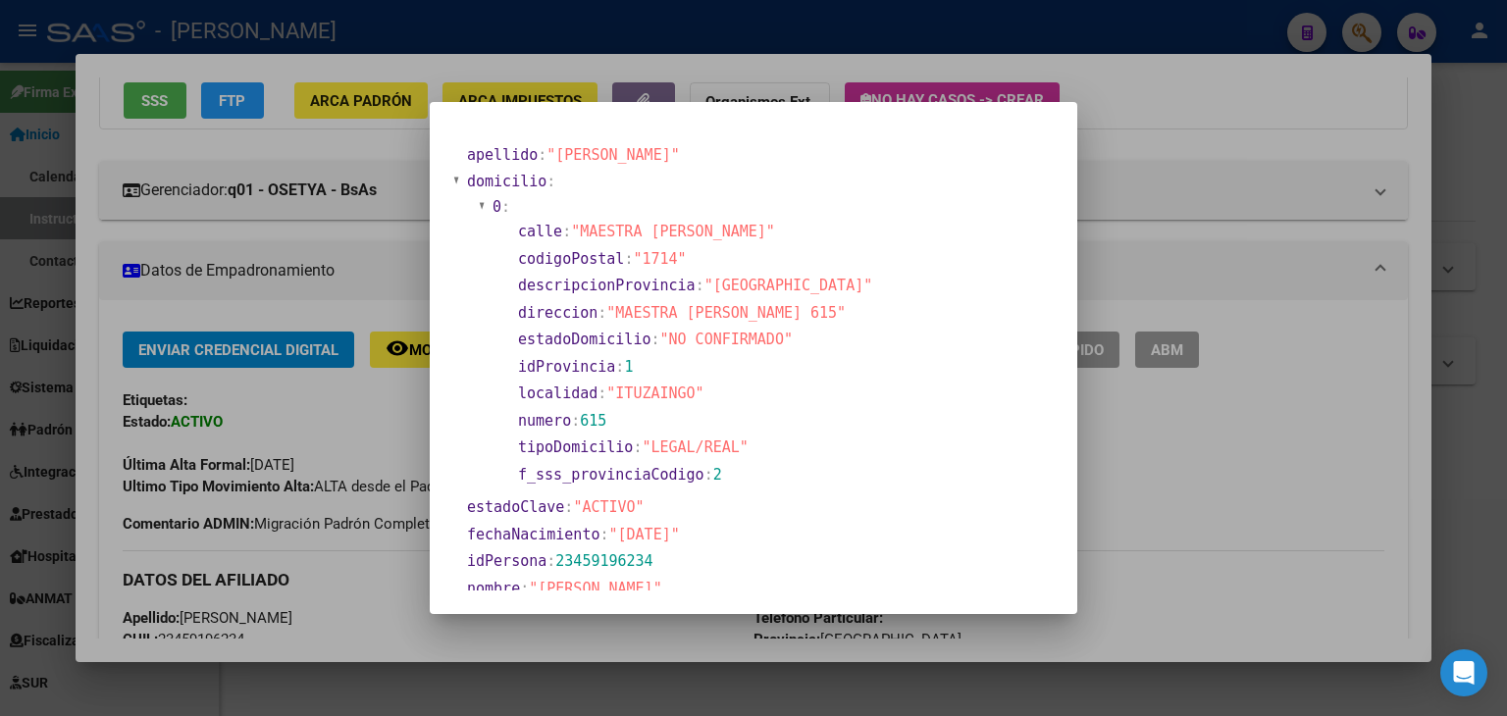
click at [306, 83] on div at bounding box center [753, 358] width 1507 height 716
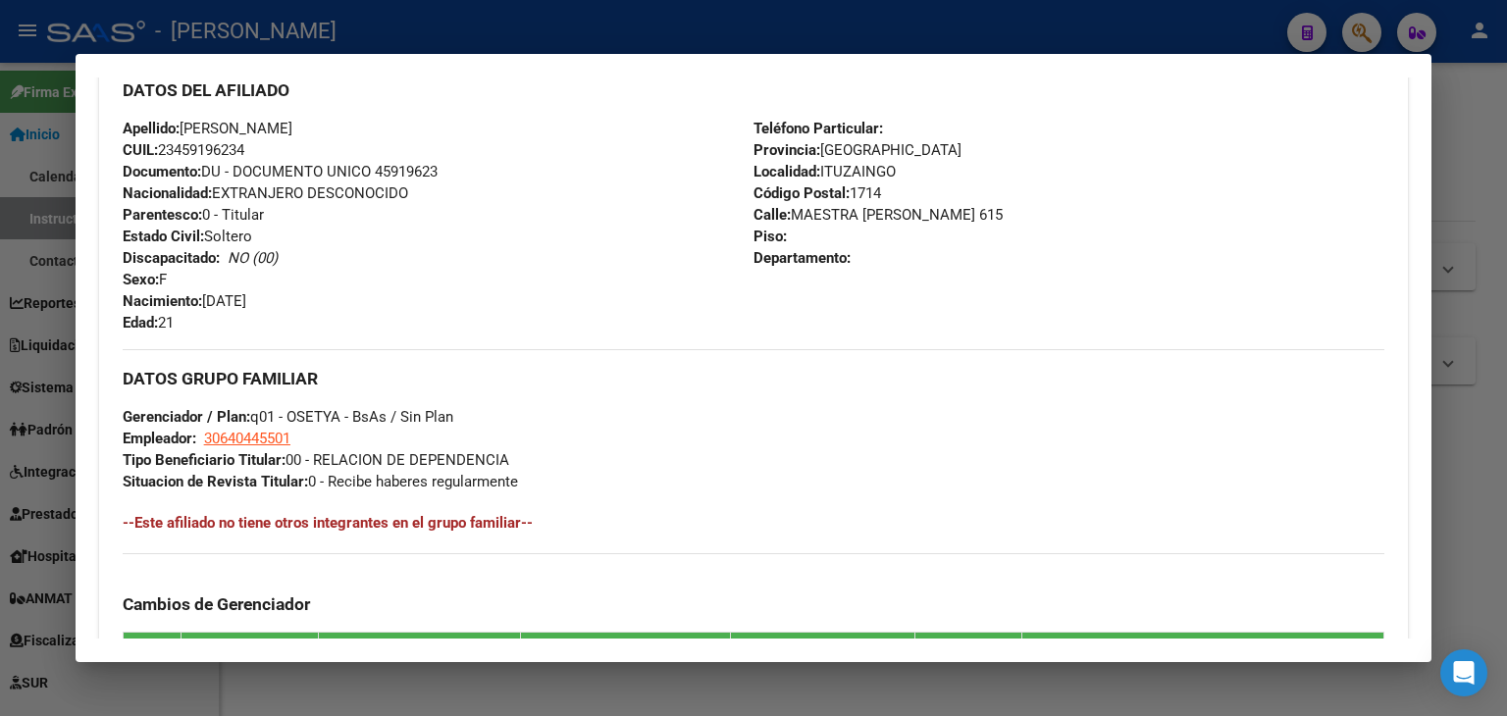
scroll to position [694, 0]
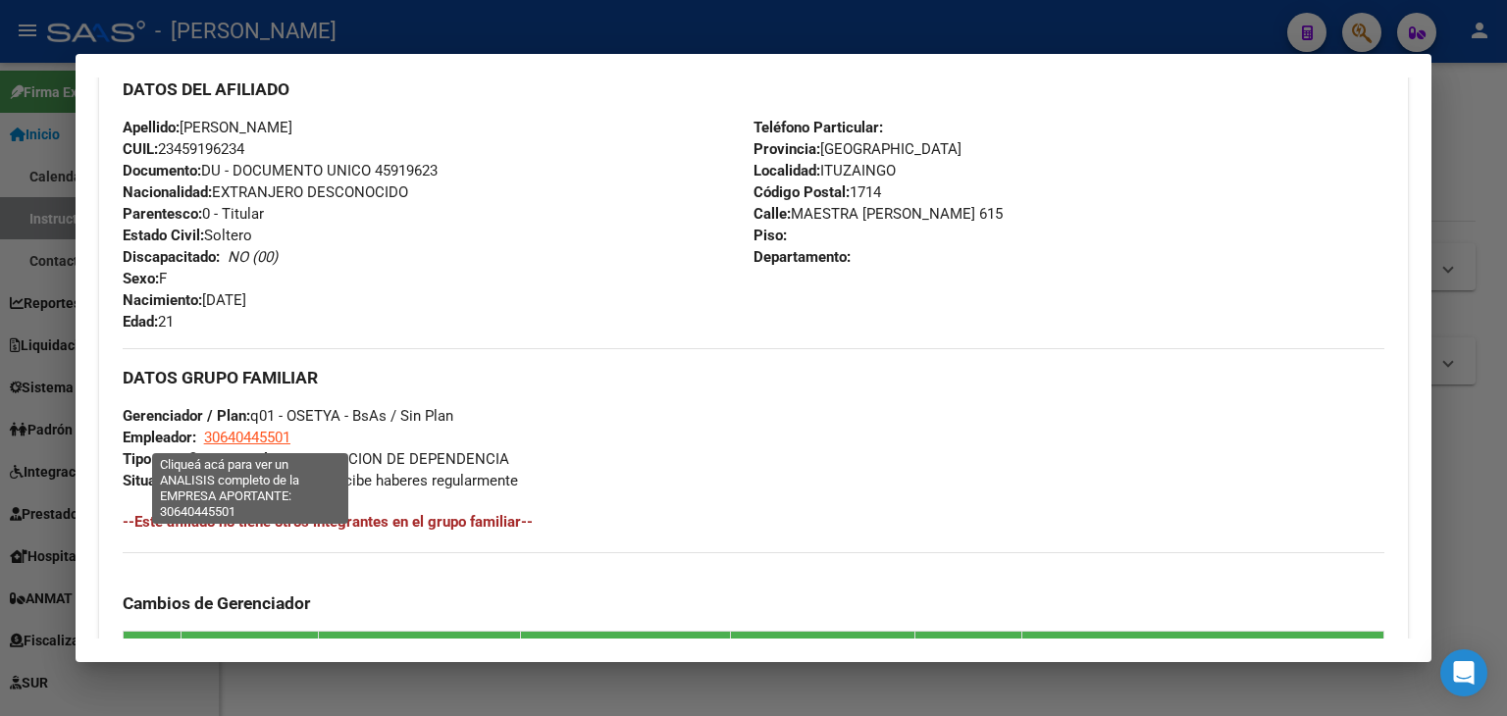
click at [252, 431] on span "30640445501" at bounding box center [247, 438] width 86 height 18
type textarea "30640445501"
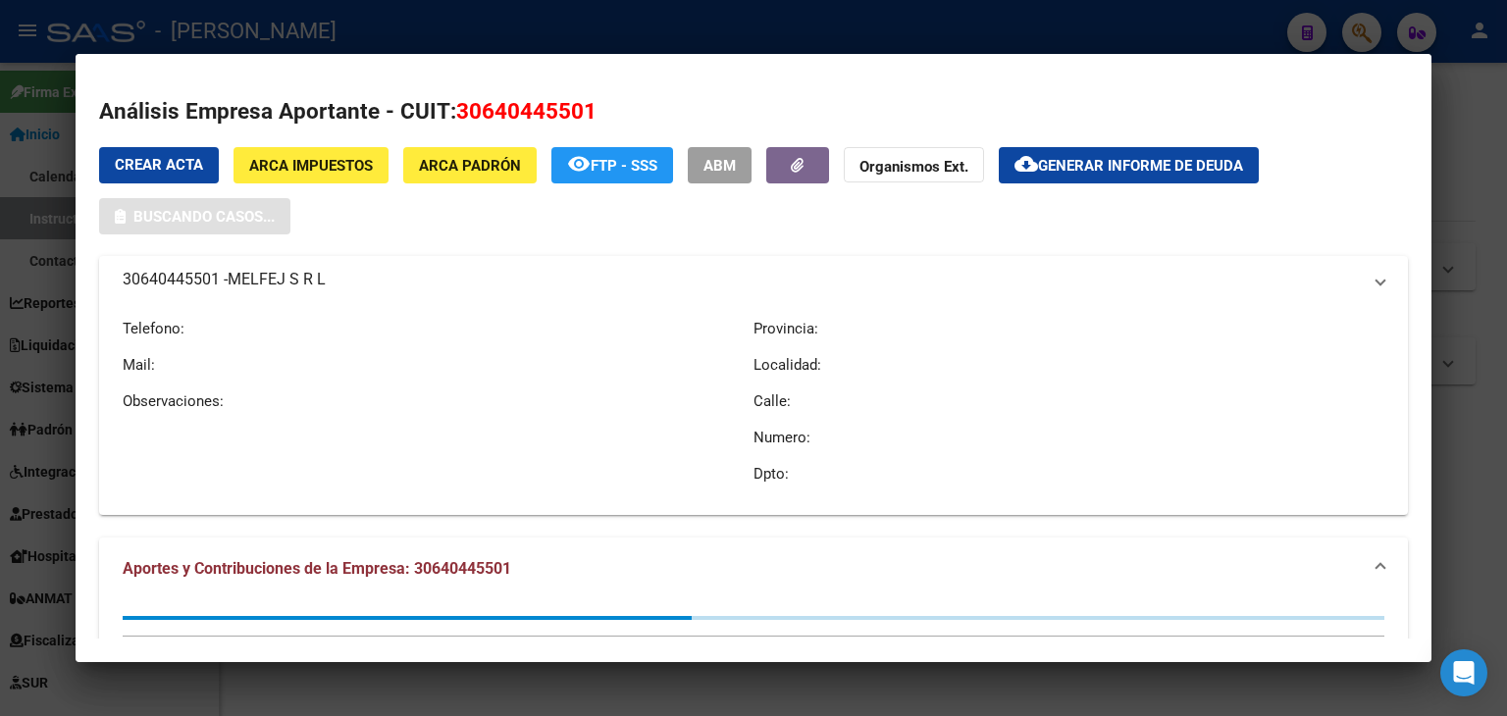
click at [337, 36] on div at bounding box center [753, 358] width 1507 height 716
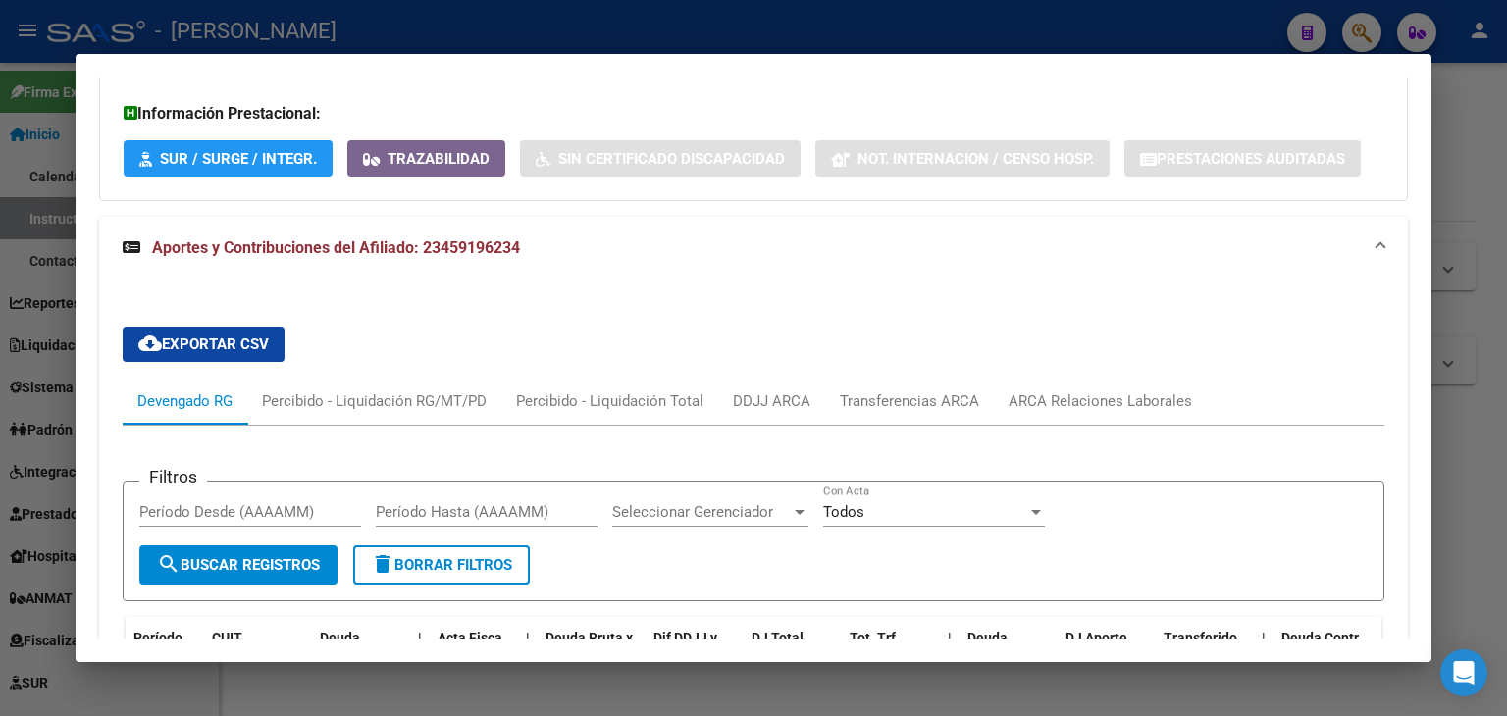
scroll to position [1479, 0]
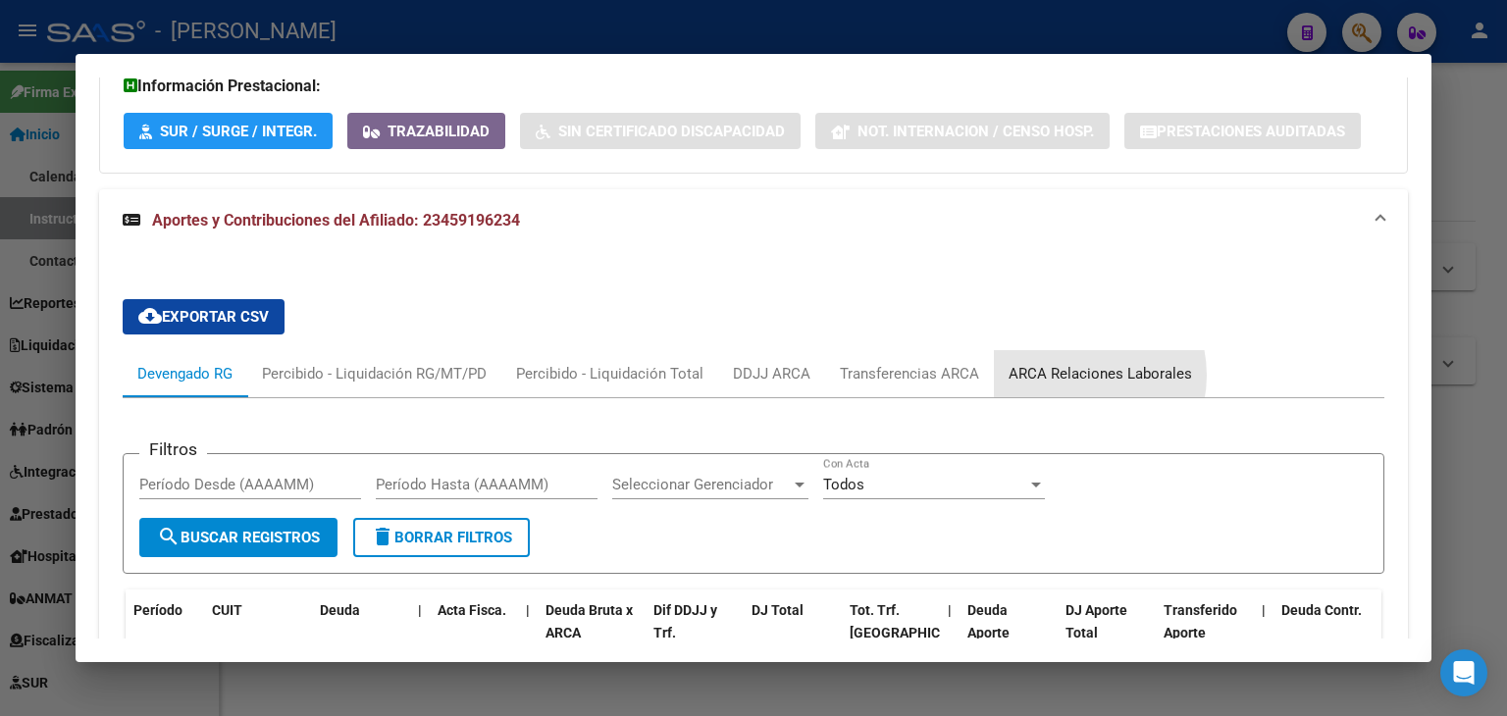
click at [1076, 363] on div "ARCA Relaciones Laborales" at bounding box center [1099, 374] width 183 height 22
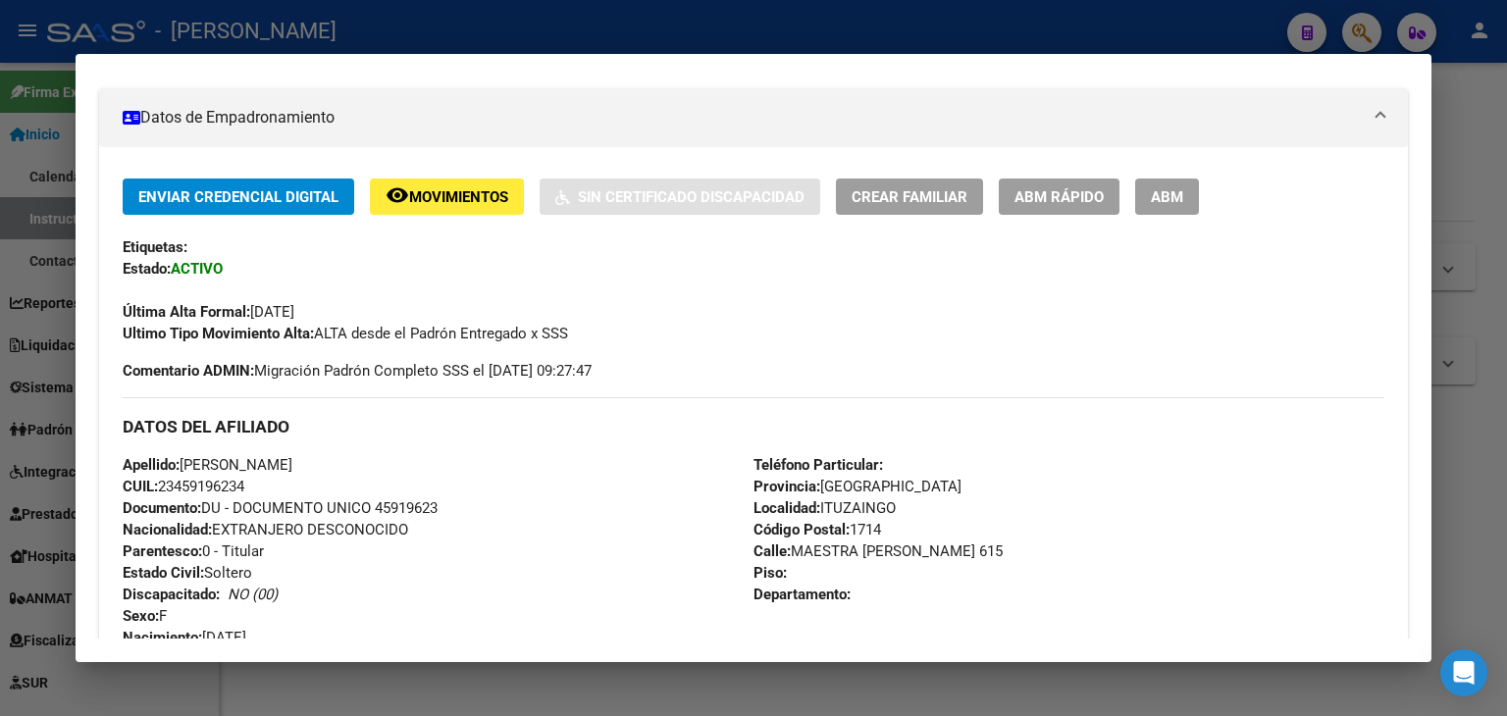
scroll to position [161, 0]
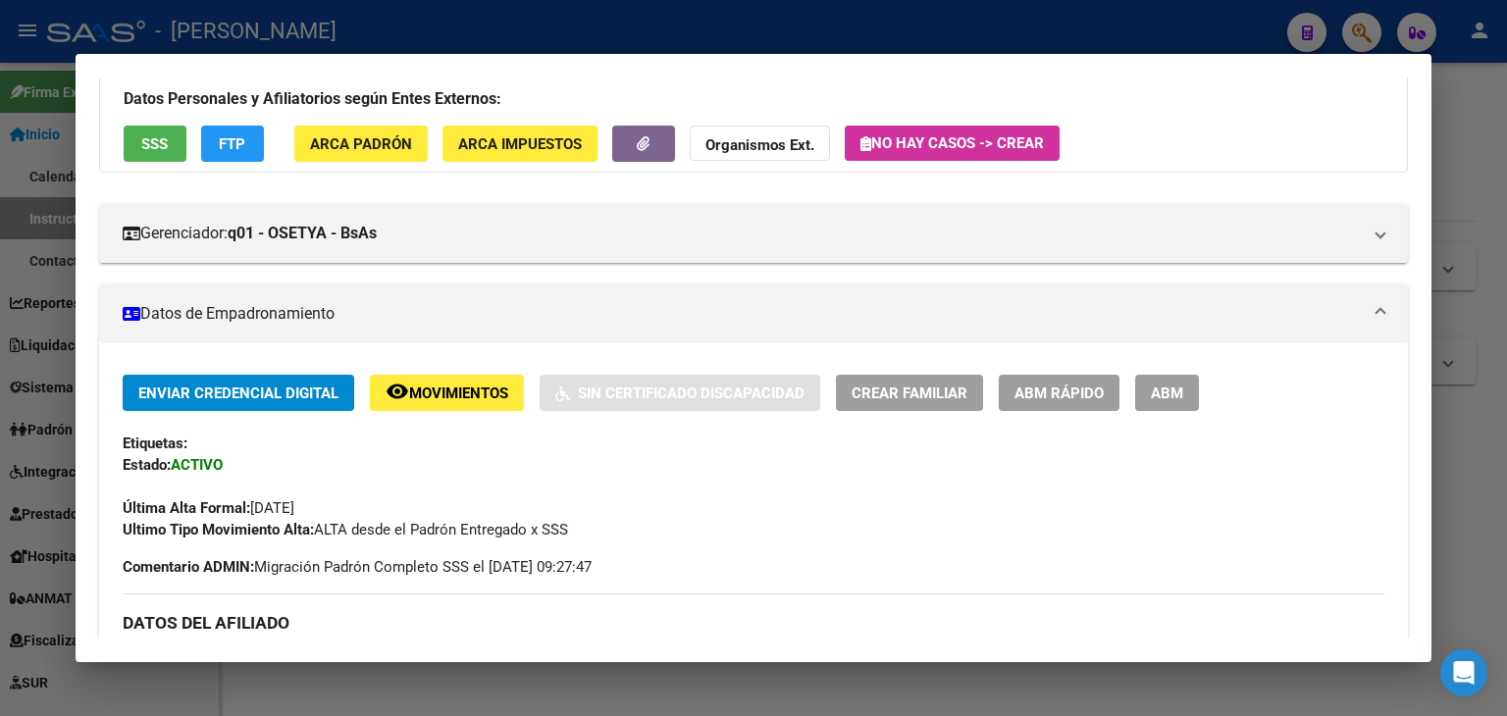
click at [381, 14] on div at bounding box center [753, 358] width 1507 height 716
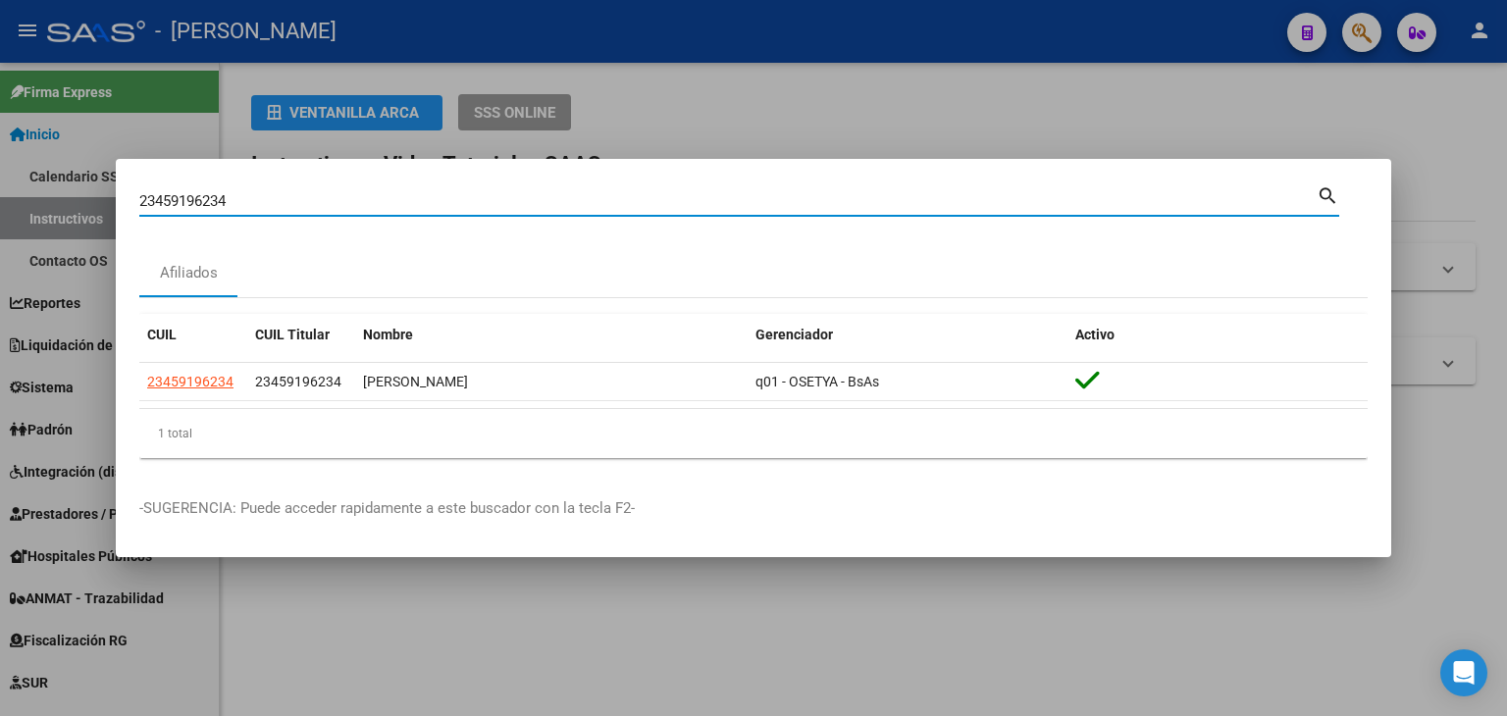
click at [285, 192] on input "23459196234" at bounding box center [727, 201] width 1177 height 18
paste input "6110525"
type input "23461105254"
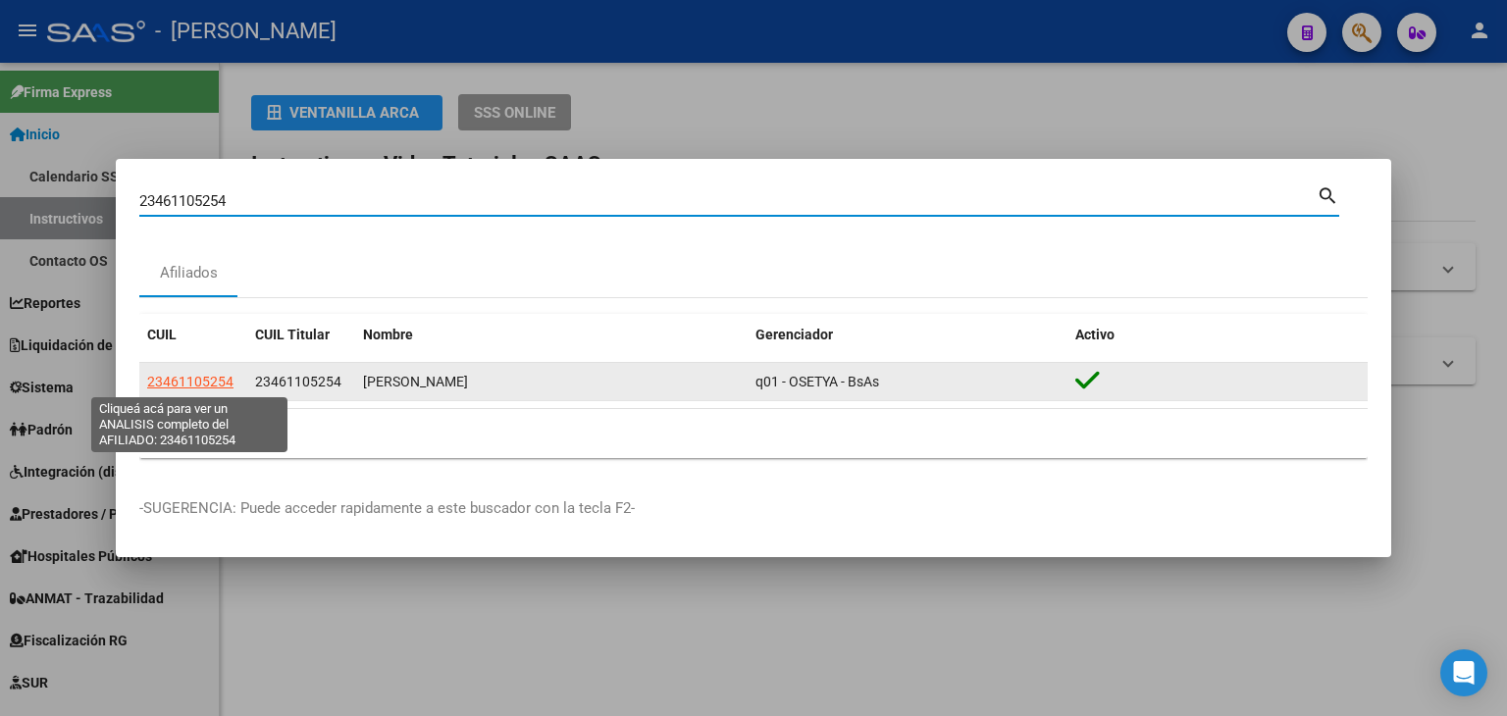
click at [224, 386] on span "23461105254" at bounding box center [190, 382] width 86 height 16
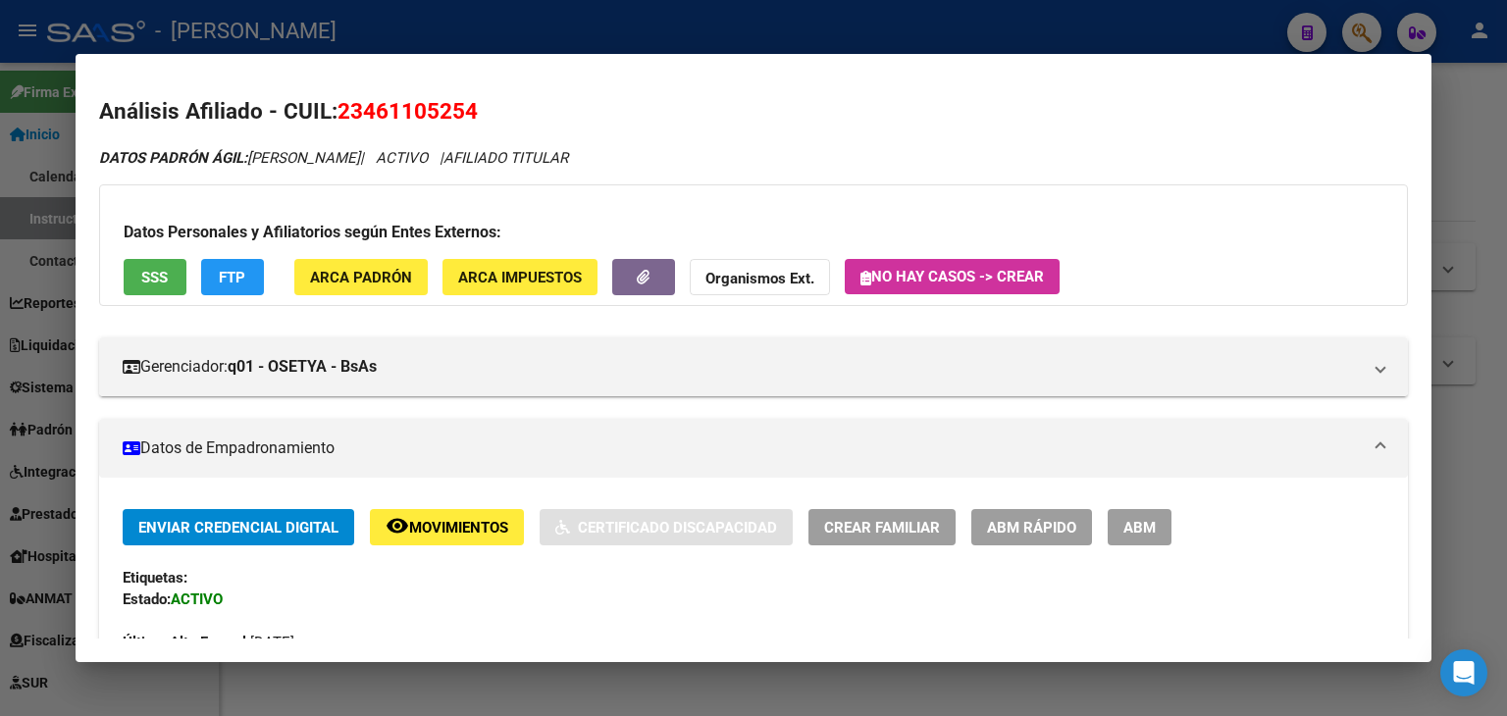
click at [377, 256] on div "Datos Personales y Afiliatorios según Entes Externos: SSS FTP ARCA Padrón ARCA …" at bounding box center [753, 245] width 1309 height 122
click at [357, 284] on span "ARCA Padrón" at bounding box center [361, 278] width 102 height 18
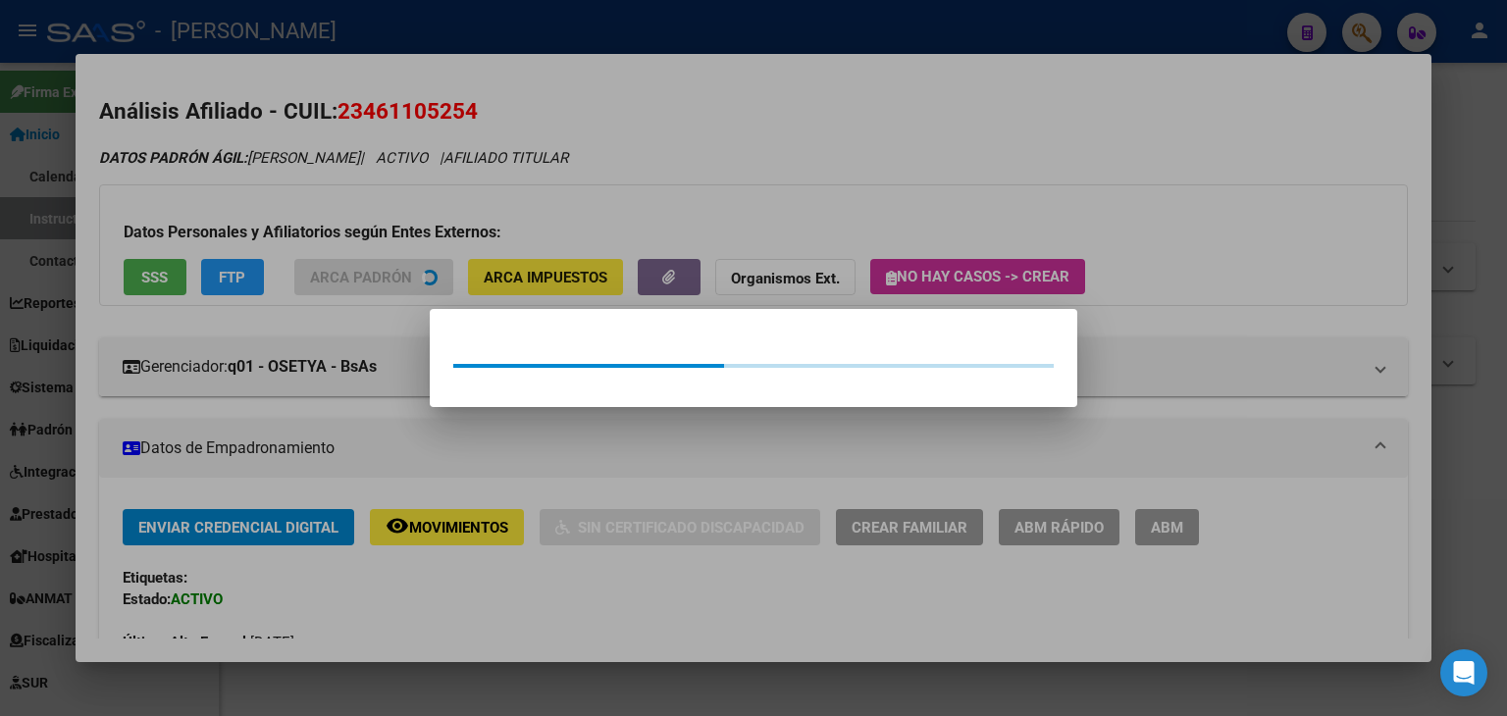
click at [331, 224] on div at bounding box center [753, 358] width 1507 height 716
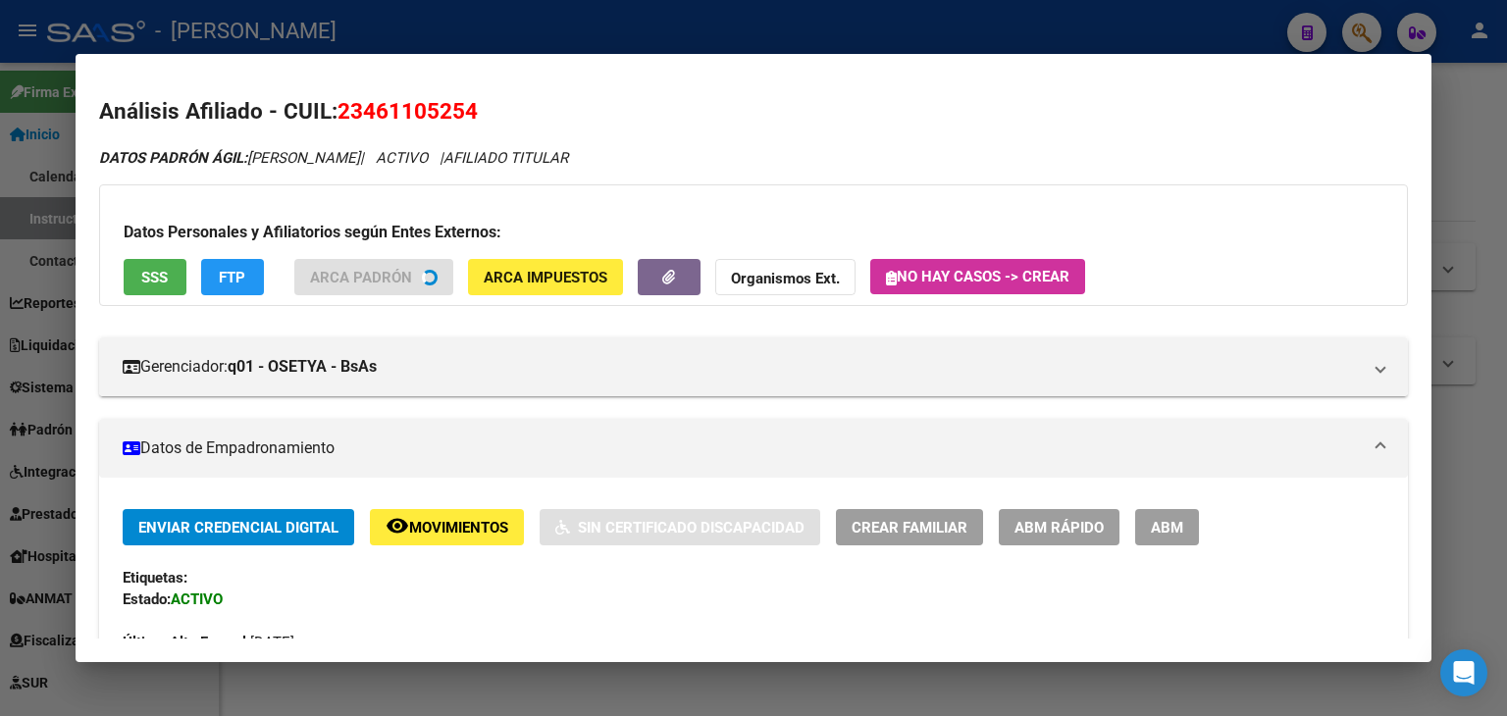
click at [143, 283] on span "SSS" at bounding box center [154, 278] width 26 height 18
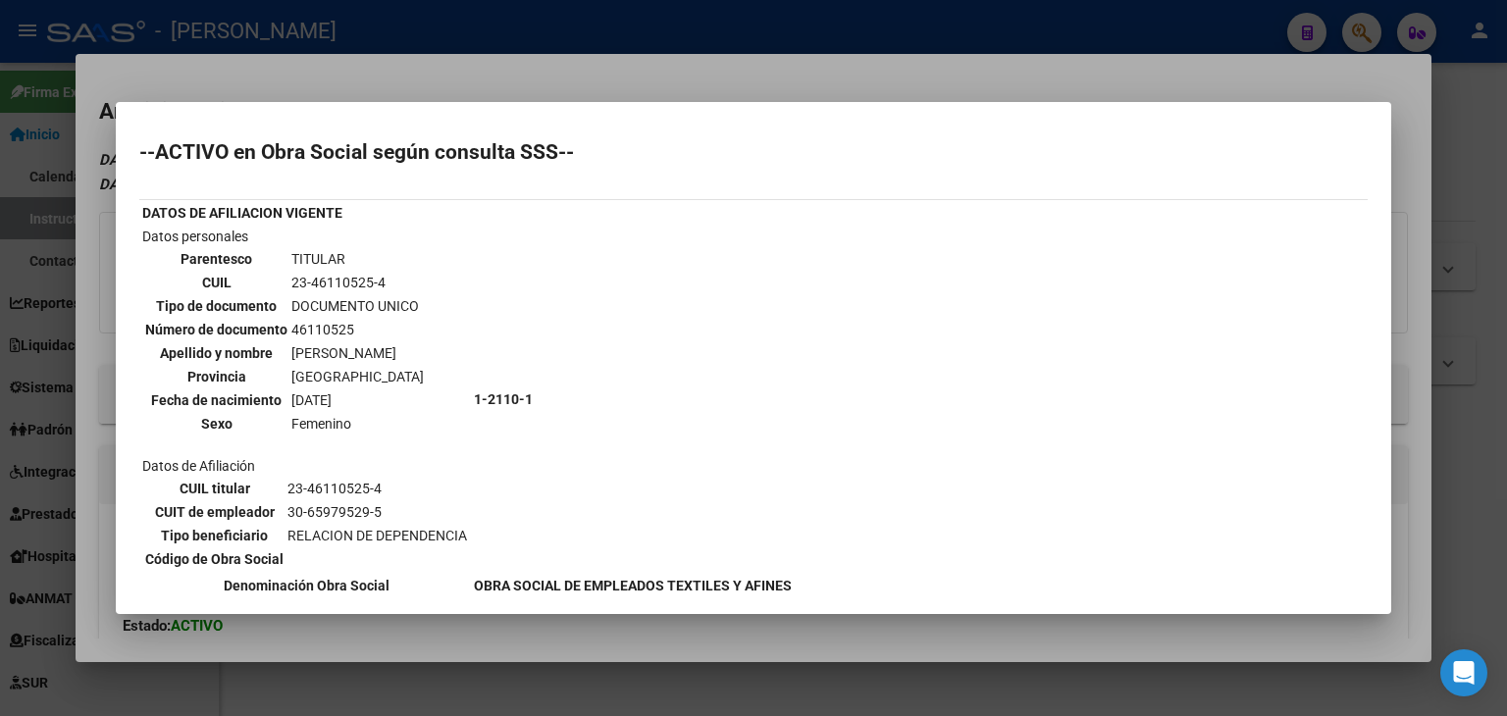
click at [427, 98] on div at bounding box center [753, 358] width 1507 height 716
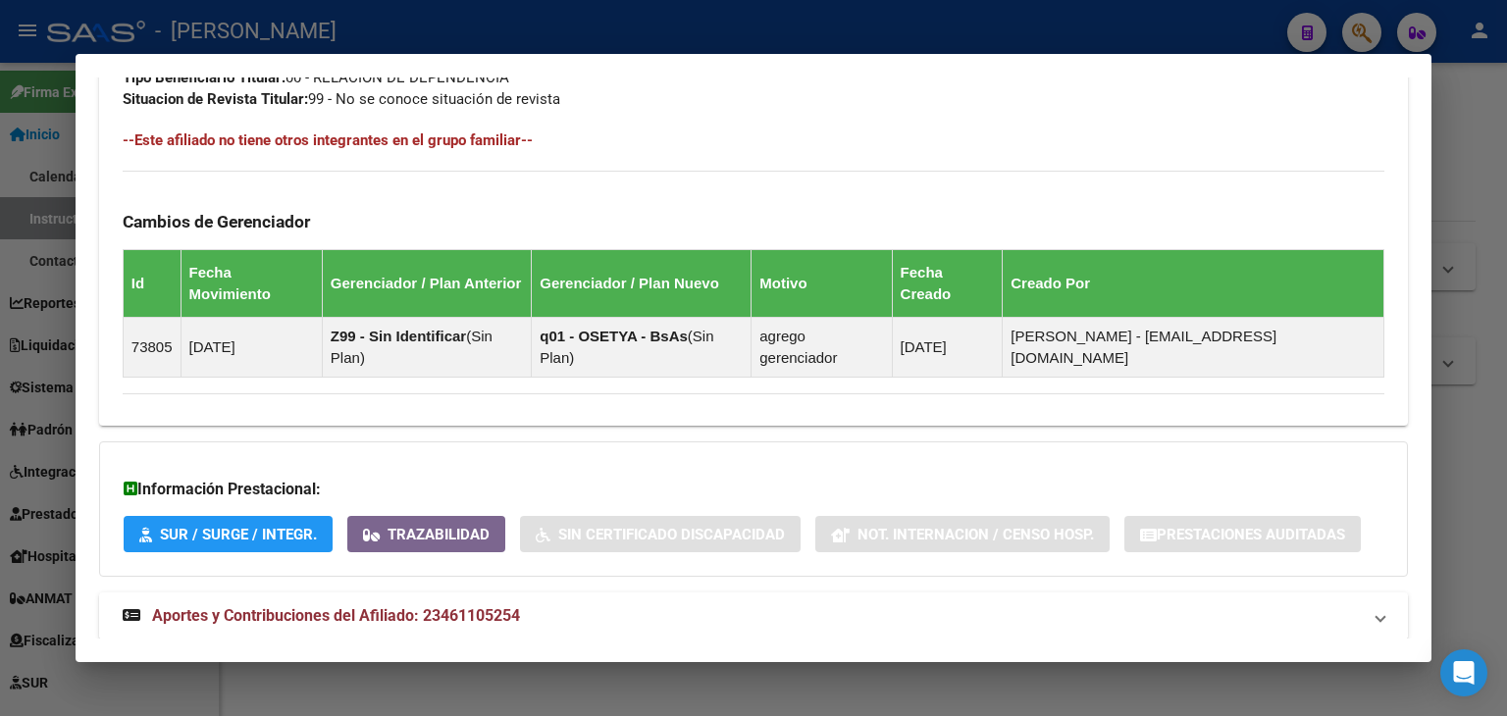
click at [488, 592] on mat-expansion-panel-header "Aportes y Contribuciones del Afiliado: 23461105254" at bounding box center [753, 615] width 1309 height 47
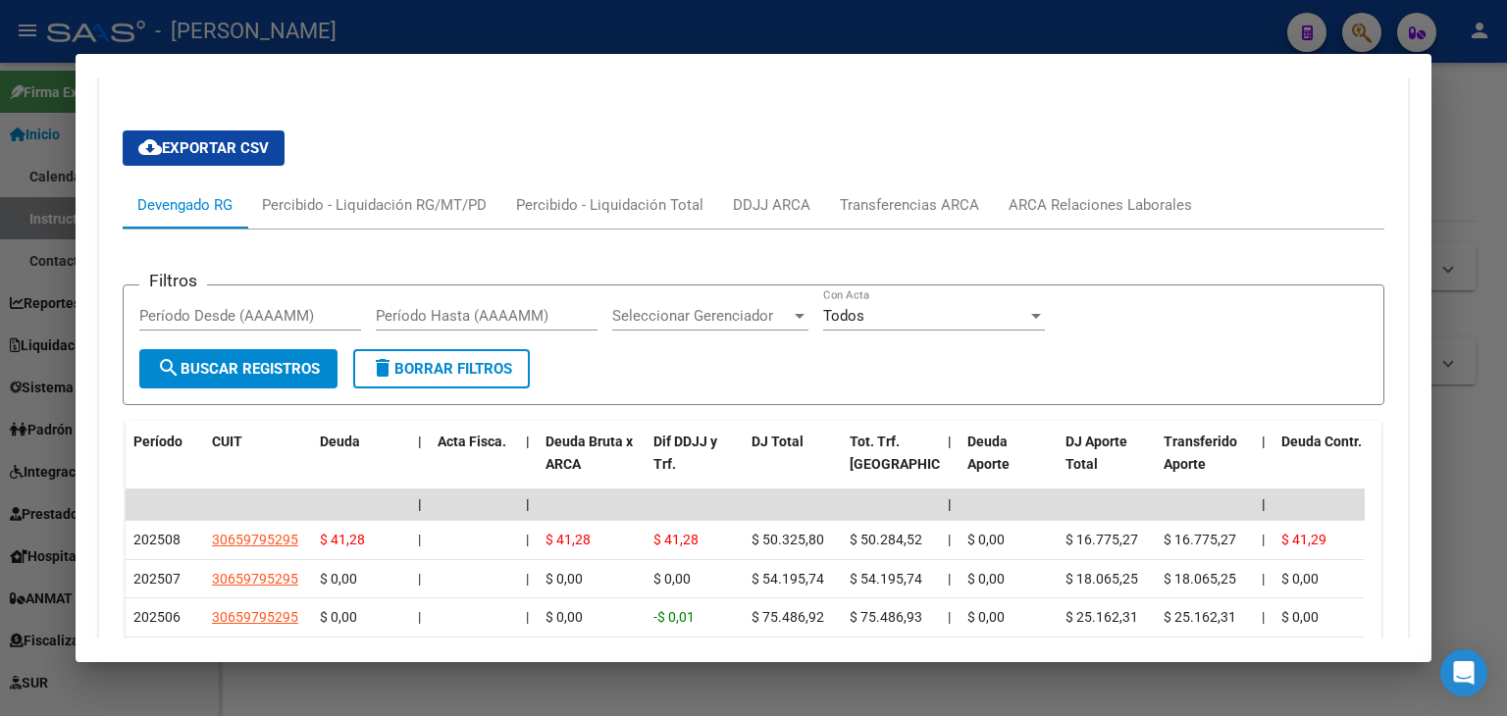
scroll to position [1681, 0]
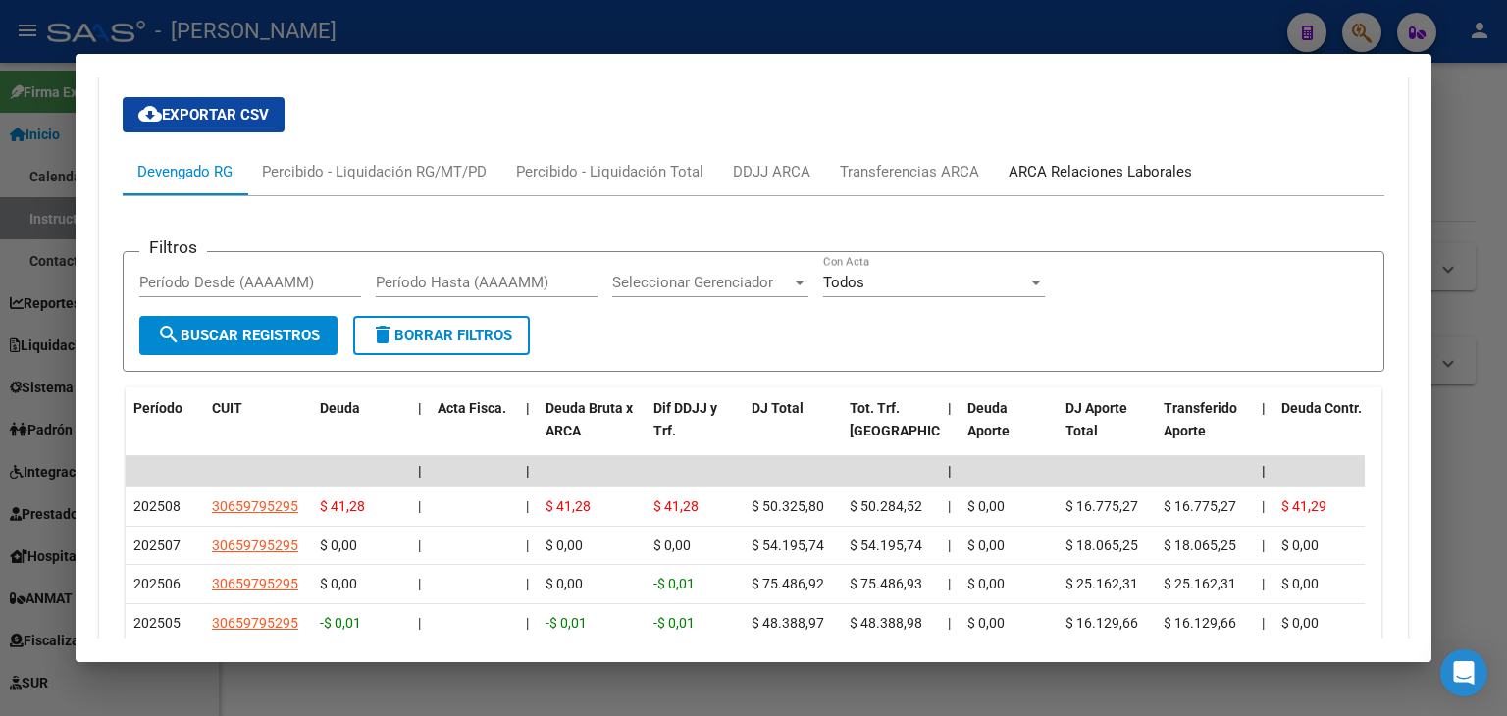
click at [1122, 161] on div "ARCA Relaciones Laborales" at bounding box center [1099, 172] width 183 height 22
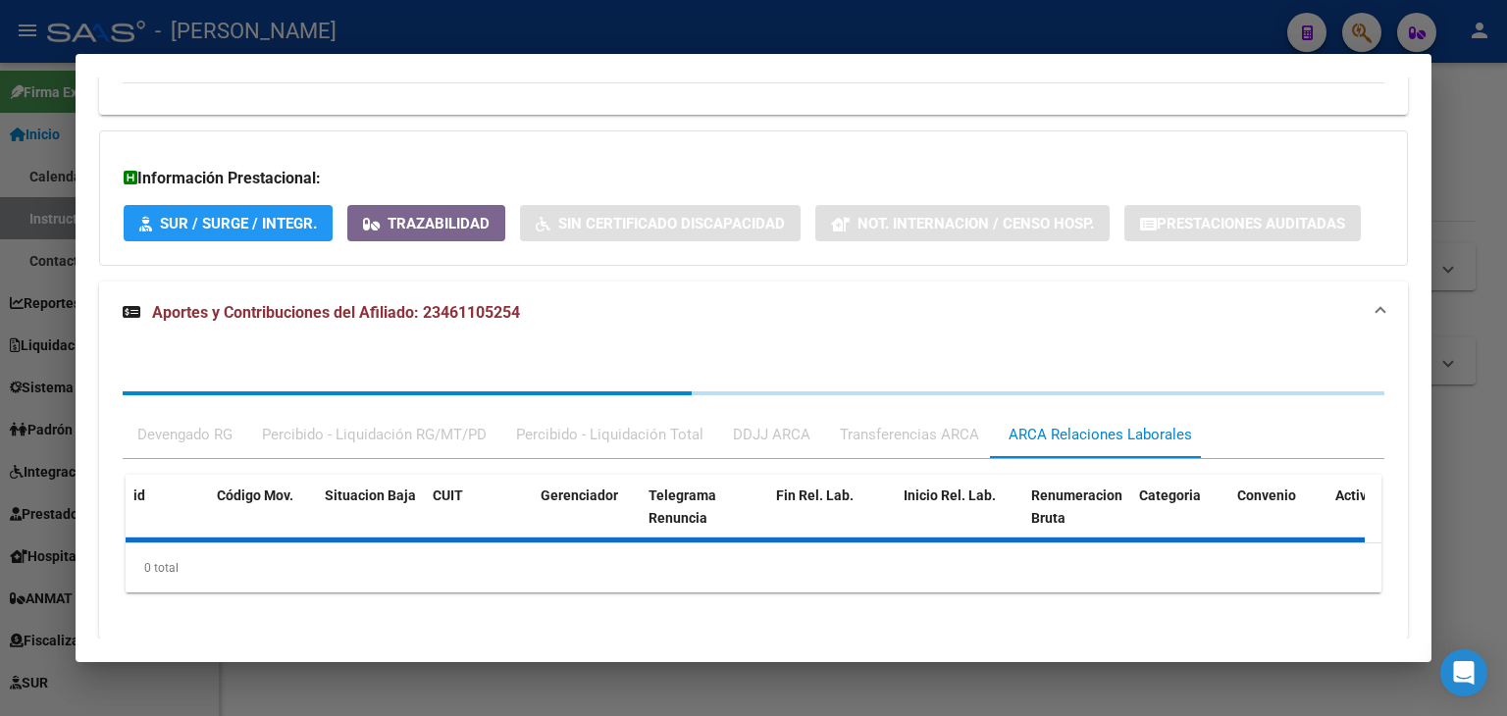
scroll to position [1479, 0]
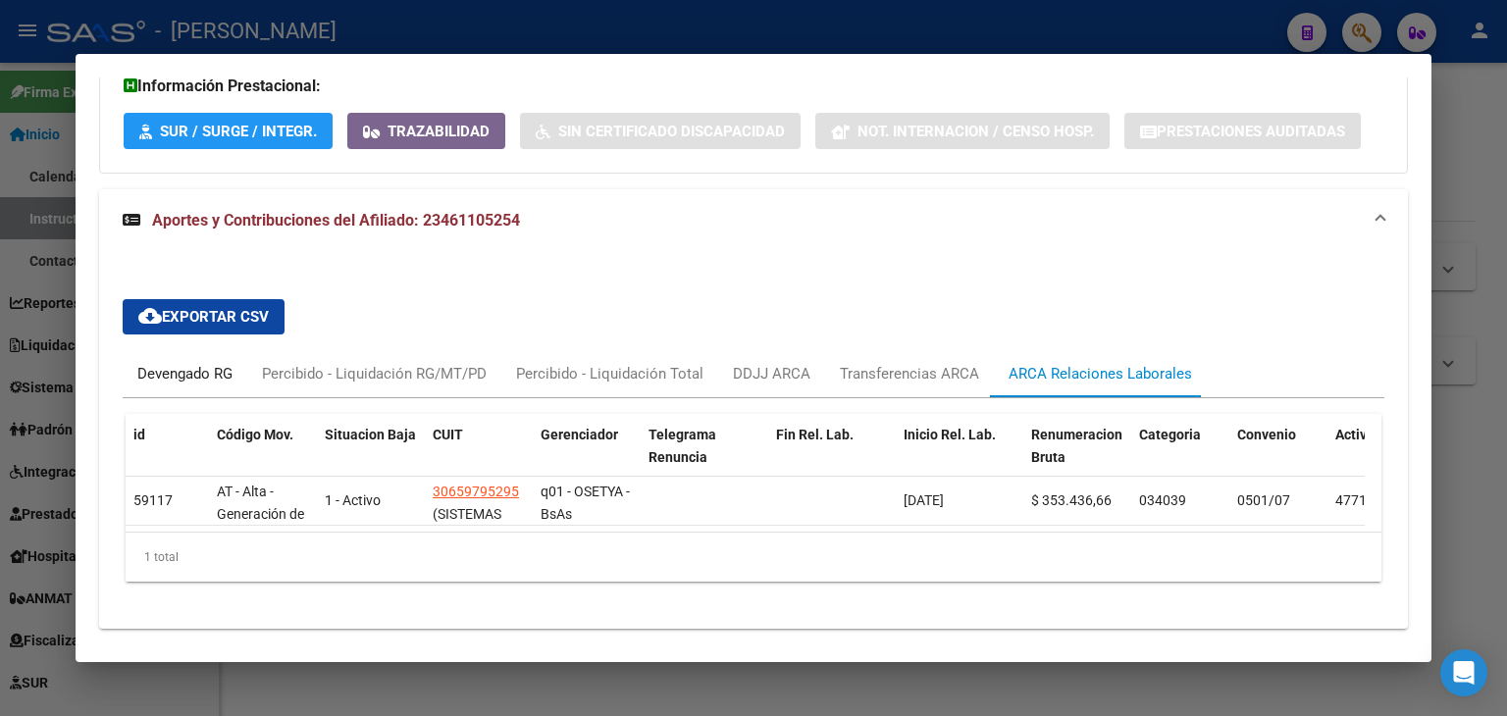
click at [224, 350] on div "Devengado RG" at bounding box center [185, 373] width 125 height 47
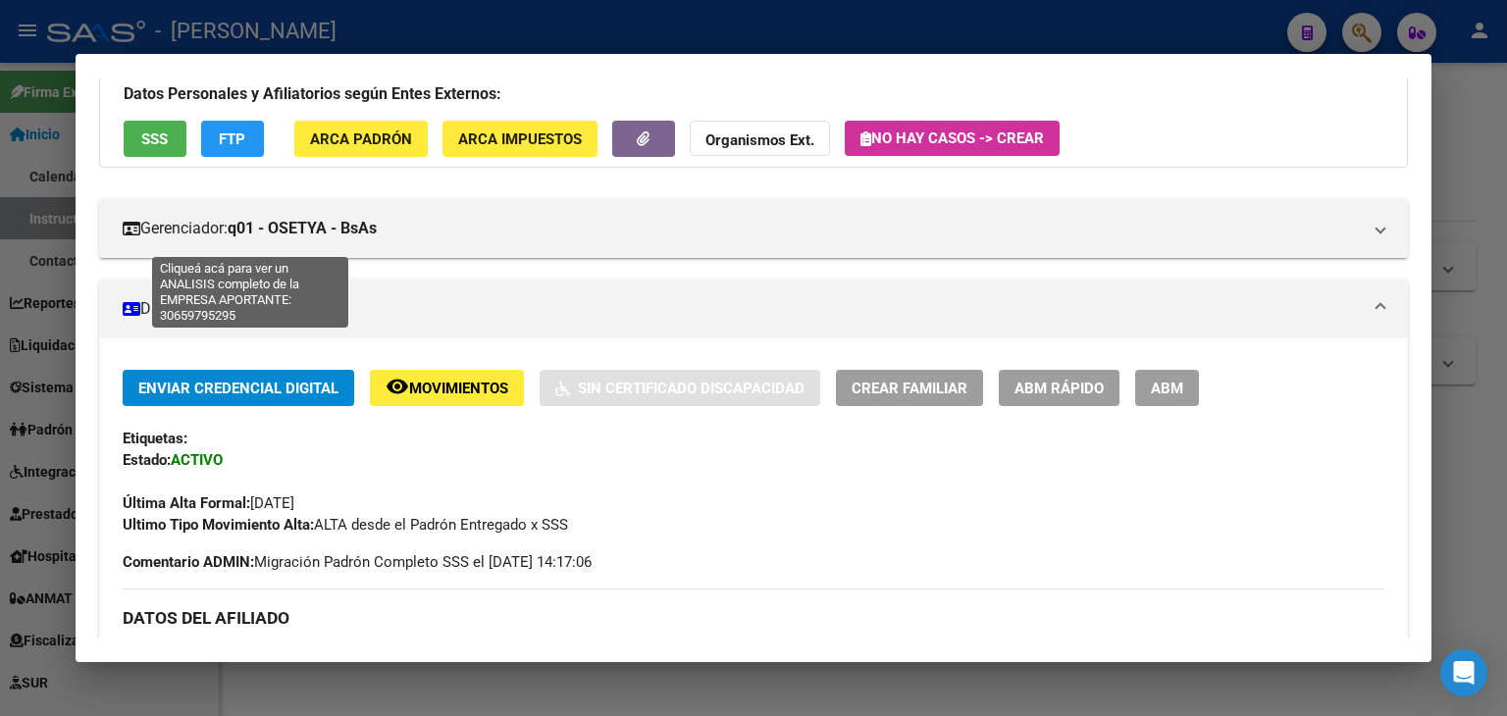
scroll to position [8, 0]
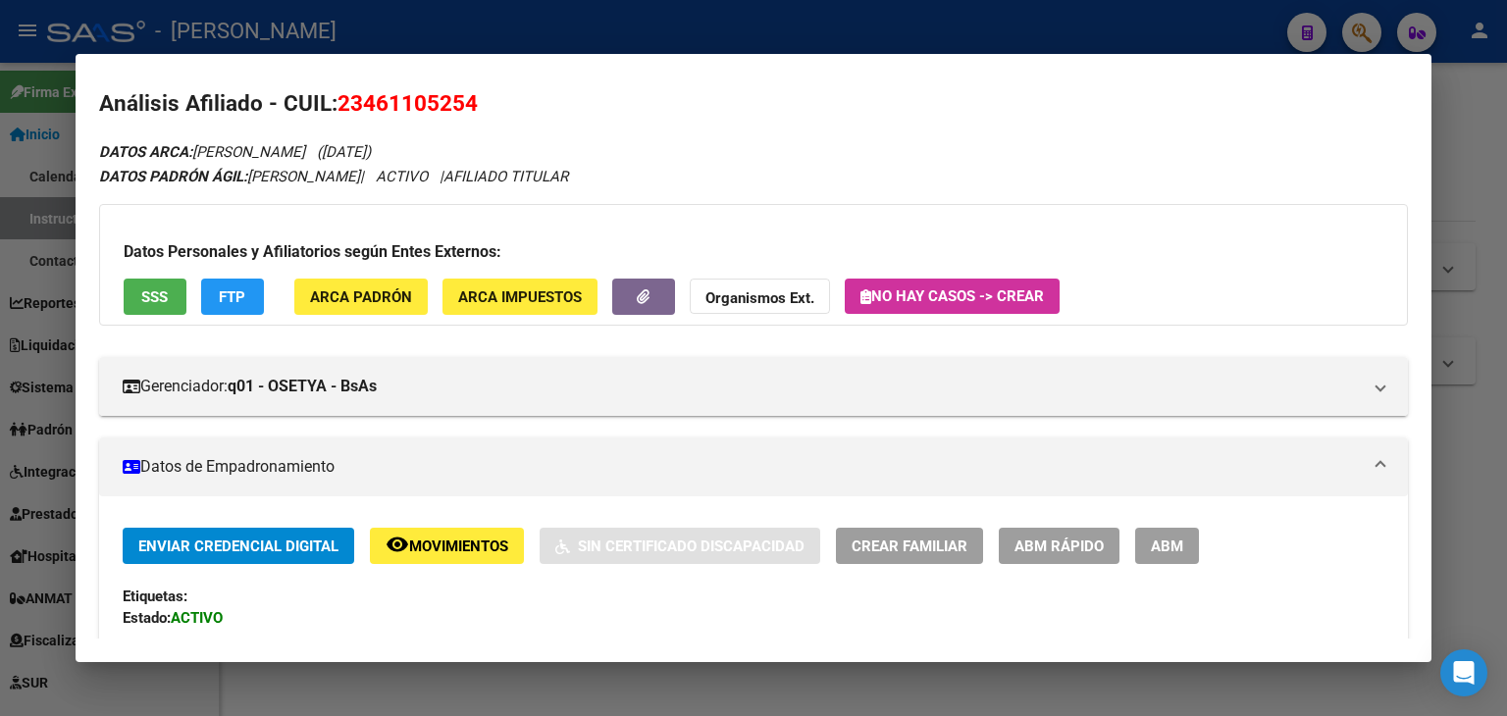
click at [367, 304] on div "Datos Personales y Afiliatorios según Entes Externos: SSS FTP ARCA Padrón ARCA …" at bounding box center [753, 265] width 1309 height 122
click at [367, 304] on span "ARCA Padrón" at bounding box center [361, 297] width 102 height 18
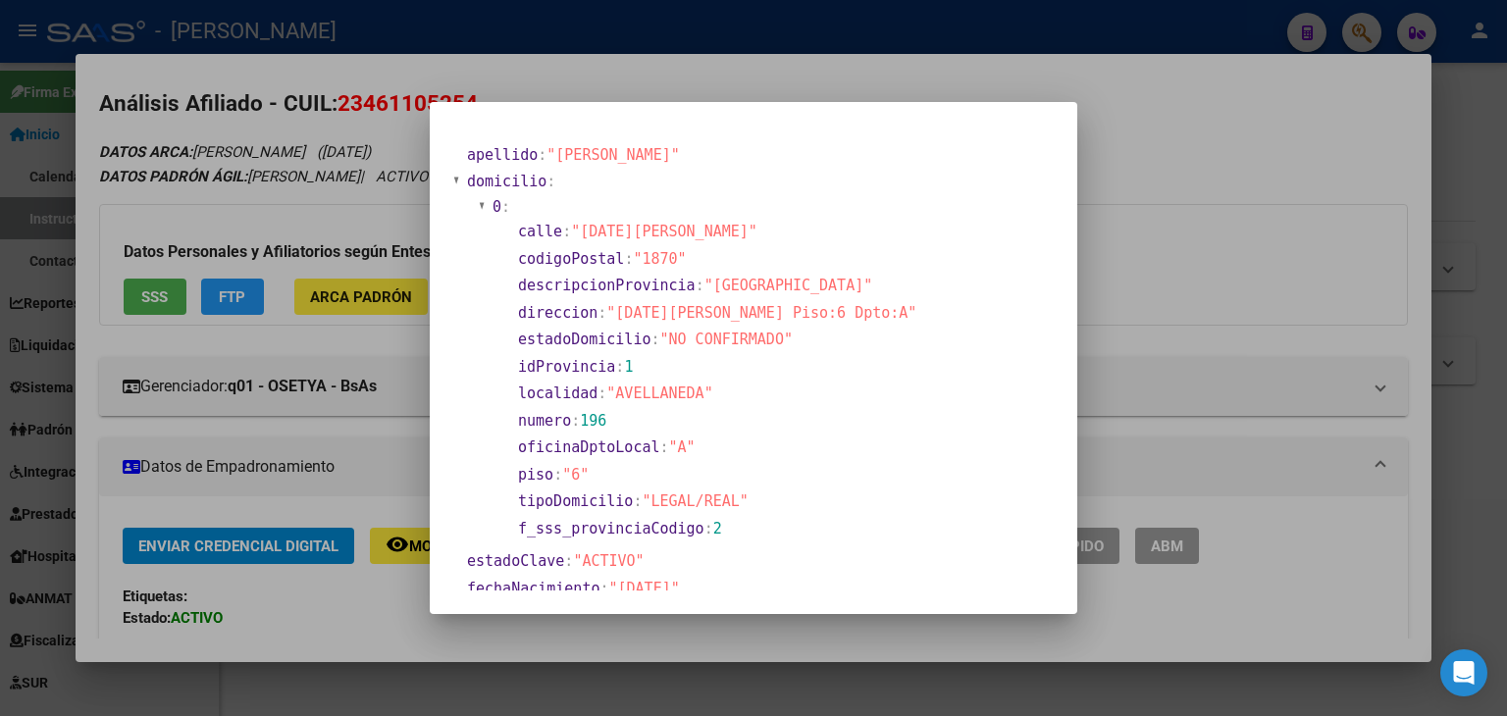
click at [258, 258] on div at bounding box center [753, 358] width 1507 height 716
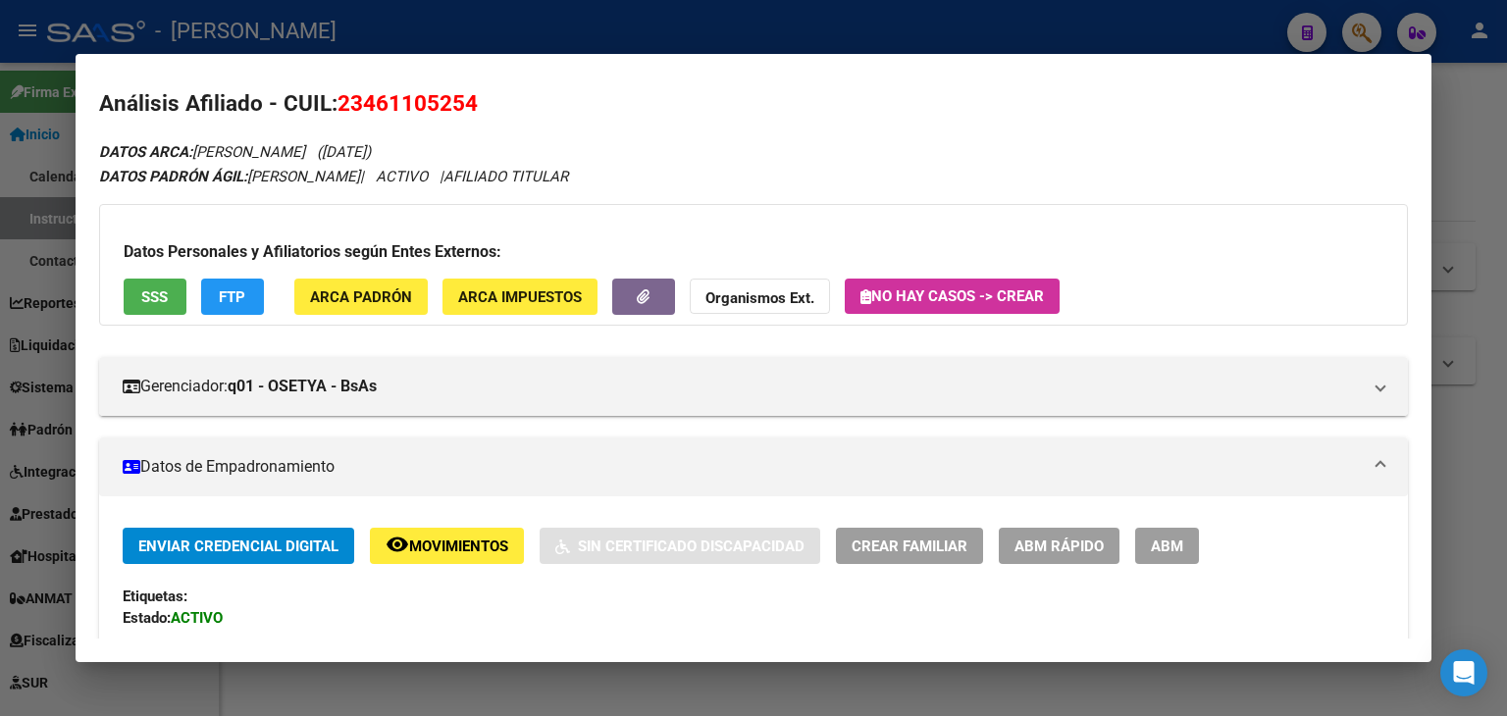
click at [164, 291] on span "SSS" at bounding box center [154, 297] width 26 height 18
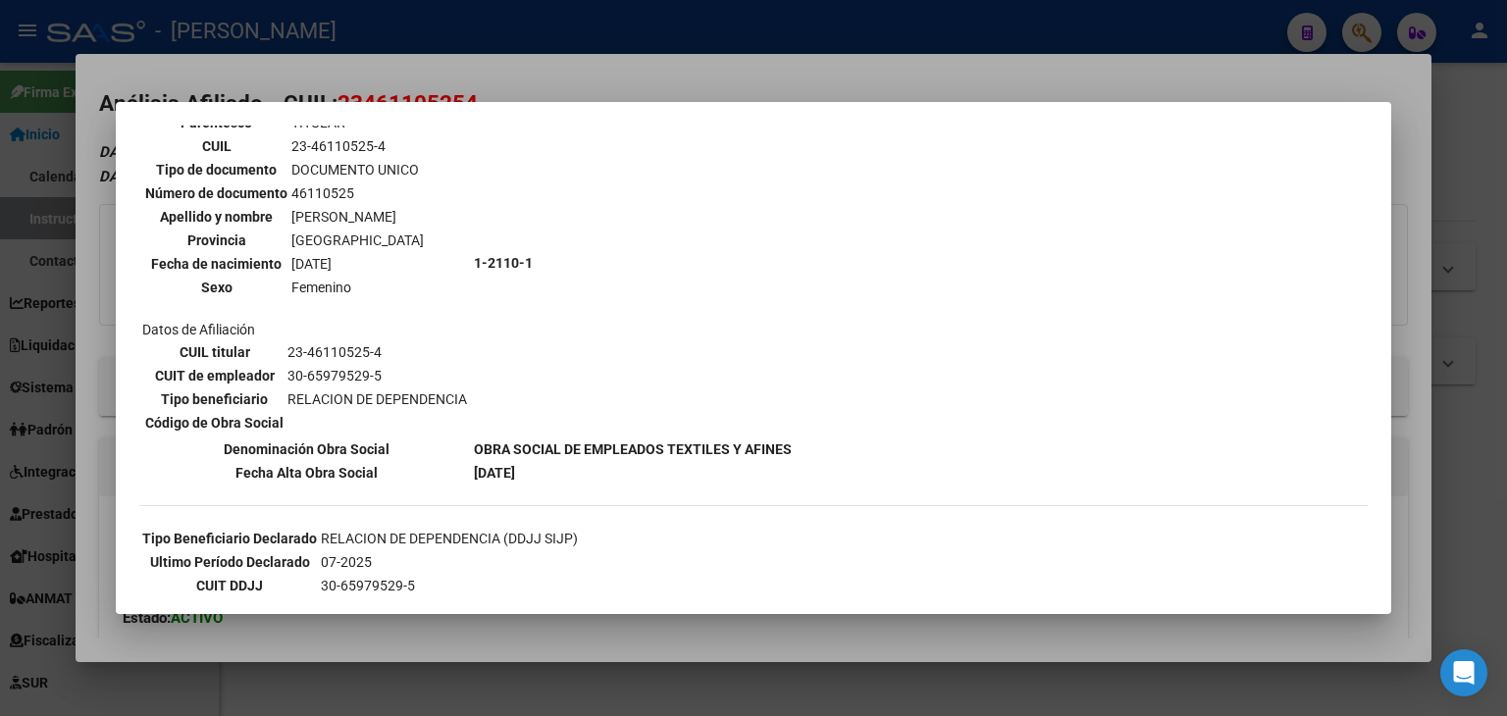
scroll to position [285, 0]
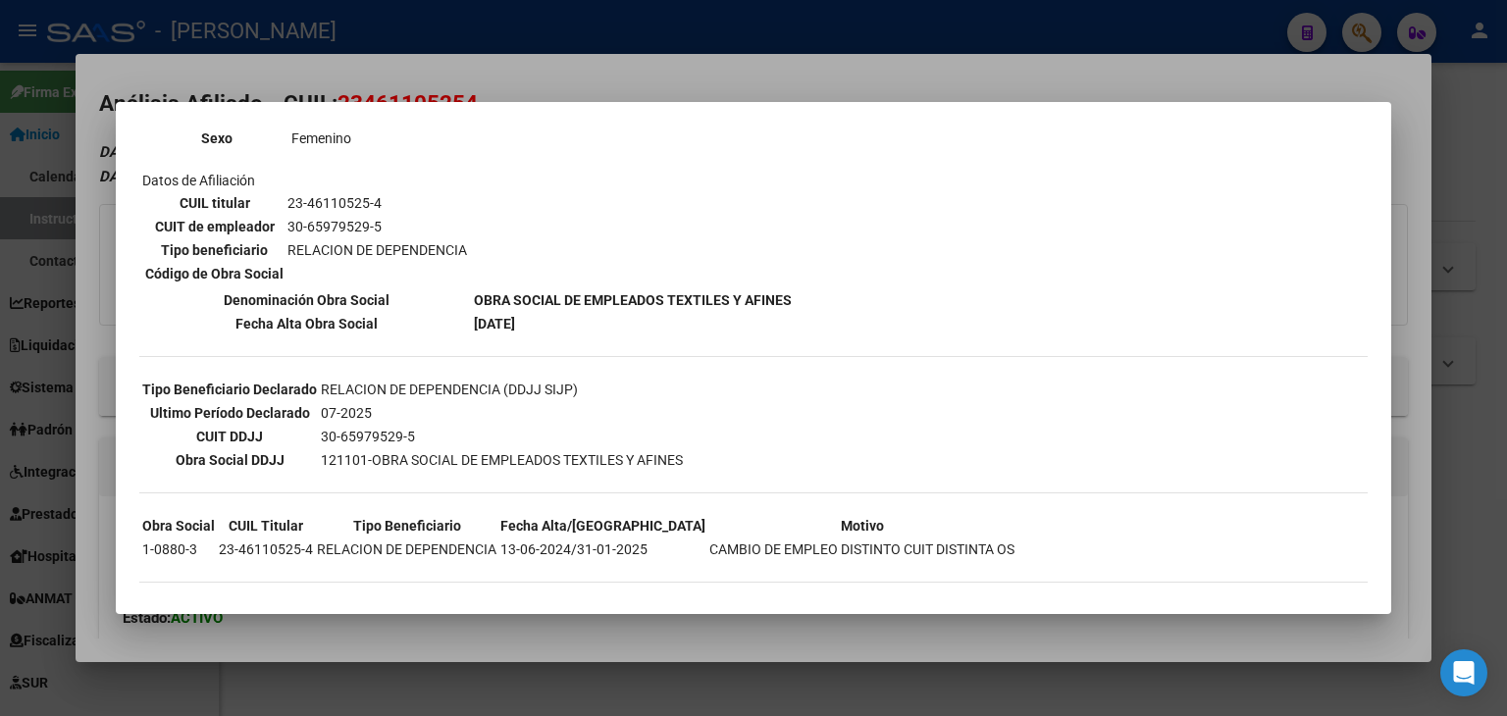
drag, startPoint x: 349, startPoint y: 75, endPoint x: 365, endPoint y: 118, distance: 45.9
click at [350, 75] on div at bounding box center [753, 358] width 1507 height 716
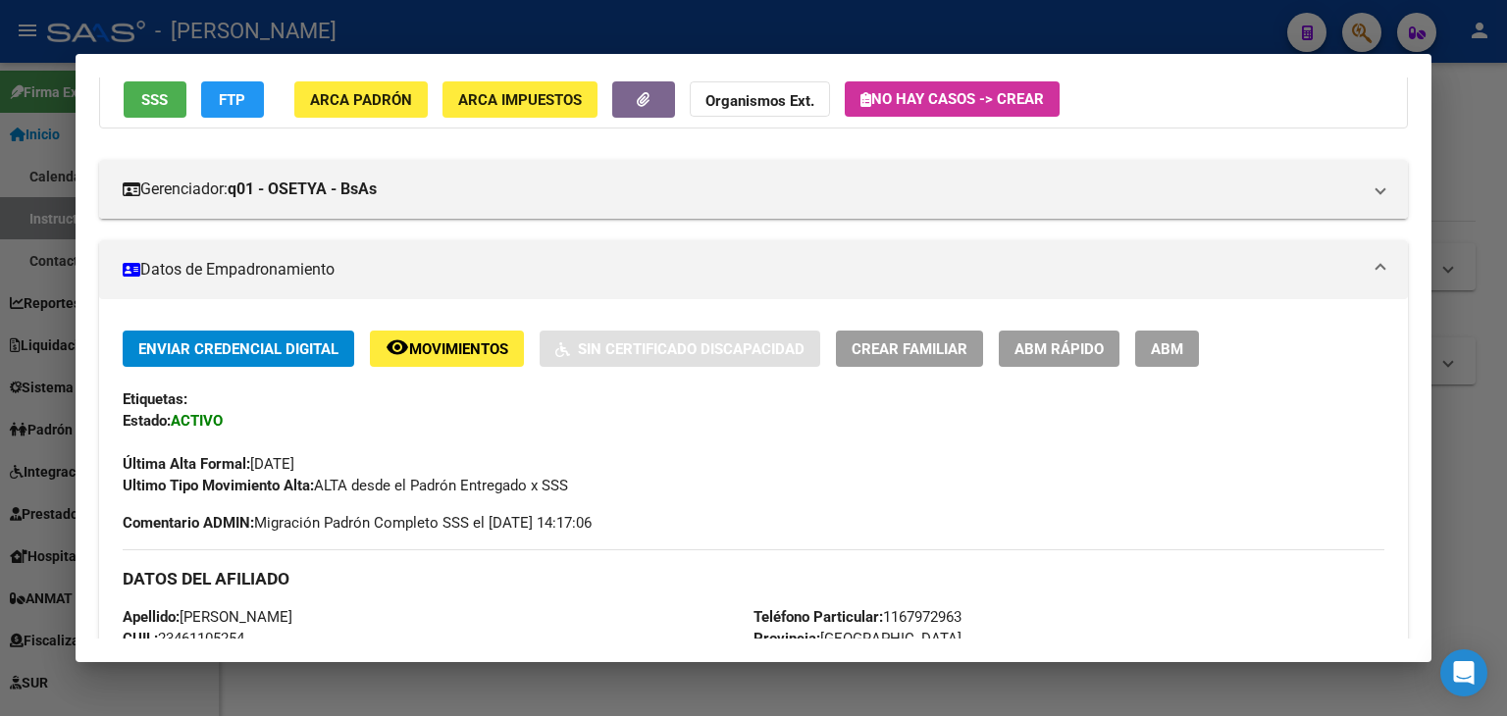
scroll to position [302, 0]
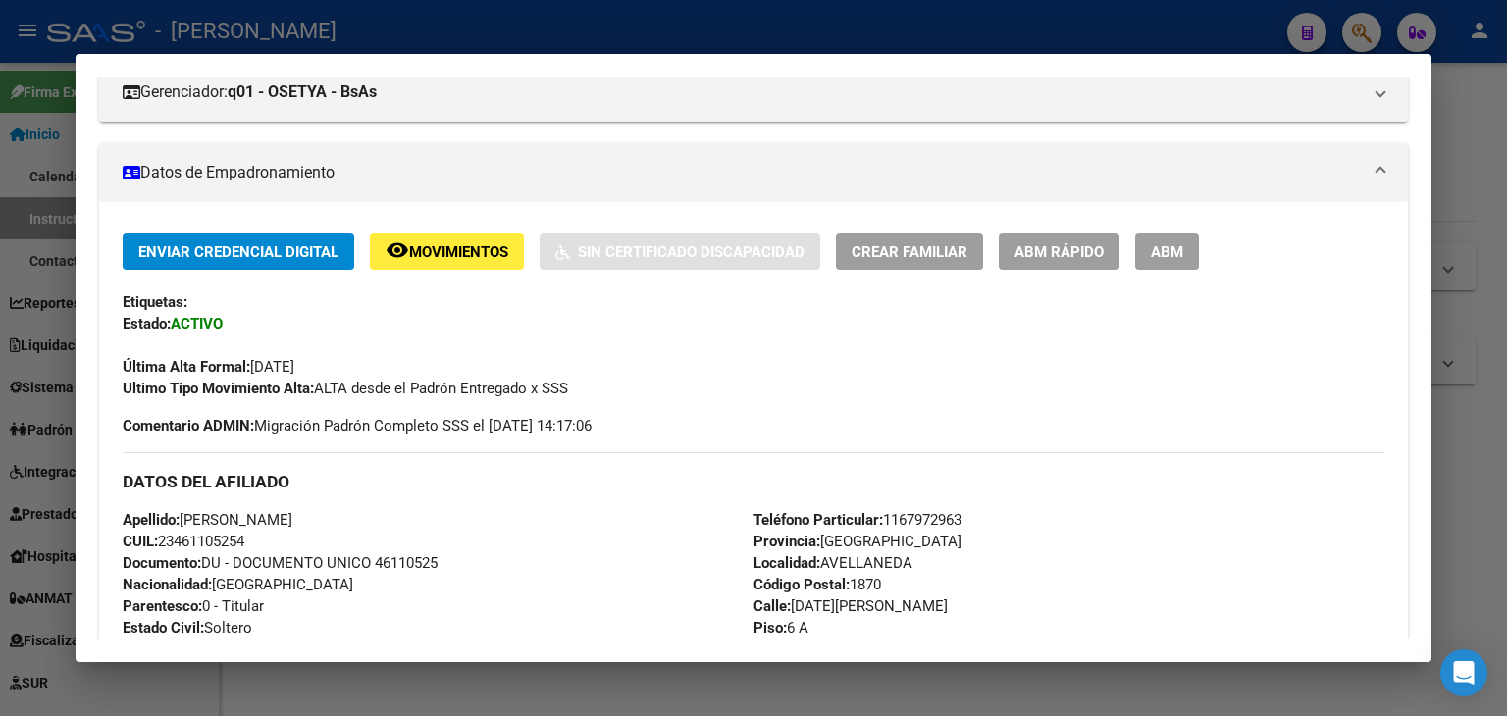
click at [418, 566] on span "Documento: DU - DOCUMENTO UNICO 46110525" at bounding box center [280, 563] width 315 height 18
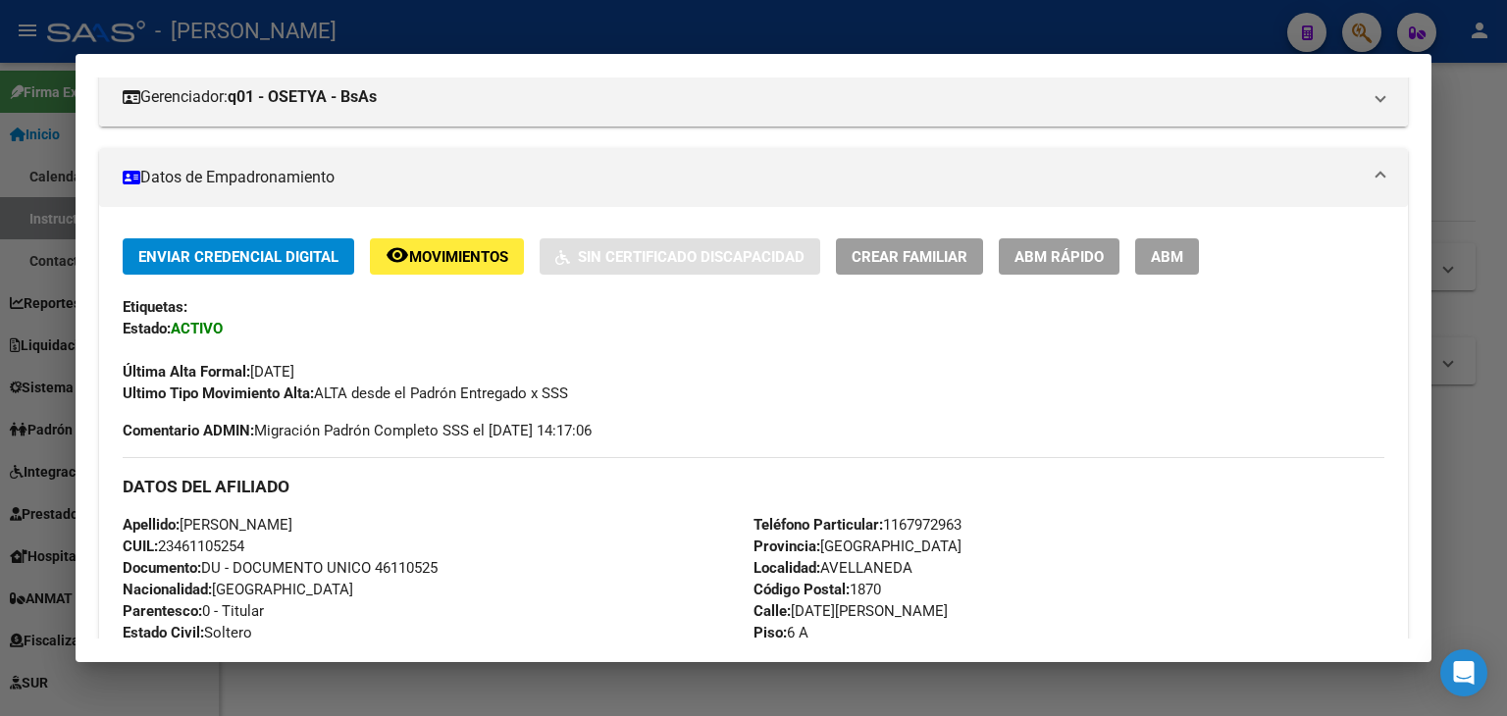
scroll to position [106, 0]
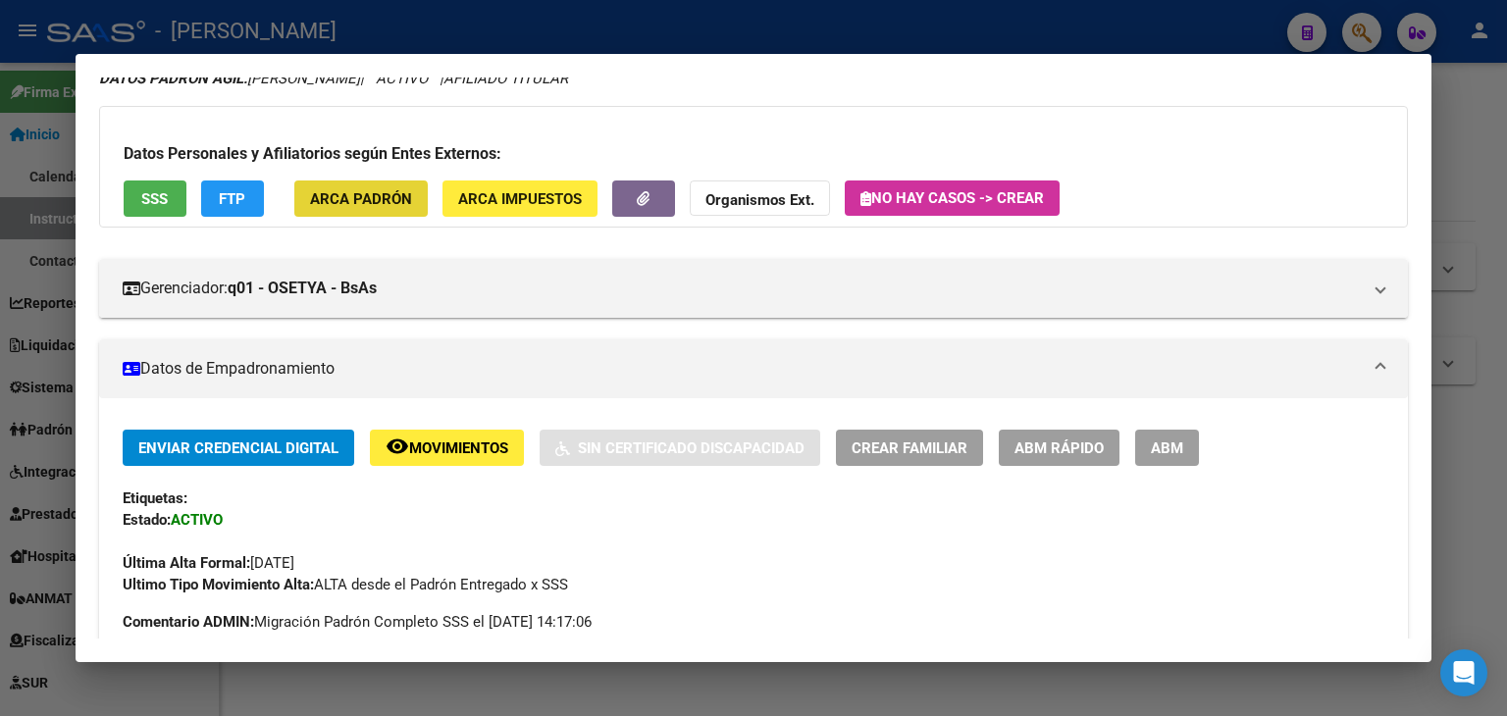
click at [357, 205] on span "ARCA Padrón" at bounding box center [361, 199] width 102 height 18
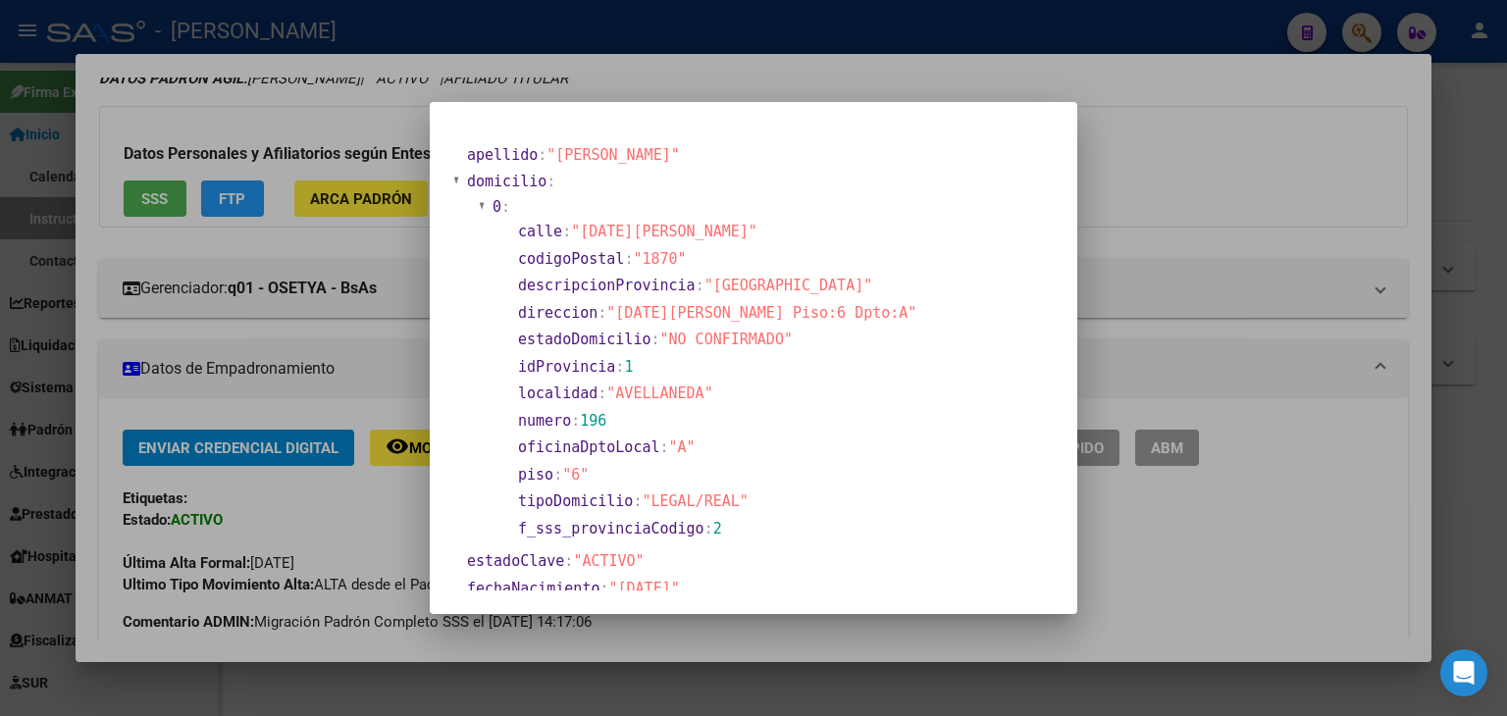
click at [389, 143] on div at bounding box center [753, 358] width 1507 height 716
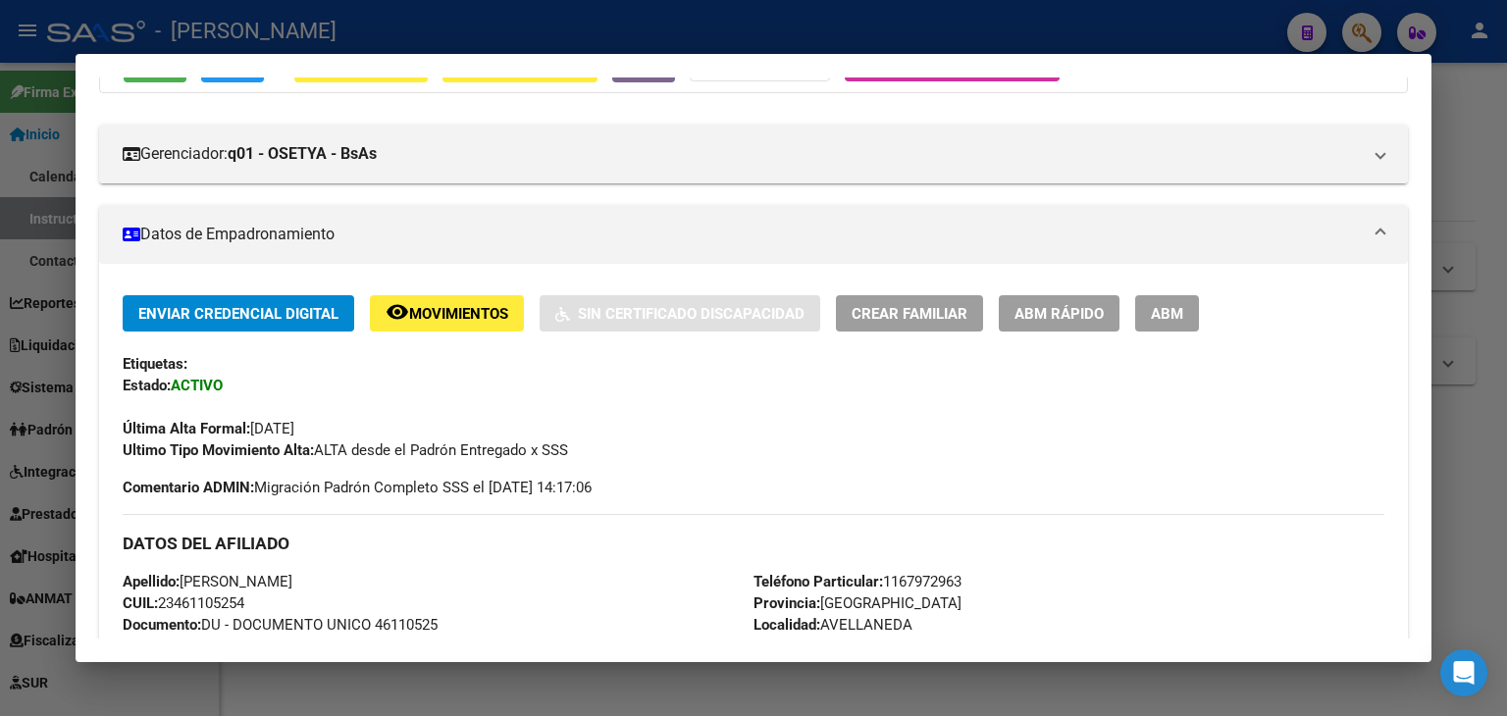
scroll to position [498, 0]
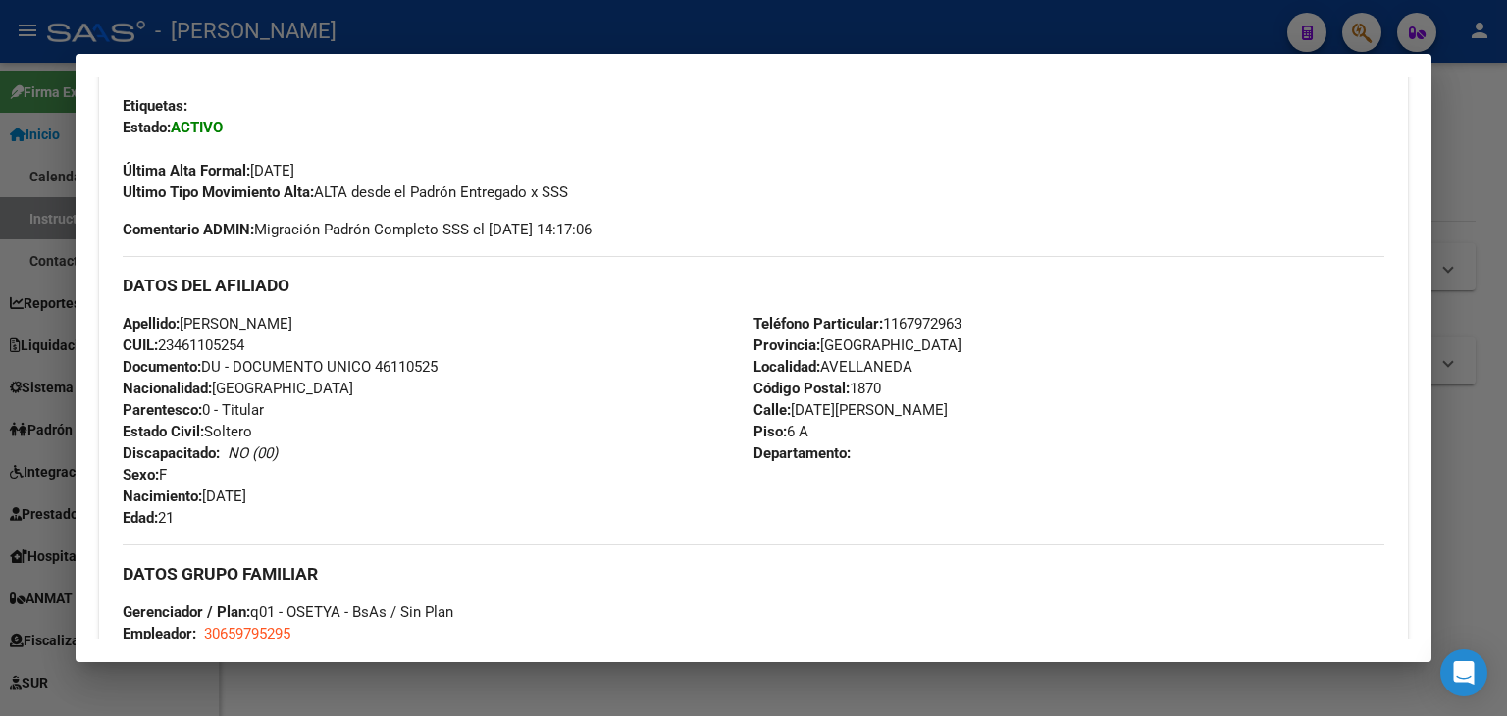
click at [890, 315] on span "Teléfono Particular: [PHONE_NUMBER]" at bounding box center [857, 324] width 208 height 18
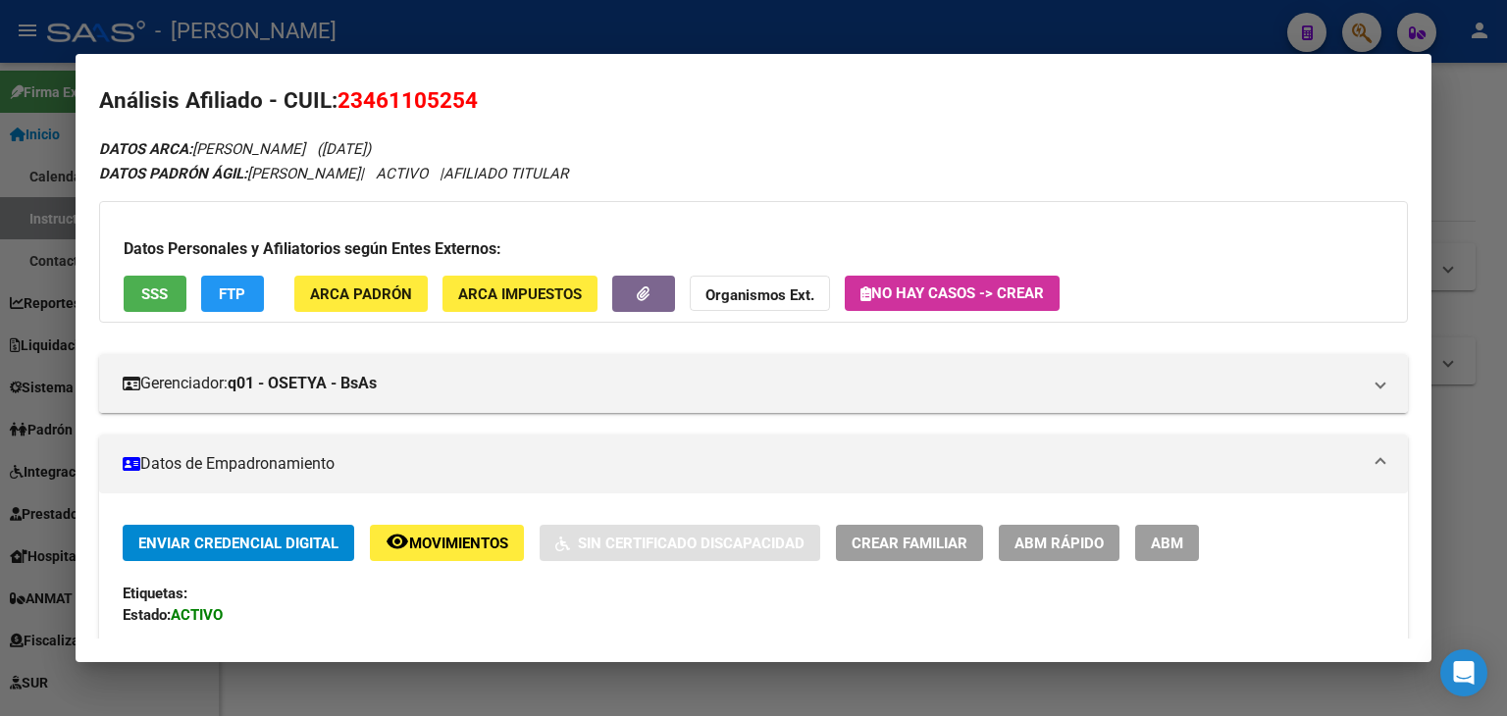
scroll to position [8, 0]
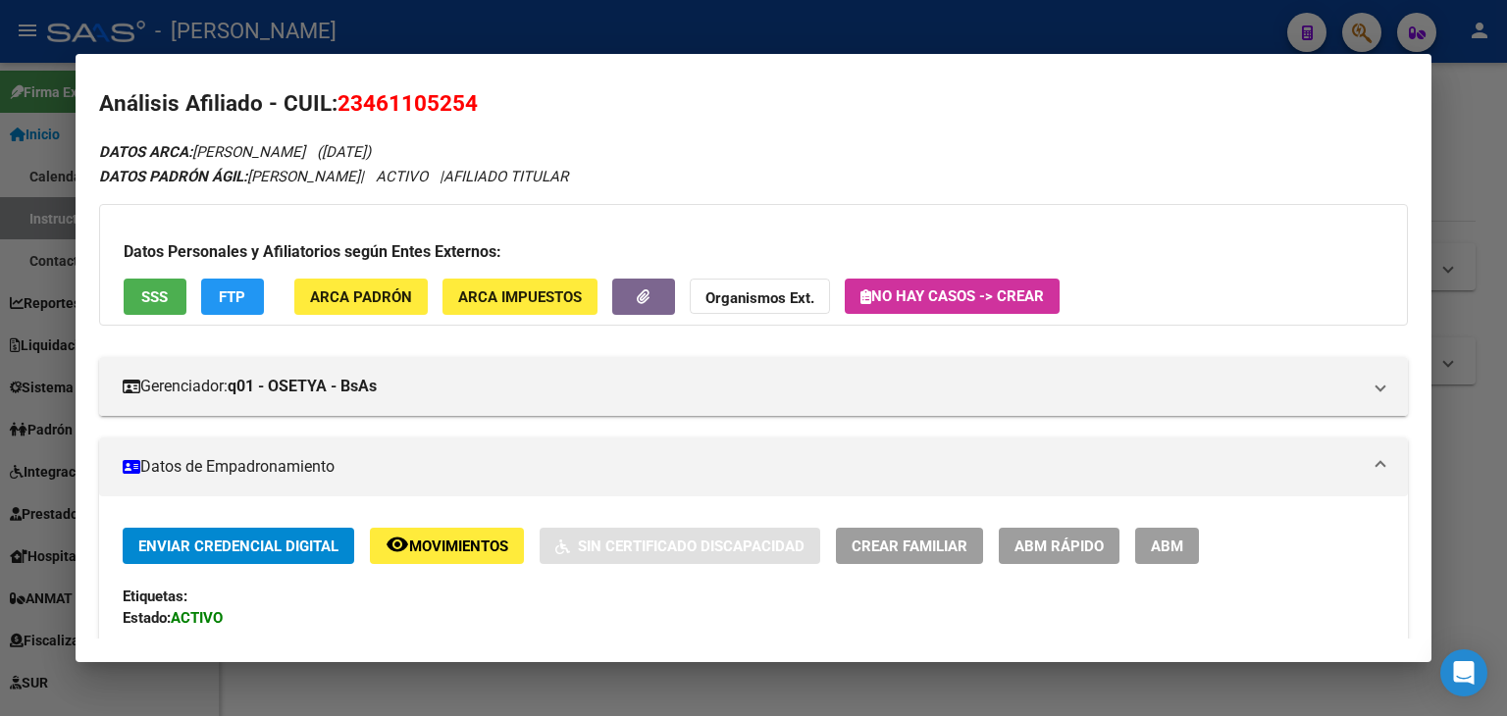
click at [352, 289] on span "ARCA Padrón" at bounding box center [361, 297] width 102 height 18
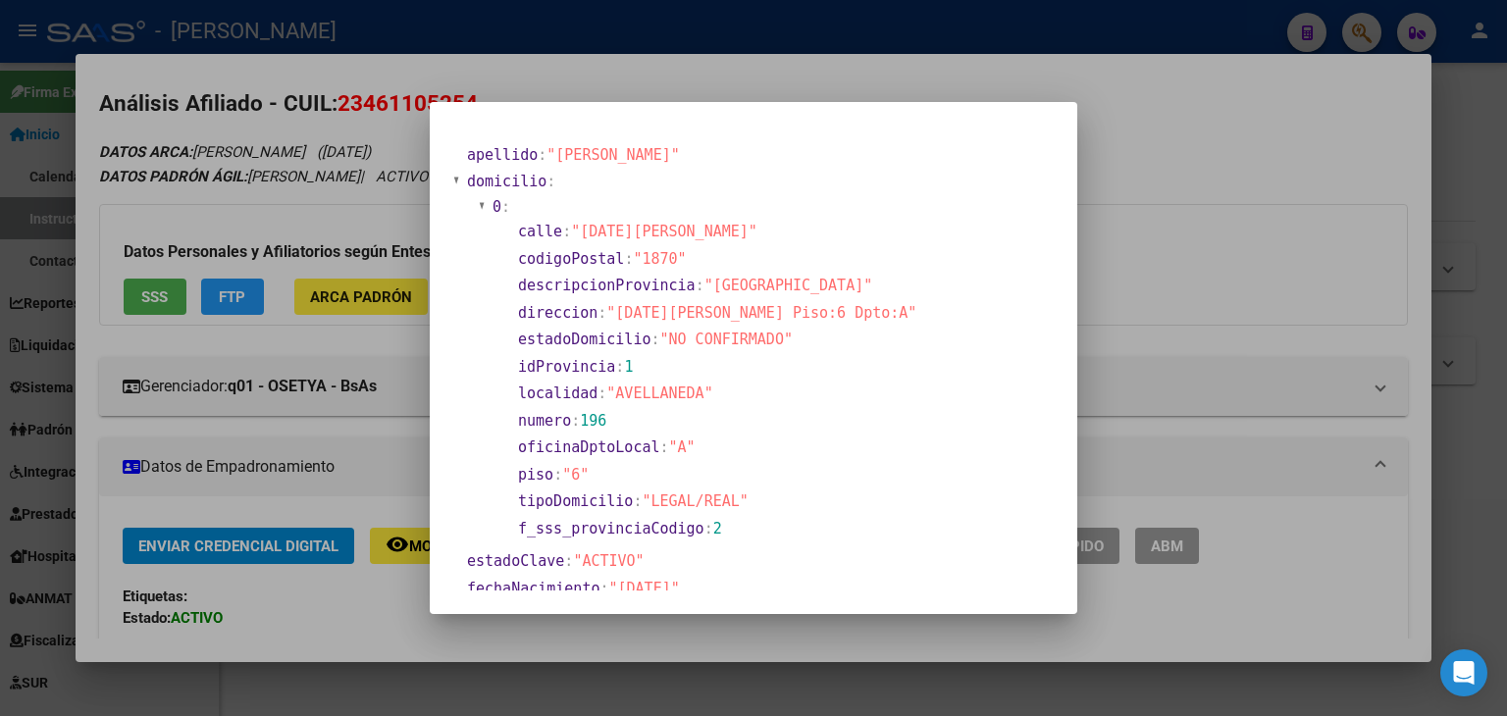
click at [306, 268] on div at bounding box center [753, 358] width 1507 height 716
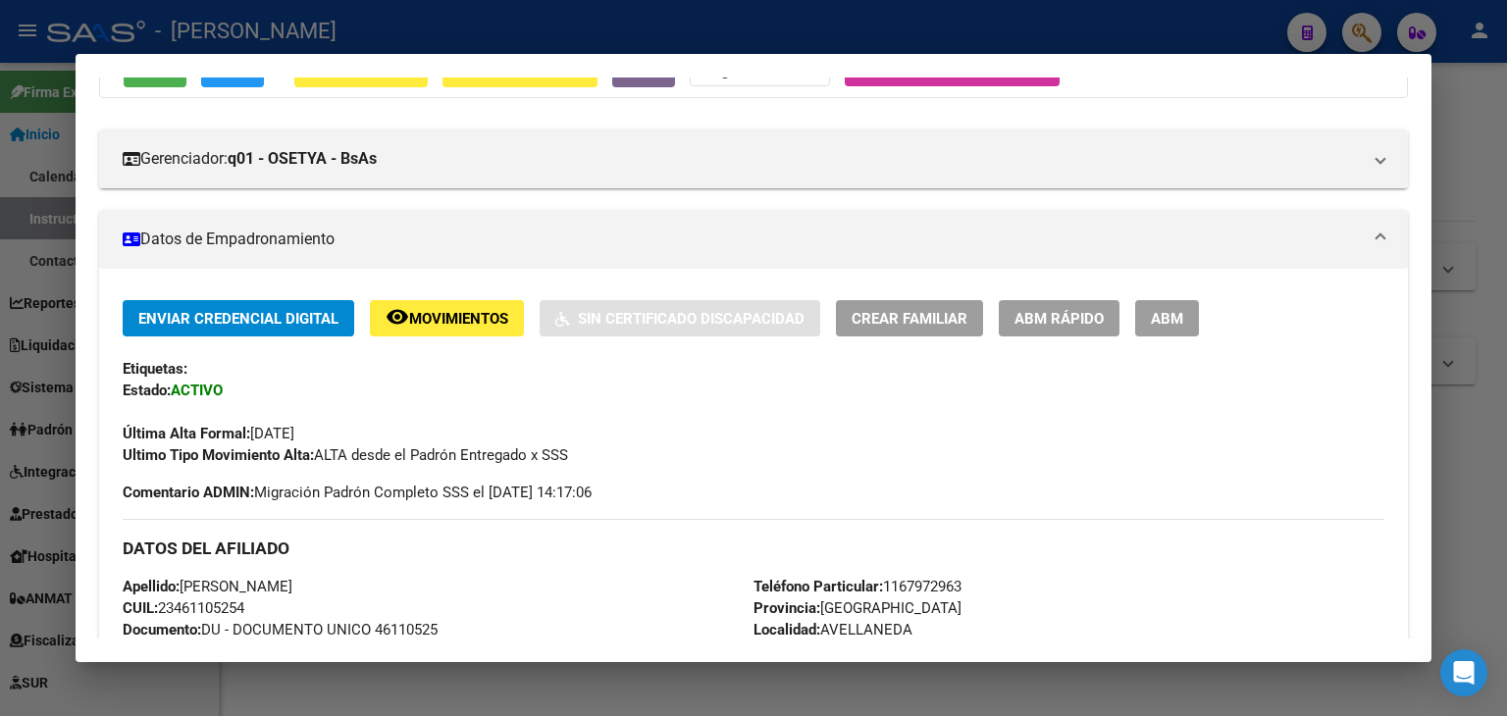
scroll to position [596, 0]
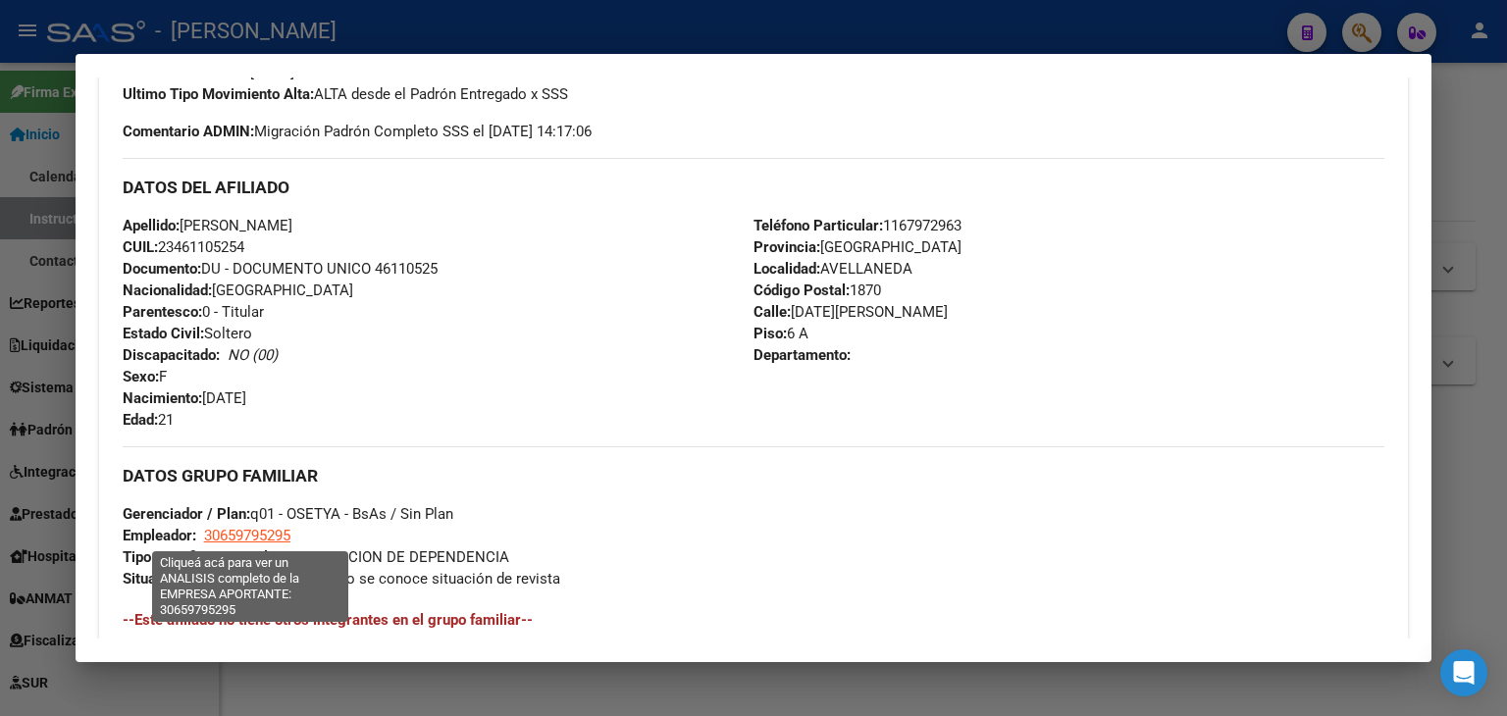
click at [267, 537] on span "30659795295" at bounding box center [247, 536] width 86 height 18
type textarea "30659795295"
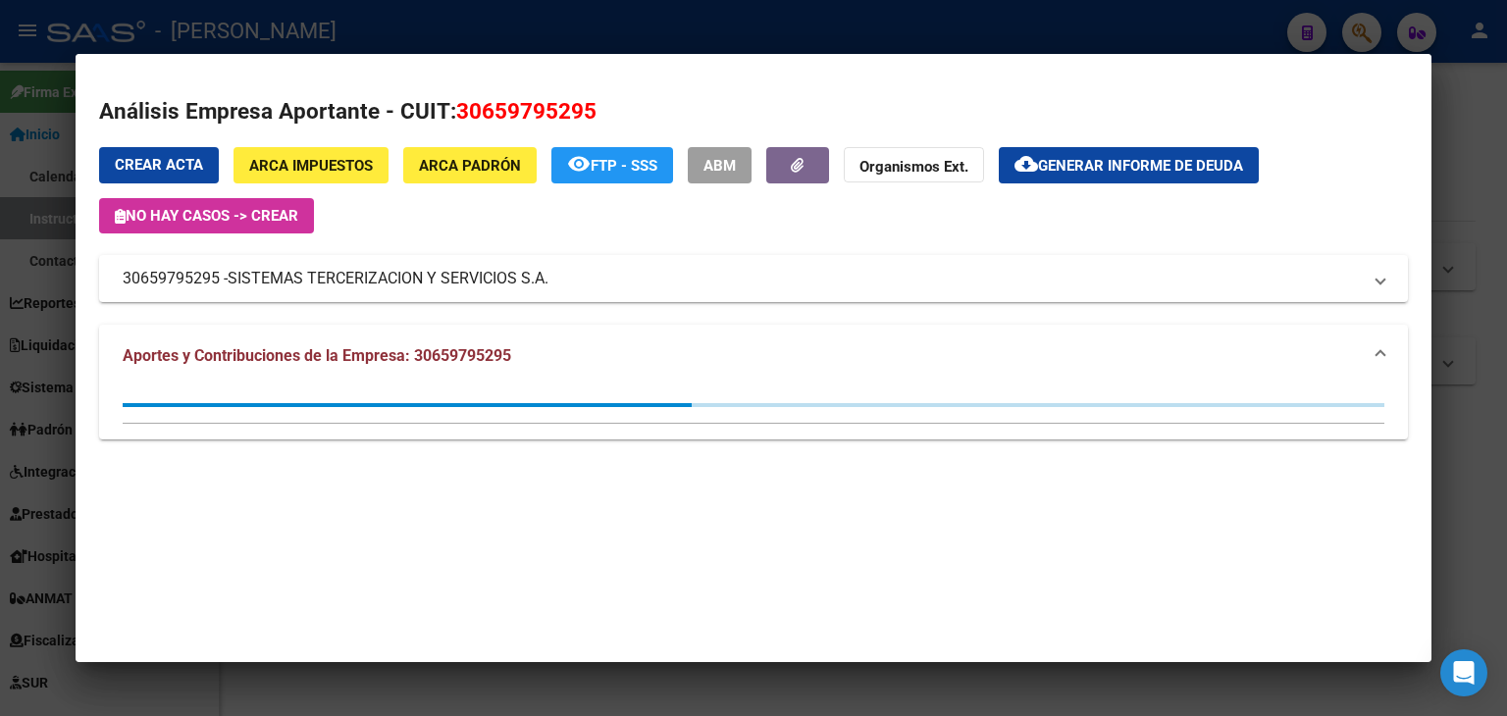
click at [345, 48] on div at bounding box center [753, 358] width 1507 height 716
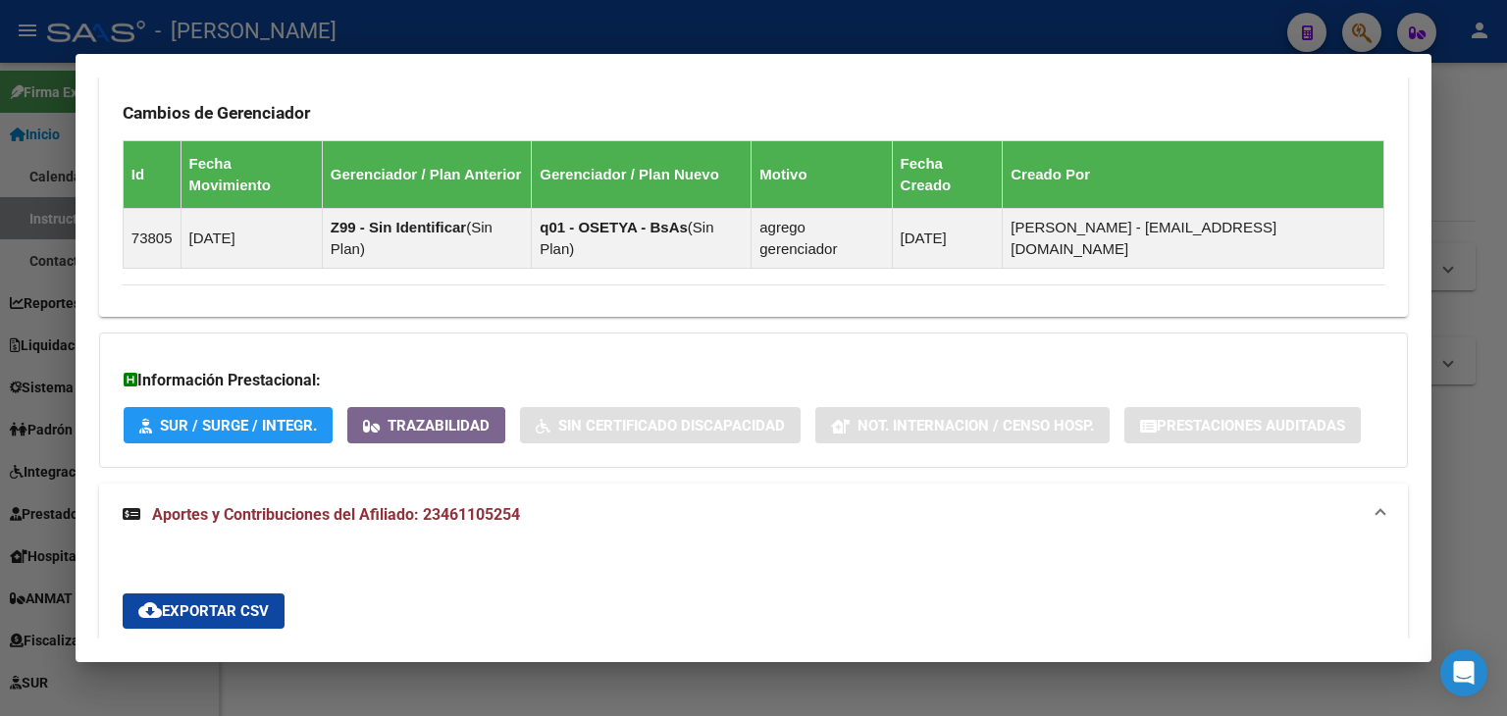
scroll to position [1381, 0]
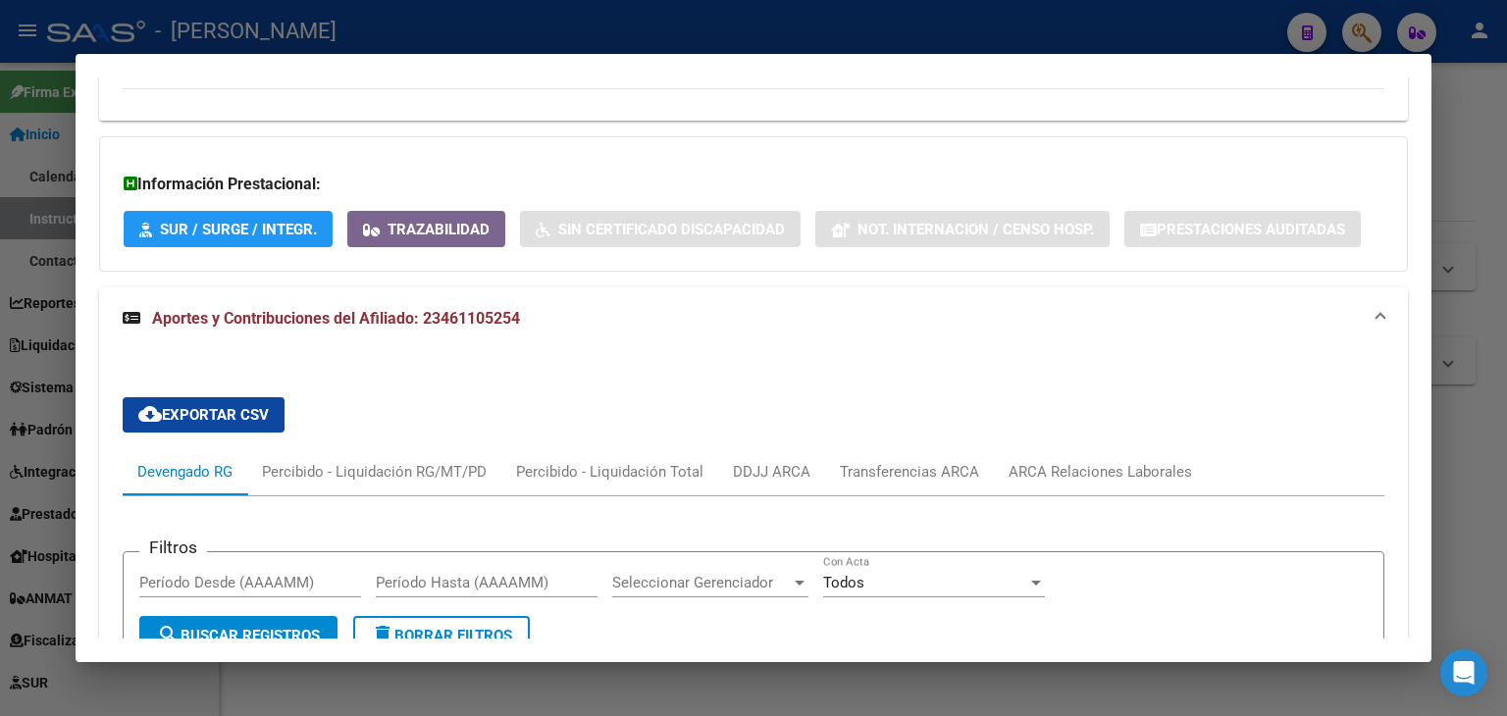
click at [1095, 461] on div "ARCA Relaciones Laborales" at bounding box center [1099, 472] width 183 height 22
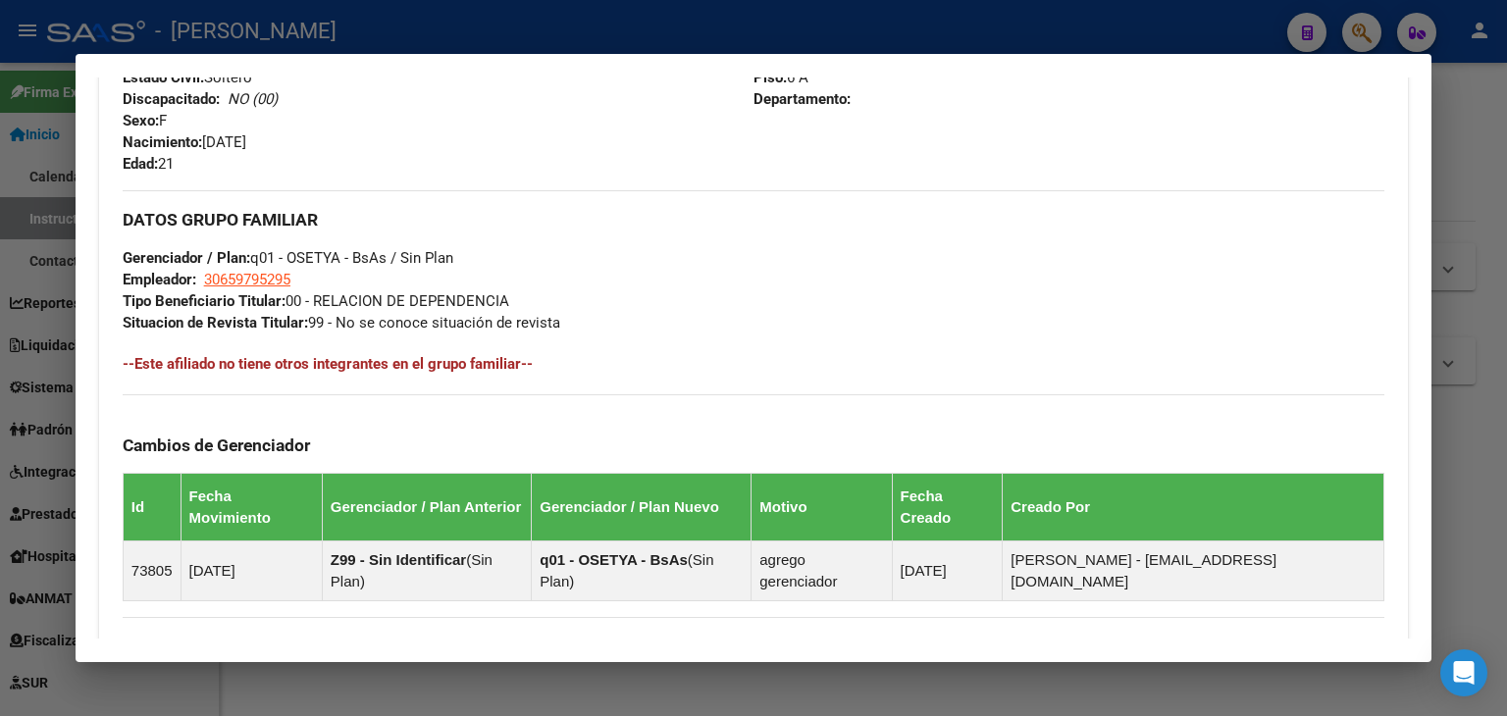
scroll to position [891, 0]
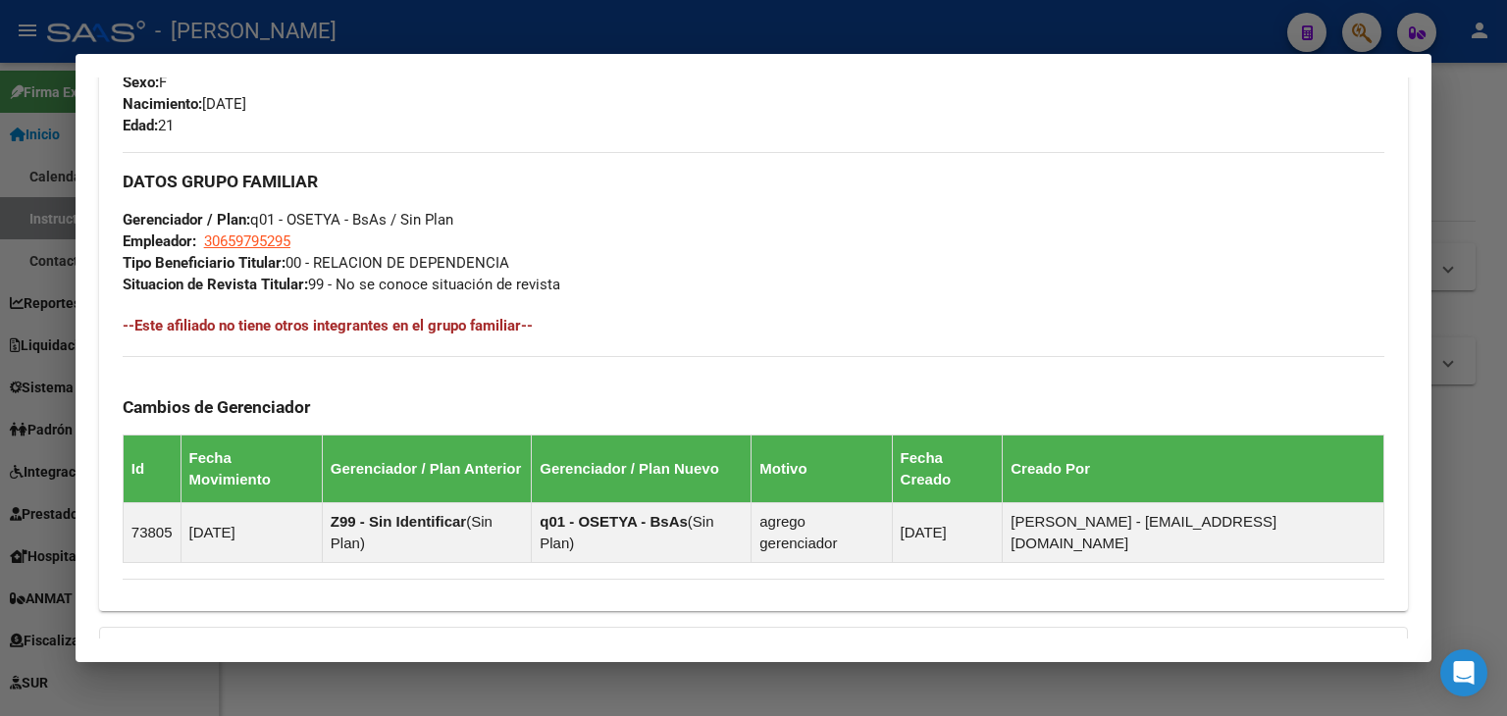
click at [340, 33] on div at bounding box center [753, 358] width 1507 height 716
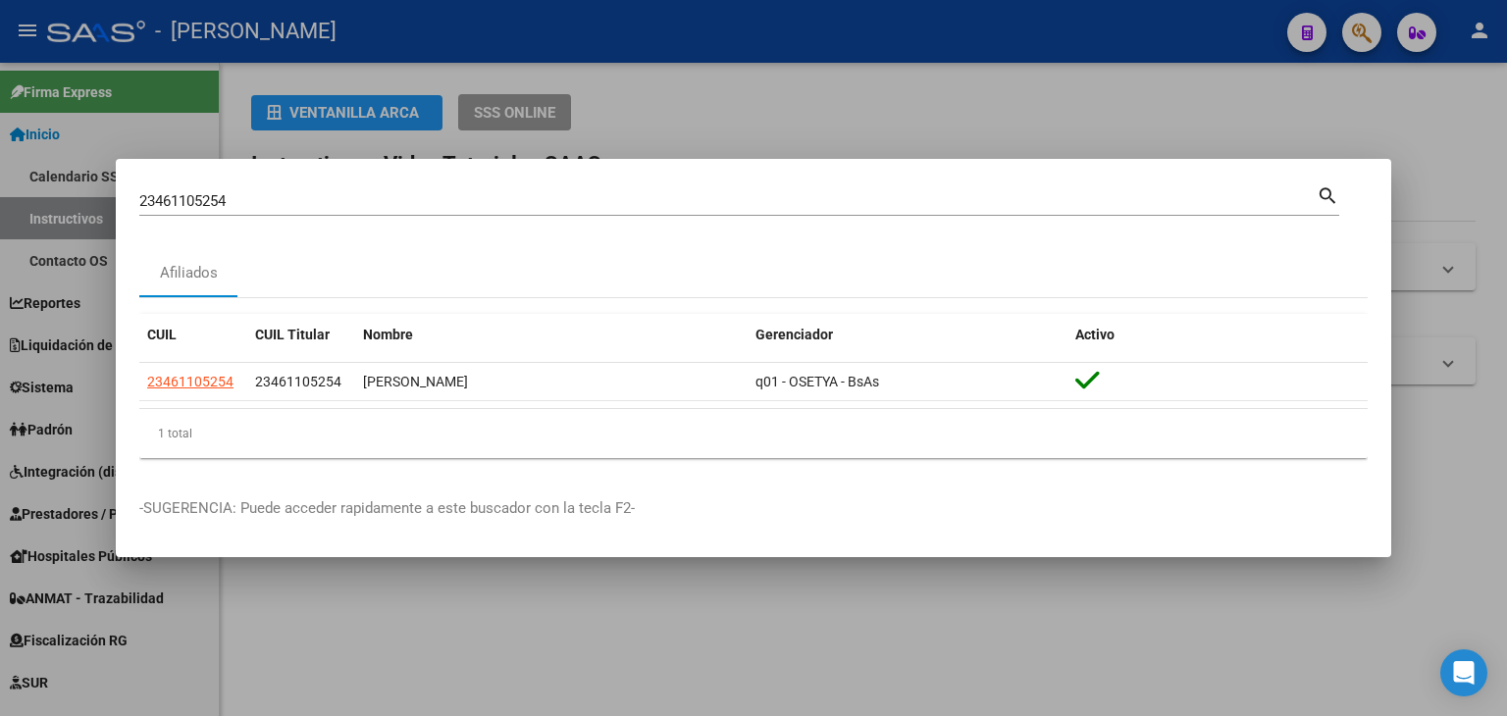
click at [273, 198] on input "23461105254" at bounding box center [727, 201] width 1177 height 18
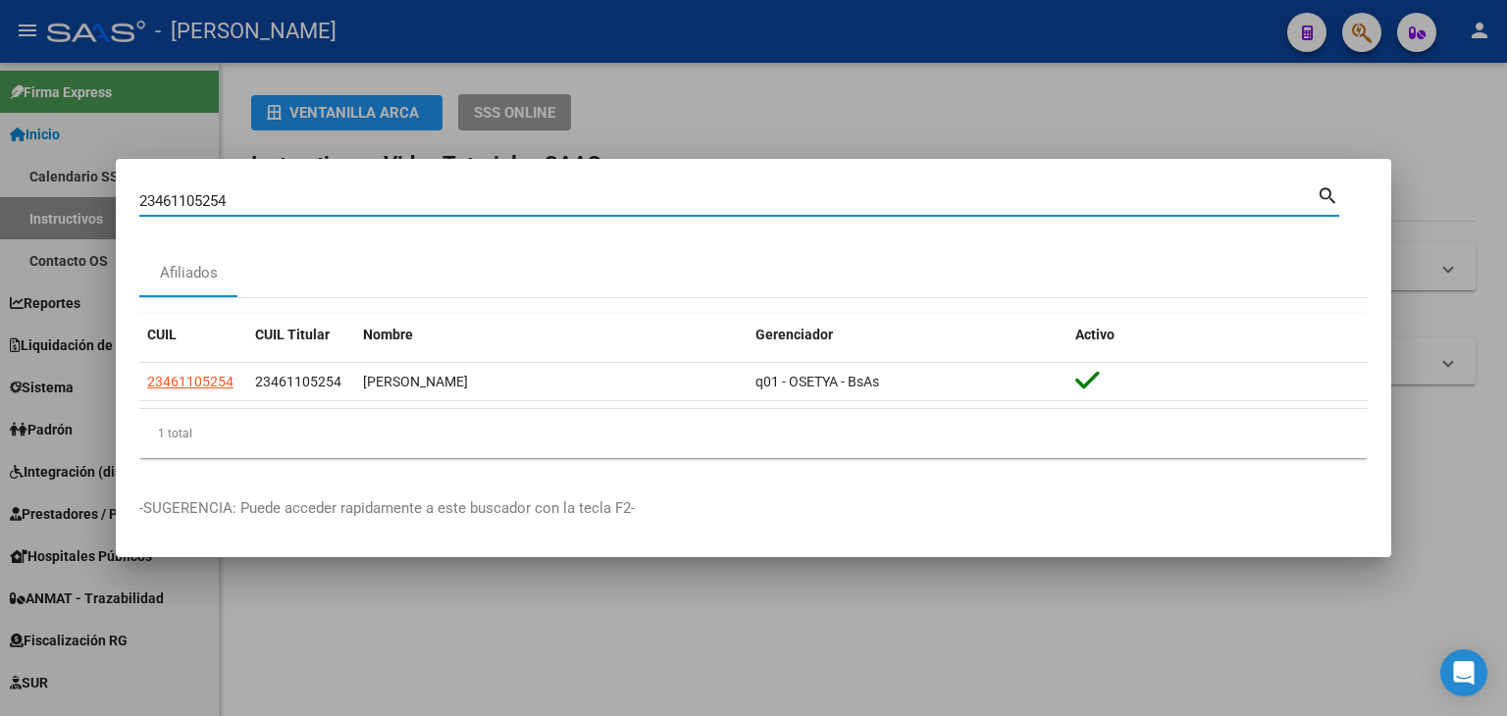
click at [273, 198] on input "23461105254" at bounding box center [727, 201] width 1177 height 18
paste input "292114"
type input "23462921144"
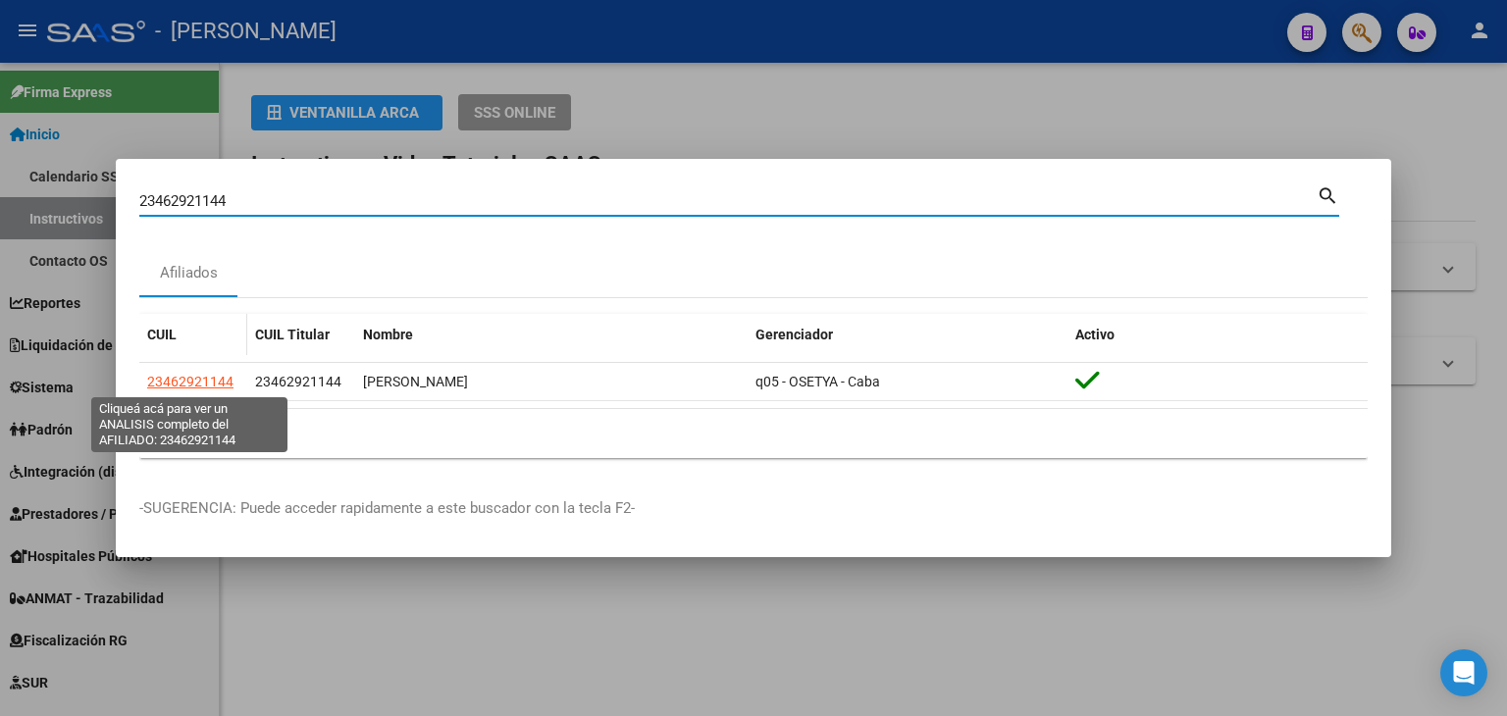
click at [209, 382] on span "23462921144" at bounding box center [190, 382] width 86 height 16
type textarea "23462921144"
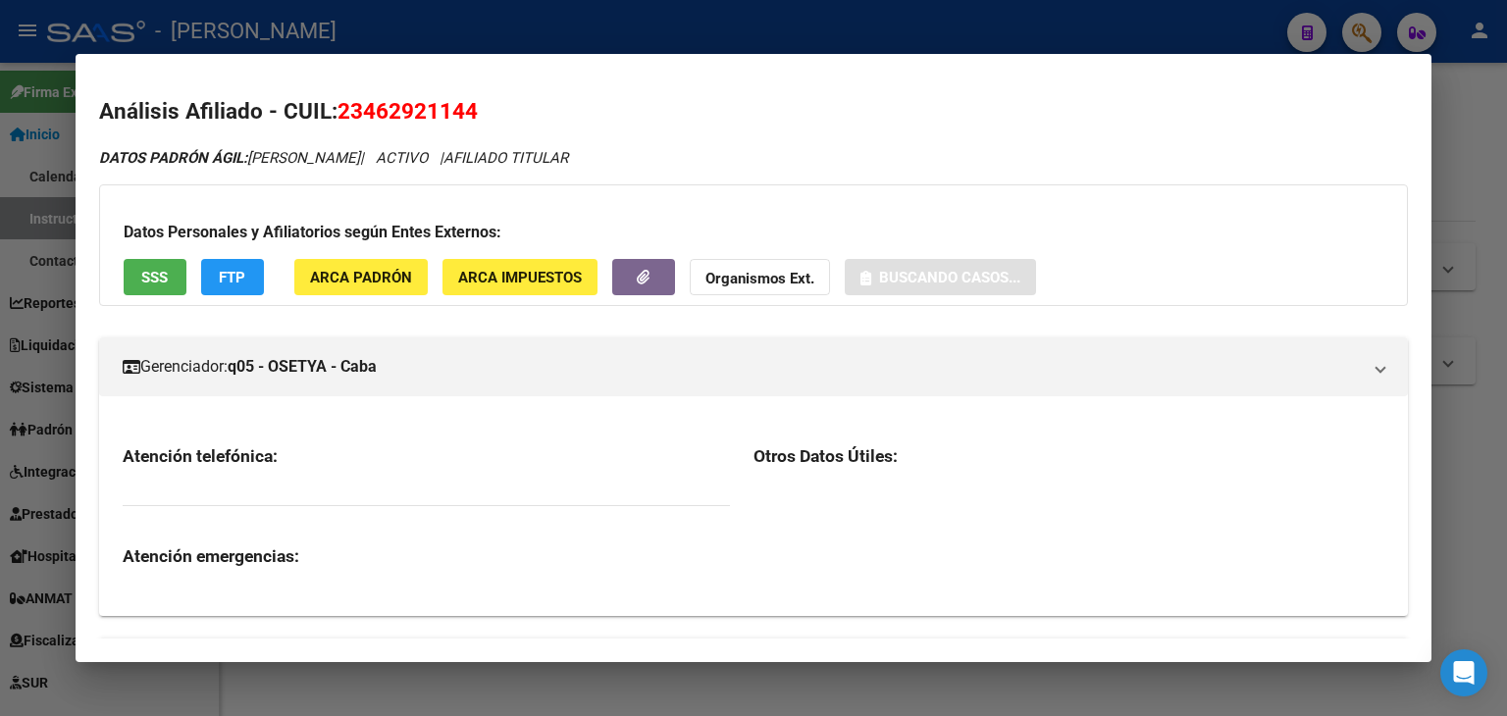
click at [372, 280] on span "ARCA Padrón" at bounding box center [361, 278] width 102 height 18
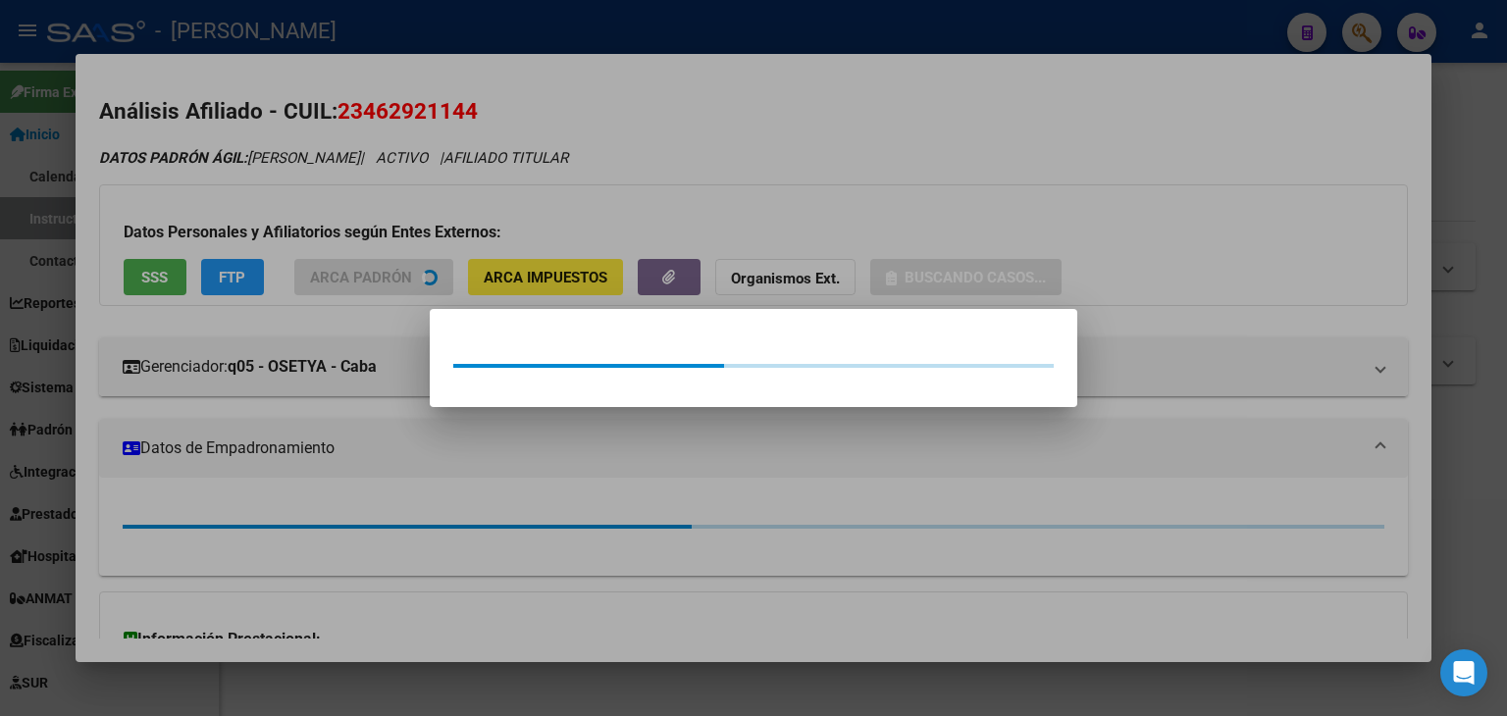
drag, startPoint x: 366, startPoint y: 231, endPoint x: 181, endPoint y: 256, distance: 186.0
click at [351, 232] on div at bounding box center [753, 358] width 1507 height 716
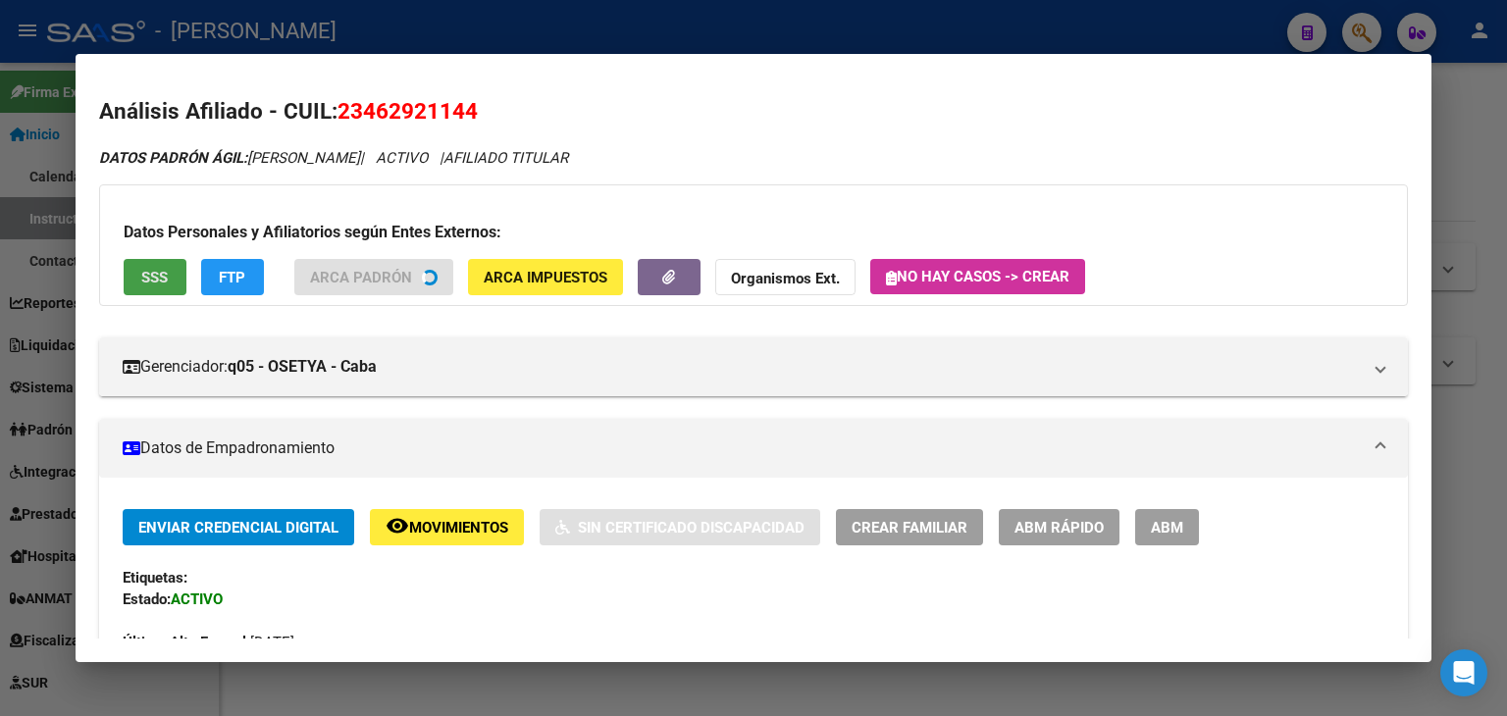
click at [141, 286] on span "SSS" at bounding box center [154, 278] width 26 height 18
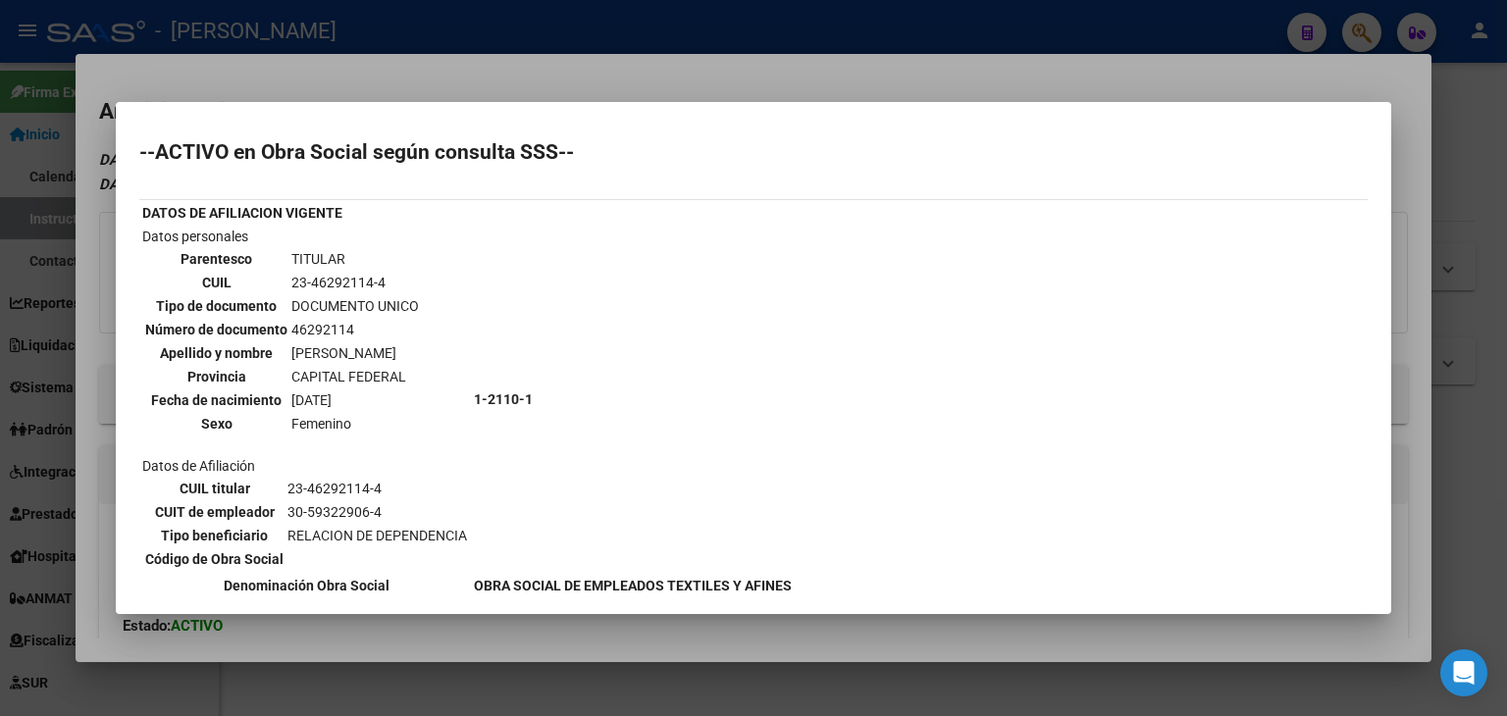
drag, startPoint x: 454, startPoint y: 68, endPoint x: 545, endPoint y: 260, distance: 212.8
click at [455, 71] on div at bounding box center [753, 358] width 1507 height 716
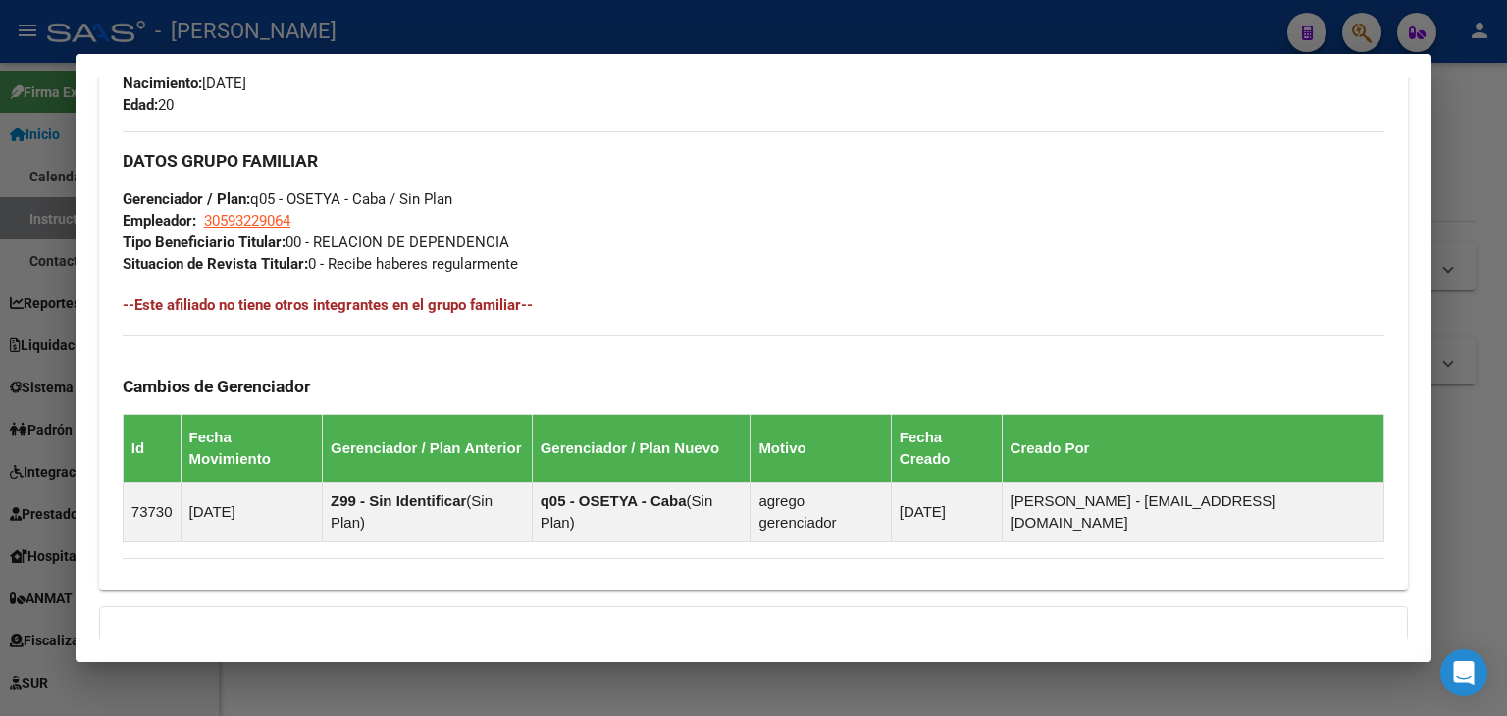
scroll to position [1076, 0]
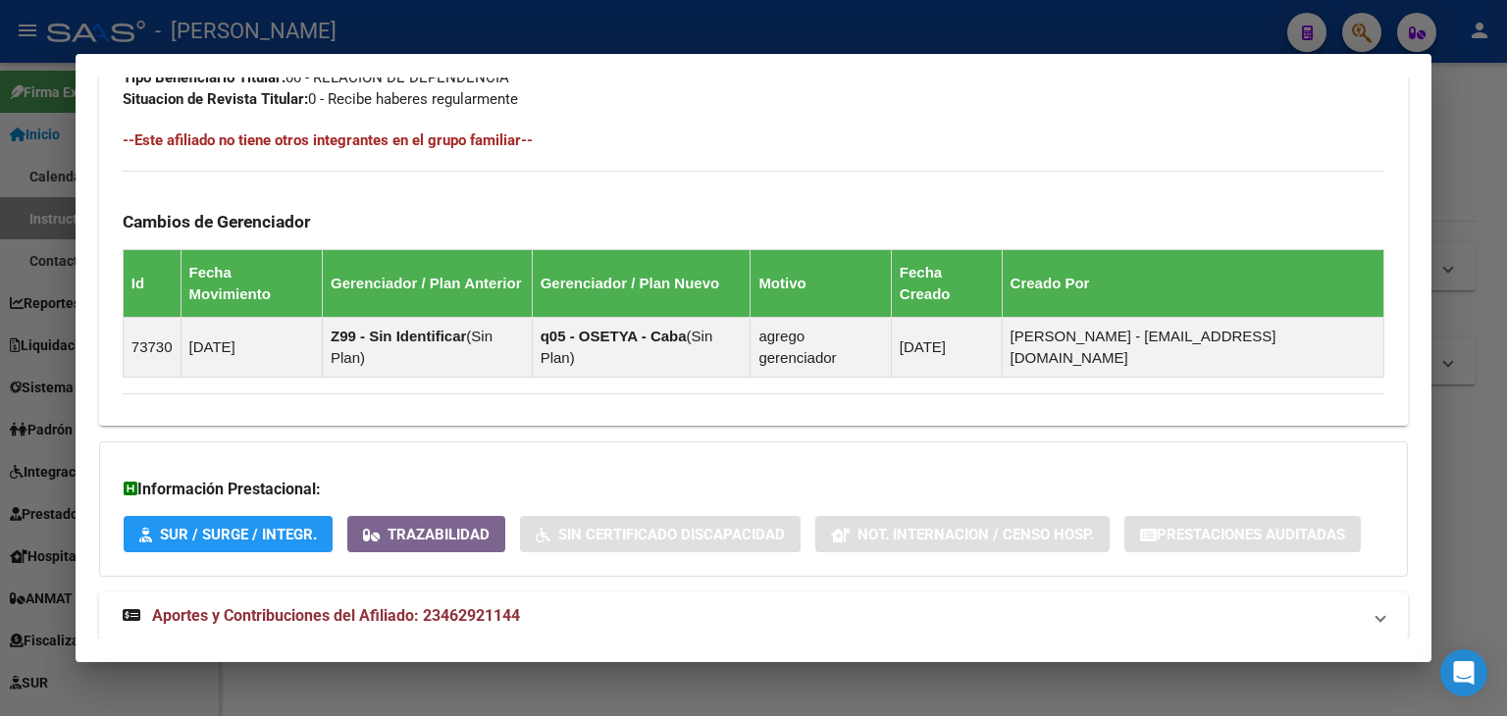
click at [663, 604] on mat-panel-title "Aportes y Contribuciones del Afiliado: 23462921144" at bounding box center [742, 616] width 1238 height 24
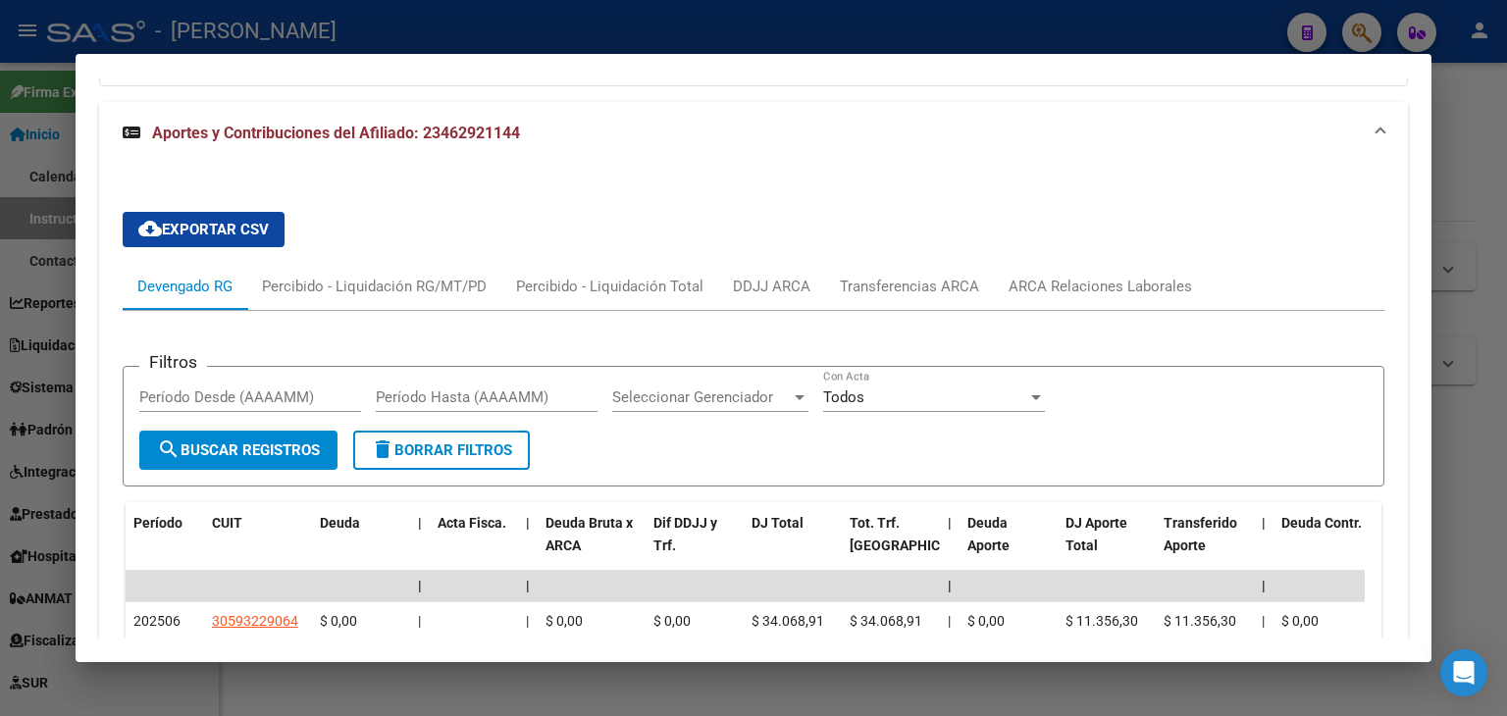
scroll to position [1665, 0]
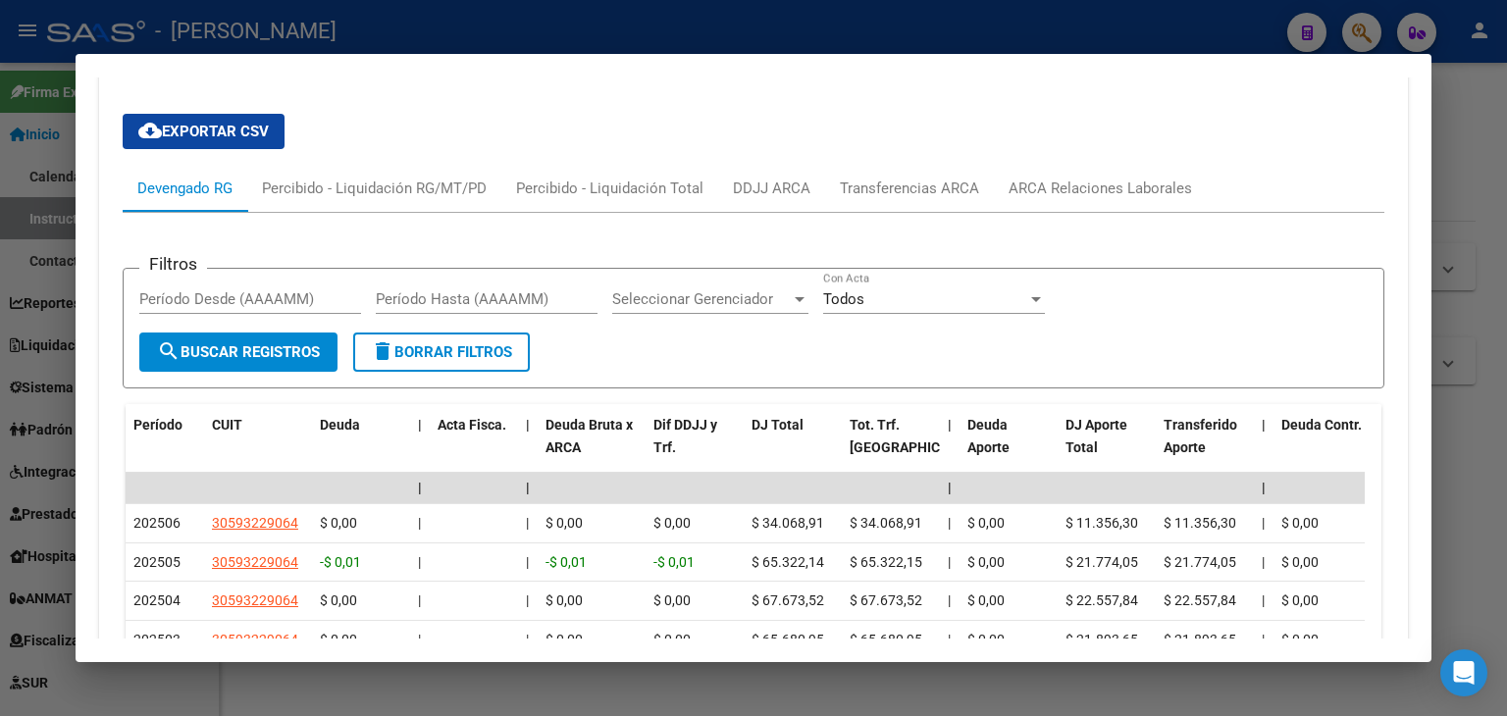
click at [287, 28] on div at bounding box center [753, 358] width 1507 height 716
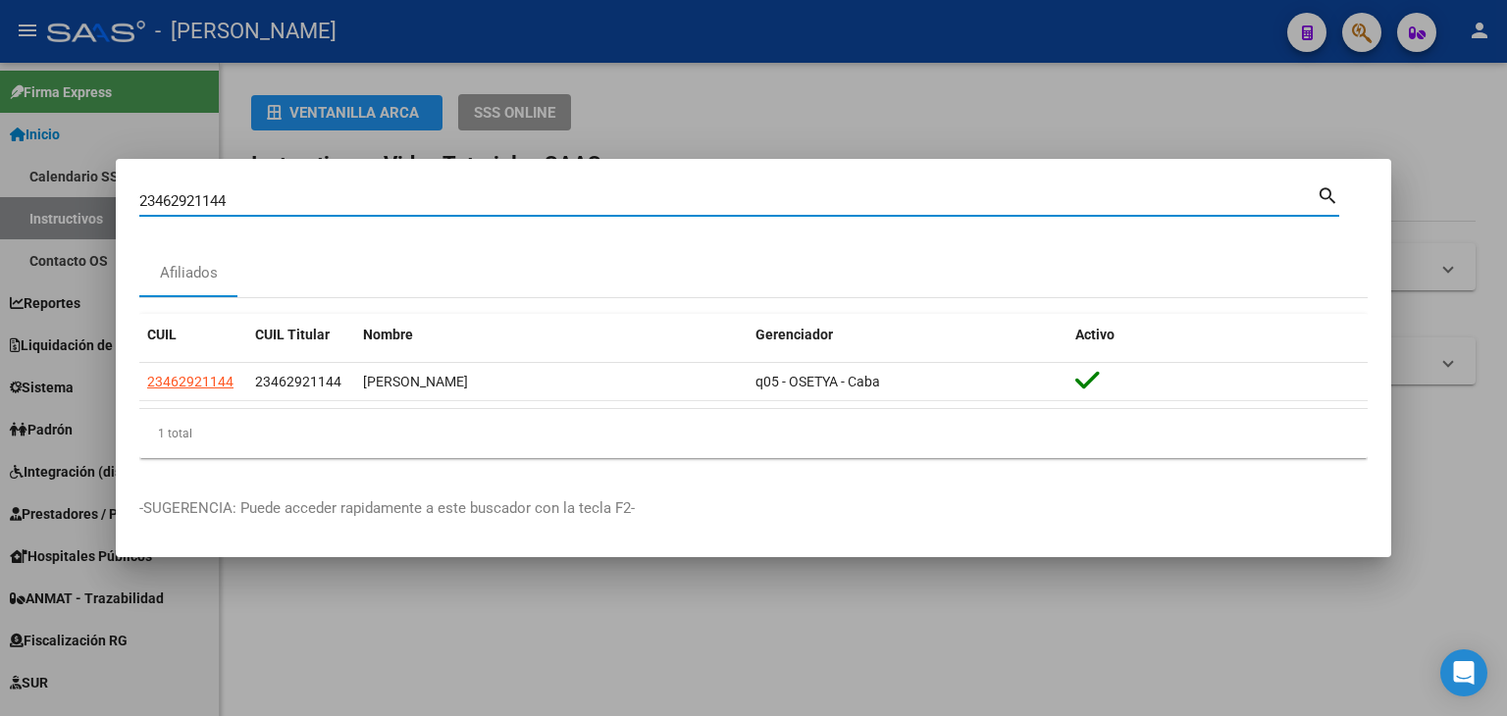
click at [276, 193] on input "23462921144" at bounding box center [727, 201] width 1177 height 18
paste input "3570159"
type input "23463570159"
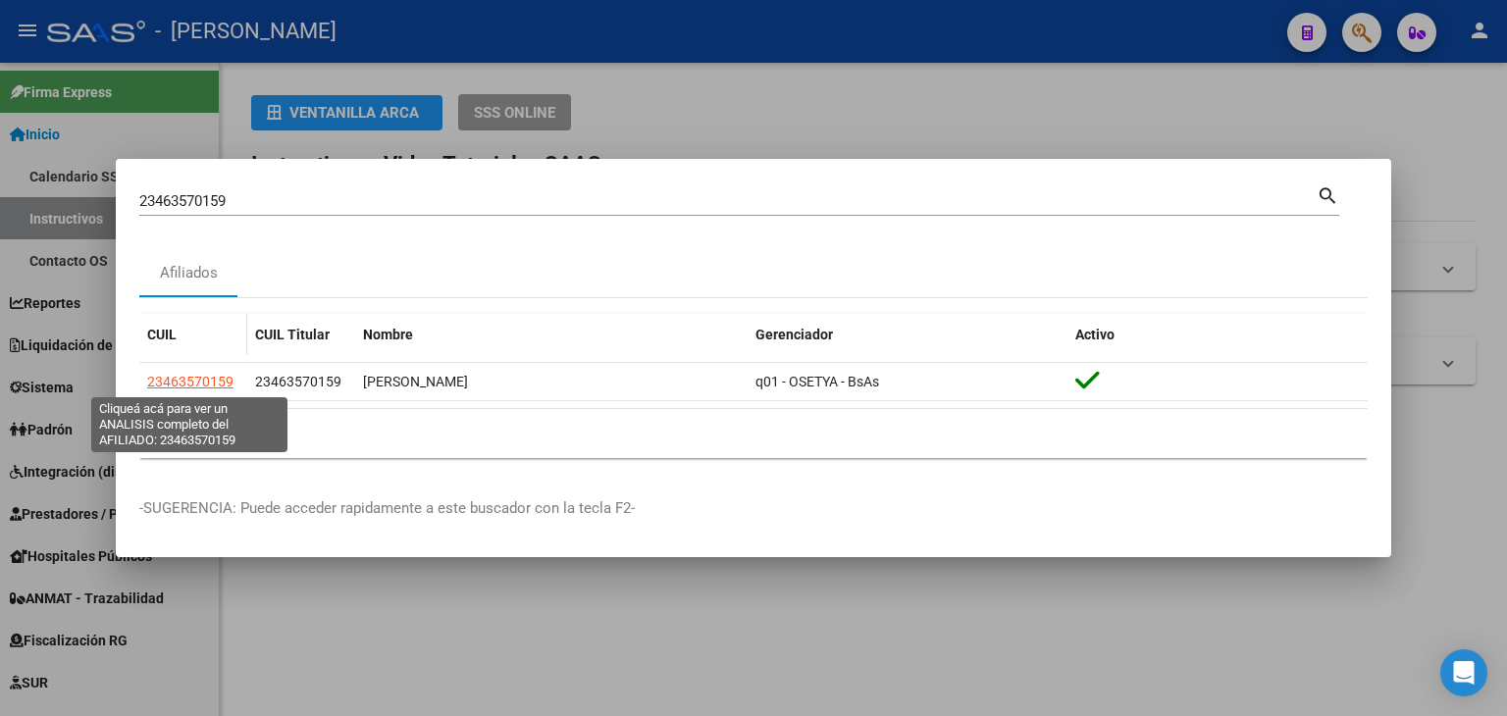
click at [208, 381] on span "23463570159" at bounding box center [190, 382] width 86 height 16
type textarea "23463570159"
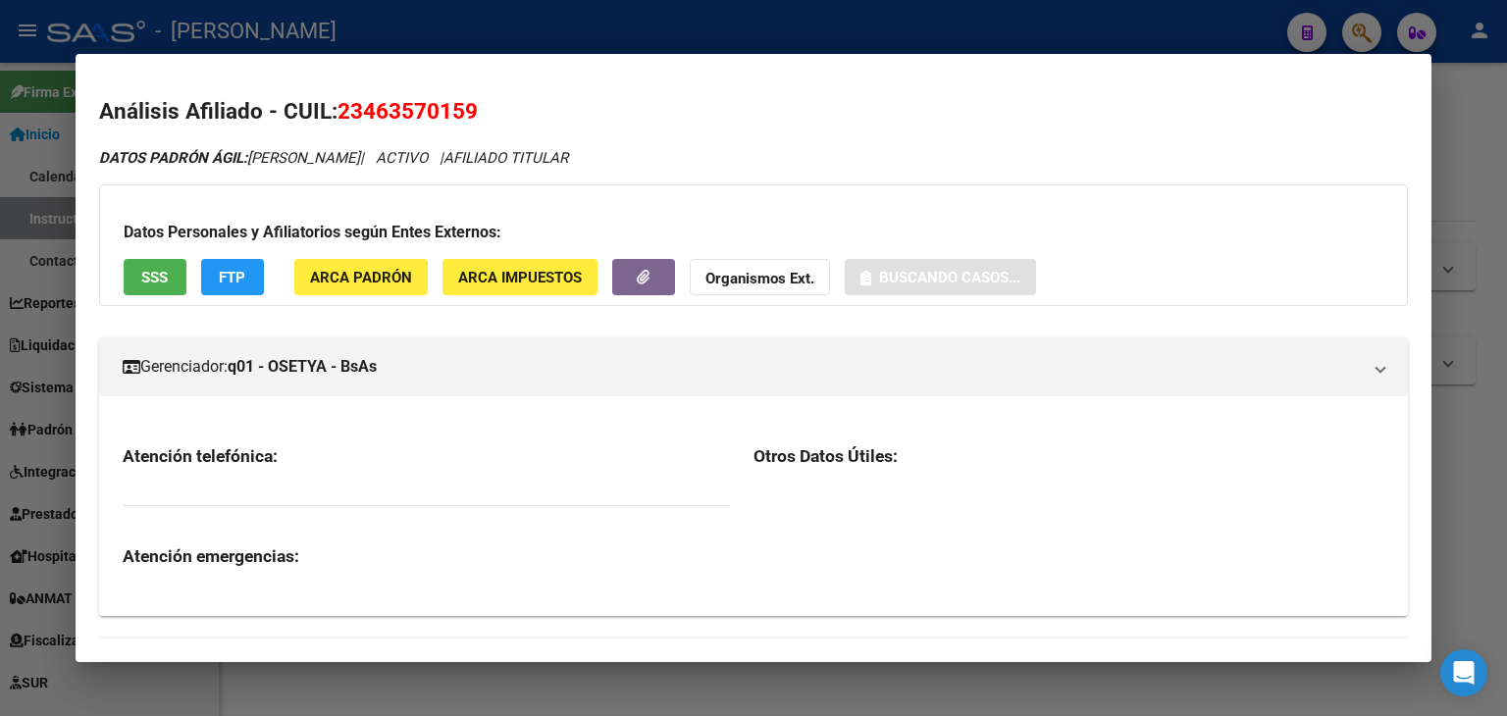
click at [332, 253] on div "Datos Personales y Afiliatorios según Entes Externos: SSS FTP ARCA Padrón ARCA …" at bounding box center [753, 245] width 1309 height 122
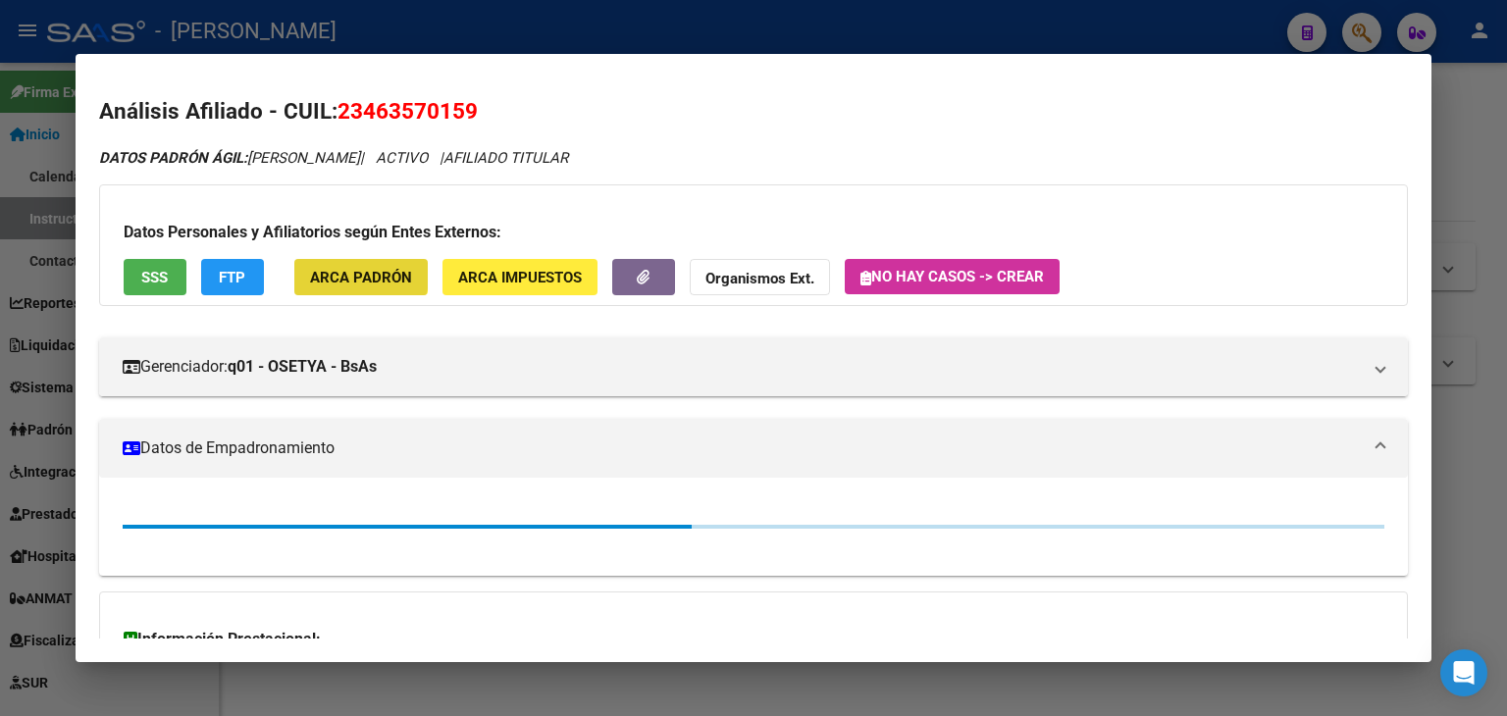
click at [337, 266] on button "ARCA Padrón" at bounding box center [360, 277] width 133 height 36
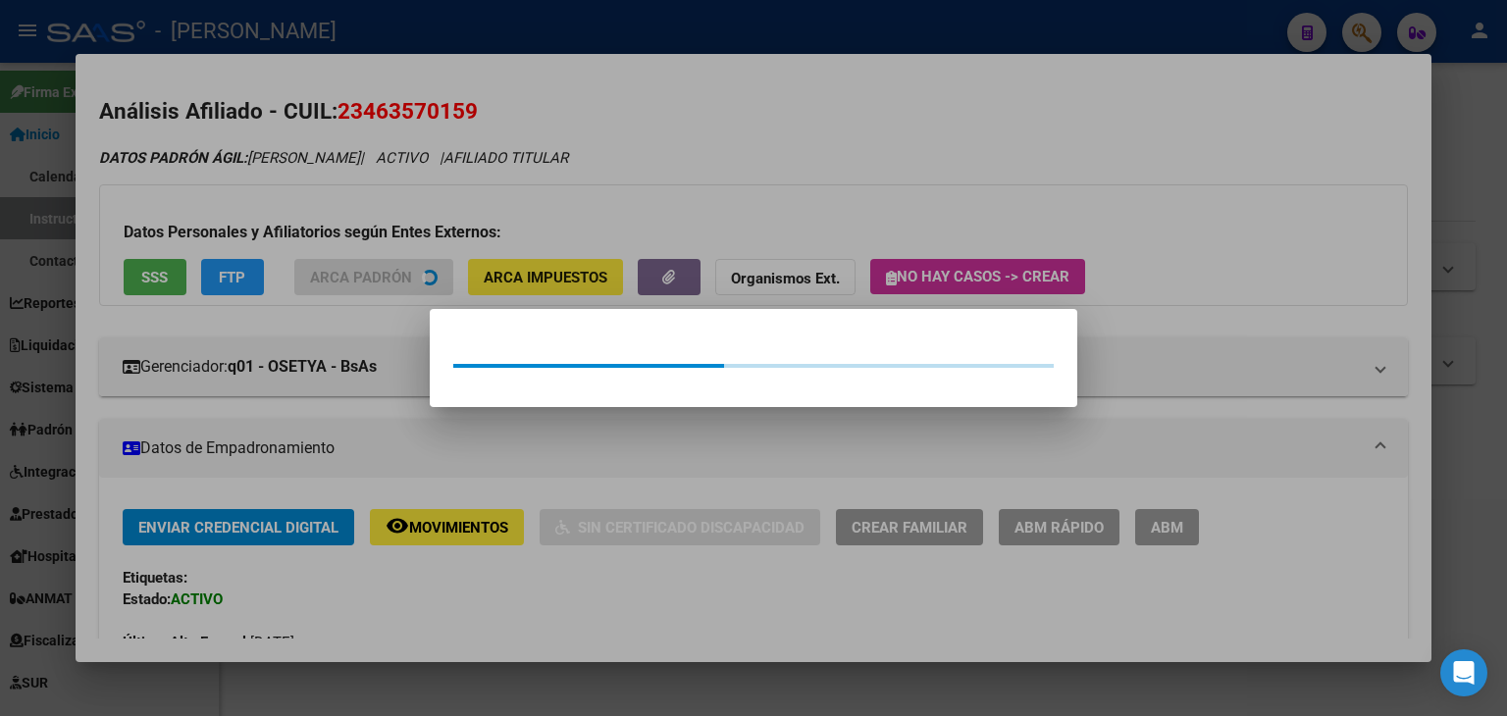
click at [318, 203] on div at bounding box center [753, 358] width 1507 height 716
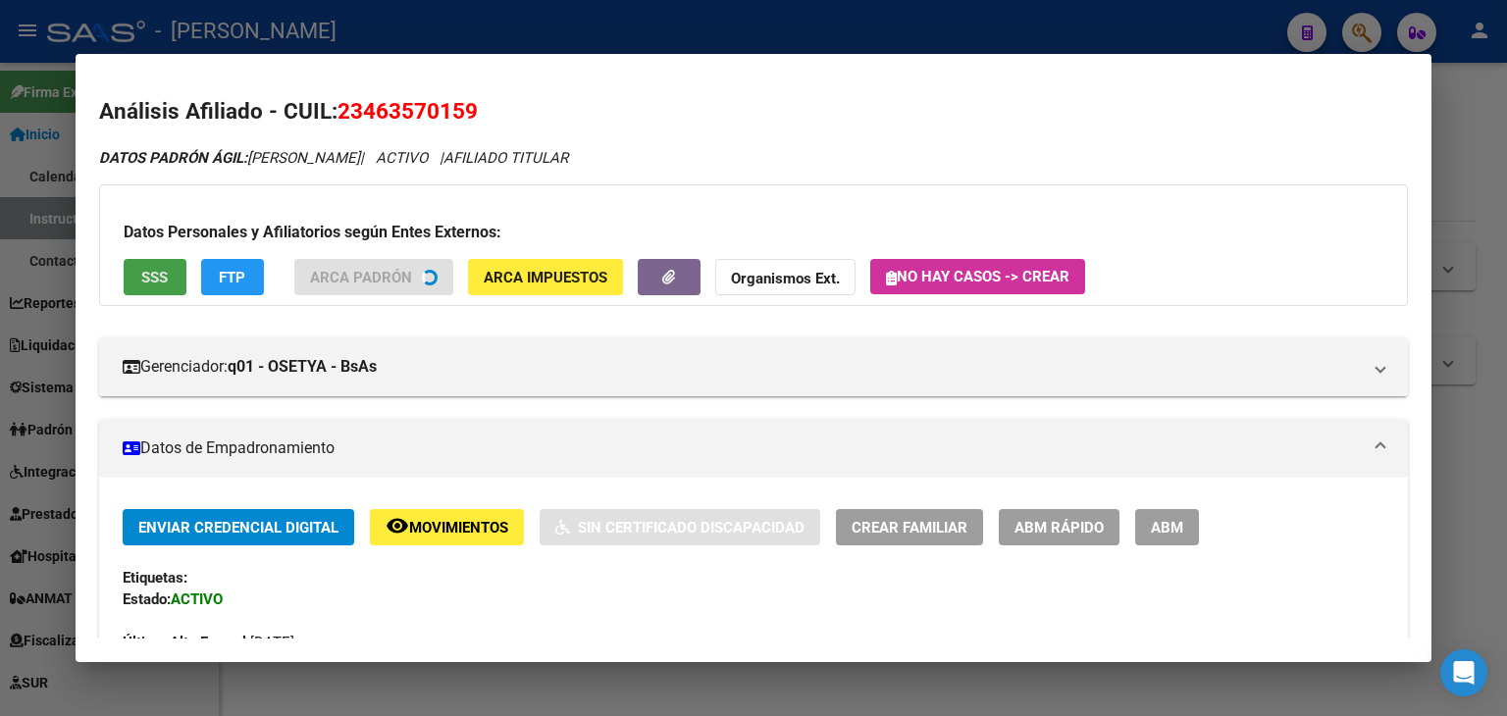
click at [143, 270] on span "SSS" at bounding box center [154, 278] width 26 height 18
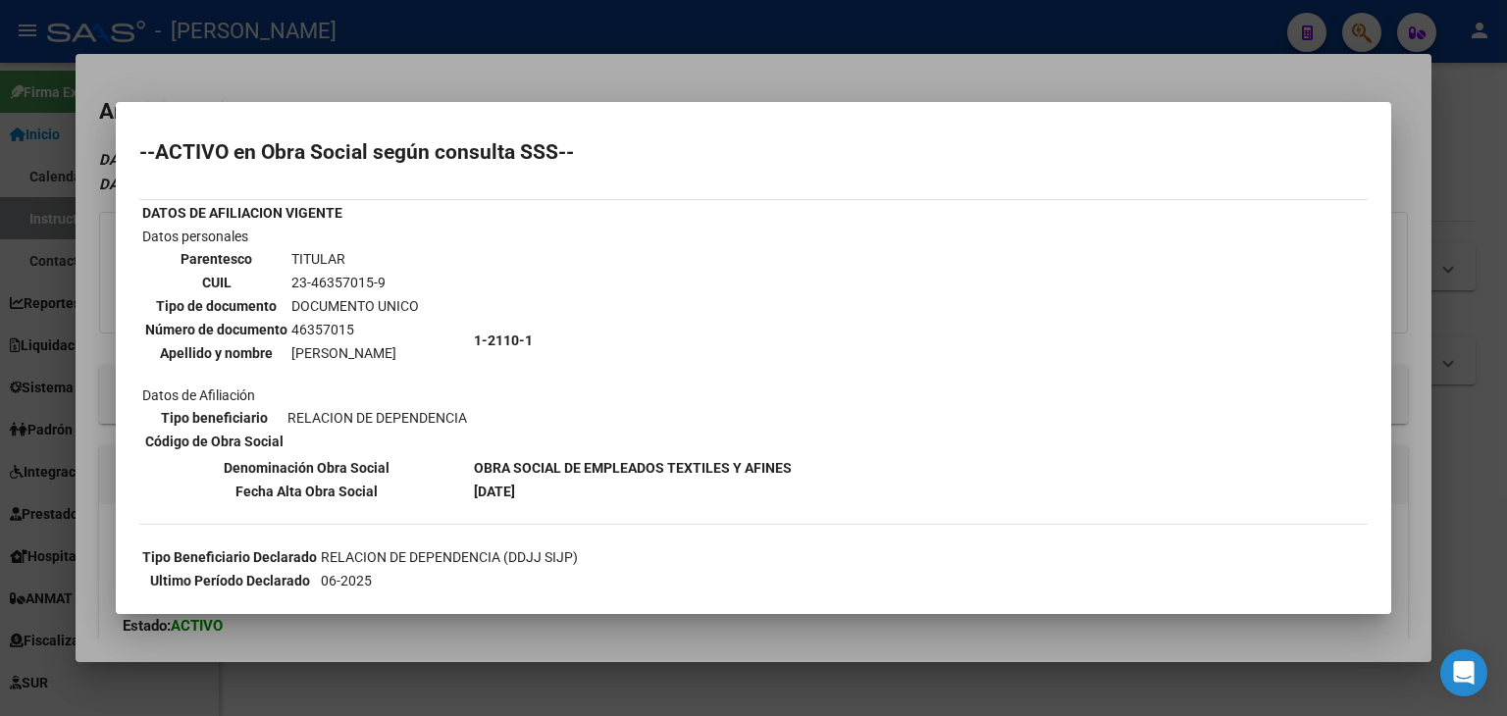
drag, startPoint x: 293, startPoint y: 79, endPoint x: 532, endPoint y: 270, distance: 305.0
click at [294, 80] on div at bounding box center [753, 358] width 1507 height 716
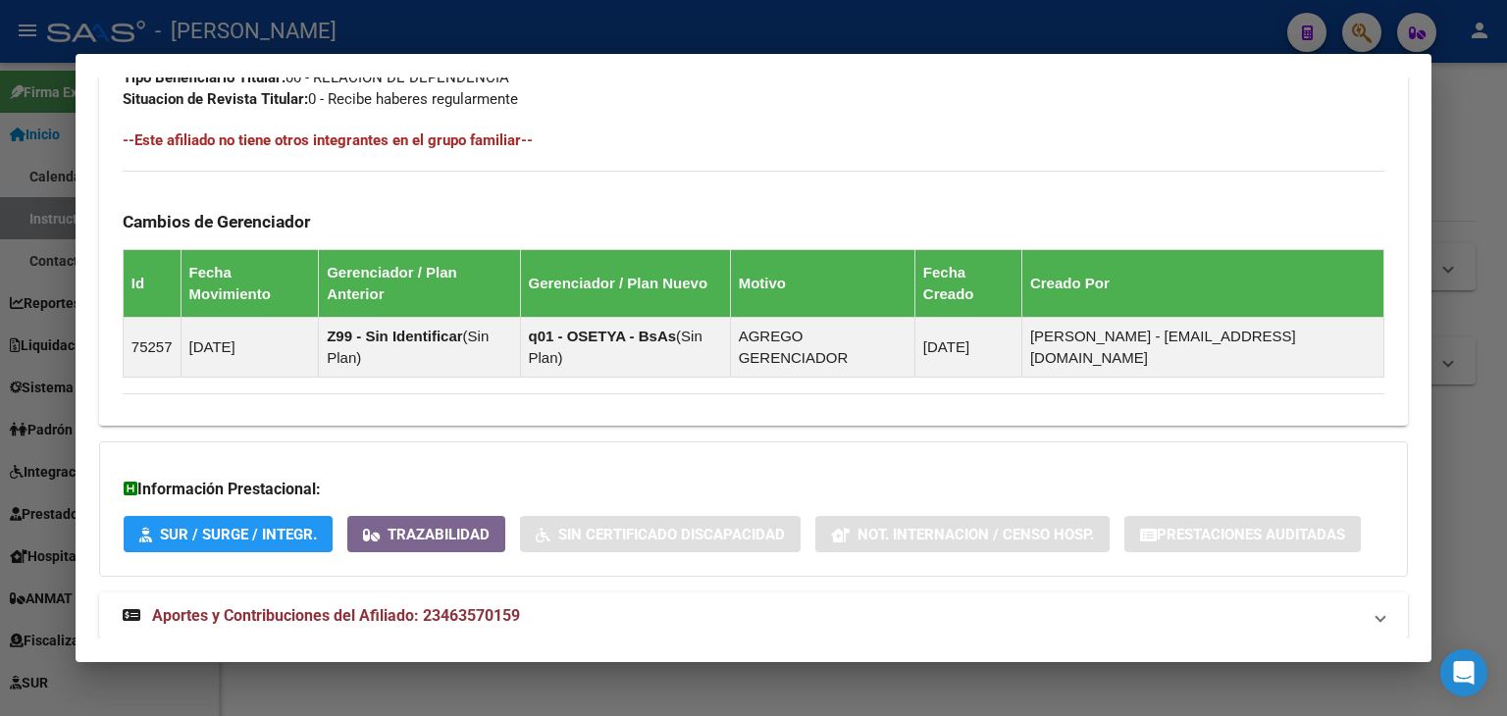
drag, startPoint x: 686, startPoint y: 568, endPoint x: 693, endPoint y: 521, distance: 47.6
click at [686, 604] on mat-panel-title "Aportes y Contribuciones del Afiliado: 23463570159" at bounding box center [742, 616] width 1238 height 24
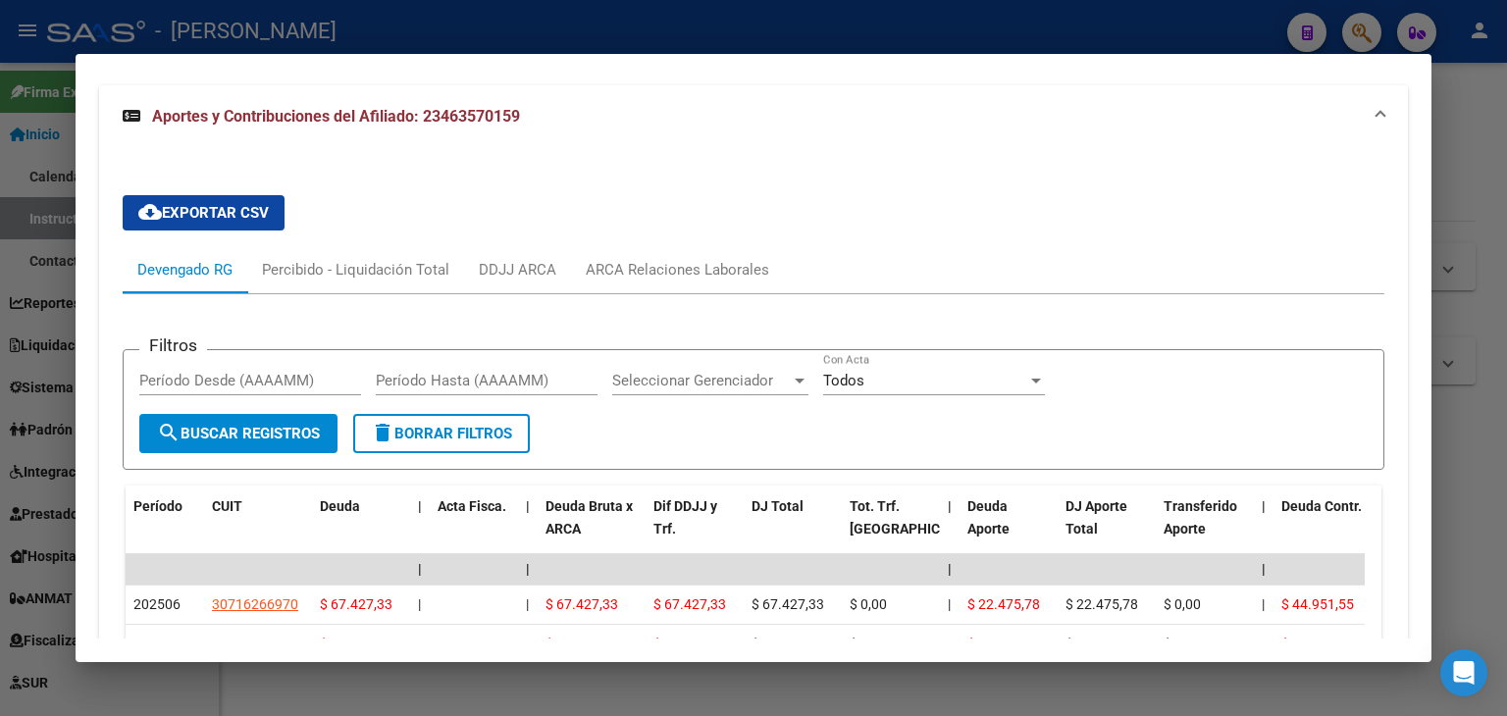
scroll to position [1681, 0]
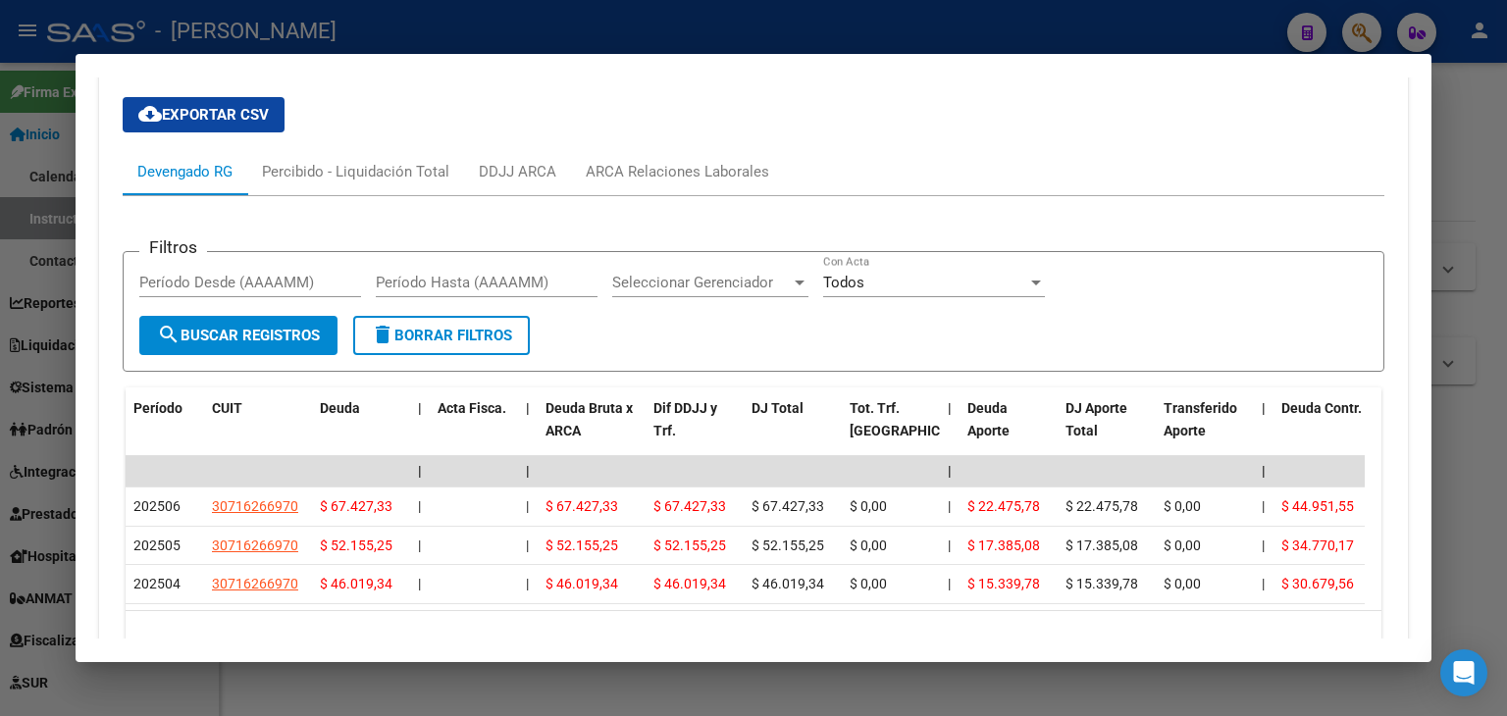
click at [318, 32] on div at bounding box center [753, 358] width 1507 height 716
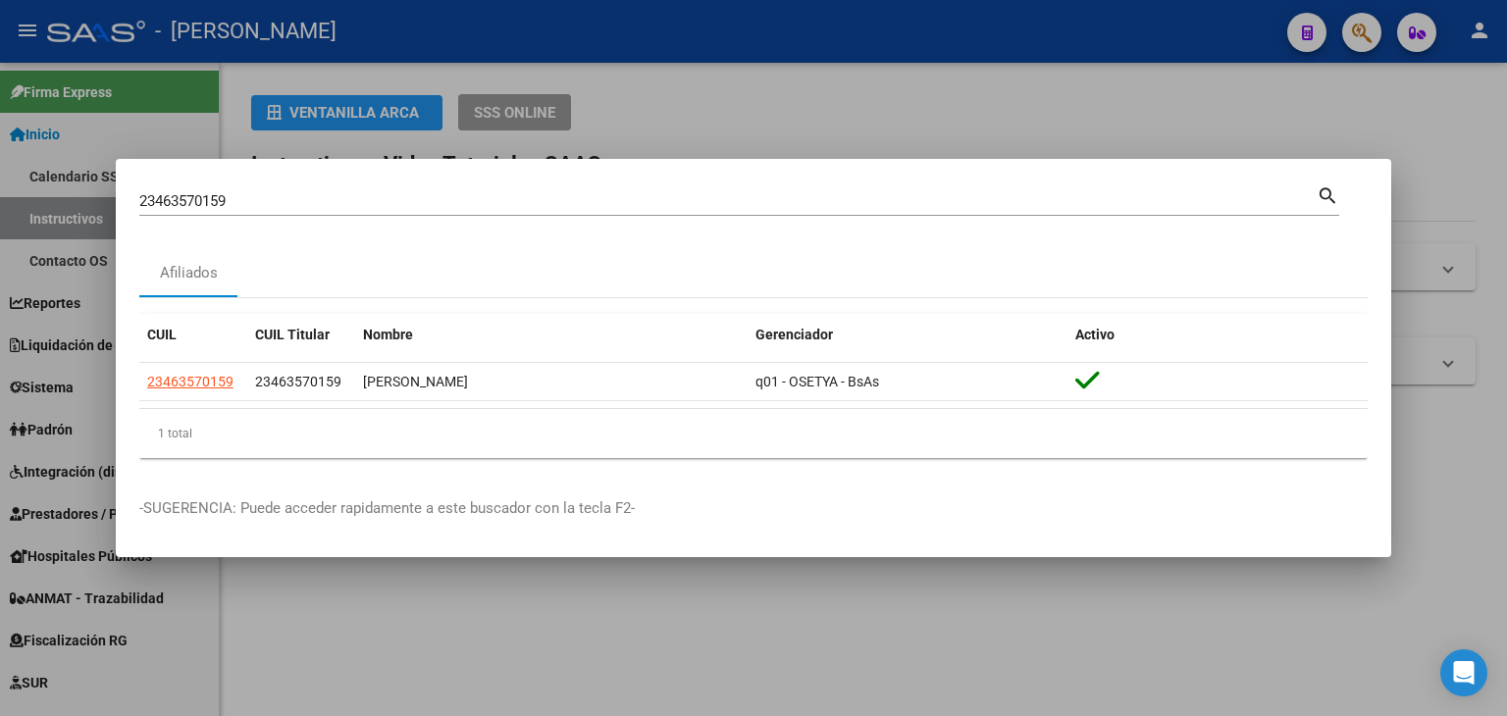
click at [262, 190] on div "23463570159 Buscar (apellido, dni, [PERSON_NAME], [PERSON_NAME], cuit, obra soc…" at bounding box center [727, 200] width 1177 height 29
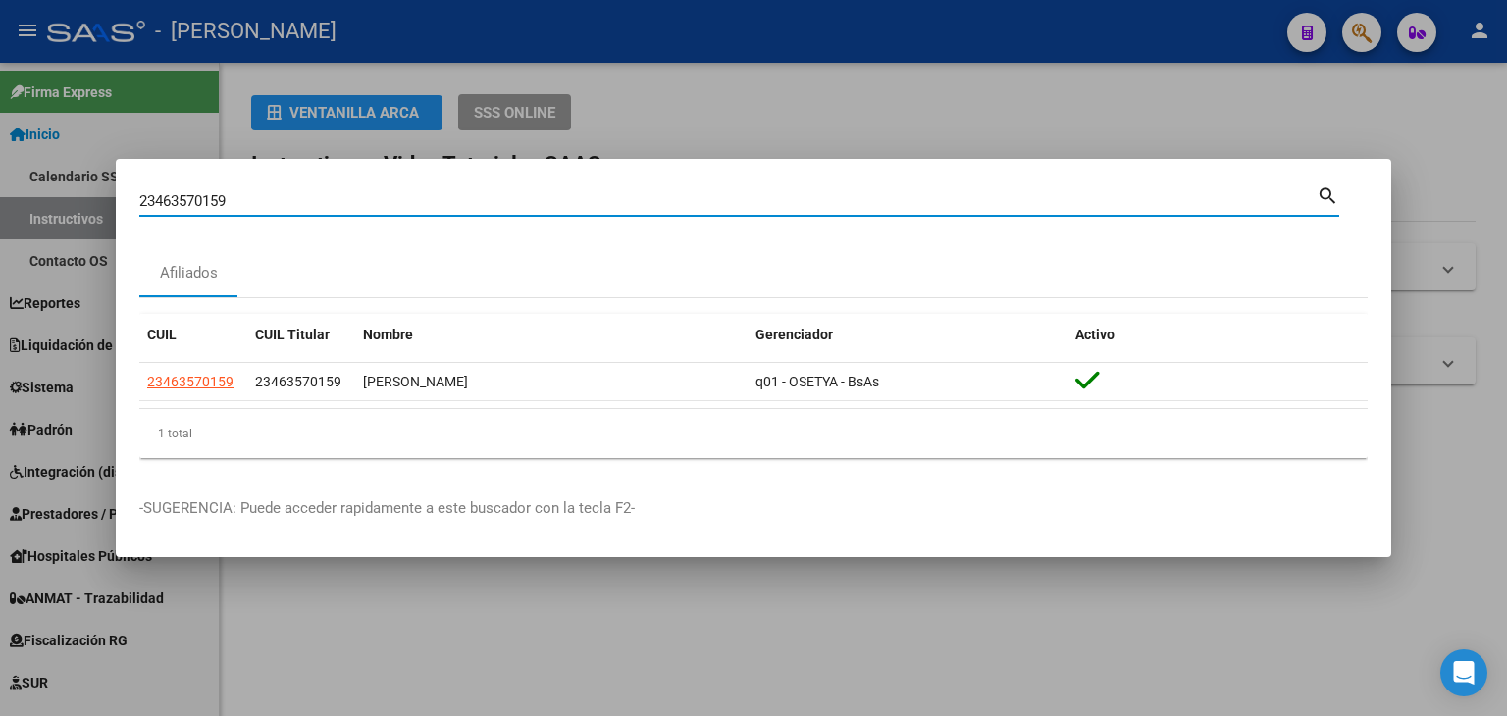
click at [264, 197] on input "23463570159" at bounding box center [727, 201] width 1177 height 18
paste input "4304444"
type input "23464304444"
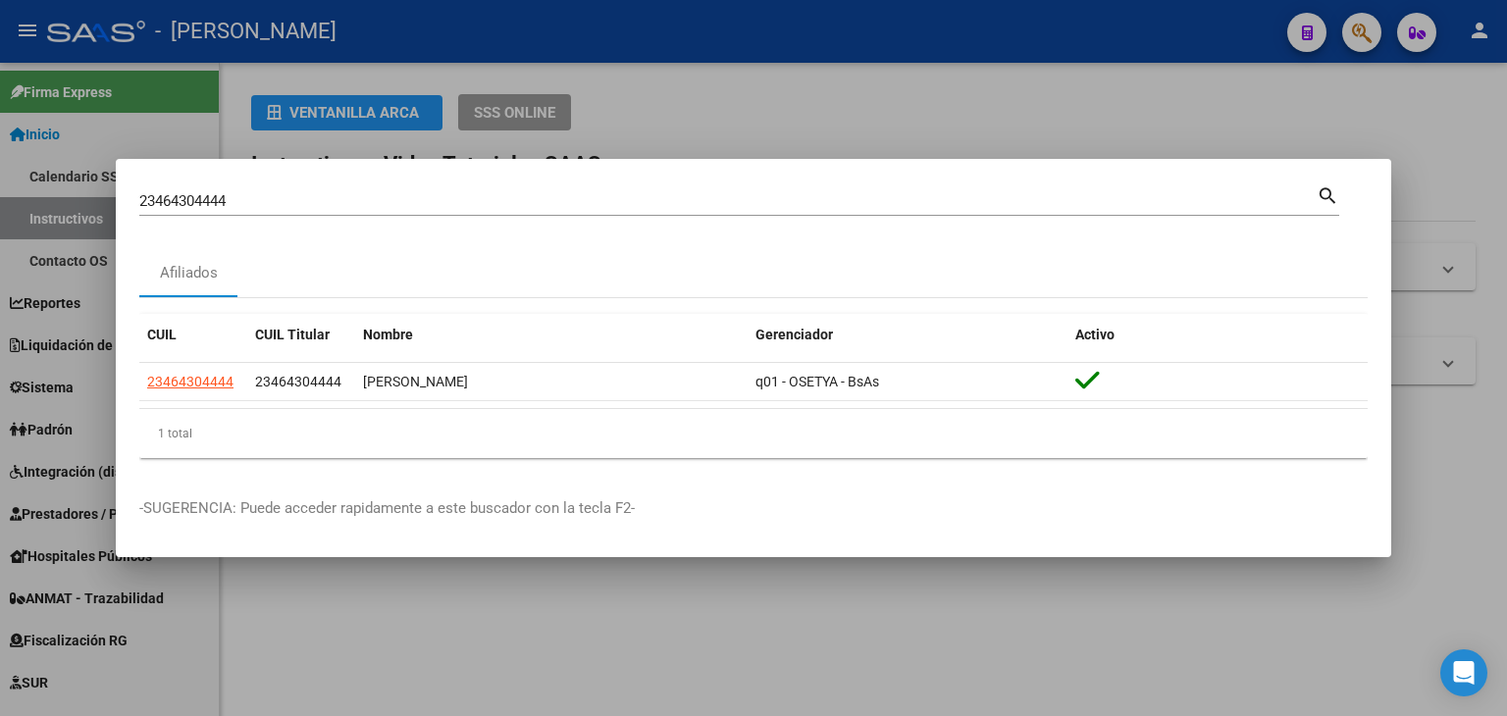
click at [193, 393] on datatable-body-cell "23464304444" at bounding box center [193, 382] width 108 height 38
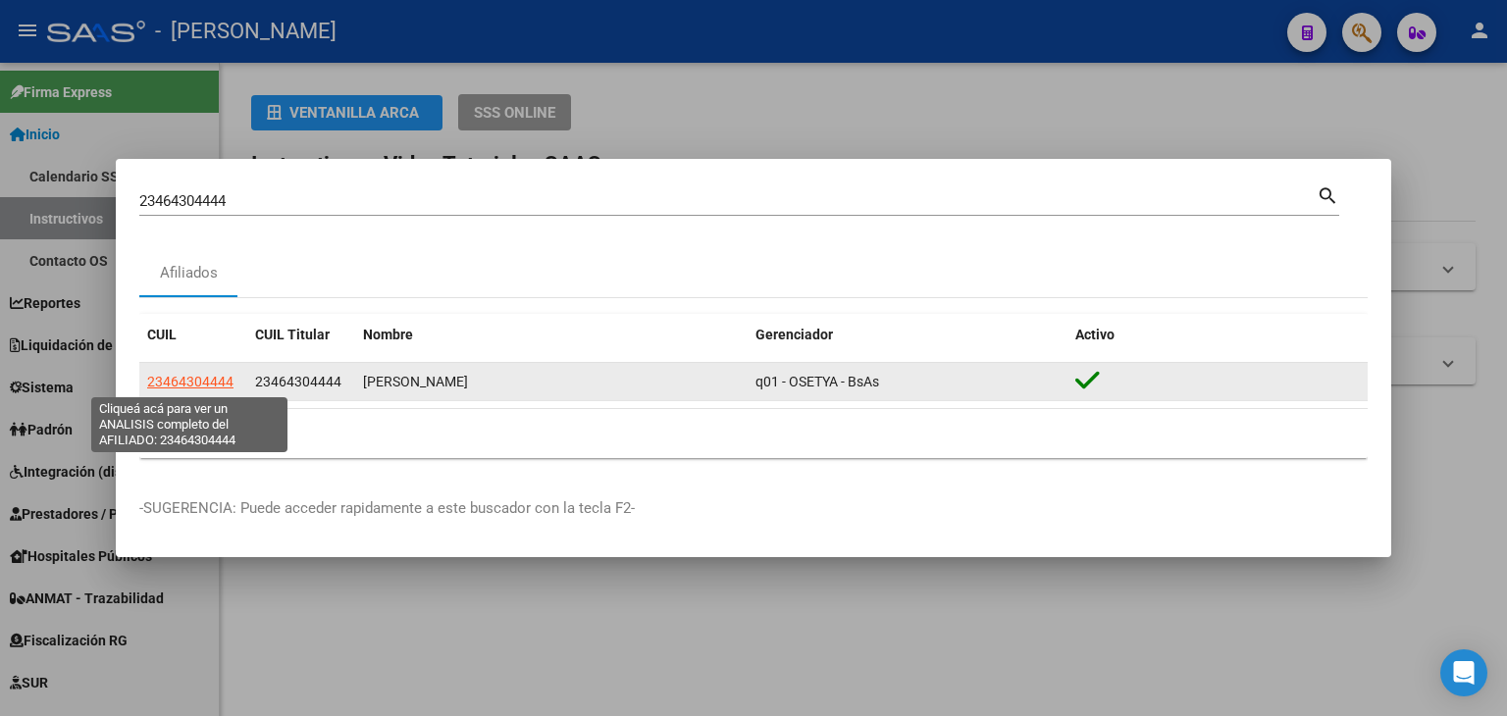
click at [198, 382] on span "23464304444" at bounding box center [190, 382] width 86 height 16
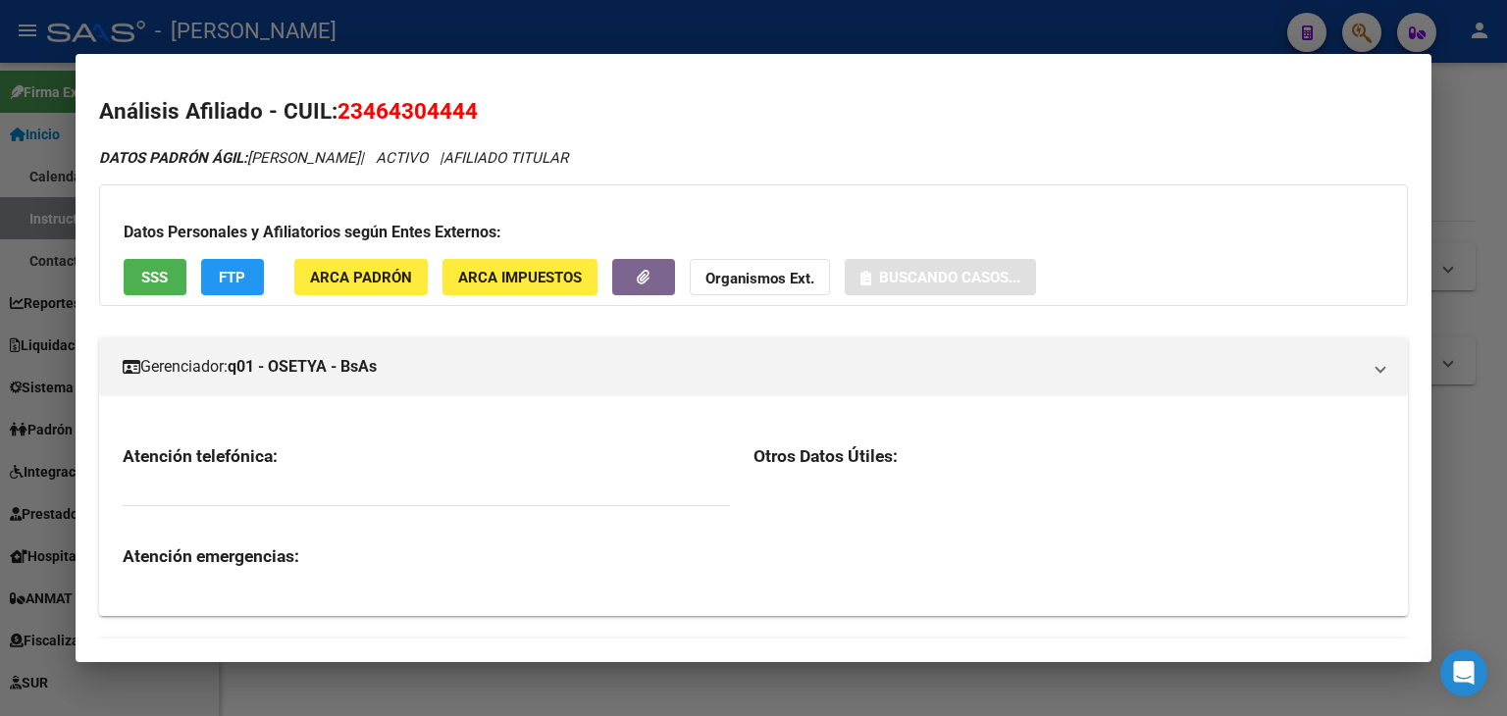
click at [369, 298] on div "Datos Personales y Afiliatorios según Entes Externos: SSS FTP ARCA Padrón ARCA …" at bounding box center [753, 245] width 1309 height 122
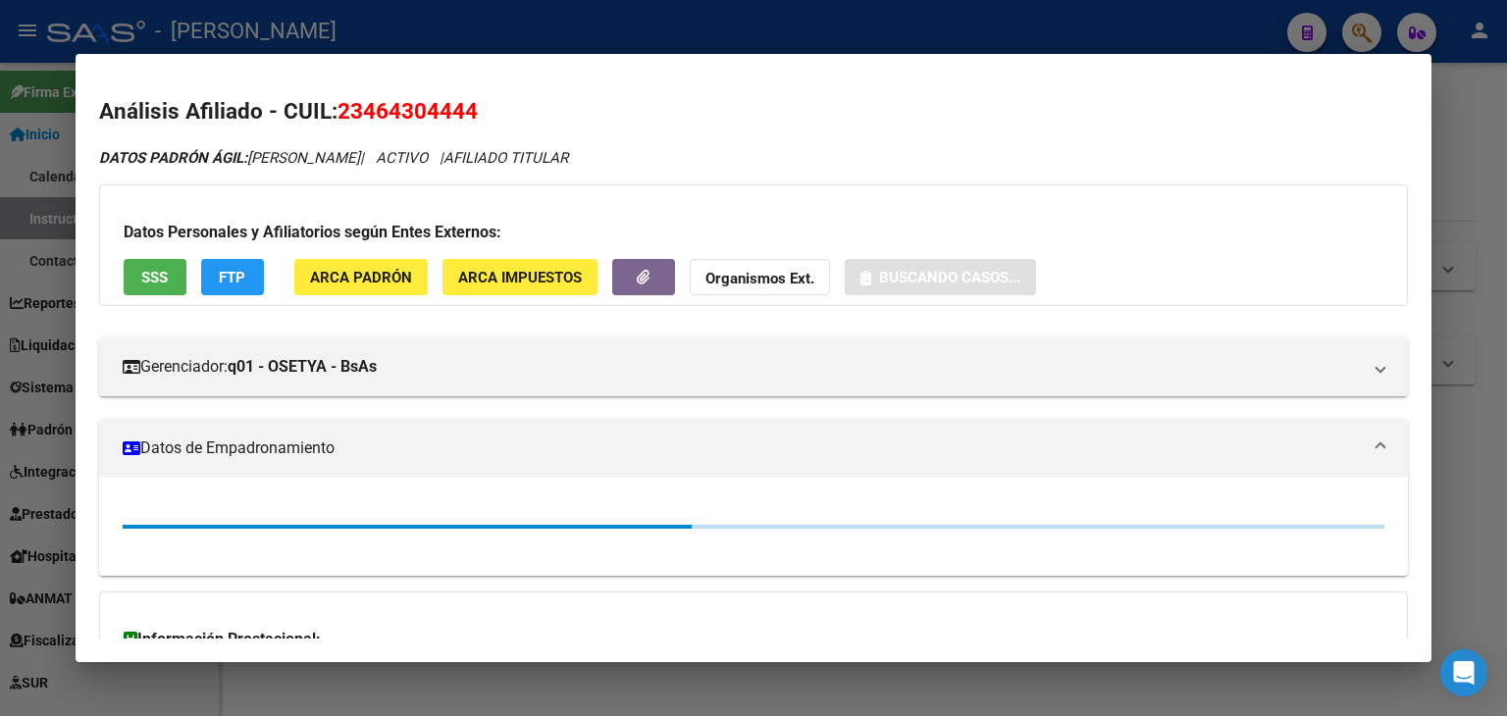
click at [369, 282] on span "ARCA Padrón" at bounding box center [361, 278] width 102 height 18
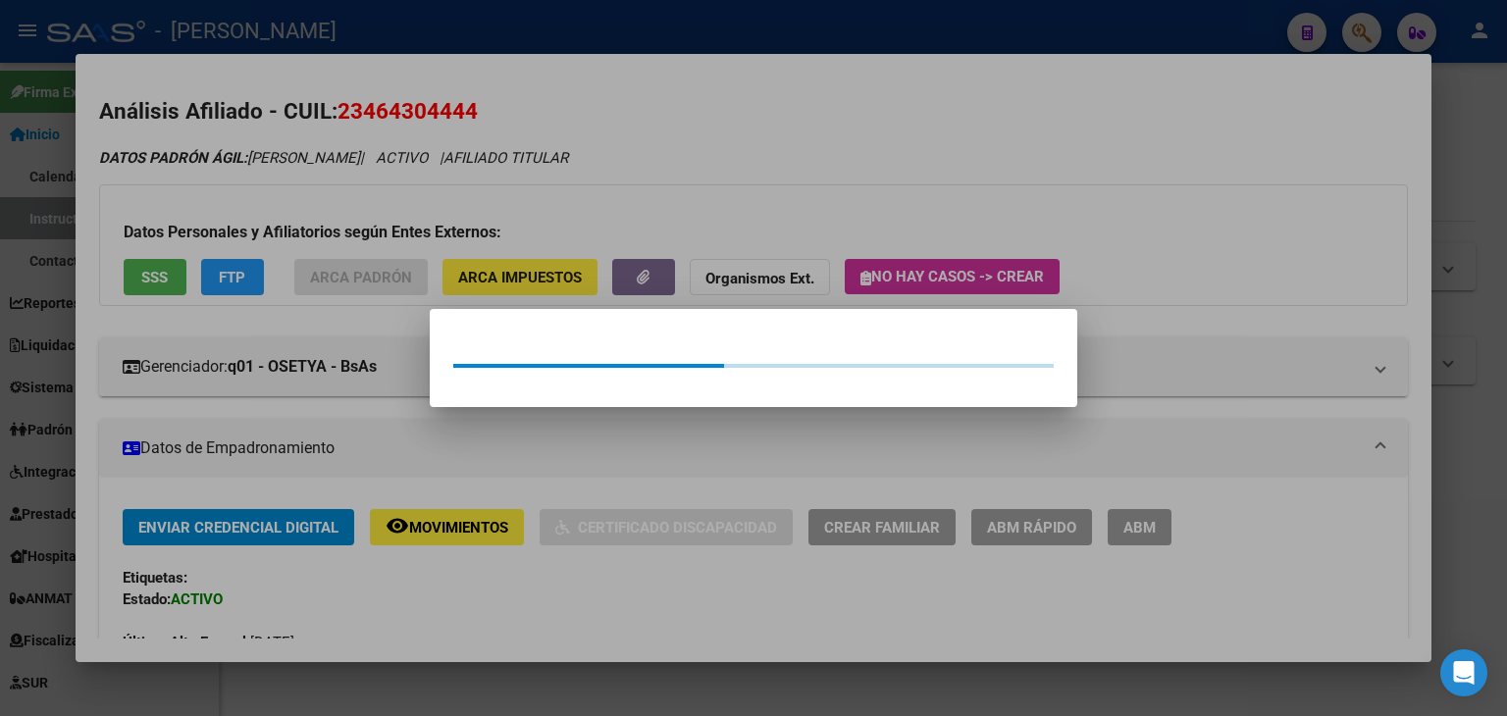
click at [306, 154] on div at bounding box center [753, 358] width 1507 height 716
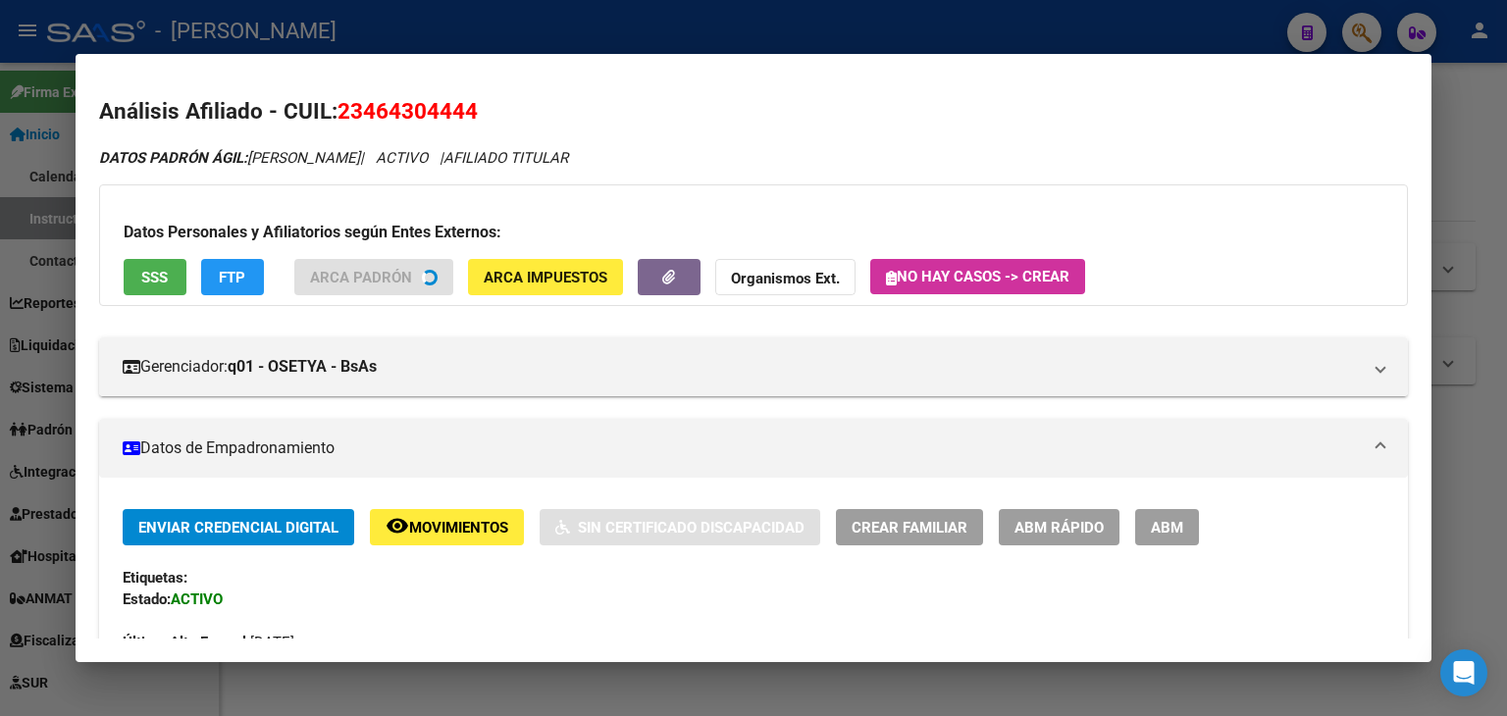
click at [160, 299] on div "Datos Personales y Afiliatorios según Entes Externos: SSS FTP ARCA Padrón ARCA …" at bounding box center [753, 245] width 1309 height 122
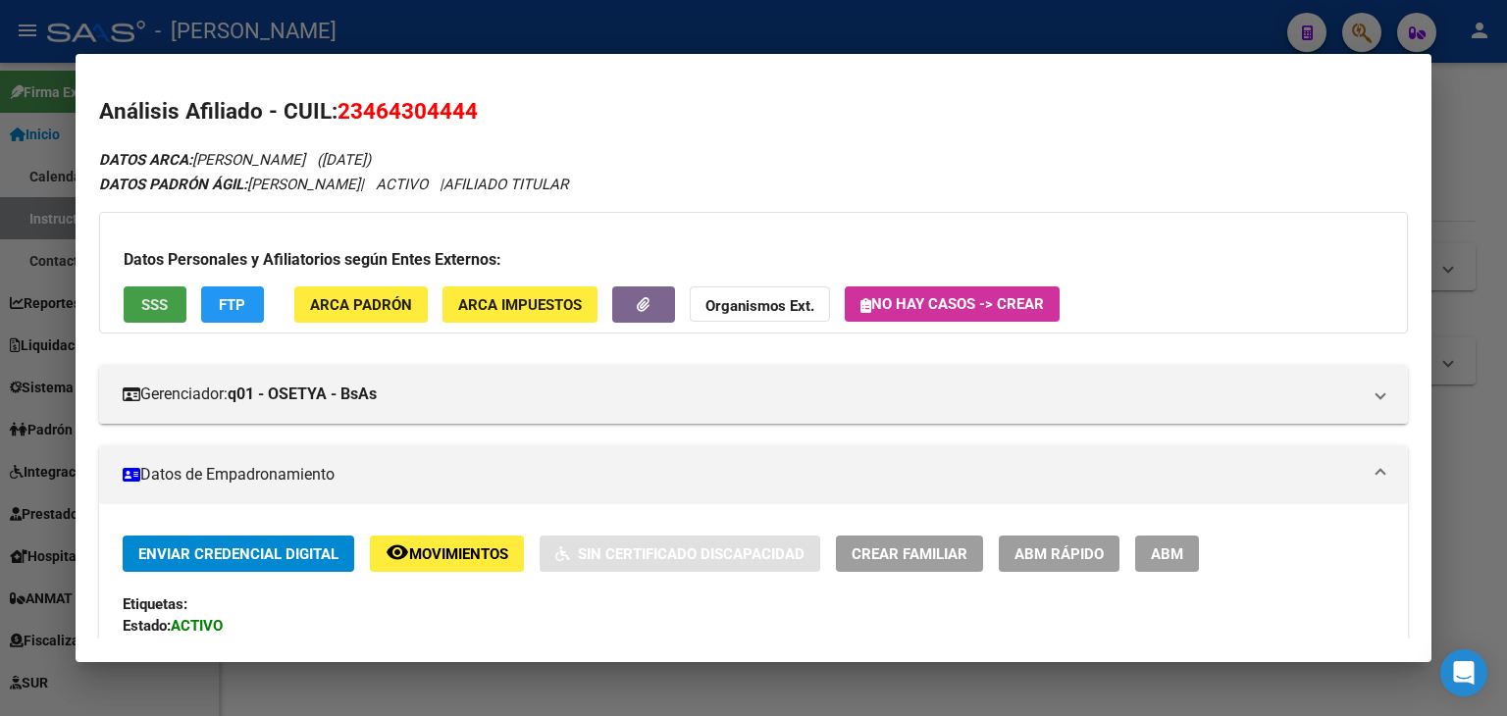
click at [164, 291] on button "SSS" at bounding box center [155, 304] width 63 height 36
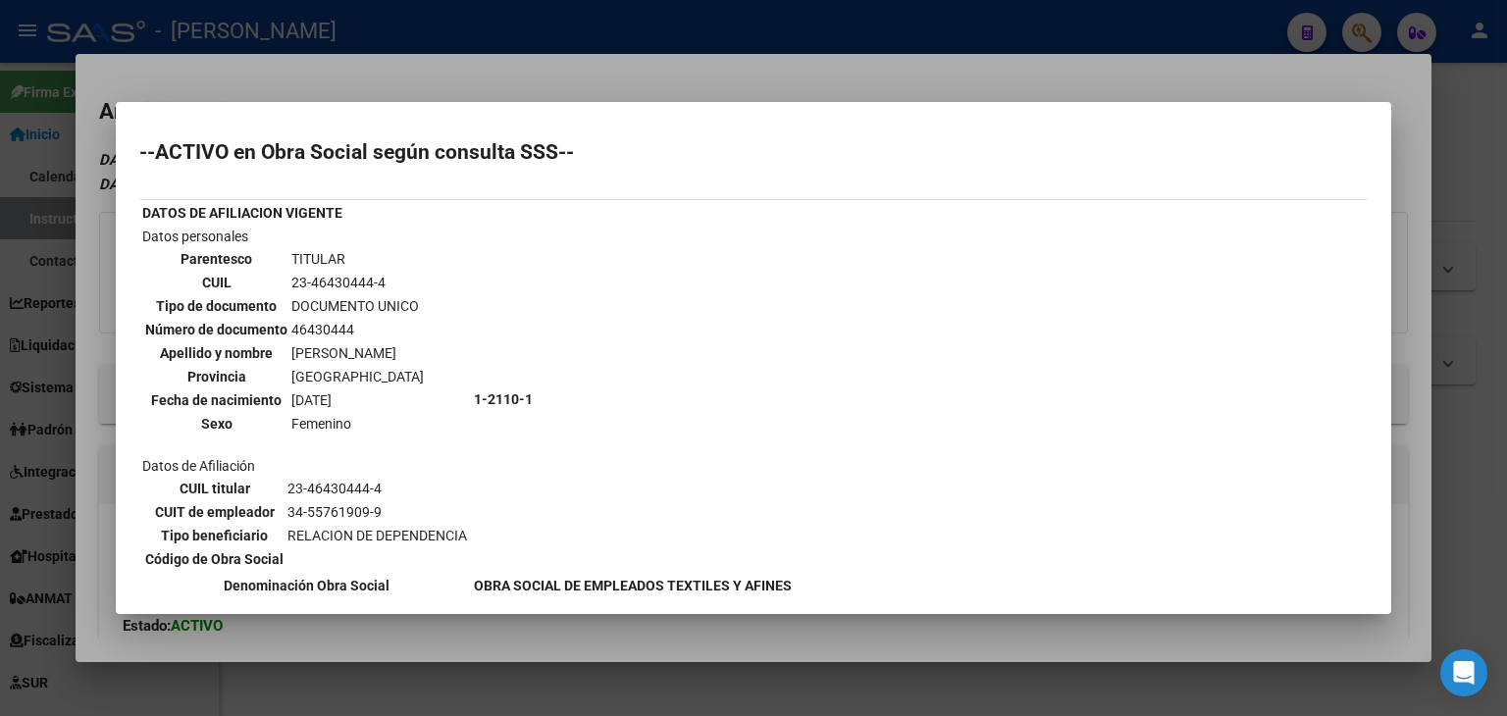
drag, startPoint x: 302, startPoint y: 71, endPoint x: 490, endPoint y: 335, distance: 325.0
click at [302, 73] on div at bounding box center [753, 358] width 1507 height 716
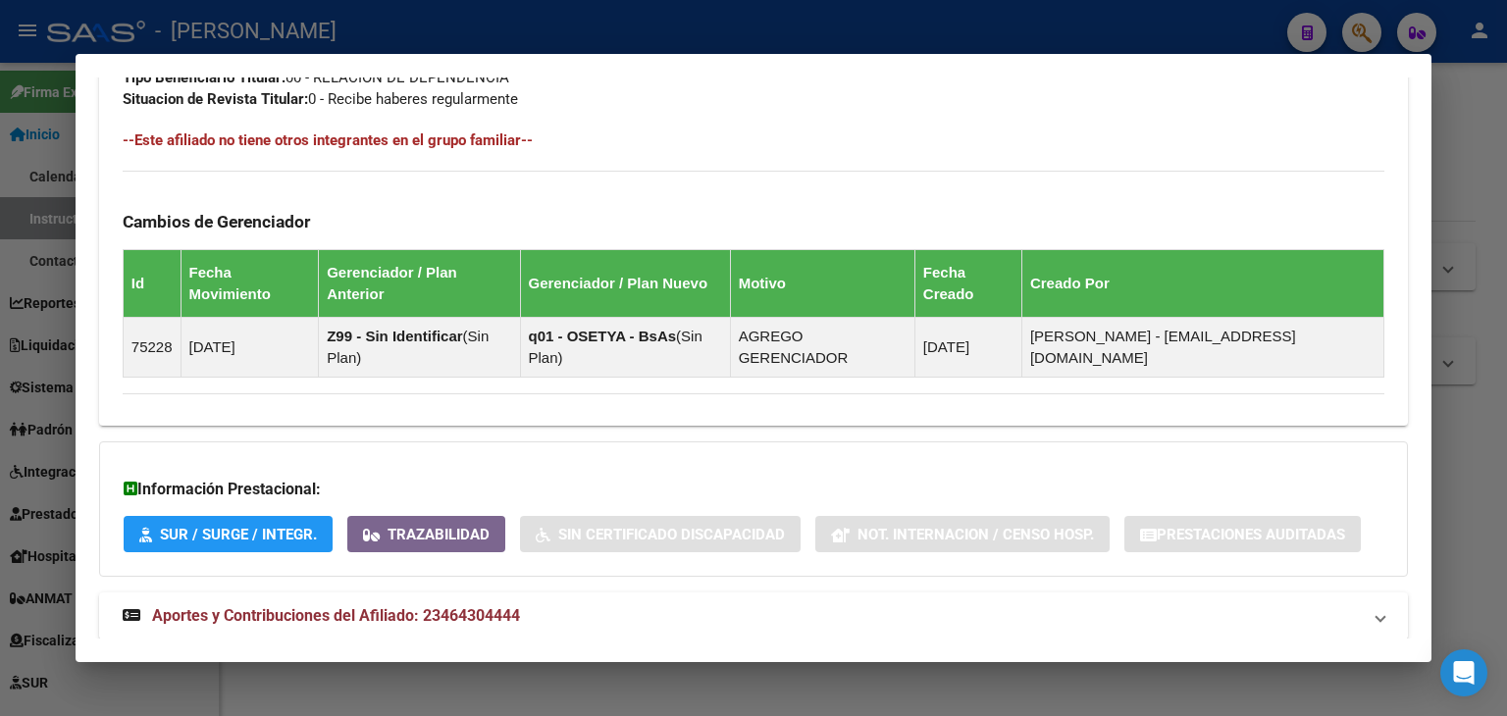
drag, startPoint x: 584, startPoint y: 558, endPoint x: 596, endPoint y: 526, distance: 34.8
click at [585, 592] on mat-expansion-panel-header "Aportes y Contribuciones del Afiliado: 23464304444" at bounding box center [753, 615] width 1309 height 47
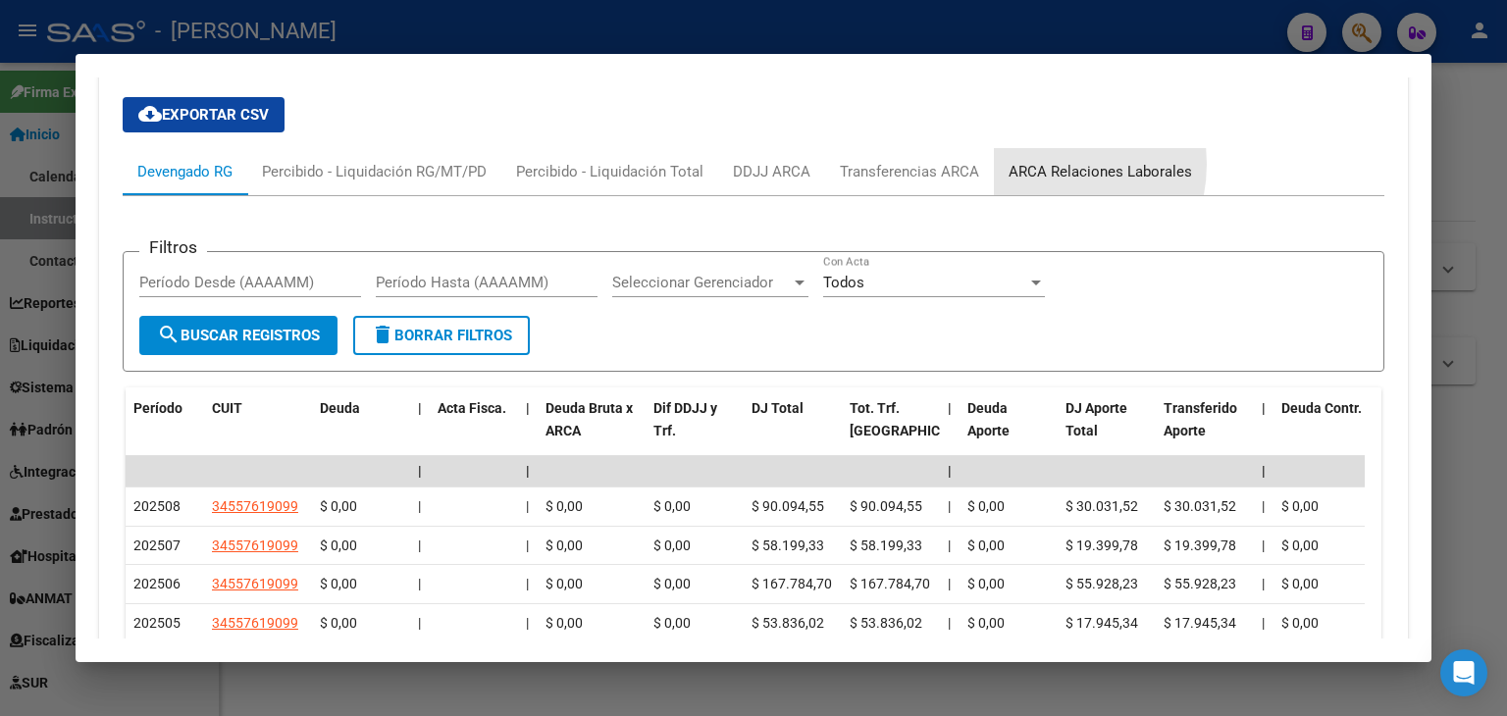
click at [1036, 161] on div "ARCA Relaciones Laborales" at bounding box center [1099, 172] width 183 height 22
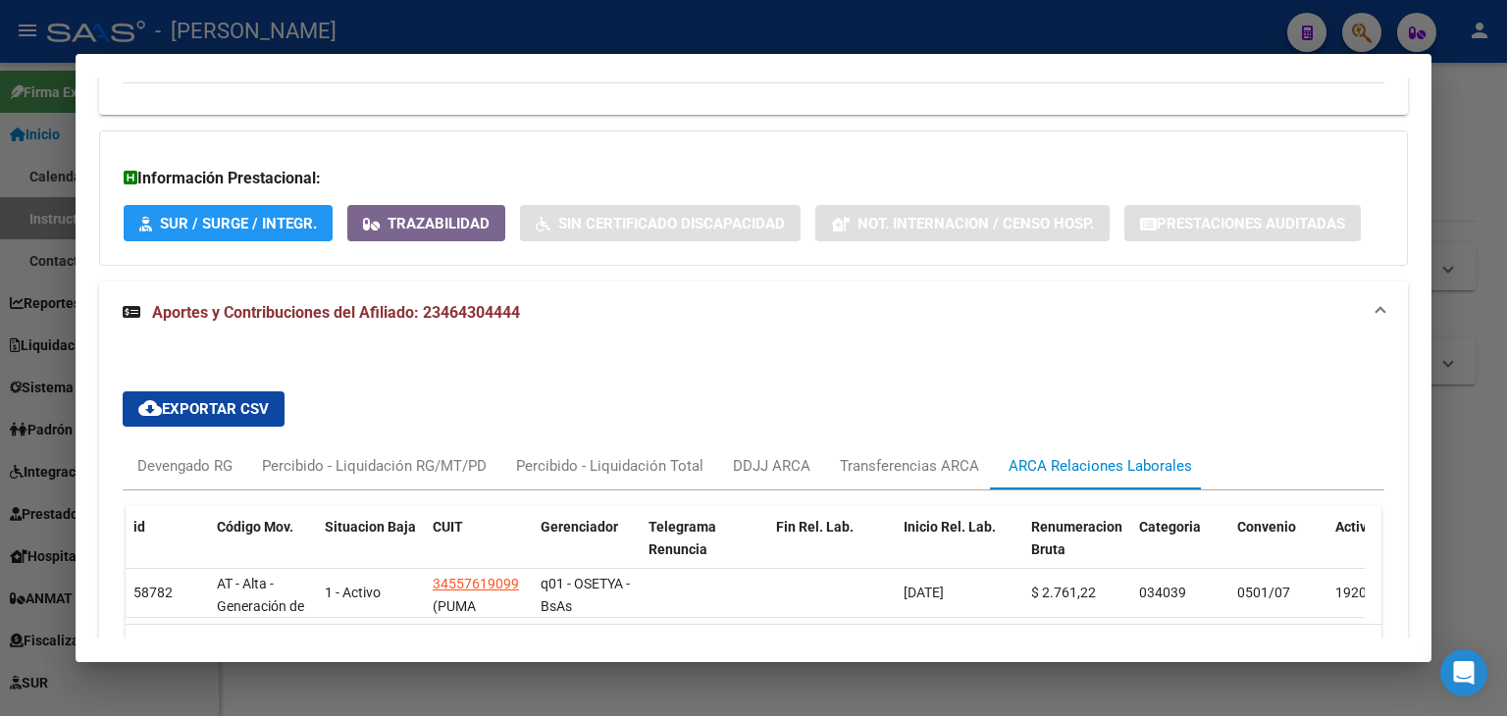
scroll to position [1479, 0]
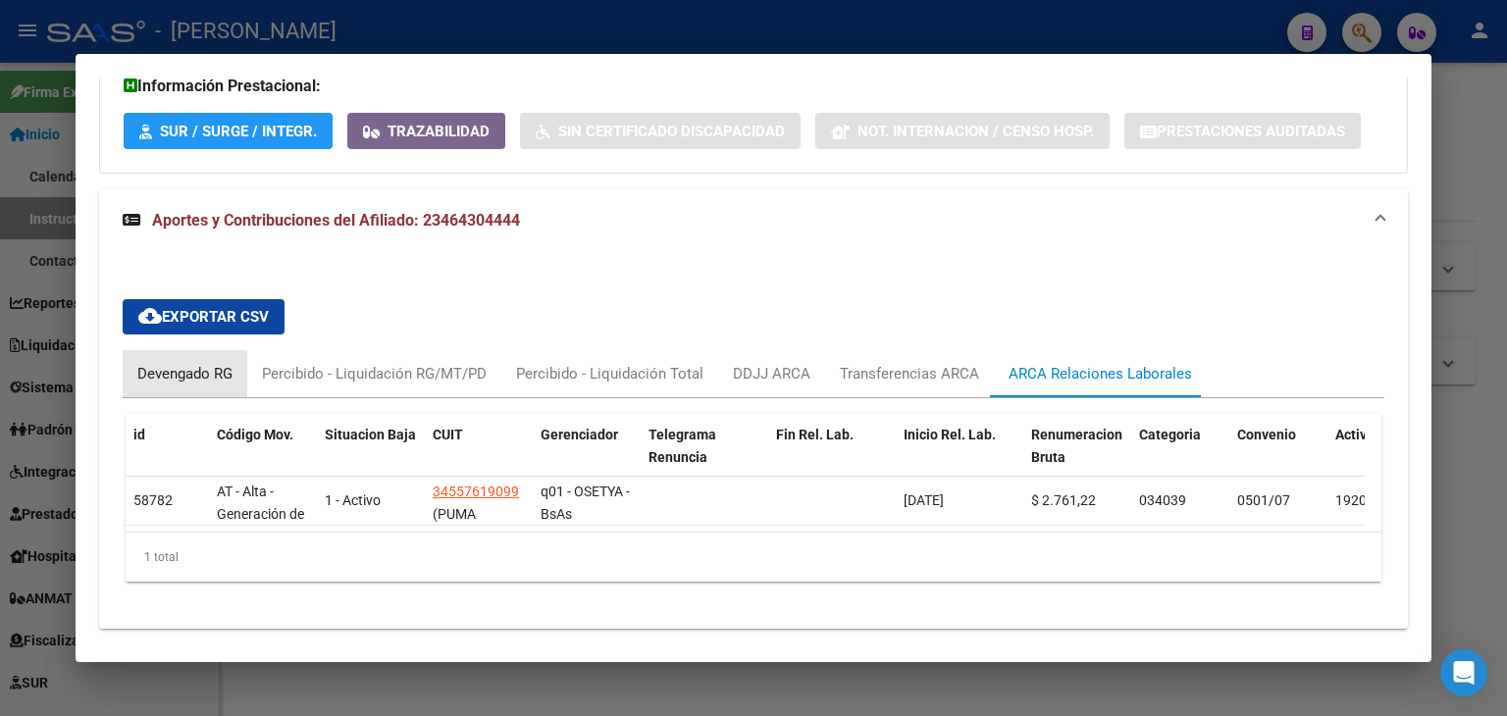
click at [221, 363] on div "Devengado RG" at bounding box center [184, 374] width 95 height 22
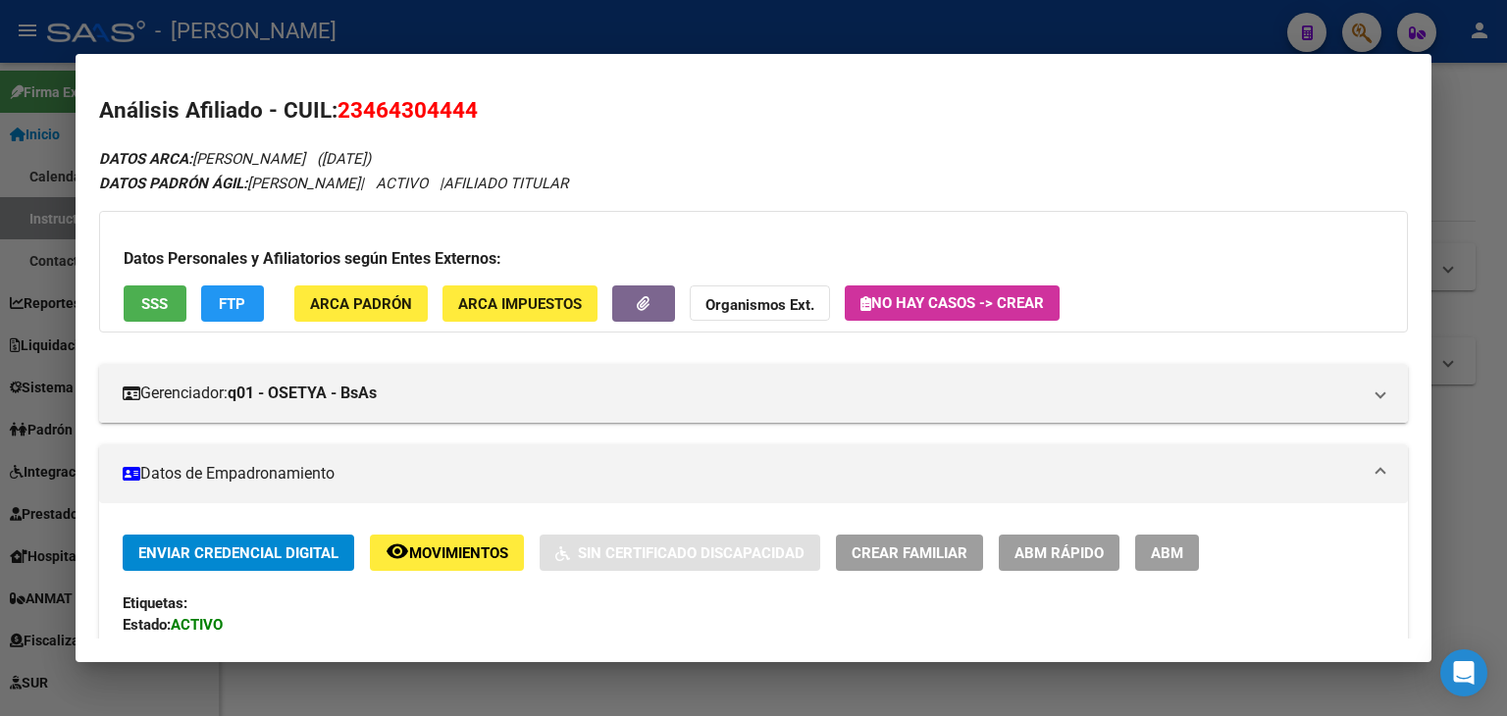
scroll to position [0, 0]
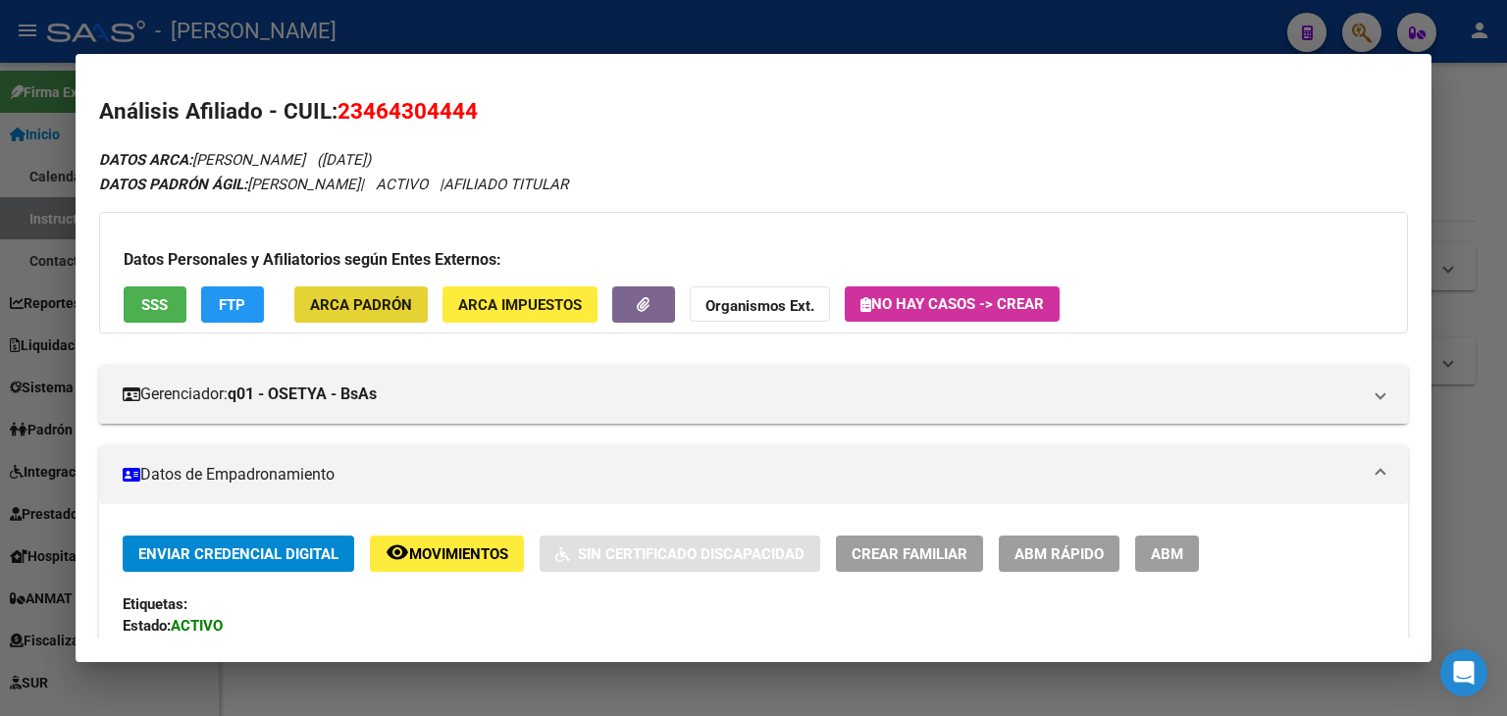
click at [363, 296] on span "ARCA Padrón" at bounding box center [361, 305] width 102 height 18
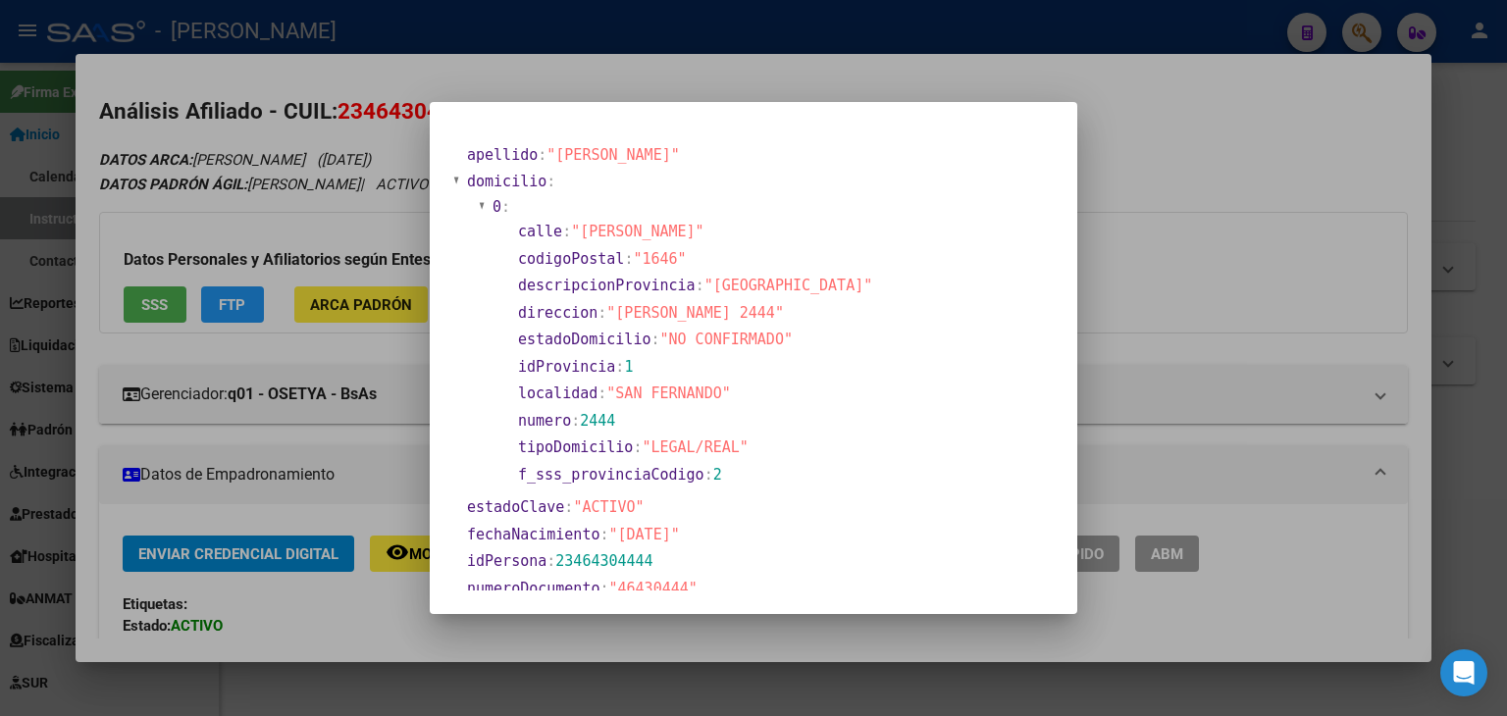
click at [295, 119] on div at bounding box center [753, 358] width 1507 height 716
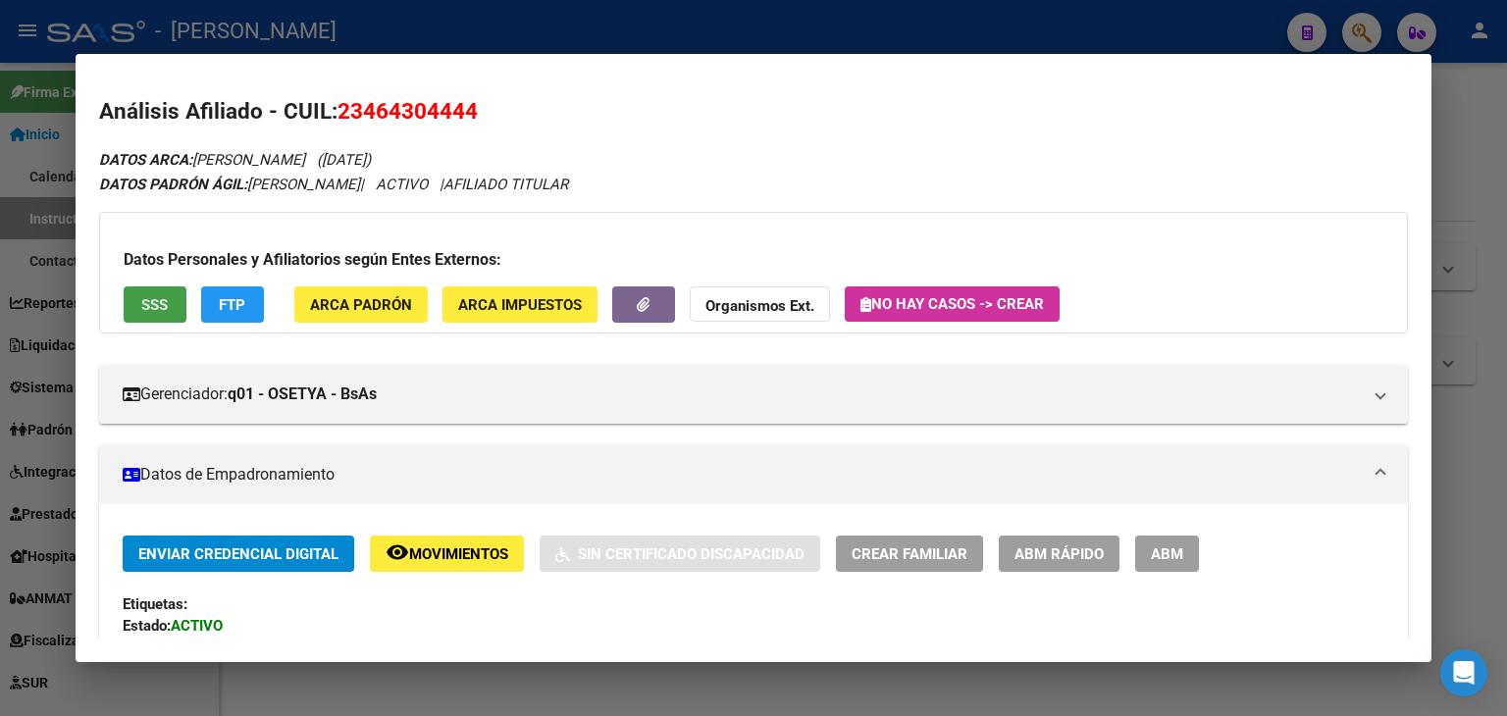
click at [139, 286] on button "SSS" at bounding box center [155, 304] width 63 height 36
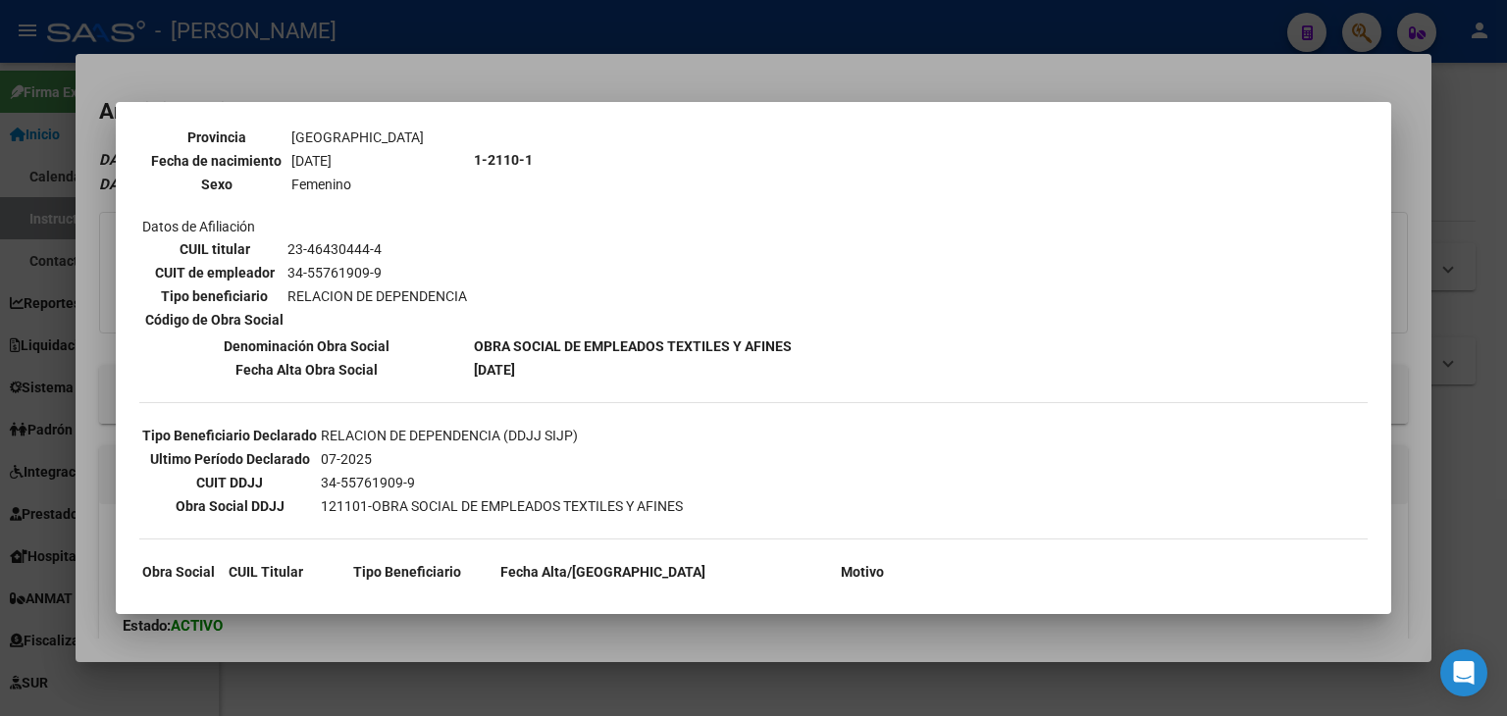
scroll to position [378, 0]
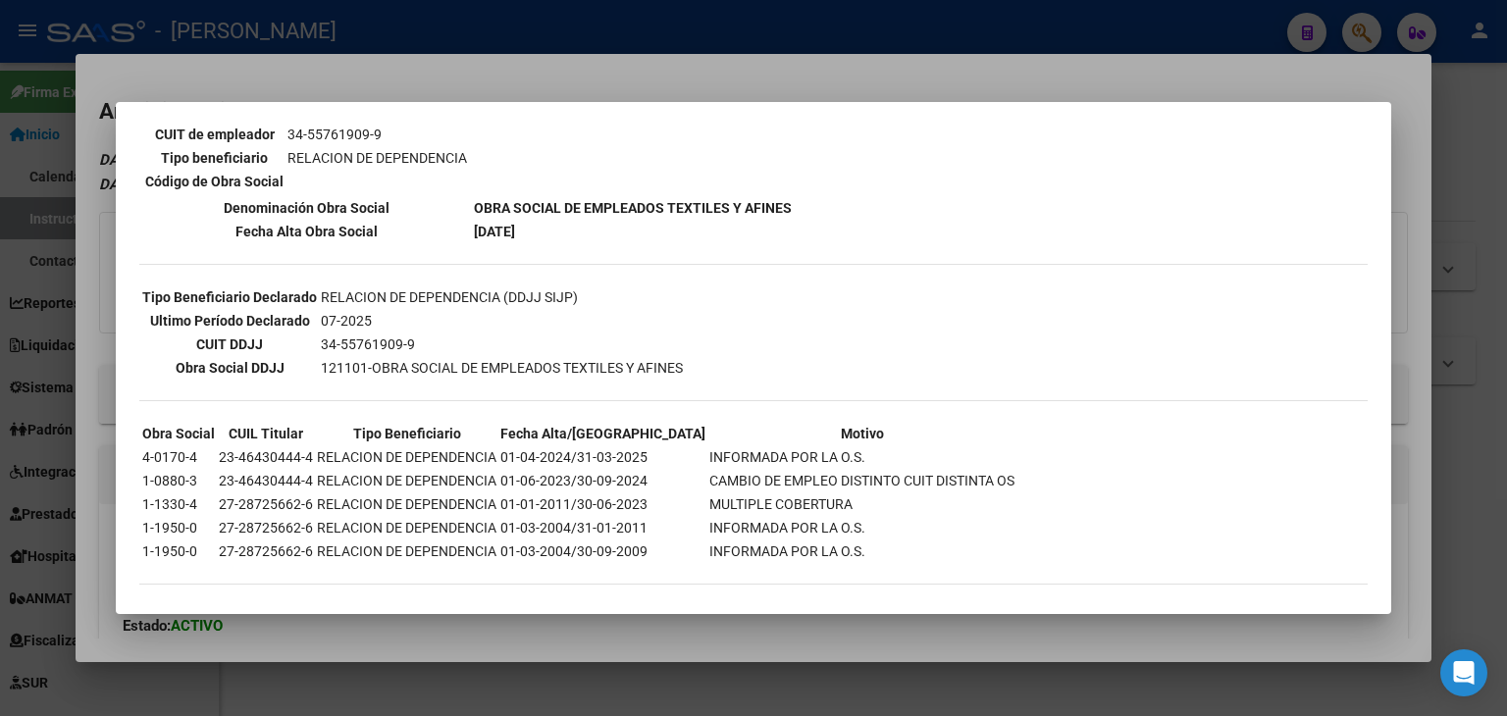
click at [386, 34] on div at bounding box center [753, 358] width 1507 height 716
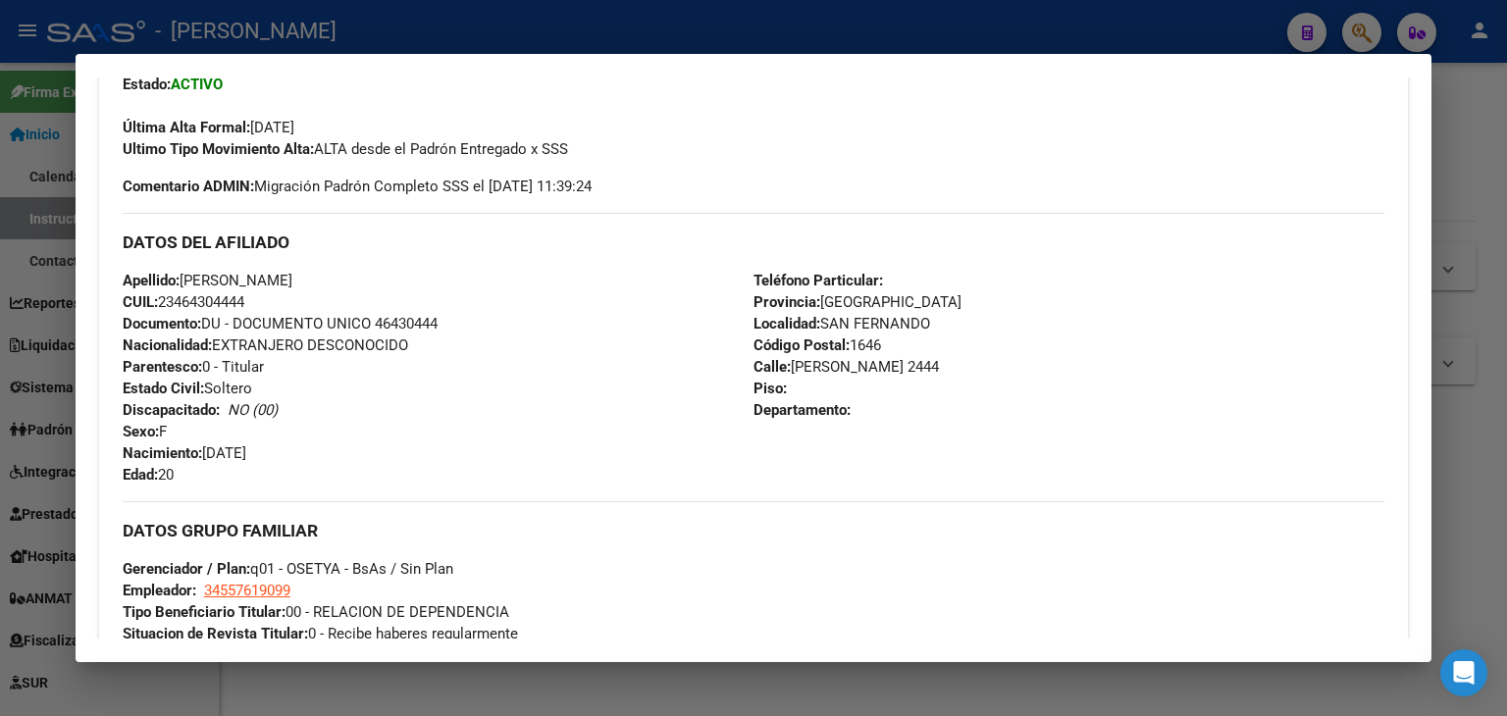
scroll to position [589, 0]
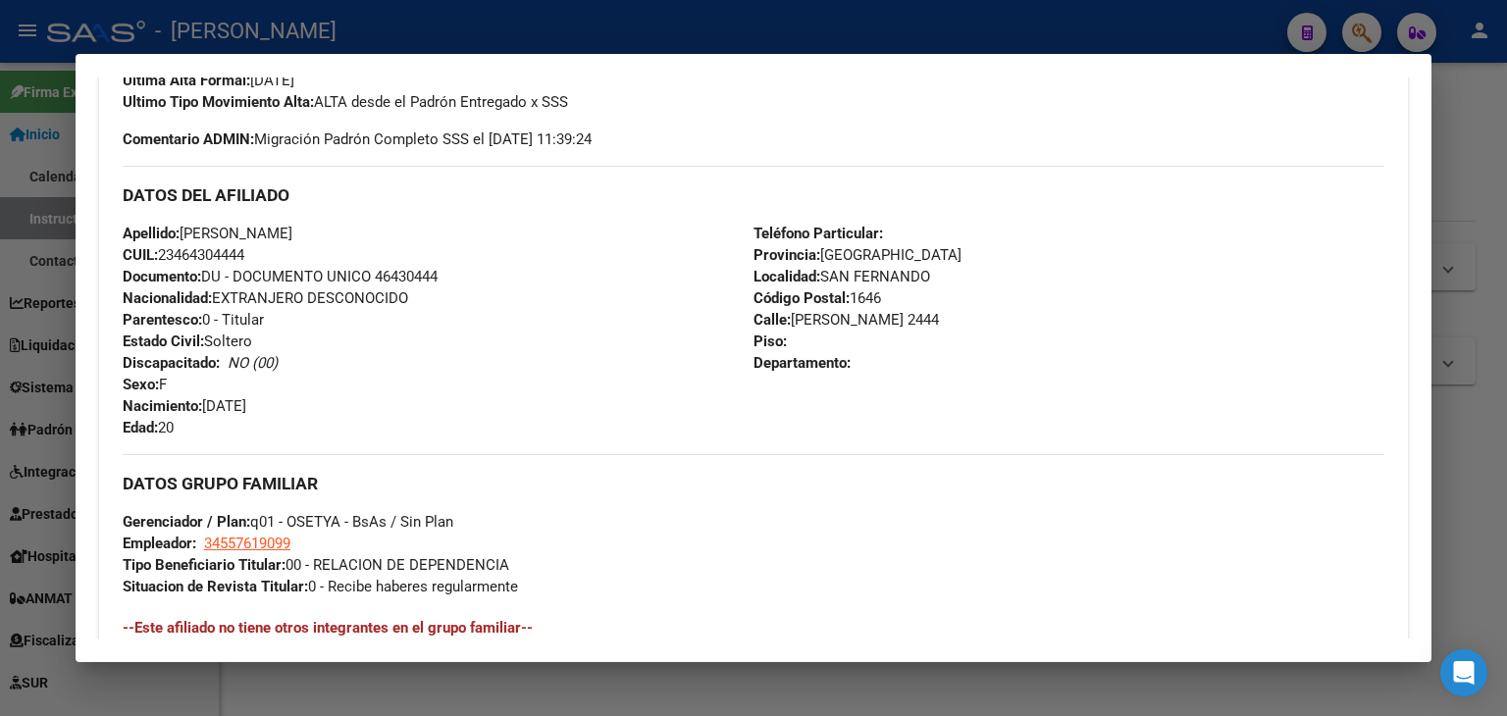
click at [420, 280] on span "Documento: DU - DOCUMENTO UNICO 46430444" at bounding box center [280, 277] width 315 height 18
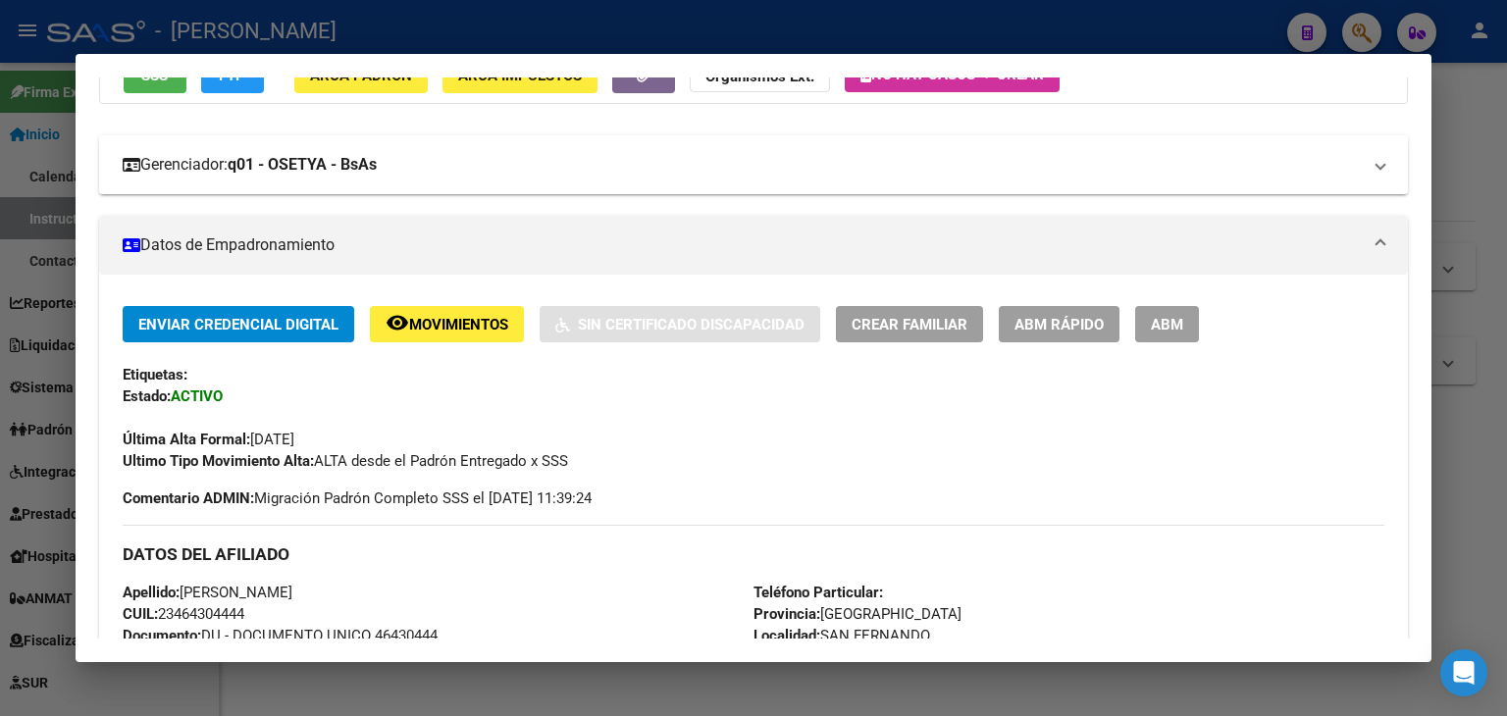
scroll to position [196, 0]
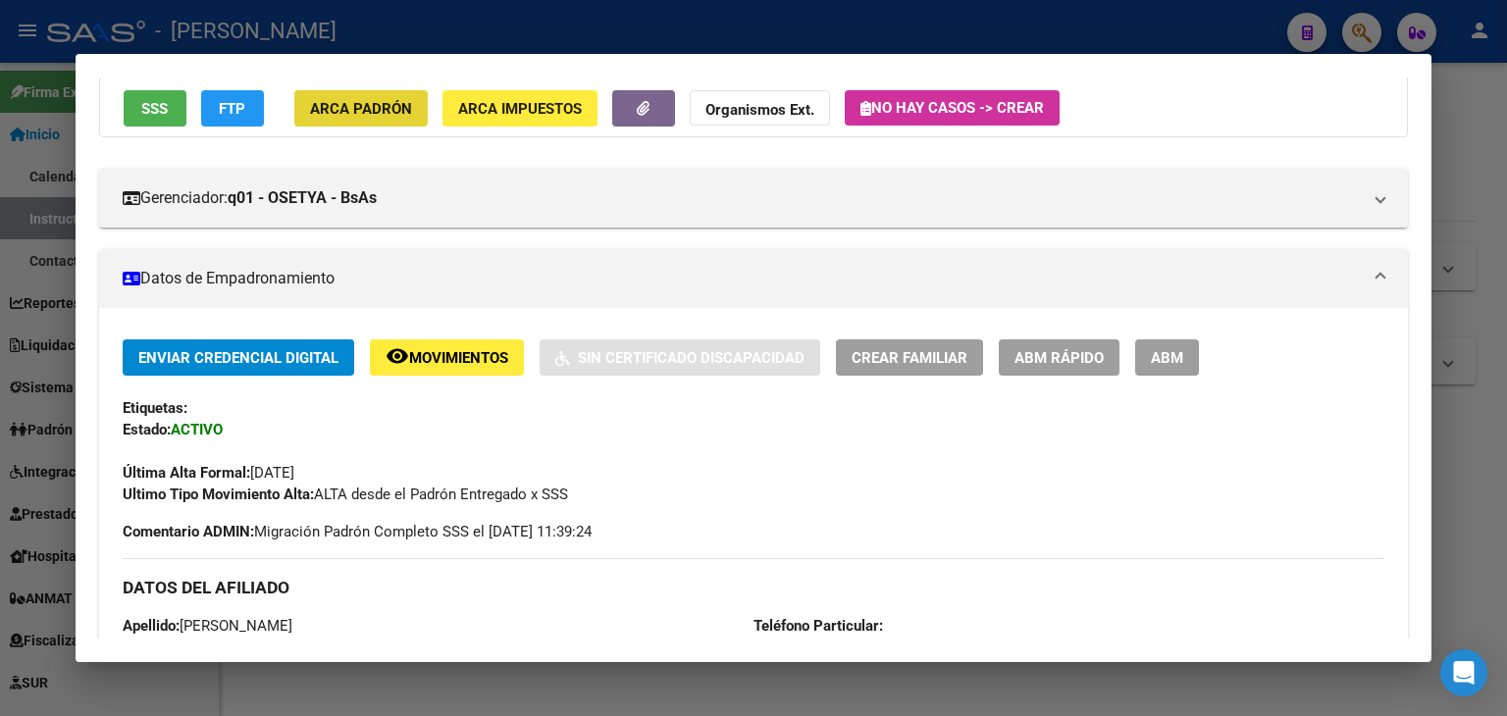
click at [365, 99] on span "ARCA Padrón" at bounding box center [361, 108] width 102 height 18
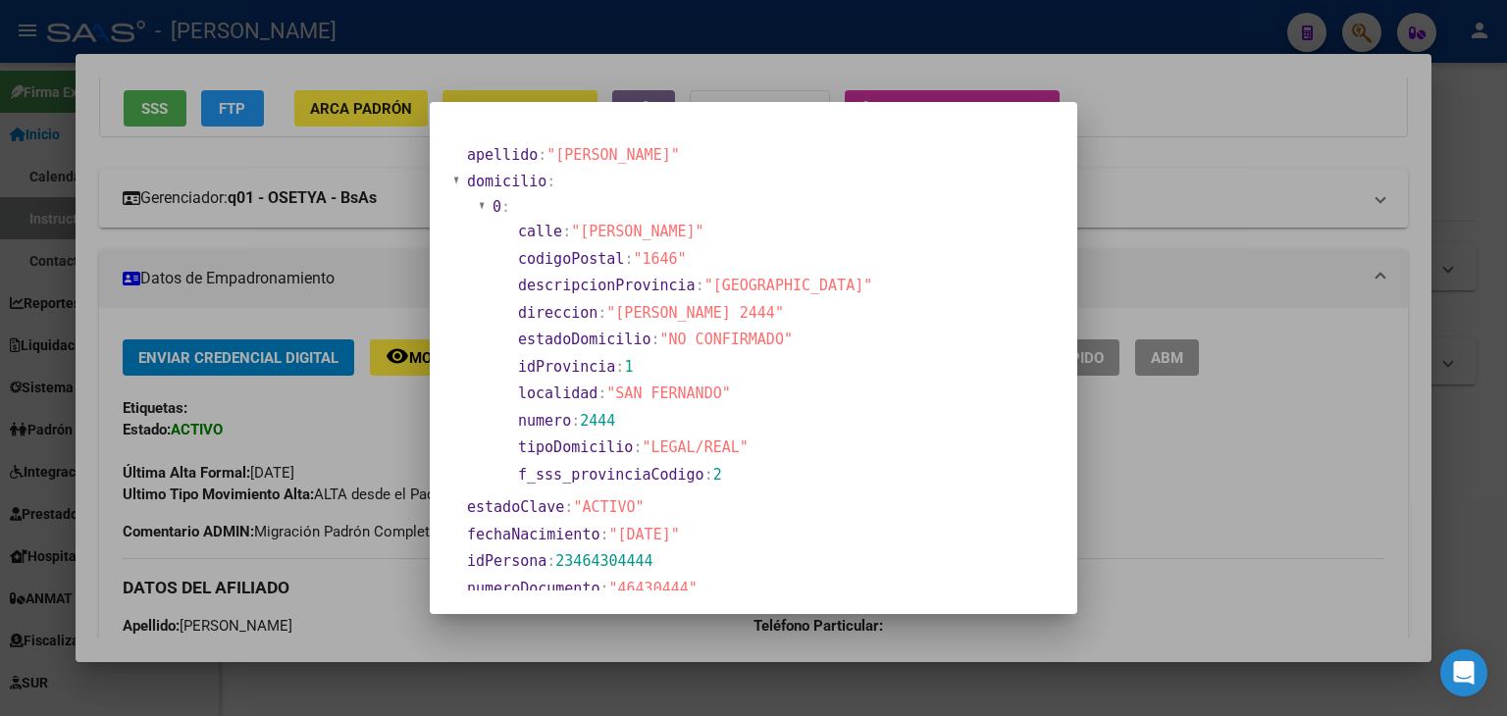
drag, startPoint x: 318, startPoint y: 178, endPoint x: 443, endPoint y: 193, distance: 126.5
click at [320, 179] on div at bounding box center [753, 358] width 1507 height 716
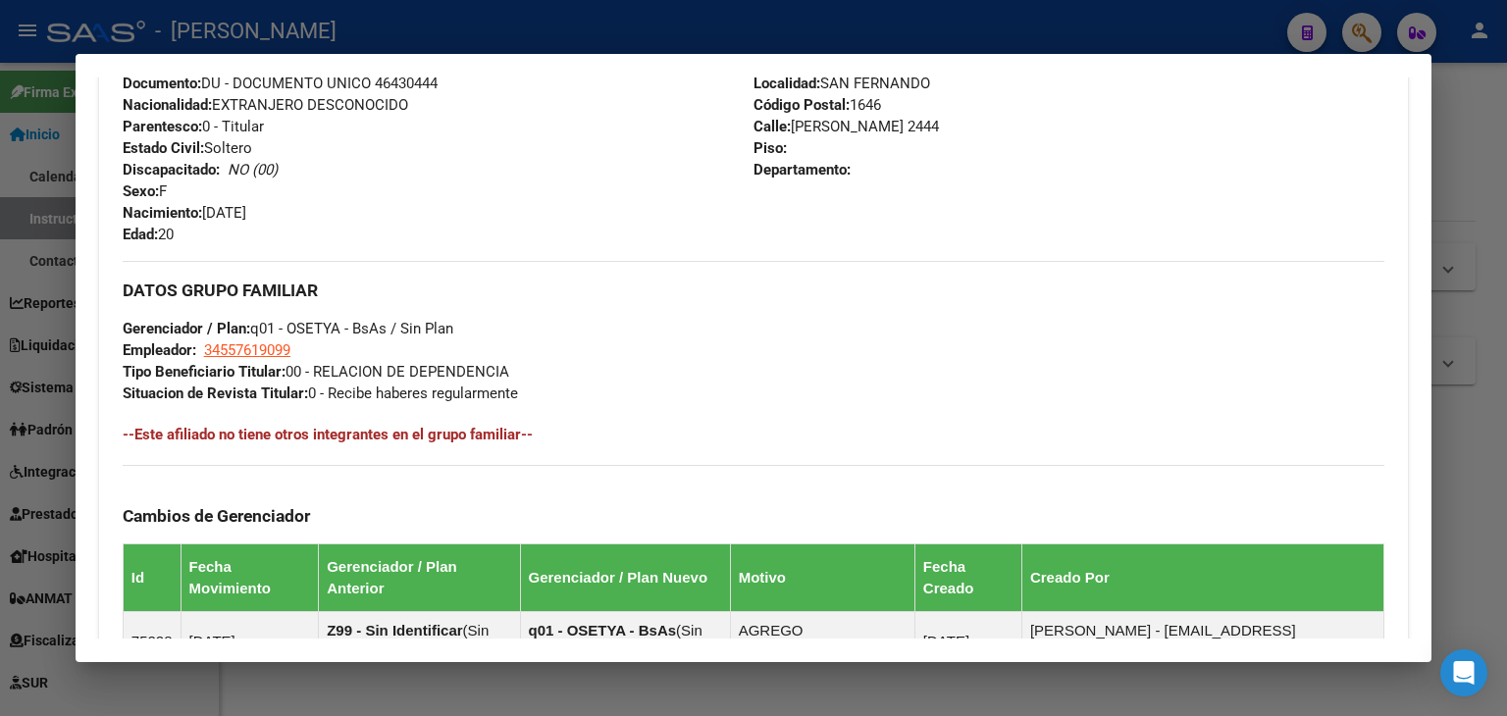
scroll to position [883, 0]
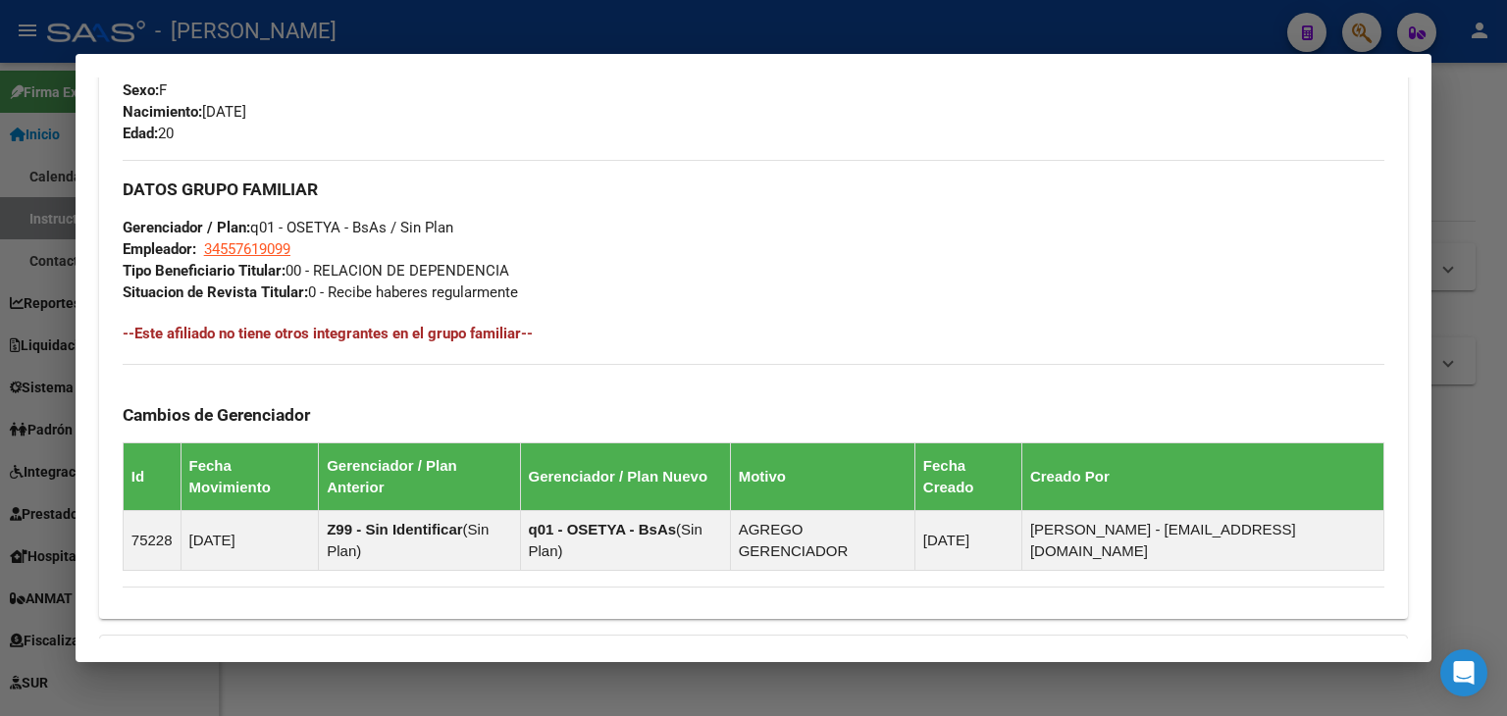
click at [228, 233] on strong "Gerenciador / Plan:" at bounding box center [187, 228] width 128 height 18
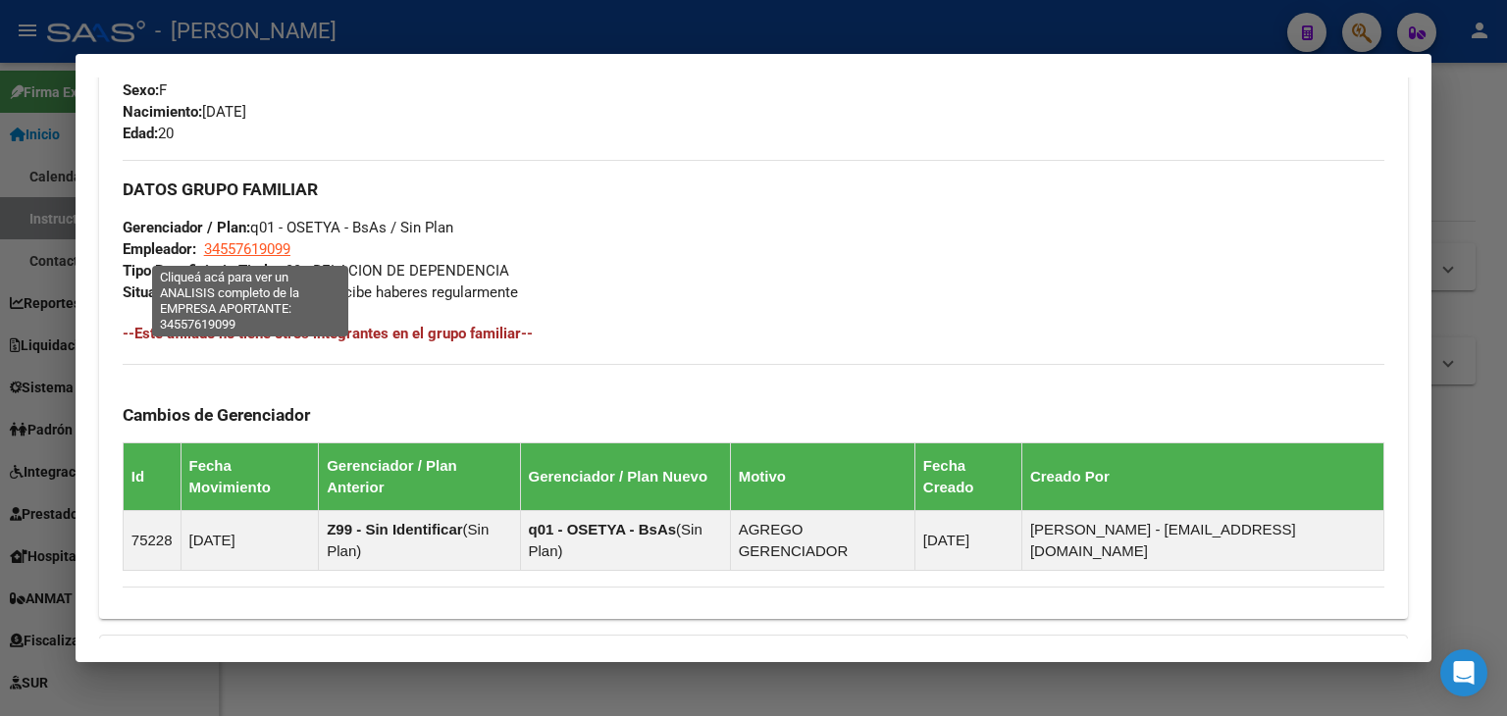
click at [237, 244] on span "34557619099" at bounding box center [247, 249] width 86 height 18
type textarea "34557619099"
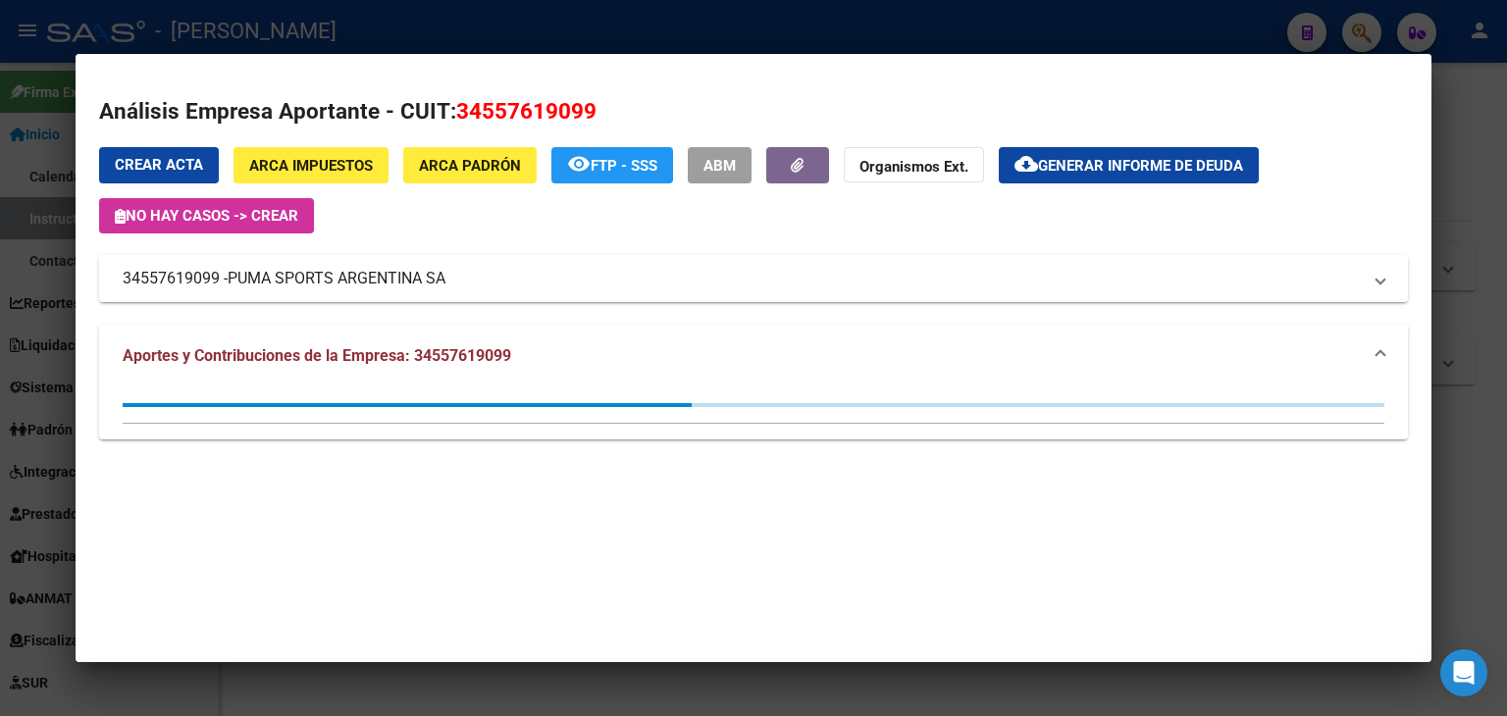
click at [357, 8] on div at bounding box center [753, 358] width 1507 height 716
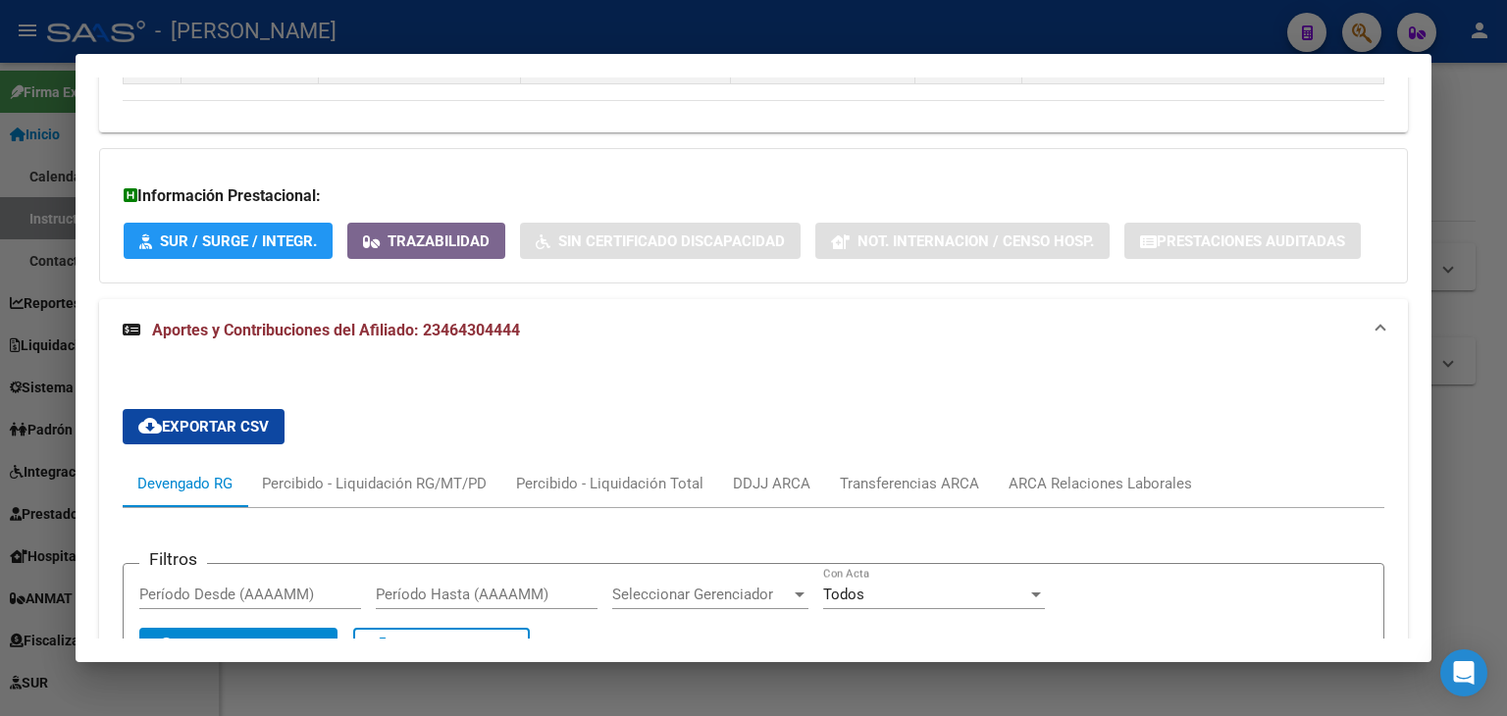
scroll to position [1373, 0]
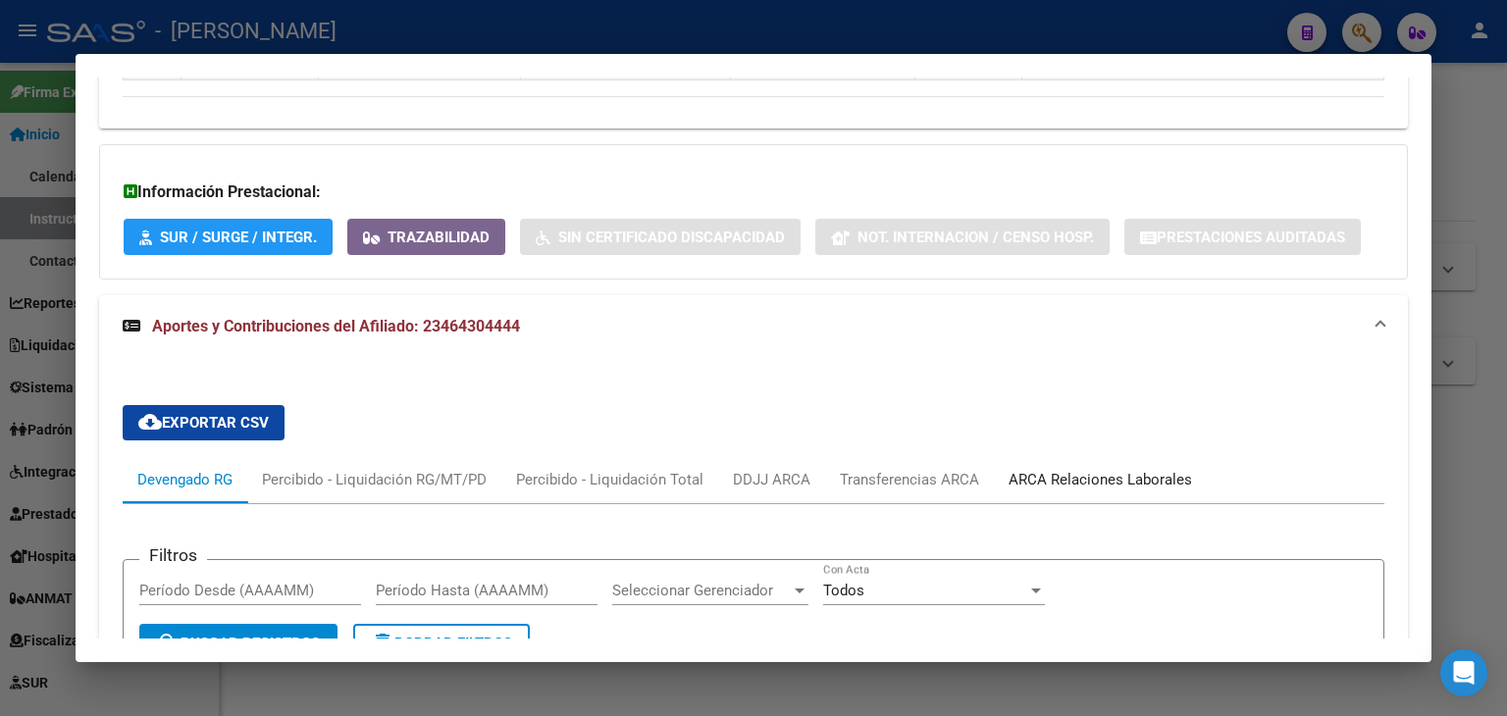
click at [1091, 469] on div "ARCA Relaciones Laborales" at bounding box center [1099, 480] width 183 height 22
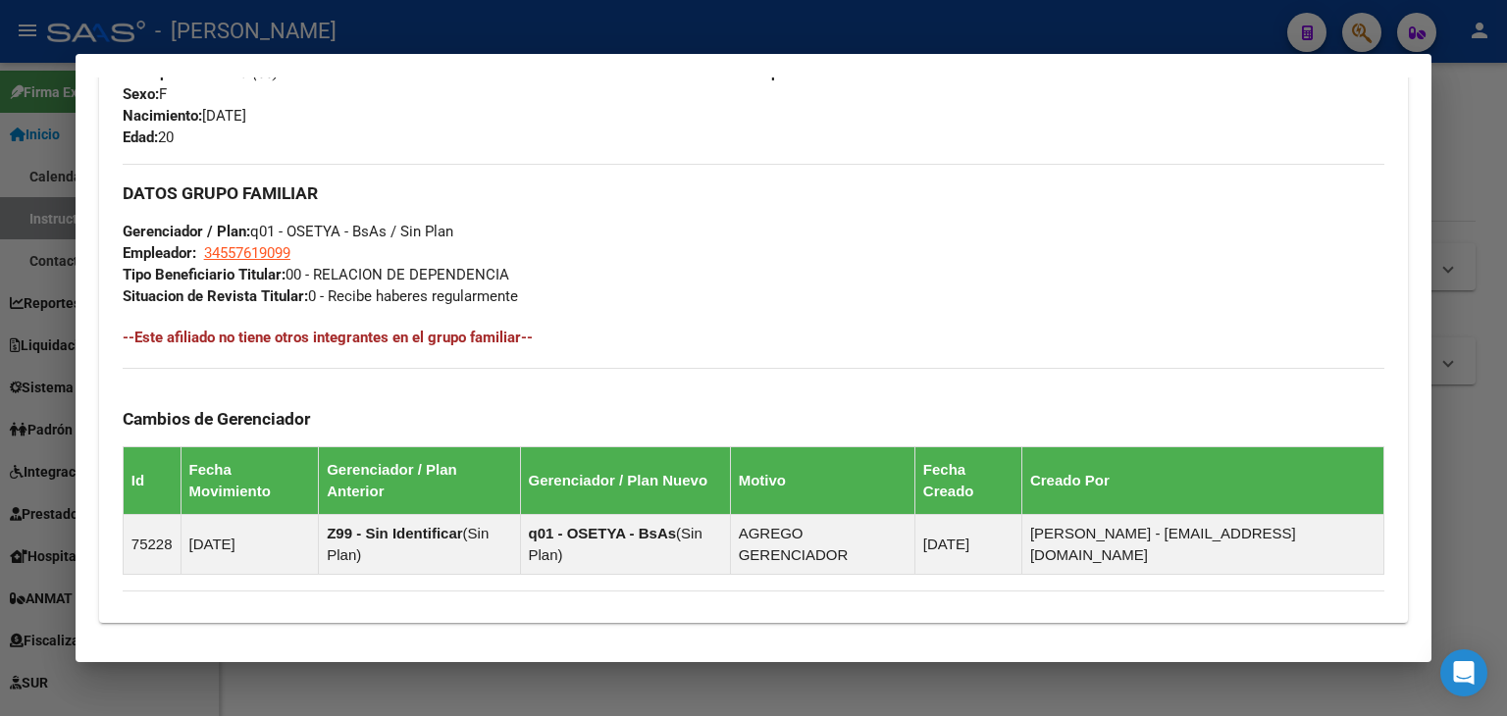
scroll to position [883, 0]
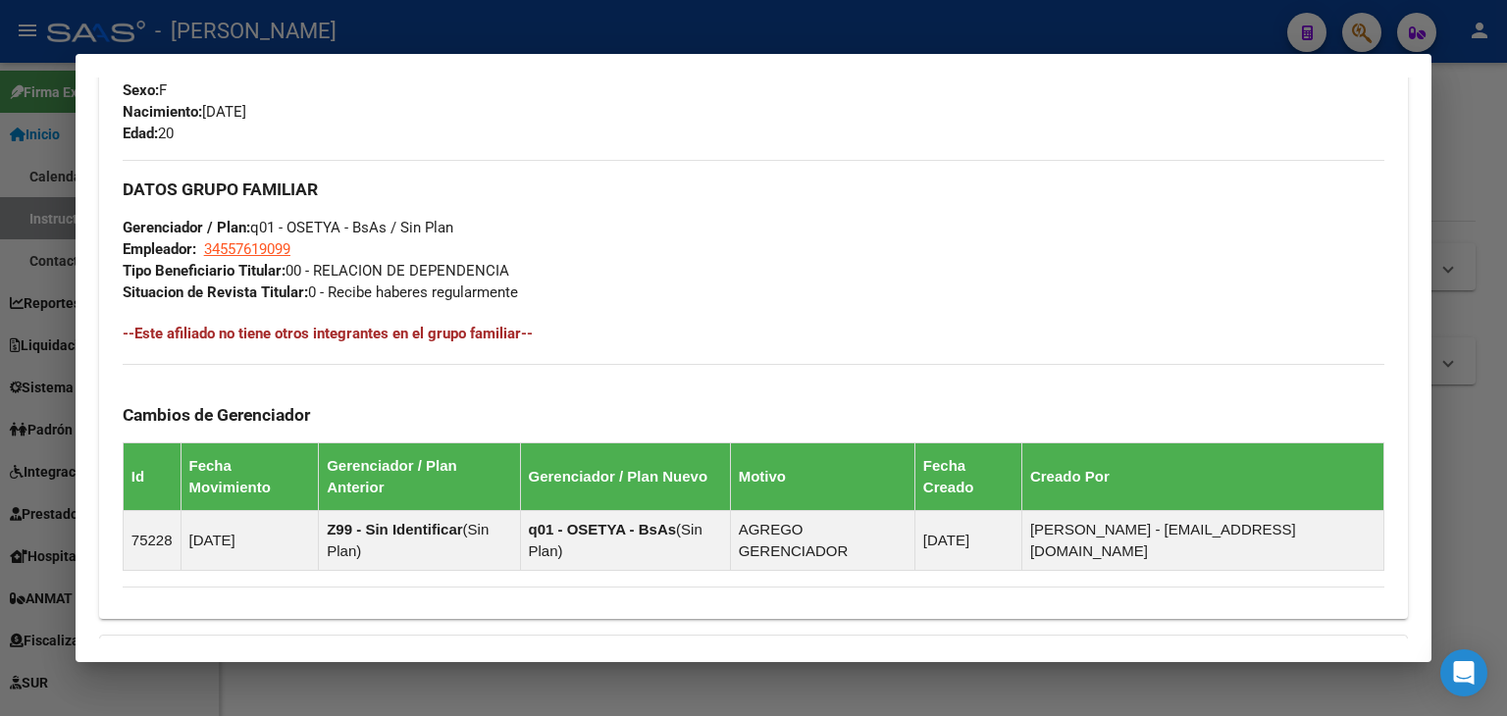
click at [345, 11] on div at bounding box center [753, 358] width 1507 height 716
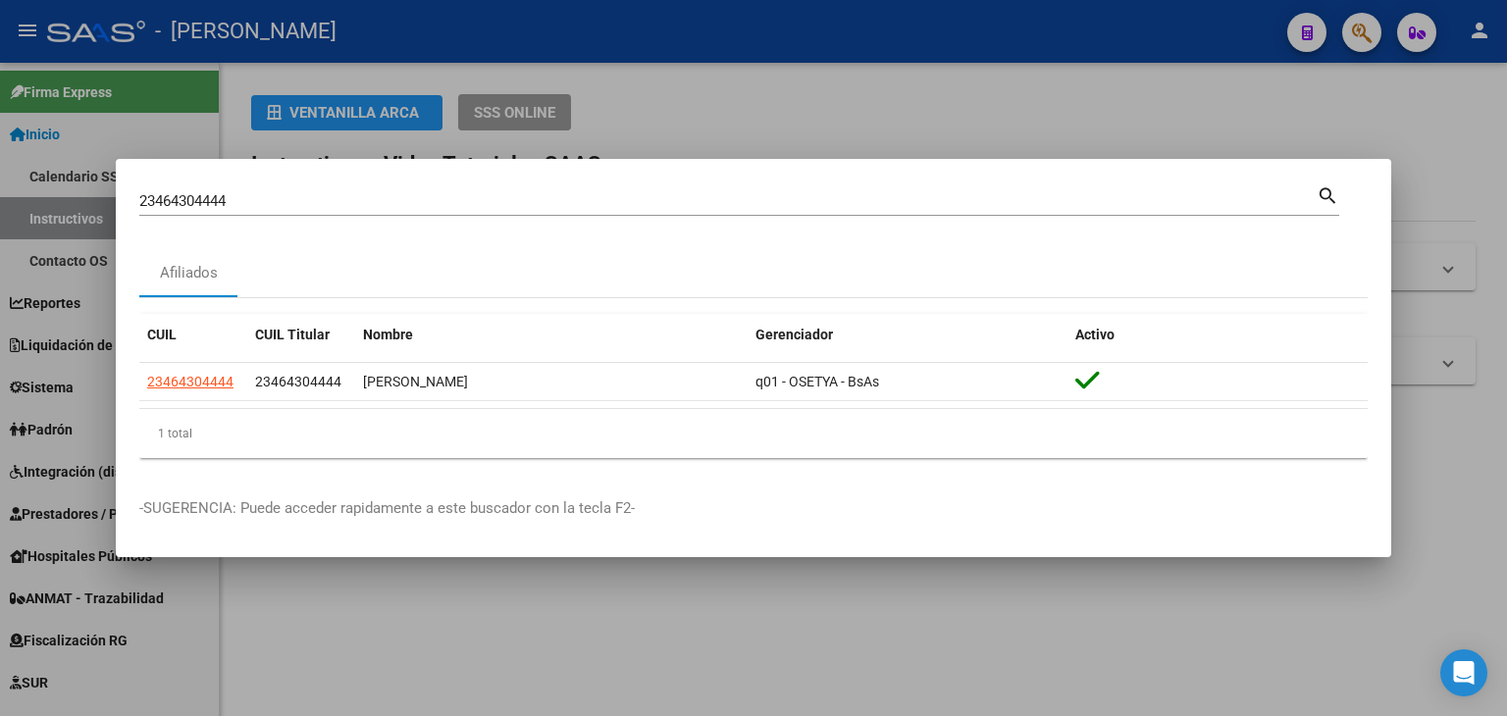
click at [278, 210] on div "23464304444 Buscar (apellido, dni, cuil, [PERSON_NAME], cuit, obra social)" at bounding box center [727, 200] width 1177 height 29
click at [278, 209] on div "23464304444 Buscar (apellido, dni, cuil, [PERSON_NAME], cuit, obra social)" at bounding box center [727, 200] width 1177 height 29
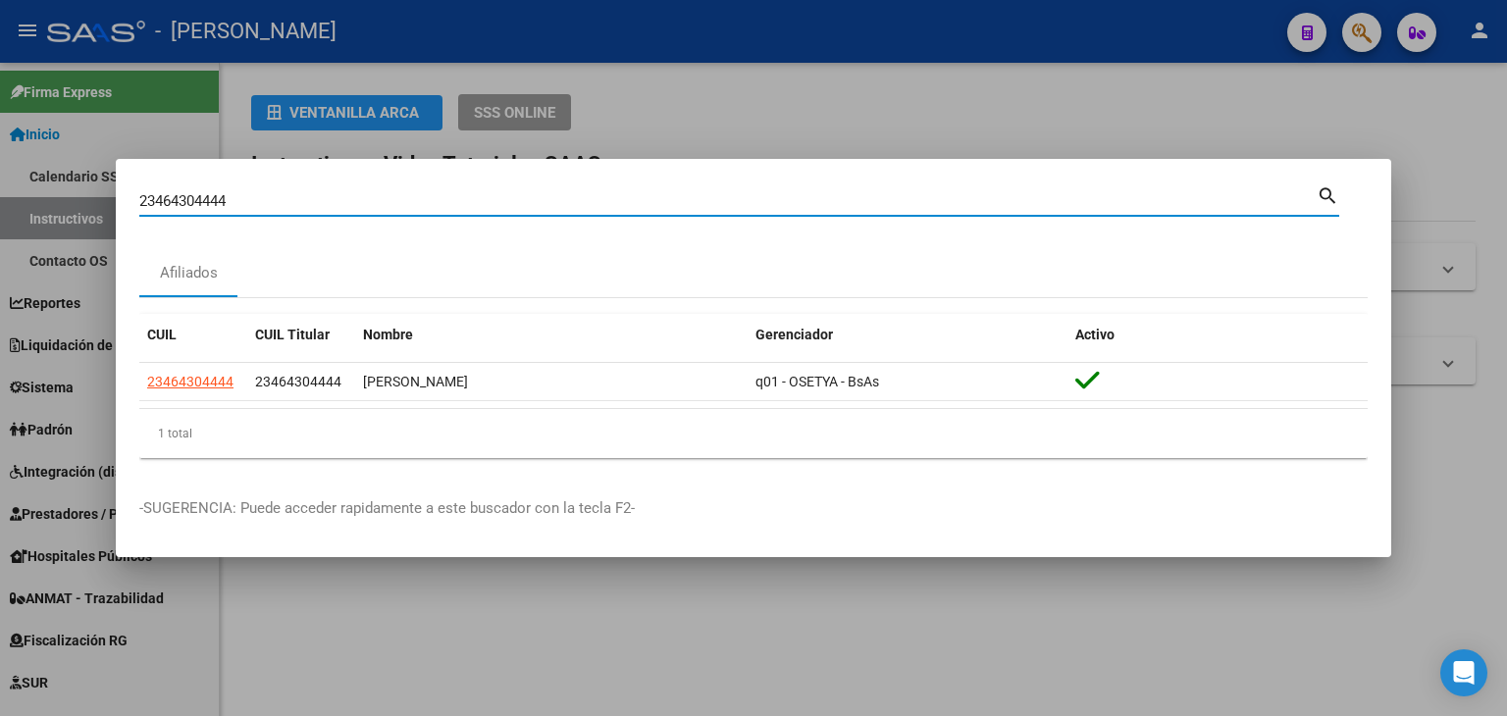
click at [278, 208] on input "23464304444" at bounding box center [727, 201] width 1177 height 18
click at [278, 207] on input "23464304444" at bounding box center [727, 201] width 1177 height 18
paste input "4455"
type input "23464445544"
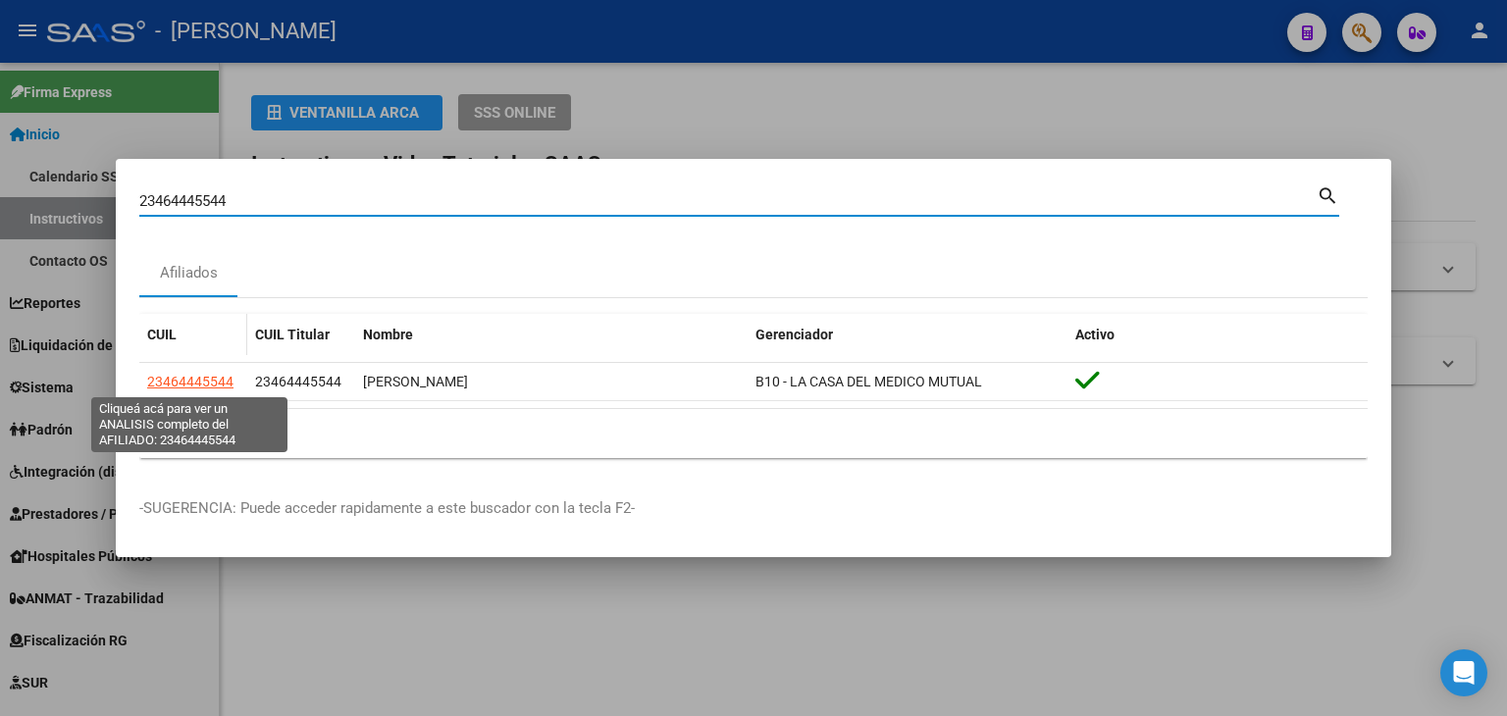
click at [184, 379] on span "23464445544" at bounding box center [190, 382] width 86 height 16
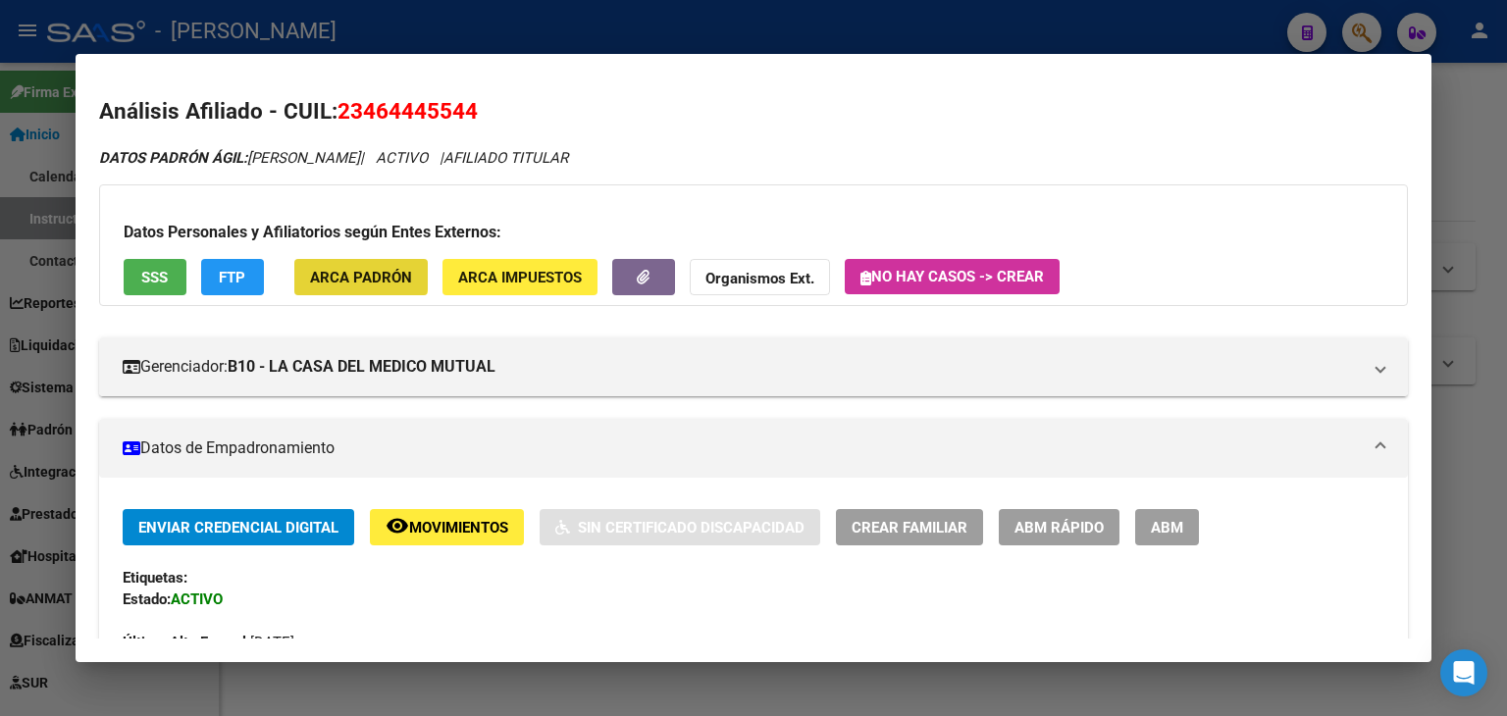
click at [311, 260] on button "ARCA Padrón" at bounding box center [360, 277] width 133 height 36
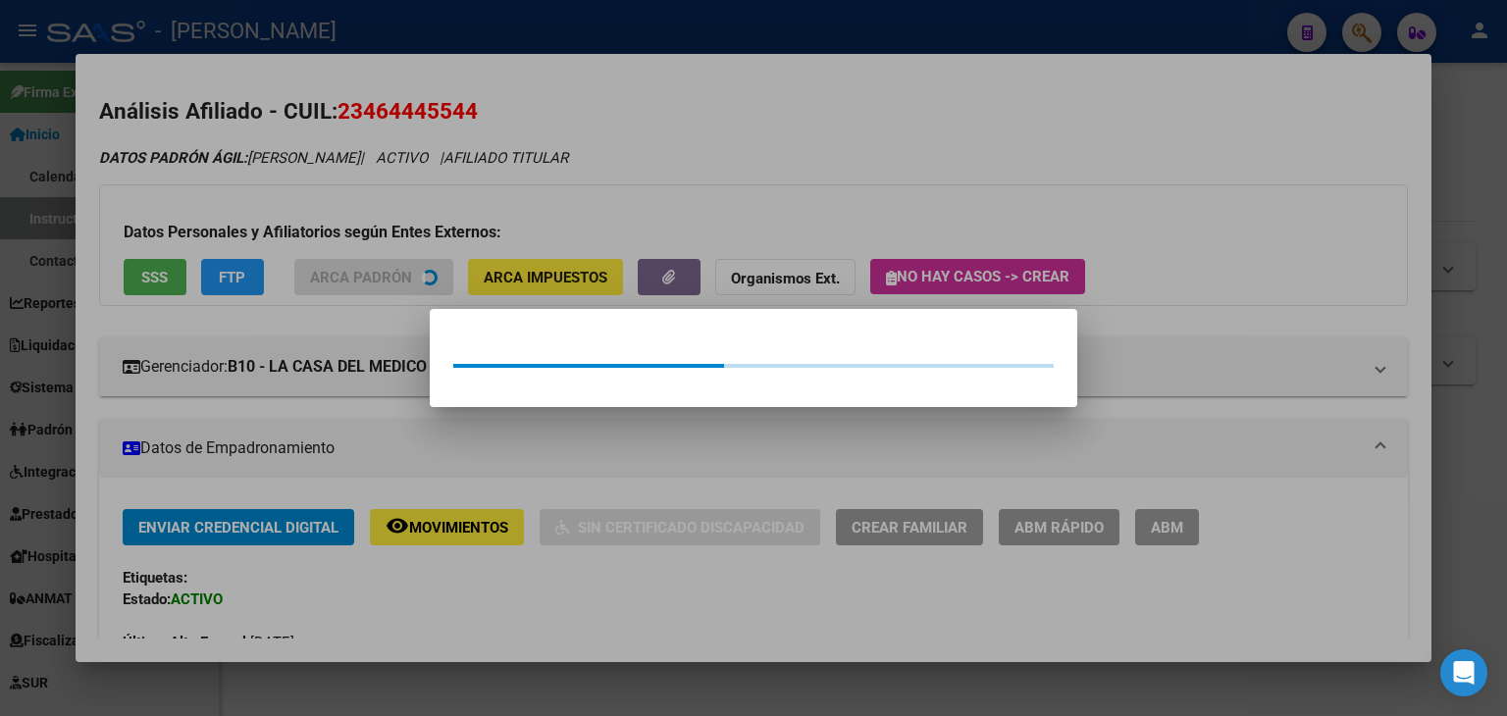
click at [289, 226] on div at bounding box center [753, 358] width 1507 height 716
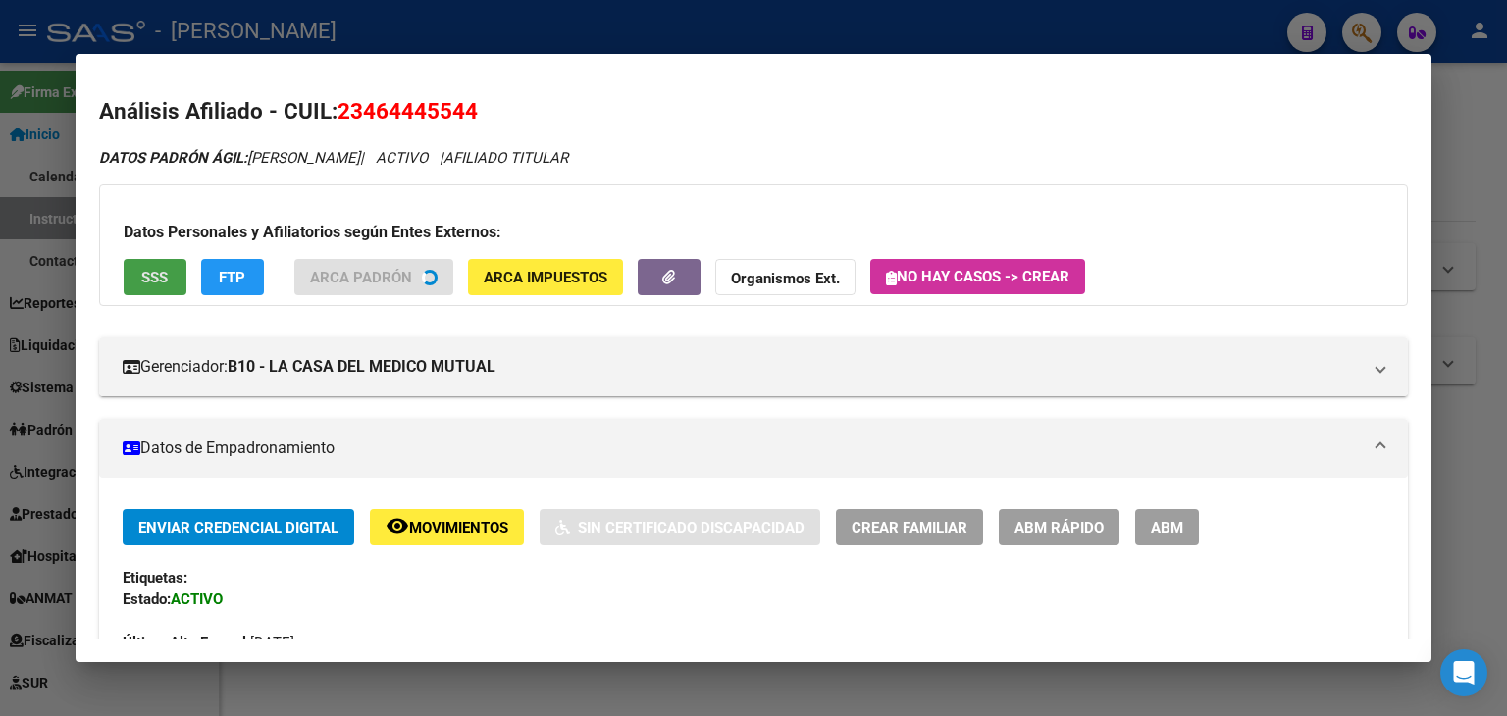
click at [166, 289] on button "SSS" at bounding box center [155, 277] width 63 height 36
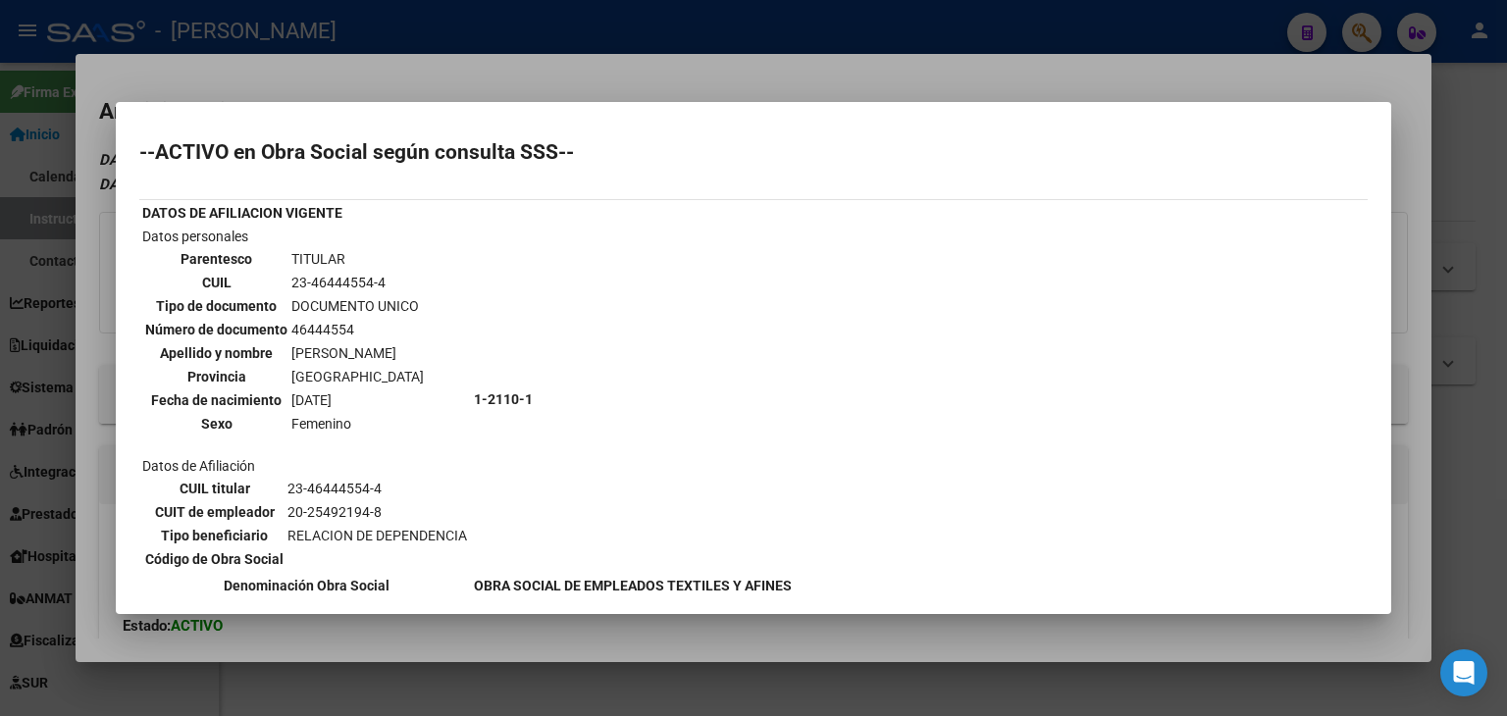
click at [291, 65] on div at bounding box center [753, 358] width 1507 height 716
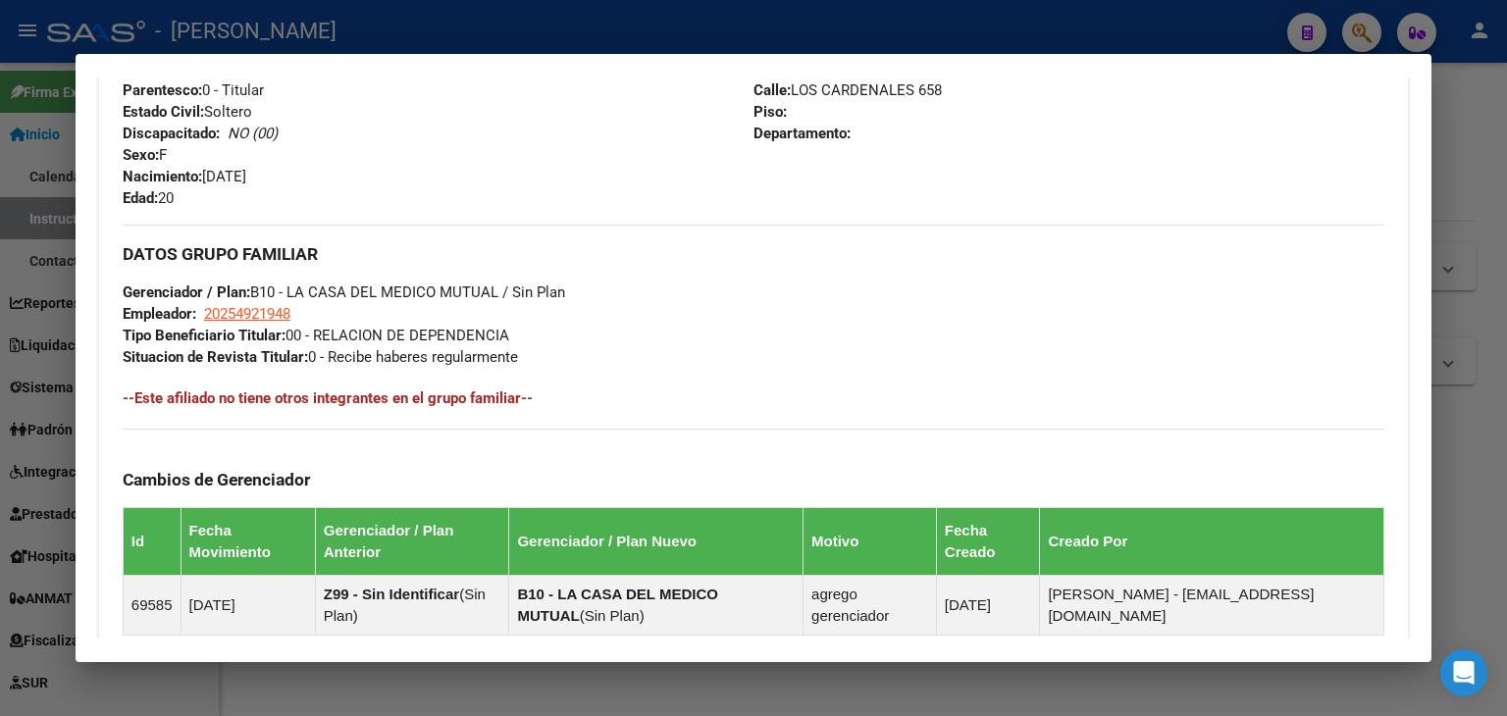
scroll to position [1119, 0]
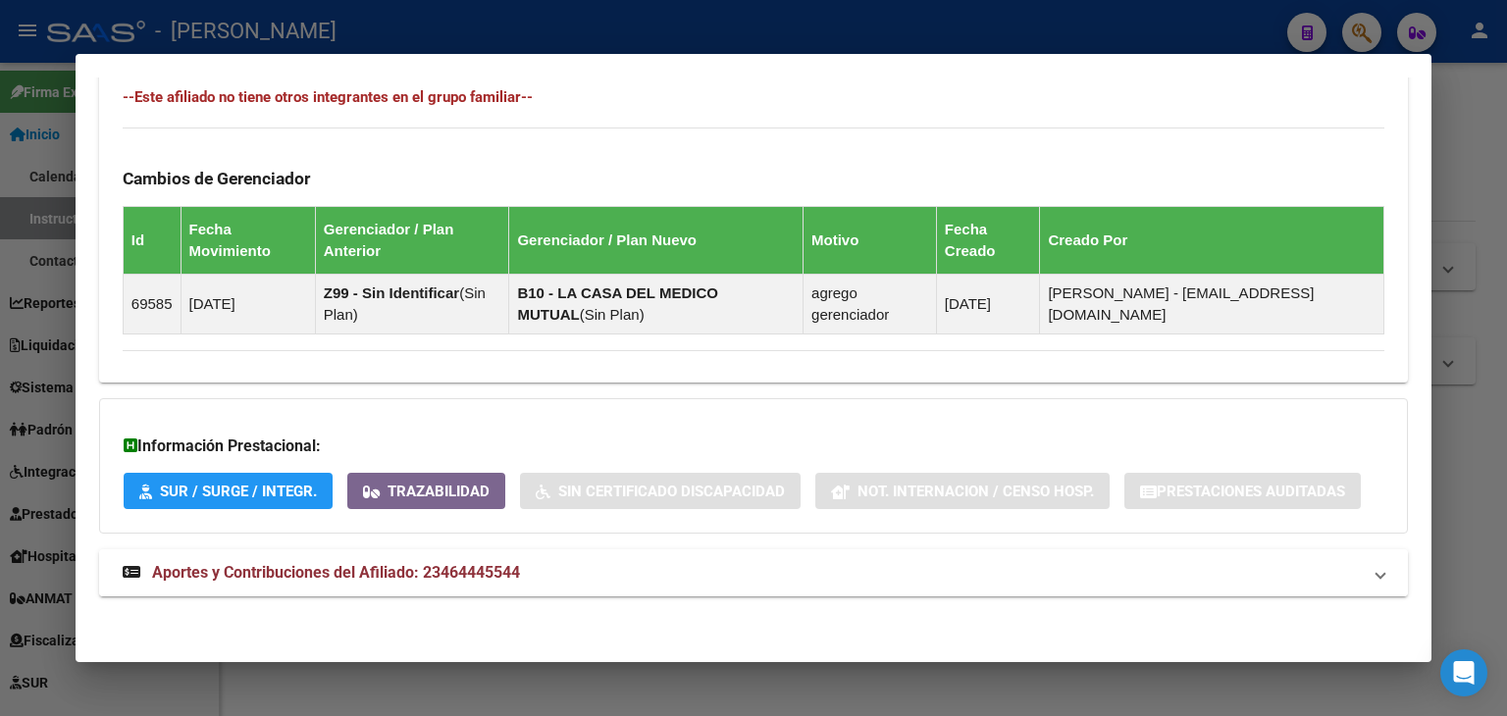
click at [468, 553] on mat-expansion-panel-header "Aportes y Contribuciones del Afiliado: 23464445544" at bounding box center [753, 572] width 1309 height 47
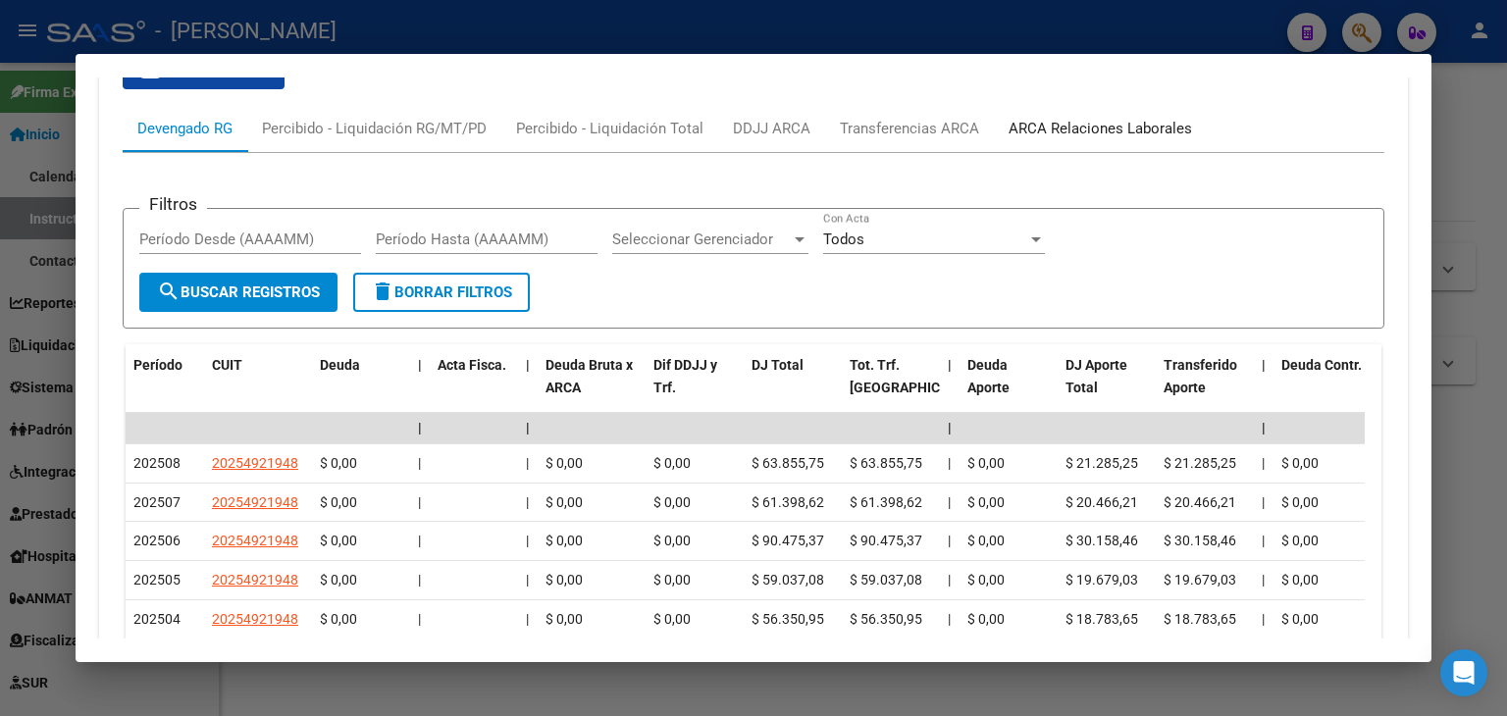
click at [1117, 135] on div "ARCA Relaciones Laborales" at bounding box center [1099, 129] width 183 height 22
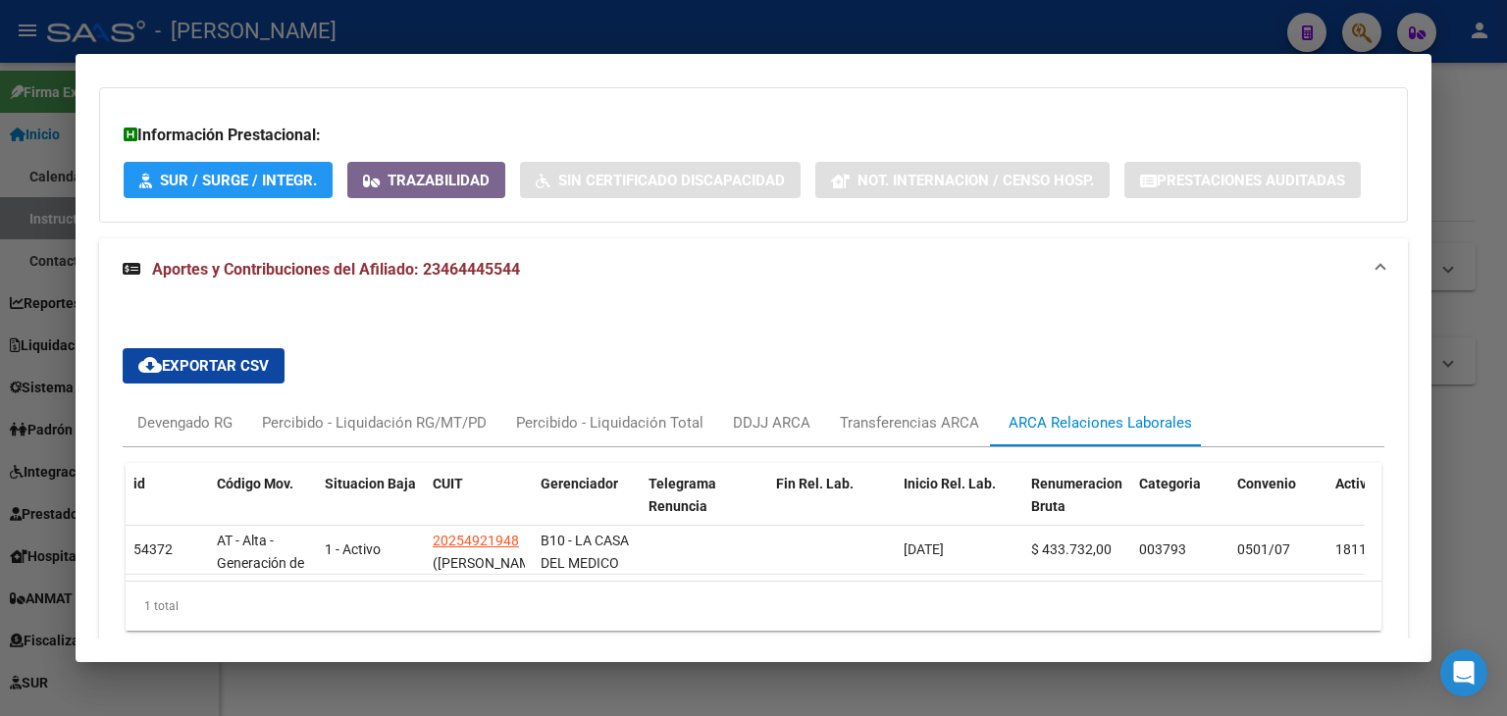
scroll to position [1522, 0]
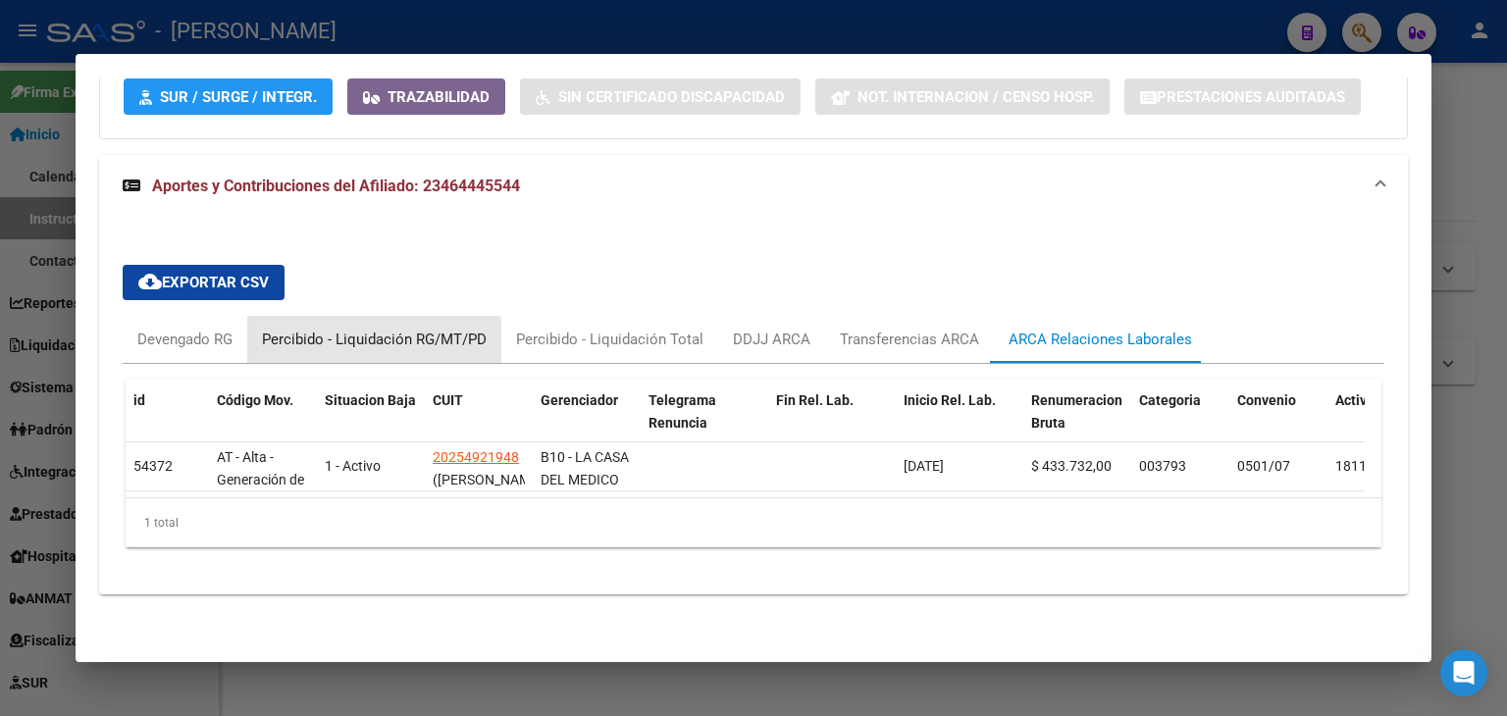
click at [248, 341] on div "Percibido - Liquidación RG/MT/PD" at bounding box center [374, 339] width 254 height 47
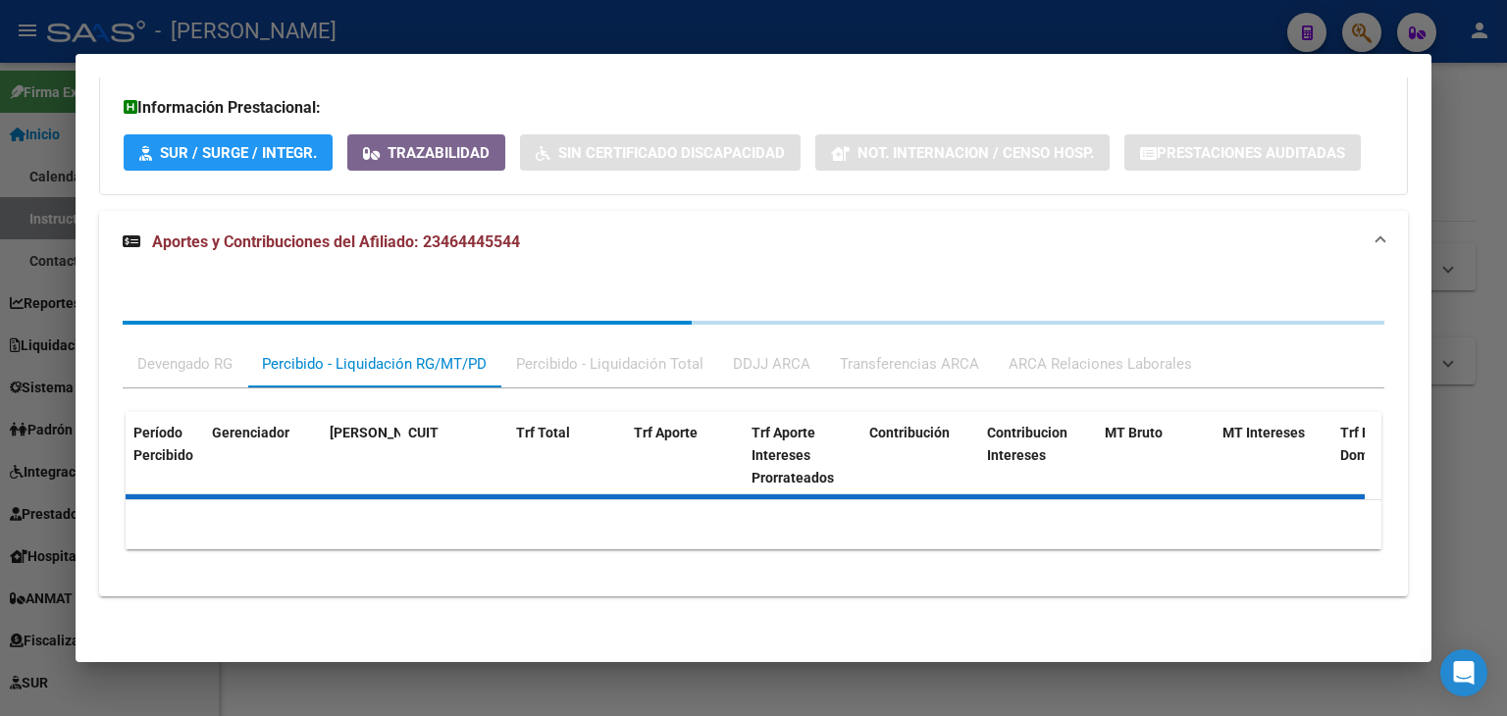
click at [206, 354] on div "Devengado RG Percibido - Liquidación RG/MT/PD Percibido - Liquidación Total DDJ…" at bounding box center [753, 443] width 1261 height 244
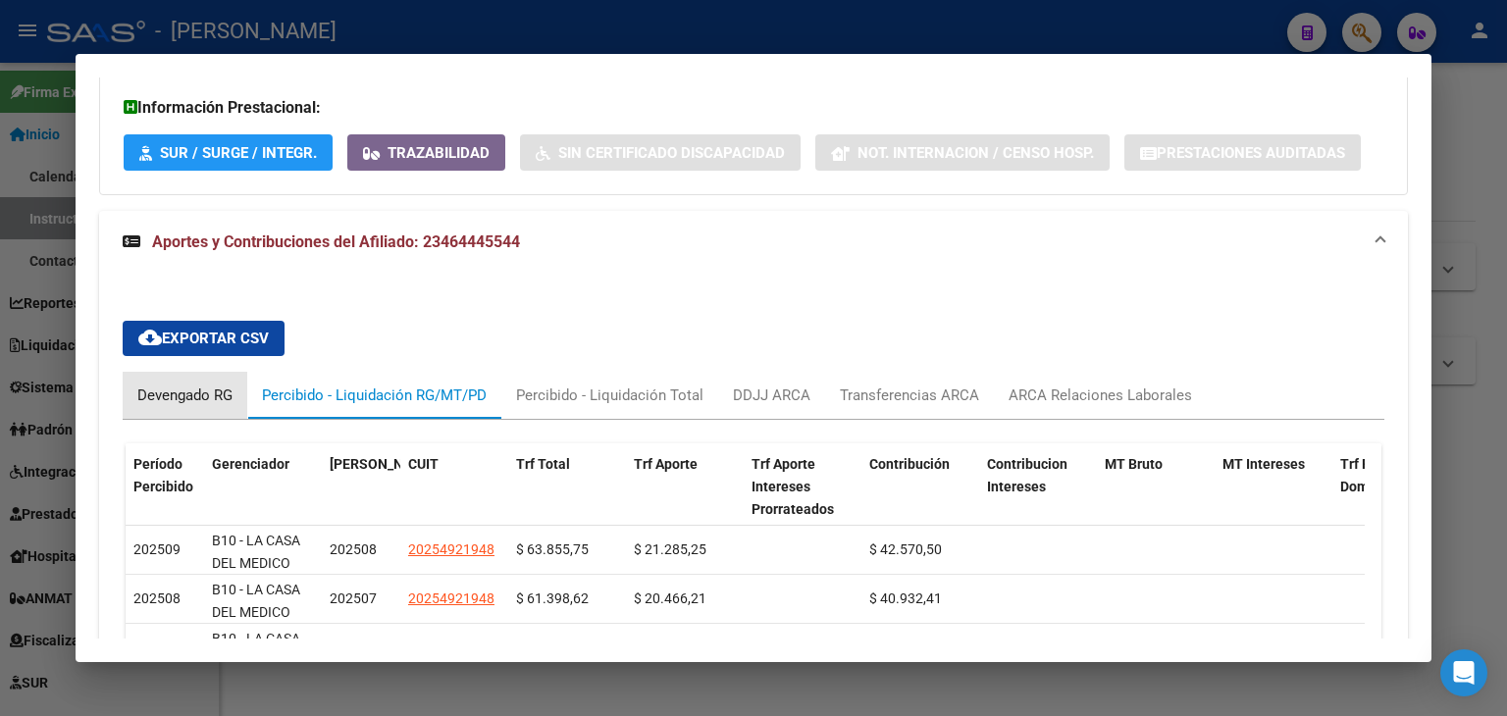
click at [163, 405] on div "Devengado RG" at bounding box center [185, 395] width 125 height 47
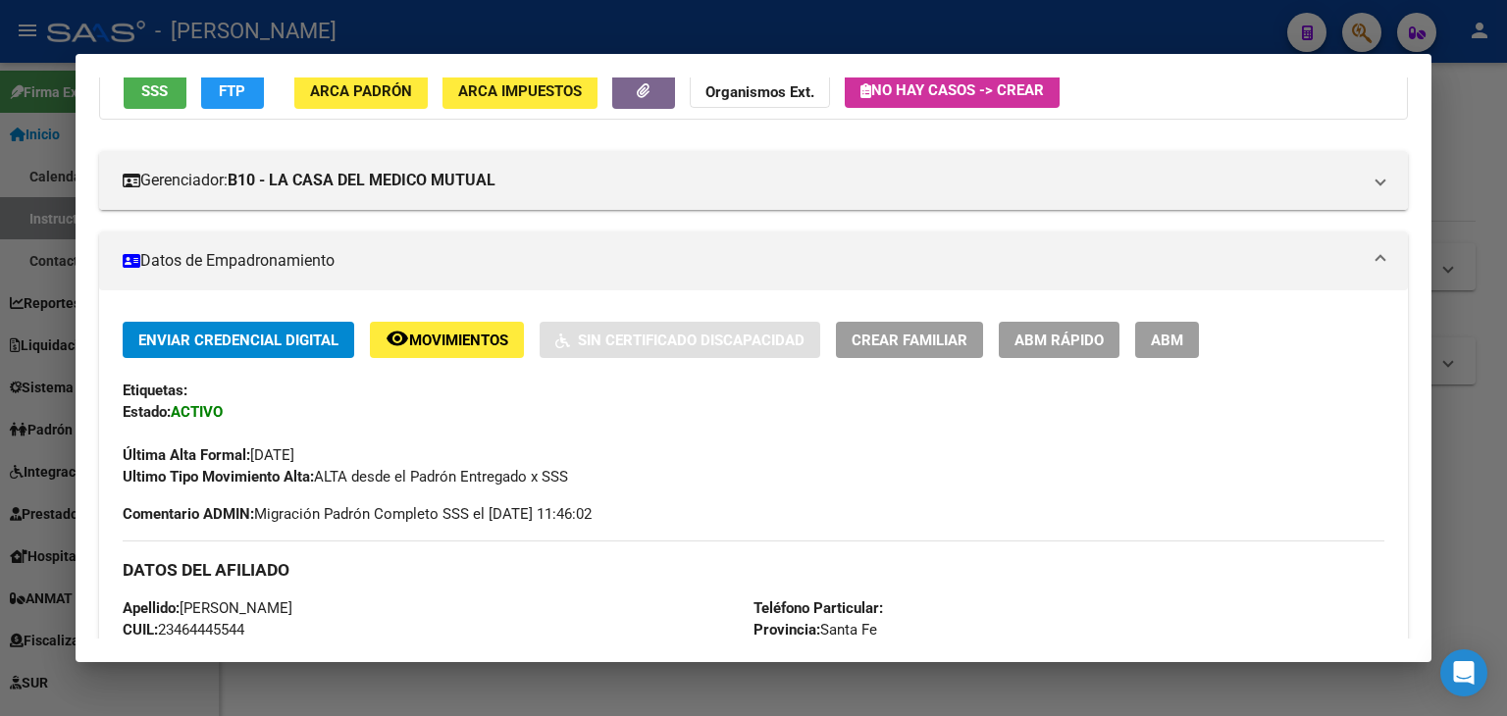
scroll to position [0, 0]
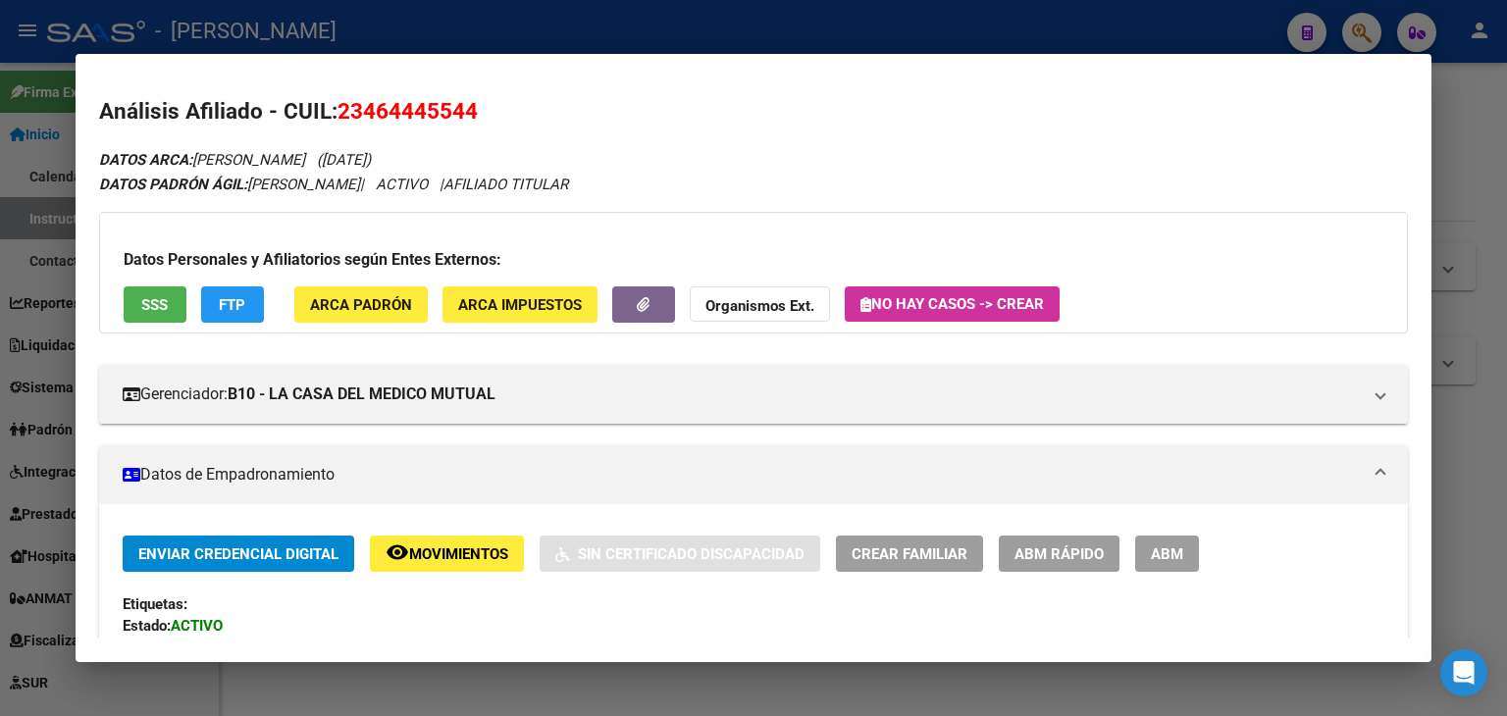
click at [359, 323] on div "Datos Personales y Afiliatorios según Entes Externos: SSS FTP ARCA Padrón ARCA …" at bounding box center [753, 273] width 1309 height 122
click at [356, 306] on span "ARCA Padrón" at bounding box center [361, 305] width 102 height 18
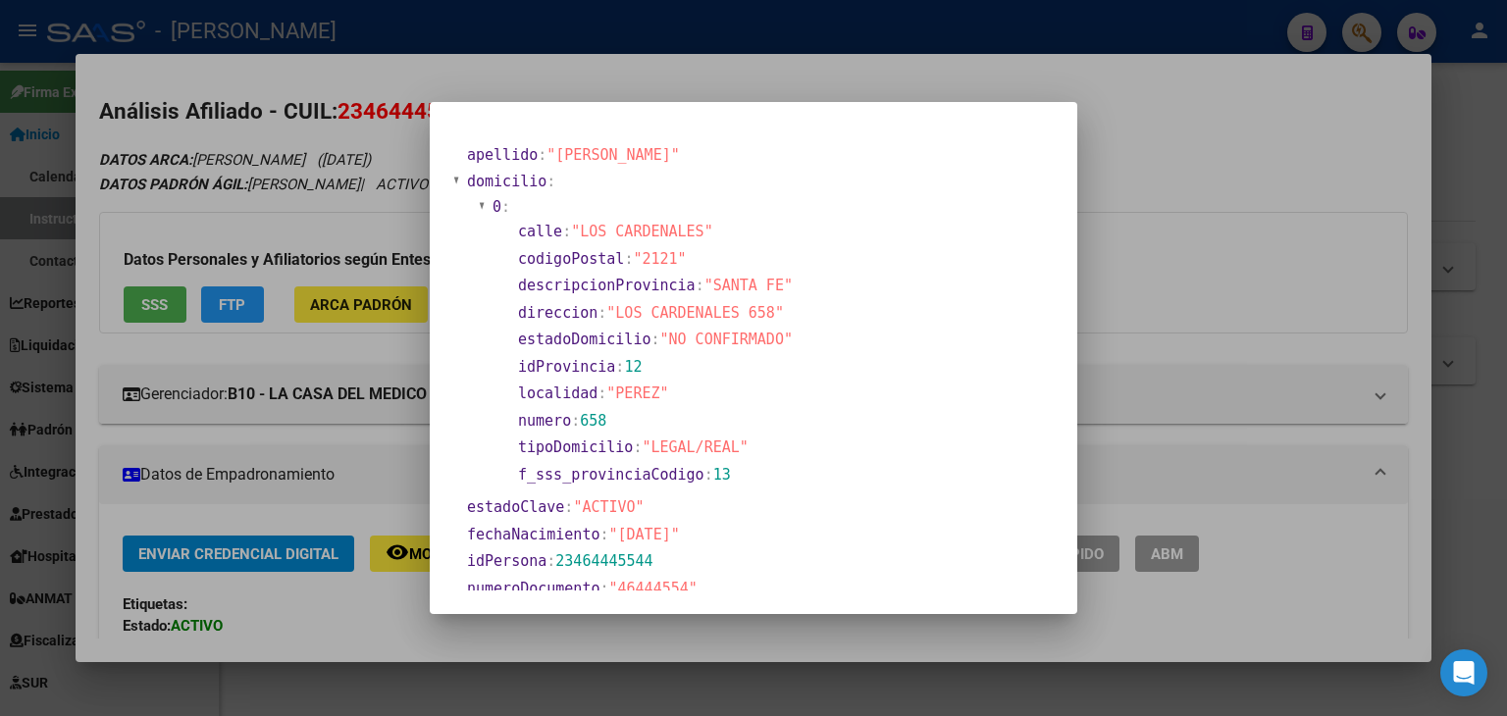
click at [200, 170] on div at bounding box center [753, 358] width 1507 height 716
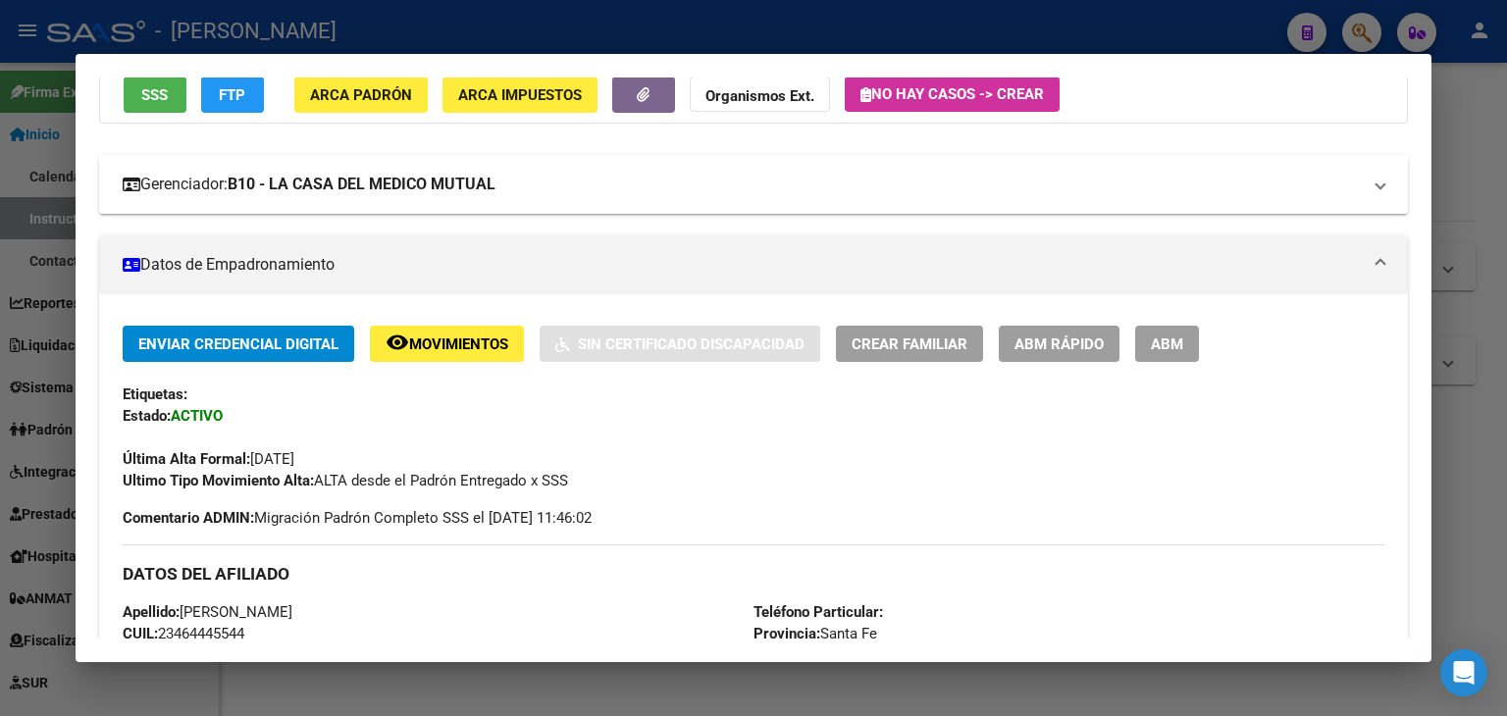
scroll to position [98, 0]
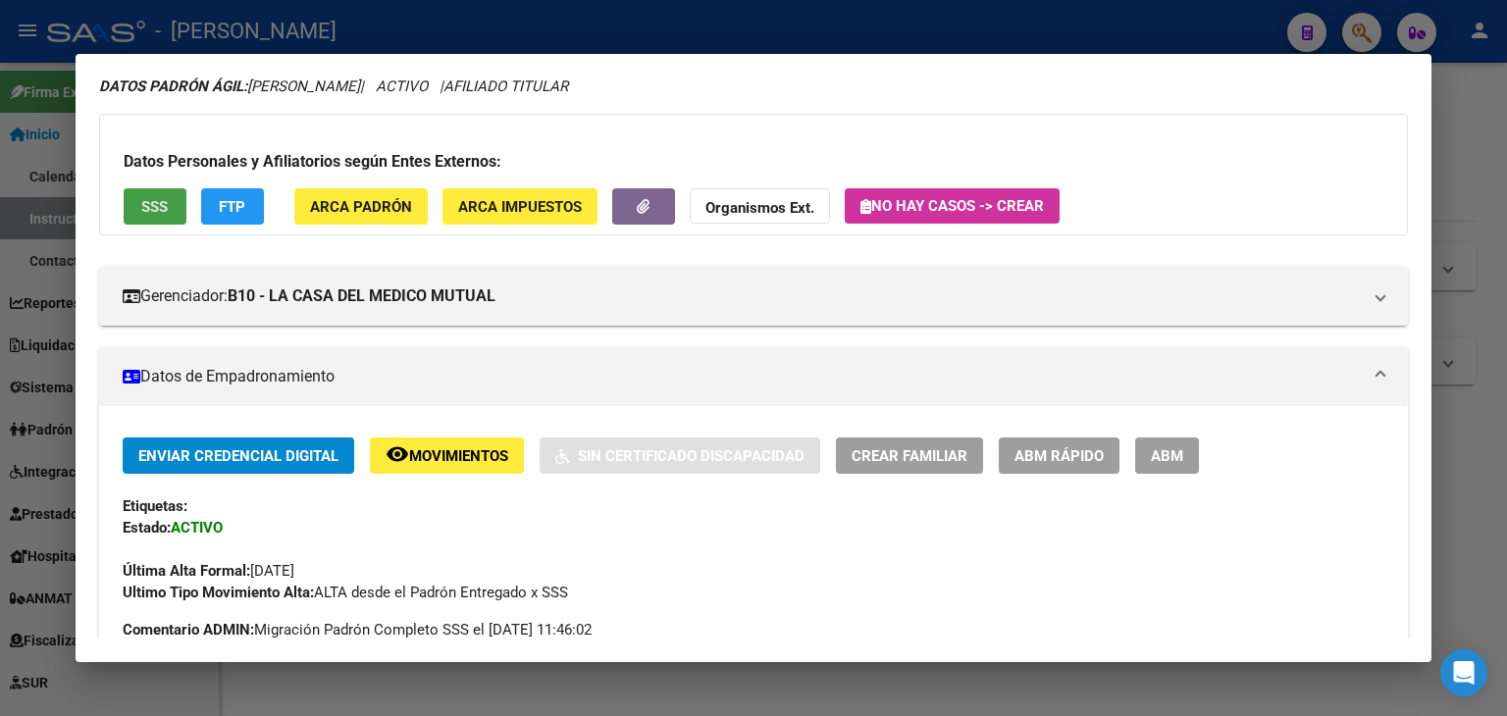
click at [152, 214] on span "SSS" at bounding box center [154, 207] width 26 height 18
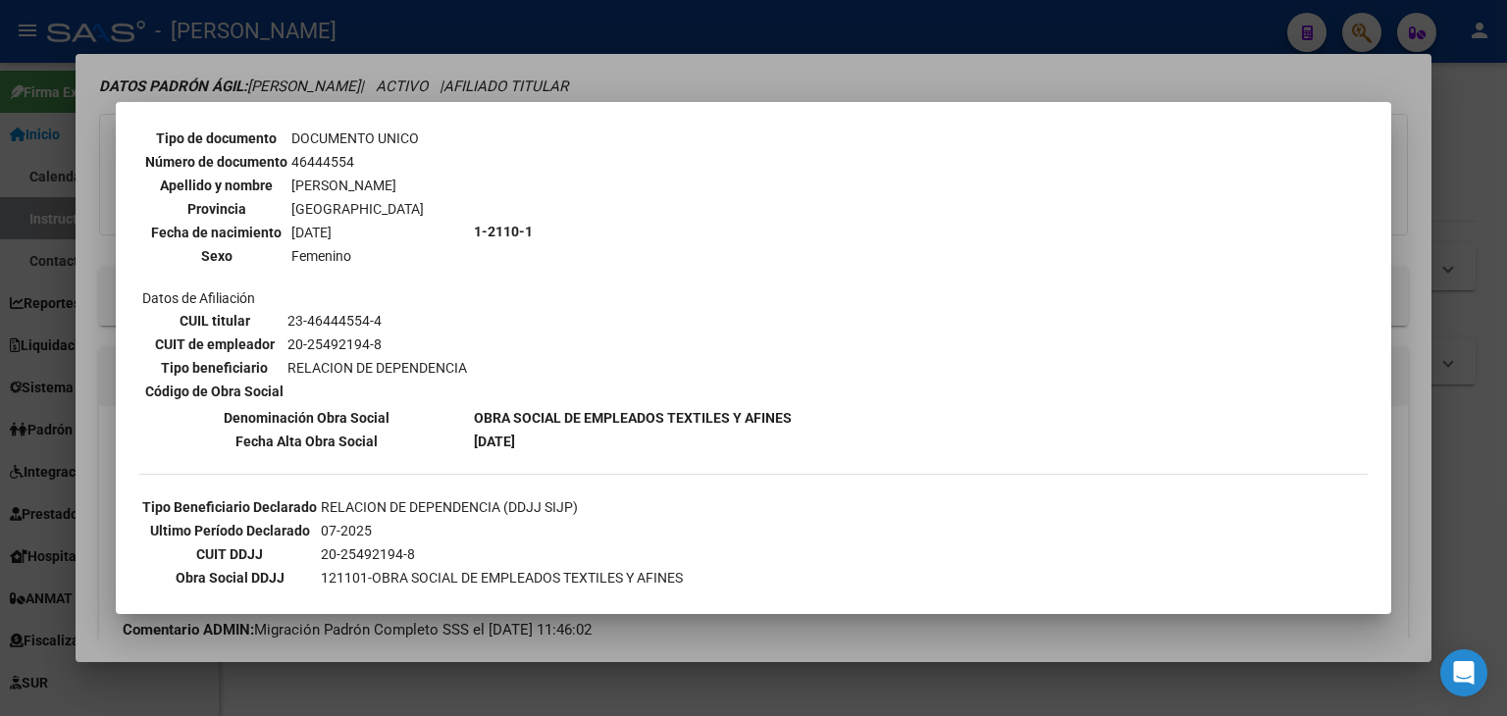
scroll to position [332, 0]
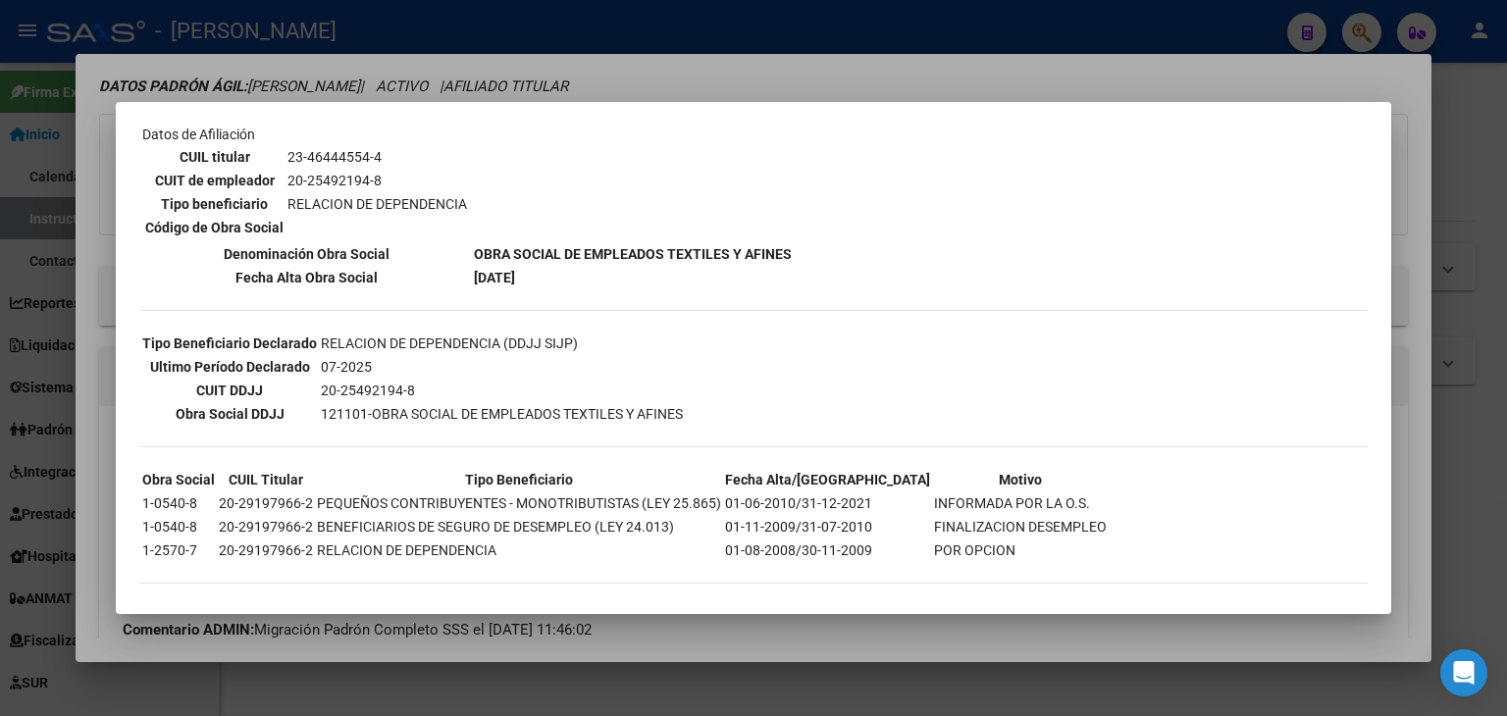
drag, startPoint x: 334, startPoint y: 99, endPoint x: 344, endPoint y: 92, distance: 12.8
click at [335, 98] on div "23464445544 Buscar (apellido, dni, cuil, nro traspaso, cuit, obra social) searc…" at bounding box center [753, 358] width 1507 height 716
click at [370, 55] on div at bounding box center [753, 358] width 1507 height 716
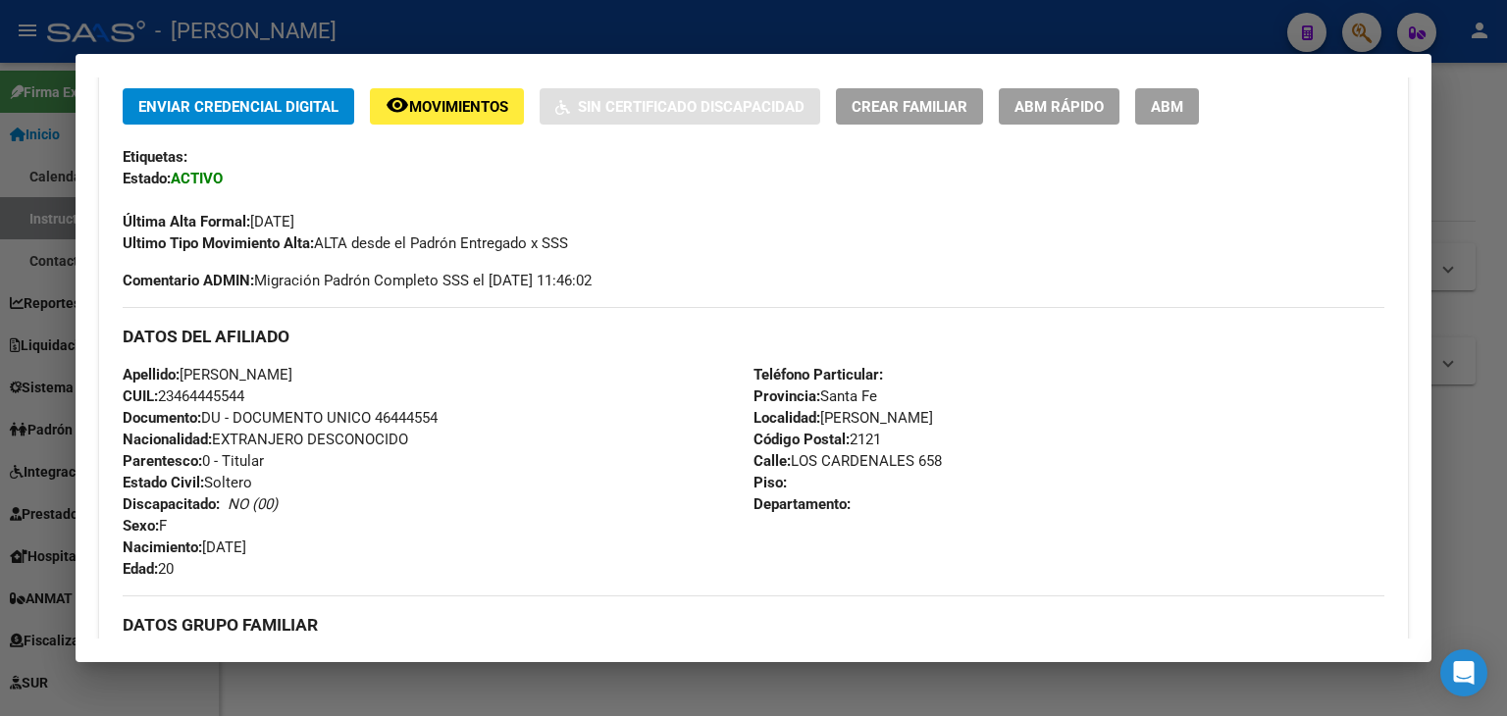
scroll to position [490, 0]
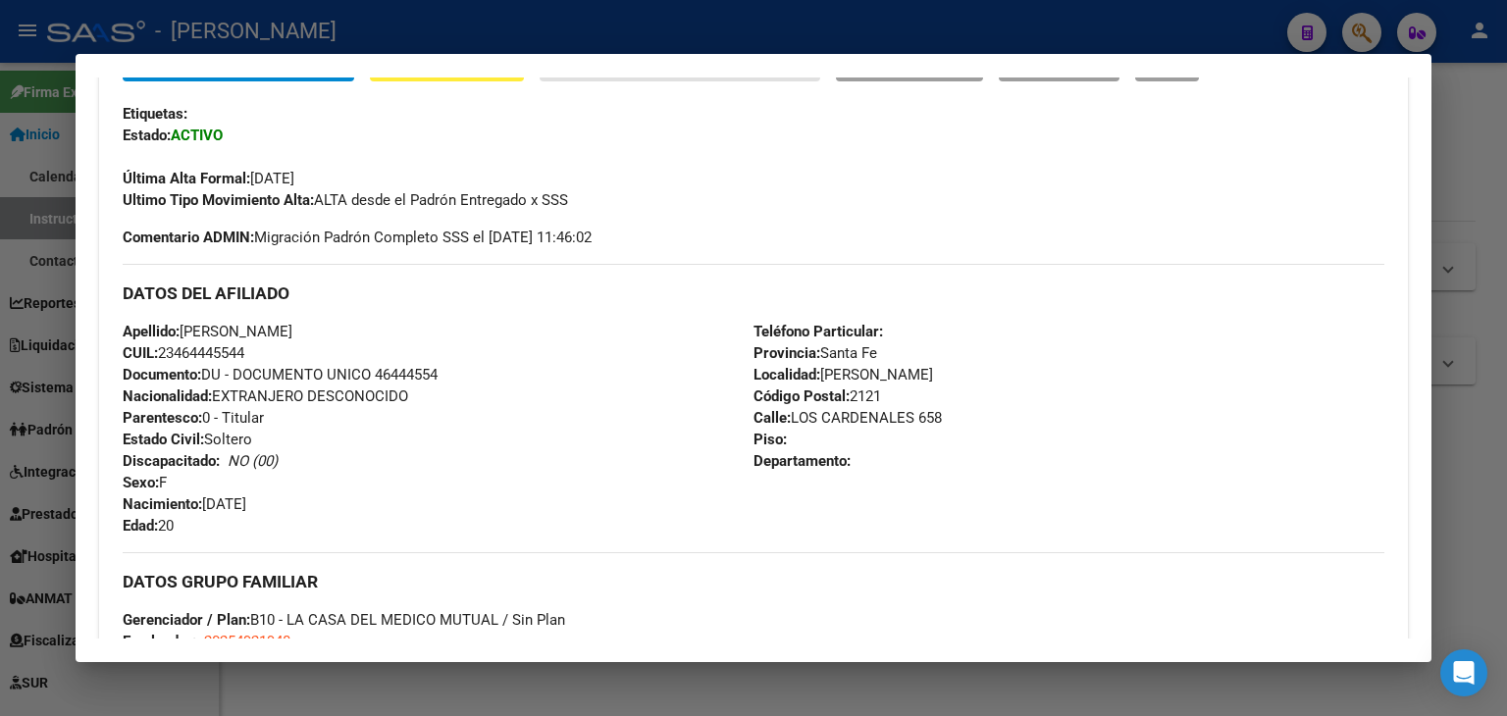
click at [401, 378] on span "Documento: DU - DOCUMENTO UNICO 46444554" at bounding box center [280, 375] width 315 height 18
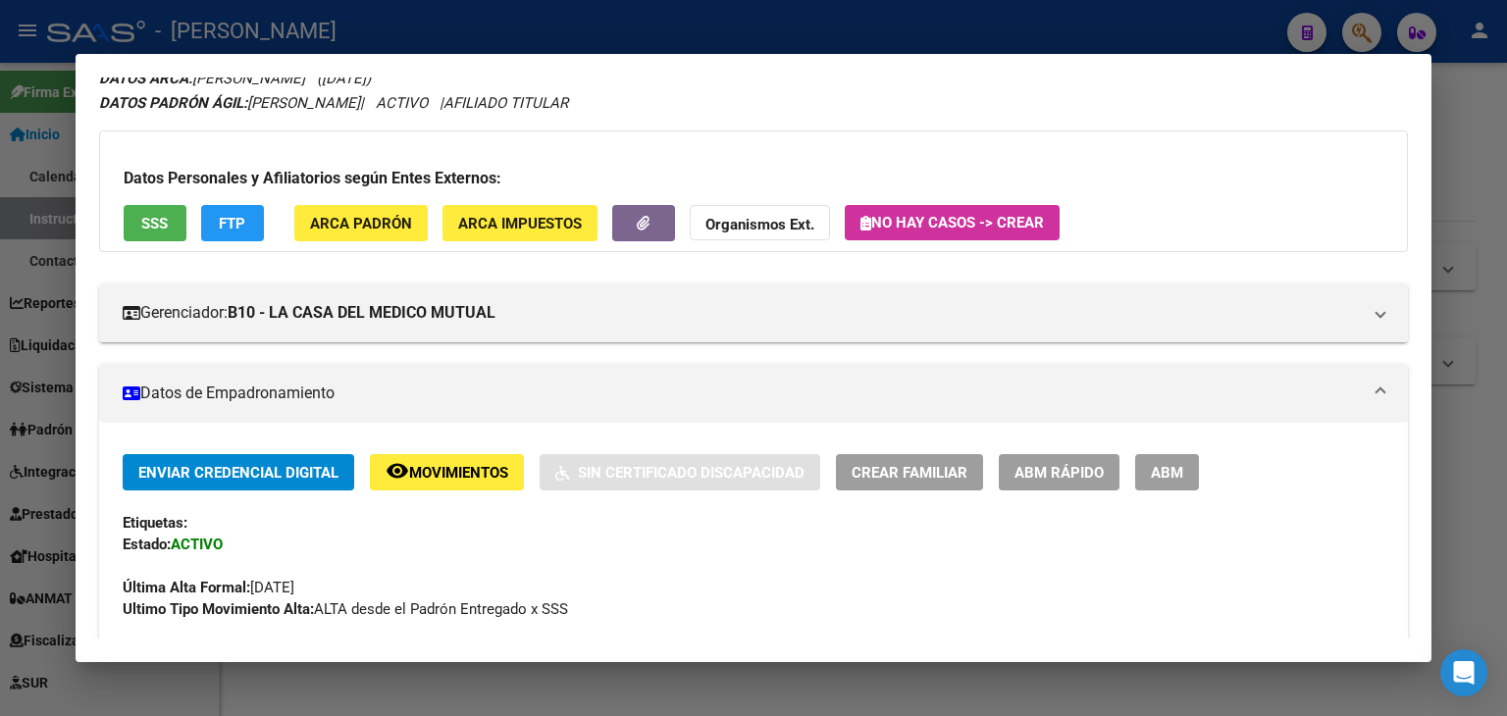
scroll to position [0, 0]
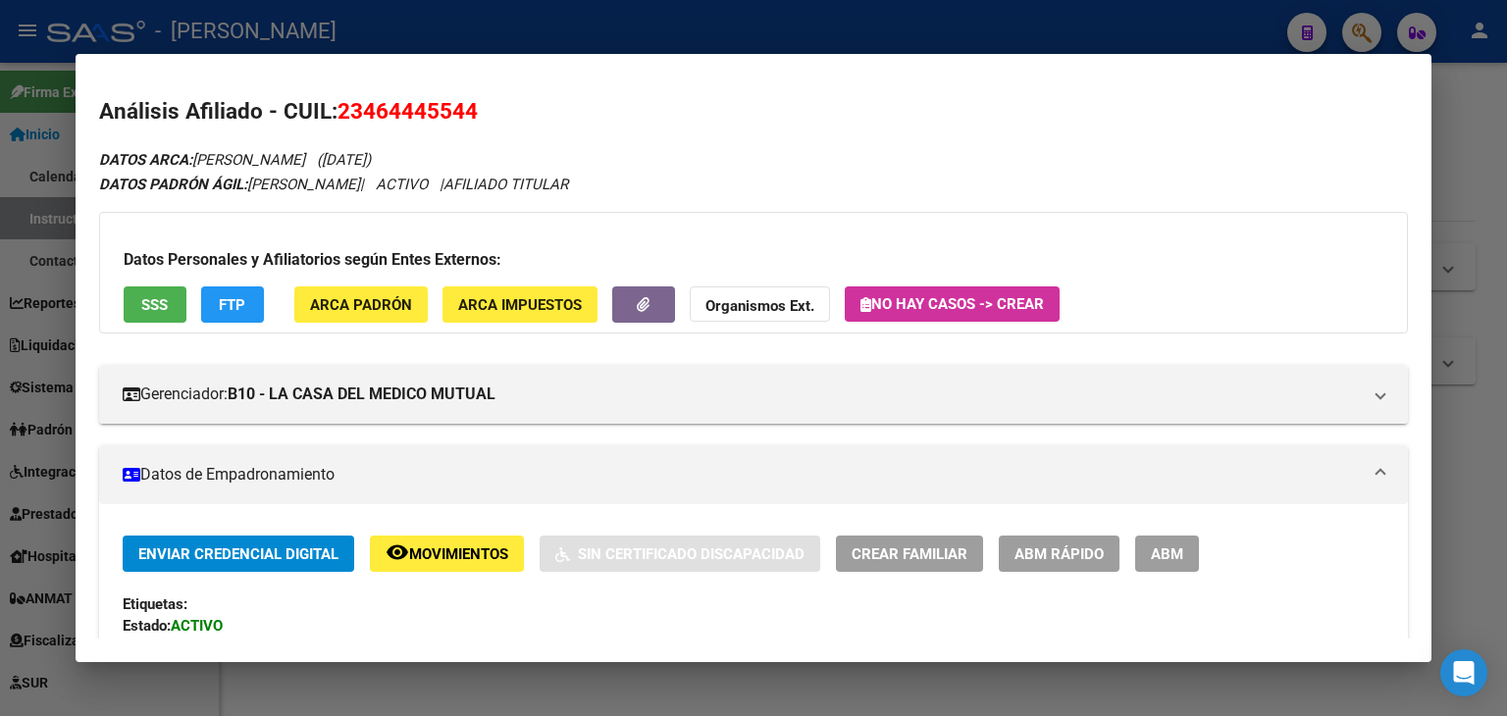
drag, startPoint x: 331, startPoint y: 265, endPoint x: 336, endPoint y: 276, distance: 12.3
click at [333, 267] on h3 "Datos Personales y Afiliatorios según Entes Externos:" at bounding box center [753, 260] width 1259 height 24
click at [343, 288] on button "ARCA Padrón" at bounding box center [360, 304] width 133 height 36
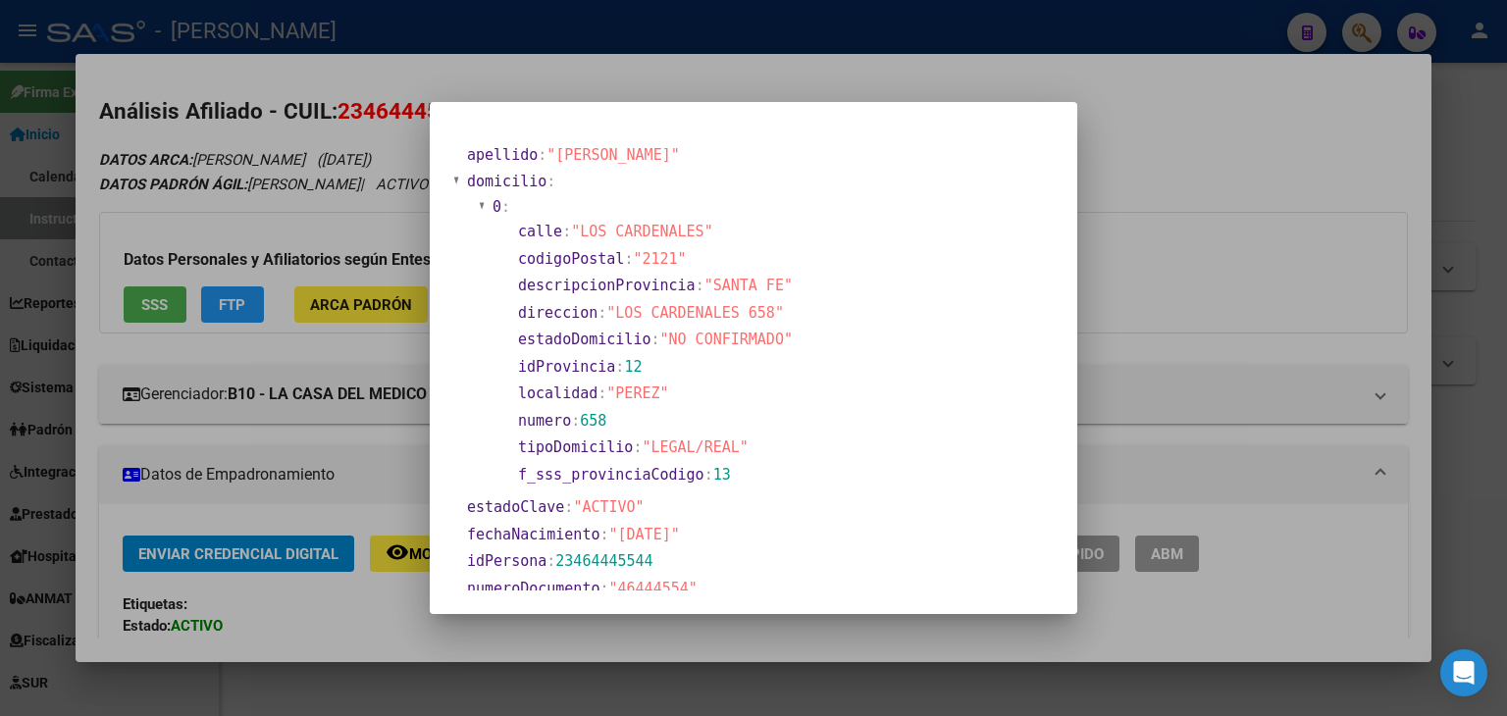
drag, startPoint x: 337, startPoint y: 129, endPoint x: 702, endPoint y: 315, distance: 409.7
click at [338, 130] on div at bounding box center [753, 358] width 1507 height 716
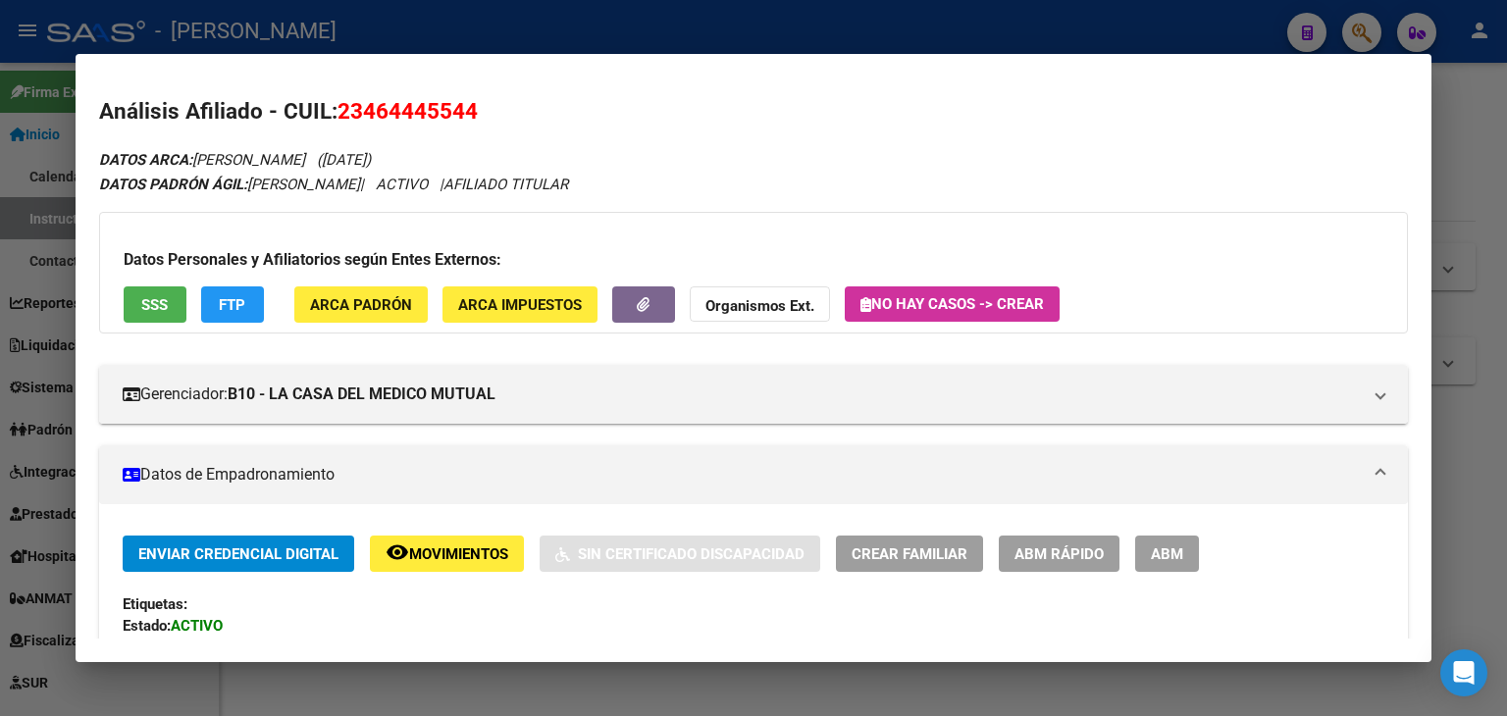
click at [356, 307] on span "ARCA Padrón" at bounding box center [361, 305] width 102 height 18
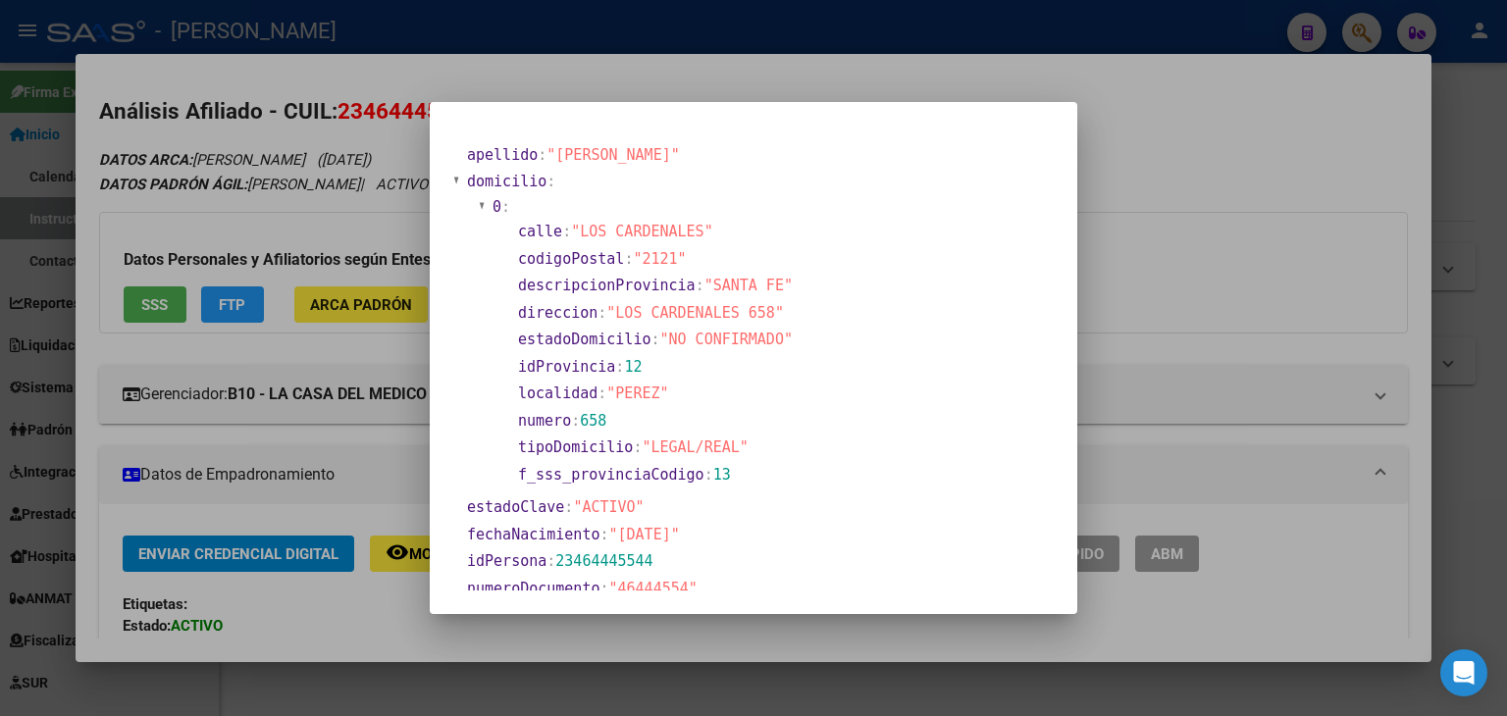
click at [295, 88] on div at bounding box center [753, 358] width 1507 height 716
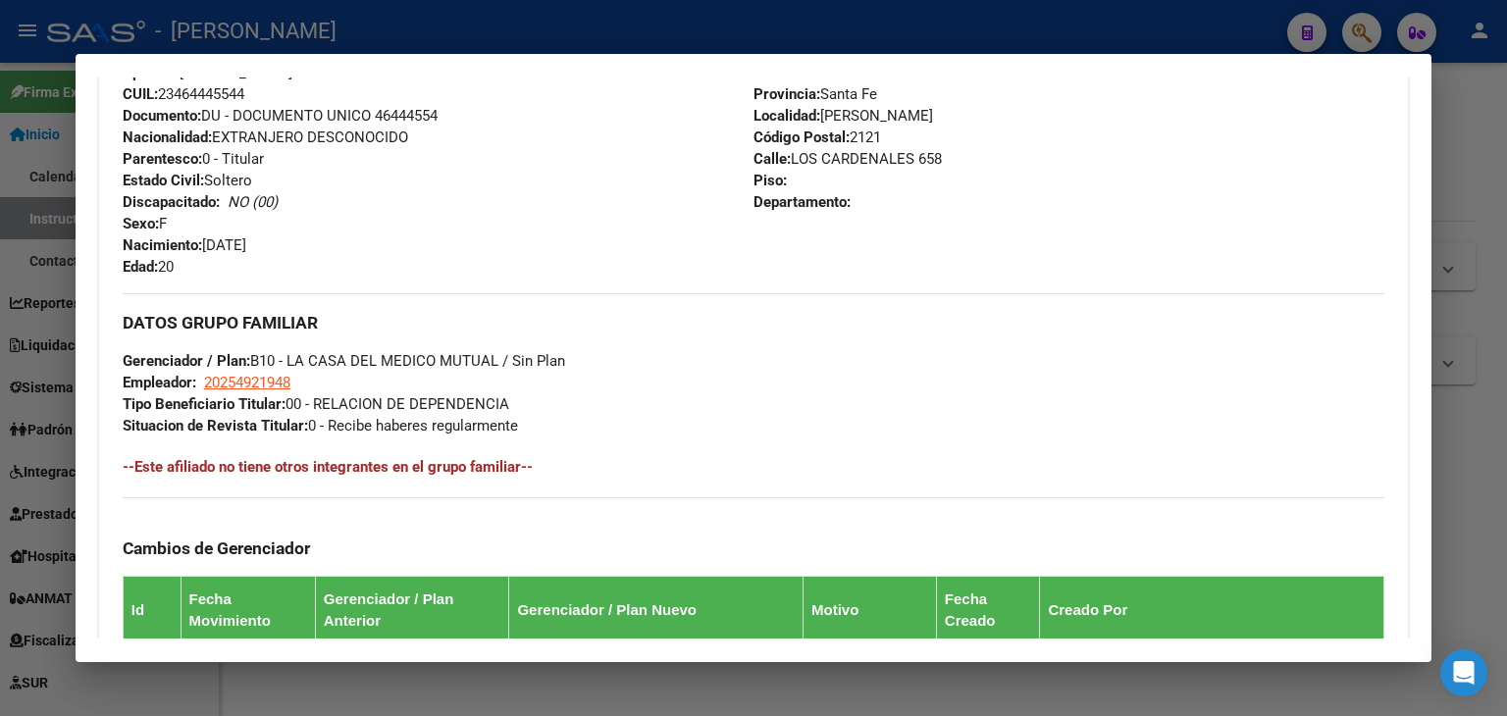
scroll to position [785, 0]
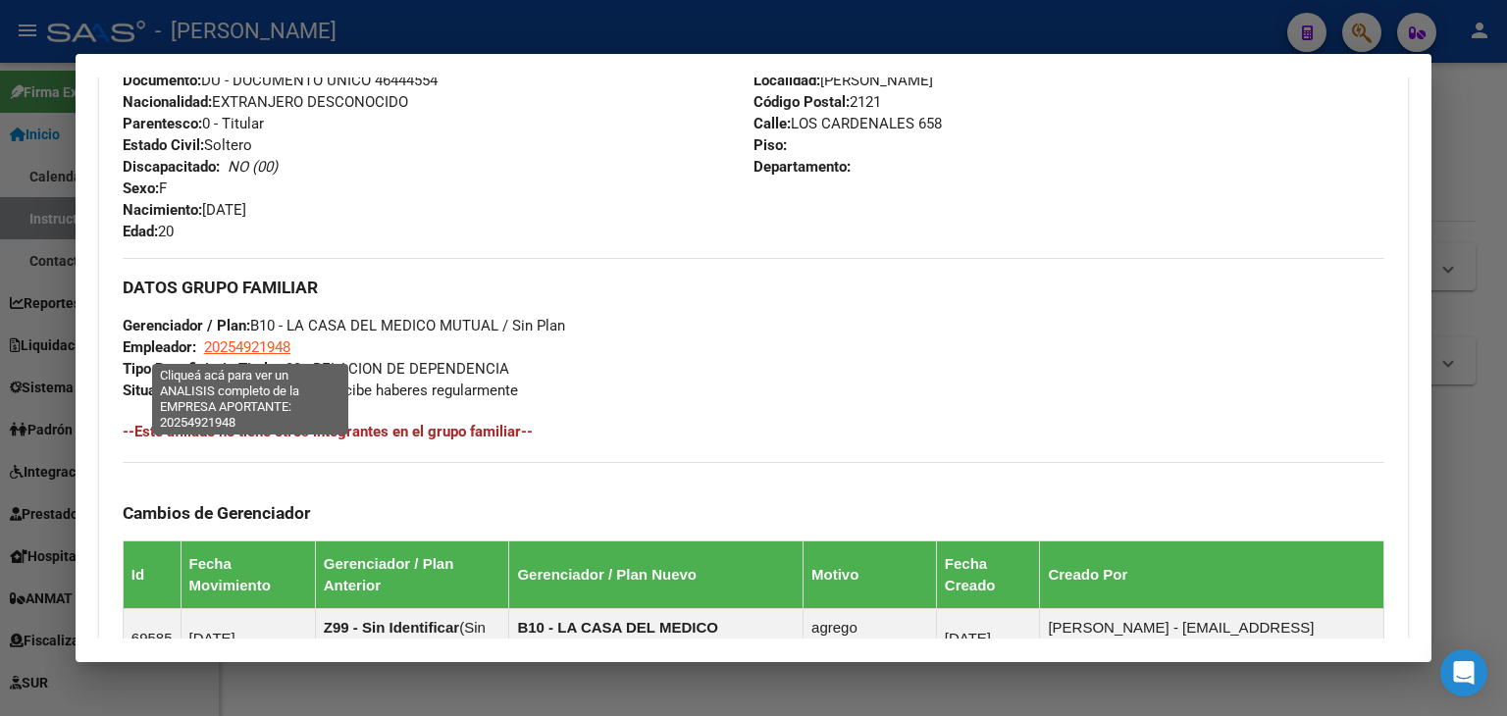
click at [283, 338] on span "20254921948" at bounding box center [247, 347] width 86 height 18
type textarea "20254921948"
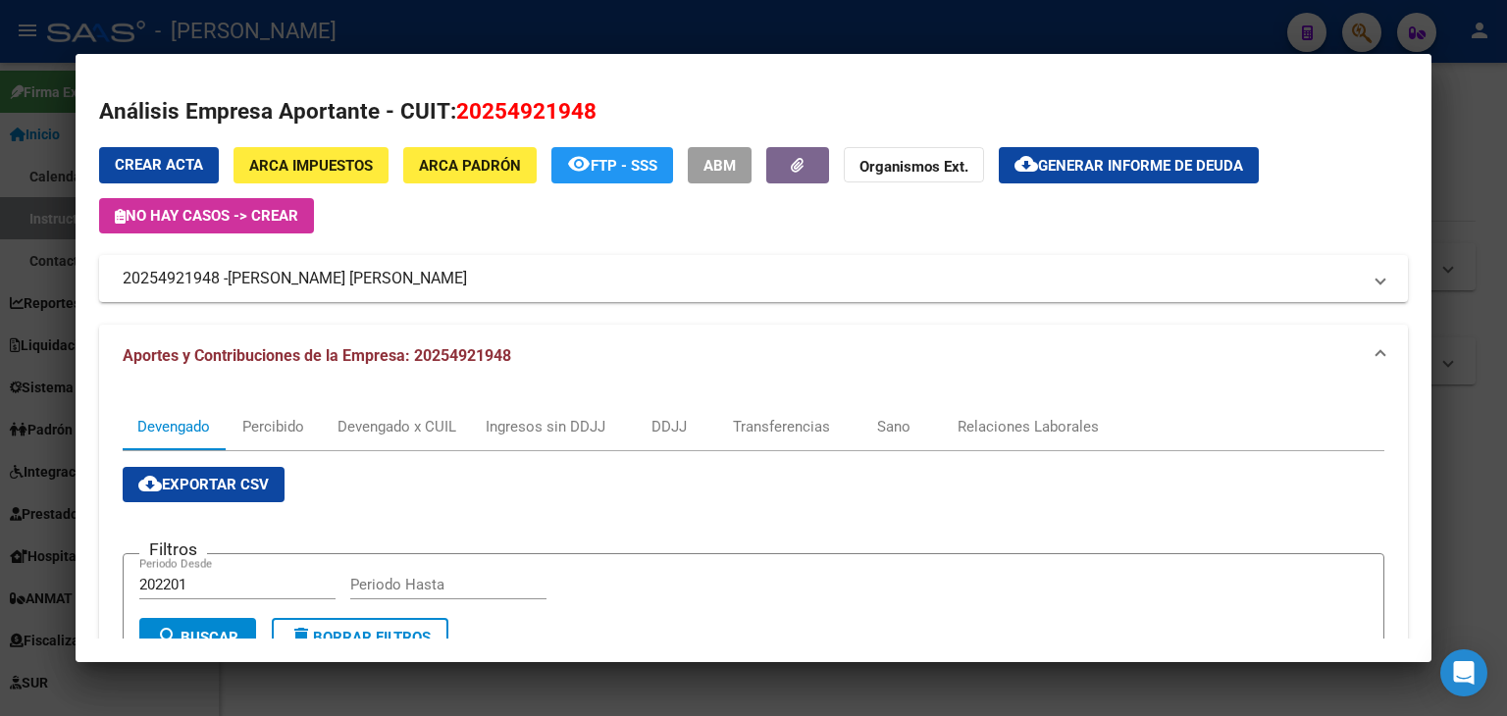
click at [359, 28] on div at bounding box center [753, 358] width 1507 height 716
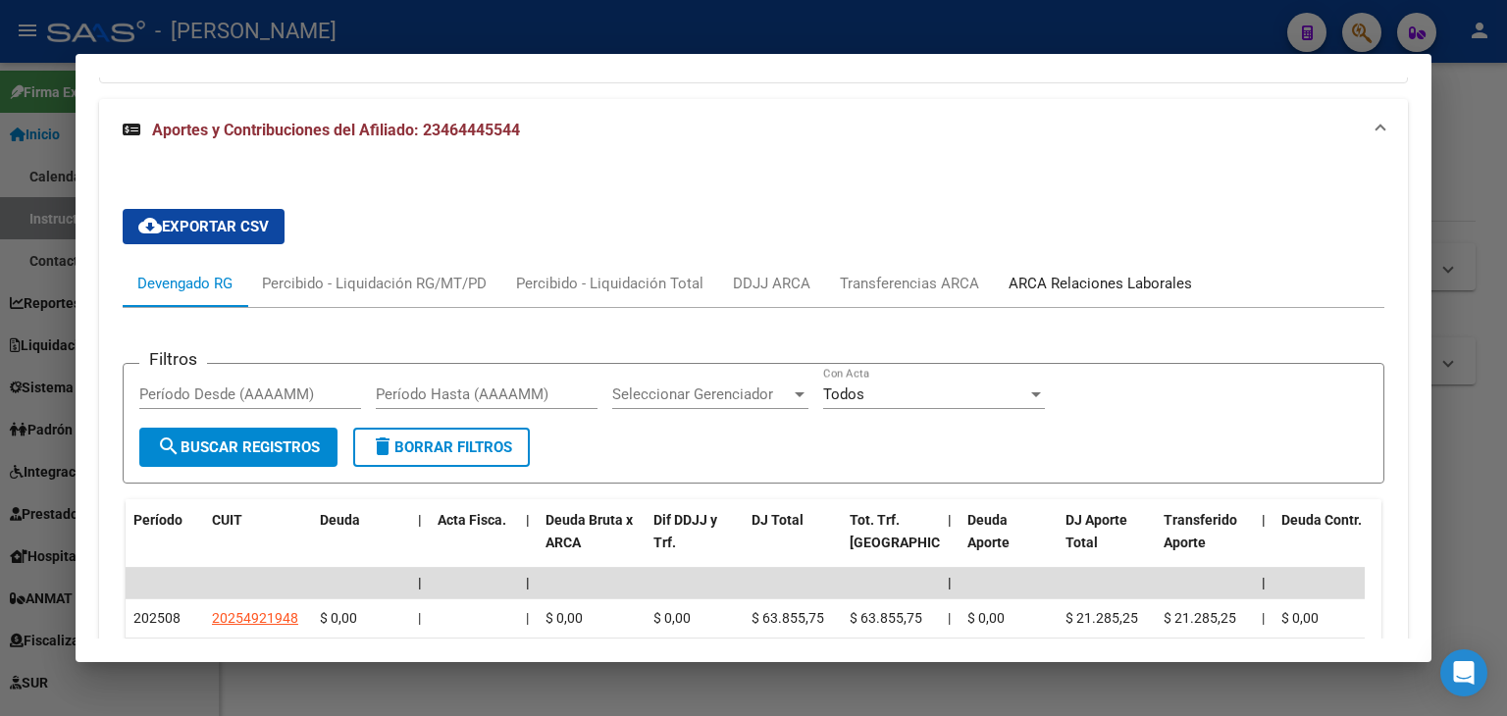
click at [1107, 286] on div "ARCA Relaciones Laborales" at bounding box center [1099, 284] width 183 height 22
